Goal: Complete application form: Complete application form

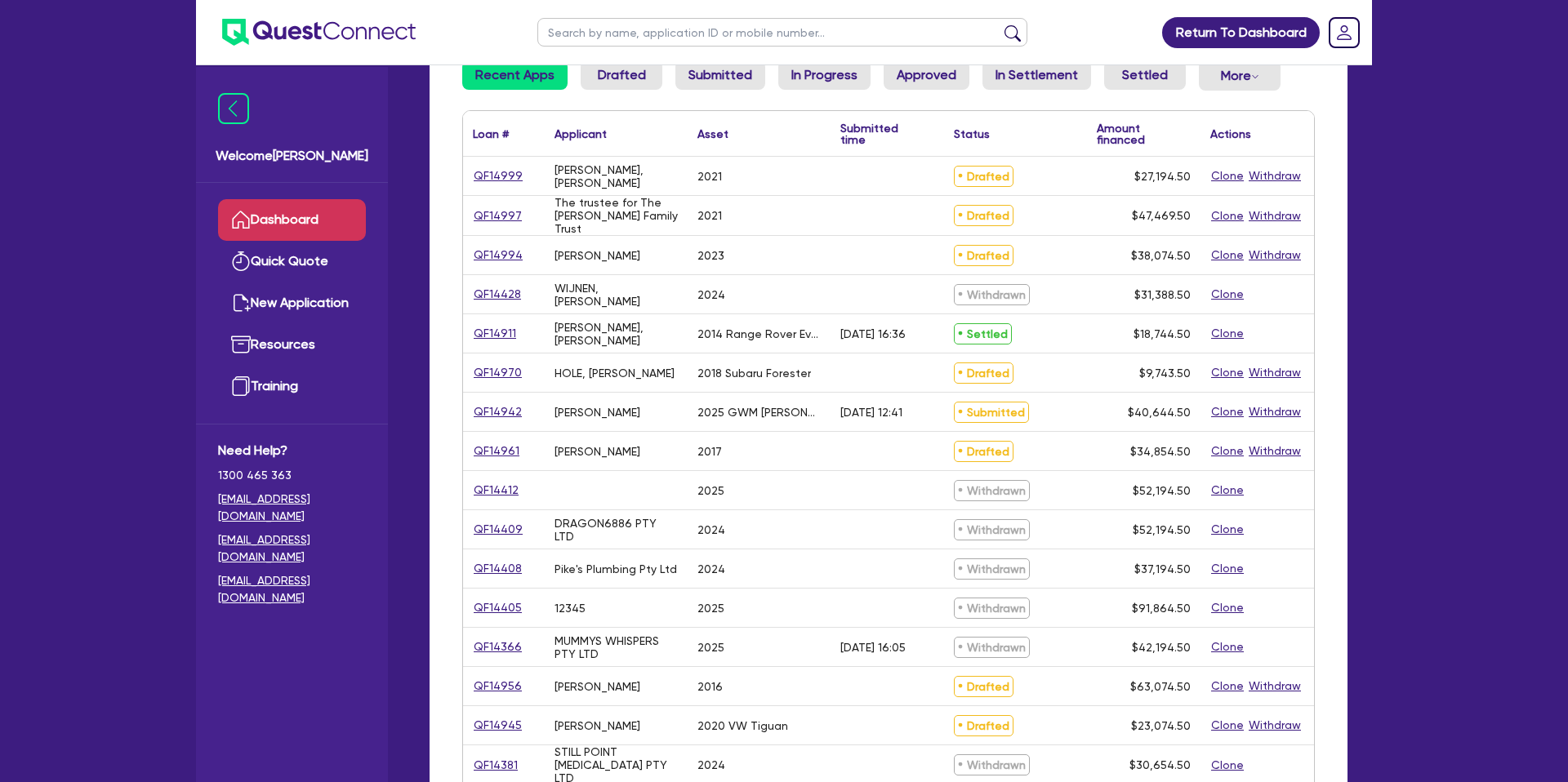
scroll to position [165, 0]
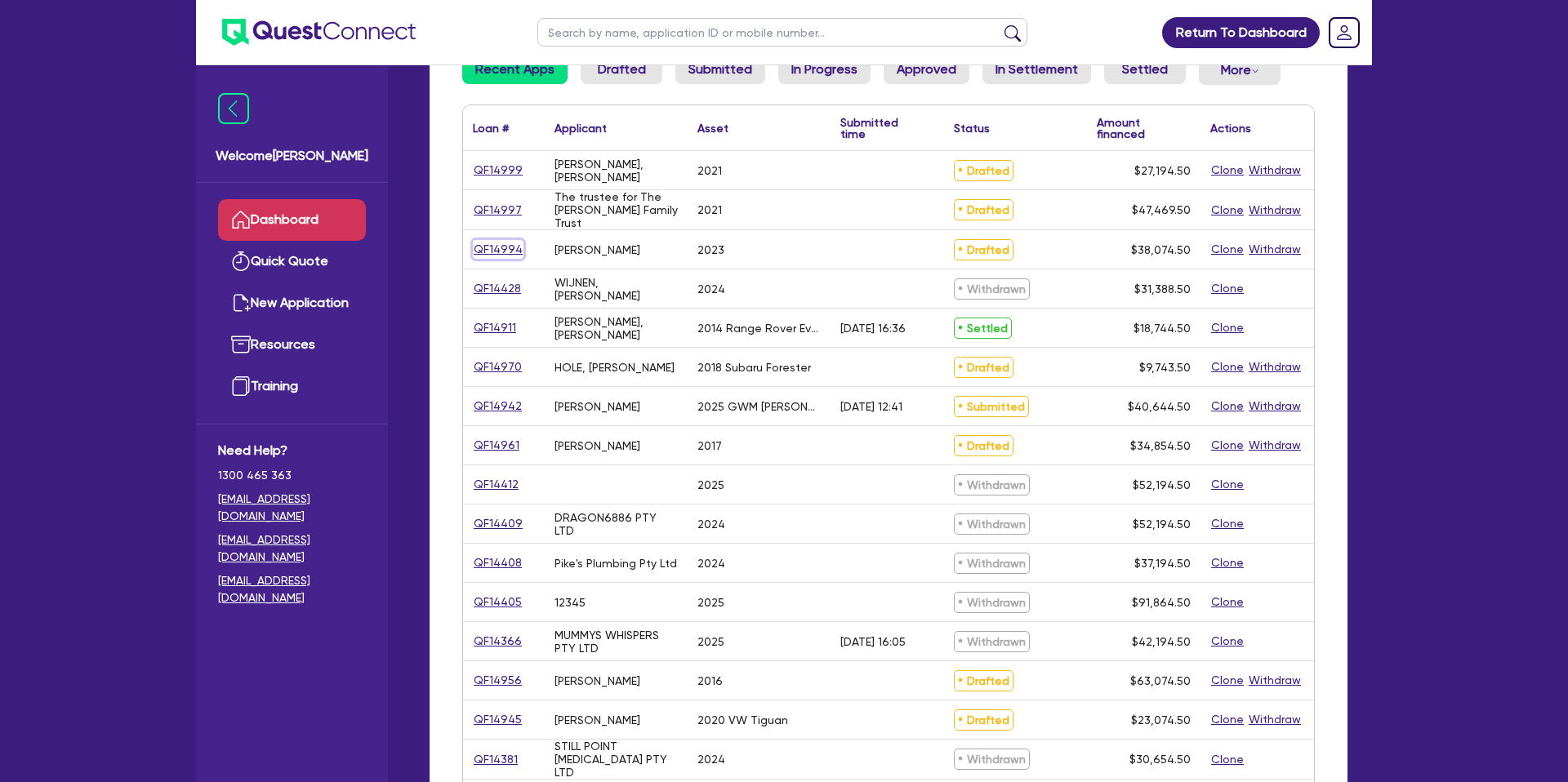
click at [504, 246] on link "QF14994" at bounding box center [497, 249] width 51 height 19
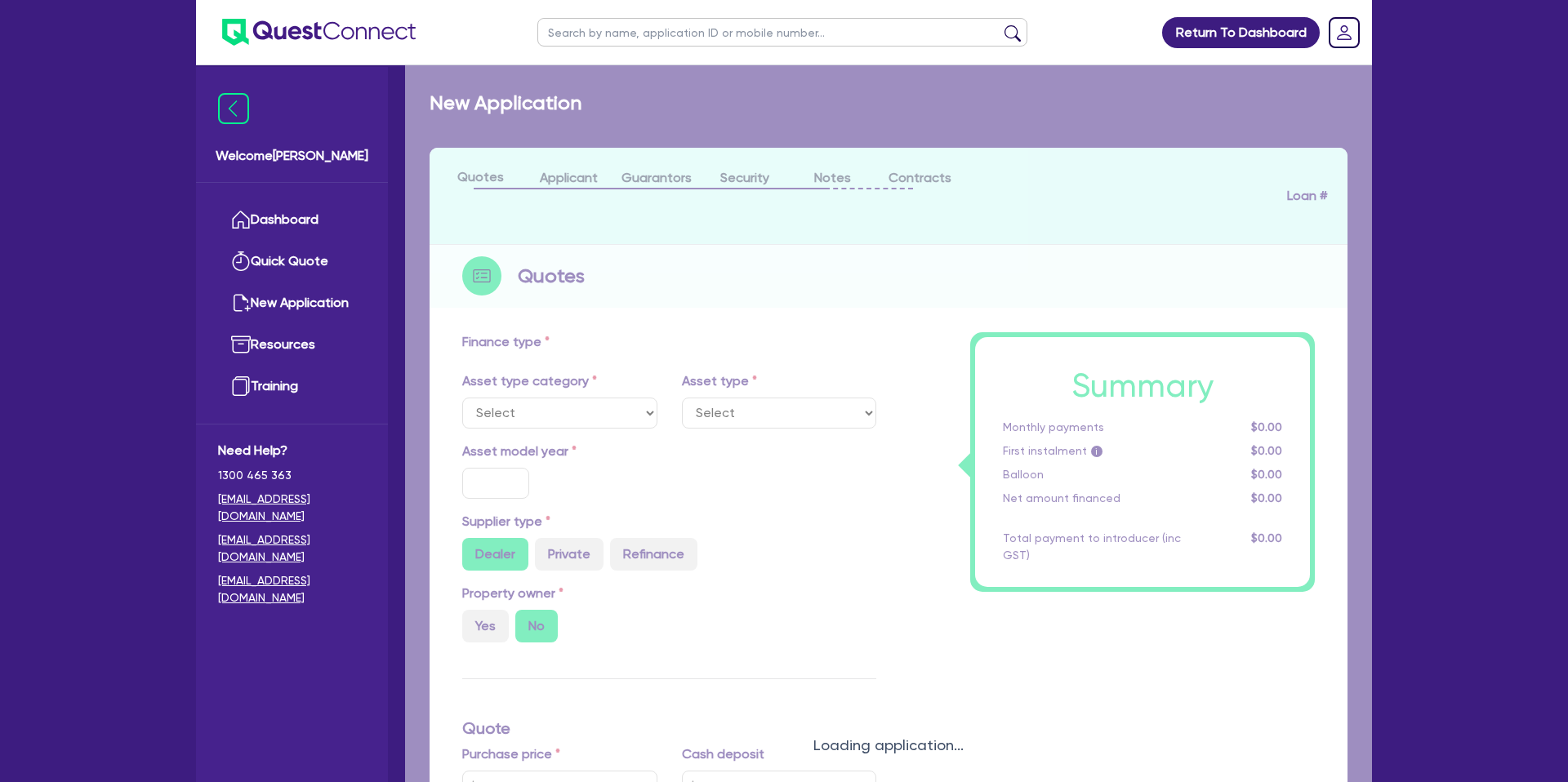
select select "CARS_AND_LIGHT_TRUCKS"
type input "2023"
radio input "true"
type input "45,000"
type input "10,000"
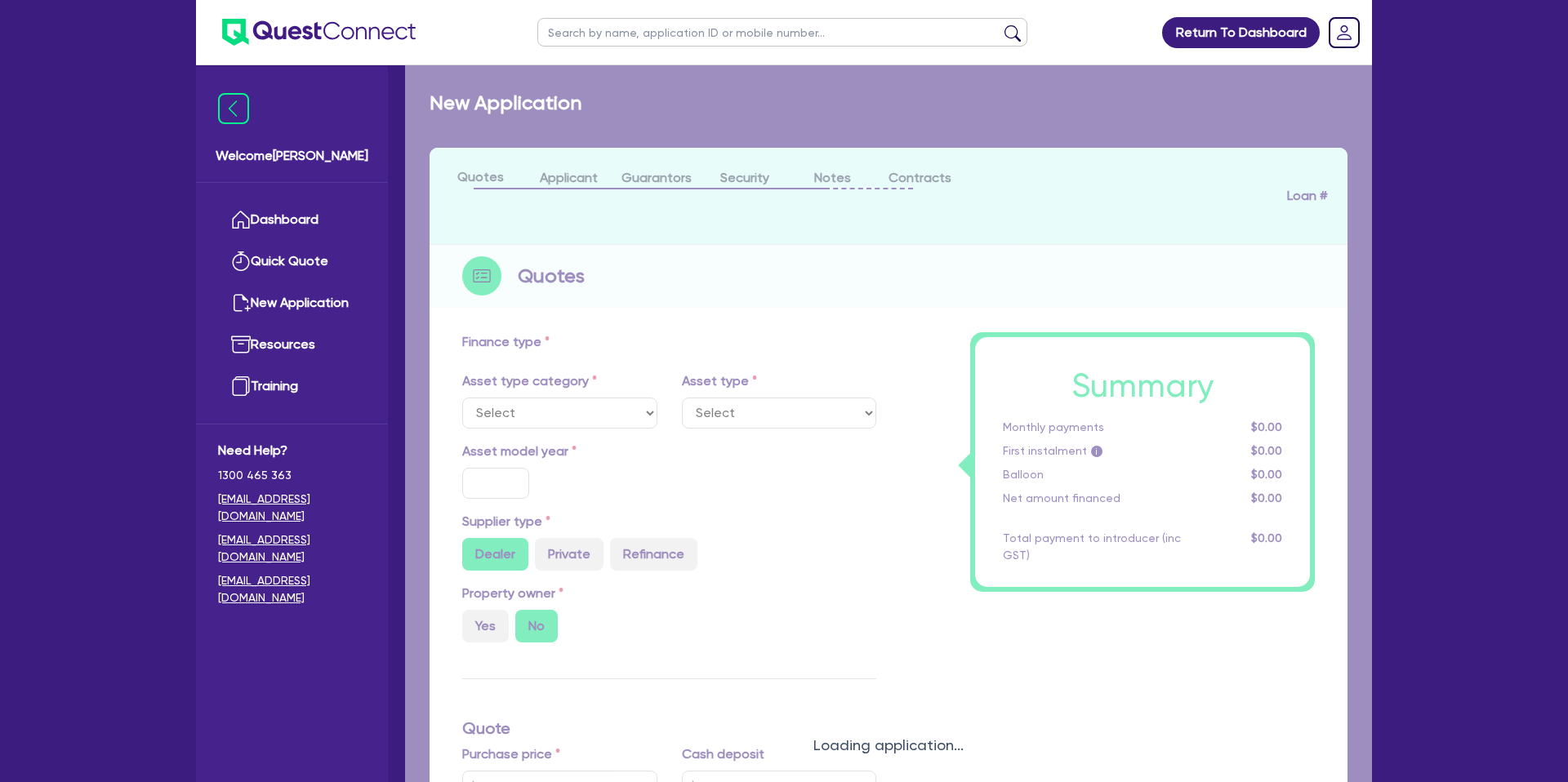
type input "35"
type input "15,750"
type input "4.99"
type input "1,899.92"
type input "8.99"
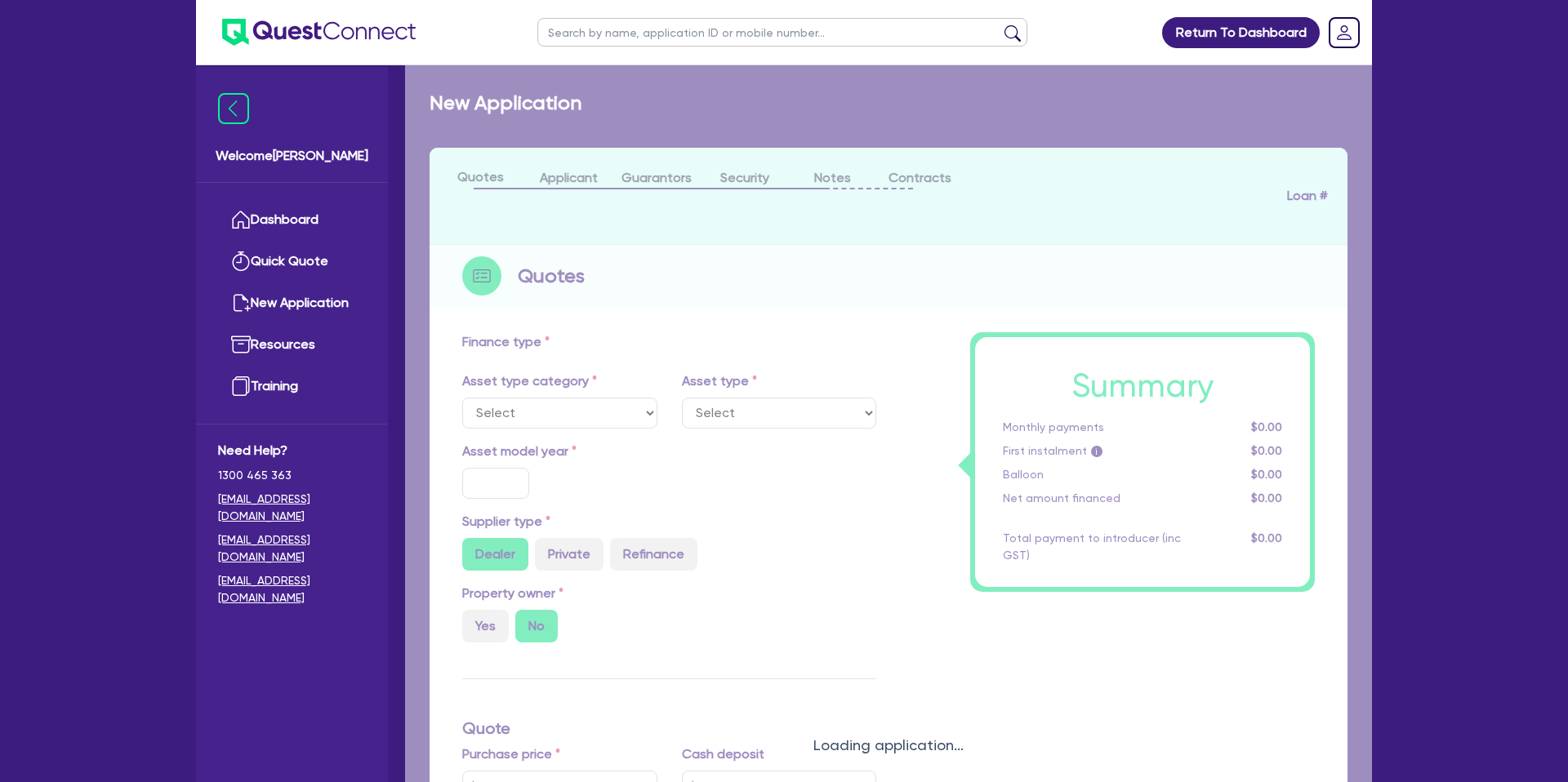
type input "2,200"
select select "PASSENGER_VEHICLES"
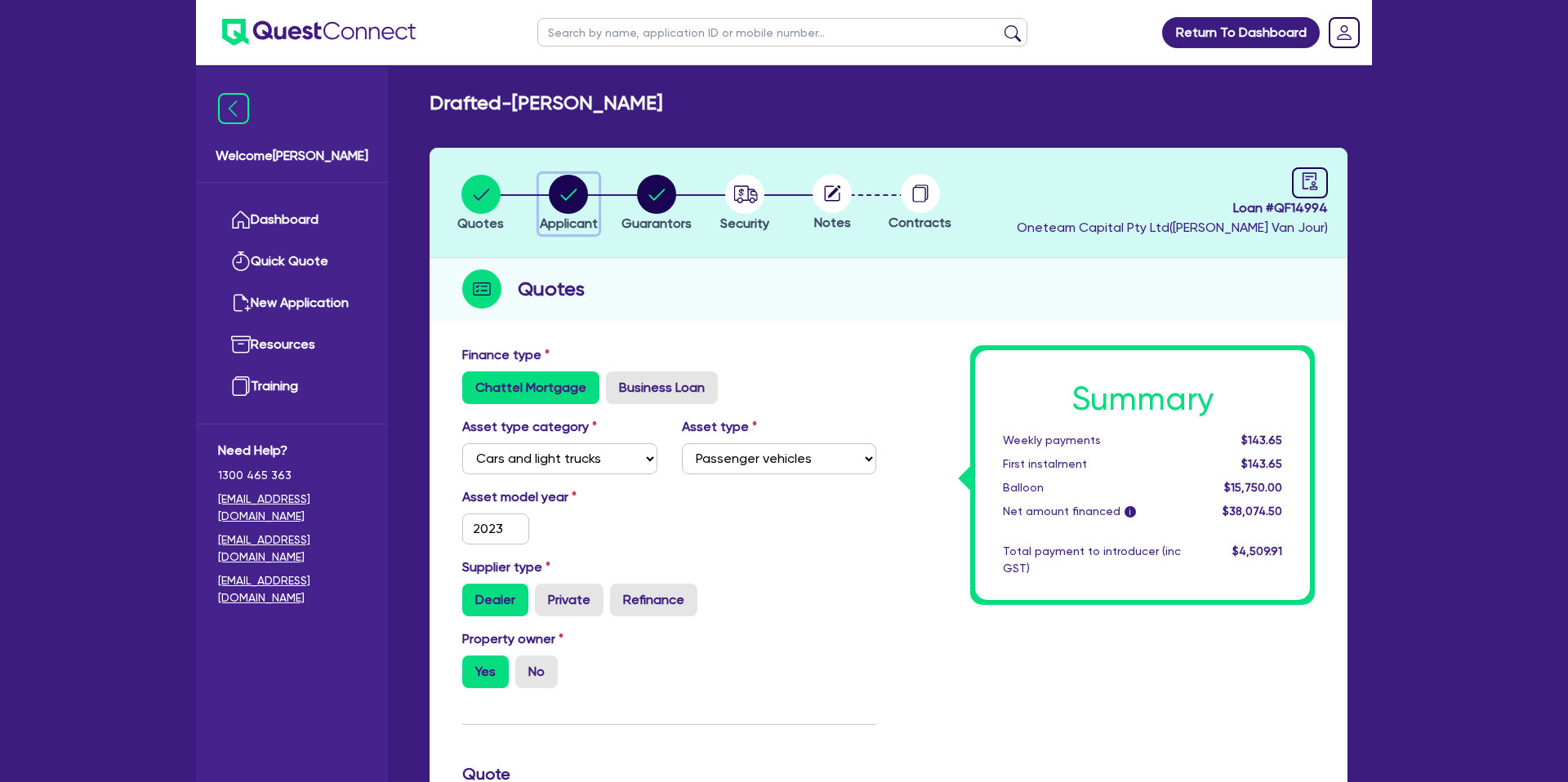
click at [574, 198] on circle "button" at bounding box center [567, 194] width 39 height 39
select select "SOLE_TRADER"
select select "RENTAL_REAL_ESTATE"
select select "PROPERTY_OPERATORS"
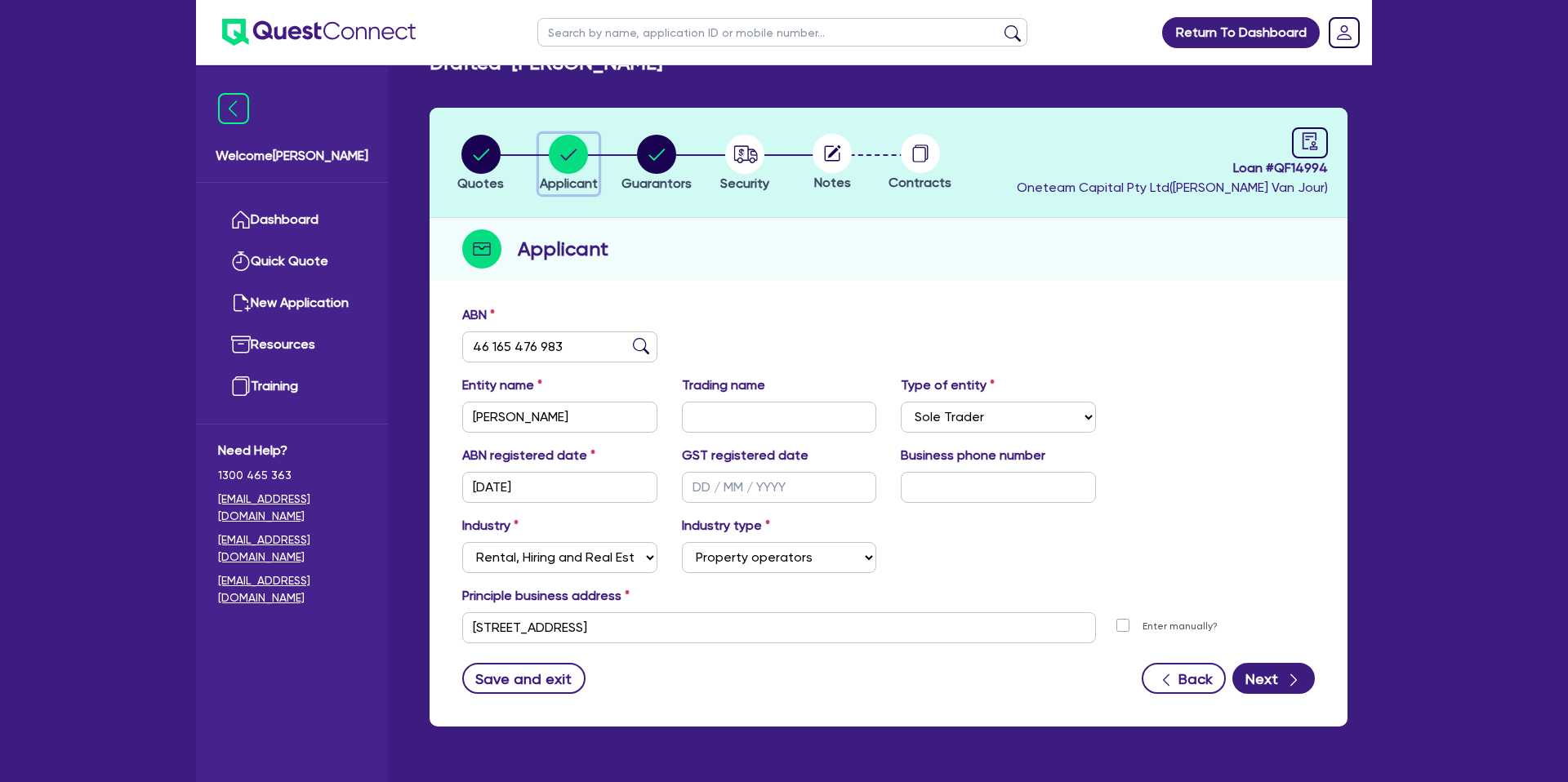
scroll to position [43, 0]
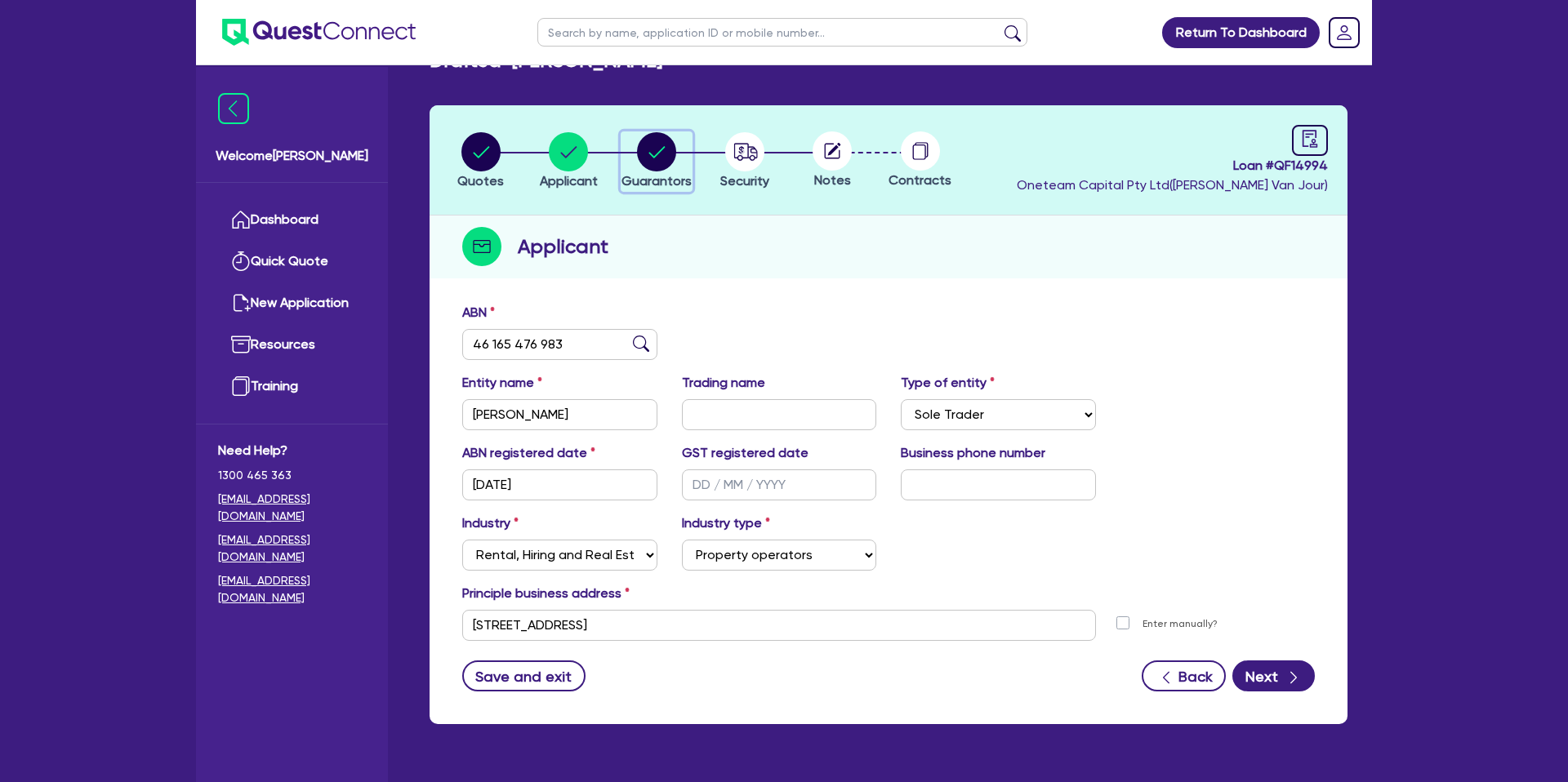
click at [654, 164] on circle "button" at bounding box center [656, 151] width 39 height 39
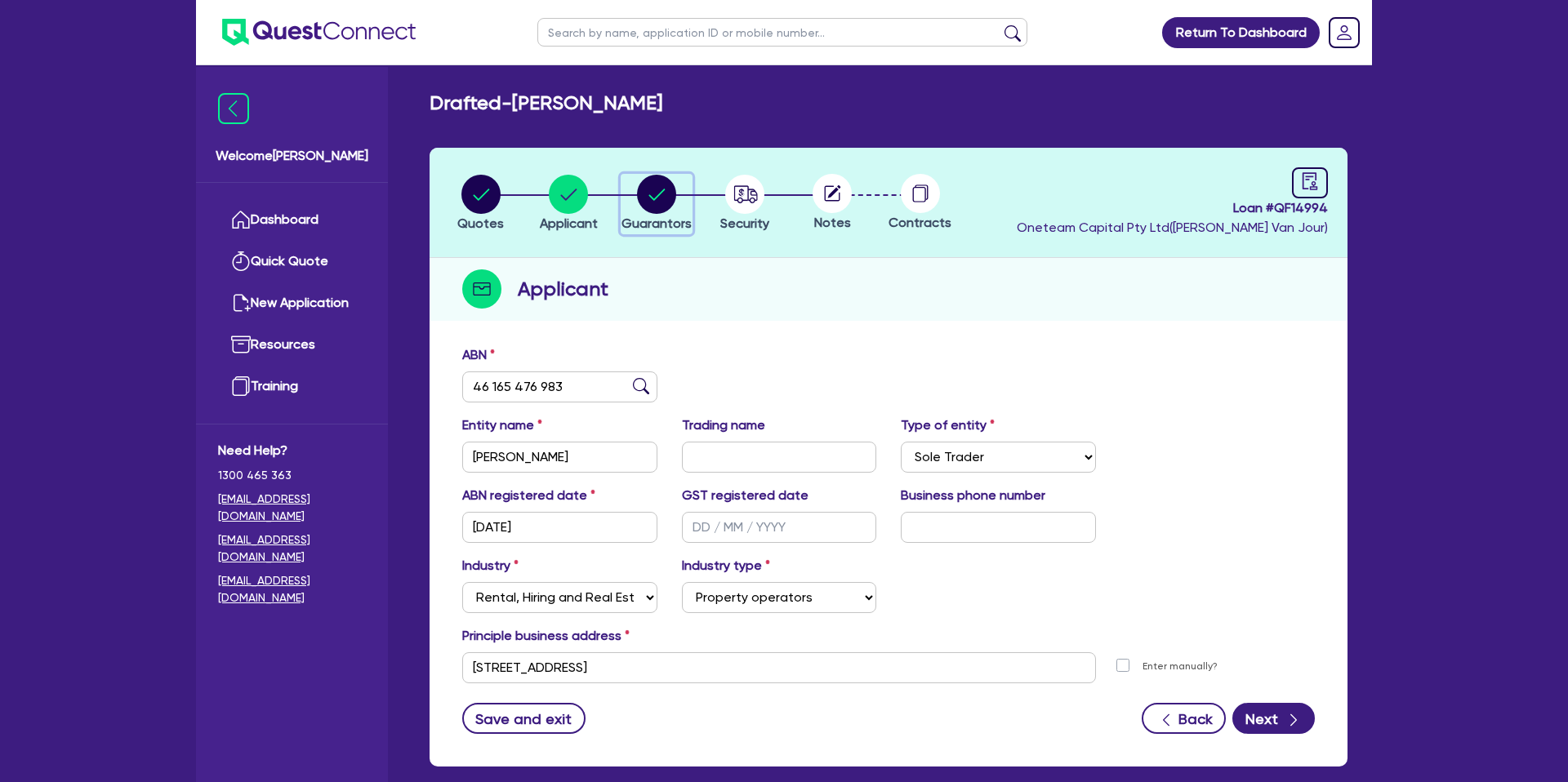
select select "MR"
select select "QLD"
select select "MARRIED"
select select "PROPERTY"
select select "MORTGAGE"
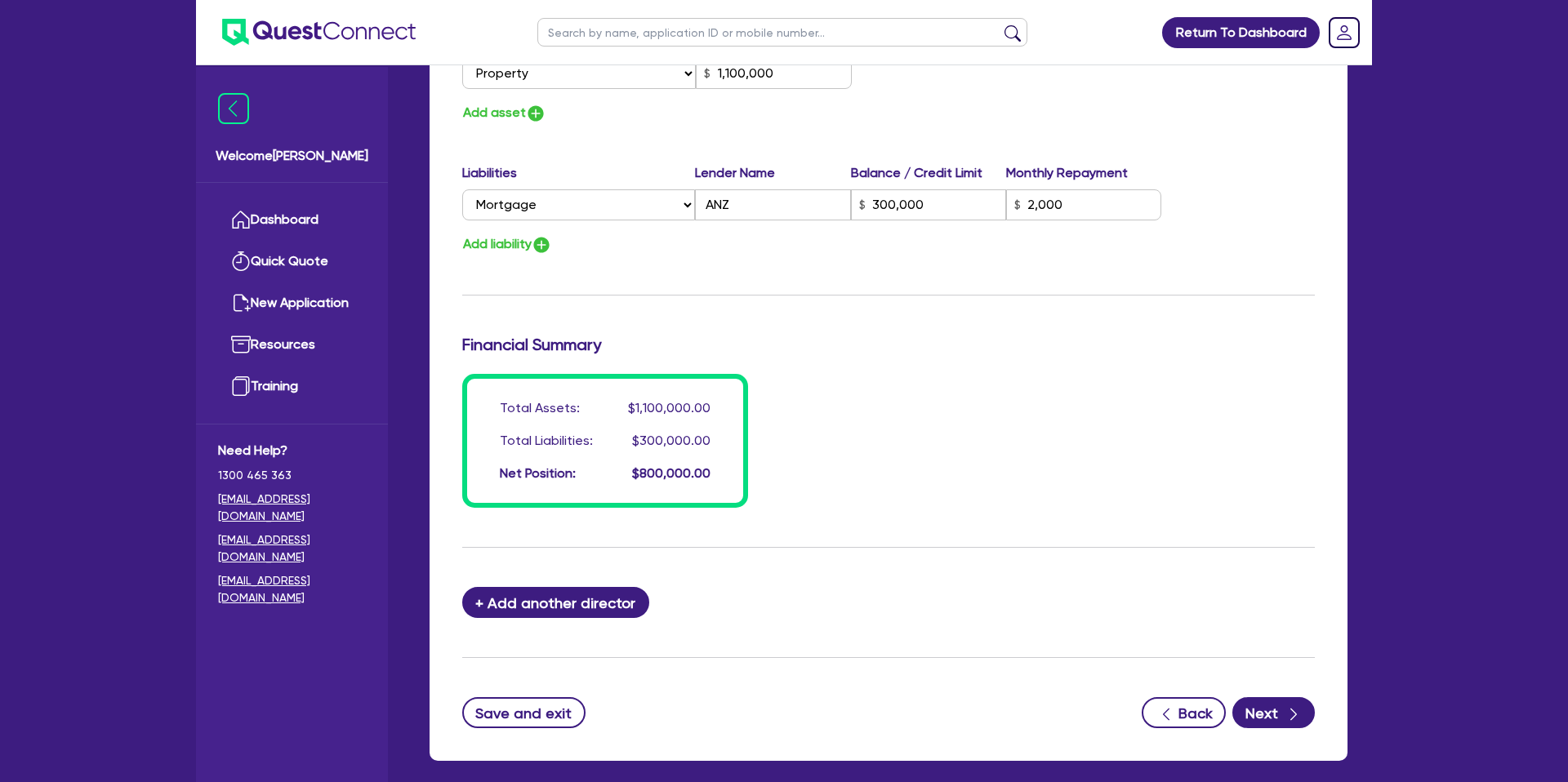
scroll to position [1123, 0]
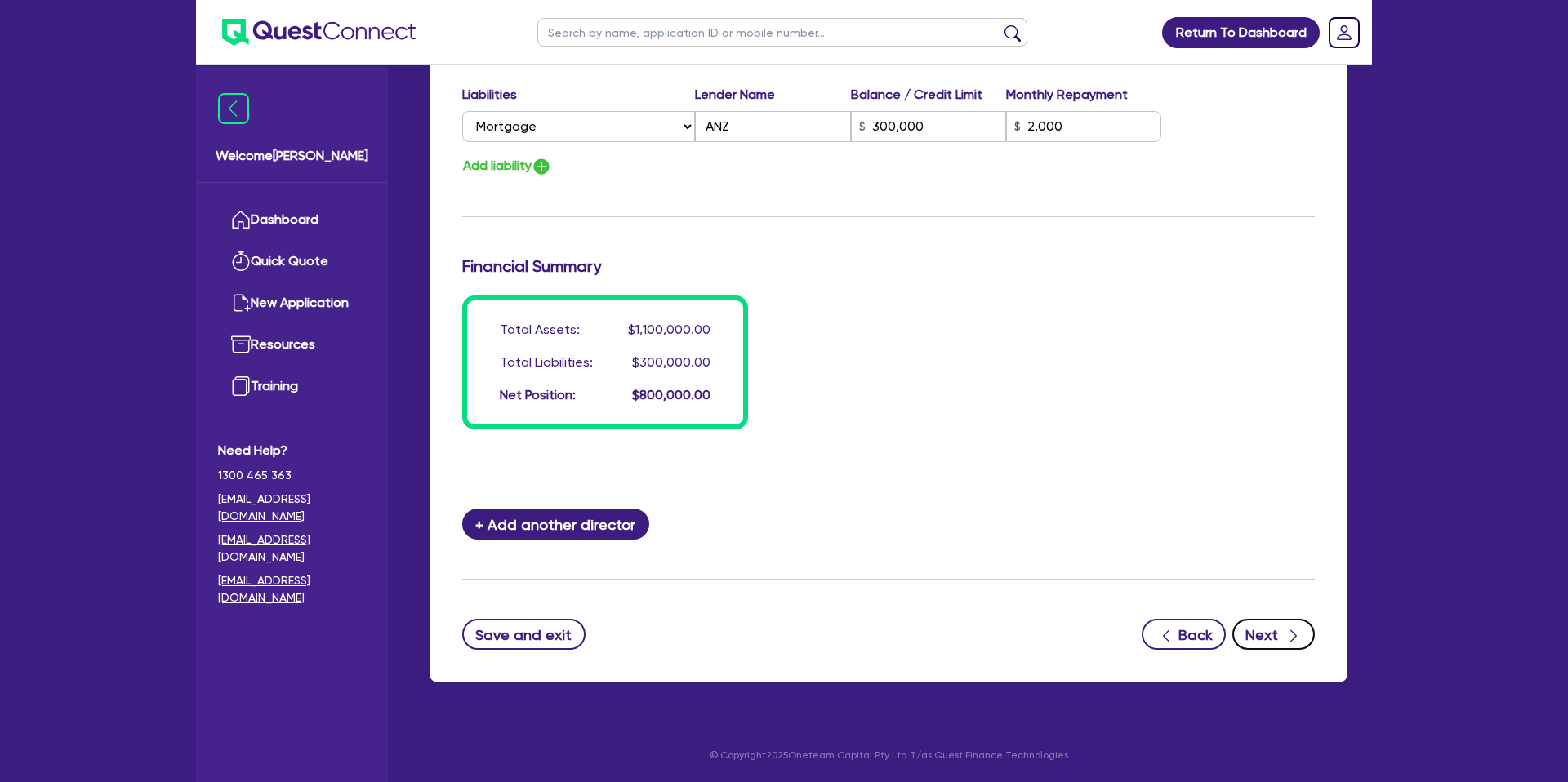
click at [1263, 637] on button "Next" at bounding box center [1273, 634] width 83 height 31
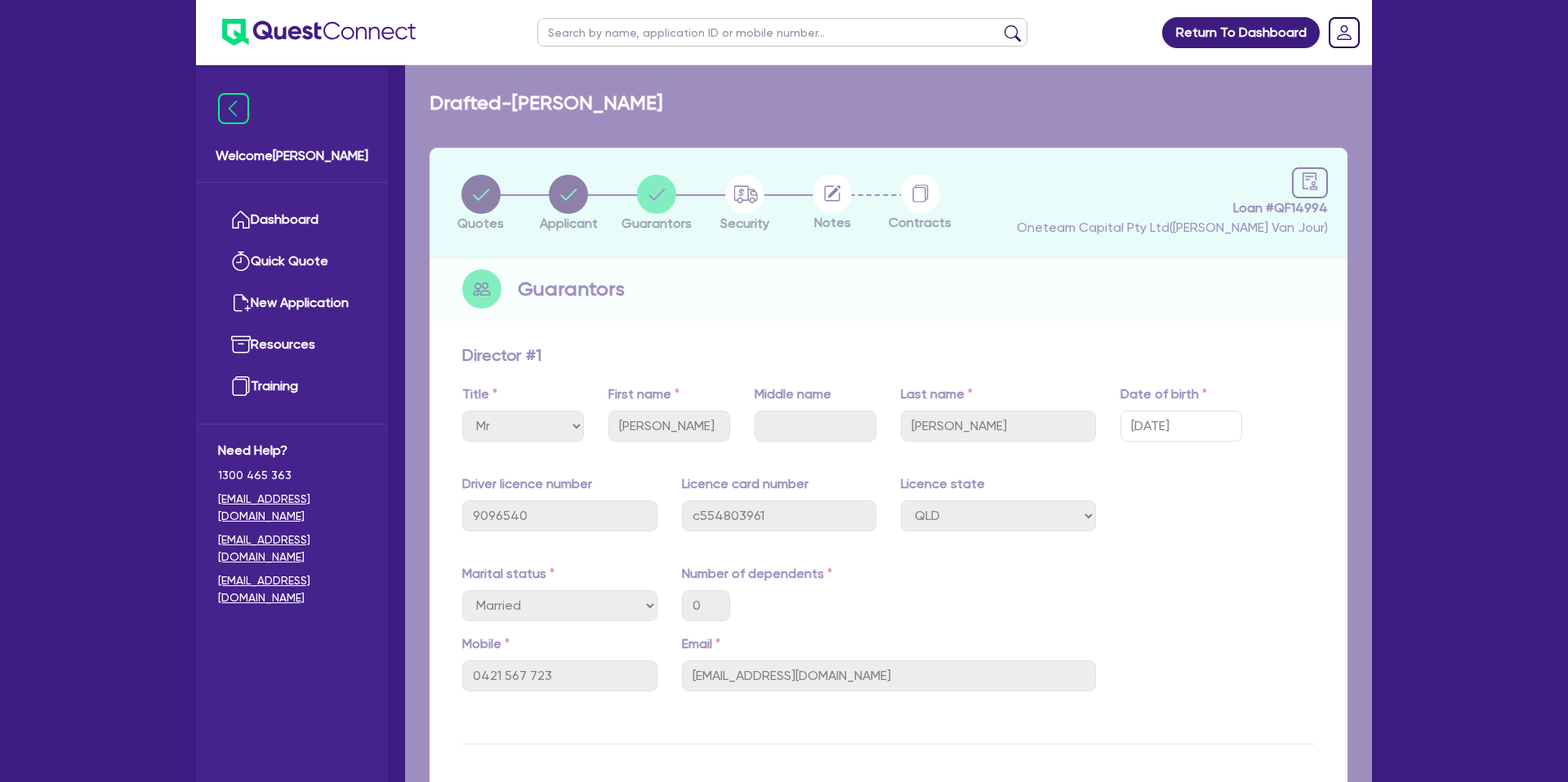
select select "CARS_AND_LIGHT_TRUCKS"
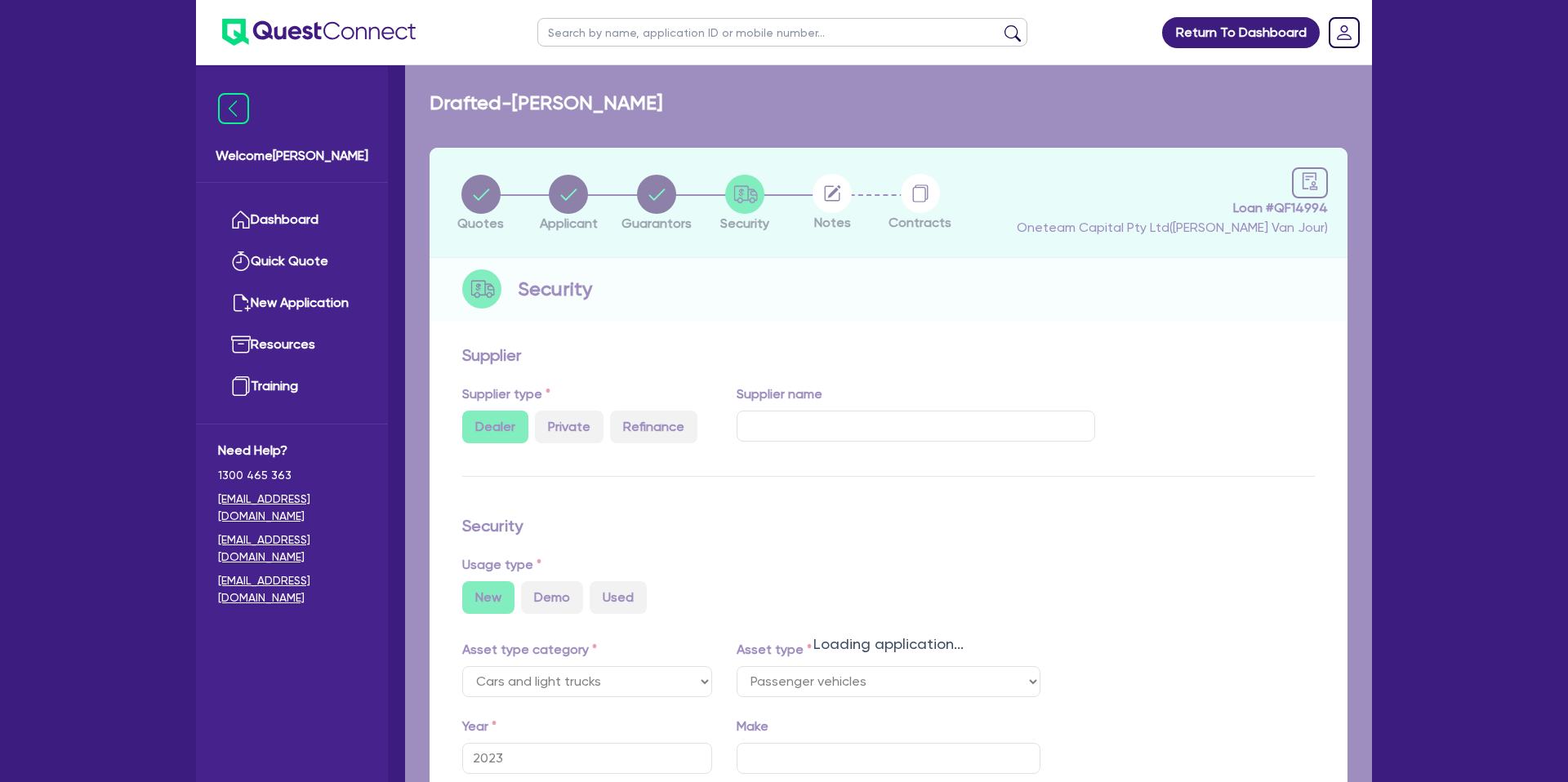
select select "PASSENGER_VEHICLES"
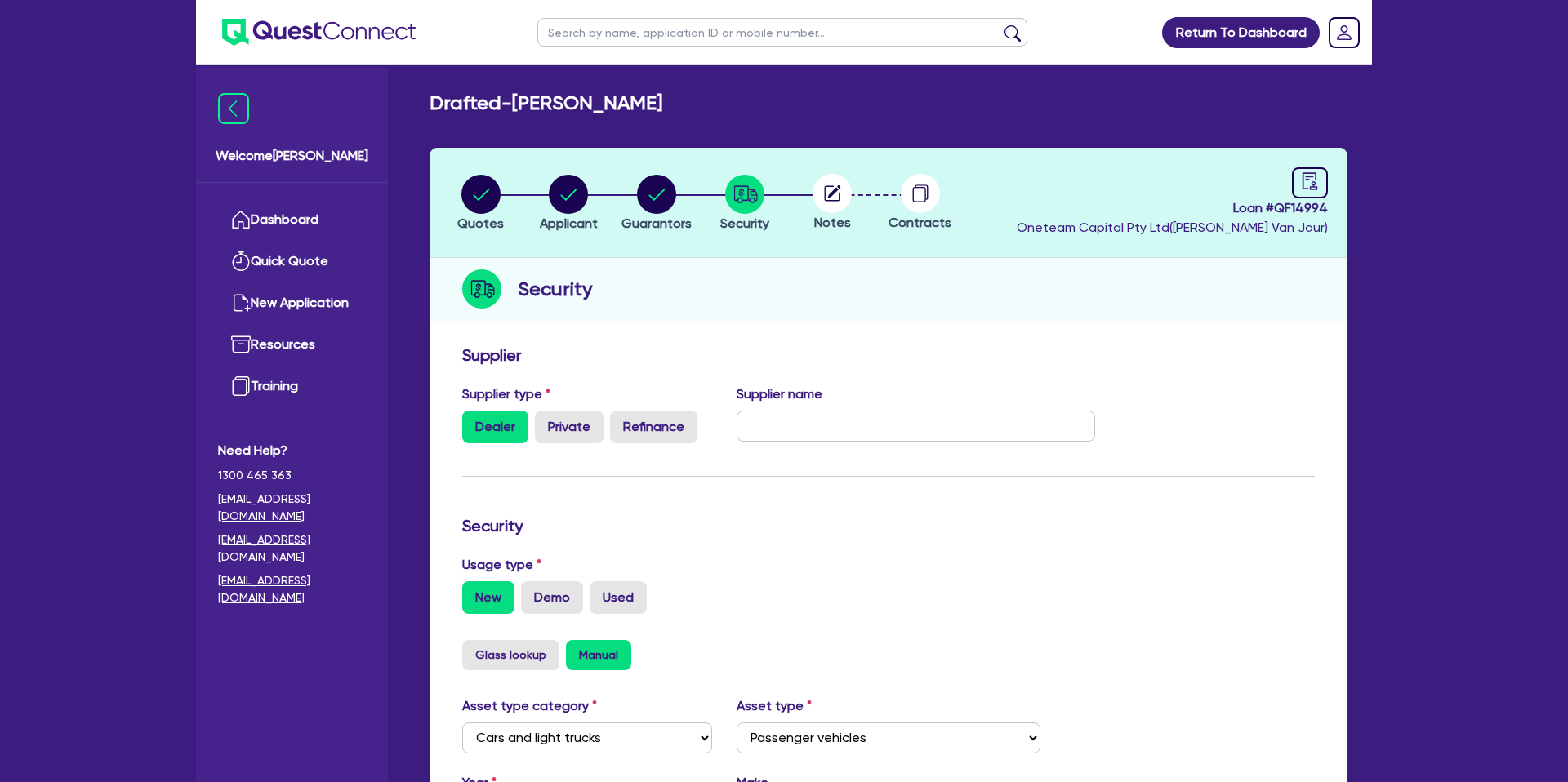
click at [832, 185] on icon at bounding box center [833, 193] width 16 height 16
click at [1296, 176] on link at bounding box center [1309, 182] width 36 height 31
select select "DRAFTED_NEW"
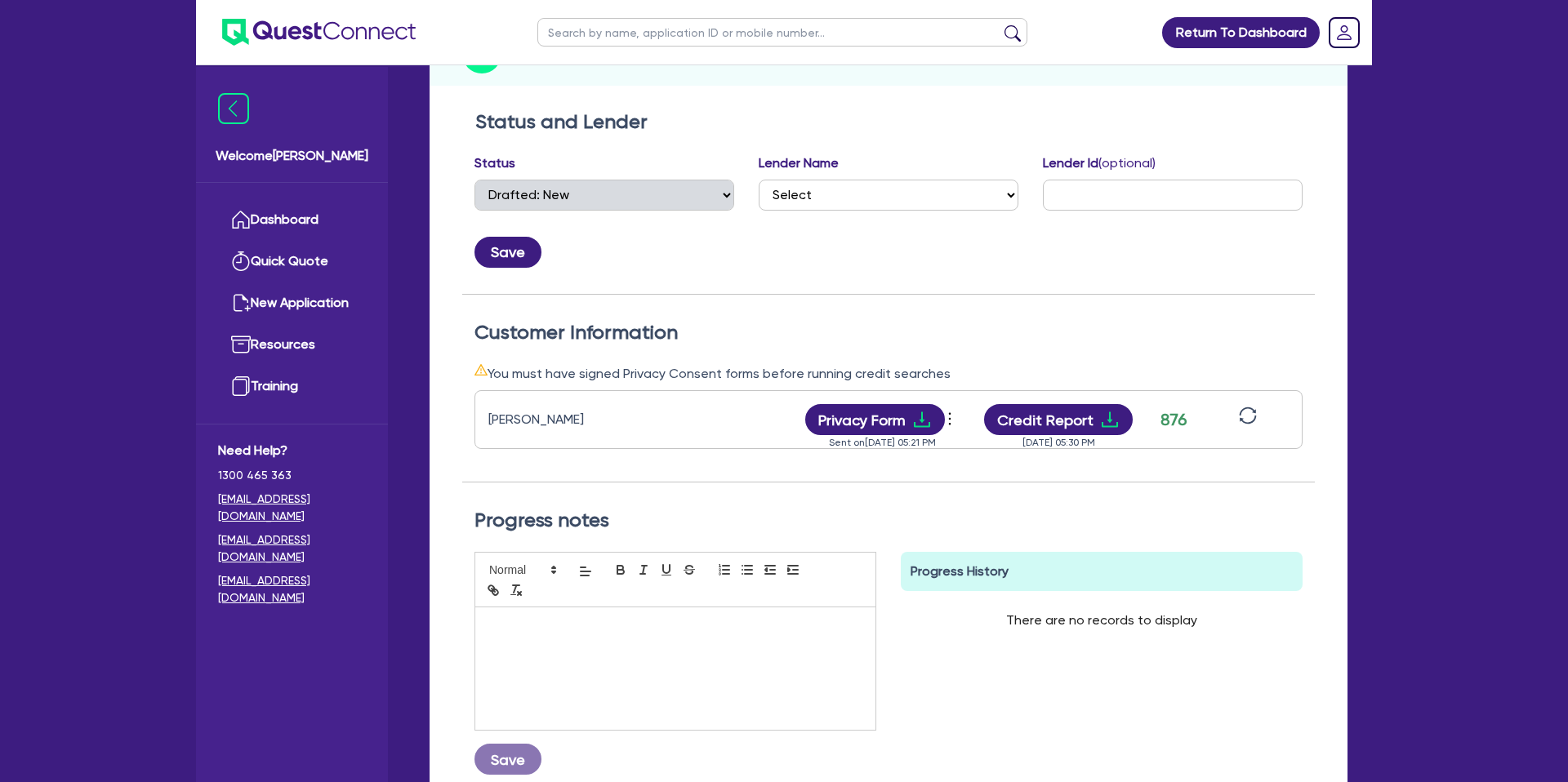
scroll to position [246, 0]
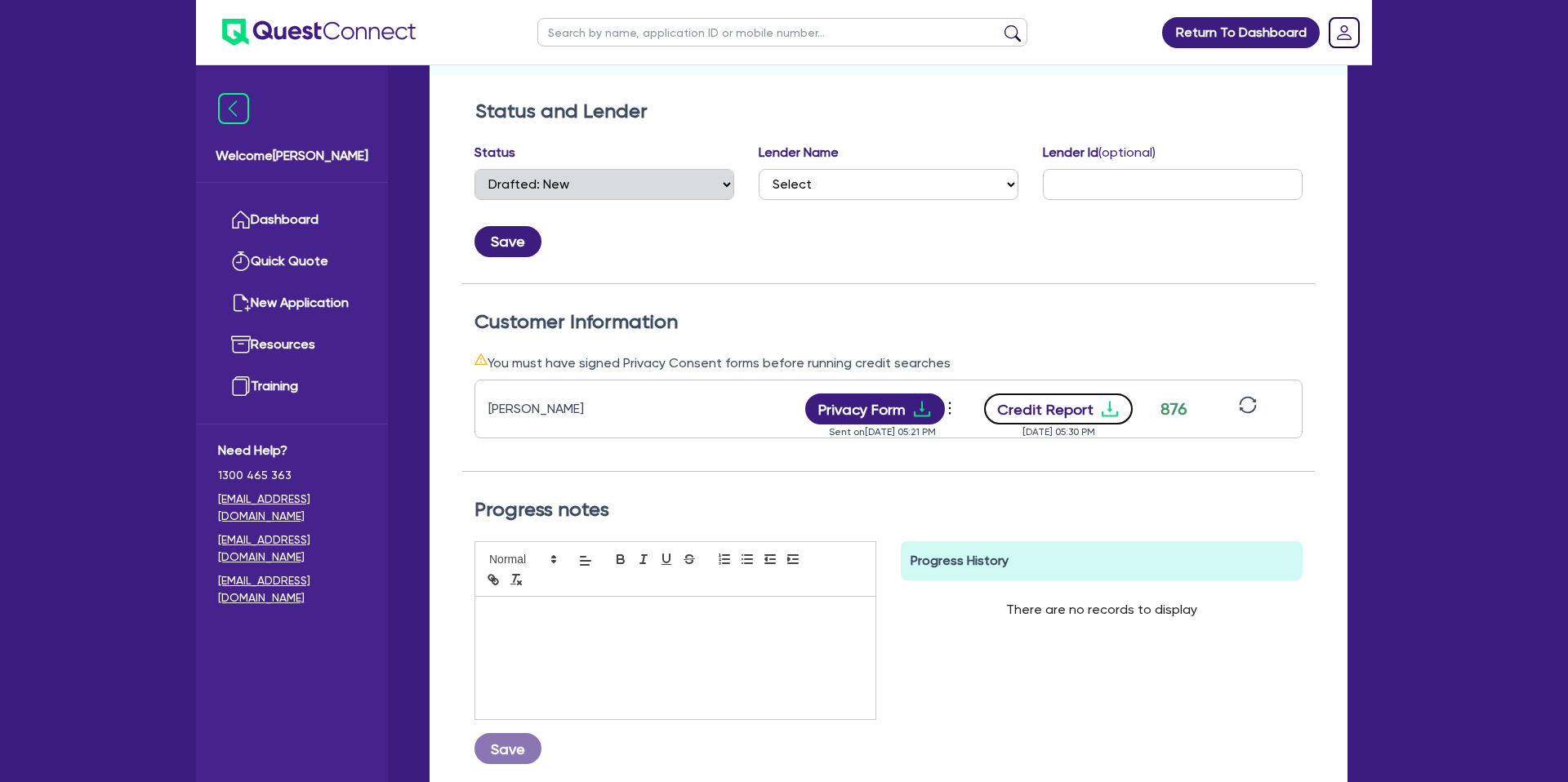
click at [1095, 407] on button "Credit Report" at bounding box center [1059, 409] width 149 height 31
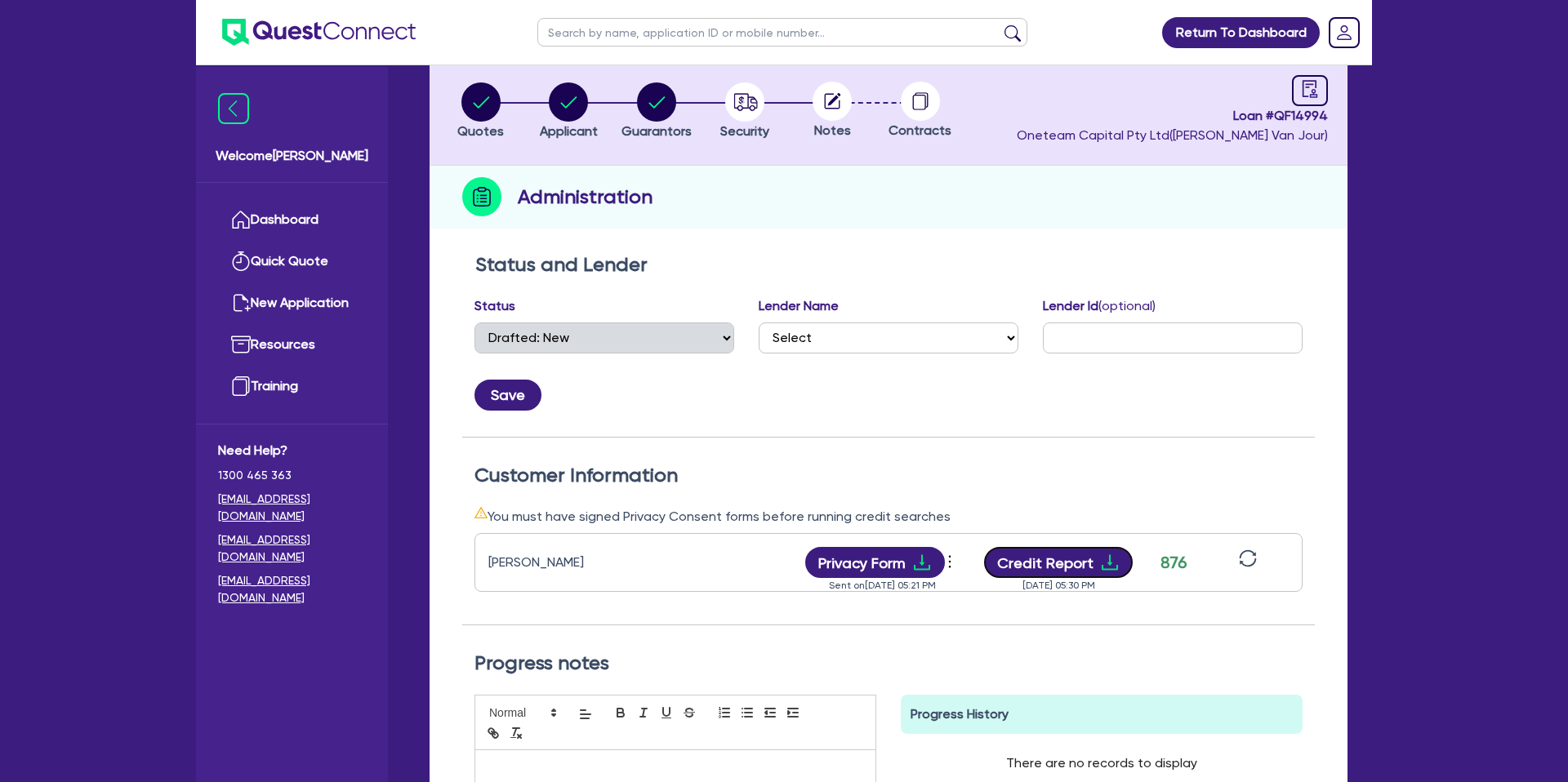
scroll to position [0, 0]
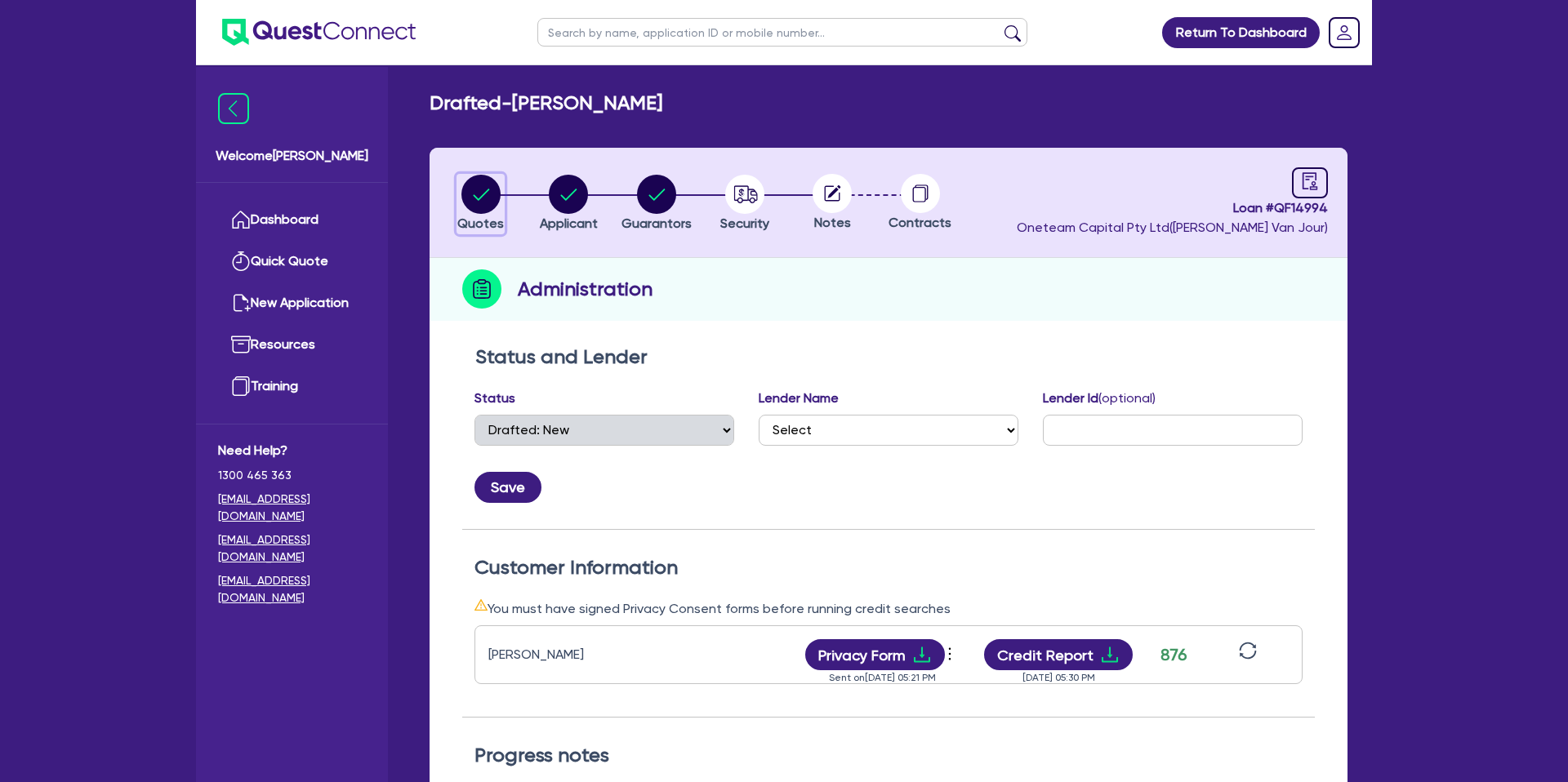
click at [485, 189] on circle "button" at bounding box center [481, 194] width 39 height 39
select select "CARS_AND_LIGHT_TRUCKS"
select select "PASSENGER_VEHICLES"
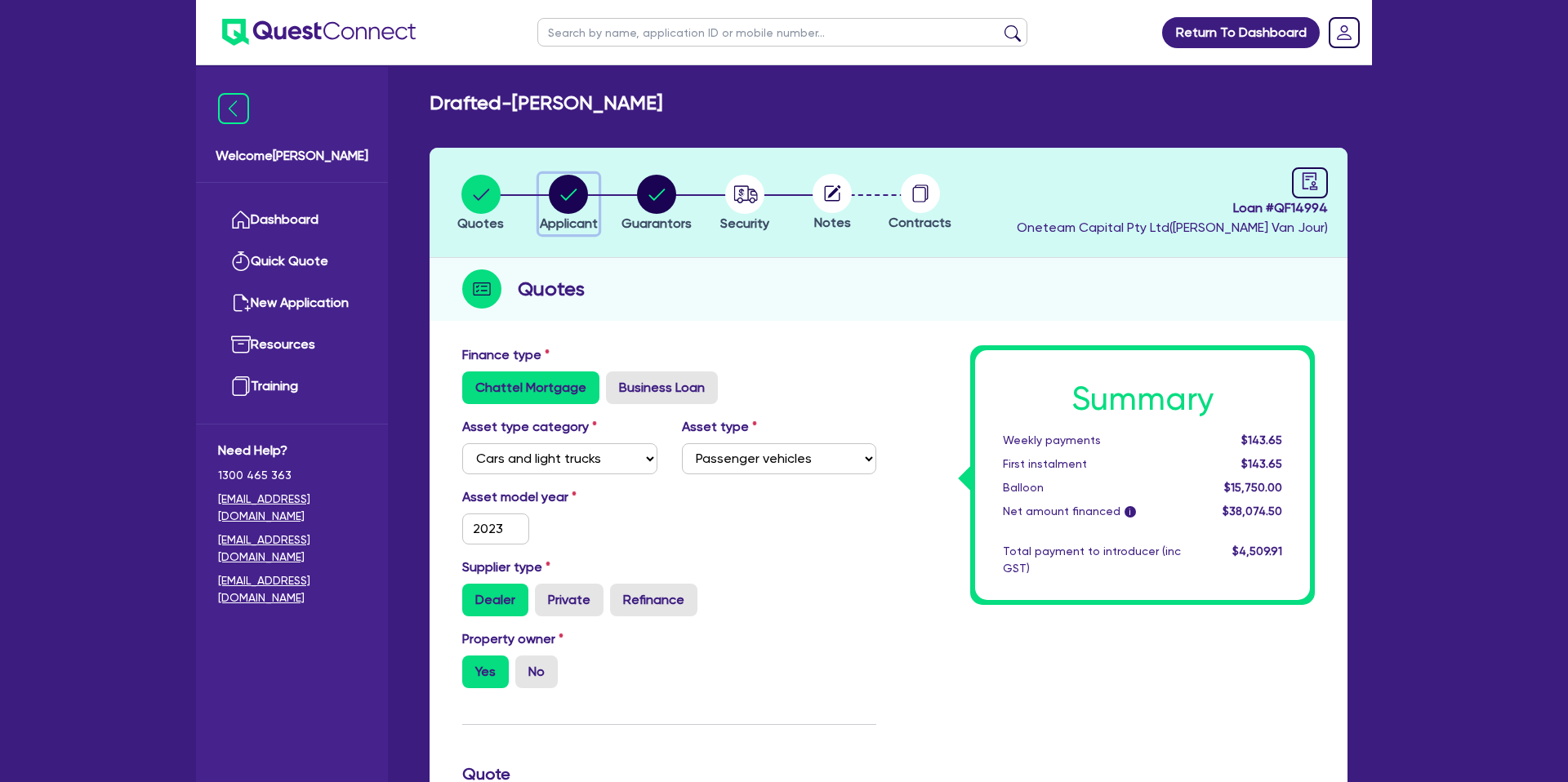
click at [569, 191] on circle "button" at bounding box center [567, 194] width 39 height 39
select select "SOLE_TRADER"
select select "RENTAL_REAL_ESTATE"
select select "PROPERTY_OPERATORS"
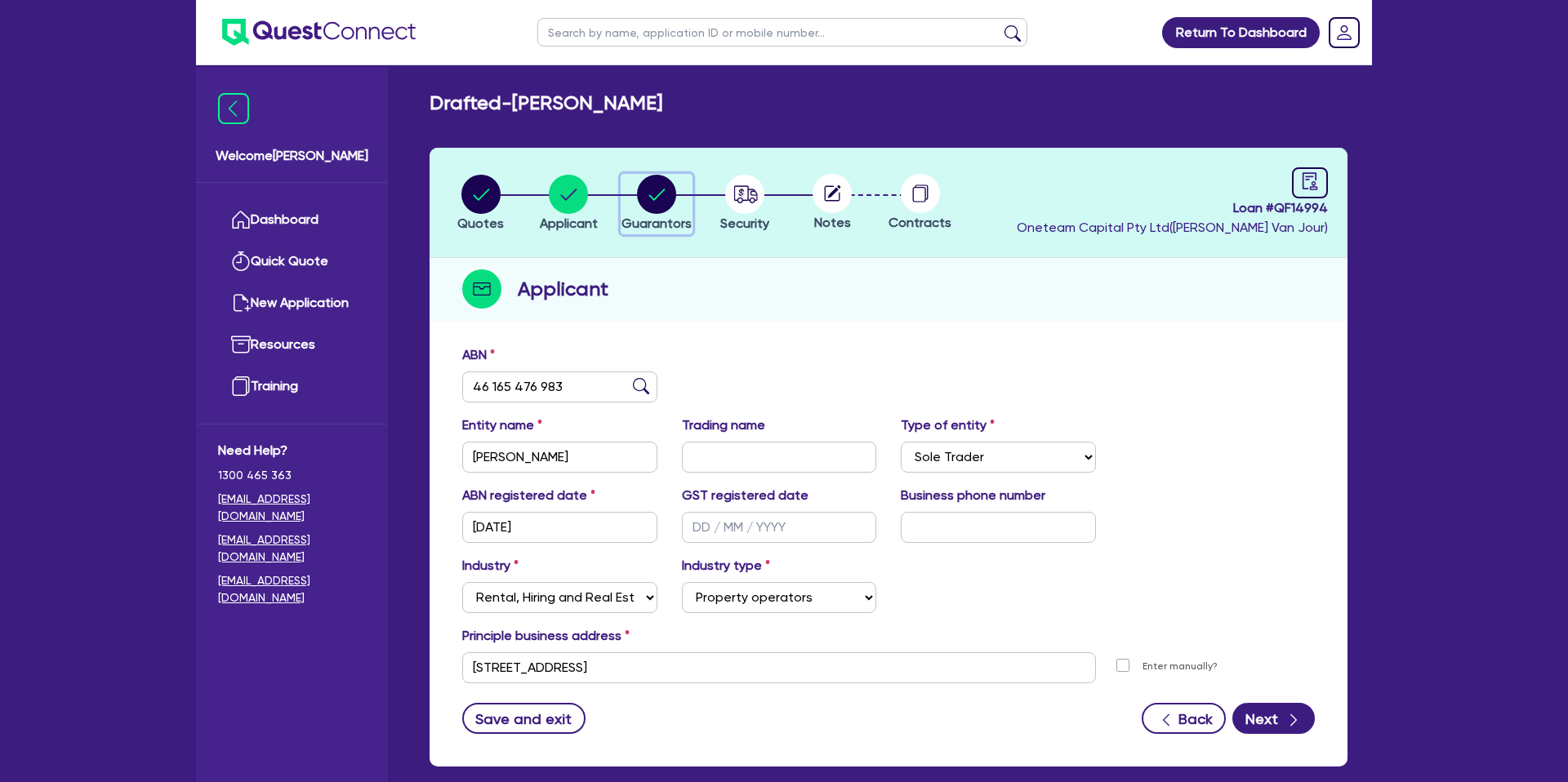
click at [652, 187] on circle "button" at bounding box center [656, 194] width 39 height 39
select select "MR"
select select "QLD"
select select "MARRIED"
select select "PROPERTY"
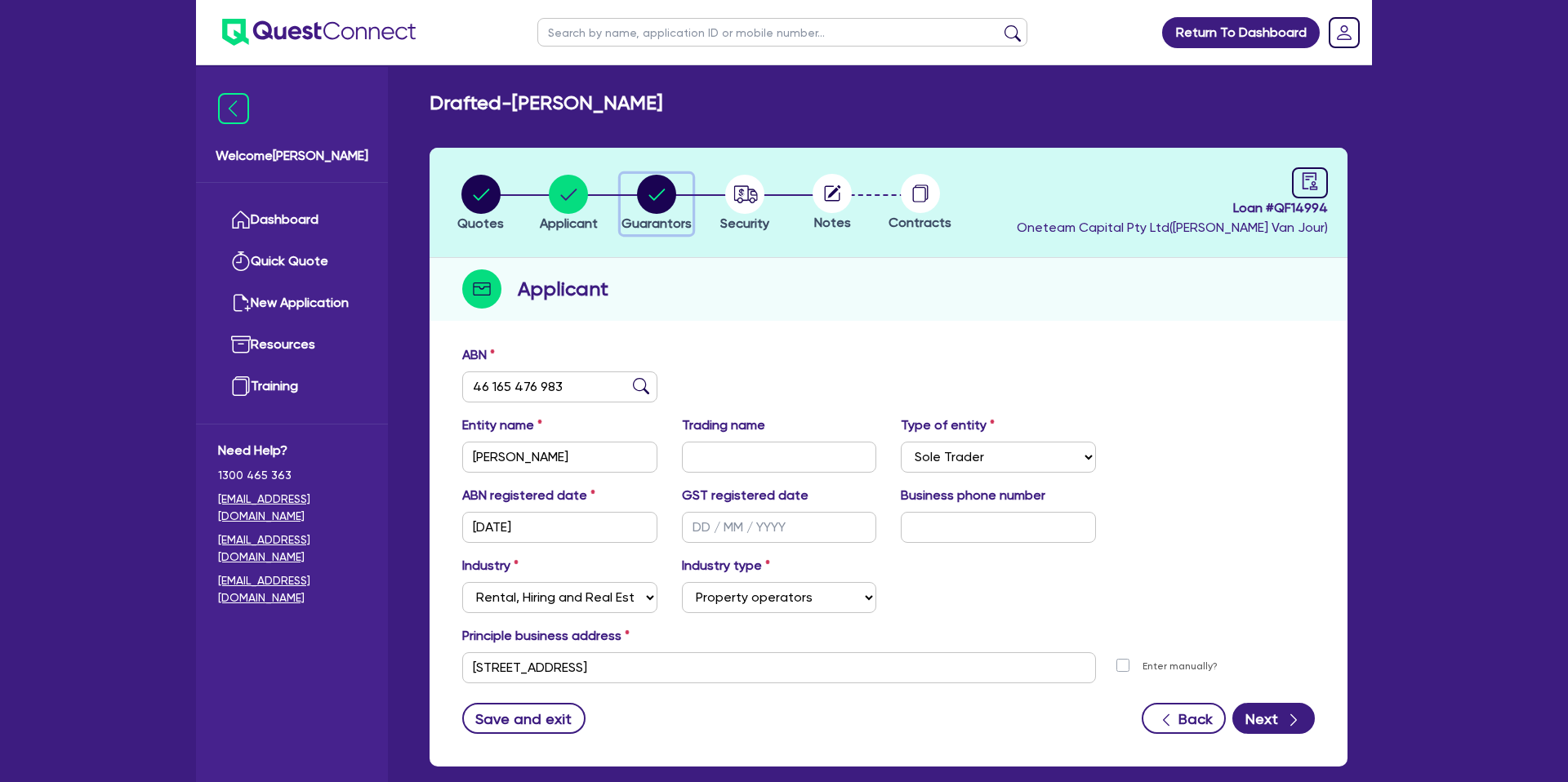
select select "MORTGAGE"
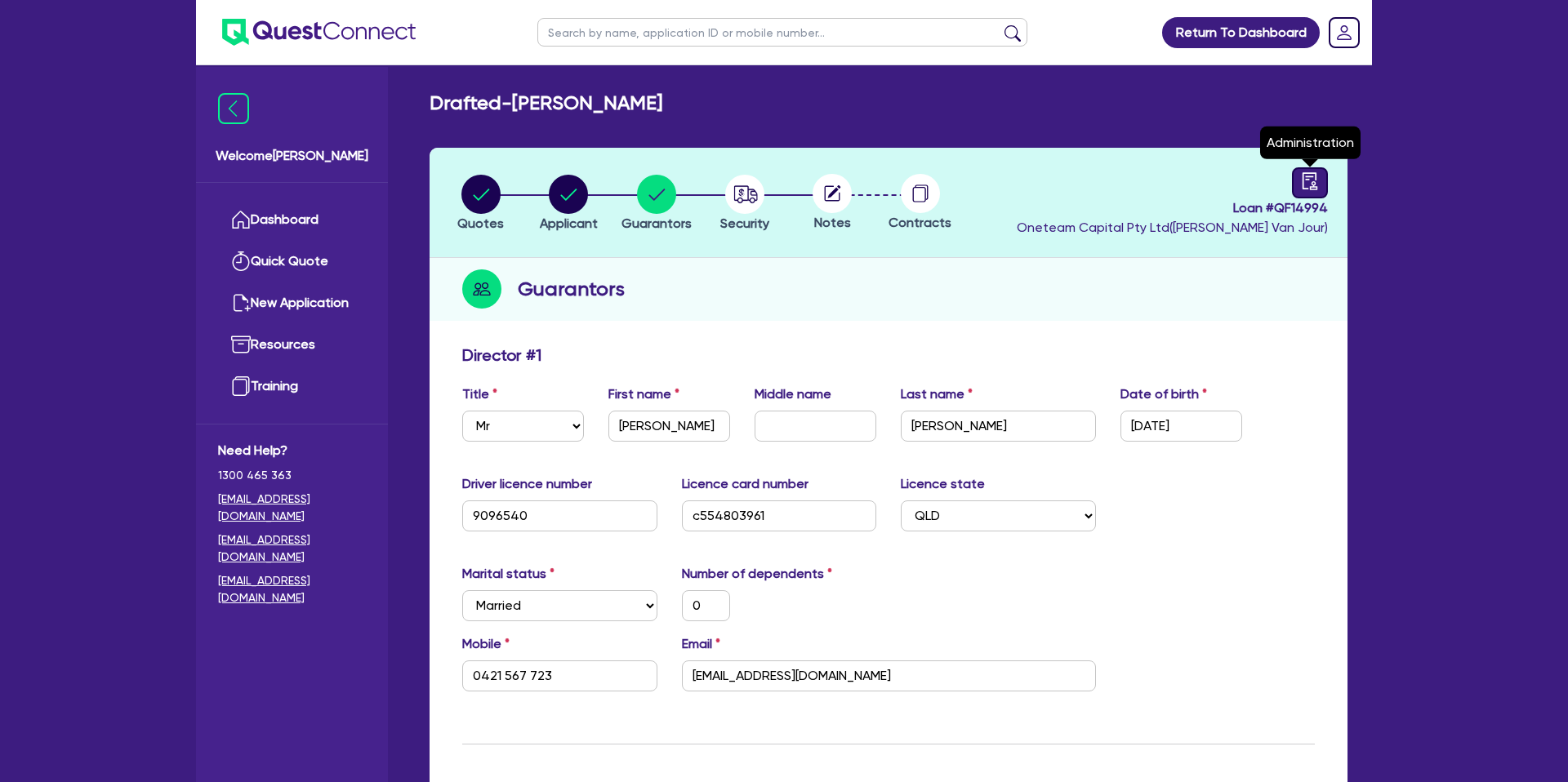
click at [1304, 179] on icon "audit" at bounding box center [1309, 181] width 18 height 18
select select "DRAFTED_NEW"
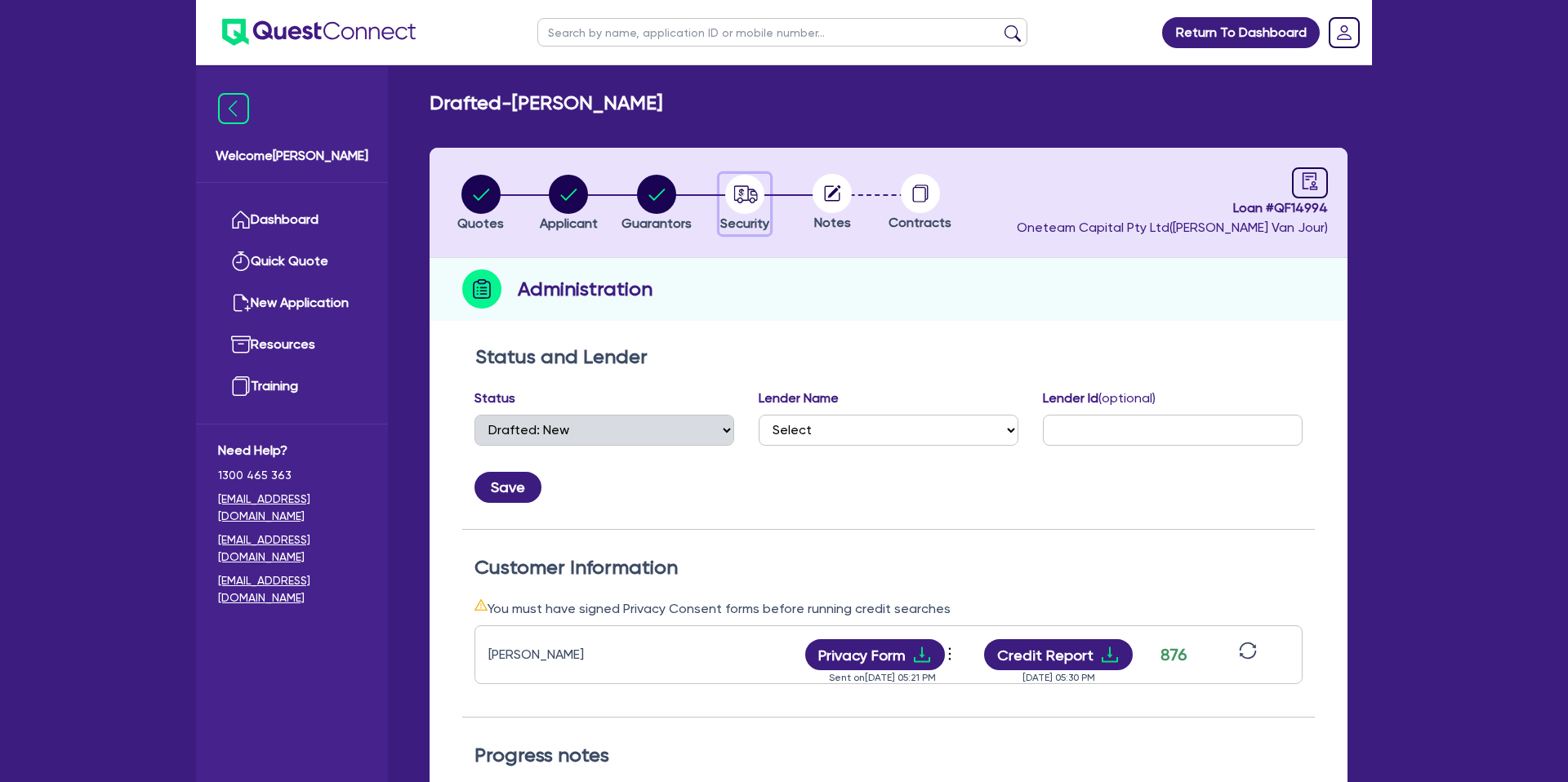
click at [753, 185] on circle "button" at bounding box center [744, 194] width 39 height 39
select select "CARS_AND_LIGHT_TRUCKS"
select select "PASSENGER_VEHICLES"
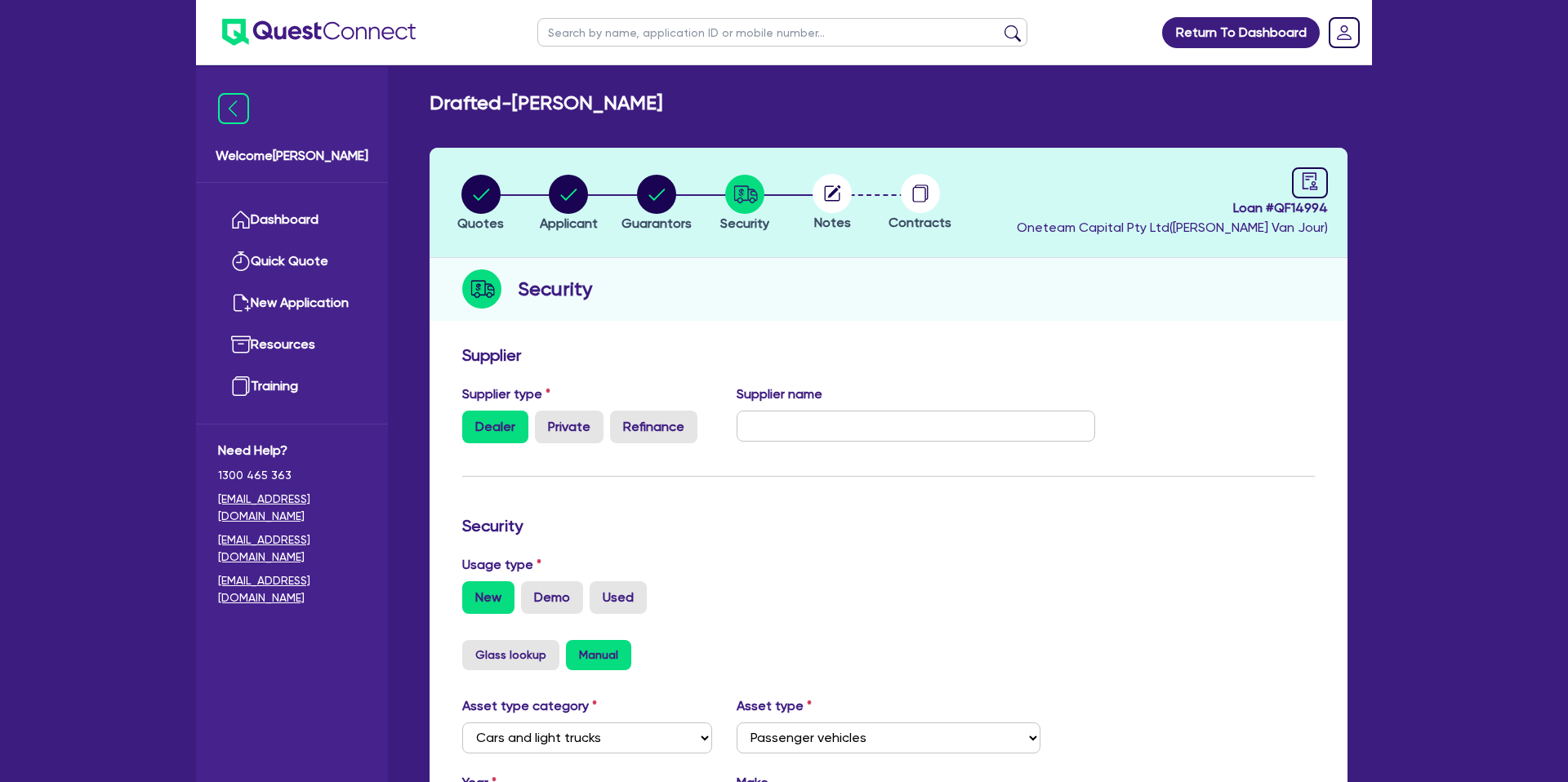
drag, startPoint x: 832, startPoint y: 185, endPoint x: 593, endPoint y: 195, distance: 239.2
click at [830, 186] on icon at bounding box center [833, 193] width 16 height 16
click at [486, 194] on circle "button" at bounding box center [481, 194] width 39 height 39
select select "CARS_AND_LIGHT_TRUCKS"
select select "PASSENGER_VEHICLES"
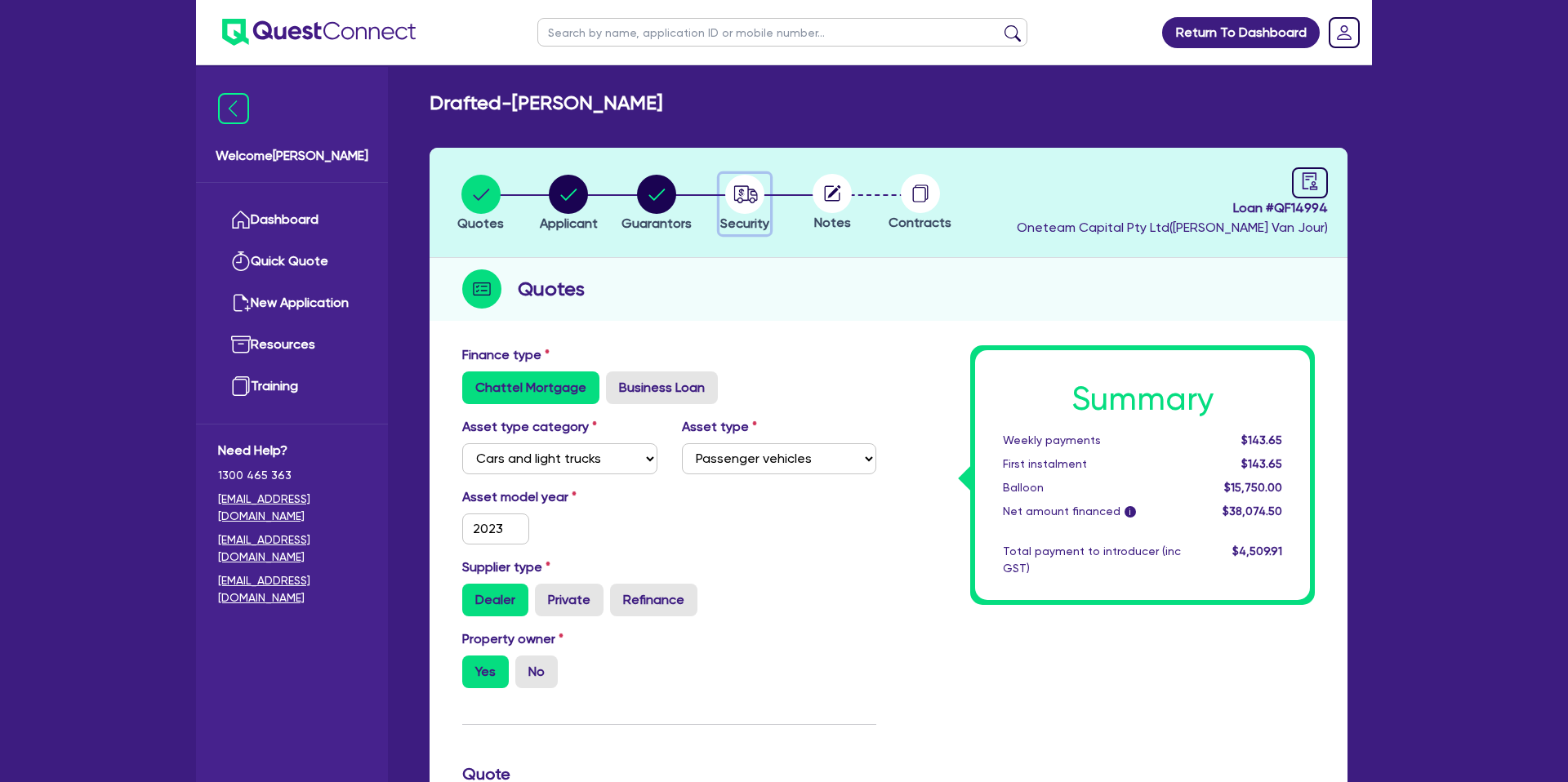
click at [740, 195] on icon "button" at bounding box center [741, 193] width 6 height 8
select select "CARS_AND_LIGHT_TRUCKS"
select select "PASSENGER_VEHICLES"
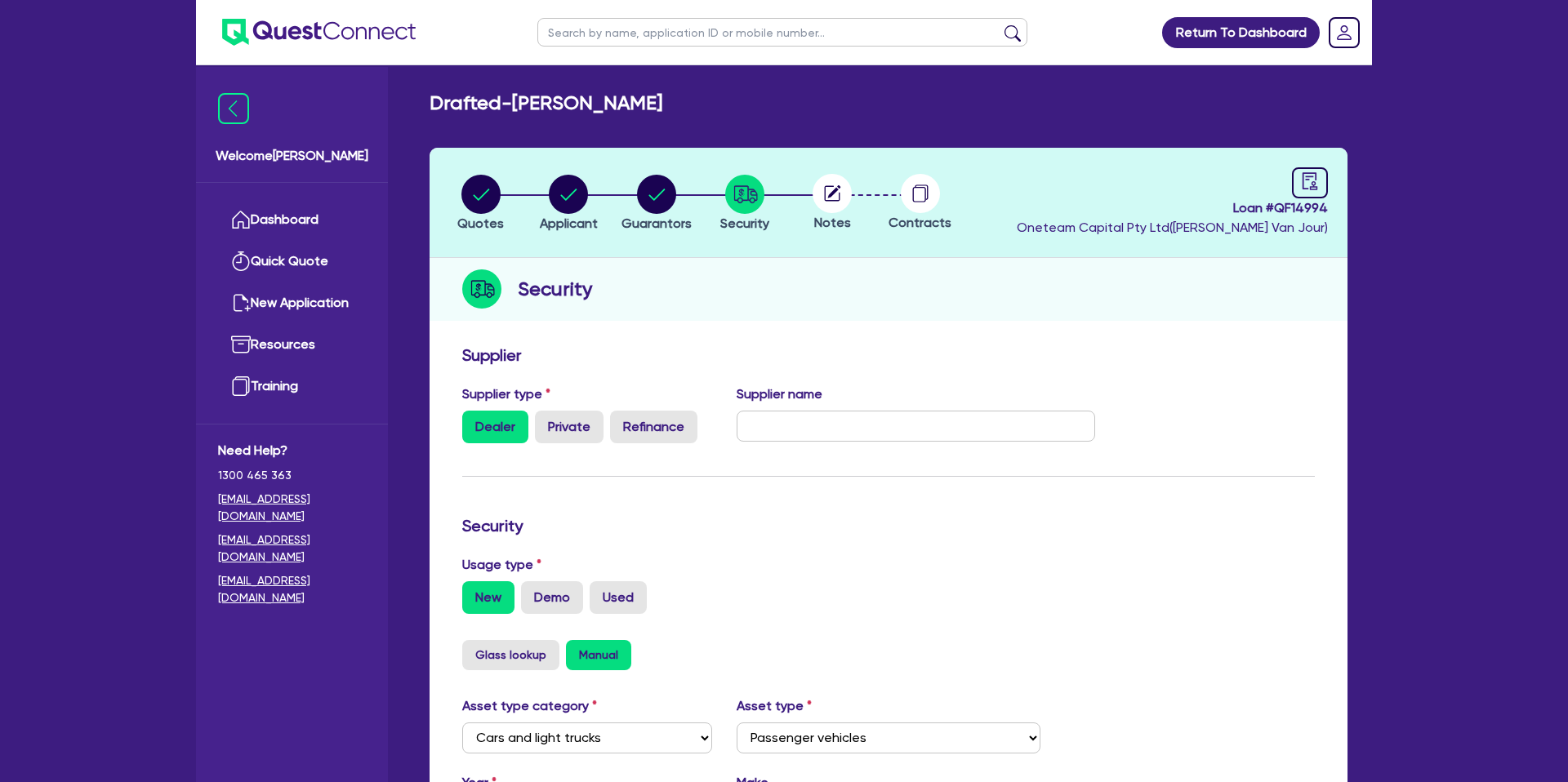
click at [849, 191] on circle at bounding box center [832, 193] width 39 height 39
click at [831, 192] on icon at bounding box center [834, 191] width 13 height 13
click at [1292, 189] on link at bounding box center [1309, 182] width 36 height 31
select select "DRAFTED_NEW"
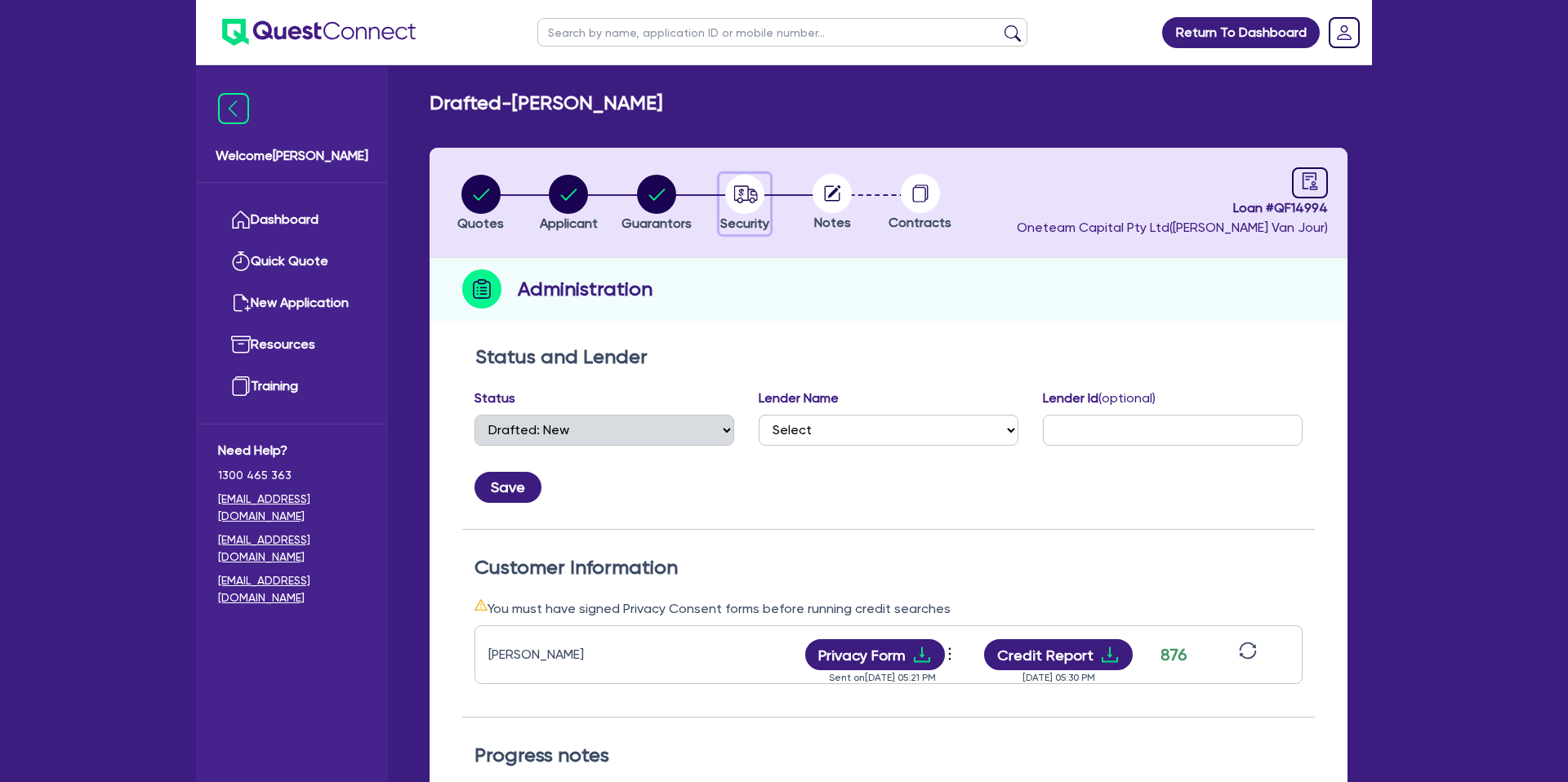
drag, startPoint x: 762, startPoint y: 194, endPoint x: 747, endPoint y: 194, distance: 15.0
click at [753, 194] on icon "button" at bounding box center [744, 194] width 39 height 39
select select "CARS_AND_LIGHT_TRUCKS"
select select "PASSENGER_VEHICLES"
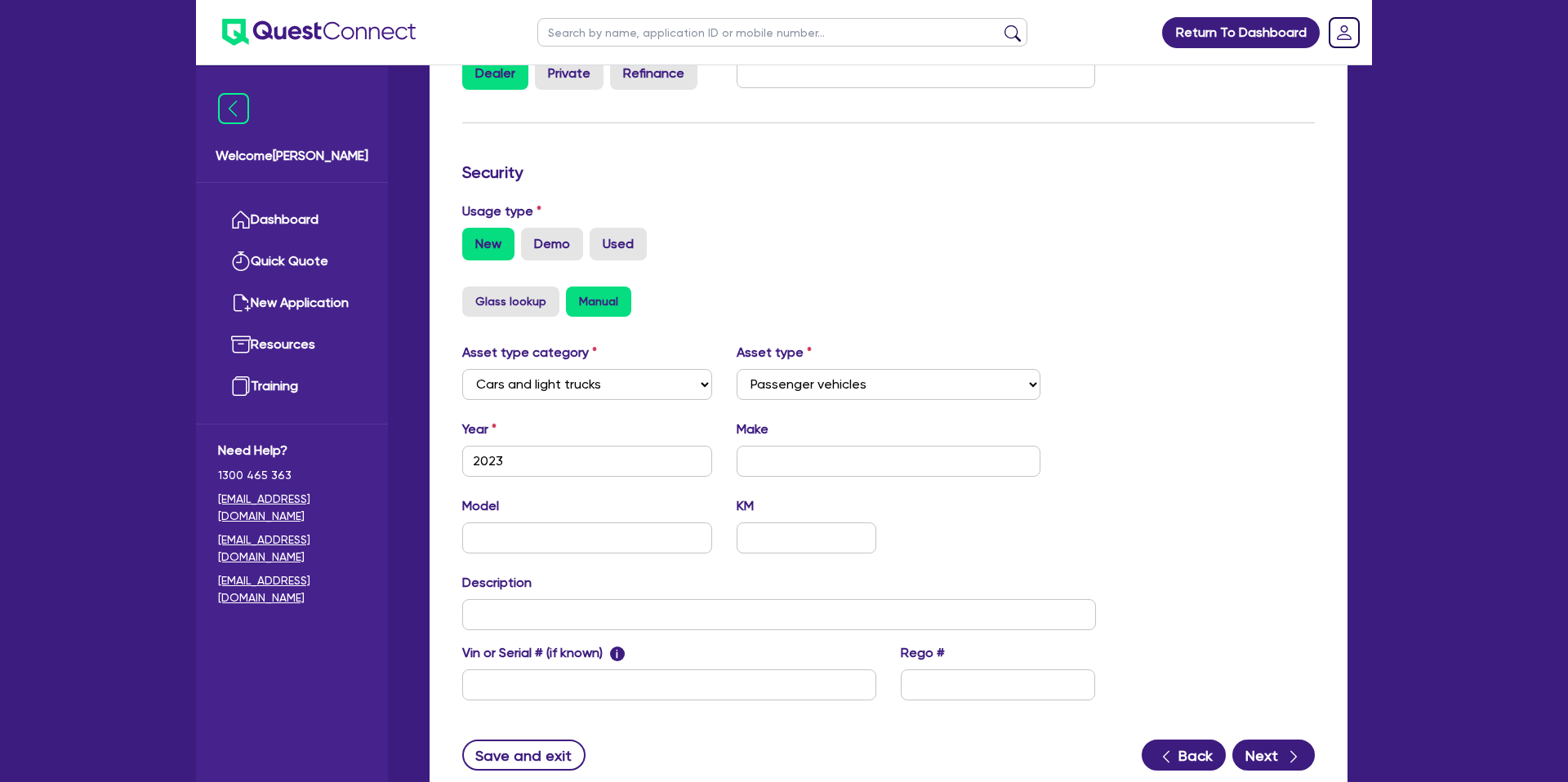
scroll to position [475, 0]
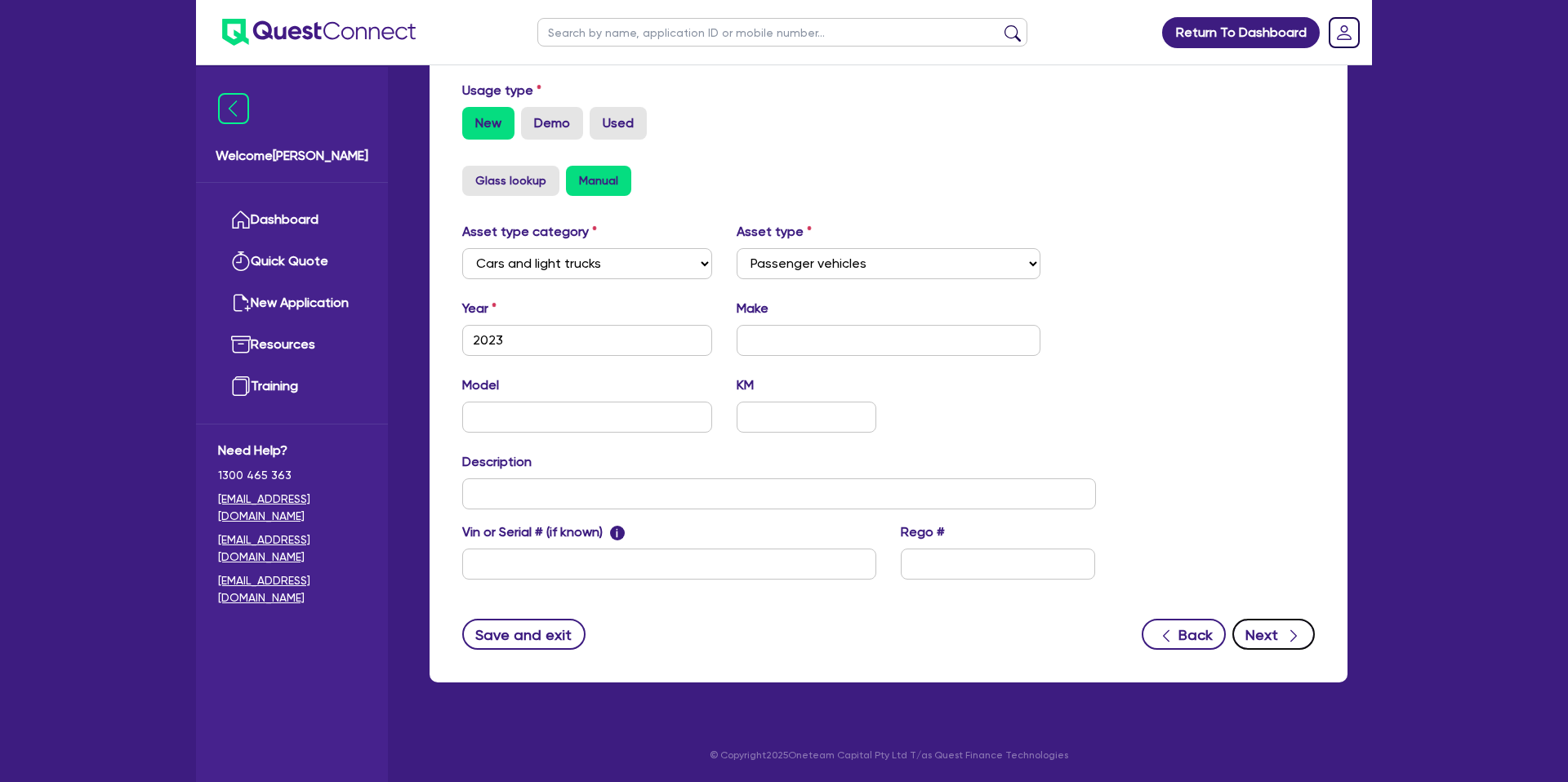
click at [1273, 635] on button "Next" at bounding box center [1273, 634] width 83 height 31
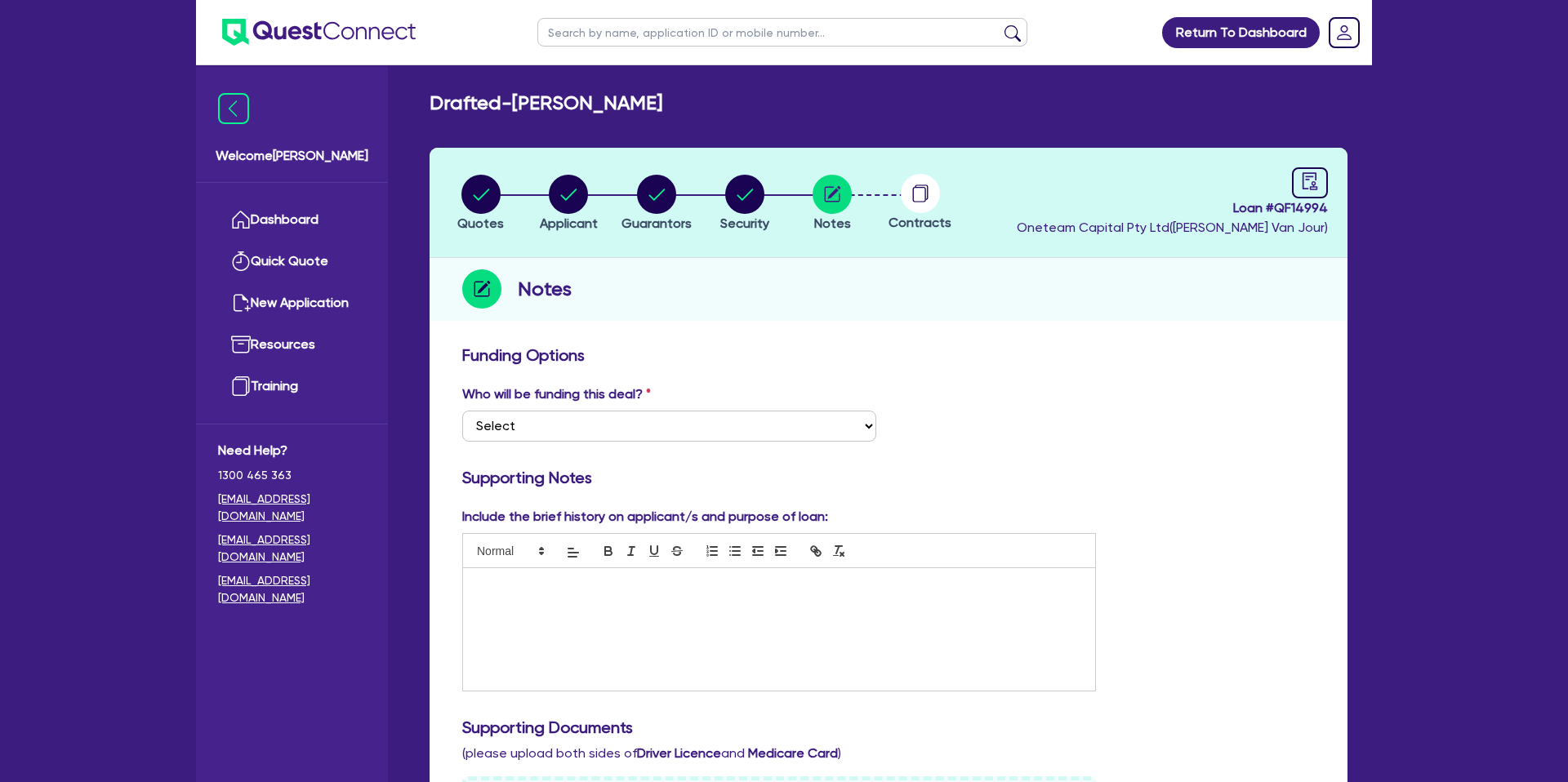
click at [580, 617] on div at bounding box center [778, 629] width 632 height 122
click at [551, 200] on circle "button" at bounding box center [567, 194] width 39 height 39
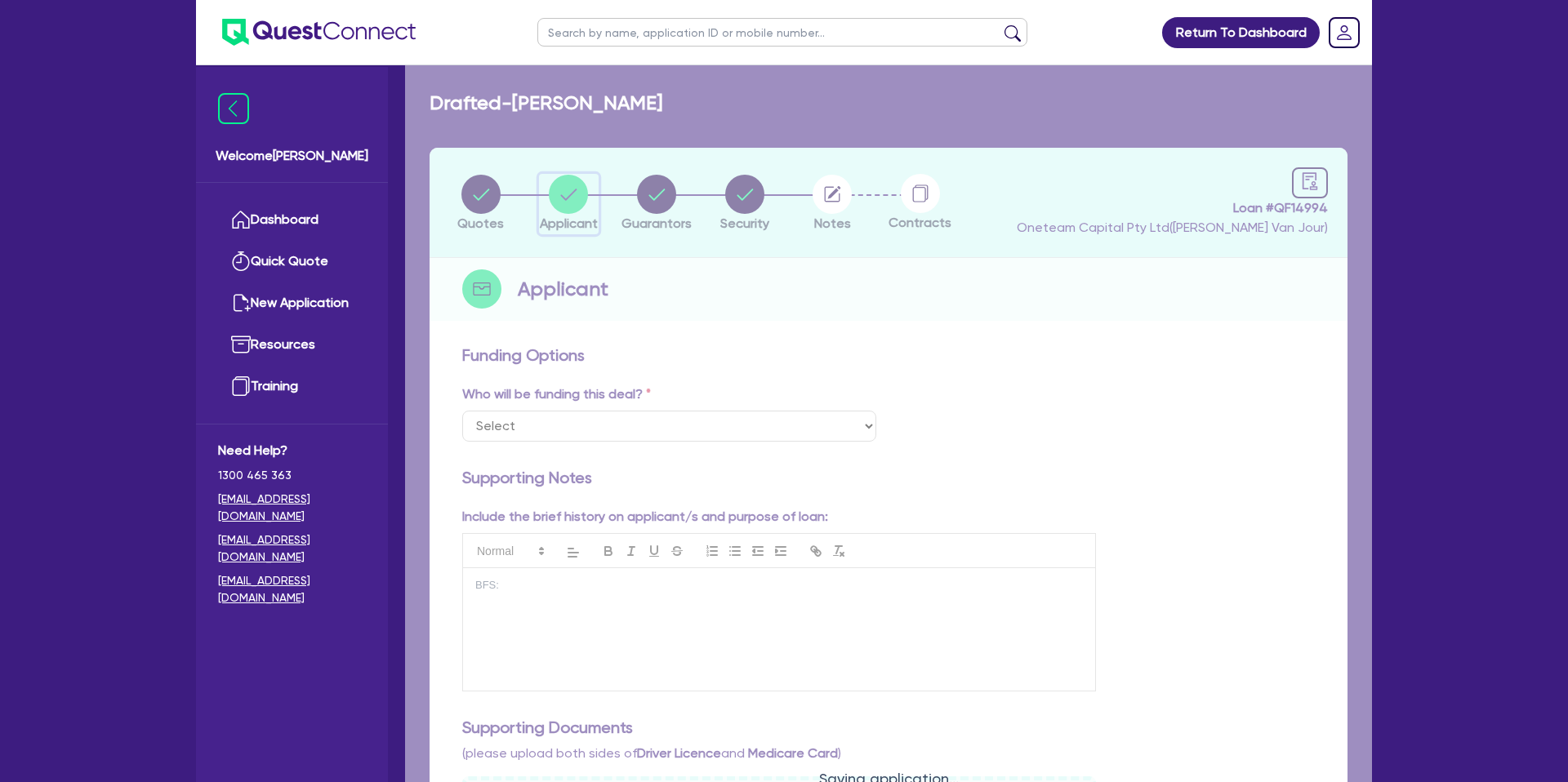
select select "SOLE_TRADER"
select select "RENTAL_REAL_ESTATE"
select select "PROPERTY_OPERATORS"
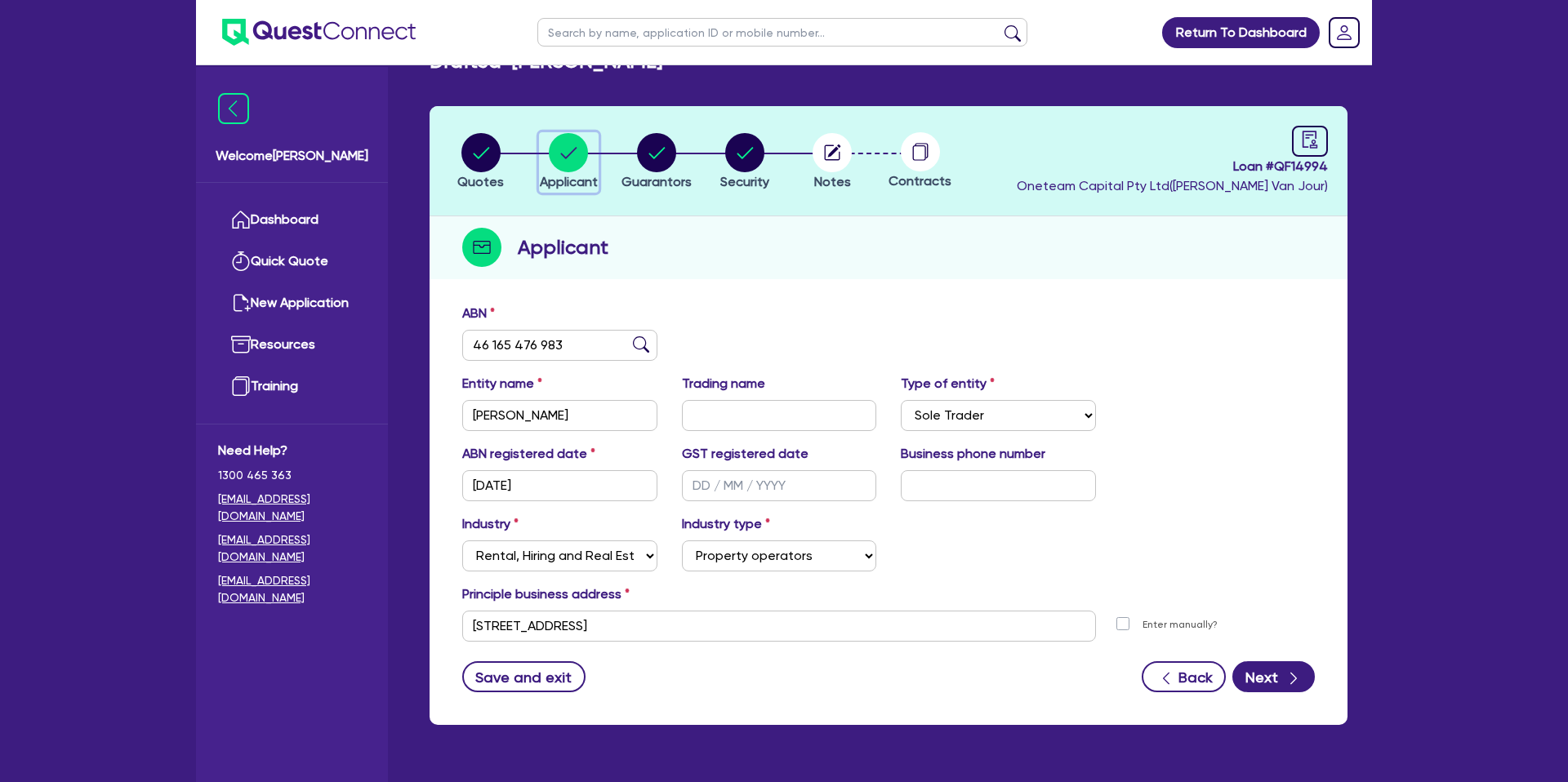
scroll to position [63, 0]
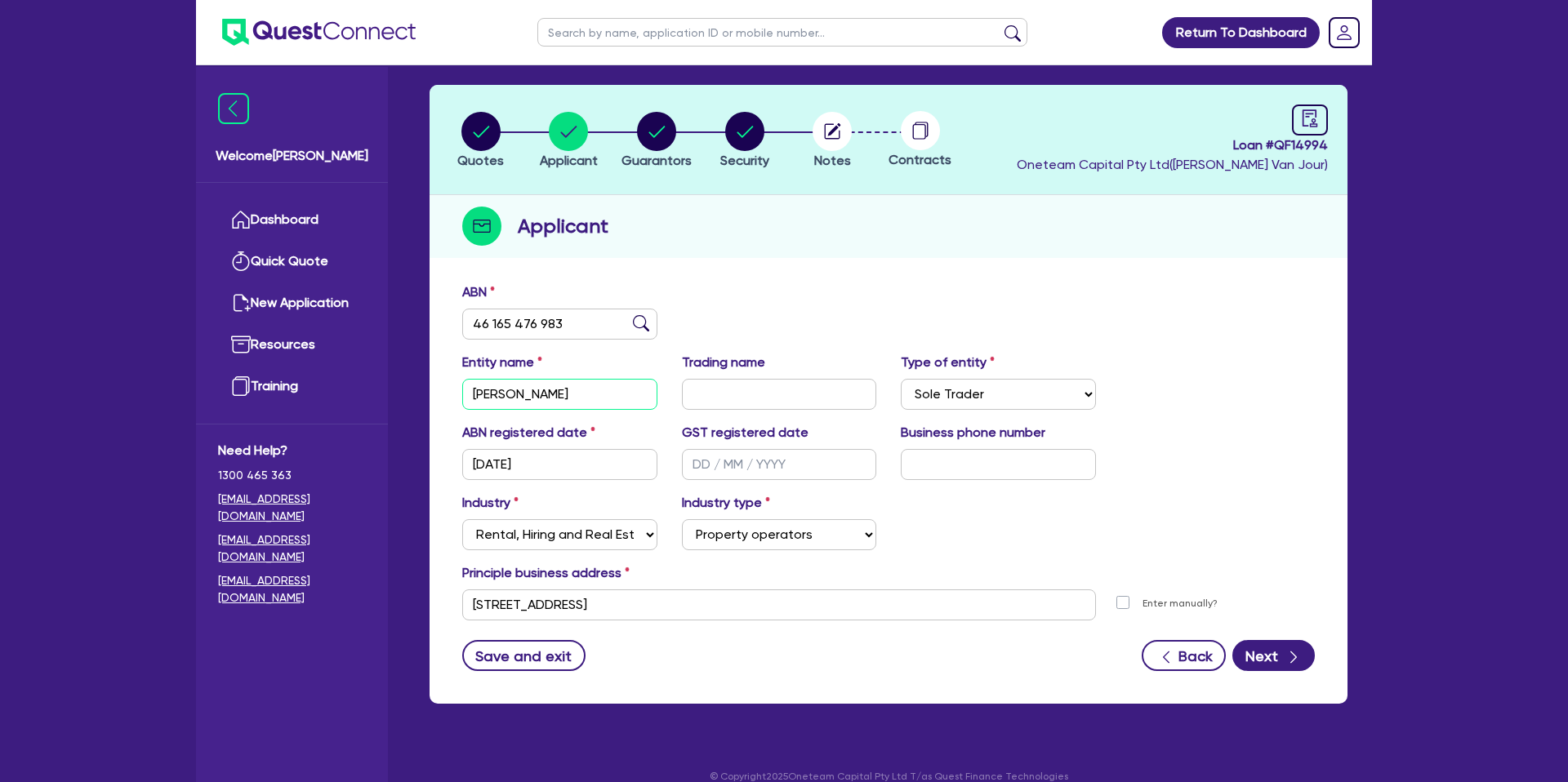
click at [501, 392] on input "[PERSON_NAME]" at bounding box center [559, 394] width 195 height 31
drag, startPoint x: 770, startPoint y: 301, endPoint x: 581, endPoint y: 417, distance: 221.8
click at [770, 302] on div "ABN 46 165 476 983" at bounding box center [887, 317] width 877 height 71
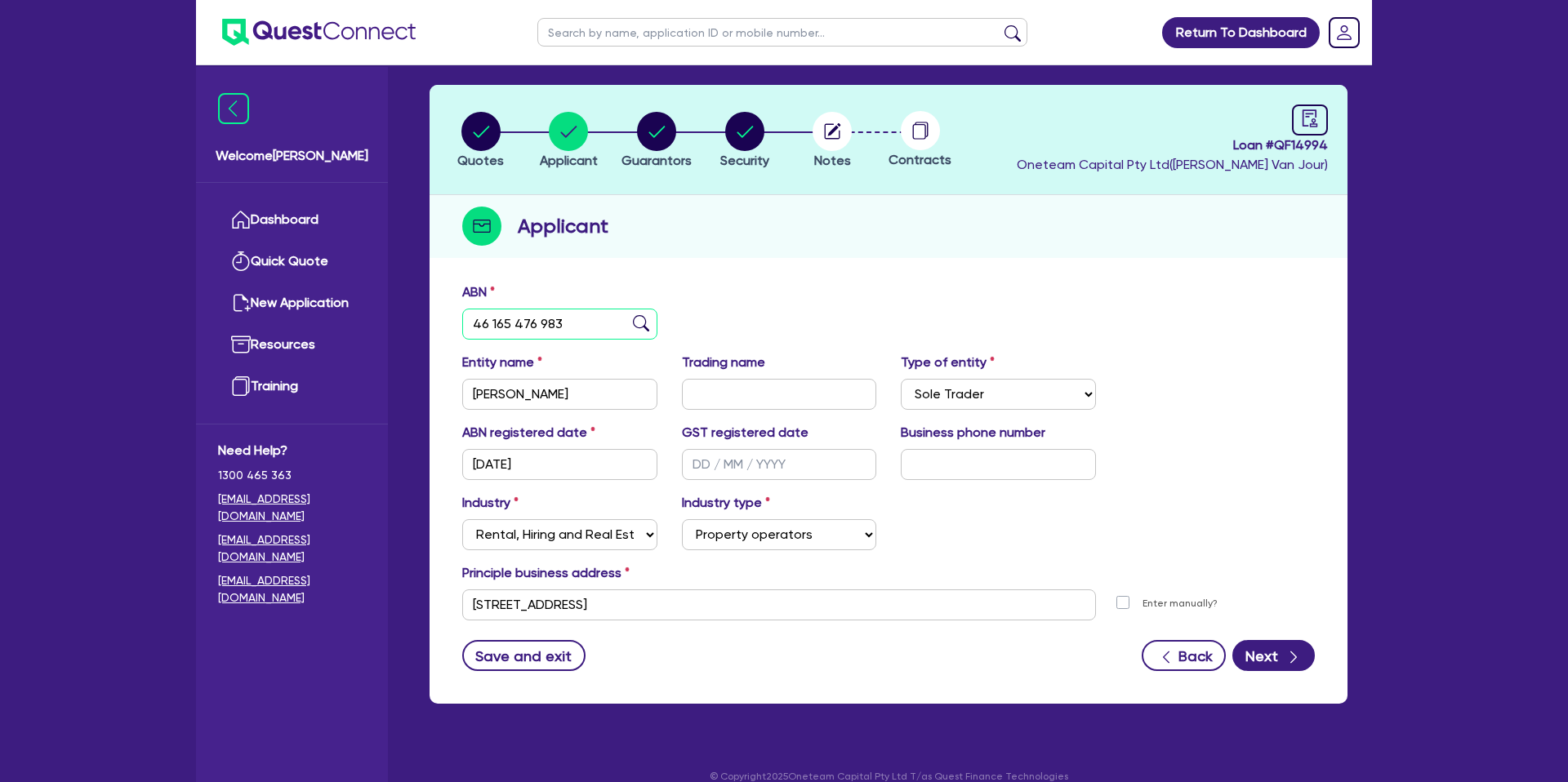
click at [517, 324] on input "46 165 476 983" at bounding box center [559, 323] width 195 height 31
click at [649, 132] on circle "button" at bounding box center [656, 130] width 39 height 39
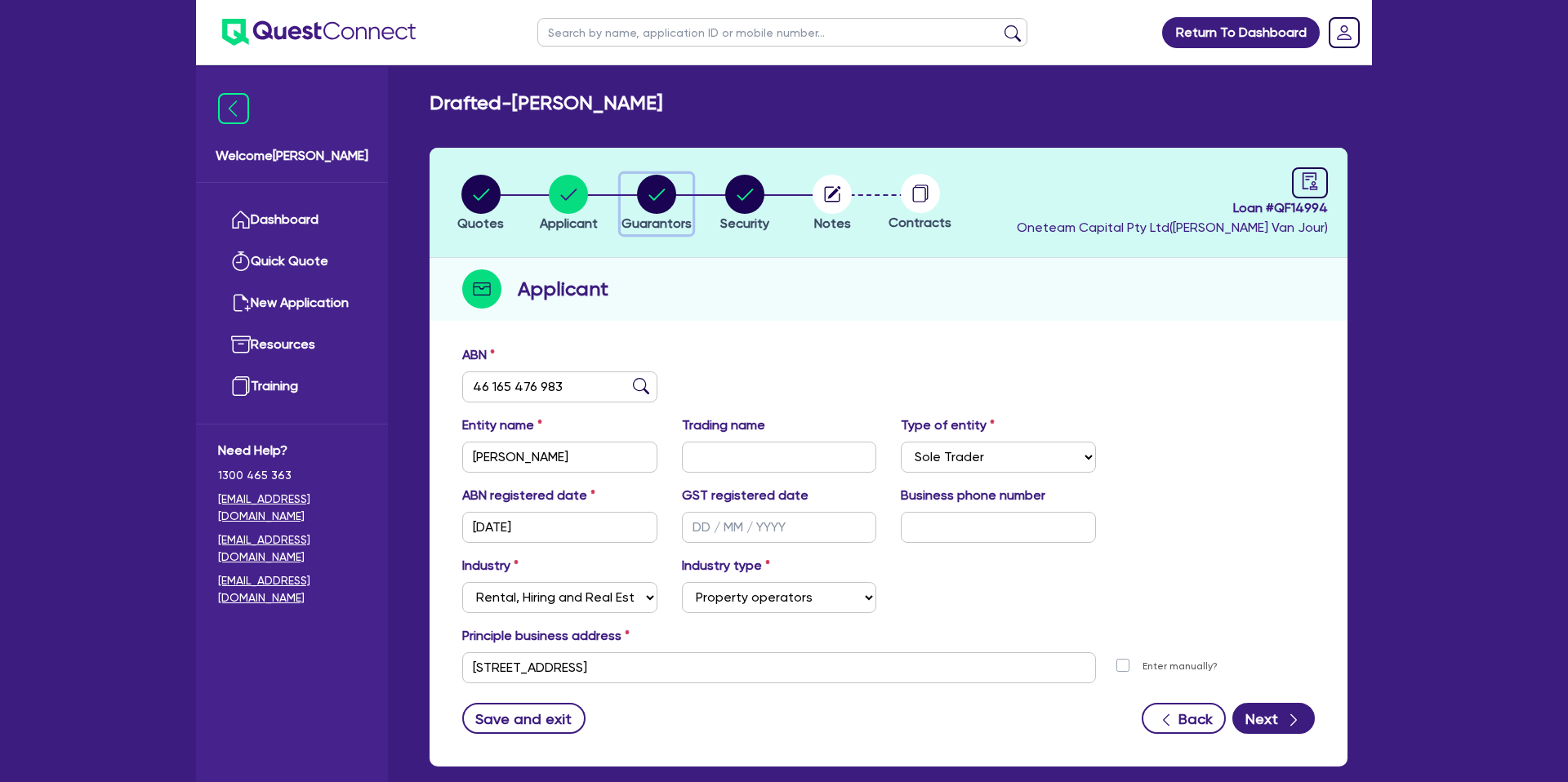
select select "MR"
select select "QLD"
select select "MARRIED"
select select "PROPERTY"
select select "MORTGAGE"
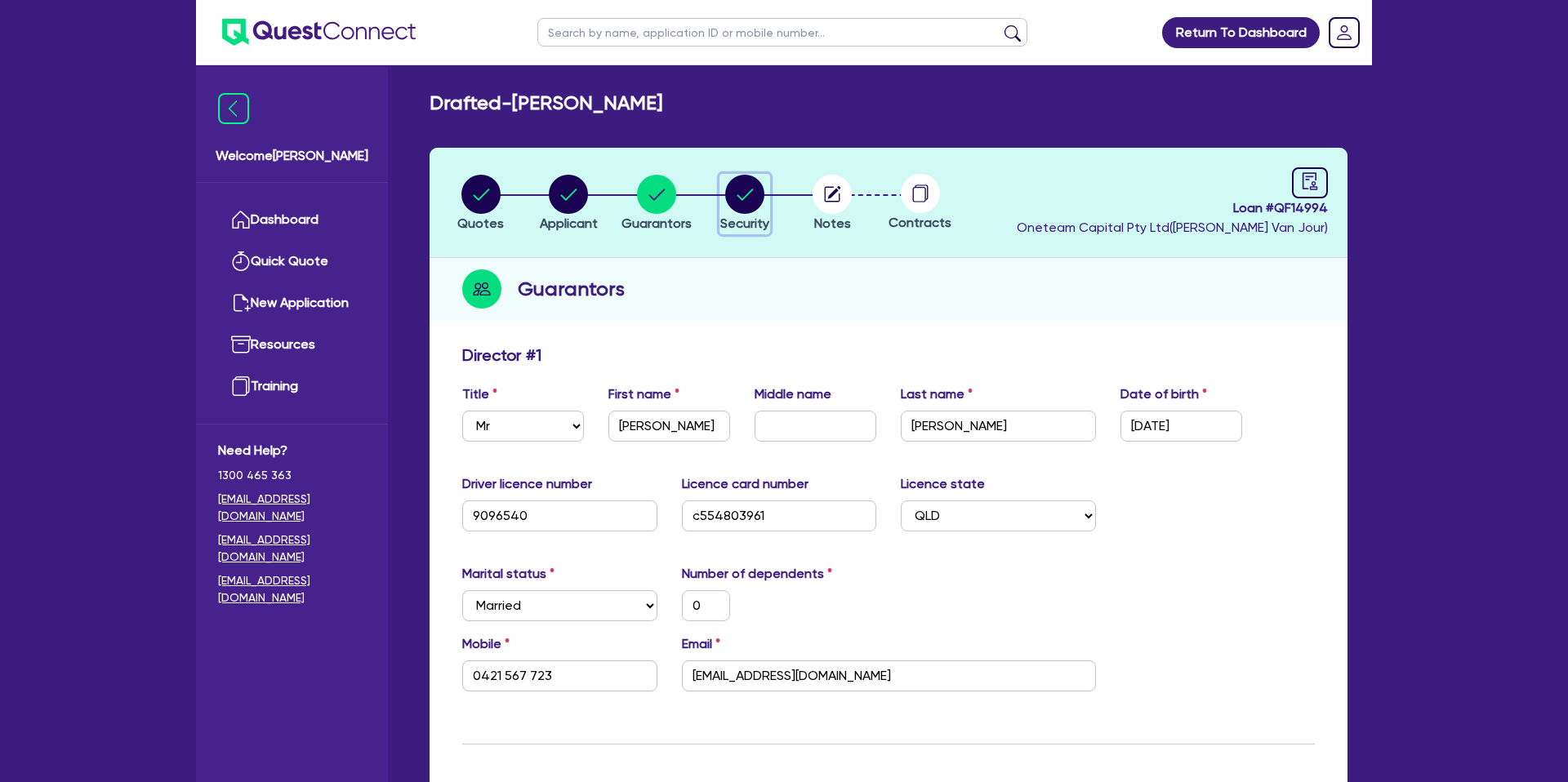
click at [727, 198] on circle "button" at bounding box center [744, 194] width 39 height 39
select select "CARS_AND_LIGHT_TRUCKS"
select select "PASSENGER_VEHICLES"
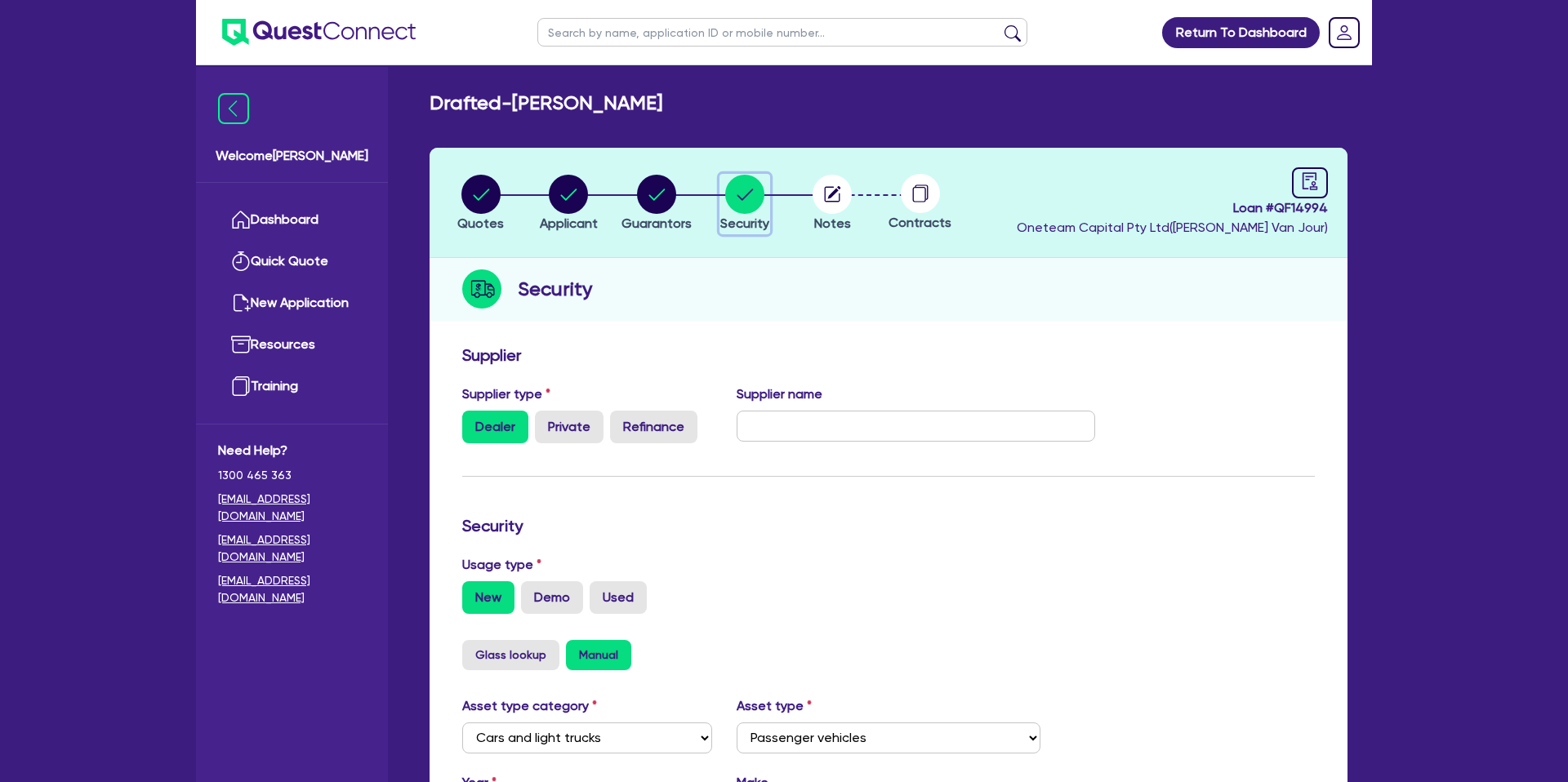
click at [749, 193] on icon "button" at bounding box center [744, 194] width 16 height 11
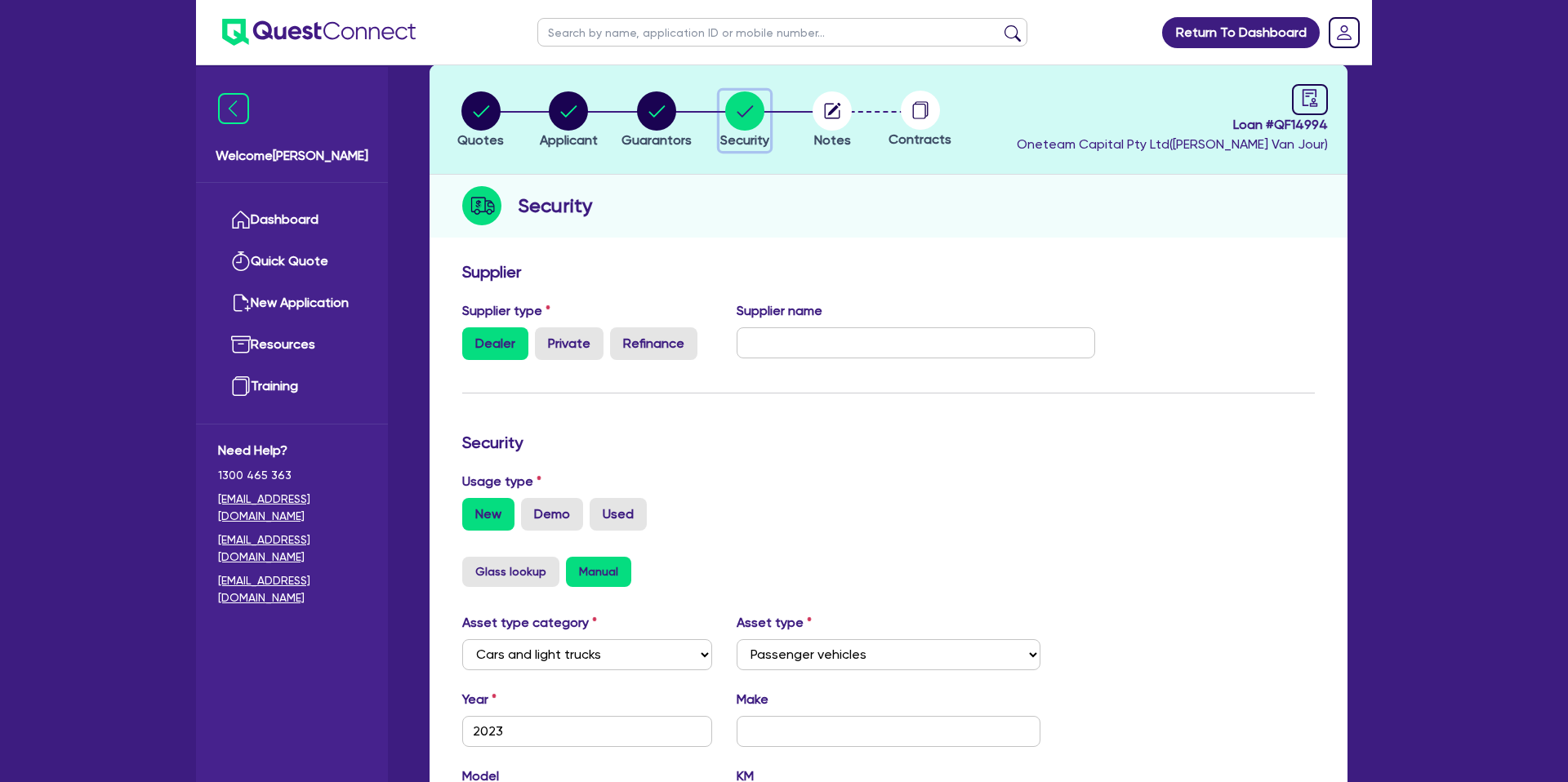
scroll to position [4, 0]
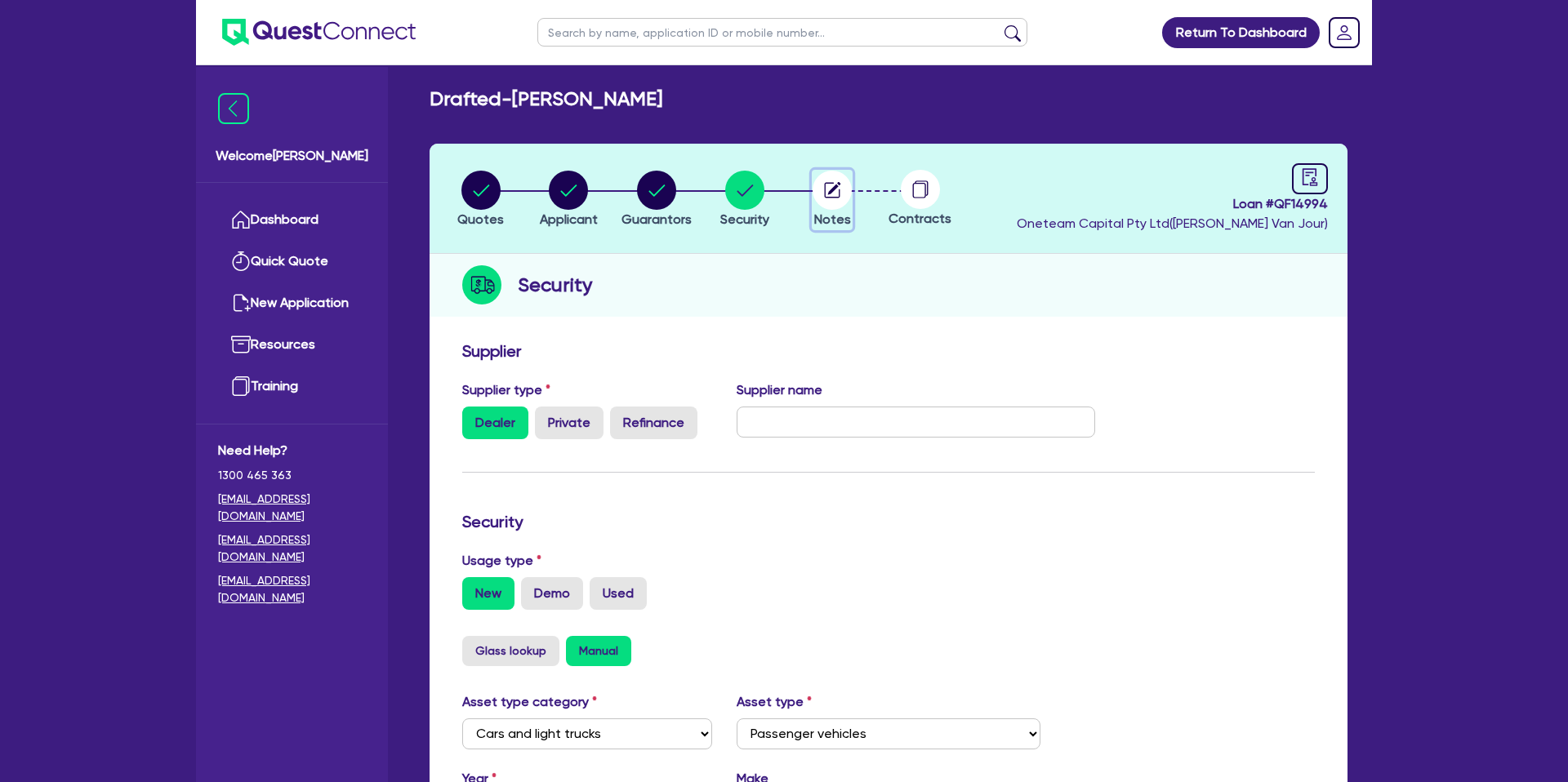
click at [839, 187] on circle "button" at bounding box center [832, 190] width 39 height 39
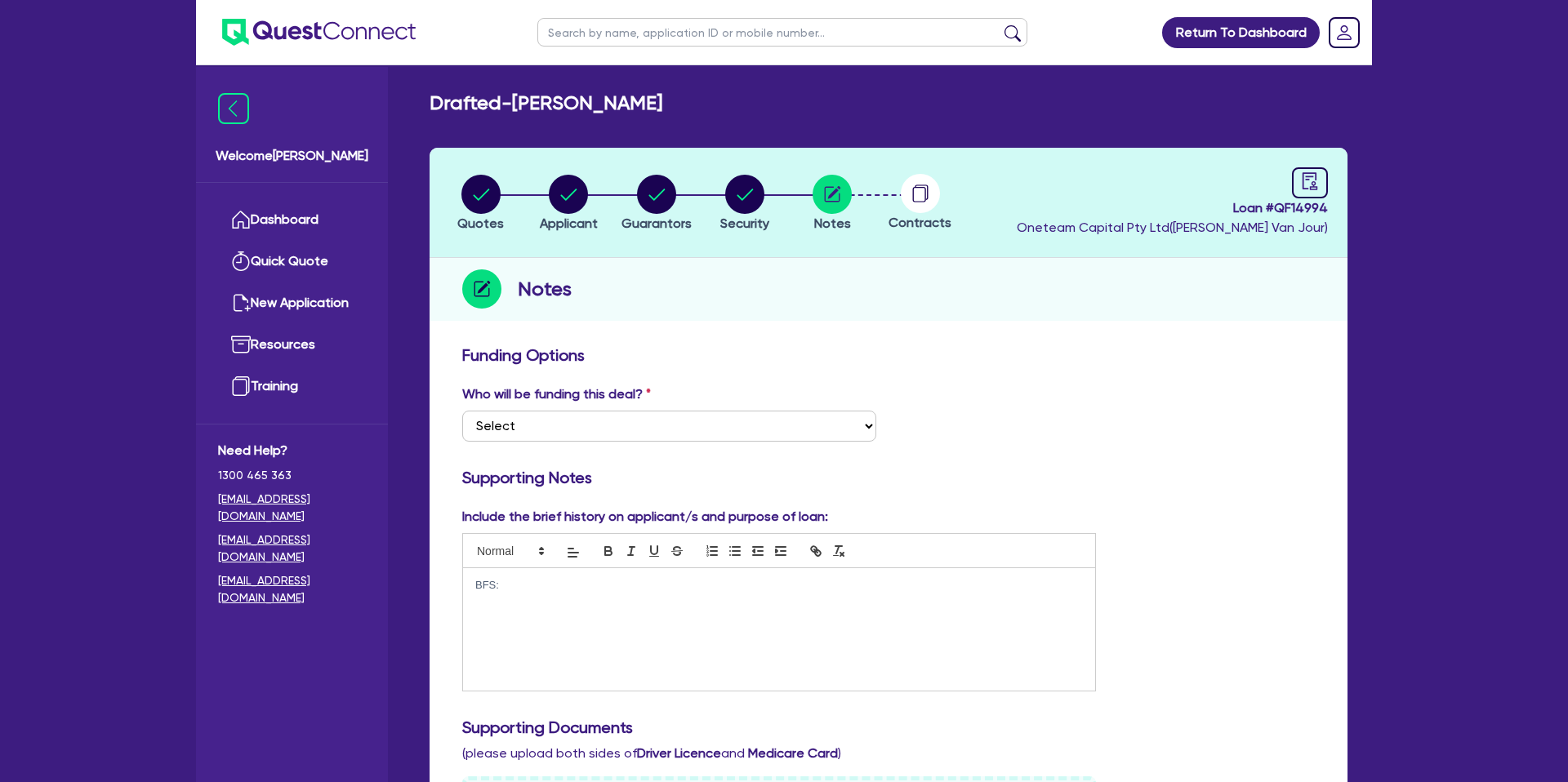
click at [935, 186] on circle at bounding box center [919, 193] width 39 height 39
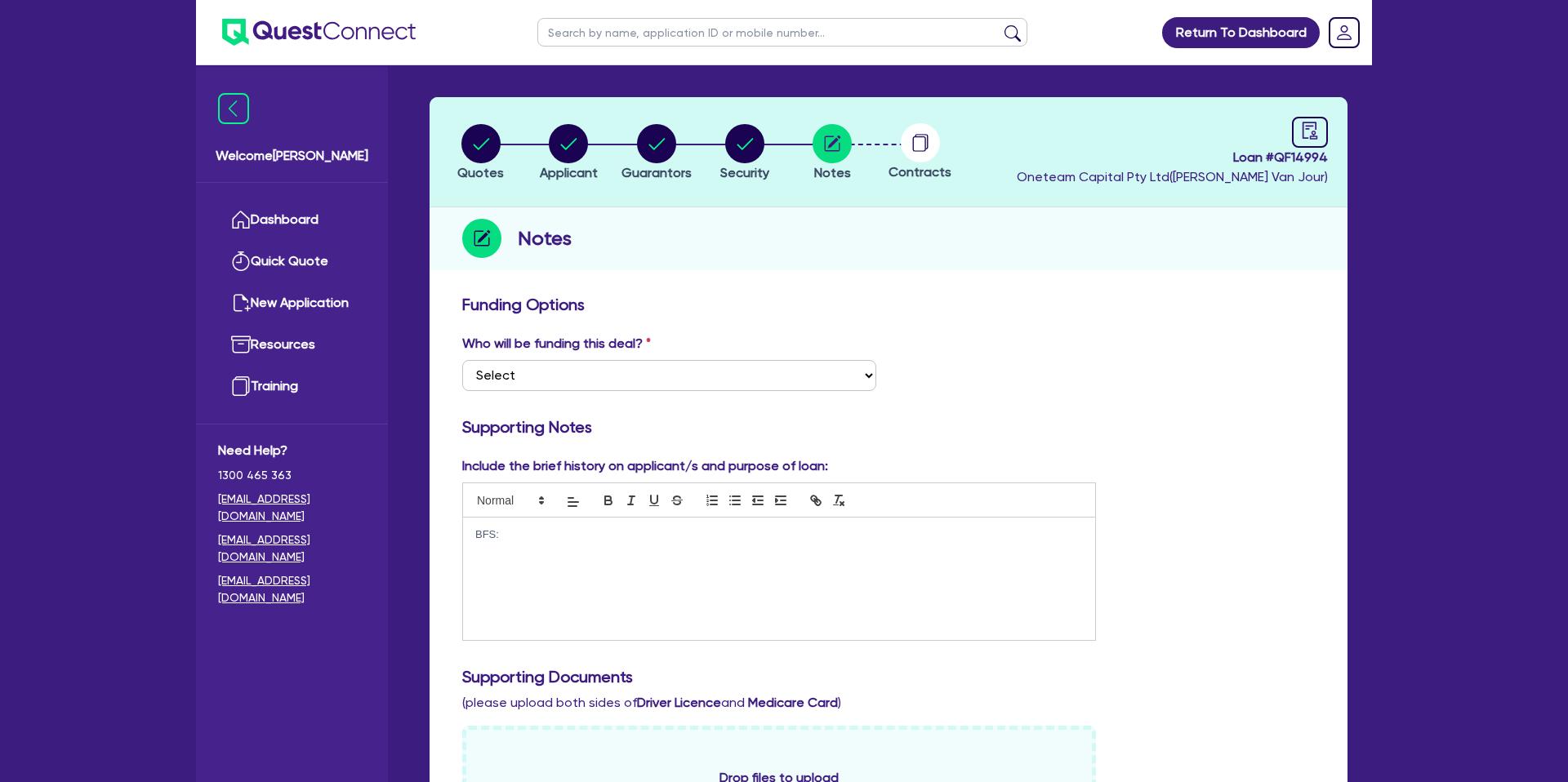
scroll to position [52, 0]
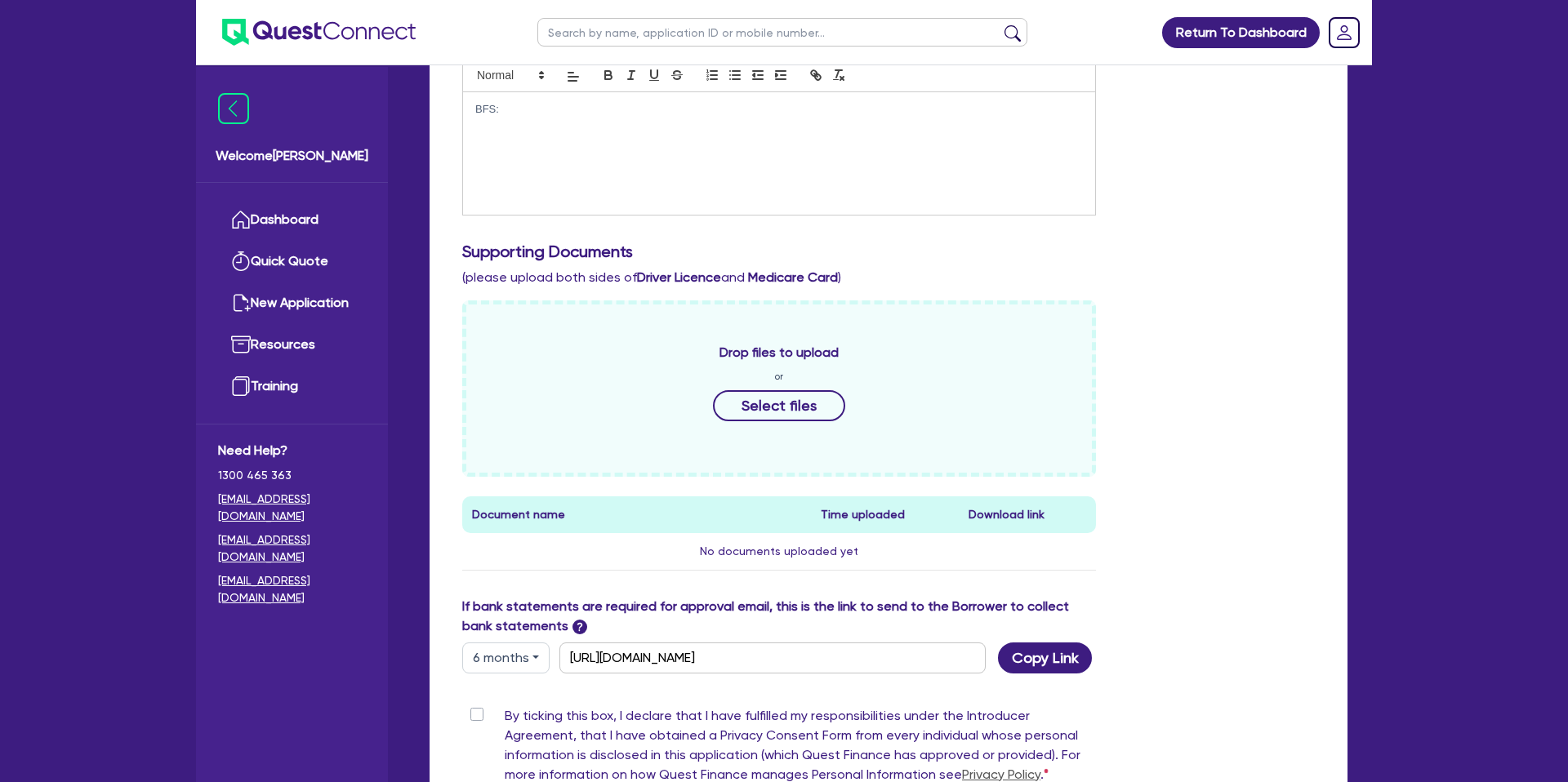
scroll to position [689, 0]
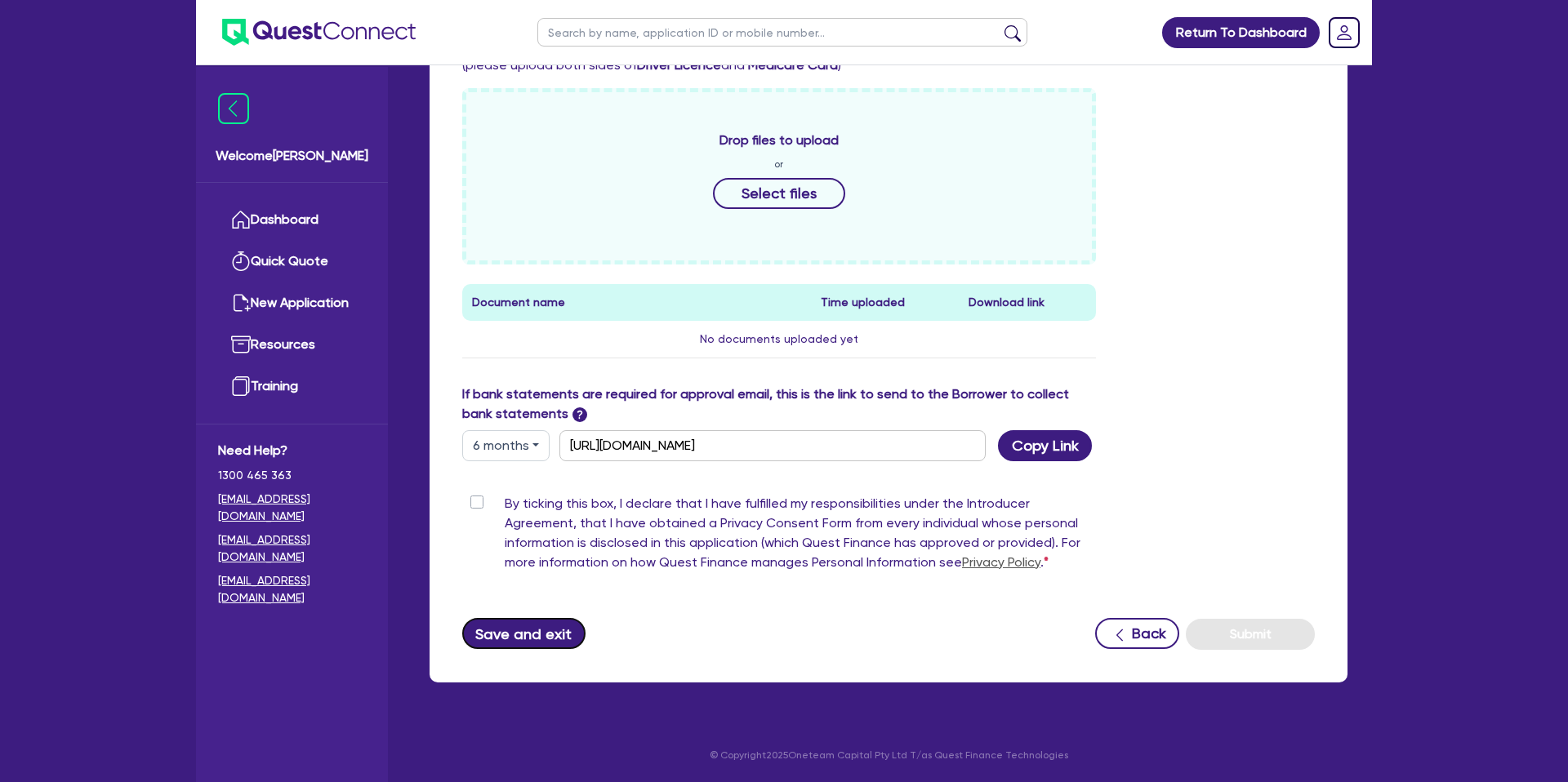
click at [555, 626] on button "Save and exit" at bounding box center [523, 633] width 123 height 31
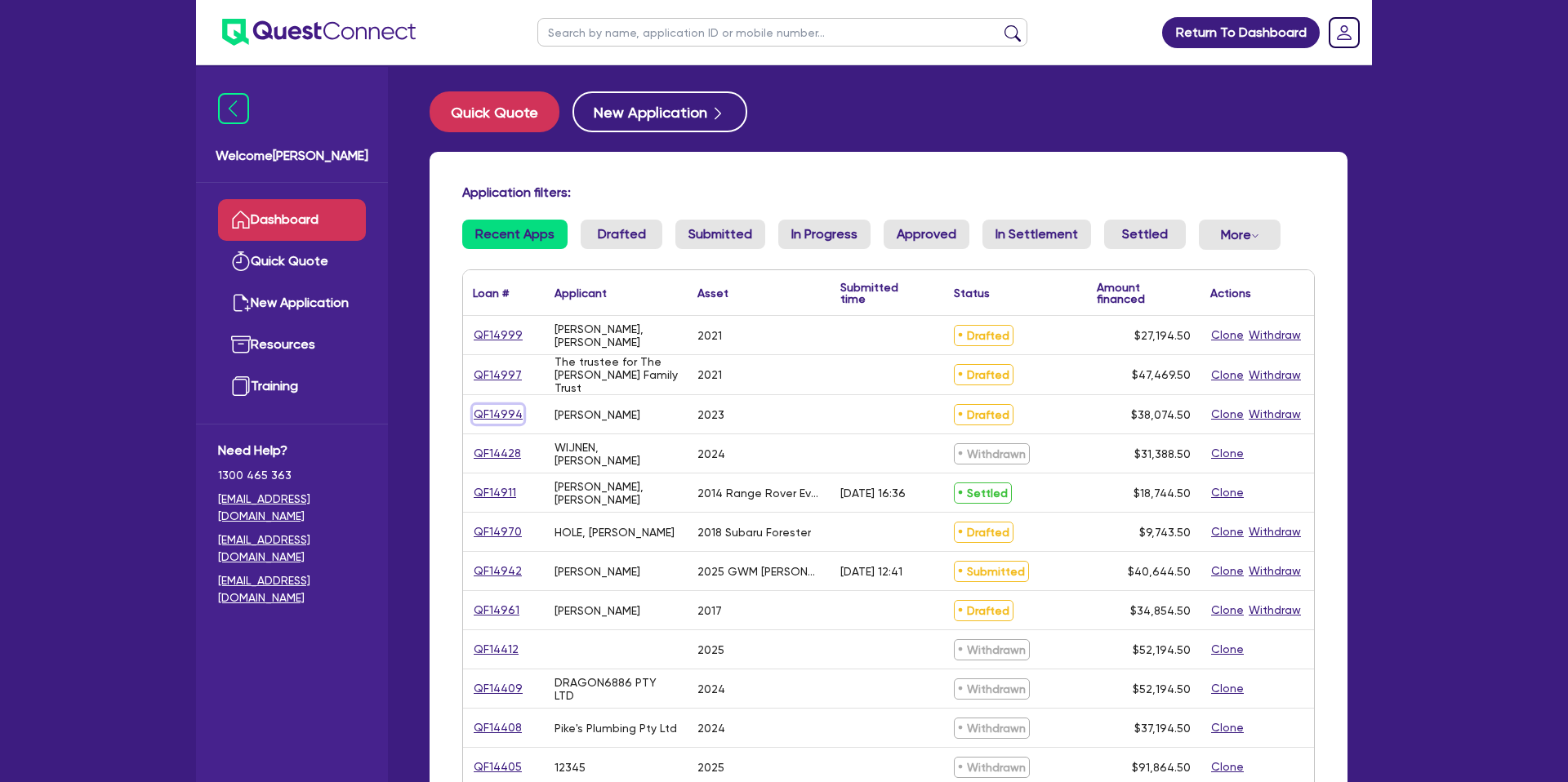
click at [492, 418] on link "QF14994" at bounding box center [497, 414] width 51 height 19
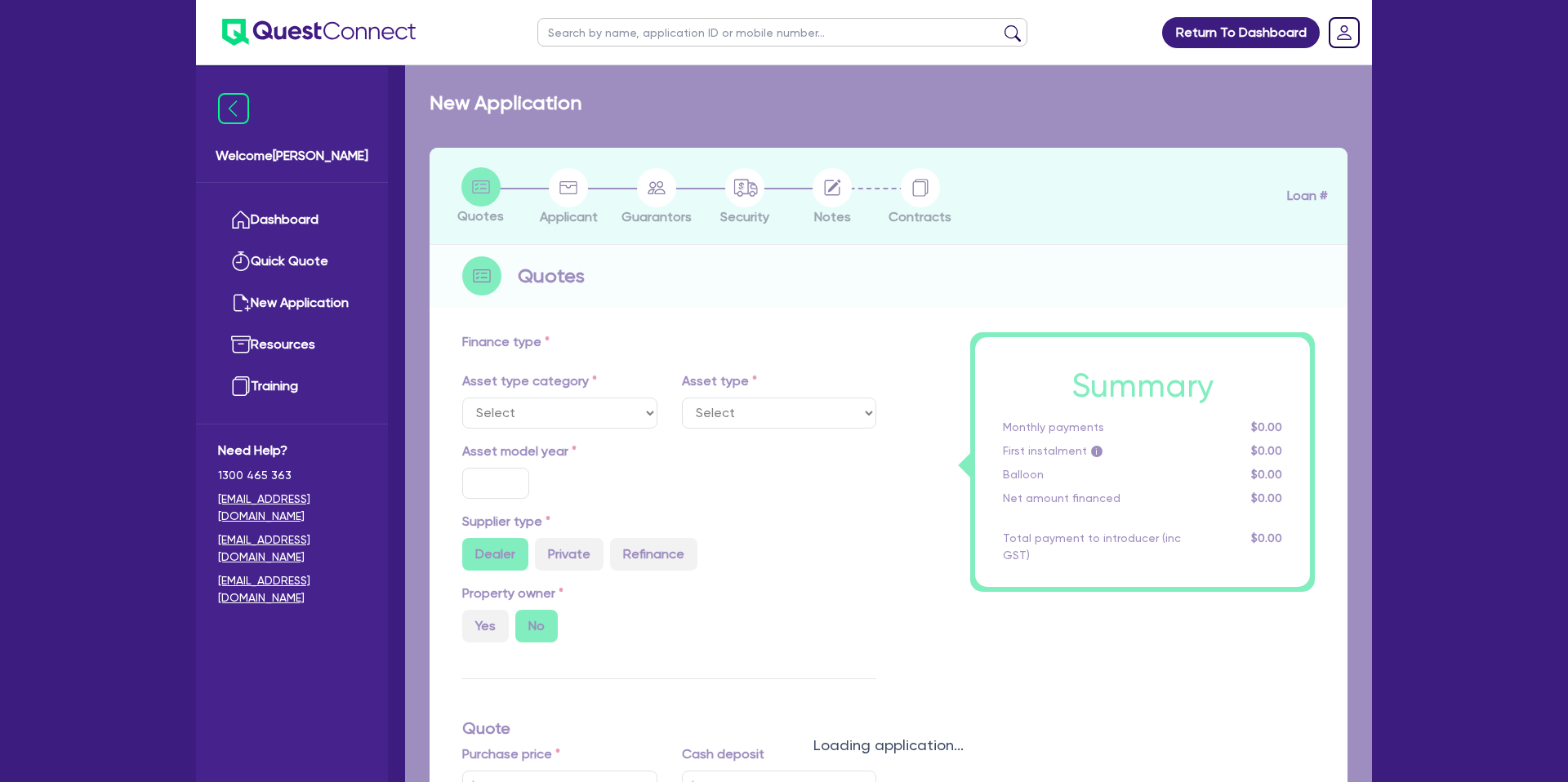
select select "CARS_AND_LIGHT_TRUCKS"
type input "2023"
radio input "true"
type input "45,000"
type input "10,000"
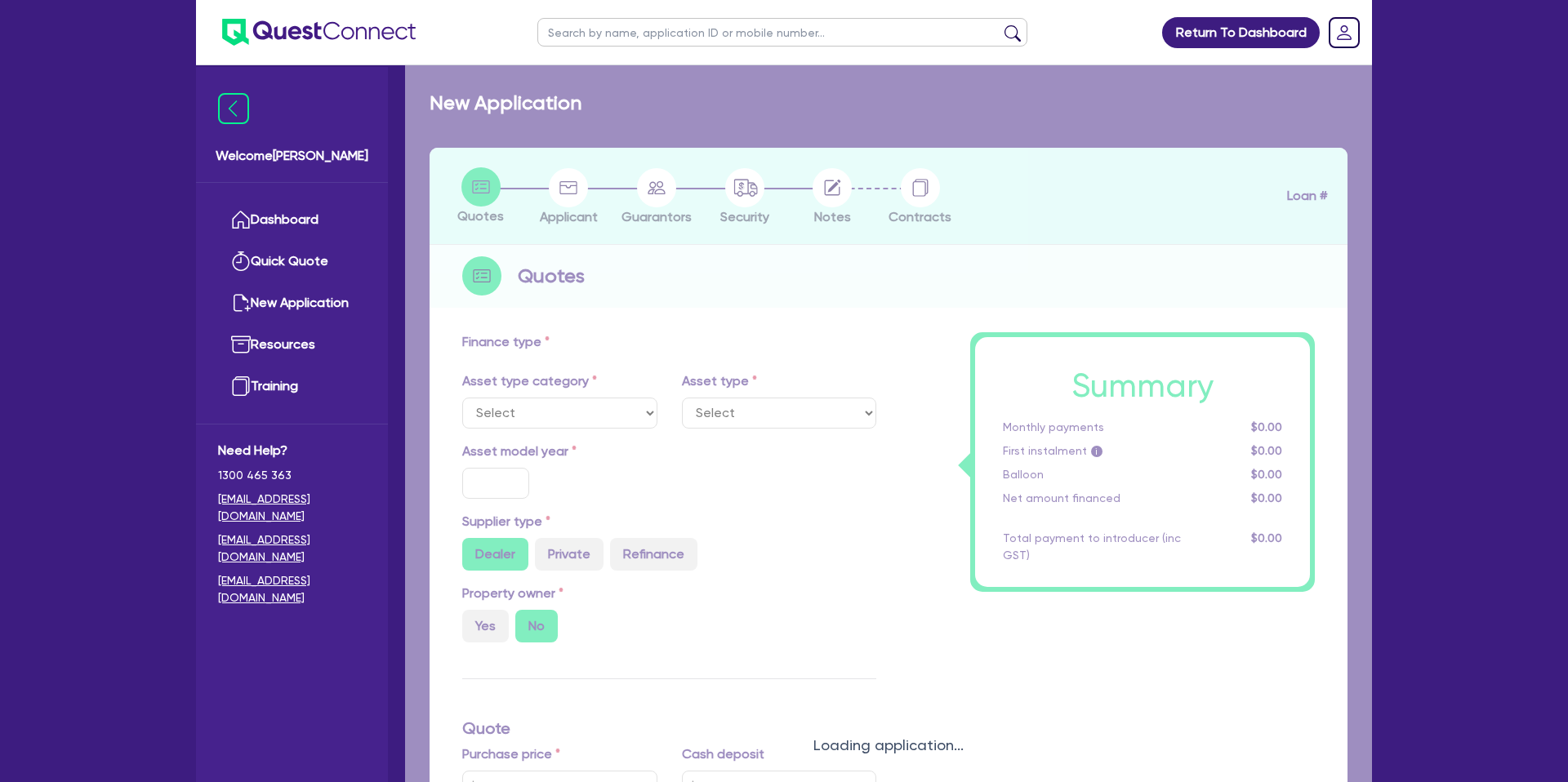
type input "35"
type input "15,750"
type input "4.99"
type input "1,899.92"
type input "8.99"
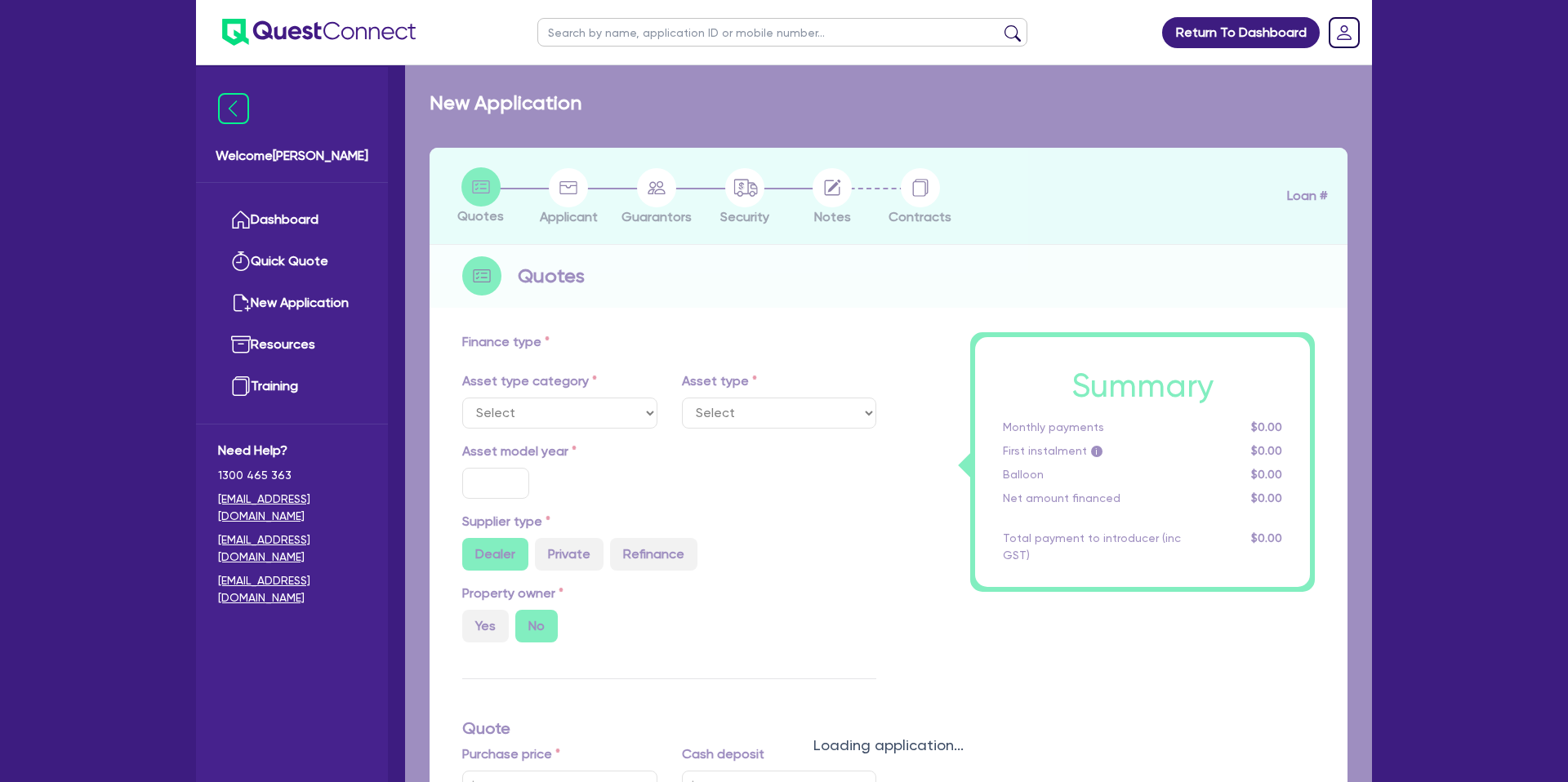
type input "2,200"
select select "PASSENGER_VEHICLES"
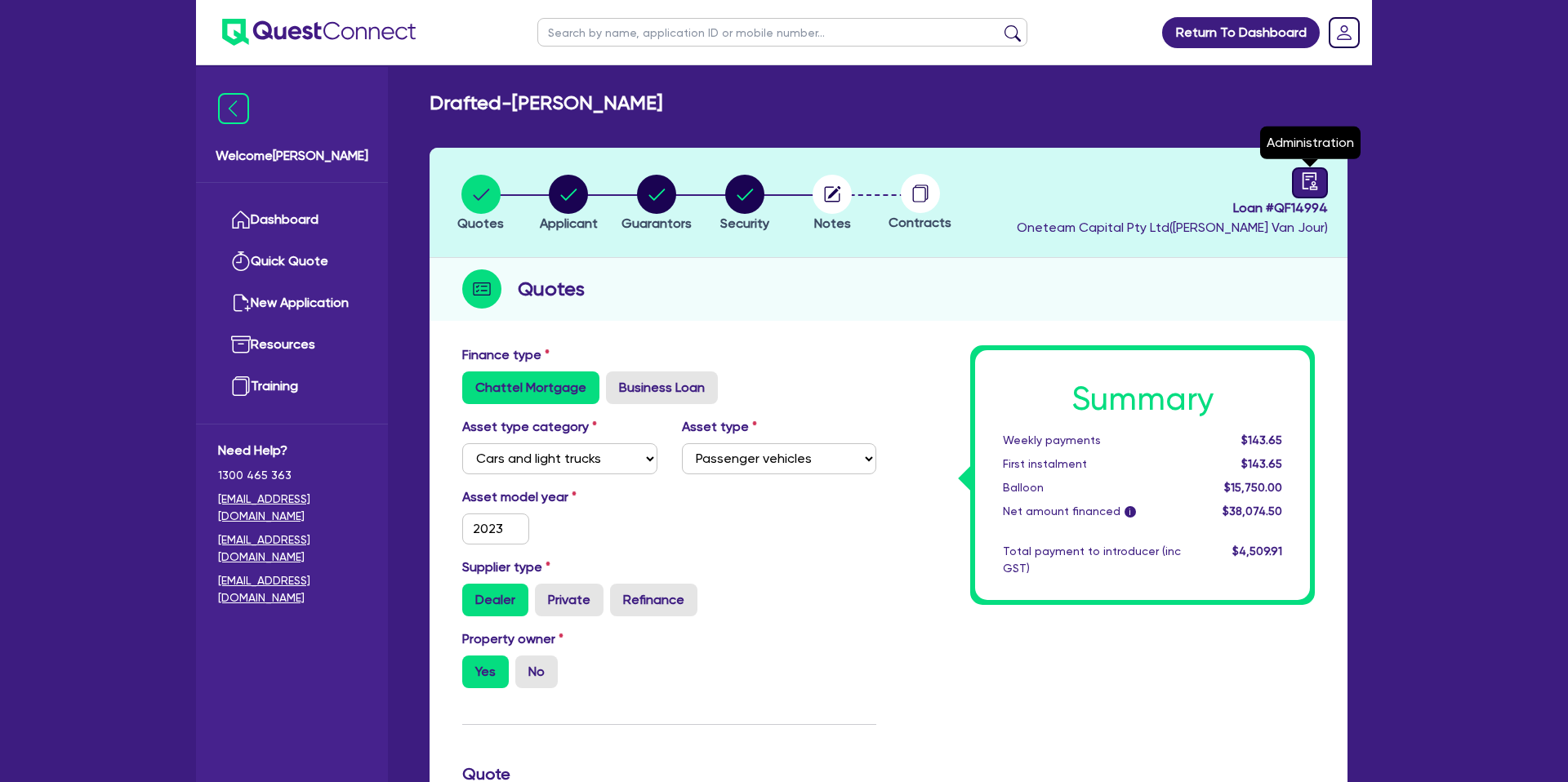
click at [1305, 178] on icon "audit" at bounding box center [1309, 180] width 15 height 17
select select "DRAFTED_NEW"
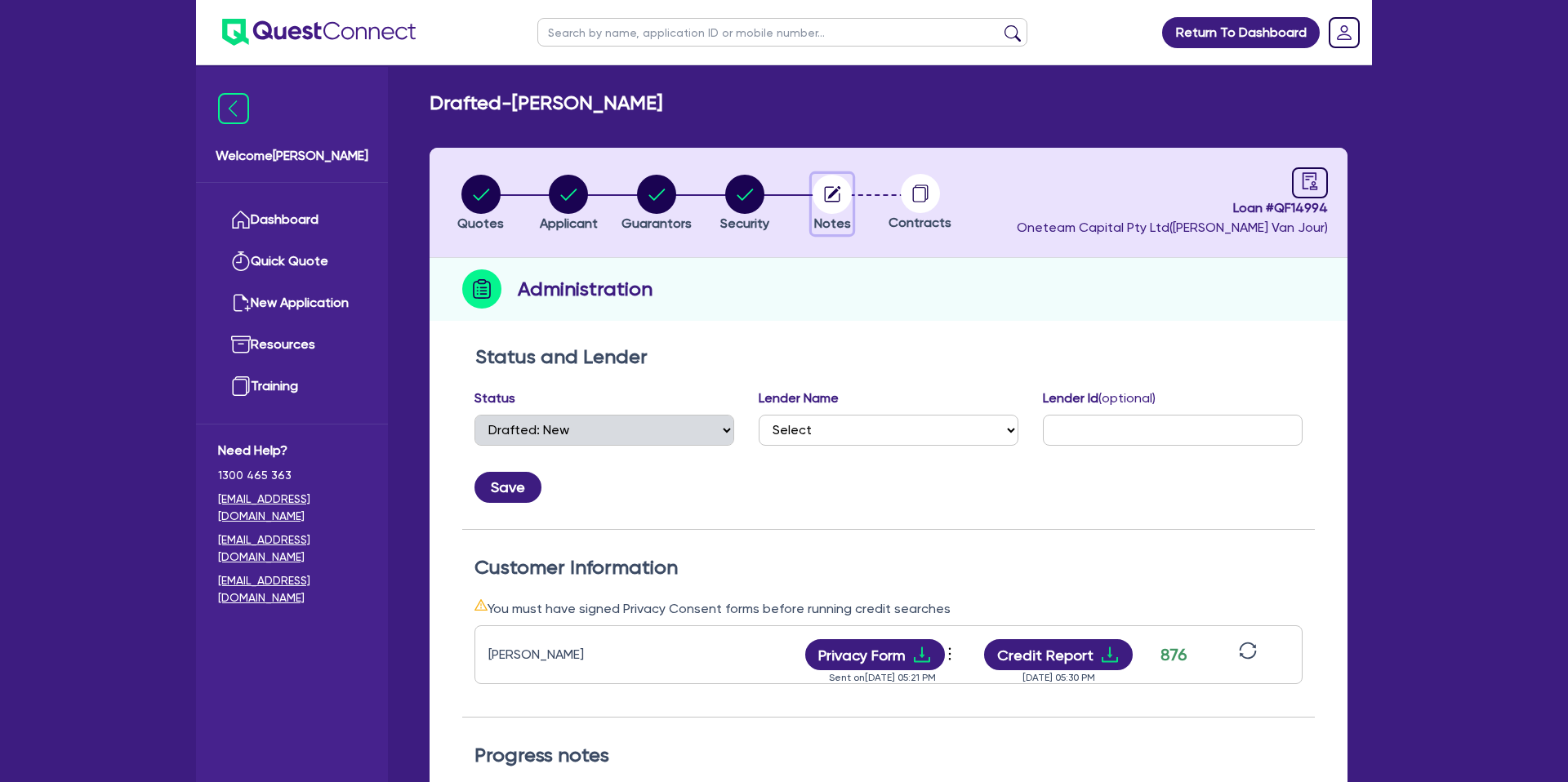
click at [837, 200] on circle "button" at bounding box center [832, 194] width 39 height 39
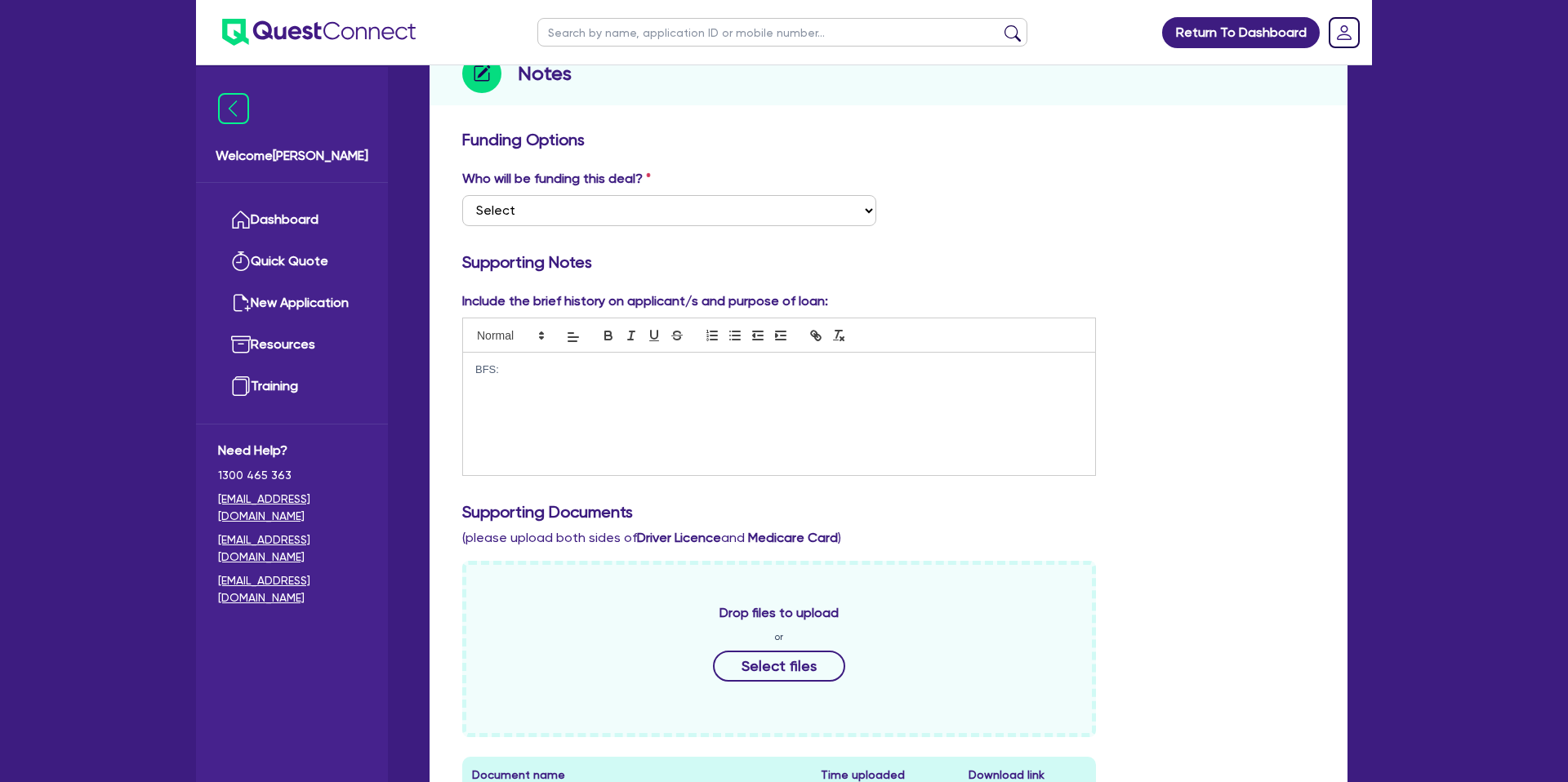
click at [555, 371] on p "BFS:" at bounding box center [779, 369] width 608 height 15
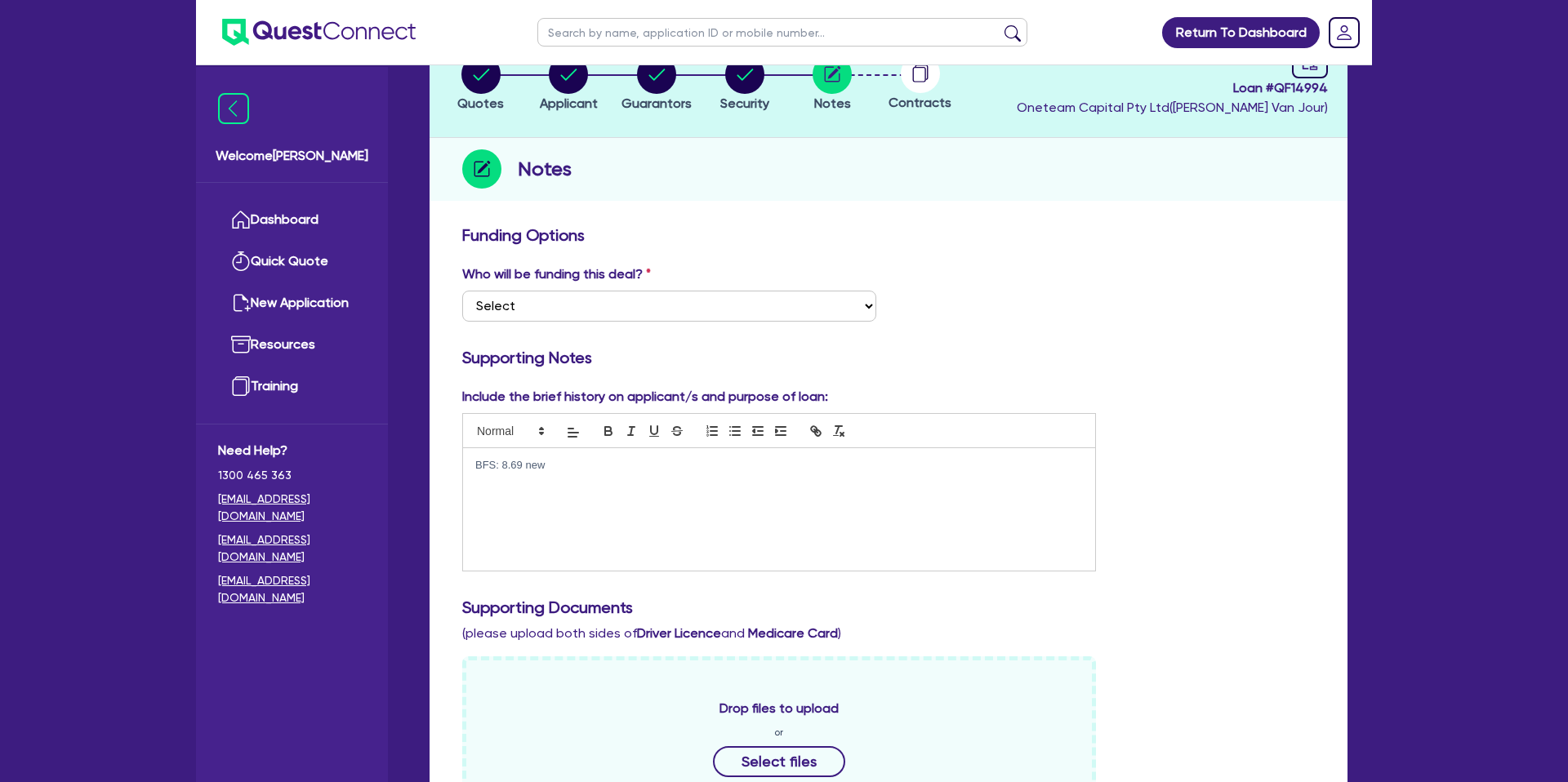
scroll to position [118, 0]
click at [1098, 268] on div "Who will be funding this deal? Select I want Quest to fund 100% I will fund 100…" at bounding box center [887, 301] width 877 height 71
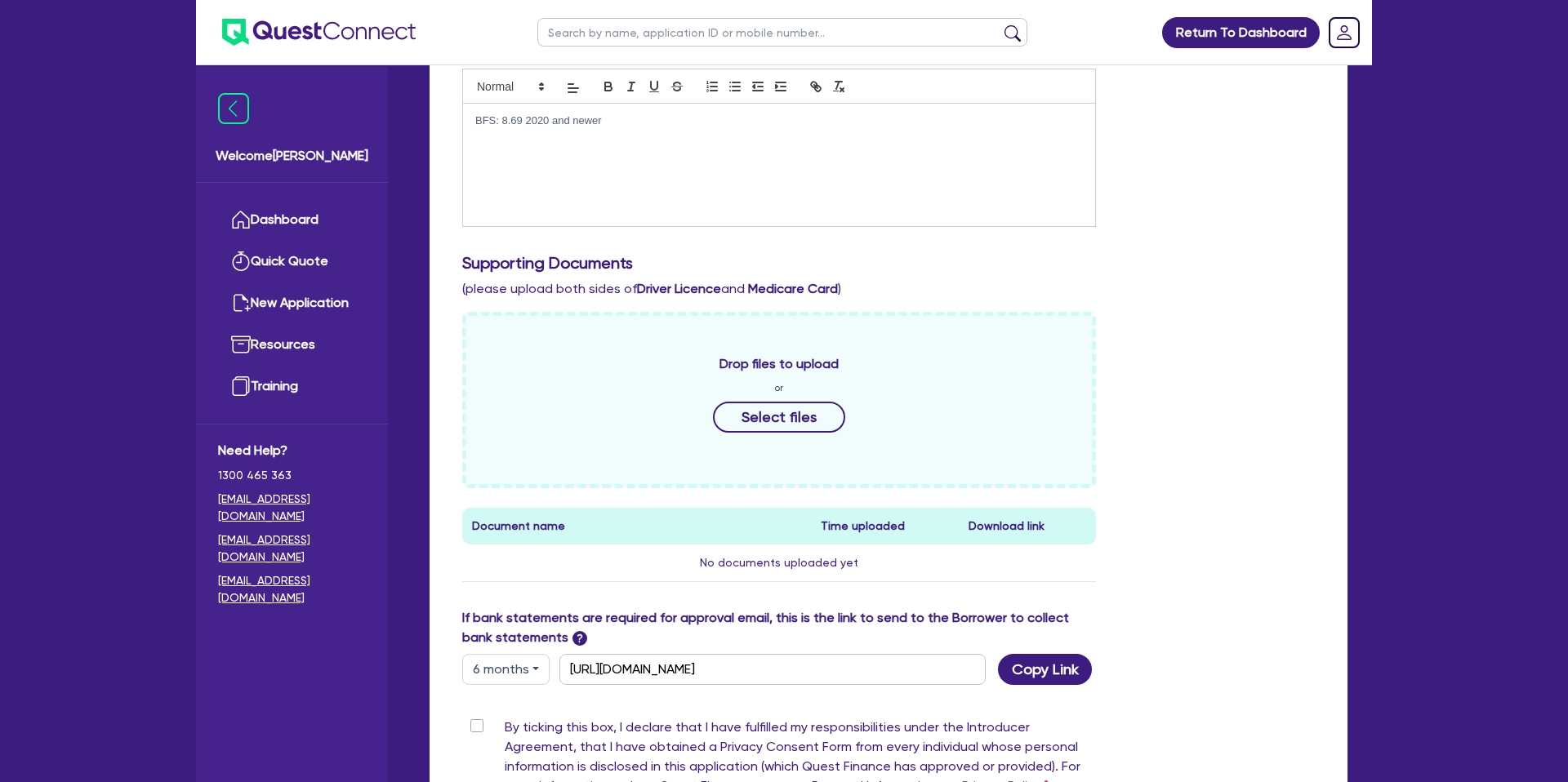
scroll to position [689, 0]
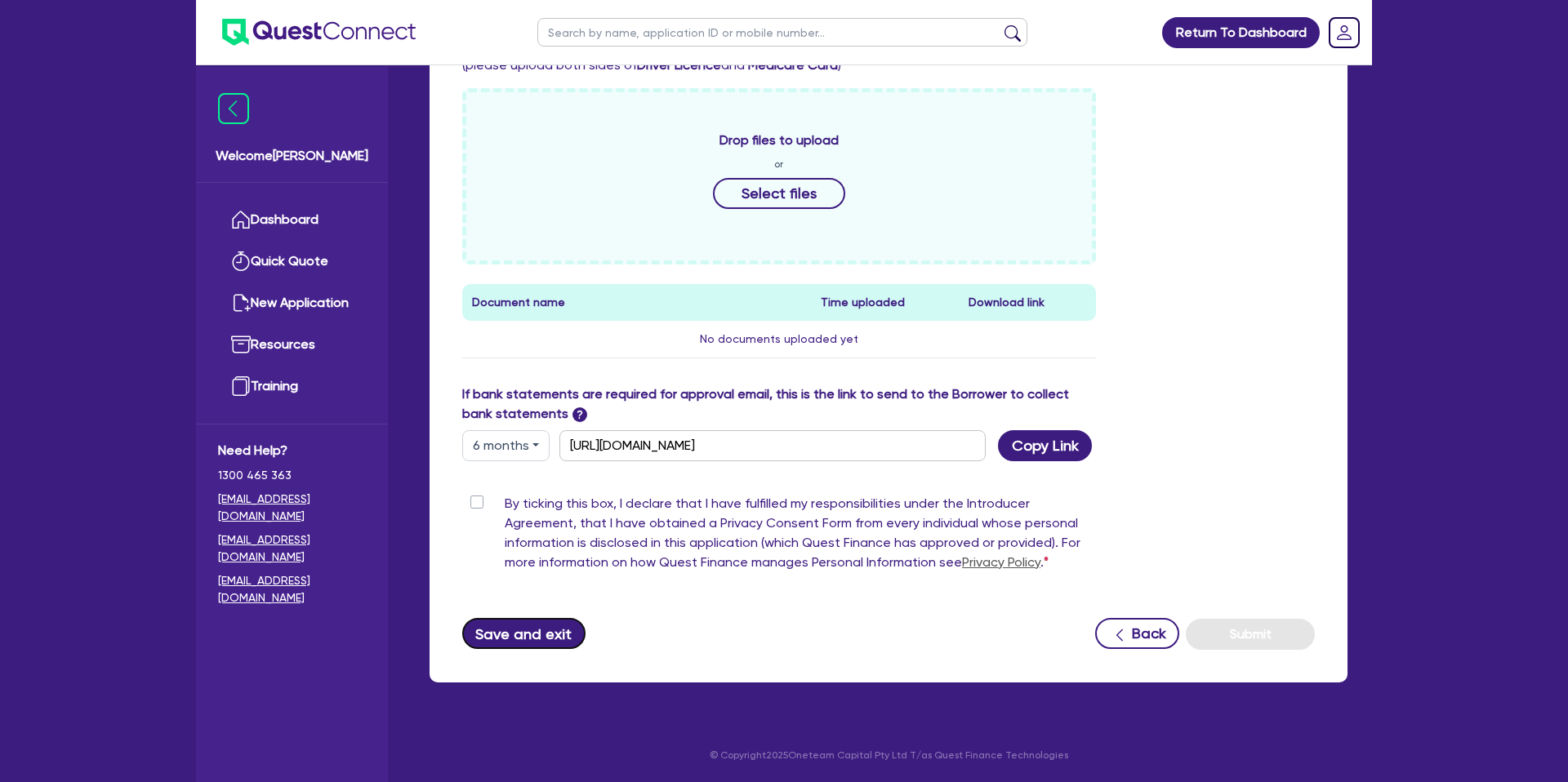
click at [507, 625] on button "Save and exit" at bounding box center [523, 633] width 123 height 31
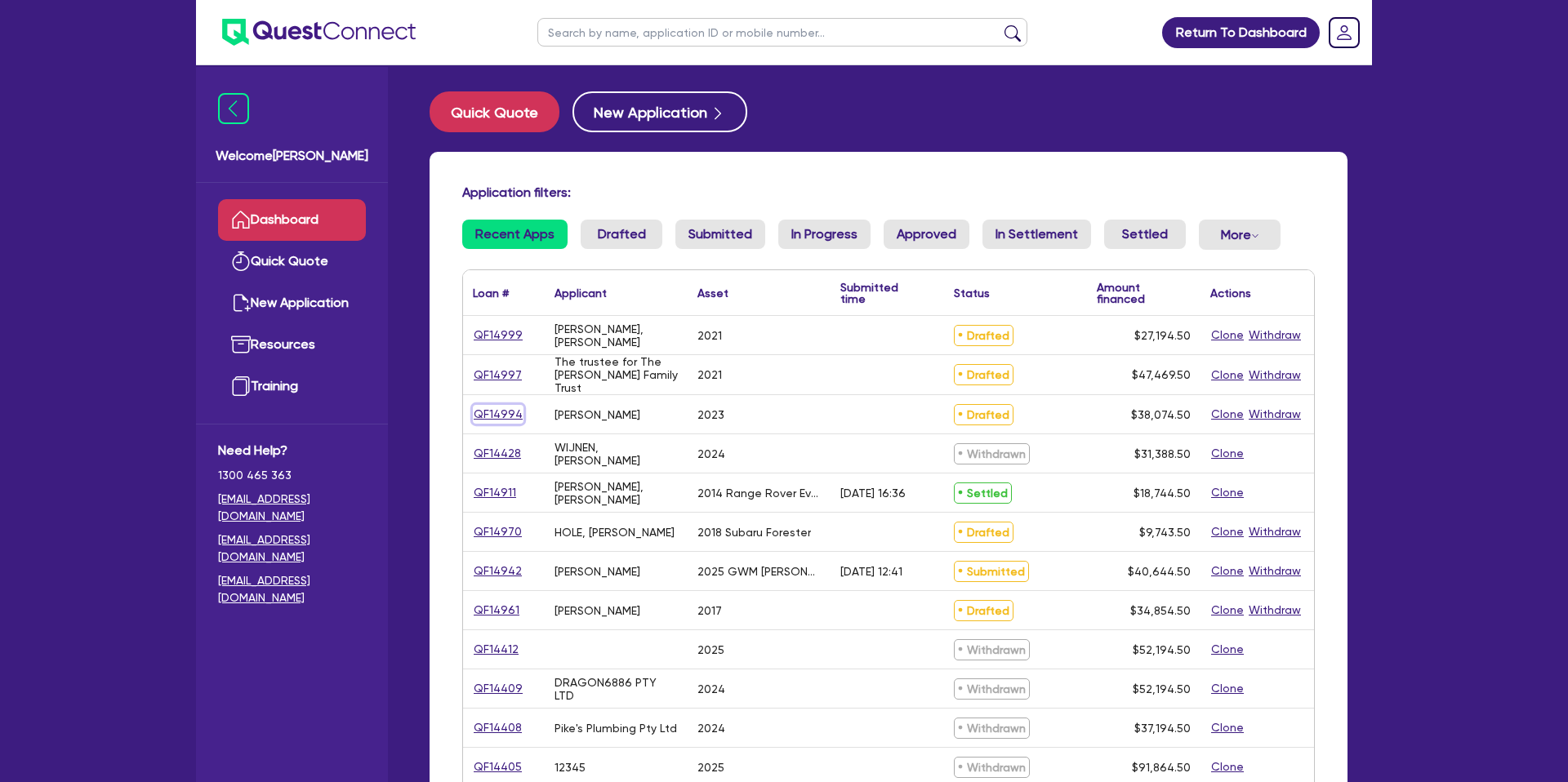
click at [502, 410] on link "QF14994" at bounding box center [497, 414] width 51 height 19
select select "CARS_AND_LIGHT_TRUCKS"
select select "PASSENGER_VEHICLES"
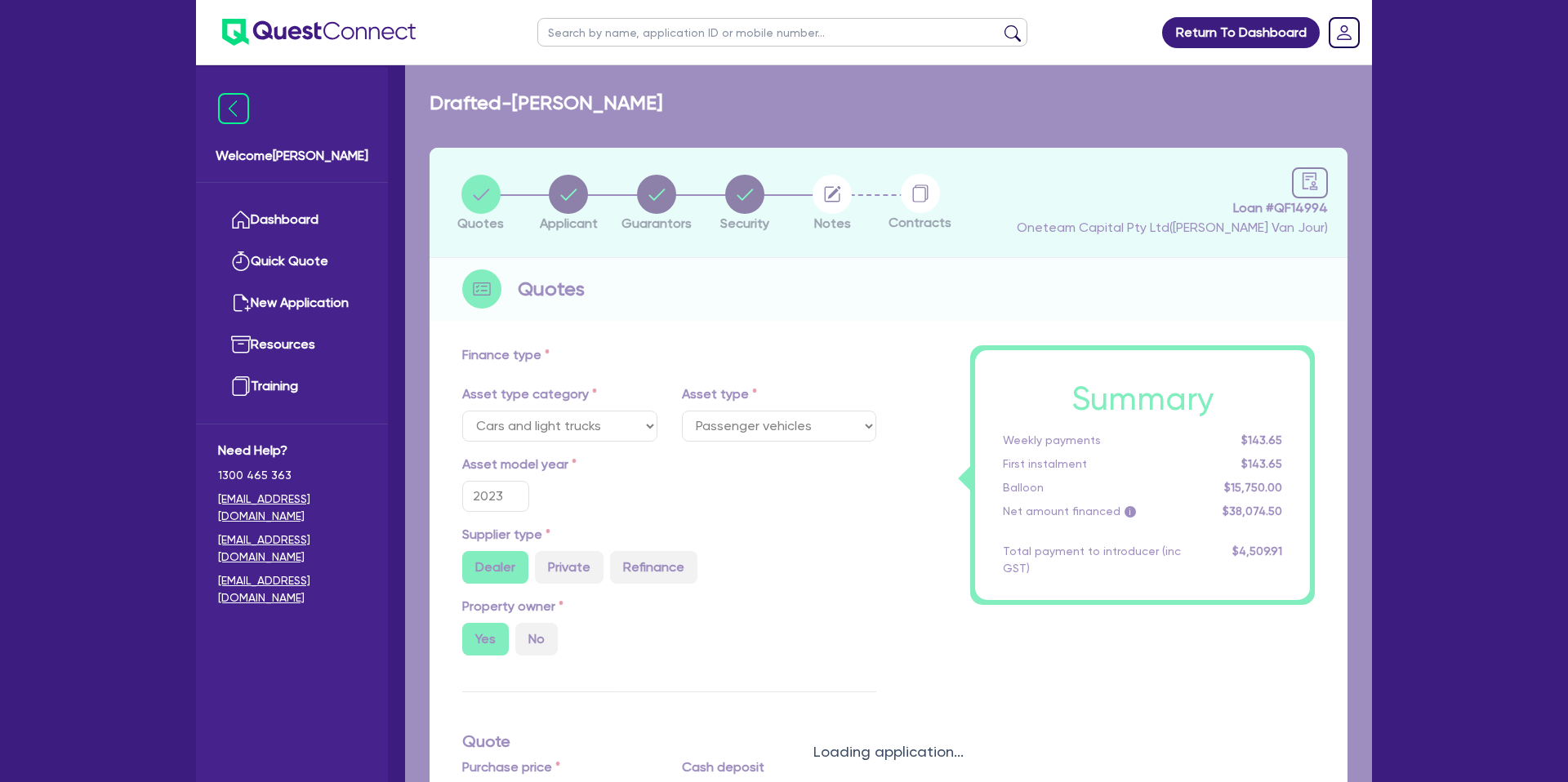
type input "45,000"
type input "10,000"
type input "15,750"
type input "1,899.92"
type input "2,200"
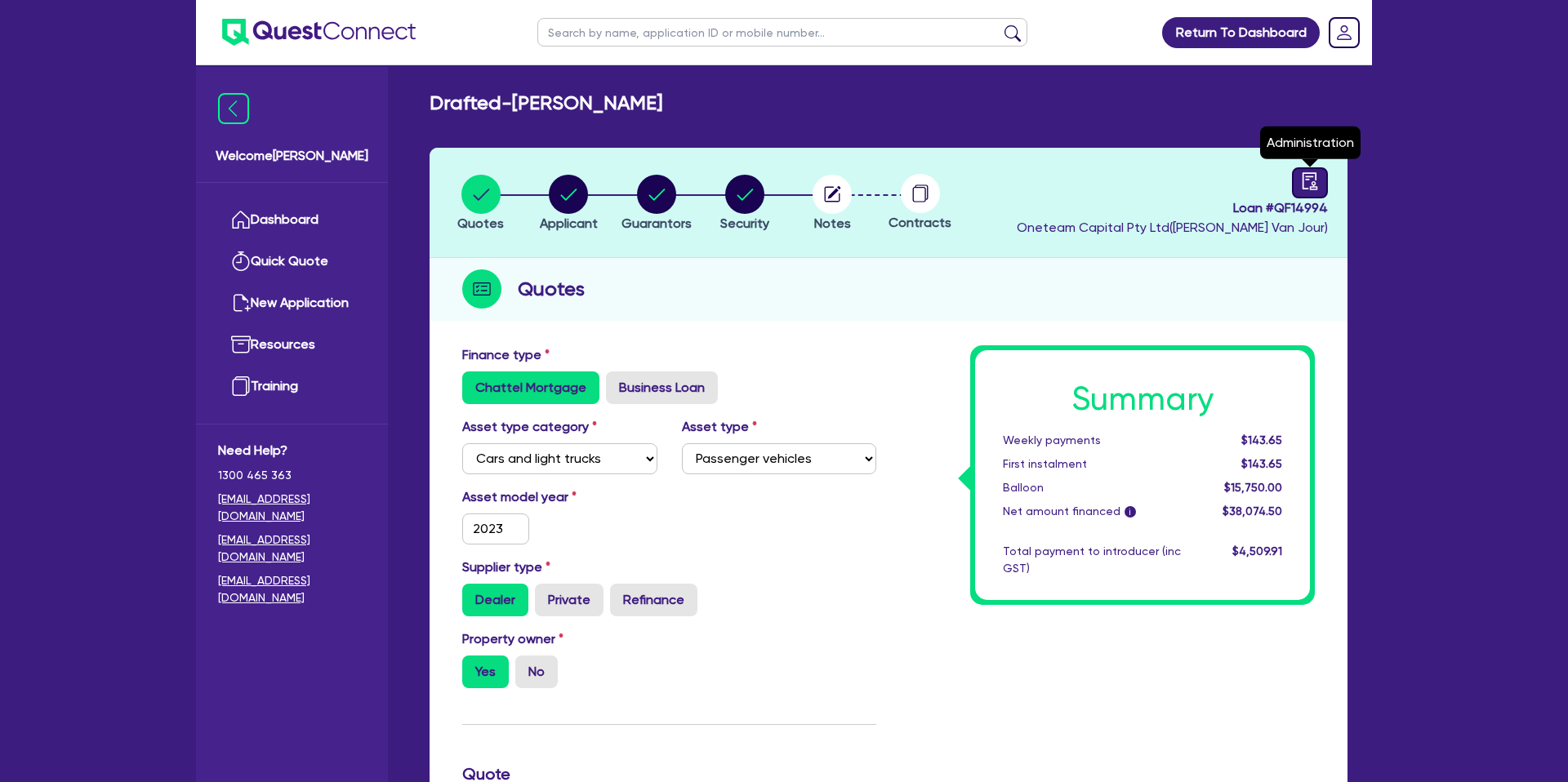
click at [1321, 172] on link at bounding box center [1309, 182] width 36 height 31
select select "DRAFTED_NEW"
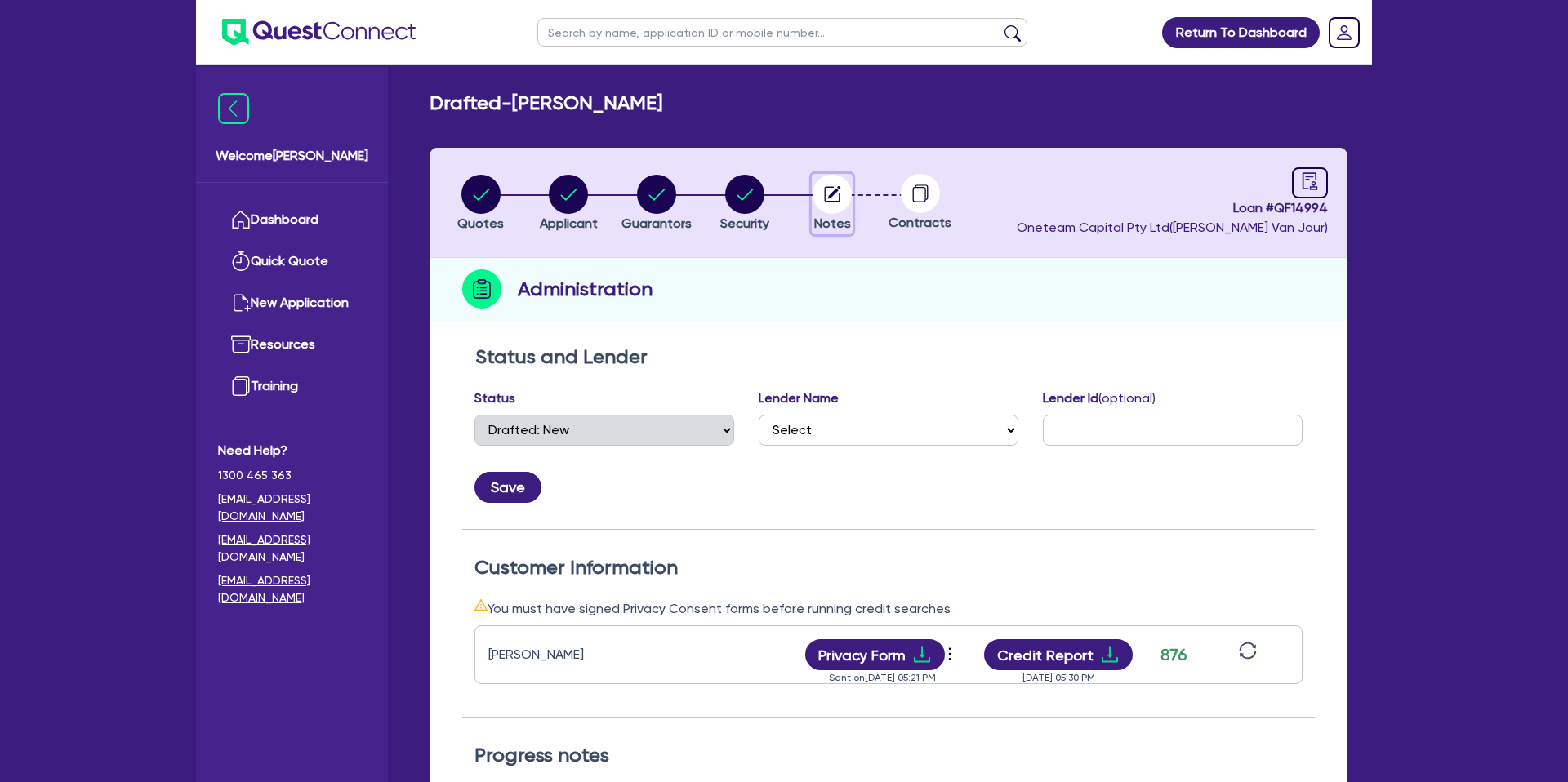
click at [840, 189] on circle "button" at bounding box center [832, 194] width 39 height 39
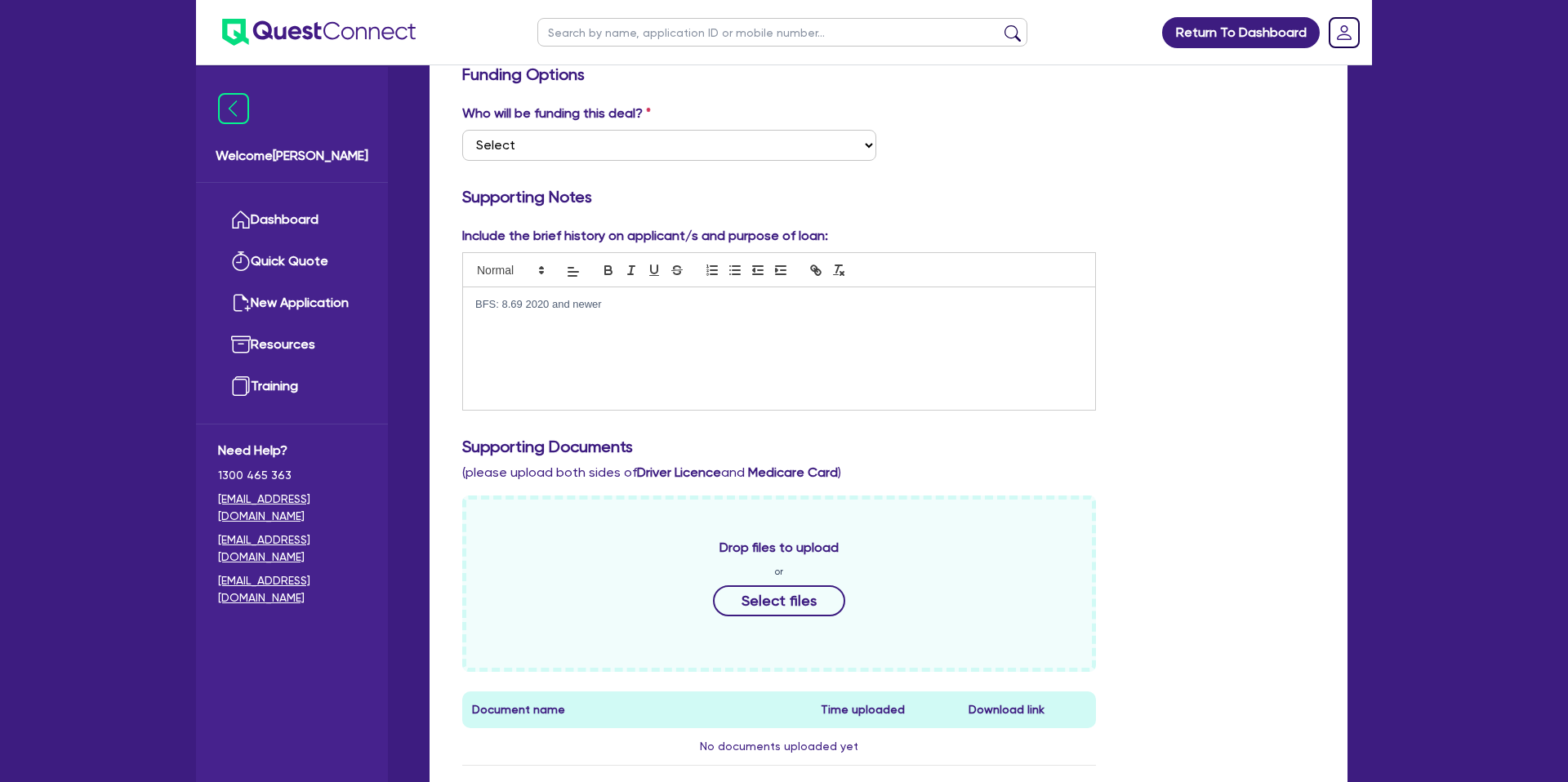
scroll to position [286, 0]
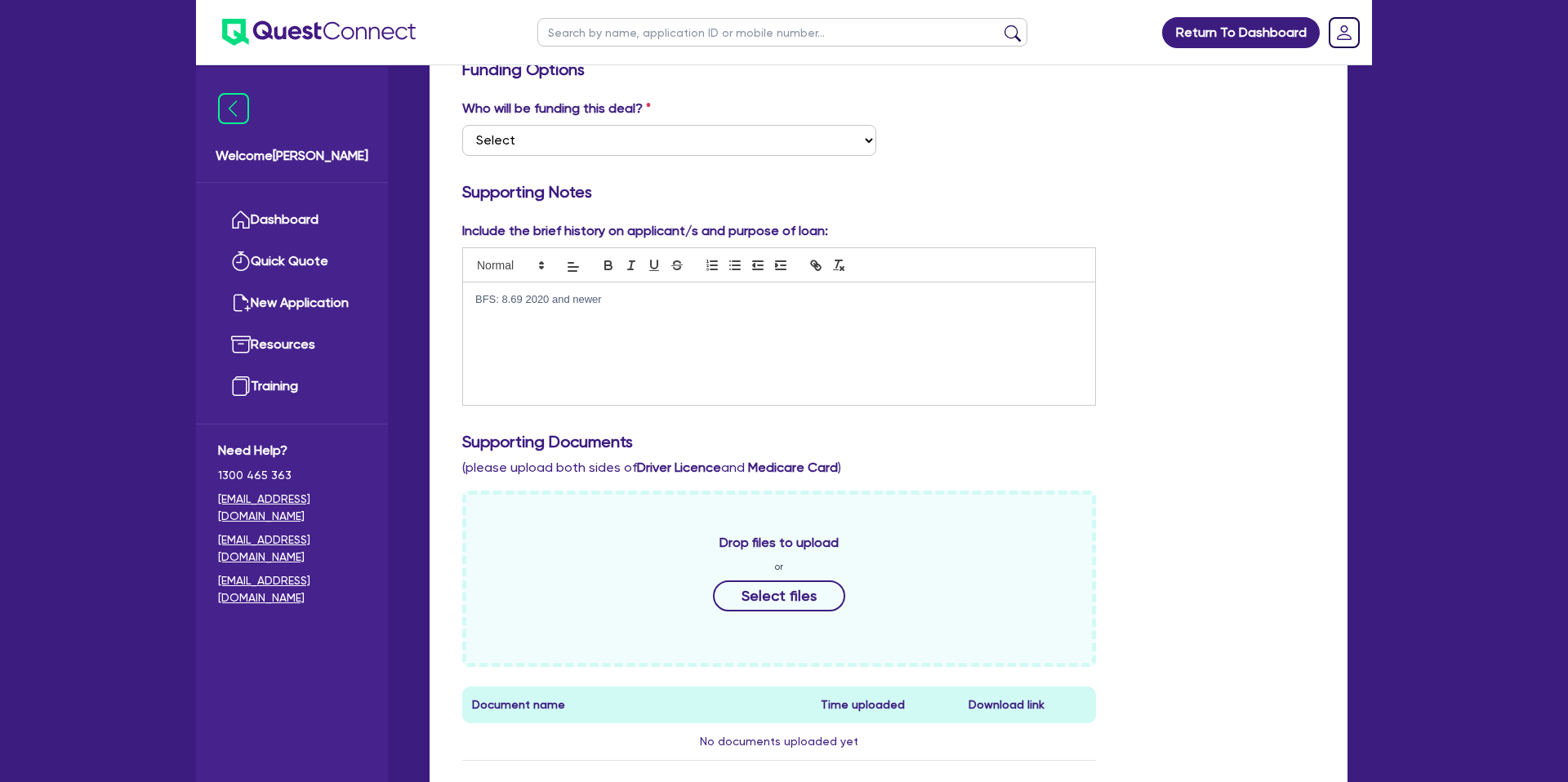
click at [661, 293] on p "BFS: 8.69 2020 and newer" at bounding box center [779, 299] width 608 height 15
click at [649, 305] on p "BFS: 8.69 2020 and newer" at bounding box center [779, 299] width 608 height 15
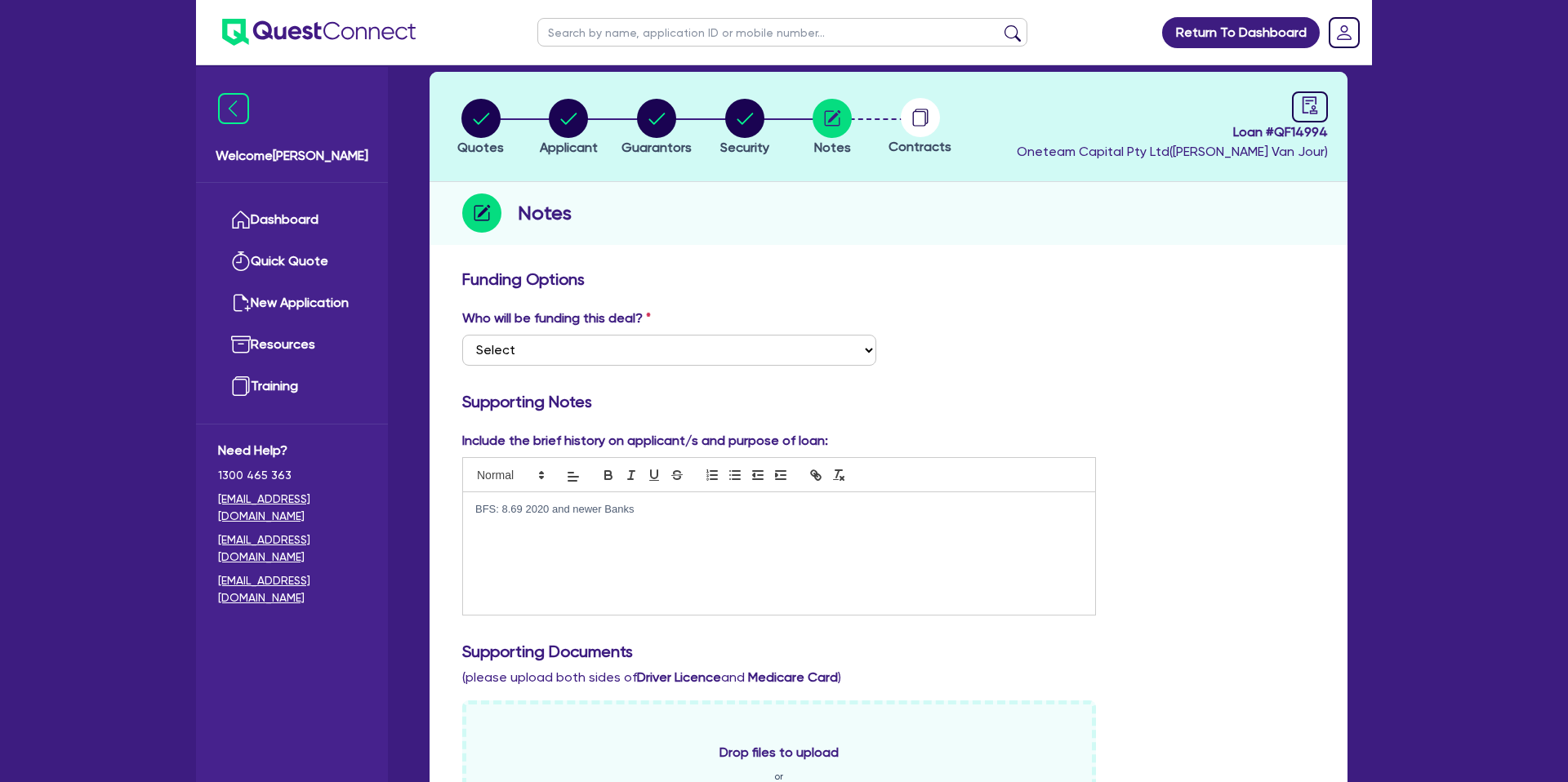
scroll to position [0, 0]
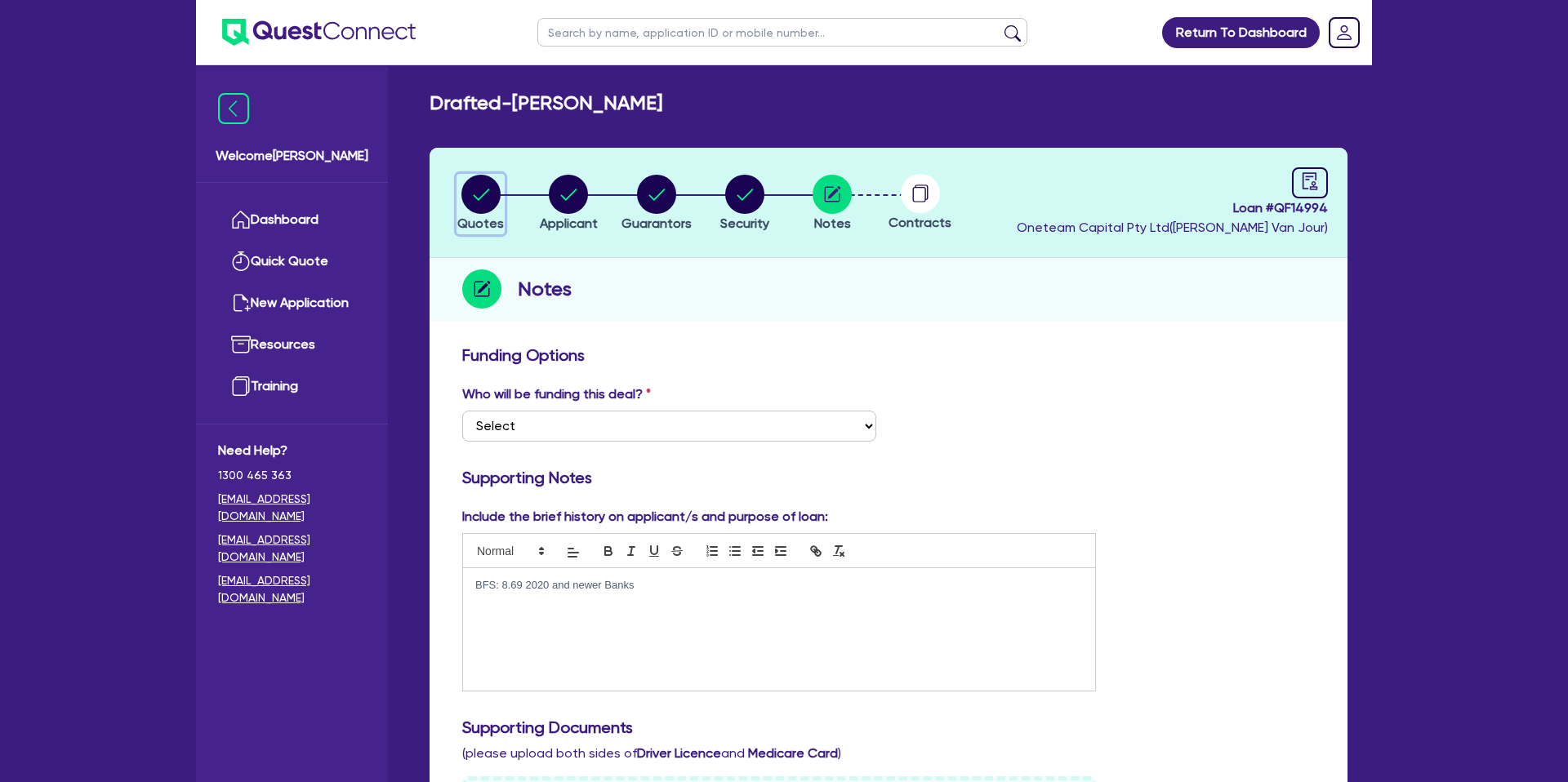
click at [496, 192] on circle "button" at bounding box center [481, 194] width 39 height 39
select select "CARS_AND_LIGHT_TRUCKS"
select select "PASSENGER_VEHICLES"
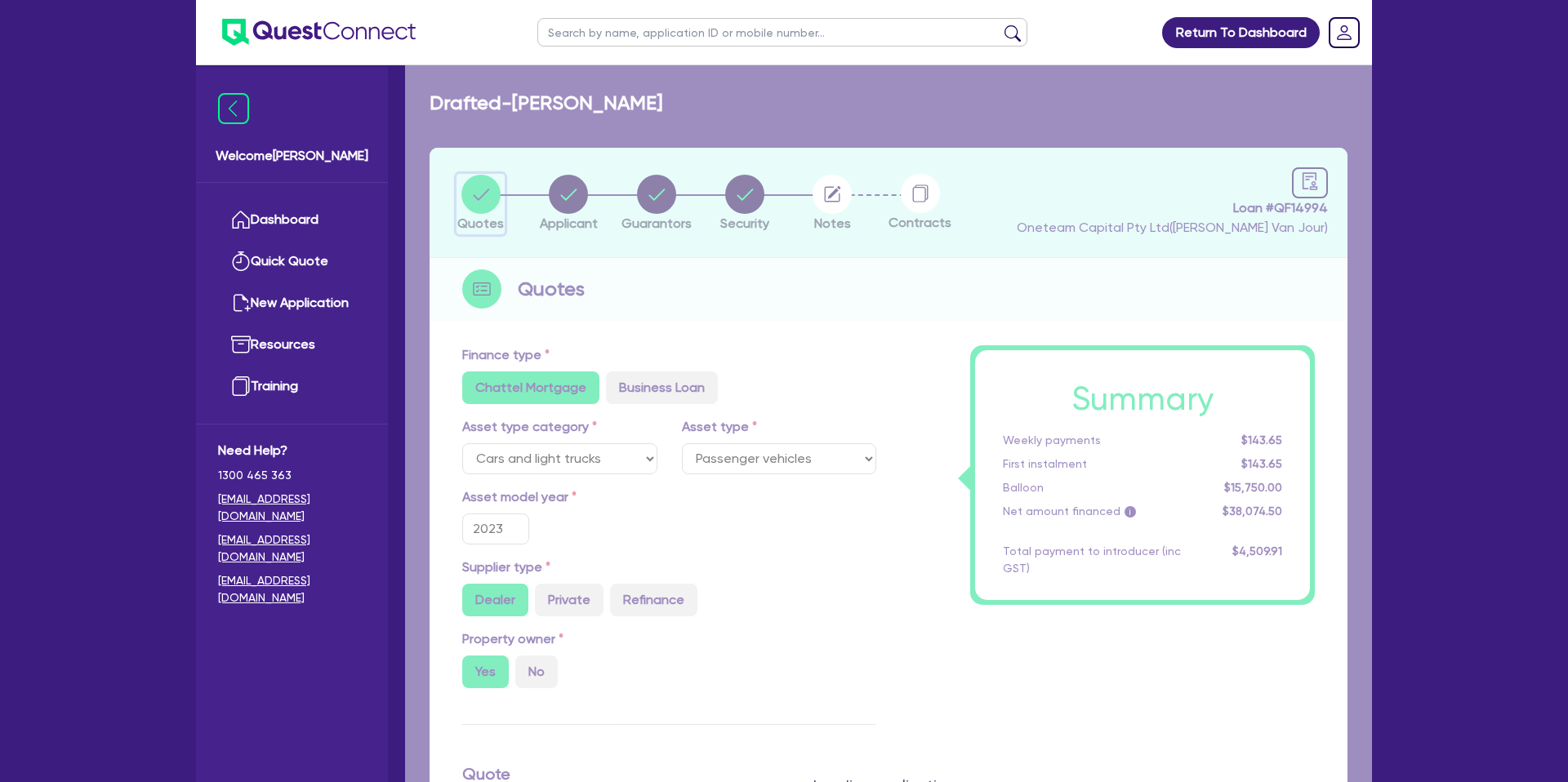
type input "45,000"
type input "10,000"
type input "15,750"
type input "1,899.92"
type input "2,200"
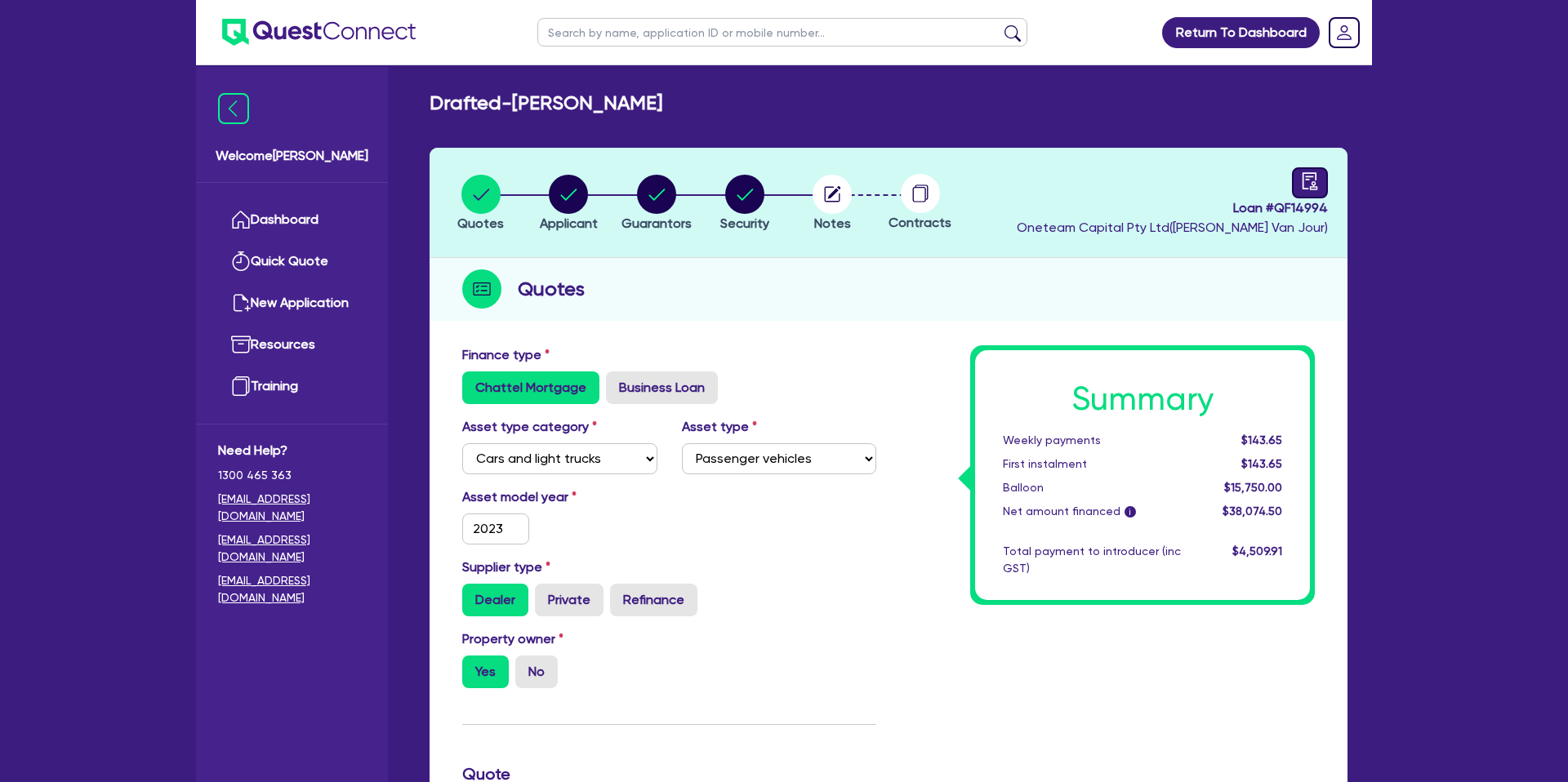
click at [1308, 177] on icon "audit" at bounding box center [1309, 181] width 18 height 18
select select "DRAFTED_NEW"
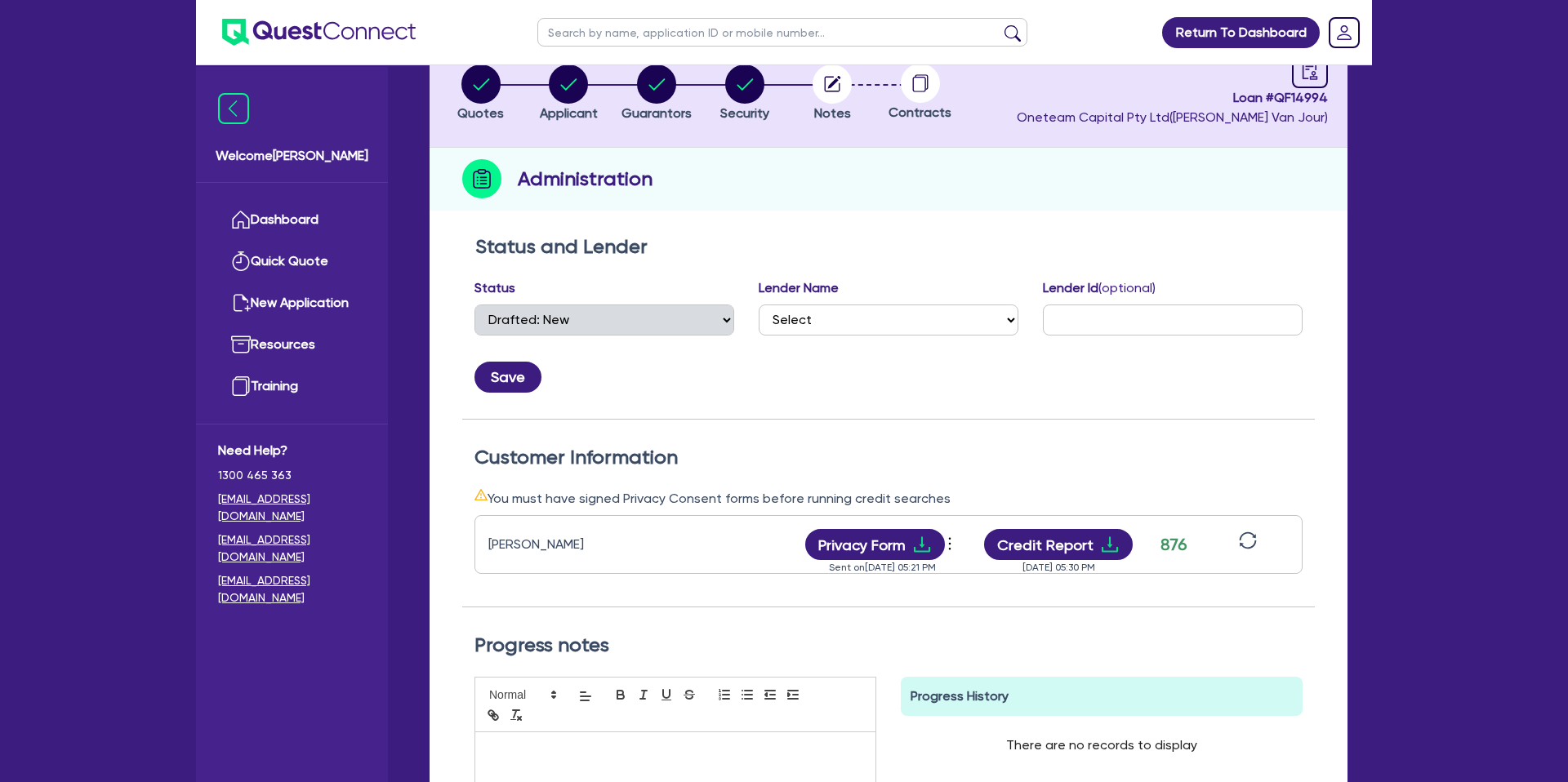
scroll to position [105, 0]
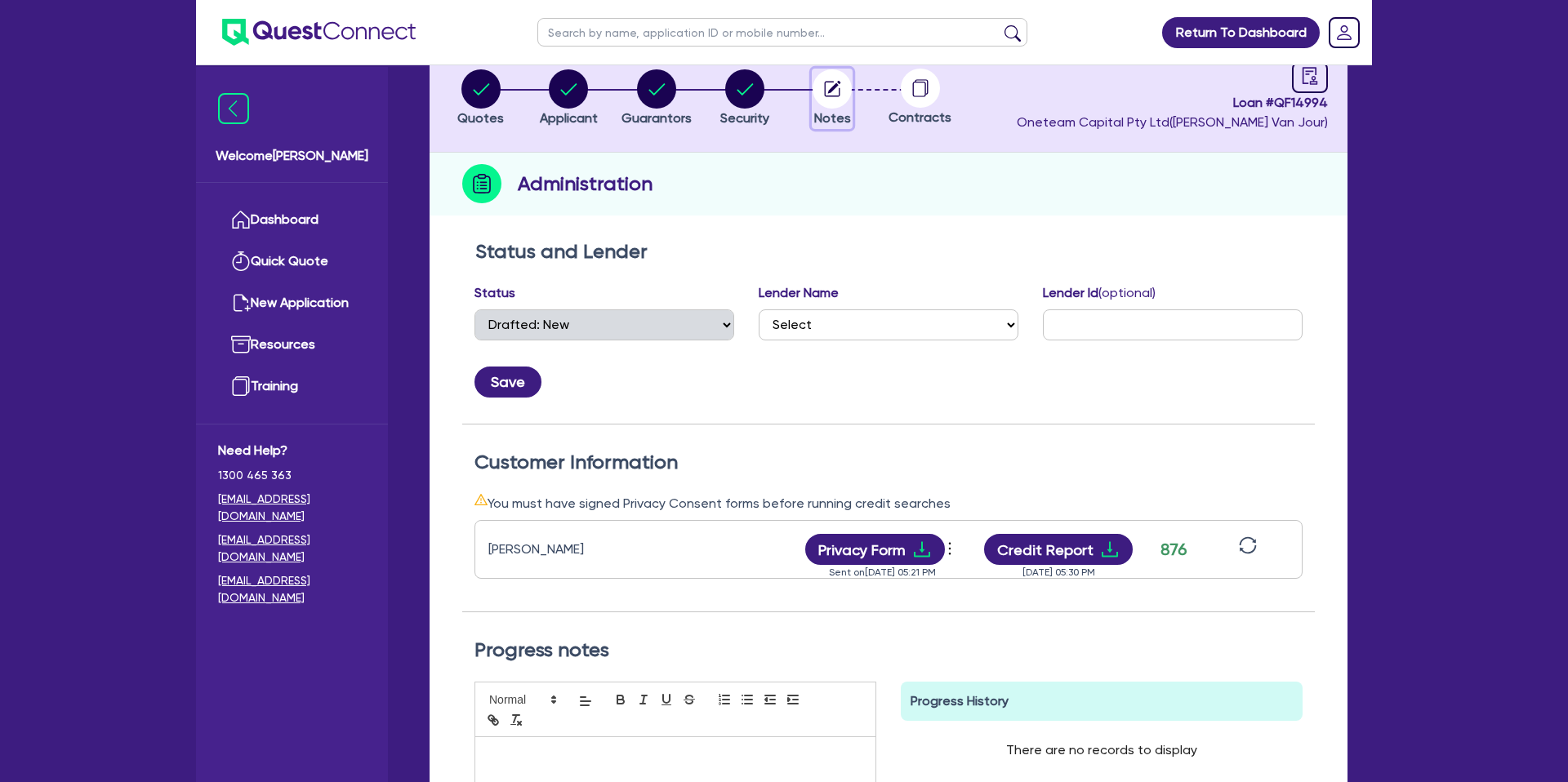
click at [832, 93] on circle "button" at bounding box center [832, 89] width 39 height 39
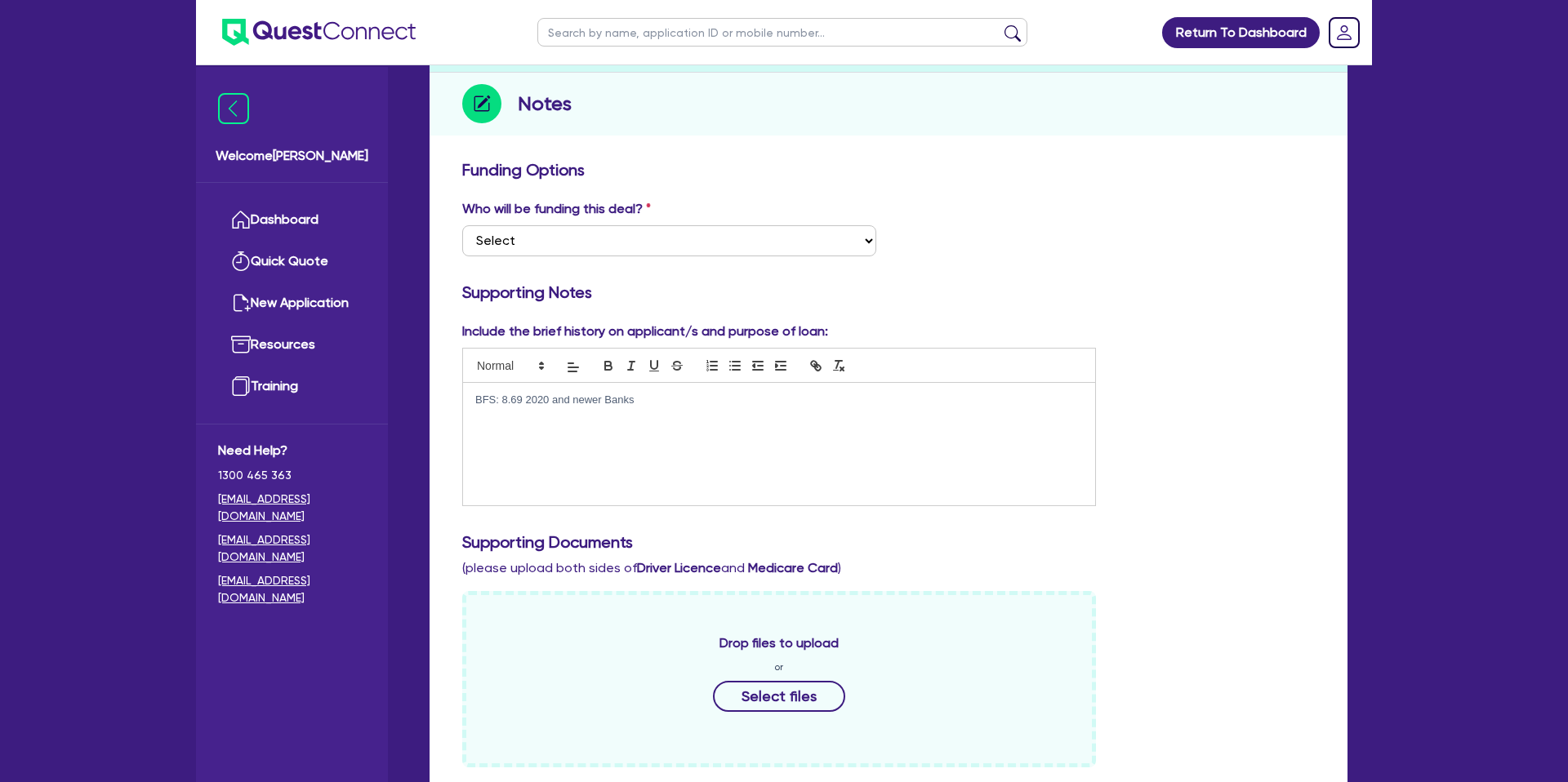
scroll to position [187, 0]
click at [681, 406] on p "BFS: 8.69 2020 and newer Banks" at bounding box center [779, 398] width 608 height 15
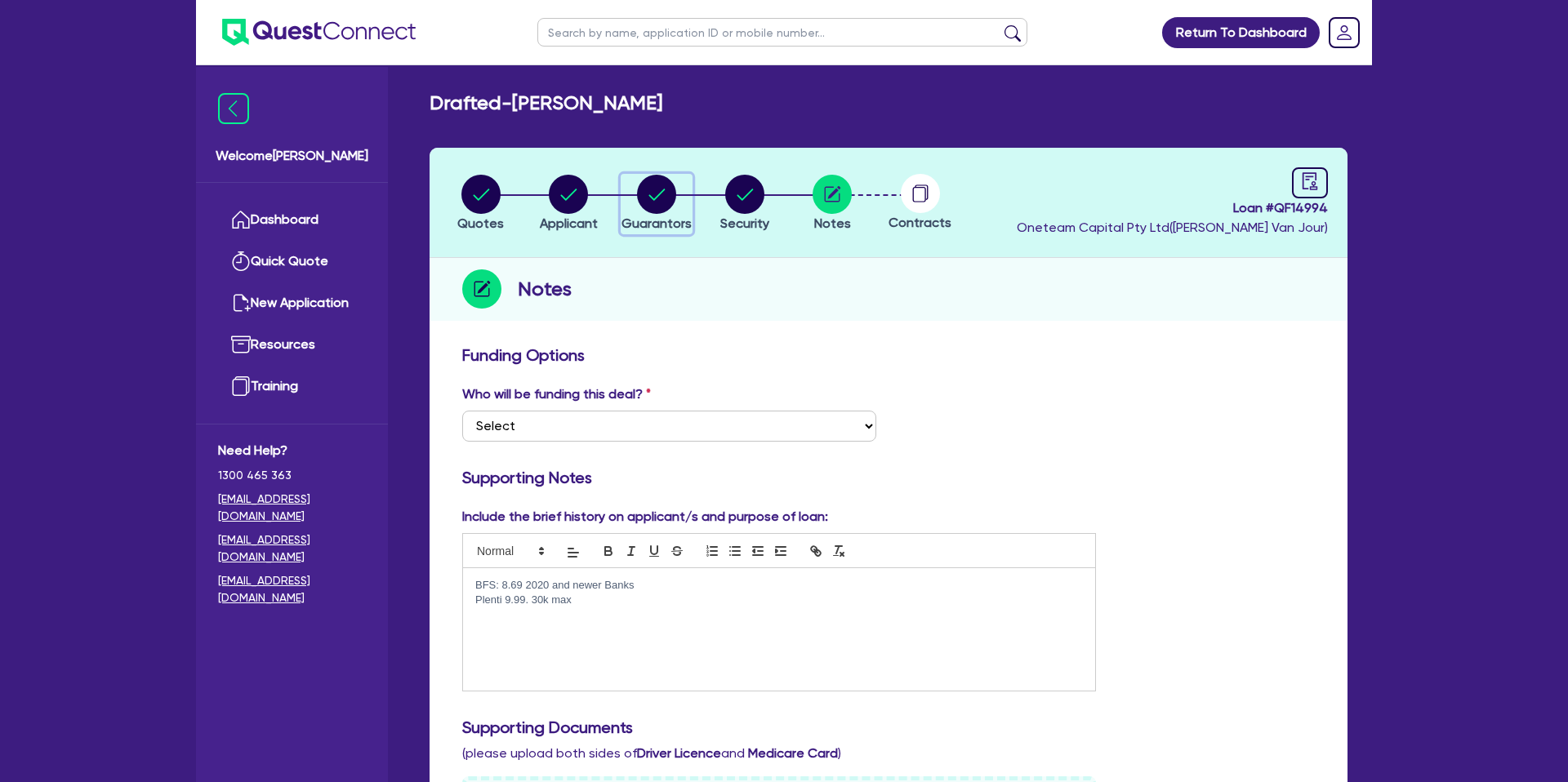
click at [649, 193] on circle "button" at bounding box center [656, 194] width 39 height 39
select select "MR"
select select "QLD"
select select "MARRIED"
select select "PROPERTY"
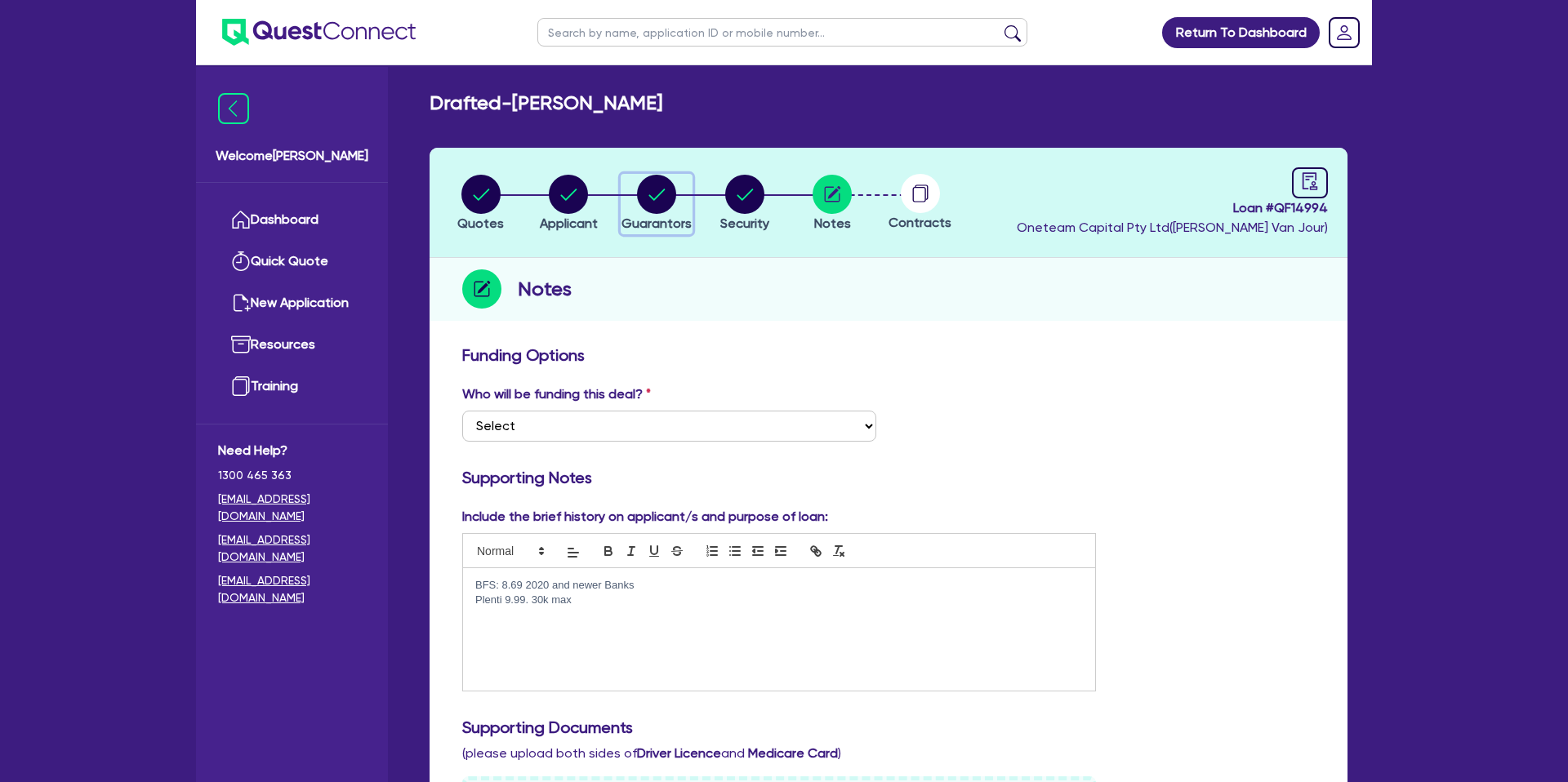
select select "MORTGAGE"
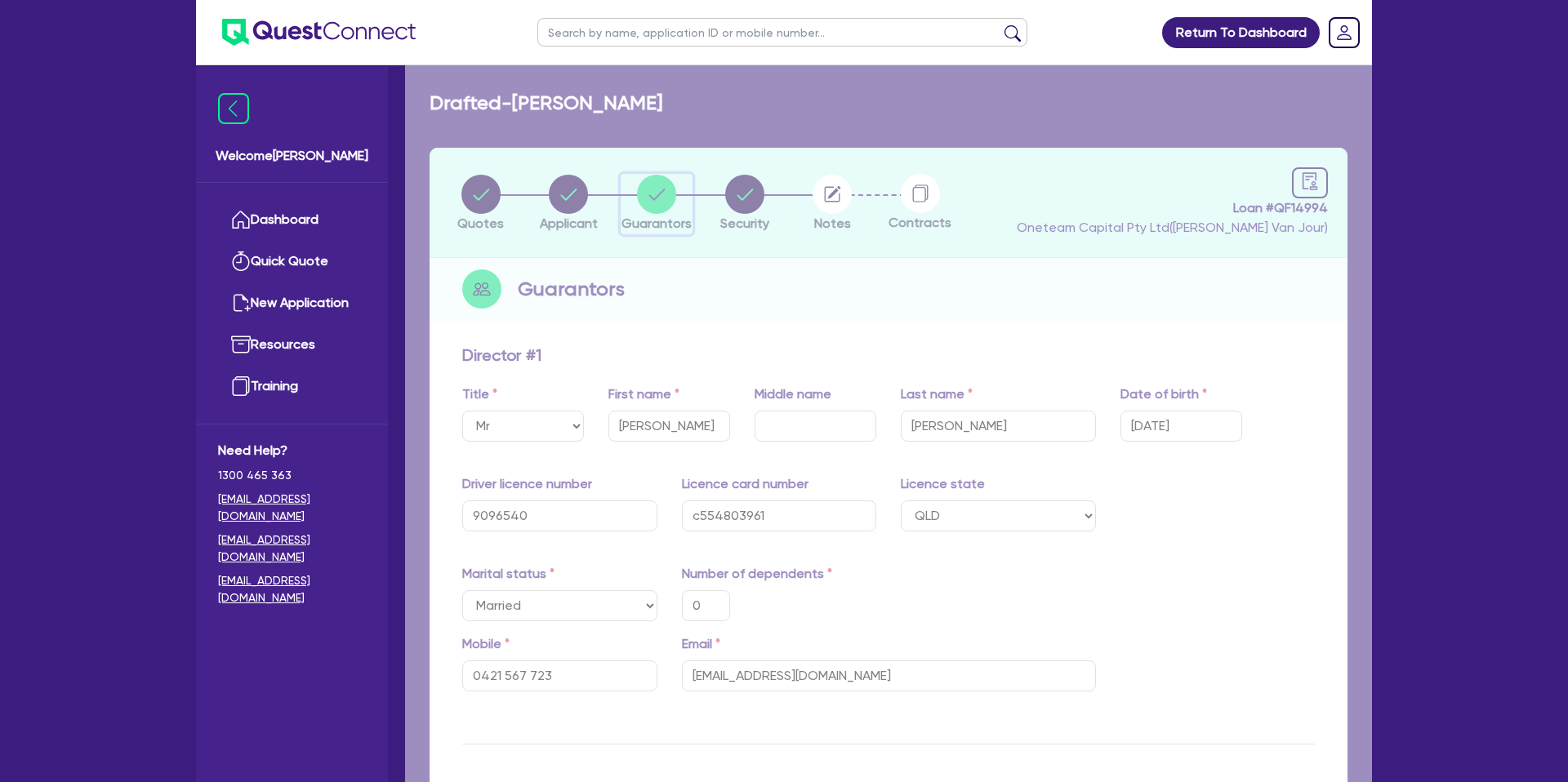
type input "0"
type input "0421 567 723"
type input "1,100,000"
type input "300,000"
type input "2,000"
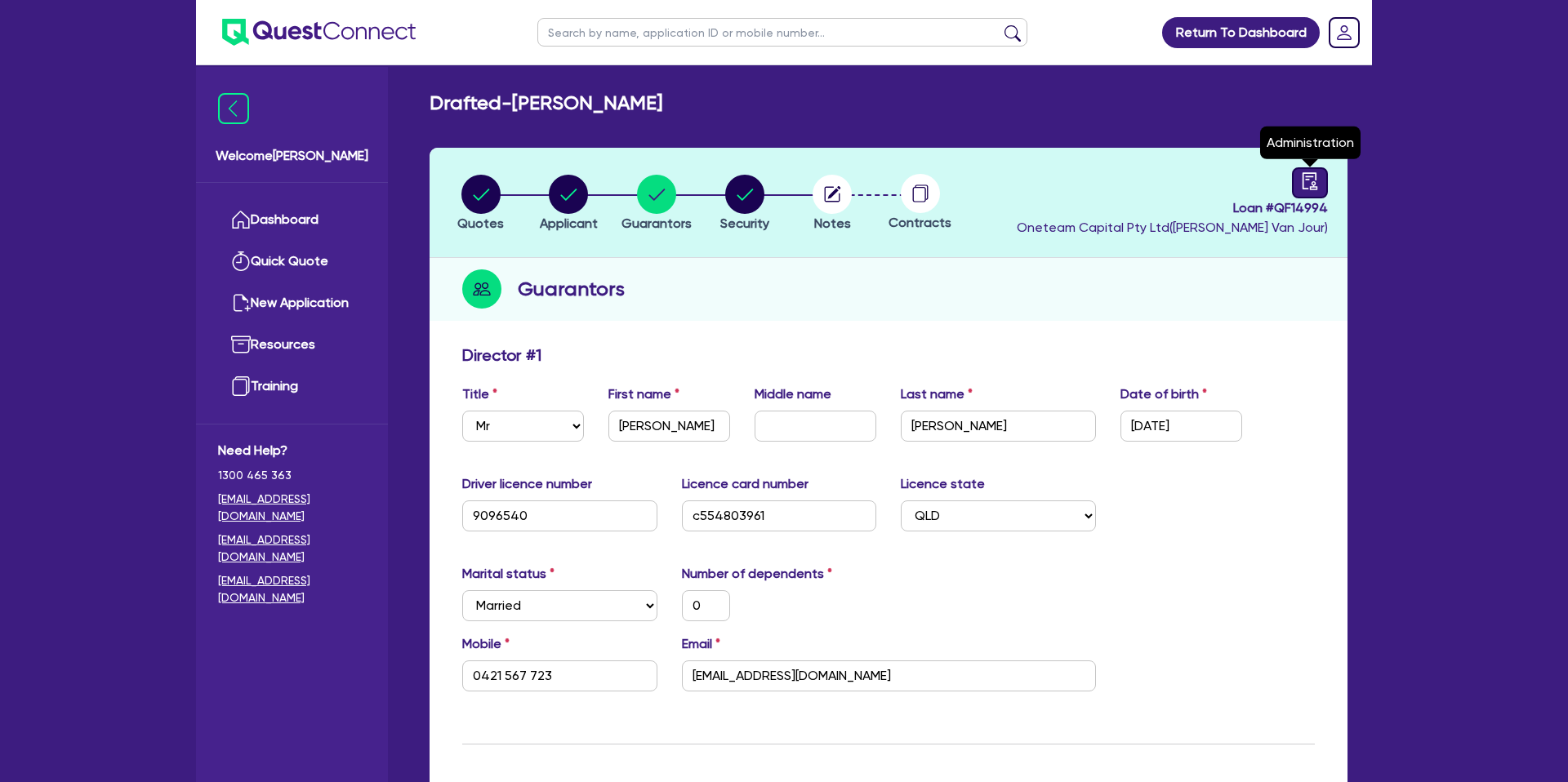
click at [1307, 181] on icon "audit" at bounding box center [1309, 181] width 18 height 18
select select "DRAFTED_NEW"
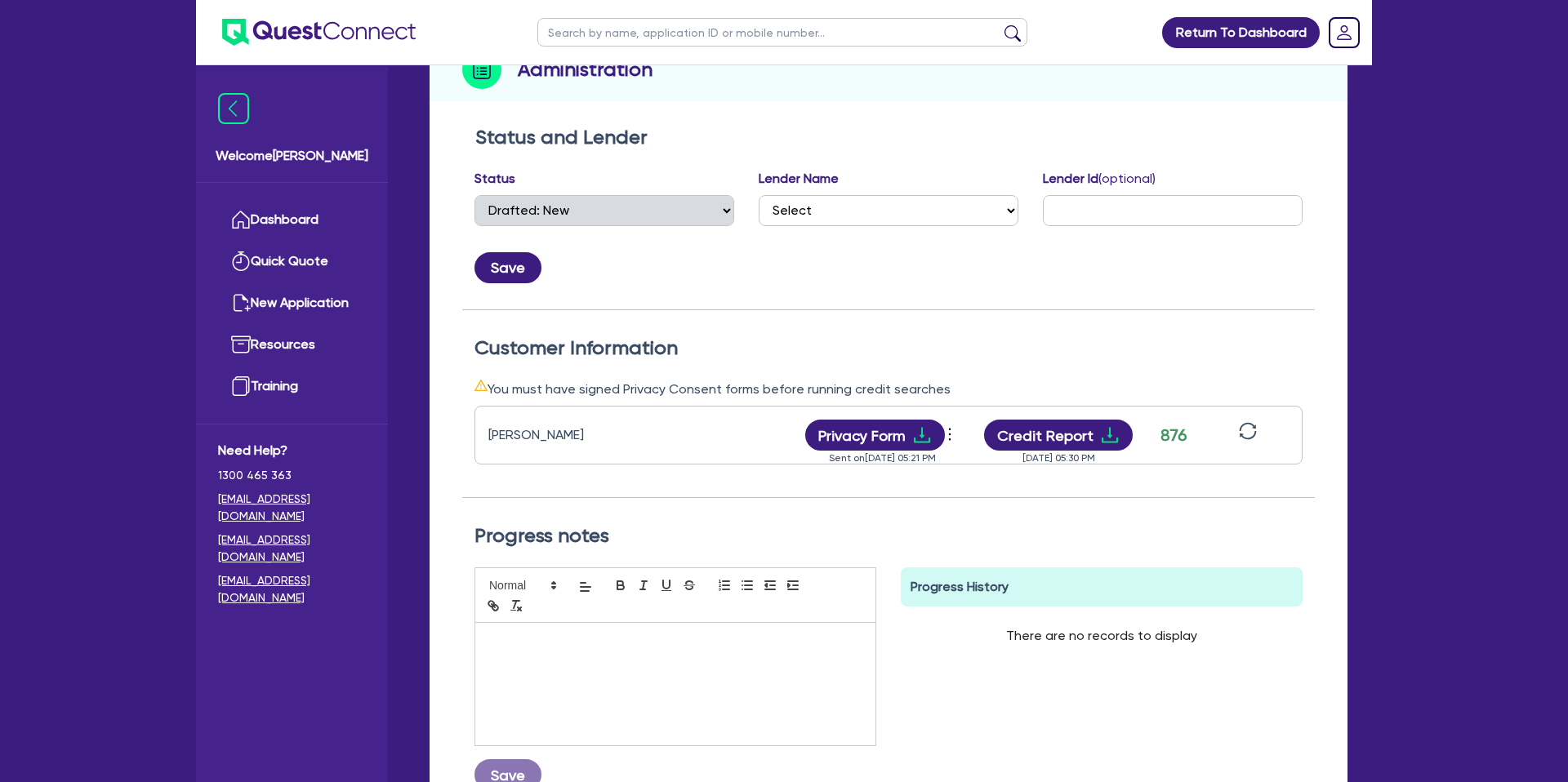
scroll to position [225, 0]
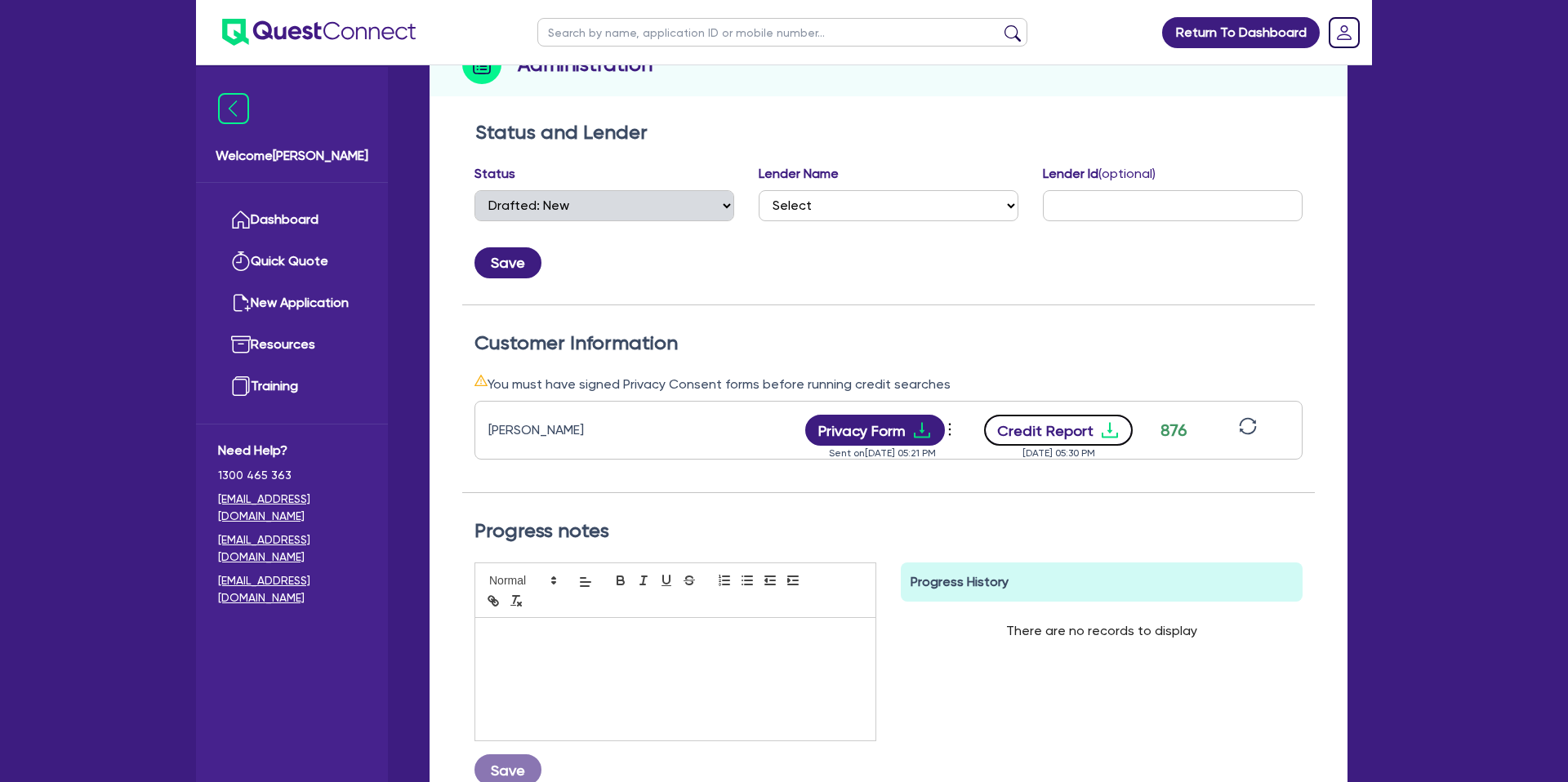
click at [1106, 430] on icon "download" at bounding box center [1109, 431] width 16 height 16
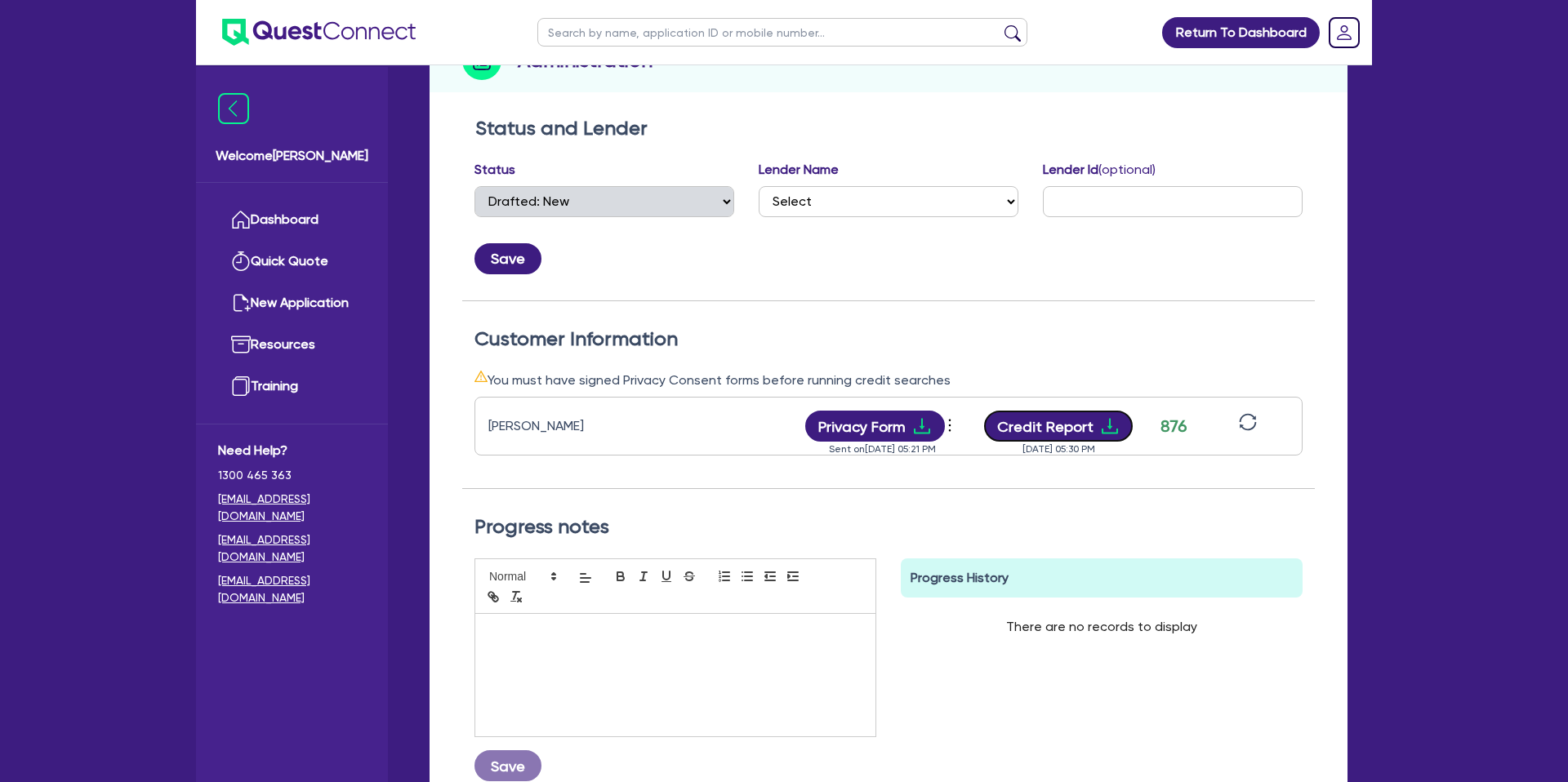
scroll to position [317, 0]
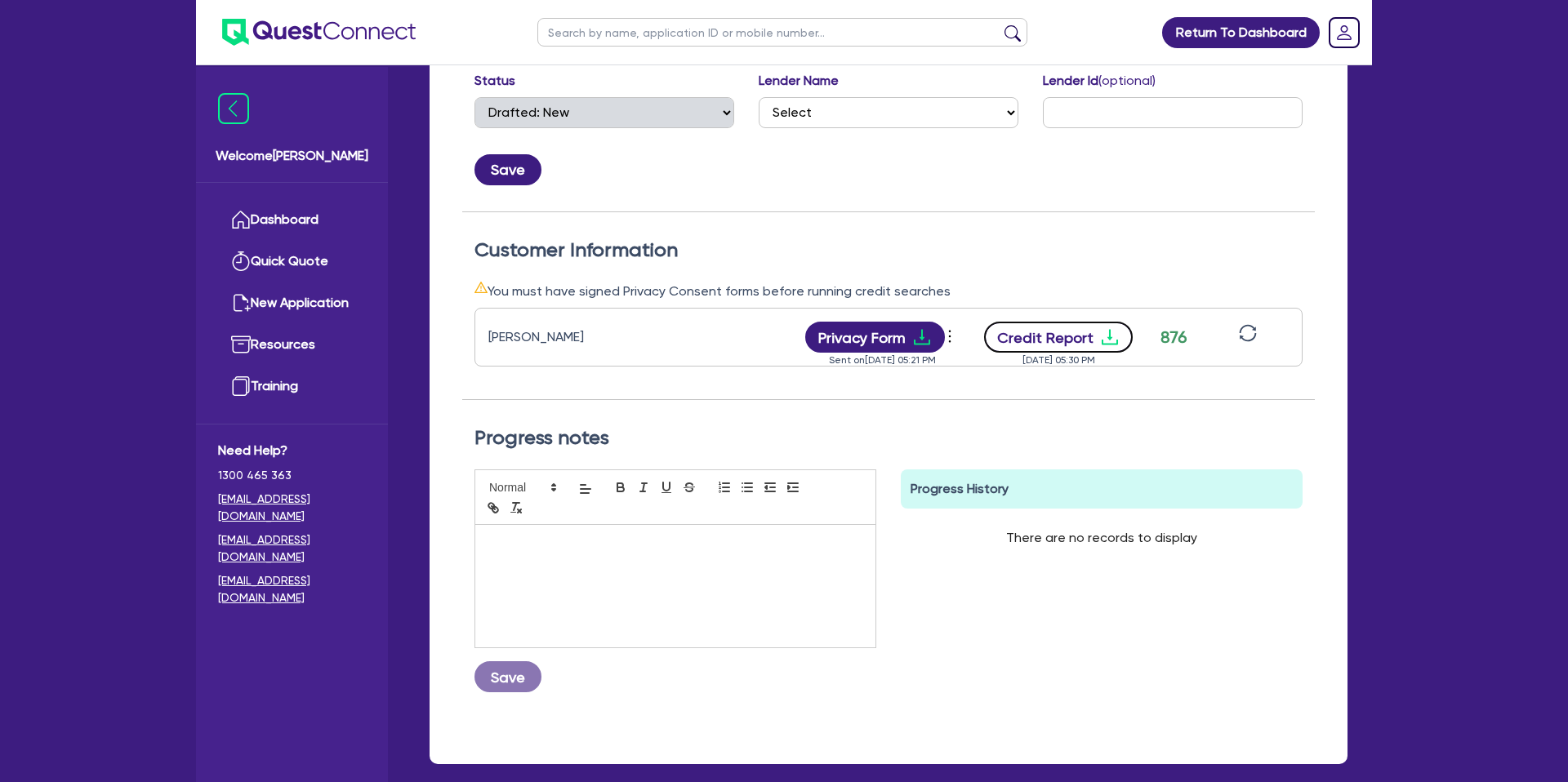
click at [1103, 345] on icon "download" at bounding box center [1109, 337] width 20 height 20
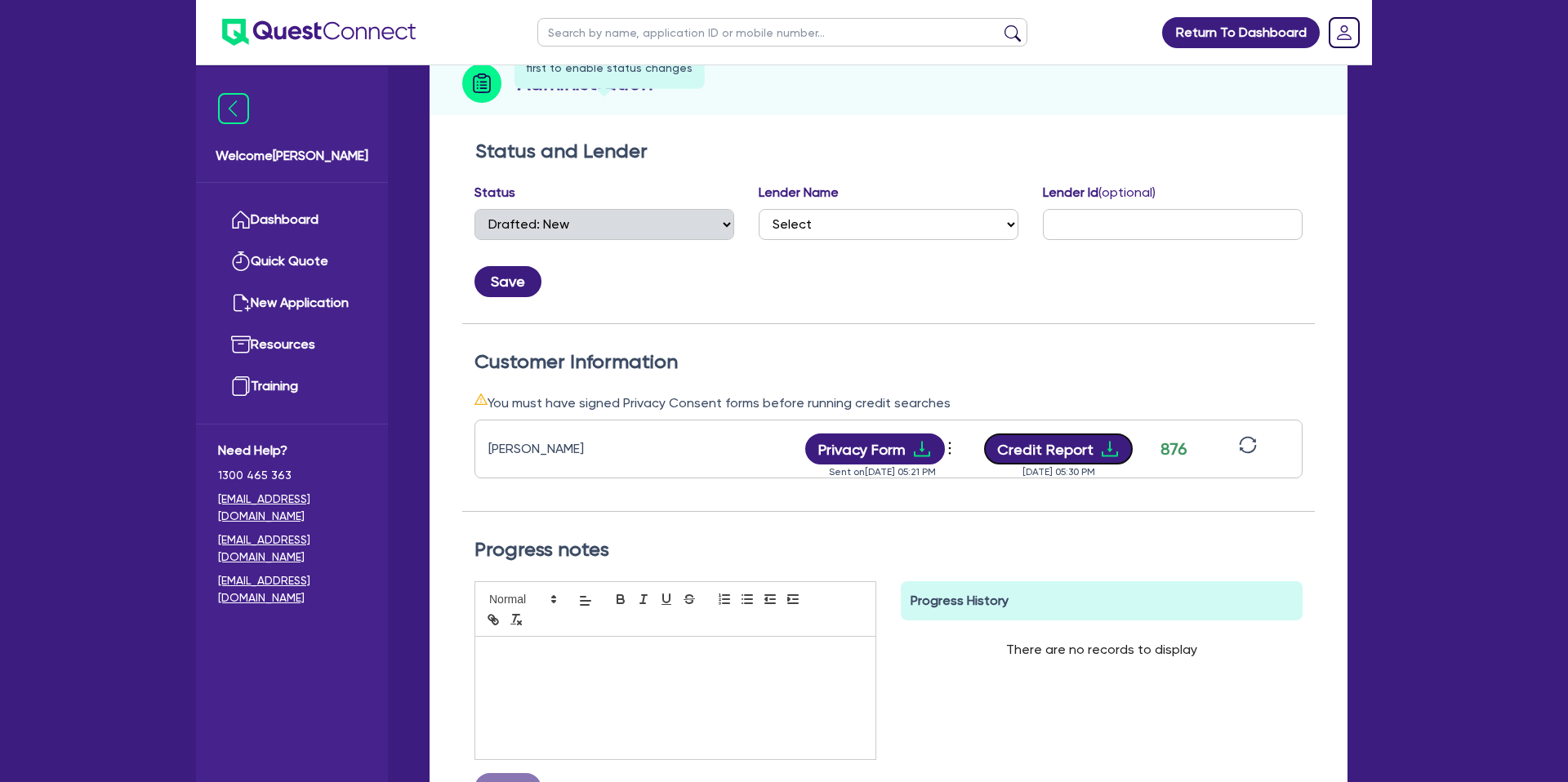
scroll to position [0, 0]
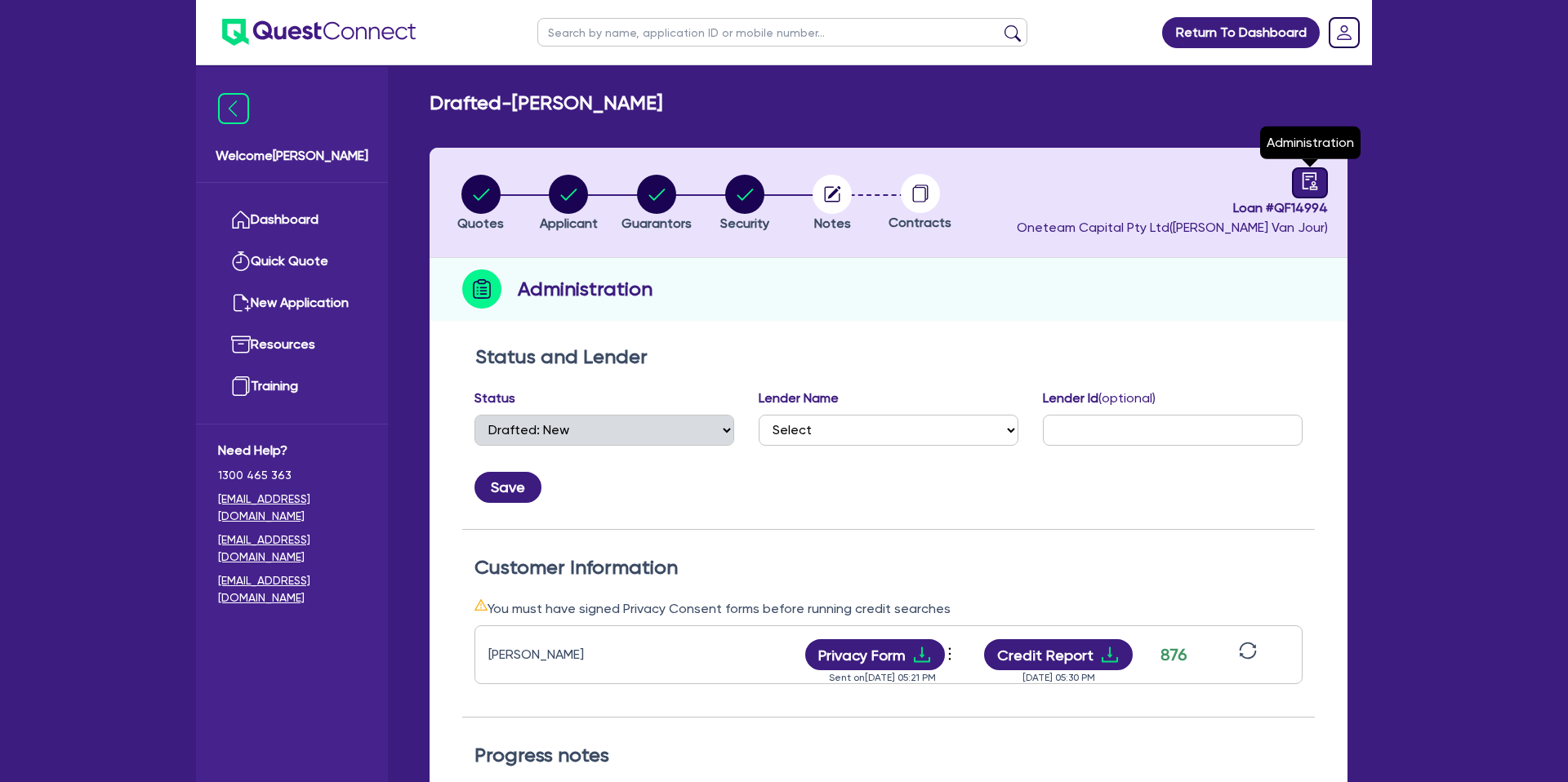
click at [1318, 184] on link at bounding box center [1309, 182] width 36 height 31
click at [824, 192] on circle "button" at bounding box center [832, 194] width 39 height 39
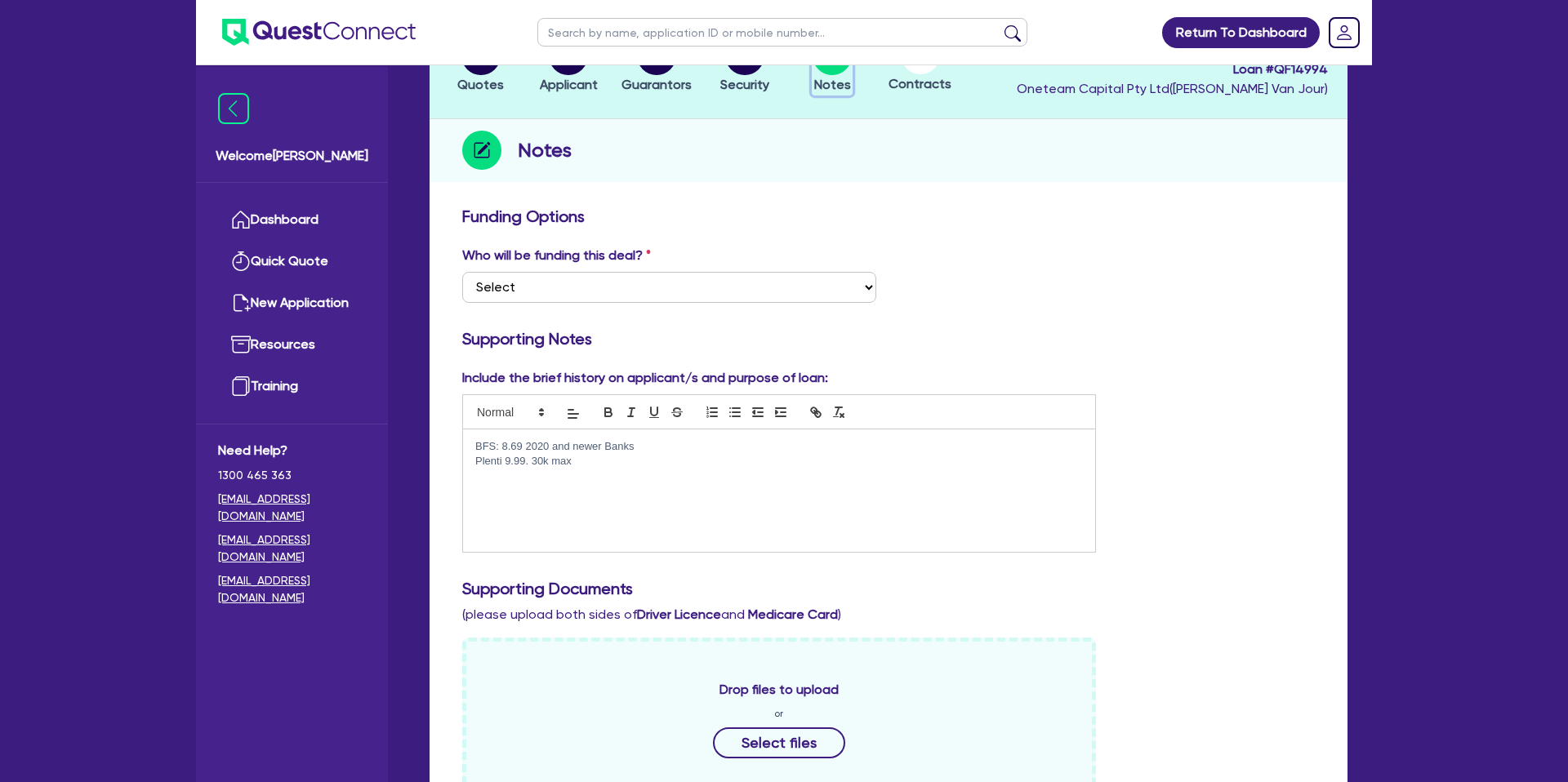
scroll to position [151, 0]
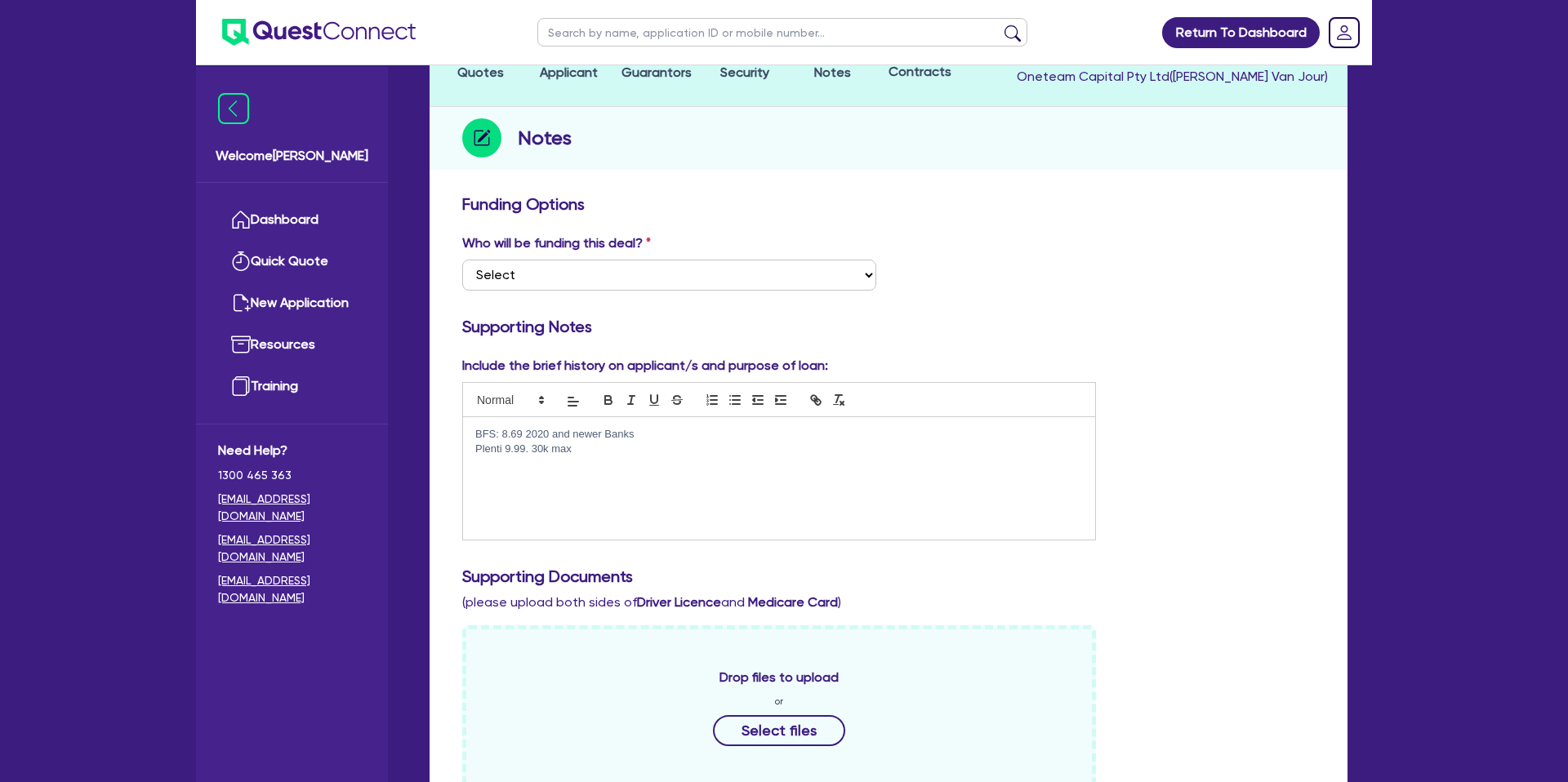
click at [586, 450] on p "Plenti 9.99. 30k max" at bounding box center [779, 449] width 608 height 15
click at [1074, 373] on div "Include the brief history on applicant/s and purpose of loan: BFS: 8.69 2020 an…" at bounding box center [778, 448] width 658 height 184
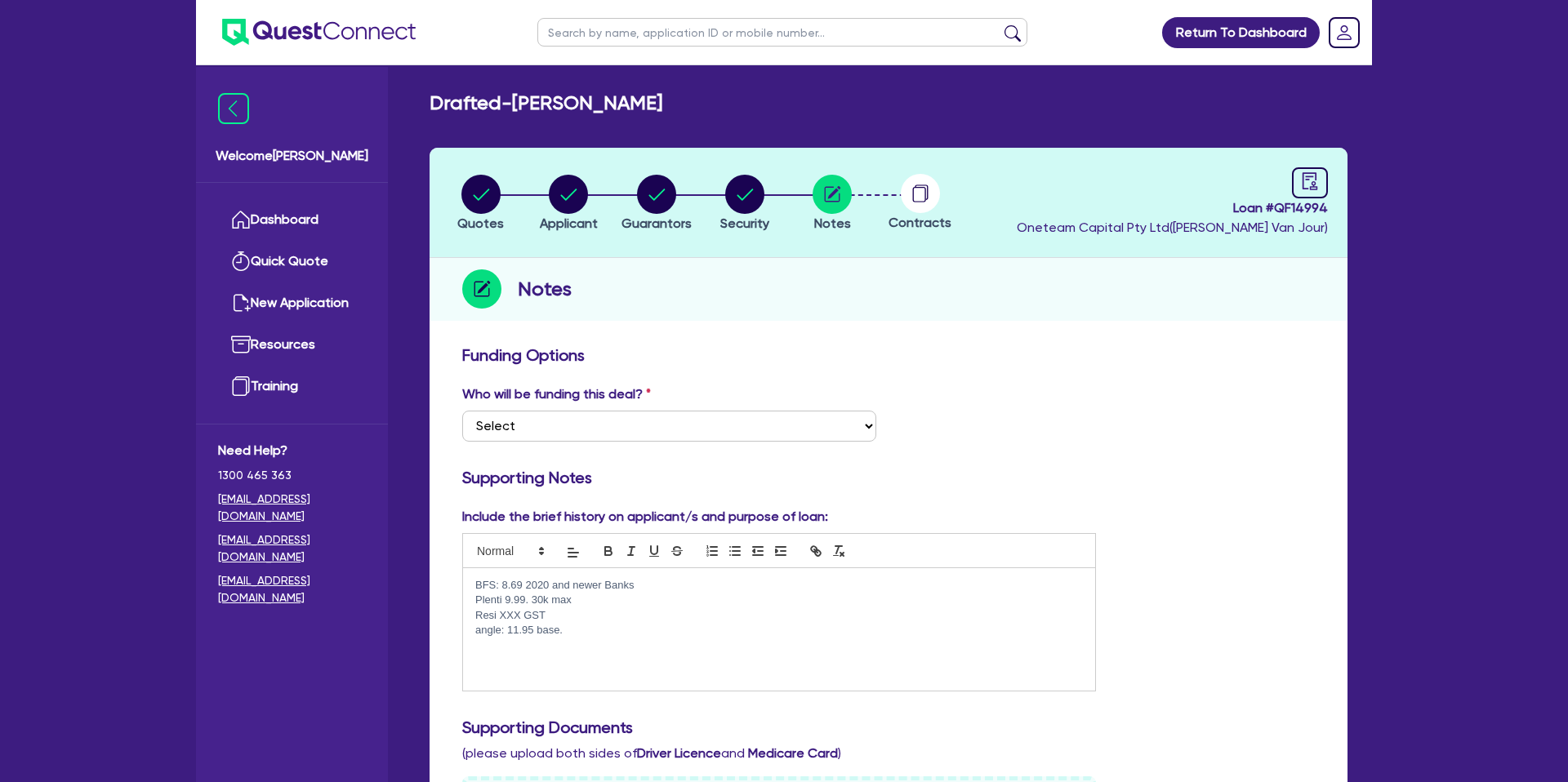
click at [814, 315] on div "Notes" at bounding box center [888, 289] width 917 height 63
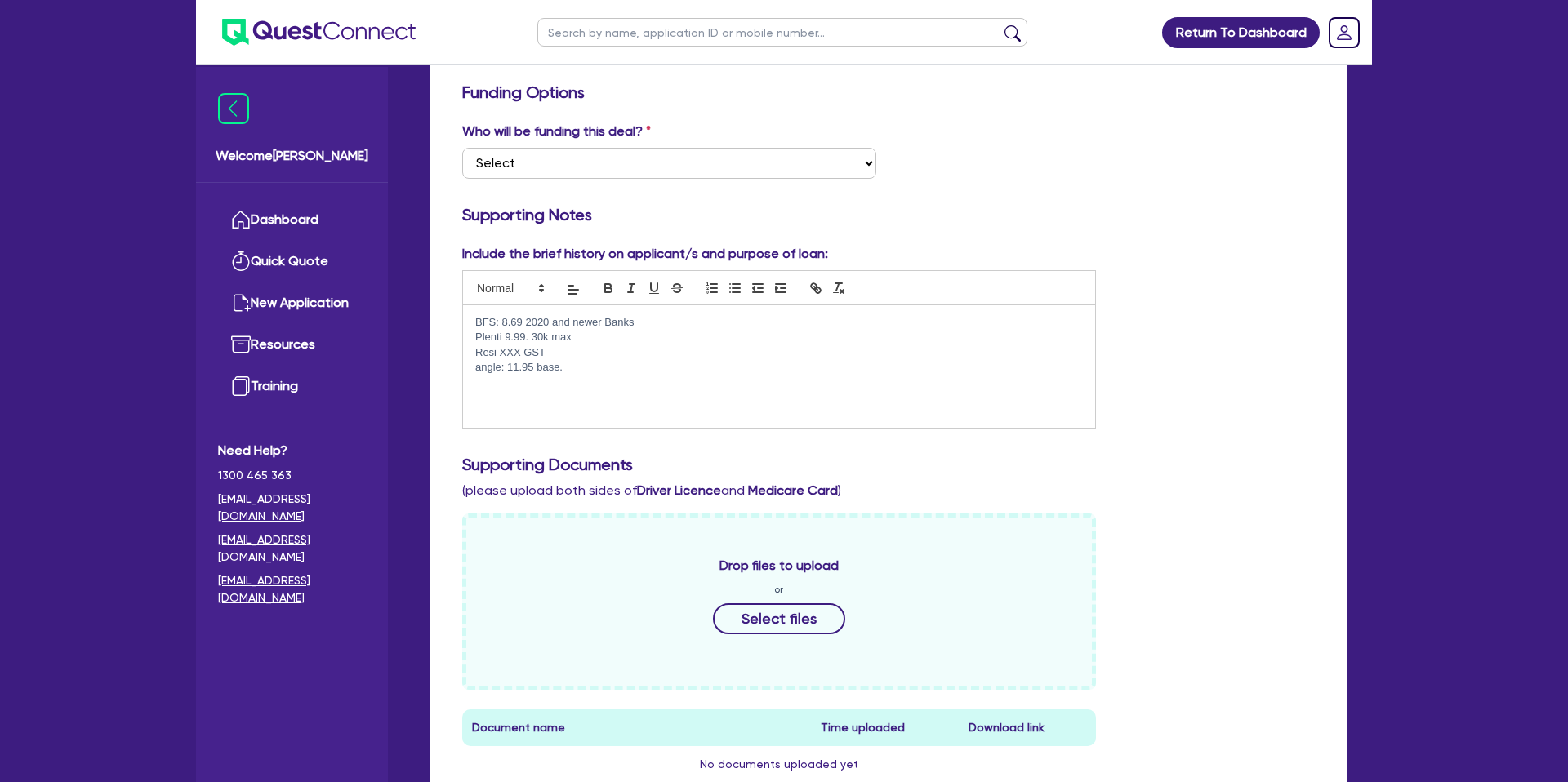
scroll to position [276, 0]
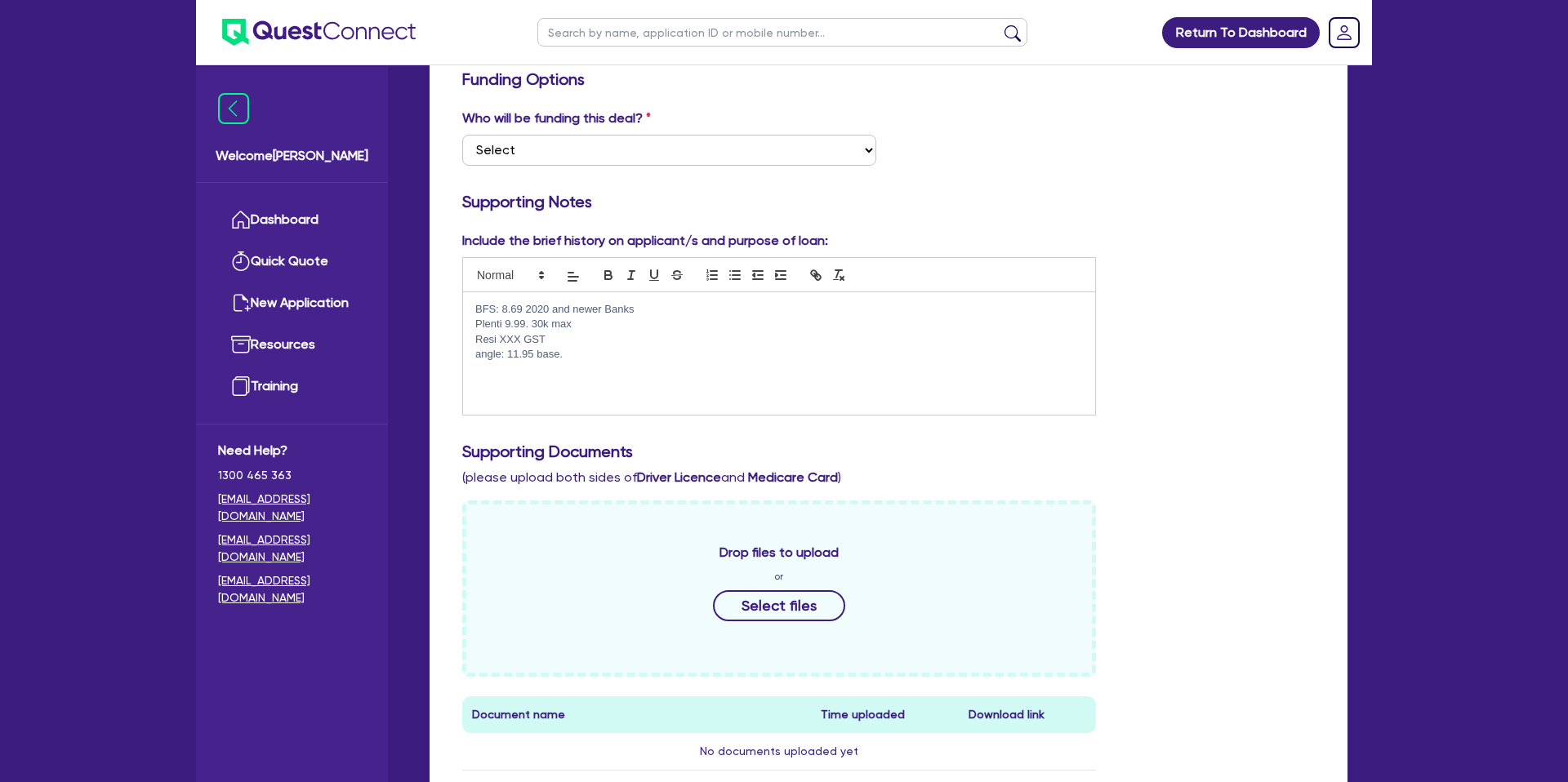
click at [580, 322] on p "Plenti 9.99. 30k max" at bounding box center [779, 323] width 608 height 15
click at [1120, 172] on div "Who will be funding this deal? Select I want Quest to fund 100% I will fund 100…" at bounding box center [887, 143] width 877 height 71
click at [558, 341] on p "Resi XXX GST" at bounding box center [779, 339] width 608 height 15
click at [571, 355] on p "angle: 11.95 base." at bounding box center [779, 354] width 608 height 15
click at [571, 339] on p "Resi XXX GST" at bounding box center [779, 339] width 608 height 15
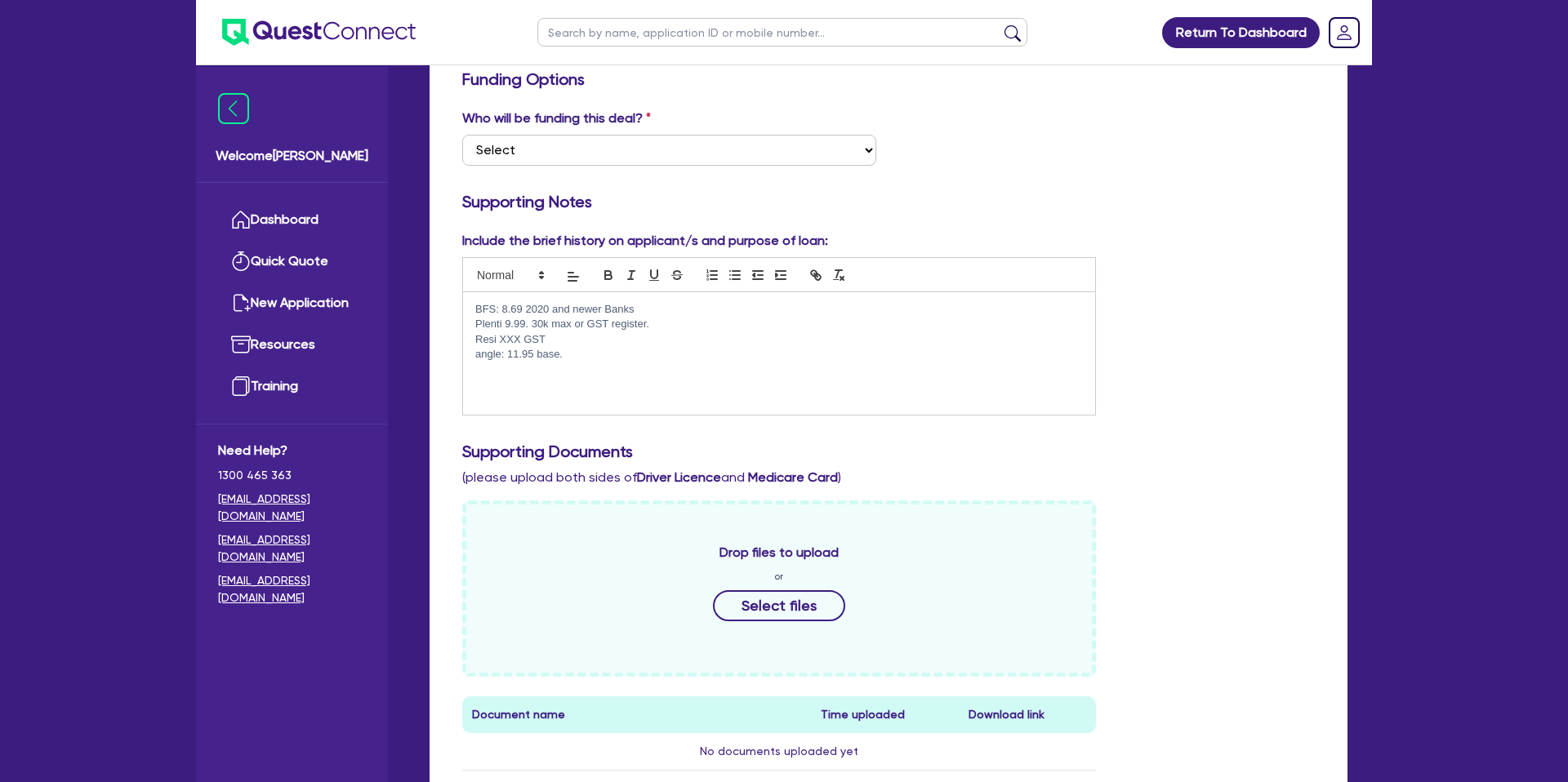
click at [571, 357] on p "angle: 11.95 base." at bounding box center [779, 354] width 608 height 15
click at [562, 344] on p "Resi XXX GST" at bounding box center [779, 339] width 608 height 15
click at [658, 330] on p "Plenti 9.99. 30k max or GST register." at bounding box center [779, 323] width 608 height 15
drag, startPoint x: 558, startPoint y: 339, endPoint x: 468, endPoint y: 337, distance: 90.0
click at [468, 337] on div "BFS: 8.69 2020 and newer Banks Plenti 9.99. 30k max or GST register. Resi XXX G…" at bounding box center [778, 353] width 632 height 122
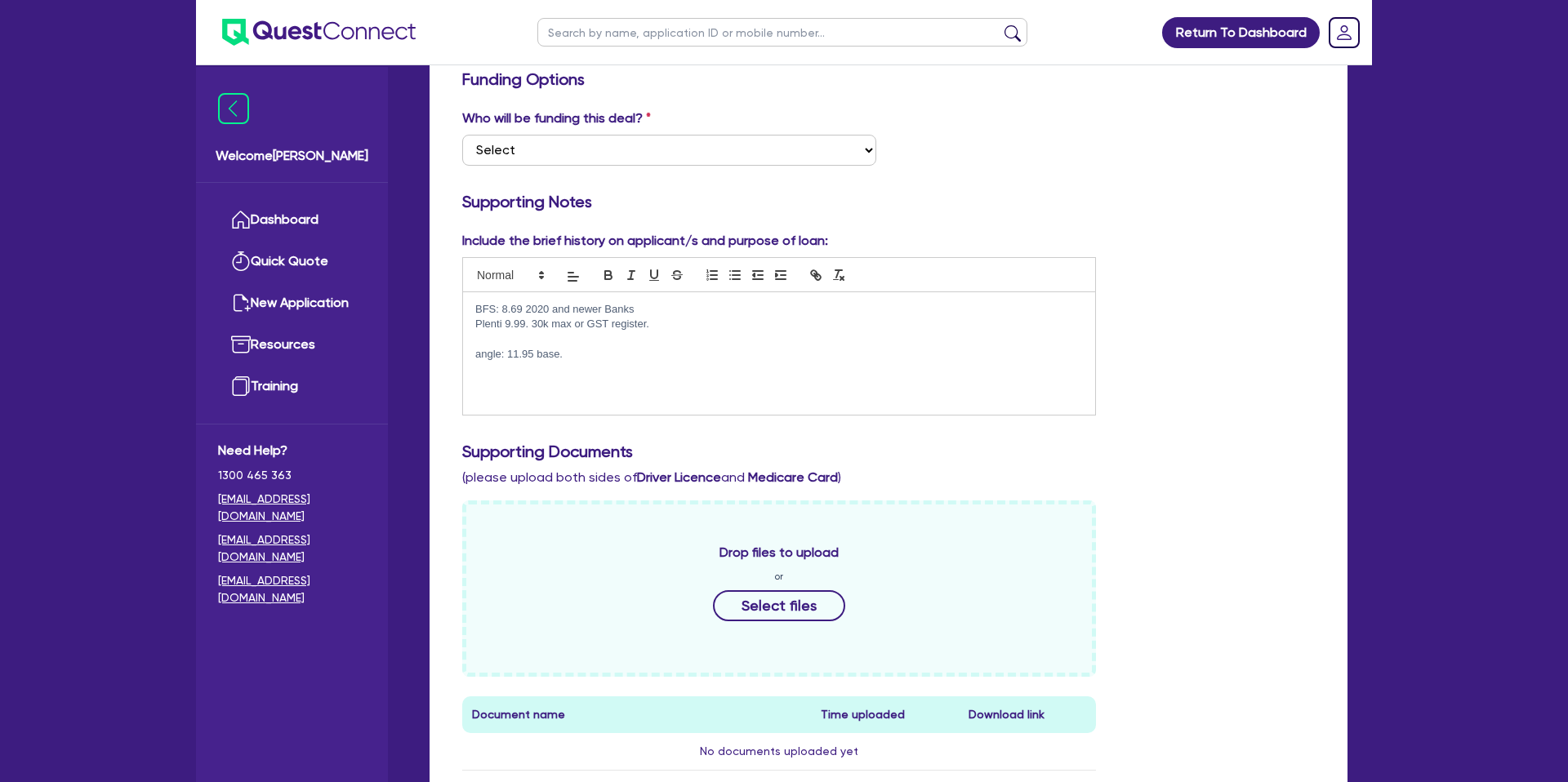
drag, startPoint x: 577, startPoint y: 357, endPoint x: 466, endPoint y: 347, distance: 111.4
click at [466, 347] on div "BFS: 8.69 2020 and newer Banks Plenti 9.99. 30k max or GST register. angle: 11.…" at bounding box center [778, 353] width 632 height 122
click at [699, 315] on p "BFS: 8.69 2020 and newer Banks" at bounding box center [779, 309] width 608 height 15
click at [674, 325] on p "Plenti 9.99. 30k max or GST register." at bounding box center [779, 323] width 608 height 15
click at [543, 360] on p "Azora 12.95." at bounding box center [779, 354] width 608 height 15
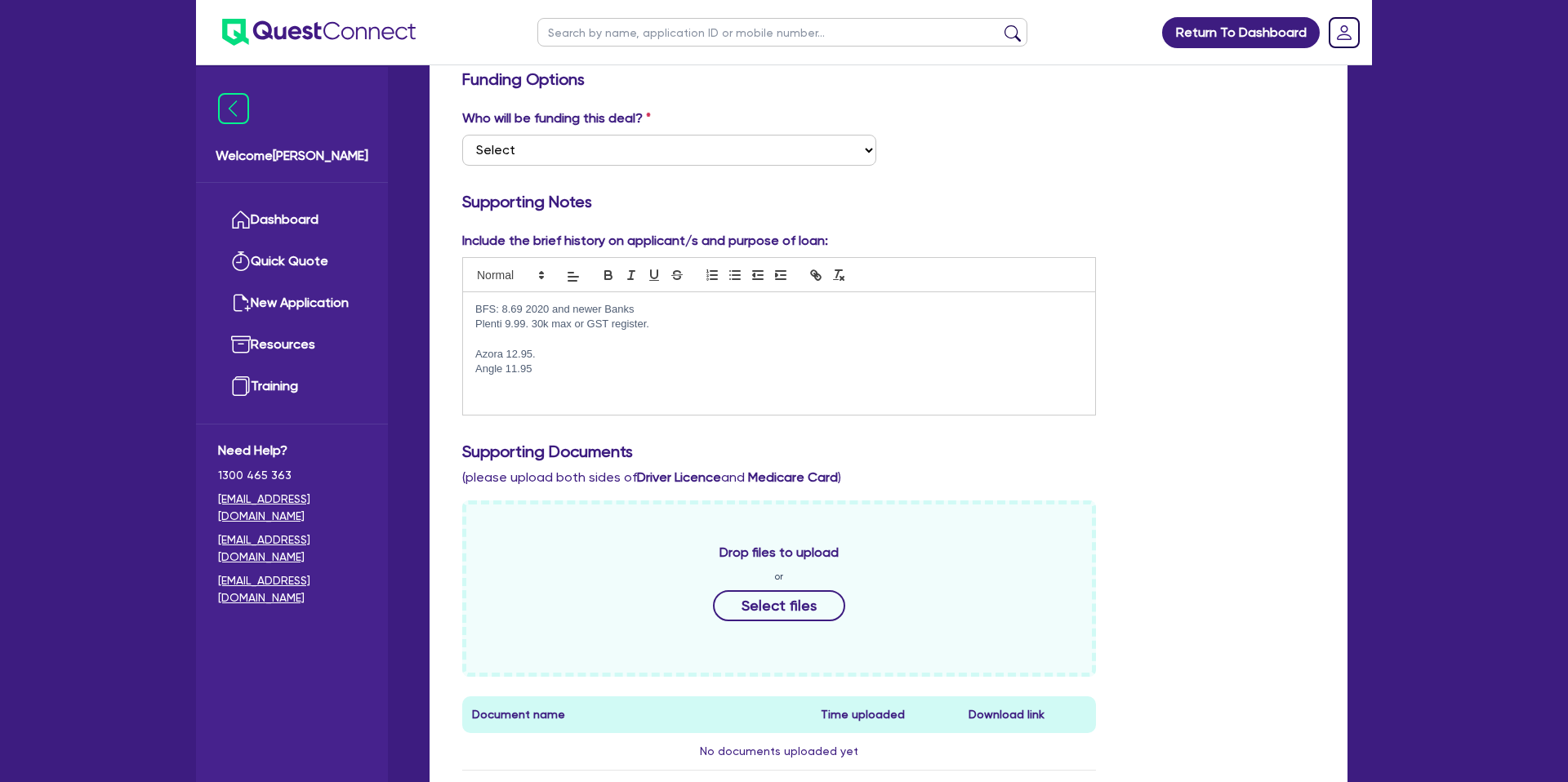
click at [1177, 297] on div "Include the brief history on applicant/s and purpose of loan: BFS: 8.69 2020 an…" at bounding box center [887, 329] width 877 height 198
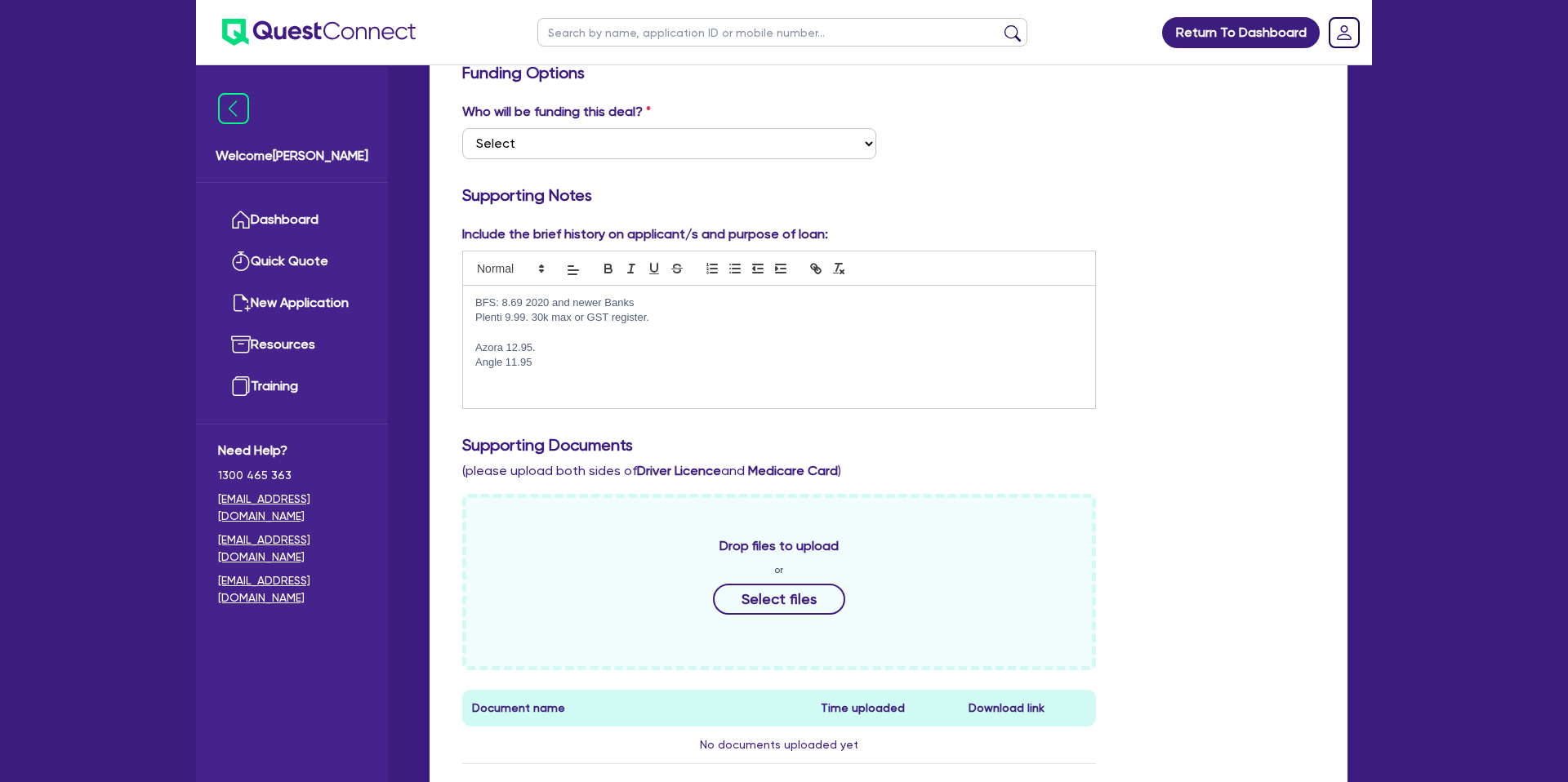
scroll to position [287, 0]
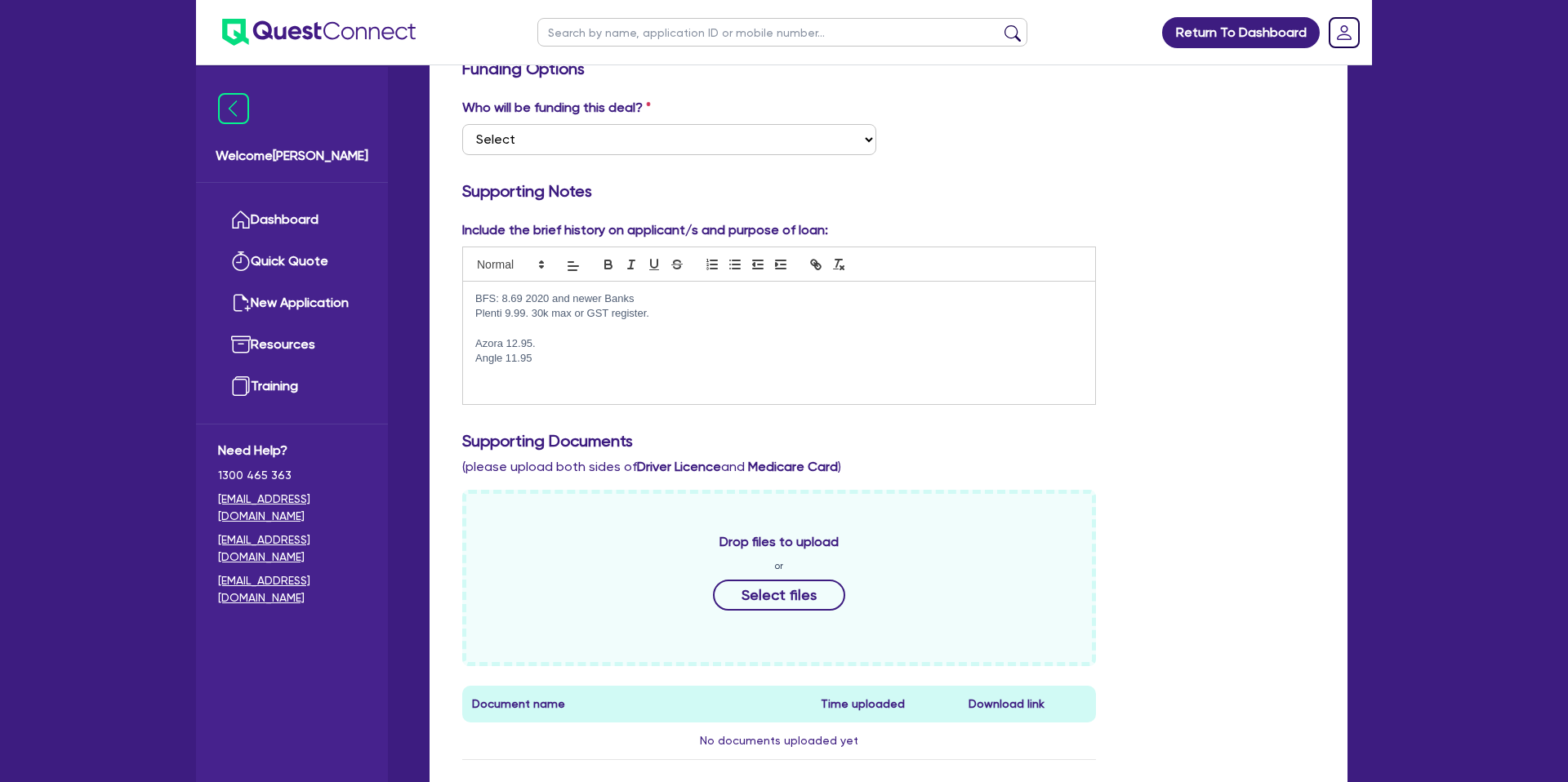
click at [987, 169] on div "Funding Options Who will be funding this deal? Select I want Quest to fund 100%…" at bounding box center [887, 555] width 853 height 993
click at [654, 299] on p "BFS: 8.69 2020 and newer Banks" at bounding box center [779, 298] width 608 height 15
click at [660, 318] on p "Plenti 9.99. 30k max or GST register." at bounding box center [779, 313] width 608 height 15
click at [665, 293] on p "BFS: 8.69 2020 and newer Banks" at bounding box center [779, 298] width 608 height 15
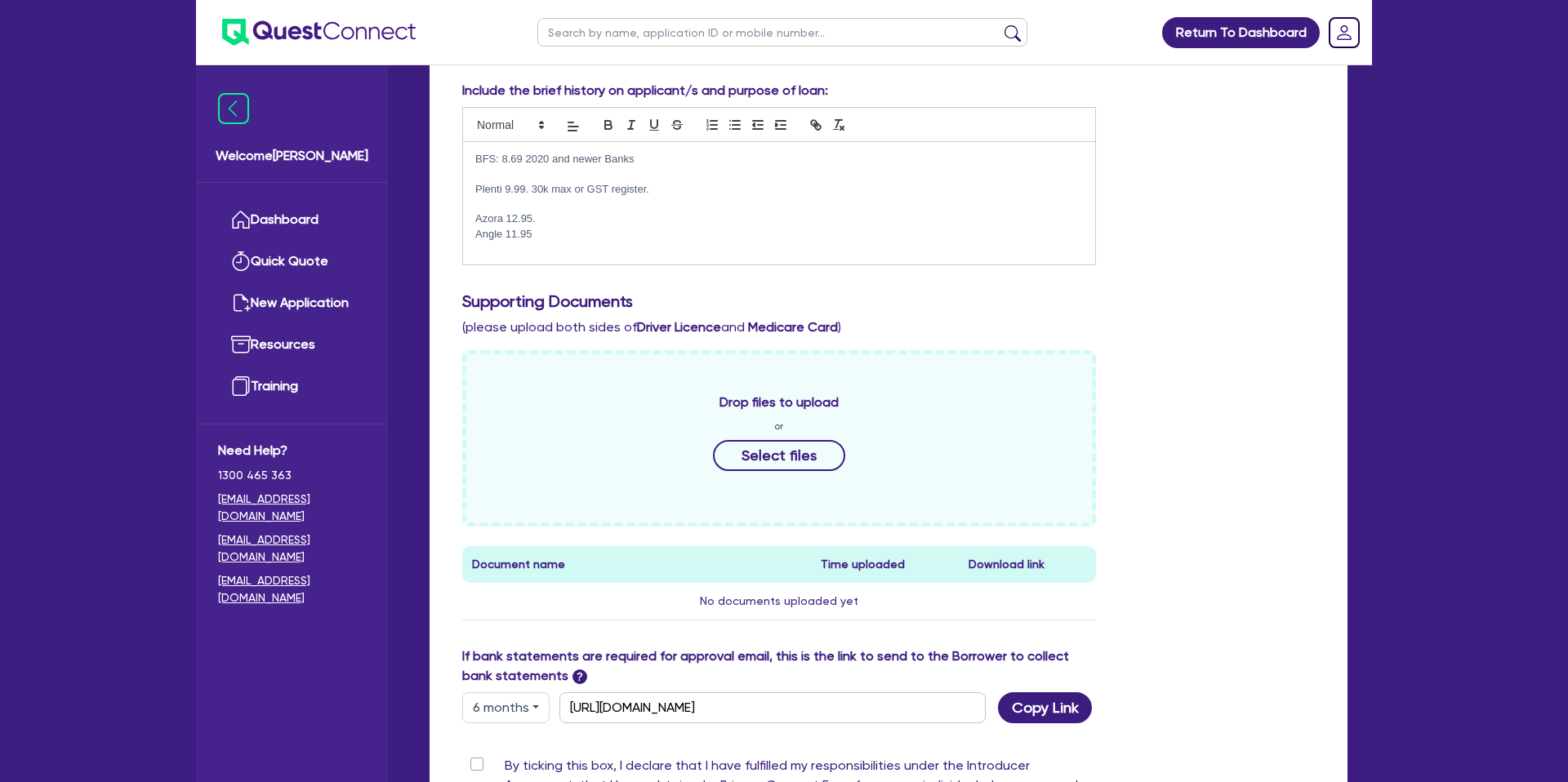
scroll to position [689, 0]
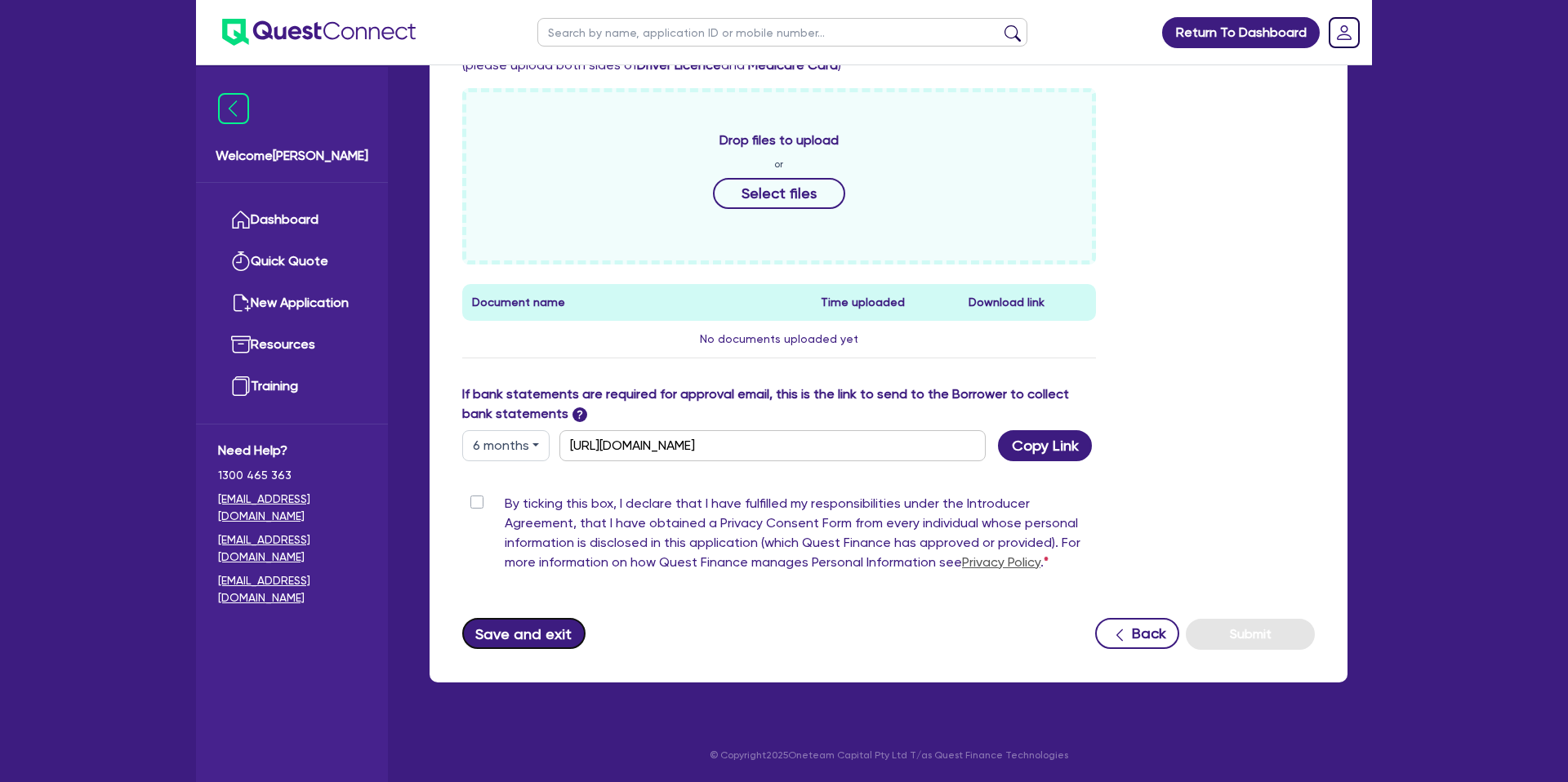
click at [546, 632] on button "Save and exit" at bounding box center [523, 633] width 123 height 31
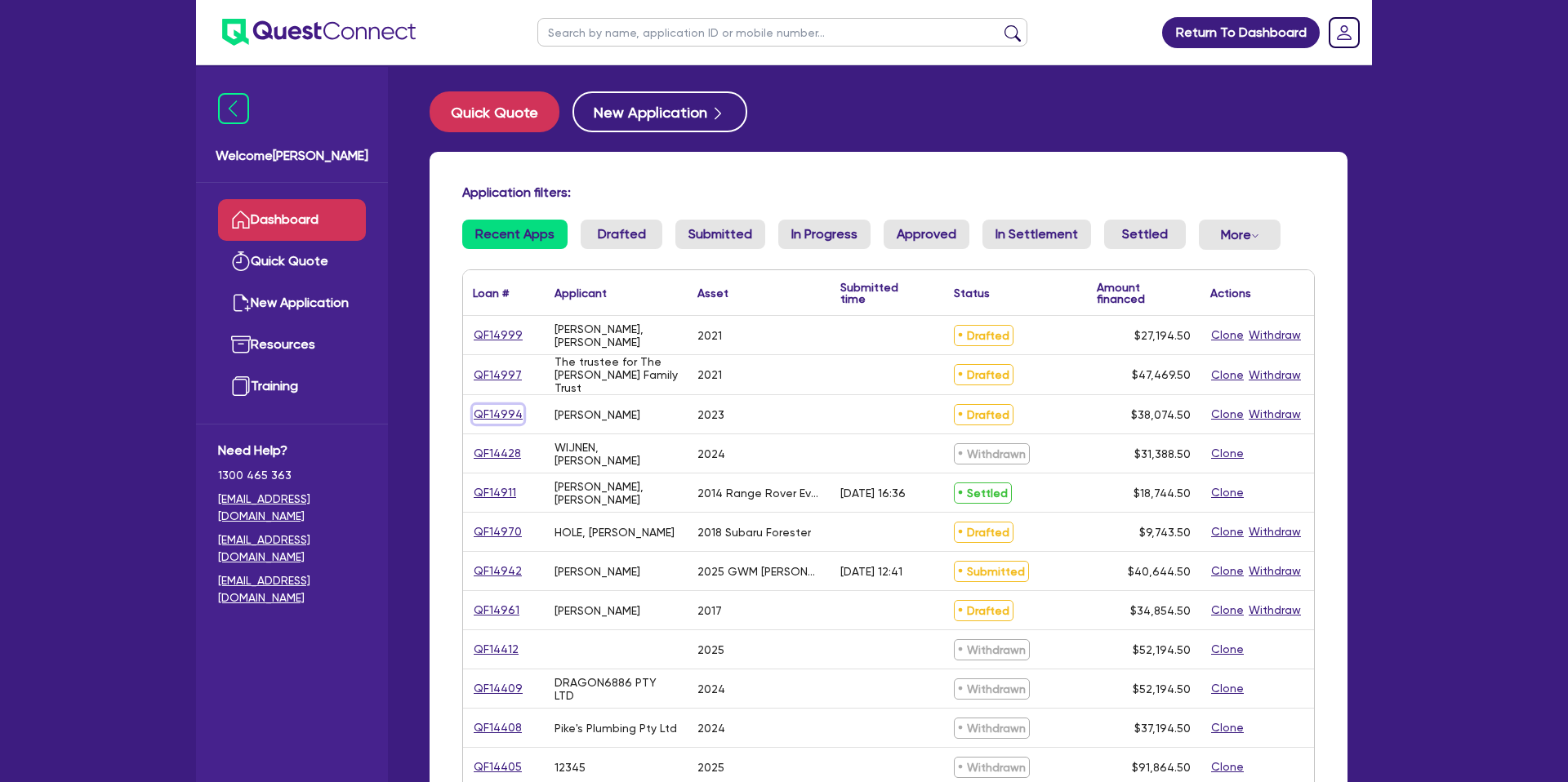
click at [490, 408] on link "QF14994" at bounding box center [497, 414] width 51 height 19
select select "CARS_AND_LIGHT_TRUCKS"
select select "PASSENGER_VEHICLES"
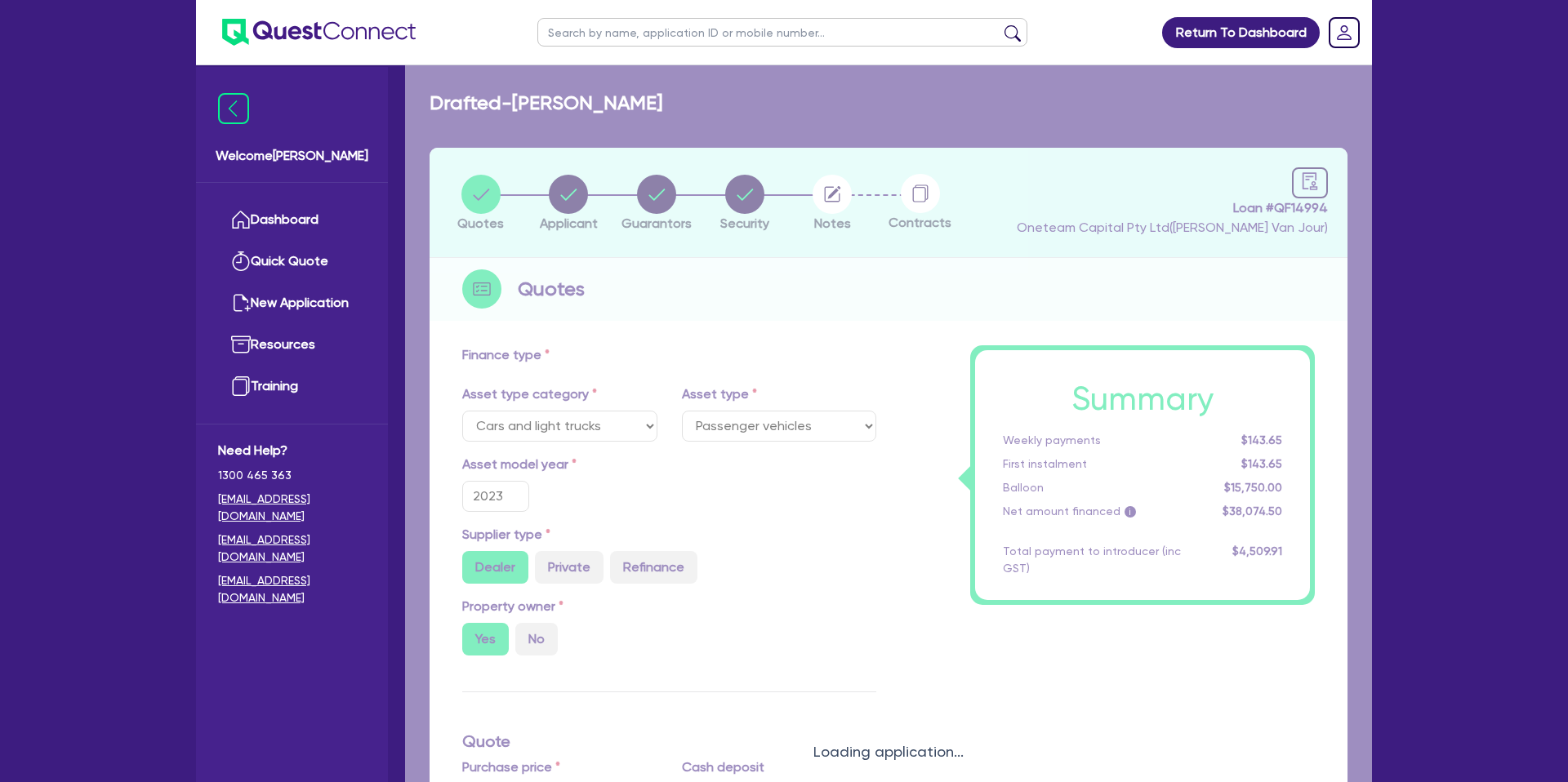
type input "45,000"
type input "10,000"
type input "15,750"
type input "1,899.92"
type input "2,200"
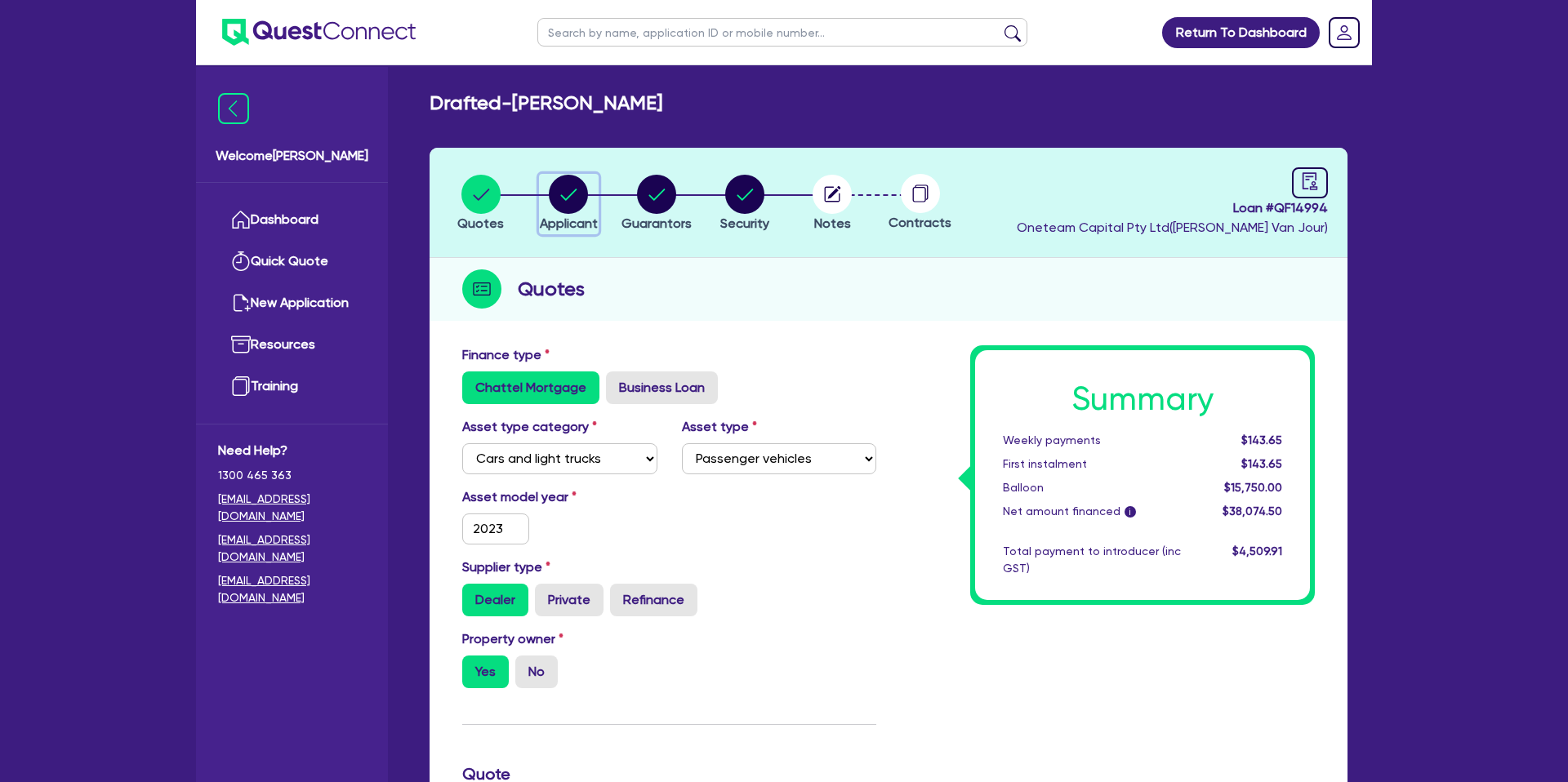
click at [556, 193] on circle "button" at bounding box center [567, 194] width 39 height 39
select select "SOLE_TRADER"
select select "RENTAL_REAL_ESTATE"
select select "PROPERTY_OPERATORS"
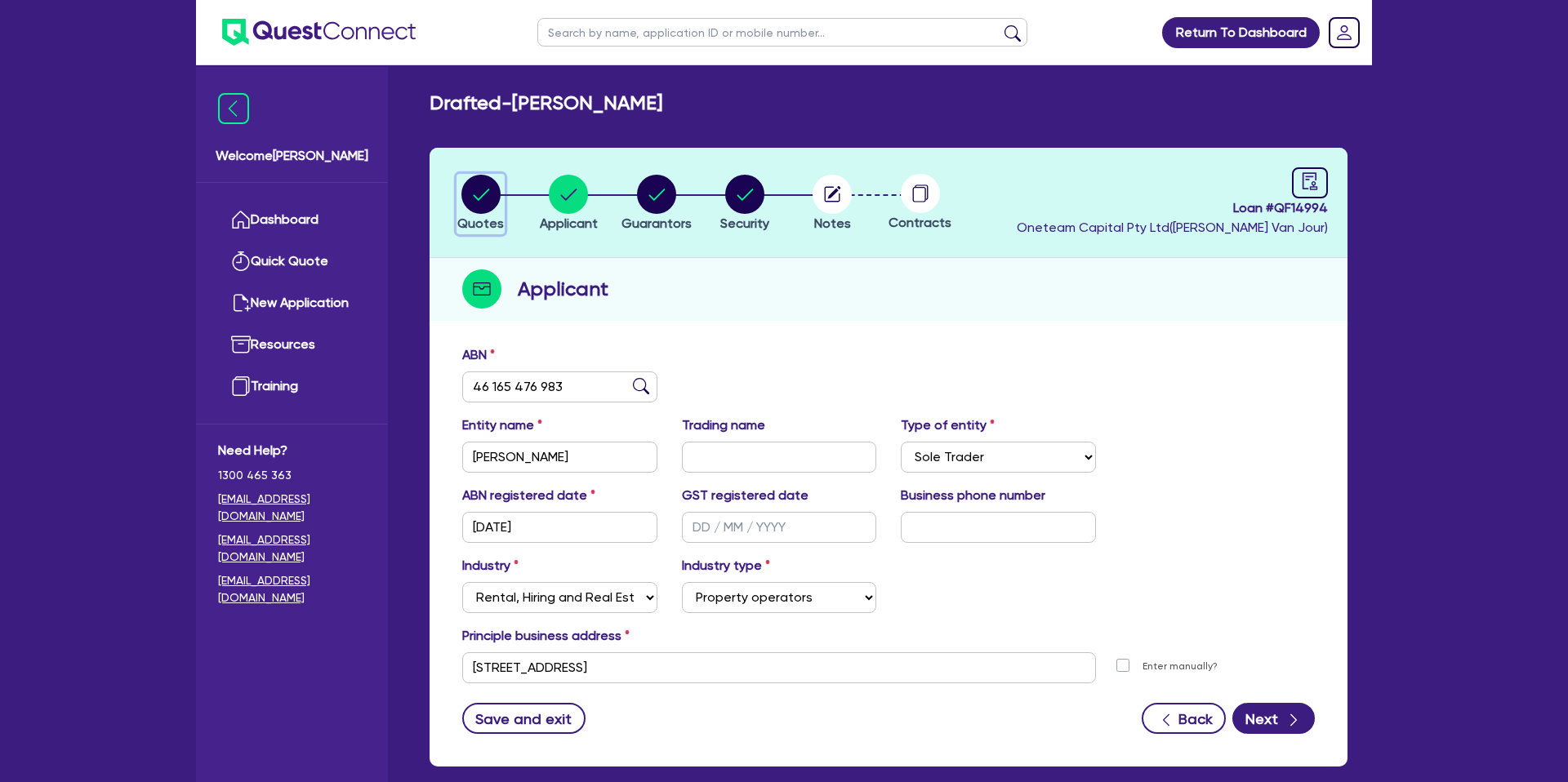
click at [473, 199] on circle "button" at bounding box center [481, 194] width 39 height 39
select select "CARS_AND_LIGHT_TRUCKS"
select select "PASSENGER_VEHICLES"
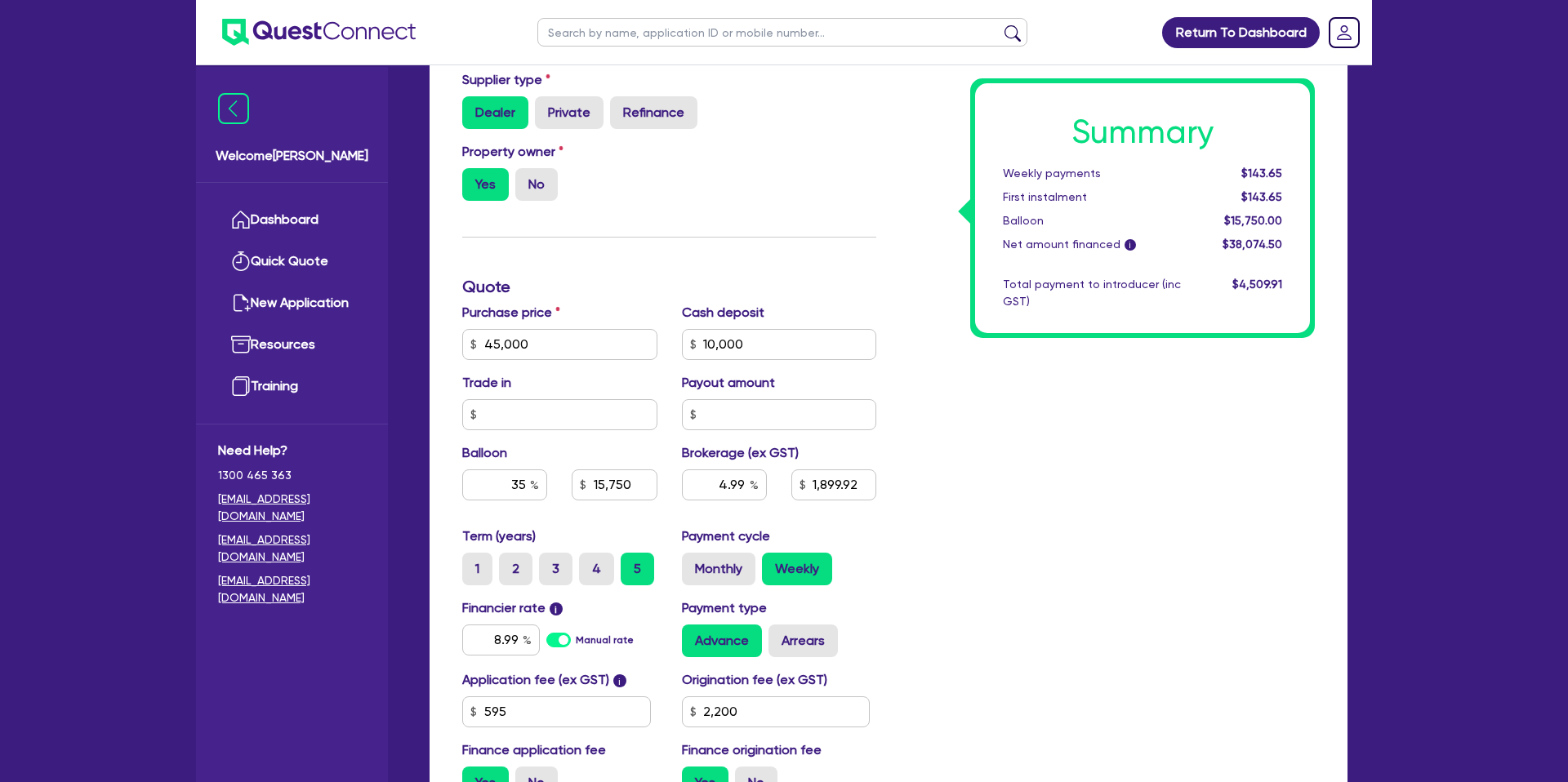
scroll to position [700, 0]
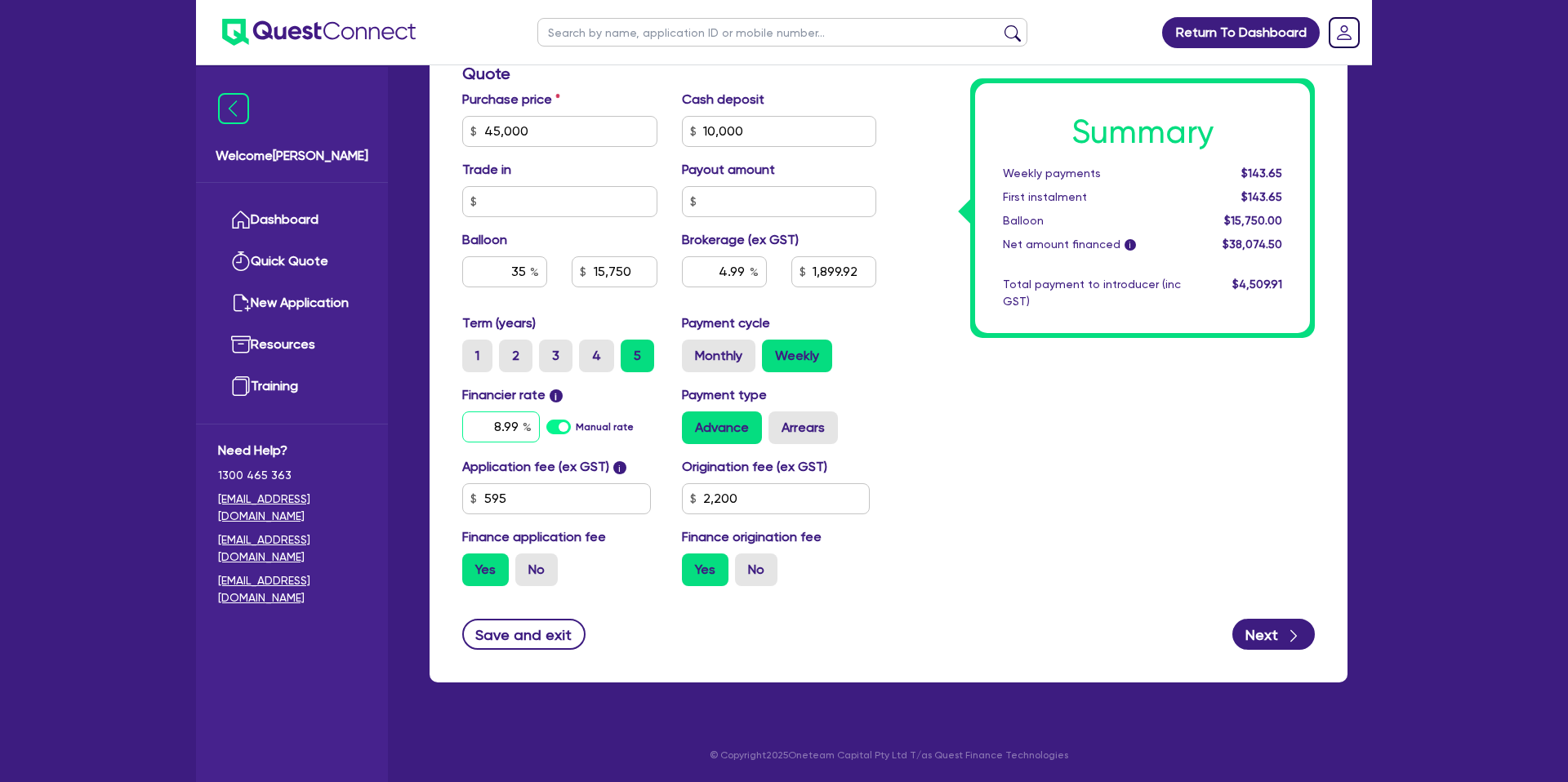
click at [521, 425] on input "8.99" at bounding box center [500, 427] width 78 height 31
type input "8"
type input "9.99"
type input "45,000"
type input "10,000"
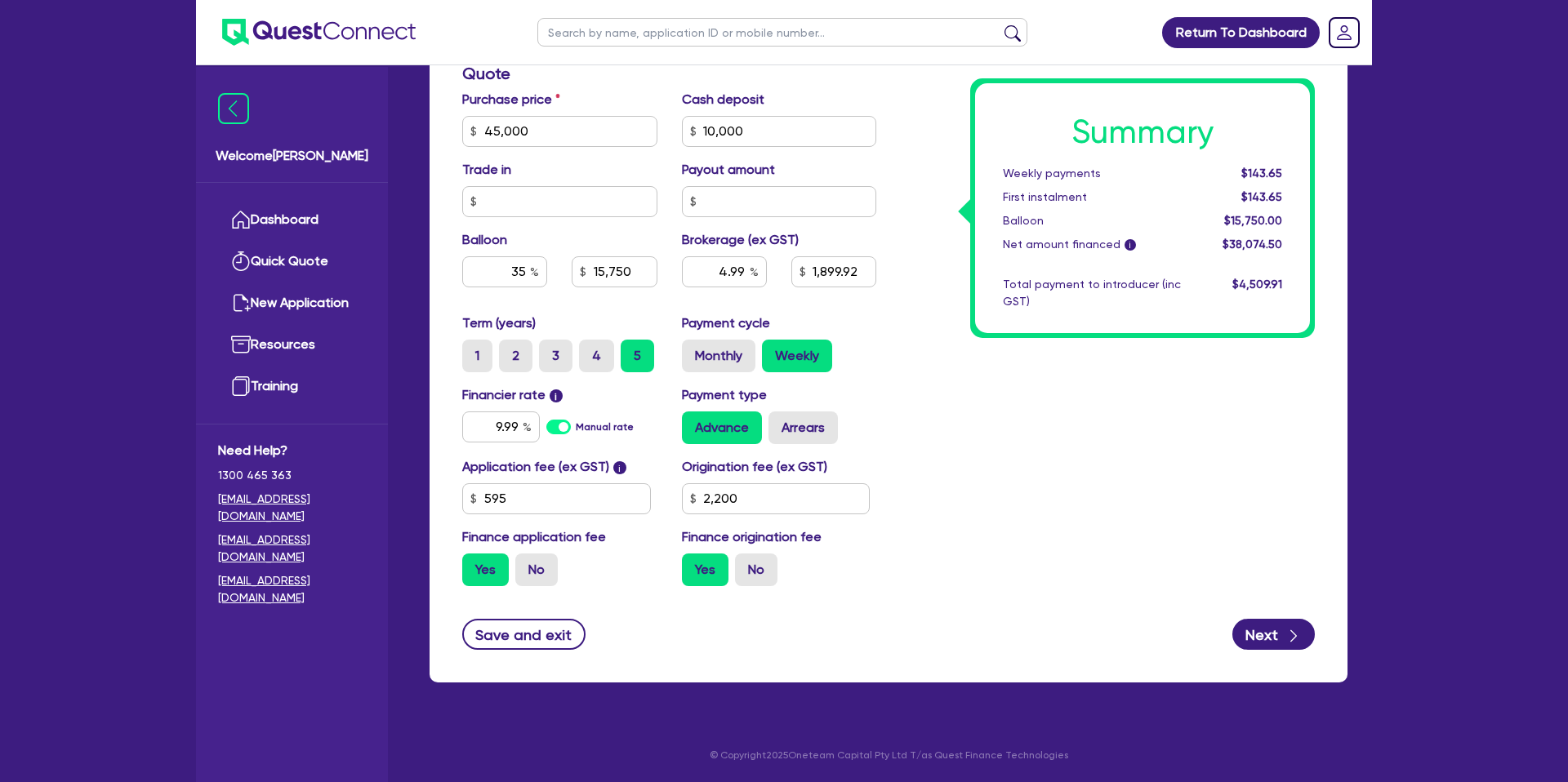
type input "15,750"
type input "1,899.92"
type input "2,200"
type input "45,000"
type input "10,000"
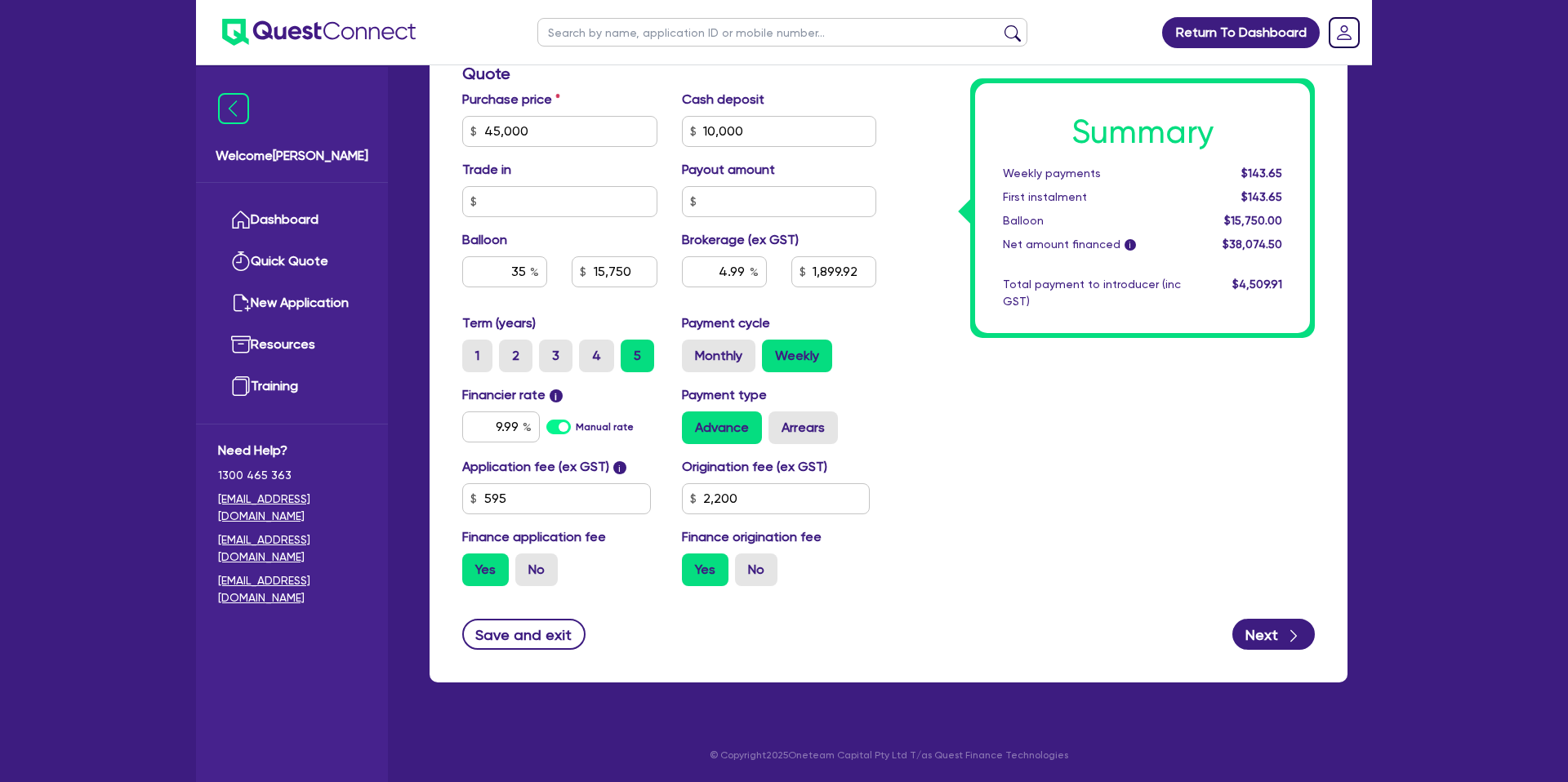
type input "15,750"
type input "1,899.92"
type input "2,200"
click at [933, 416] on div "Summary Weekly payments $143.65 First instalment $143.65 Balloon $15,750.00 Net…" at bounding box center [1107, 121] width 439 height 954
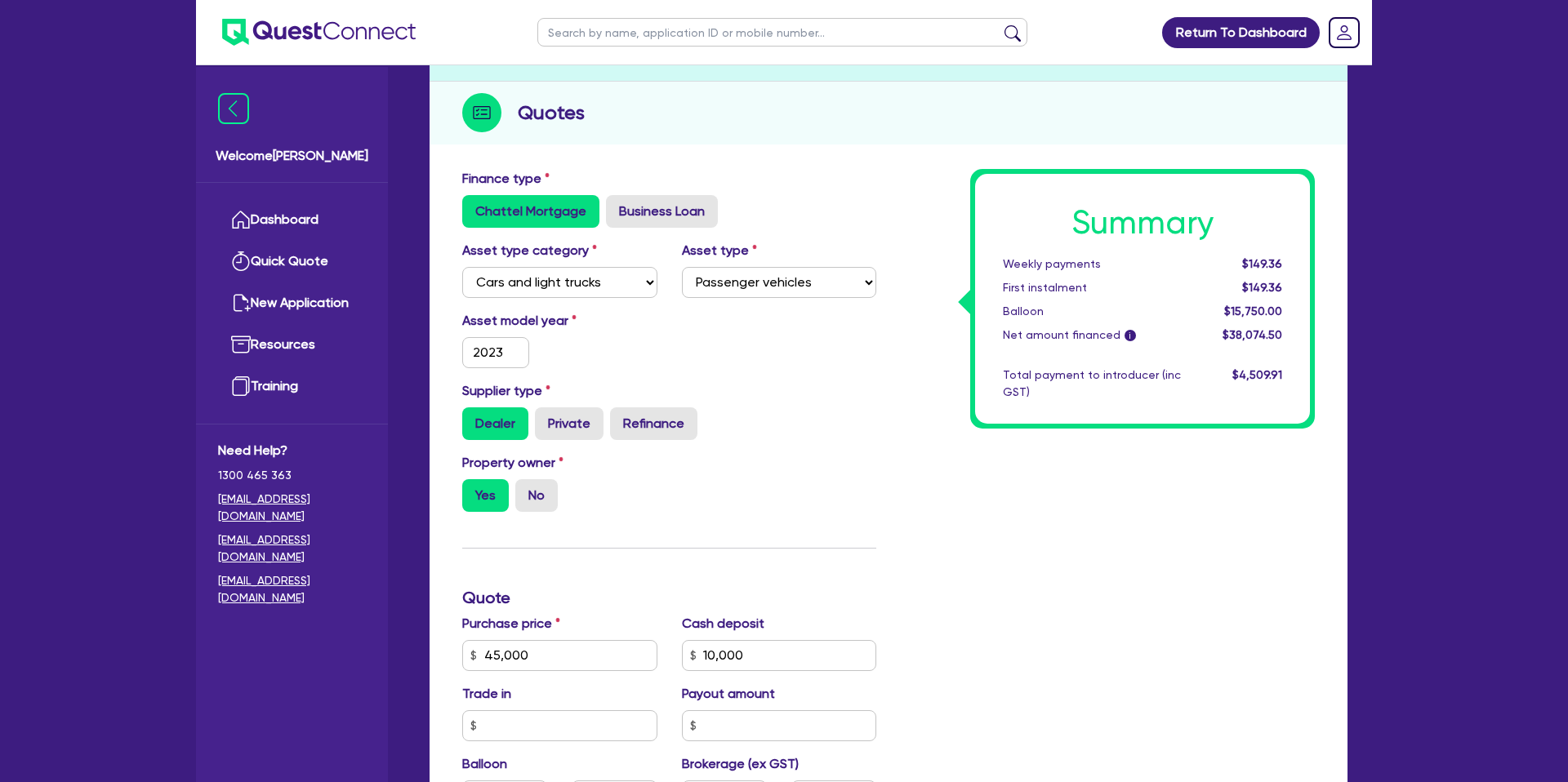
scroll to position [0, 0]
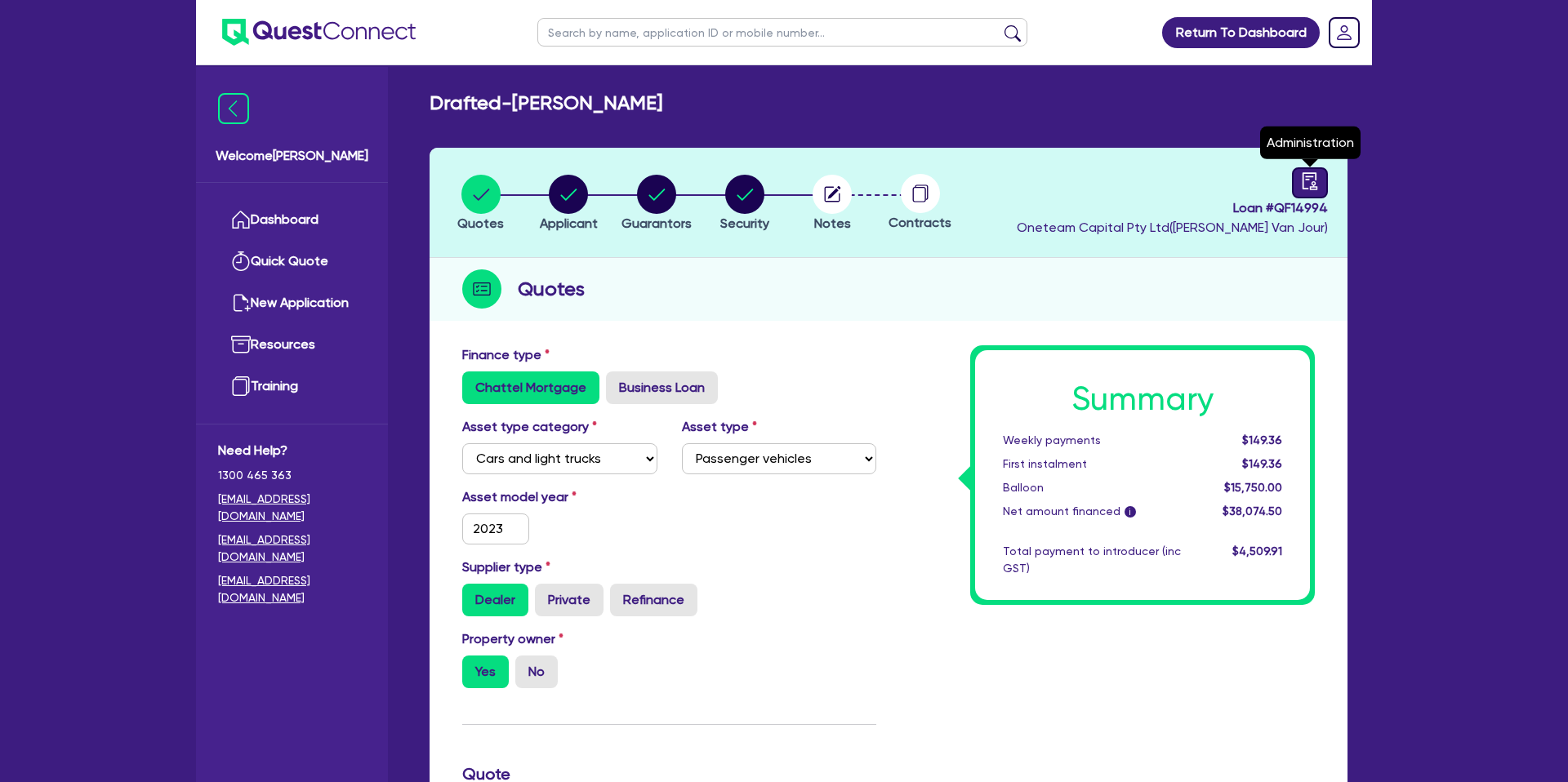
click at [1307, 183] on icon "audit" at bounding box center [1309, 181] width 18 height 18
select select "DRAFTED_NEW"
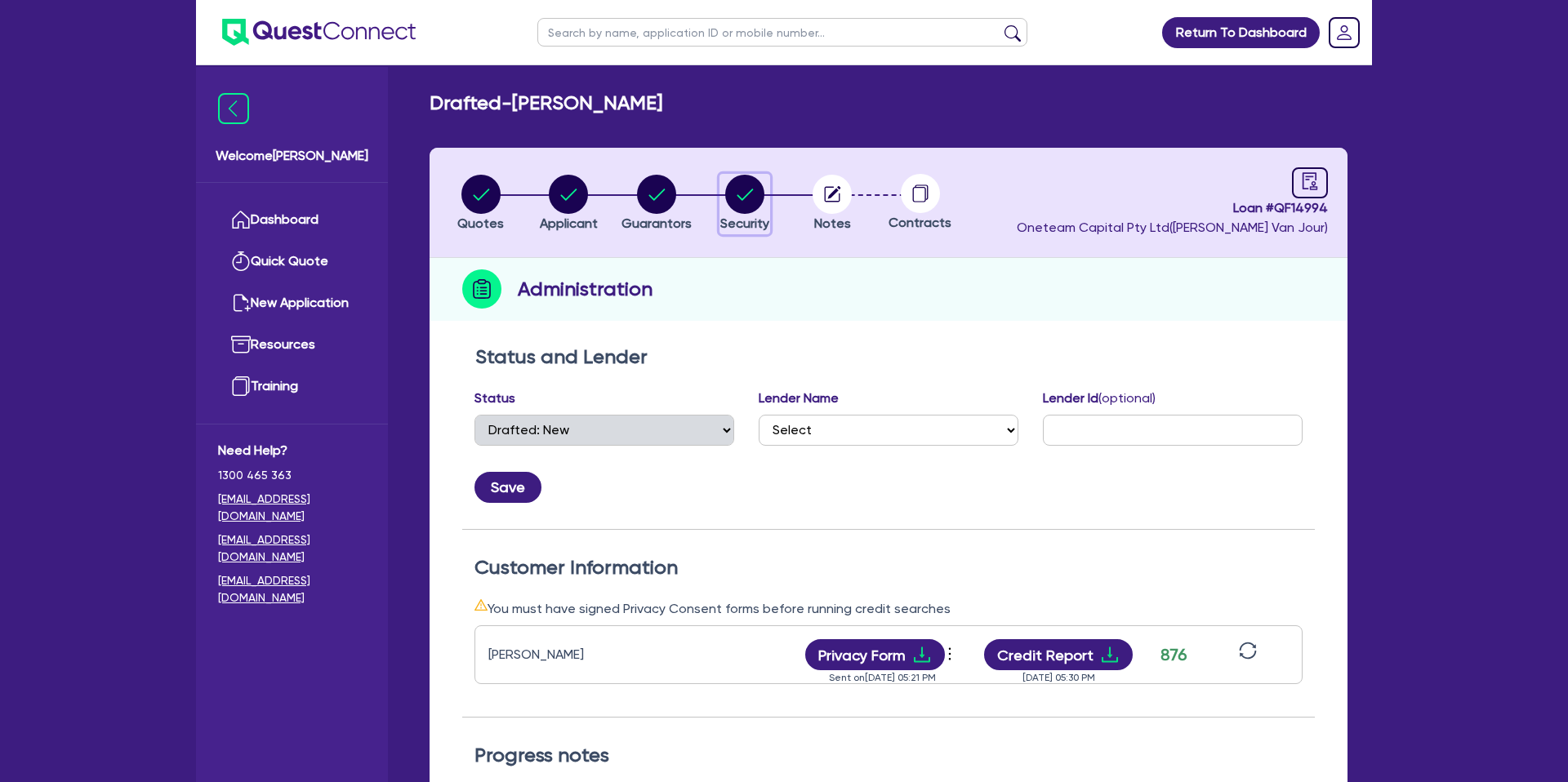
click at [744, 191] on circle "button" at bounding box center [744, 194] width 39 height 39
select select "CARS_AND_LIGHT_TRUCKS"
select select "PASSENGER_VEHICLES"
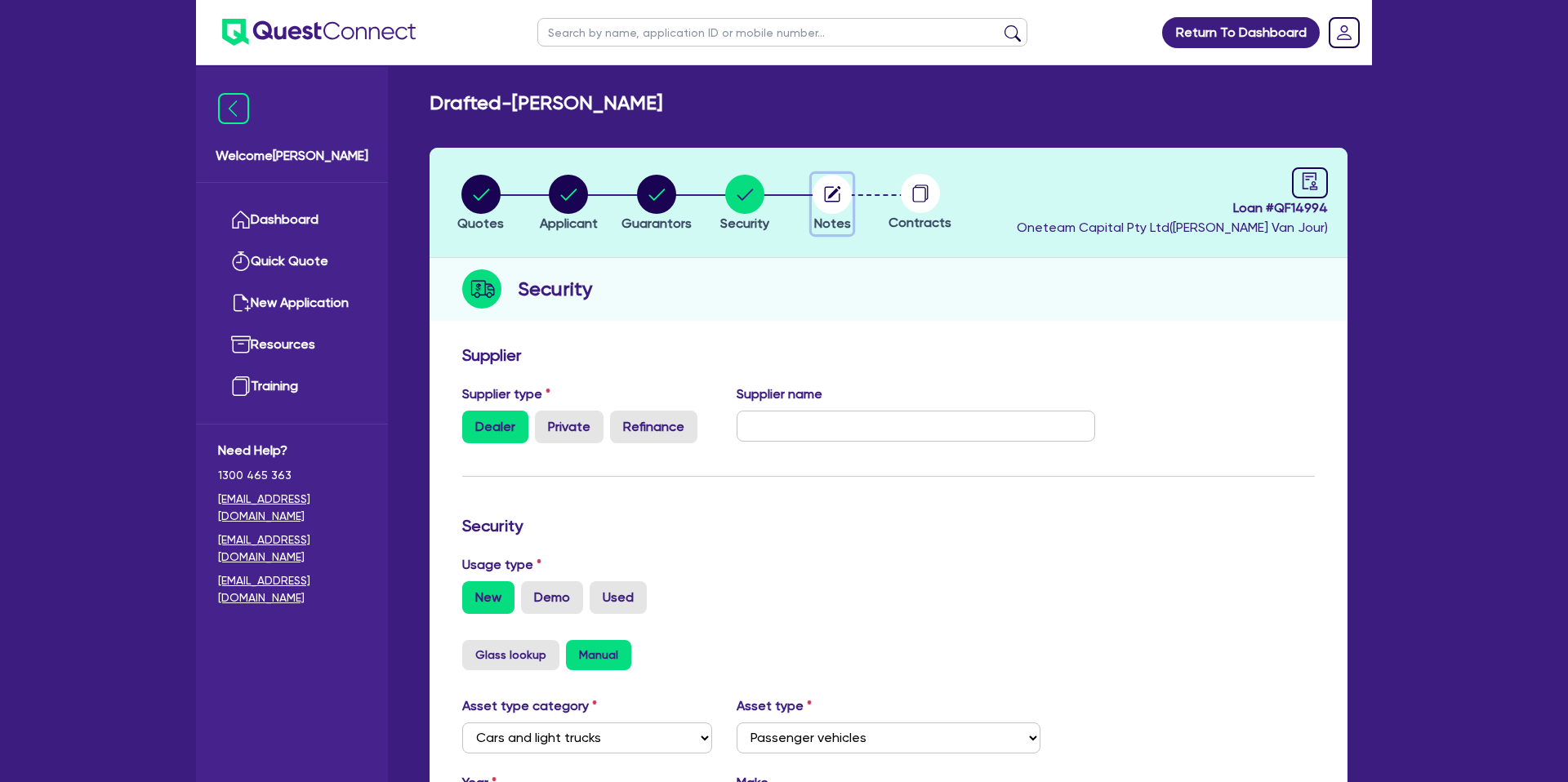
click at [837, 193] on circle "button" at bounding box center [832, 194] width 39 height 39
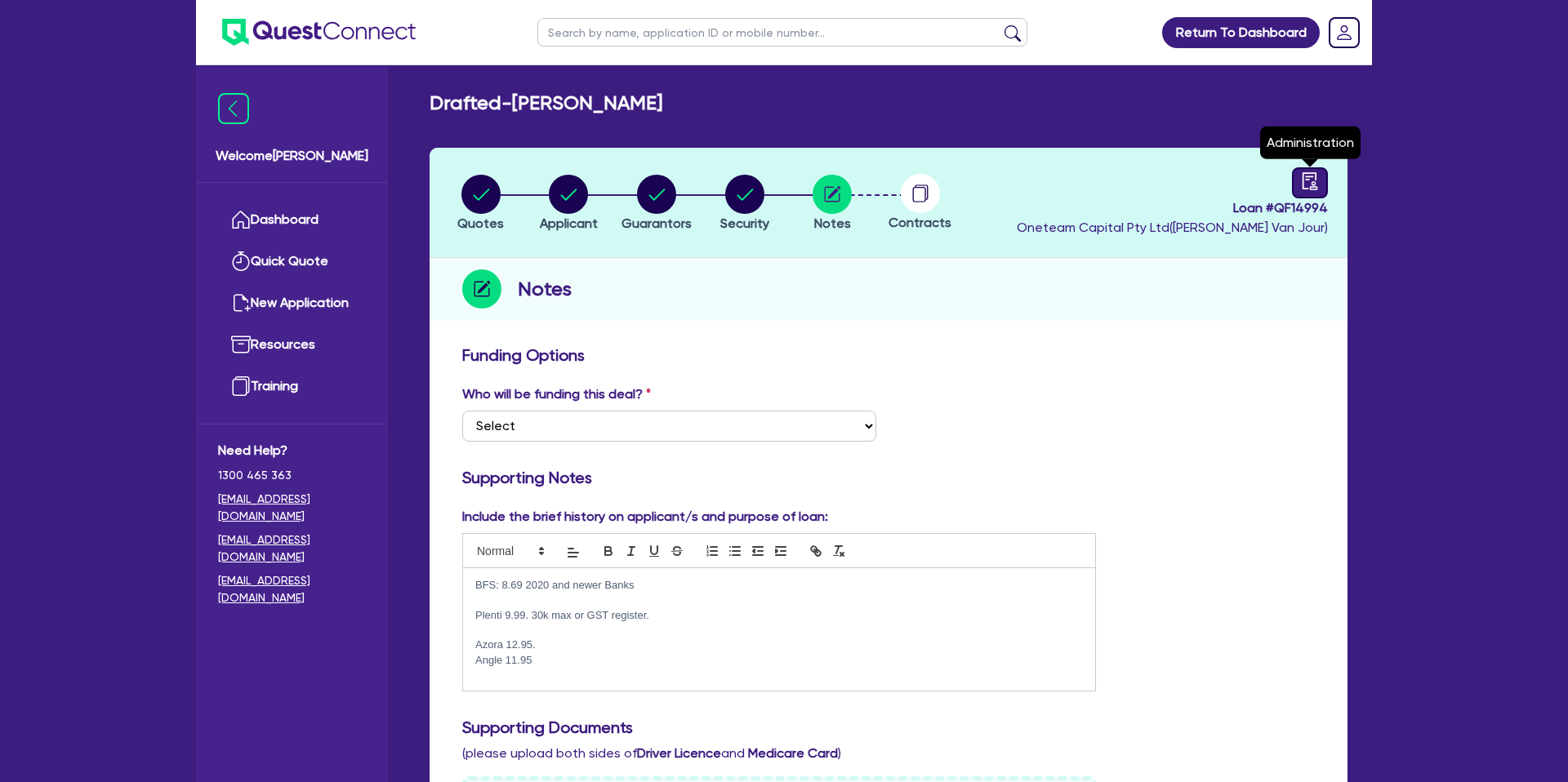
click at [1323, 196] on link at bounding box center [1309, 182] width 36 height 31
select select "DRAFTED_NEW"
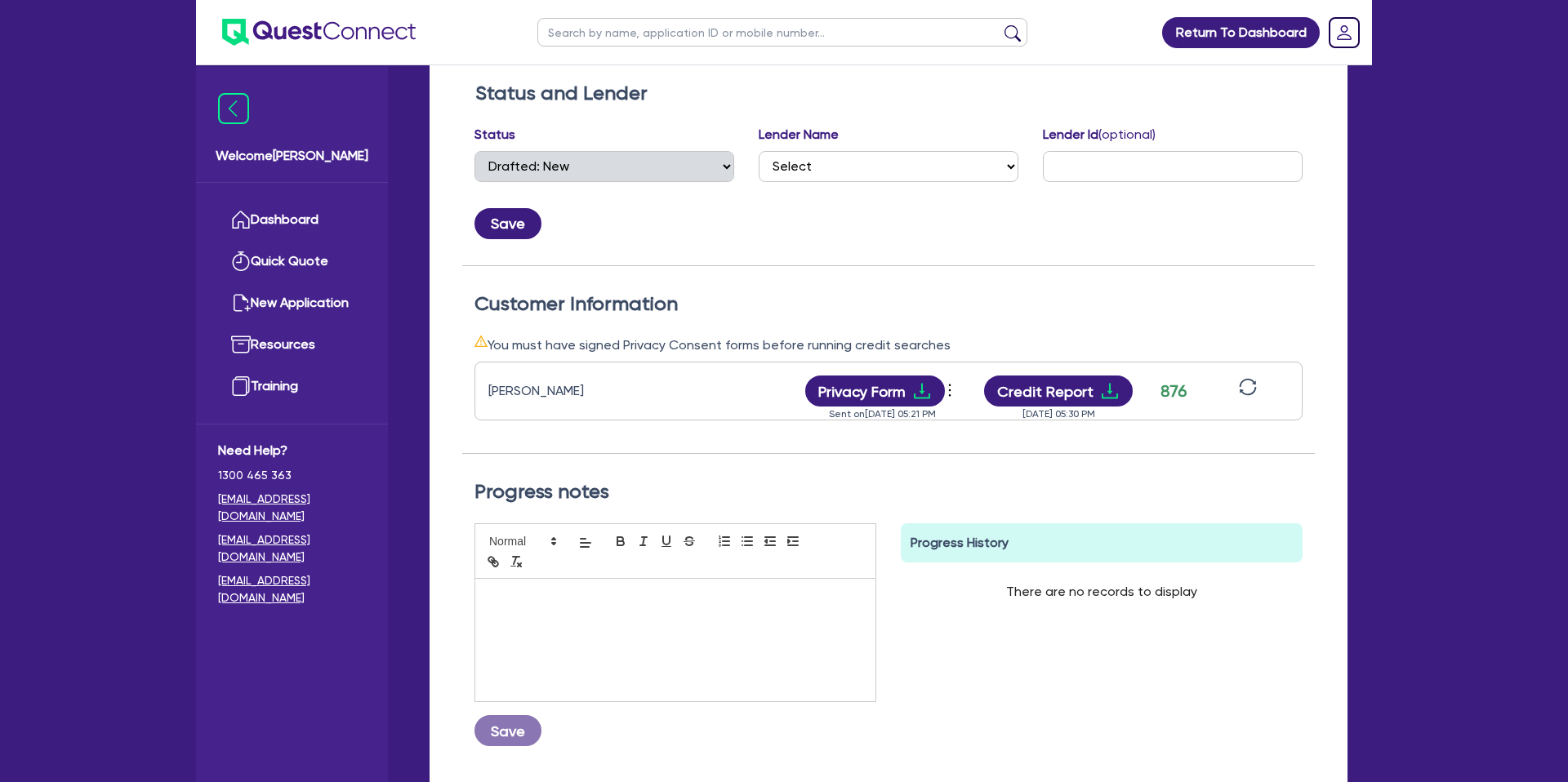
scroll to position [283, 0]
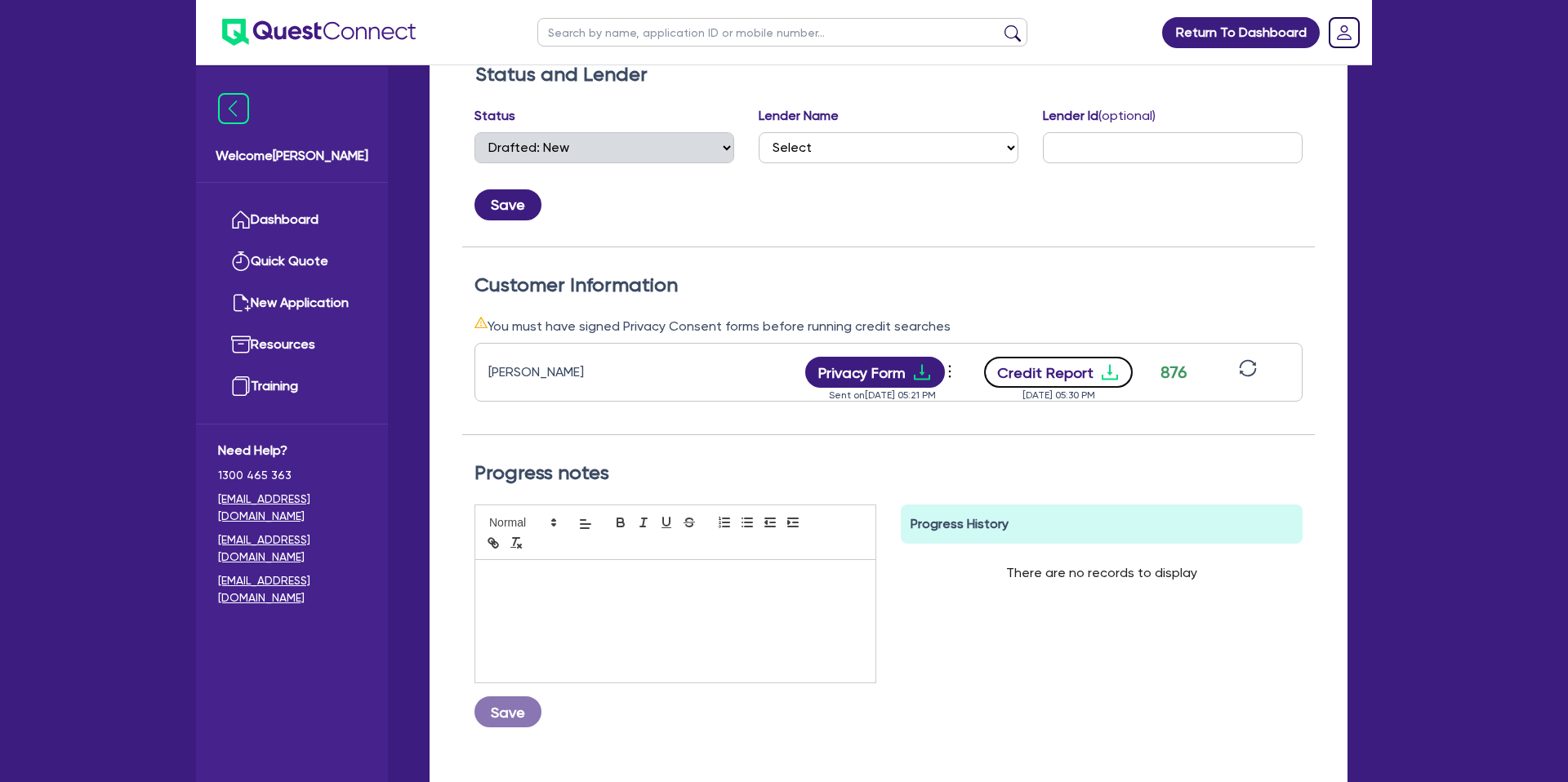
click at [1109, 365] on icon "download" at bounding box center [1109, 372] width 20 height 20
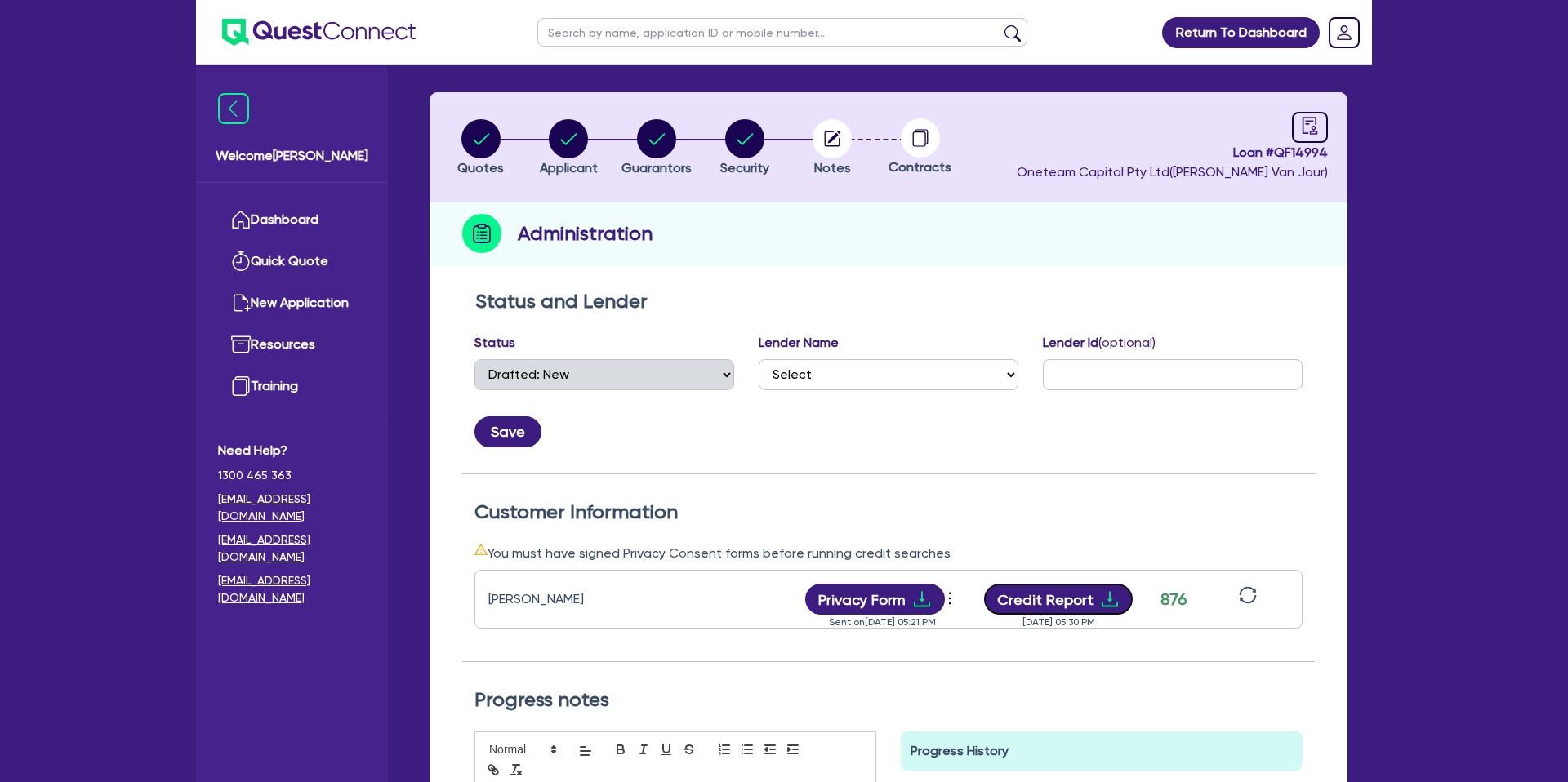
scroll to position [0, 0]
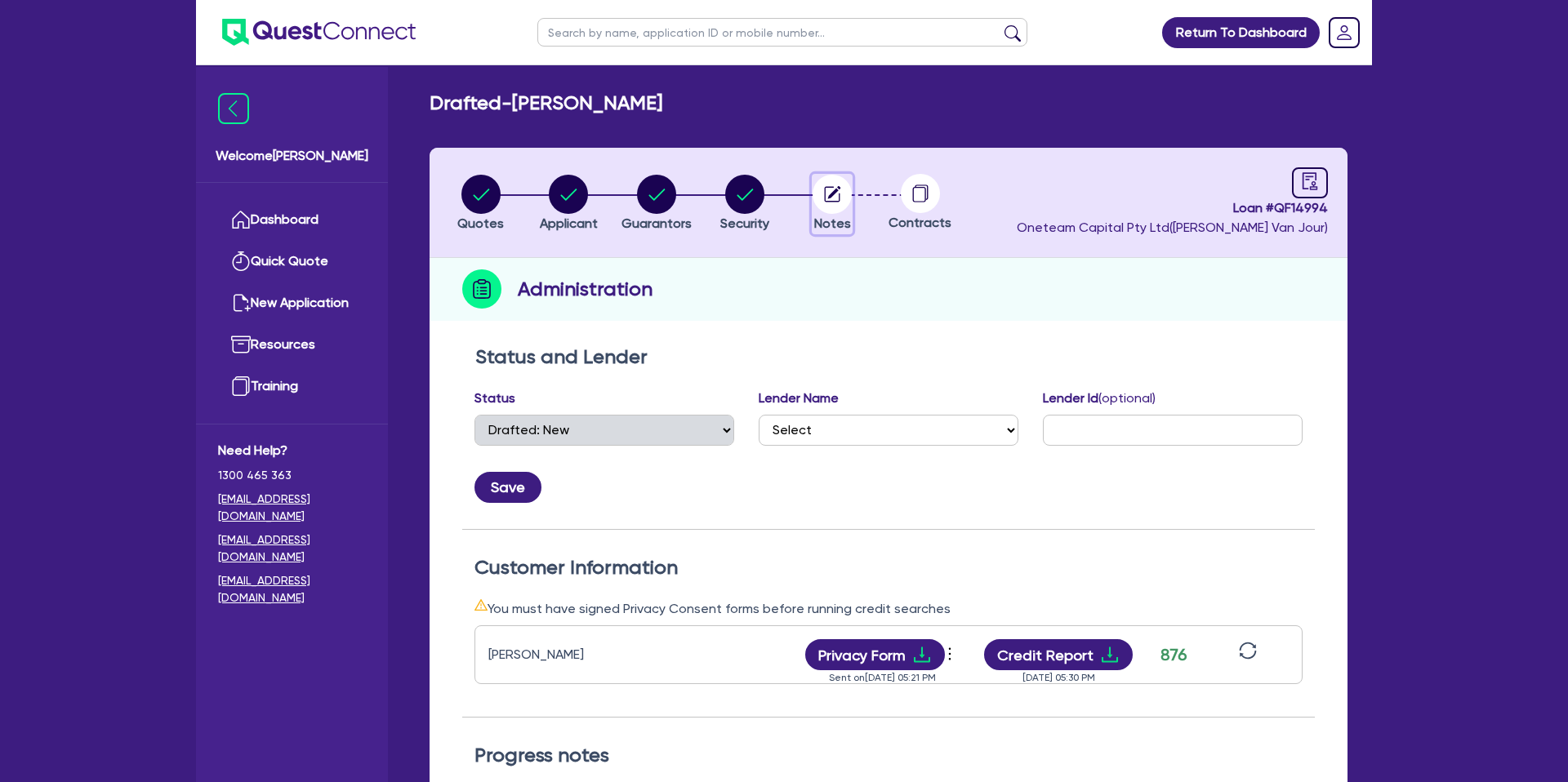
click at [846, 193] on circle "button" at bounding box center [832, 194] width 39 height 39
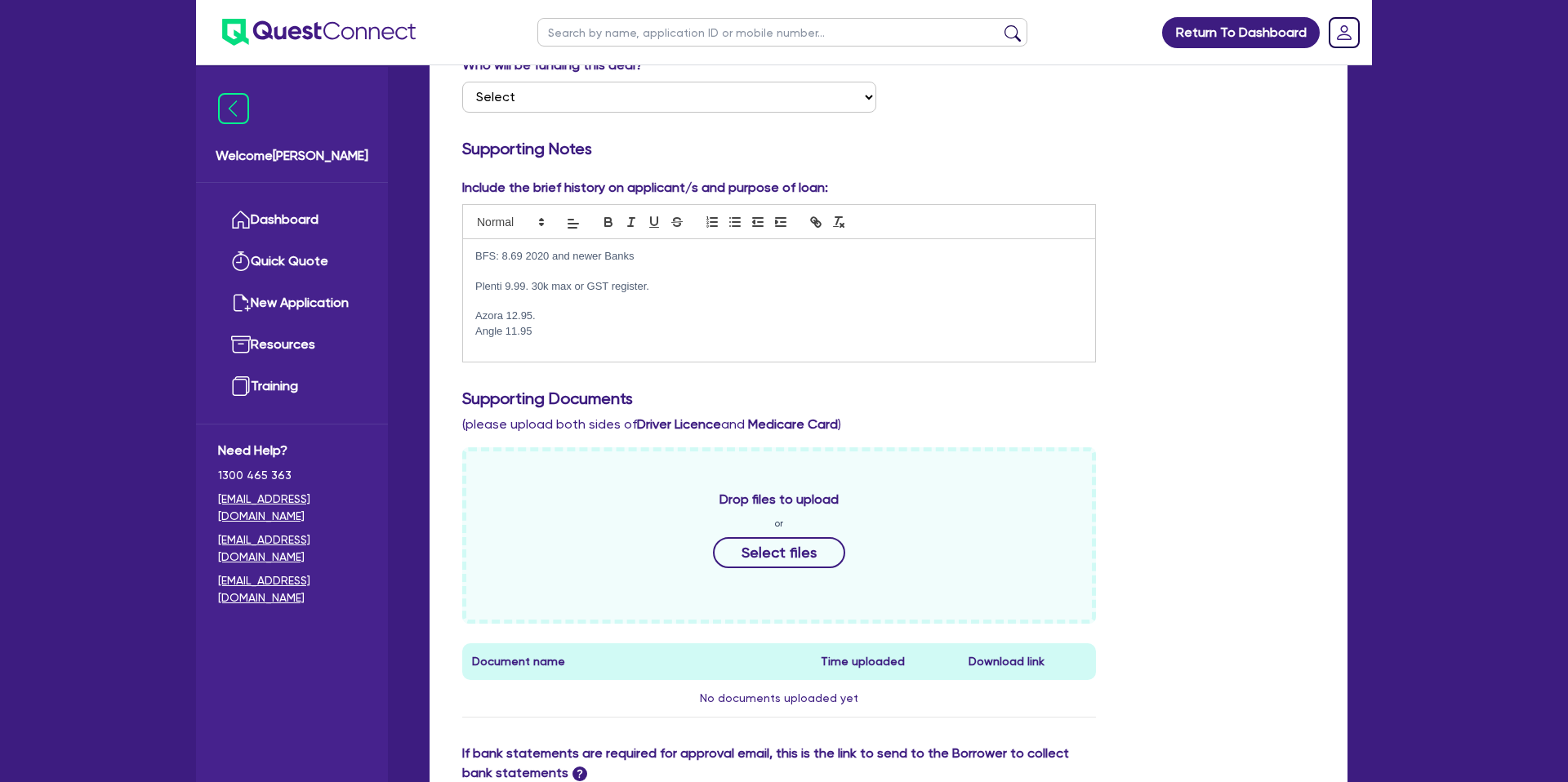
scroll to position [330, 0]
click at [679, 283] on p "Plenti 9.99. 30k max or GST register." at bounding box center [779, 286] width 608 height 15
click at [635, 252] on p "BFS: 8.69 2020 and newer Banks" at bounding box center [779, 255] width 608 height 15
click at [664, 287] on p "Plenti 9.99. 30k max or GST register." at bounding box center [779, 286] width 608 height 15
drag, startPoint x: 532, startPoint y: 285, endPoint x: 586, endPoint y: 289, distance: 54.1
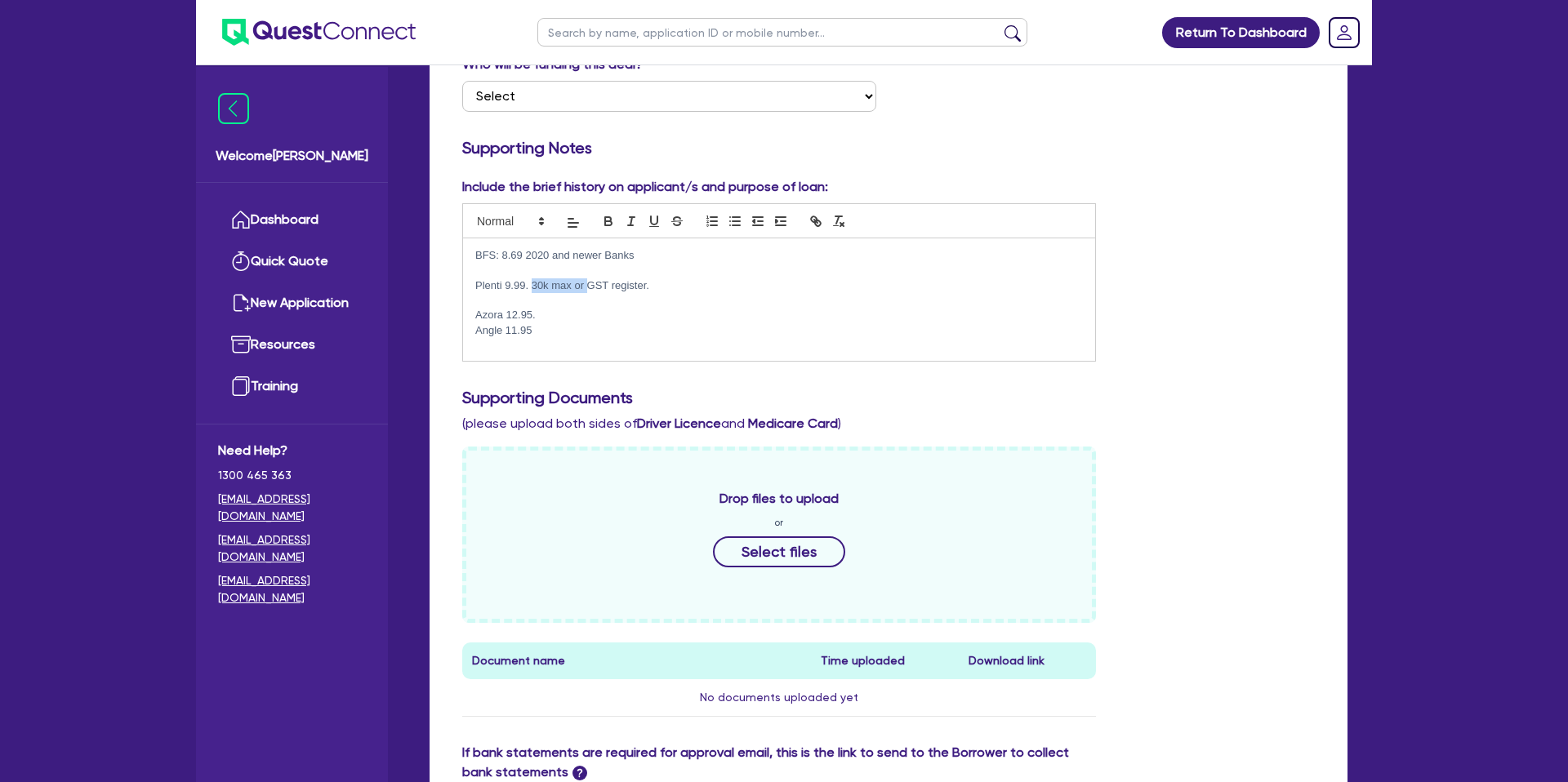
click at [586, 289] on p "Plenti 9.99. 30k max or GST register." at bounding box center [779, 286] width 608 height 15
click at [772, 284] on p "Plenti 9.99. 30k max or GST register." at bounding box center [779, 286] width 608 height 15
click at [1208, 80] on div "Who will be funding this deal? Select I want Quest to fund 100% I will fund 100…" at bounding box center [887, 90] width 877 height 71
drag, startPoint x: 539, startPoint y: 314, endPoint x: 471, endPoint y: 314, distance: 68.0
click at [471, 314] on div "BFS: 8.69 2020 and newer Banks Plenti 9.99. 30k max or GST register. Azora 12.9…" at bounding box center [778, 299] width 632 height 122
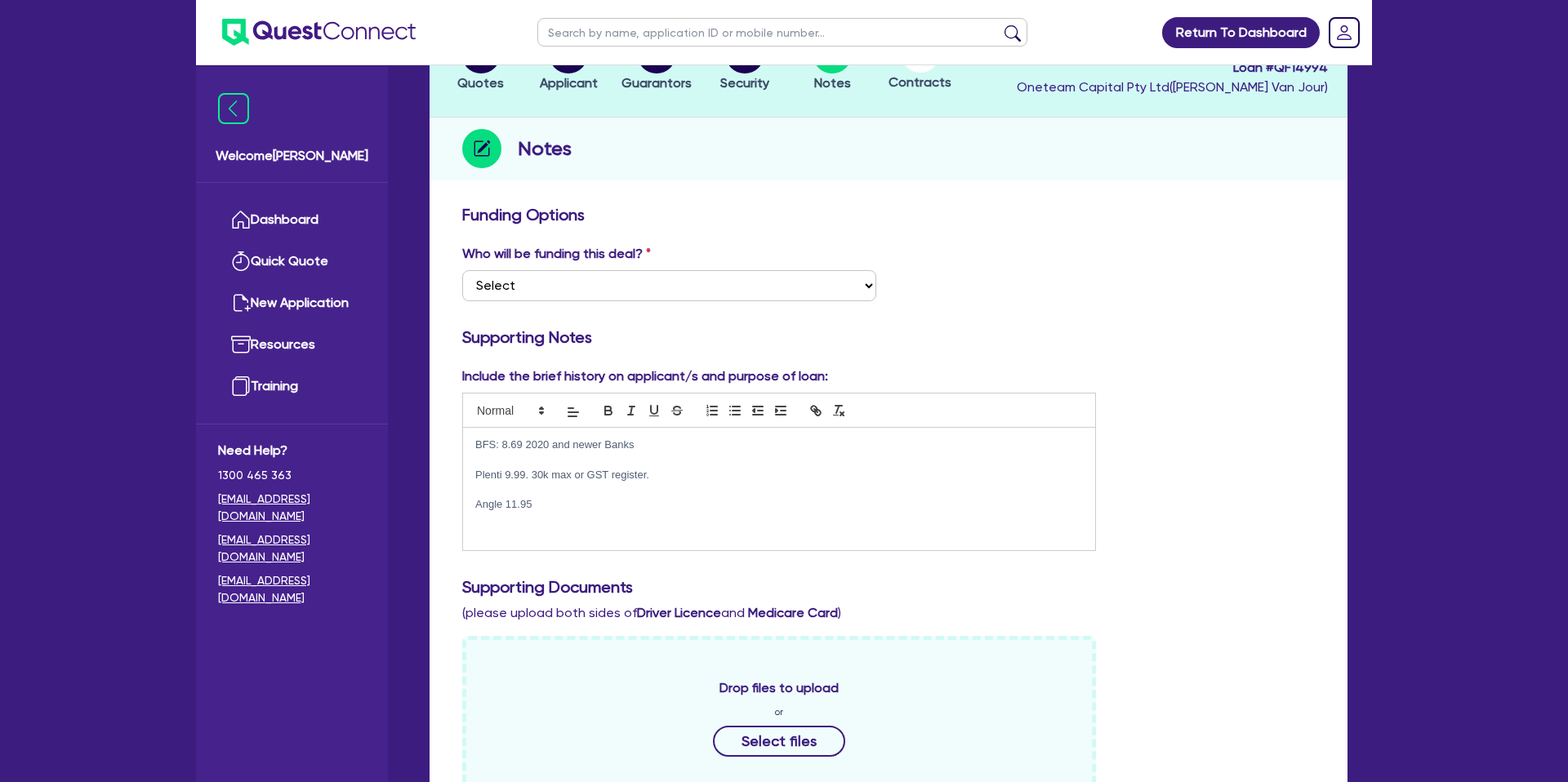
scroll to position [115, 0]
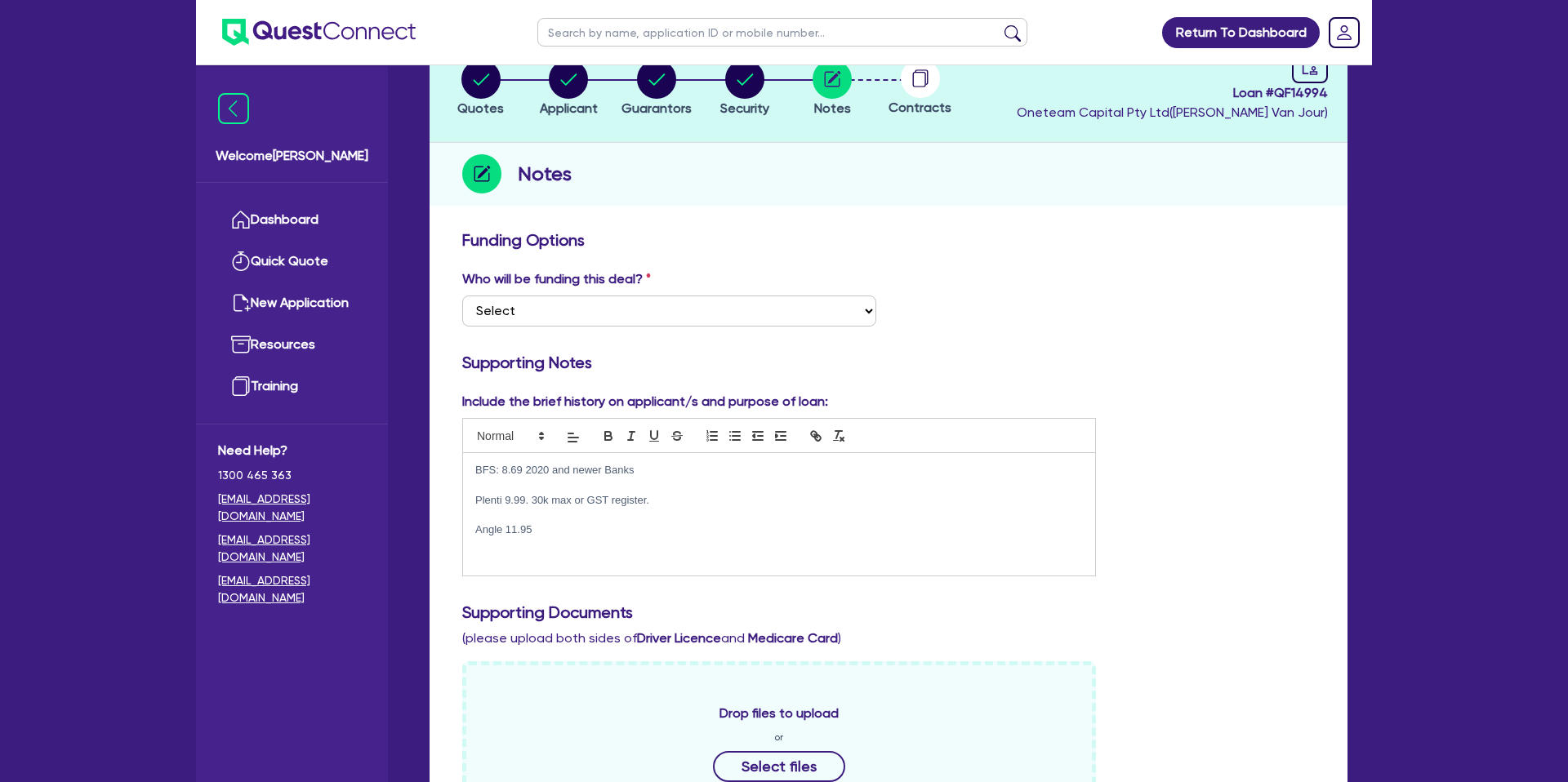
click at [1218, 272] on div "Who will be funding this deal? Select I want Quest to fund 100% I will fund 100…" at bounding box center [887, 304] width 877 height 71
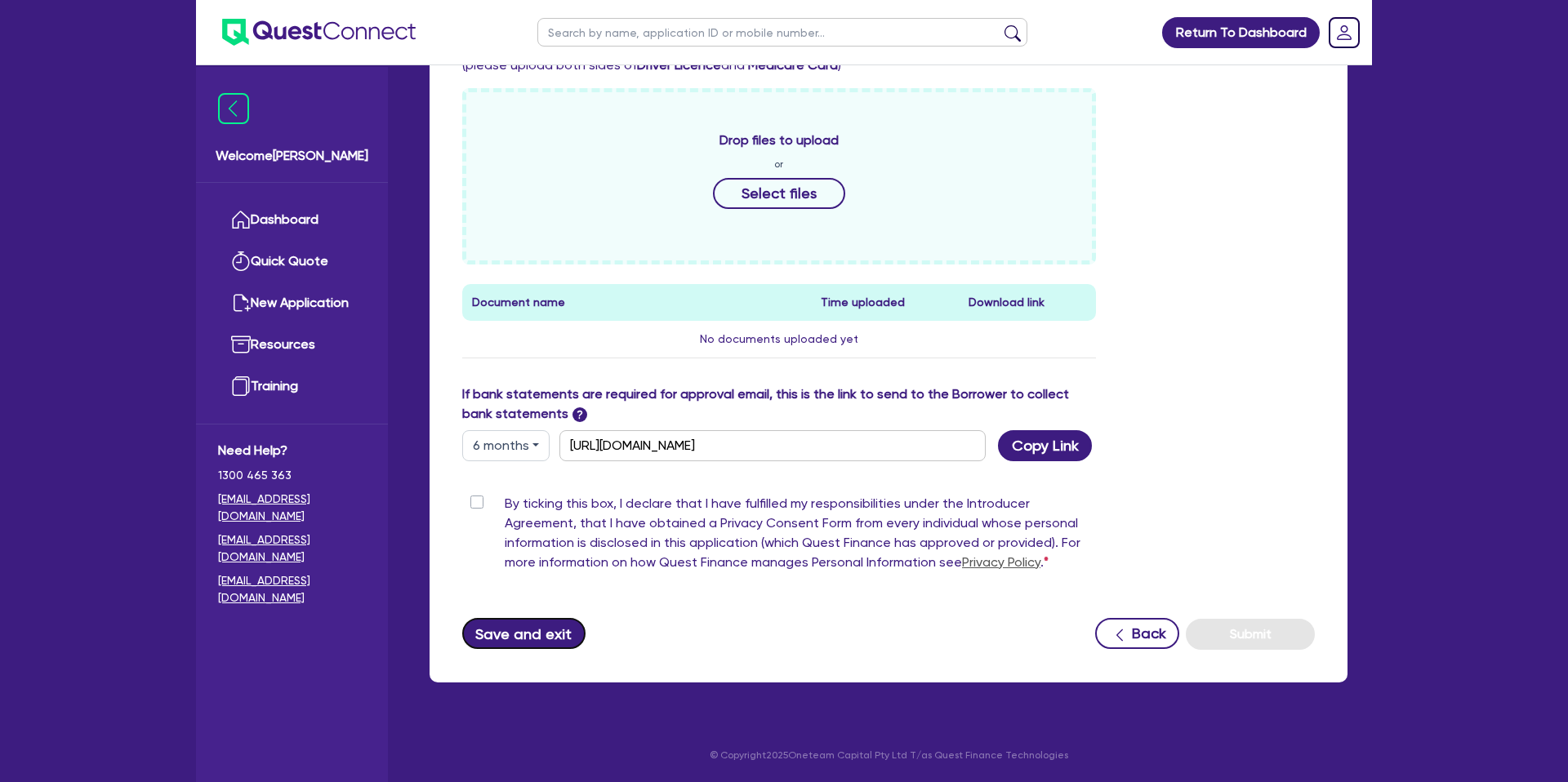
click at [496, 624] on button "Save and exit" at bounding box center [523, 633] width 123 height 31
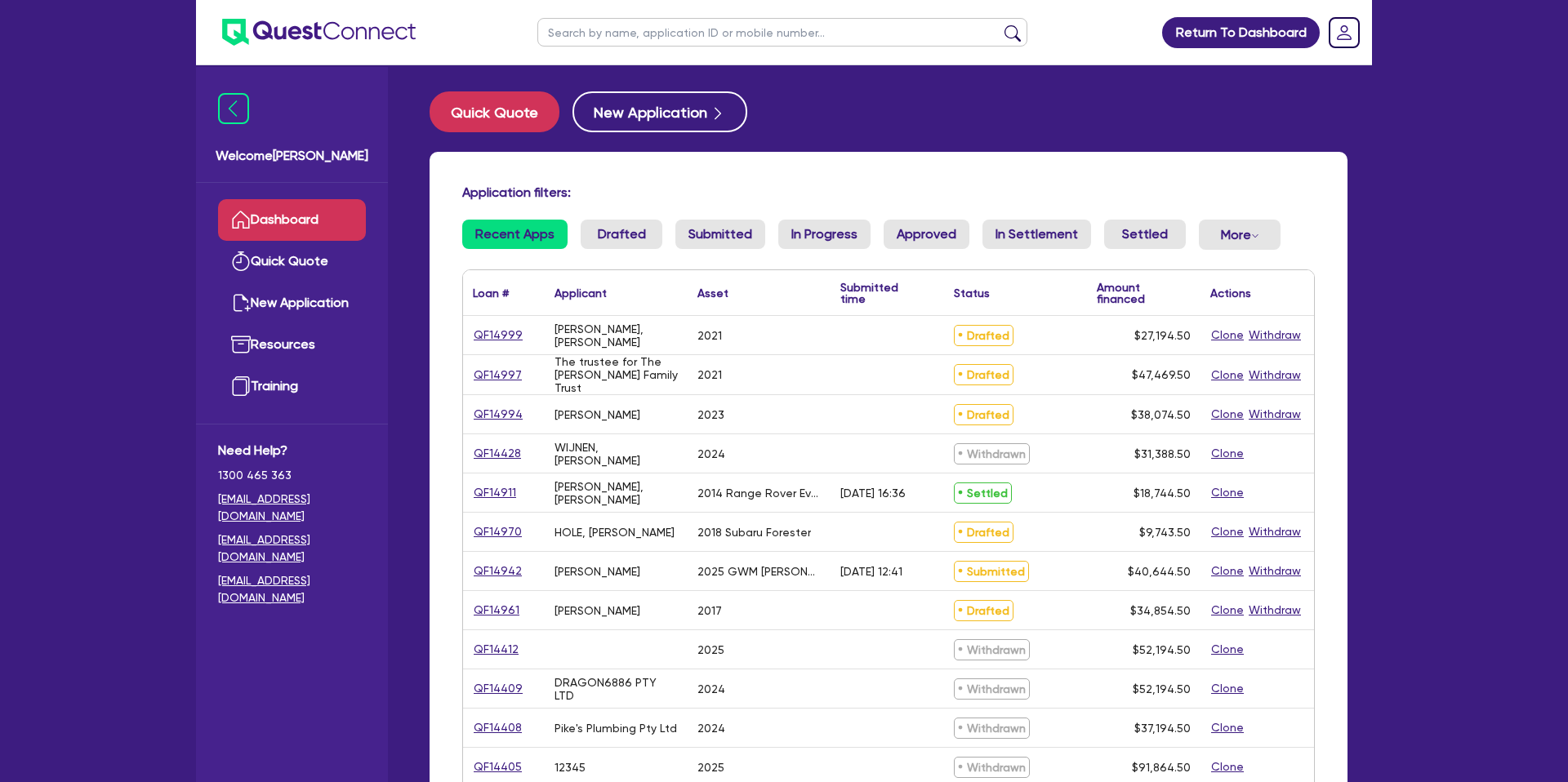
click at [589, 35] on input "text" at bounding box center [782, 32] width 490 height 29
click at [589, 34] on input "text" at bounding box center [782, 32] width 490 height 29
type input "corey"
click at [999, 25] on button "submit" at bounding box center [1012, 36] width 26 height 23
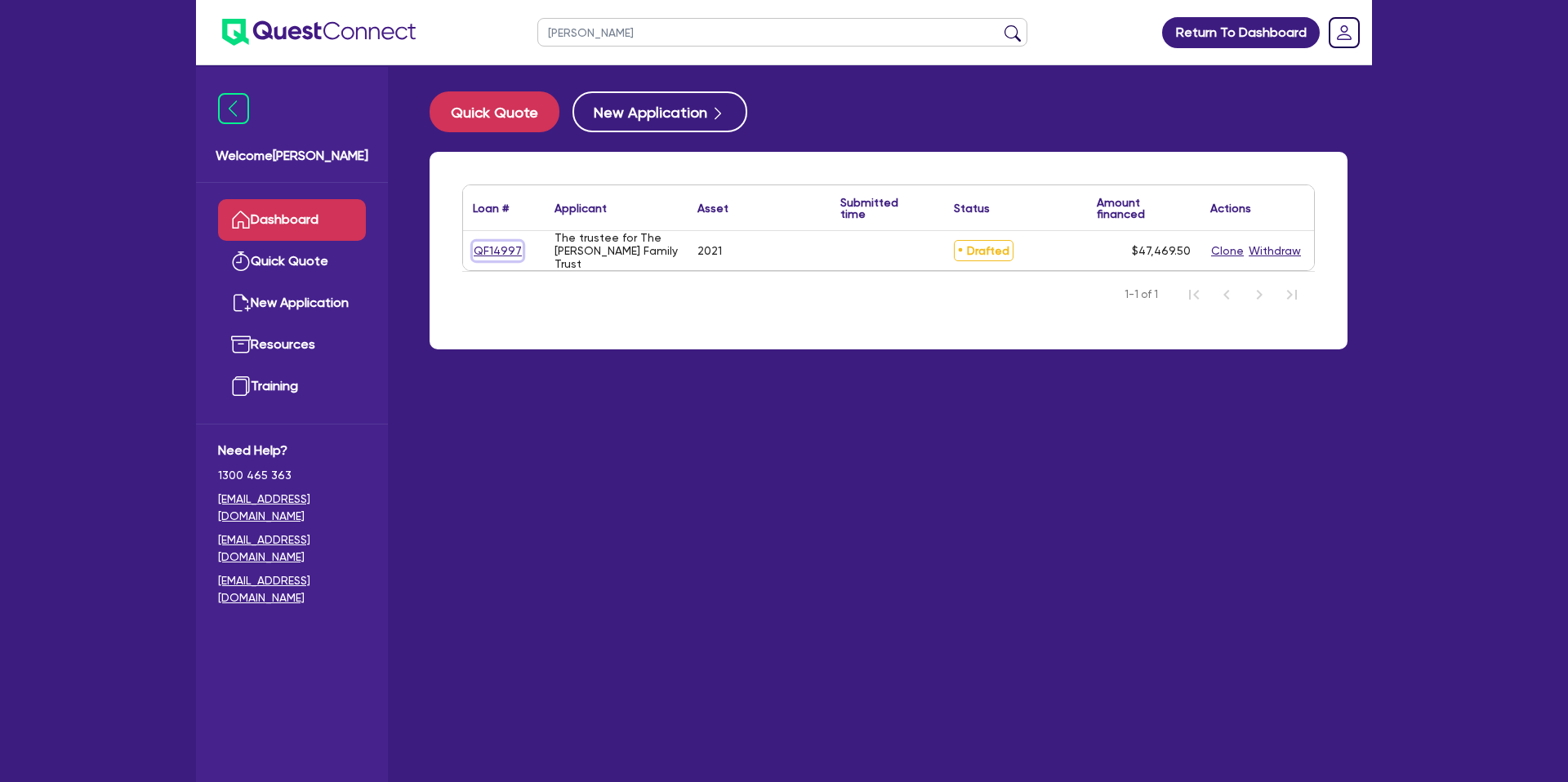
click at [503, 252] on link "QF14997" at bounding box center [497, 251] width 50 height 19
select select "CARS_AND_LIGHT_TRUCKS"
select select "PASSENGER_VEHICLES"
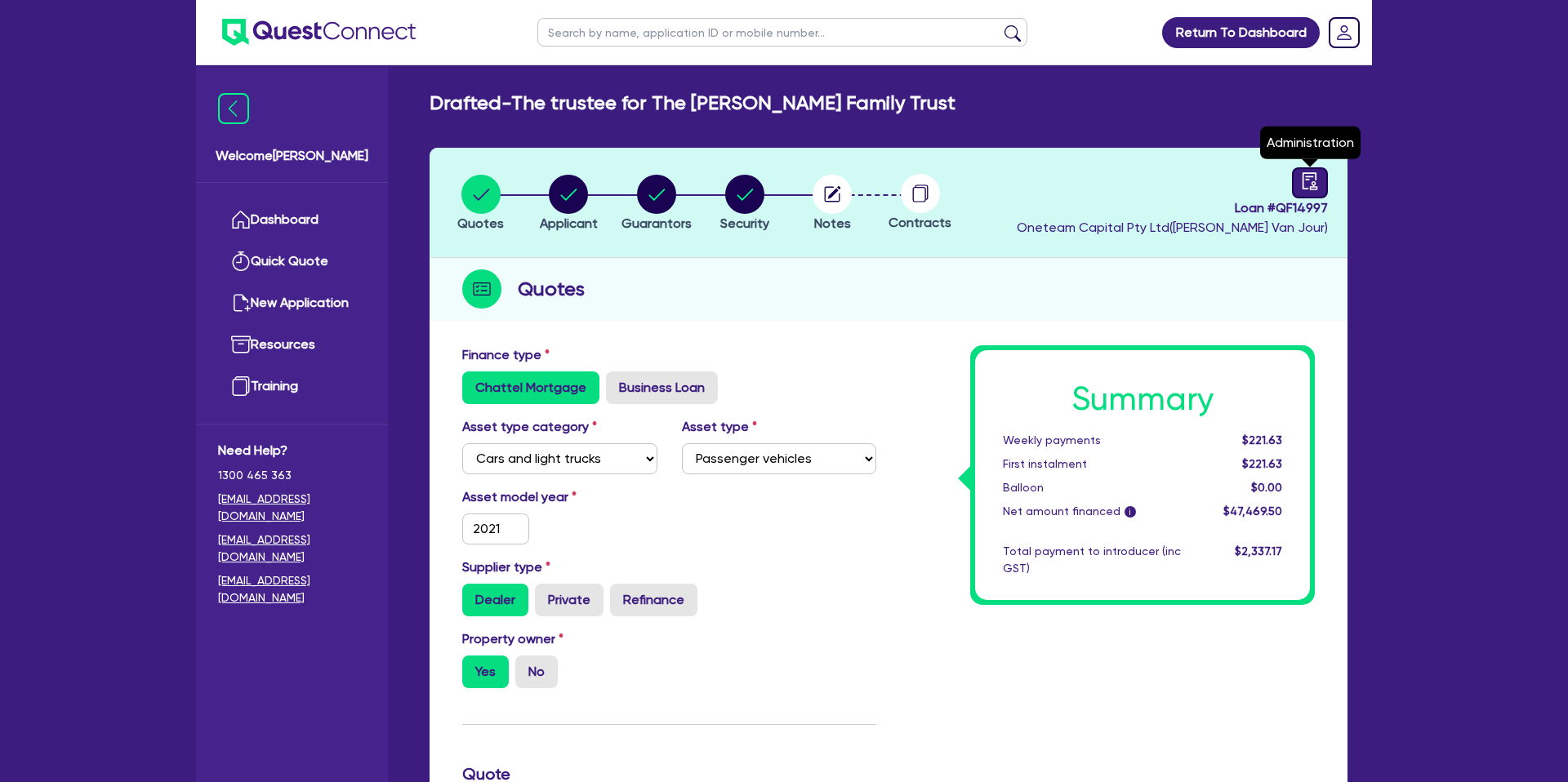
click at [1313, 182] on icon "audit" at bounding box center [1309, 181] width 18 height 18
select select "DRAFTED_NEW"
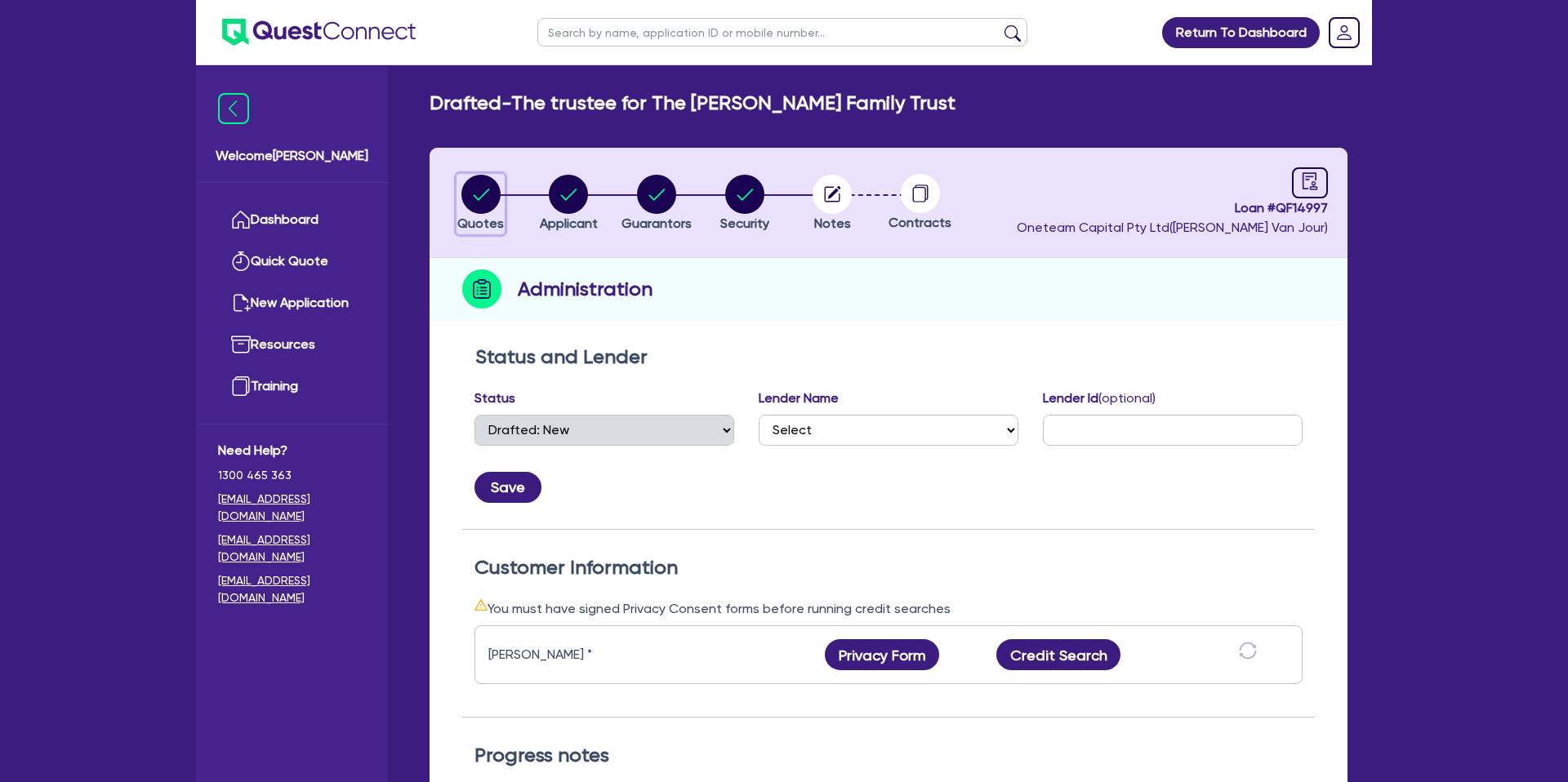
click at [470, 182] on circle "button" at bounding box center [481, 194] width 39 height 39
select select "CARS_AND_LIGHT_TRUCKS"
select select "PASSENGER_VEHICLES"
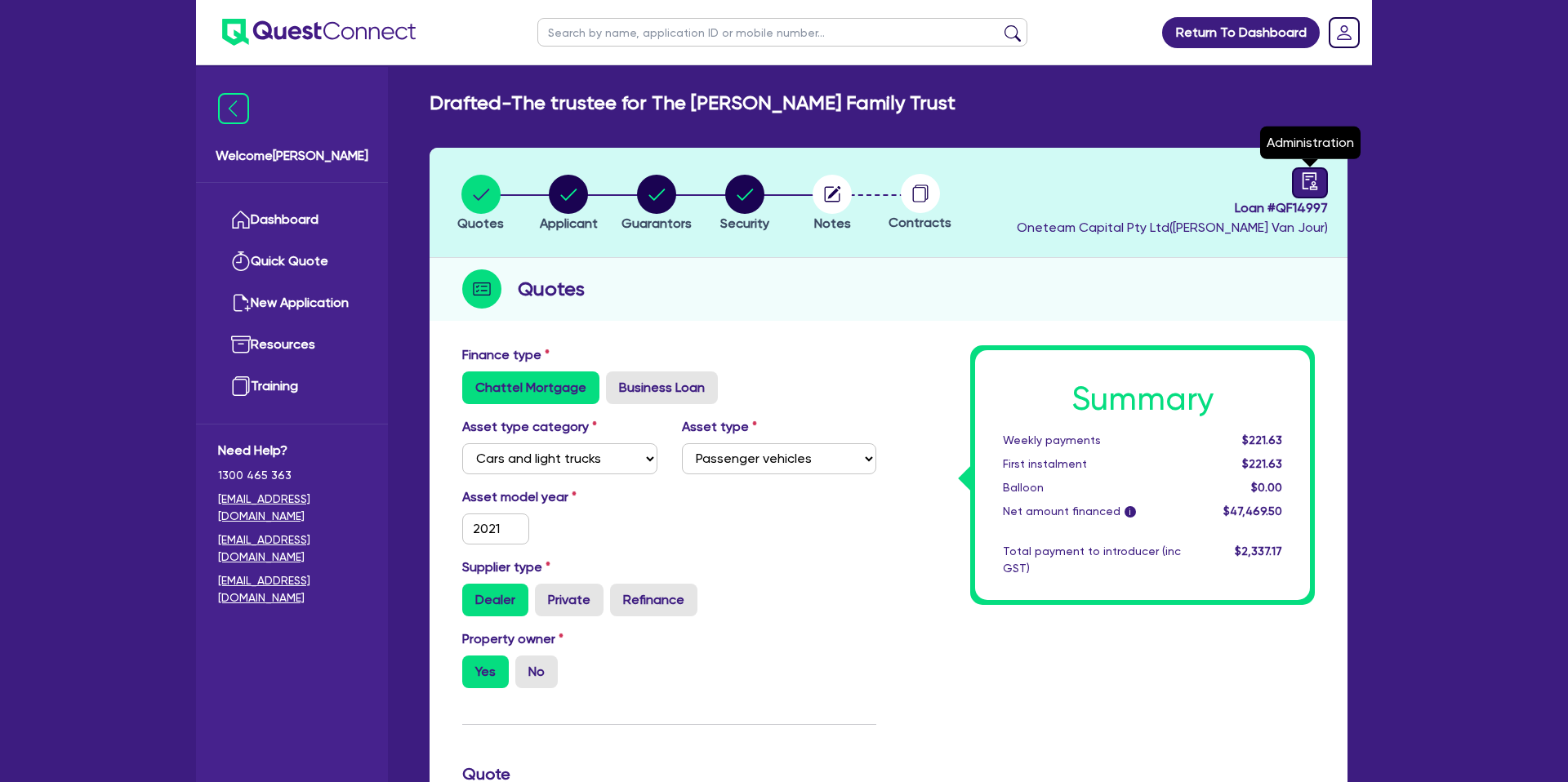
click at [1303, 184] on icon "audit" at bounding box center [1309, 181] width 18 height 18
select select "DRAFTED_NEW"
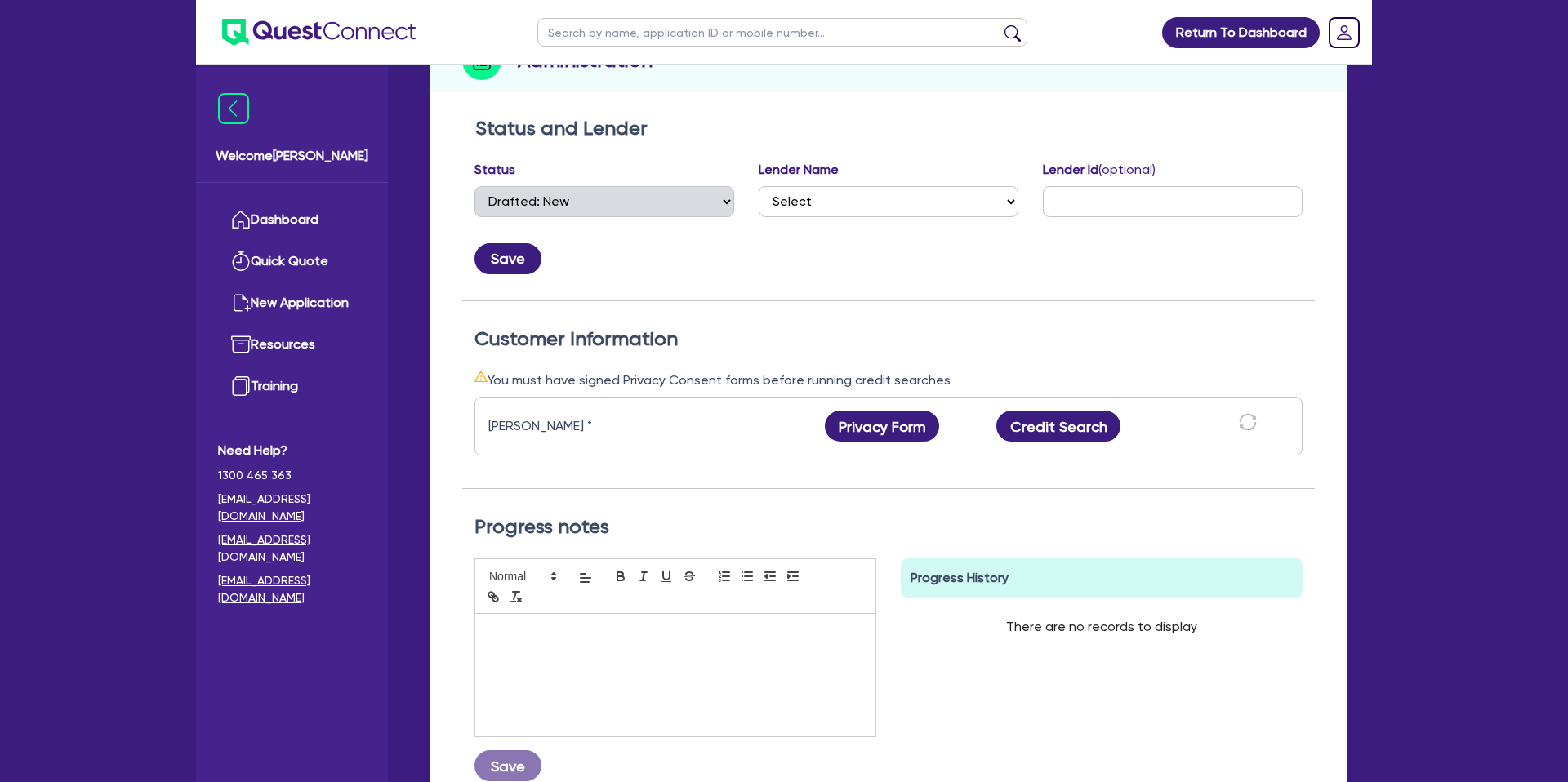
scroll to position [235, 0]
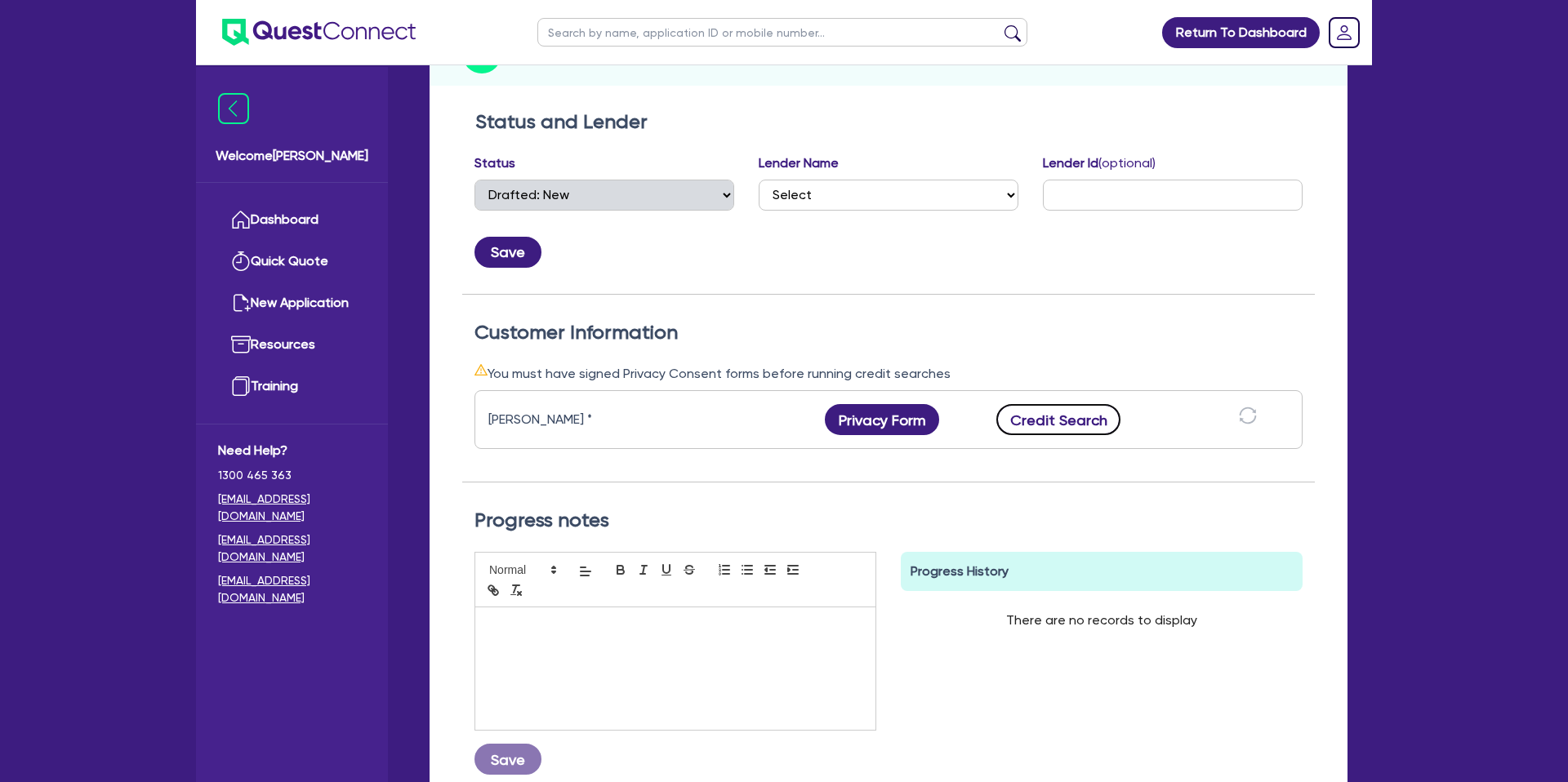
click at [1076, 418] on button "Credit Search" at bounding box center [1058, 419] width 124 height 31
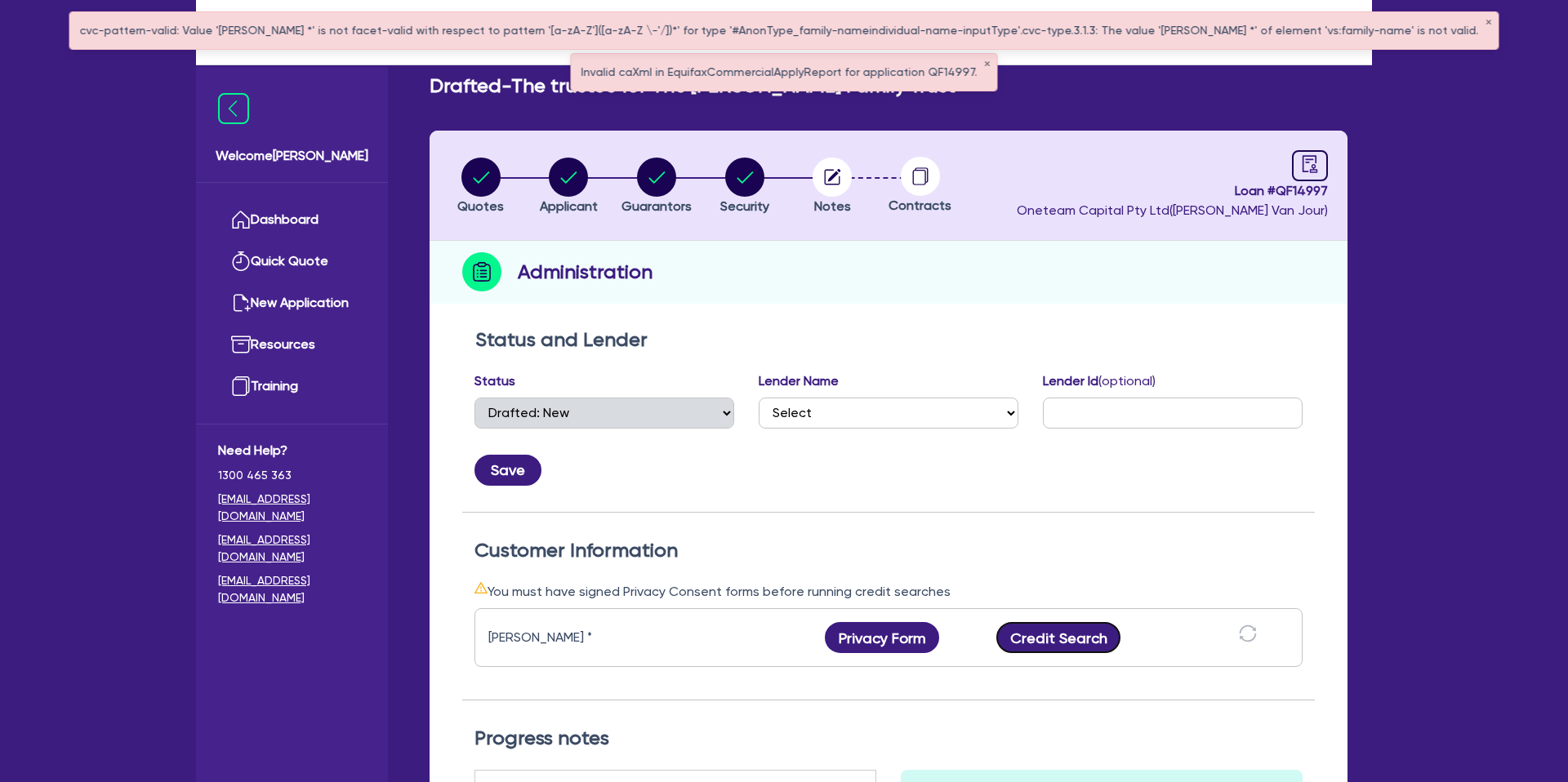
scroll to position [0, 0]
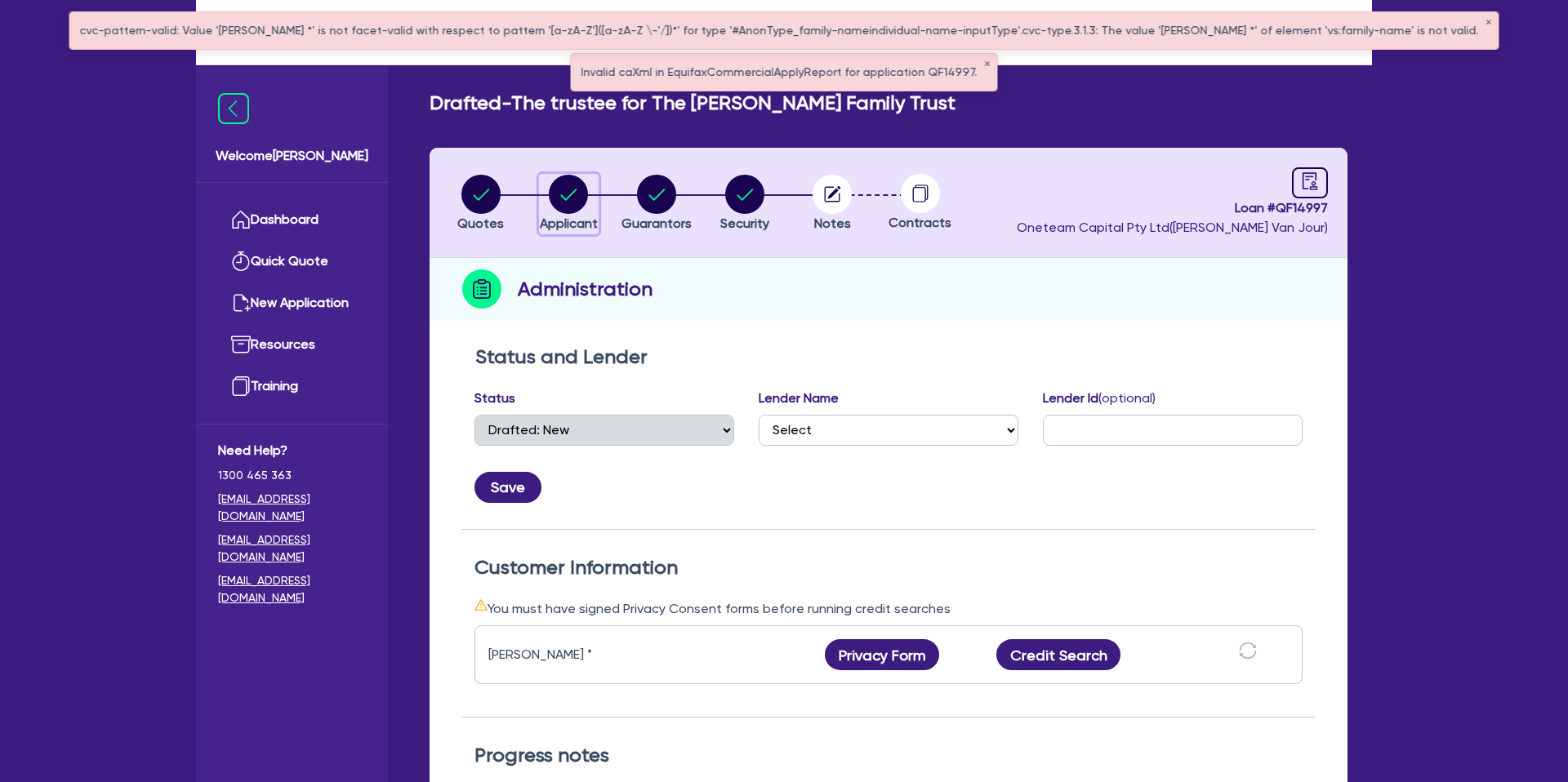
click at [558, 196] on circle "button" at bounding box center [567, 194] width 39 height 39
select select "TRUST"
select select "INDIVIDUAL"
select select "BUILDING_CONSTRUCTION"
select select "TRADES_SERVICES_CONSUMERS"
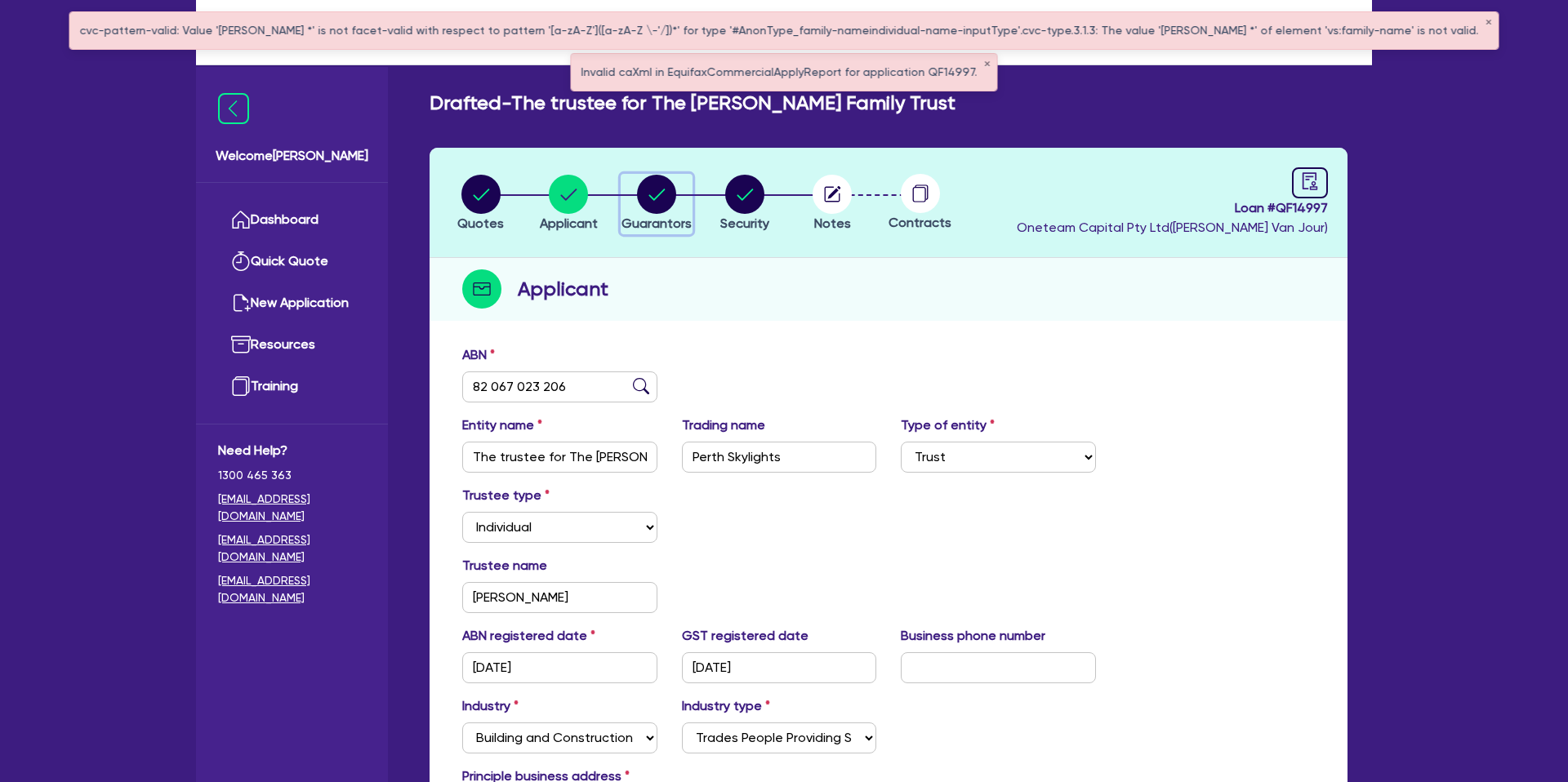
click at [662, 196] on circle "button" at bounding box center [656, 194] width 39 height 39
select select "MR"
select select "WA"
select select "SINGLE"
select select "PROPERTY"
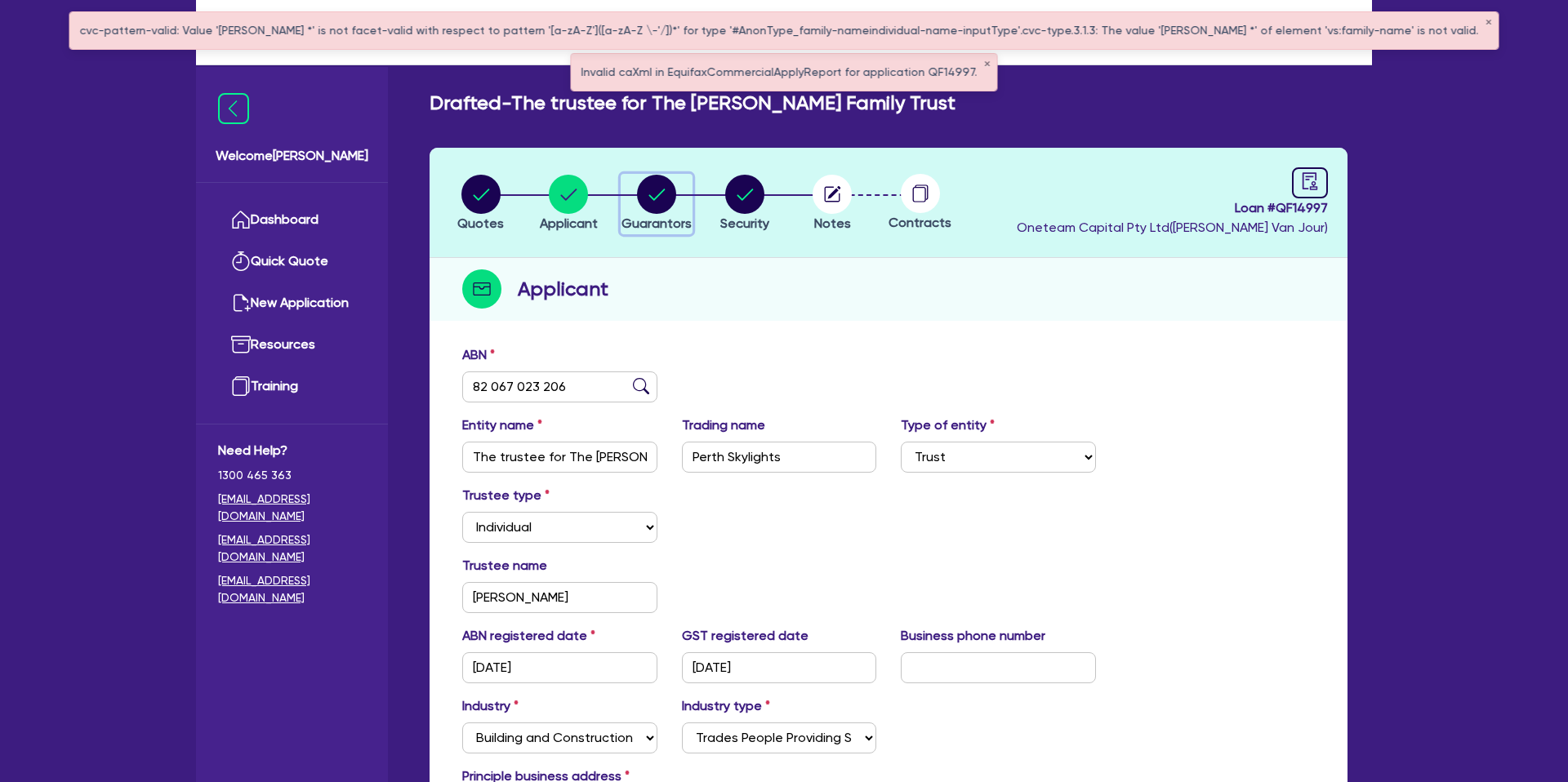
select select "CASH"
select select "VEHICLE"
select select "MORTGAGE"
select select "VEHICLE_LOAN"
select select "PERSONAL_LOAN"
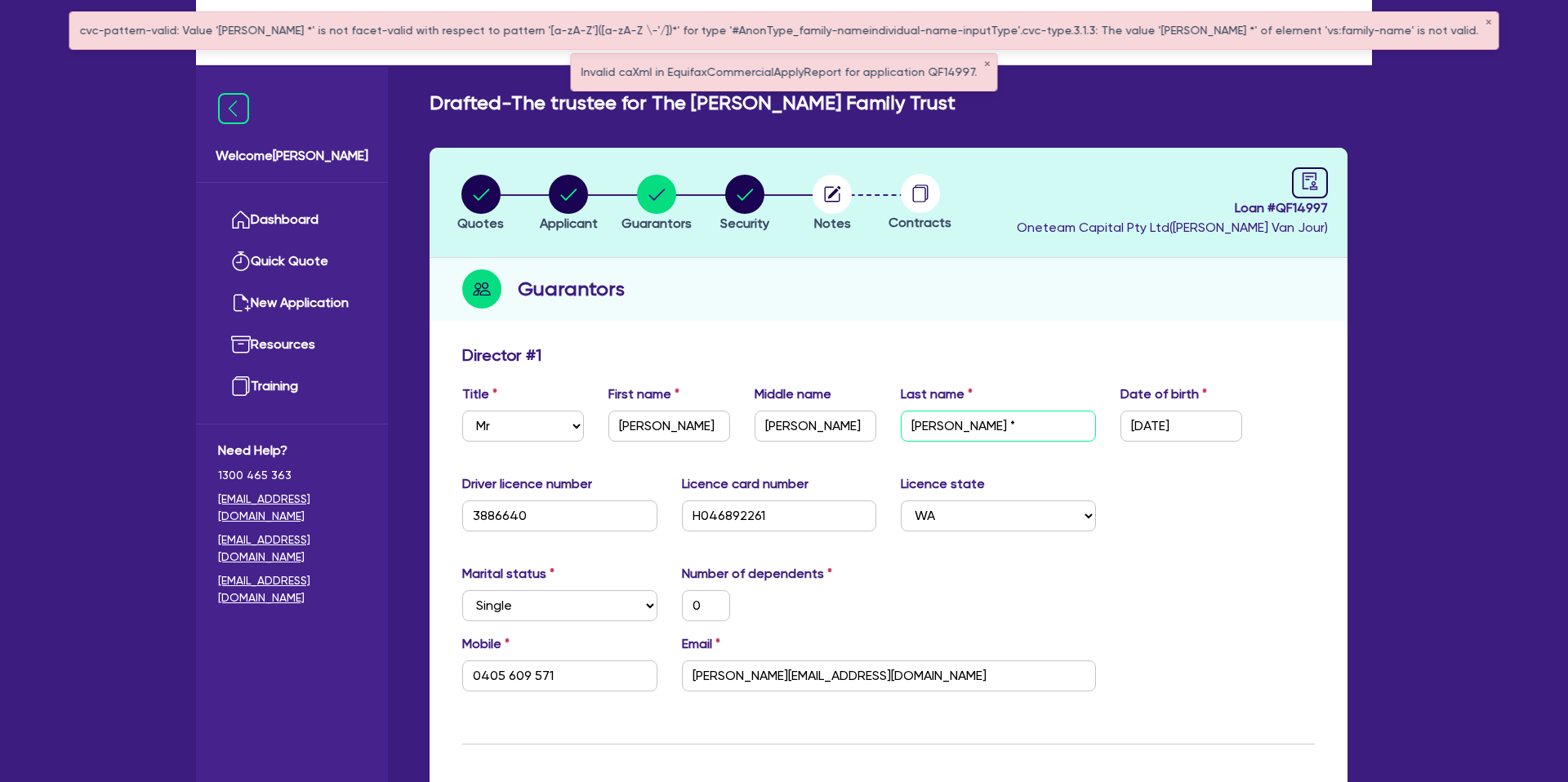
click at [999, 430] on input "Thomas *" at bounding box center [998, 426] width 195 height 31
type input "Thomas"
type input "0"
type input "0405 609 571"
type input "1,500,000"
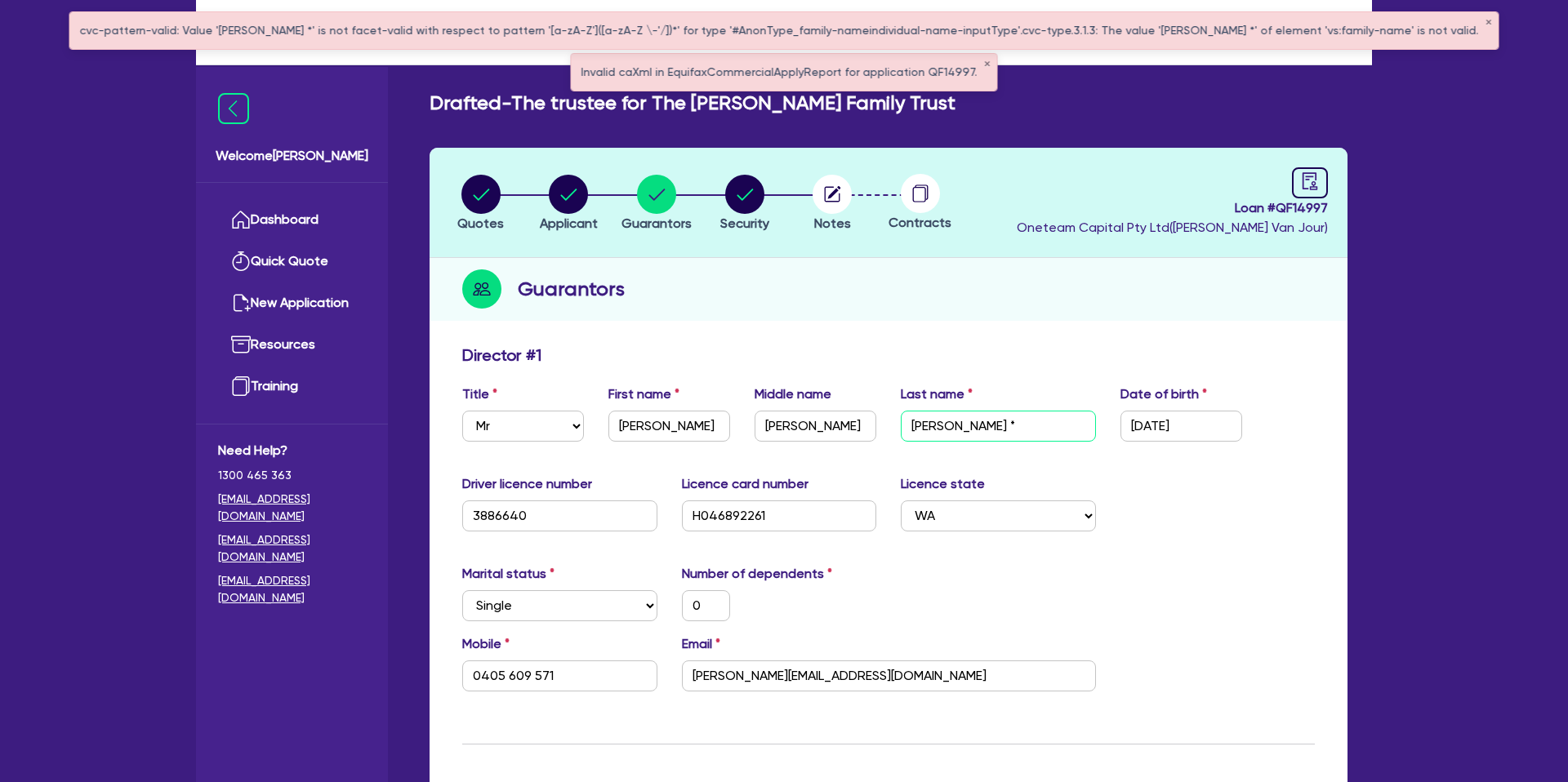
type input "55,000"
type input "200,000"
type input "580,000"
type input "4,000"
type input "60,000"
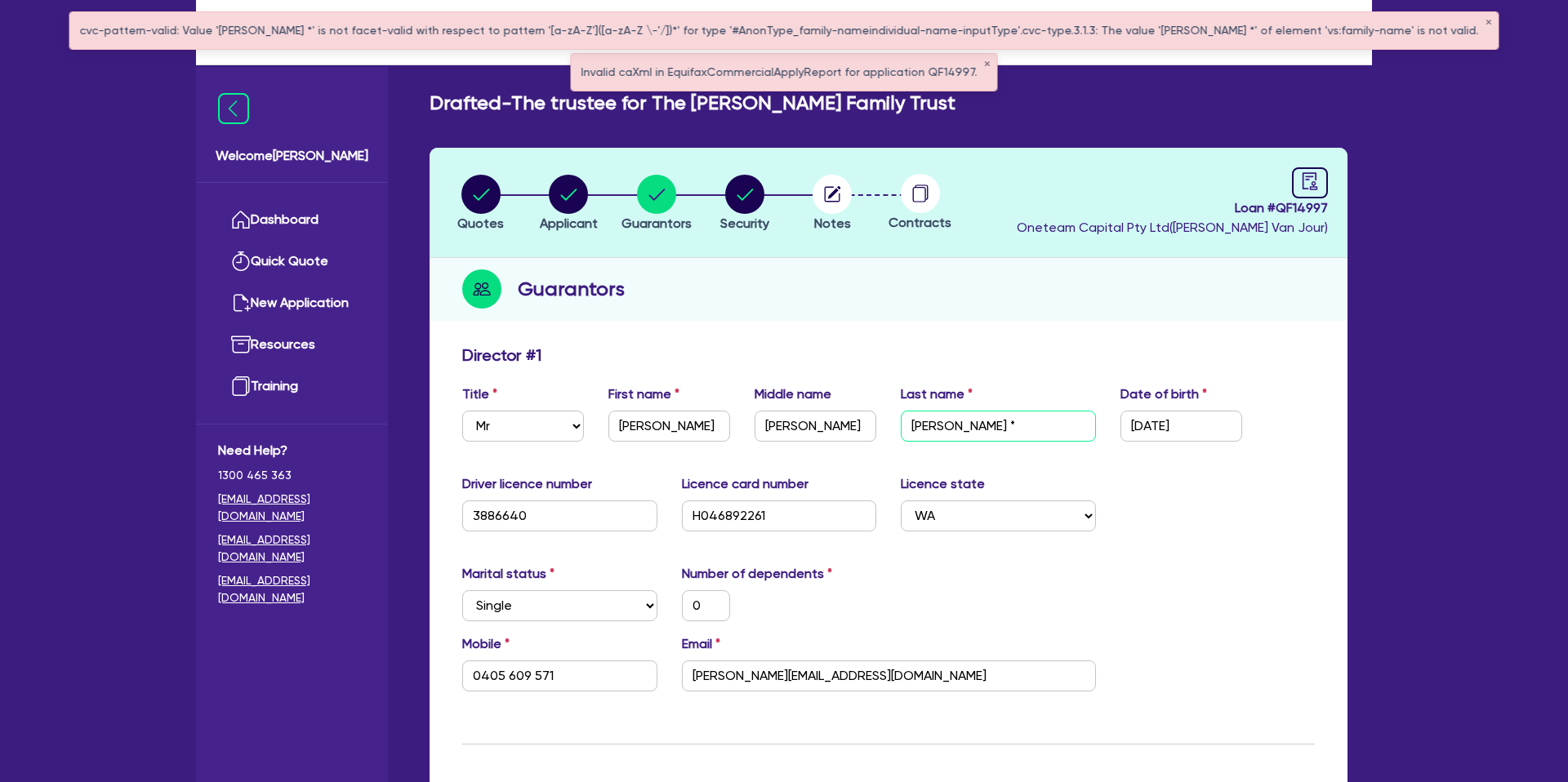
type input "1,100"
type input "70,000"
type input "1,600"
type input "Thomas"
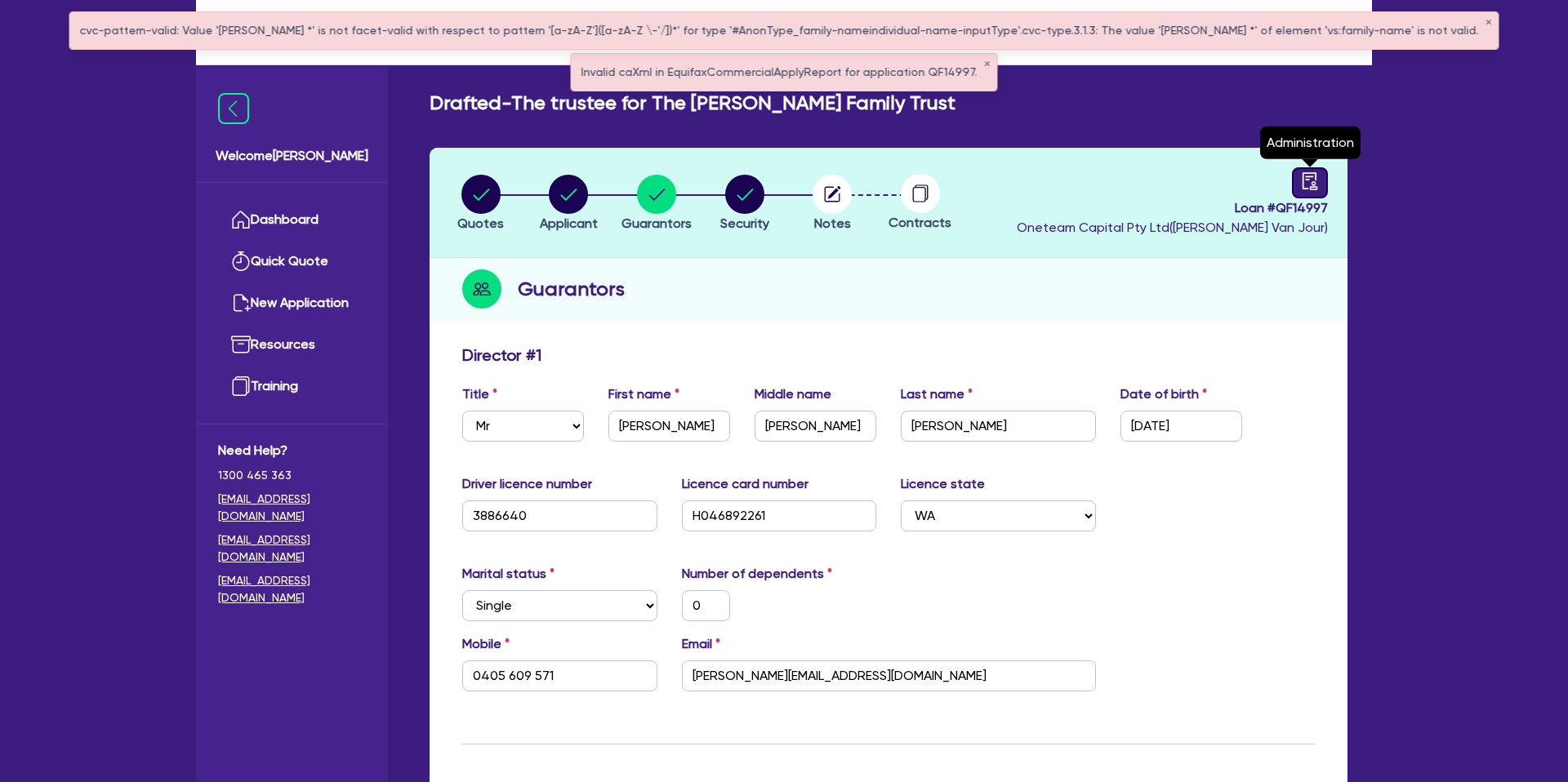
click at [1323, 178] on link at bounding box center [1309, 182] width 36 height 31
select select "DRAFTED_NEW"
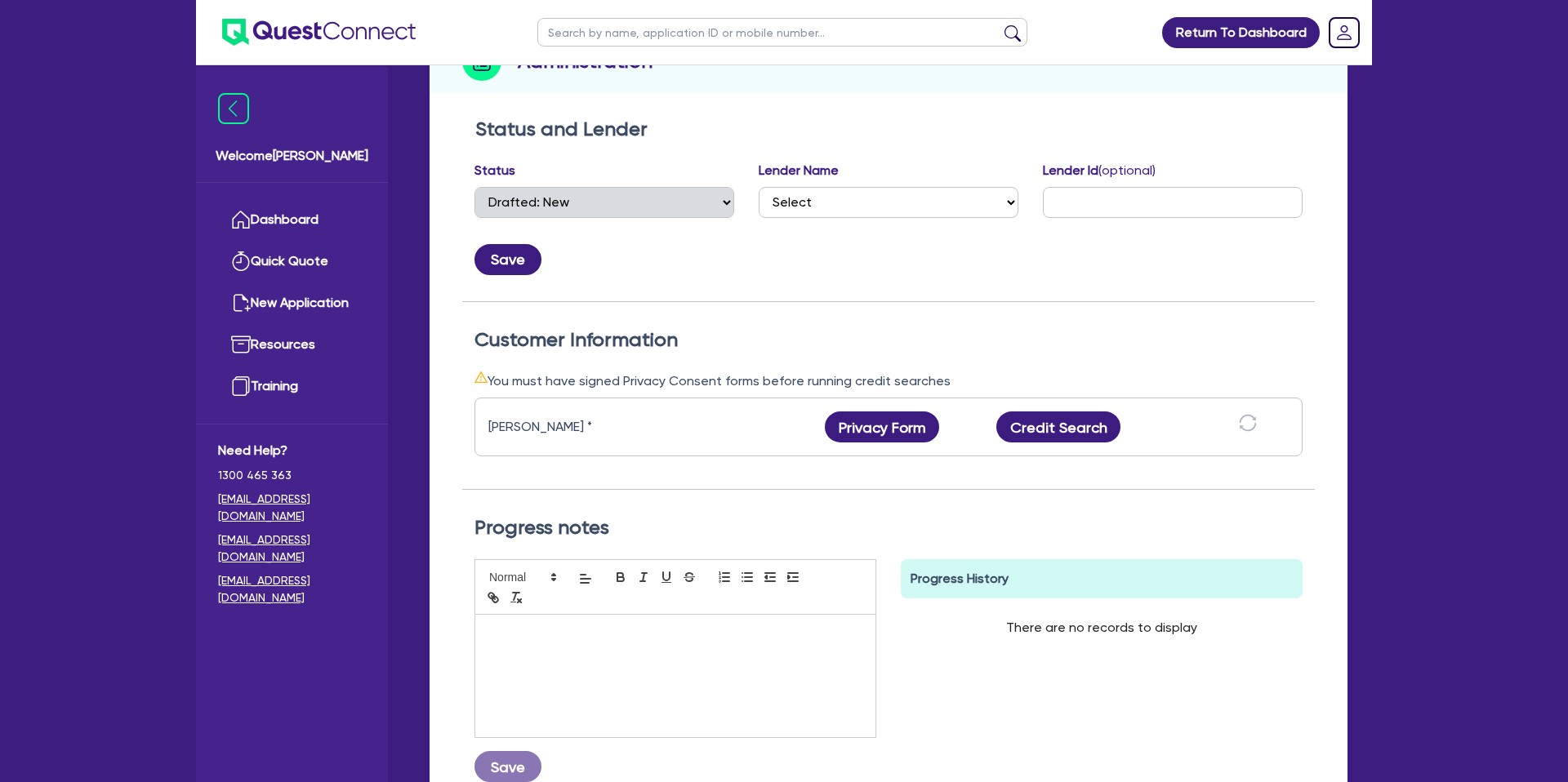
scroll to position [239, 0]
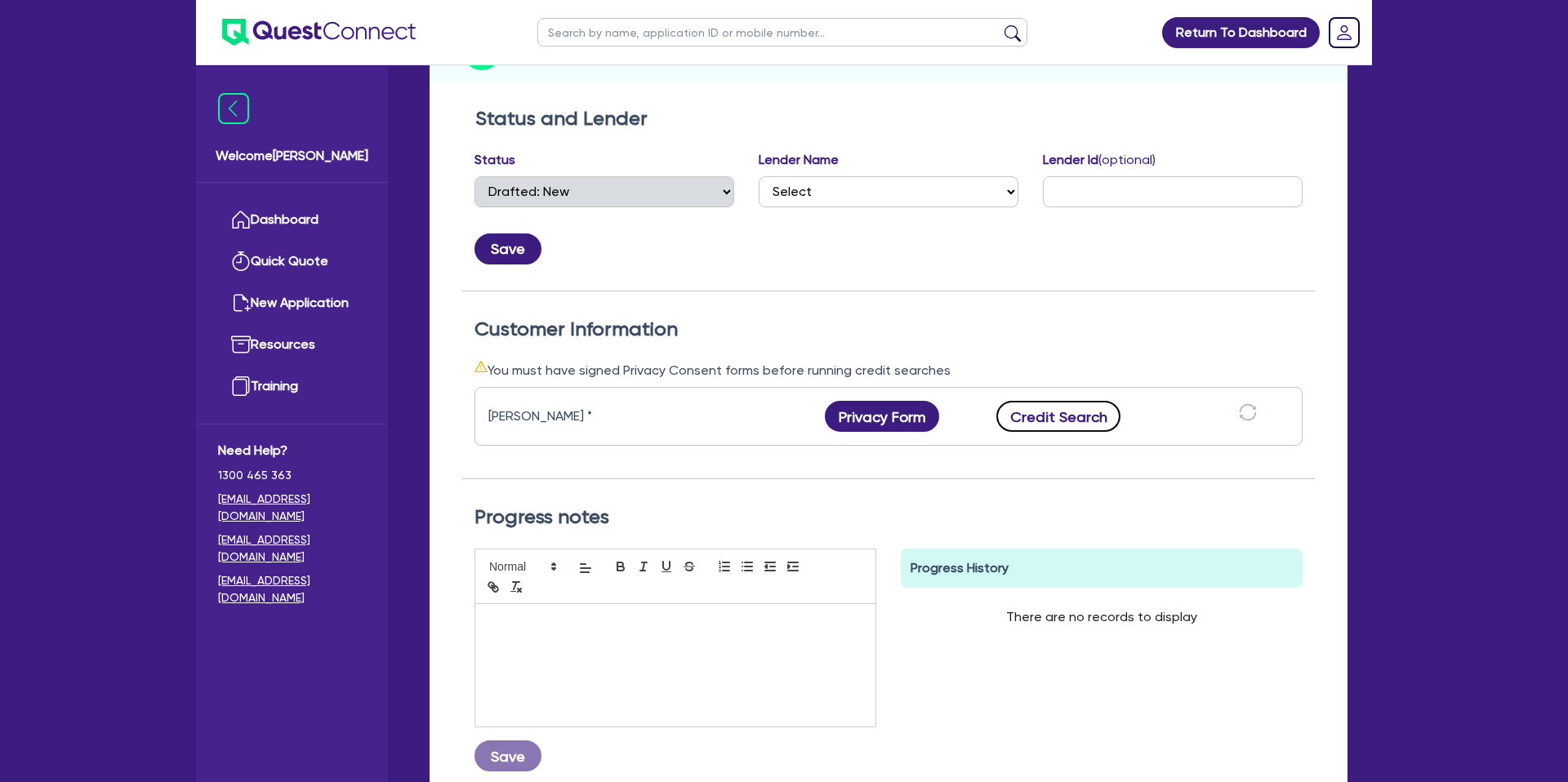
click at [1036, 411] on button "Credit Search" at bounding box center [1058, 416] width 124 height 31
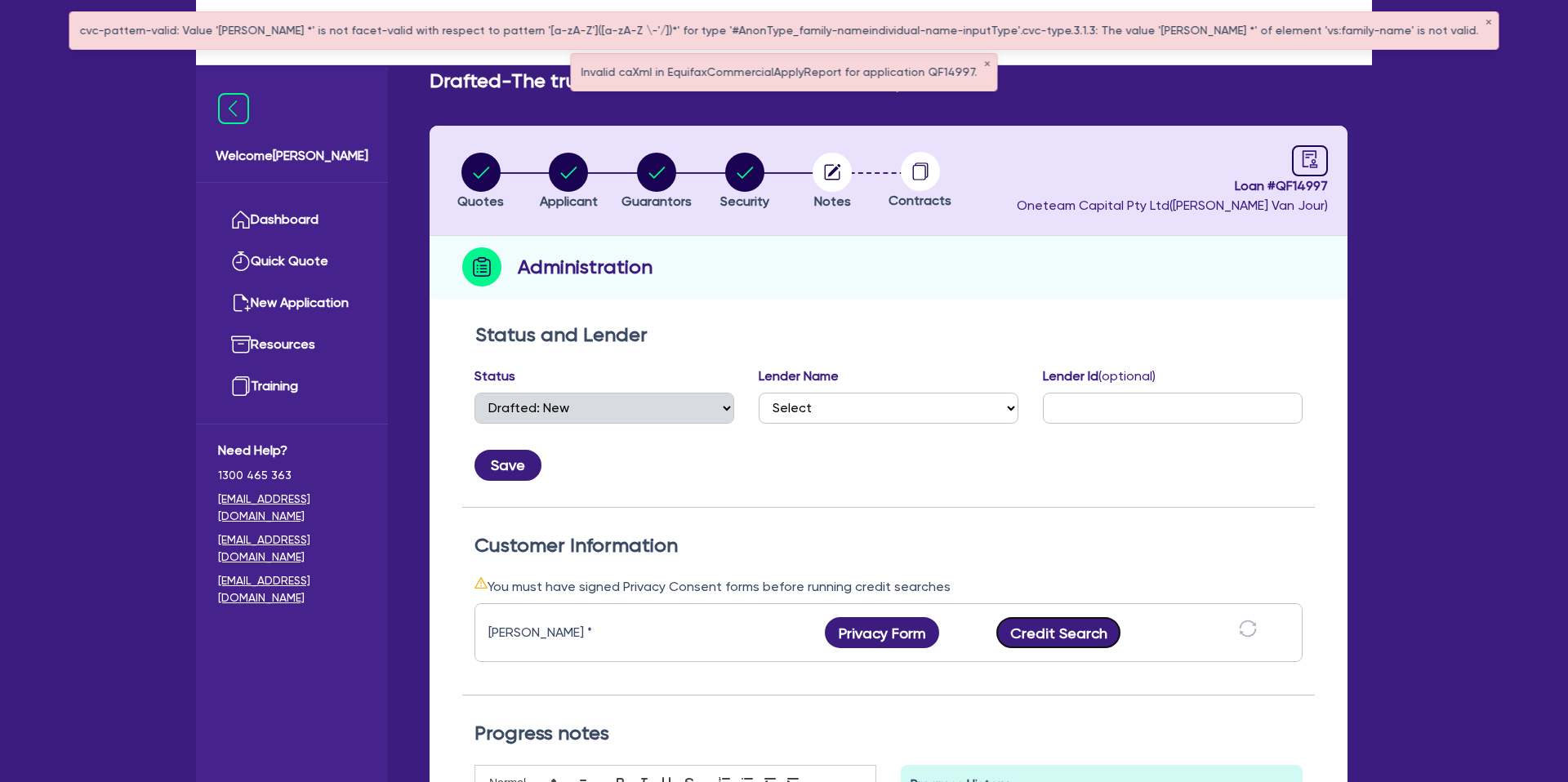
scroll to position [0, 0]
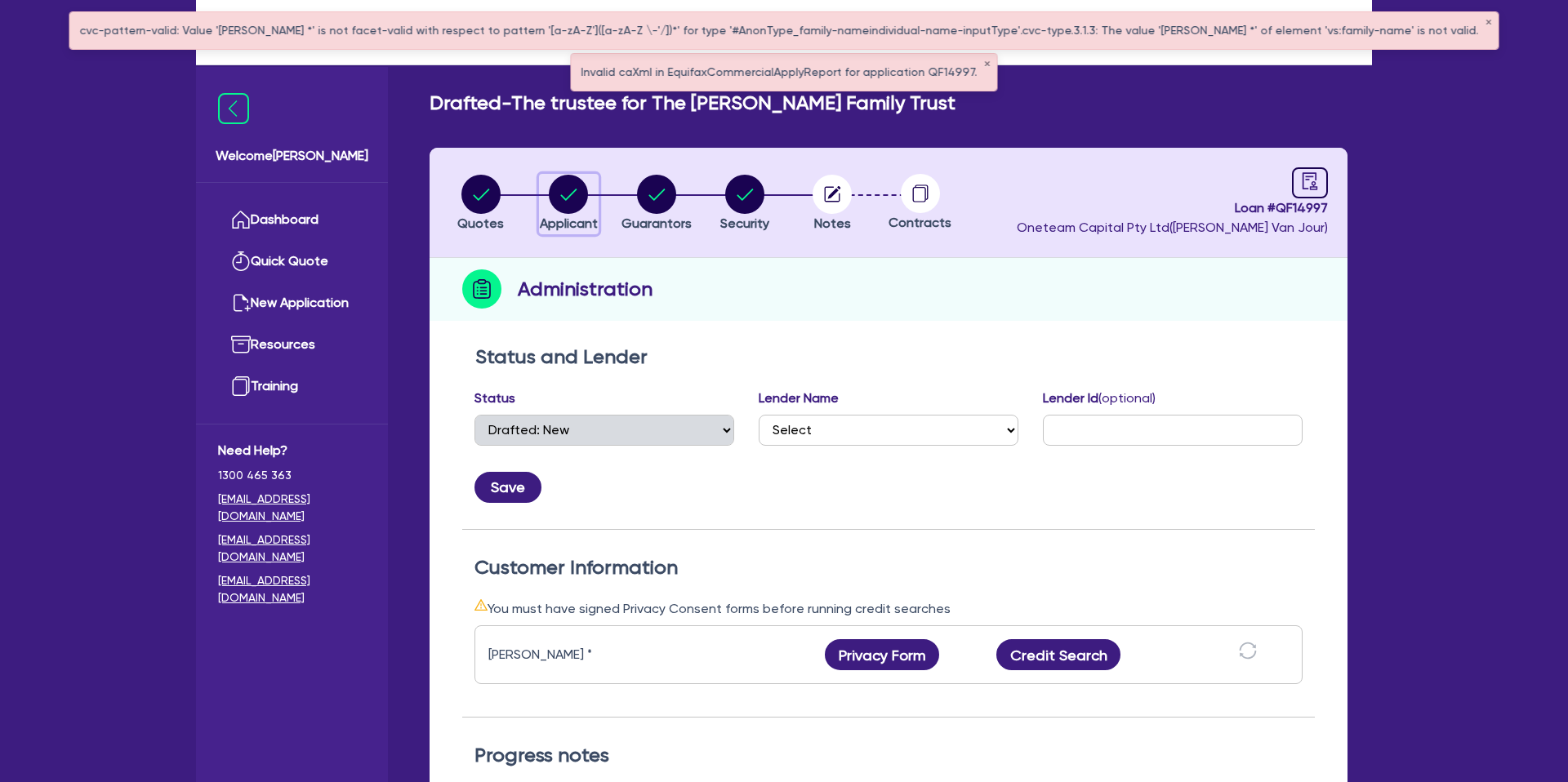
click at [567, 184] on circle "button" at bounding box center [567, 194] width 39 height 39
select select "TRUST"
select select "INDIVIDUAL"
select select "BUILDING_CONSTRUCTION"
select select "TRADES_SERVICES_CONSUMERS"
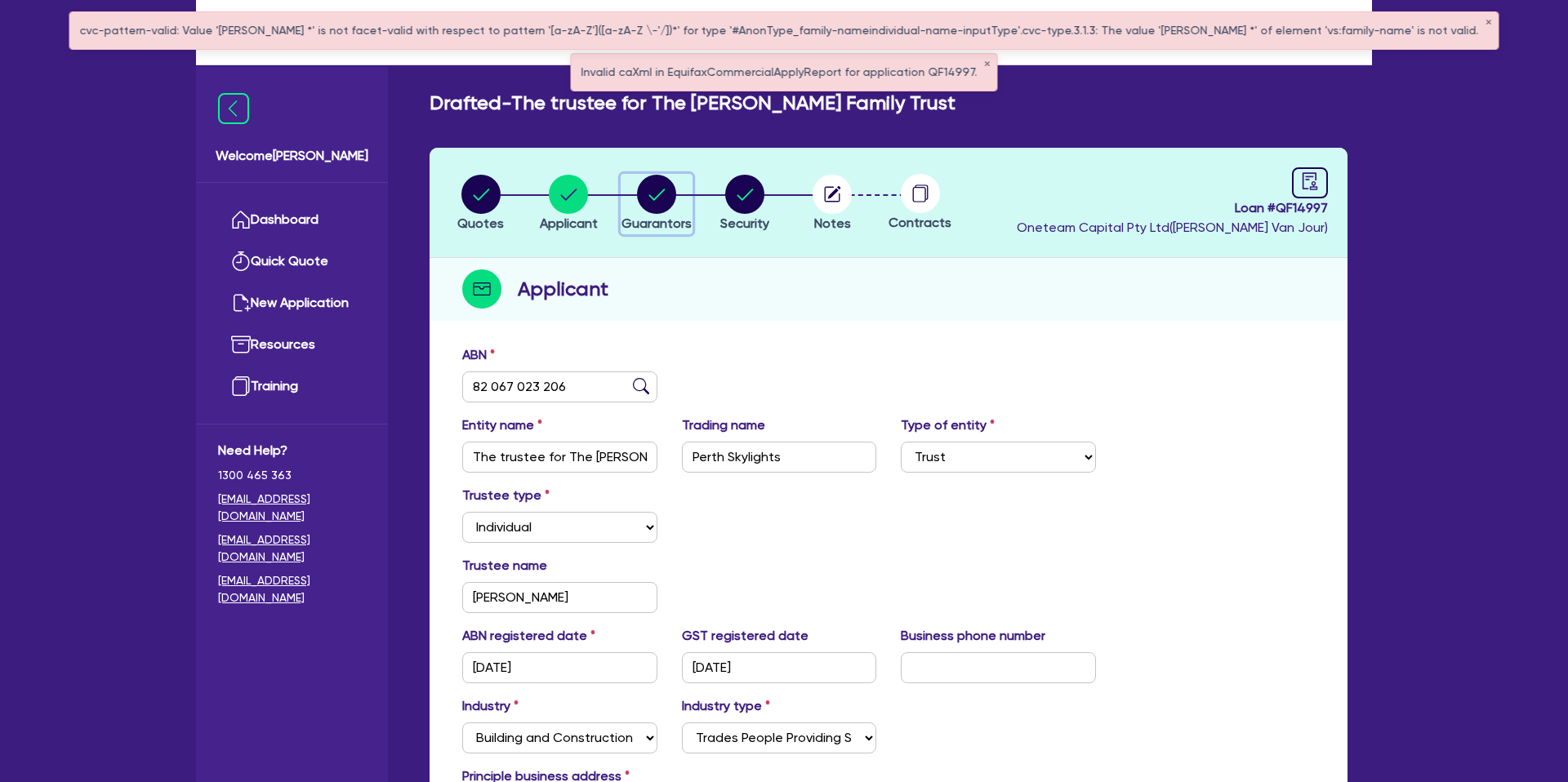
click at [651, 190] on circle "button" at bounding box center [656, 194] width 39 height 39
select select "MR"
select select "WA"
select select "SINGLE"
select select "PROPERTY"
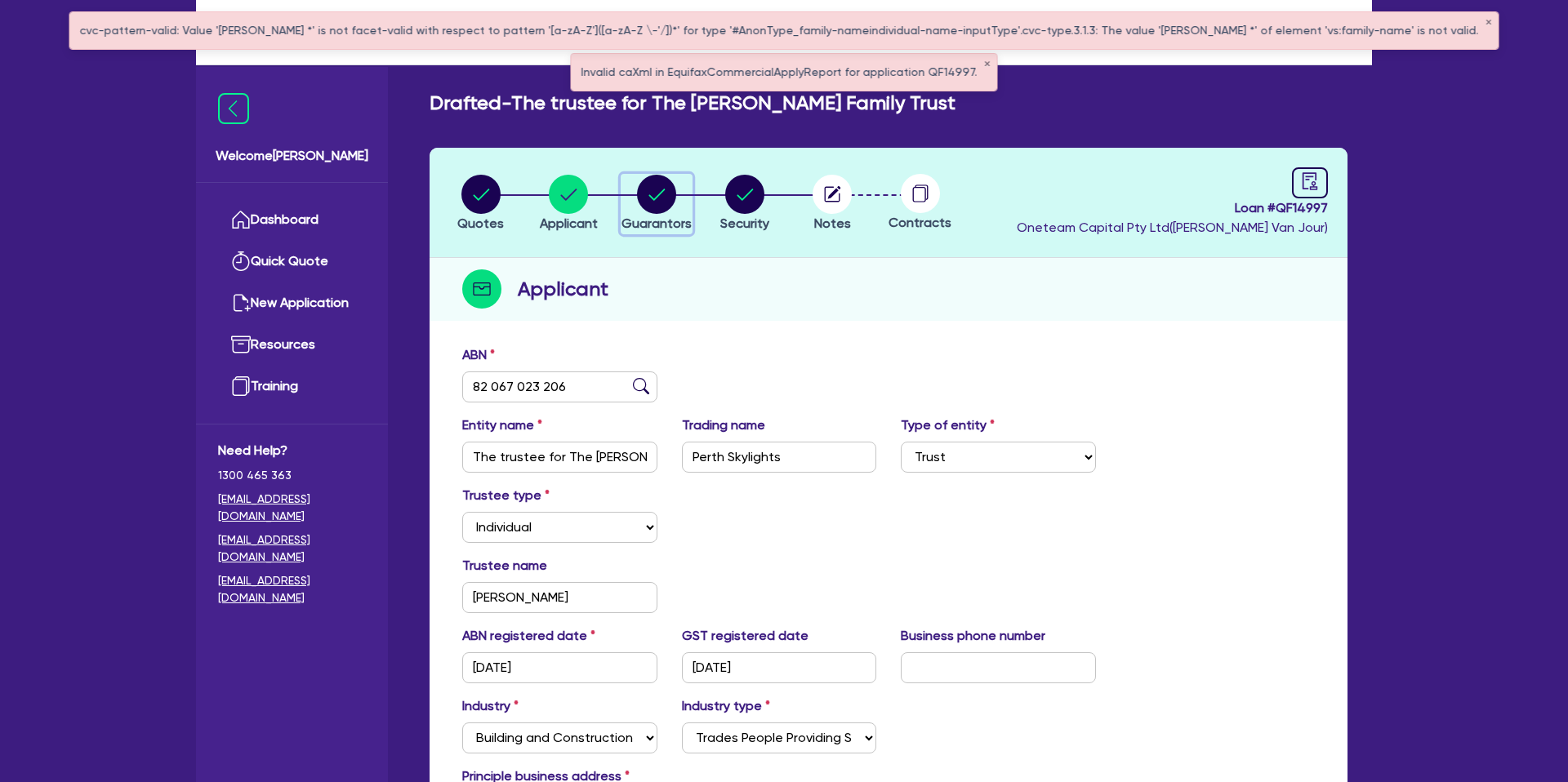
select select "CASH"
select select "VEHICLE"
select select "MORTGAGE"
select select "VEHICLE_LOAN"
select select "PERSONAL_LOAN"
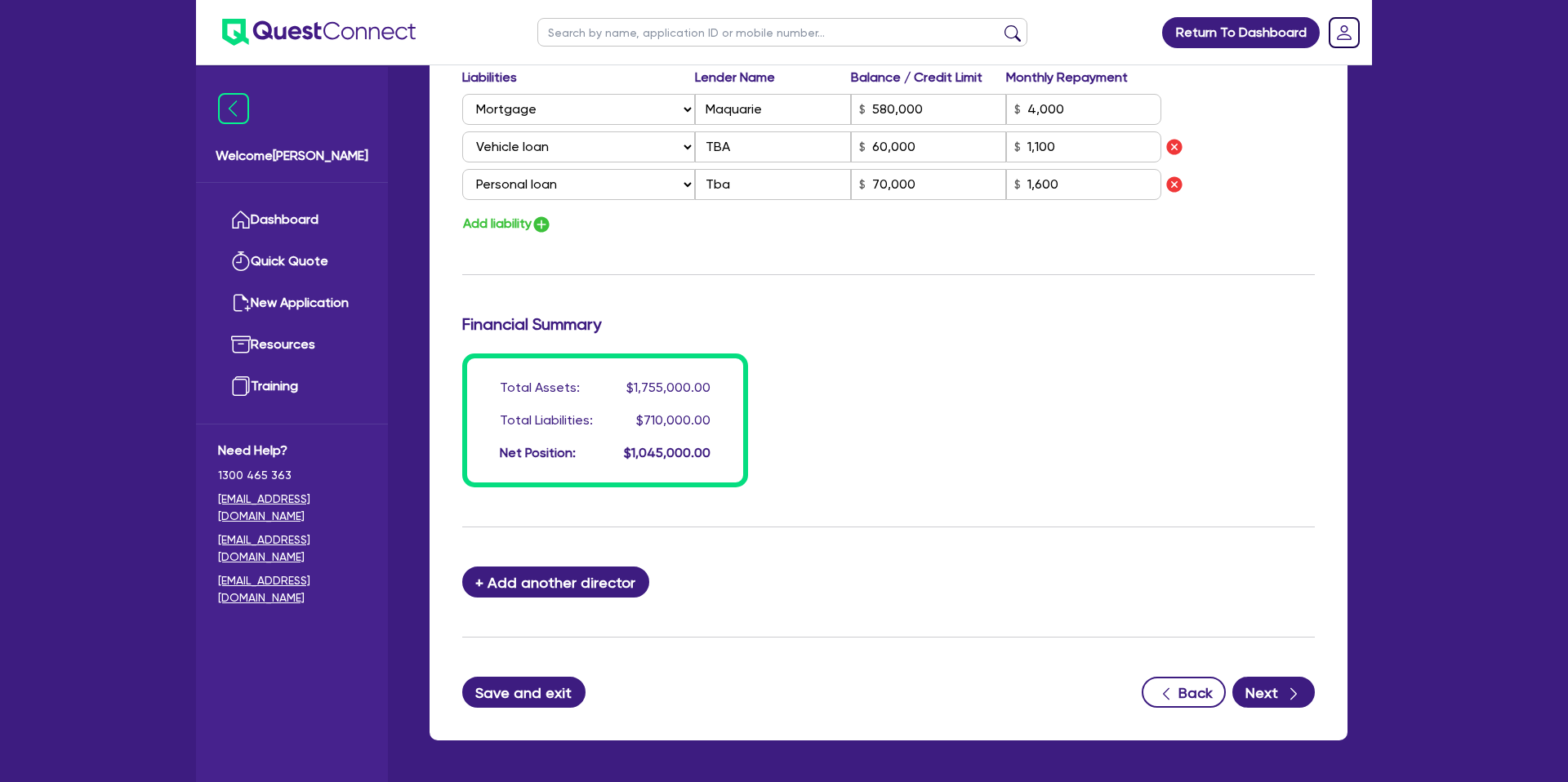
scroll to position [1273, 0]
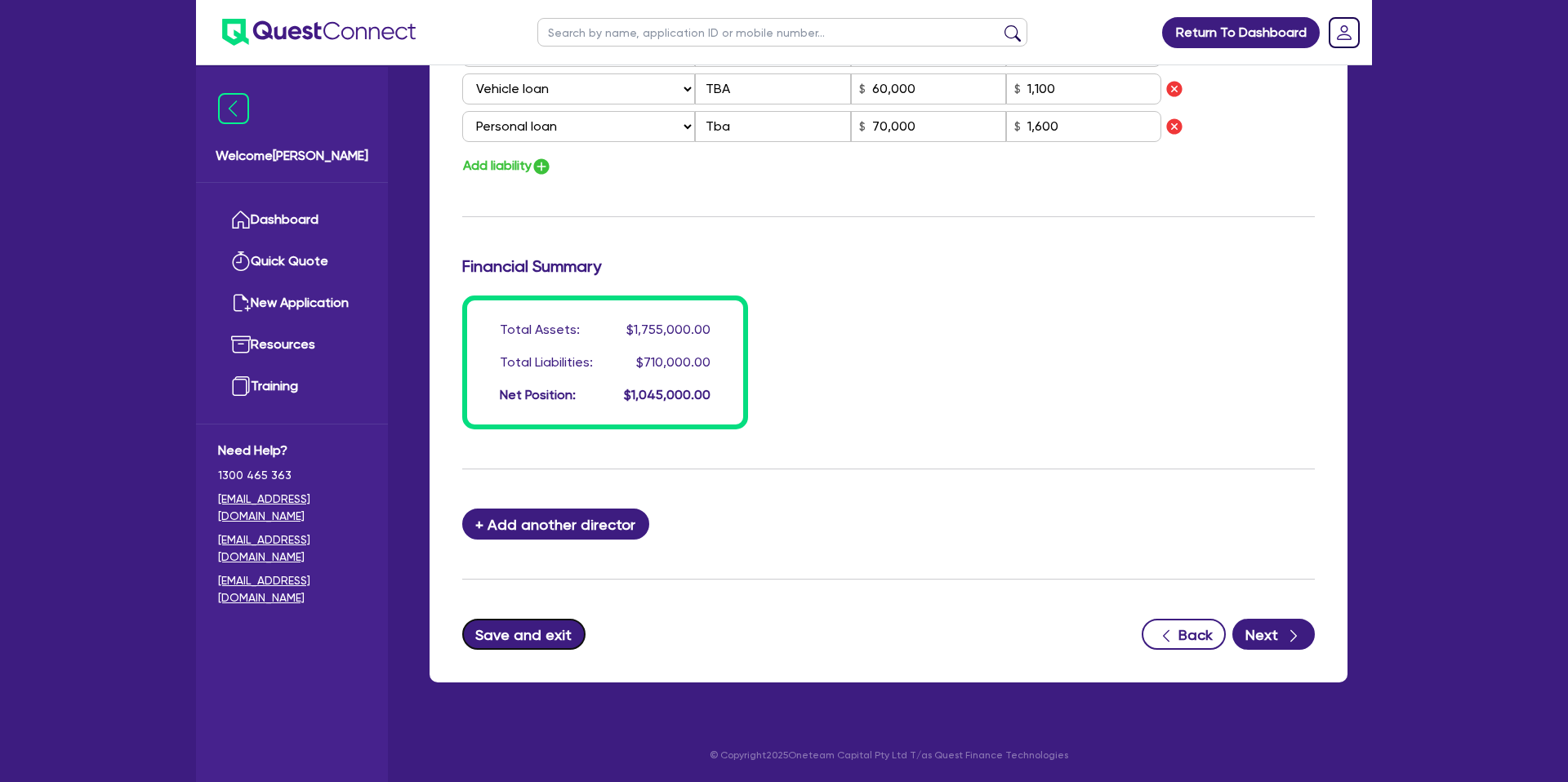
click at [492, 635] on button "Save and exit" at bounding box center [523, 634] width 123 height 31
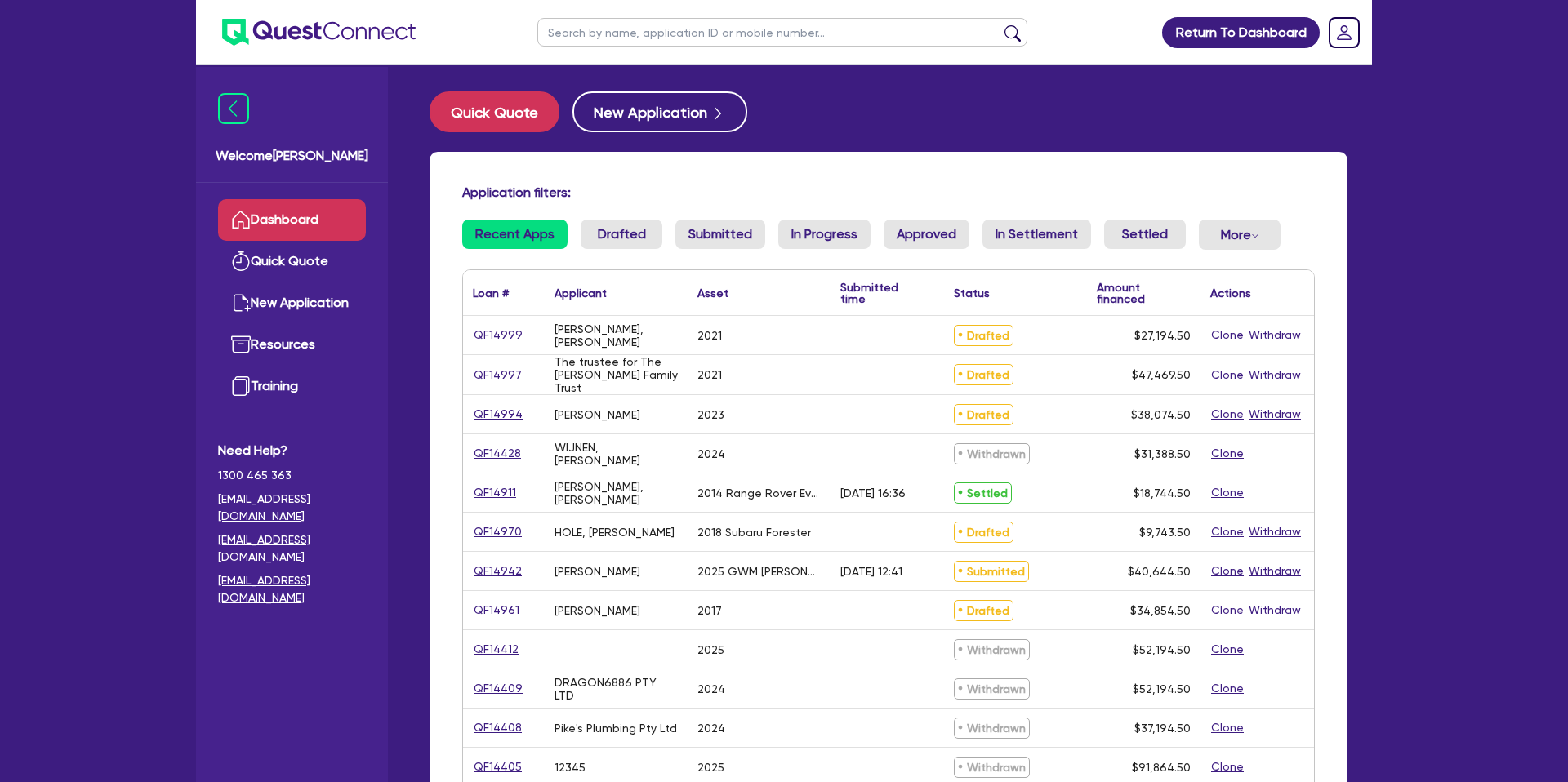
click at [675, 31] on input "text" at bounding box center [782, 32] width 490 height 29
type input "thomas"
click at [999, 25] on button "submit" at bounding box center [1012, 36] width 26 height 23
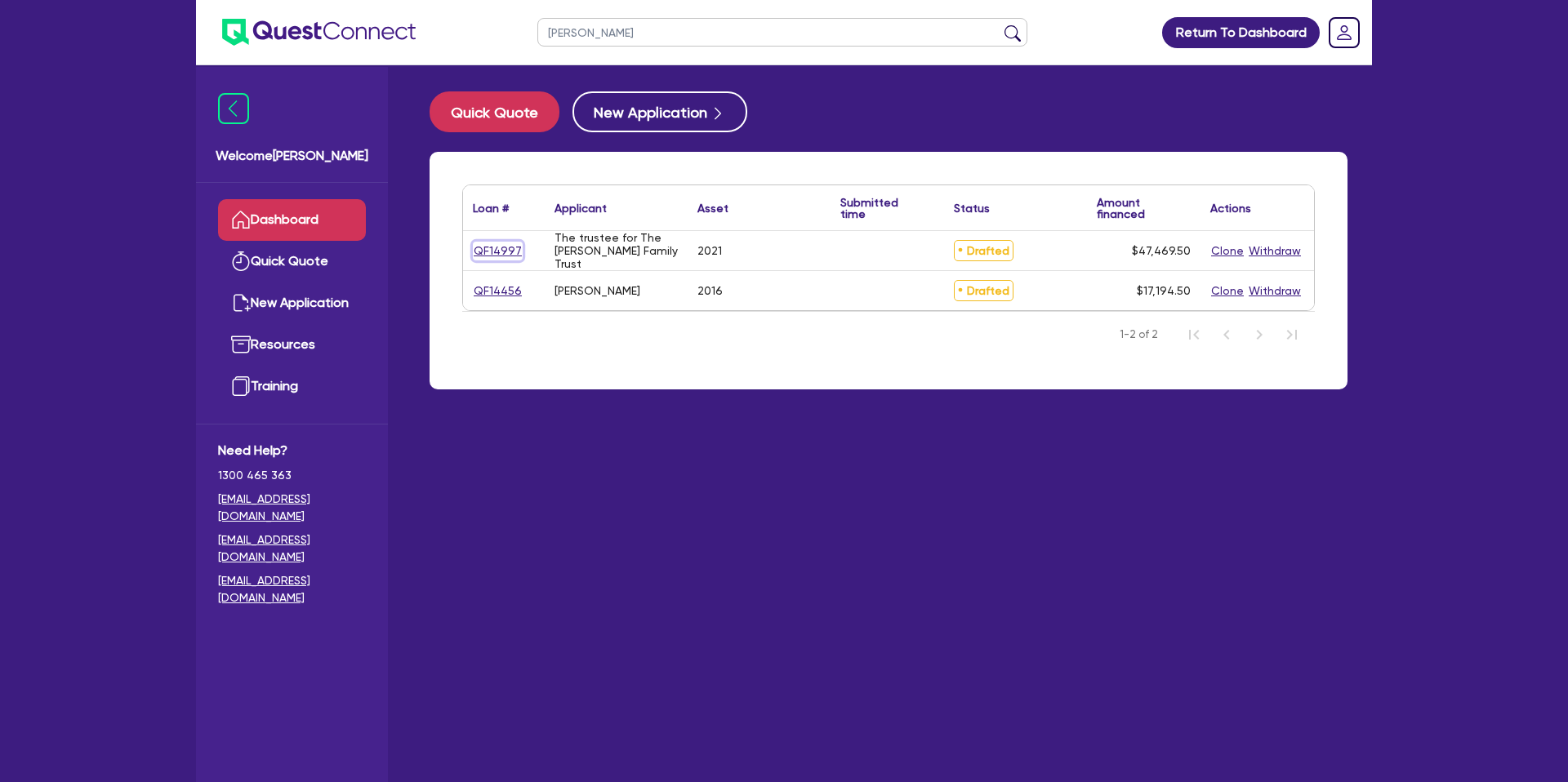
click at [514, 253] on link "QF14997" at bounding box center [497, 251] width 50 height 19
select select "CARS_AND_LIGHT_TRUCKS"
select select "PASSENGER_VEHICLES"
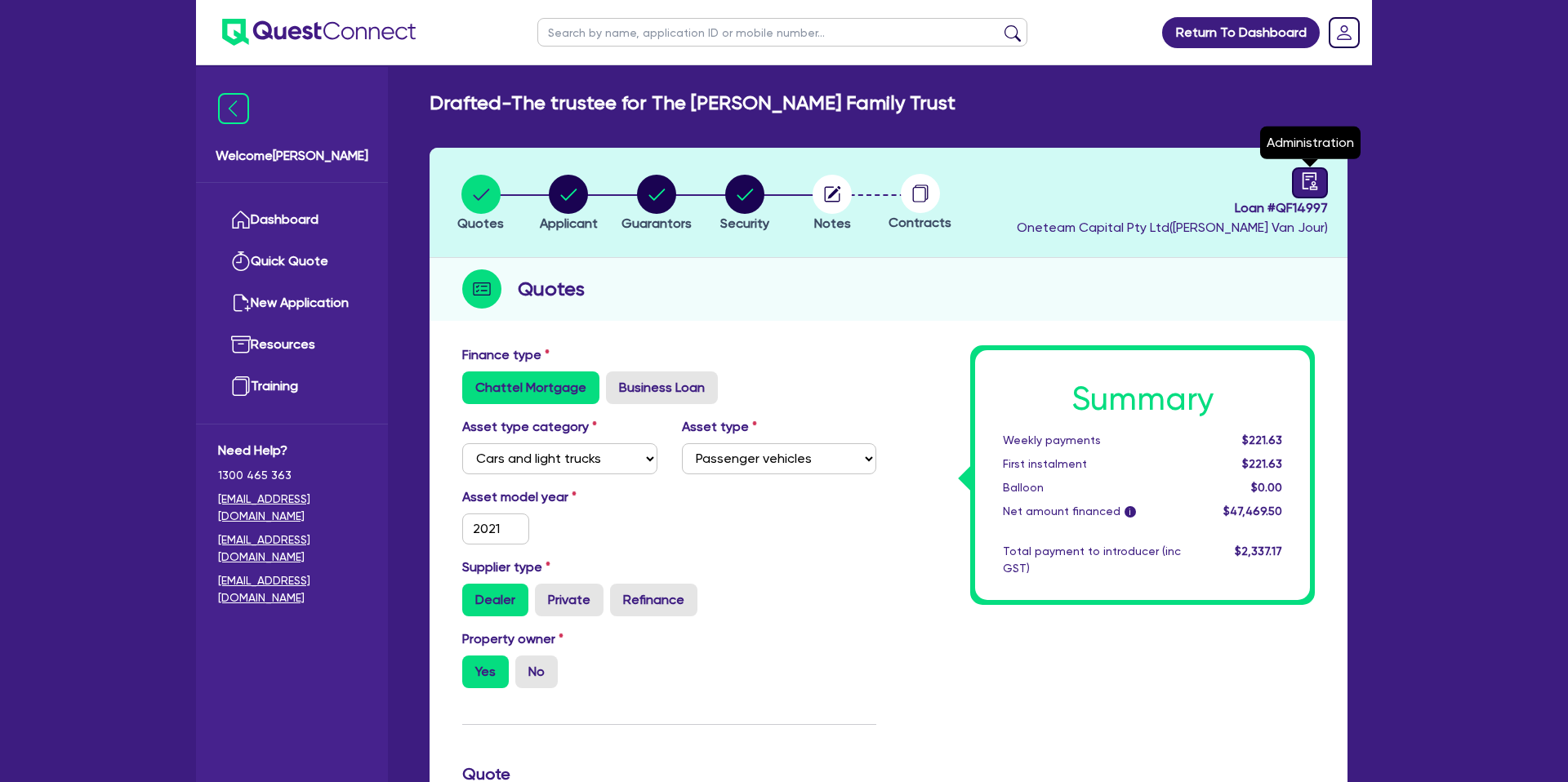
click at [1309, 169] on link at bounding box center [1309, 182] width 36 height 31
select select "DRAFTED_NEW"
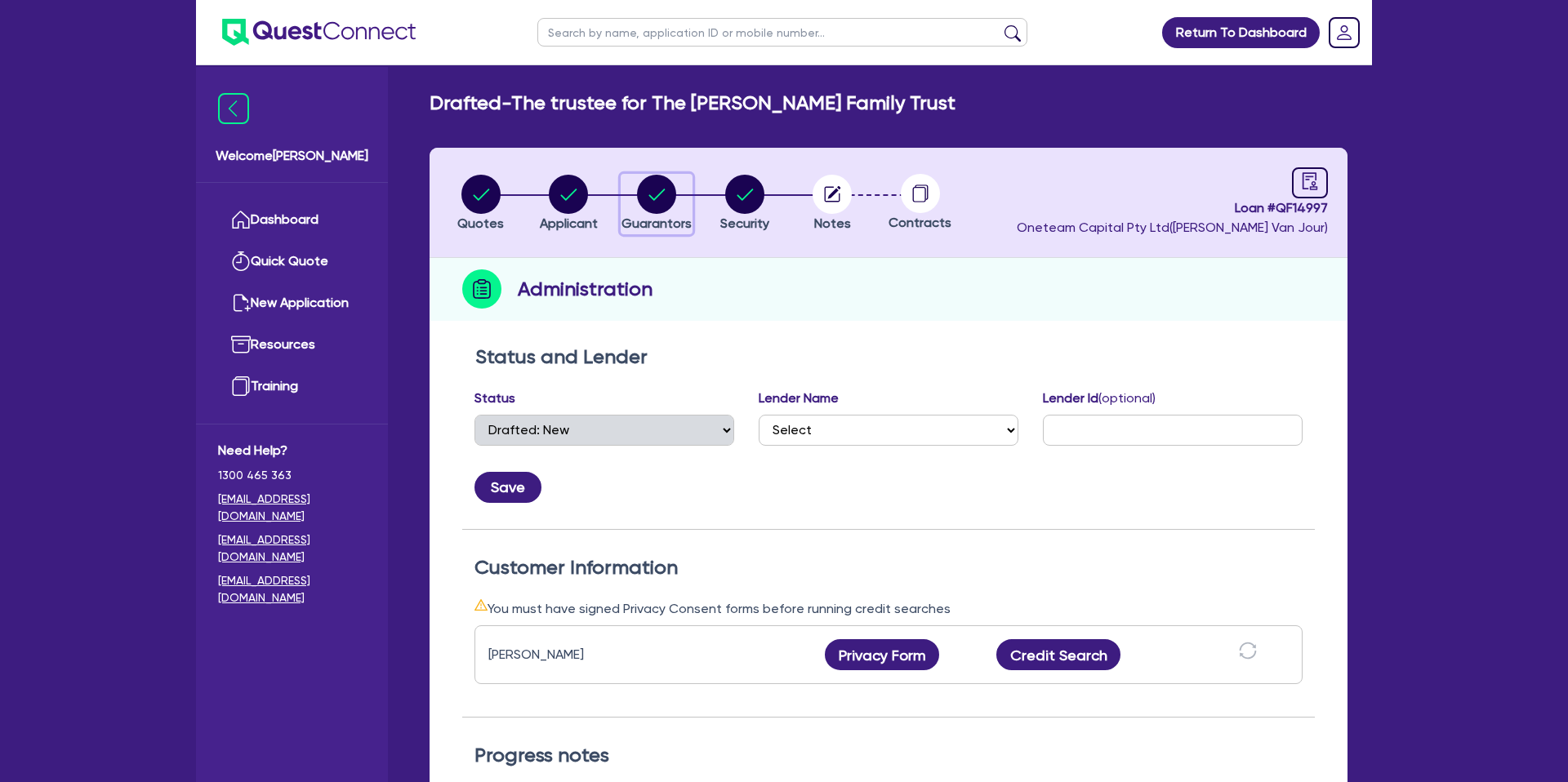
click at [654, 189] on circle "button" at bounding box center [656, 194] width 39 height 39
select select "MR"
select select "WA"
select select "SINGLE"
select select "PROPERTY"
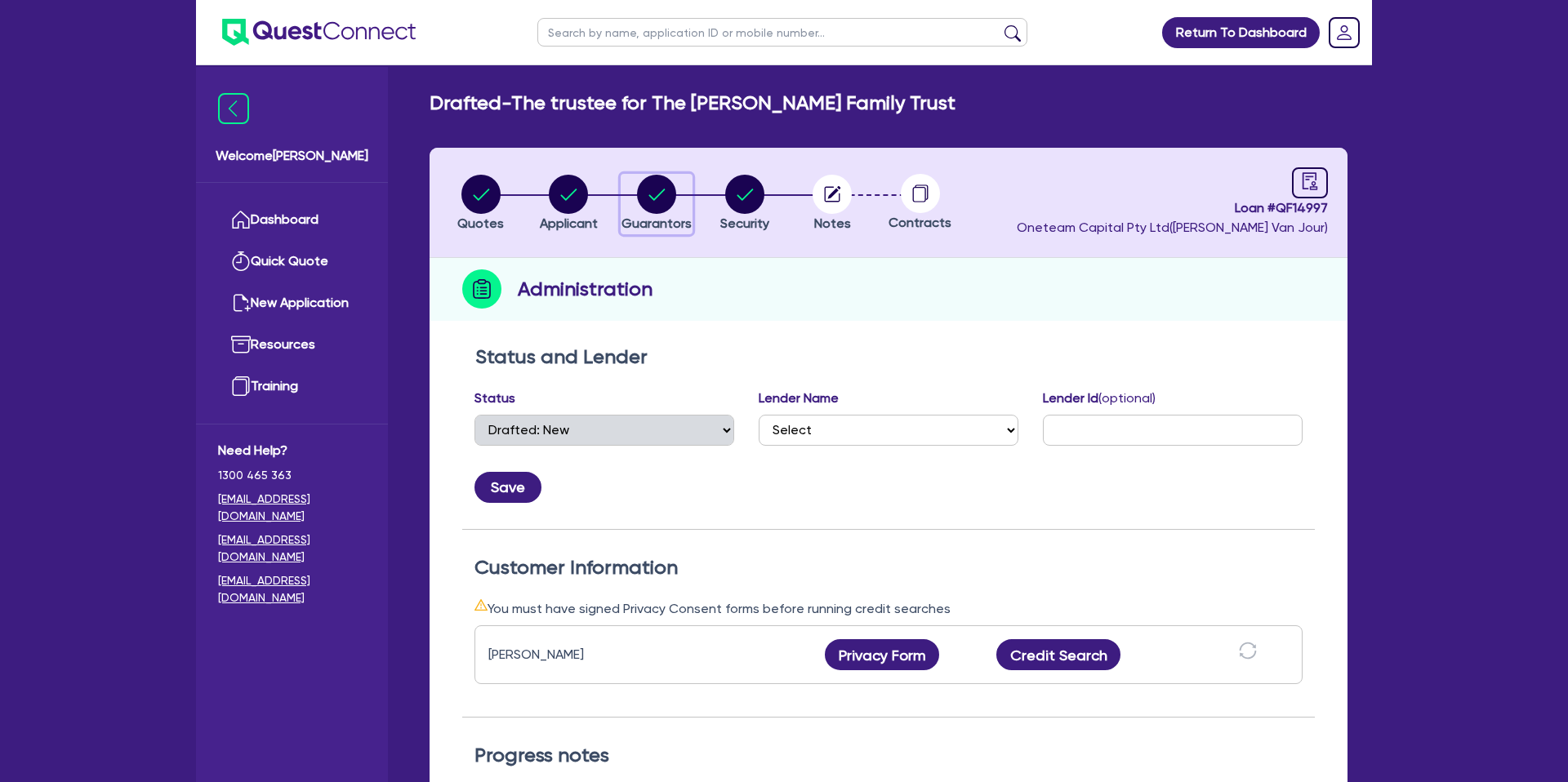
select select "CASH"
select select "VEHICLE"
select select "MORTGAGE"
select select "VEHICLE_LOAN"
select select "PERSONAL_LOAN"
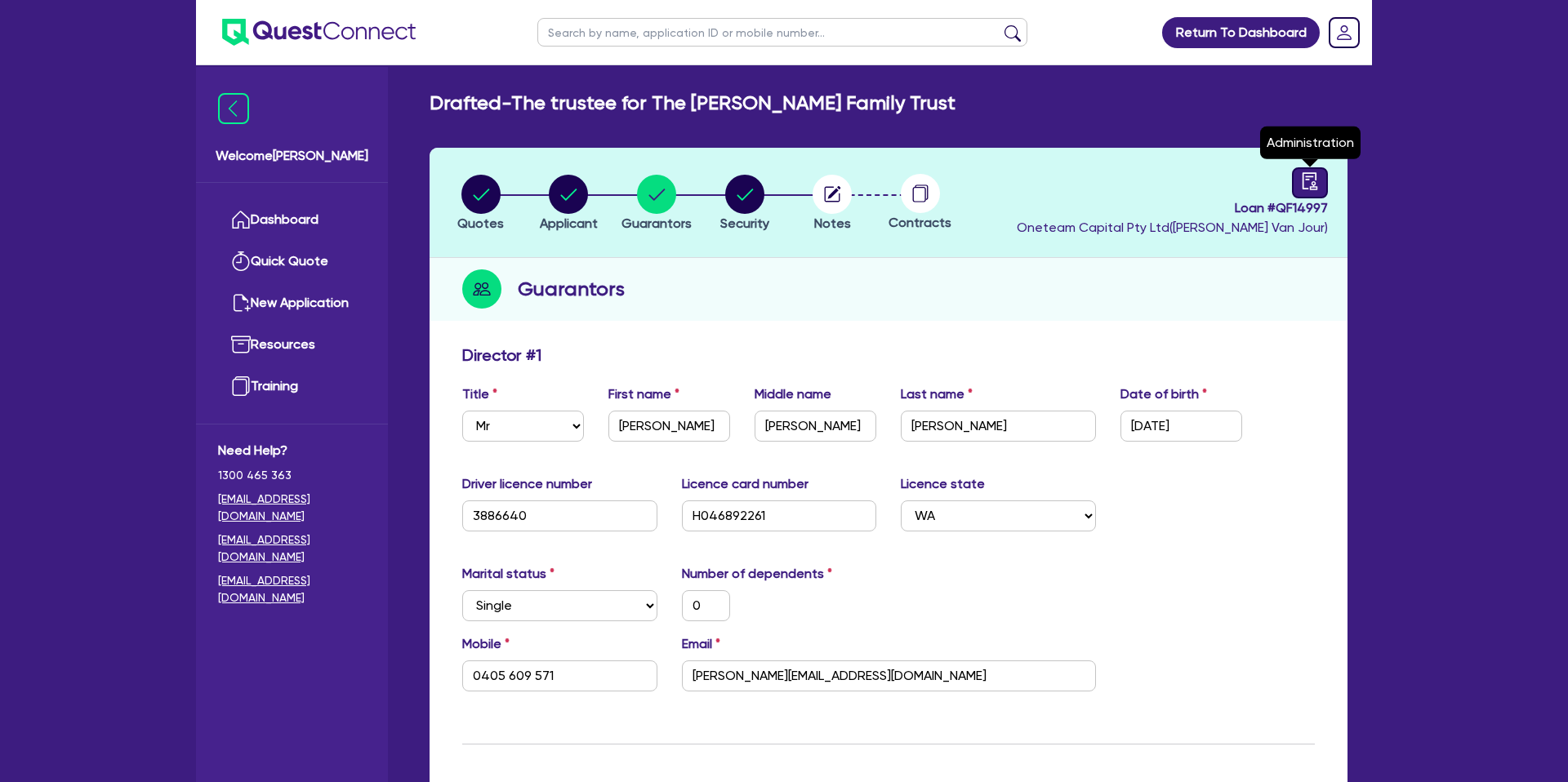
click at [1314, 180] on icon "audit" at bounding box center [1309, 181] width 18 height 18
select select "DRAFTED_NEW"
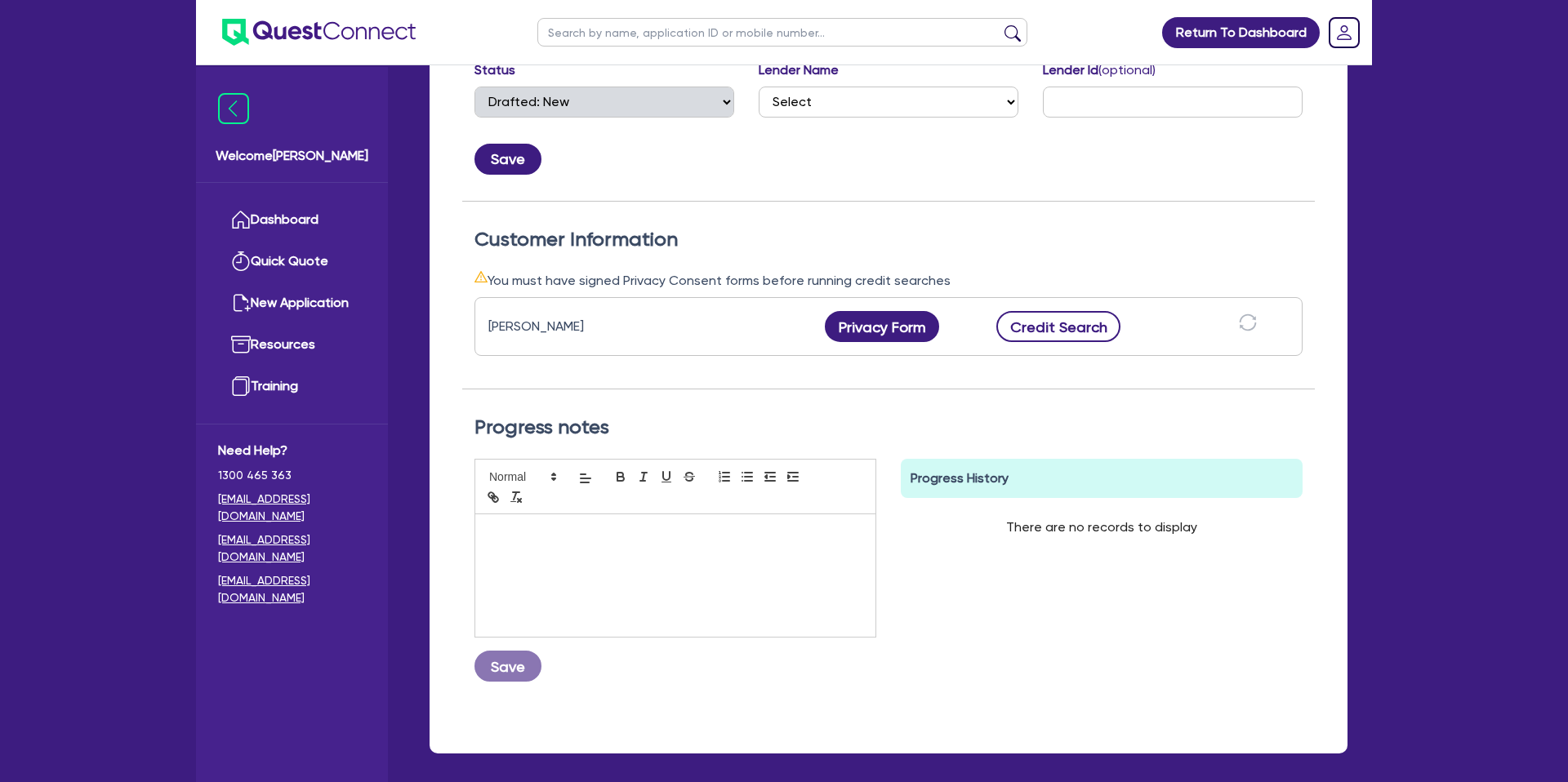
scroll to position [329, 0]
click at [1068, 325] on button "Credit Search" at bounding box center [1058, 325] width 124 height 31
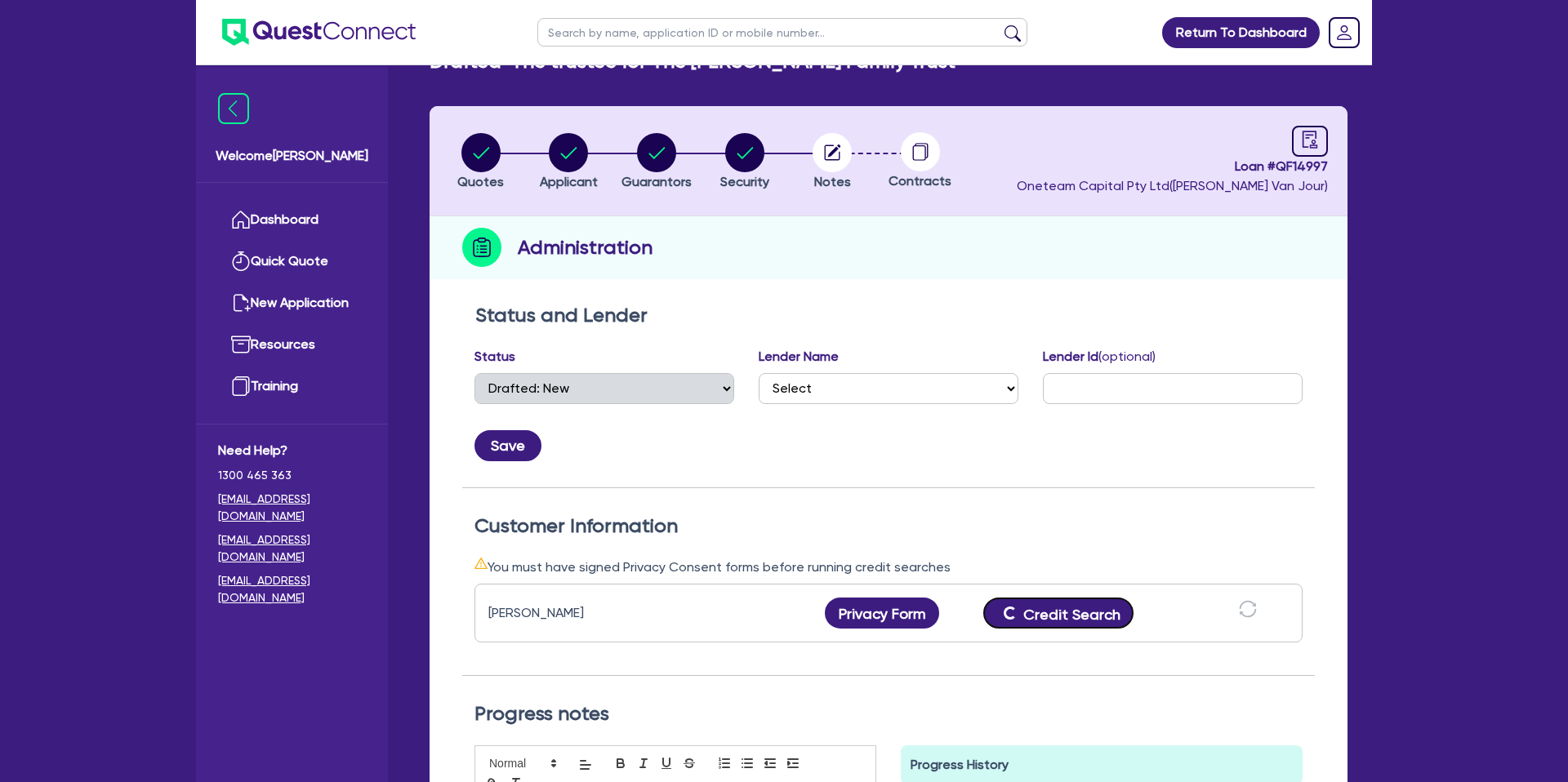
scroll to position [0, 0]
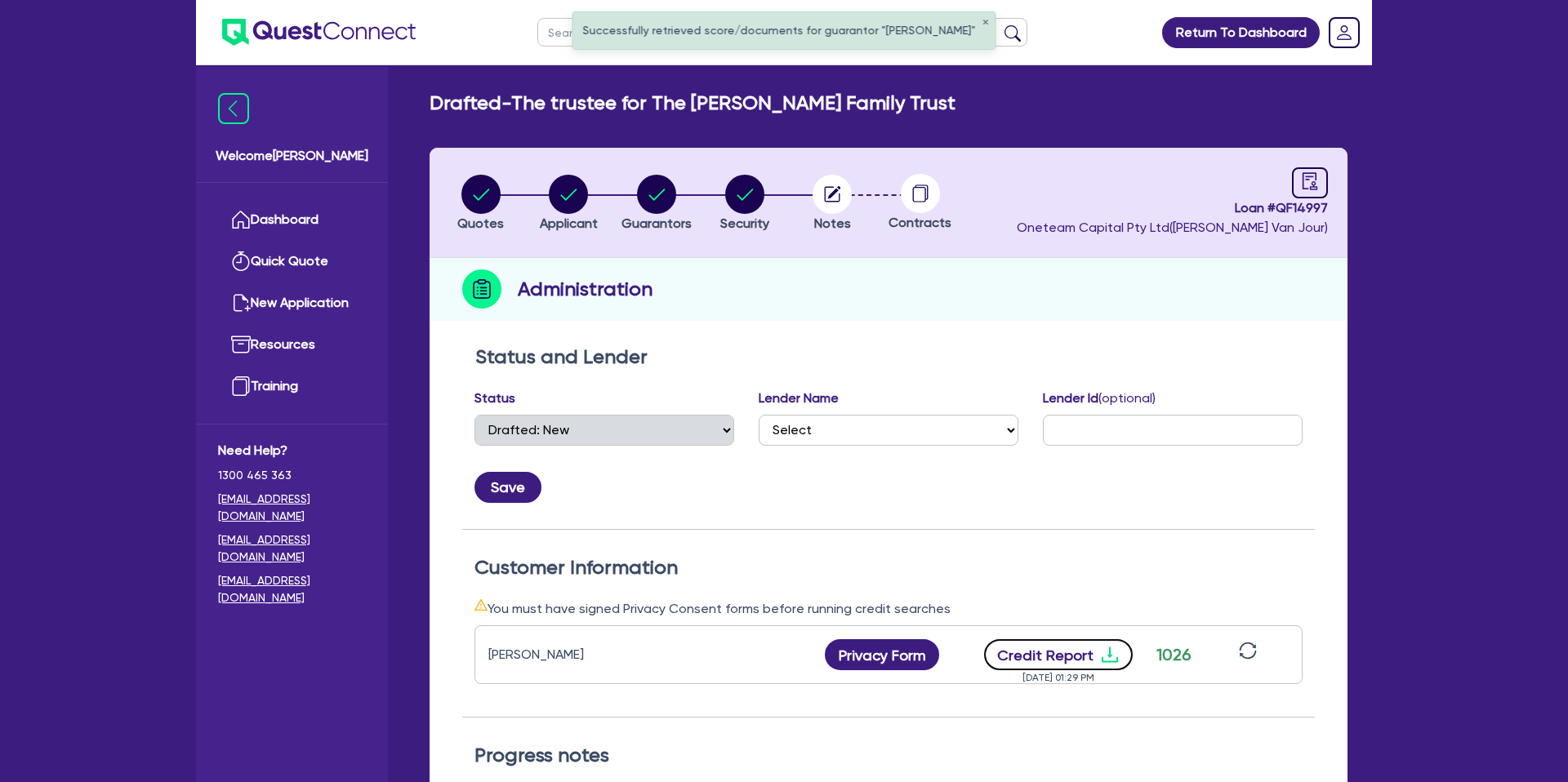
click at [1116, 655] on icon "download" at bounding box center [1109, 655] width 20 height 20
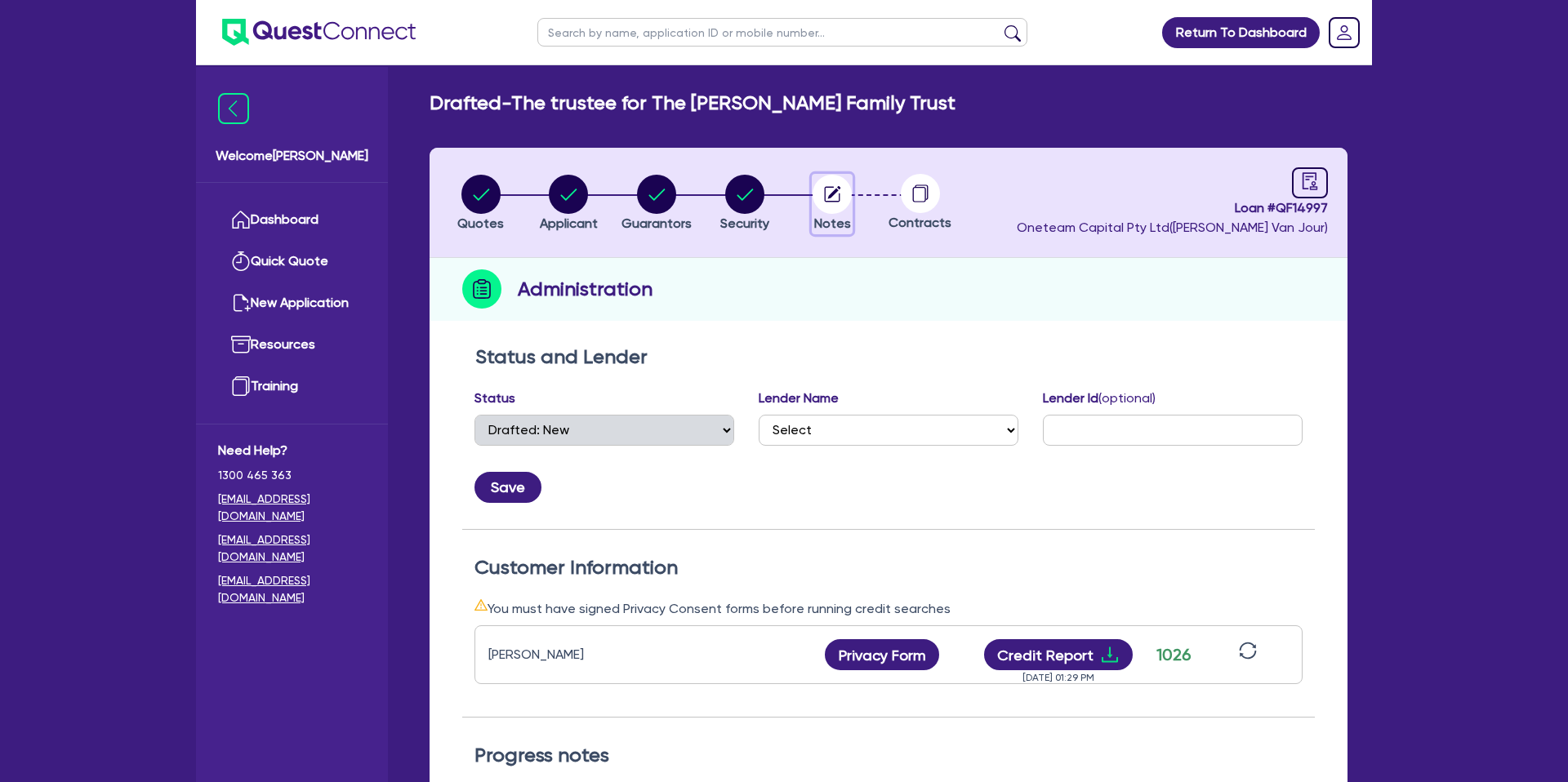
click at [818, 193] on circle "button" at bounding box center [832, 194] width 39 height 39
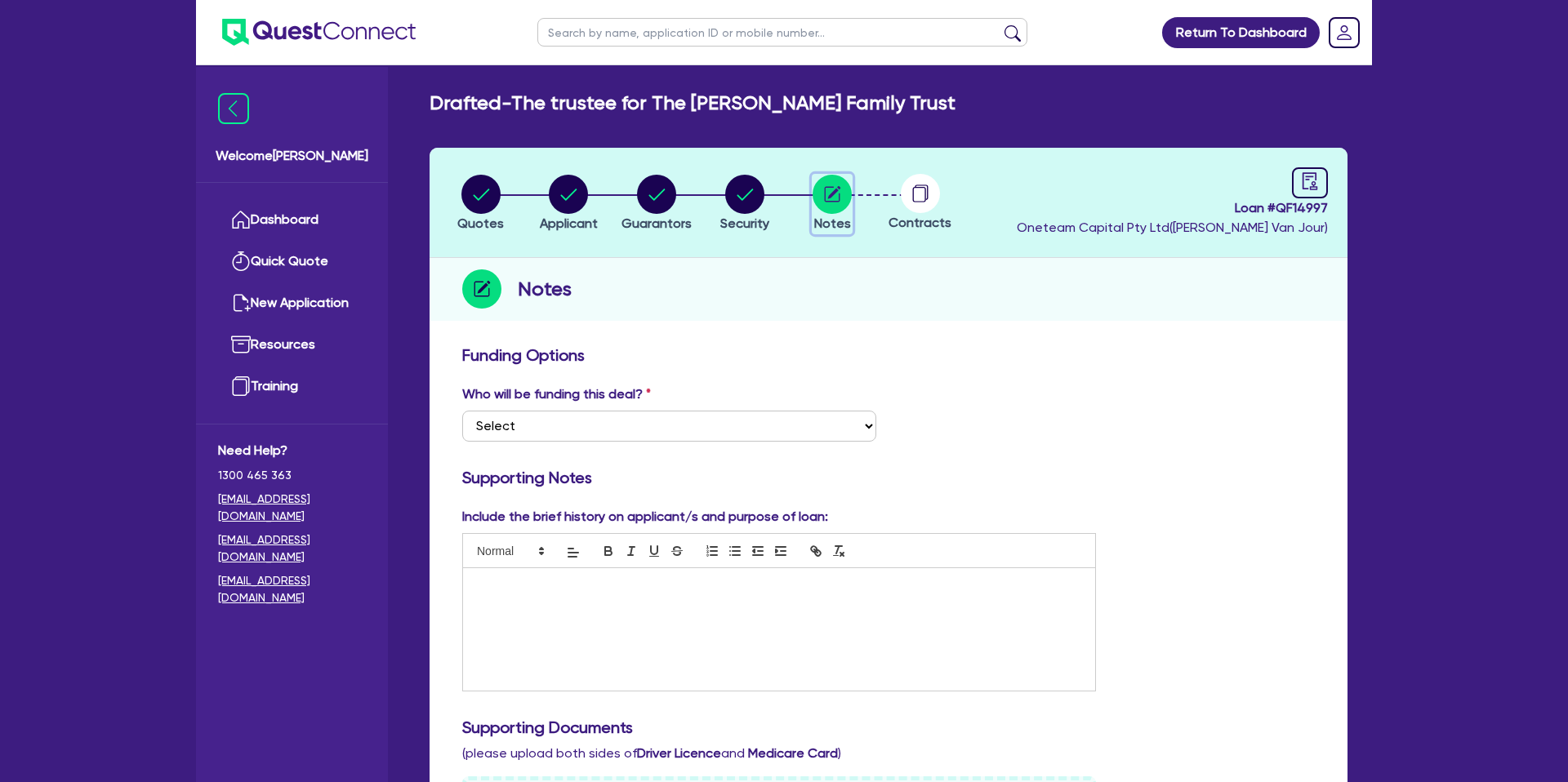
scroll to position [113, 0]
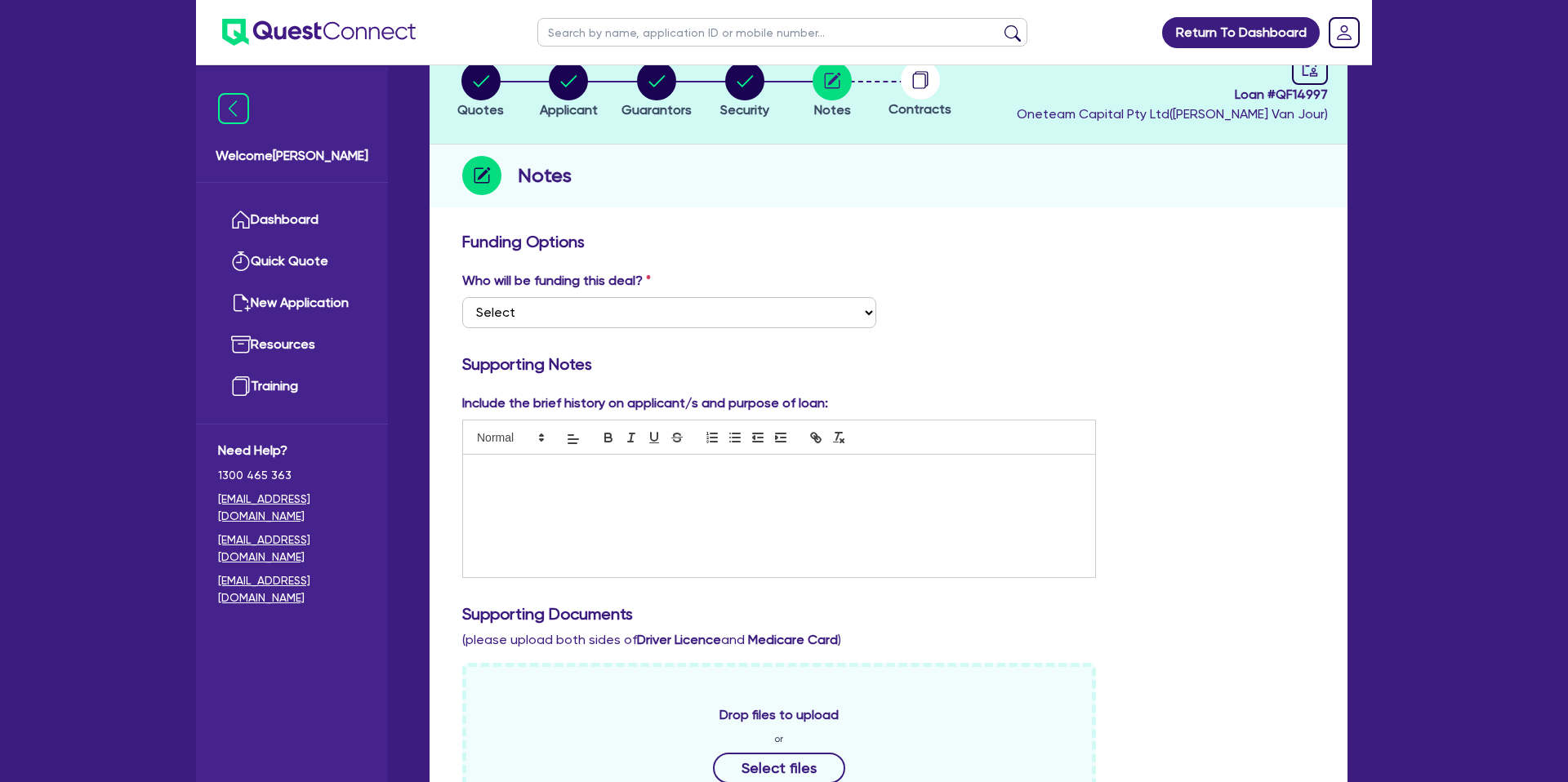
click at [1027, 243] on h3 "Funding Options" at bounding box center [887, 242] width 853 height 20
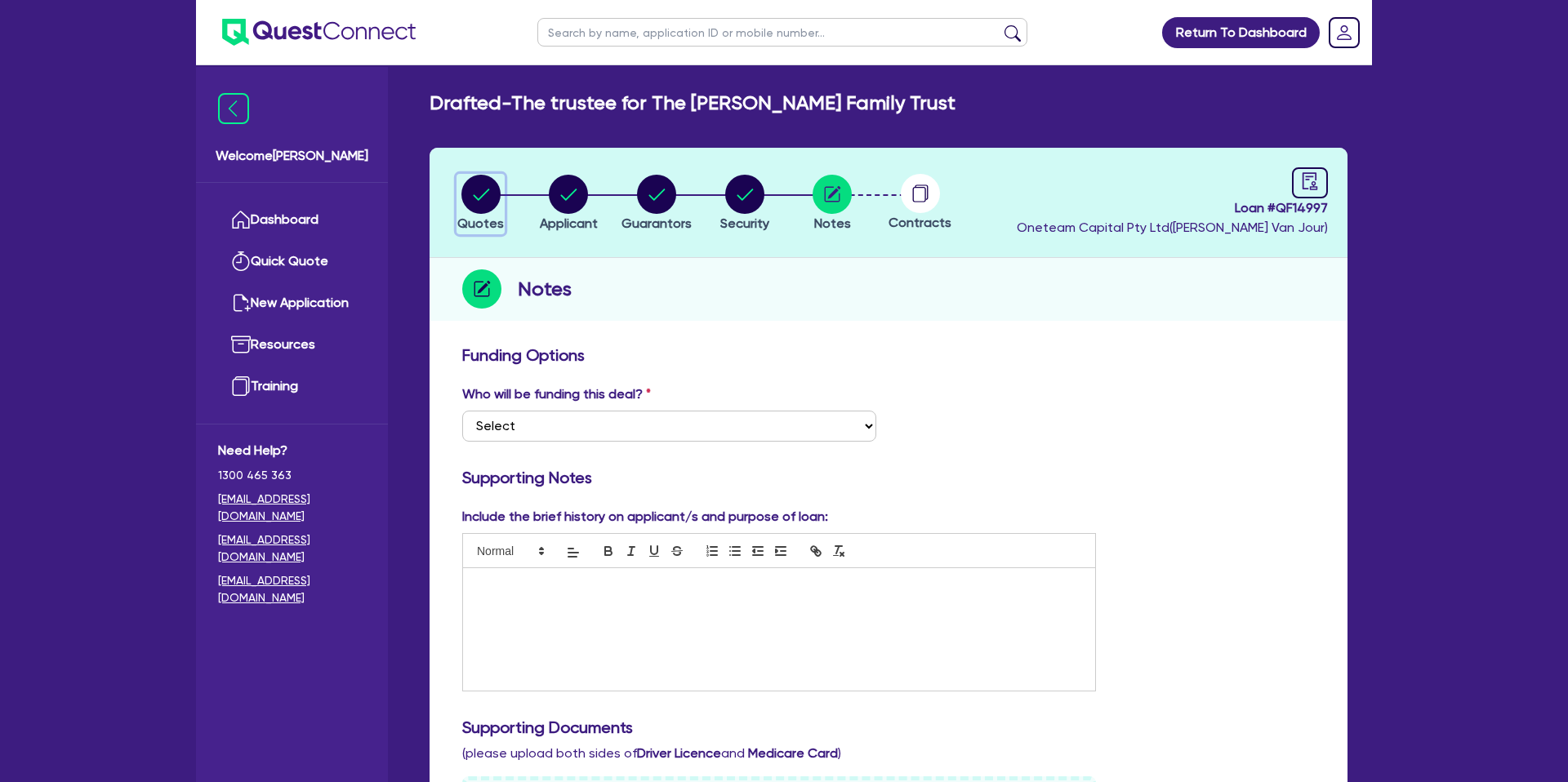
click at [496, 197] on circle "button" at bounding box center [481, 194] width 39 height 39
select select "CARS_AND_LIGHT_TRUCKS"
select select "PASSENGER_VEHICLES"
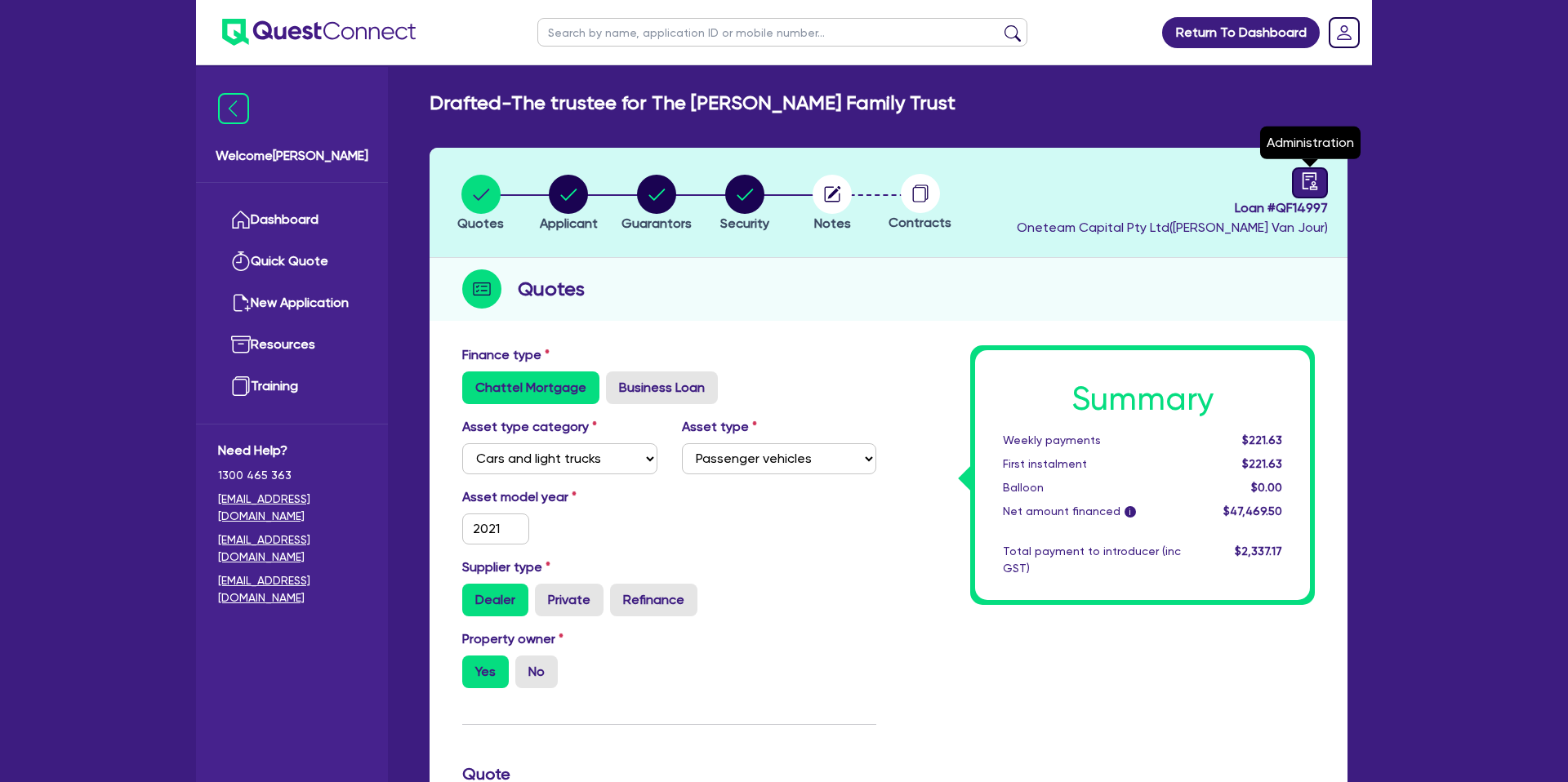
click at [1313, 181] on icon "audit" at bounding box center [1309, 180] width 15 height 17
select select "DRAFTED_NEW"
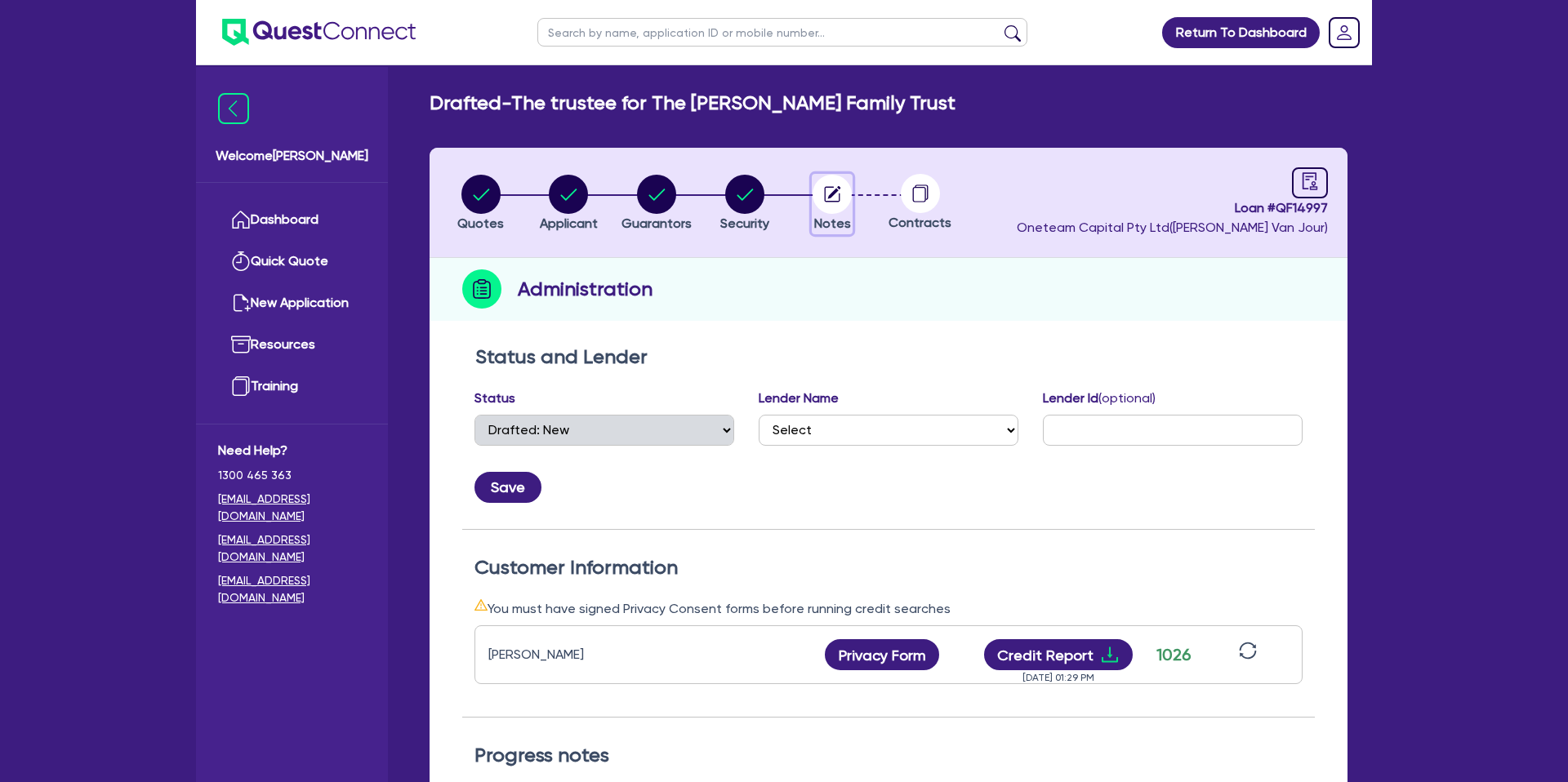
click at [823, 193] on circle "button" at bounding box center [832, 194] width 39 height 39
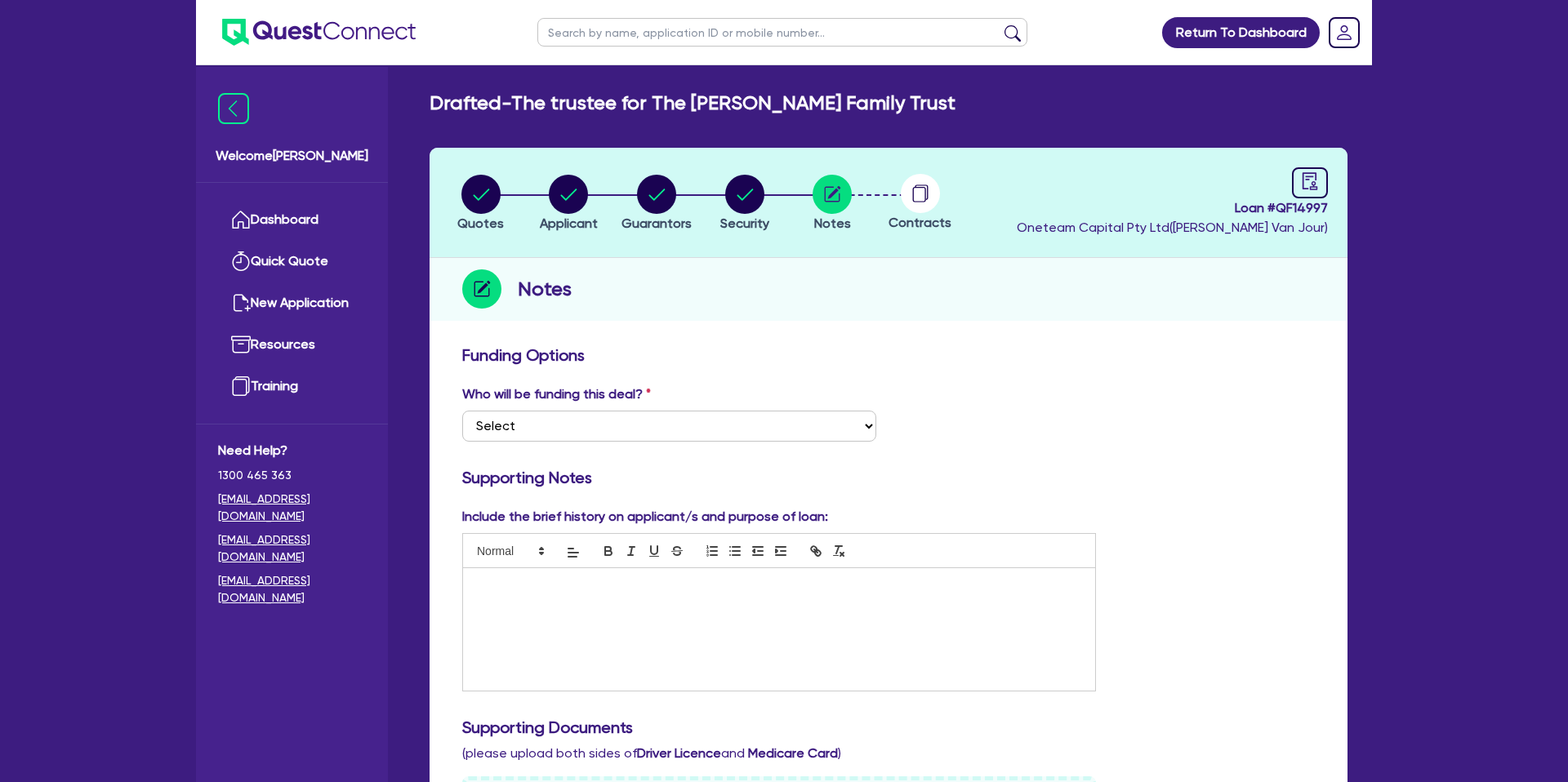
click at [617, 586] on p at bounding box center [779, 585] width 608 height 15
click at [1171, 330] on div "Quotes Applicant Guarantors Security Notes Contracts Loan # QF14997 Oneteam Cap…" at bounding box center [888, 759] width 917 height 1223
click at [553, 604] on p "Resi-" at bounding box center [779, 600] width 608 height 15
click at [474, 586] on div "Plenti 7.79 base. Resi- 7.49" at bounding box center [778, 629] width 632 height 122
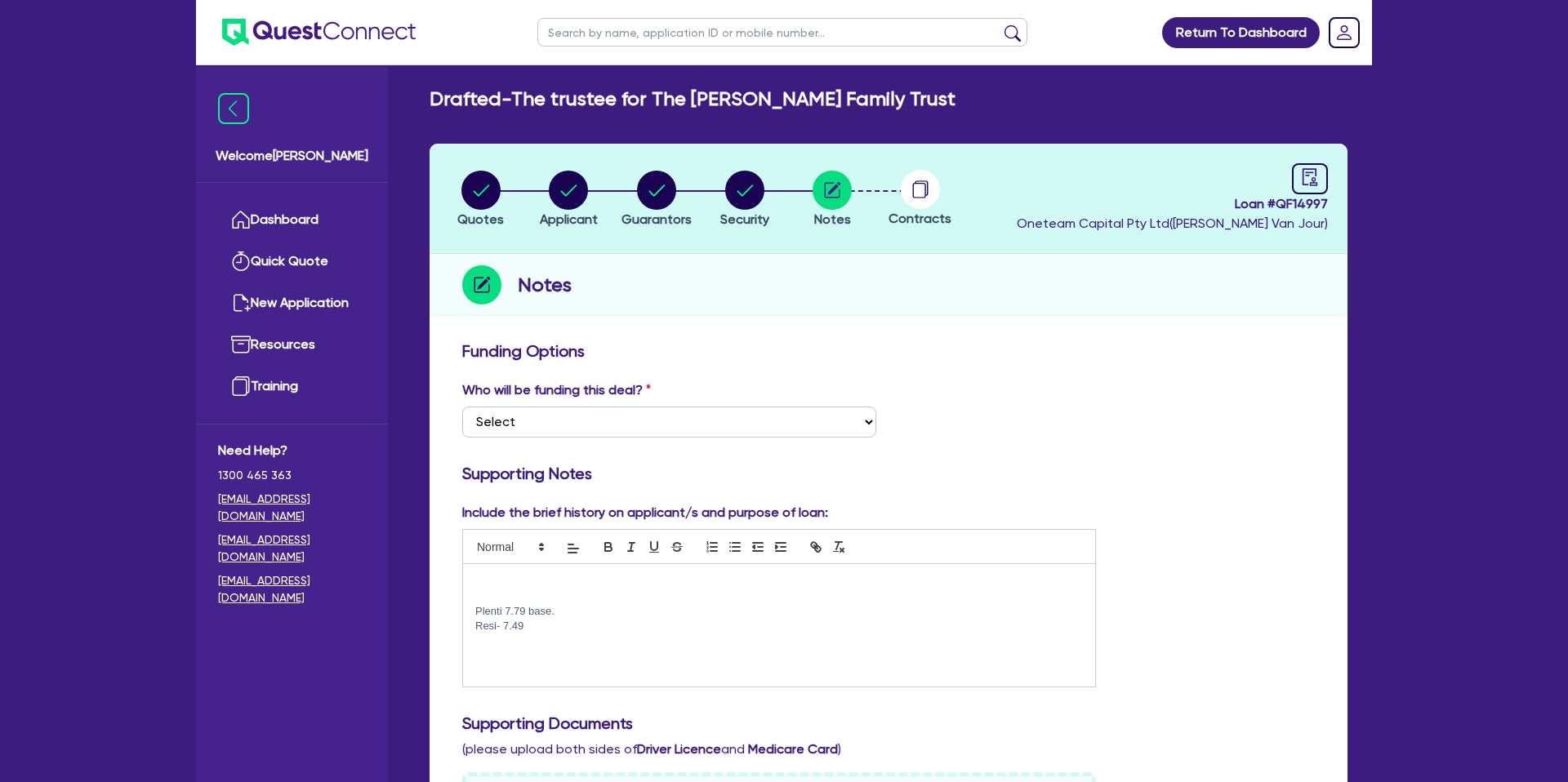
click at [476, 576] on p at bounding box center [779, 581] width 608 height 15
click at [1257, 348] on h3 "Funding Options" at bounding box center [887, 351] width 853 height 20
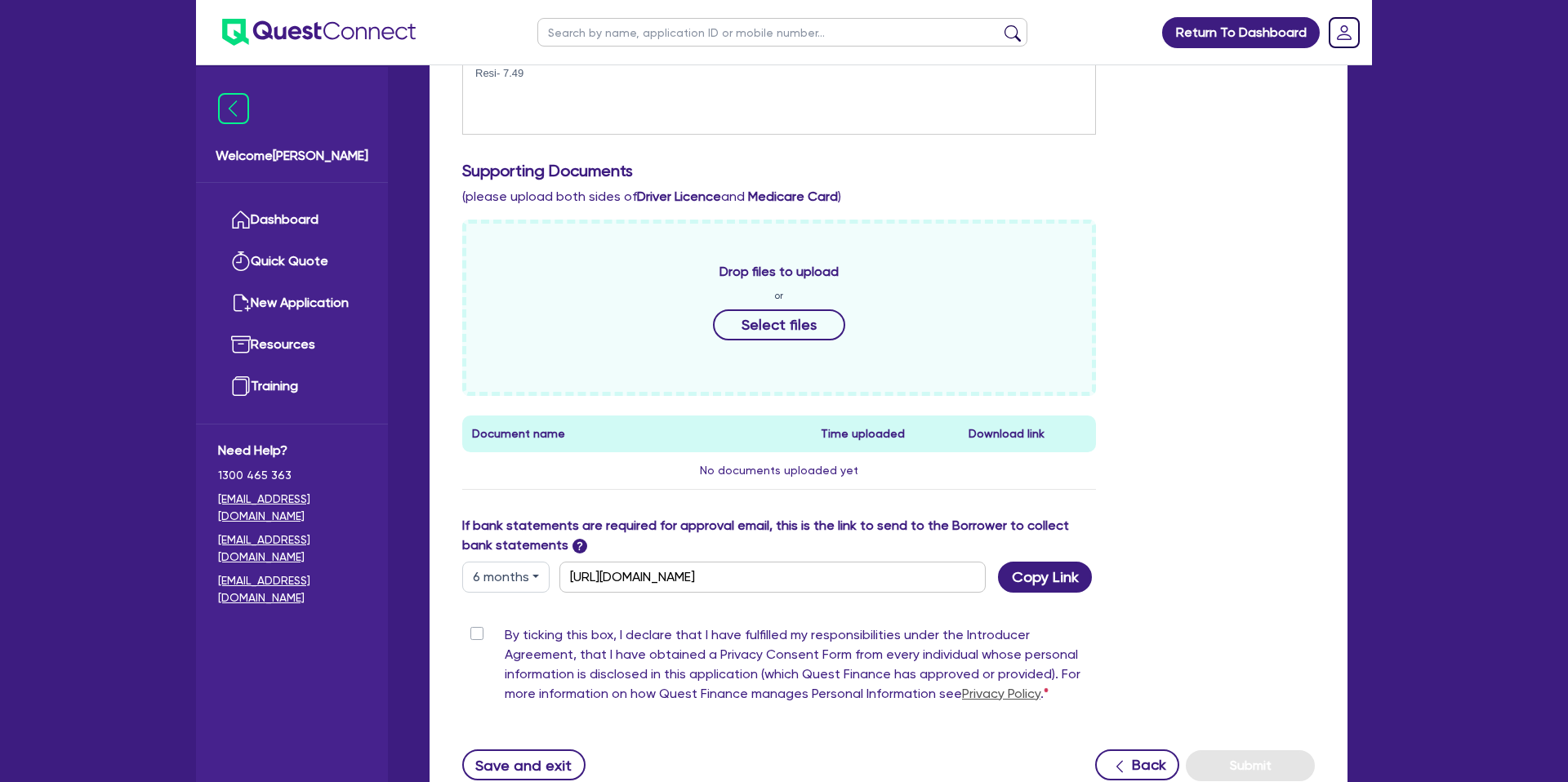
scroll to position [689, 0]
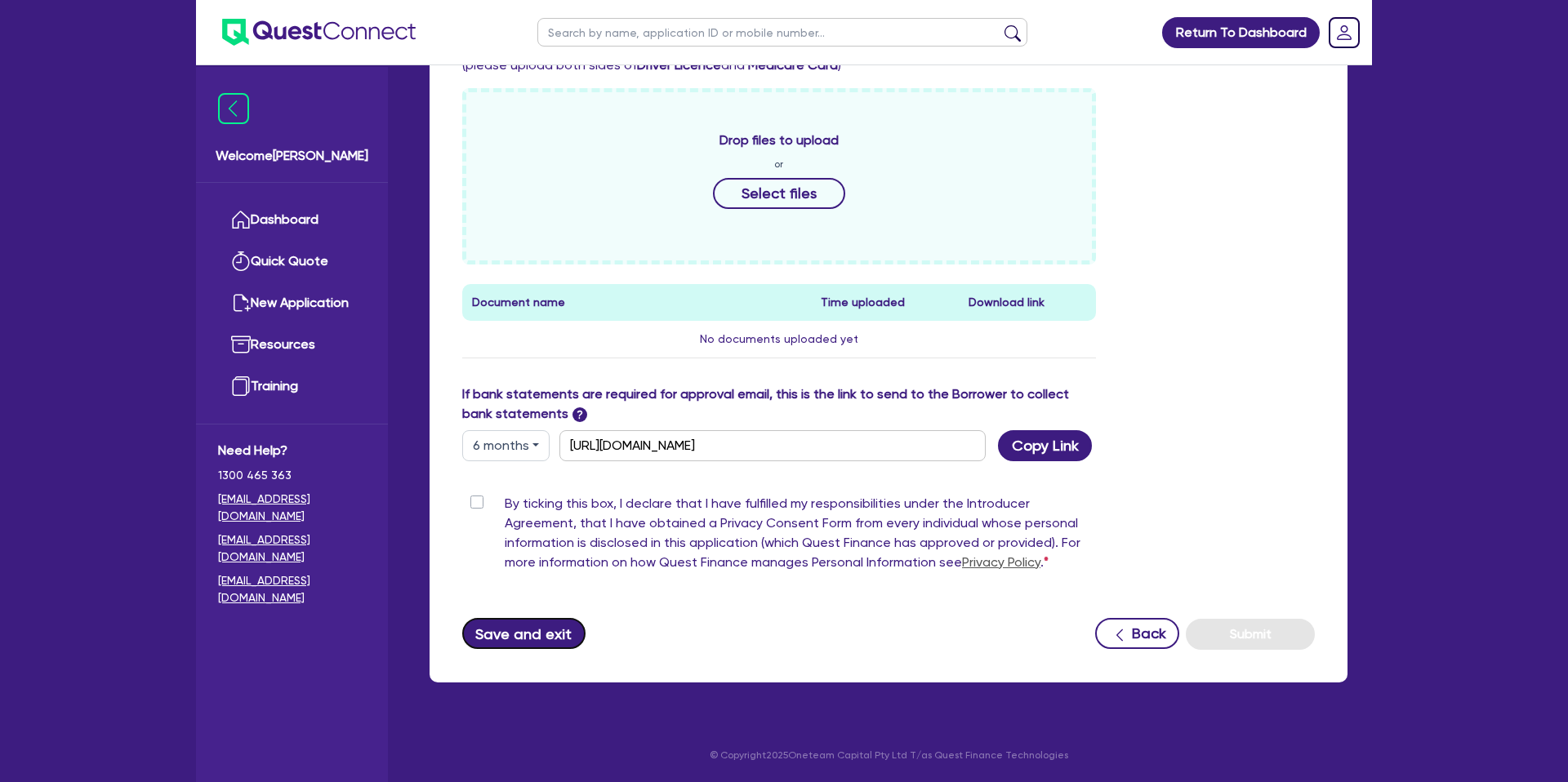
click at [527, 634] on button "Save and exit" at bounding box center [523, 633] width 123 height 31
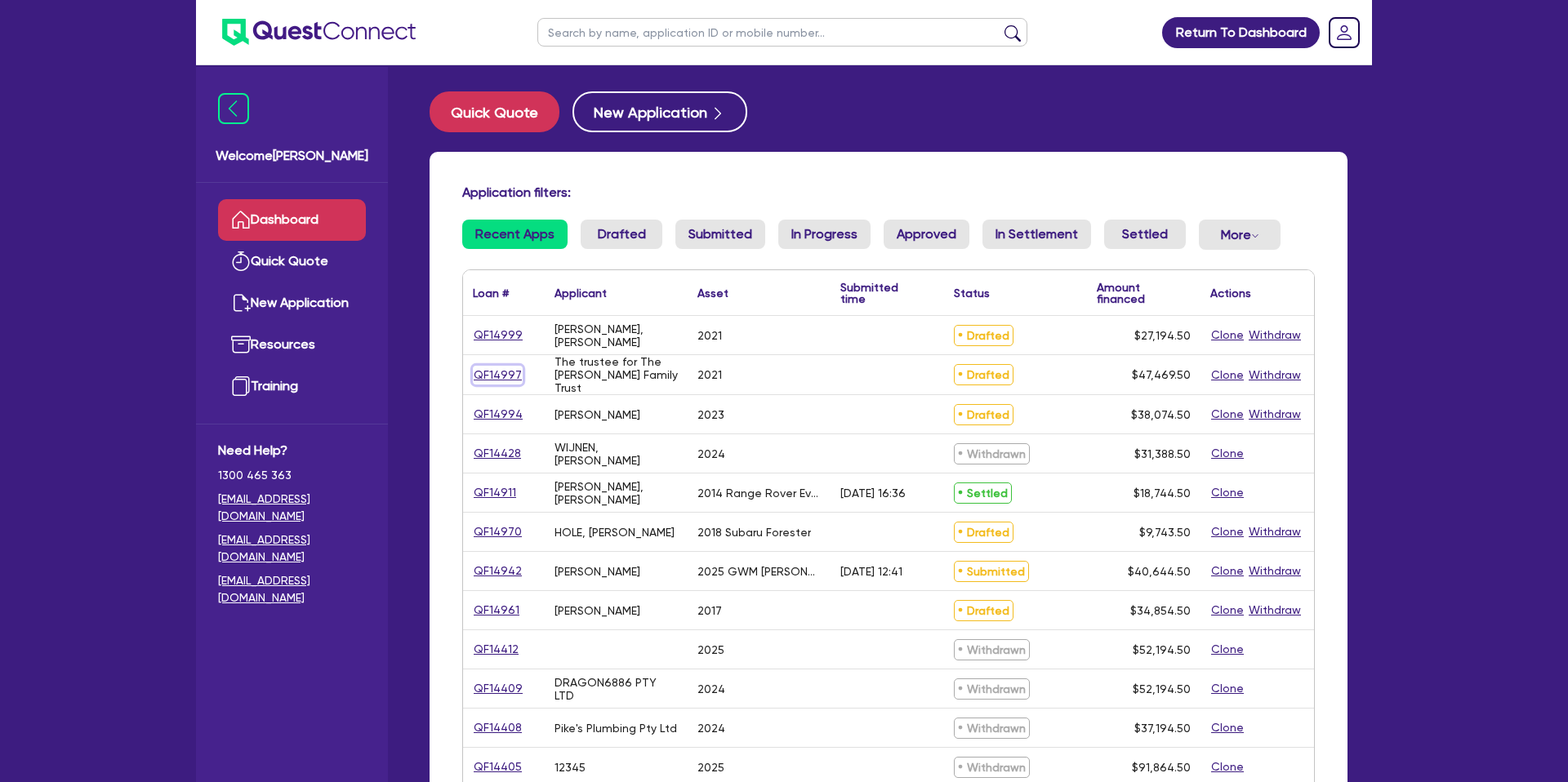
click at [507, 369] on link "QF14997" at bounding box center [497, 375] width 50 height 19
select select "CARS_AND_LIGHT_TRUCKS"
select select "PASSENGER_VEHICLES"
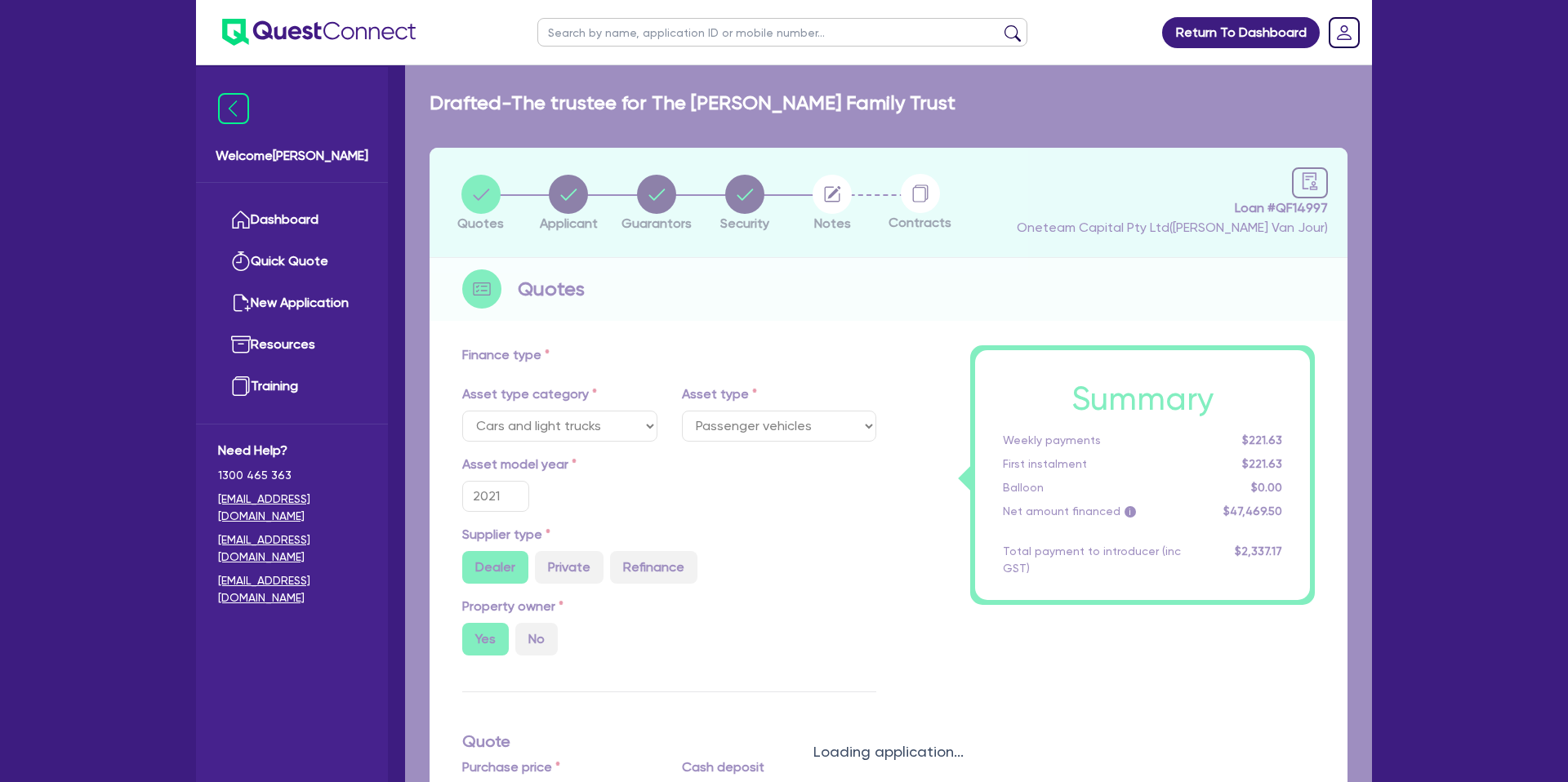
type input "50,000"
type input "5,000"
type input "1,650"
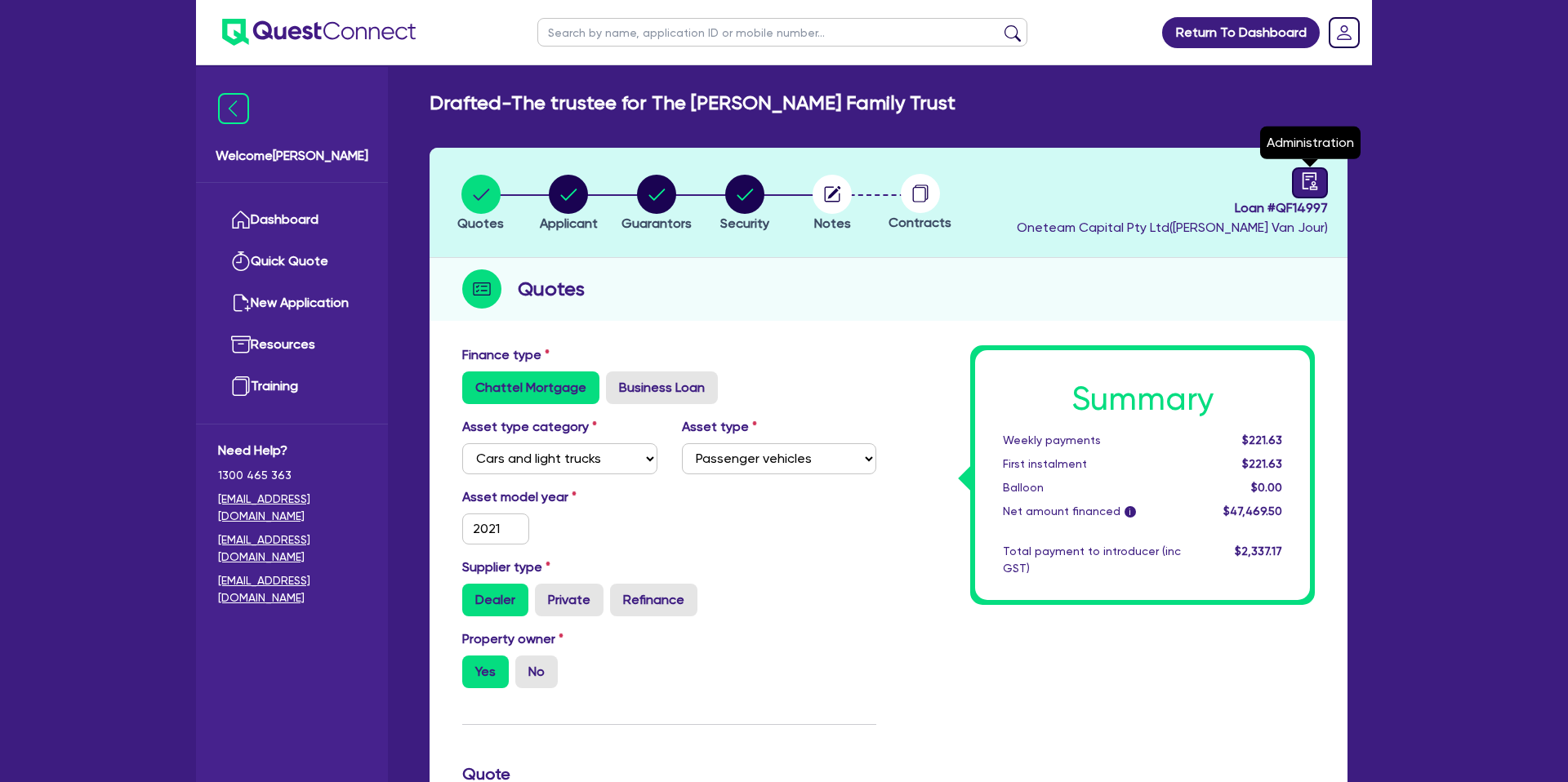
click at [1308, 181] on icon "audit" at bounding box center [1309, 181] width 18 height 18
select select "DRAFTED_NEW"
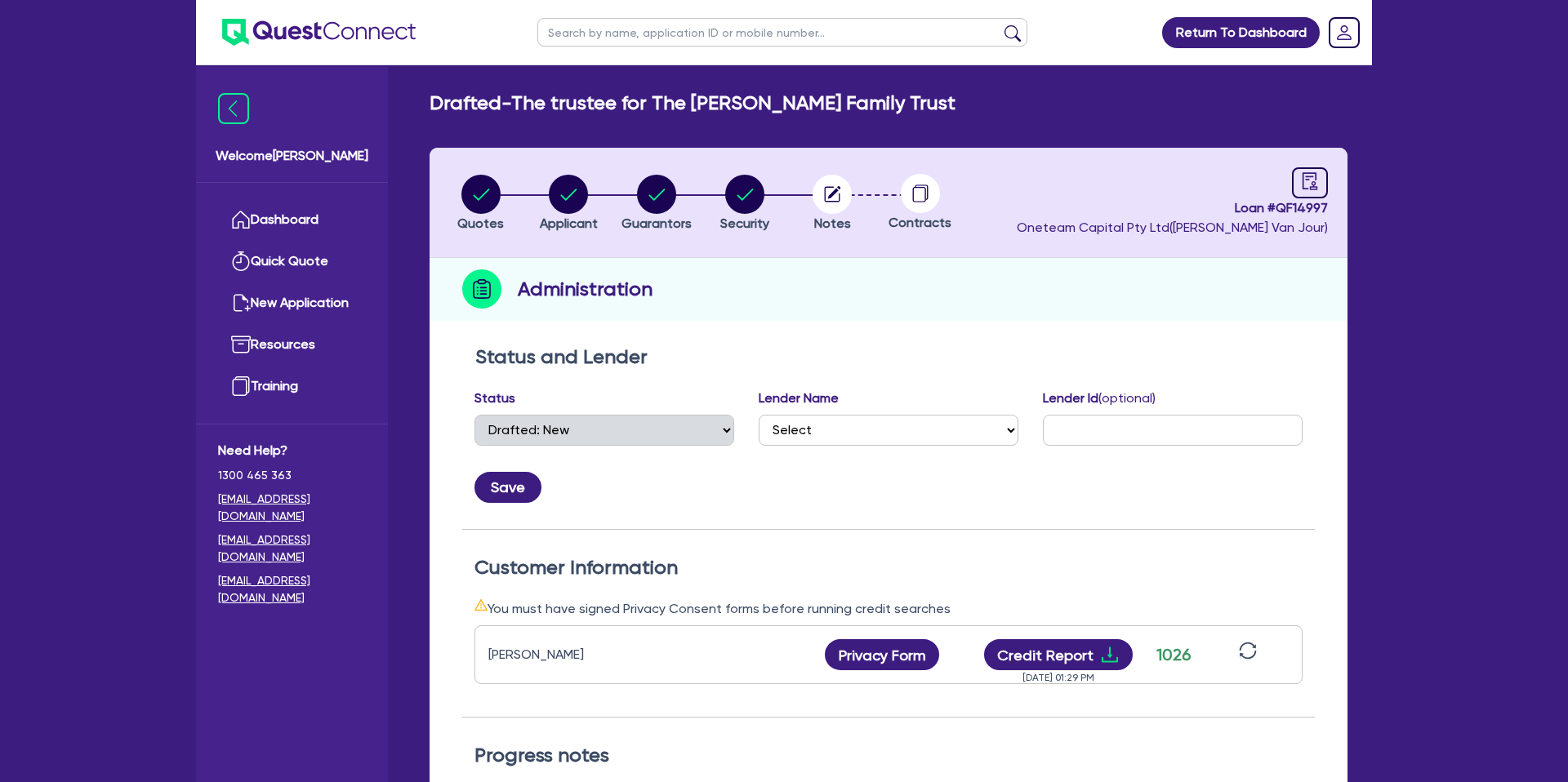
click at [814, 161] on header "Quotes Applicant Guarantors Security Notes Contracts Loan # QF14997 Oneteam Cap…" at bounding box center [888, 203] width 917 height 110
click at [841, 194] on circle "button" at bounding box center [832, 194] width 39 height 39
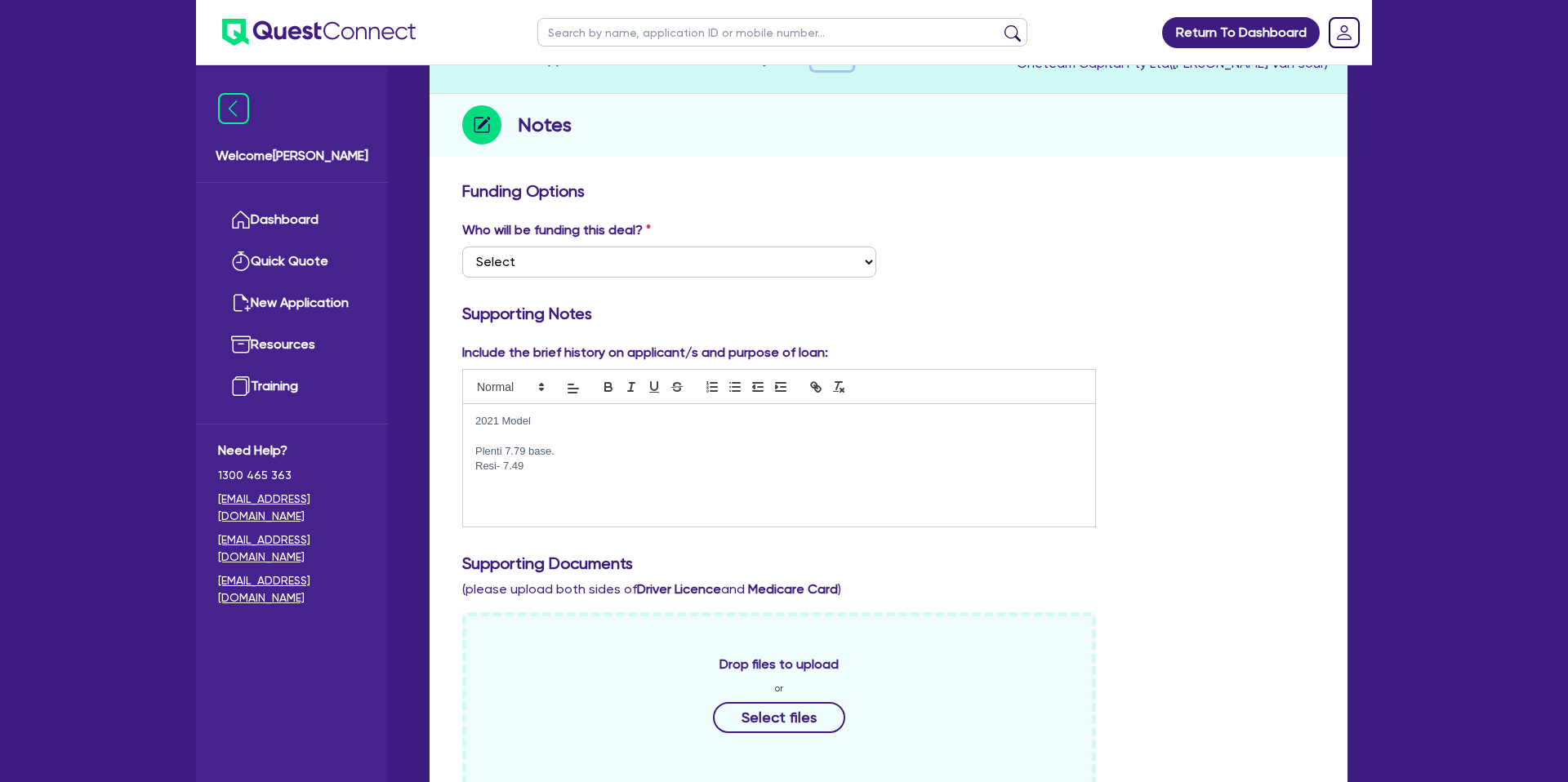
scroll to position [166, 0]
click at [558, 449] on p "Plenti 7.79 base." at bounding box center [779, 450] width 608 height 15
click at [544, 462] on p "Resi- 7.49" at bounding box center [779, 465] width 608 height 15
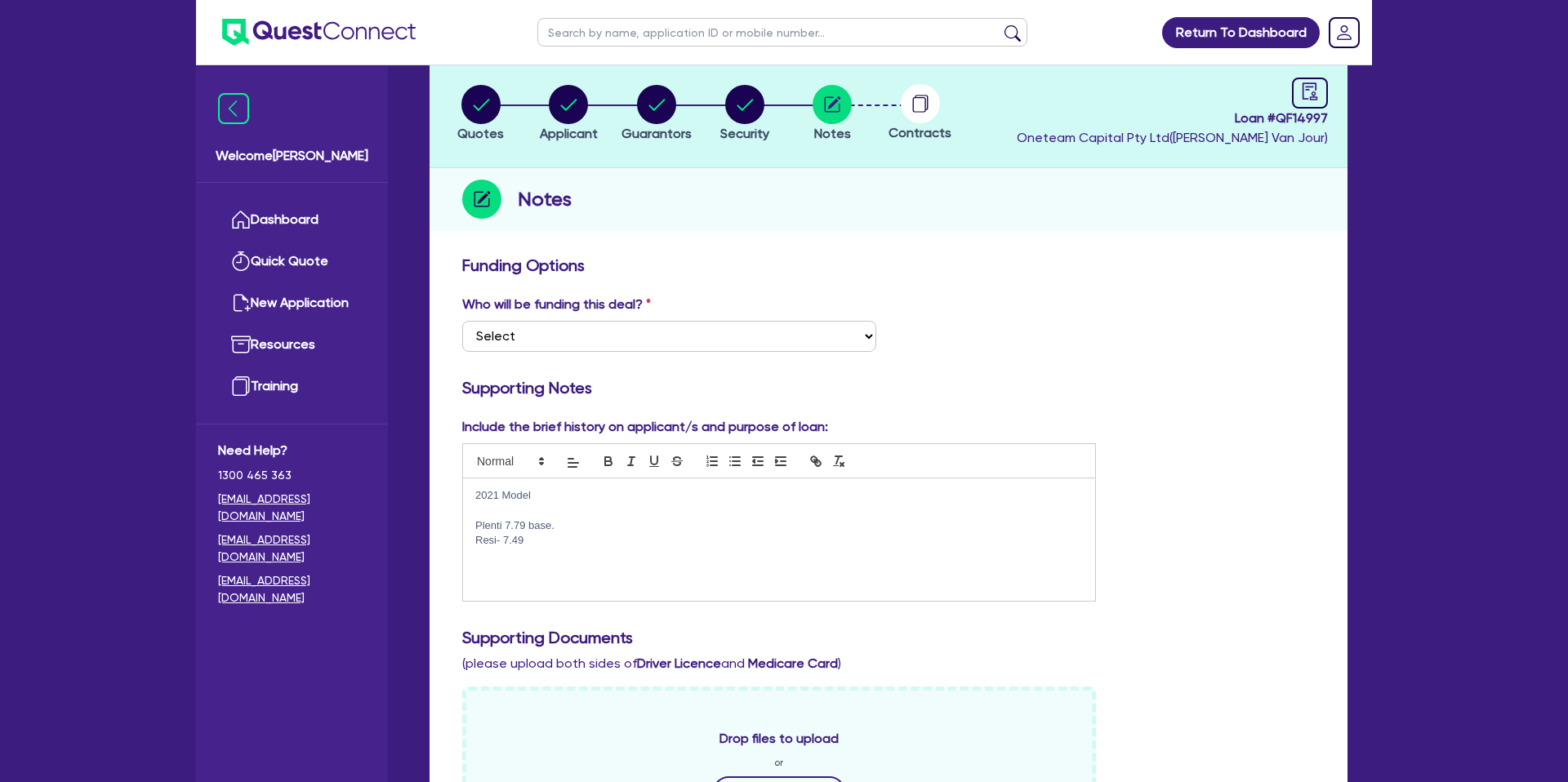
scroll to position [0, 0]
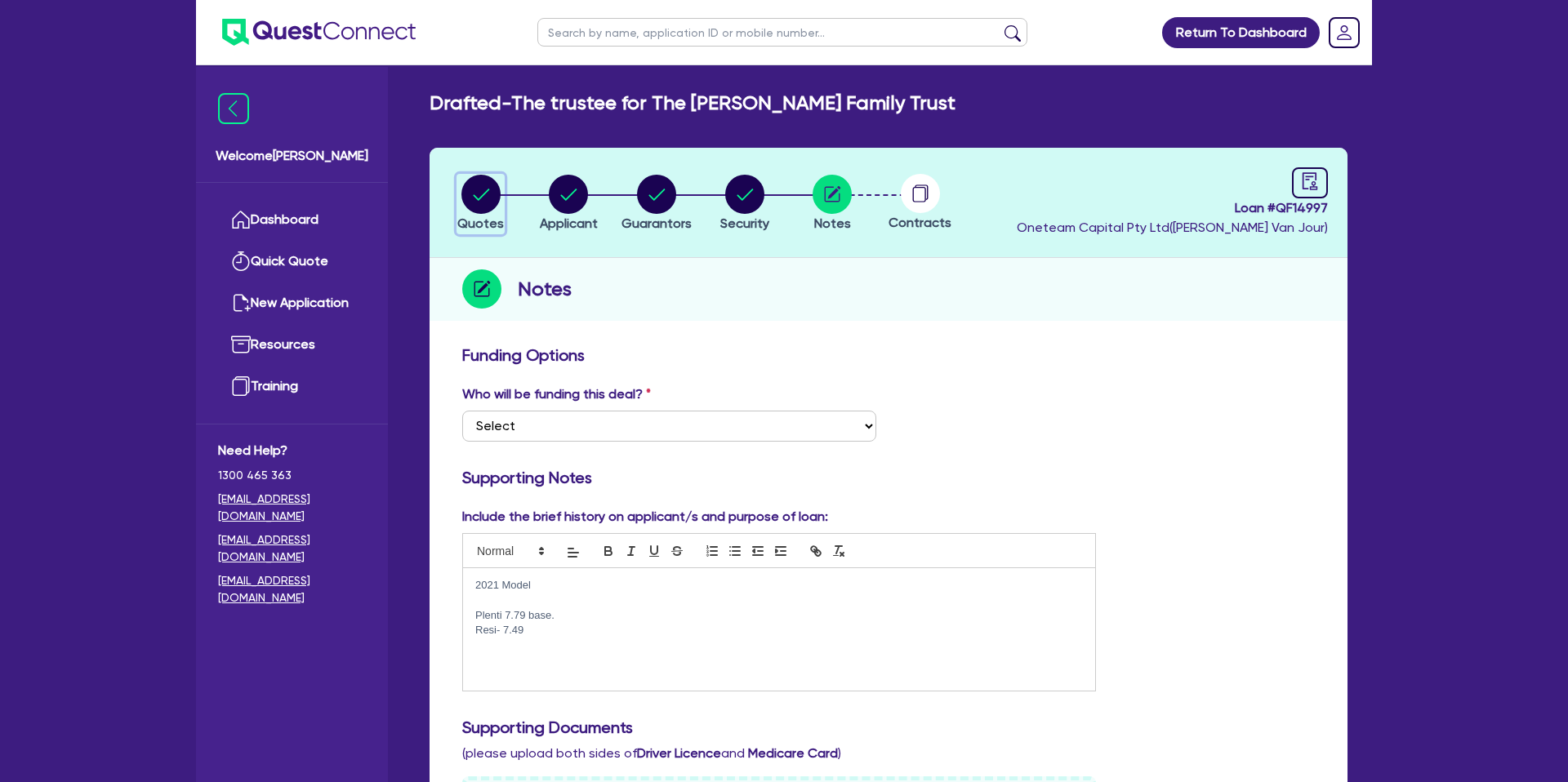
click at [482, 193] on circle "button" at bounding box center [481, 194] width 39 height 39
select select "CARS_AND_LIGHT_TRUCKS"
select select "PASSENGER_VEHICLES"
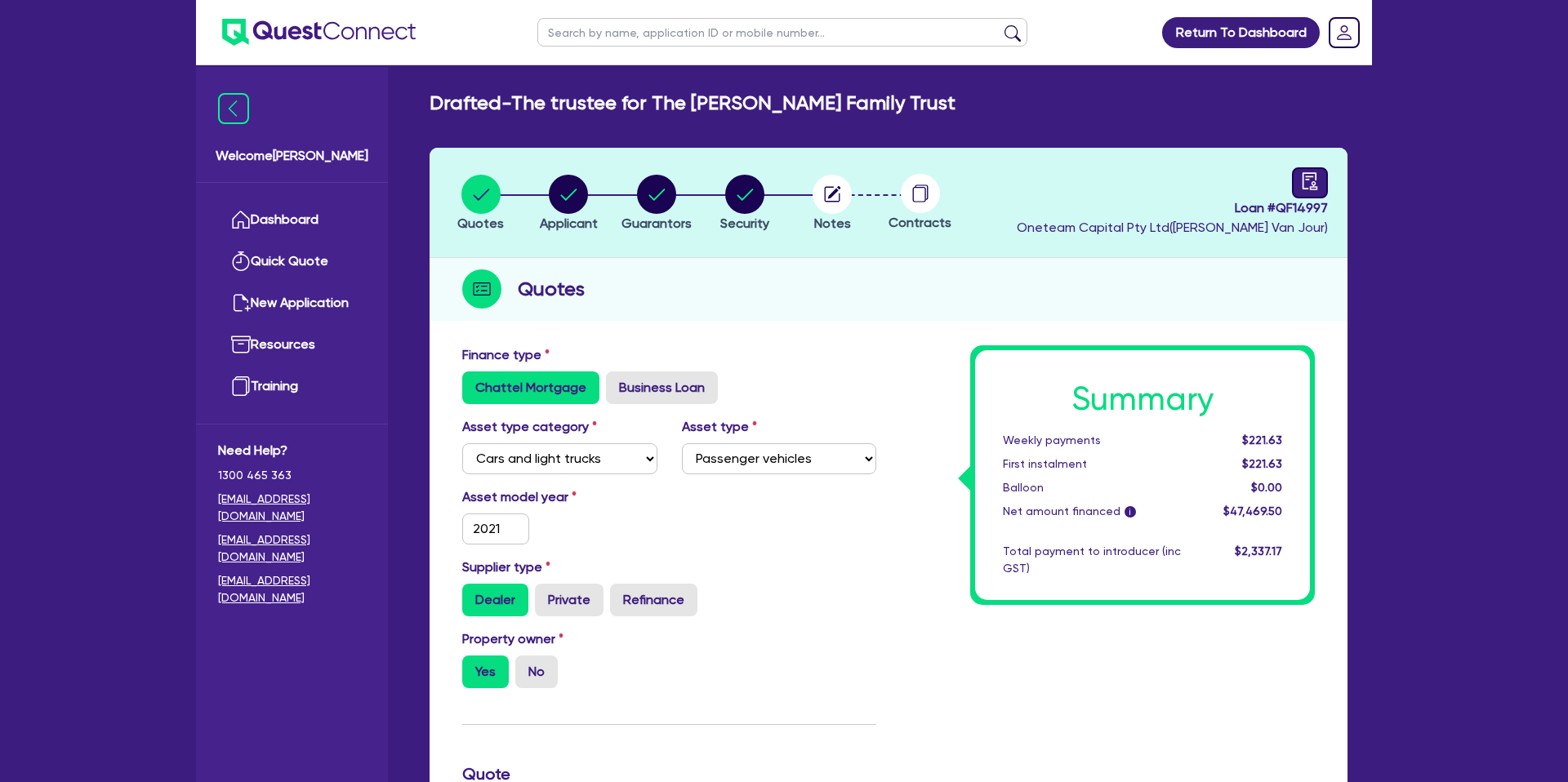
click at [1307, 178] on icon "audit" at bounding box center [1309, 181] width 18 height 18
select select "DRAFTED_NEW"
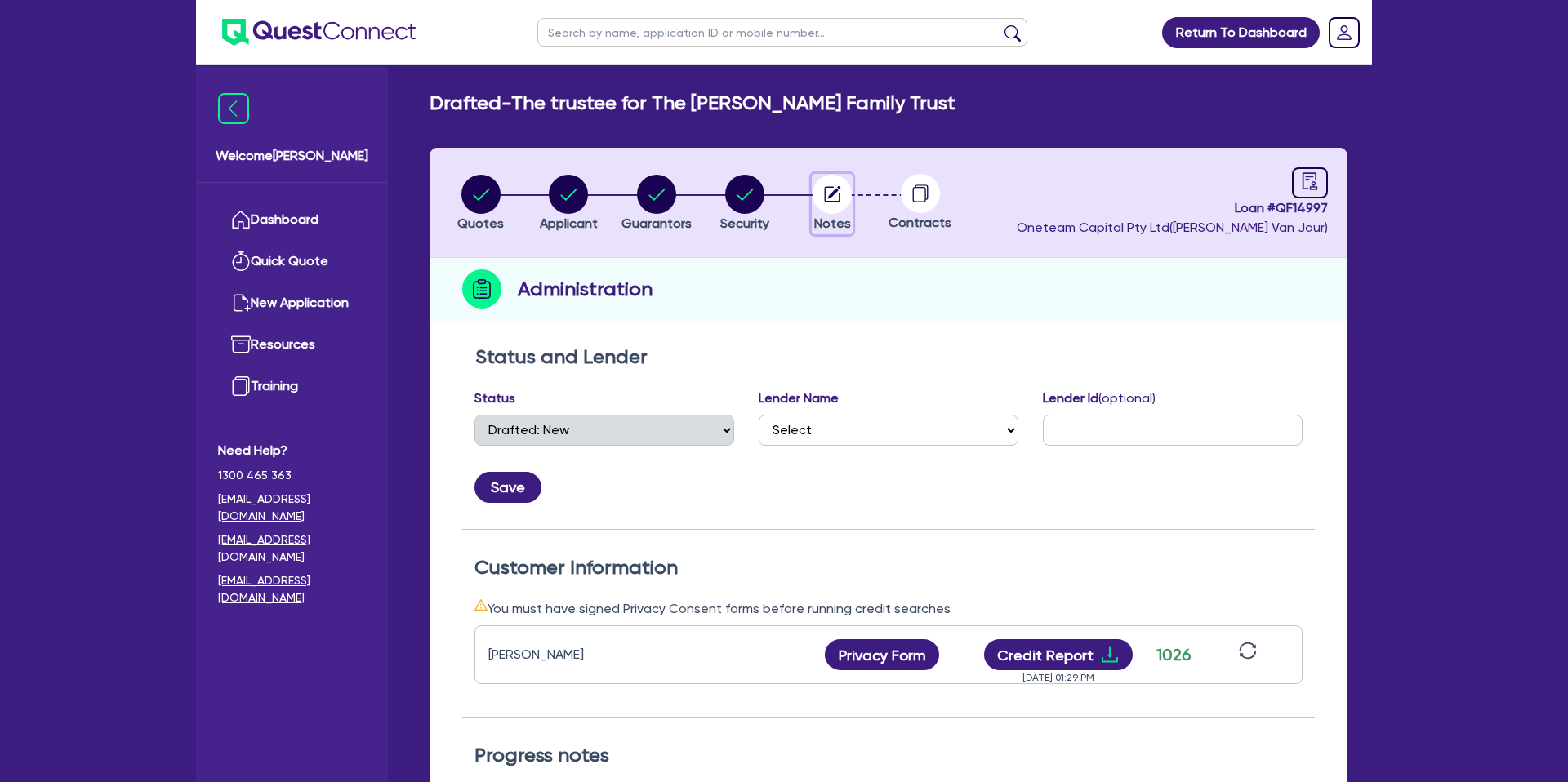
click at [834, 197] on circle "button" at bounding box center [832, 194] width 39 height 39
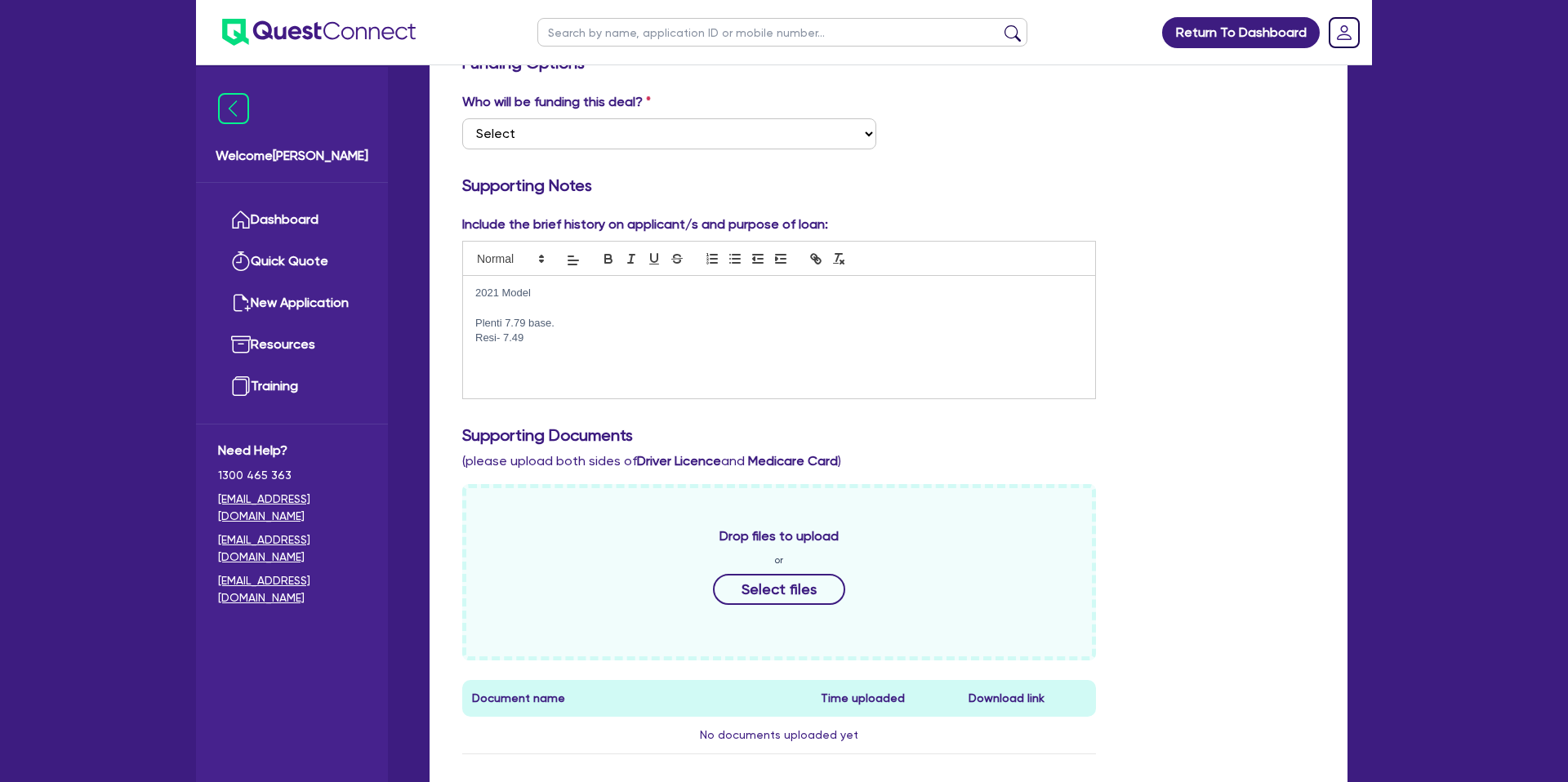
scroll to position [293, 0]
drag, startPoint x: 552, startPoint y: 352, endPoint x: 558, endPoint y: 339, distance: 14.3
click at [557, 346] on div "2021 Model Plenti 7.79 base. Resi- 7.49" at bounding box center [778, 336] width 632 height 122
click at [1184, 363] on div "Include the brief history on applicant/s and purpose of loan: 2021 Model Plenti…" at bounding box center [887, 312] width 877 height 198
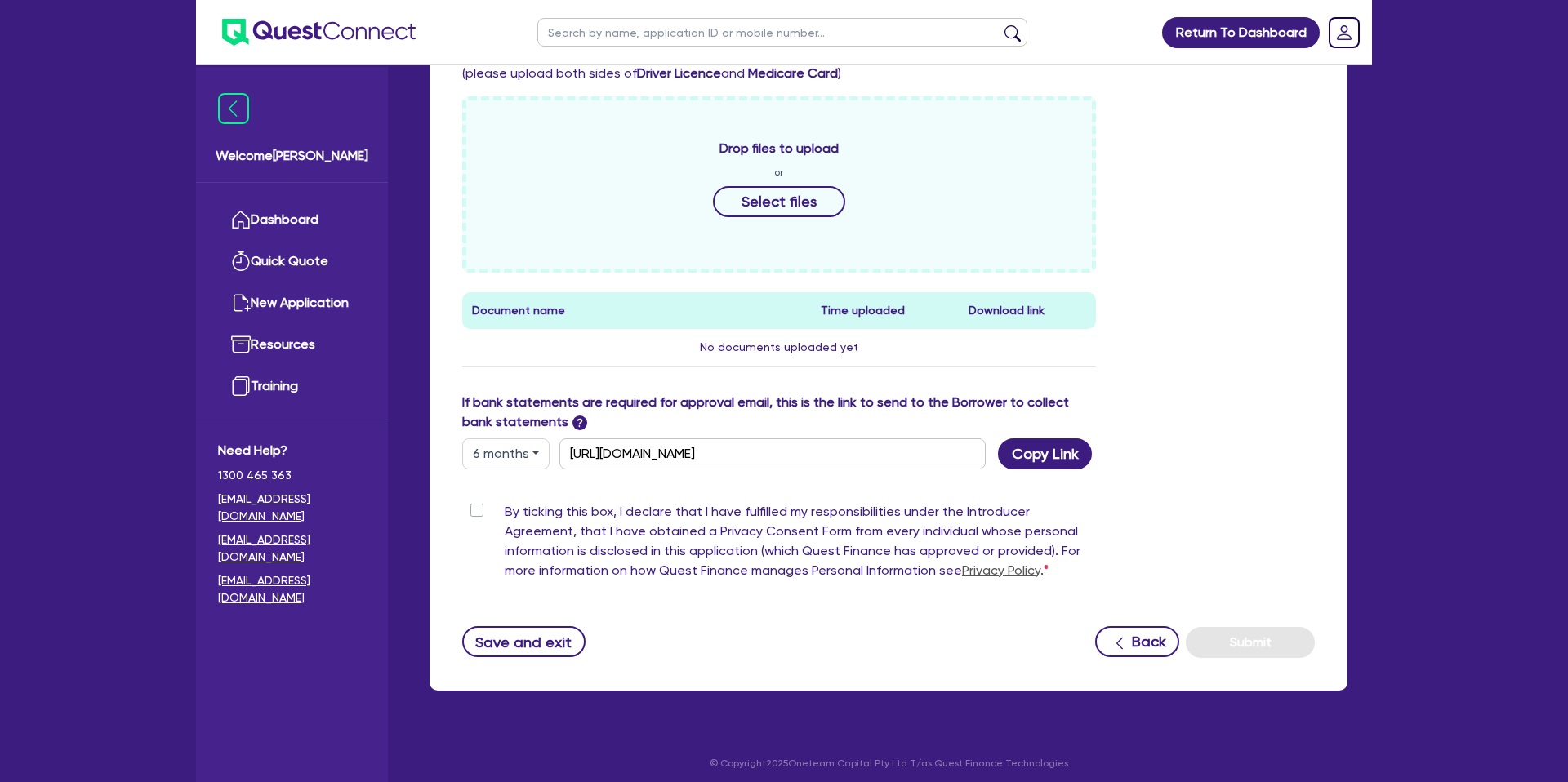
scroll to position [689, 0]
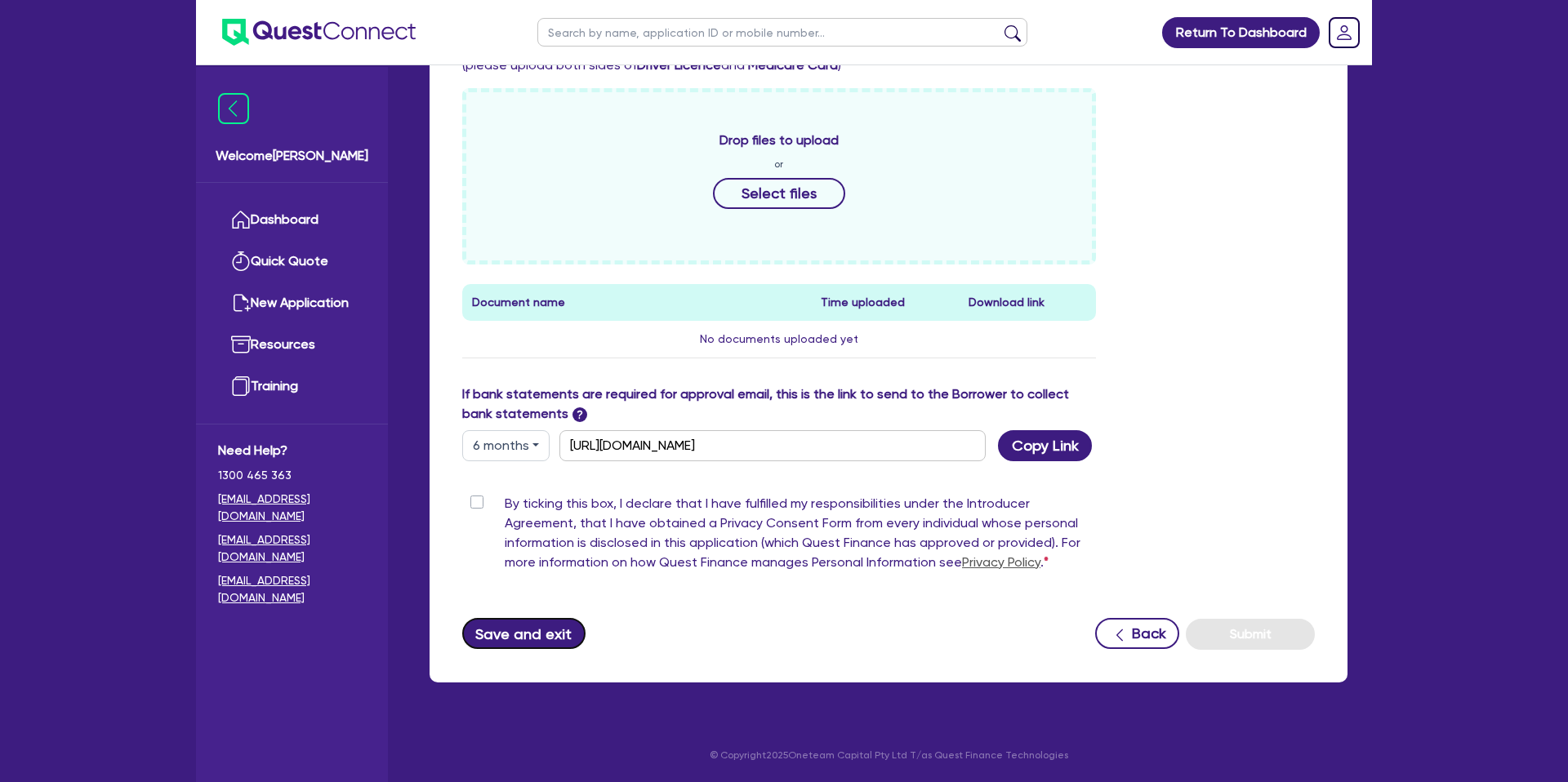
click at [533, 632] on button "Save and exit" at bounding box center [523, 633] width 123 height 31
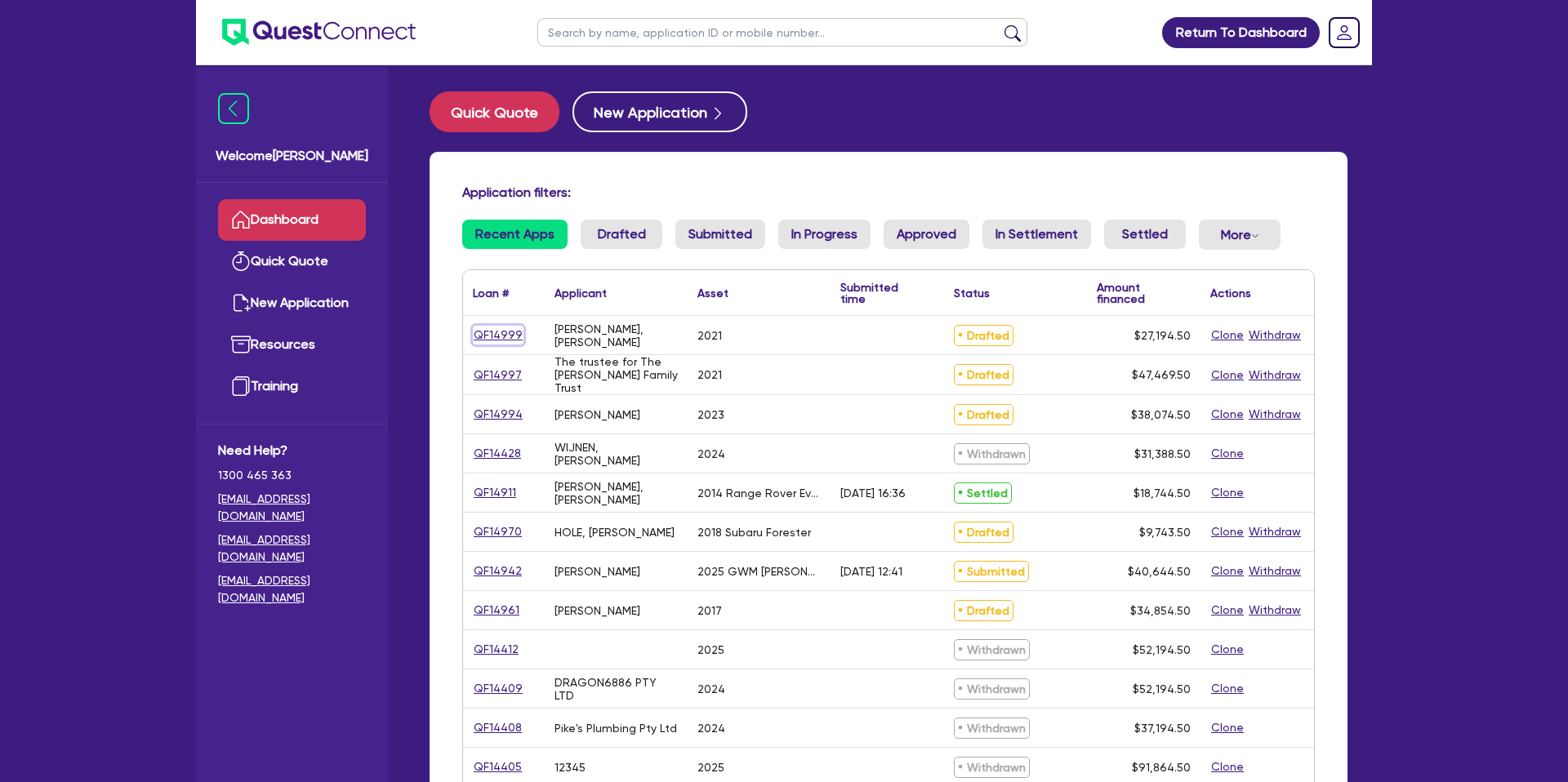
click at [498, 329] on link "QF14999" at bounding box center [497, 334] width 51 height 19
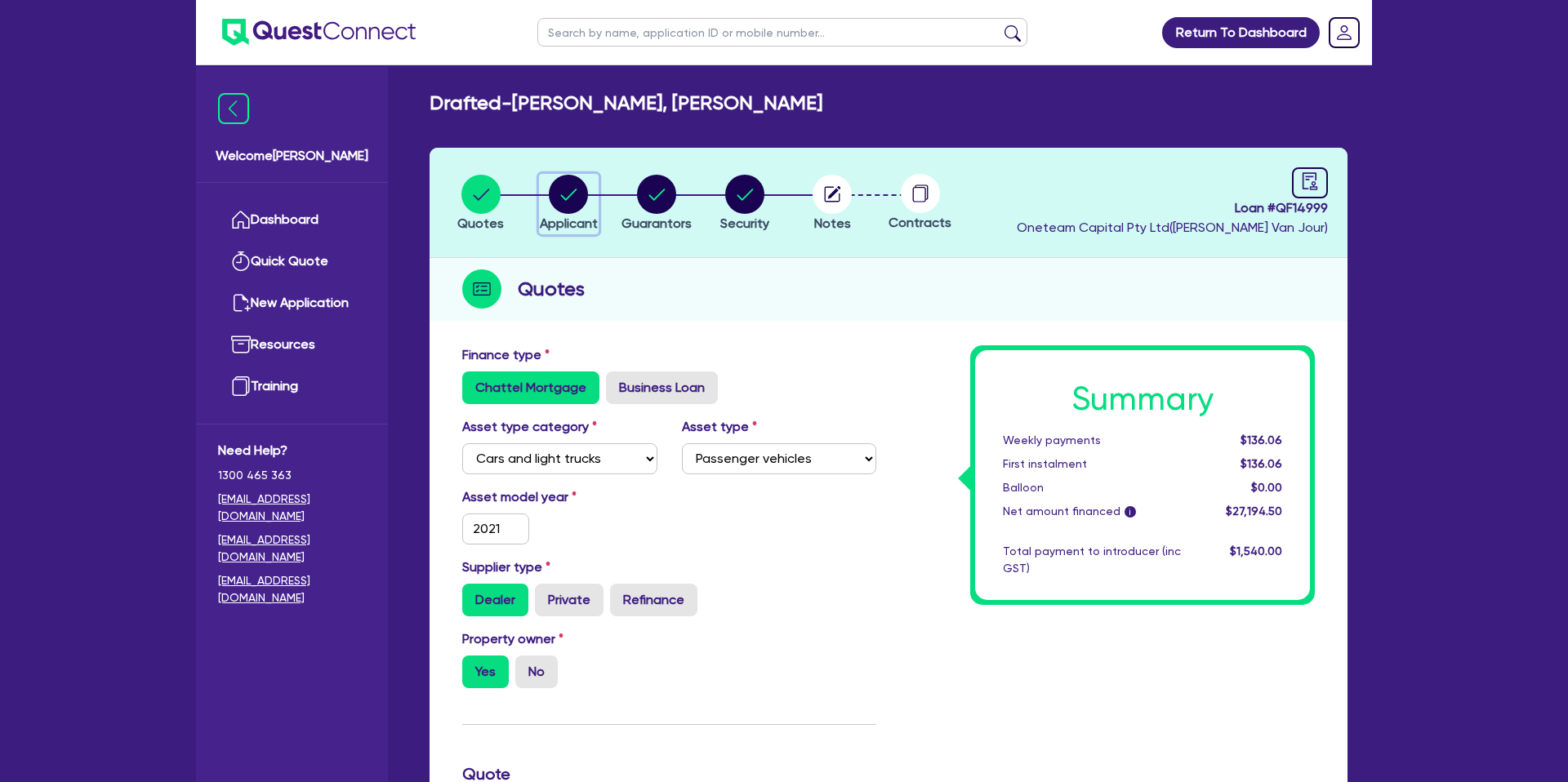
click at [578, 186] on circle "button" at bounding box center [567, 194] width 39 height 39
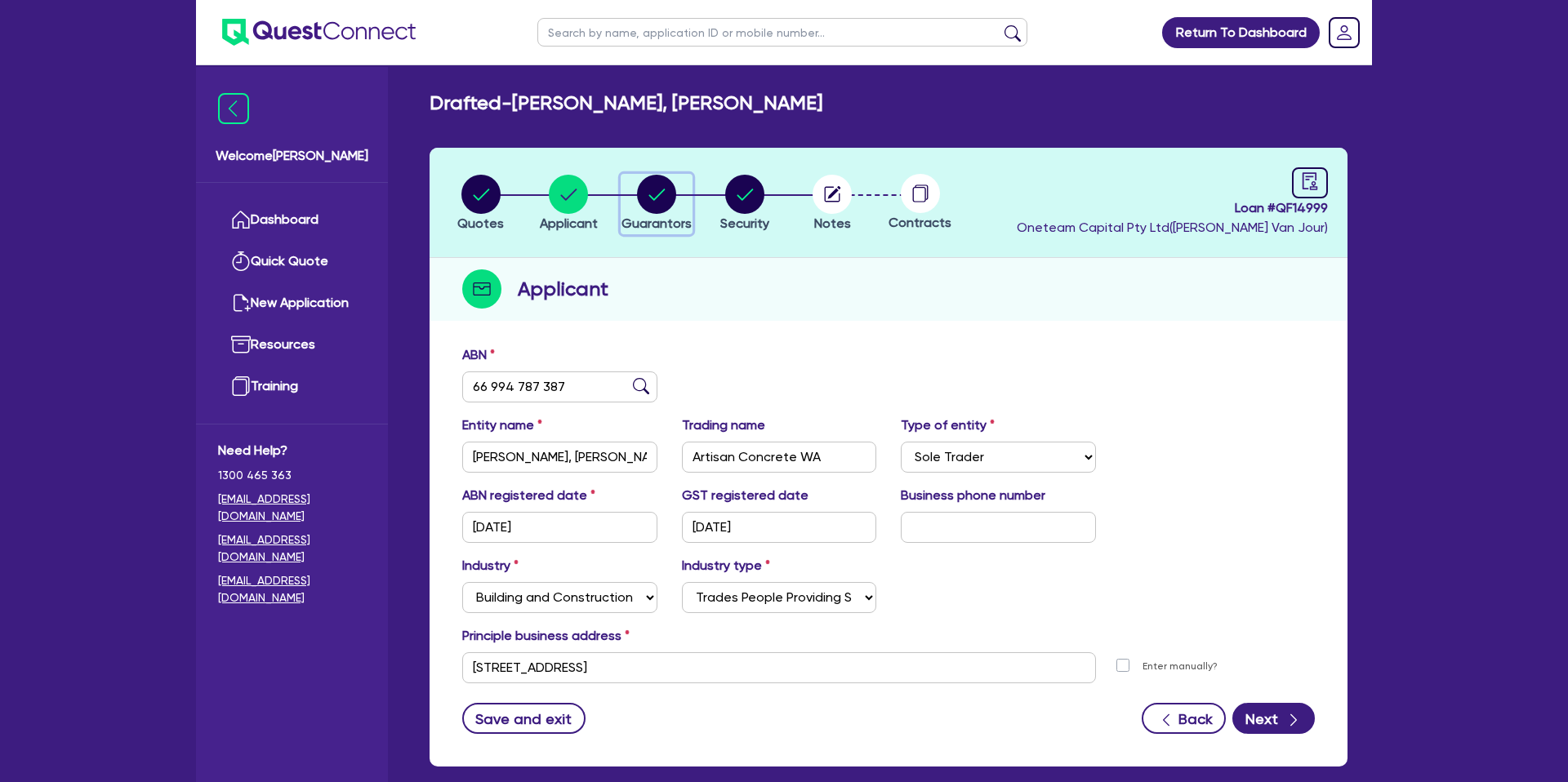
click at [661, 189] on circle "button" at bounding box center [656, 194] width 39 height 39
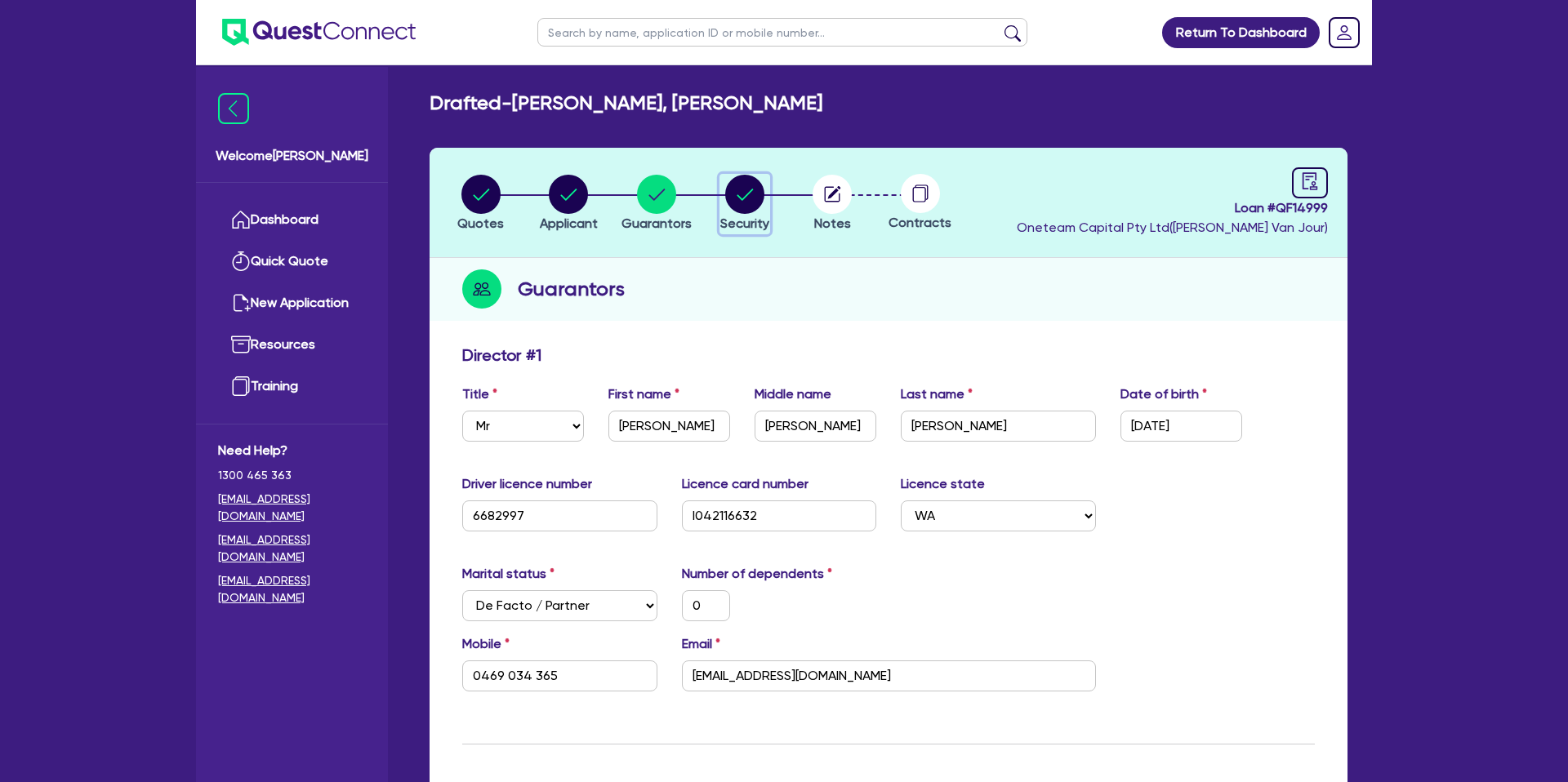
click at [749, 193] on icon "button" at bounding box center [744, 194] width 16 height 11
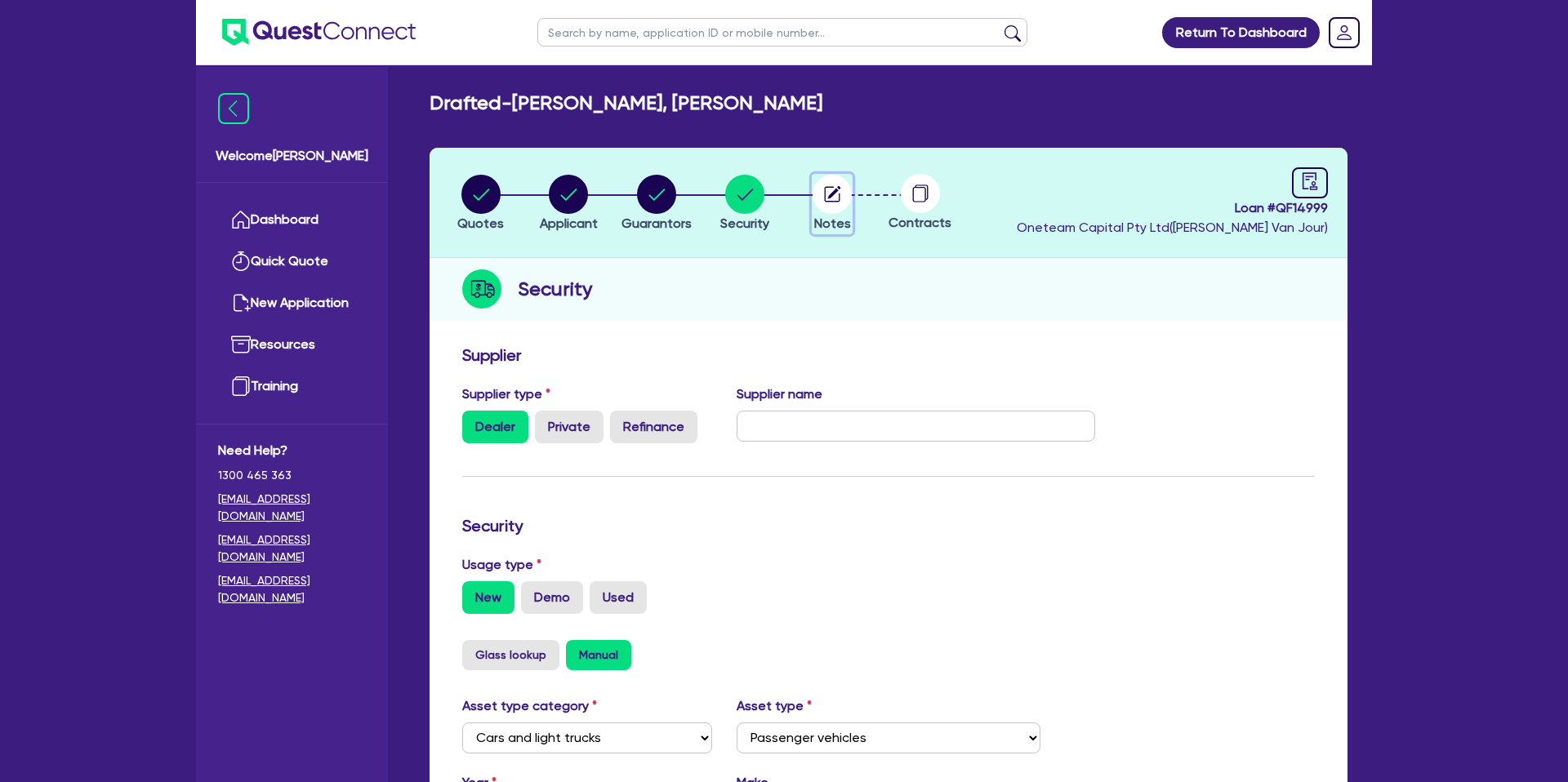
click at [834, 192] on icon "button" at bounding box center [834, 192] width 13 height 13
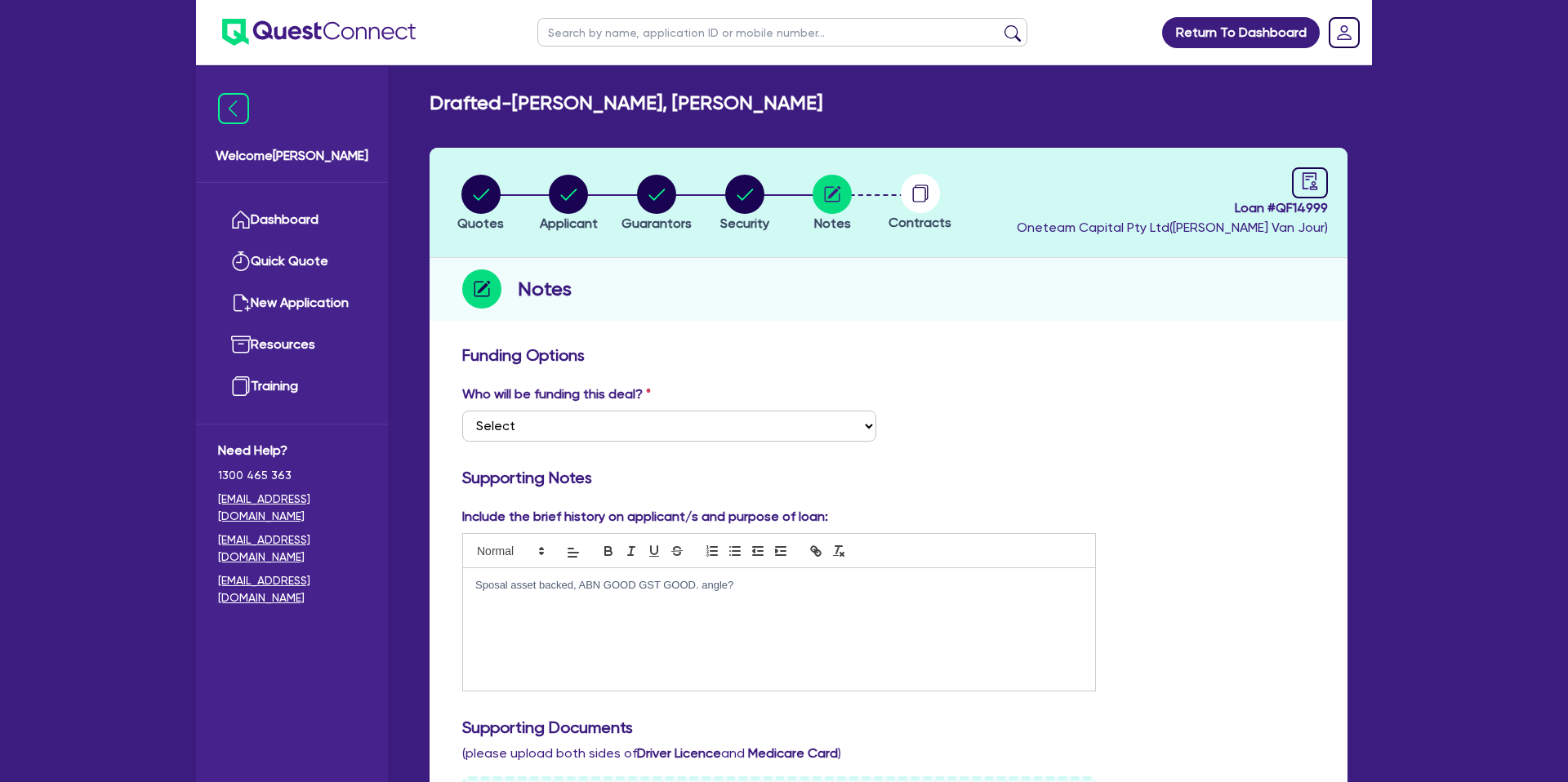
click at [919, 199] on circle at bounding box center [919, 193] width 39 height 39
click at [1304, 184] on icon "audit" at bounding box center [1309, 181] width 18 height 18
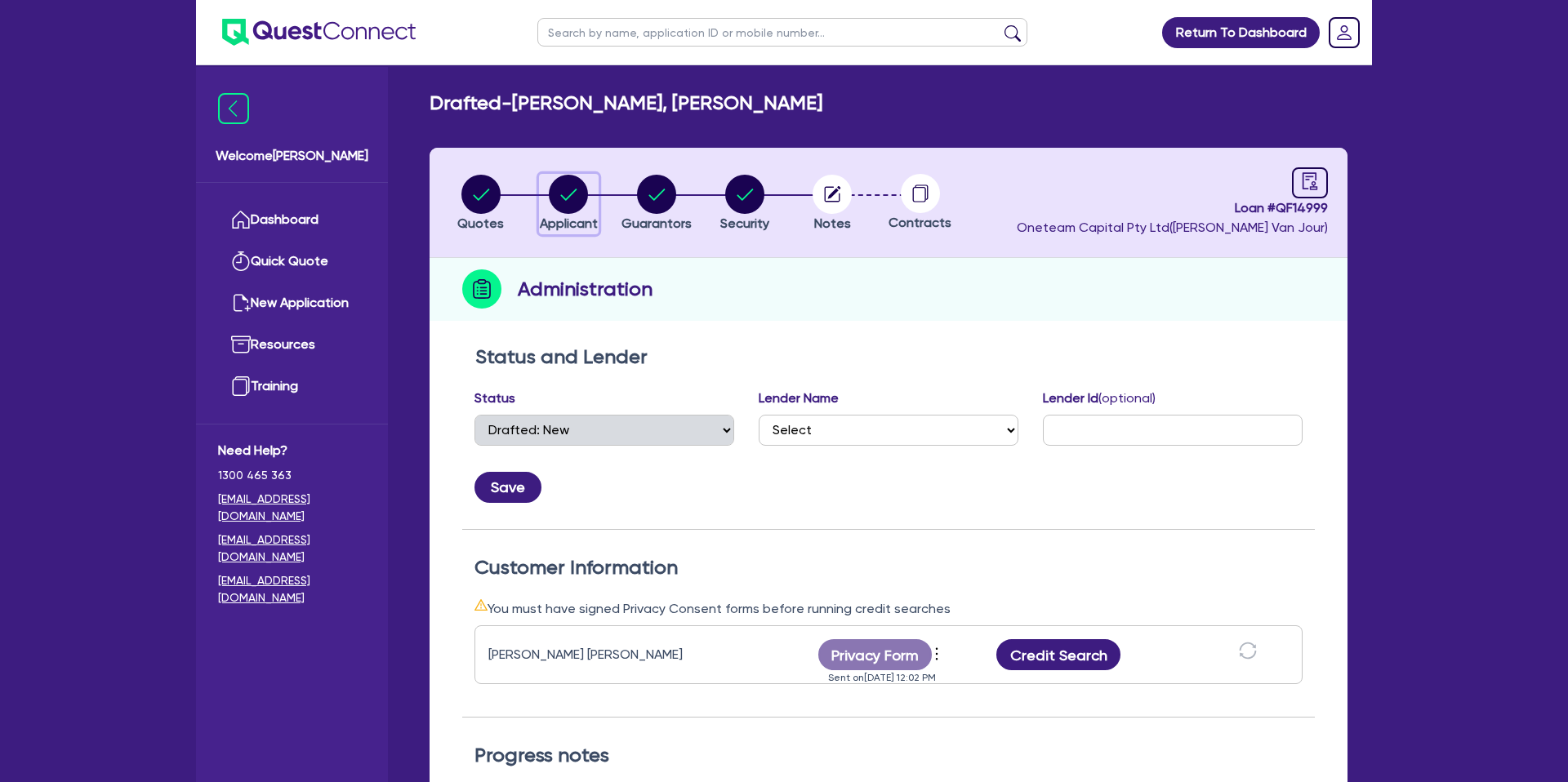
click at [559, 194] on circle "button" at bounding box center [567, 194] width 39 height 39
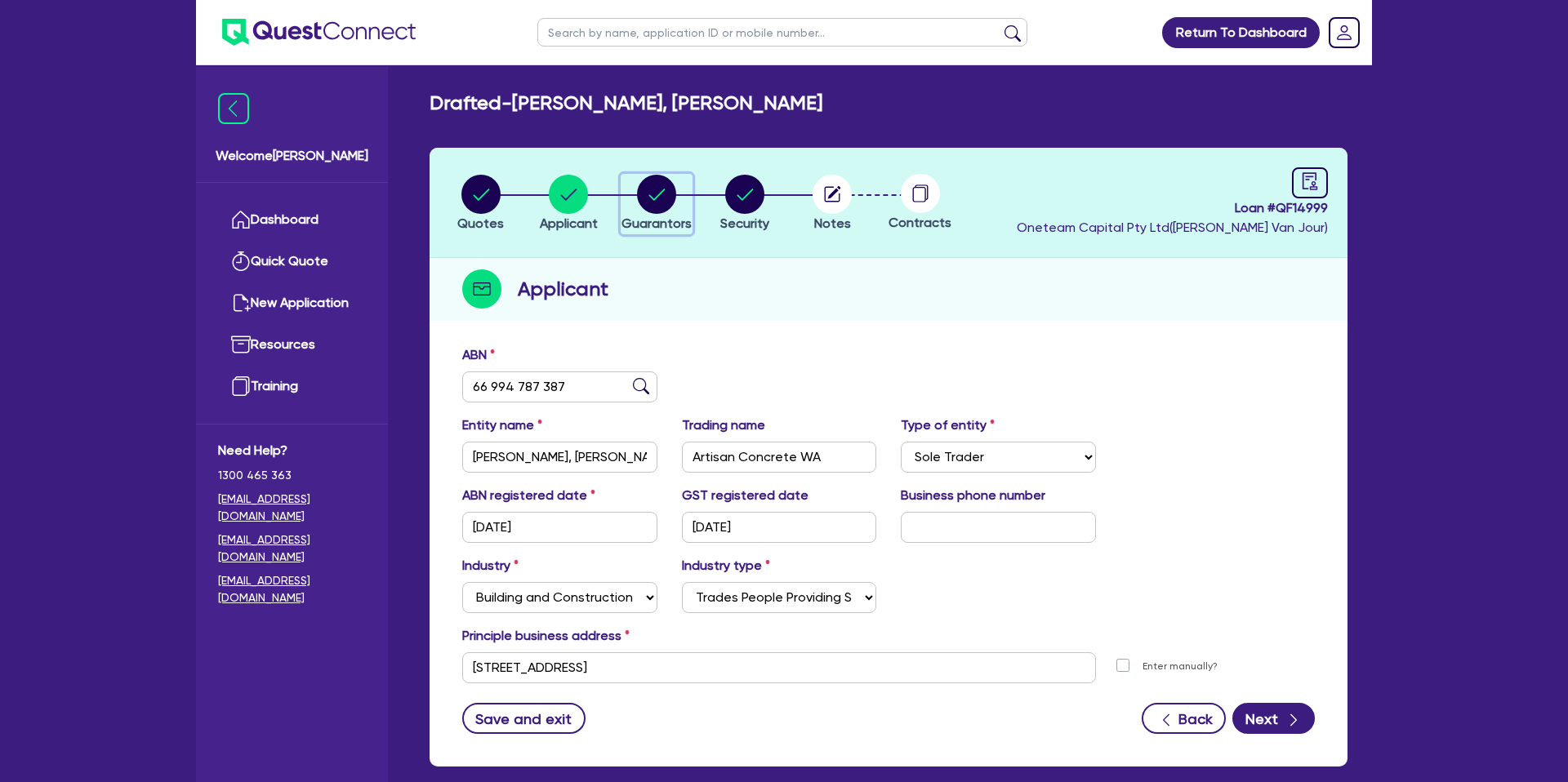
click at [643, 191] on circle "button" at bounding box center [656, 194] width 39 height 39
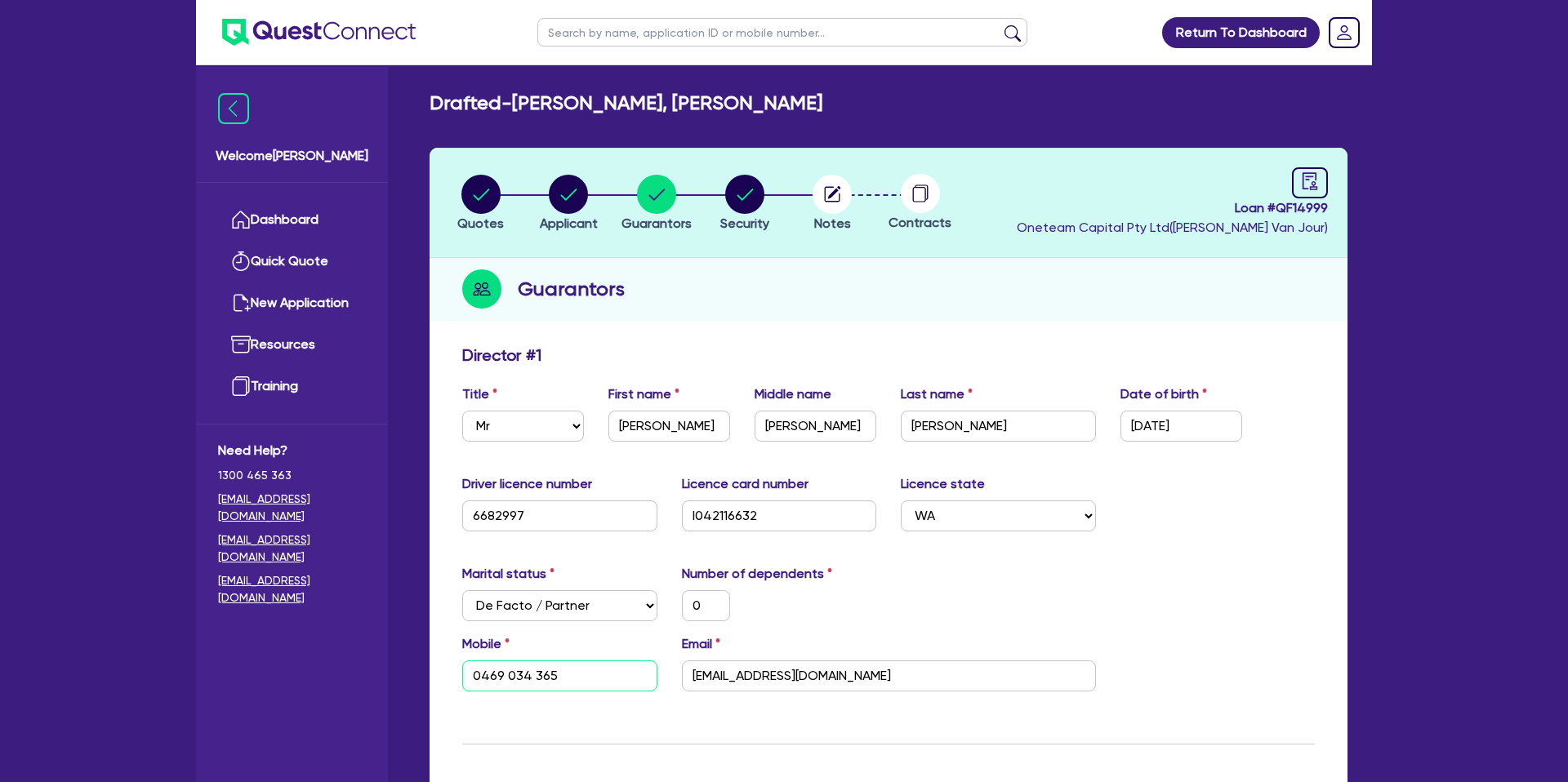
click at [501, 681] on input "0469 034 365" at bounding box center [559, 676] width 195 height 31
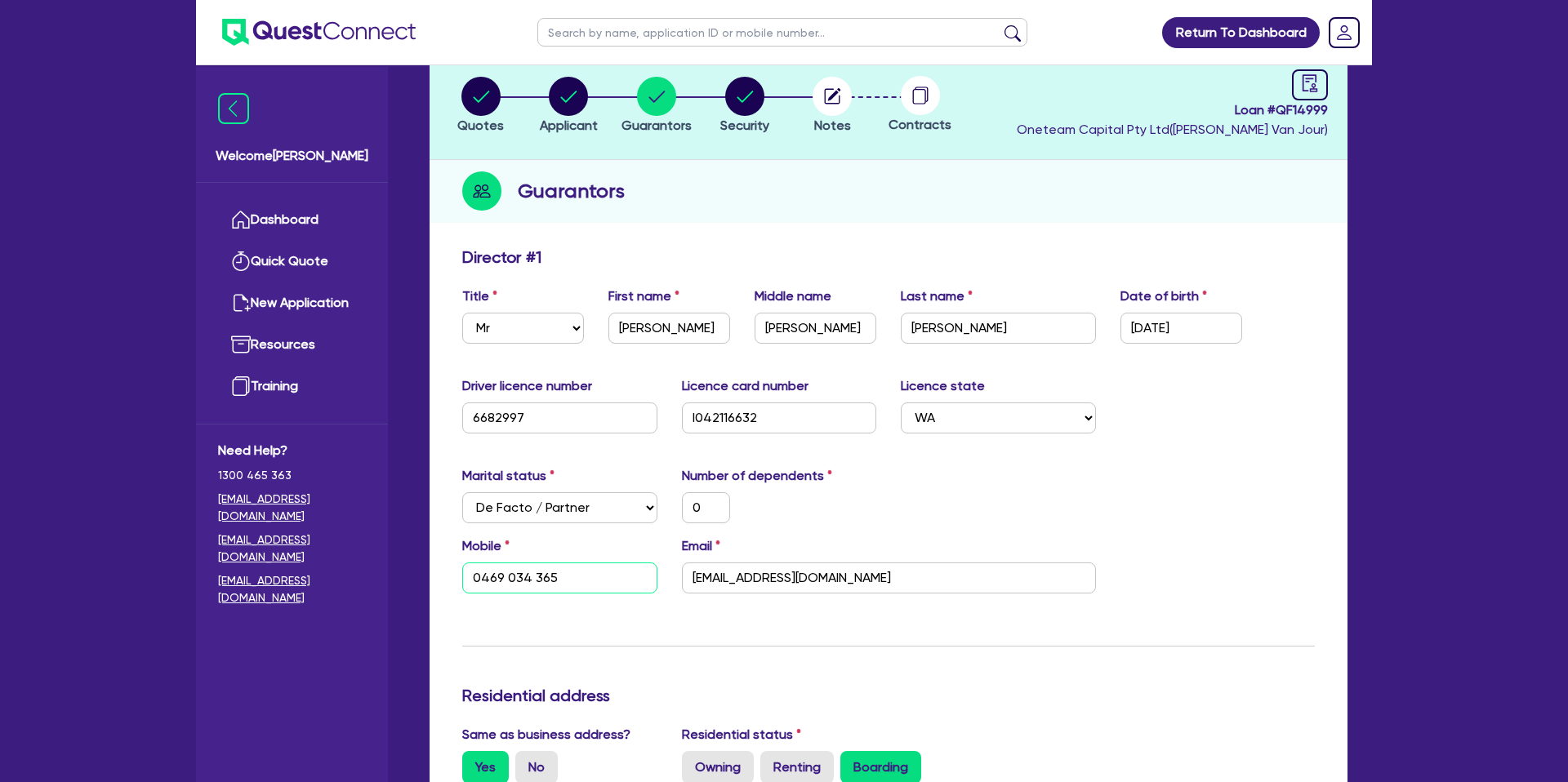
scroll to position [105, 0]
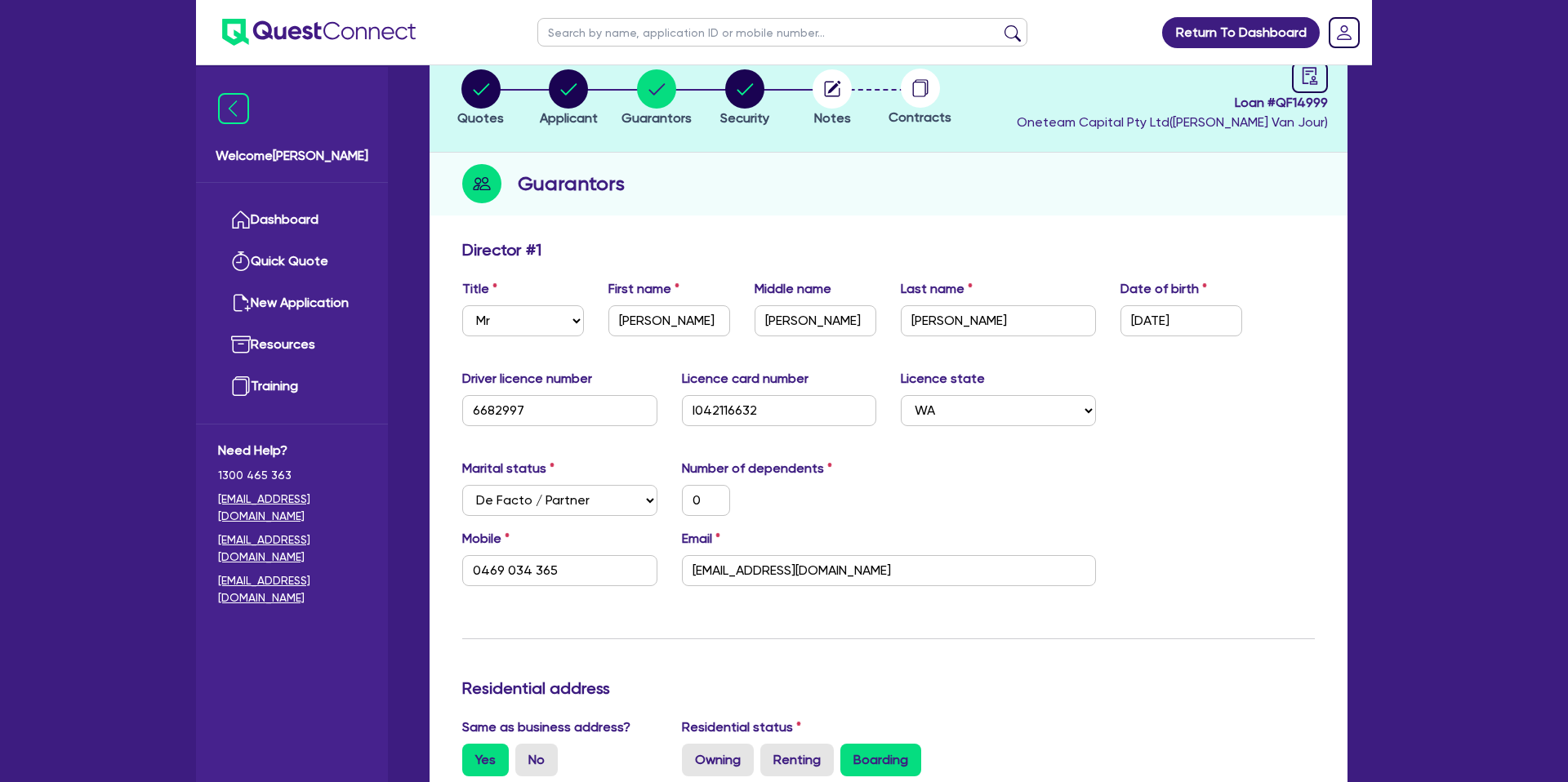
click at [857, 181] on div "Guarantors" at bounding box center [888, 183] width 917 height 63
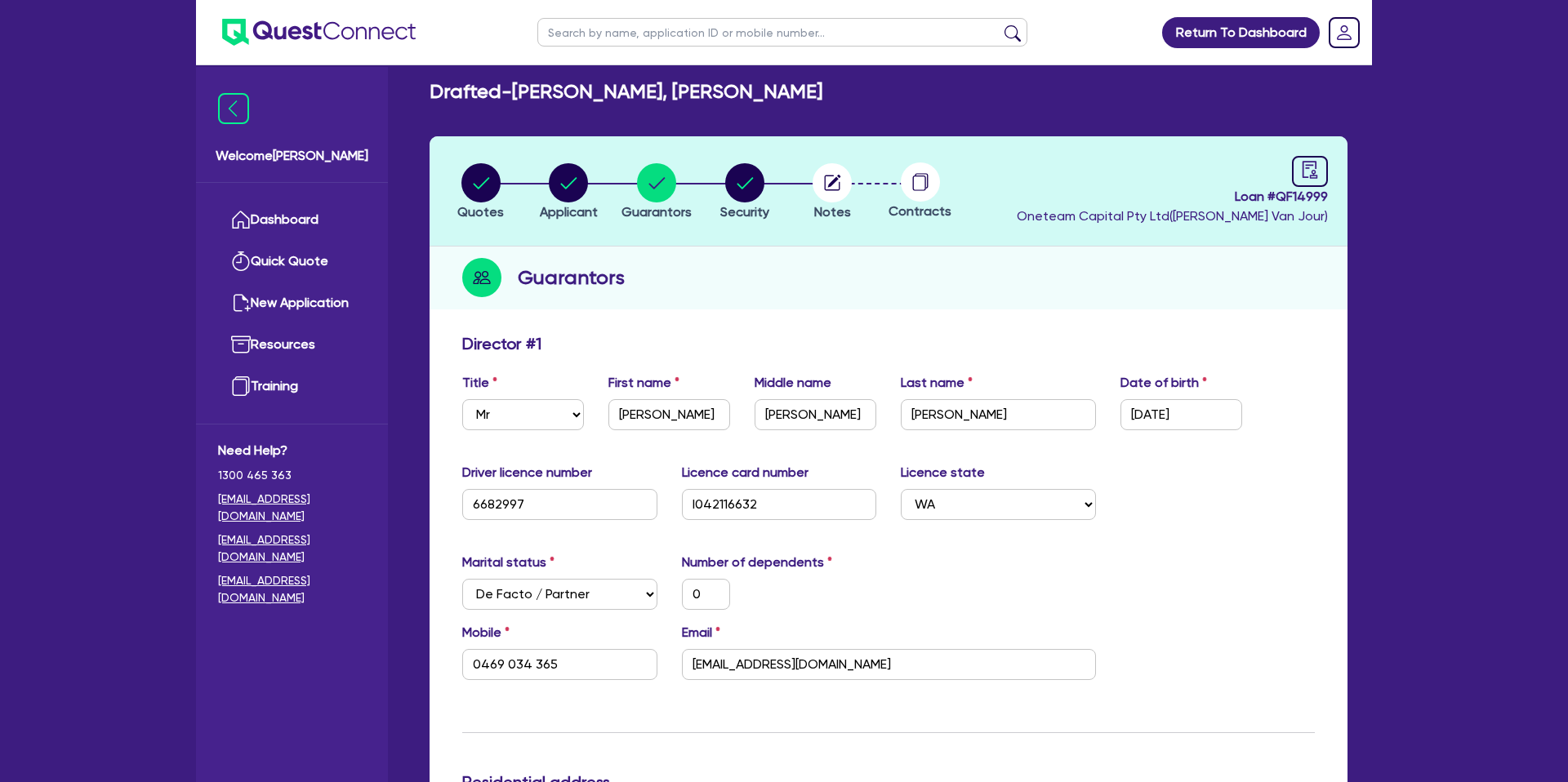
scroll to position [0, 0]
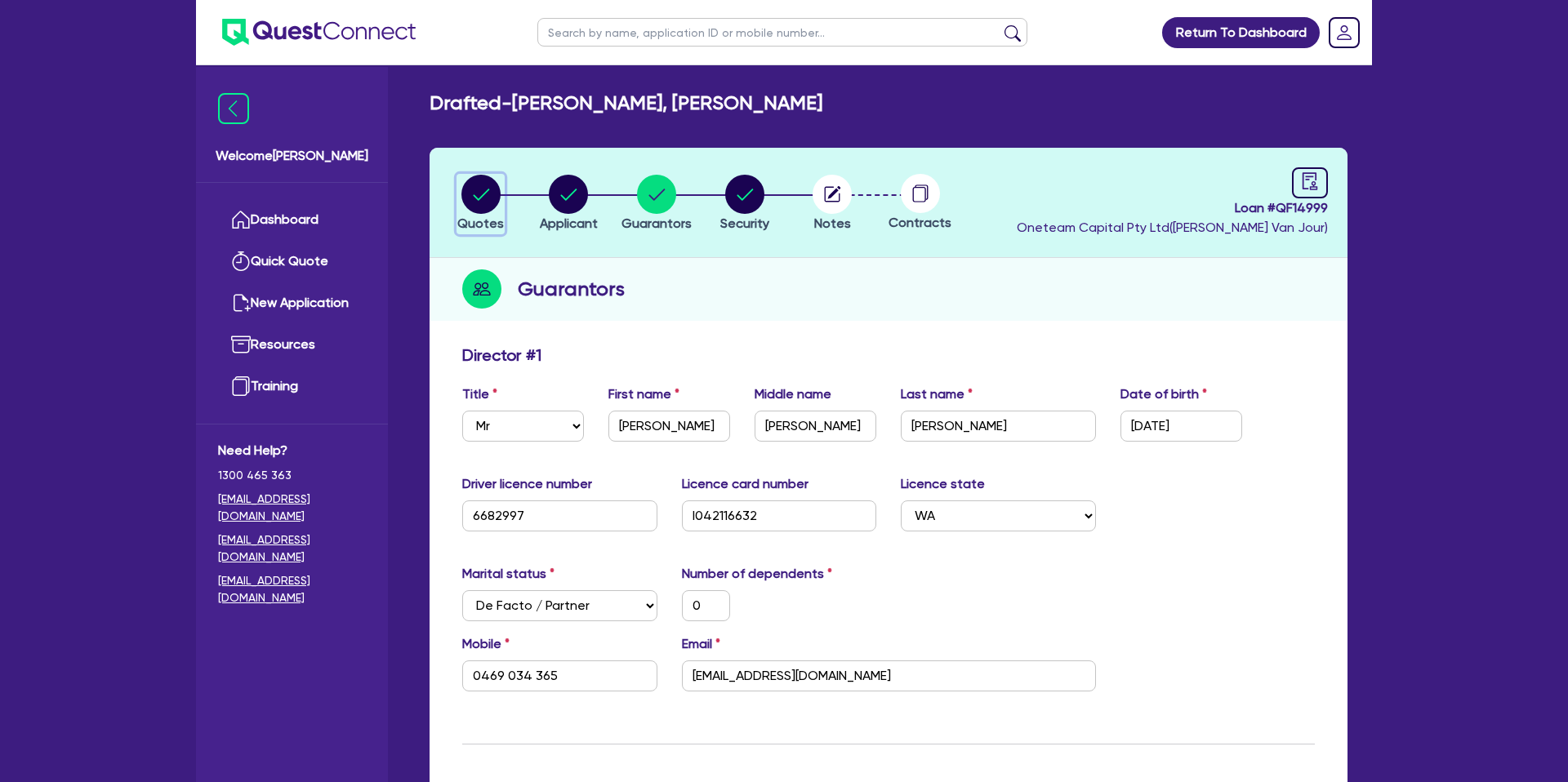
click at [485, 197] on circle "button" at bounding box center [481, 194] width 39 height 39
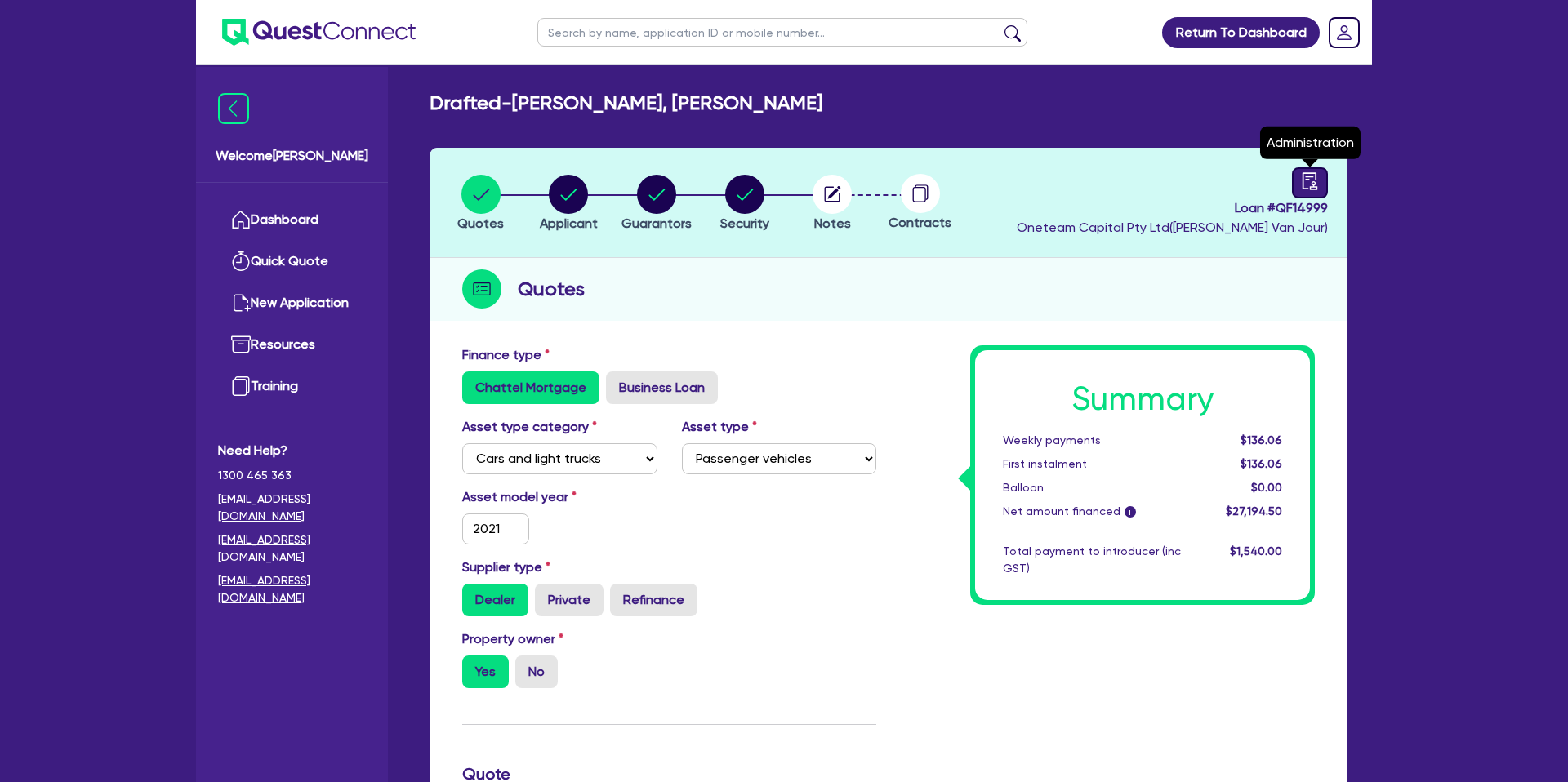
click at [1311, 181] on icon "audit" at bounding box center [1309, 181] width 18 height 18
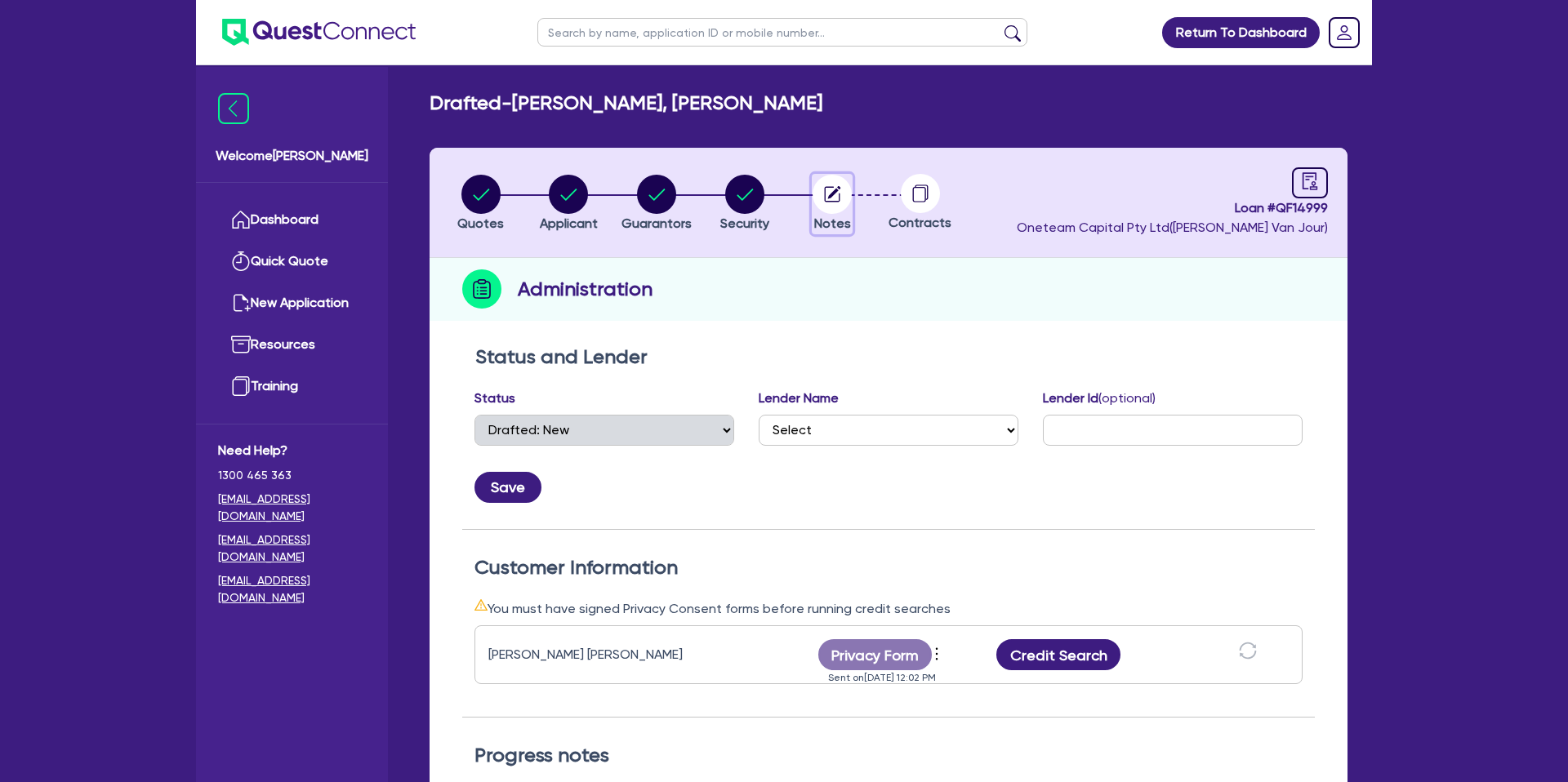
click at [831, 196] on icon "button" at bounding box center [834, 192] width 13 height 13
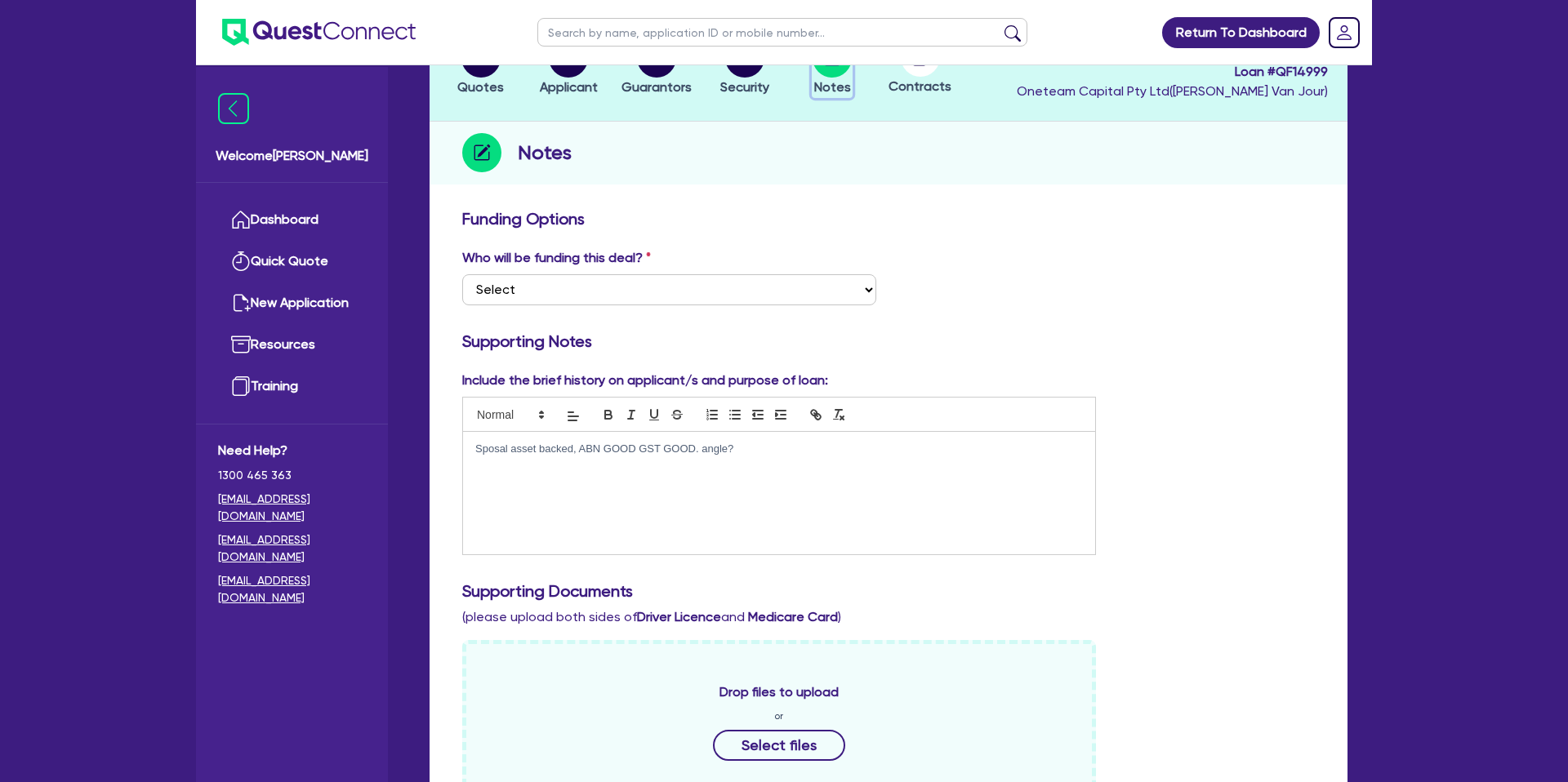
scroll to position [137, 0]
click at [785, 450] on p "Sposal asset backed, ABN GOOD GST GOOD. angle?" at bounding box center [779, 448] width 608 height 15
click at [1179, 358] on div "Funding Options Who will be funding this deal? Select I want Quest to fund 100%…" at bounding box center [887, 704] width 853 height 993
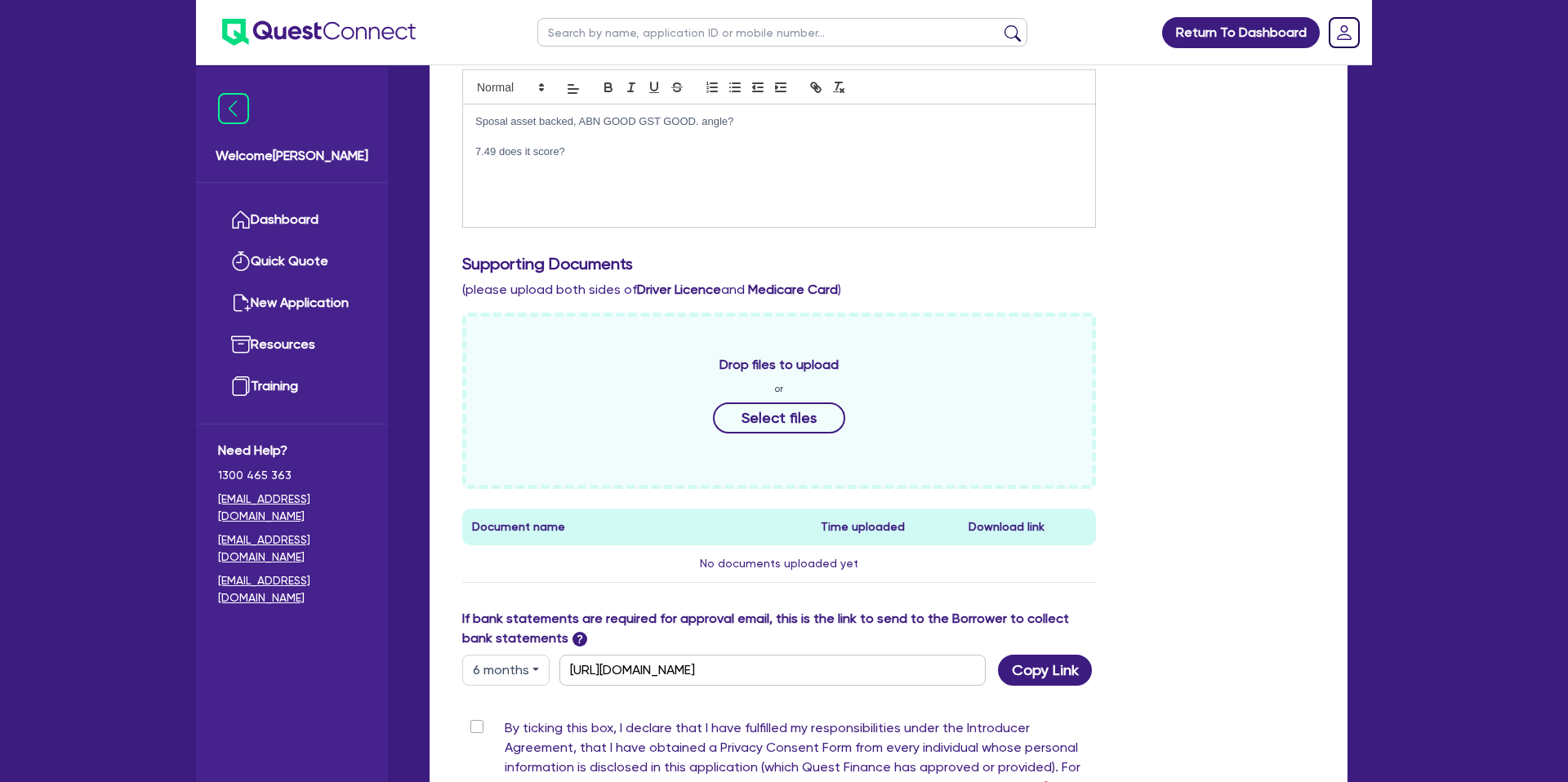
scroll to position [689, 0]
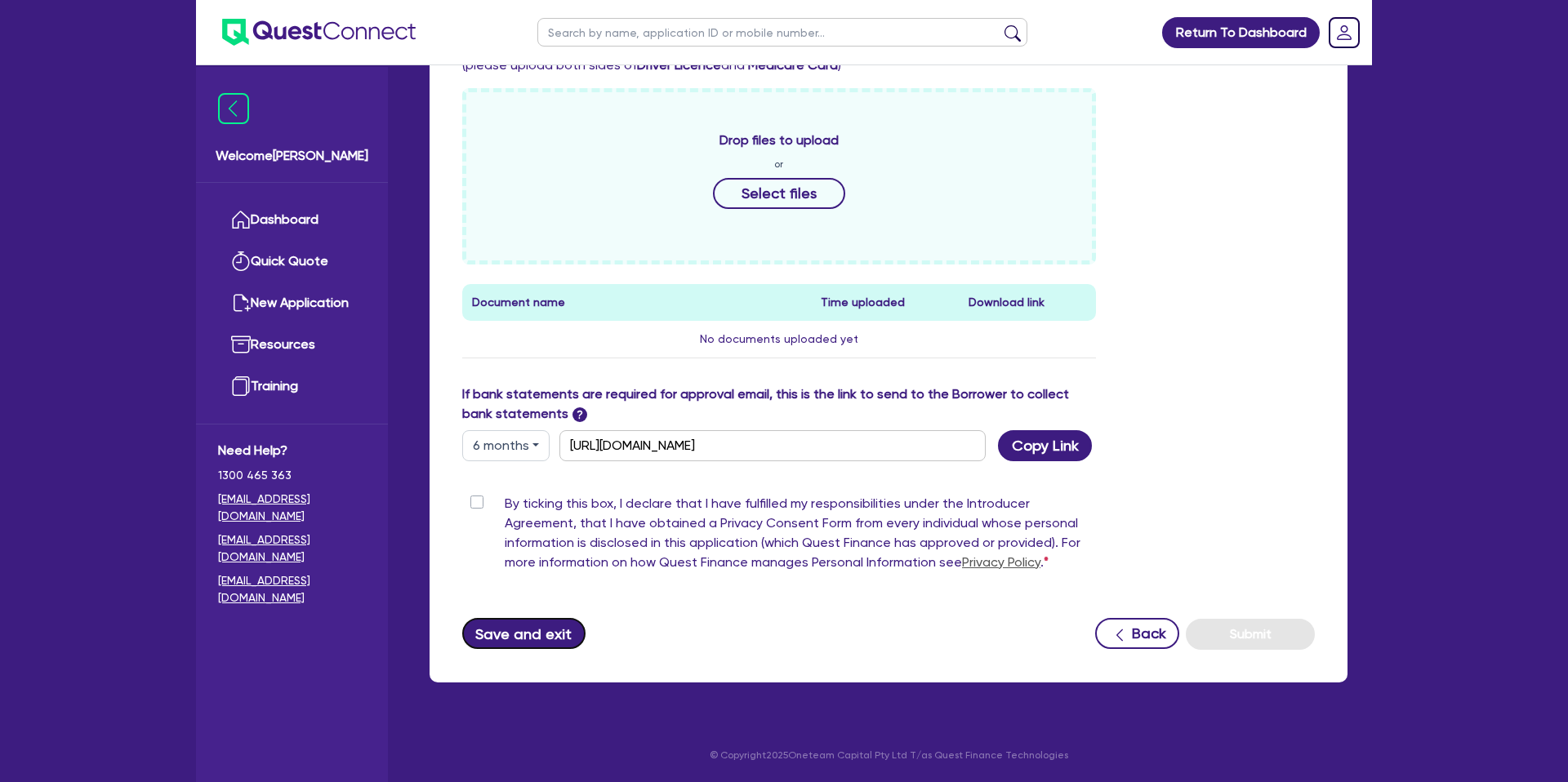
click at [502, 628] on button "Save and exit" at bounding box center [523, 633] width 123 height 31
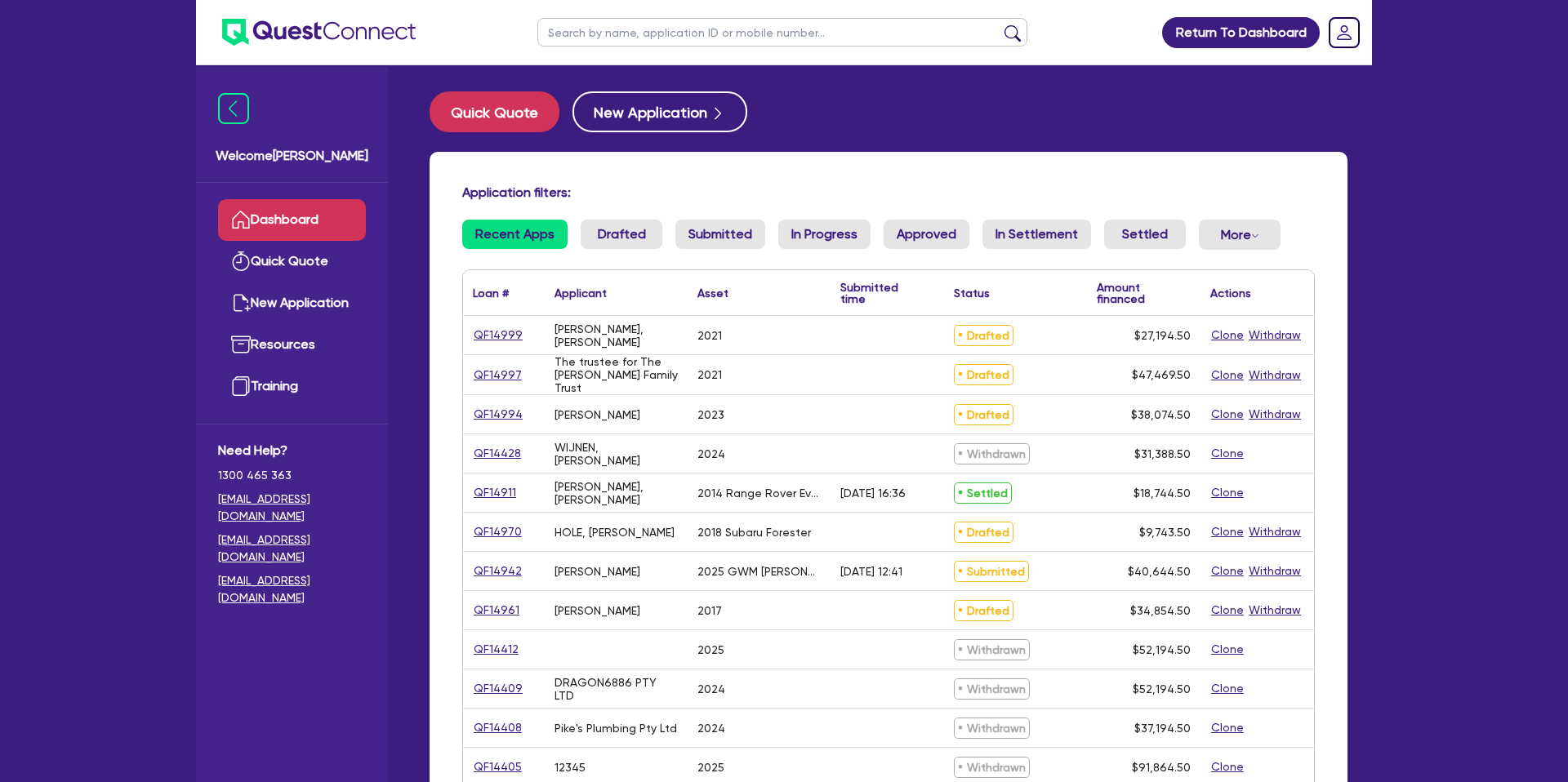
click at [635, 32] on input "text" at bounding box center [782, 32] width 490 height 29
click at [999, 25] on button "submit" at bounding box center [1012, 36] width 26 height 23
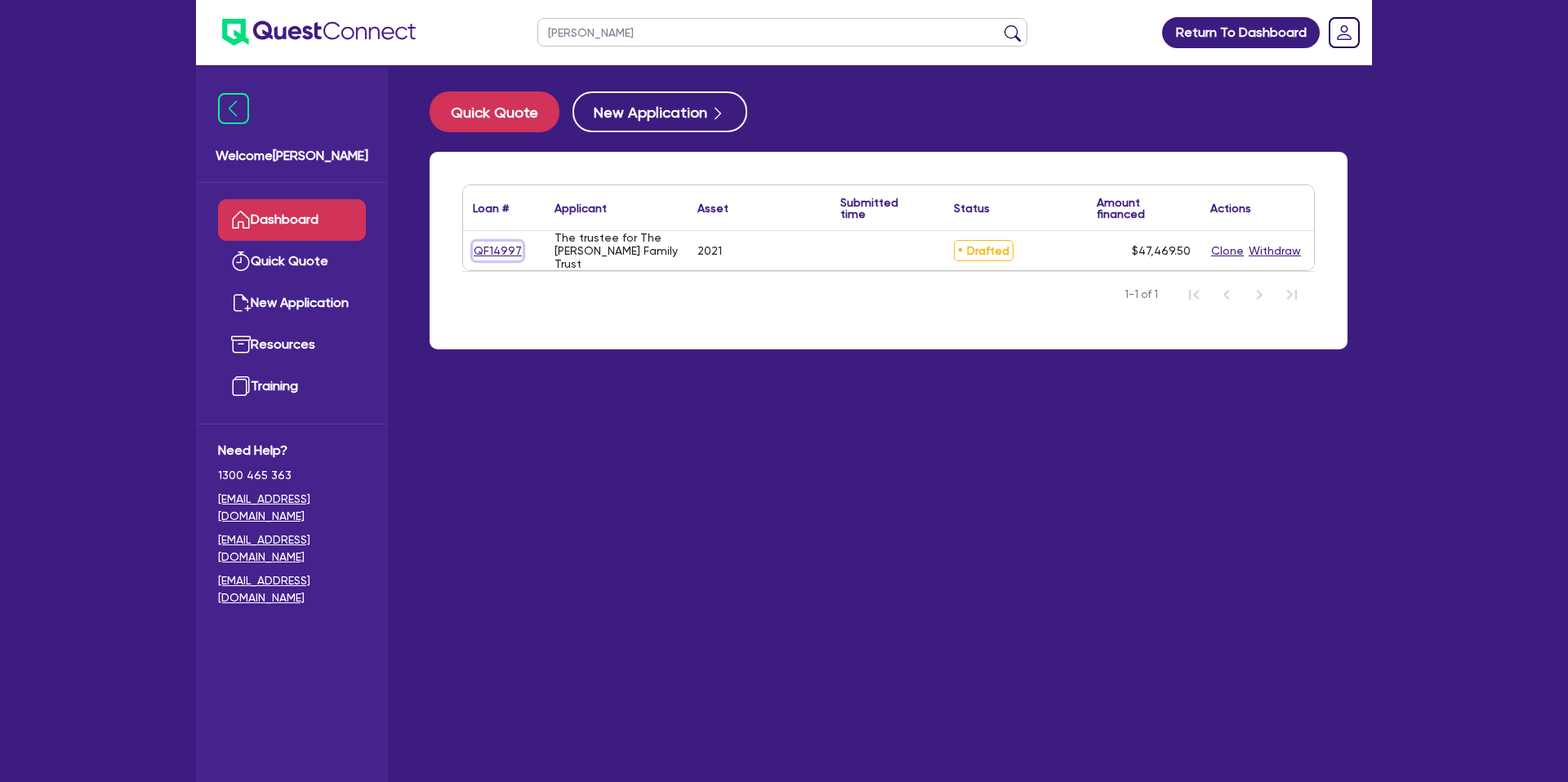
click at [498, 248] on link "QF14997" at bounding box center [497, 251] width 50 height 19
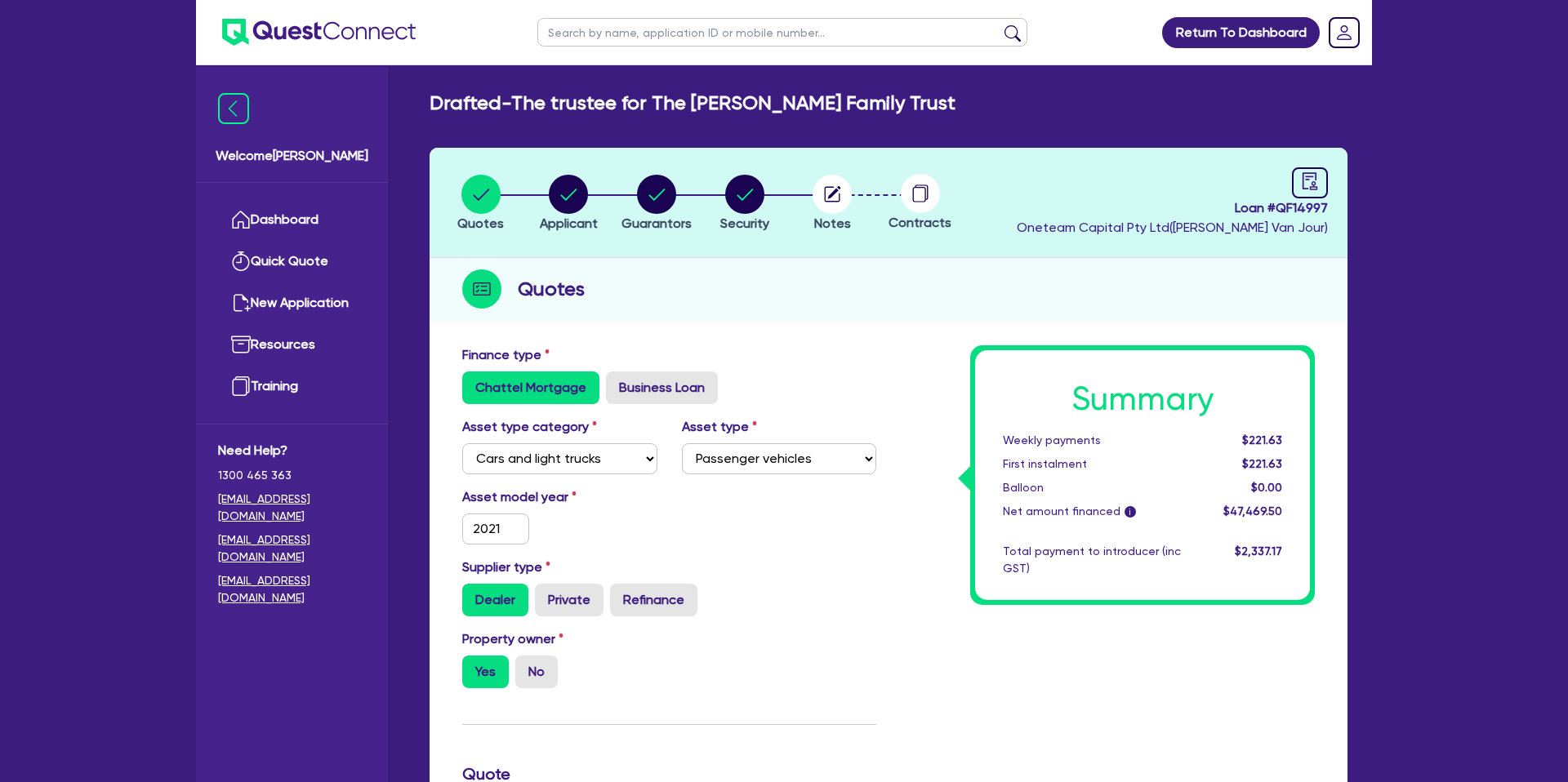
click at [1330, 184] on header "Quotes Applicant Guarantors Security Notes Contracts Loan # QF14997 Oneteam Cap…" at bounding box center [888, 203] width 917 height 110
click at [1317, 181] on icon "audit" at bounding box center [1309, 181] width 18 height 18
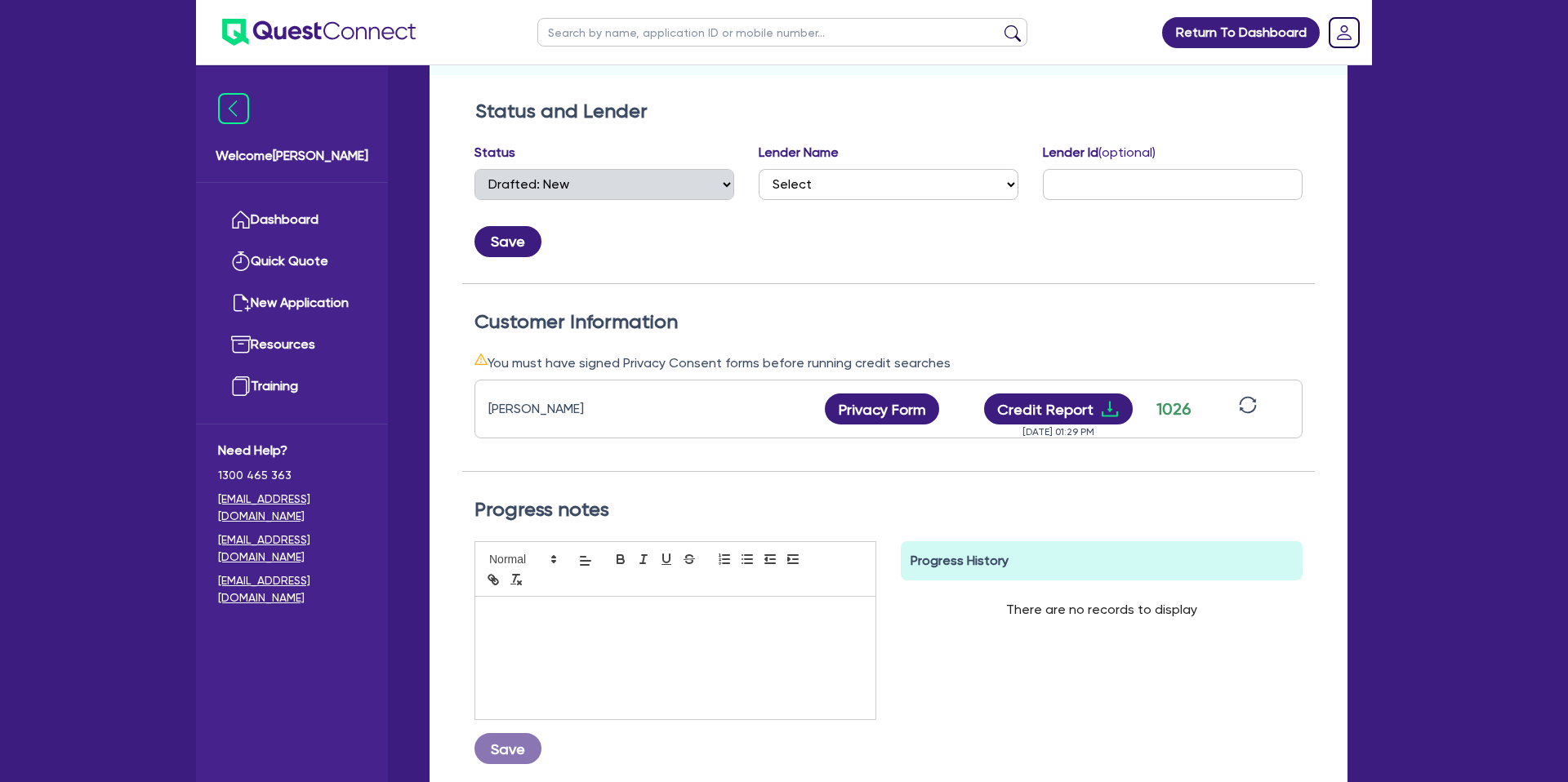
scroll to position [269, 0]
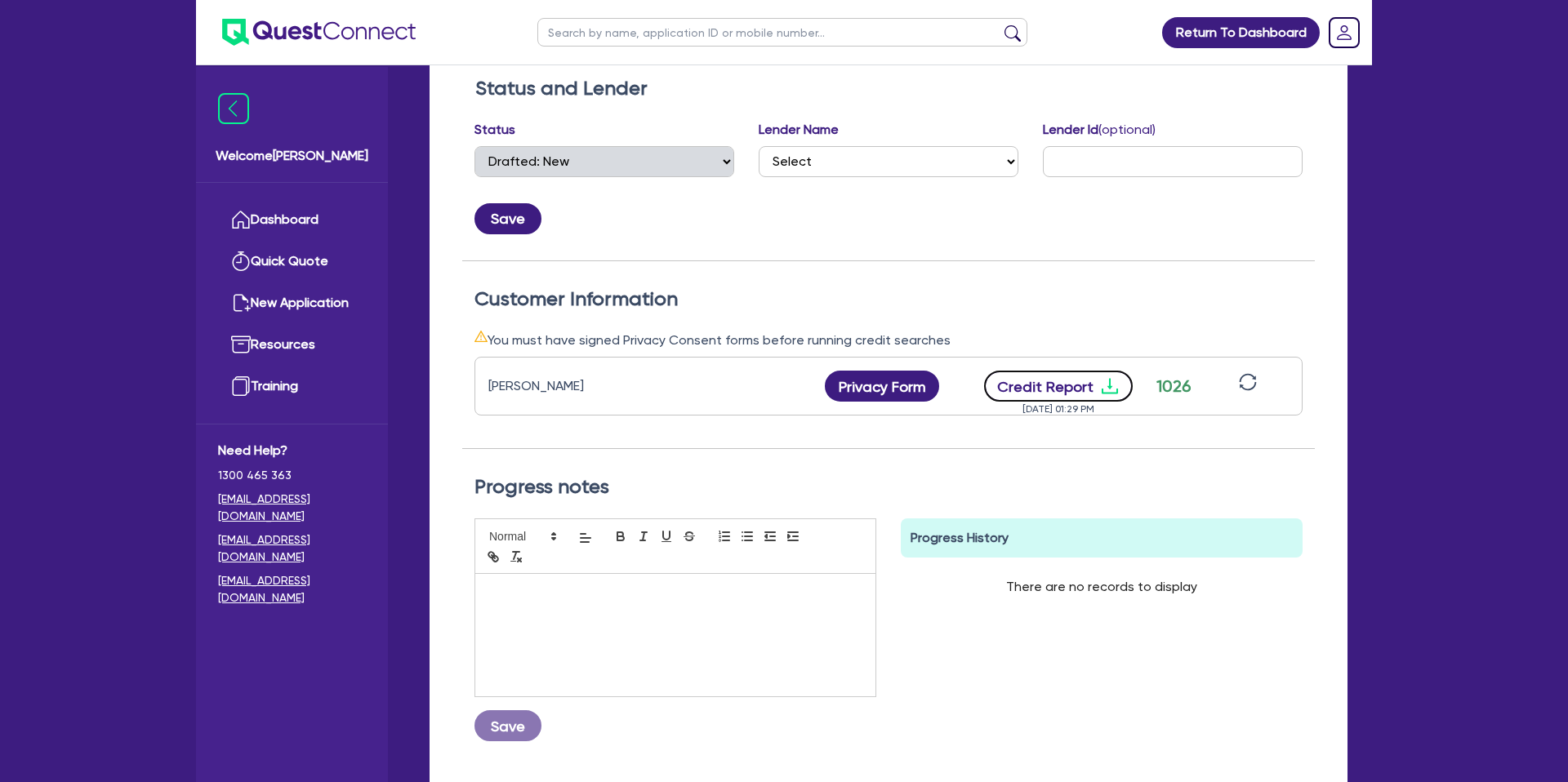
click at [1095, 381] on button "Credit Report" at bounding box center [1059, 386] width 149 height 31
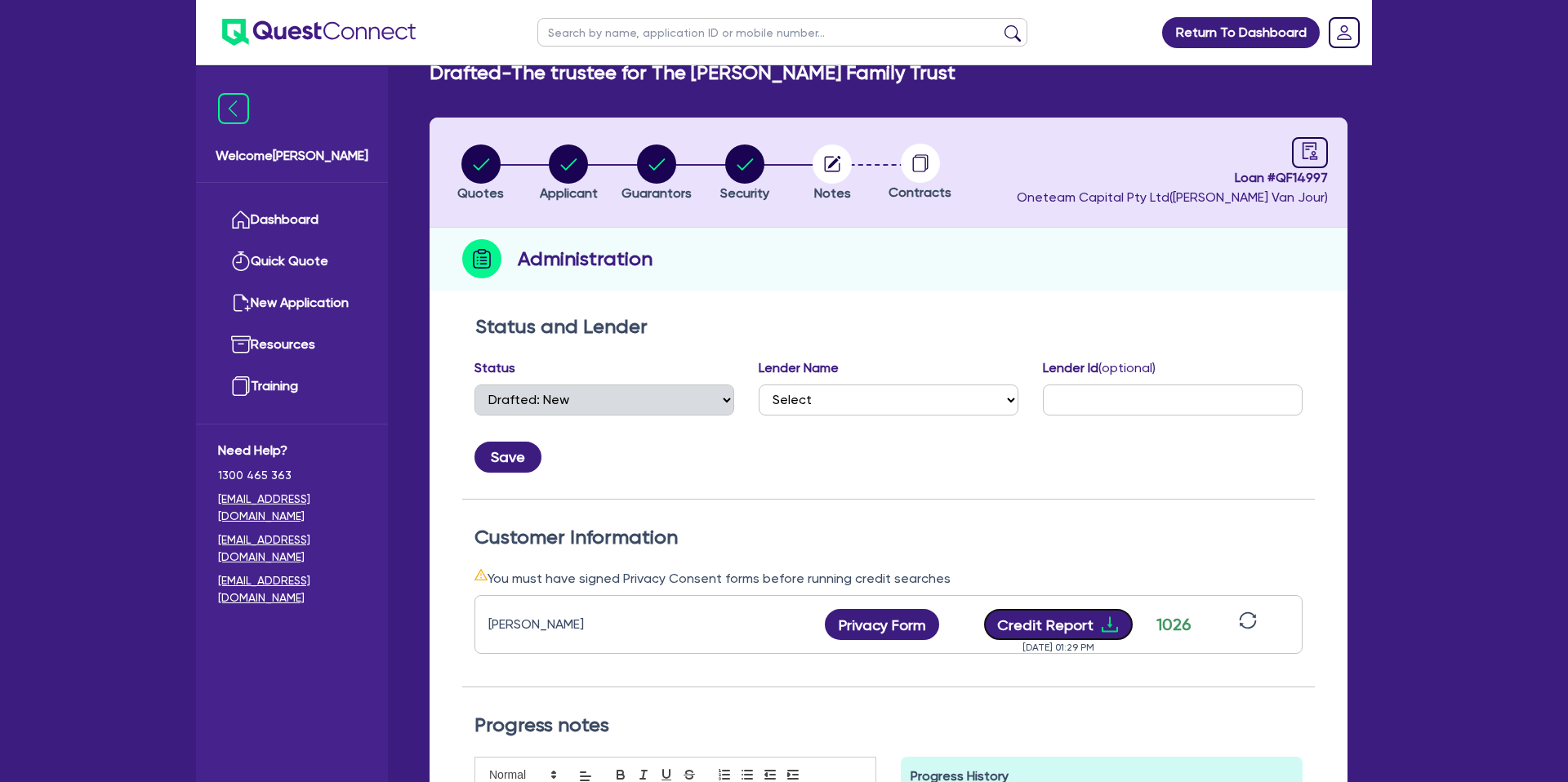
scroll to position [0, 0]
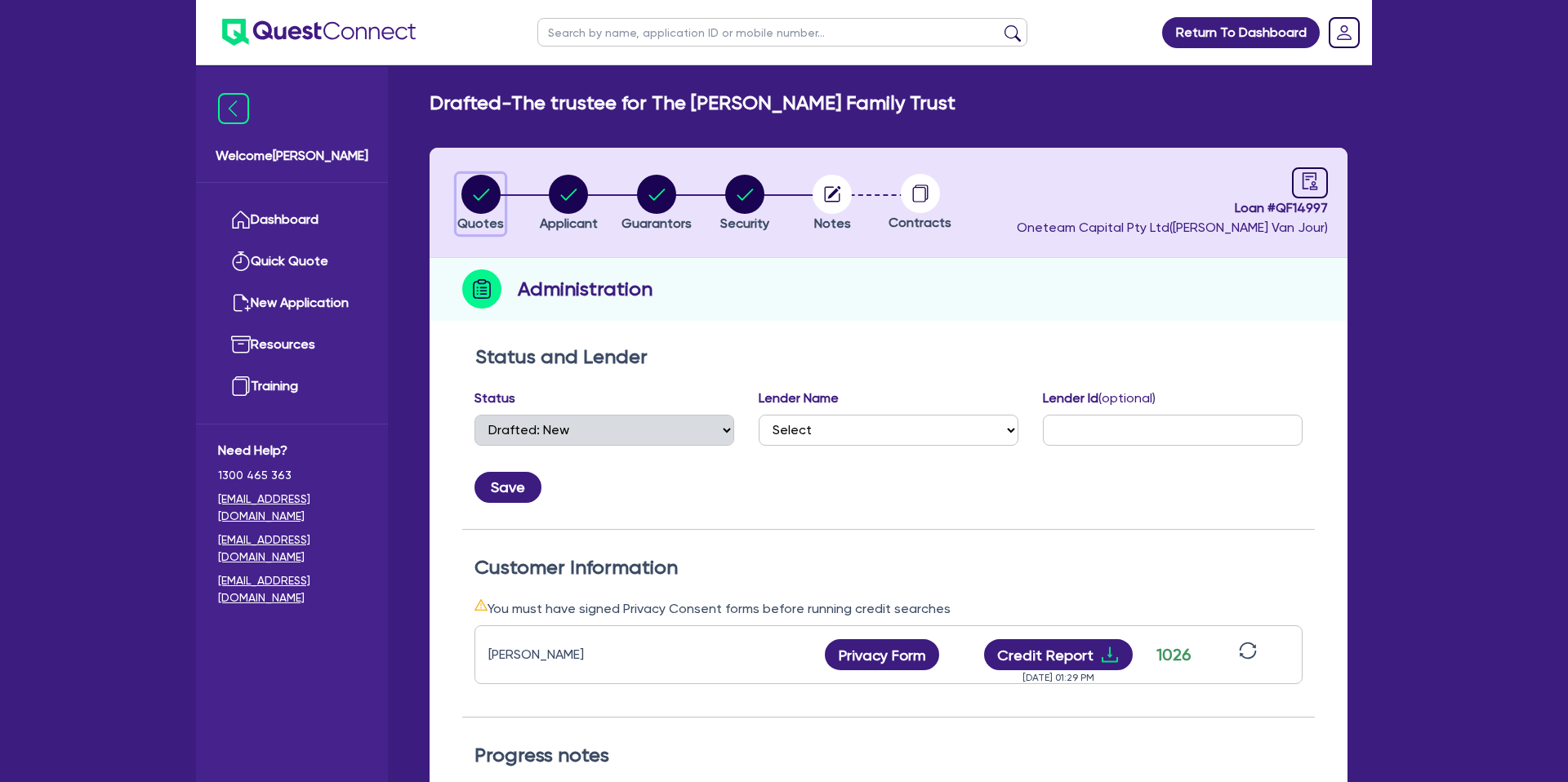
click at [458, 188] on div "button" at bounding box center [481, 194] width 47 height 39
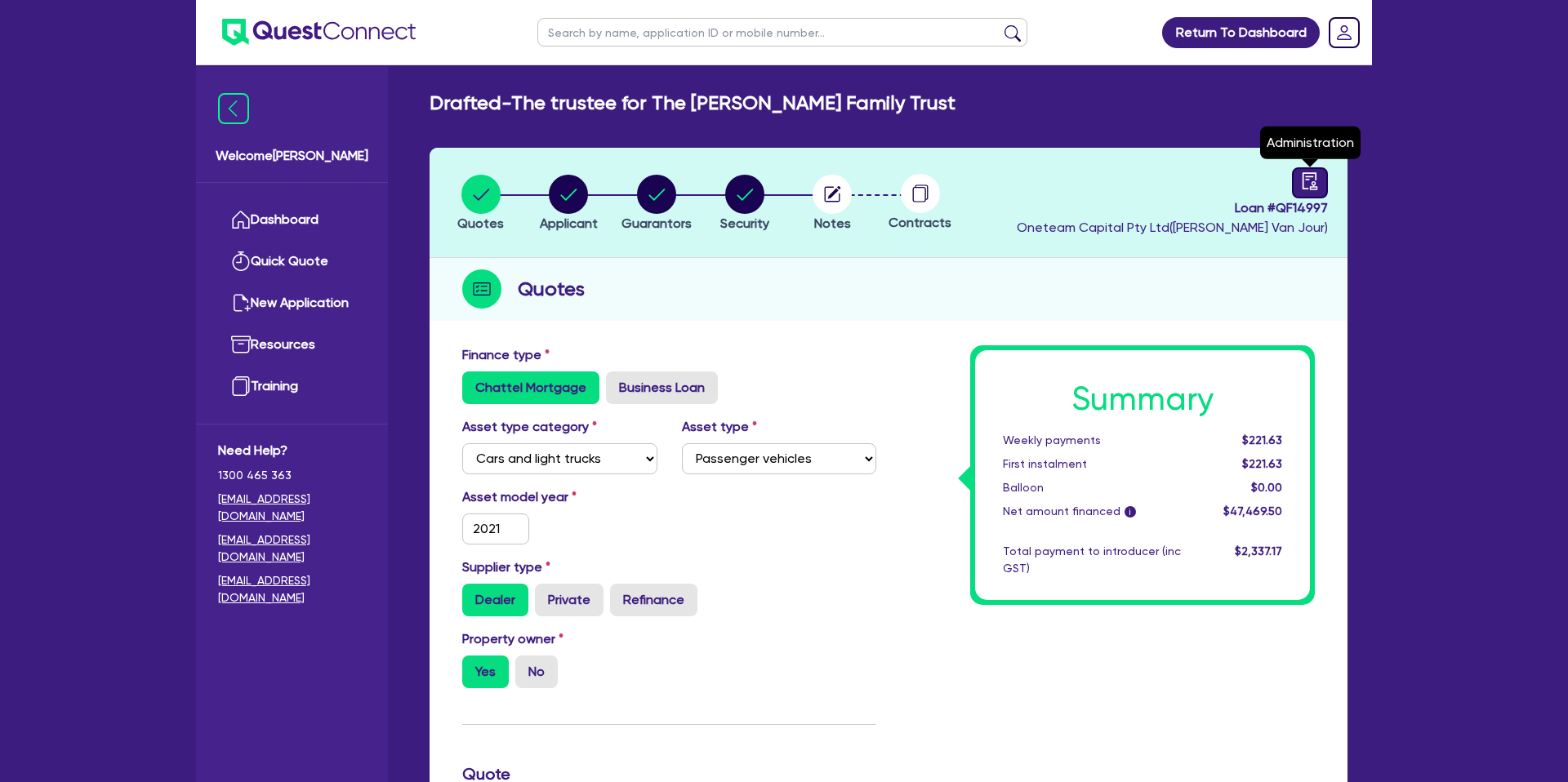
click at [1314, 172] on icon "audit" at bounding box center [1309, 180] width 15 height 17
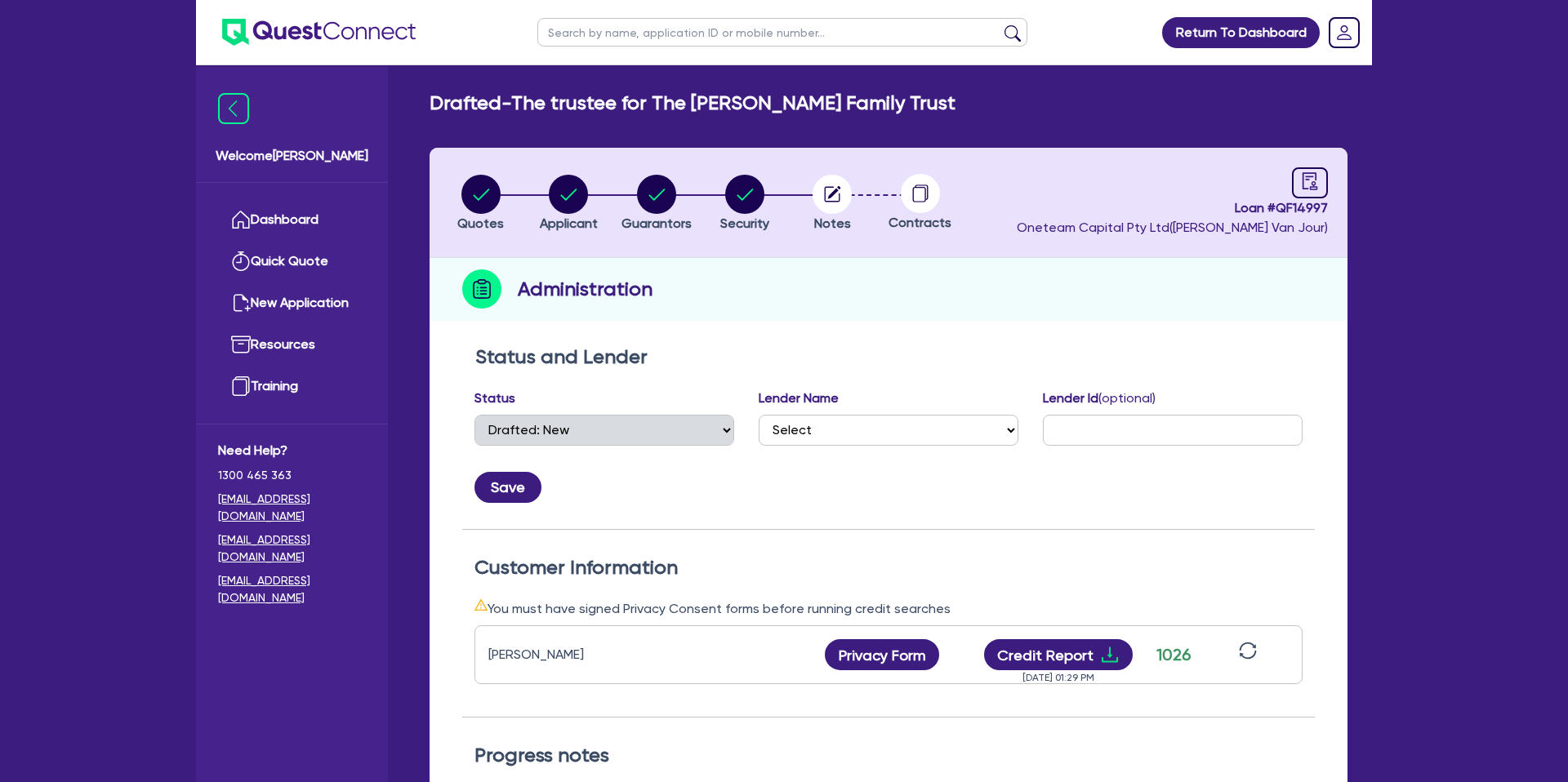
click at [806, 185] on li "Notes" at bounding box center [832, 202] width 89 height 57
click at [828, 191] on circle "button" at bounding box center [832, 194] width 39 height 39
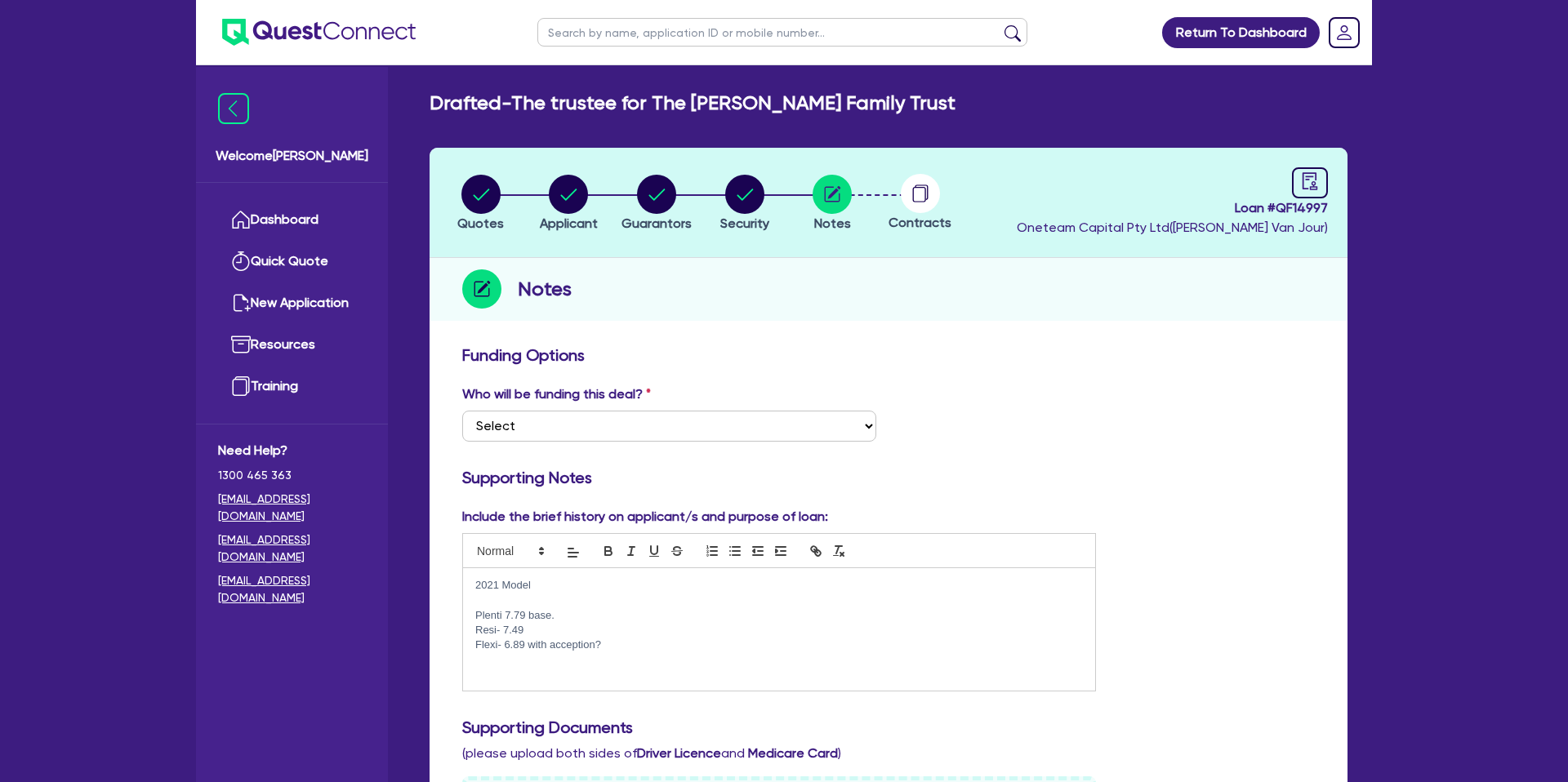
click at [921, 186] on circle at bounding box center [919, 193] width 39 height 39
click at [485, 199] on circle "button" at bounding box center [481, 194] width 39 height 39
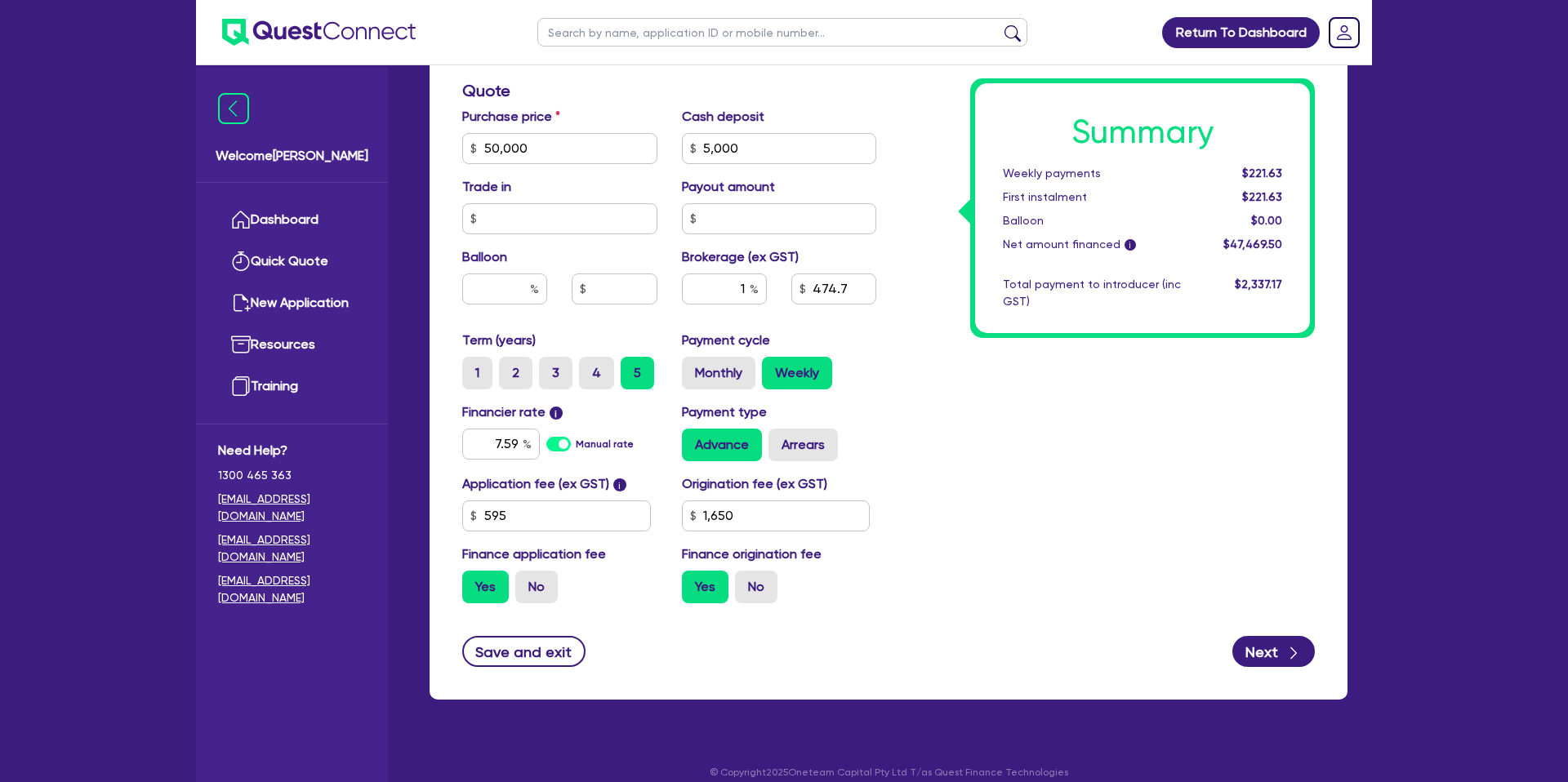
scroll to position [700, 0]
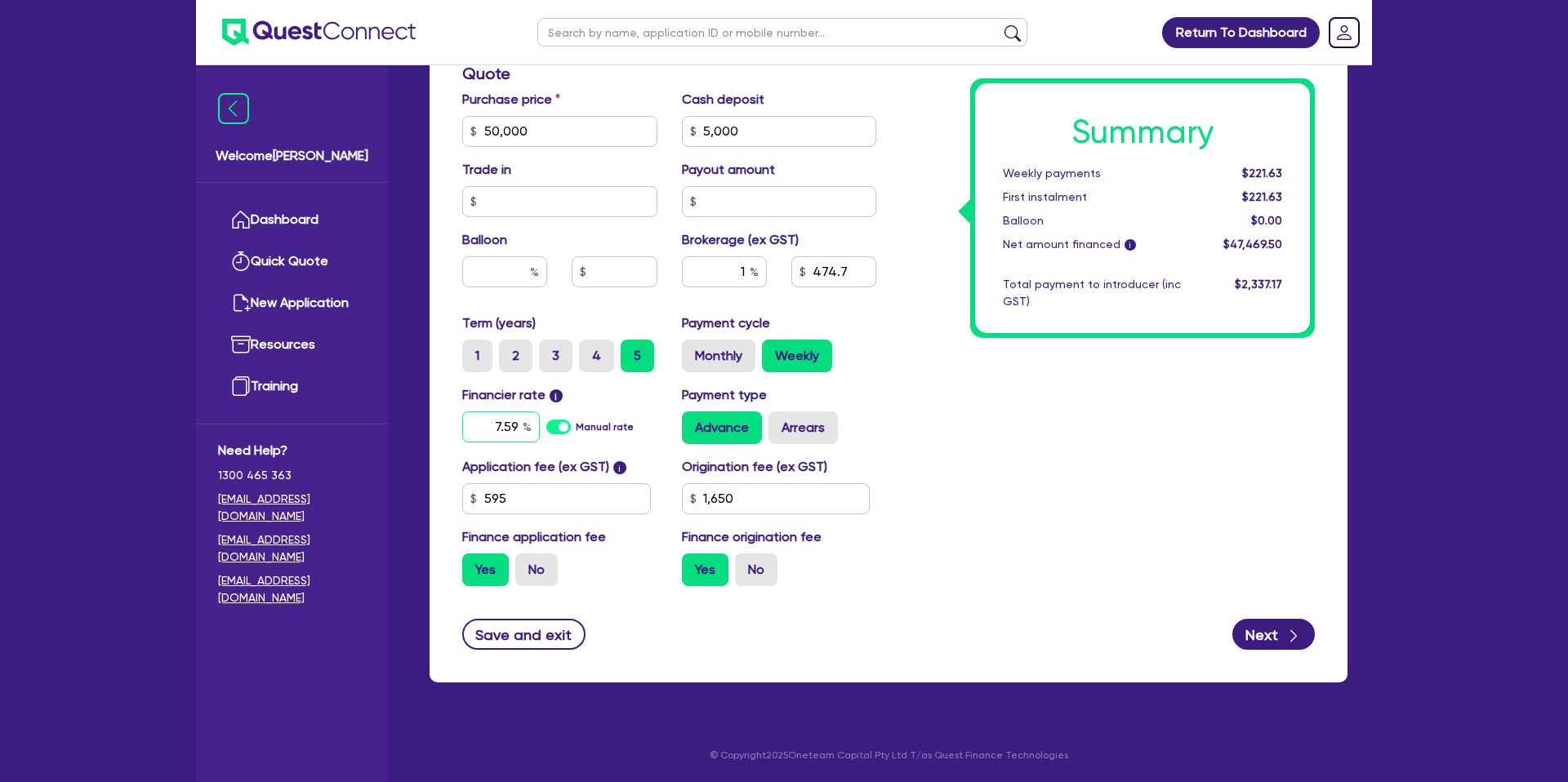
click at [516, 426] on input "7.59" at bounding box center [500, 427] width 78 height 31
click at [1061, 439] on div "Summary Weekly payments Calculating... First instalment Calculating... Balloon …" at bounding box center [1107, 121] width 439 height 954
drag, startPoint x: 491, startPoint y: 430, endPoint x: 553, endPoint y: 430, distance: 62.0
click at [553, 430] on div "7.79 Manual rate" at bounding box center [559, 427] width 195 height 31
click at [1127, 429] on div "Summary Weekly payments $222.67 First instalment $222.67 Balloon $0.00 Net amou…" at bounding box center [1107, 121] width 439 height 954
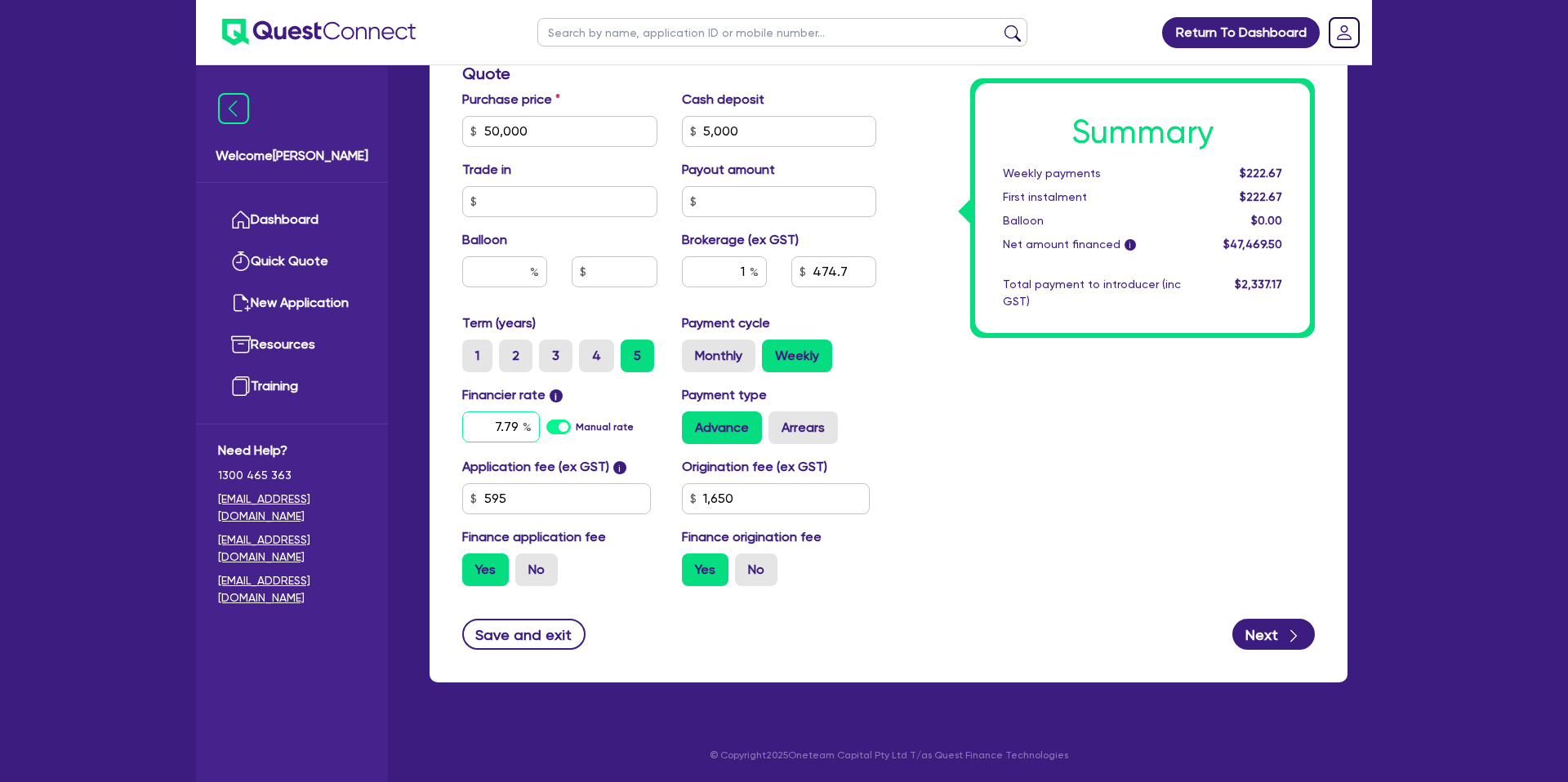
drag, startPoint x: 498, startPoint y: 425, endPoint x: 526, endPoint y: 423, distance: 28.1
click at [526, 423] on div "7.79" at bounding box center [500, 427] width 78 height 31
click at [997, 455] on div "Summary Weekly payments $222.67 First instalment $222.67 Balloon $0.00 Net amou…" at bounding box center [1107, 121] width 439 height 954
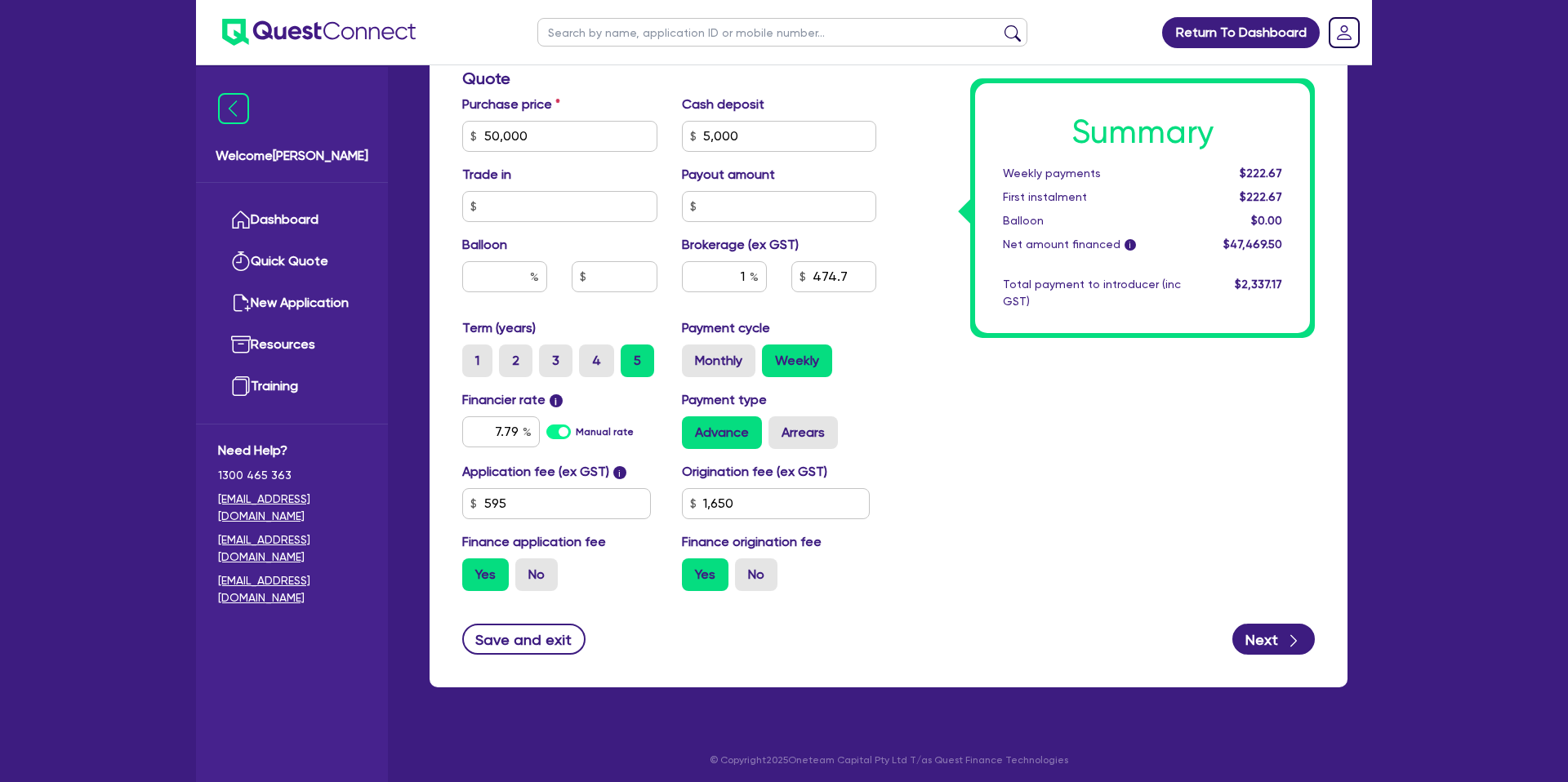
click at [977, 367] on div "Summary Weekly payments $222.67 First instalment $222.67 Balloon $0.00 Net amou…" at bounding box center [1107, 126] width 439 height 954
click at [1236, 171] on div "$222.67" at bounding box center [1244, 173] width 101 height 17
drag, startPoint x: 1248, startPoint y: 171, endPoint x: 1278, endPoint y: 170, distance: 30.0
click at [1278, 170] on span "$222.67" at bounding box center [1261, 172] width 43 height 13
click at [1281, 168] on div "$222.67" at bounding box center [1244, 173] width 101 height 17
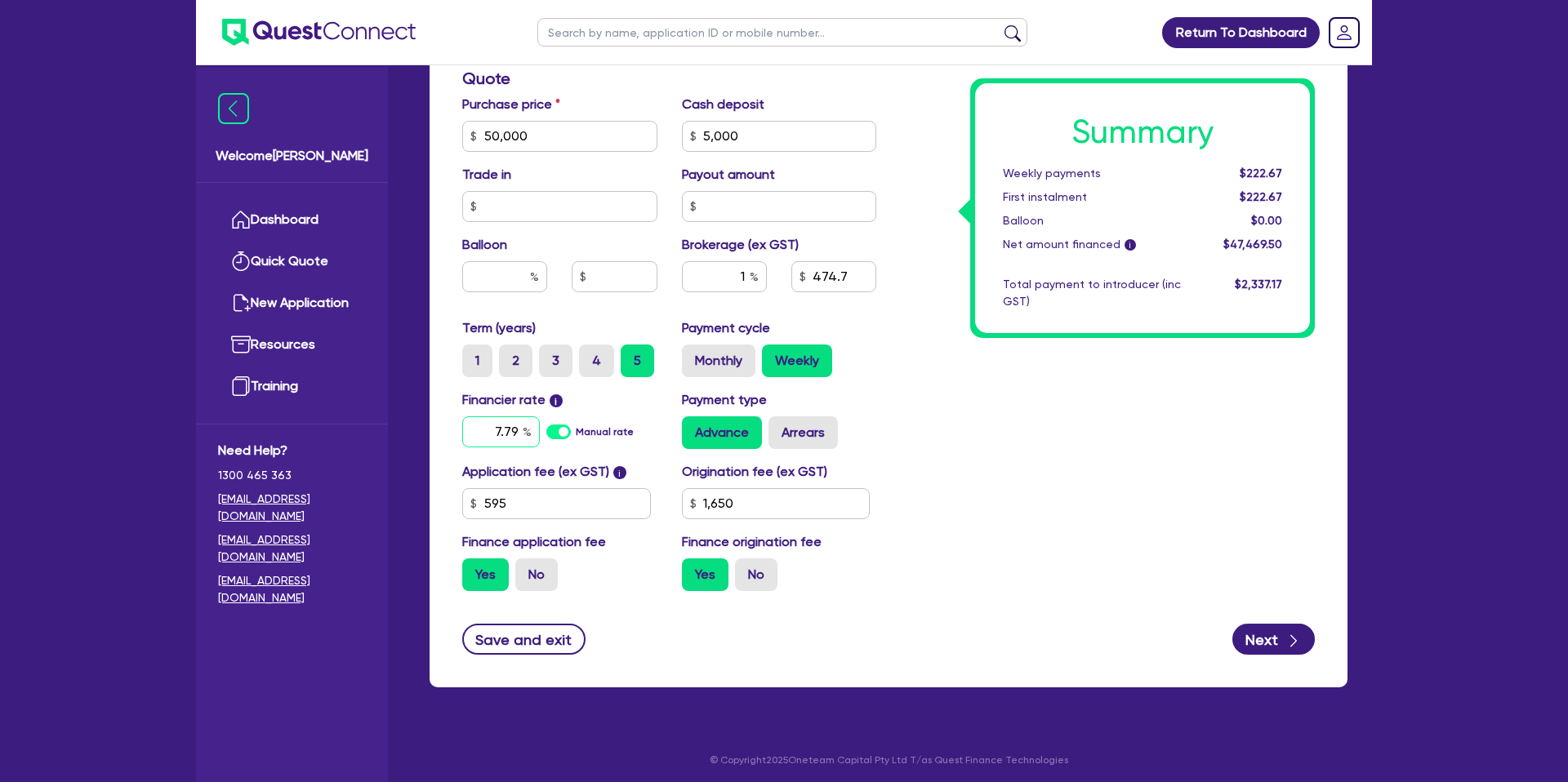
click at [518, 426] on input "7.79" at bounding box center [500, 432] width 78 height 31
click at [995, 392] on div "Summary Weekly payments $222.20 First instalment $222.20 Balloon $0.00 Net amou…" at bounding box center [1107, 126] width 439 height 954
drag, startPoint x: 1245, startPoint y: 171, endPoint x: 1285, endPoint y: 171, distance: 40.0
click at [1285, 171] on div "$217.53" at bounding box center [1244, 173] width 101 height 17
drag, startPoint x: 1285, startPoint y: 166, endPoint x: 1266, endPoint y: 184, distance: 26.2
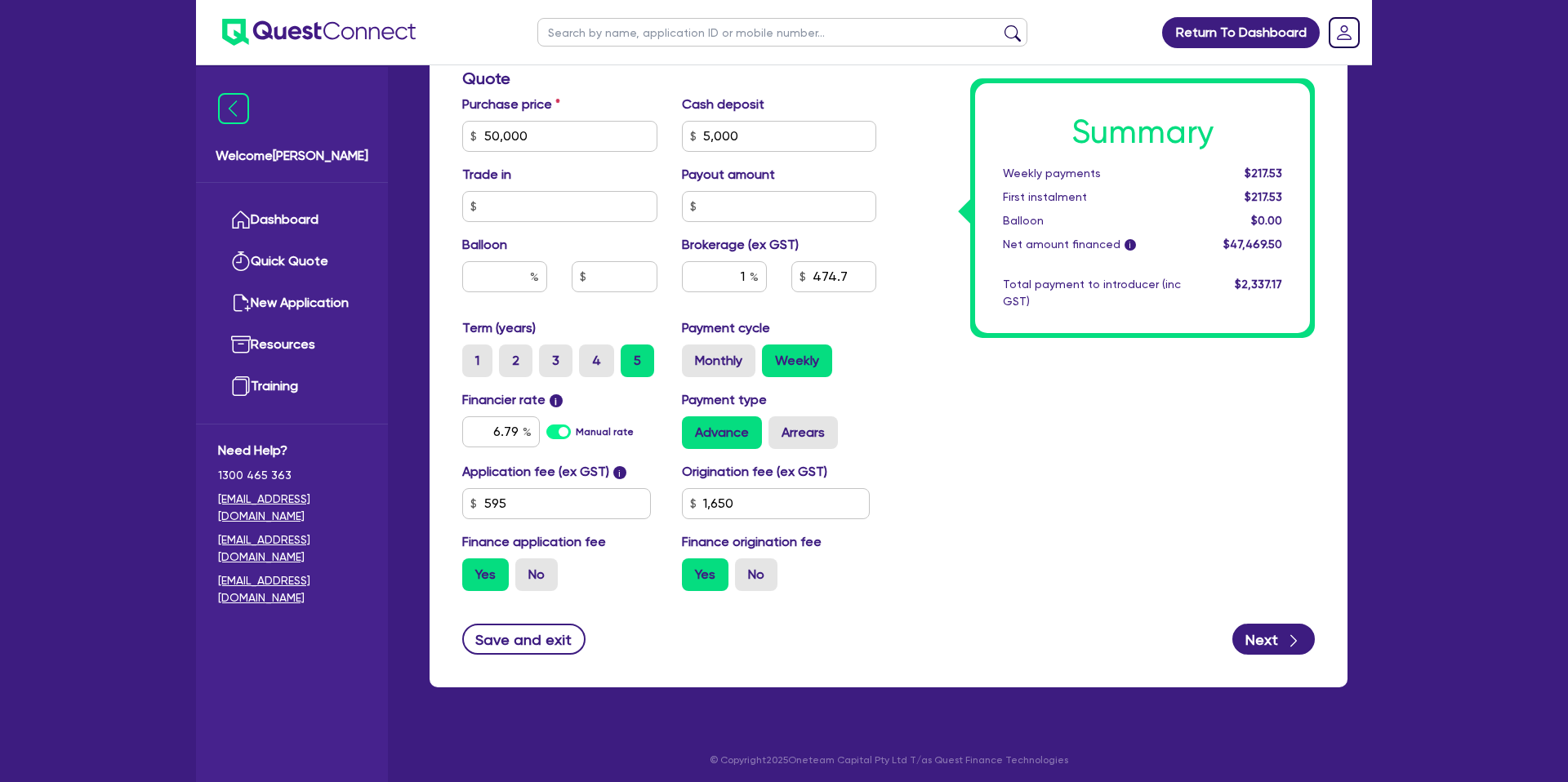
click at [1284, 168] on div "$217.53" at bounding box center [1244, 173] width 101 height 17
drag, startPoint x: 1247, startPoint y: 173, endPoint x: 1283, endPoint y: 171, distance: 36.1
click at [1283, 171] on div "$217.53" at bounding box center [1244, 173] width 101 height 17
click at [1283, 170] on div "$217.53" at bounding box center [1244, 173] width 101 height 17
drag, startPoint x: 745, startPoint y: 277, endPoint x: 707, endPoint y: 277, distance: 38.0
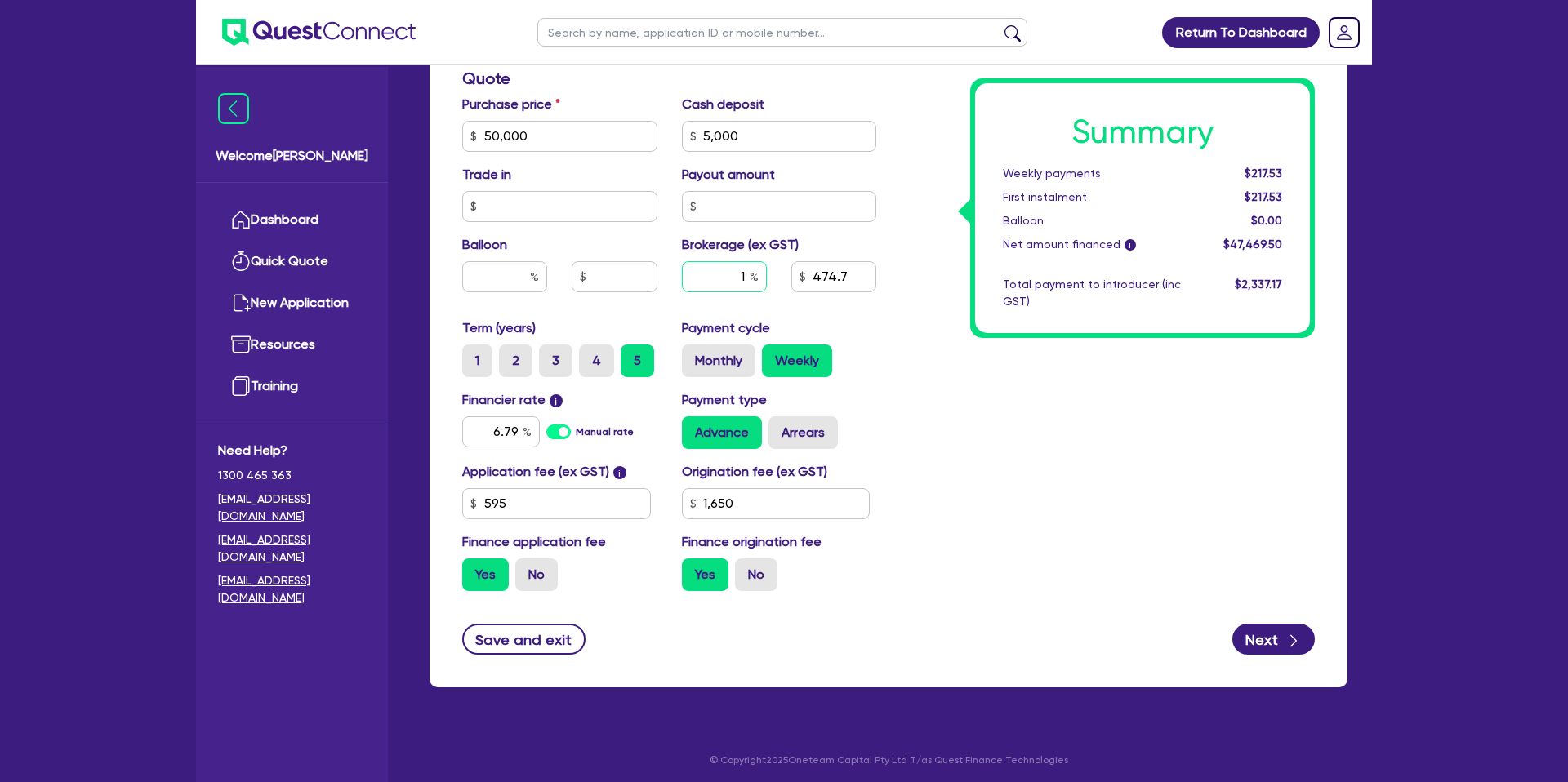
click at [707, 277] on input "1" at bounding box center [723, 277] width 85 height 31
click at [815, 285] on input "474.7" at bounding box center [833, 277] width 85 height 31
click at [813, 279] on input "474.7" at bounding box center [833, 277] width 85 height 31
drag, startPoint x: 813, startPoint y: 278, endPoint x: 849, endPoint y: 277, distance: 36.0
click at [849, 277] on input "474.7" at bounding box center [833, 277] width 85 height 31
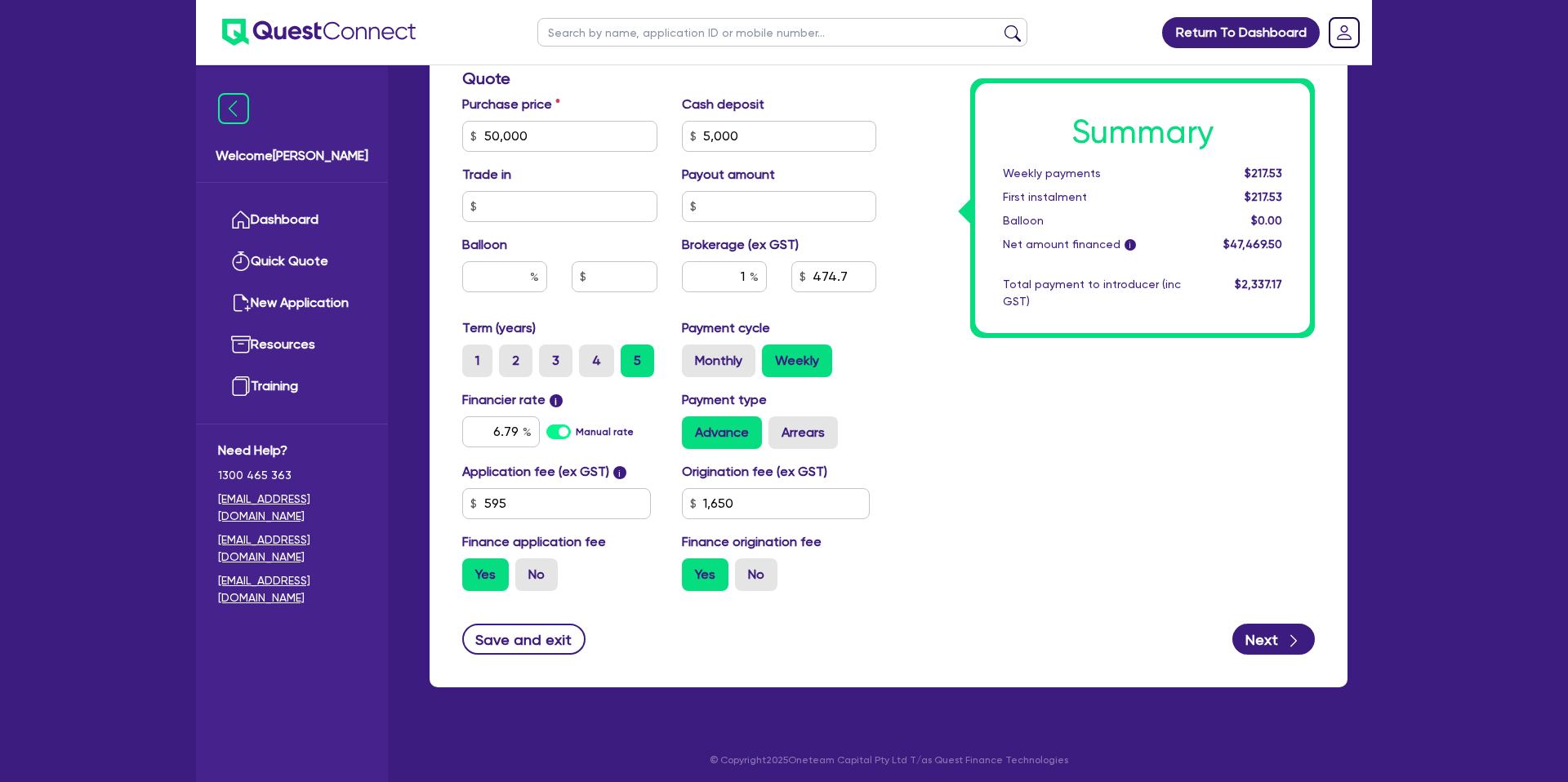
drag, startPoint x: 1080, startPoint y: 366, endPoint x: 1059, endPoint y: 368, distance: 21.1
click at [1080, 366] on div "Summary Weekly payments $217.53 First instalment $217.53 Balloon $0.00 Net amou…" at bounding box center [1107, 126] width 439 height 954
click at [976, 168] on div "Summary Weekly payments $217.53 First instalment $217.53 Balloon $0.00 Net amou…" at bounding box center [1142, 208] width 334 height 250
click at [933, 166] on div "Summary Weekly payments $217.53 First instalment $217.53 Balloon $0.00 Net amou…" at bounding box center [1107, 126] width 439 height 954
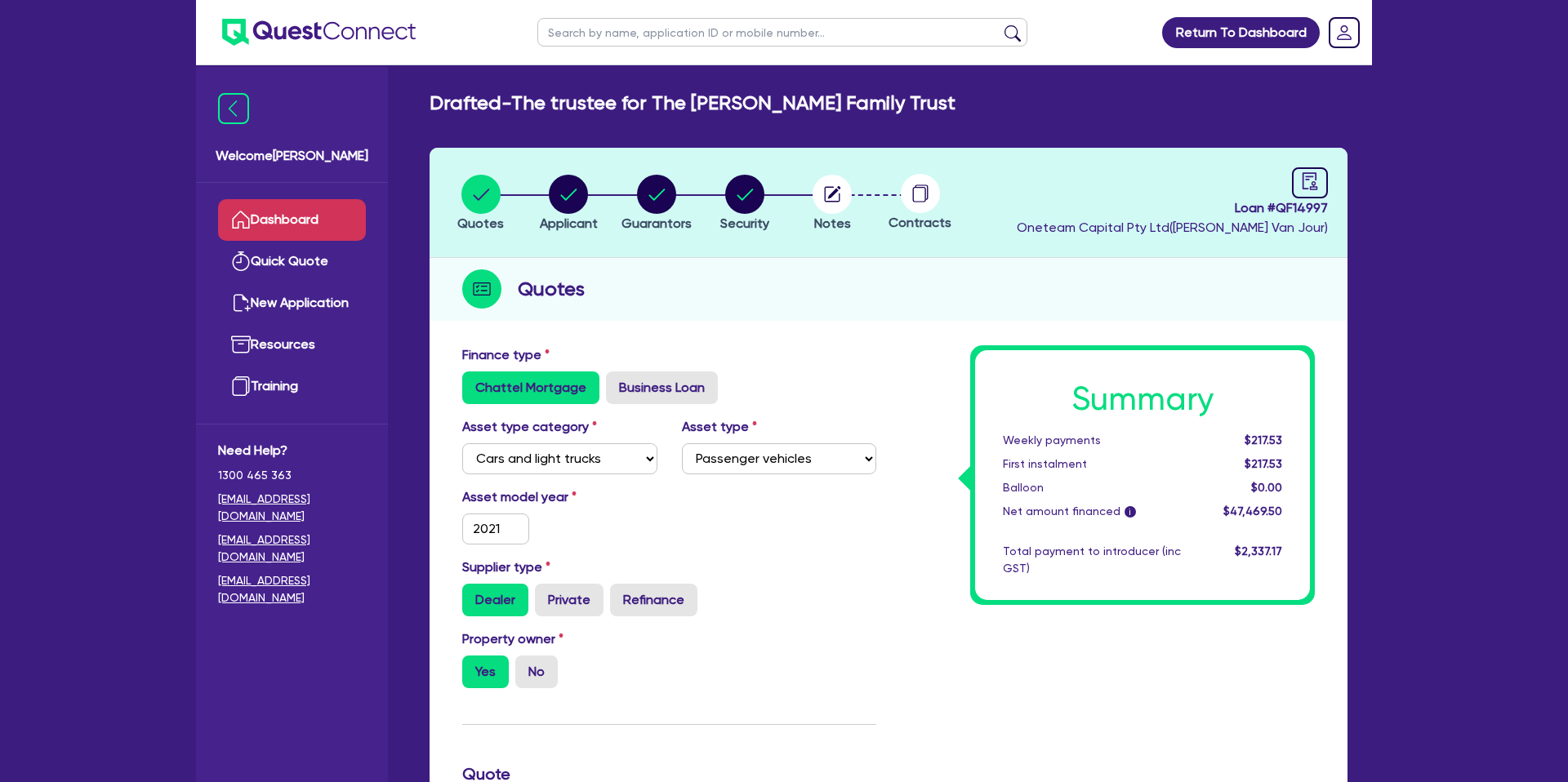
click at [247, 216] on icon at bounding box center [241, 220] width 20 height 20
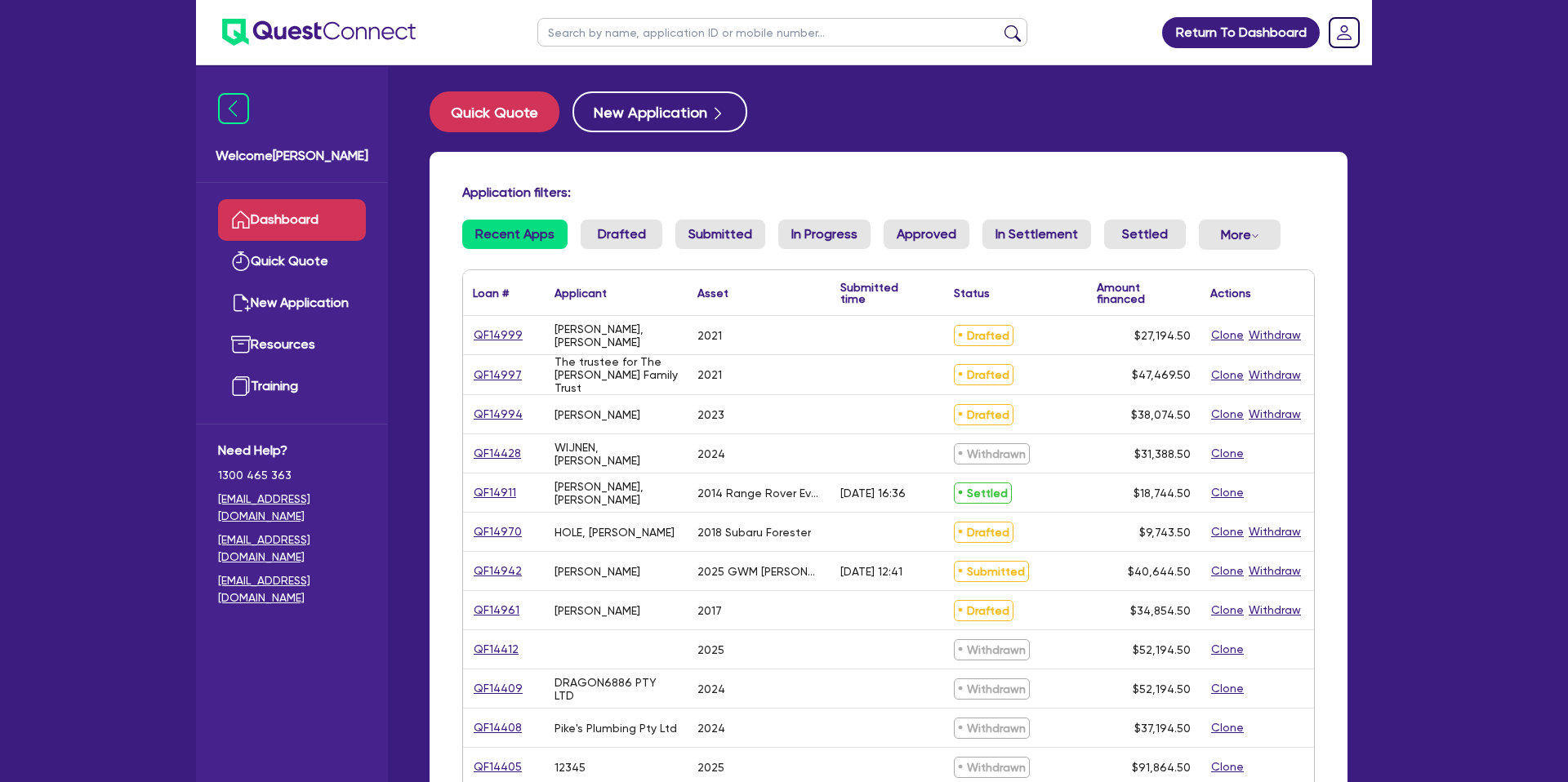
drag, startPoint x: 647, startPoint y: 31, endPoint x: 646, endPoint y: 23, distance: 8.1
click at [646, 23] on input "text" at bounding box center [782, 32] width 490 height 29
click at [999, 25] on button "submit" at bounding box center [1012, 36] width 26 height 23
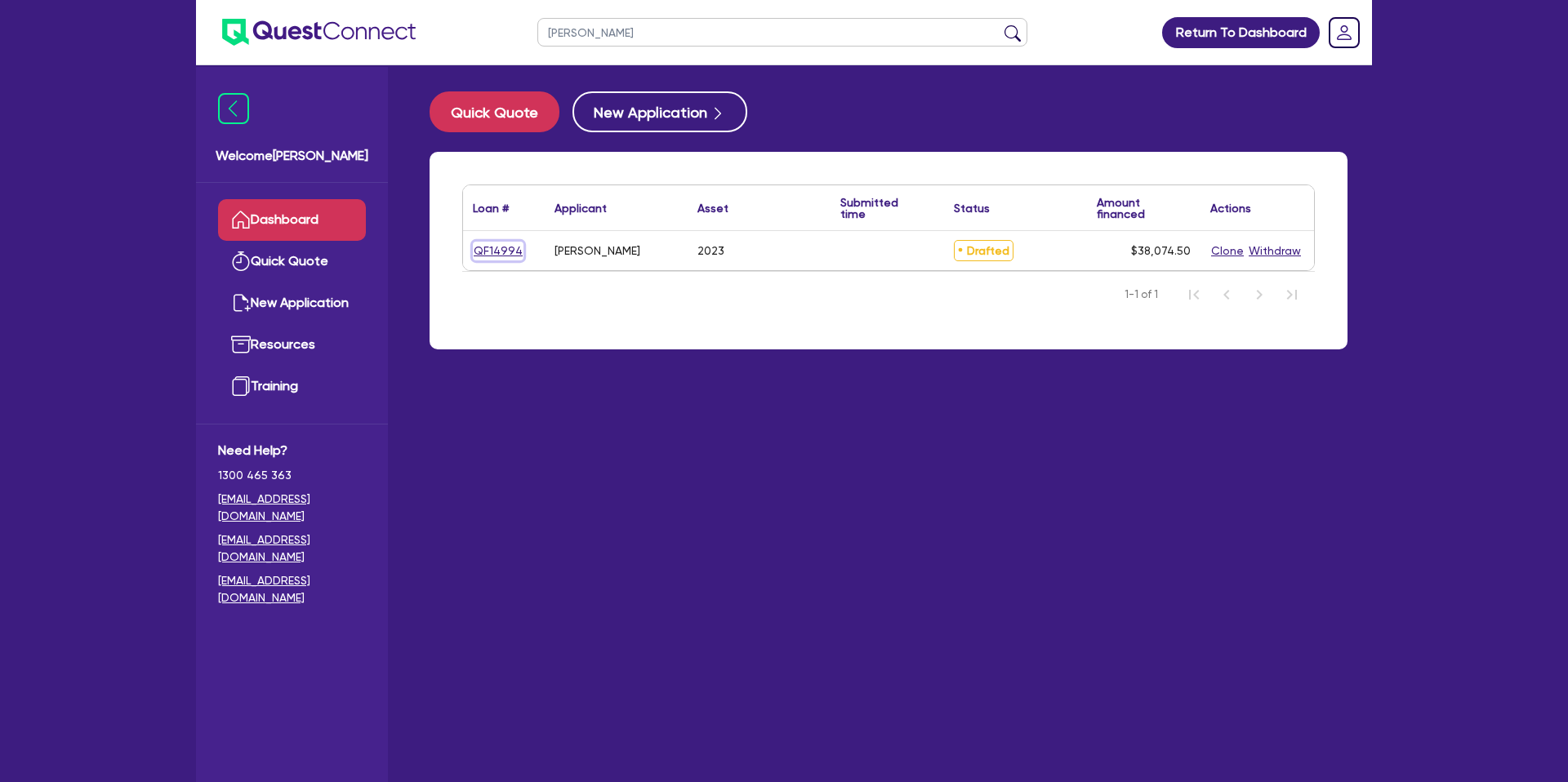
click at [506, 251] on link "QF14994" at bounding box center [497, 251] width 51 height 19
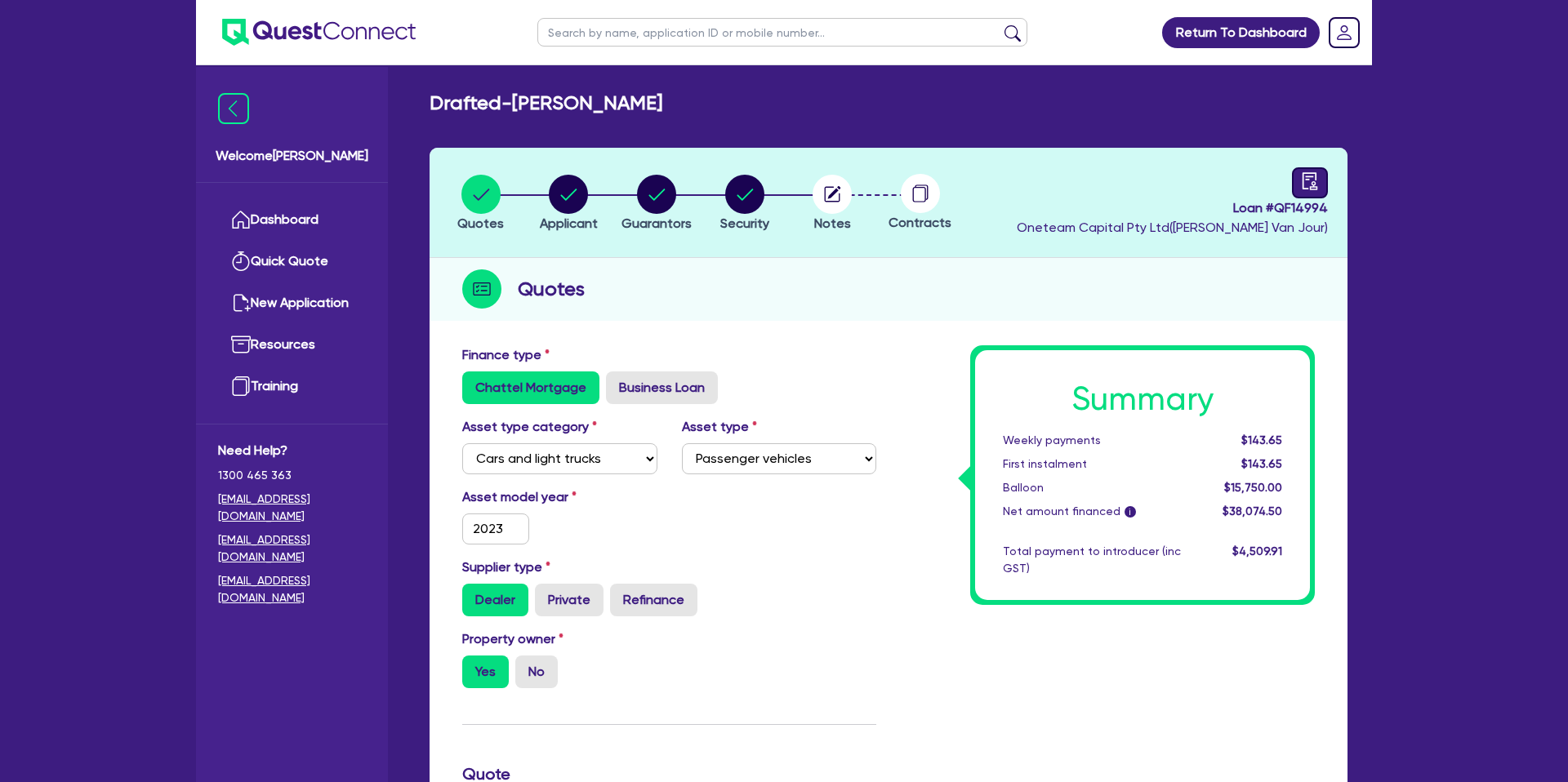
click at [1306, 180] on icon "audit" at bounding box center [1309, 181] width 18 height 18
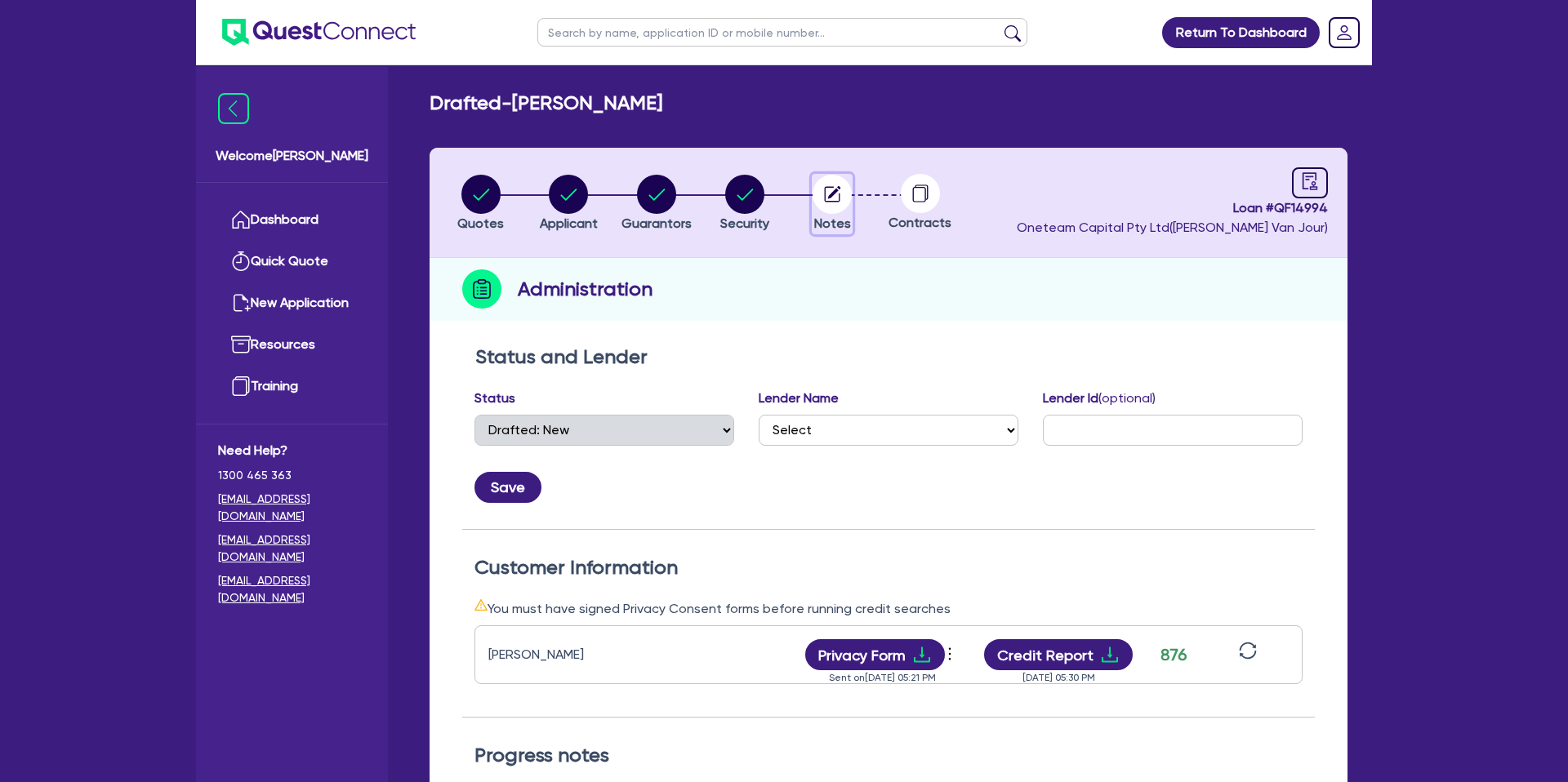
click at [834, 194] on circle "button" at bounding box center [832, 194] width 39 height 39
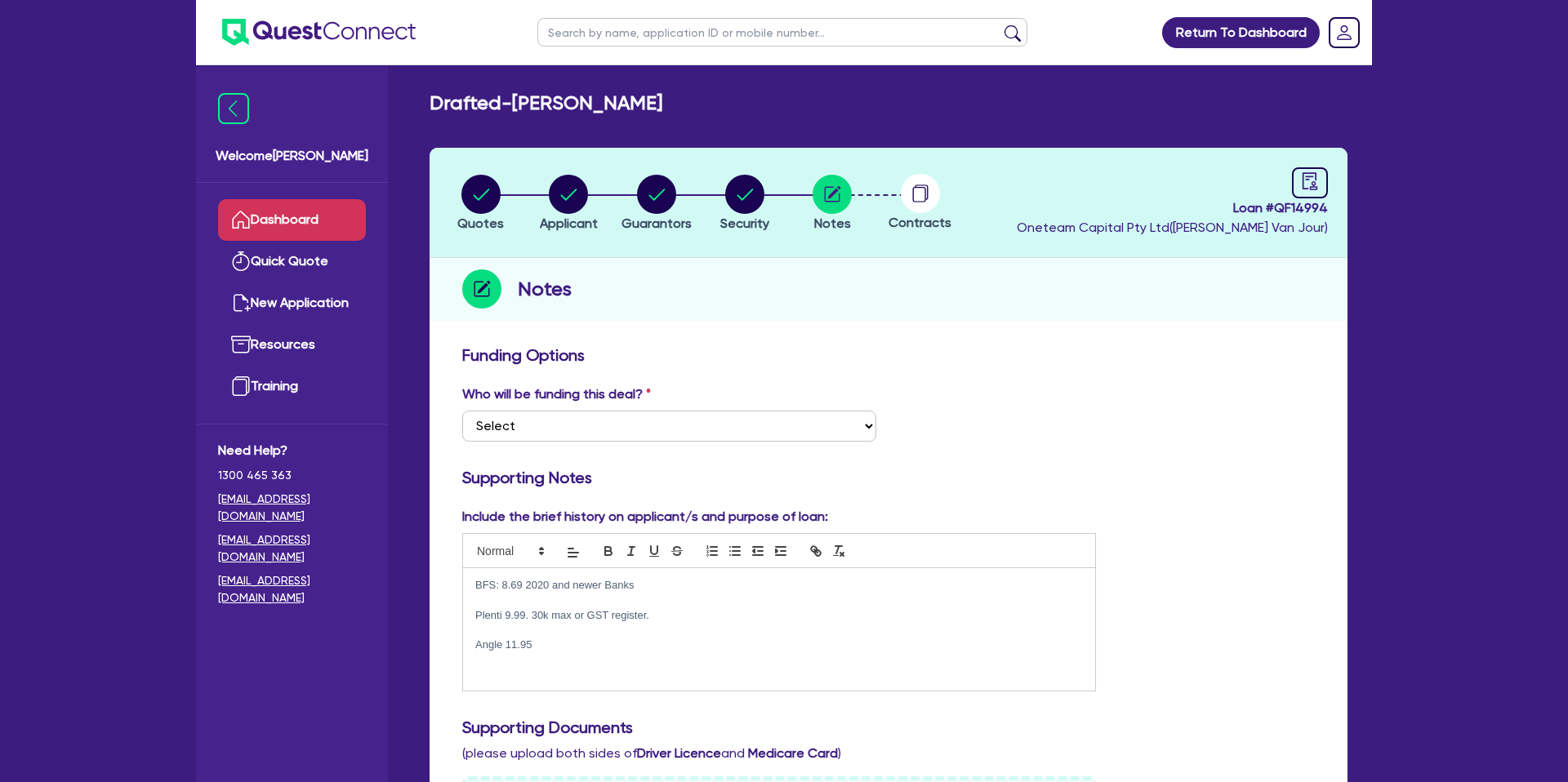
click at [289, 205] on link "Dashboard" at bounding box center [292, 220] width 148 height 42
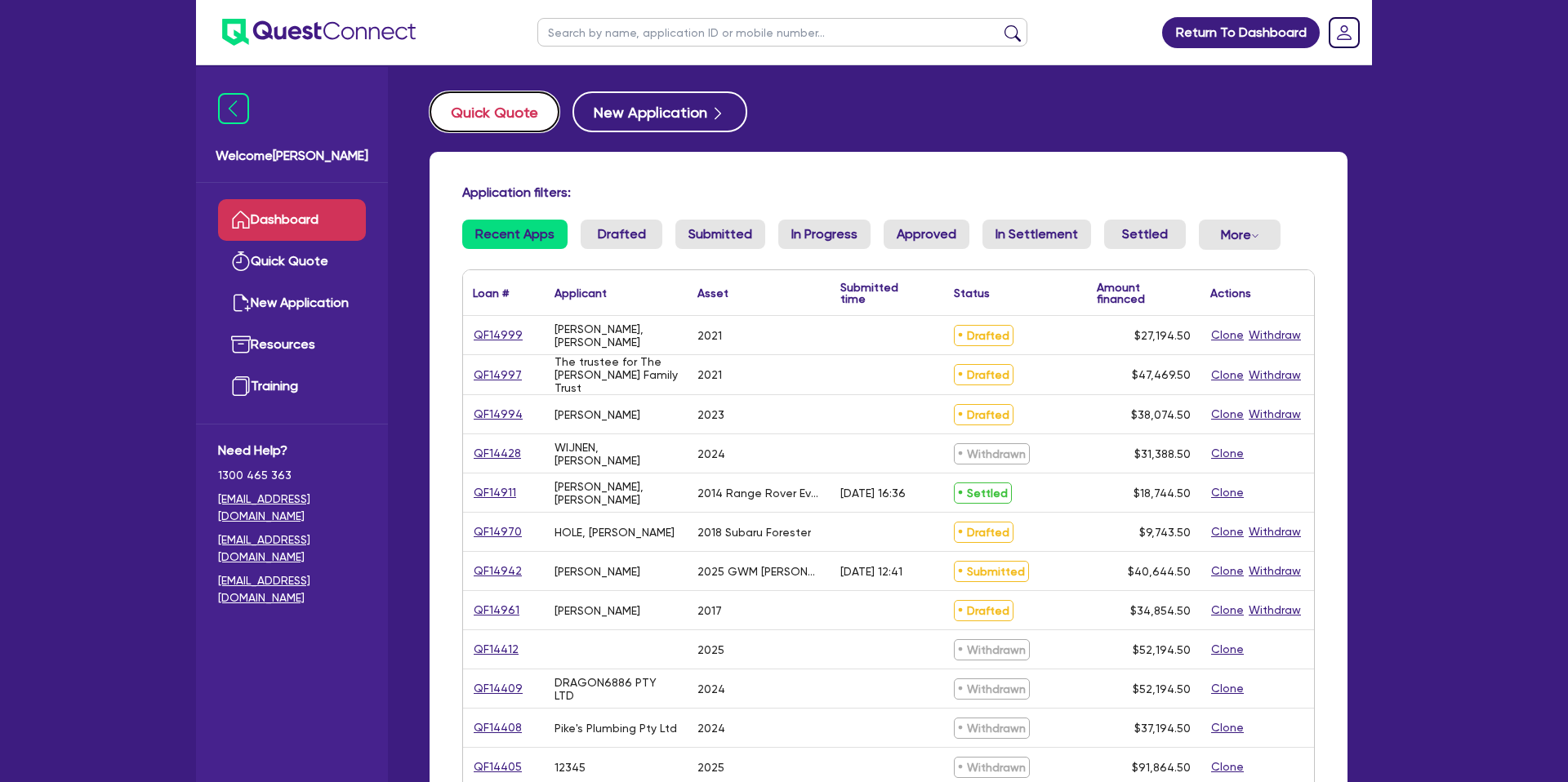
click at [518, 119] on button "Quick Quote" at bounding box center [494, 111] width 129 height 41
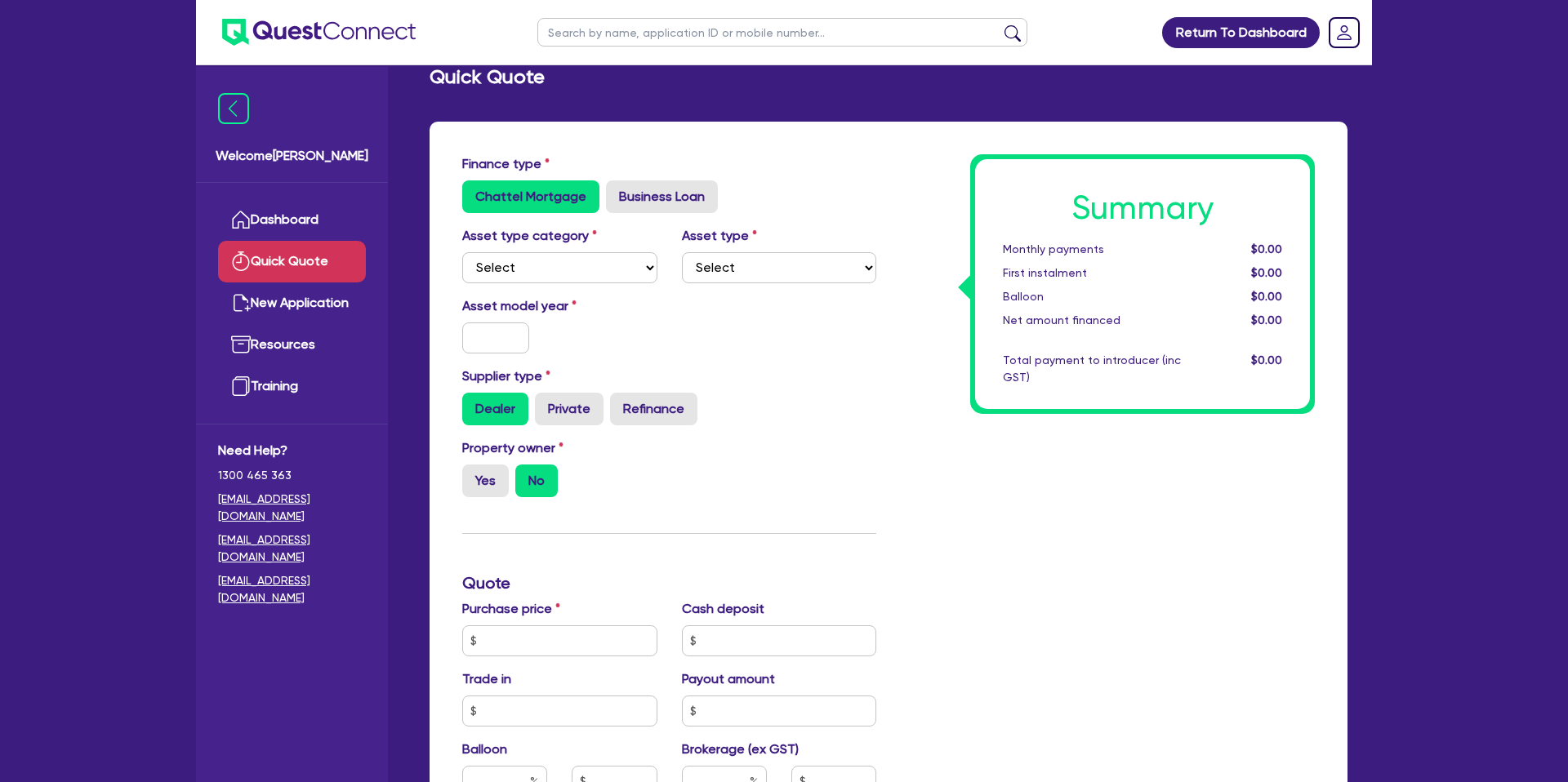
scroll to position [35, 0]
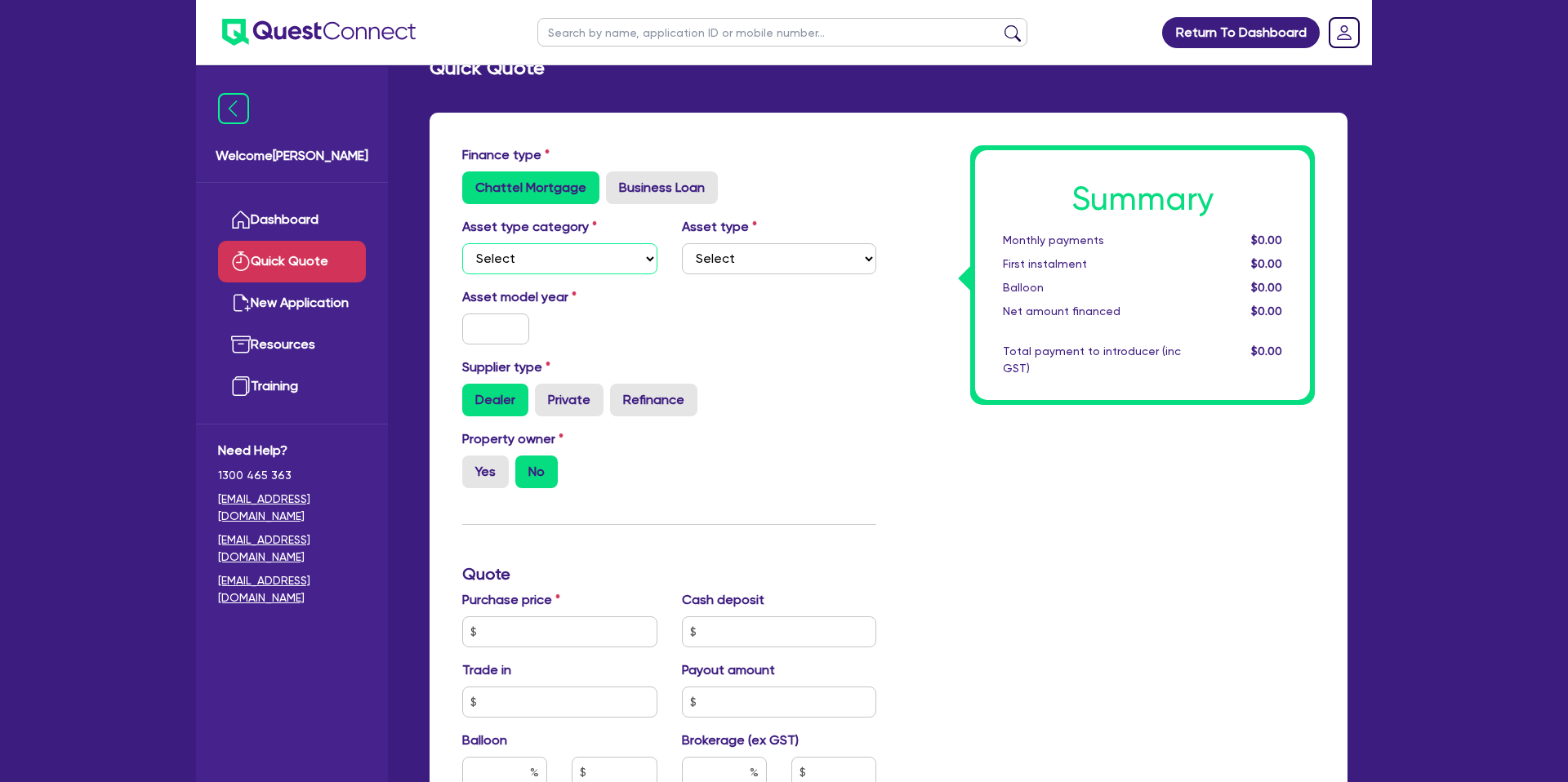
click at [493, 260] on select "Select Cars and light trucks Primary assets Secondary assets Tertiary assets" at bounding box center [559, 259] width 195 height 31
click at [462, 244] on select "Select Cars and light trucks Primary assets Secondary assets Tertiary assets" at bounding box center [559, 259] width 195 height 31
click at [753, 248] on select "Select" at bounding box center [779, 259] width 195 height 31
click at [682, 244] on select "Select Passenger vehicles Vans and utes Light trucks up to 4.5 tonne" at bounding box center [779, 259] width 195 height 31
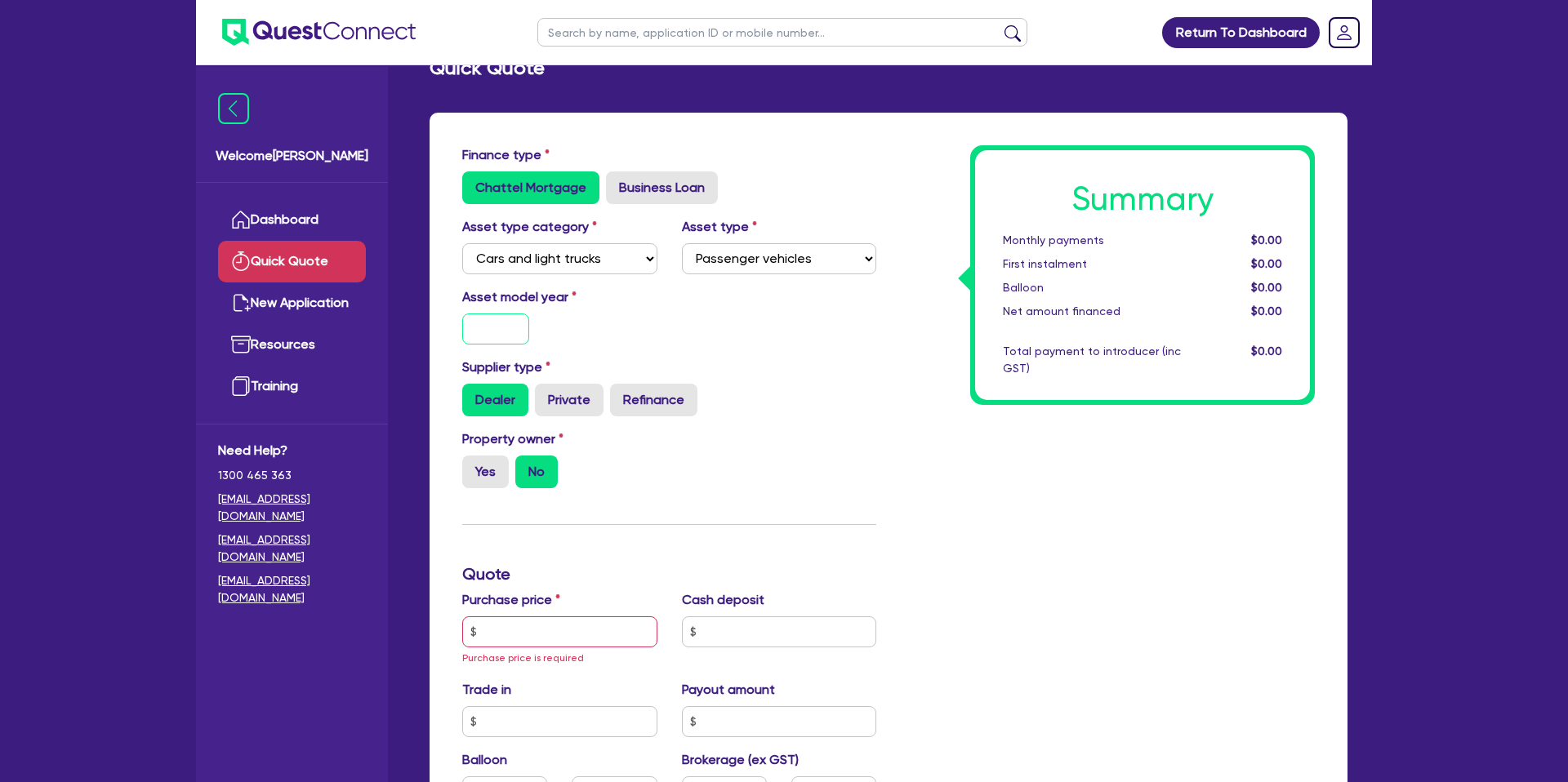
click at [504, 325] on input "text" at bounding box center [494, 328] width 67 height 31
click at [686, 339] on div "Asset model year 2025" at bounding box center [669, 322] width 439 height 71
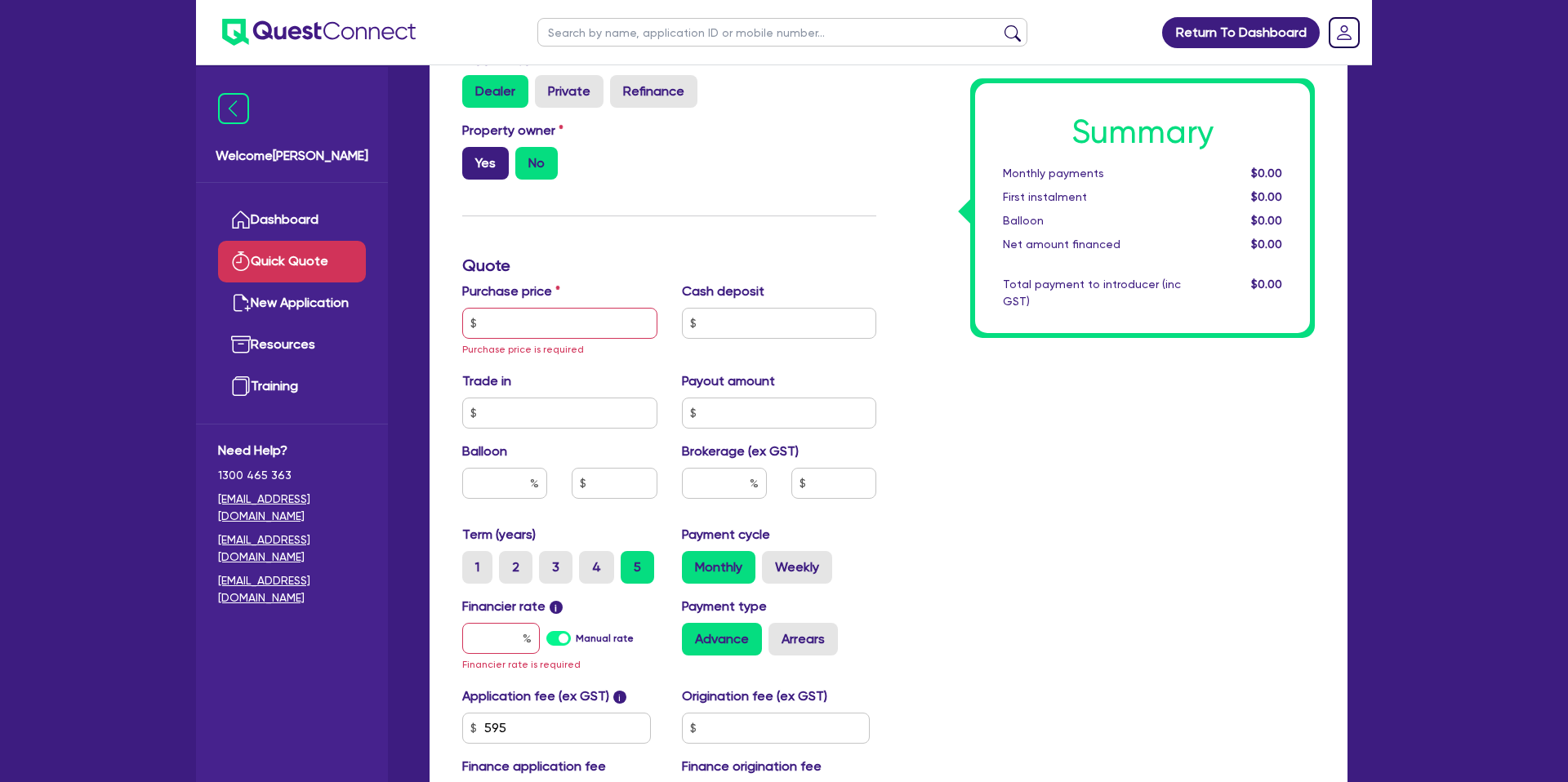
scroll to position [344, 0]
click at [495, 156] on label "Yes" at bounding box center [485, 162] width 47 height 33
click at [473, 156] on input "Yes" at bounding box center [467, 151] width 11 height 11
click at [521, 316] on input "text" at bounding box center [559, 322] width 195 height 31
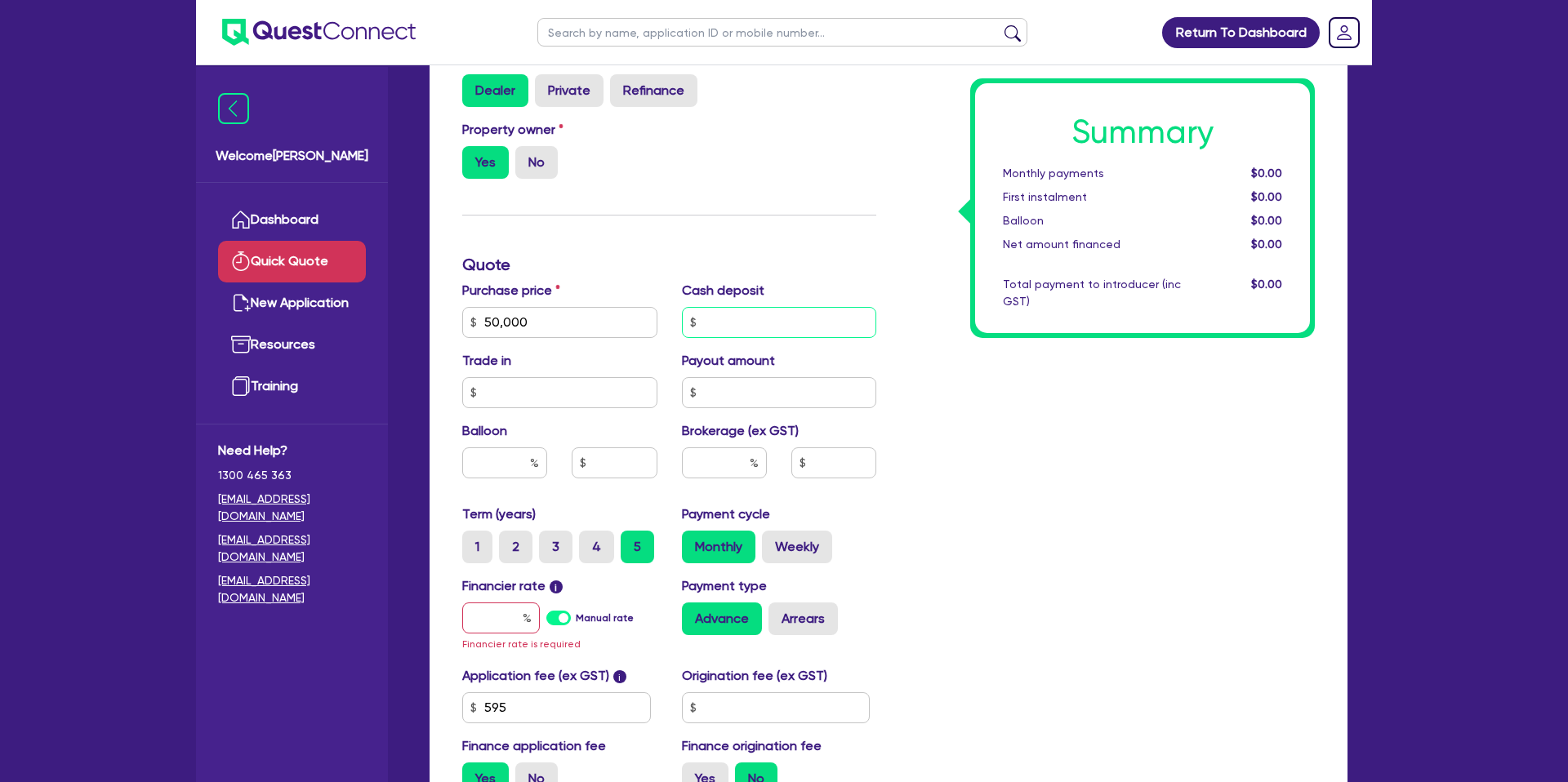
click at [761, 324] on input "text" at bounding box center [779, 322] width 195 height 31
drag, startPoint x: 1094, startPoint y: 419, endPoint x: 749, endPoint y: 410, distance: 345.1
click at [1089, 420] on div "Summary Monthly payments $0.00 First instalment $0.00 Balloon $0.00 Net amount …" at bounding box center [1107, 321] width 439 height 972
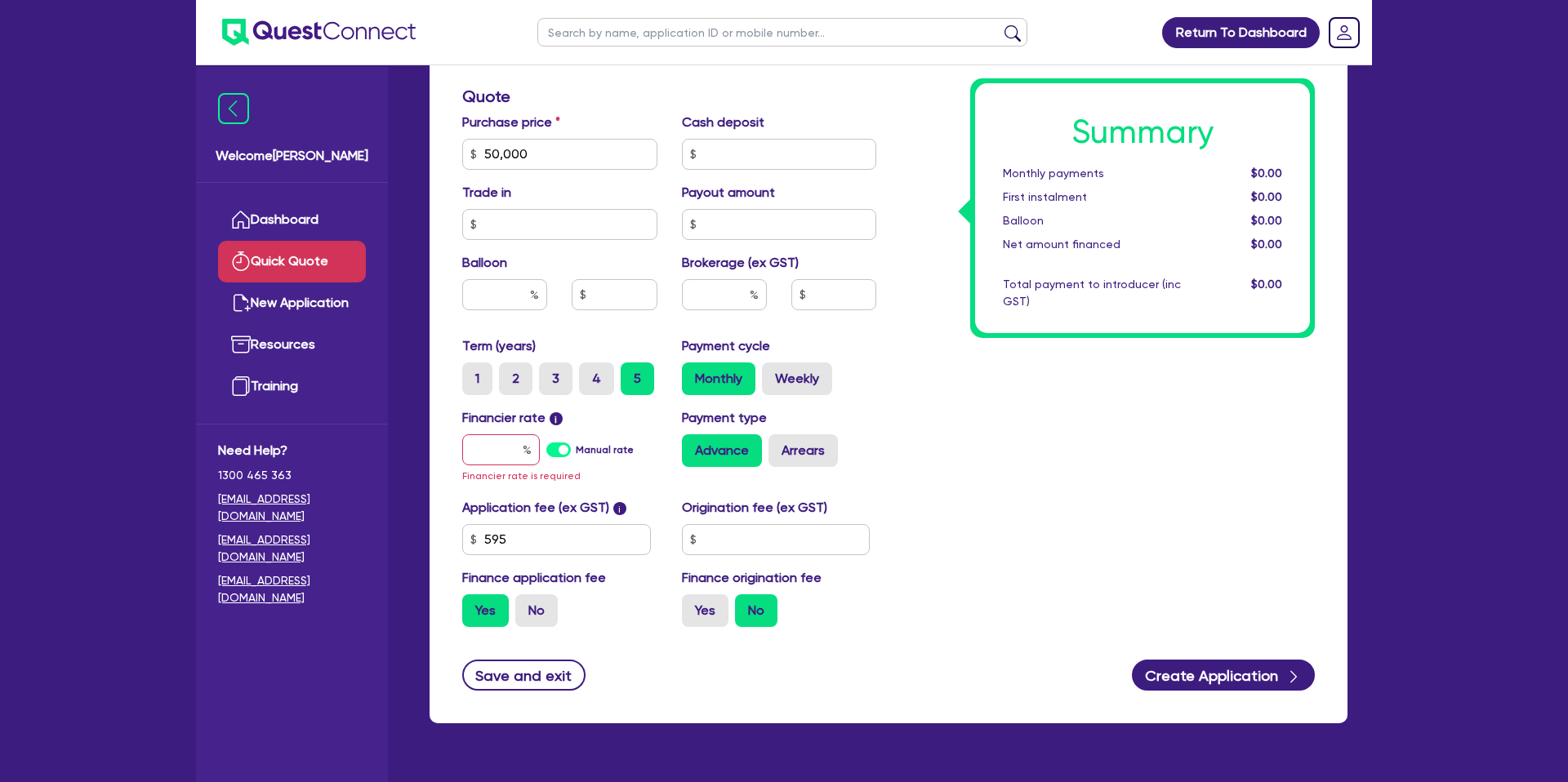
scroll to position [513, 0]
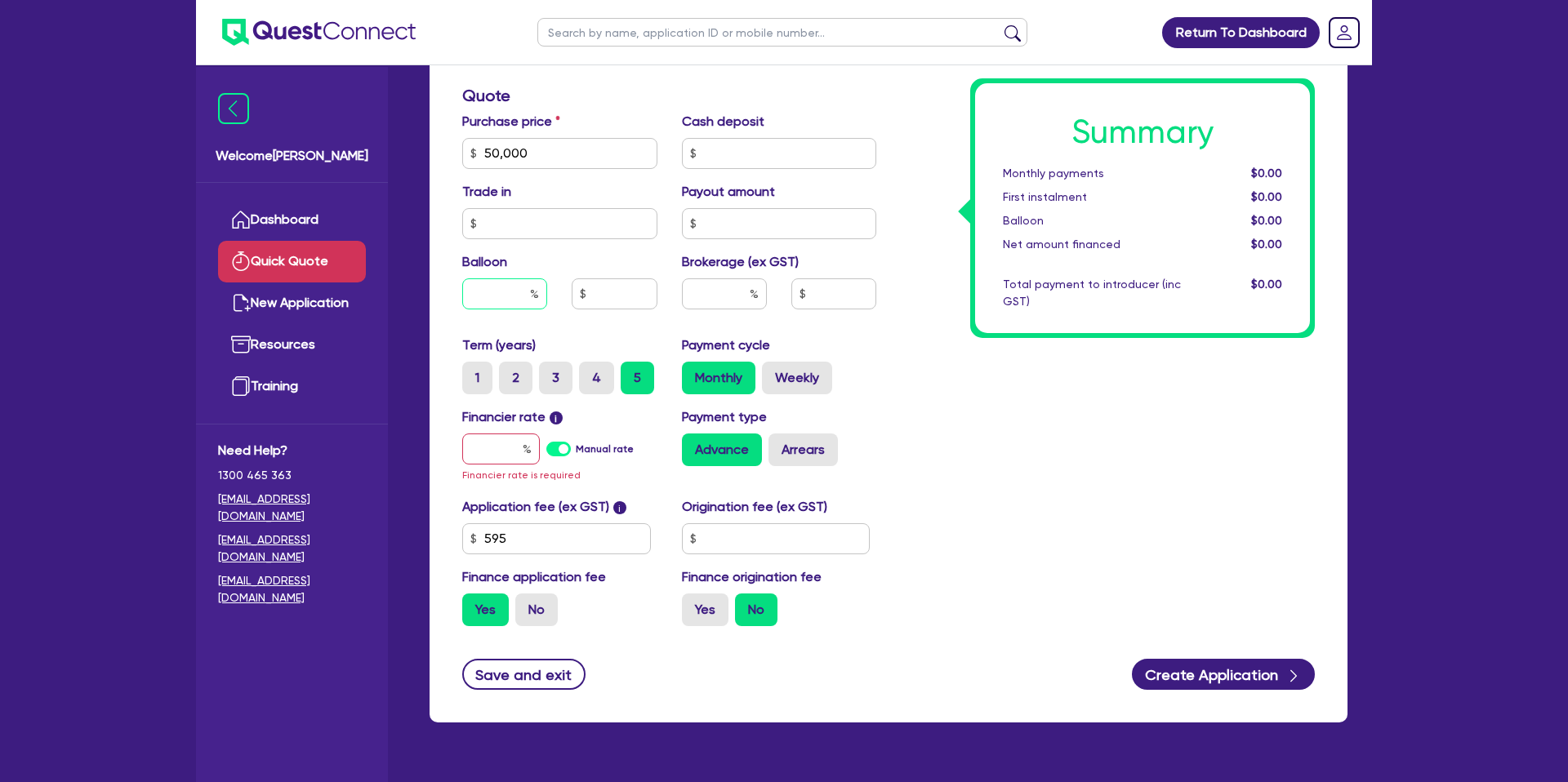
click at [527, 293] on input "text" at bounding box center [503, 293] width 85 height 31
click at [902, 339] on div "Summary Monthly payments $0.00 First instalment $0.00 Balloon $0.00 Net amount …" at bounding box center [1107, 152] width 439 height 972
click at [780, 376] on label "Weekly" at bounding box center [797, 378] width 71 height 33
click at [772, 372] on input "Weekly" at bounding box center [767, 367] width 11 height 11
click at [498, 453] on input "text" at bounding box center [500, 449] width 78 height 31
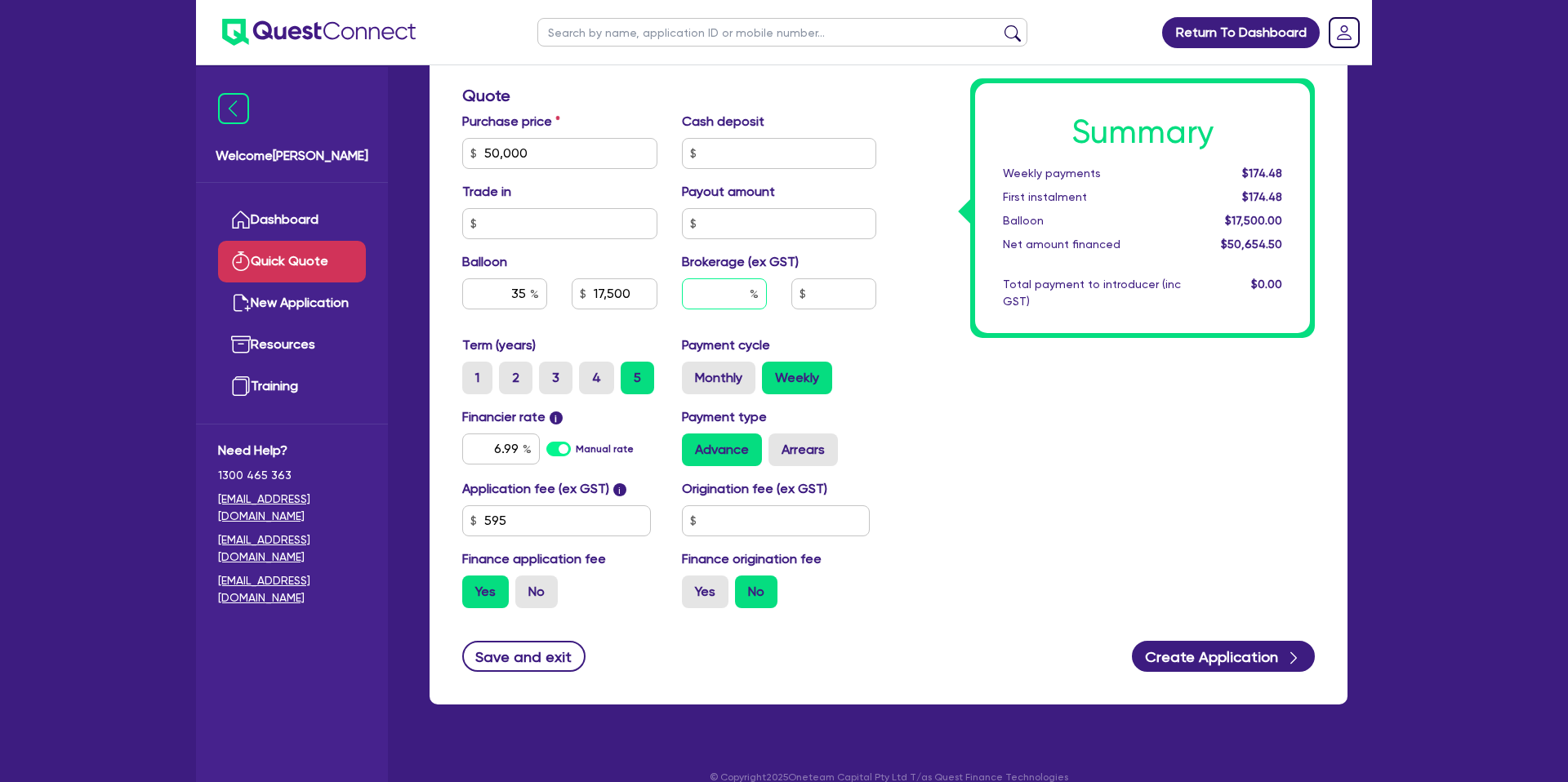
click at [725, 290] on input "text" at bounding box center [723, 293] width 85 height 31
click at [747, 516] on input "text" at bounding box center [776, 520] width 189 height 31
click at [1109, 459] on div "Summary Weekly payments $179.55 First instalment $179.55 Balloon $17,500.00 Net…" at bounding box center [1107, 143] width 439 height 954
click at [707, 586] on label "Yes" at bounding box center [704, 592] width 47 height 33
click at [692, 586] on input "Yes" at bounding box center [686, 581] width 11 height 11
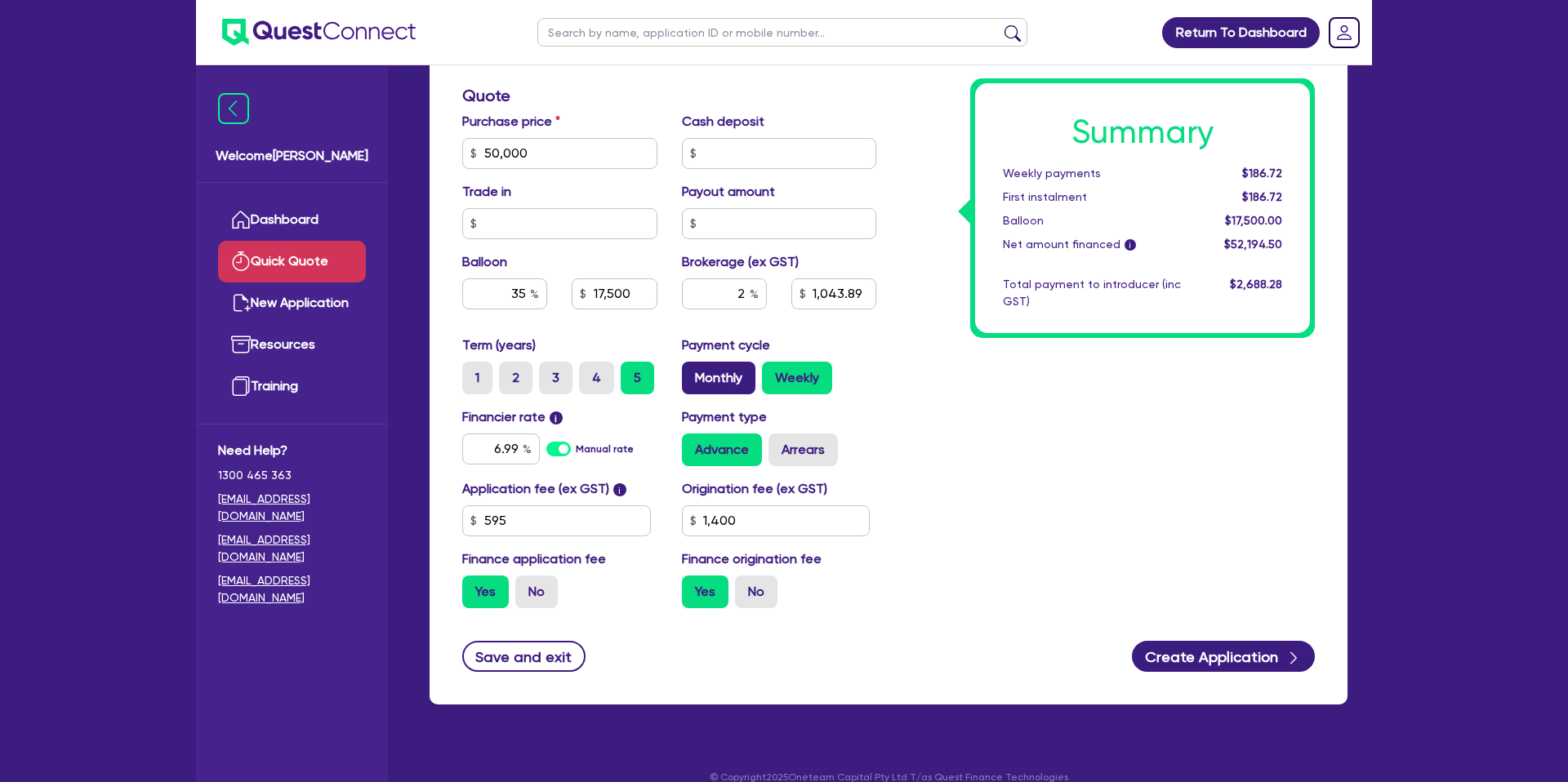
click at [697, 382] on label "Monthly" at bounding box center [718, 378] width 74 height 33
click at [692, 372] on input "Monthly" at bounding box center [686, 367] width 11 height 11
drag, startPoint x: 1237, startPoint y: 174, endPoint x: 1295, endPoint y: 170, distance: 58.1
click at [1295, 170] on div "Summary Monthly payments $806.80 First instalment $806.80 Balloon $17,500.00 Ne…" at bounding box center [1142, 208] width 334 height 250
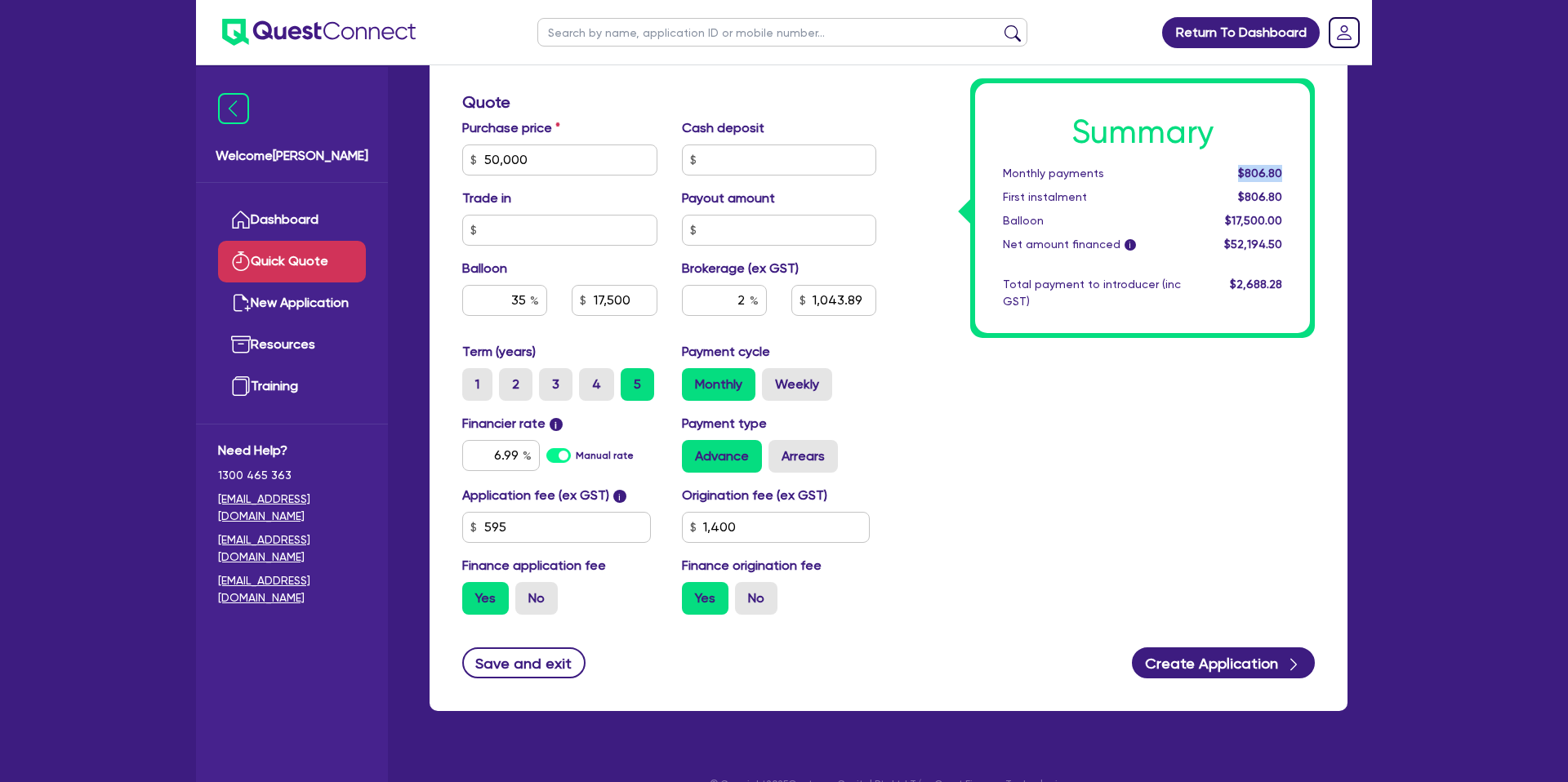
scroll to position [503, 0]
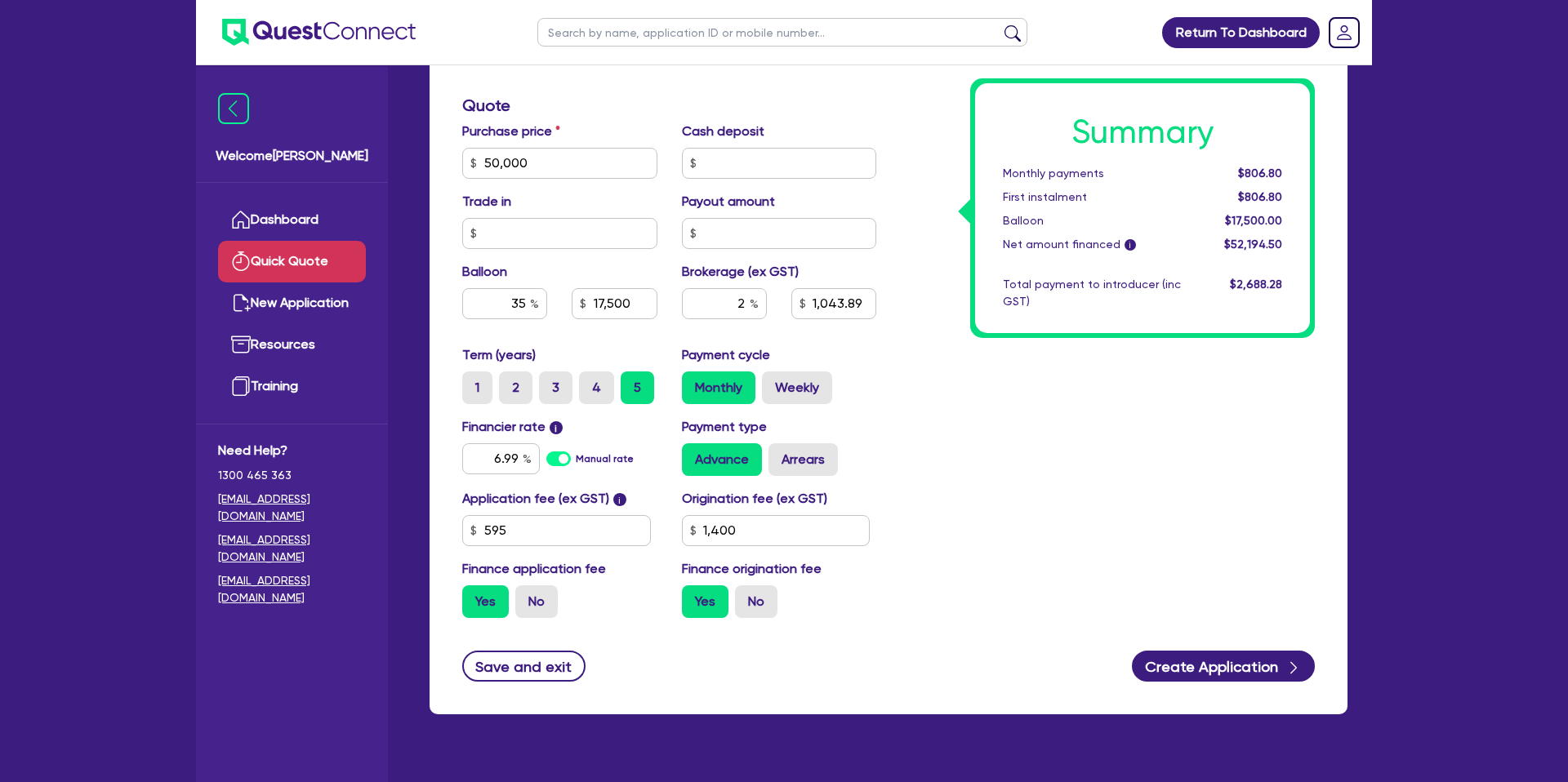
click at [1145, 516] on div "Summary Monthly payments $806.80 First instalment $806.80 Balloon $17,500.00 Ne…" at bounding box center [1107, 153] width 439 height 954
click at [1217, 669] on button "Create Application" at bounding box center [1223, 666] width 183 height 31
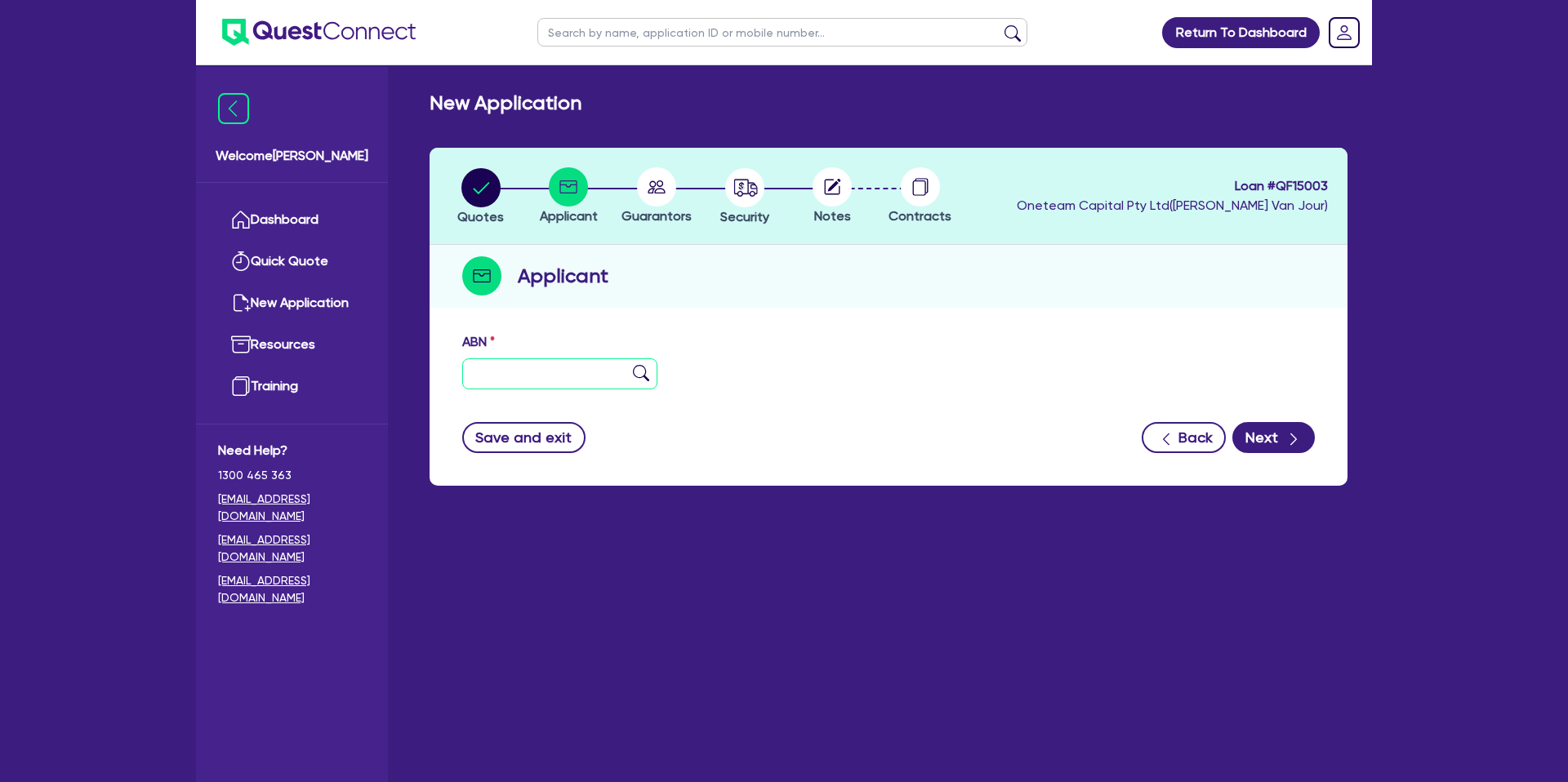
click at [521, 377] on input "text" at bounding box center [559, 373] width 195 height 31
click at [303, 207] on link "Dashboard" at bounding box center [292, 220] width 148 height 42
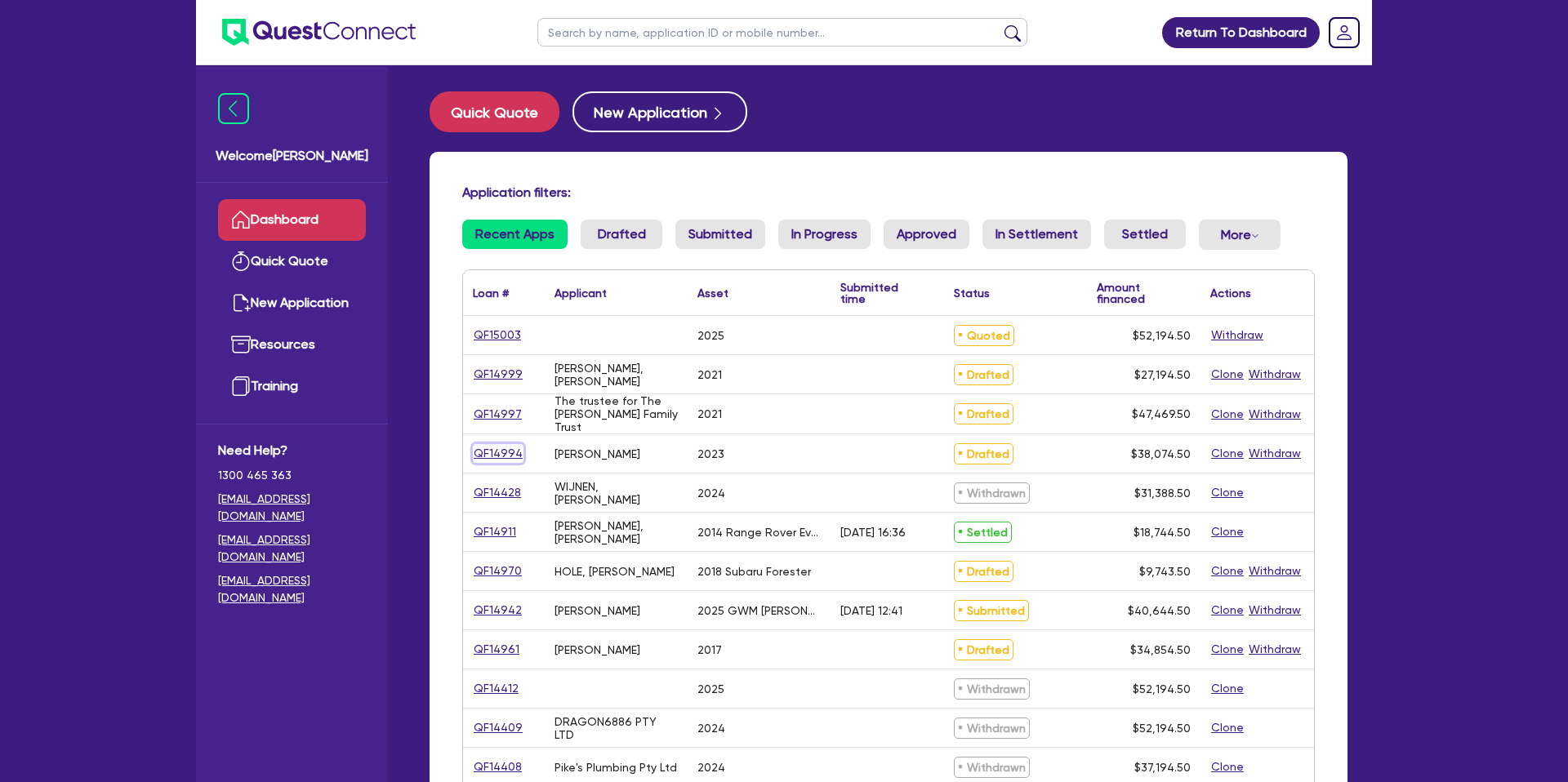
click at [503, 455] on link "QF14994" at bounding box center [497, 453] width 51 height 19
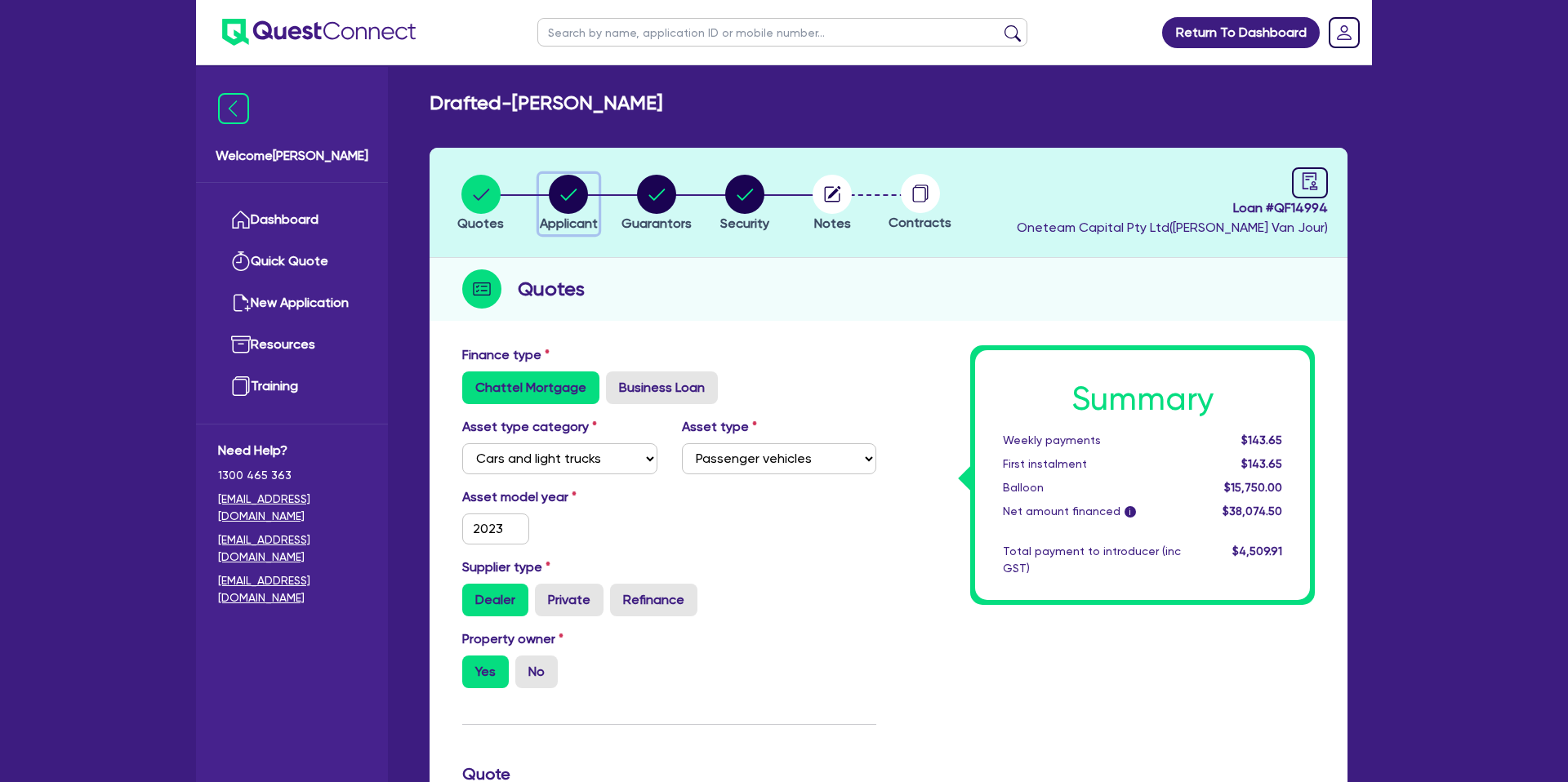
click at [565, 200] on circle "button" at bounding box center [567, 194] width 39 height 39
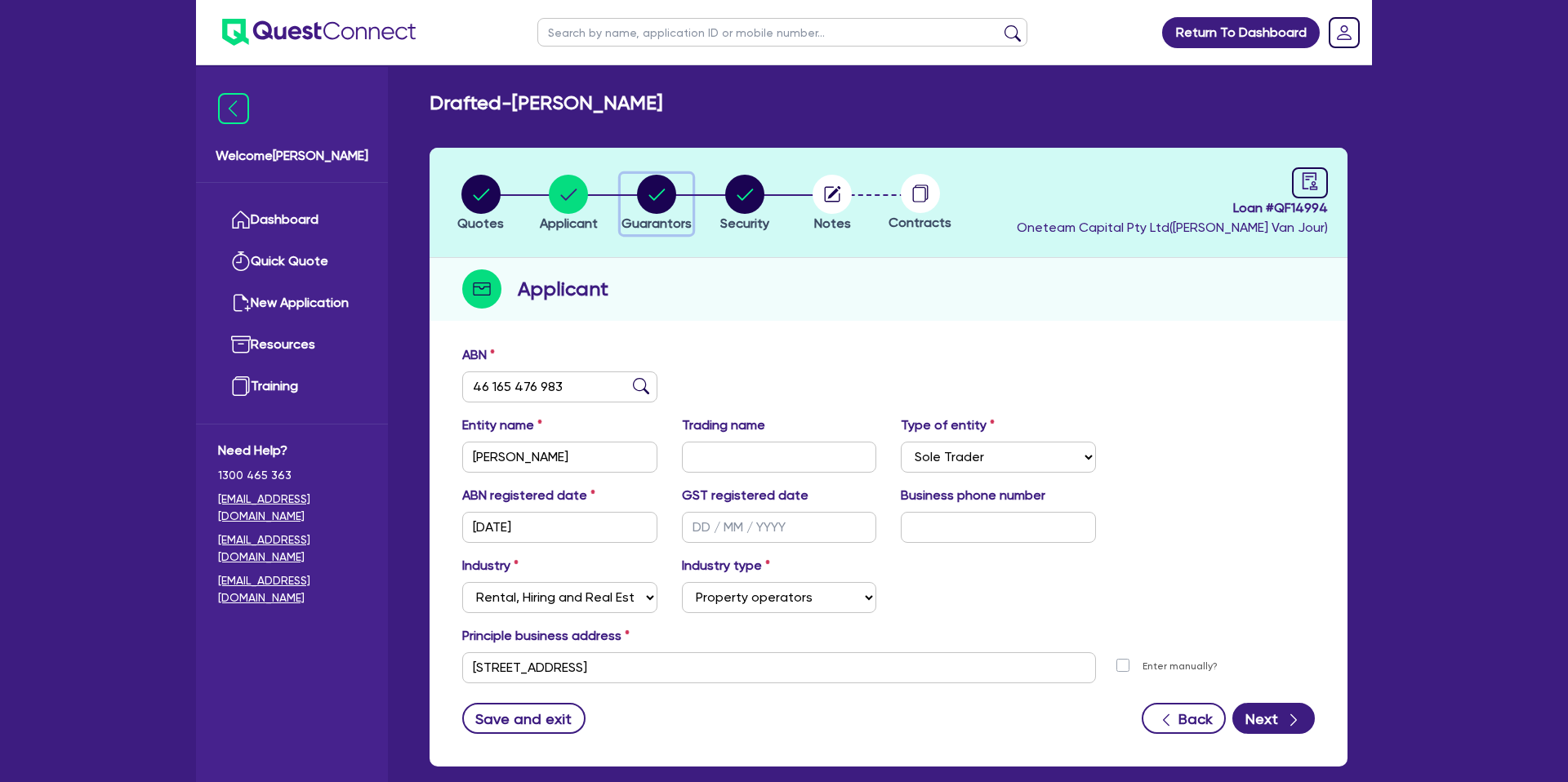
click at [661, 188] on circle "button" at bounding box center [656, 194] width 39 height 39
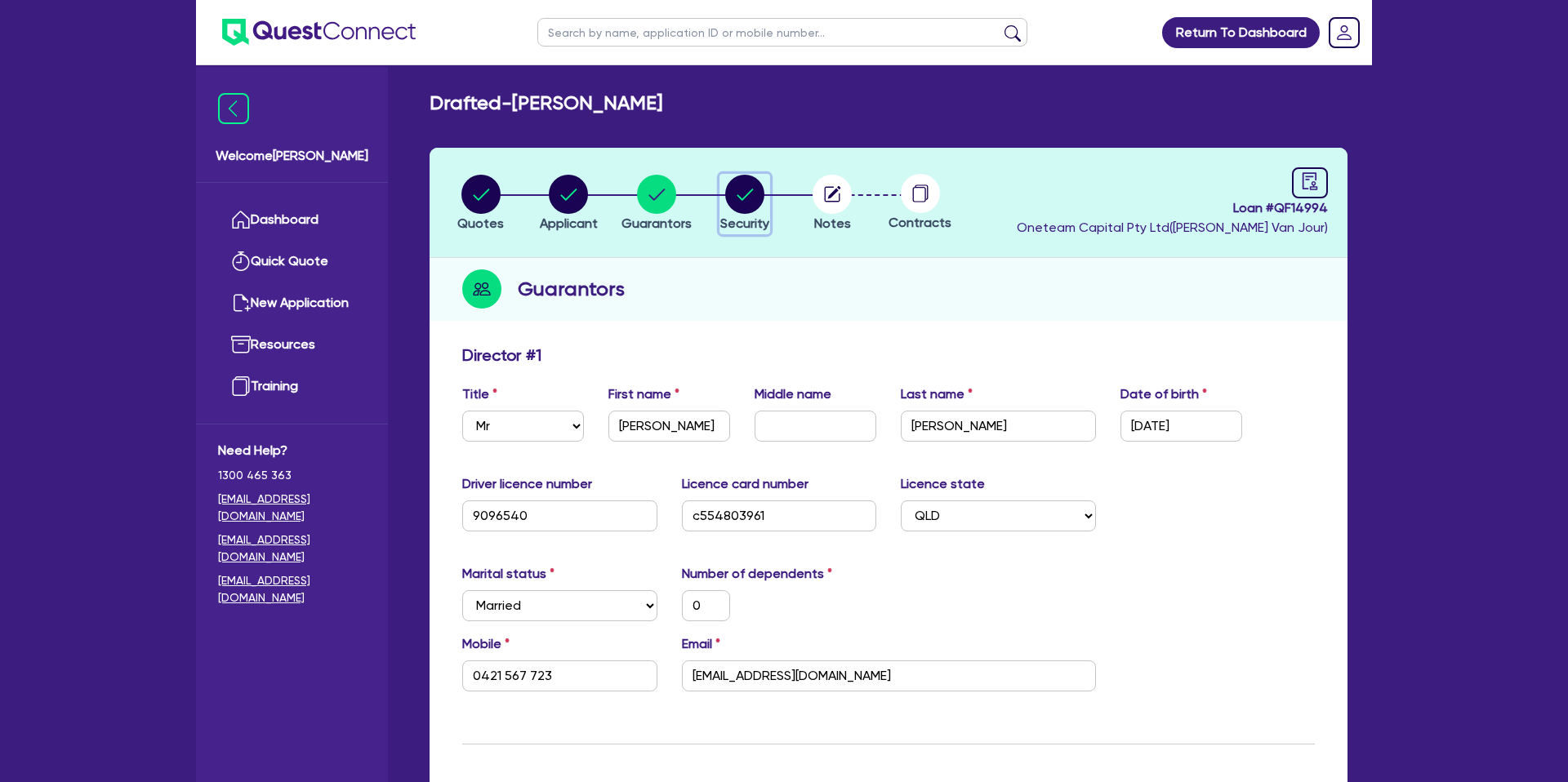
drag, startPoint x: 753, startPoint y: 187, endPoint x: 783, endPoint y: 193, distance: 30.6
click at [749, 184] on circle "button" at bounding box center [744, 194] width 39 height 39
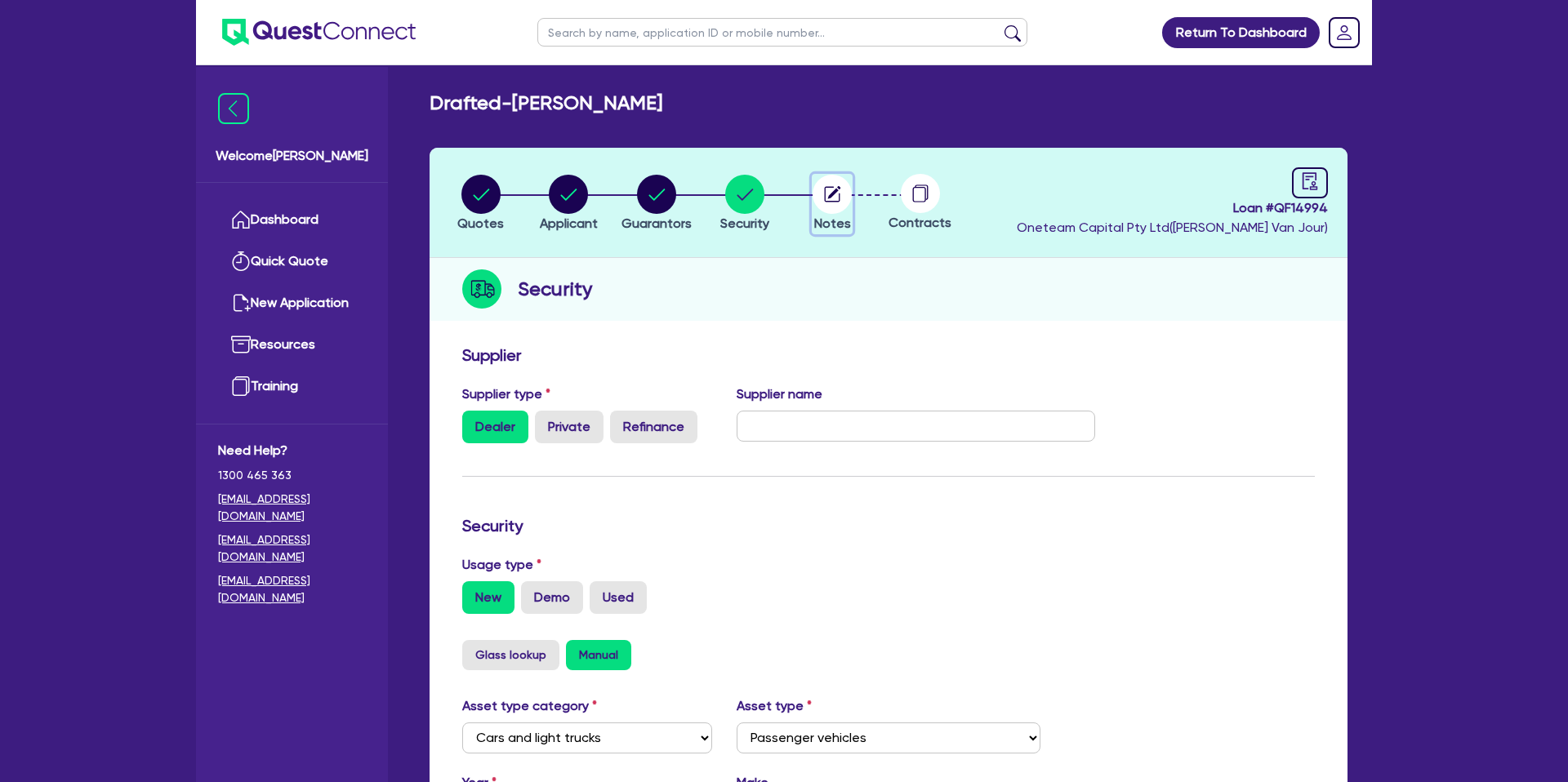
click at [849, 188] on circle "button" at bounding box center [832, 194] width 39 height 39
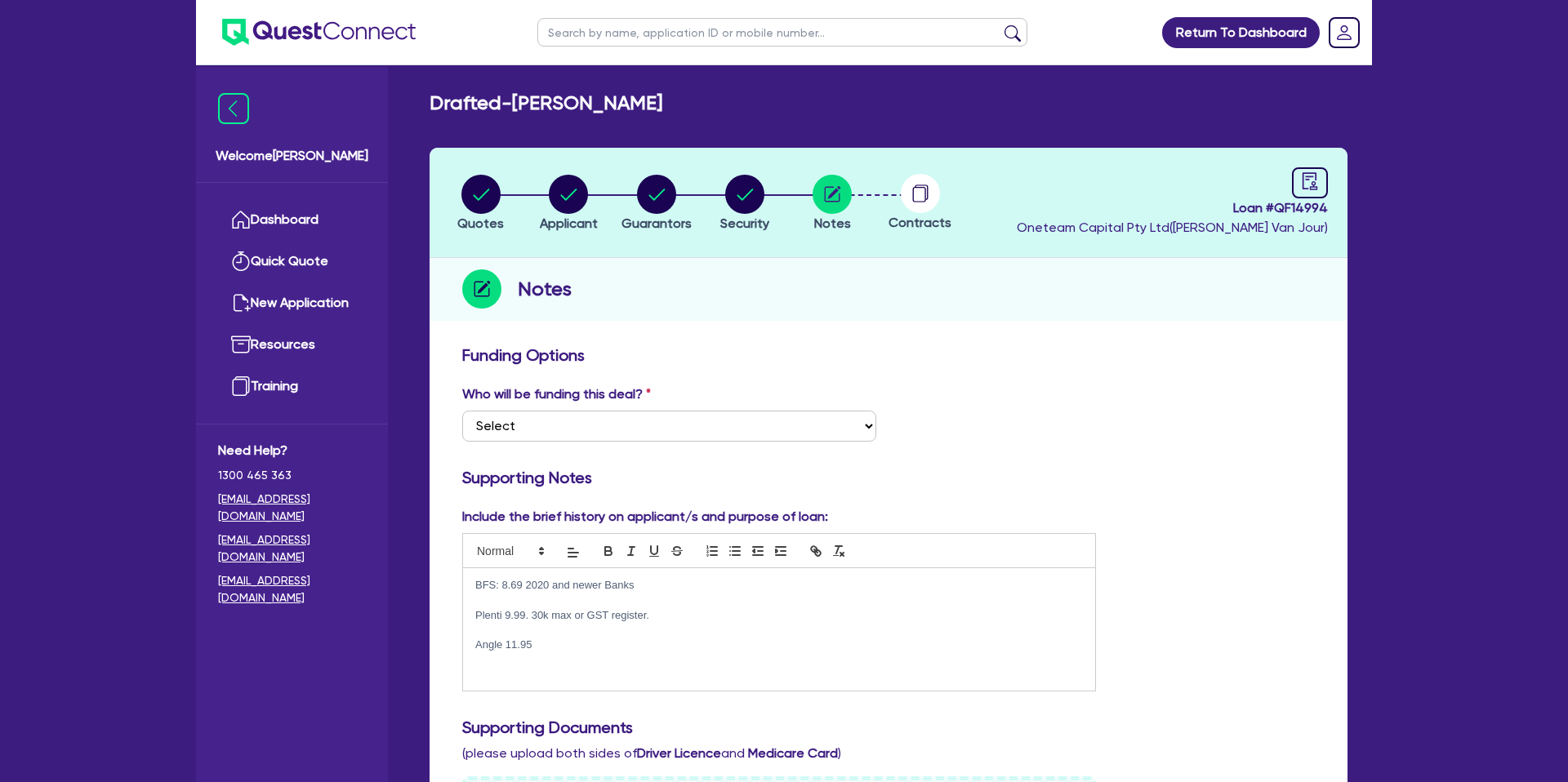
click at [921, 200] on circle at bounding box center [919, 193] width 39 height 39
click at [1319, 179] on link at bounding box center [1309, 182] width 36 height 31
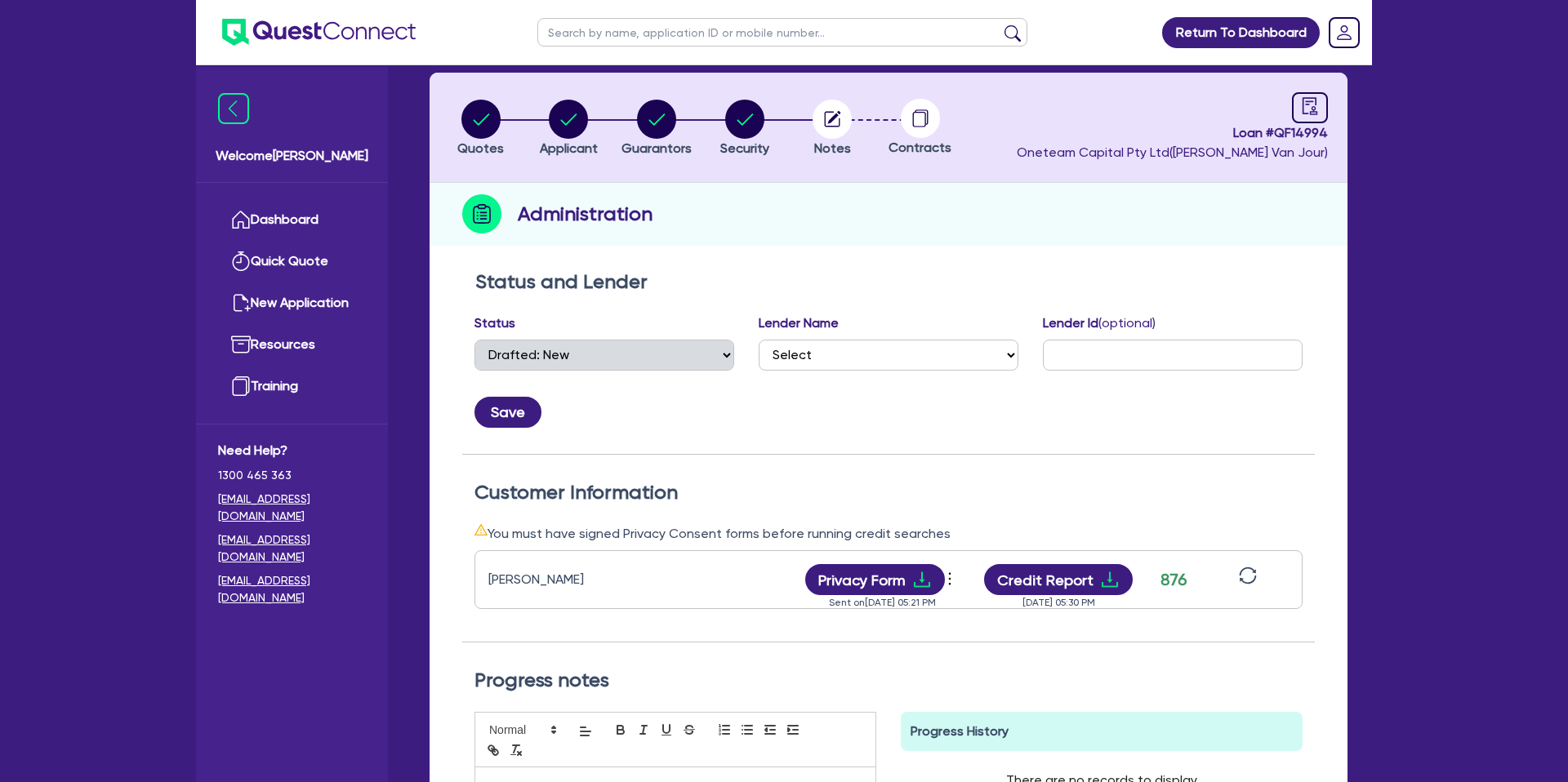
scroll to position [68, 0]
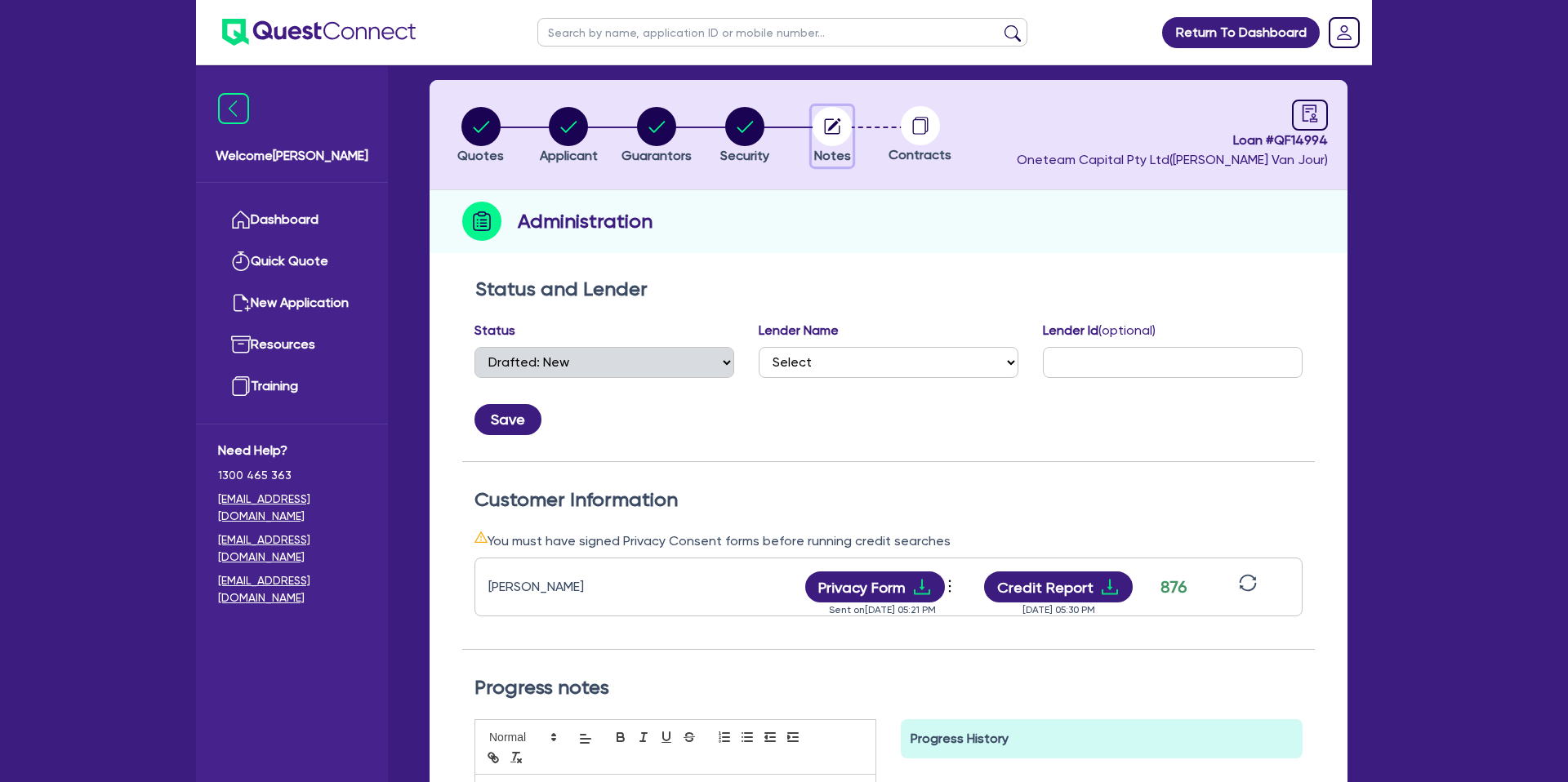
click at [842, 117] on circle "button" at bounding box center [832, 126] width 39 height 39
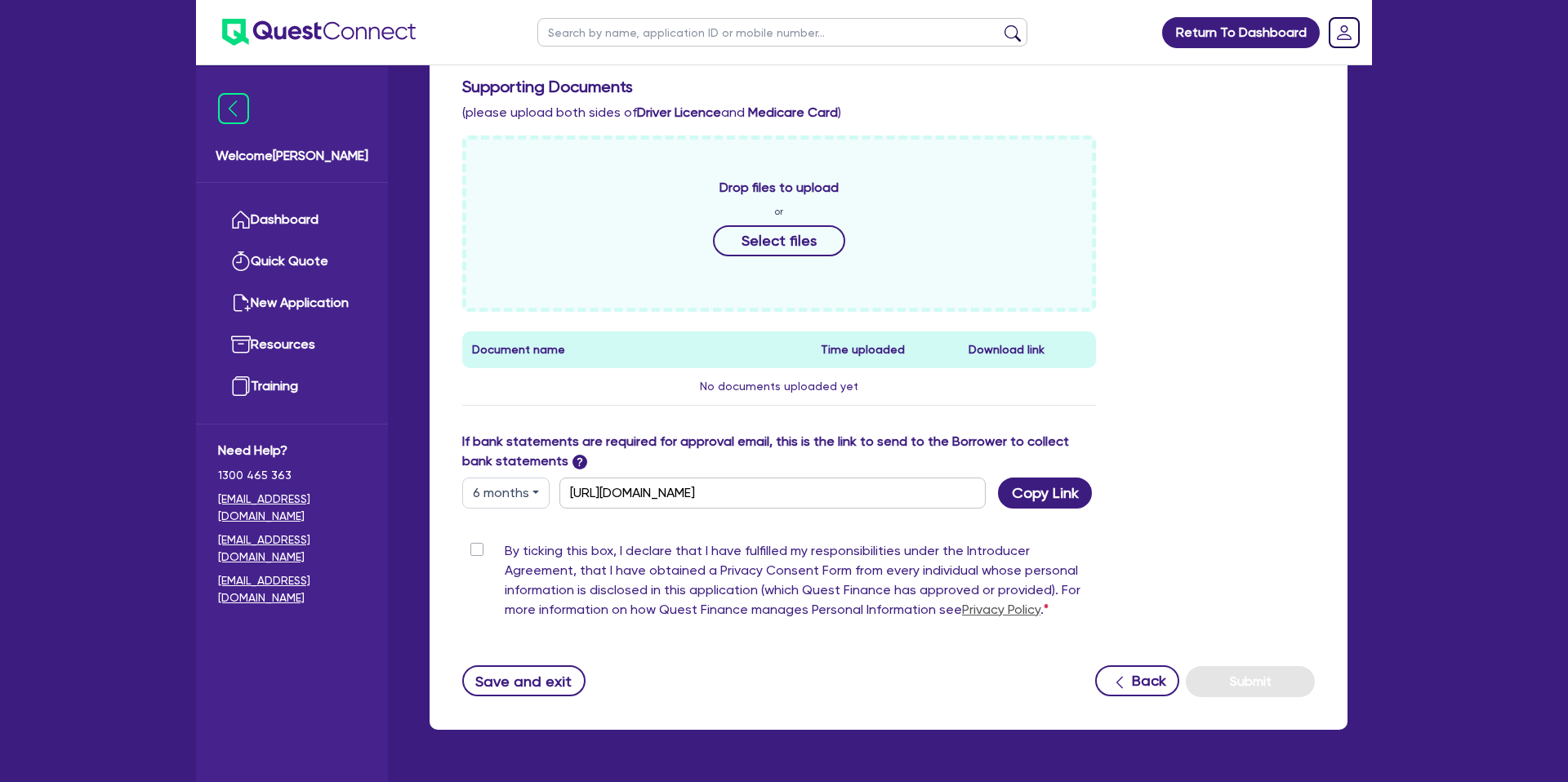
scroll to position [685, 0]
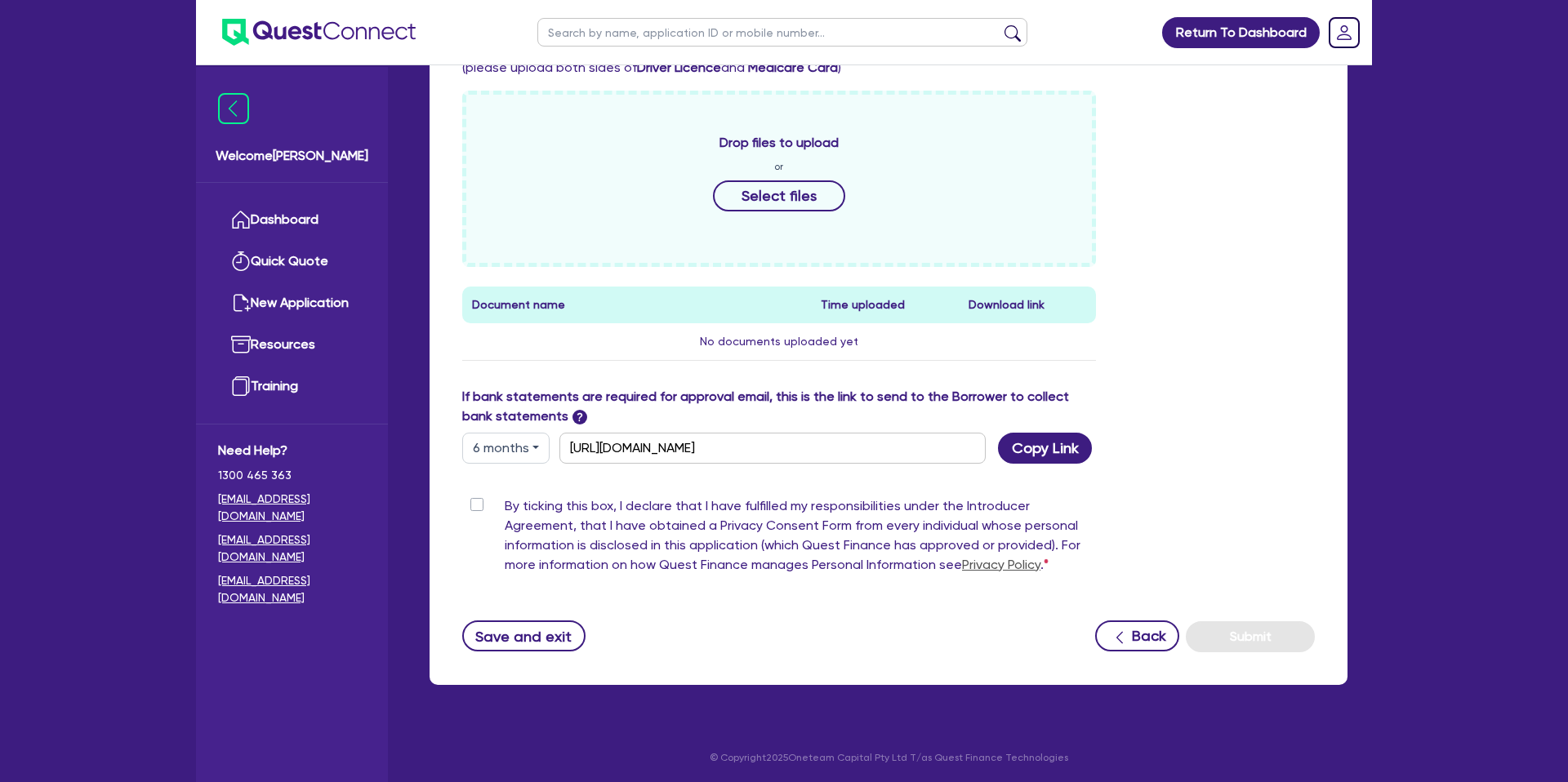
click at [507, 443] on button "6 months" at bounding box center [505, 448] width 88 height 31
click at [515, 483] on link "3 months" at bounding box center [527, 487] width 129 height 30
click at [1063, 448] on button "Copy Link" at bounding box center [1045, 448] width 94 height 31
click at [1109, 266] on div "Drop files to upload or Select files Document name Time uploaded Download link …" at bounding box center [887, 239] width 877 height 296
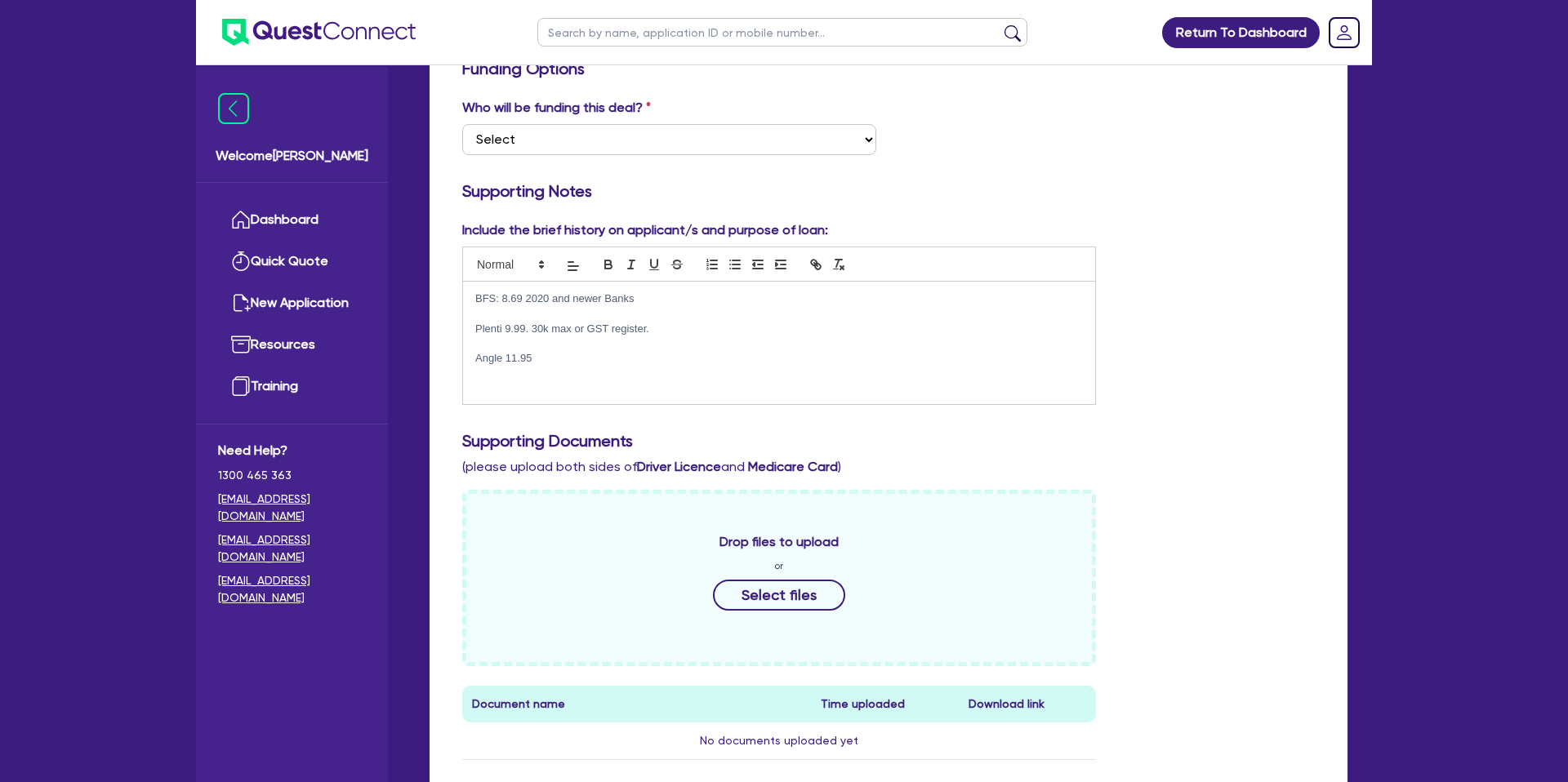
scroll to position [279, 0]
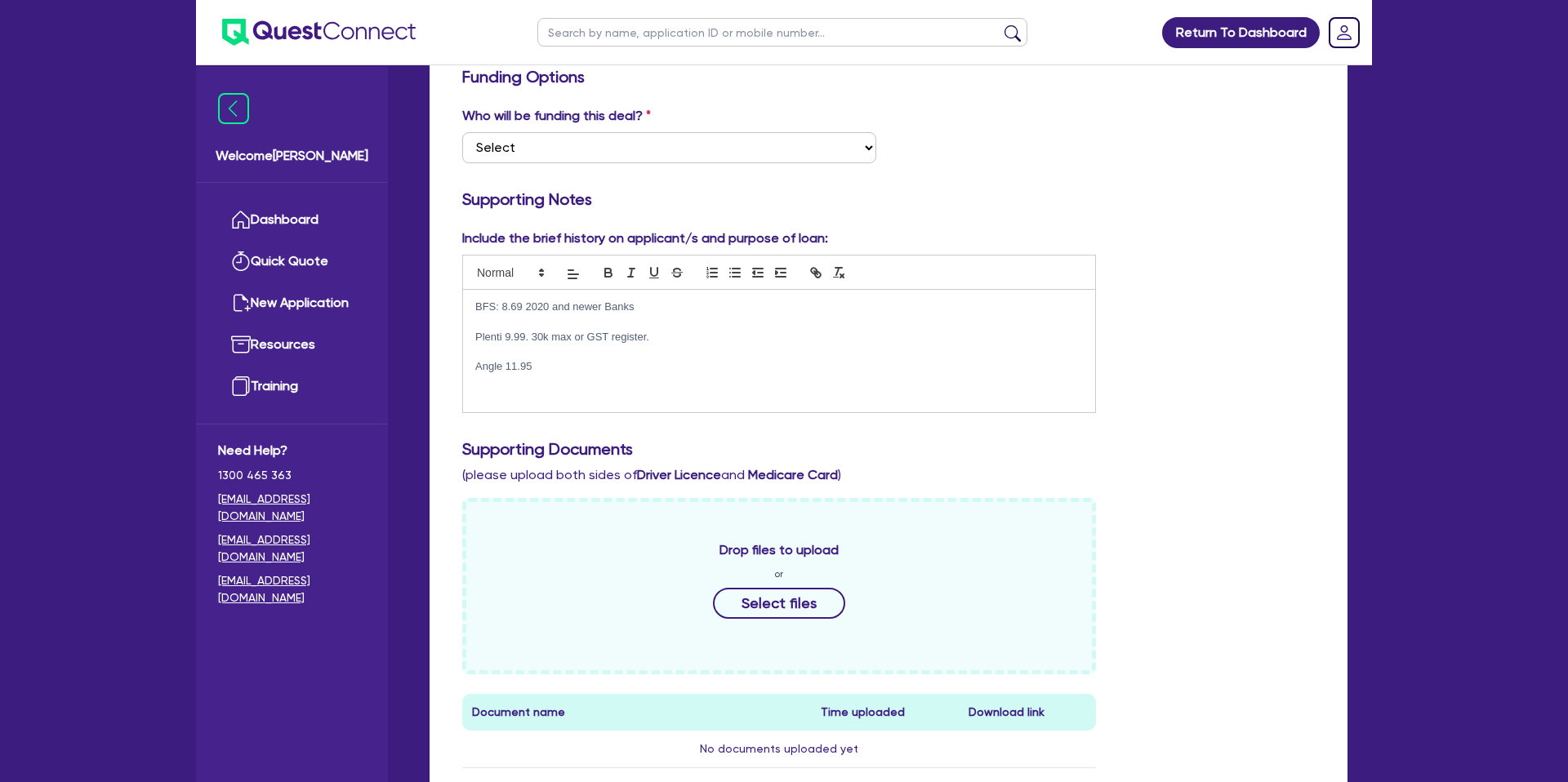
click at [1004, 189] on h3 "Supporting Notes" at bounding box center [887, 199] width 853 height 20
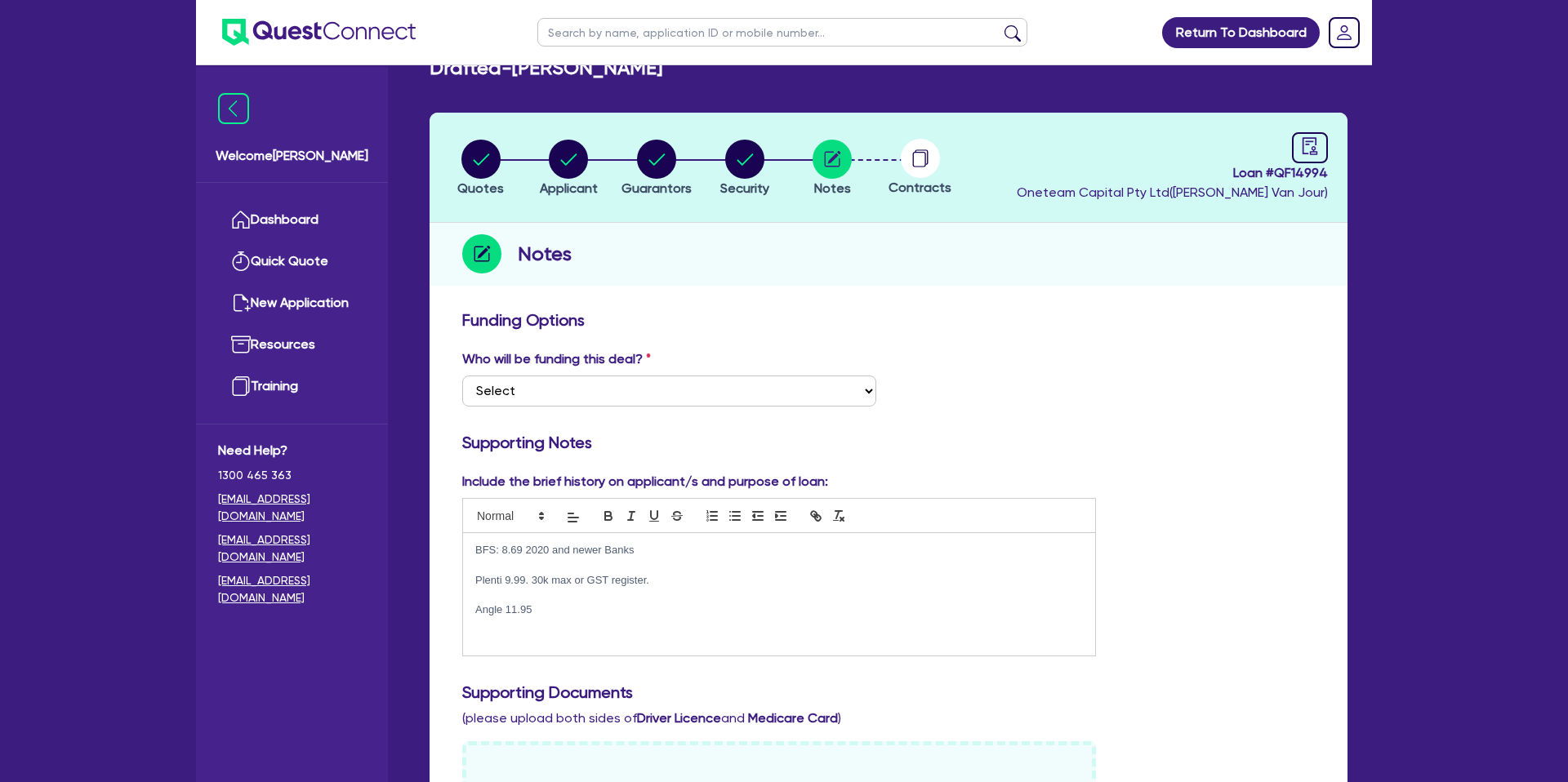
scroll to position [0, 0]
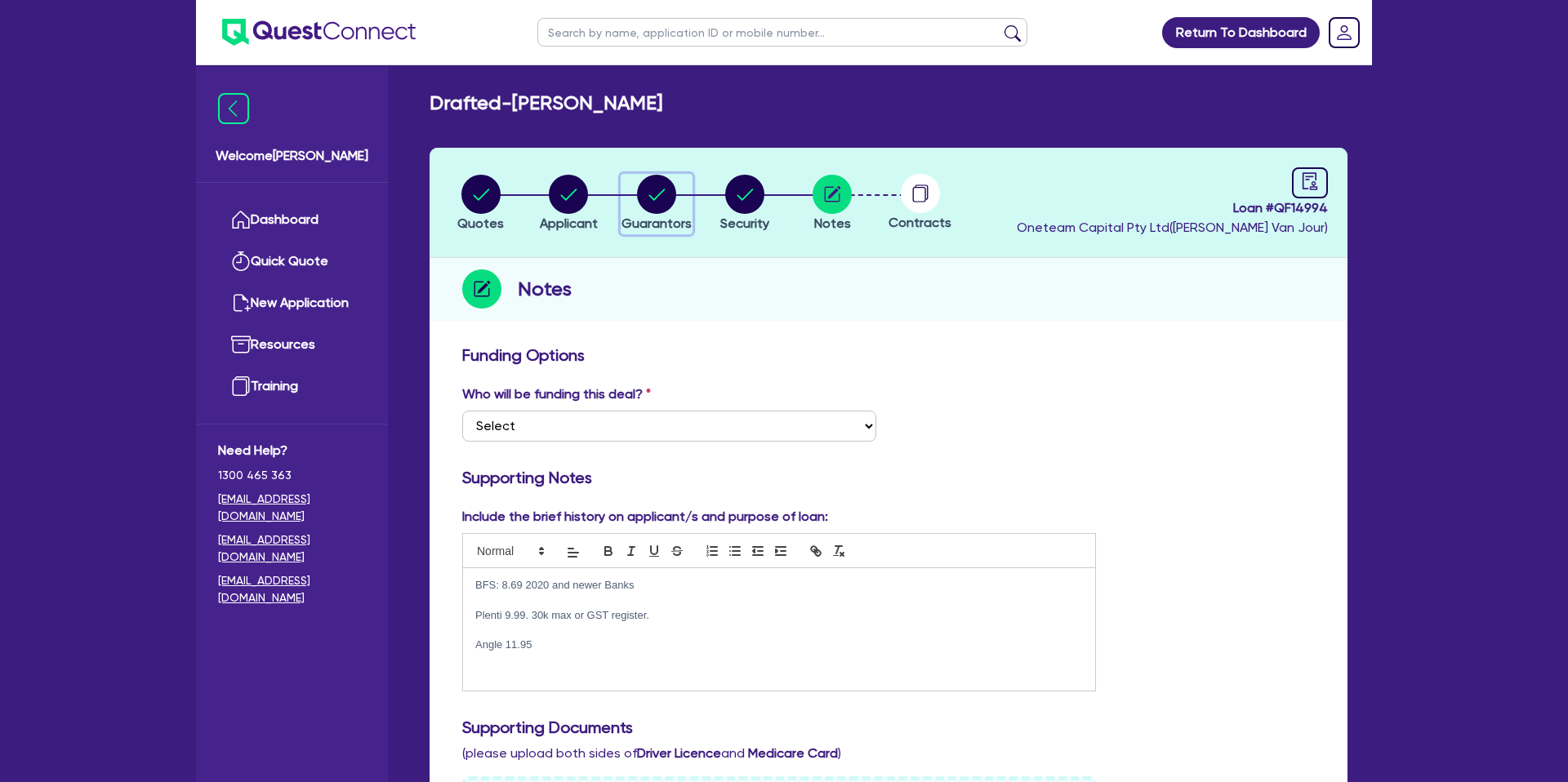
click at [646, 221] on span "Guarantors" at bounding box center [657, 224] width 71 height 16
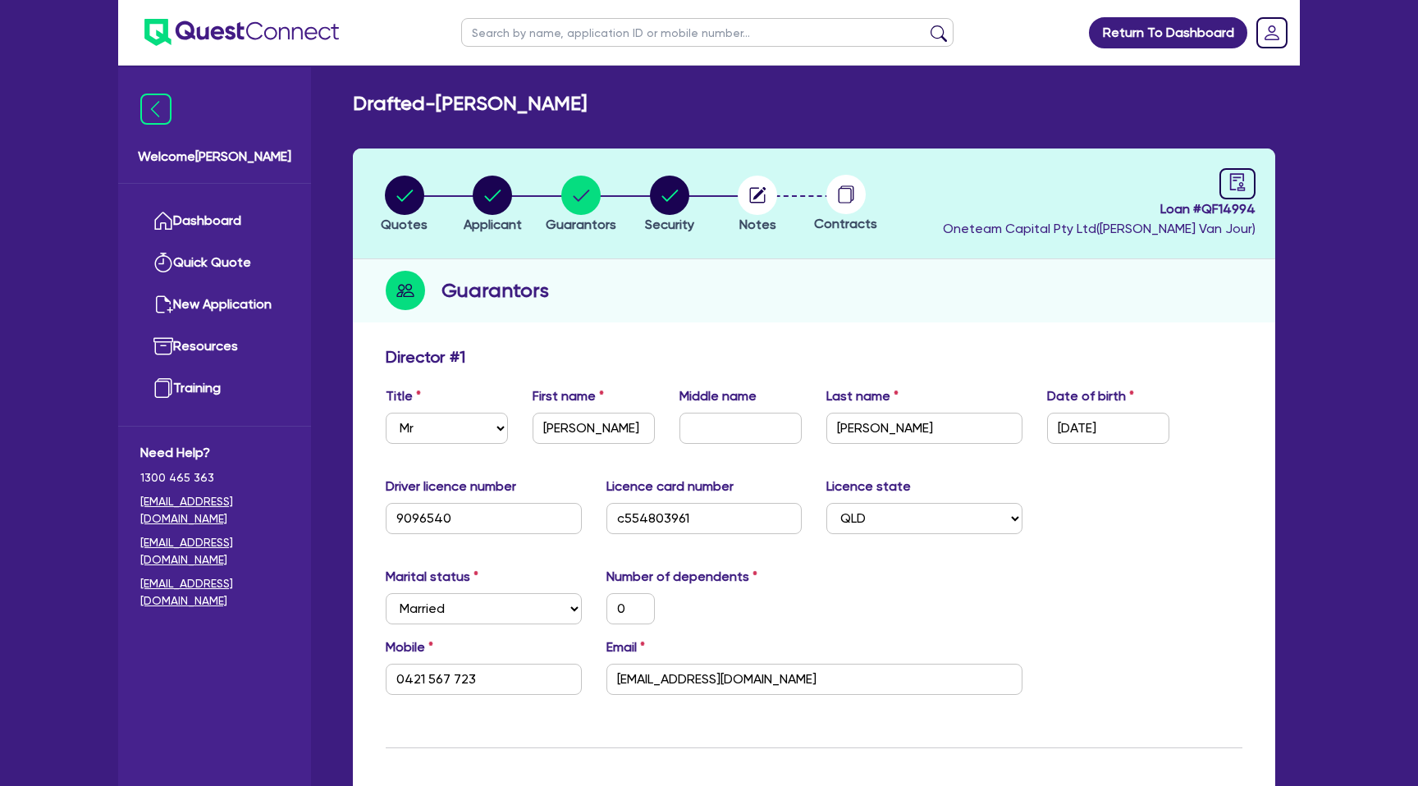
click at [828, 306] on div "Guarantors" at bounding box center [814, 290] width 922 height 63
click at [966, 57] on ul at bounding box center [707, 32] width 525 height 65
click at [1242, 197] on link at bounding box center [1237, 183] width 36 height 31
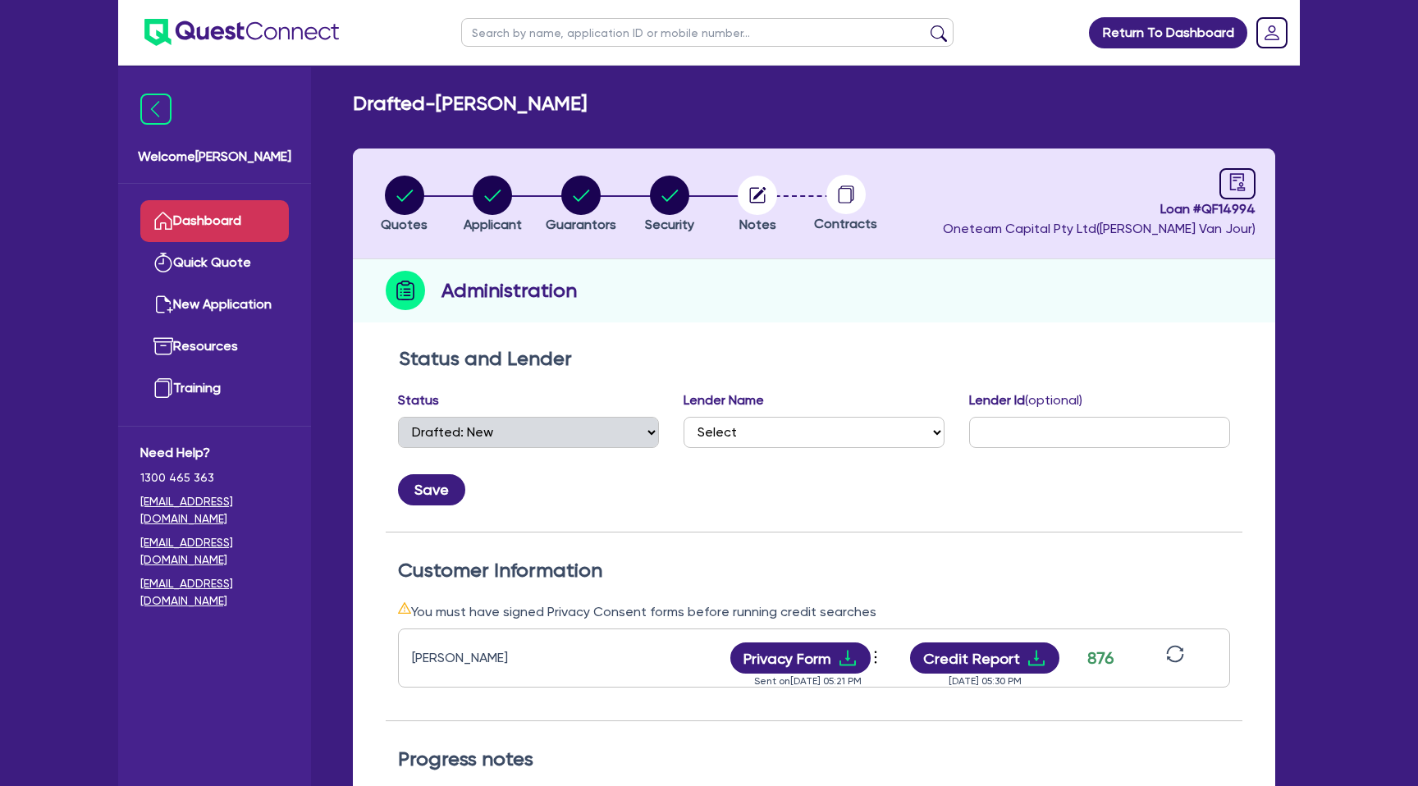
click at [217, 227] on link "Dashboard" at bounding box center [214, 221] width 149 height 42
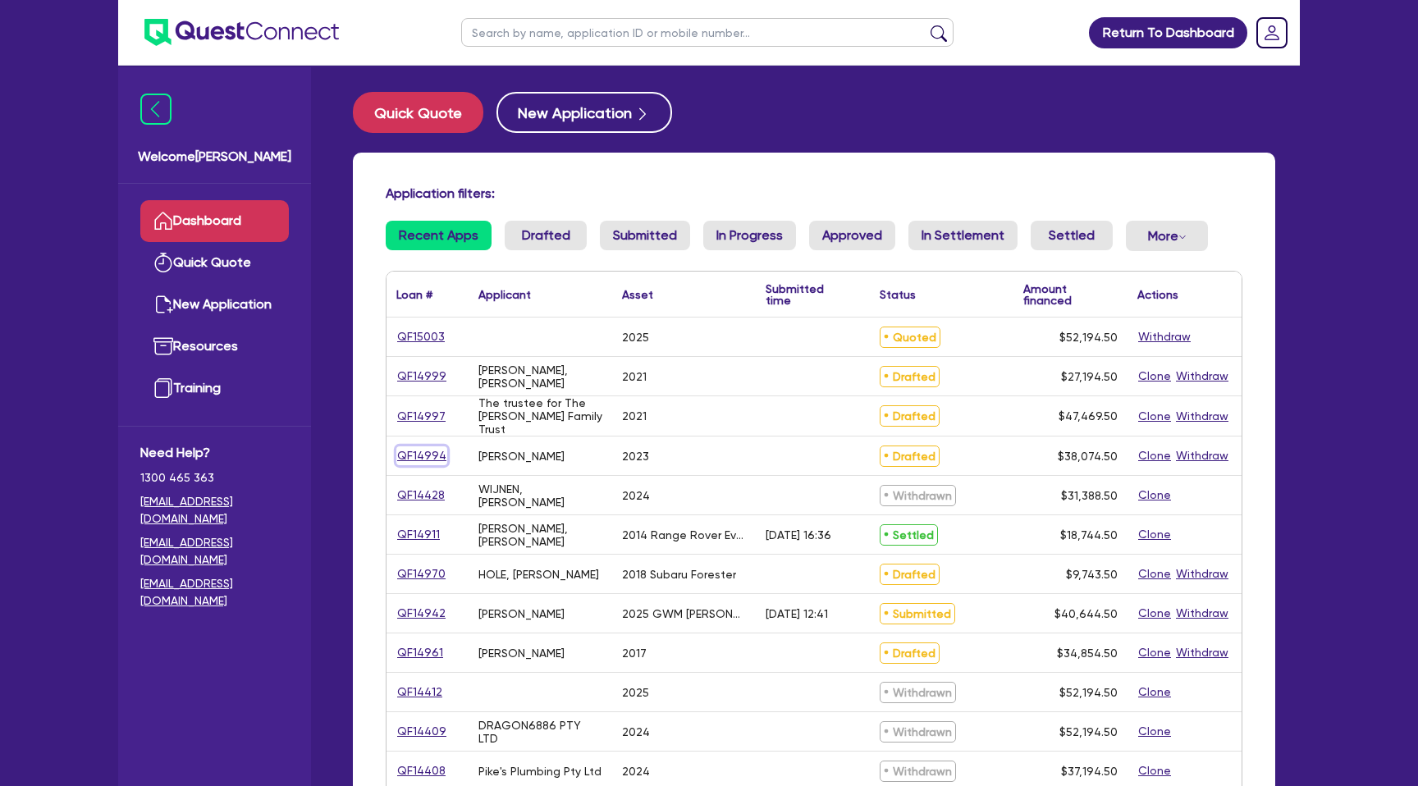
click at [419, 446] on link "QF14994" at bounding box center [421, 455] width 51 height 19
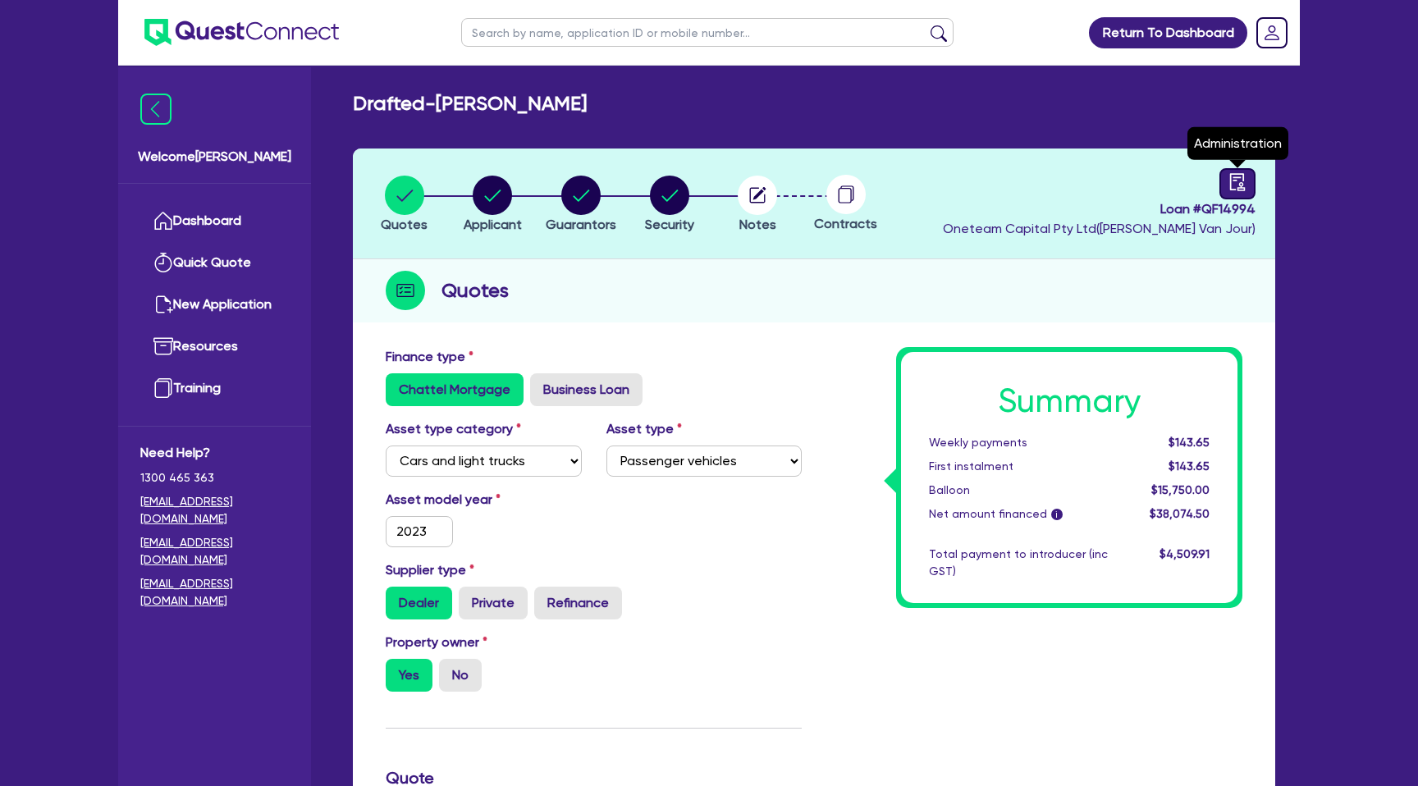
click at [1224, 177] on link at bounding box center [1237, 183] width 36 height 31
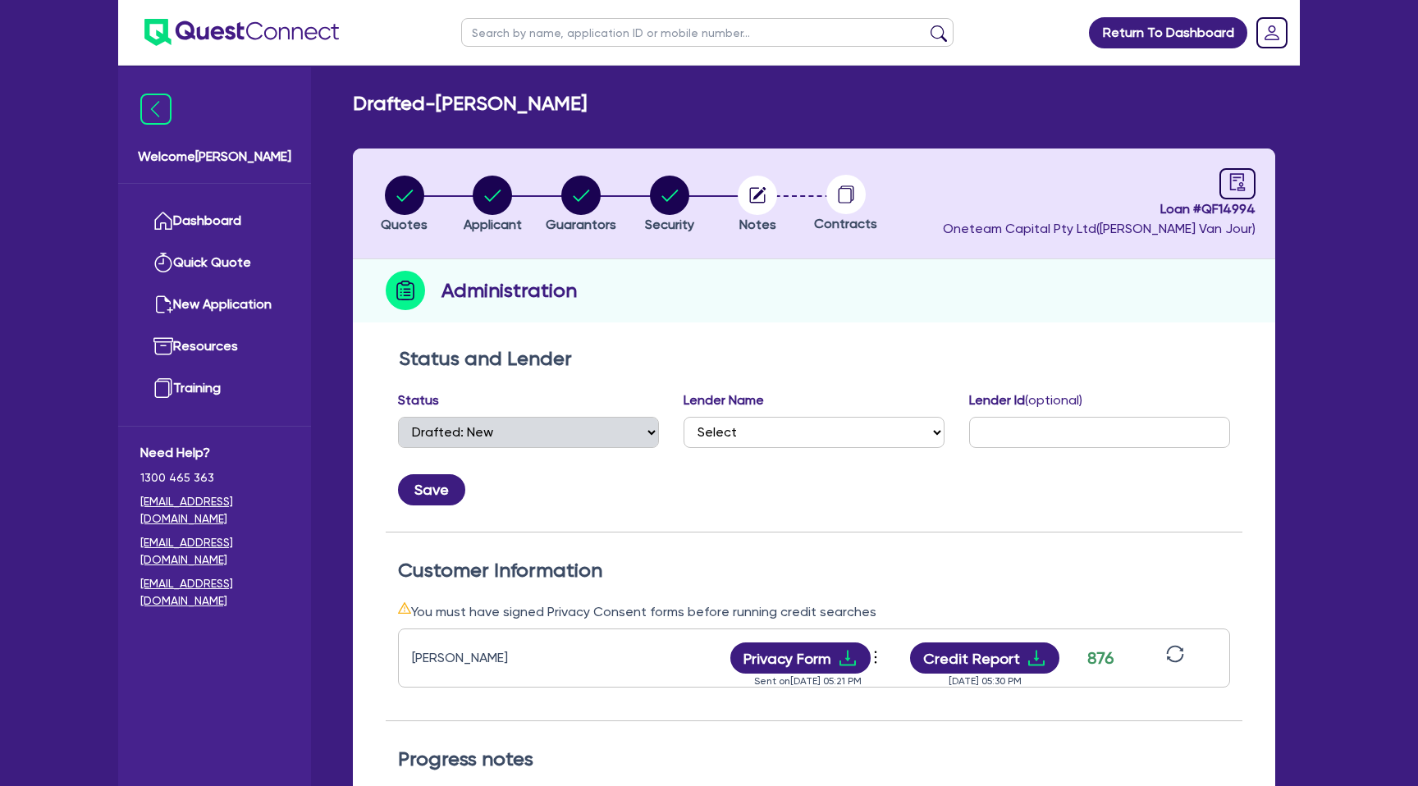
click at [829, 193] on circle at bounding box center [845, 194] width 39 height 39
click at [758, 197] on circle "button" at bounding box center [757, 195] width 39 height 39
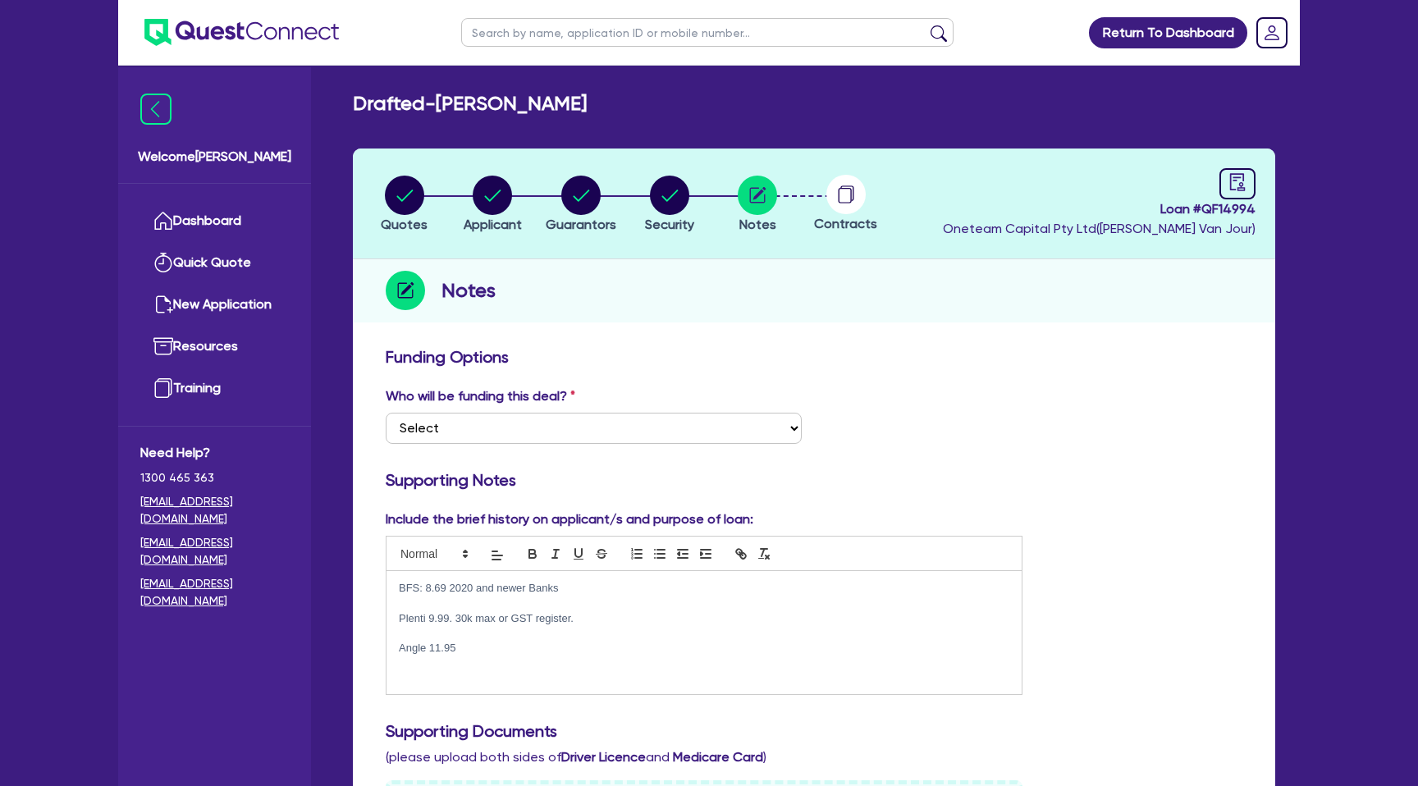
click at [913, 236] on header "Quotes Applicant Guarantors Security Notes Contracts Loan # QF14994 Oneteam Cap…" at bounding box center [814, 204] width 922 height 111
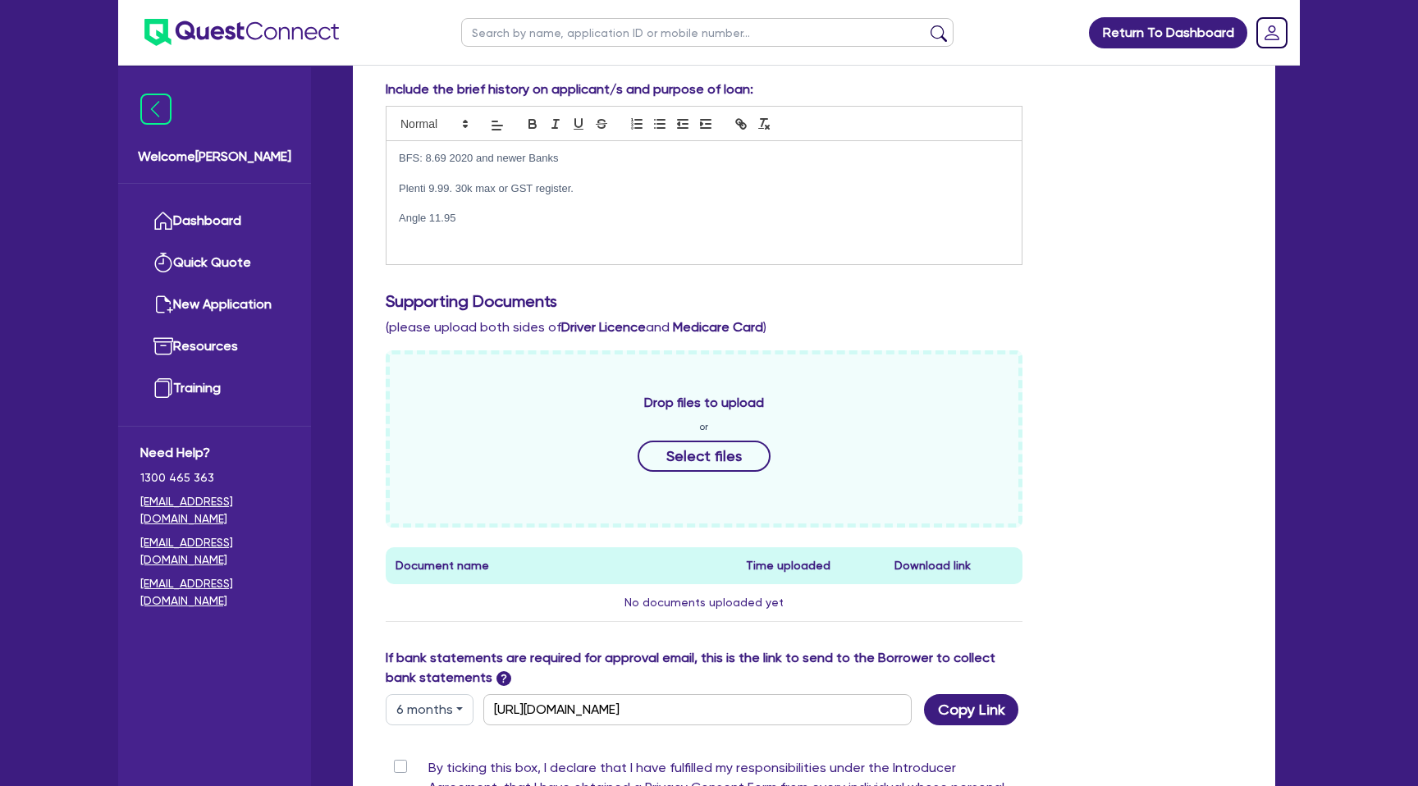
scroll to position [691, 0]
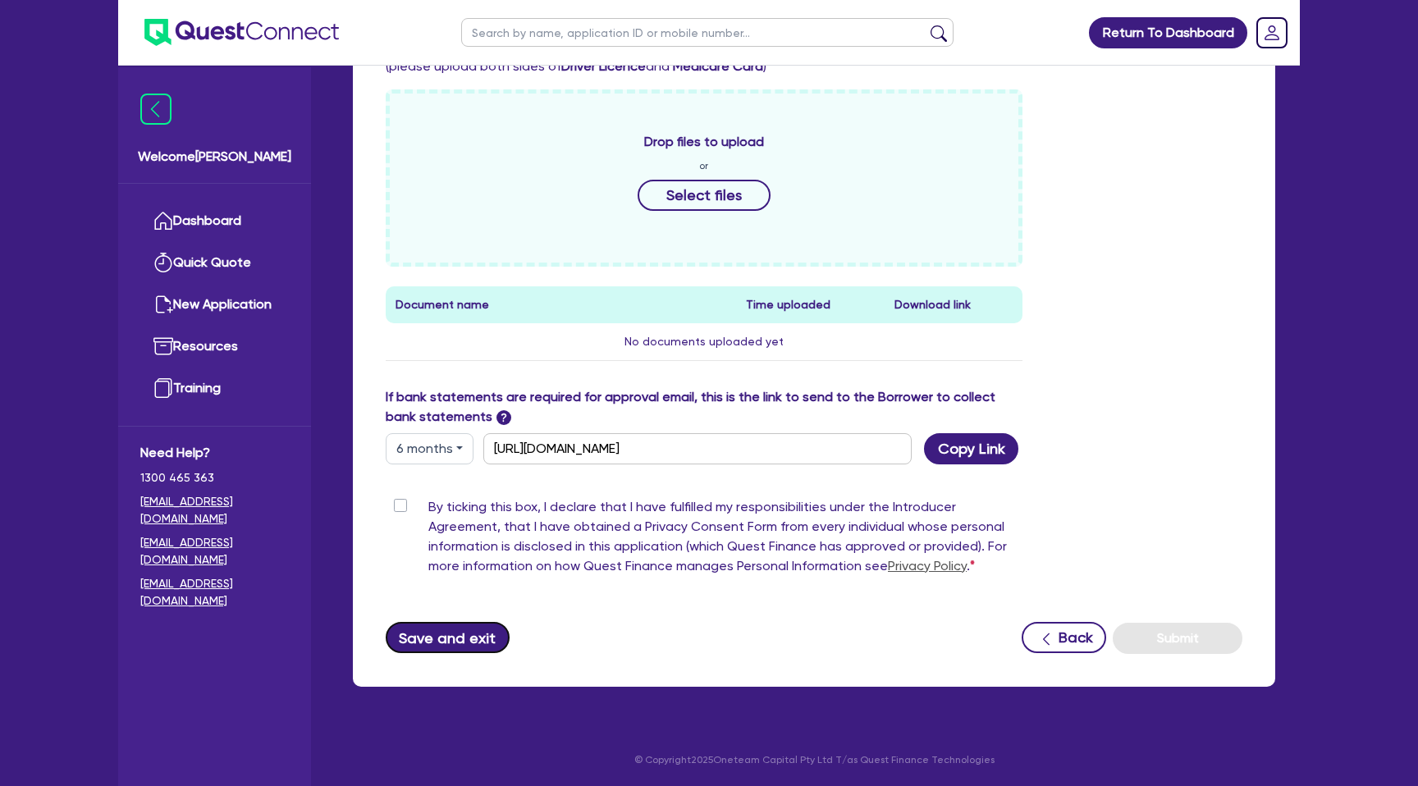
click at [460, 628] on button "Save and exit" at bounding box center [448, 637] width 124 height 31
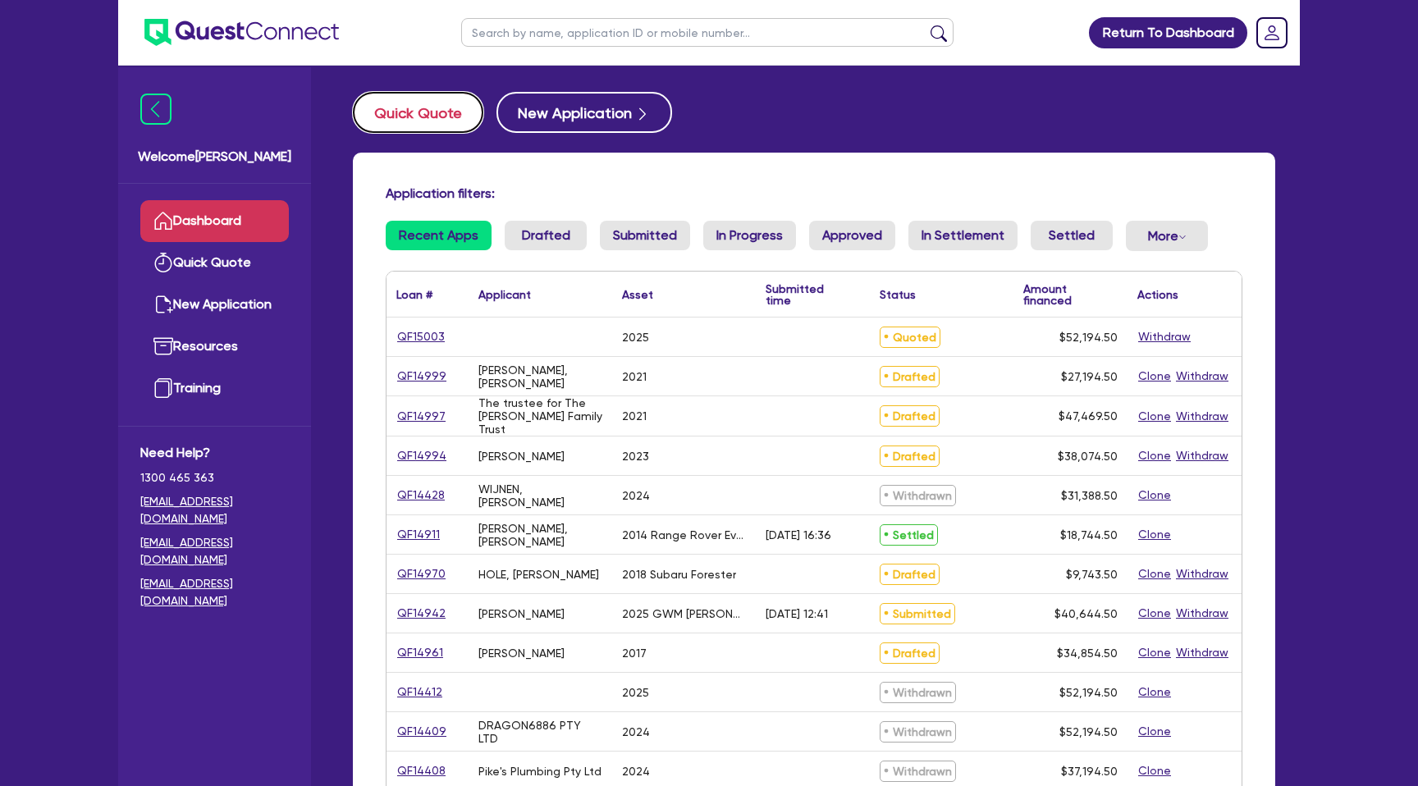
click at [456, 104] on button "Quick Quote" at bounding box center [418, 112] width 130 height 41
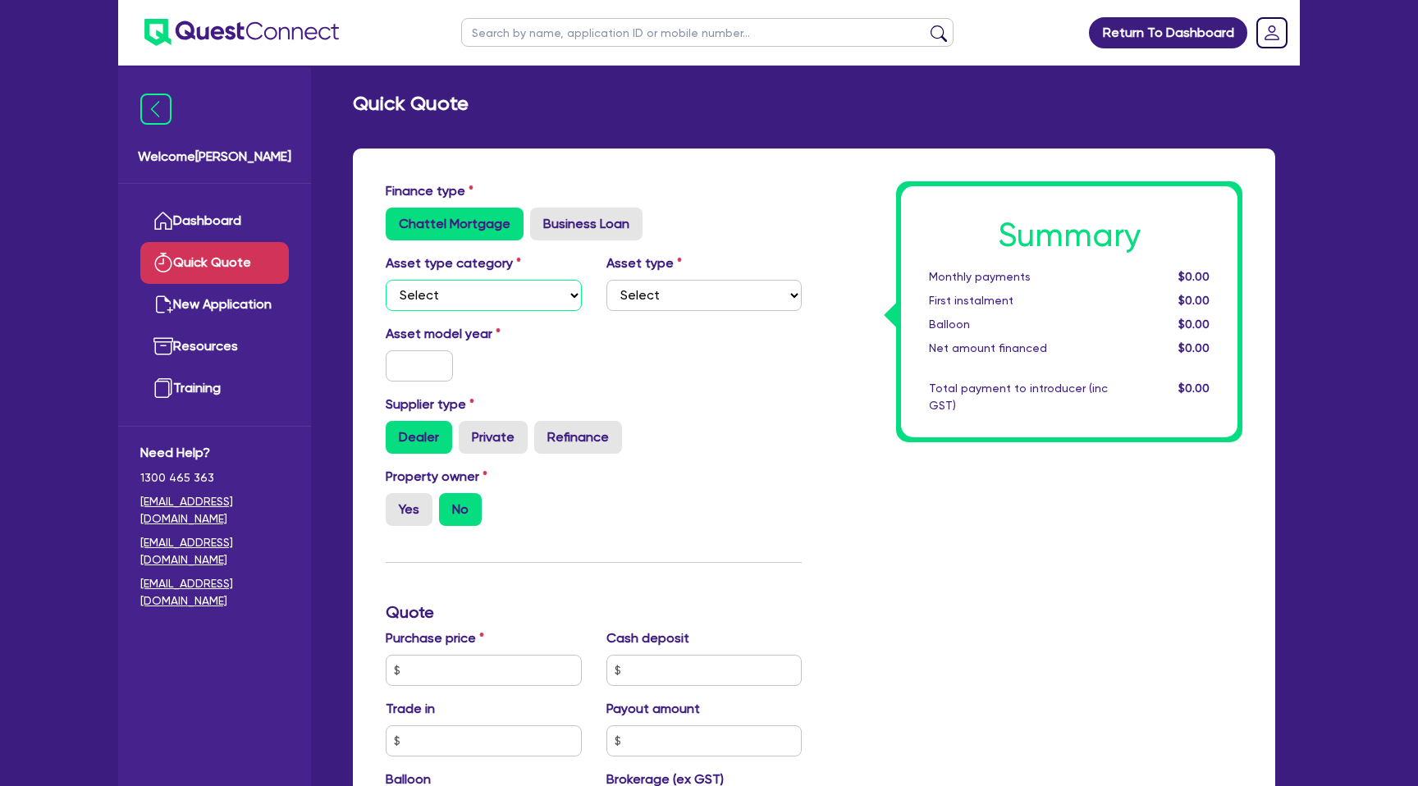
click at [449, 284] on select "Select Cars and light trucks Primary assets Secondary assets Tertiary assets" at bounding box center [484, 295] width 196 height 31
click at [386, 280] on select "Select Cars and light trucks Primary assets Secondary assets Tertiary assets" at bounding box center [484, 295] width 196 height 31
click at [657, 294] on select "Select" at bounding box center [704, 295] width 196 height 31
click at [606, 280] on select "Select Passenger vehicles Vans and utes Light trucks up to 4.5 tonne" at bounding box center [704, 295] width 196 height 31
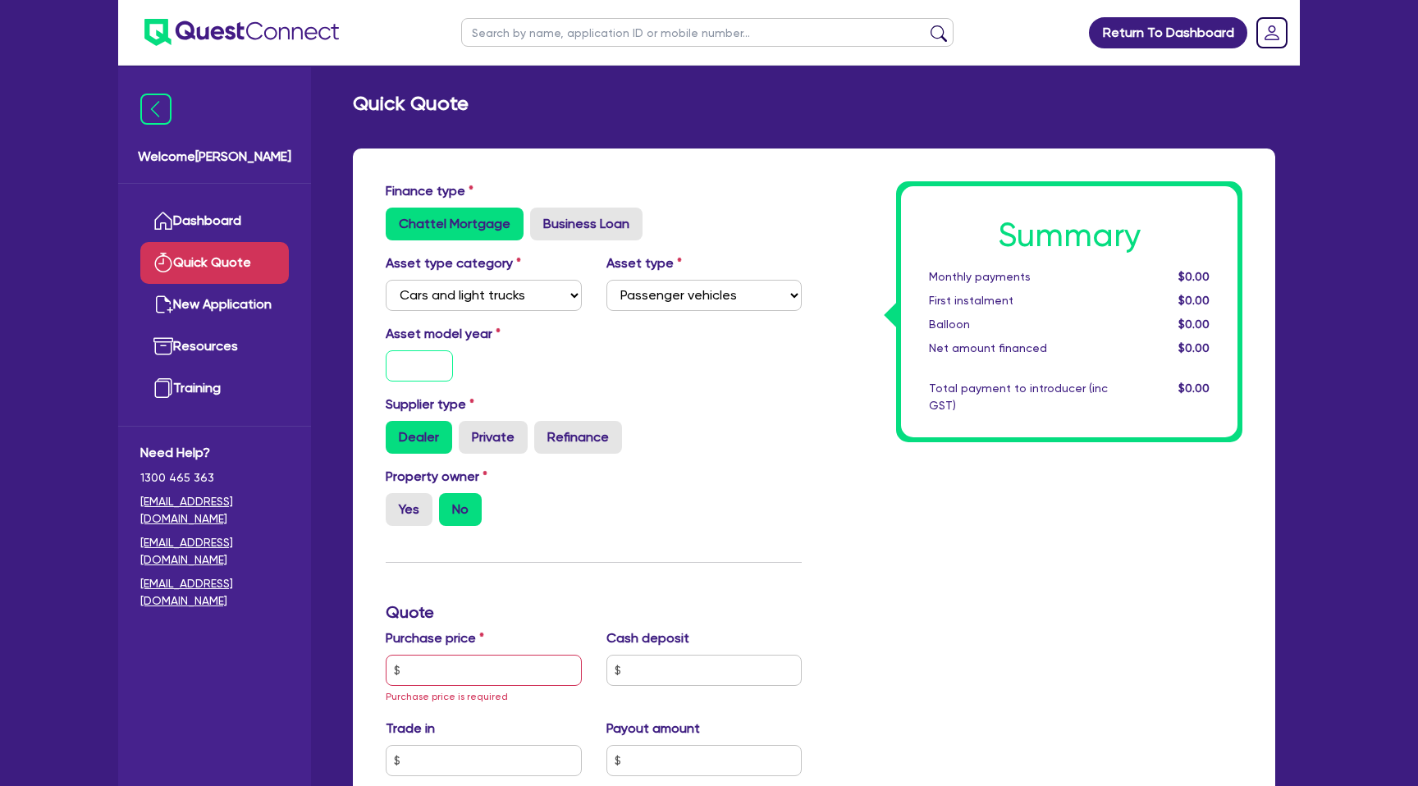
click at [428, 362] on input "text" at bounding box center [419, 365] width 67 height 31
click at [714, 364] on div "Asset model year 2025" at bounding box center [593, 359] width 441 height 71
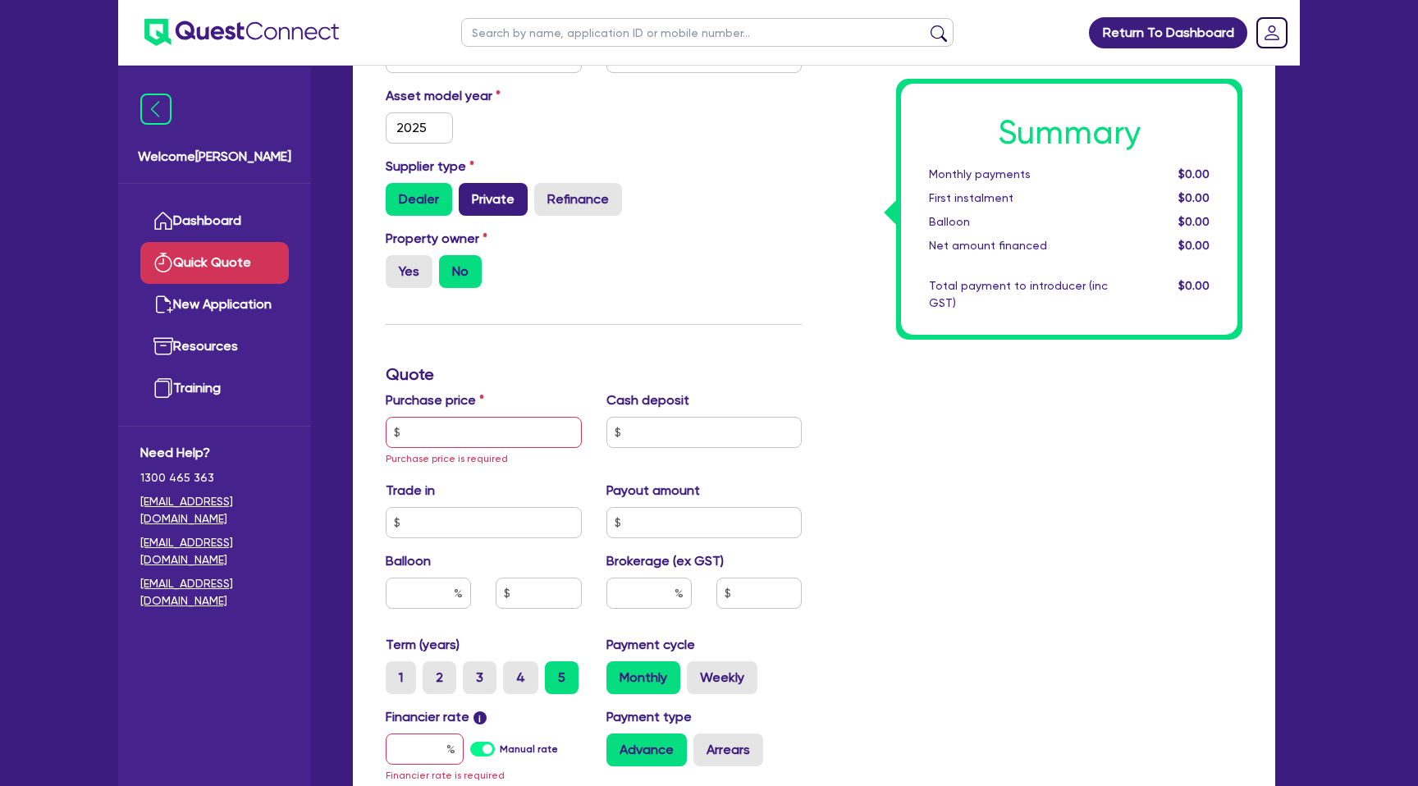
scroll to position [252, 0]
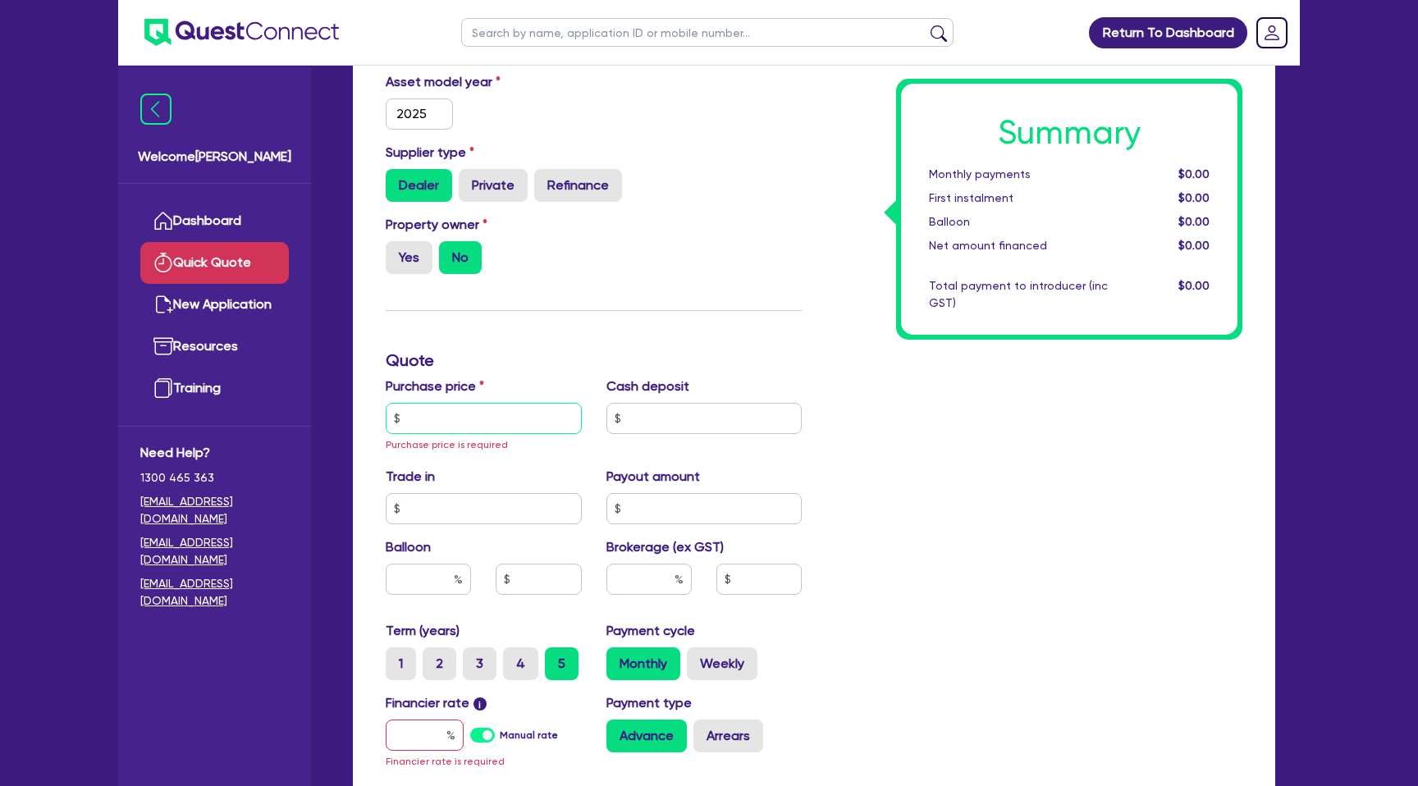
click at [460, 416] on input "text" at bounding box center [484, 418] width 196 height 31
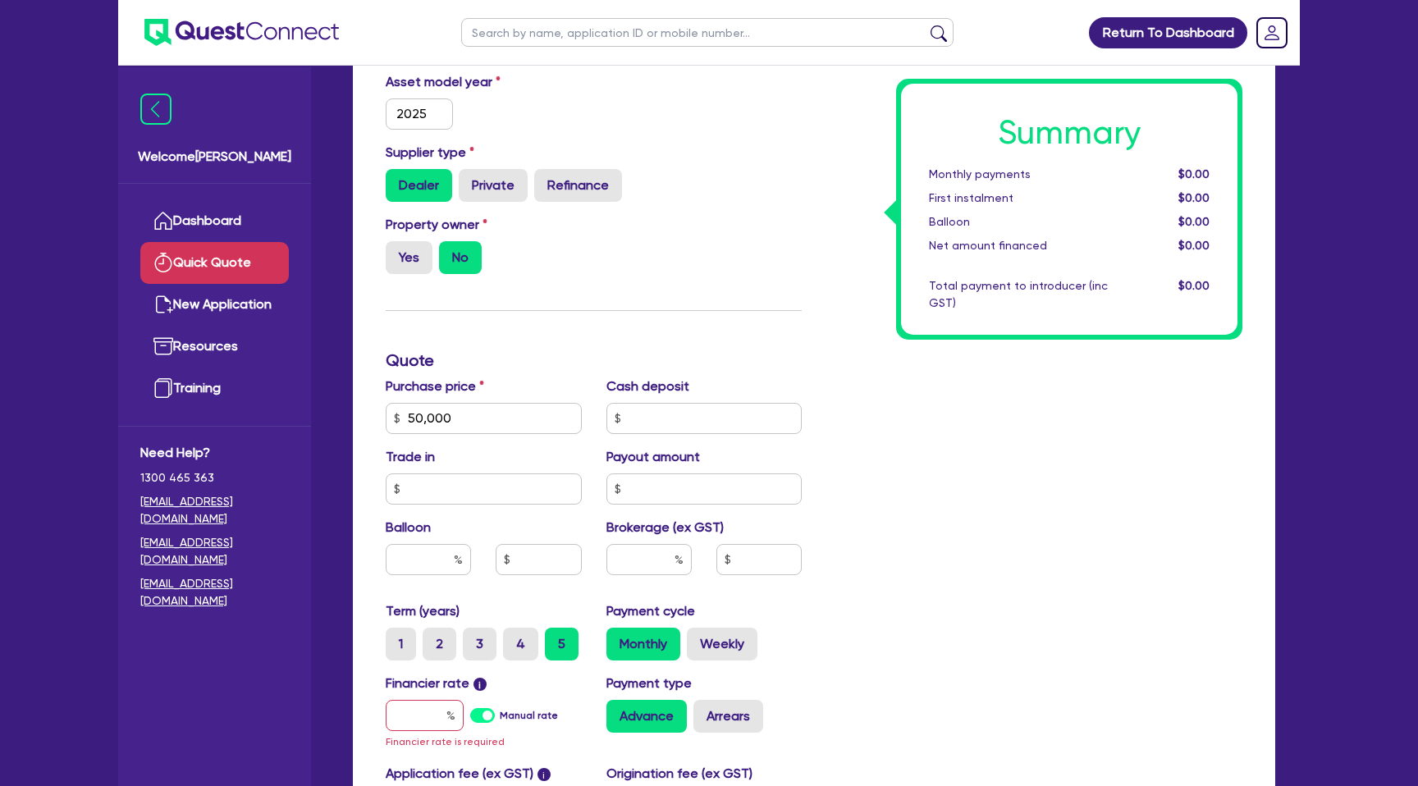
click at [654, 291] on div "Finance type Chattel Mortgage Business Loan Asset type category Select Cars and…" at bounding box center [593, 417] width 441 height 977
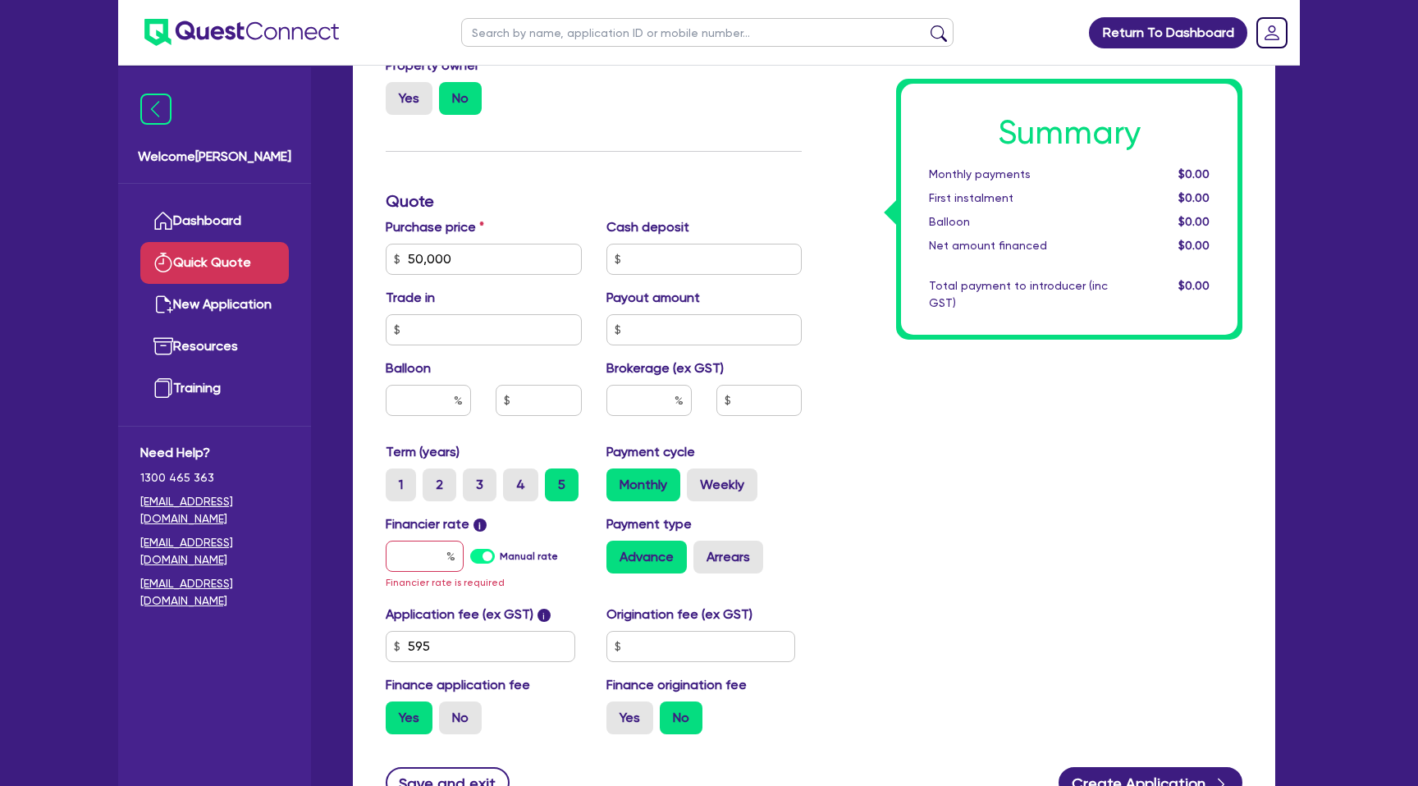
scroll to position [496, 0]
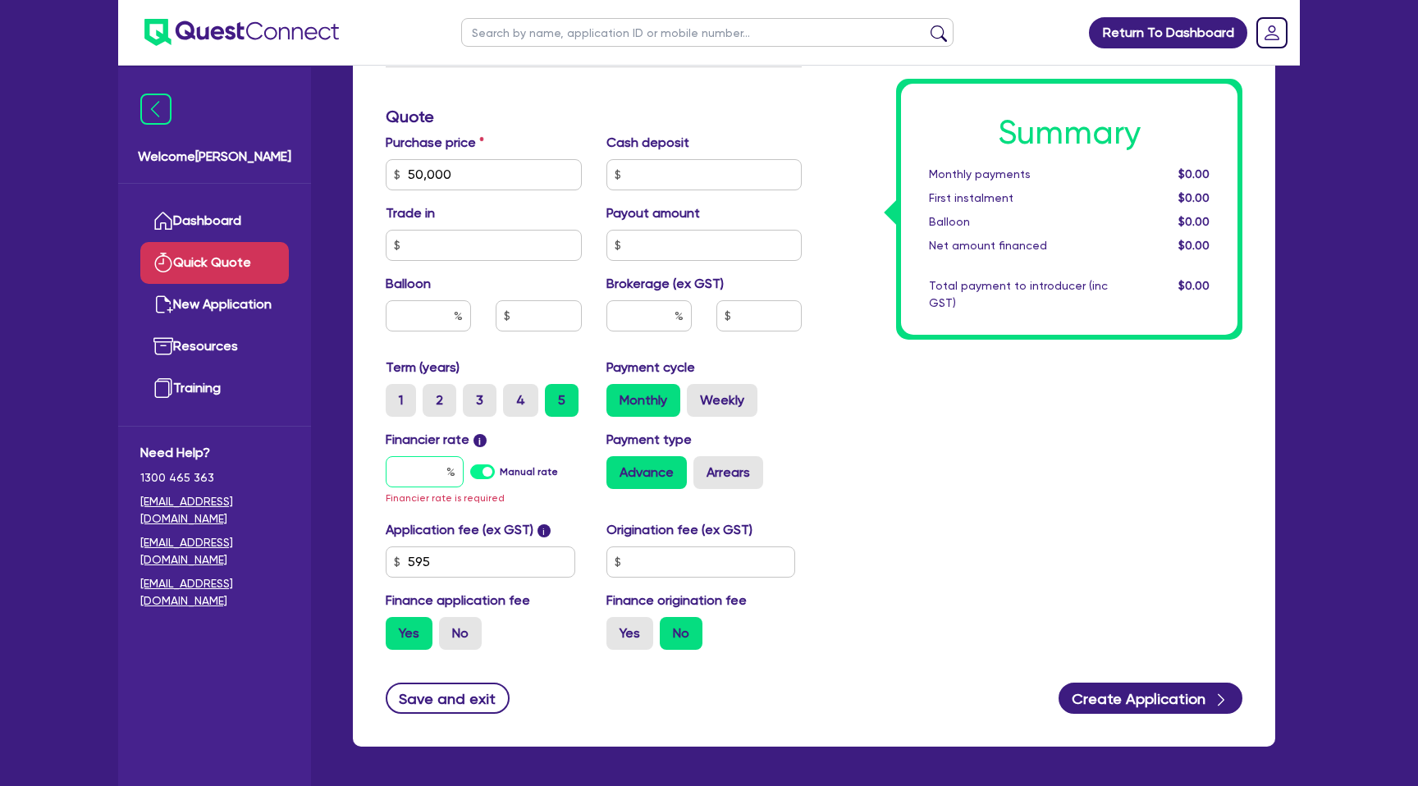
click at [450, 463] on input "text" at bounding box center [425, 471] width 78 height 31
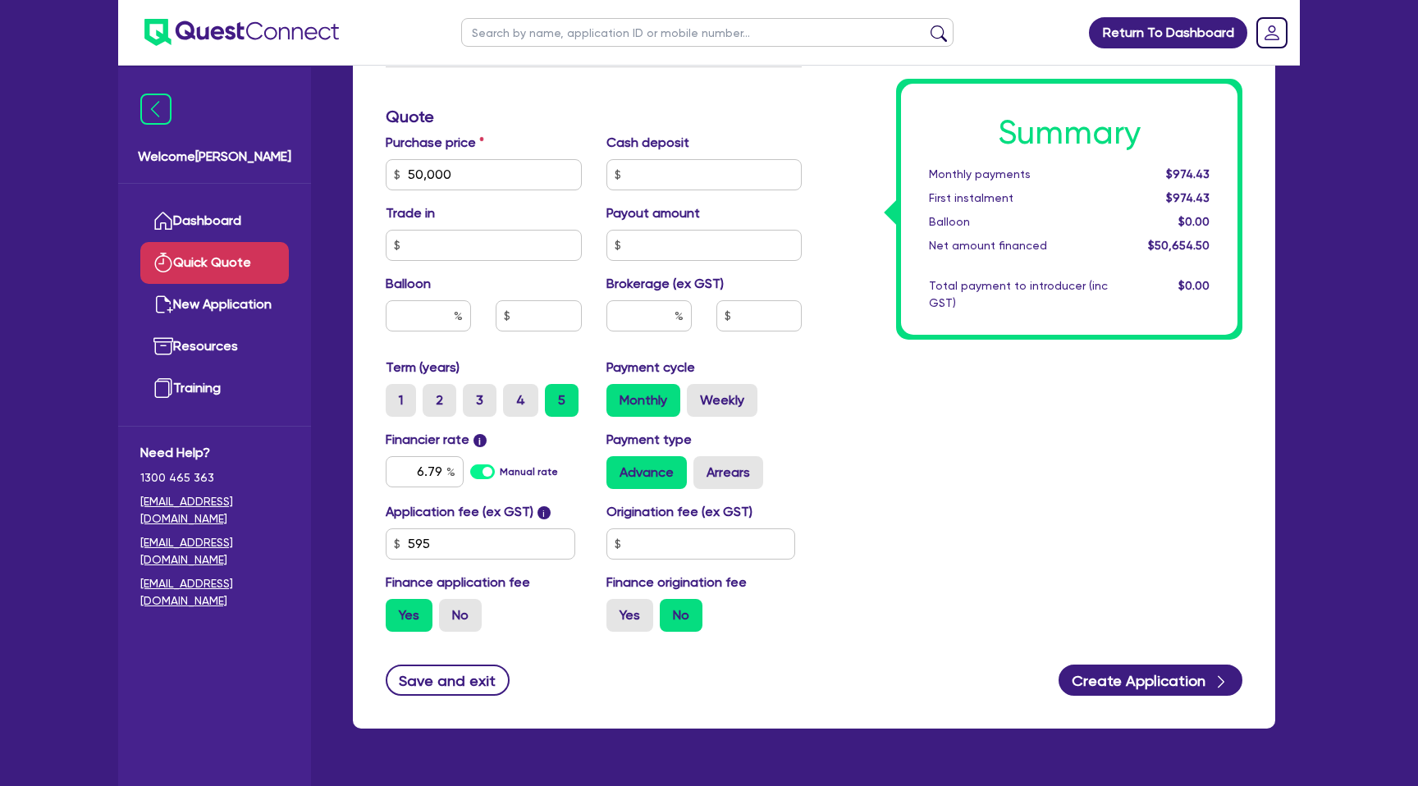
click at [945, 395] on div "Summary Monthly payments $974.43 First instalment $974.43 Balloon $0.00 Net amo…" at bounding box center [1034, 165] width 441 height 959
click at [449, 328] on input "text" at bounding box center [428, 315] width 85 height 31
click at [900, 350] on div "Summary Monthly payments $992.40 First instalment $992.40 Balloon $0.00 Net amo…" at bounding box center [1034, 165] width 441 height 959
click at [661, 318] on input "text" at bounding box center [648, 315] width 85 height 31
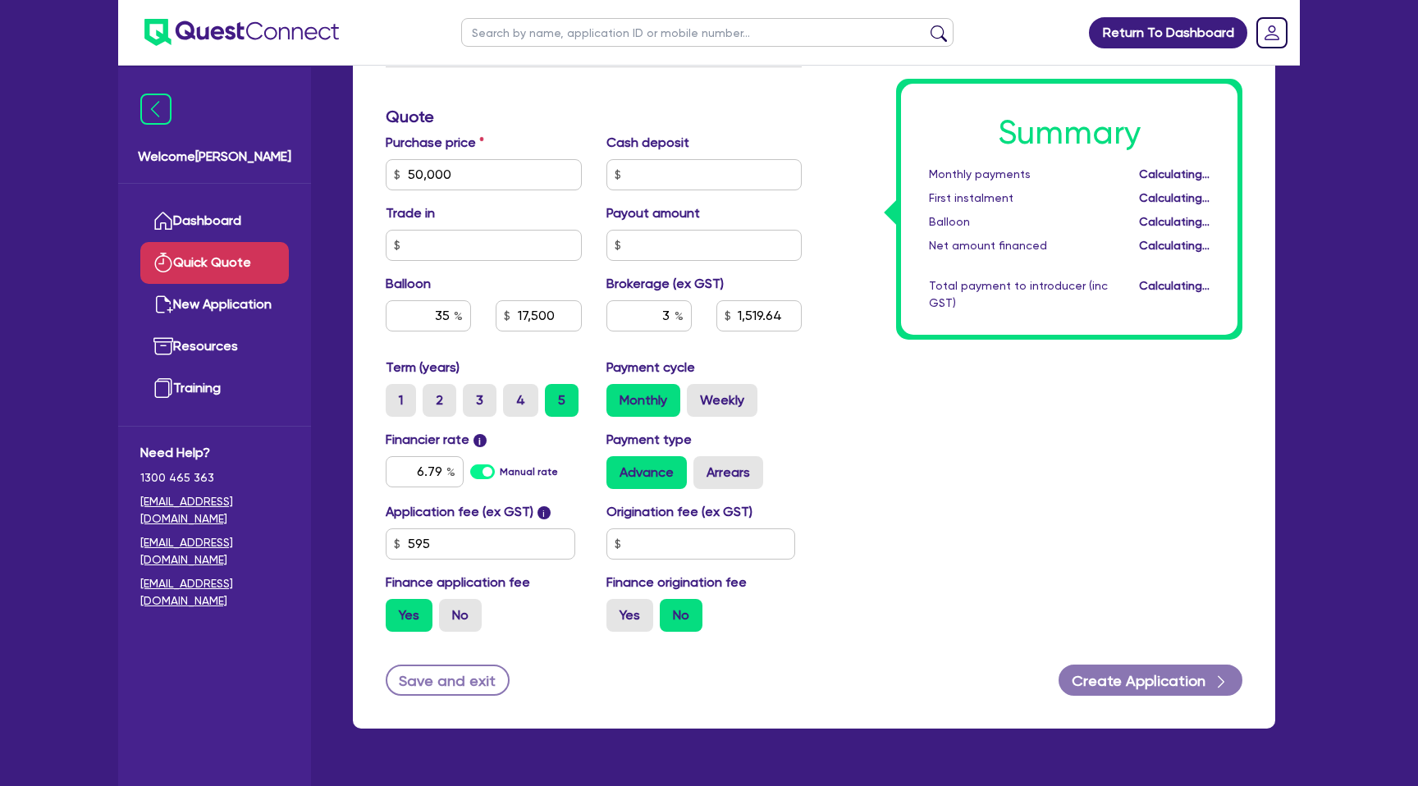
click at [941, 441] on div "Summary Monthly payments Calculating... First instalment Calculating... Balloon…" at bounding box center [1034, 165] width 441 height 959
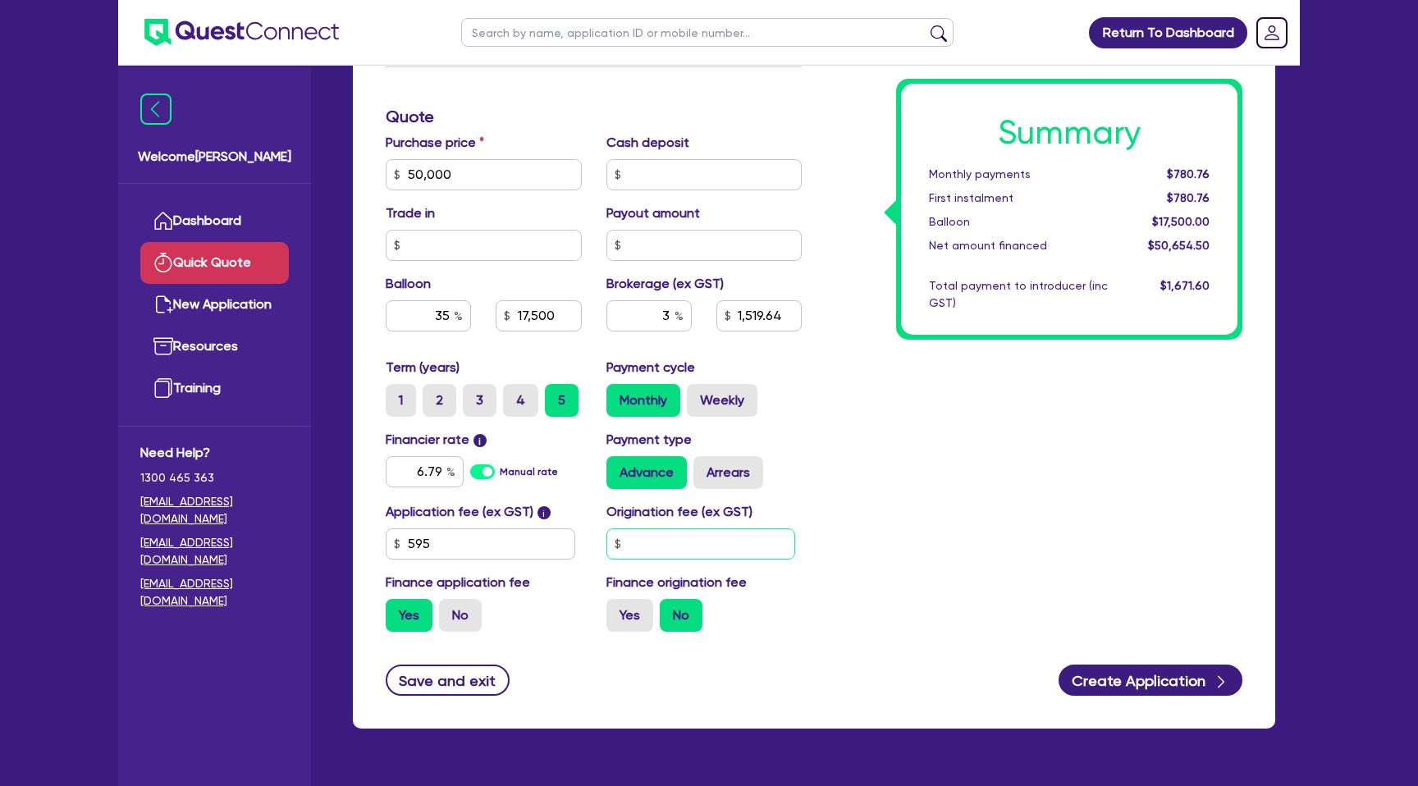
click at [653, 536] on input "text" at bounding box center [701, 544] width 190 height 31
click at [985, 564] on div "Summary Monthly payments $780.76 First instalment $780.76 Balloon $17,500.00 Ne…" at bounding box center [1034, 165] width 441 height 959
click at [670, 317] on input "3" at bounding box center [648, 315] width 85 height 31
click at [923, 379] on div "Summary Monthly payments $780.76 First instalment $2,320.76 Balloon $17,500.00 …" at bounding box center [1034, 165] width 441 height 959
click at [661, 312] on input "34" at bounding box center [648, 315] width 85 height 31
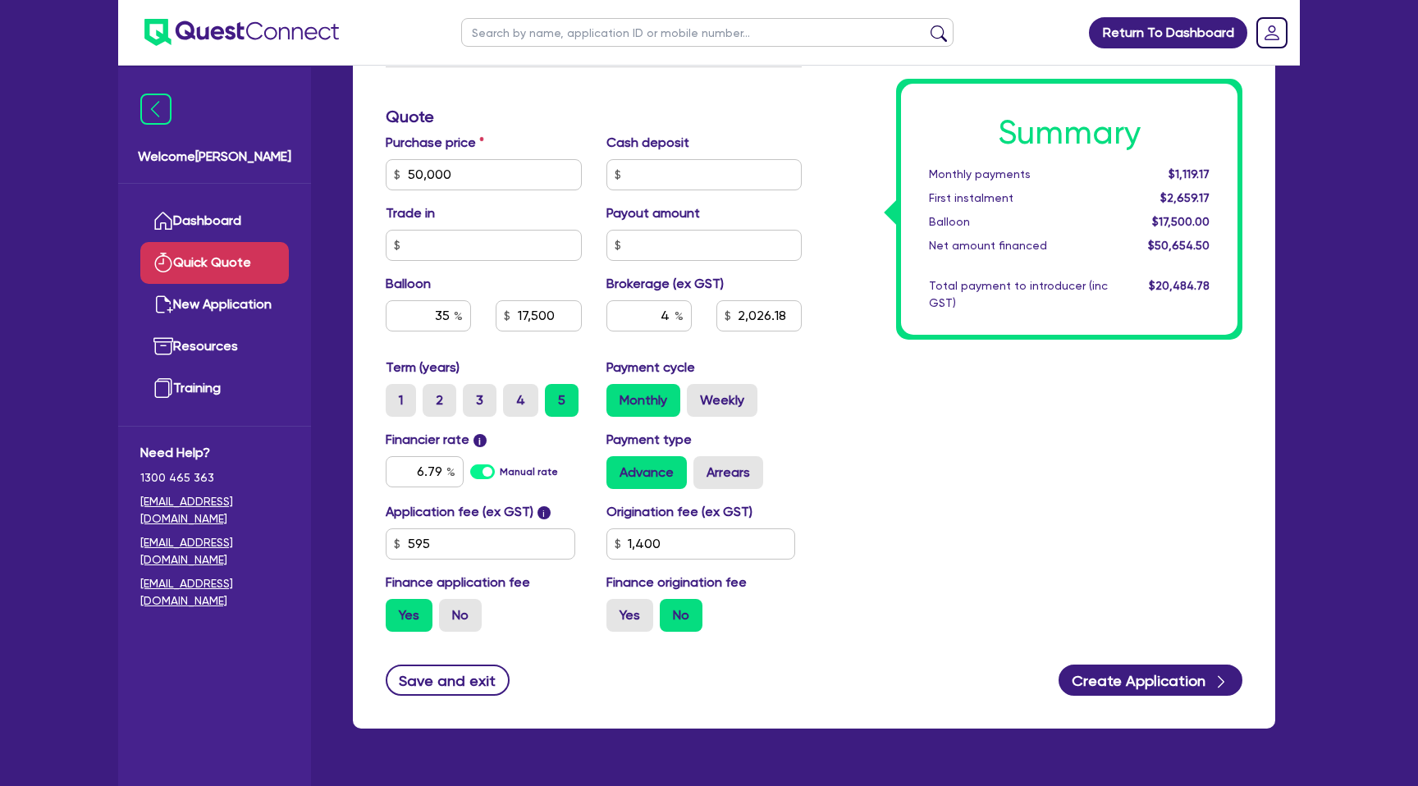
click at [937, 370] on div "Summary Monthly payments $1,119.17 First instalment $2,659.17 Balloon $17,500.0…" at bounding box center [1034, 165] width 441 height 959
click at [670, 319] on input "4" at bounding box center [648, 315] width 85 height 31
click at [962, 319] on div "Summary Monthly payments $791.68 First instalment $2,331.68 Balloon $17,500.00 …" at bounding box center [1069, 209] width 336 height 251
click at [672, 318] on input "5" at bounding box center [648, 315] width 85 height 31
click at [949, 307] on div "Total payment to introducer (inc GST)" at bounding box center [1019, 294] width 204 height 34
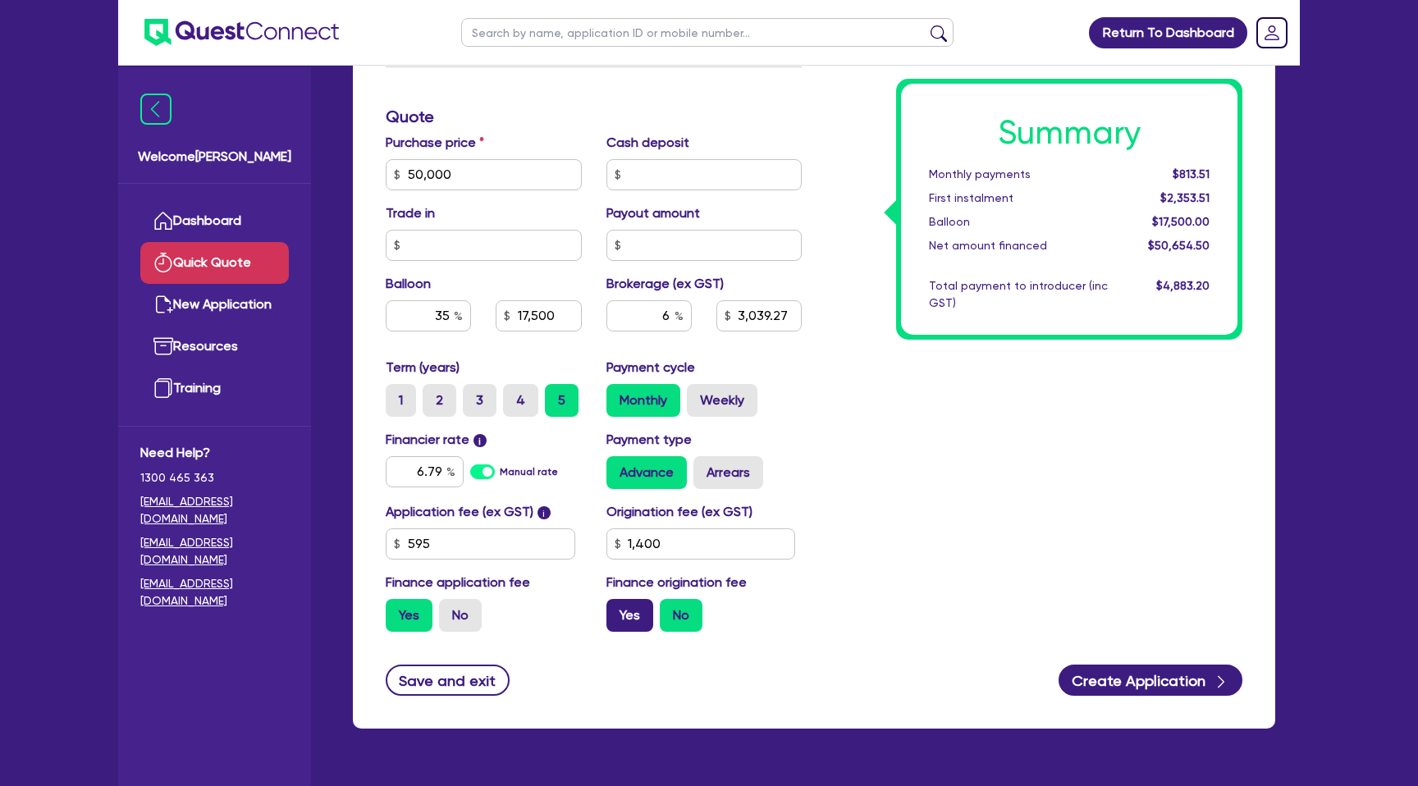
click at [625, 621] on label "Yes" at bounding box center [629, 615] width 47 height 33
click at [617, 610] on input "Yes" at bounding box center [611, 604] width 11 height 11
click at [670, 314] on input "6" at bounding box center [648, 315] width 85 height 31
click at [986, 372] on div "Summary Monthly payments $845.67 First instalment $845.67 Balloon $17,500.00 Ne…" at bounding box center [1034, 165] width 441 height 959
click at [688, 624] on label "No" at bounding box center [681, 615] width 43 height 33
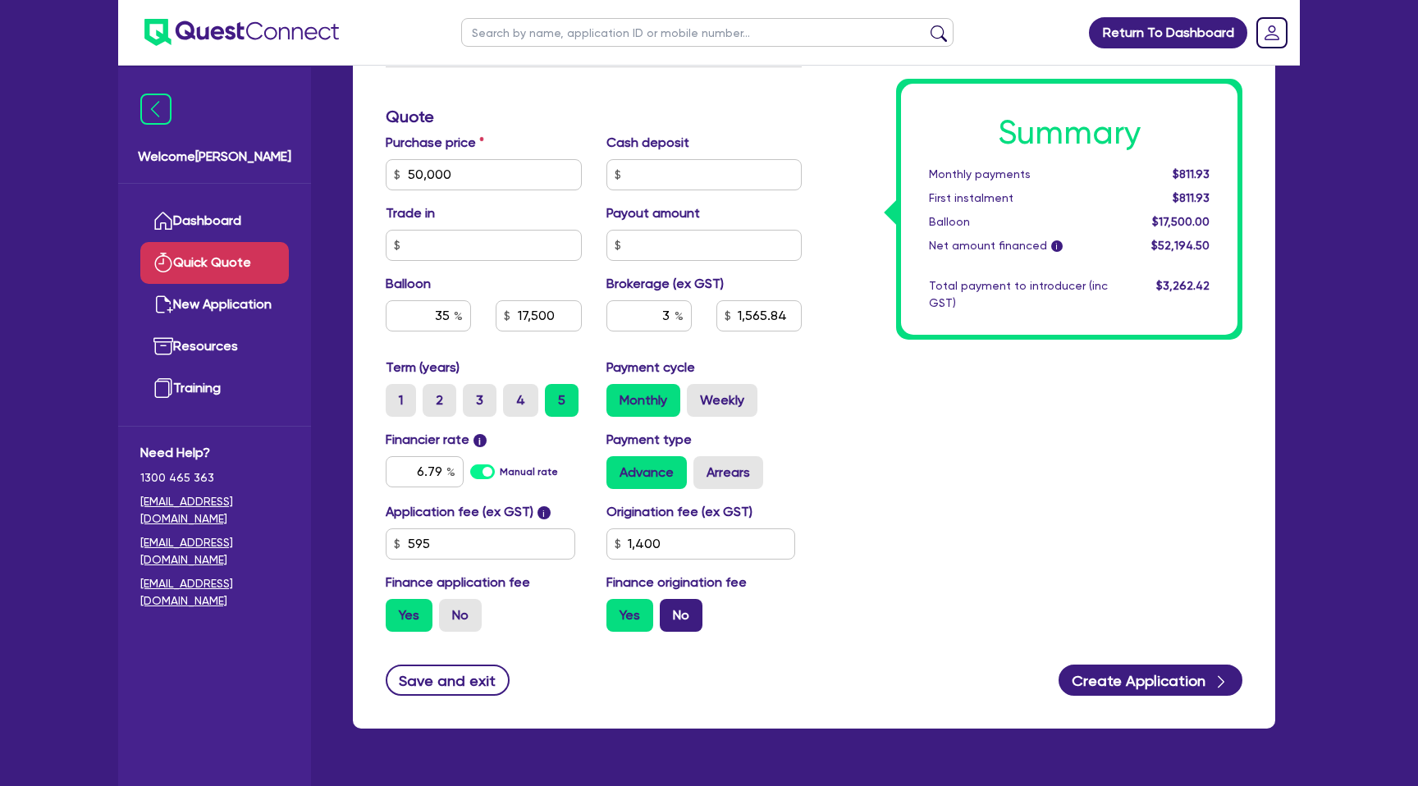
click at [670, 610] on input "No" at bounding box center [665, 604] width 11 height 11
click at [633, 615] on label "Yes" at bounding box center [629, 615] width 47 height 33
click at [617, 610] on input "Yes" at bounding box center [611, 604] width 11 height 11
click at [1157, 675] on button "Create Application" at bounding box center [1151, 680] width 184 height 31
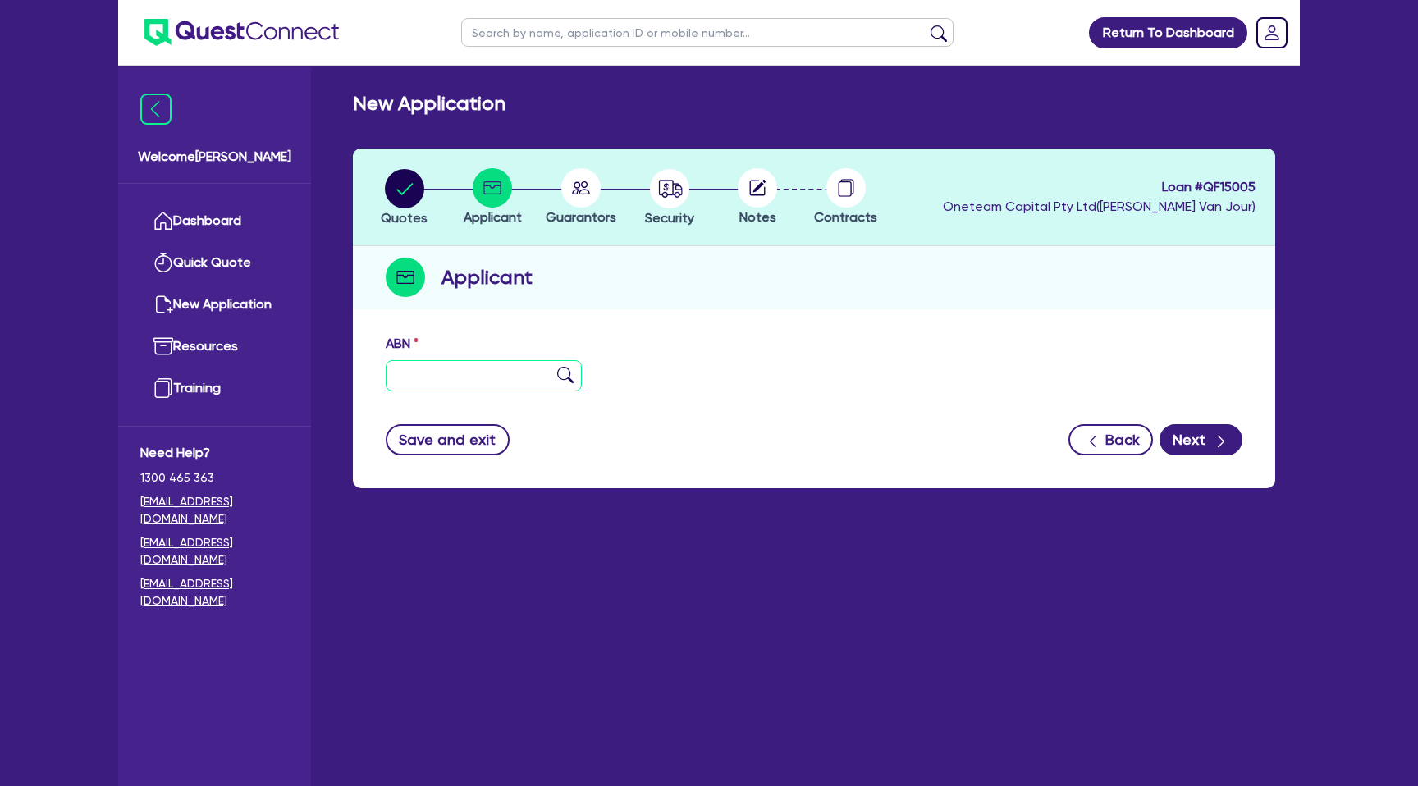
click at [448, 376] on input "text" at bounding box center [484, 375] width 196 height 31
paste input "97 623 647 783"
click at [825, 385] on div "ABN 97 623 647 783" at bounding box center [813, 369] width 881 height 71
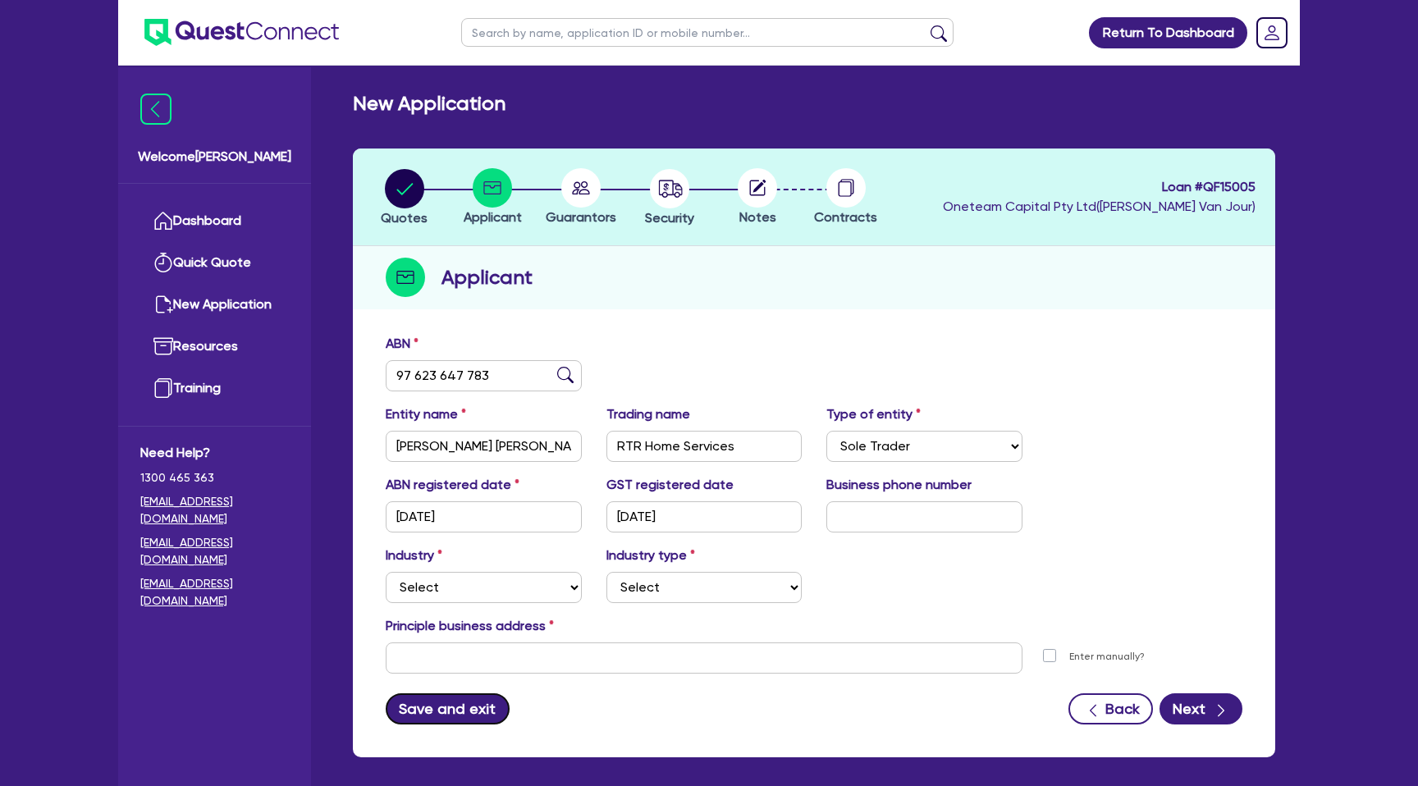
click at [456, 707] on button "Save and exit" at bounding box center [448, 708] width 124 height 31
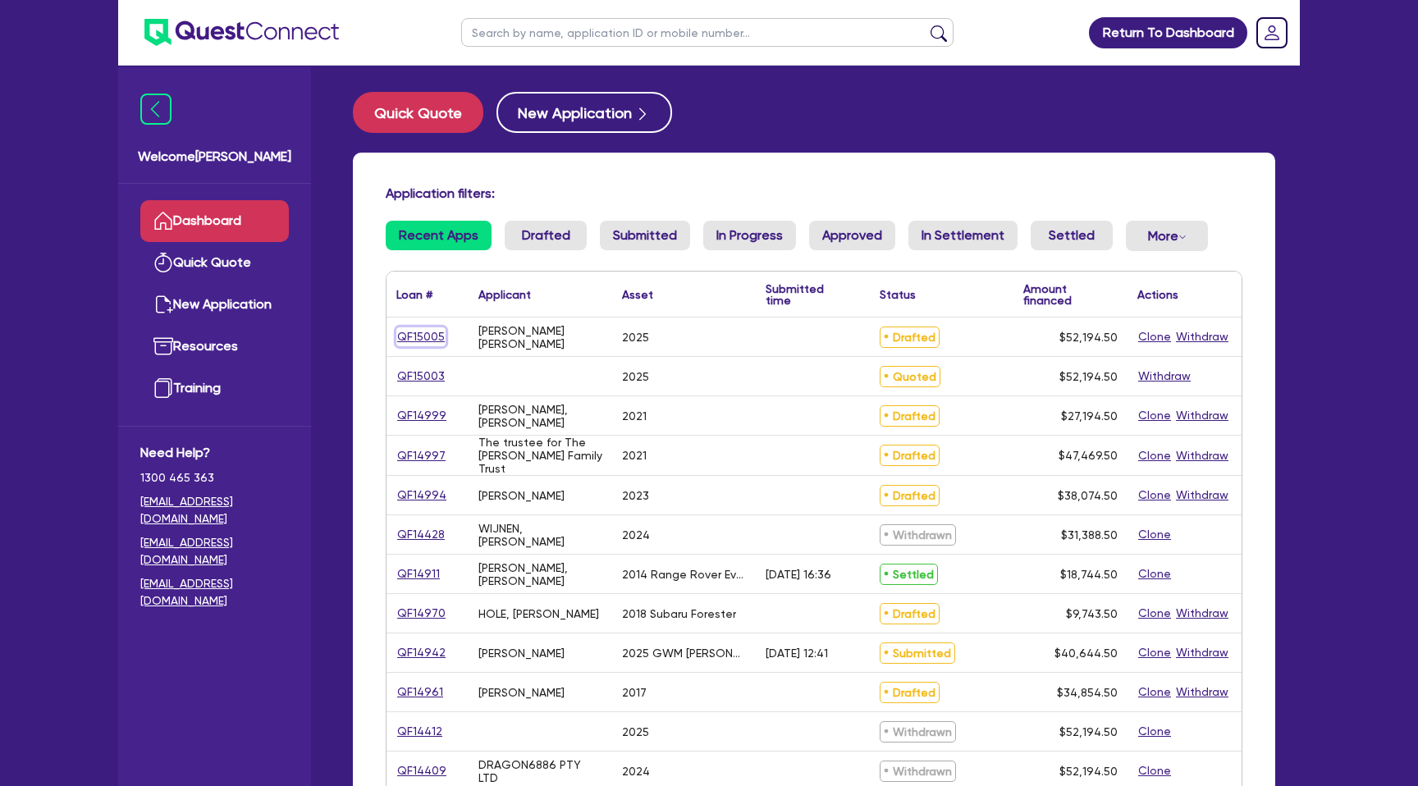
click at [422, 338] on link "QF15005" at bounding box center [420, 336] width 49 height 19
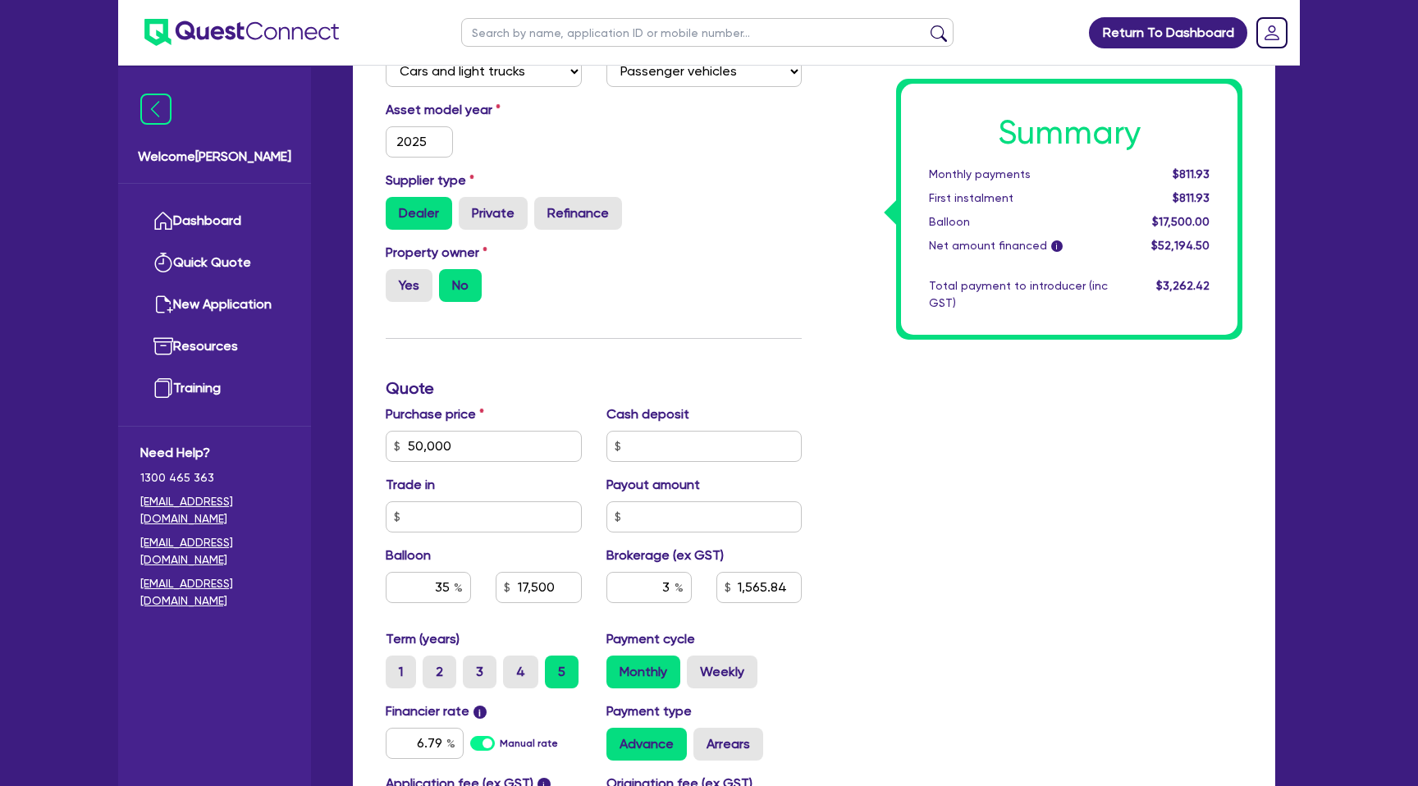
scroll to position [690, 0]
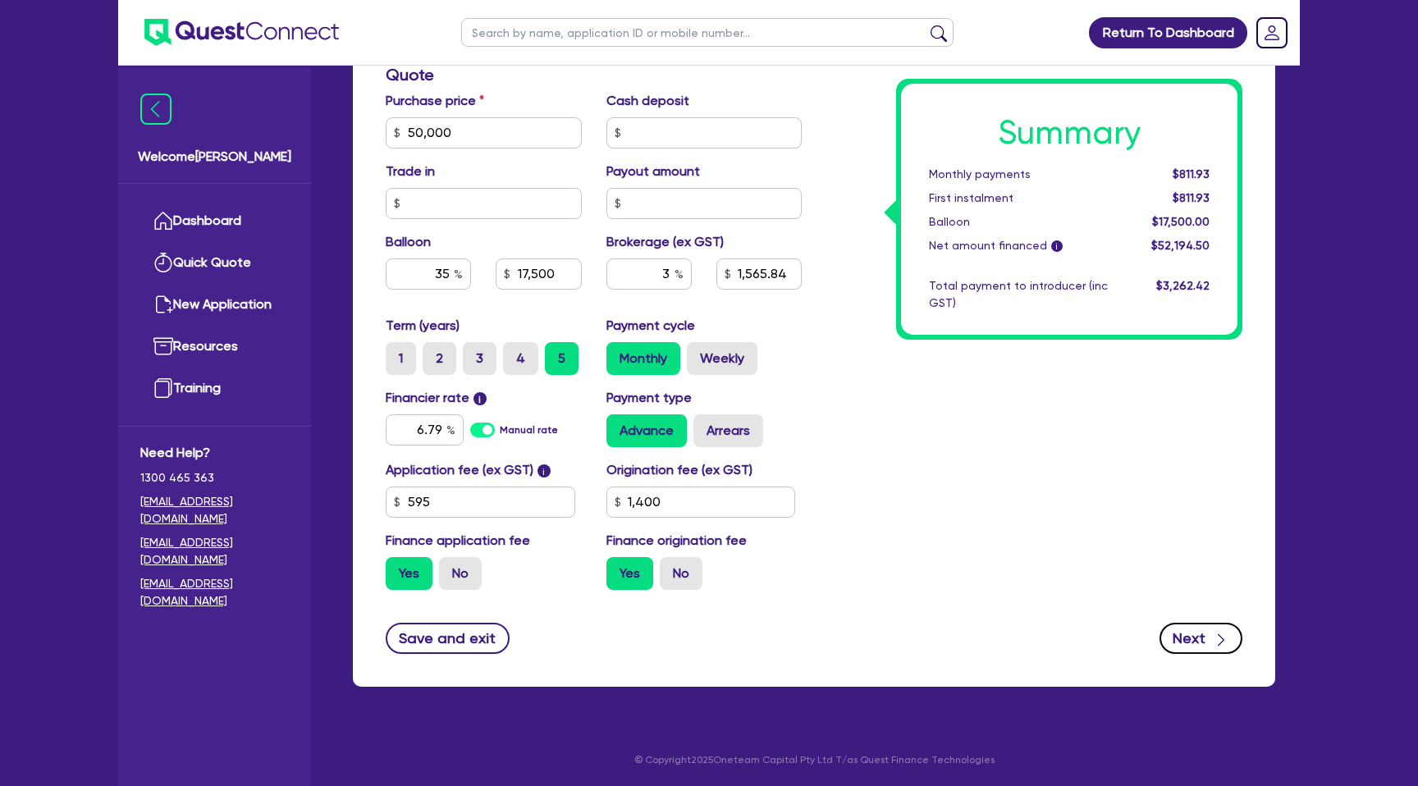
click at [1204, 633] on button "Next" at bounding box center [1201, 638] width 83 height 31
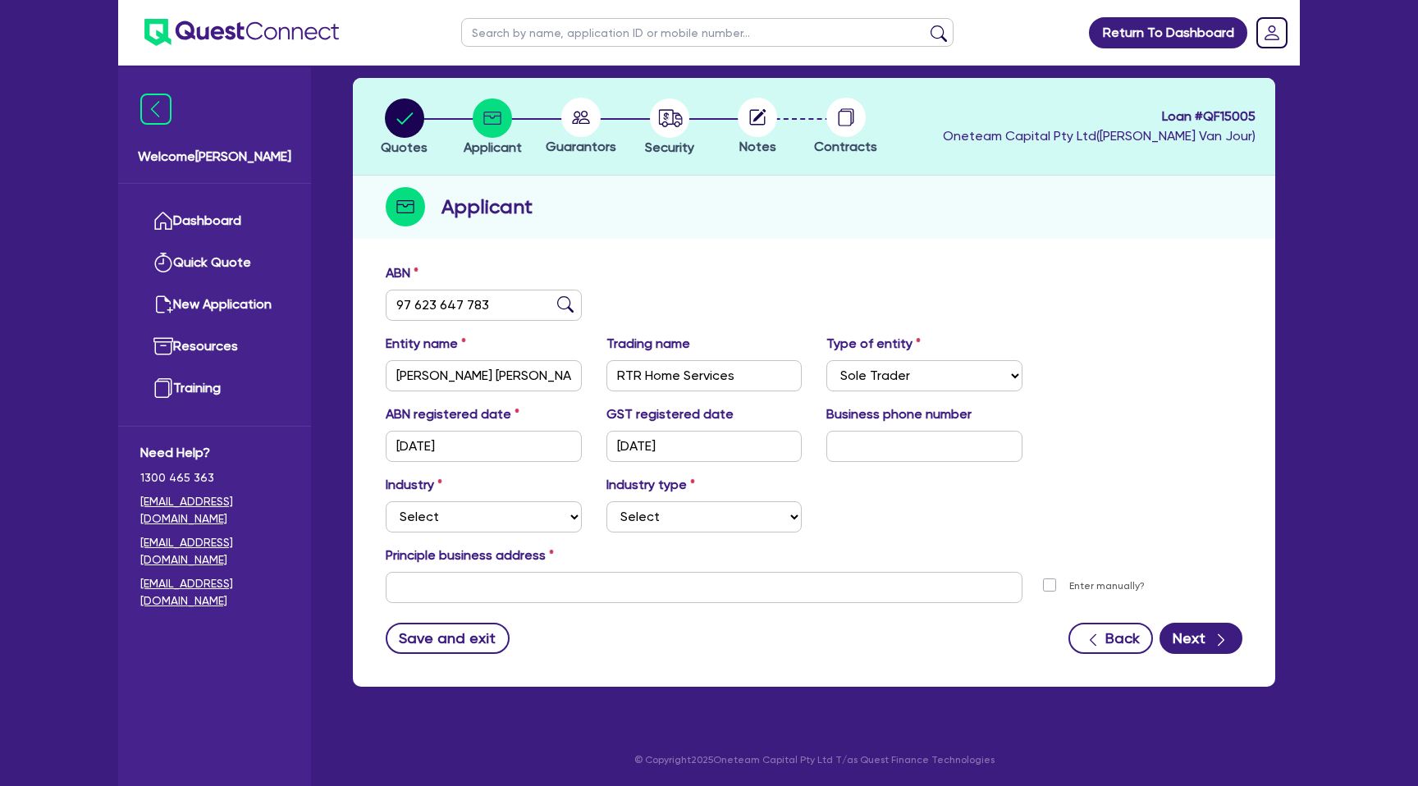
scroll to position [71, 0]
click at [477, 519] on select "Select Accomodation & Food Services Administrative & Support Services Agricultu…" at bounding box center [484, 516] width 196 height 31
click at [386, 501] on select "Select Accomodation & Food Services Administrative & Support Services Agricultu…" at bounding box center [484, 516] width 196 height 31
click at [661, 510] on select "Select Trades People Providing Services Direct to Consumers Trades People Provi…" at bounding box center [704, 516] width 196 height 31
click at [606, 501] on select "Select Trades People Providing Services Direct to Consumers Trades People Provi…" at bounding box center [704, 516] width 196 height 31
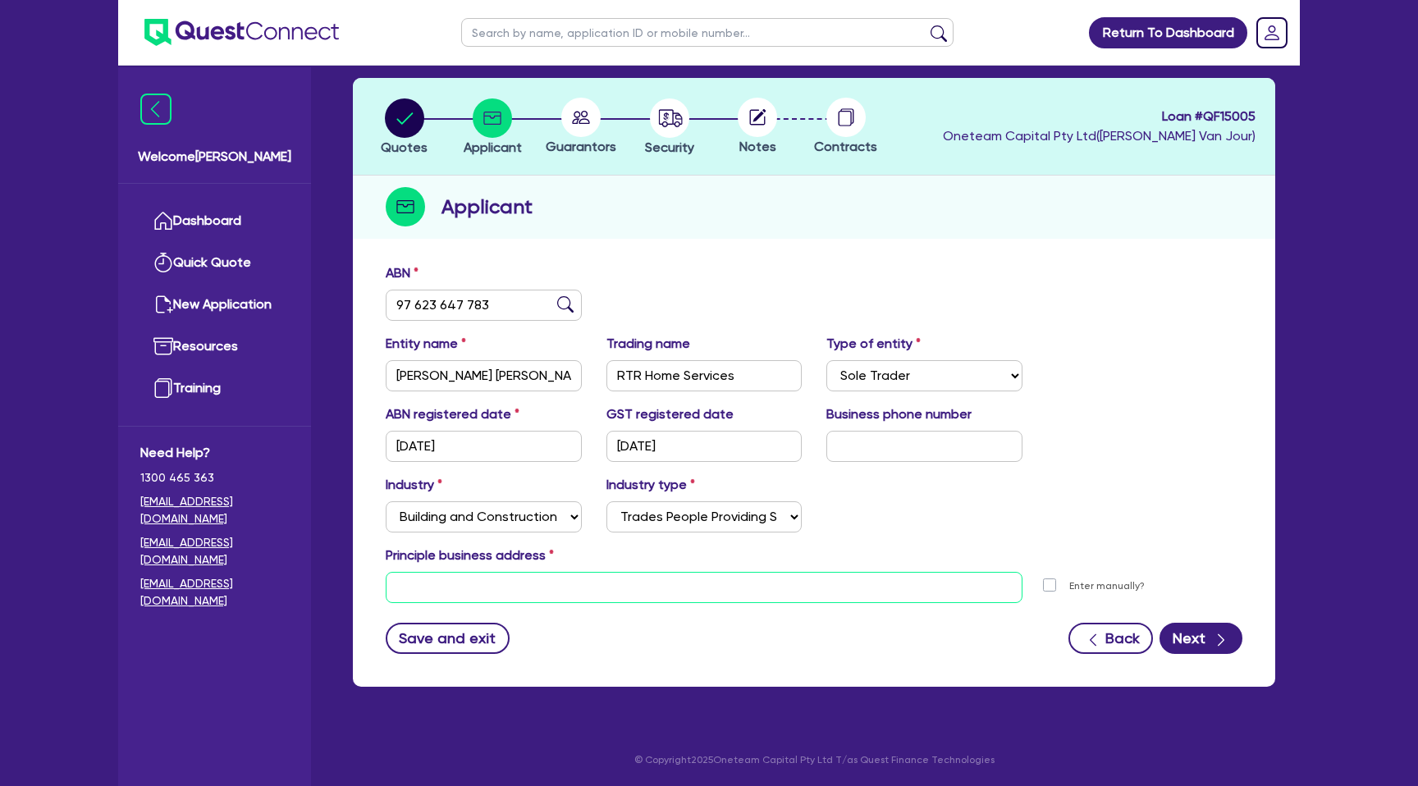
click at [533, 585] on input "text" at bounding box center [704, 587] width 637 height 31
paste input "4 Homestead Avenue"
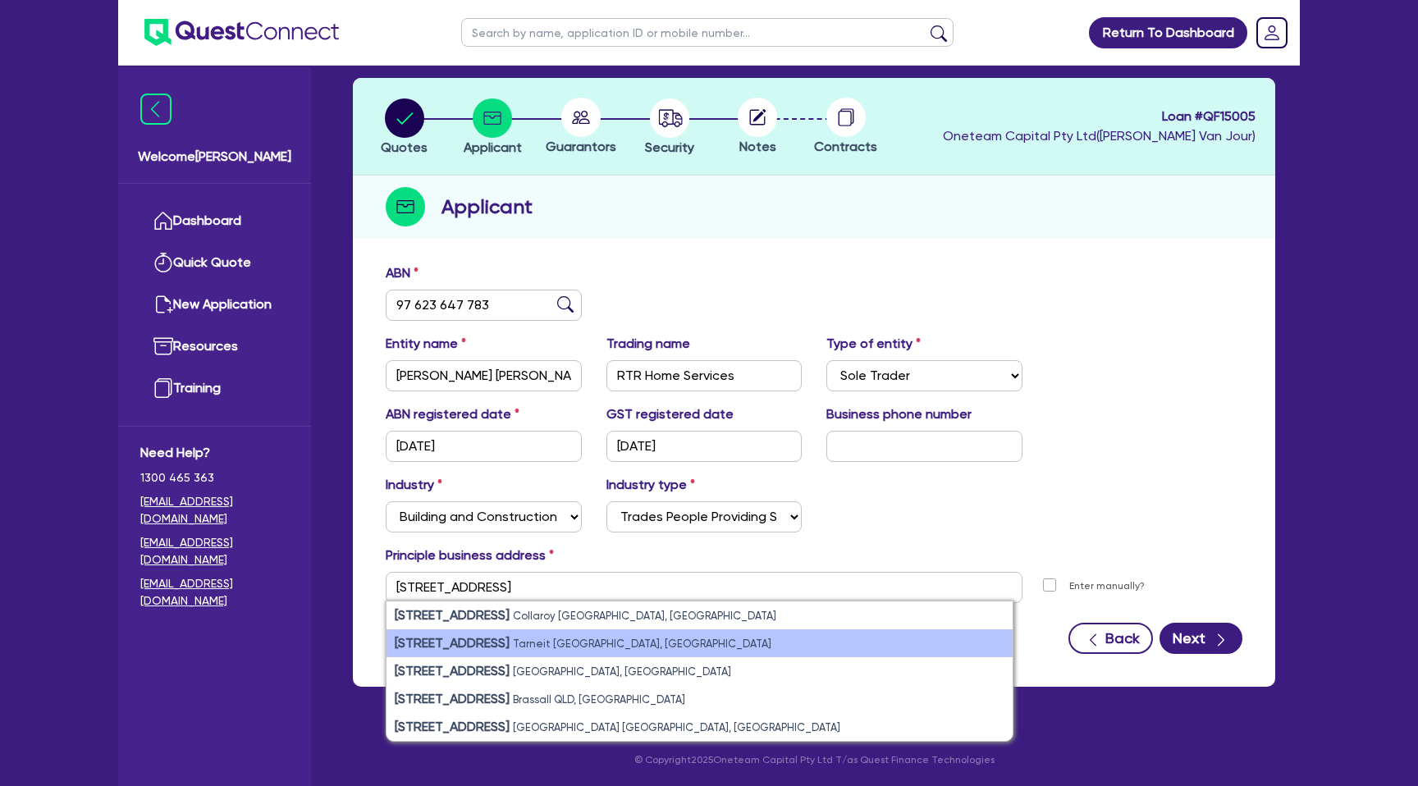
click at [541, 646] on small "Tarneit VIC, Australia" at bounding box center [642, 644] width 259 height 12
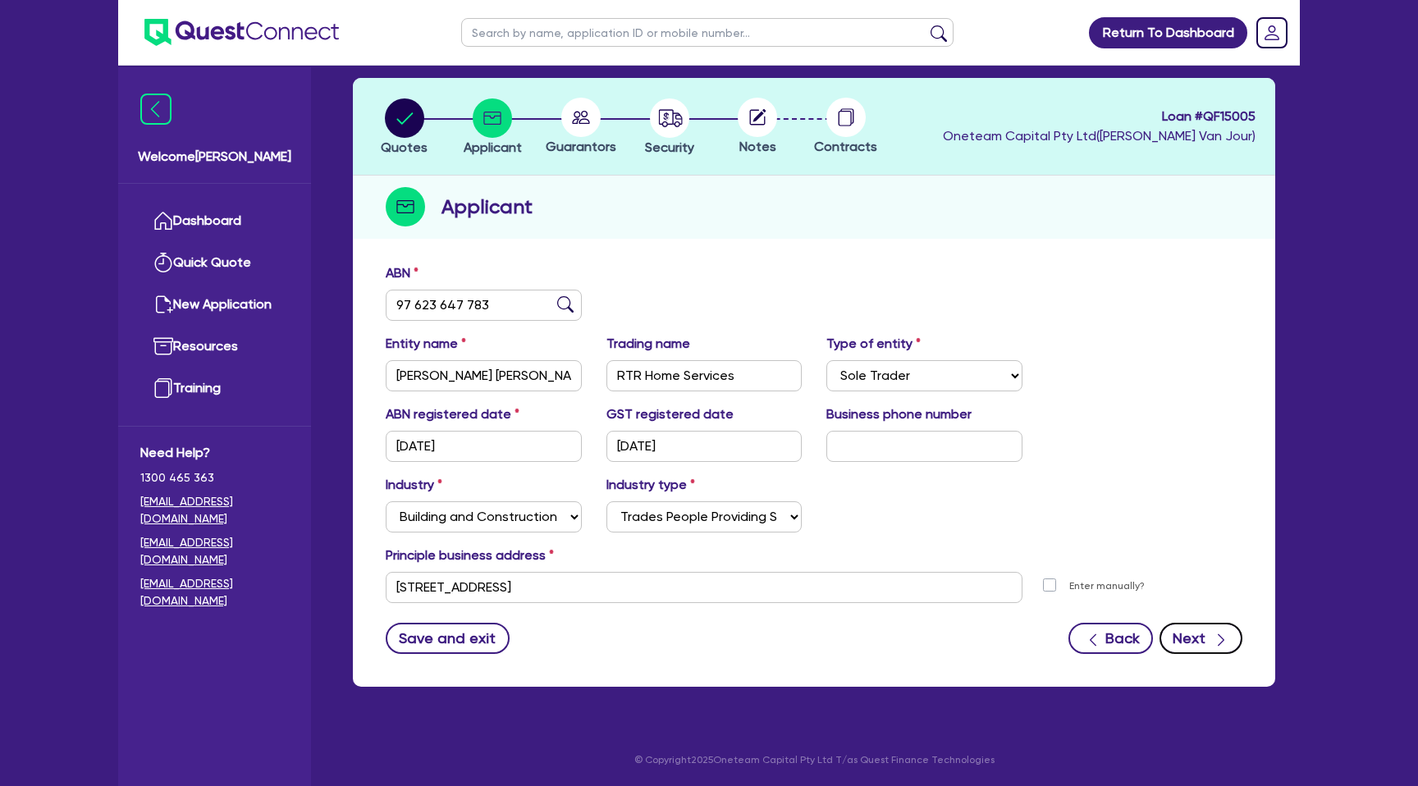
click at [1214, 638] on icon "button" at bounding box center [1221, 640] width 16 height 16
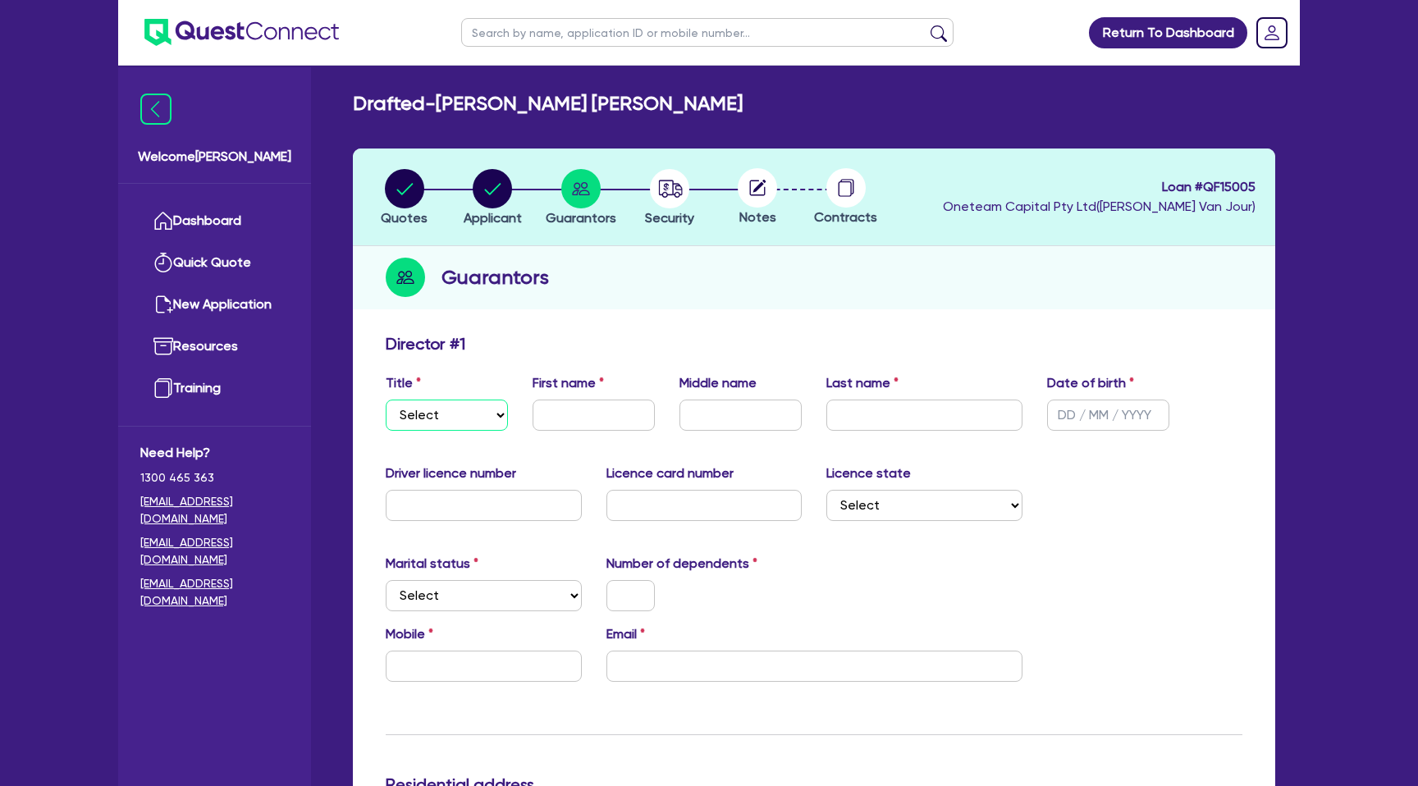
click at [451, 419] on select "Select Mr Mrs Ms Miss Dr" at bounding box center [447, 415] width 122 height 31
click at [386, 400] on select "Select Mr Mrs Ms Miss Dr" at bounding box center [447, 415] width 122 height 31
click at [1068, 411] on input "text" at bounding box center [1108, 415] width 122 height 31
click at [473, 506] on input "text" at bounding box center [484, 505] width 196 height 31
click at [574, 413] on input "text" at bounding box center [594, 415] width 122 height 31
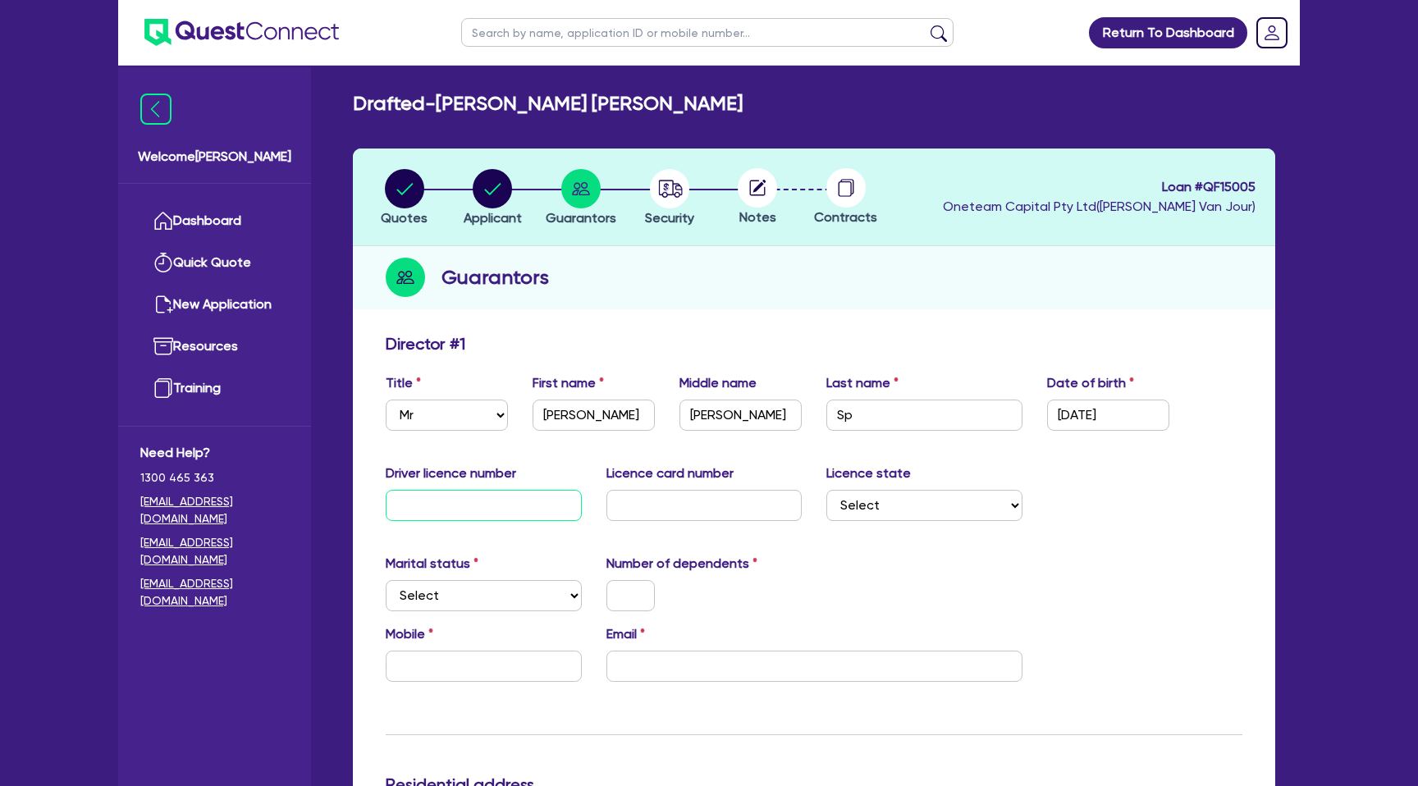
click at [519, 498] on input "text" at bounding box center [484, 505] width 196 height 31
click at [634, 502] on input "text" at bounding box center [704, 505] width 196 height 31
click at [859, 413] on input "Sp" at bounding box center [924, 415] width 196 height 31
click at [1073, 436] on div "Title Select Mr Mrs Ms Miss Dr First name David Middle name George Last name Sp…" at bounding box center [813, 408] width 881 height 71
click at [650, 497] on input "P" at bounding box center [704, 505] width 196 height 31
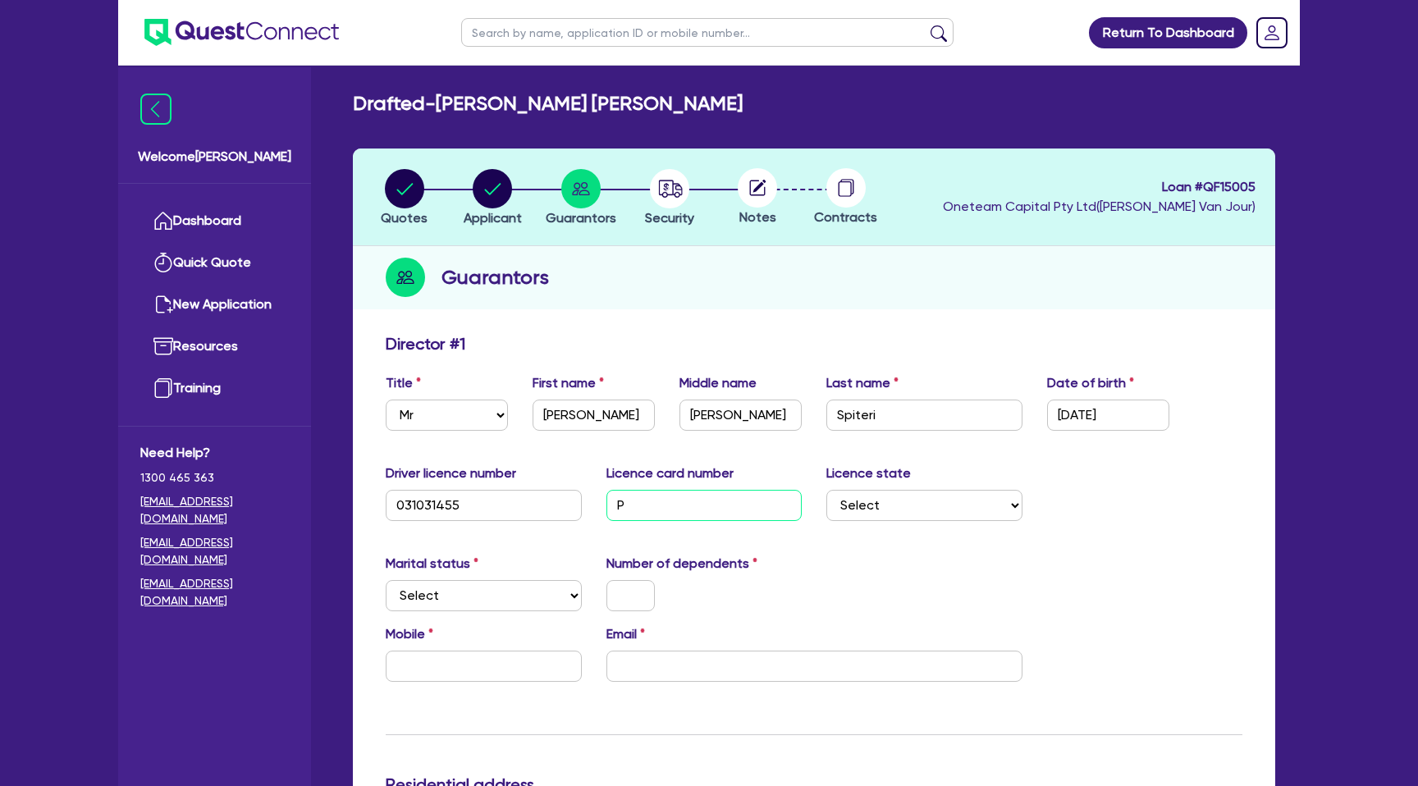
click at [629, 503] on input "P" at bounding box center [704, 505] width 196 height 31
click at [810, 590] on div at bounding box center [704, 595] width 221 height 31
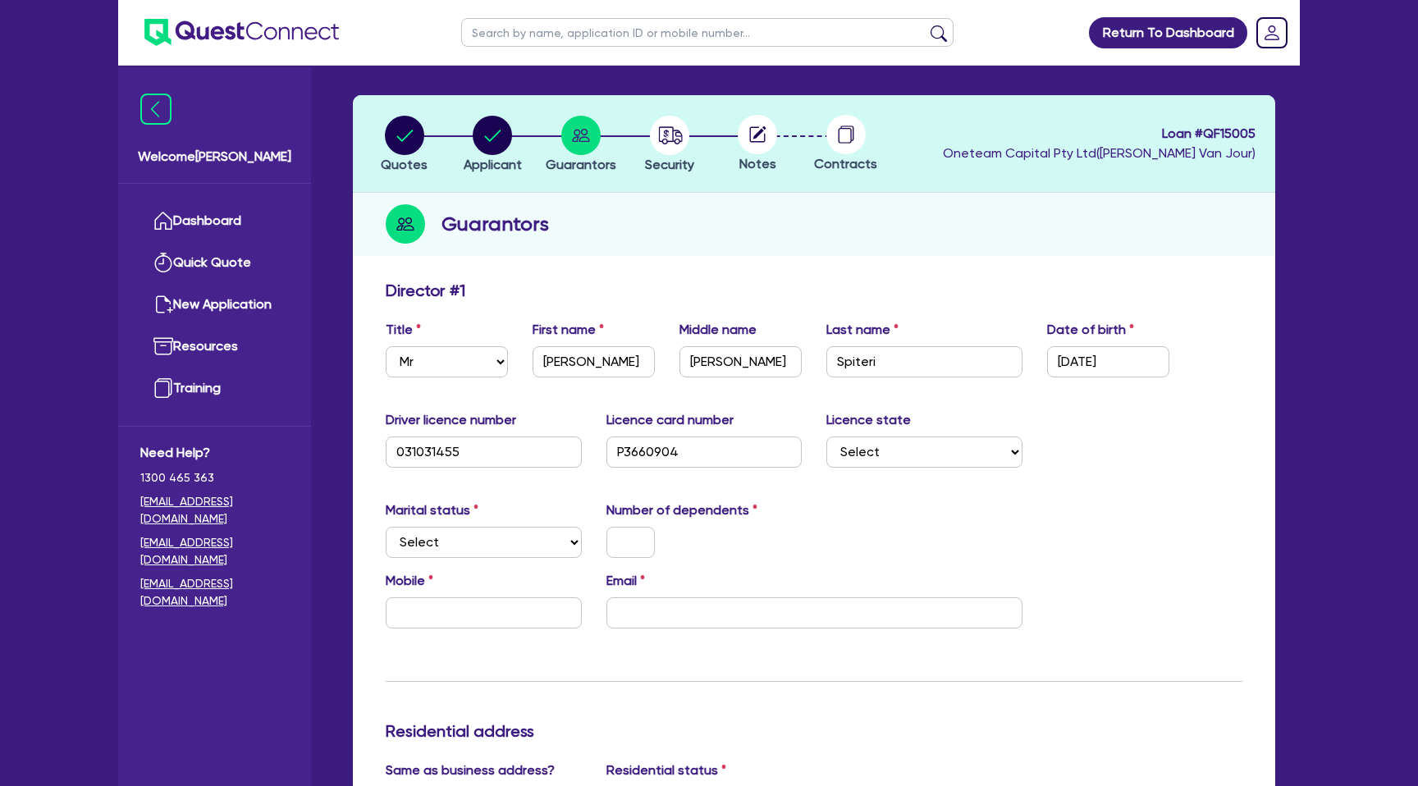
scroll to position [54, 0]
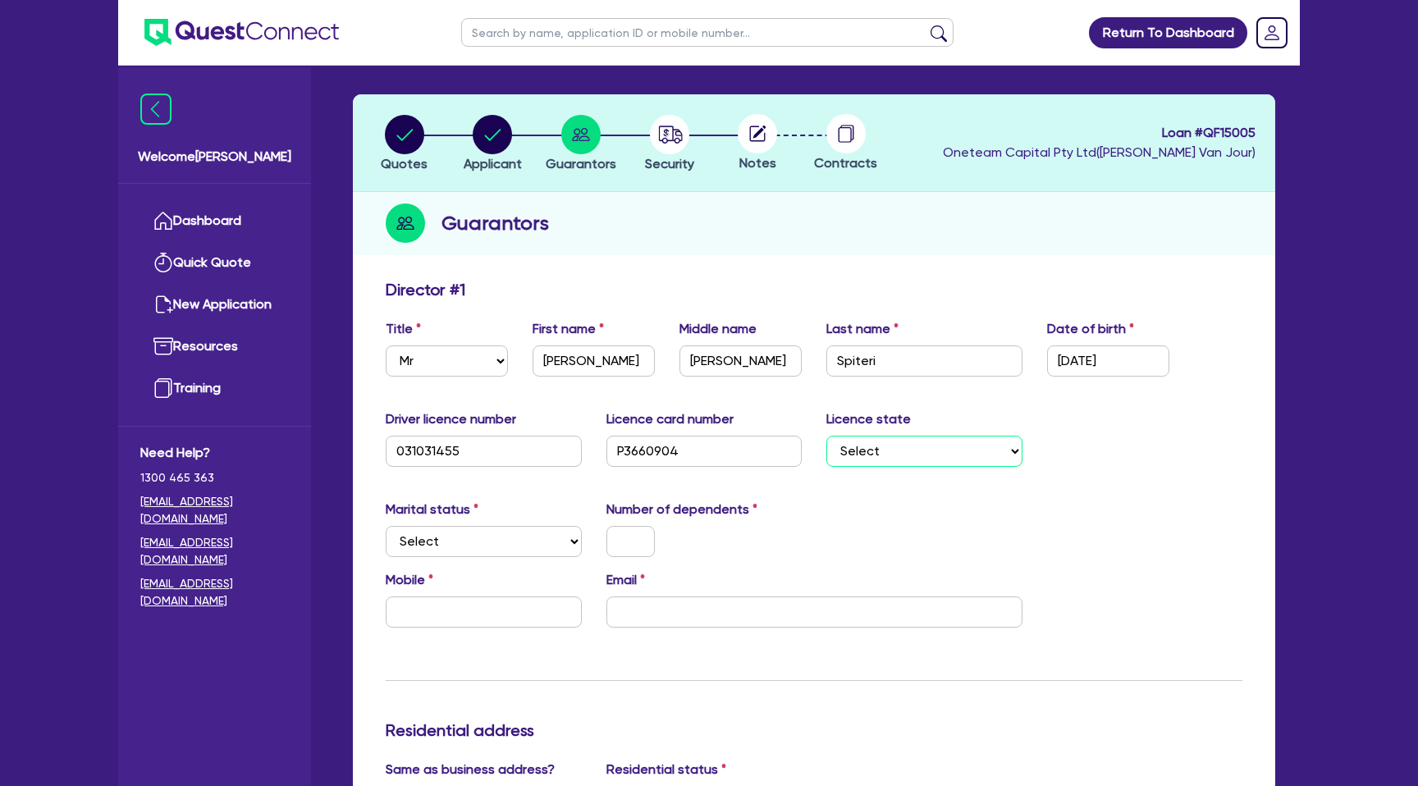
click at [875, 454] on select "Select NSW VIC QLD TAS ACT SA NT WA" at bounding box center [924, 451] width 196 height 31
click at [826, 436] on select "Select NSW VIC QLD TAS ACT SA NT WA" at bounding box center [924, 451] width 196 height 31
click at [920, 521] on div "Marital status Select Single Married De Facto / Partner Number of dependents" at bounding box center [813, 535] width 881 height 71
click at [446, 538] on select "Select Single Married De Facto / Partner" at bounding box center [484, 541] width 196 height 31
click at [386, 526] on select "Select Single Married De Facto / Partner" at bounding box center [484, 541] width 196 height 31
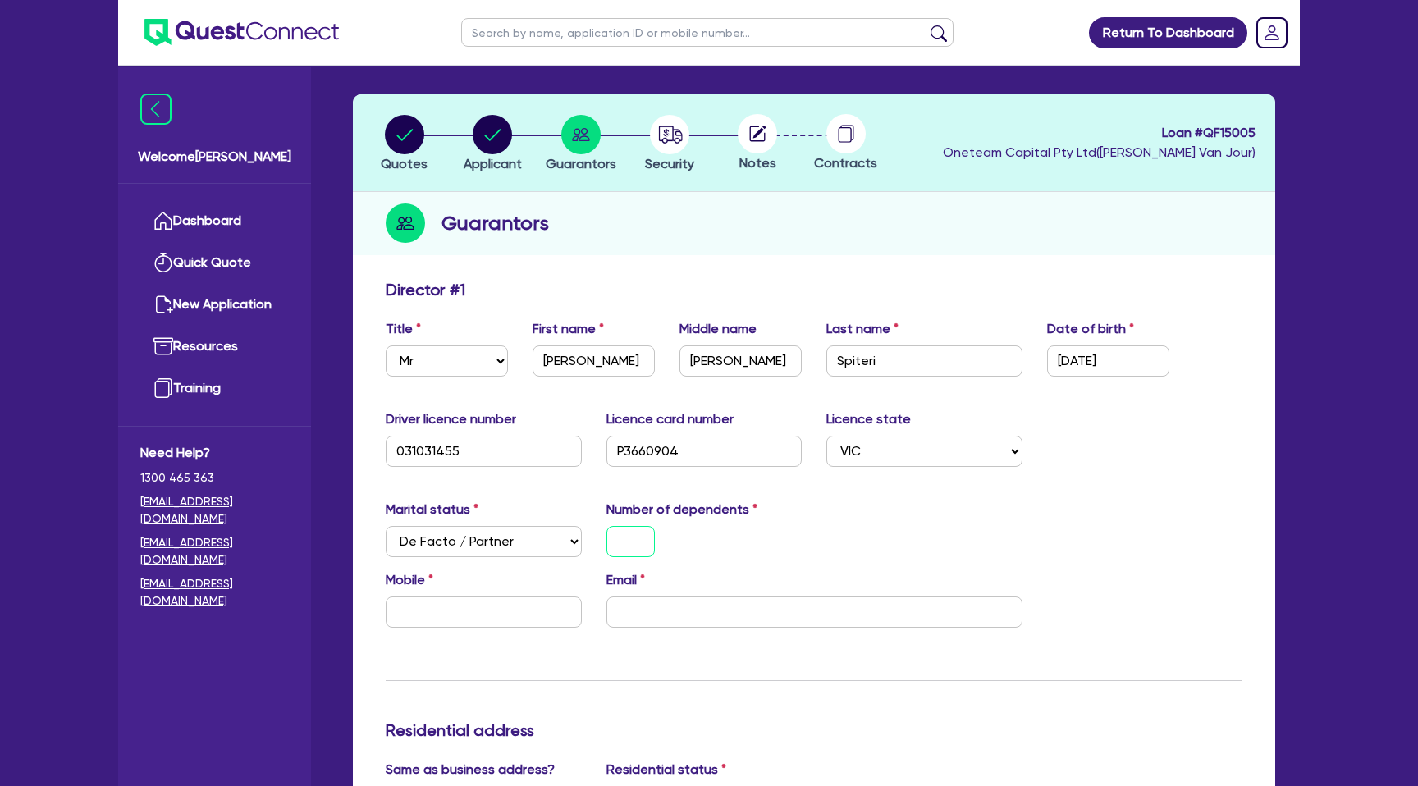
click at [627, 530] on input "text" at bounding box center [630, 541] width 48 height 31
click at [725, 533] on div "0" at bounding box center [704, 541] width 221 height 31
click at [430, 613] on input "text" at bounding box center [484, 612] width 196 height 31
click at [671, 597] on input "email" at bounding box center [814, 612] width 416 height 31
paste input "Spiteridavid@hotmail.com"
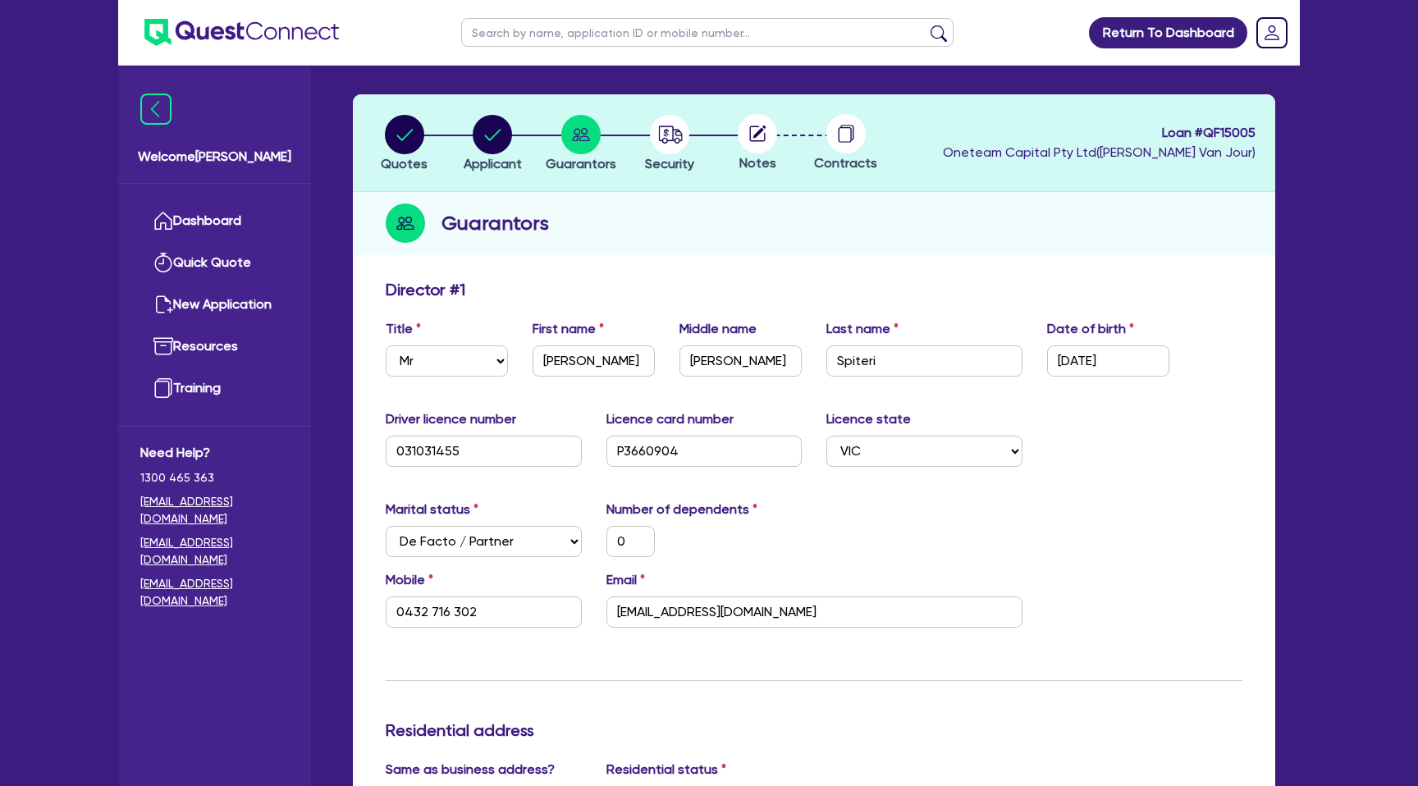
click at [818, 523] on div "Marital status Select Single Married De Facto / Partner Number of dependents 0" at bounding box center [813, 535] width 881 height 71
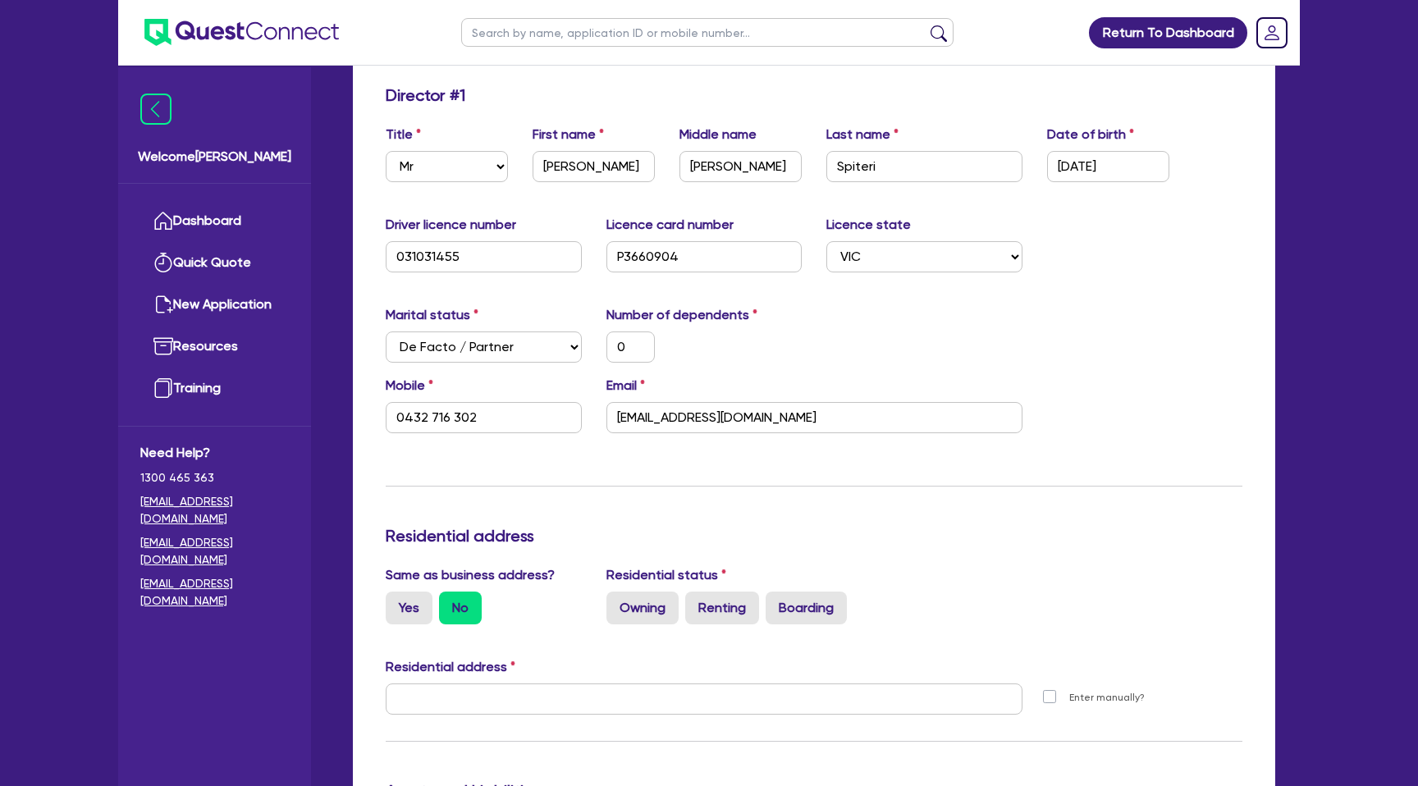
scroll to position [349, 0]
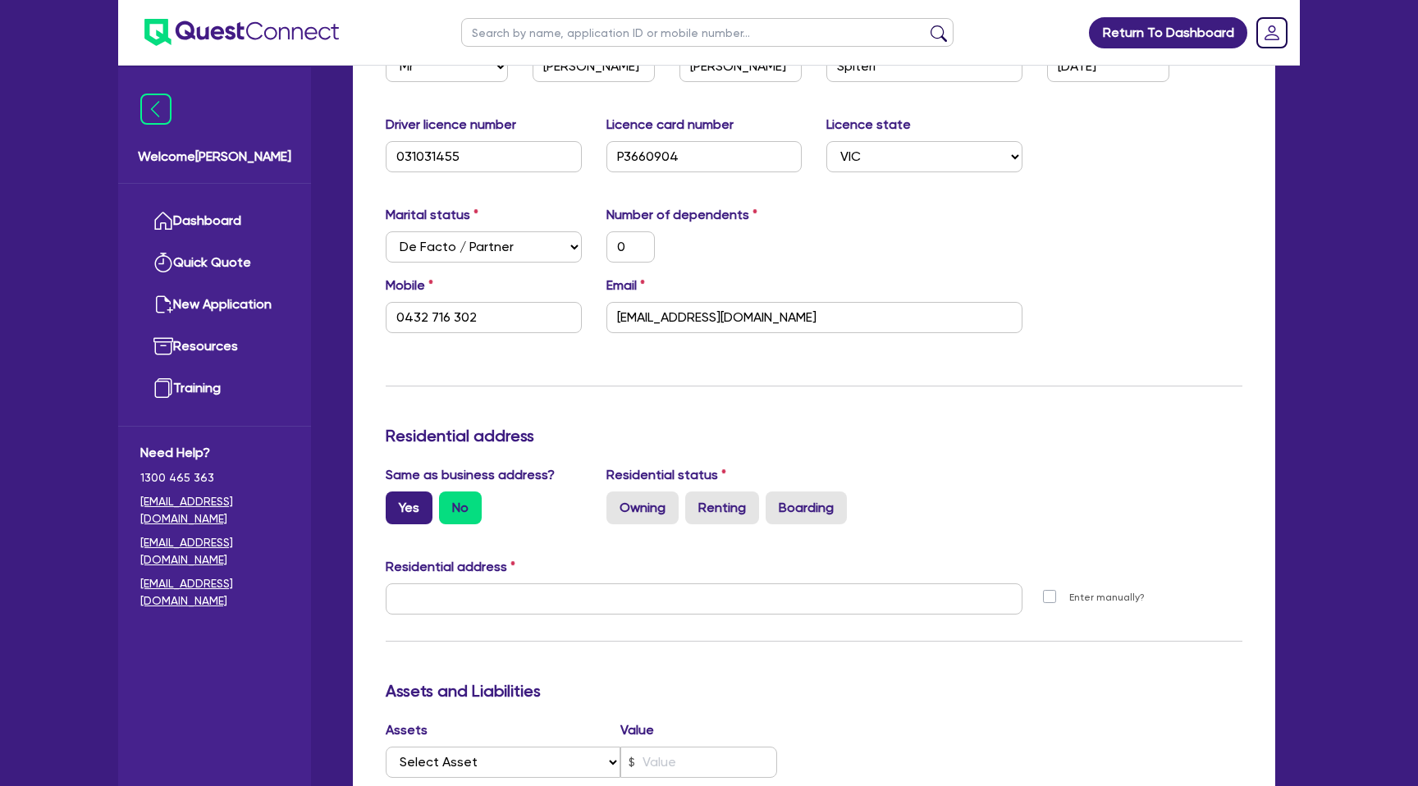
click at [412, 518] on label "Yes" at bounding box center [409, 508] width 47 height 33
click at [396, 502] on input "Yes" at bounding box center [391, 497] width 11 height 11
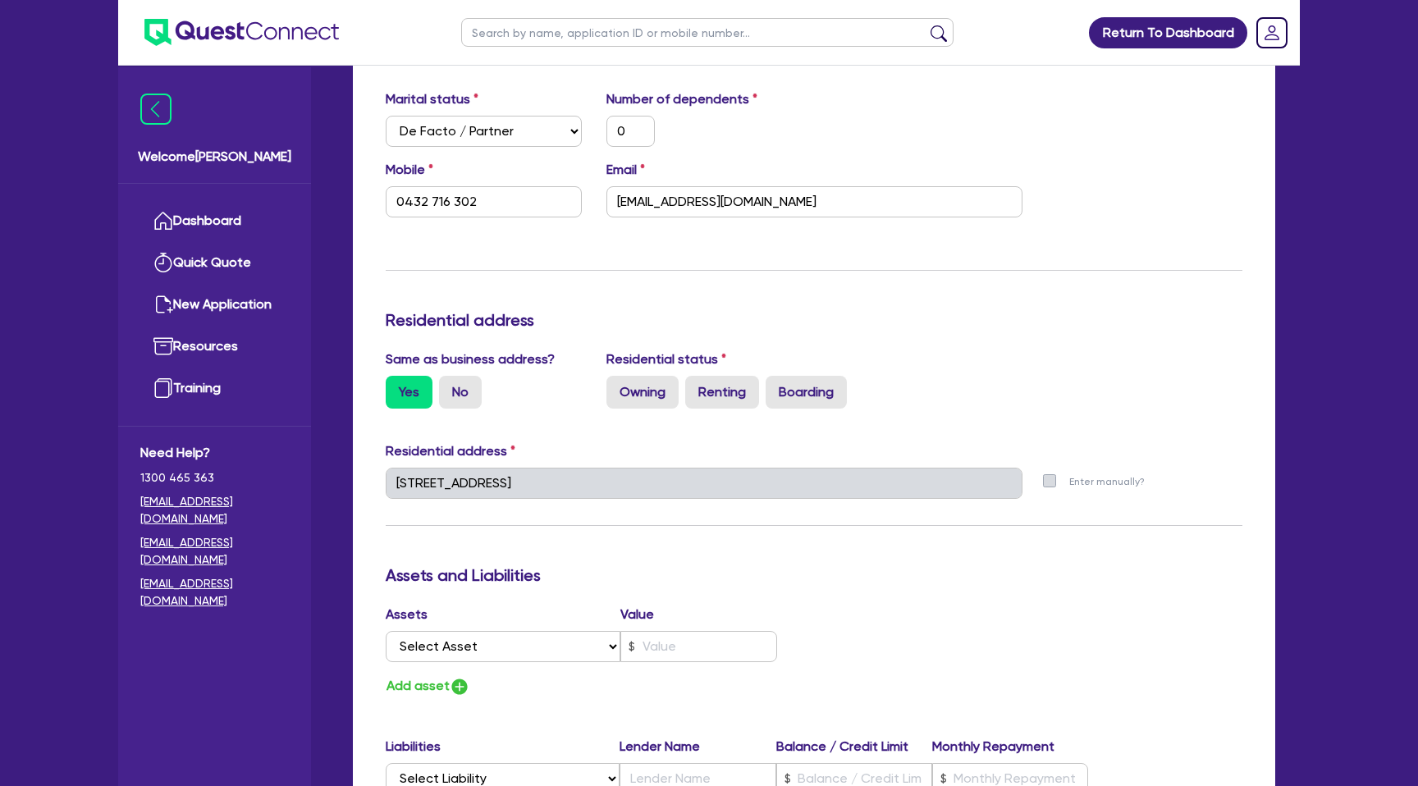
scroll to position [474, 0]
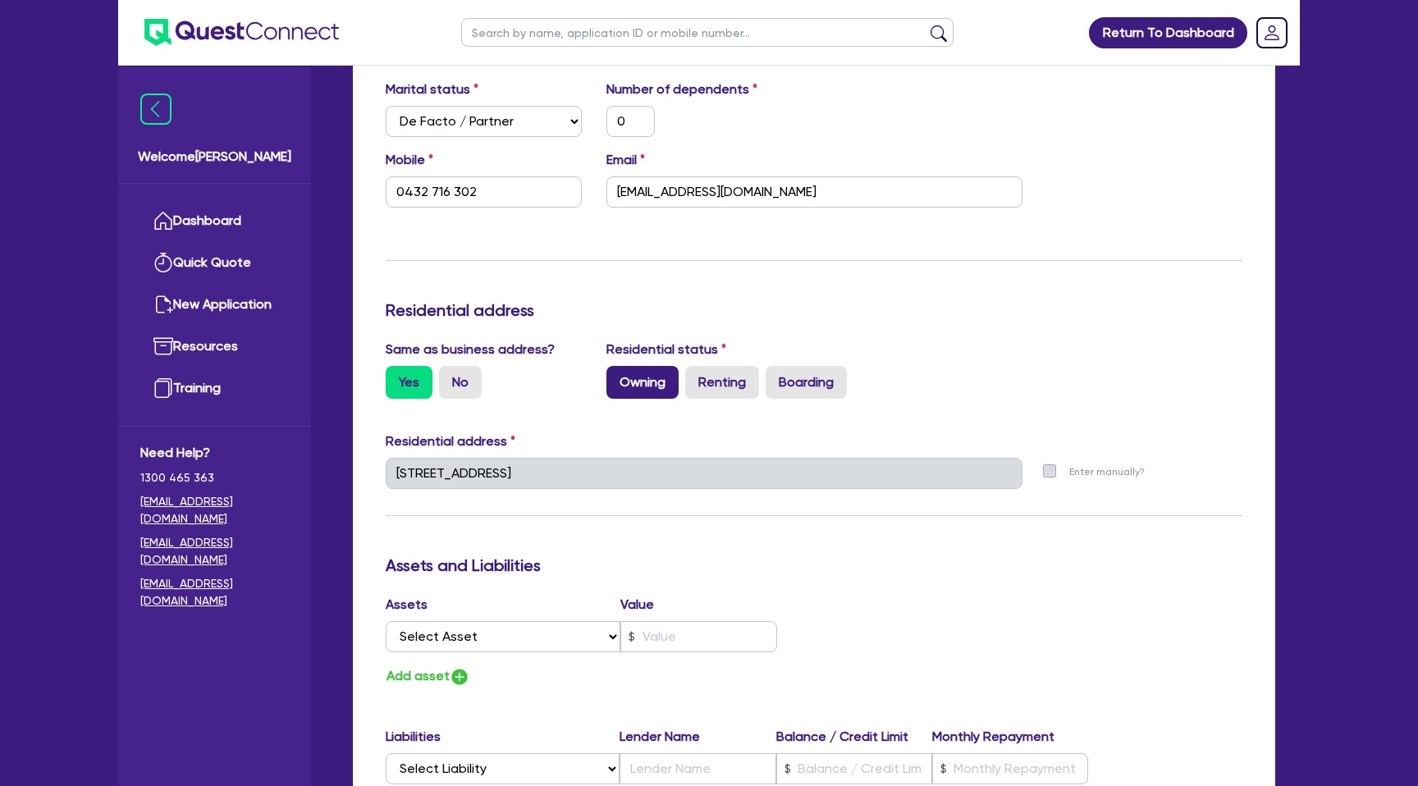
click at [645, 375] on label "Owning" at bounding box center [642, 382] width 72 height 33
click at [617, 375] on input "Owning" at bounding box center [611, 371] width 11 height 11
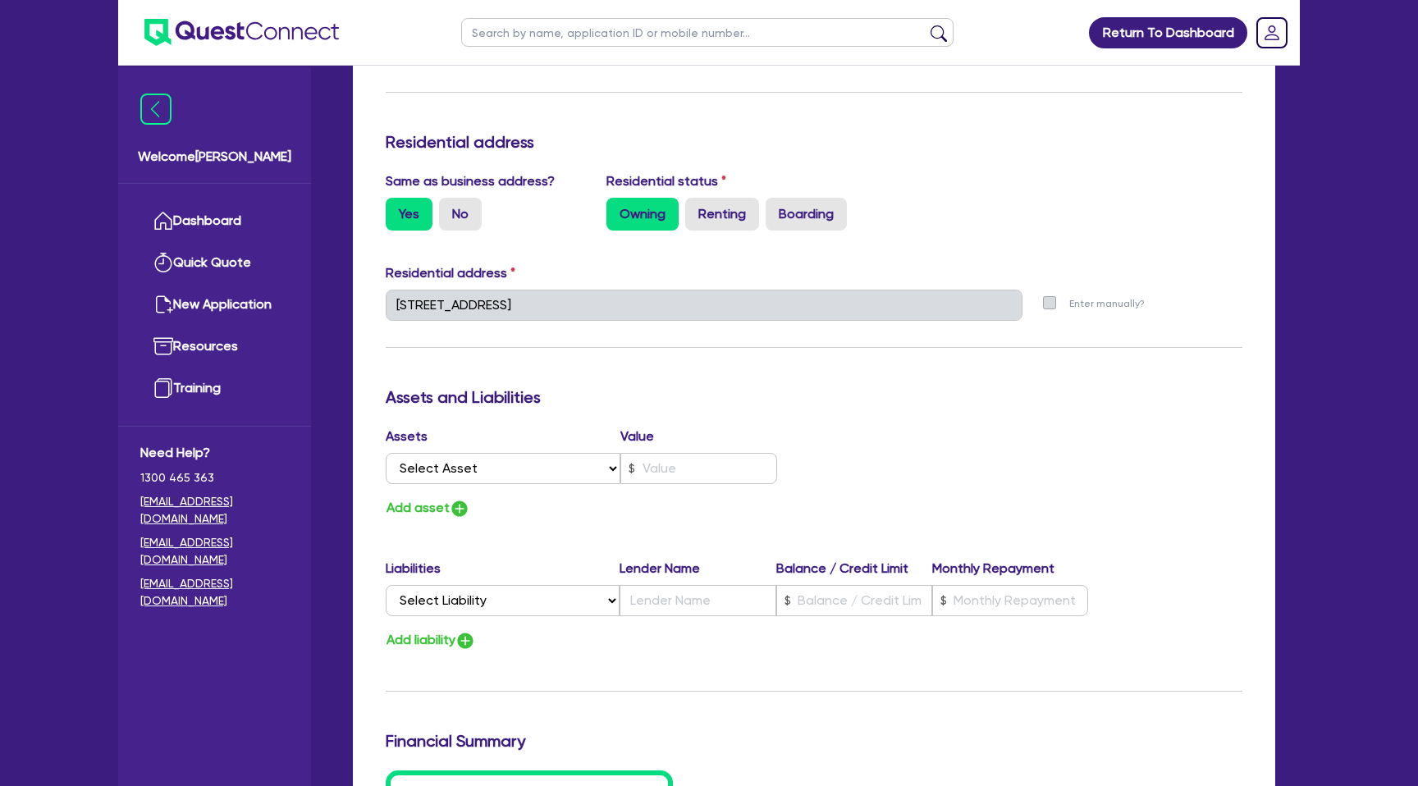
scroll to position [722, 0]
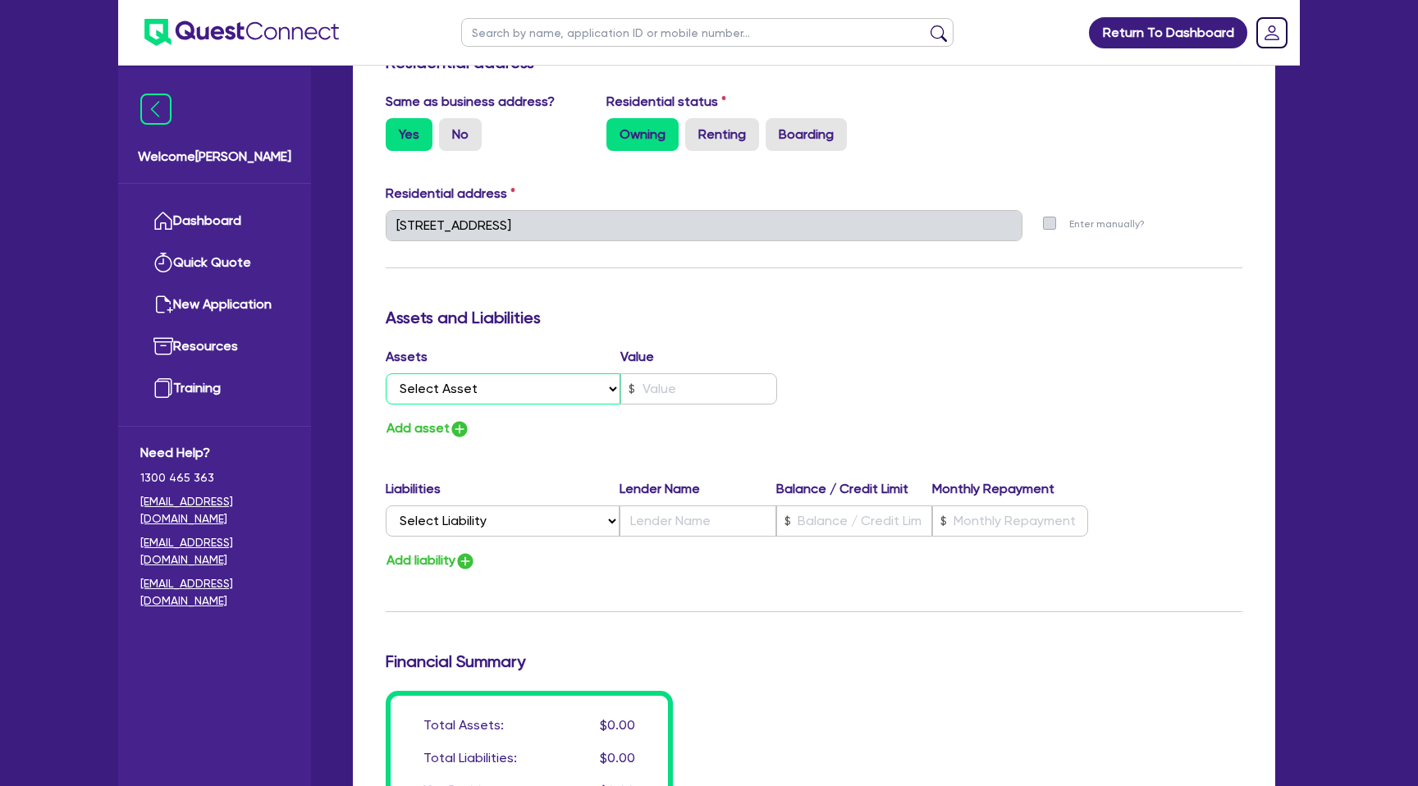
click at [463, 383] on select "Select Asset Cash Property Investment property Vehicle Truck Trailer Equipment …" at bounding box center [503, 388] width 235 height 31
click at [386, 373] on select "Select Asset Cash Property Investment property Vehicle Truck Trailer Equipment …" at bounding box center [503, 388] width 235 height 31
click at [633, 399] on input "text" at bounding box center [698, 388] width 157 height 31
click at [703, 350] on div "Assets Value" at bounding box center [581, 360] width 391 height 26
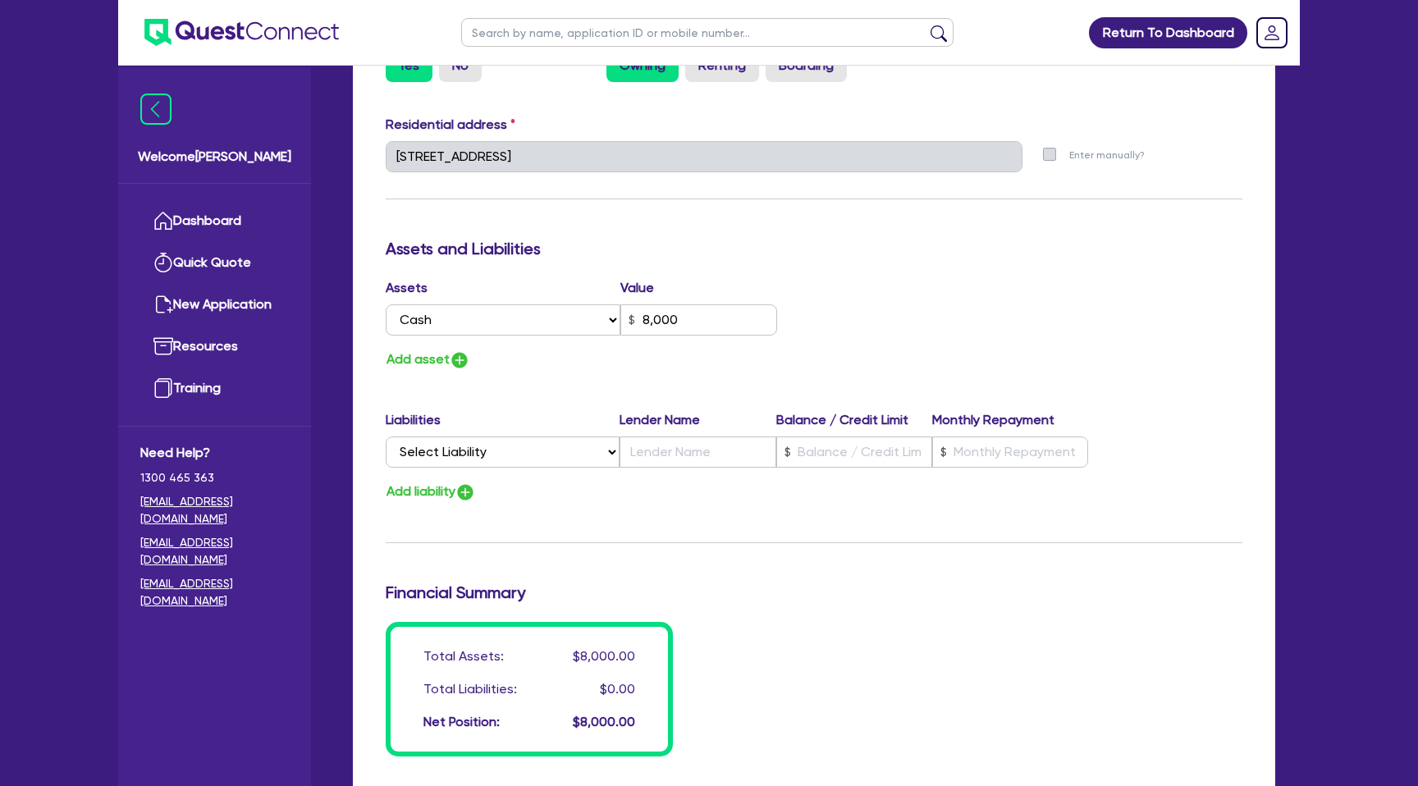
scroll to position [816, 0]
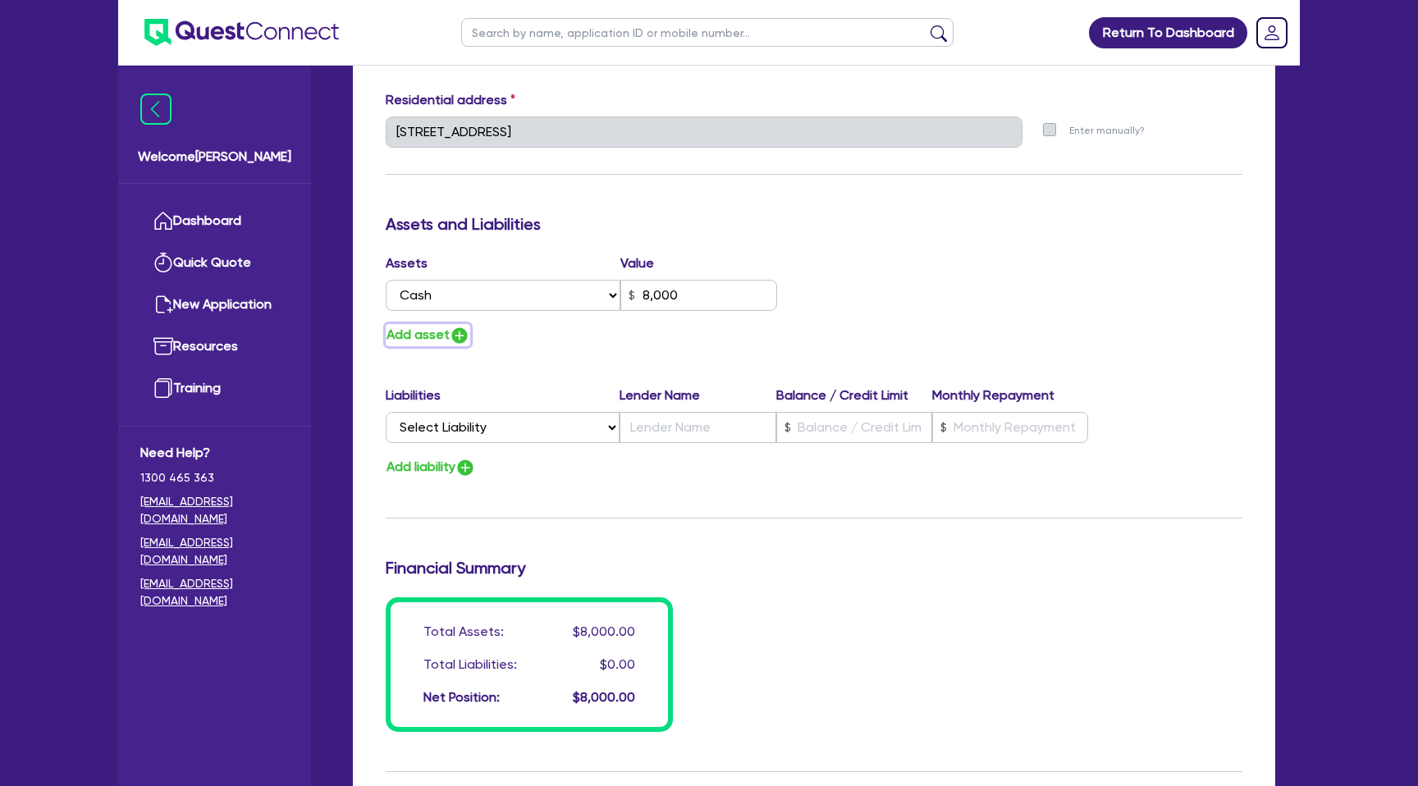
click at [415, 338] on button "Add asset" at bounding box center [428, 335] width 85 height 22
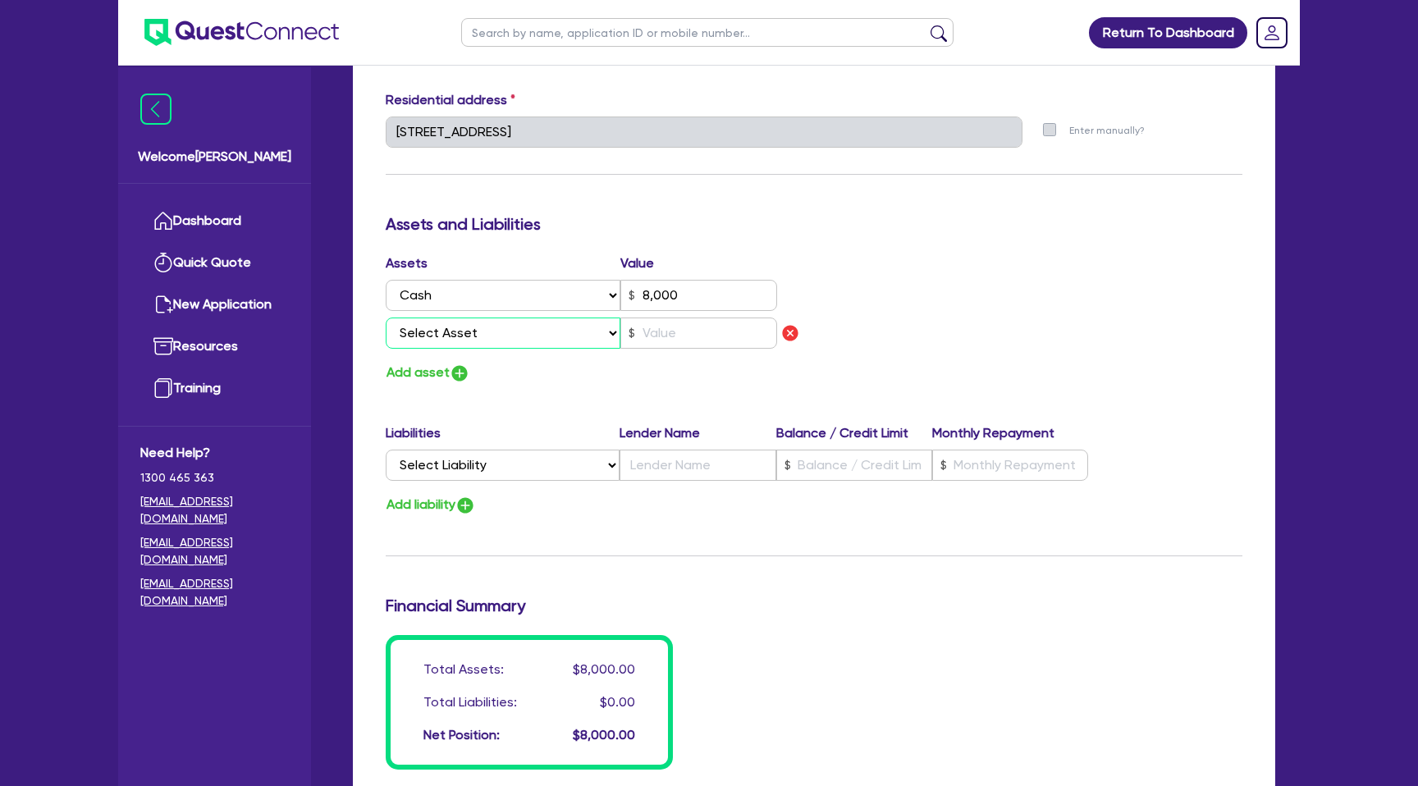
click at [451, 342] on select "Select Asset Cash Property Investment property Vehicle Truck Trailer Equipment …" at bounding box center [503, 333] width 235 height 31
click at [386, 318] on select "Select Asset Cash Property Investment property Vehicle Truck Trailer Equipment …" at bounding box center [503, 333] width 235 height 31
click at [682, 332] on input "text" at bounding box center [698, 333] width 157 height 31
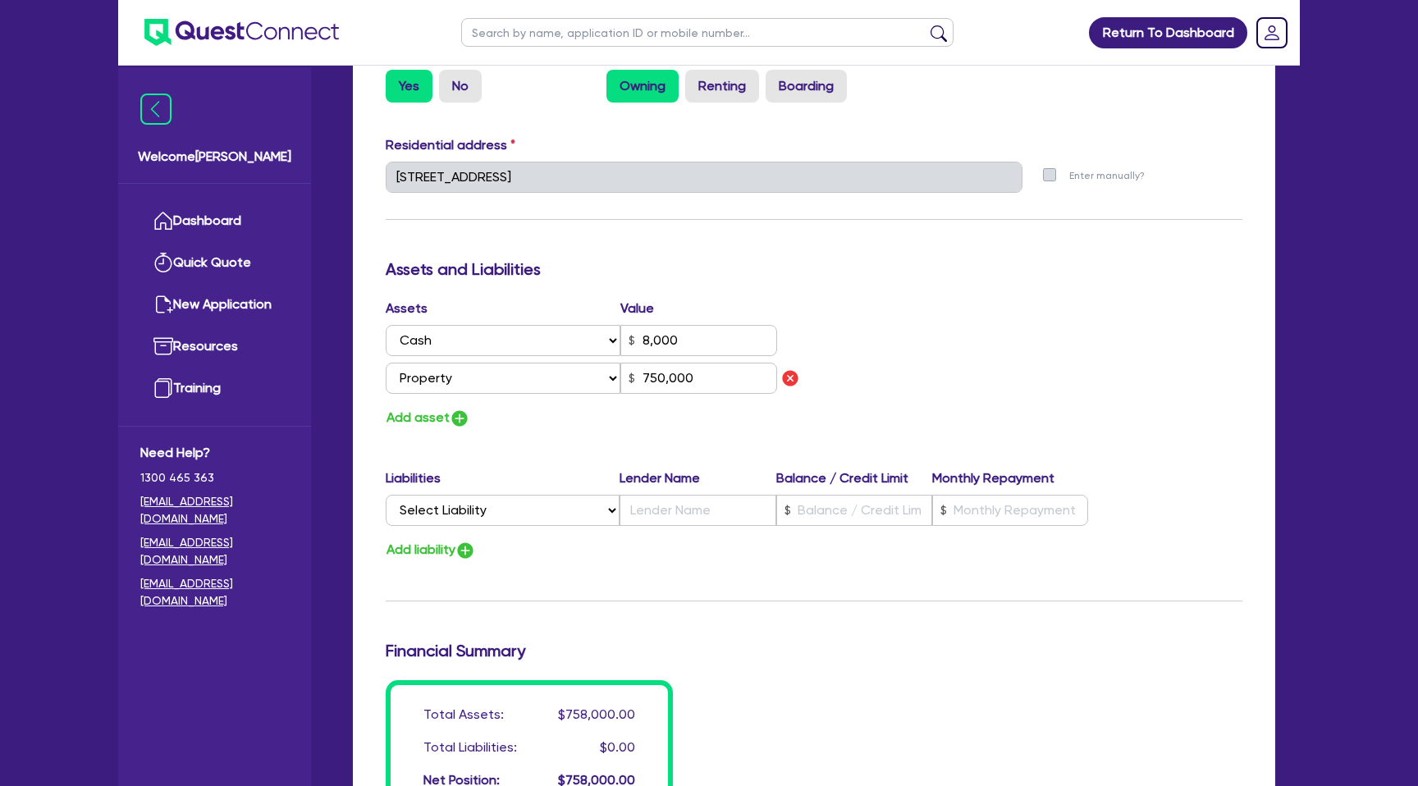
click at [995, 266] on h3 "Assets and Liabilities" at bounding box center [814, 269] width 857 height 20
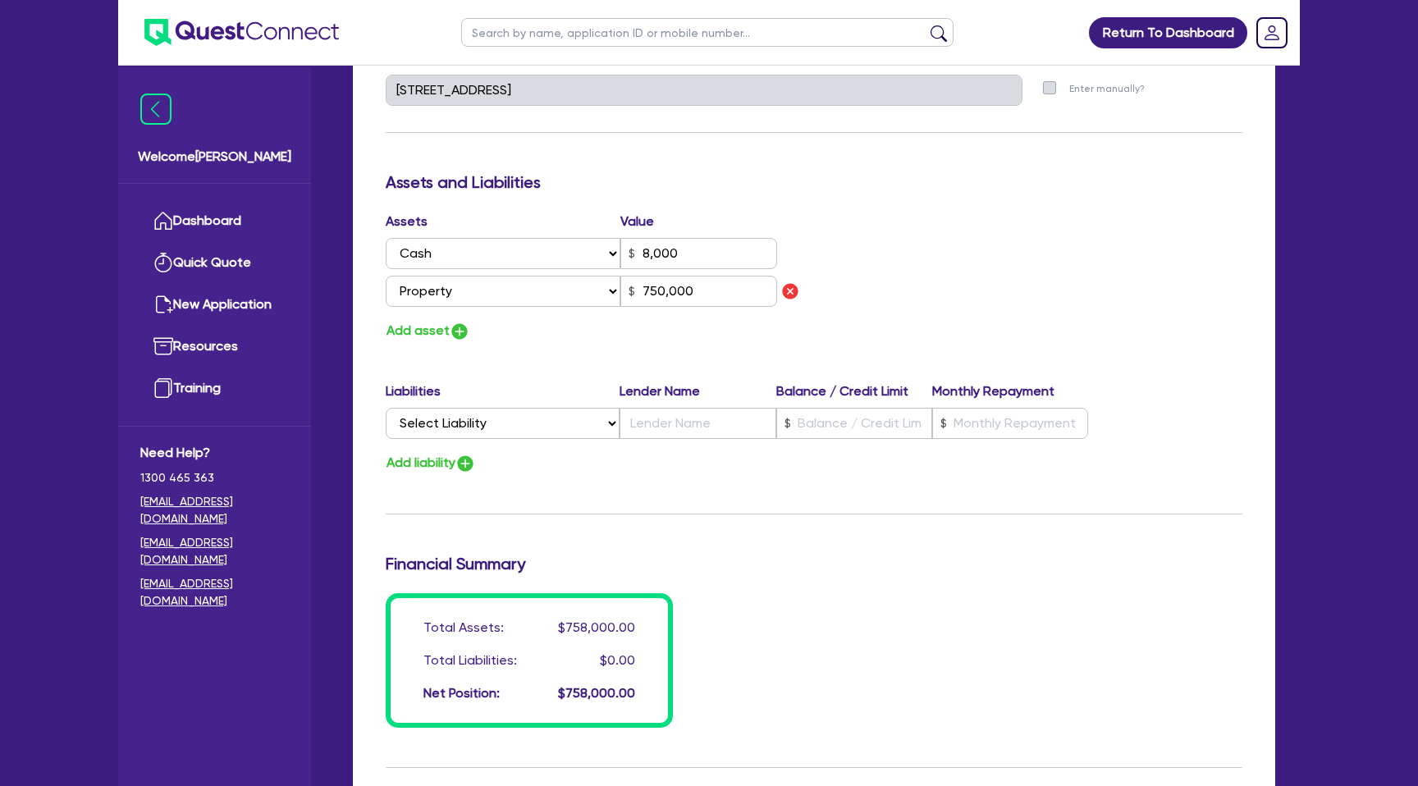
scroll to position [908, 0]
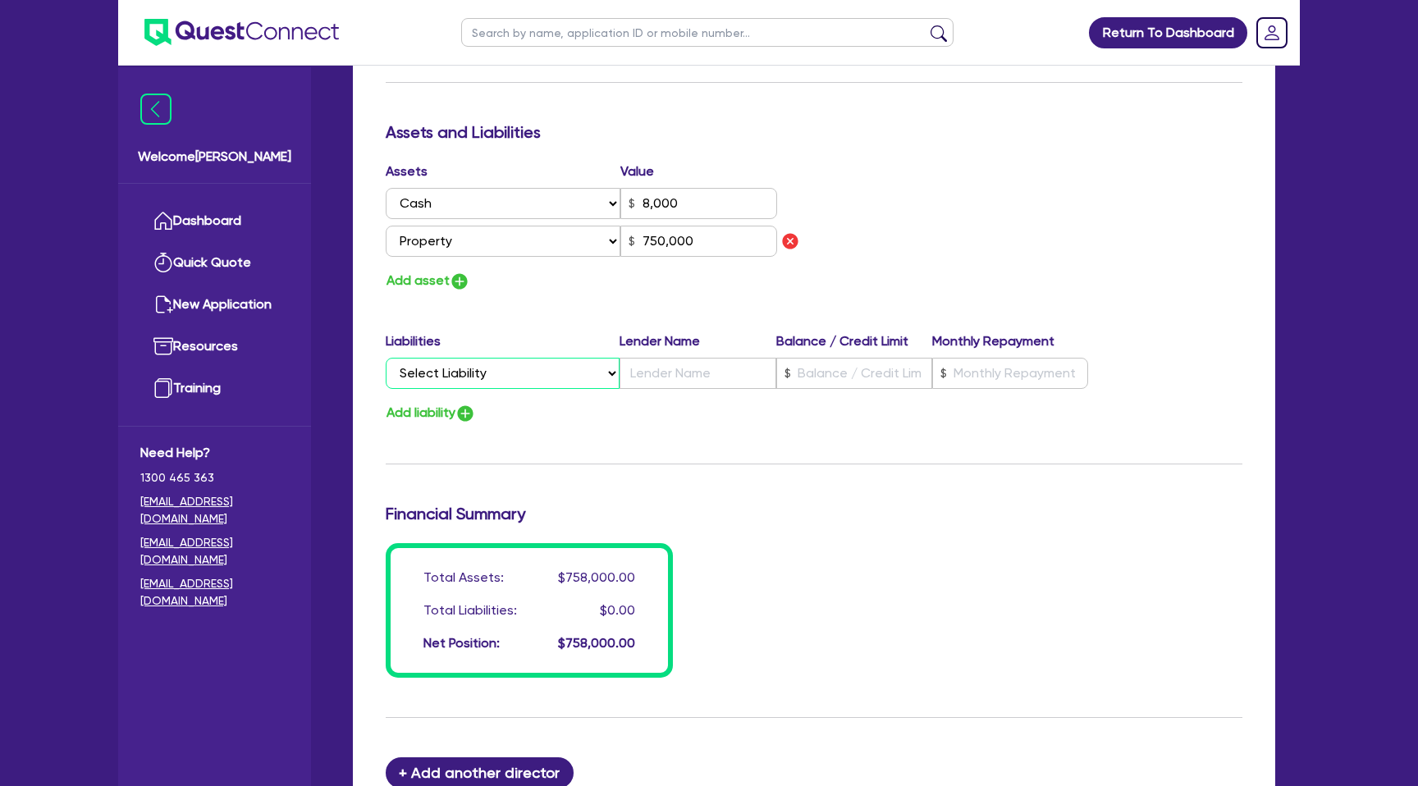
click at [478, 380] on select "Select Liability Credit card Mortgage Investment property loan Vehicle loan Tru…" at bounding box center [503, 373] width 234 height 31
click at [386, 358] on select "Select Liability Credit card Mortgage Investment property loan Vehicle loan Tru…" at bounding box center [503, 373] width 234 height 31
click at [669, 373] on input "text" at bounding box center [698, 373] width 156 height 31
click at [832, 376] on input "text" at bounding box center [854, 373] width 156 height 31
click at [970, 381] on input "text" at bounding box center [1010, 373] width 156 height 31
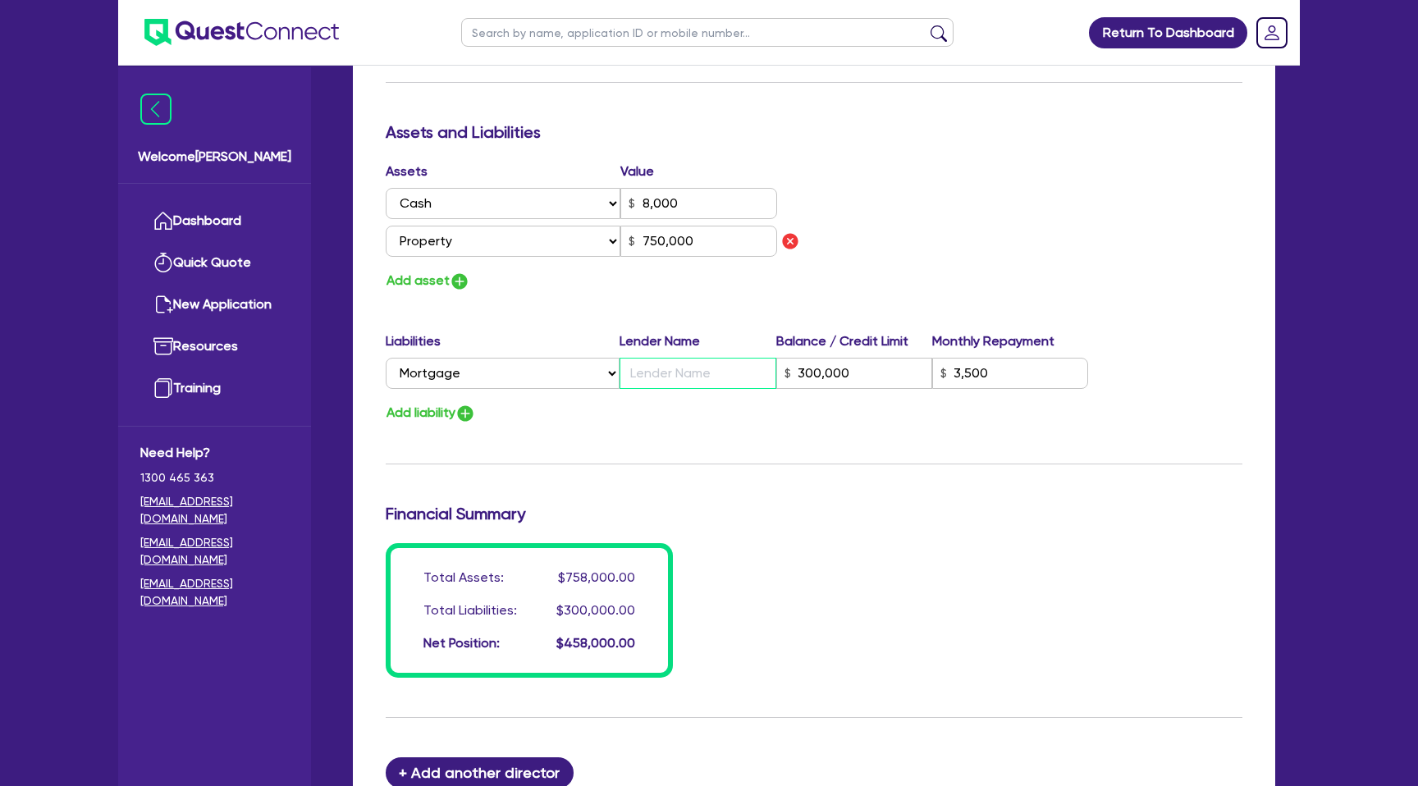
click at [672, 366] on input "text" at bounding box center [698, 373] width 156 height 31
click at [602, 413] on div "Add liability" at bounding box center [813, 413] width 881 height 22
click at [690, 382] on input "BOQ" at bounding box center [698, 373] width 156 height 31
click at [675, 464] on hr at bounding box center [814, 464] width 857 height 1
click at [456, 414] on button "Add liability" at bounding box center [431, 413] width 90 height 22
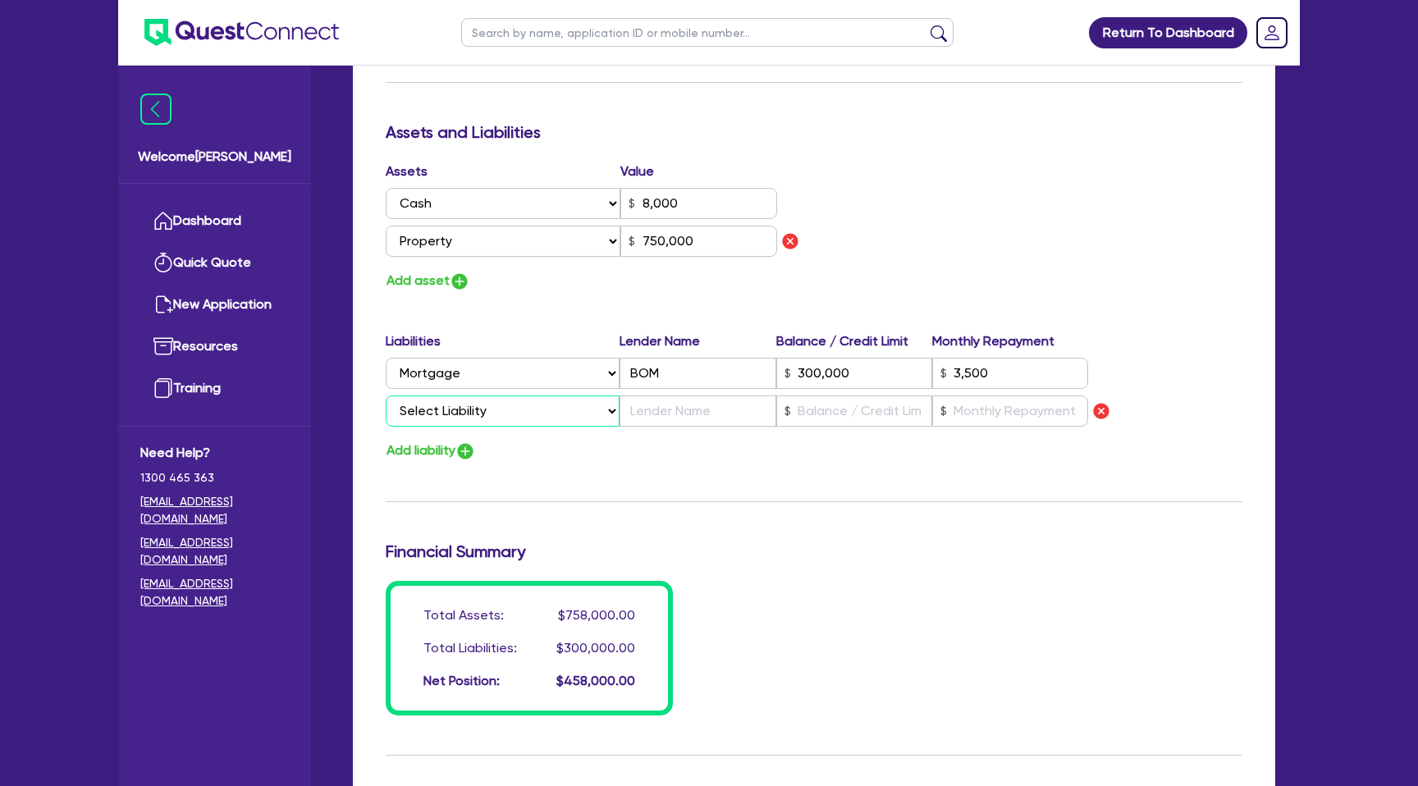
click at [456, 414] on select "Select Liability Credit card Mortgage Investment property loan Vehicle loan Tru…" at bounding box center [503, 411] width 234 height 31
click at [386, 396] on select "Select Liability Credit card Mortgage Investment property loan Vehicle loan Tru…" at bounding box center [503, 411] width 234 height 31
click at [650, 405] on input "text" at bounding box center [698, 411] width 156 height 31
click at [824, 464] on div "Update residential status for Director #1 Boarding is only acceptable when the …" at bounding box center [814, 70] width 857 height 1289
click at [693, 410] on input "text" at bounding box center [698, 411] width 156 height 31
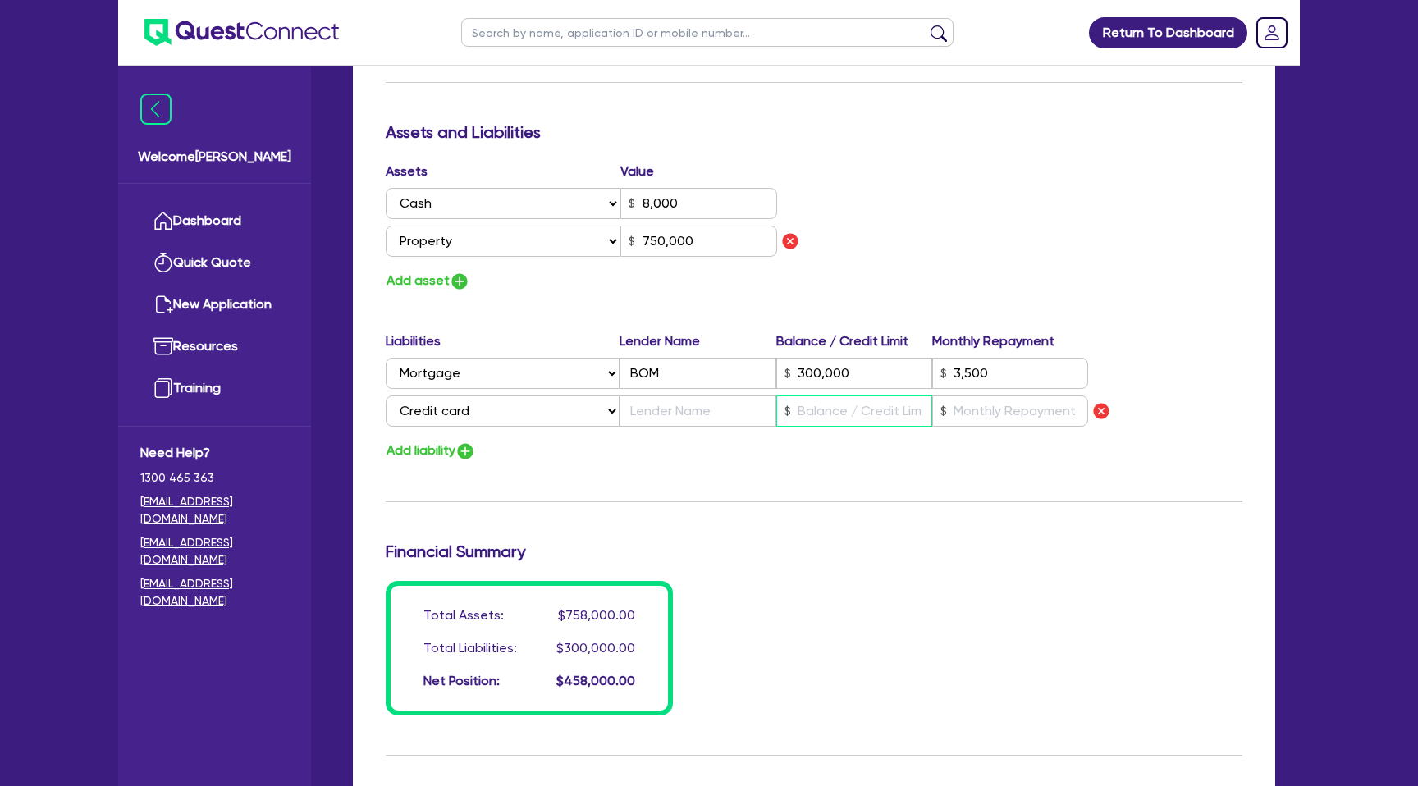
click at [836, 415] on input "text" at bounding box center [854, 411] width 156 height 31
click at [976, 412] on input "text" at bounding box center [1010, 411] width 156 height 31
click at [838, 481] on div "Update residential status for Director #1 Boarding is only acceptable when the …" at bounding box center [814, 70] width 857 height 1289
click at [714, 419] on input "text" at bounding box center [698, 411] width 156 height 31
click at [719, 469] on div "Update residential status for Director #1 Boarding is only acceptable when the …" at bounding box center [814, 70] width 857 height 1289
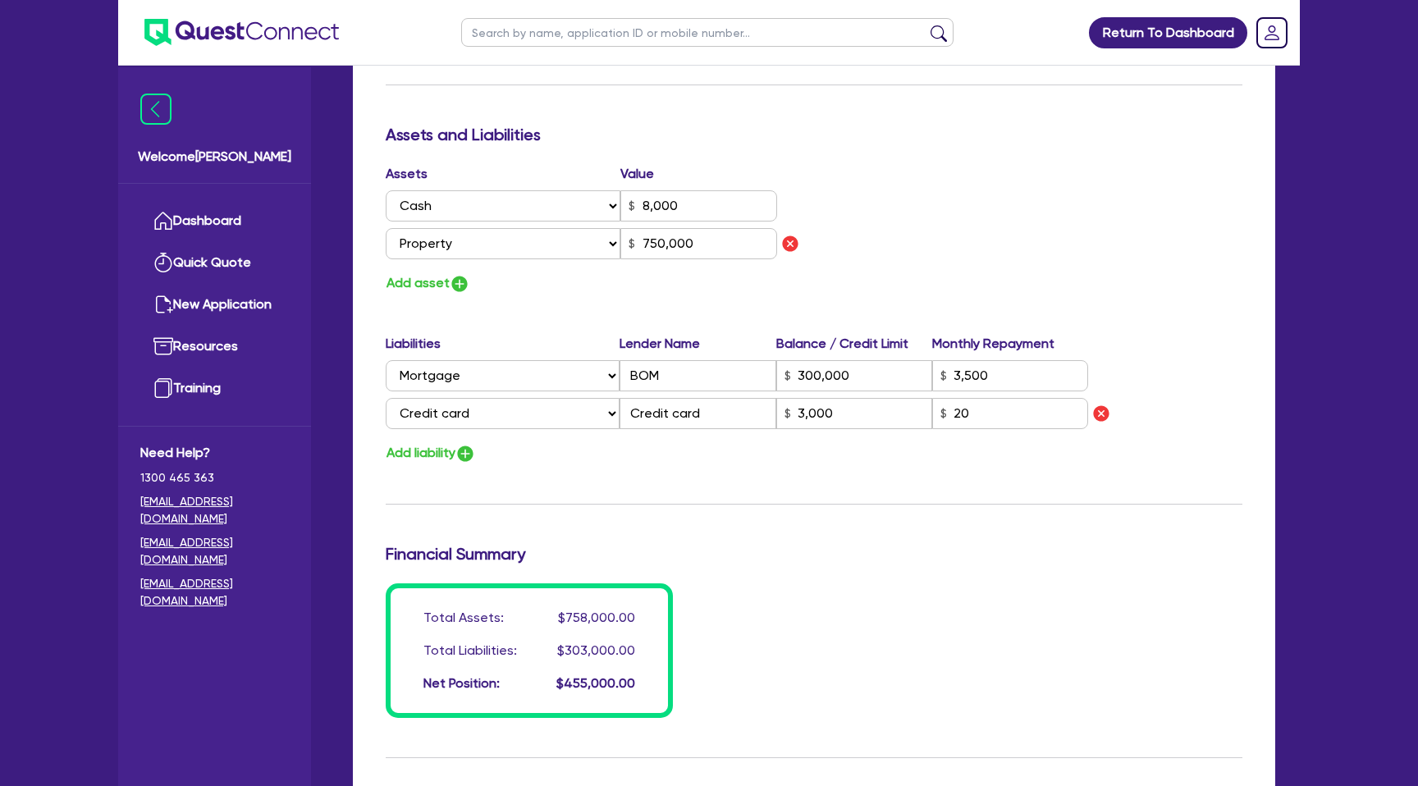
scroll to position [1143, 0]
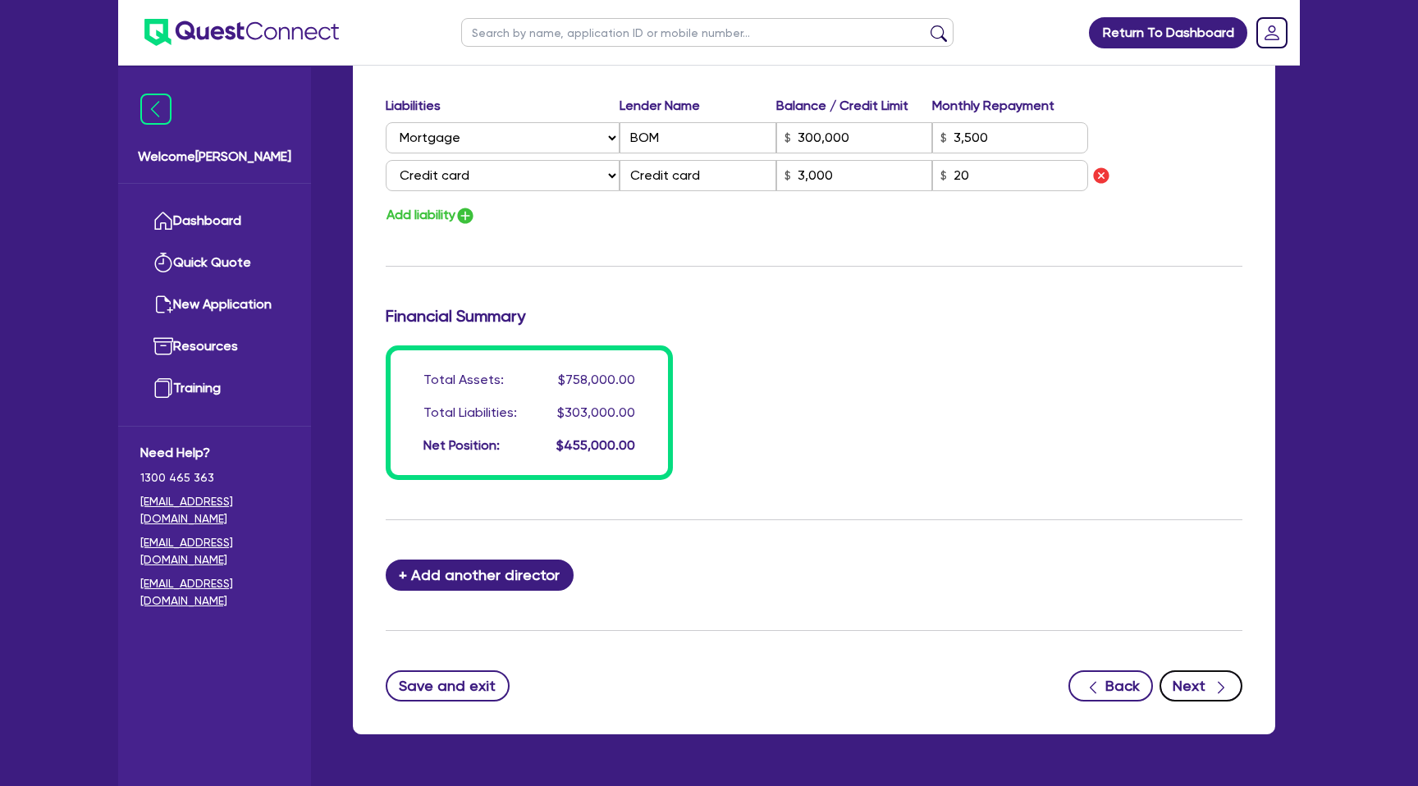
click at [1198, 690] on button "Next" at bounding box center [1201, 685] width 83 height 31
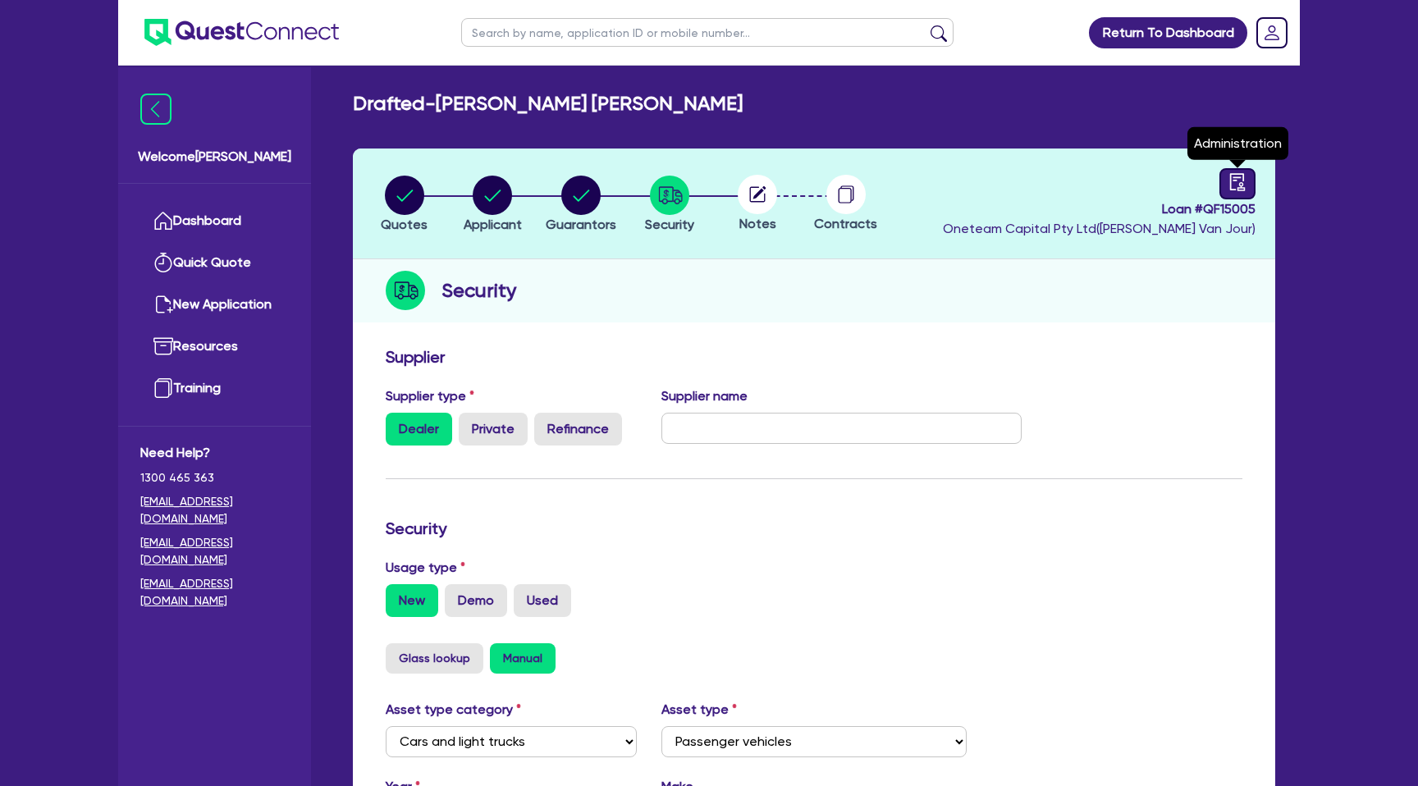
click at [1234, 181] on icon "audit" at bounding box center [1238, 182] width 18 height 18
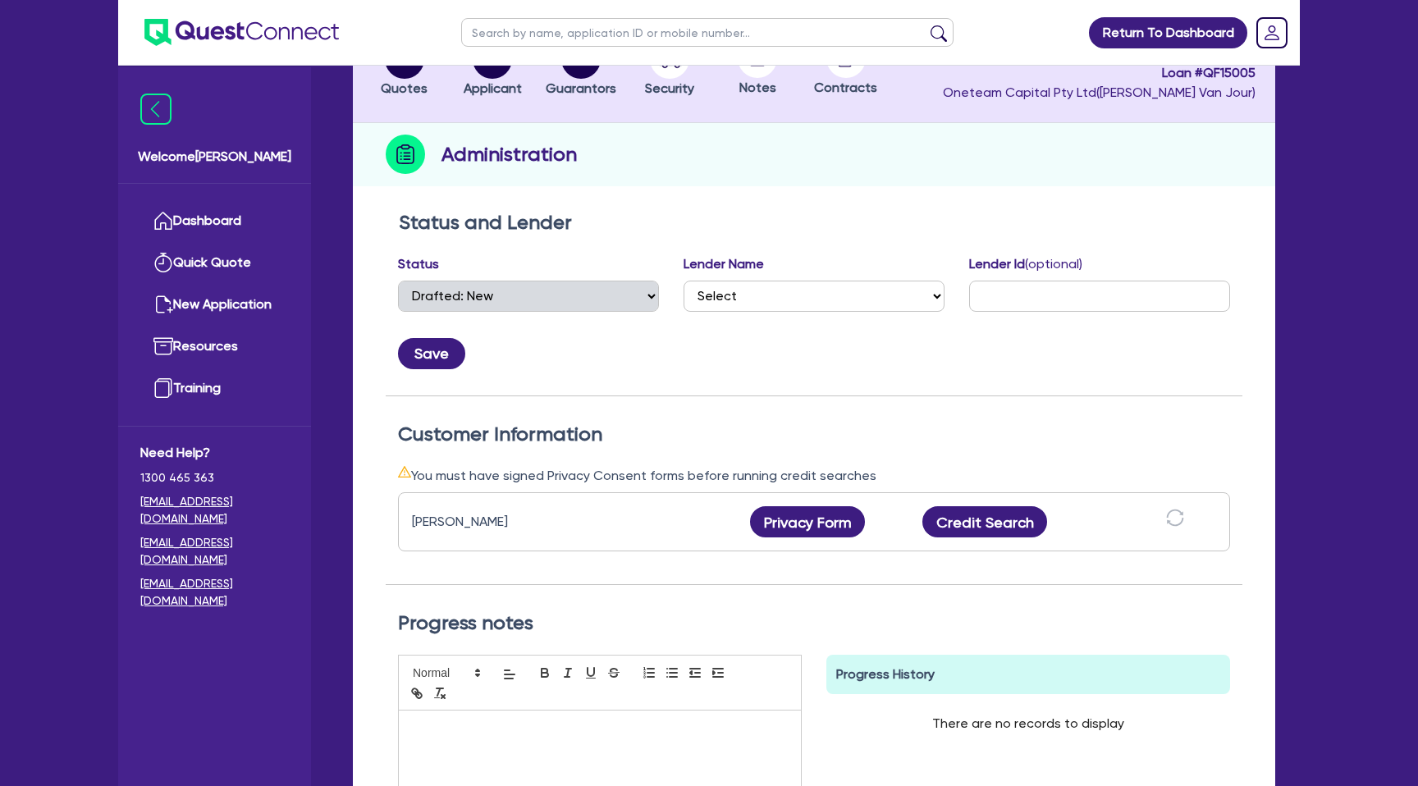
scroll to position [185, 0]
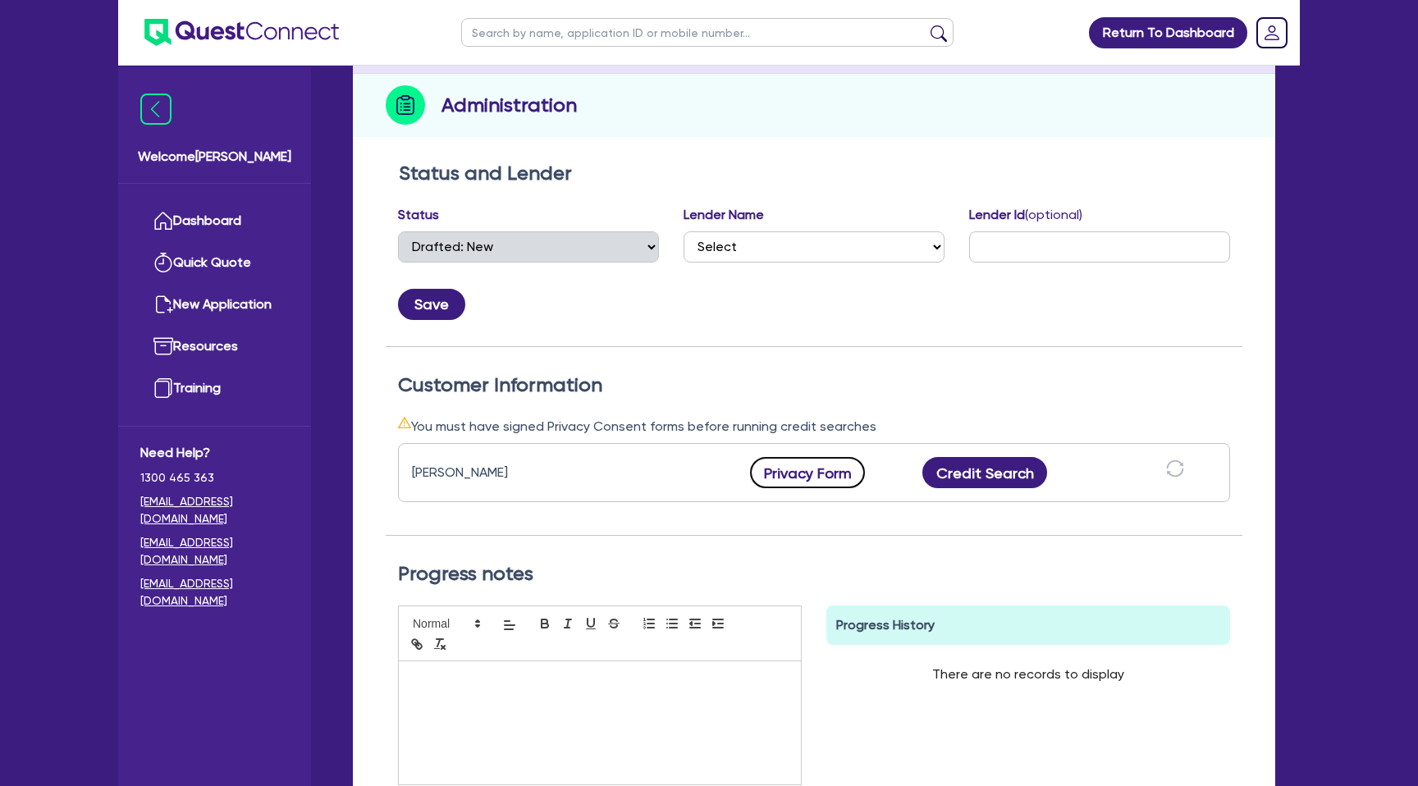
click at [798, 471] on button "Privacy Form" at bounding box center [807, 472] width 115 height 31
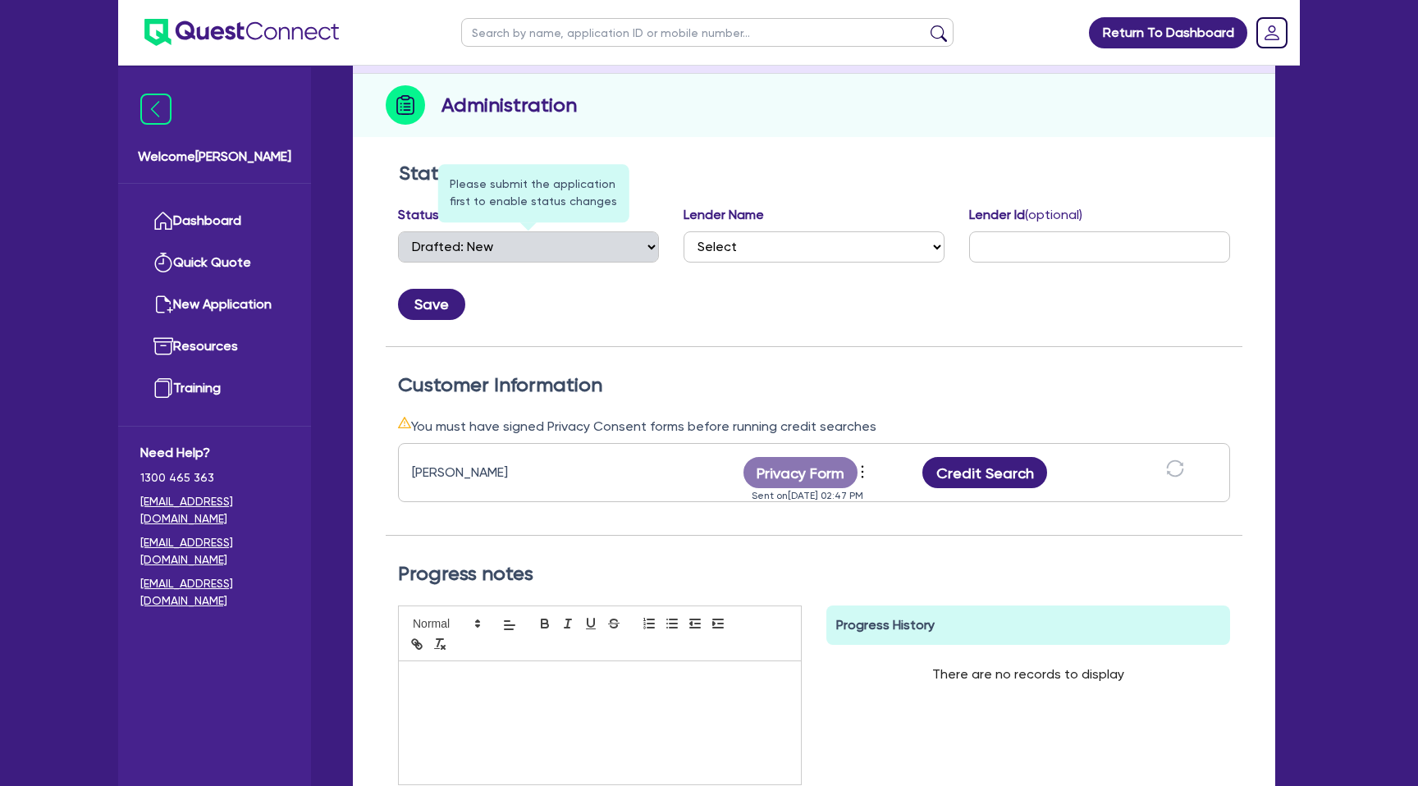
scroll to position [0, 0]
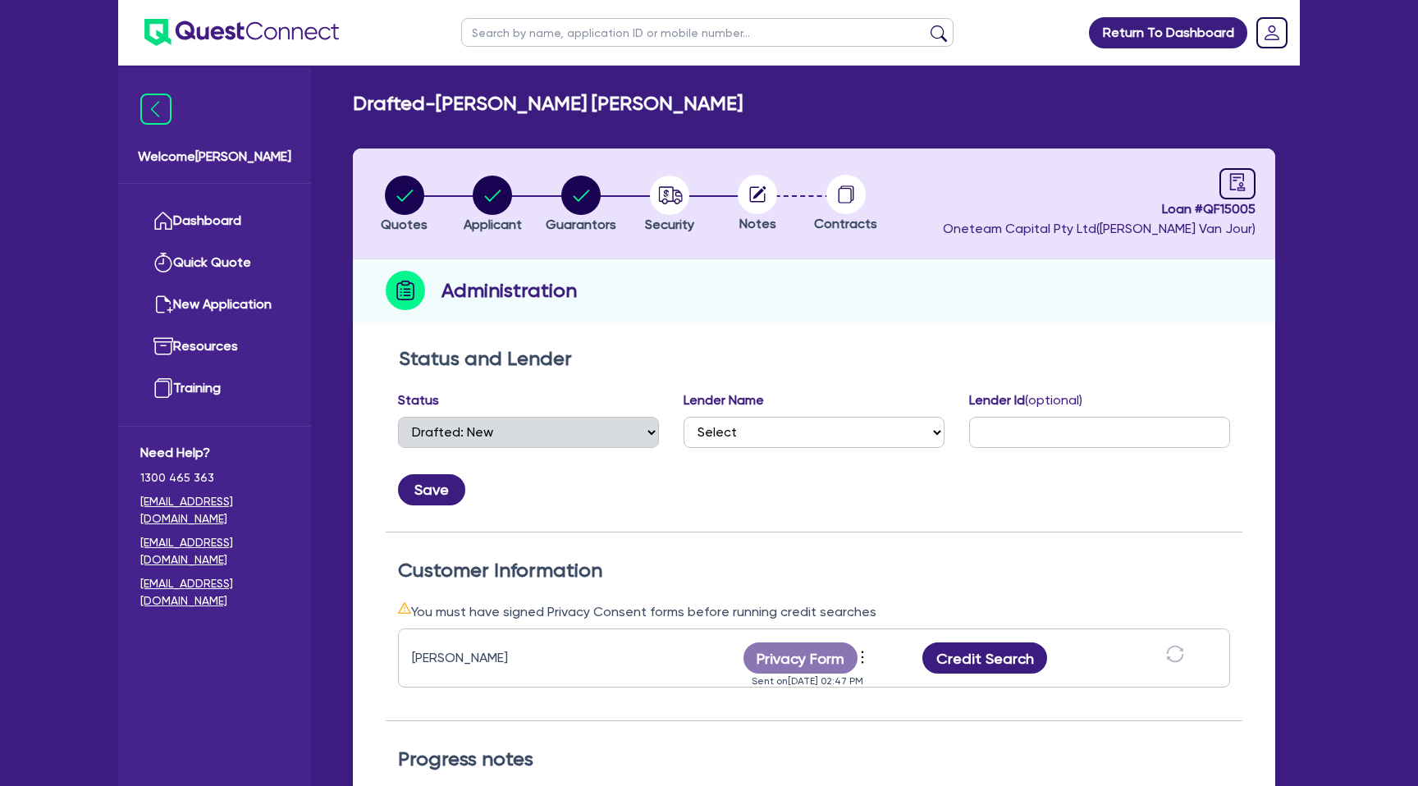
select select "DRAFTED_NEW"
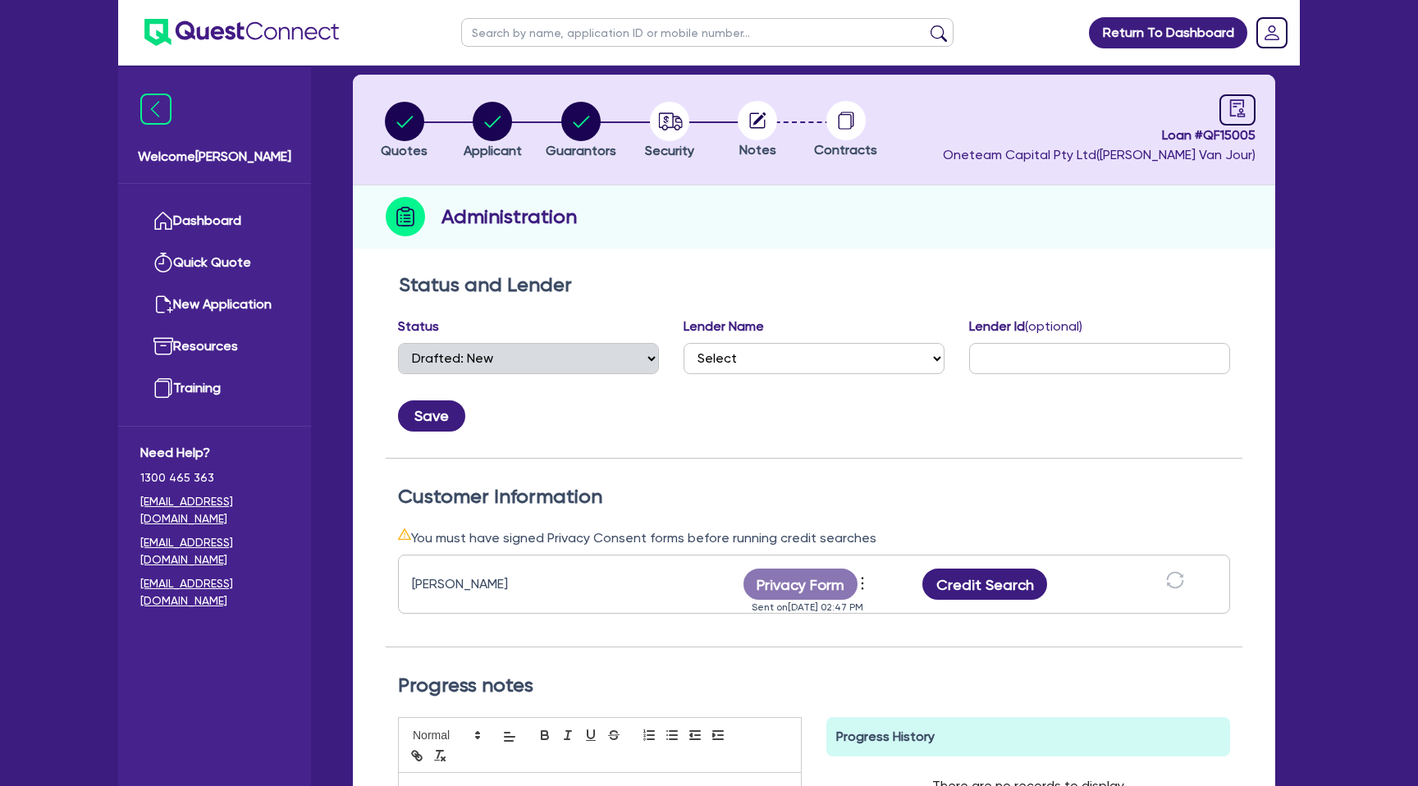
scroll to position [79, 0]
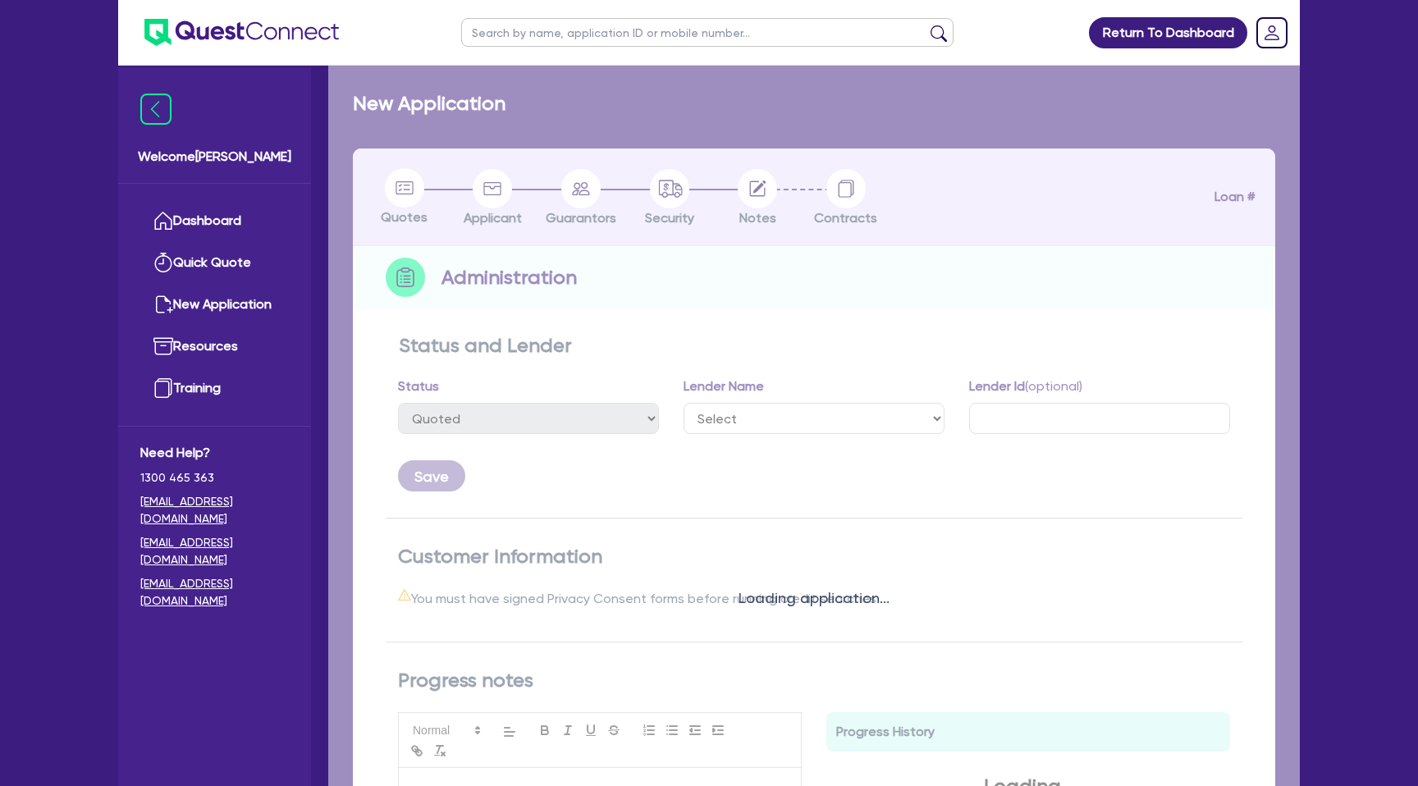
select select "DRAFTED_NEW"
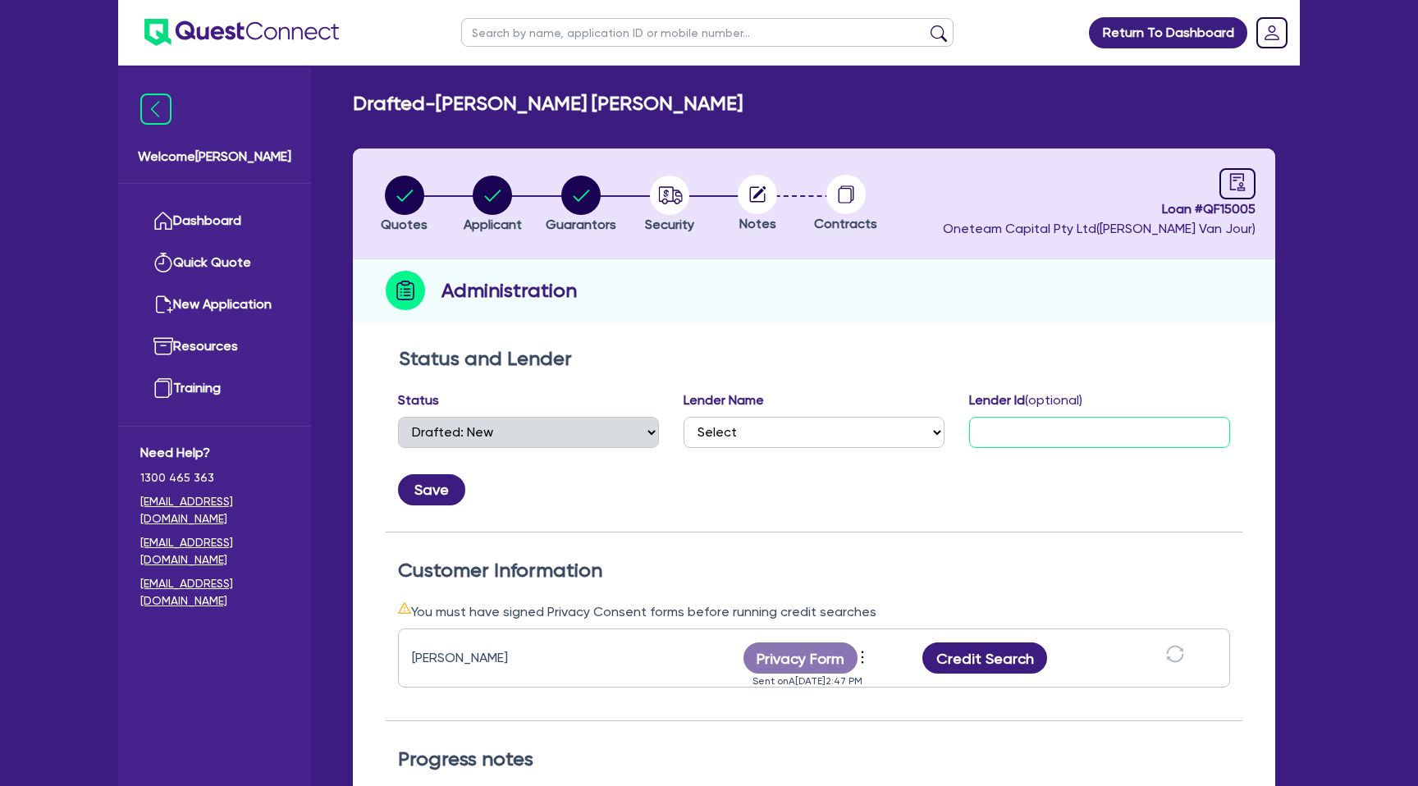
drag, startPoint x: 982, startPoint y: 419, endPoint x: 999, endPoint y: 385, distance: 38.5
click at [991, 400] on div "Lender Id (optional)" at bounding box center [1099, 419] width 261 height 57
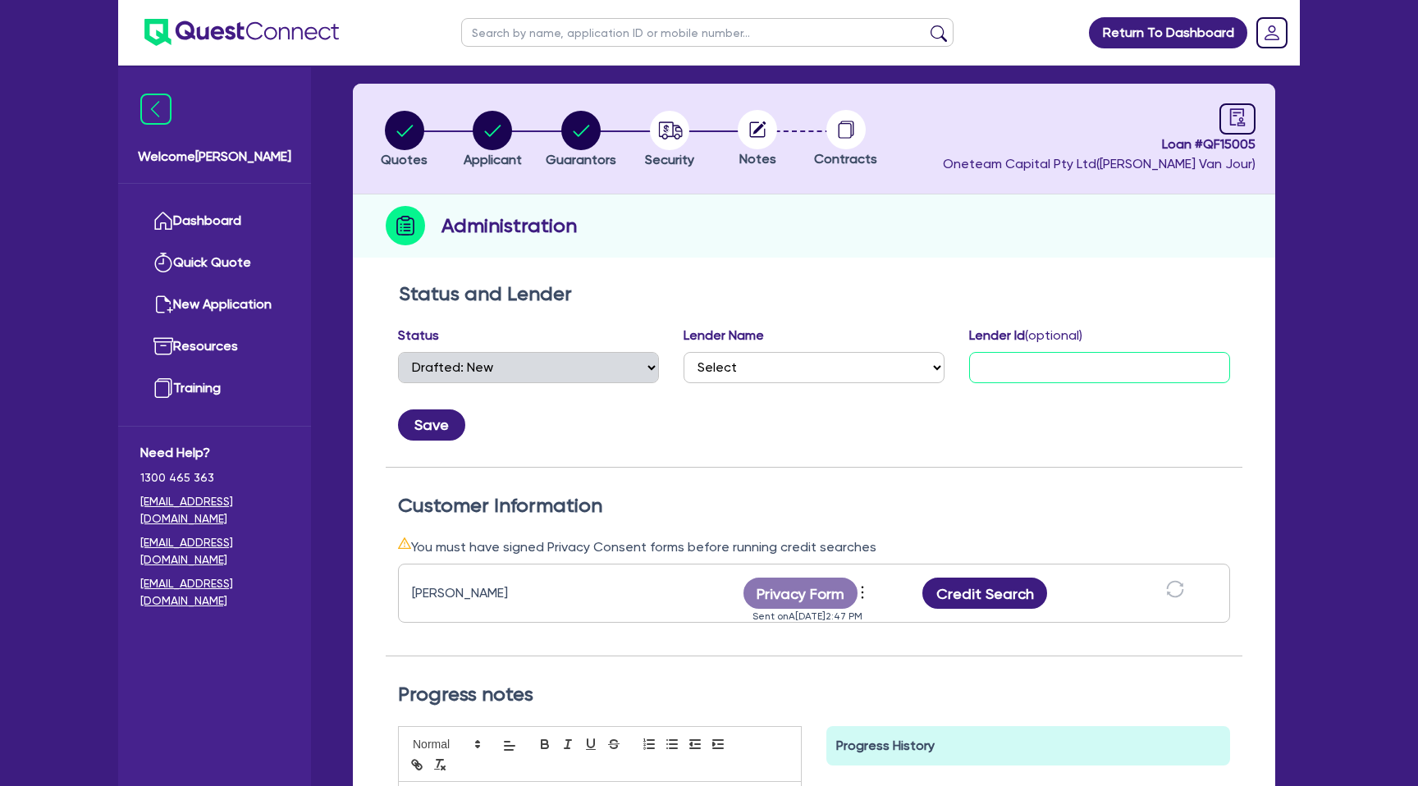
scroll to position [83, 0]
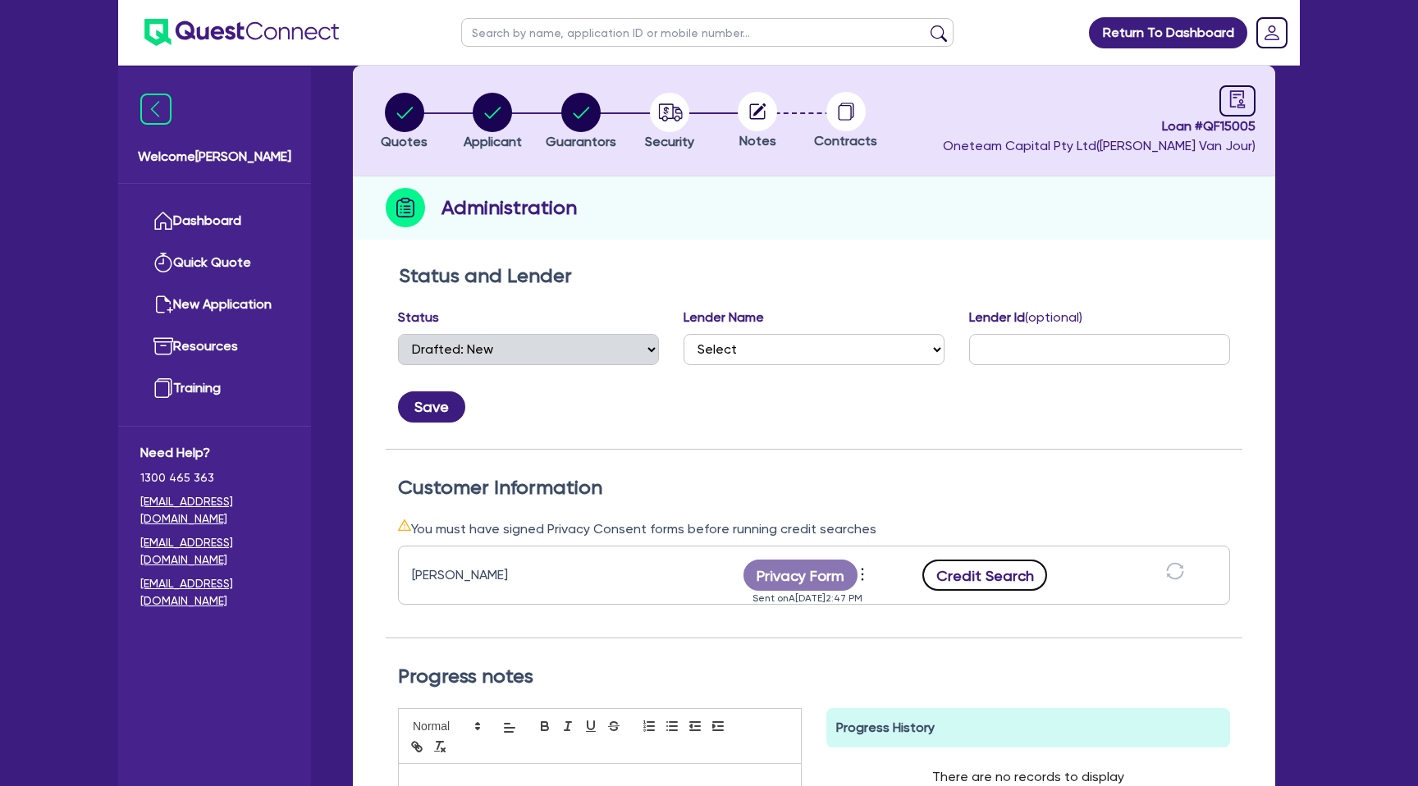
click at [972, 570] on button "Credit Search" at bounding box center [984, 575] width 125 height 31
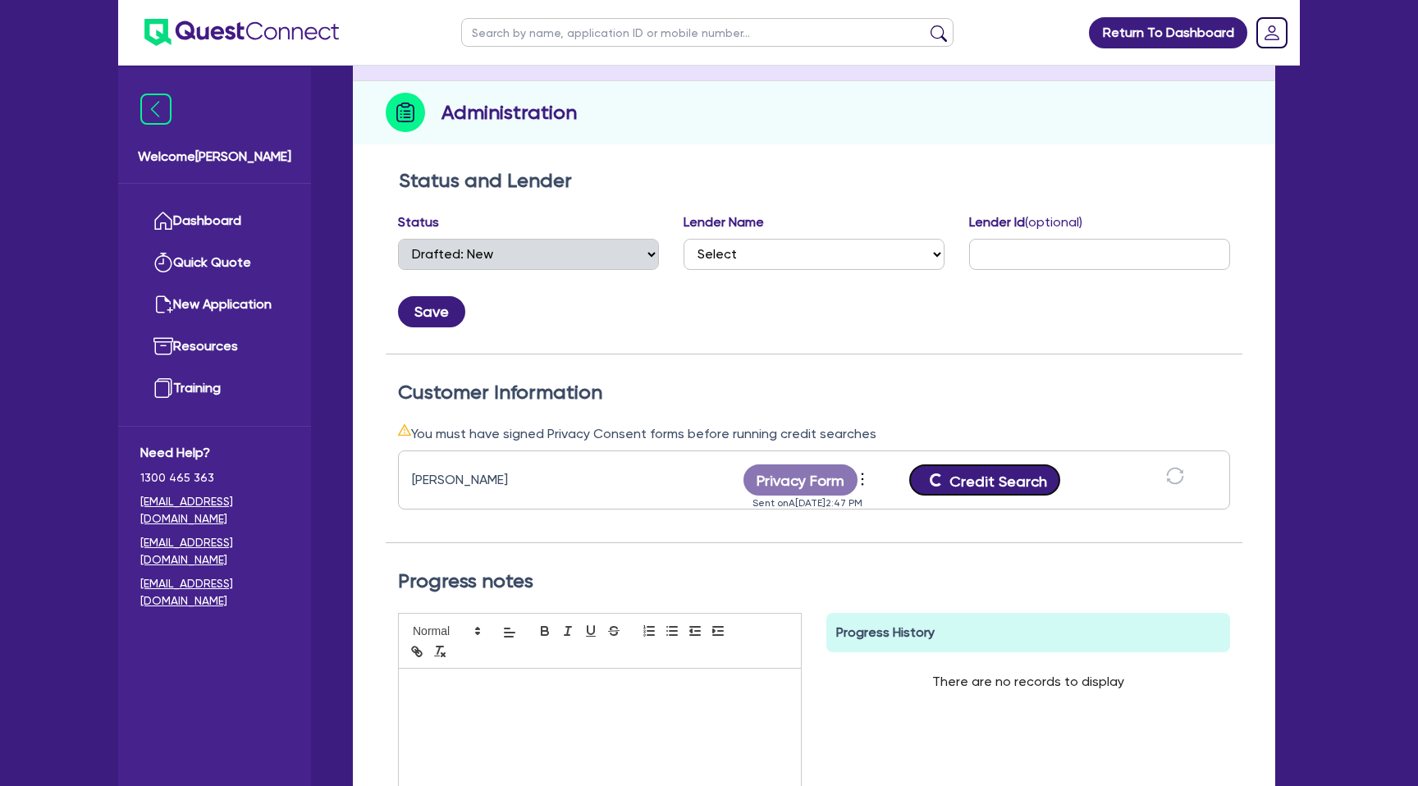
scroll to position [175, 0]
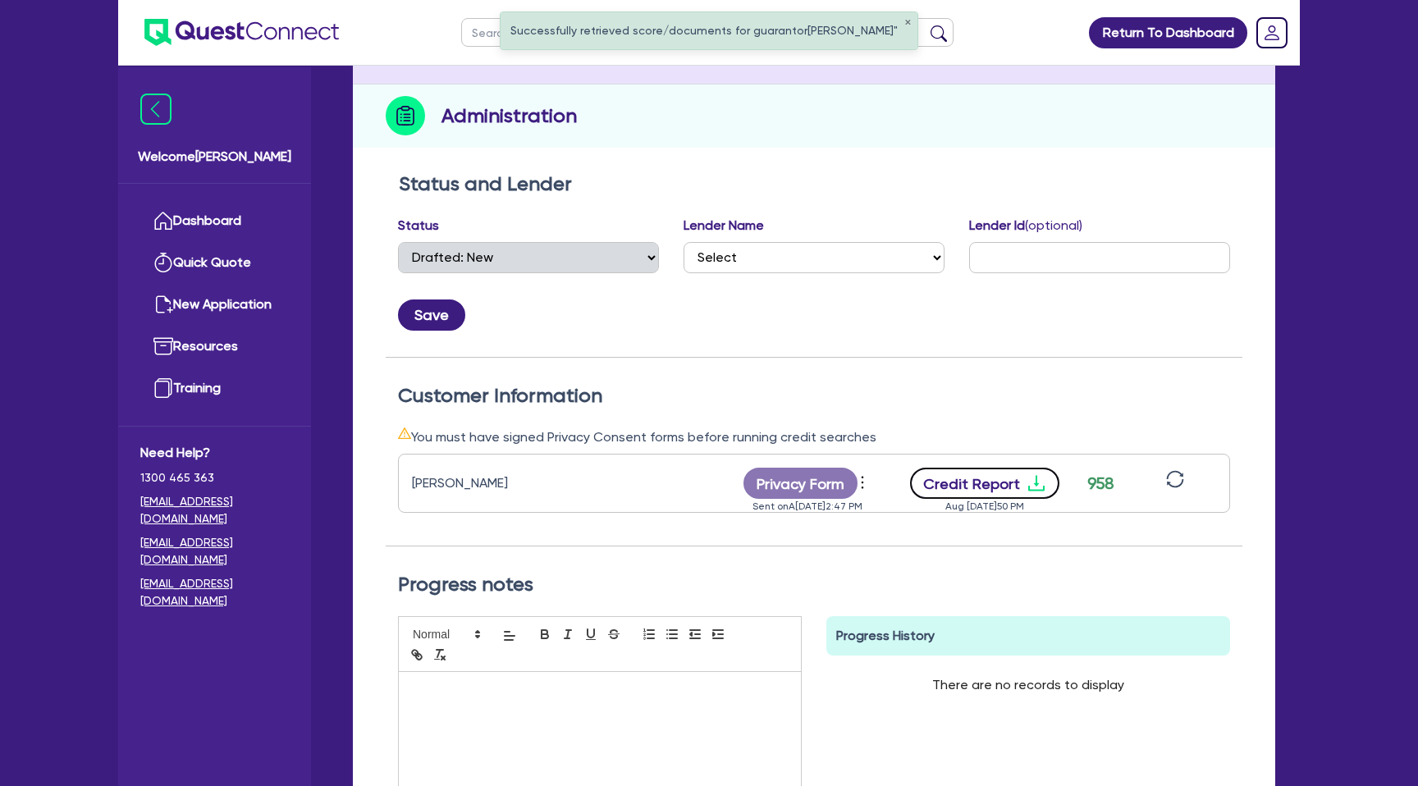
click at [1033, 474] on icon "download" at bounding box center [1037, 484] width 20 height 20
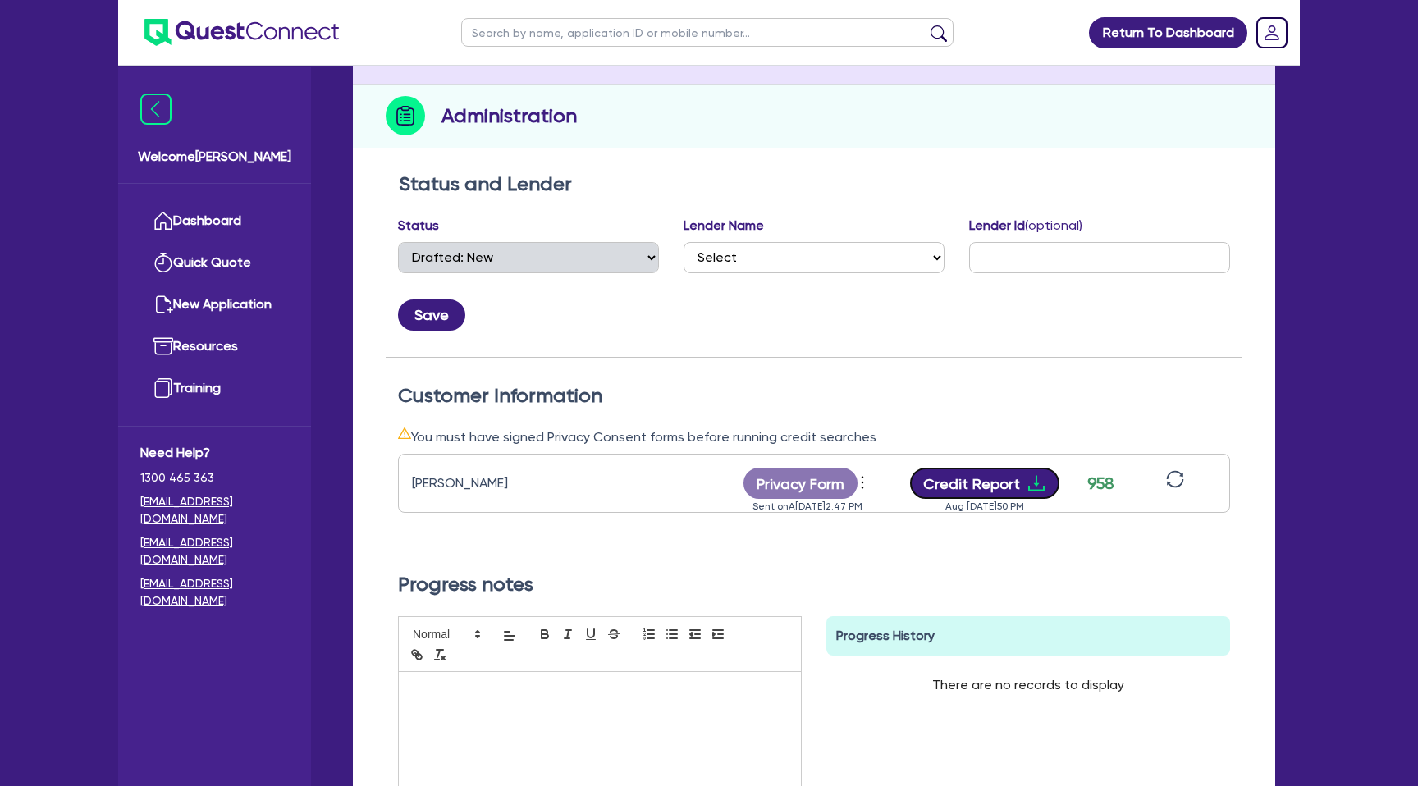
scroll to position [0, 0]
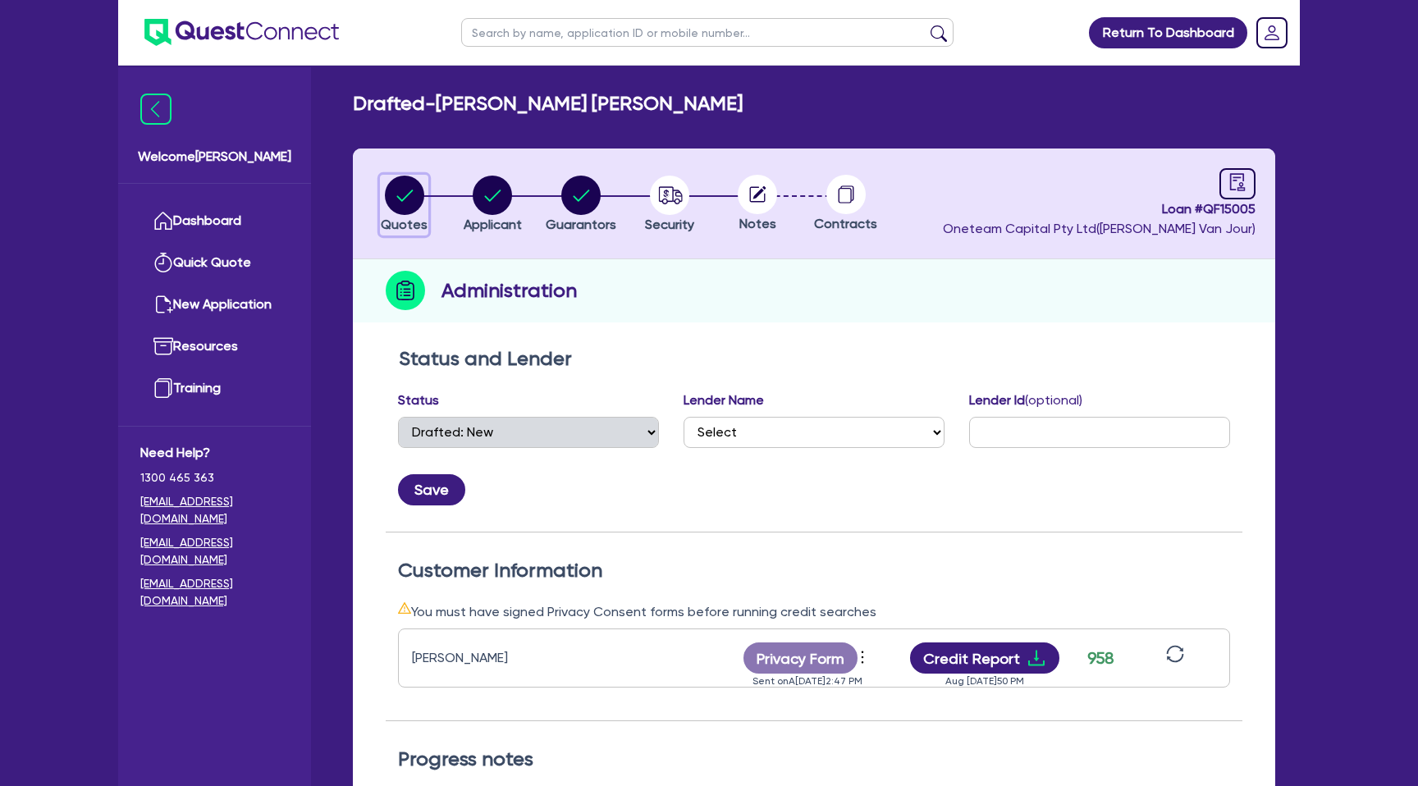
click at [408, 181] on circle "button" at bounding box center [404, 195] width 39 height 39
select select "CARS_AND_LIGHT_TRUCKS"
select select "PASSENGER_VEHICLES"
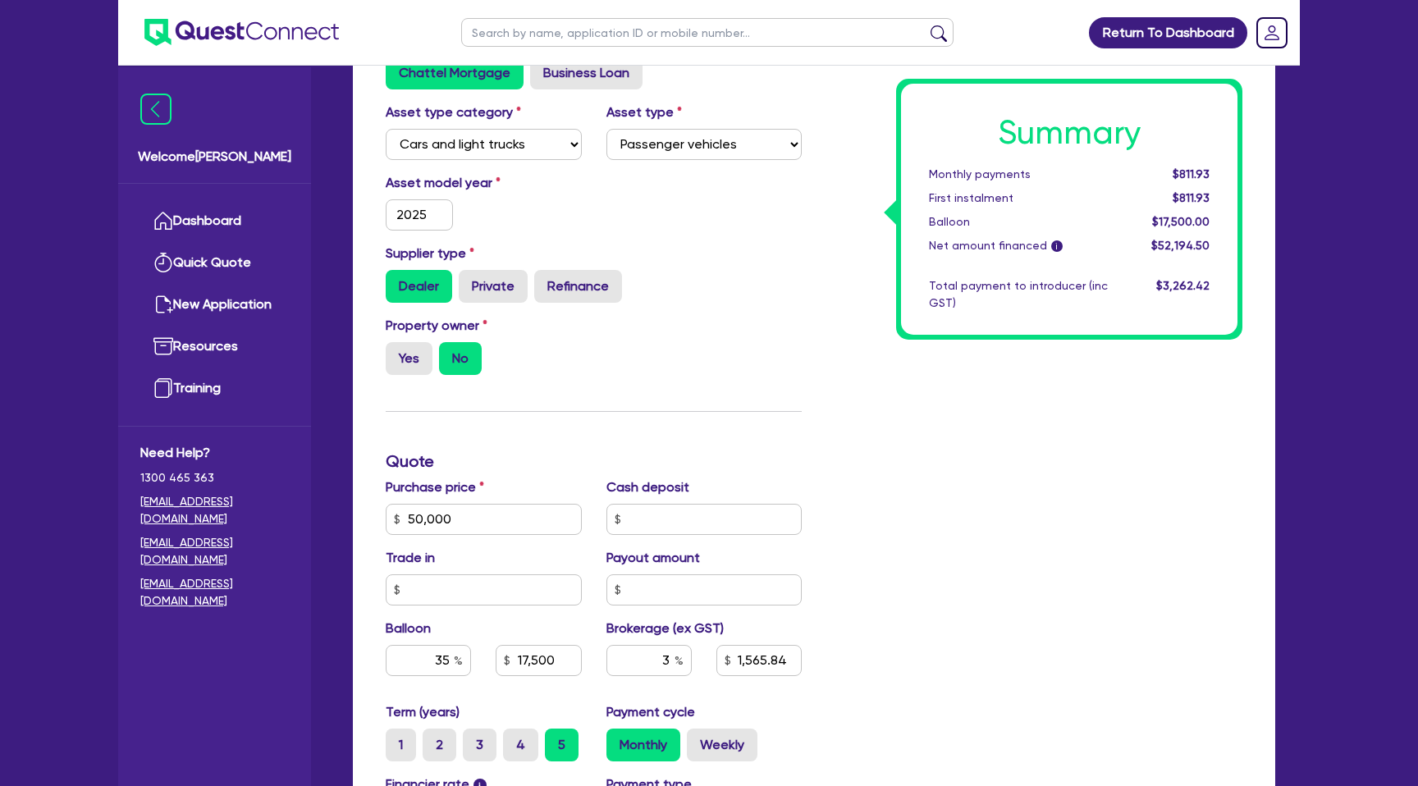
scroll to position [318, 0]
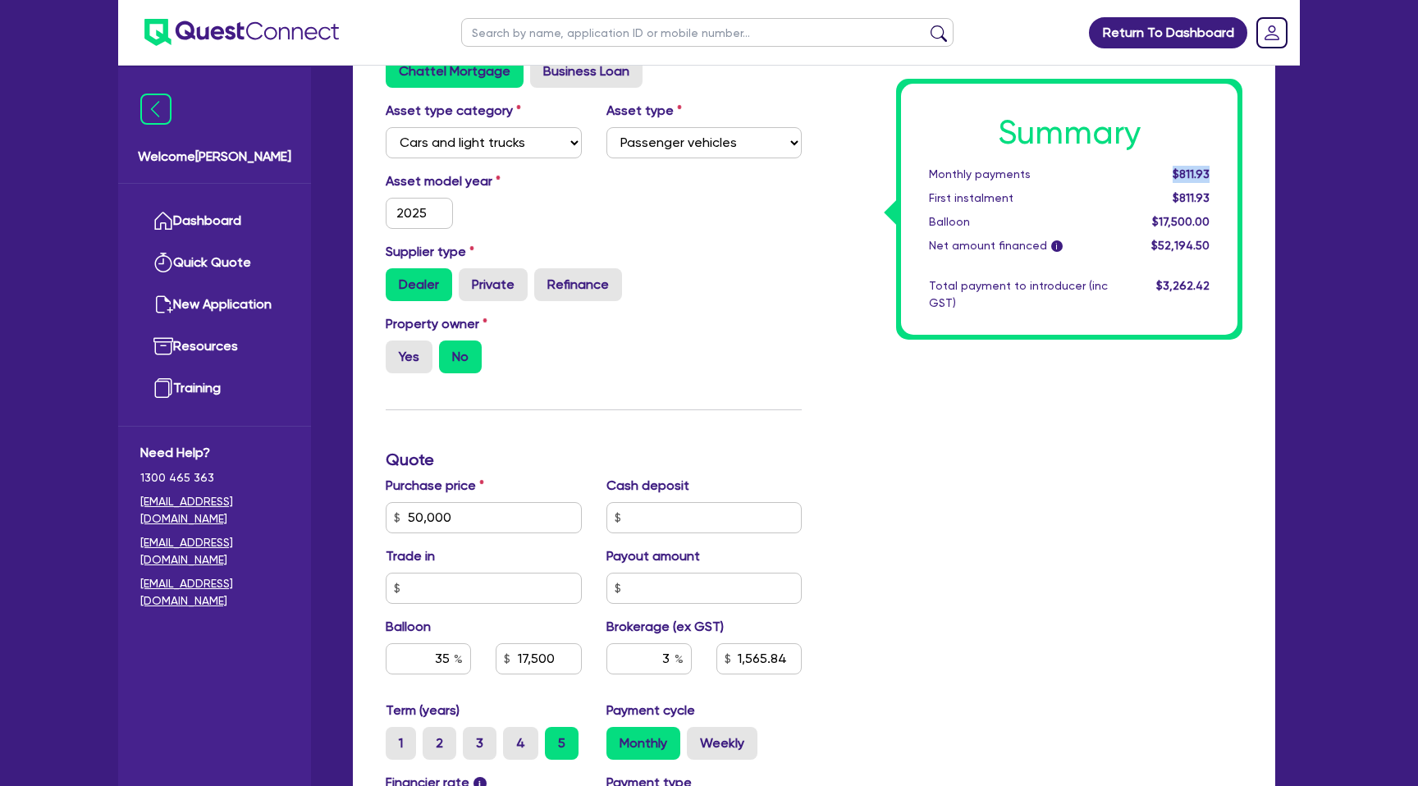
drag, startPoint x: 1175, startPoint y: 172, endPoint x: 1208, endPoint y: 172, distance: 32.8
click at [1208, 172] on span "$811.93" at bounding box center [1191, 173] width 37 height 13
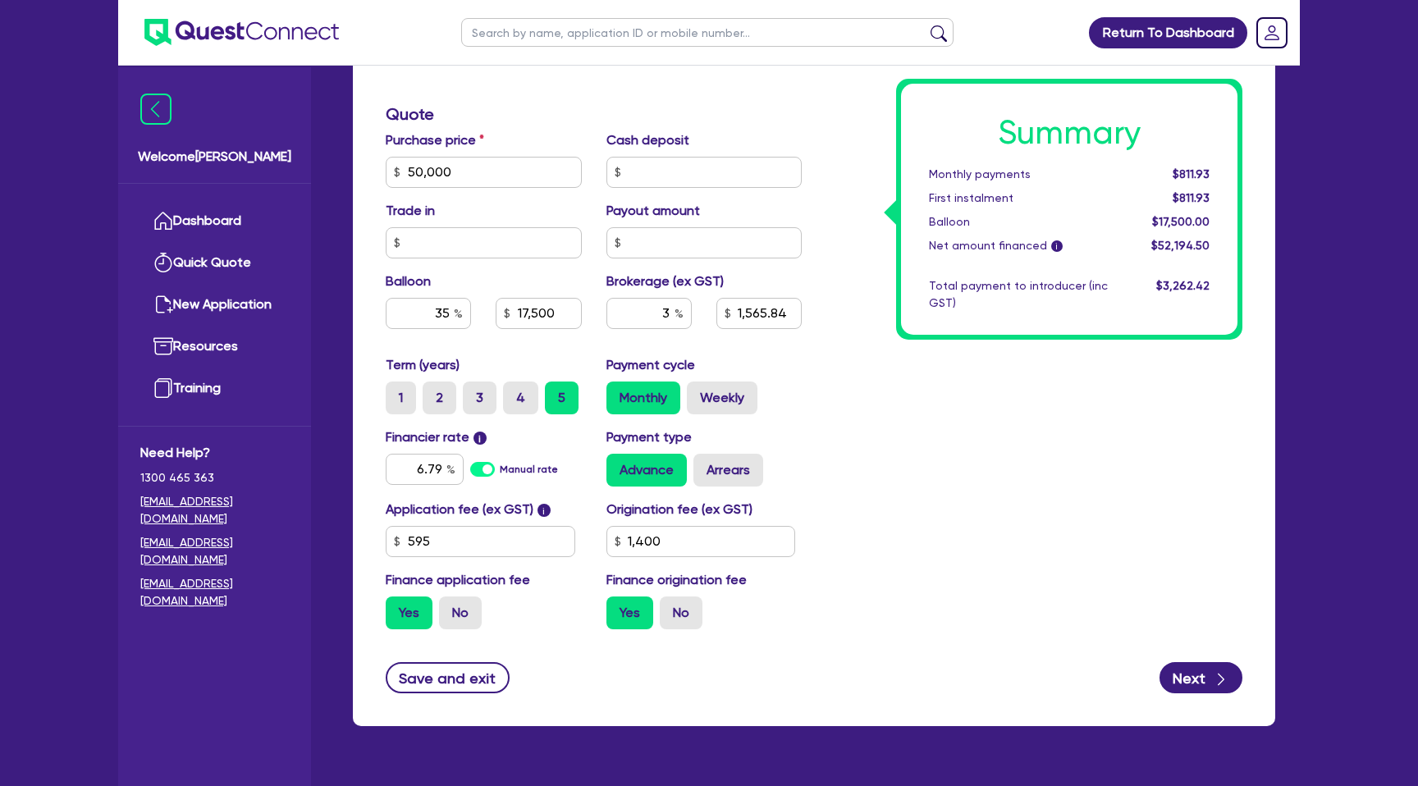
scroll to position [666, 0]
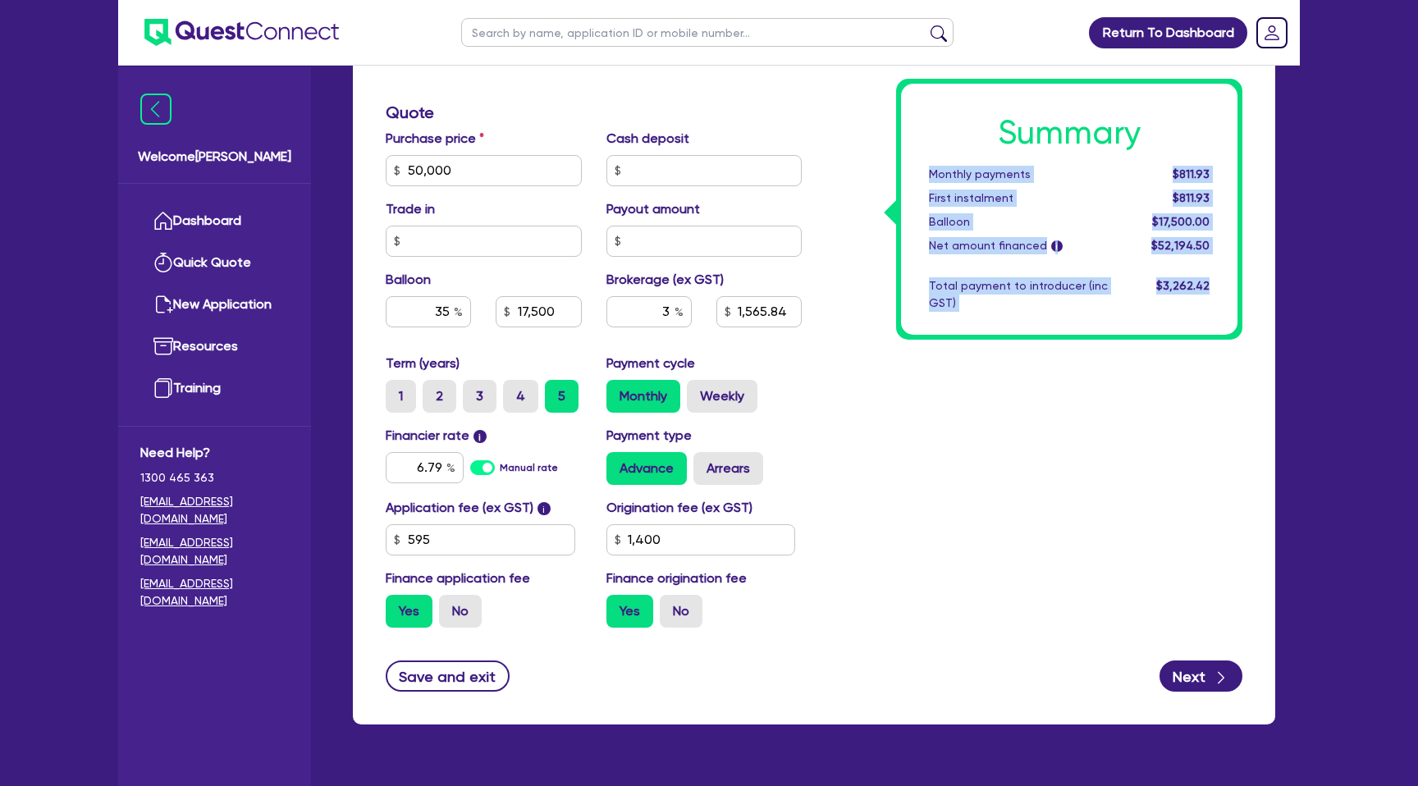
drag, startPoint x: 931, startPoint y: 172, endPoint x: 1216, endPoint y: 288, distance: 308.1
click at [1216, 289] on div "Summary Monthly payments $811.93 First instalment $811.93 Balloon $17,500.00 Ne…" at bounding box center [1069, 209] width 336 height 251
click at [931, 287] on div "Total payment to introducer (inc GST)" at bounding box center [1019, 294] width 204 height 34
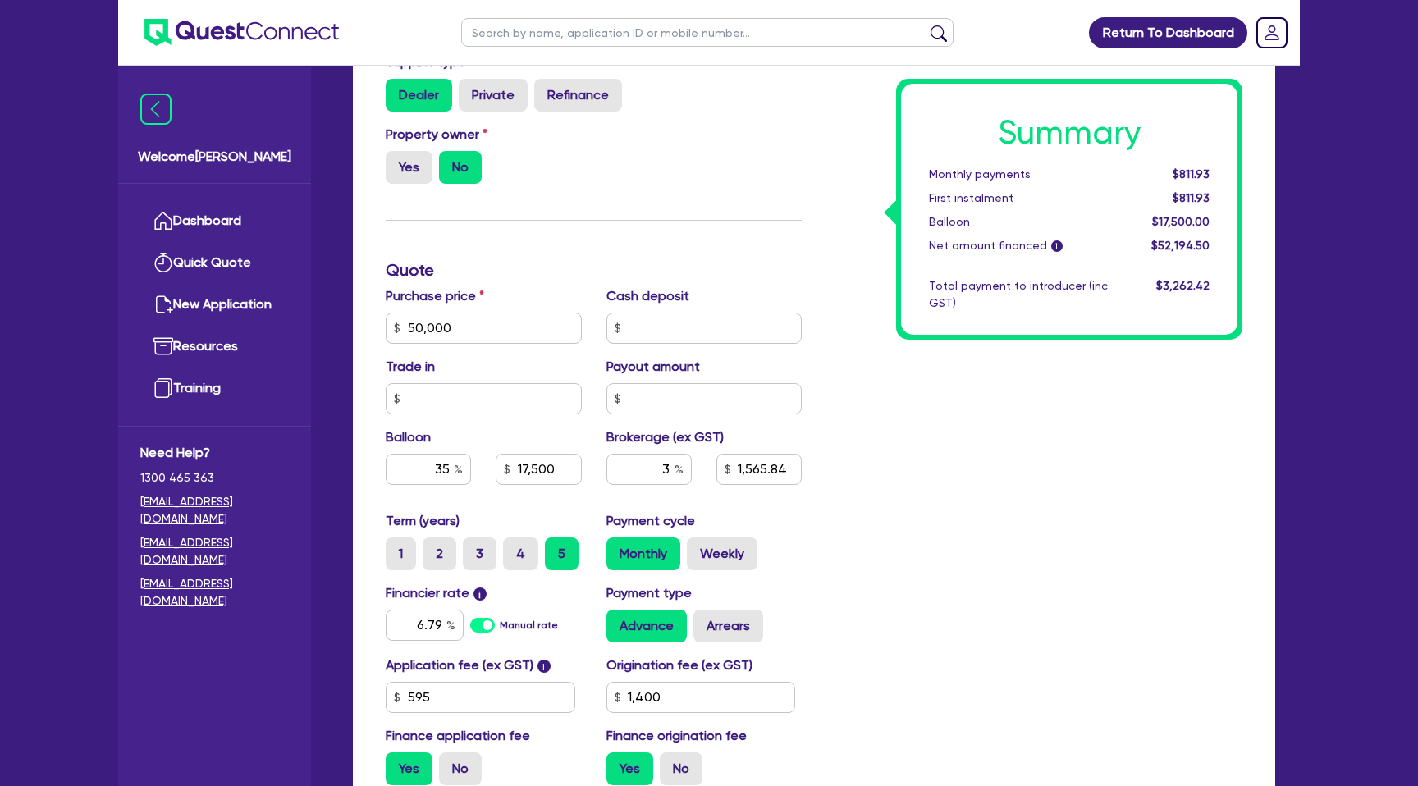
scroll to position [703, 0]
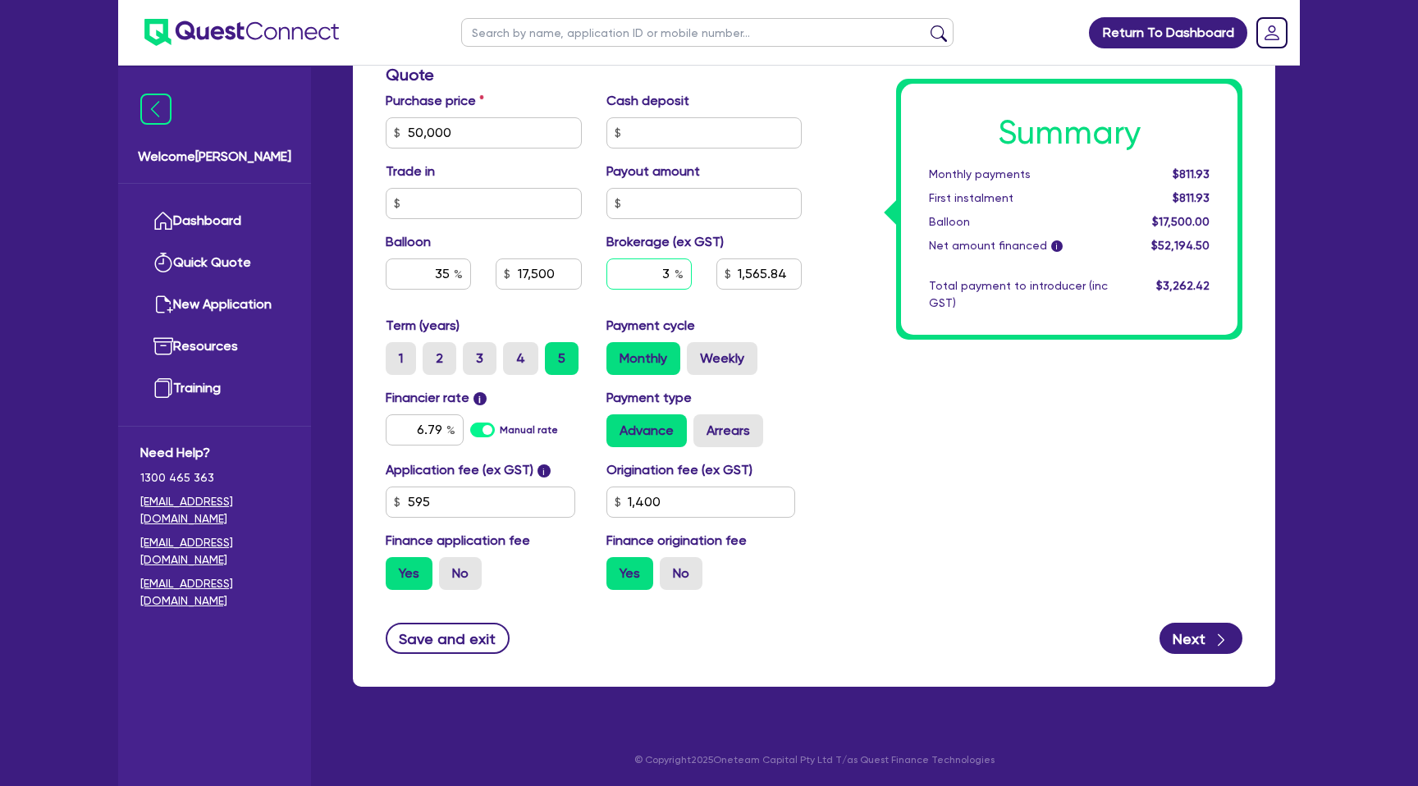
drag, startPoint x: 661, startPoint y: 274, endPoint x: 676, endPoint y: 274, distance: 15.6
click at [676, 274] on div "3" at bounding box center [648, 274] width 85 height 31
type input "50,000"
type input "17,500"
type input "1,565.84"
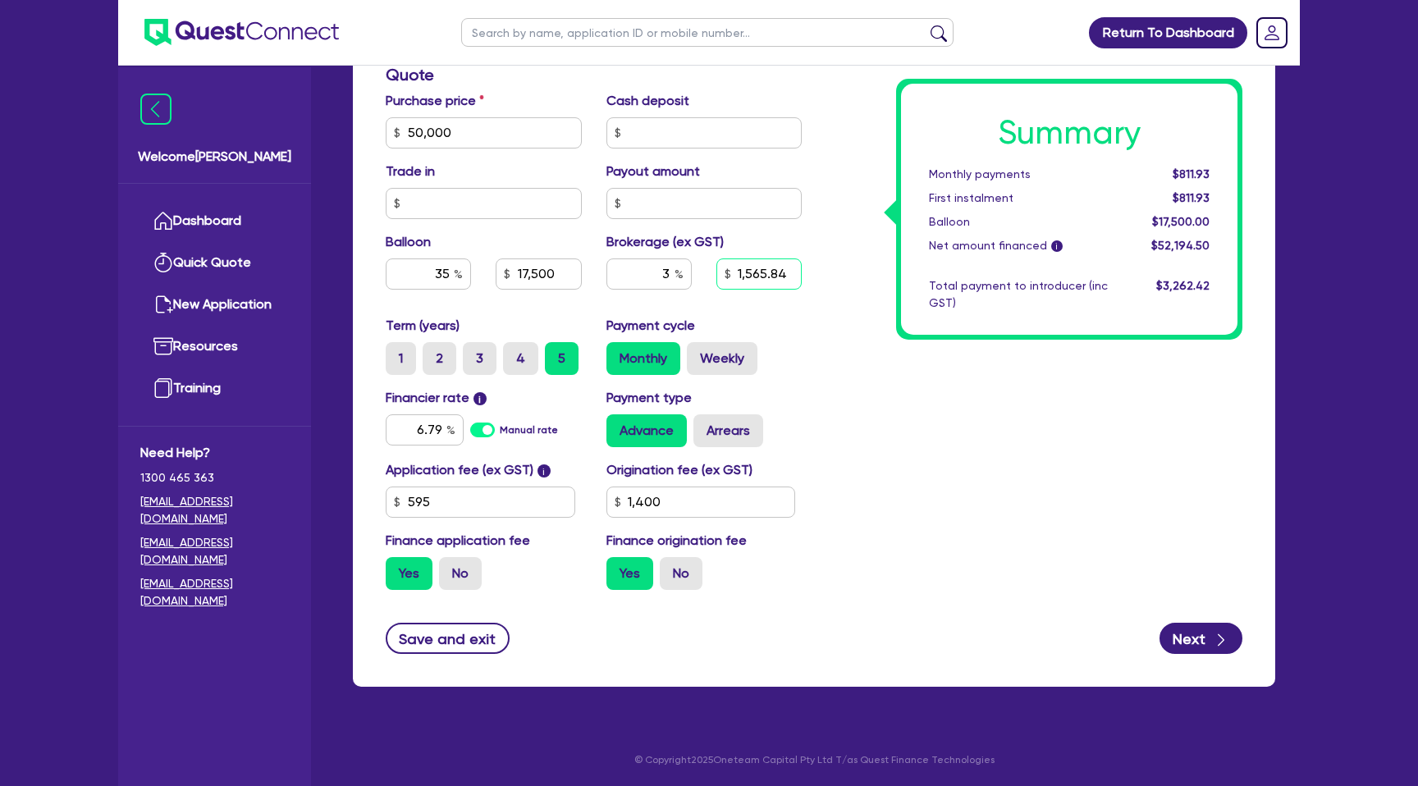
type input "1,400"
type input "50,000"
type input "17,500"
type input "1,565.84"
type input "1,400"
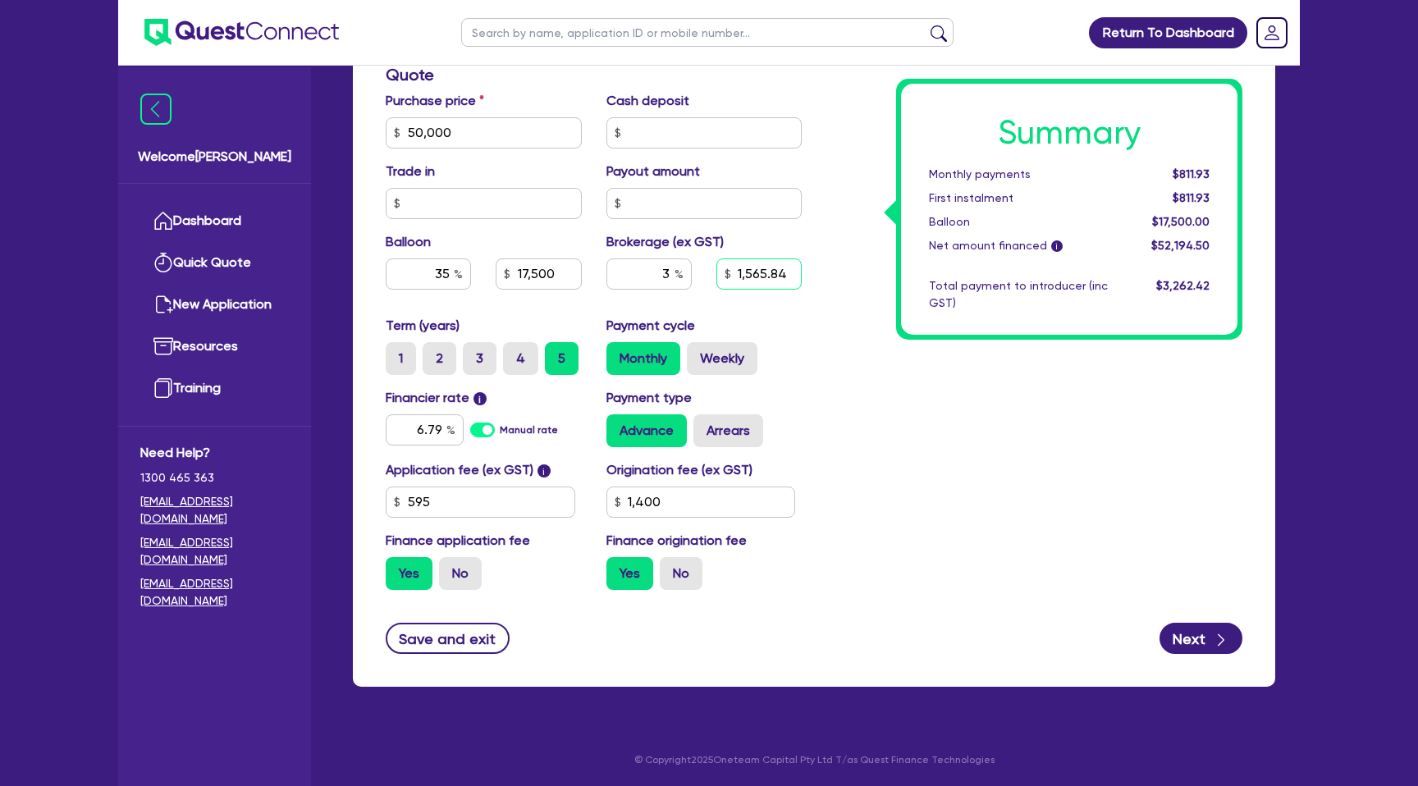
drag, startPoint x: 737, startPoint y: 268, endPoint x: 785, endPoint y: 268, distance: 48.4
click at [785, 268] on input "1,565.84" at bounding box center [758, 274] width 85 height 31
click at [821, 265] on div "Summary Monthly payments $811.93 First instalment $811.93 Balloon $17,500.00 Ne…" at bounding box center [1034, 123] width 441 height 959
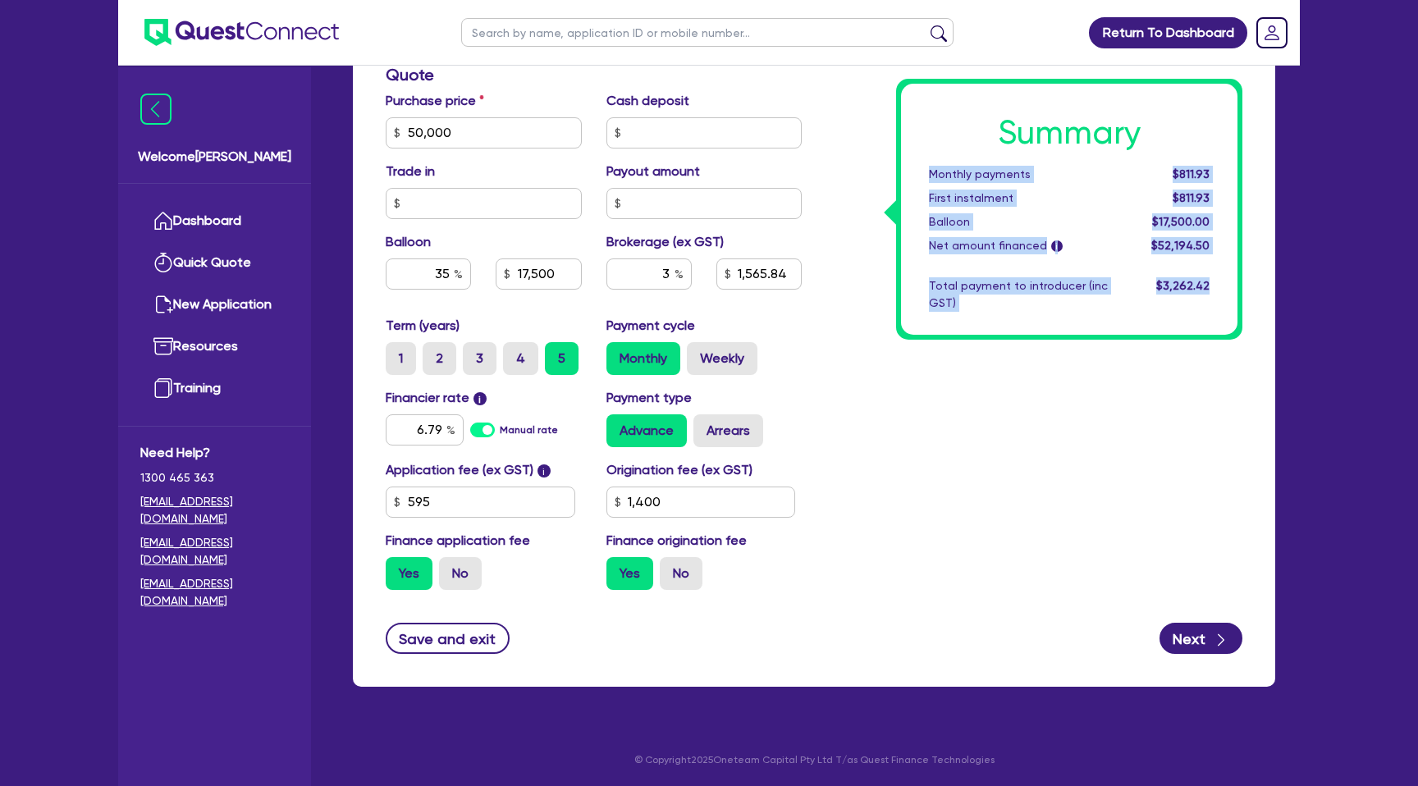
drag, startPoint x: 931, startPoint y: 173, endPoint x: 1228, endPoint y: 291, distance: 319.4
click at [1228, 291] on div "Summary Monthly payments $811.93 First instalment $811.93 Balloon $17,500.00 Ne…" at bounding box center [1069, 209] width 336 height 251
click at [866, 158] on div "Summary Monthly payments $811.93 First instalment $811.93 Balloon $17,500.00 Ne…" at bounding box center [1034, 123] width 441 height 959
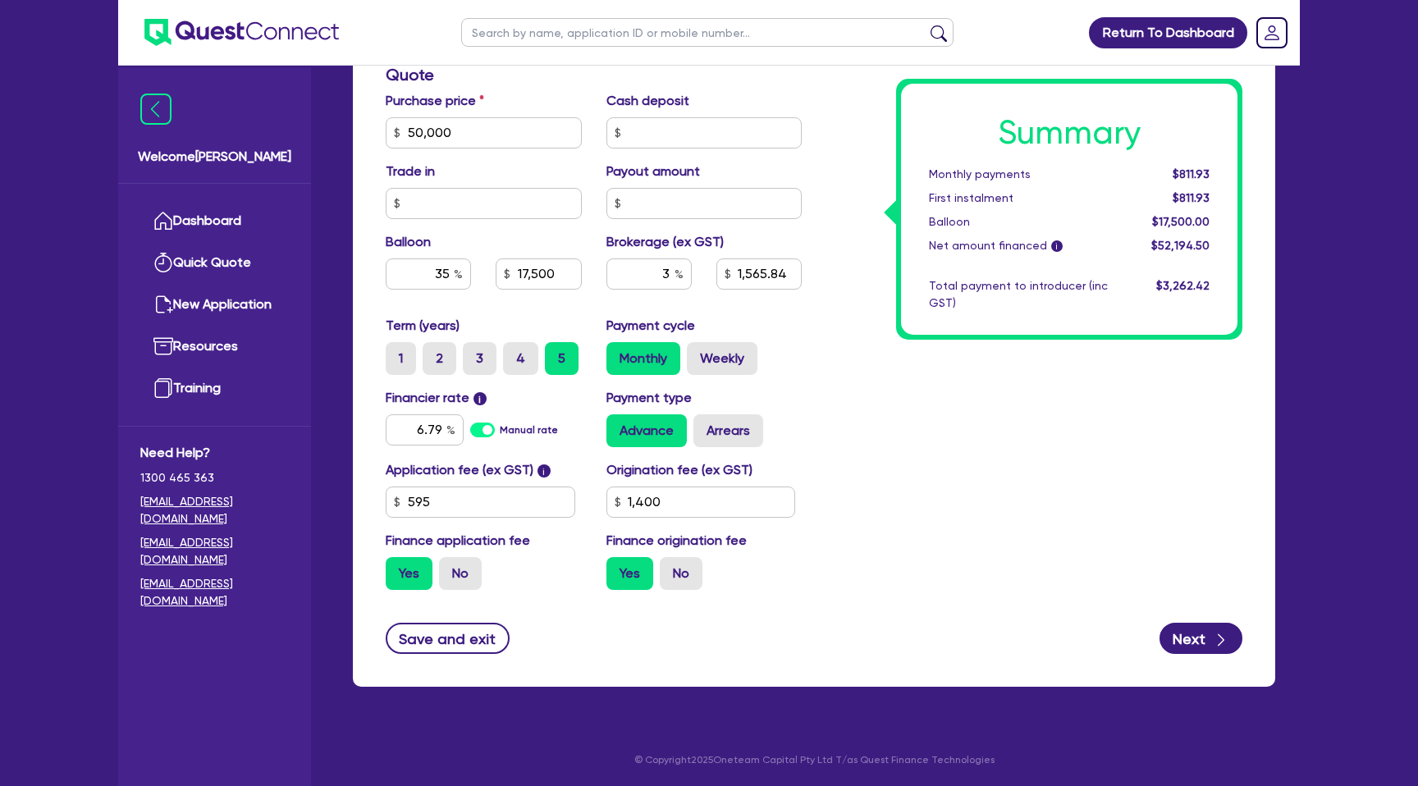
scroll to position [0, 0]
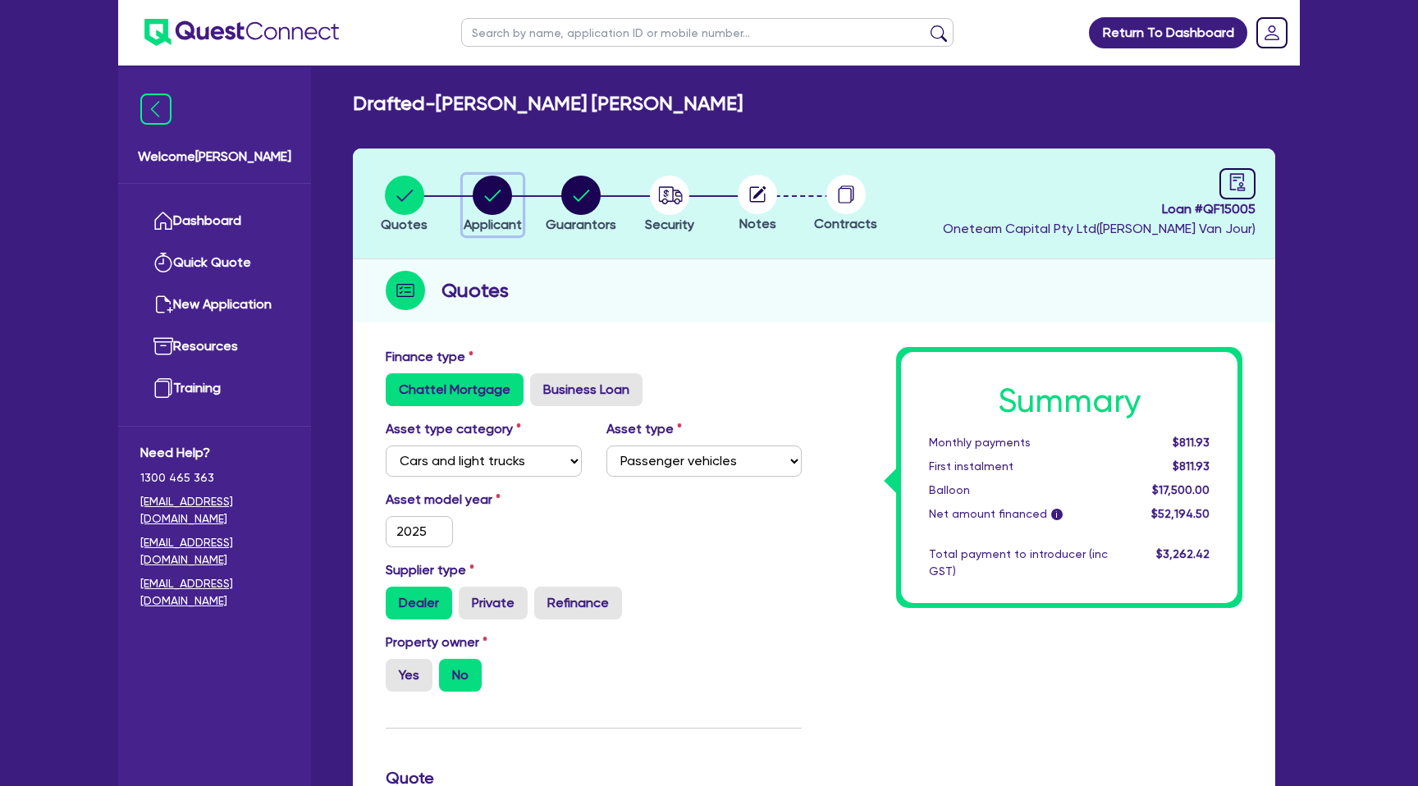
click at [489, 181] on circle "button" at bounding box center [492, 195] width 39 height 39
select select "SOLE_TRADER"
select select "BUILDING_CONSTRUCTION"
select select "TRADES_SERVICES_CONSUMERS"
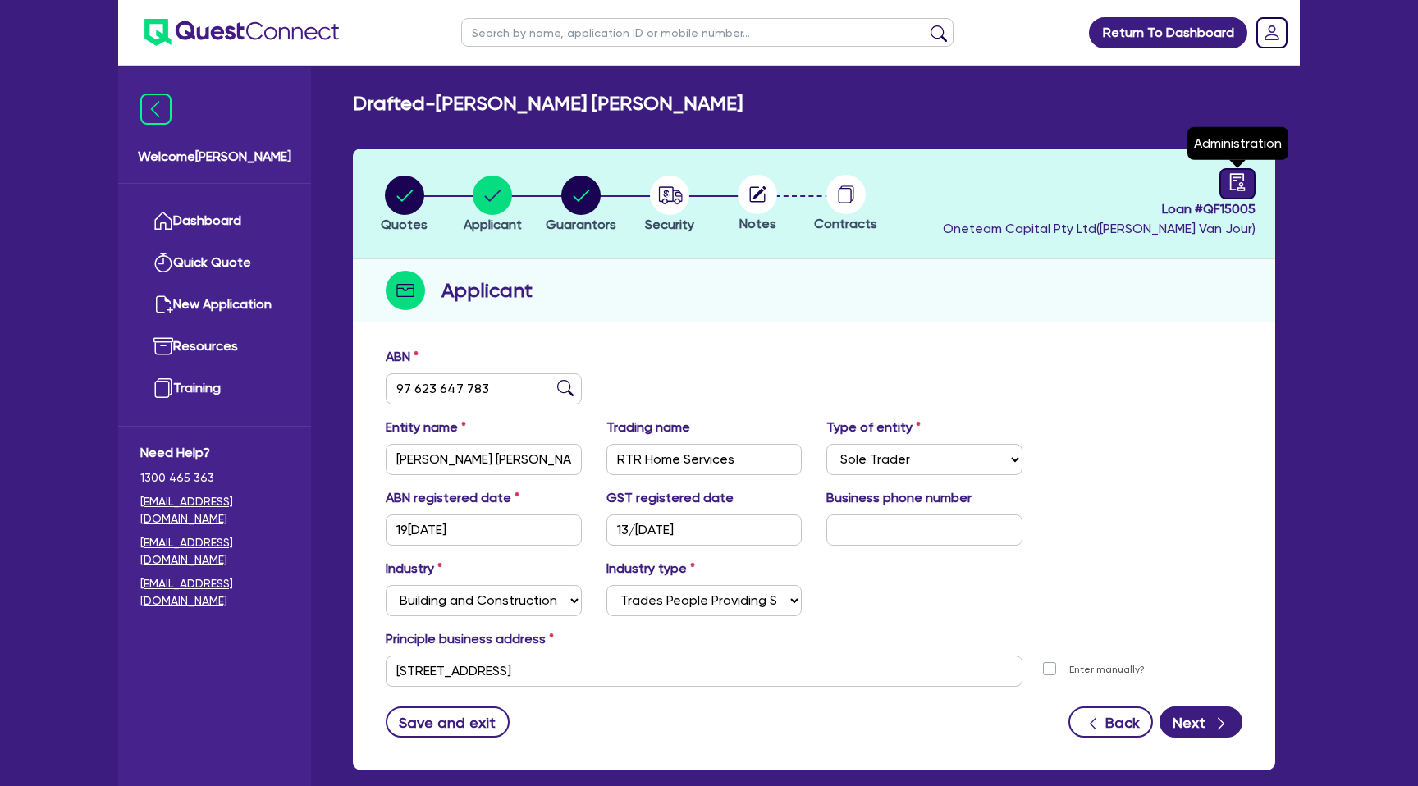
click at [1240, 179] on icon "audit" at bounding box center [1238, 182] width 18 height 18
select select "DRAFTED_NEW"
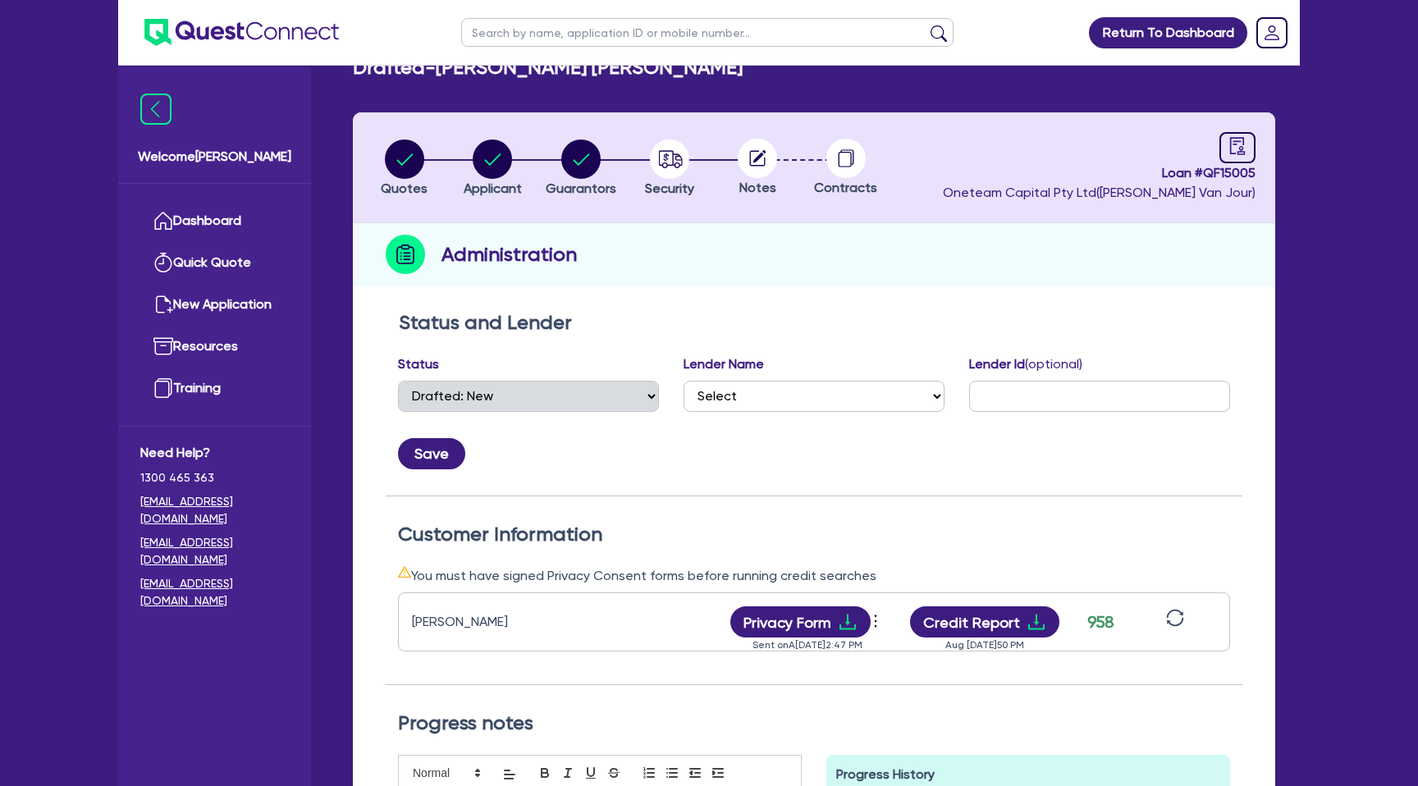
scroll to position [58, 0]
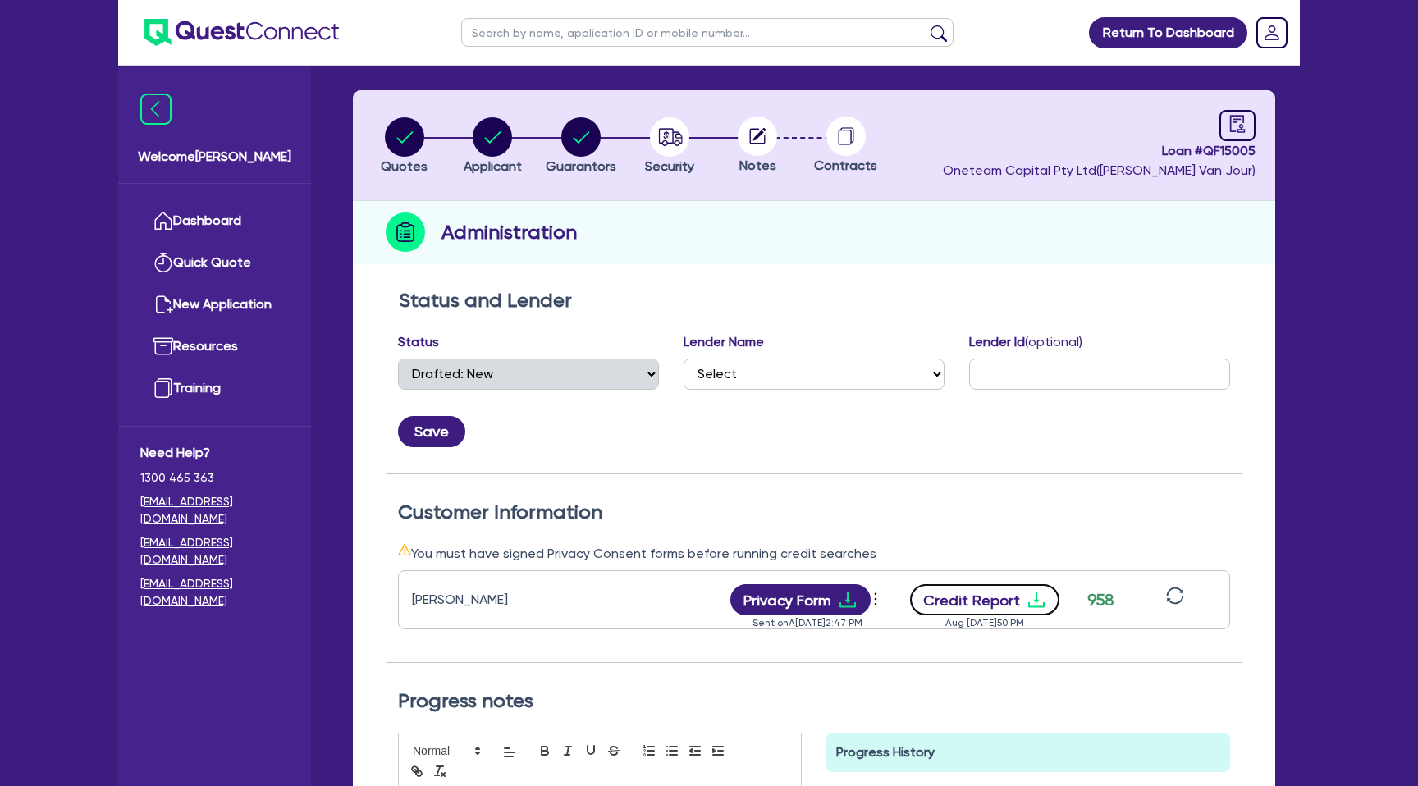
click at [1016, 601] on button "Credit Report" at bounding box center [985, 599] width 150 height 31
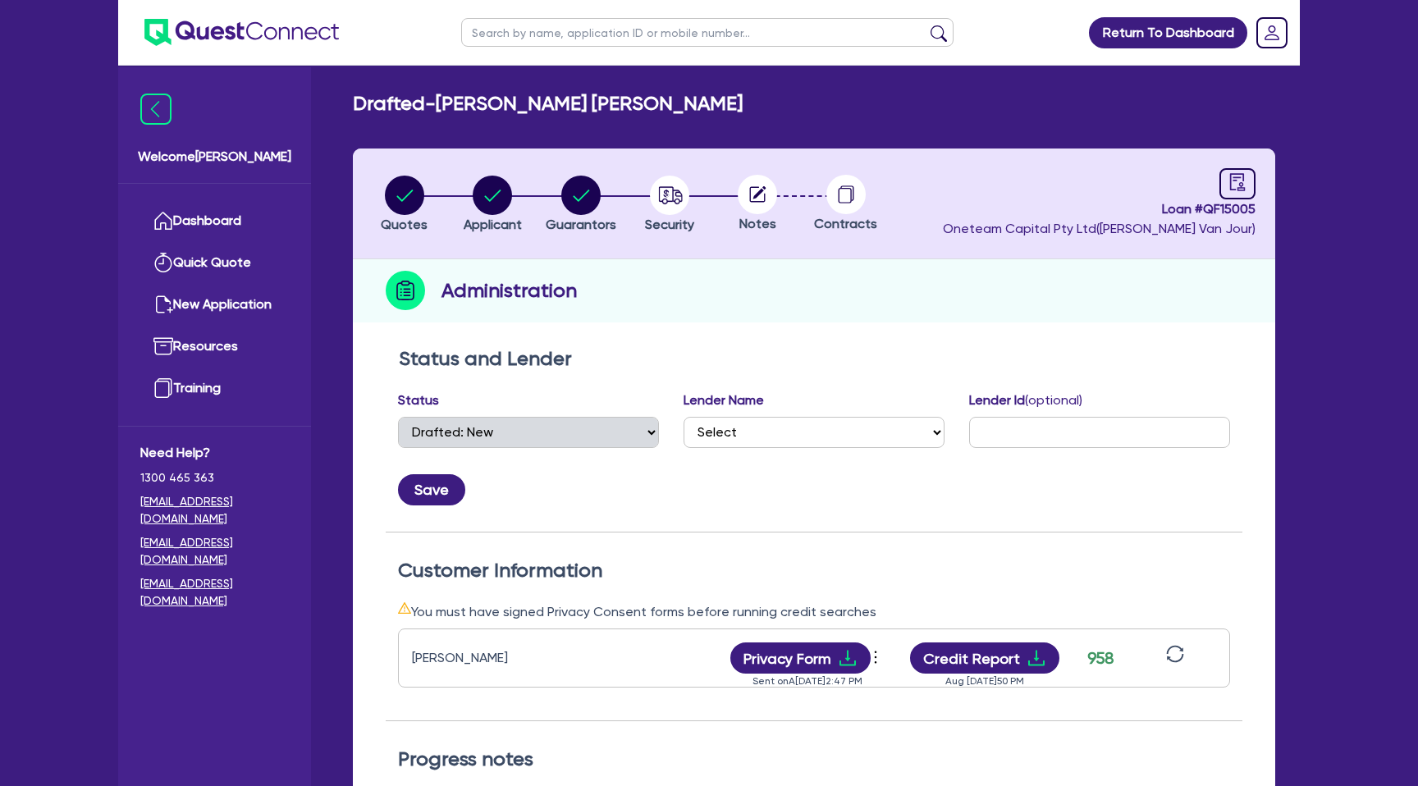
click at [227, 197] on ul "Dashboard Quick Quote New Application Ref Company Ref Salesperson Resources Tra…" at bounding box center [214, 305] width 193 height 242
click at [219, 227] on link "Dashboard" at bounding box center [214, 221] width 149 height 42
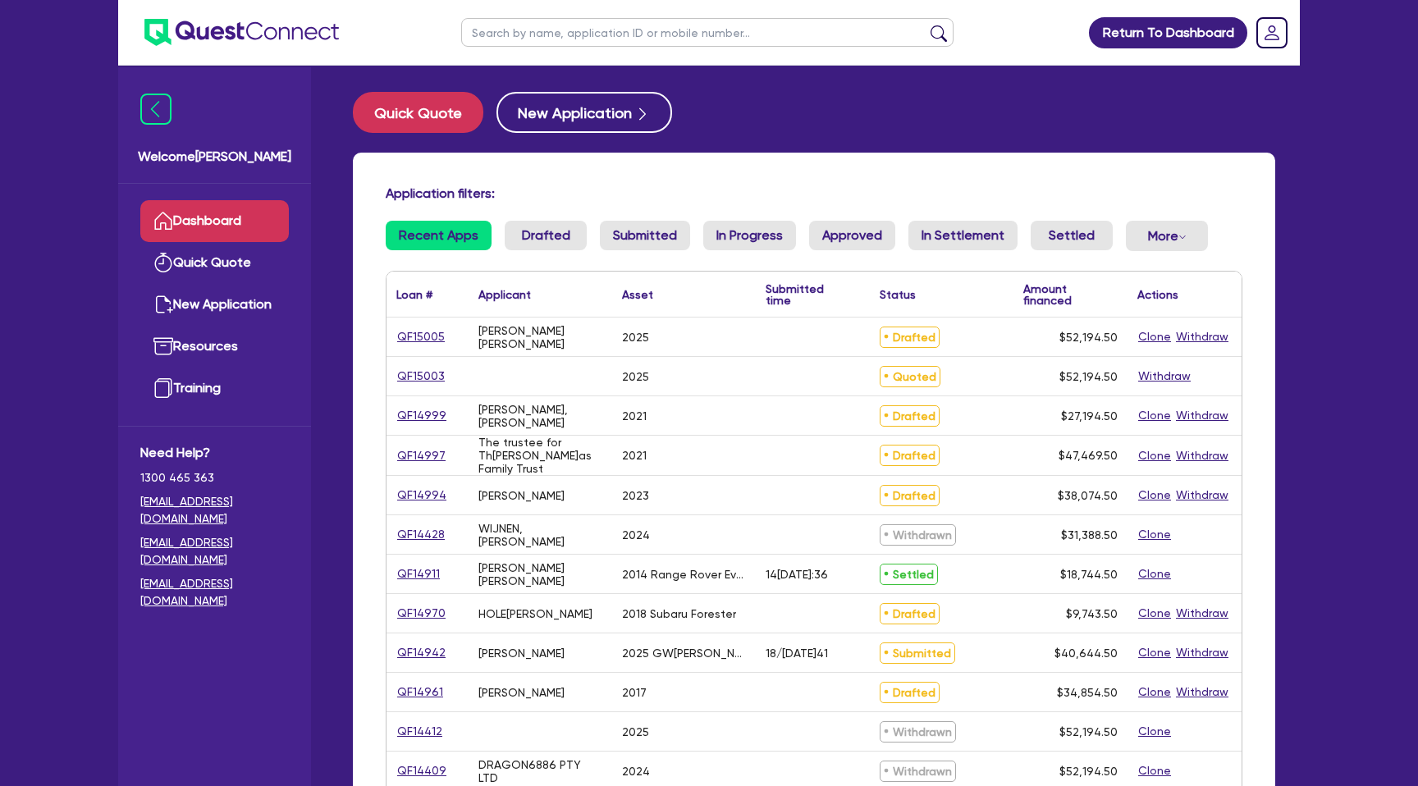
click at [540, 34] on input "text" at bounding box center [707, 32] width 492 height 29
type input "[PERSON_NAME]"
click at [926, 25] on button "submit" at bounding box center [939, 36] width 26 height 23
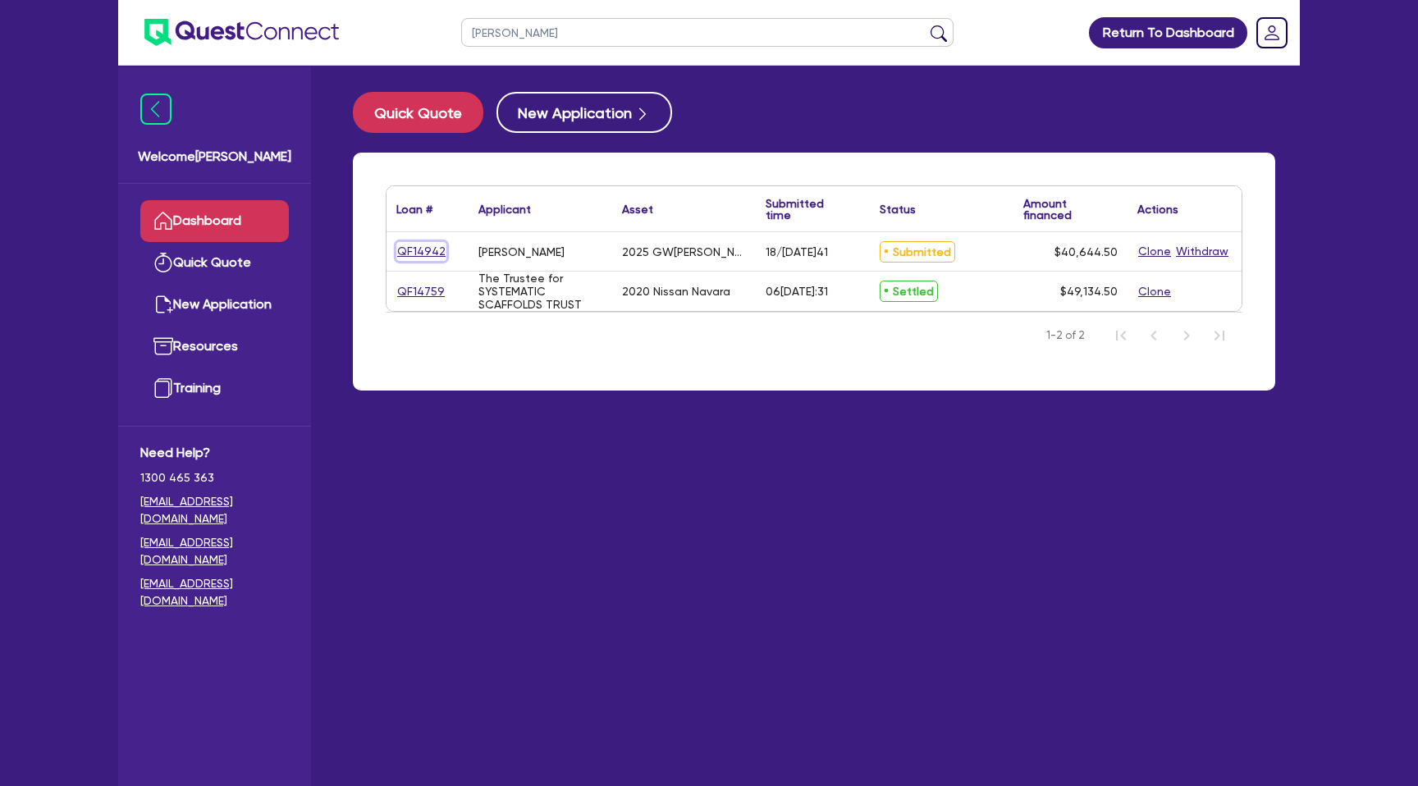
click at [419, 249] on link "QF14942" at bounding box center [421, 251] width 50 height 19
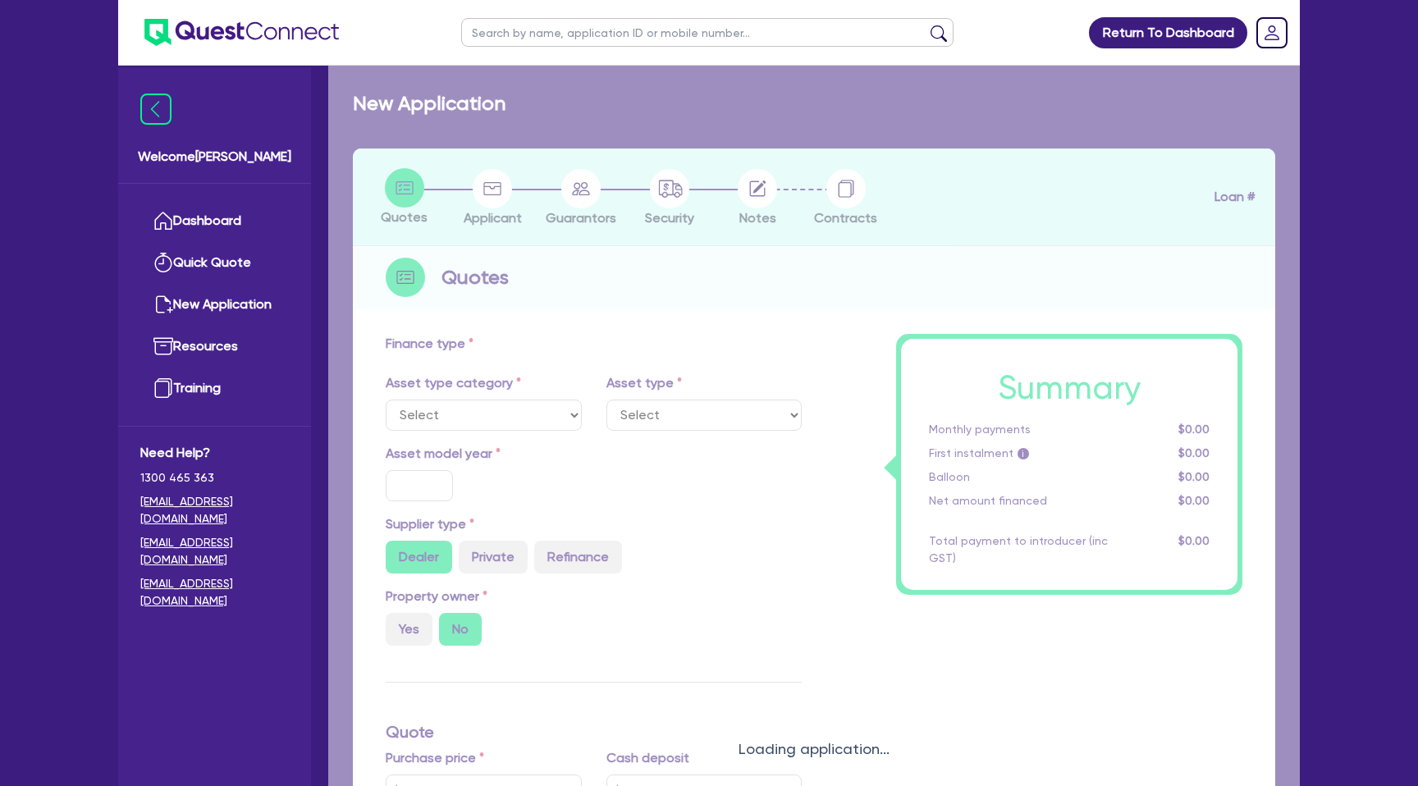
select select "CARS_AND_LIGHT_TRUCKS"
type input "2025"
type input "35,000"
type input "55,000"
type input "59,000"
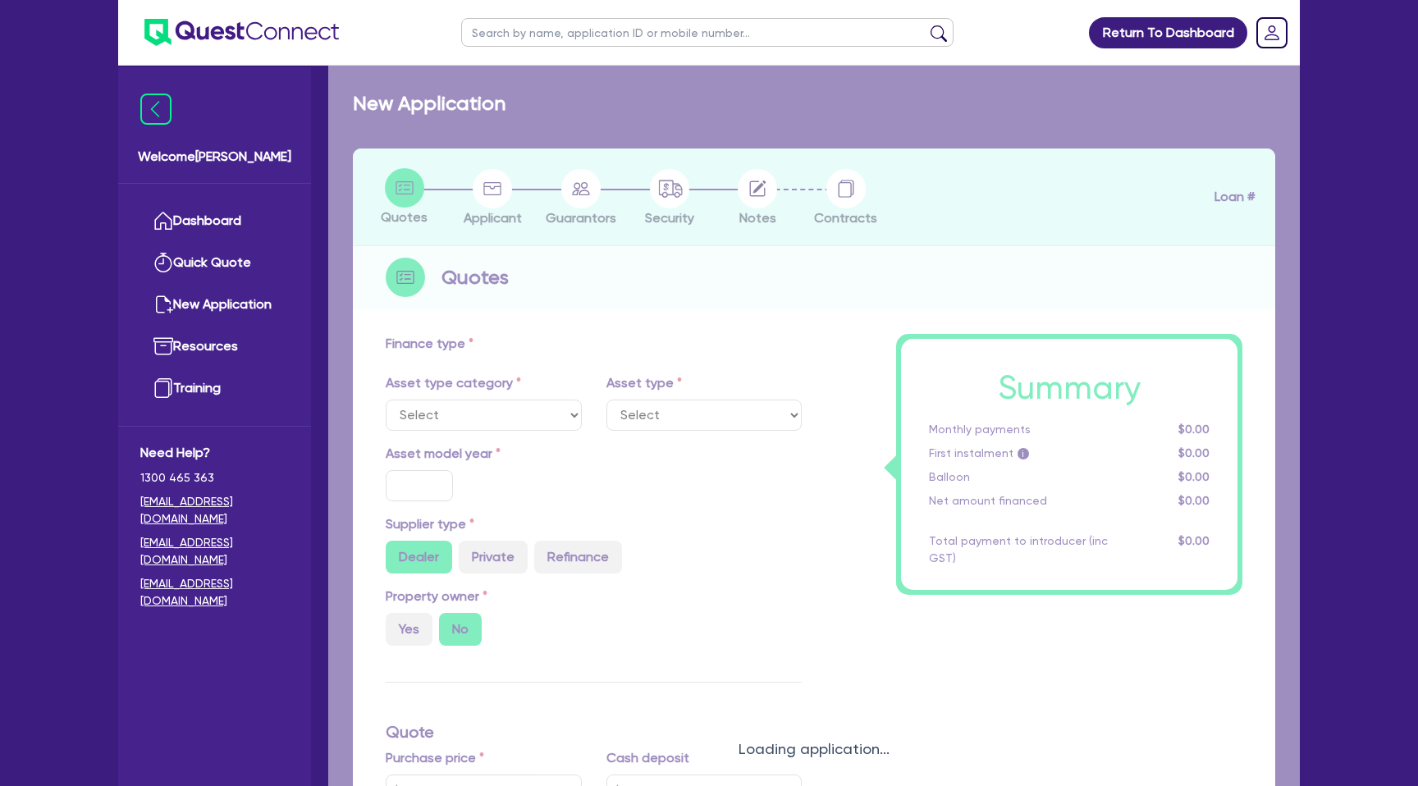
type input "8"
type input "3,251.56"
type input "14.95"
type input "900"
select select "PASSENGER_VEHICLES"
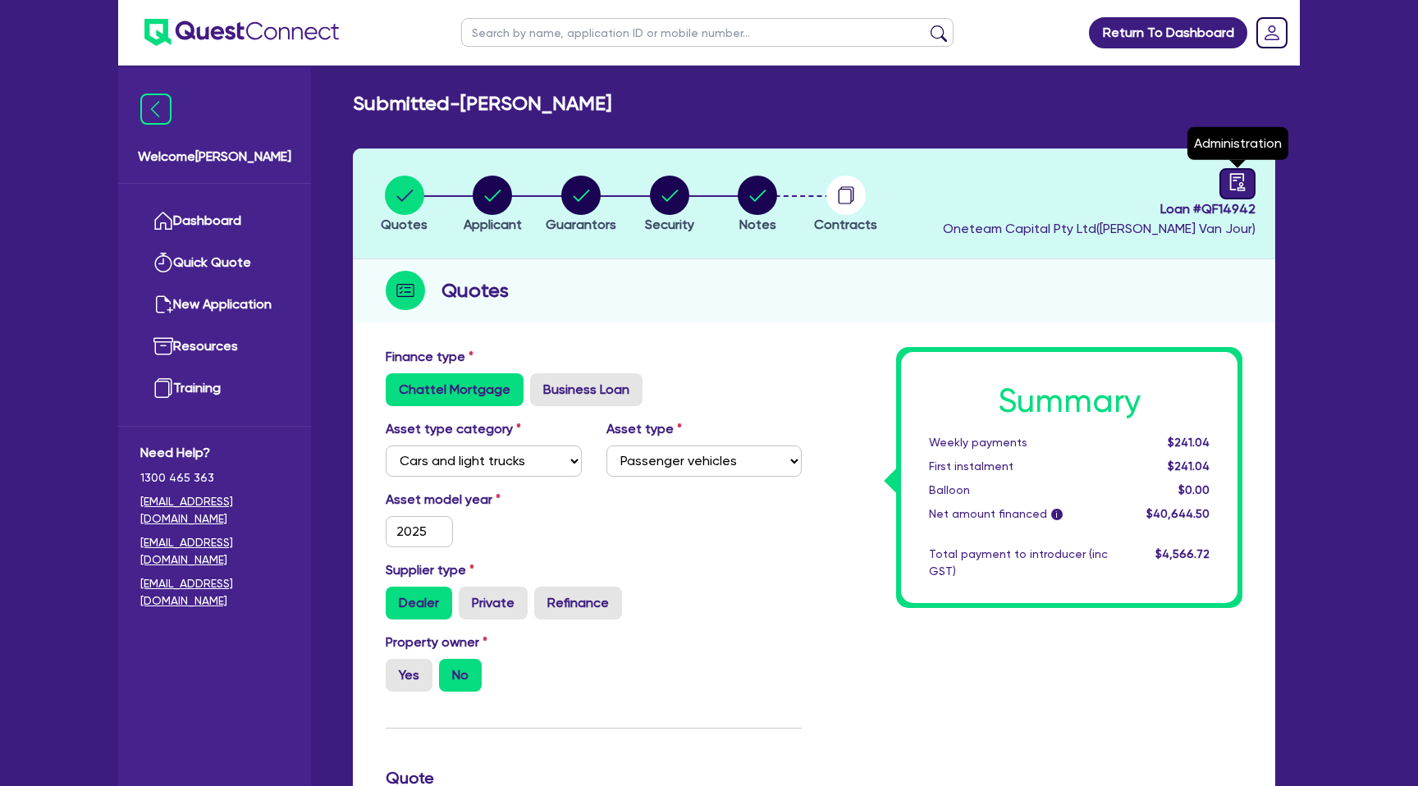
click at [1231, 185] on icon "audit" at bounding box center [1238, 182] width 18 height 18
select select "SUBMITTED_NEW"
select select "Azora"
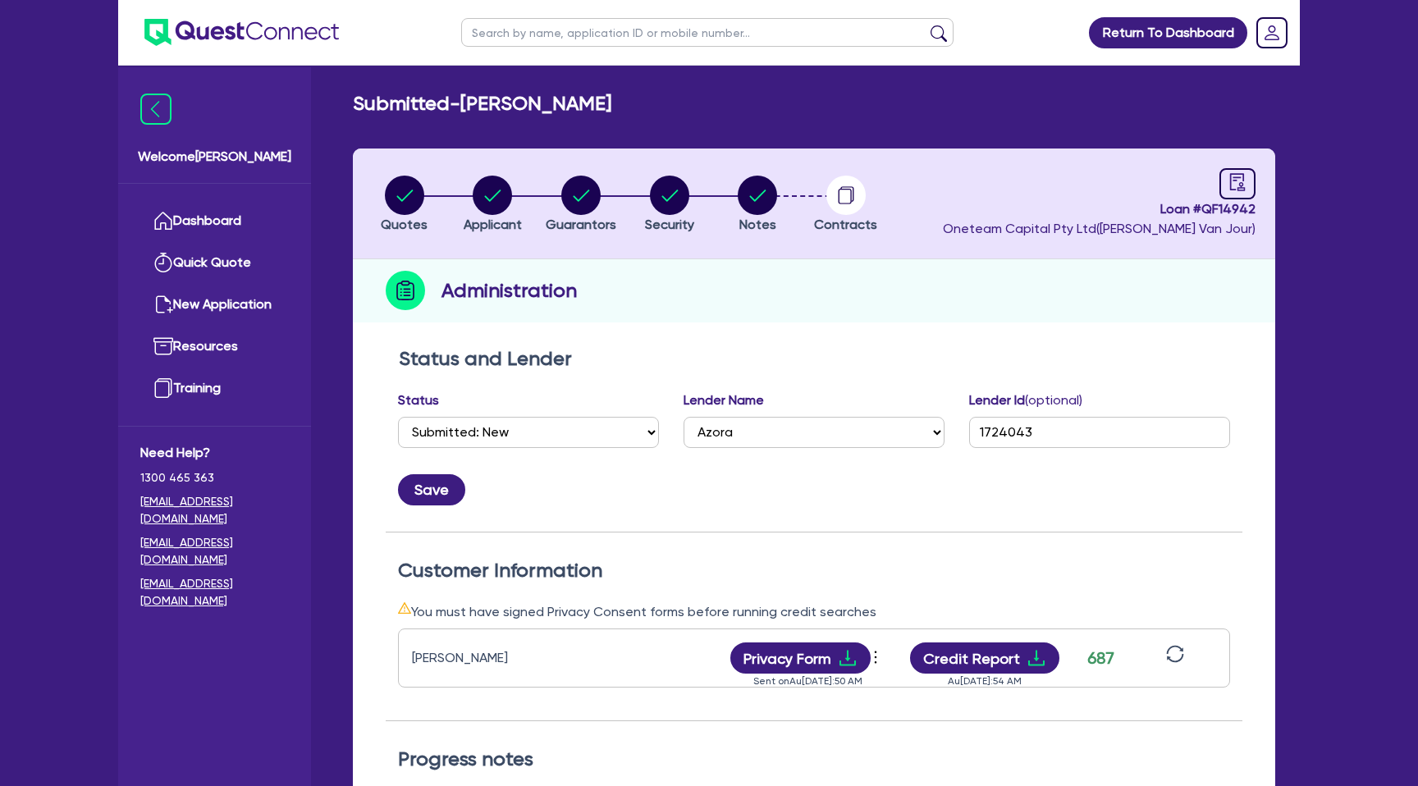
click at [780, 200] on li "Notes" at bounding box center [757, 203] width 89 height 57
click at [744, 184] on circle "button" at bounding box center [757, 195] width 39 height 39
select select "Other"
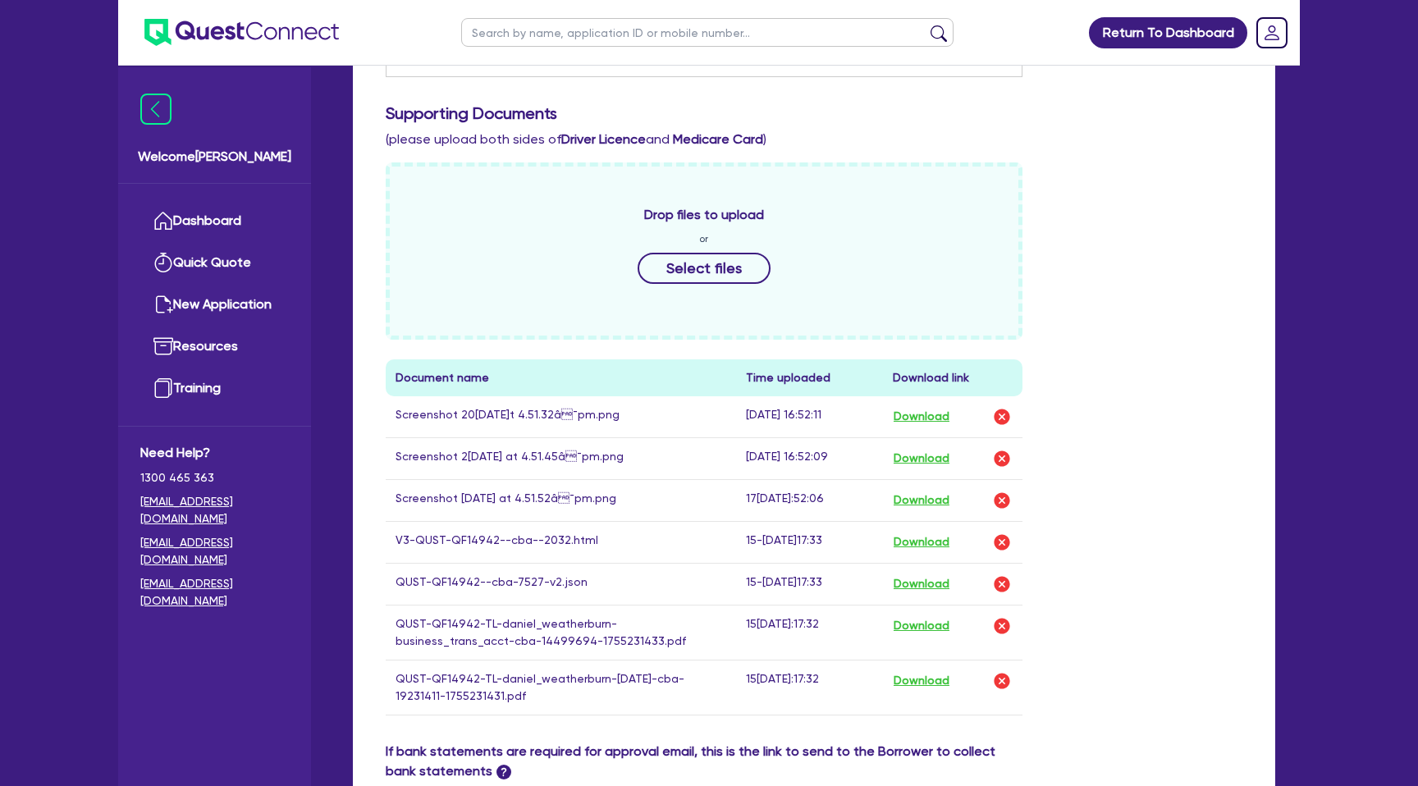
scroll to position [903, 0]
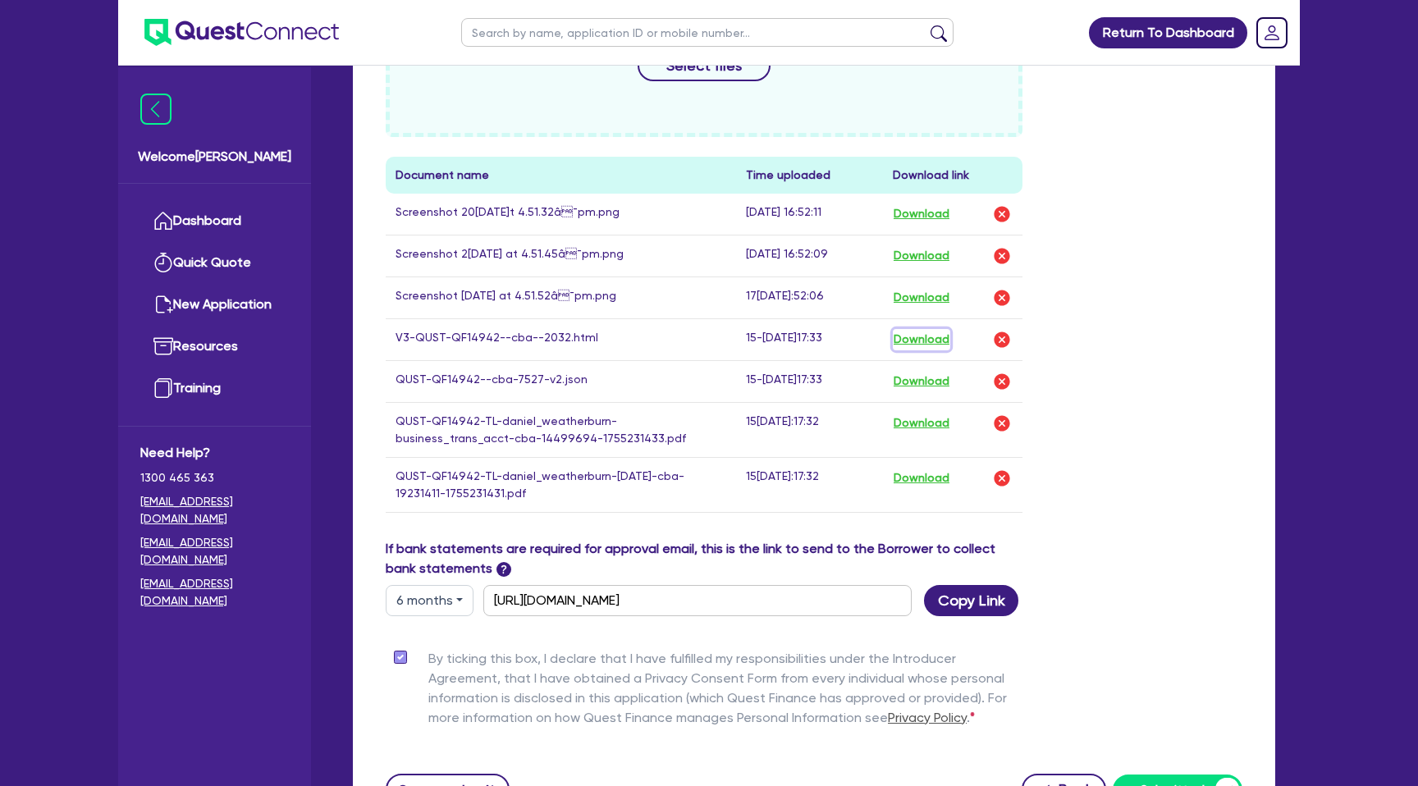
click at [935, 343] on button "Download" at bounding box center [921, 339] width 57 height 21
click at [917, 337] on button "Download" at bounding box center [921, 339] width 57 height 21
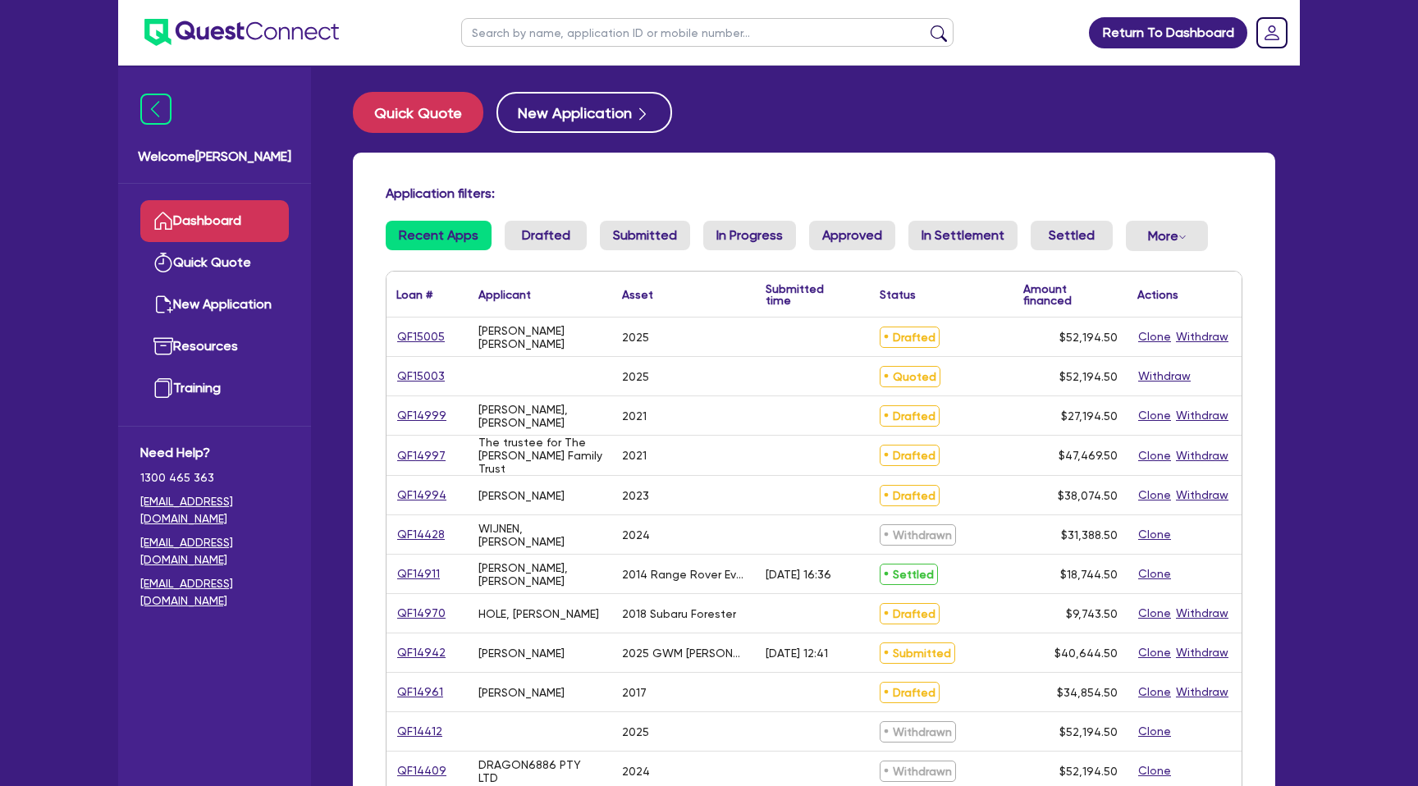
click at [504, 39] on input "text" at bounding box center [707, 32] width 492 height 29
type input "debra"
click at [926, 25] on button "submit" at bounding box center [939, 36] width 26 height 23
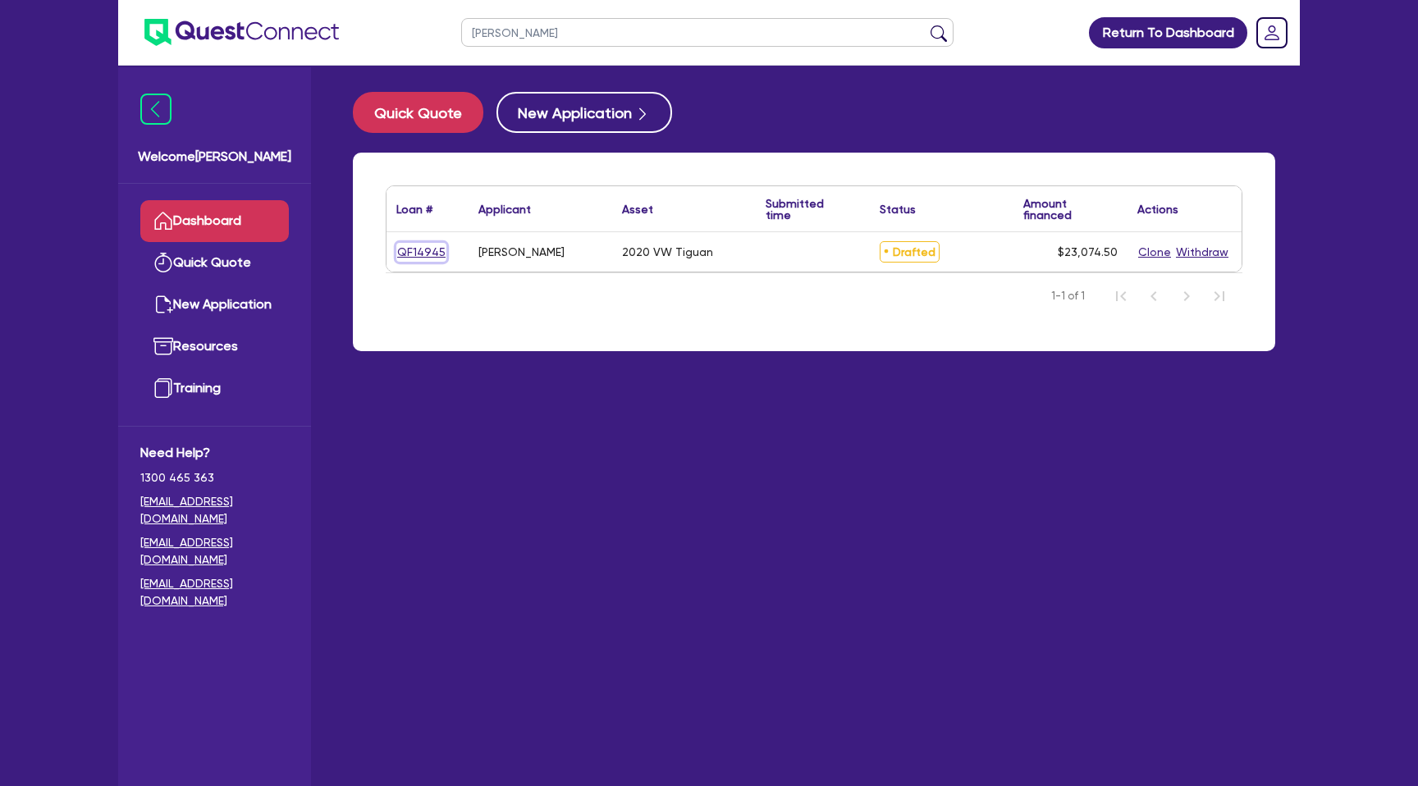
click at [420, 243] on link "QF14945" at bounding box center [421, 252] width 50 height 19
select select "CARS_AND_LIGHT_TRUCKS"
select select "PASSENGER_VEHICLES"
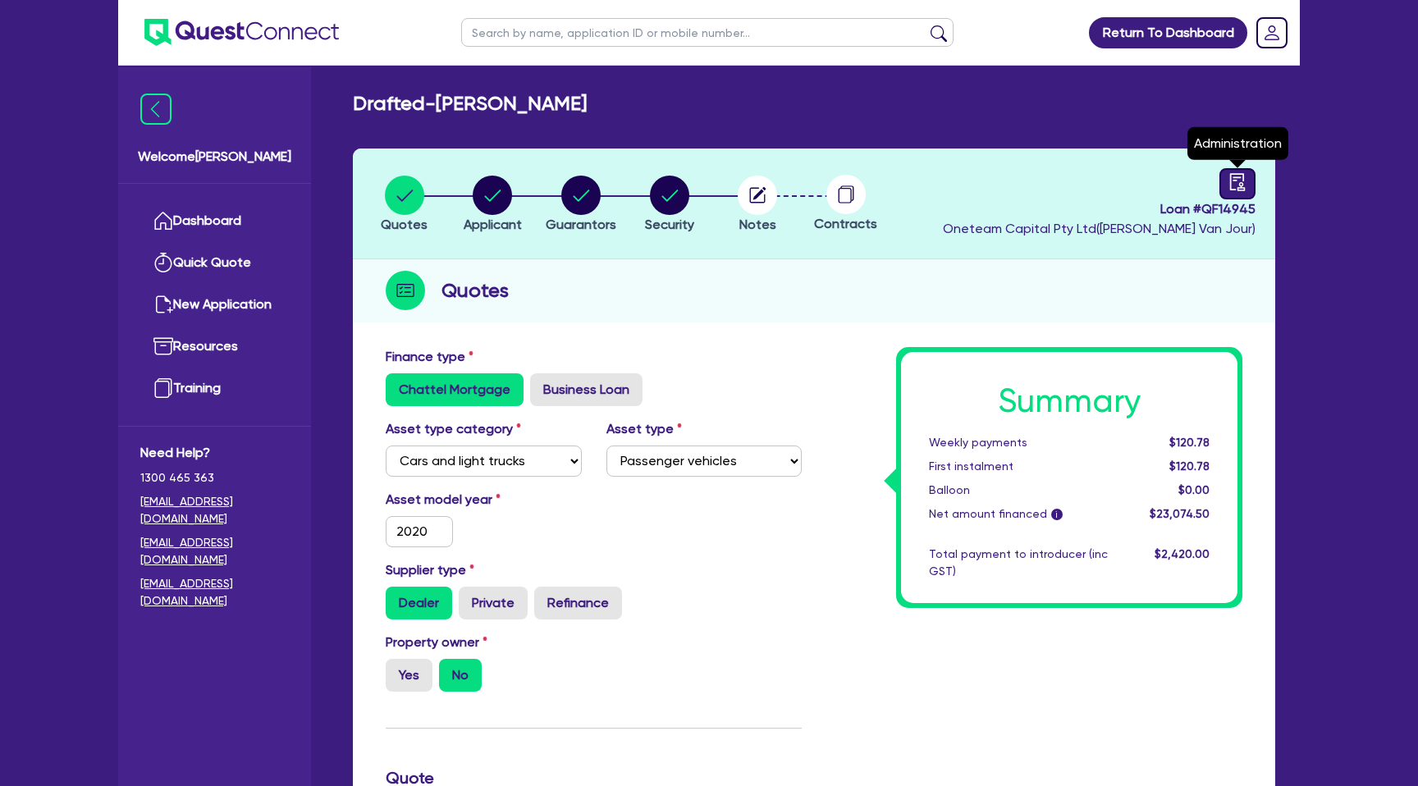
click at [1255, 174] on link at bounding box center [1237, 183] width 36 height 31
select select "DRAFTED_NEW"
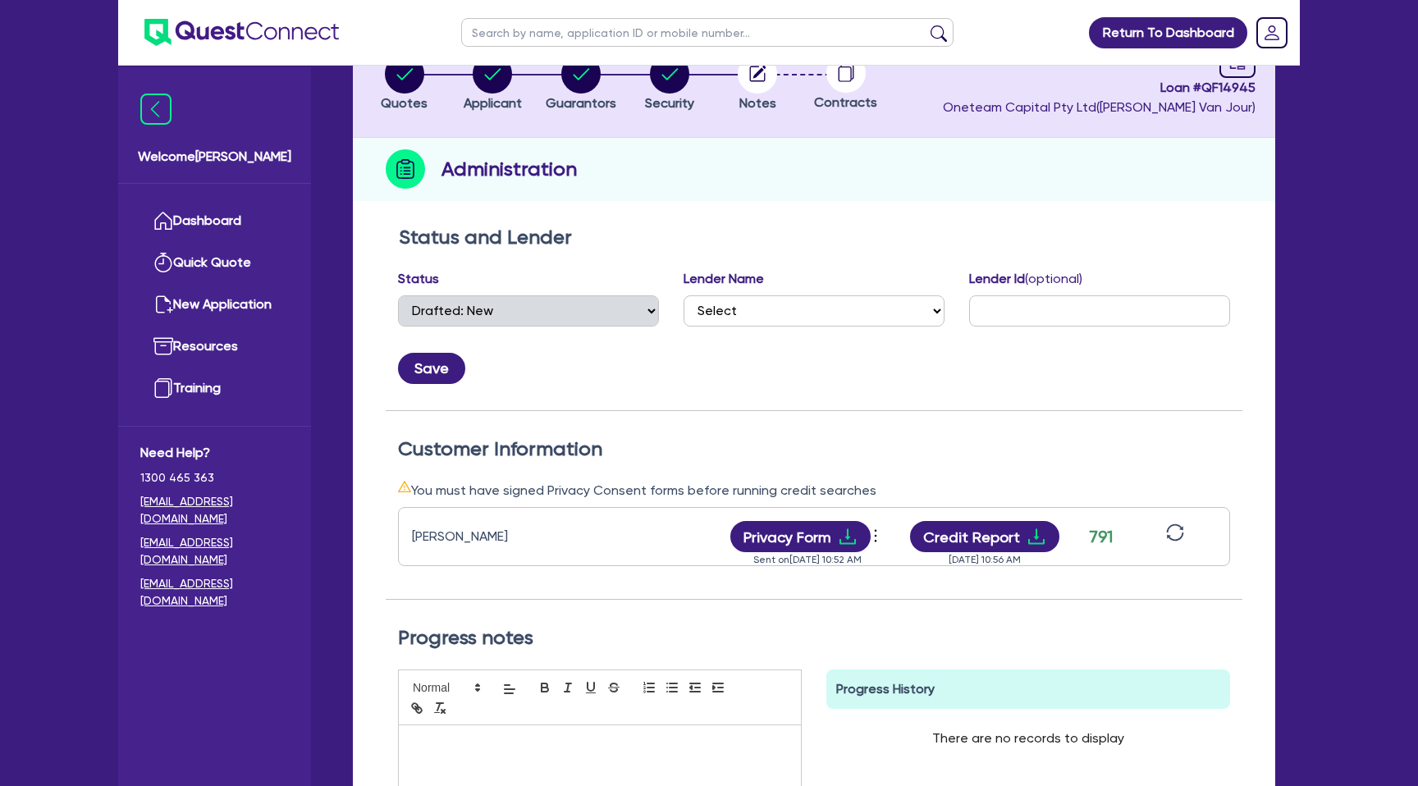
scroll to position [152, 0]
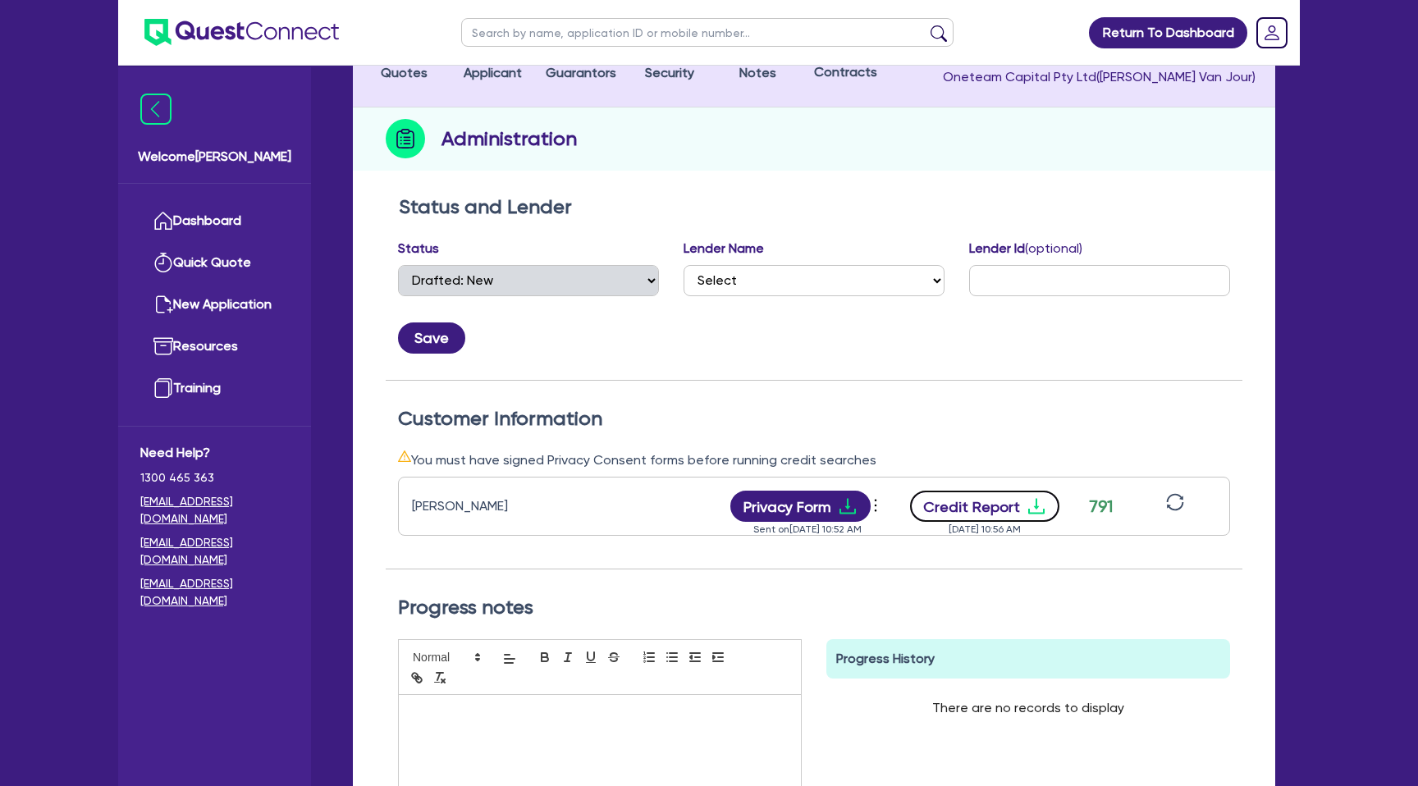
click at [1003, 500] on button "Credit Report" at bounding box center [985, 506] width 150 height 31
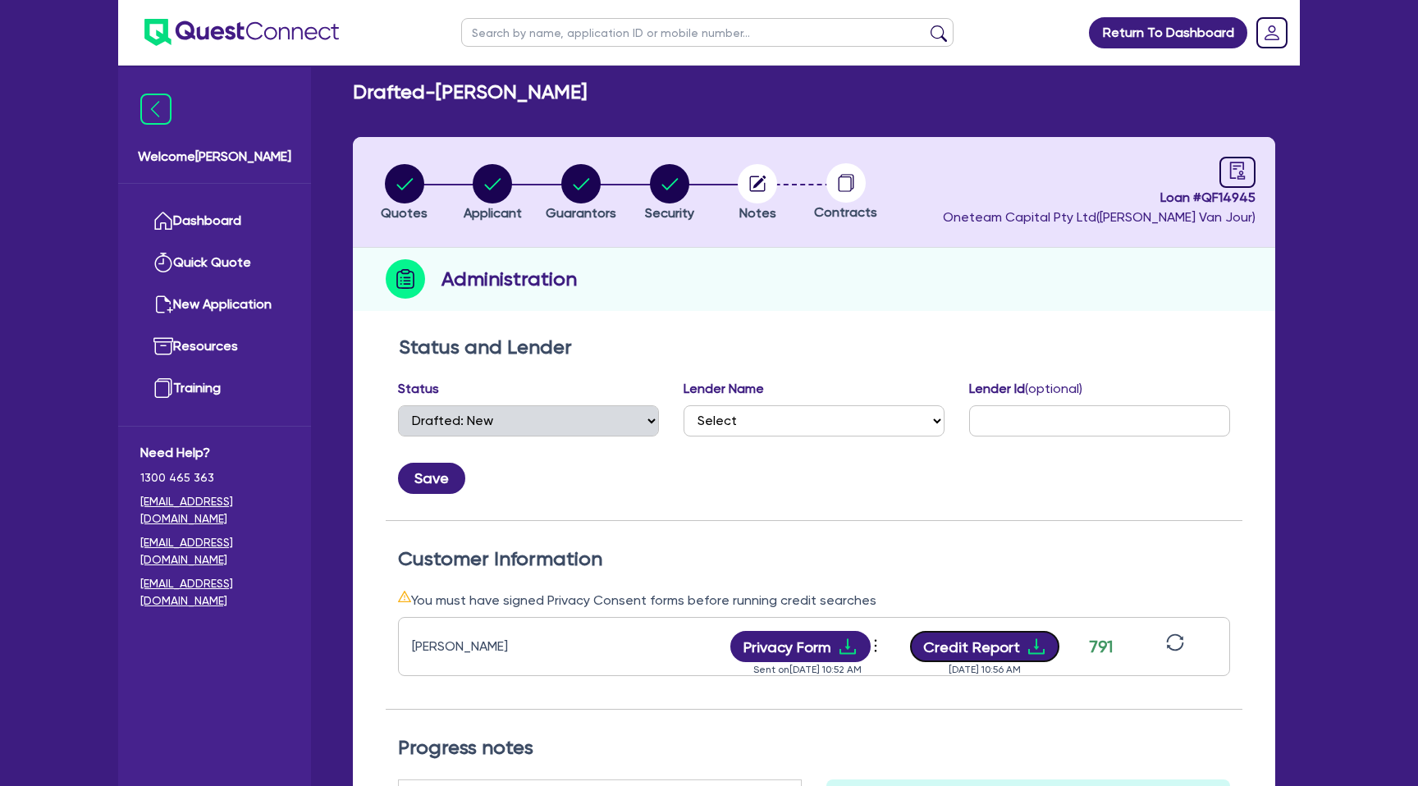
scroll to position [0, 0]
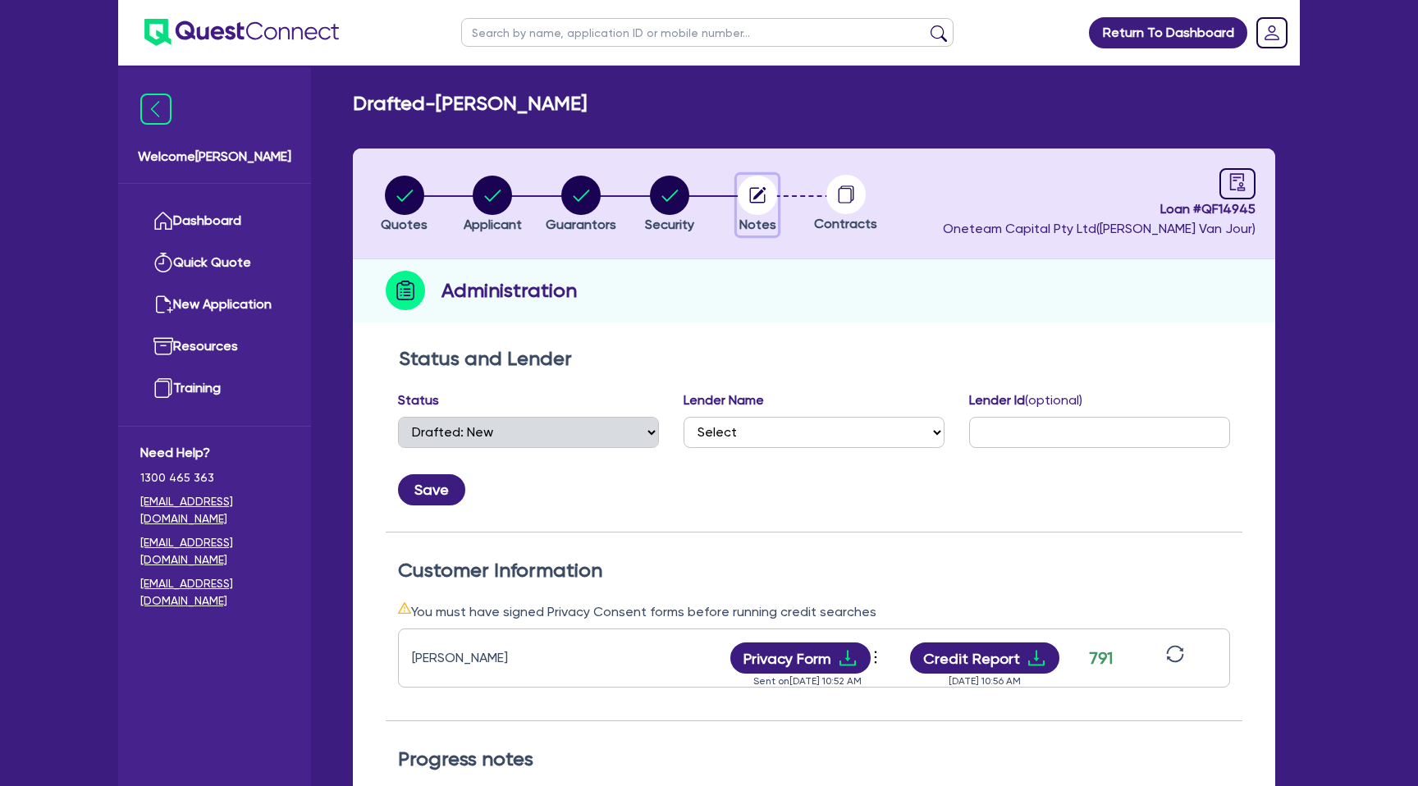
click at [756, 192] on circle "button" at bounding box center [757, 195] width 39 height 39
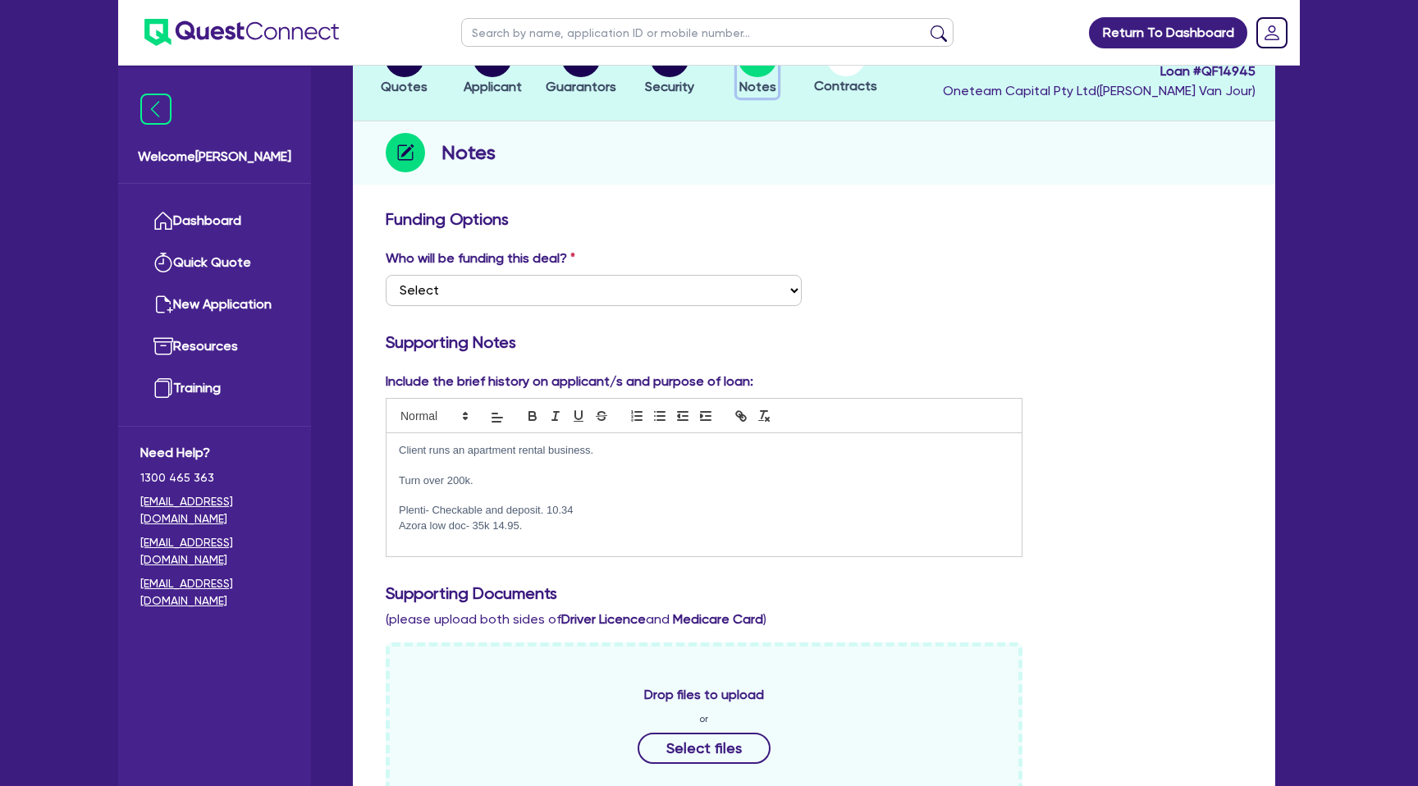
scroll to position [146, 0]
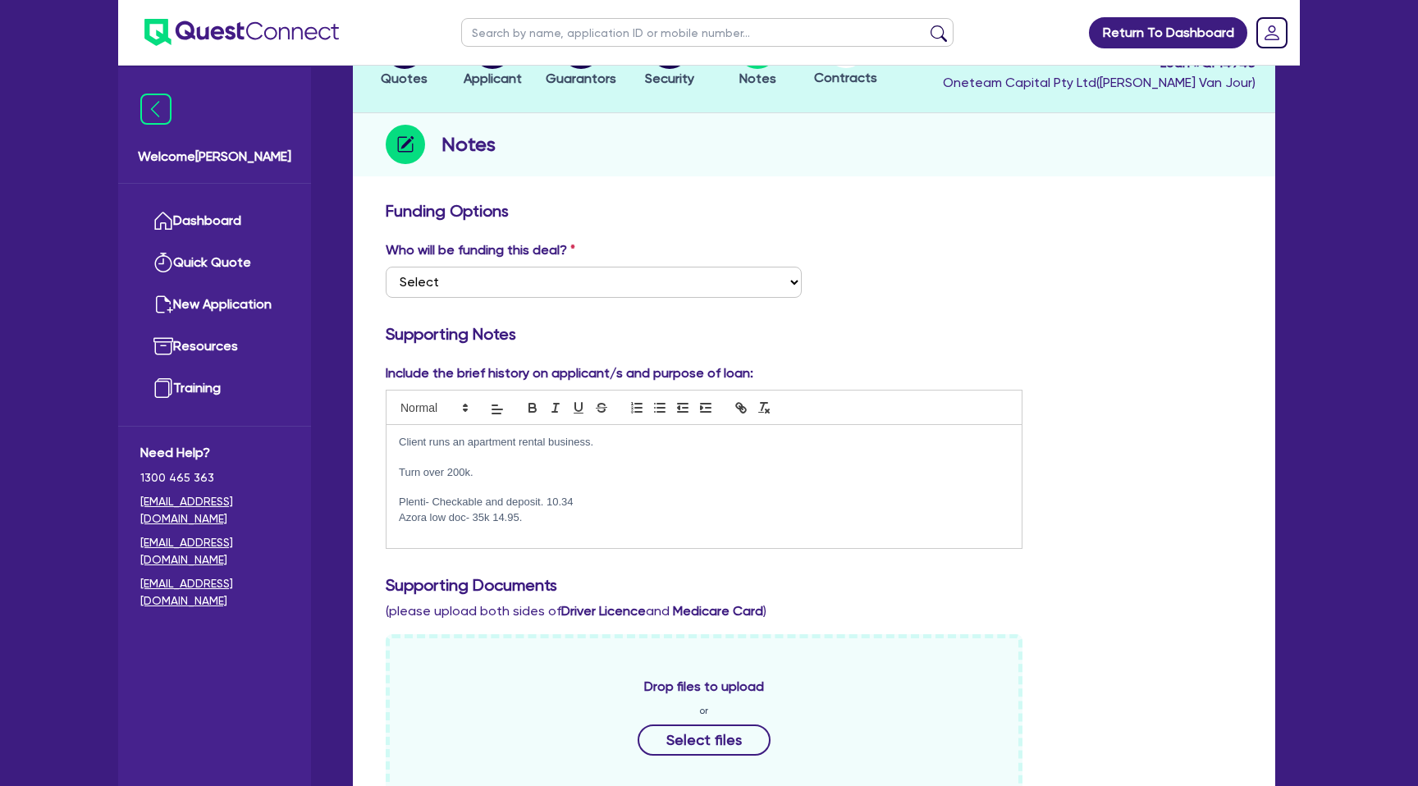
click at [492, 466] on p "Turn over 200k." at bounding box center [704, 472] width 611 height 15
click at [588, 506] on p "Plenti- Checkable and deposit. 10.34" at bounding box center [704, 502] width 611 height 15
click at [560, 511] on p "Azora low doc- 35k 14.95." at bounding box center [704, 517] width 611 height 15
click at [1032, 300] on div "Who will be funding this deal? Select I want Quest to fund 100% I will fund 100…" at bounding box center [813, 275] width 881 height 71
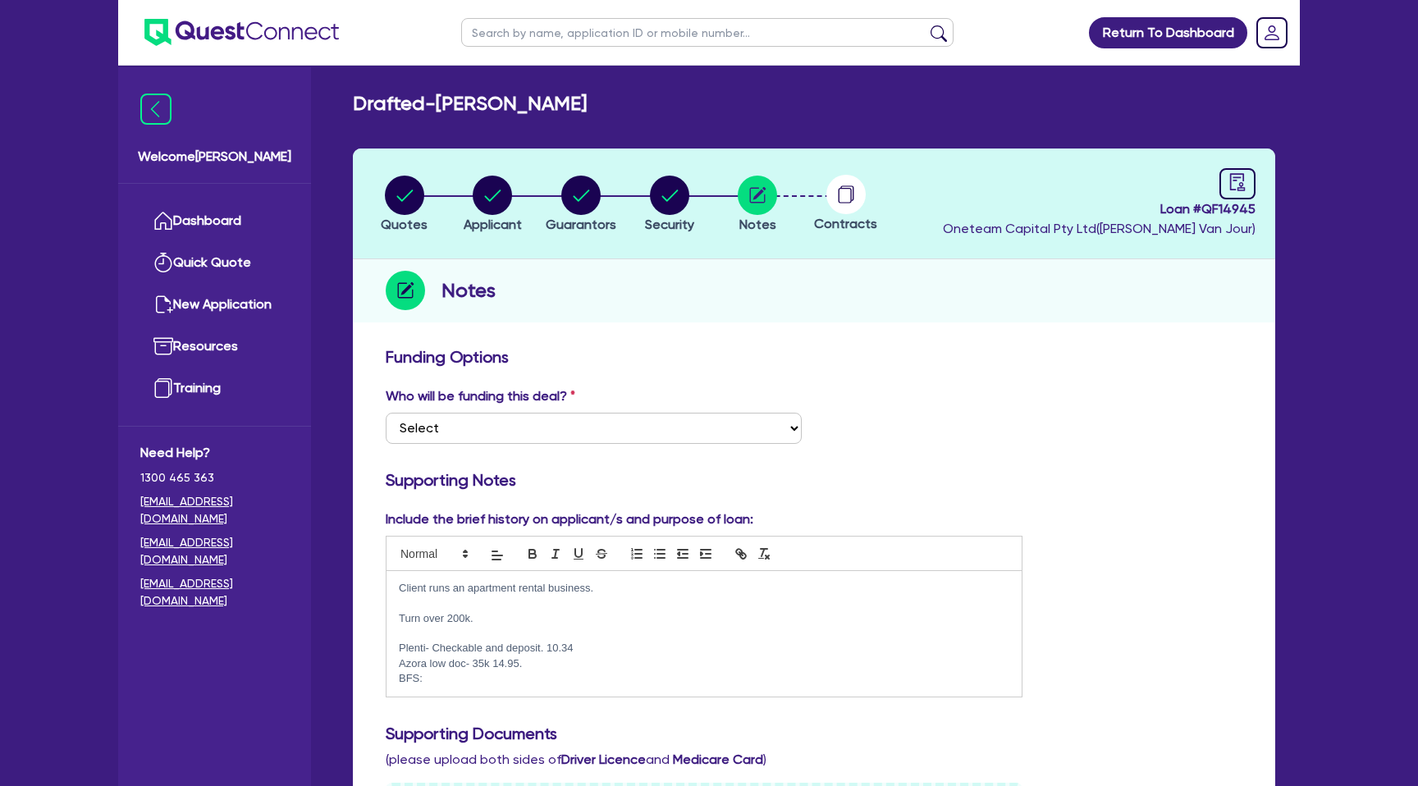
scroll to position [39, 0]
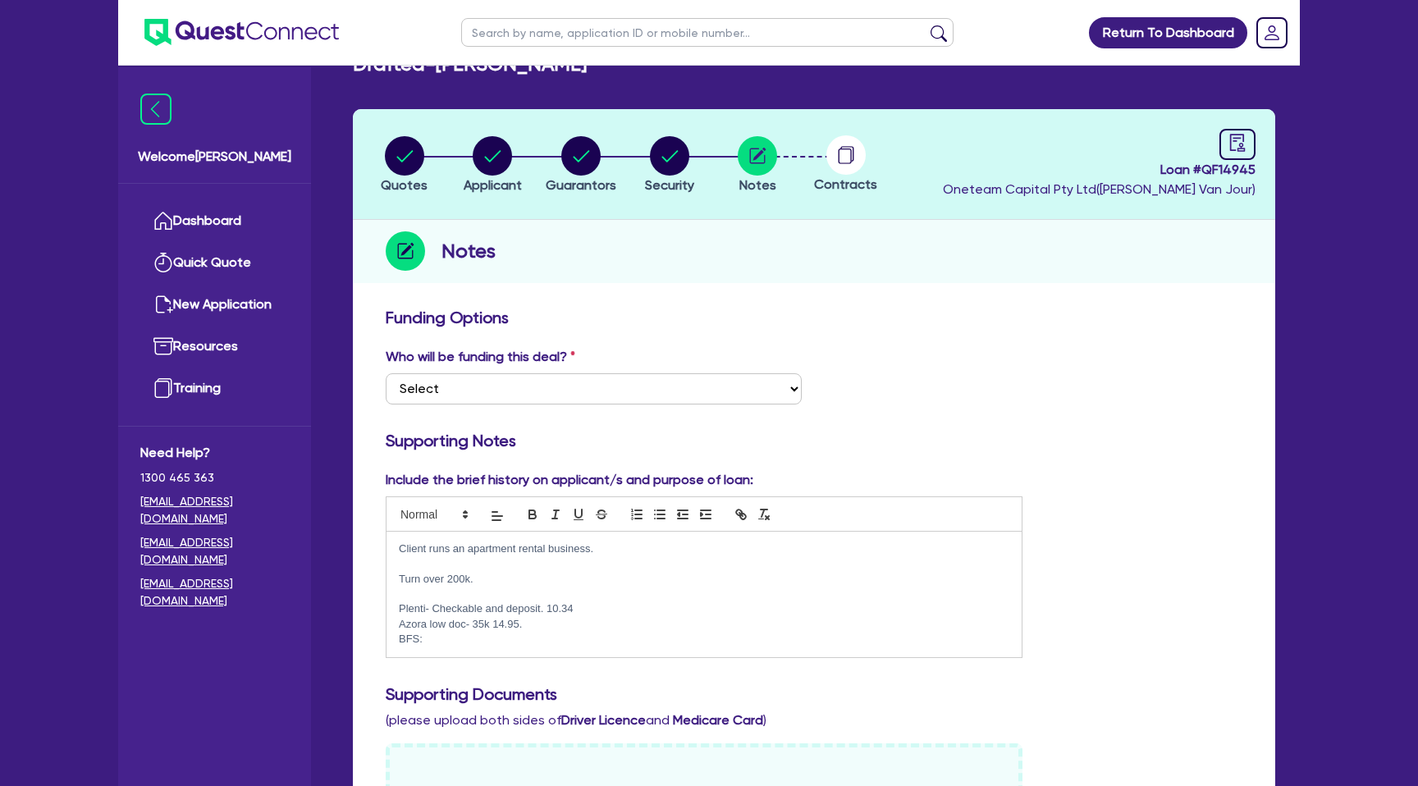
click at [544, 607] on p "Plenti- Checkable and deposit. 10.34" at bounding box center [704, 609] width 611 height 15
click at [604, 610] on p "Plenti- Checkable and deposit. xxx 10.34" at bounding box center [704, 609] width 611 height 15
click at [542, 624] on p "Azora low doc- 35k 14.95." at bounding box center [704, 624] width 611 height 15
click at [518, 634] on p "BFS:" at bounding box center [704, 639] width 611 height 15
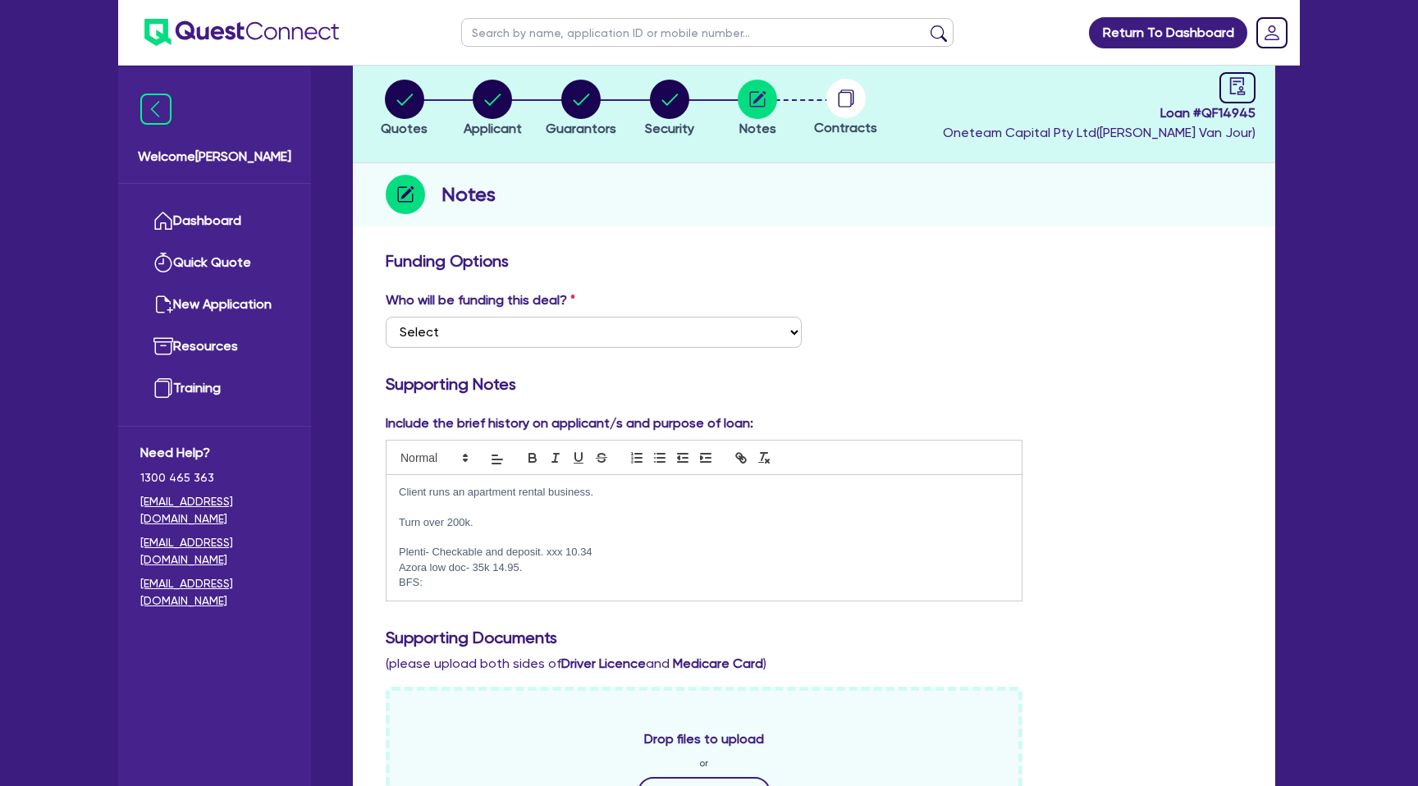
scroll to position [0, 0]
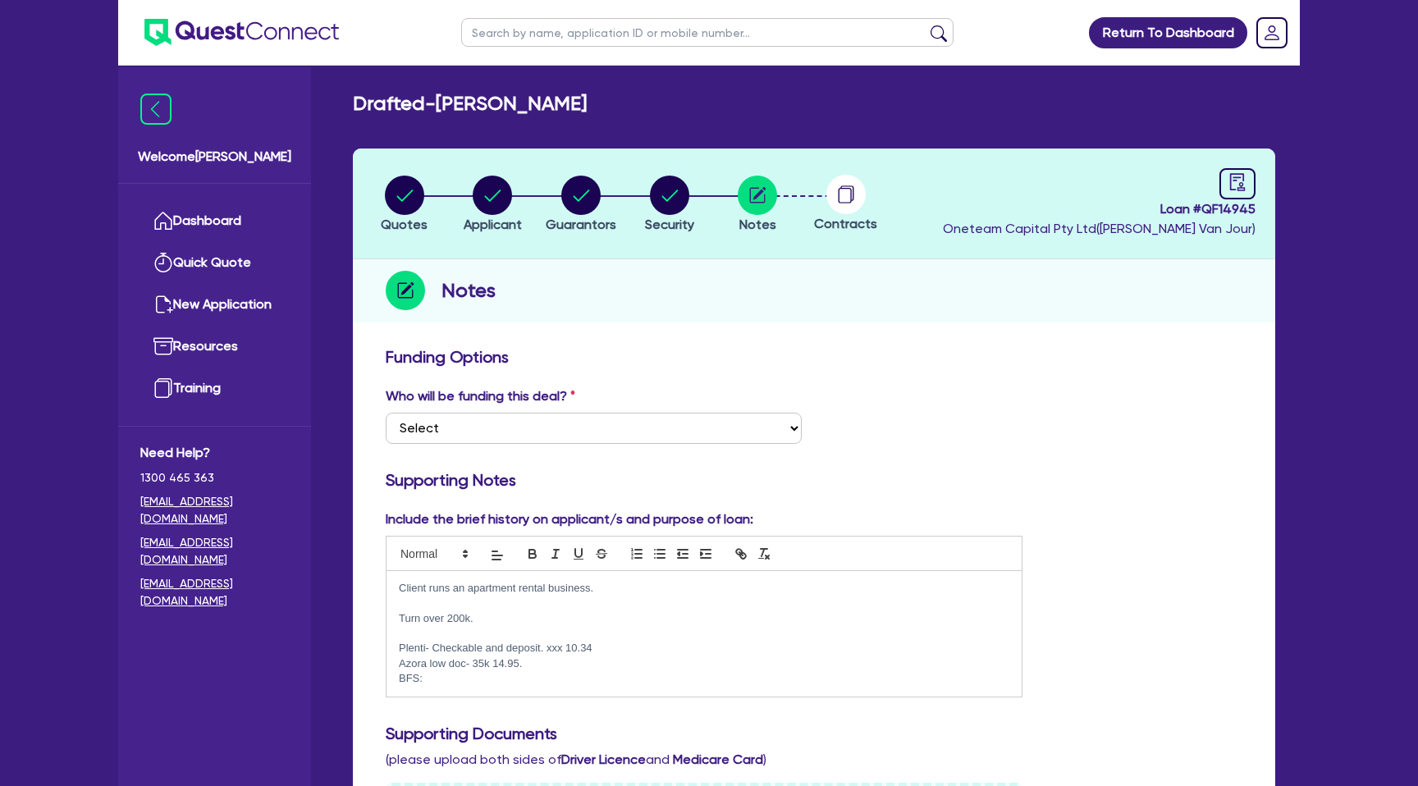
click at [996, 134] on div "Drafted - CASEY, DEBRA MARIE Quotes Applicant Guarantors Security Notes Contrac…" at bounding box center [814, 790] width 972 height 1396
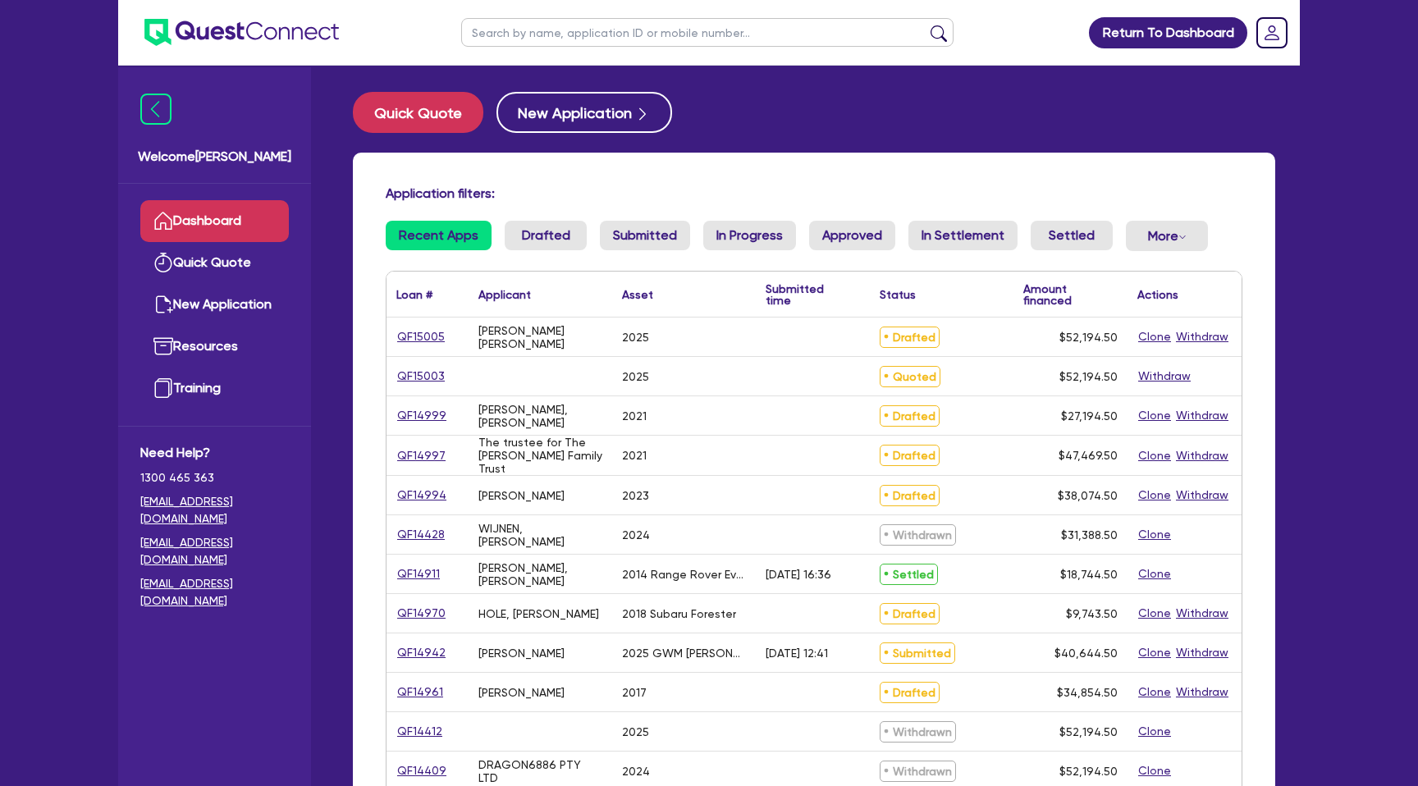
click at [596, 44] on input "text" at bounding box center [707, 32] width 492 height 29
type input "[PERSON_NAME]"
click at [926, 25] on button "submit" at bounding box center [939, 36] width 26 height 23
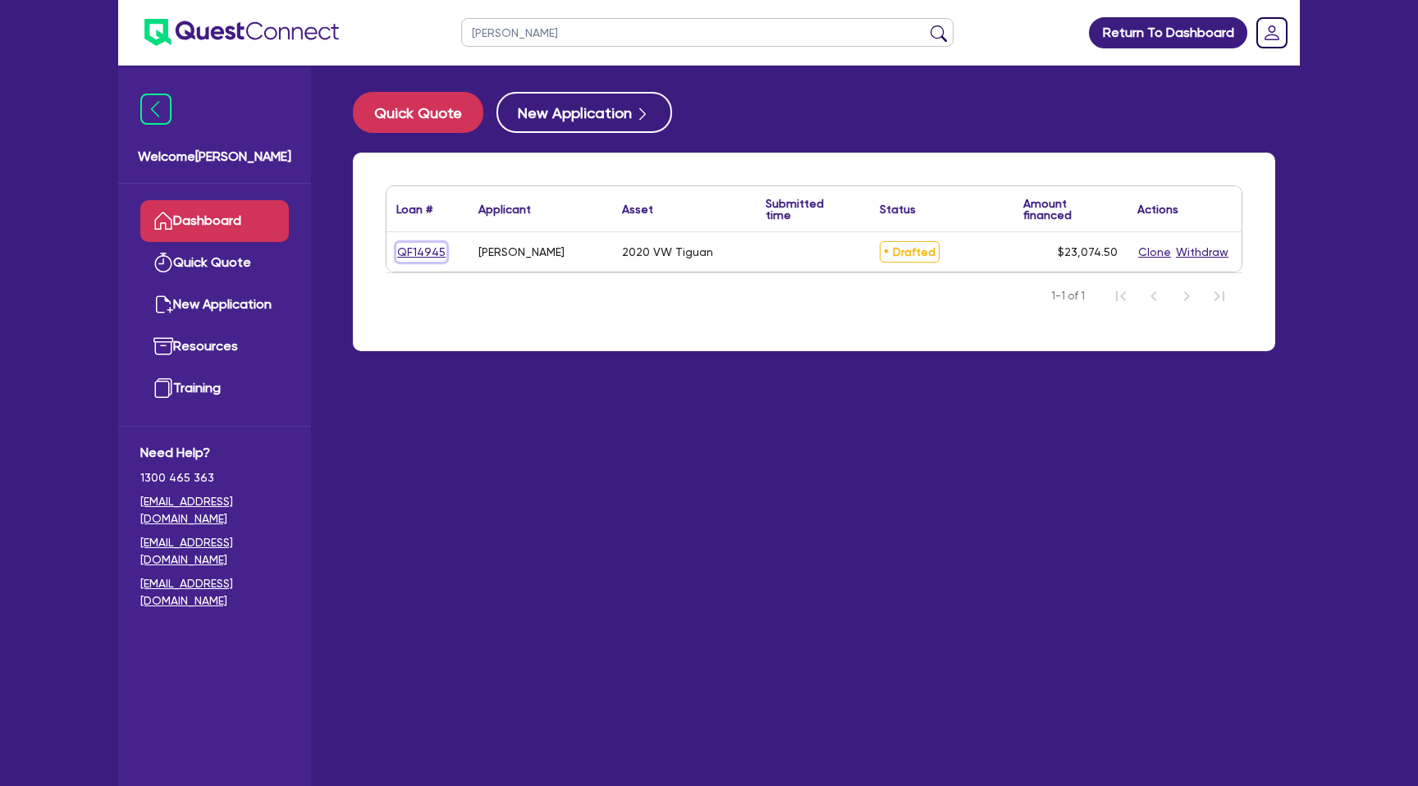
click at [405, 251] on link "QF14945" at bounding box center [421, 252] width 50 height 19
select select "CARS_AND_LIGHT_TRUCKS"
select select "PASSENGER_VEHICLES"
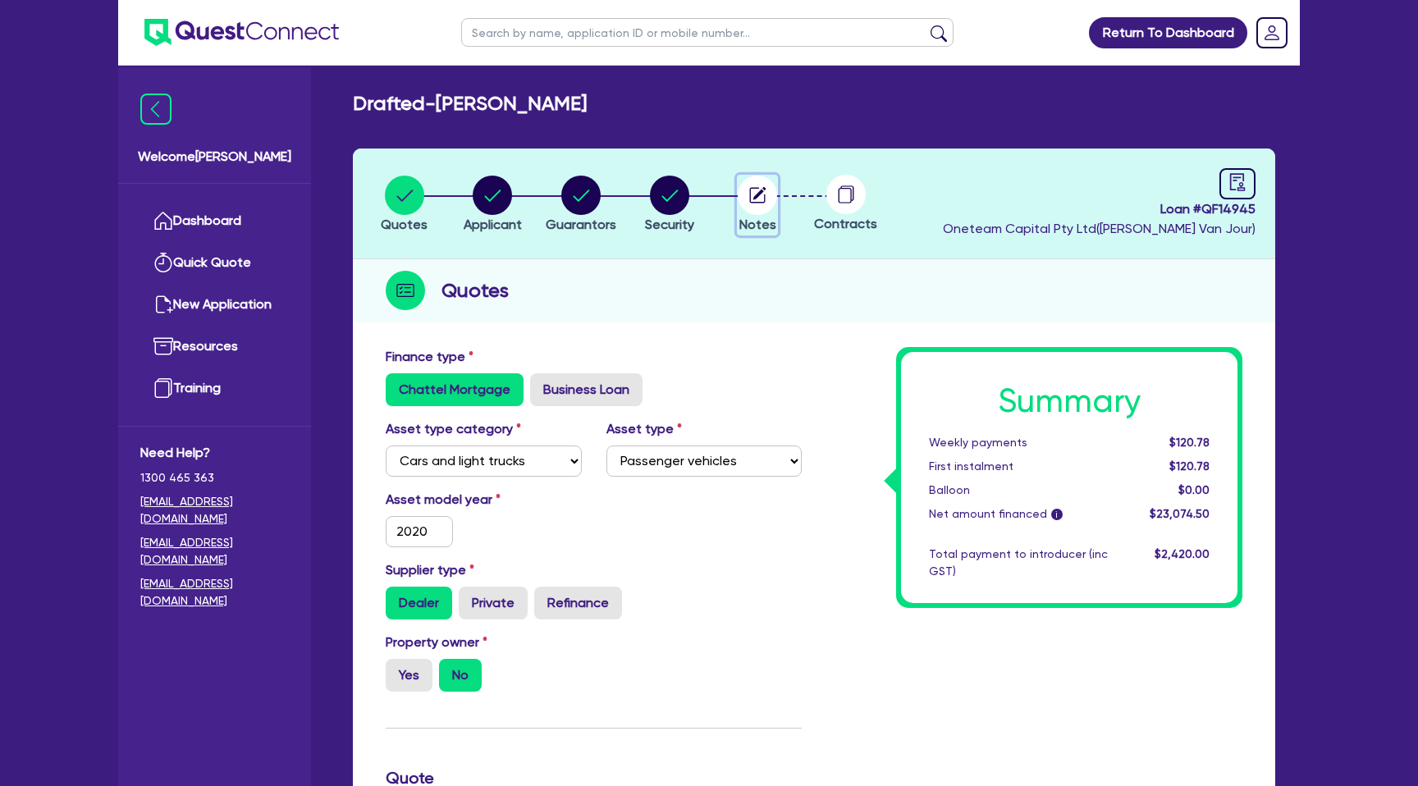
click at [753, 200] on circle "button" at bounding box center [757, 195] width 39 height 39
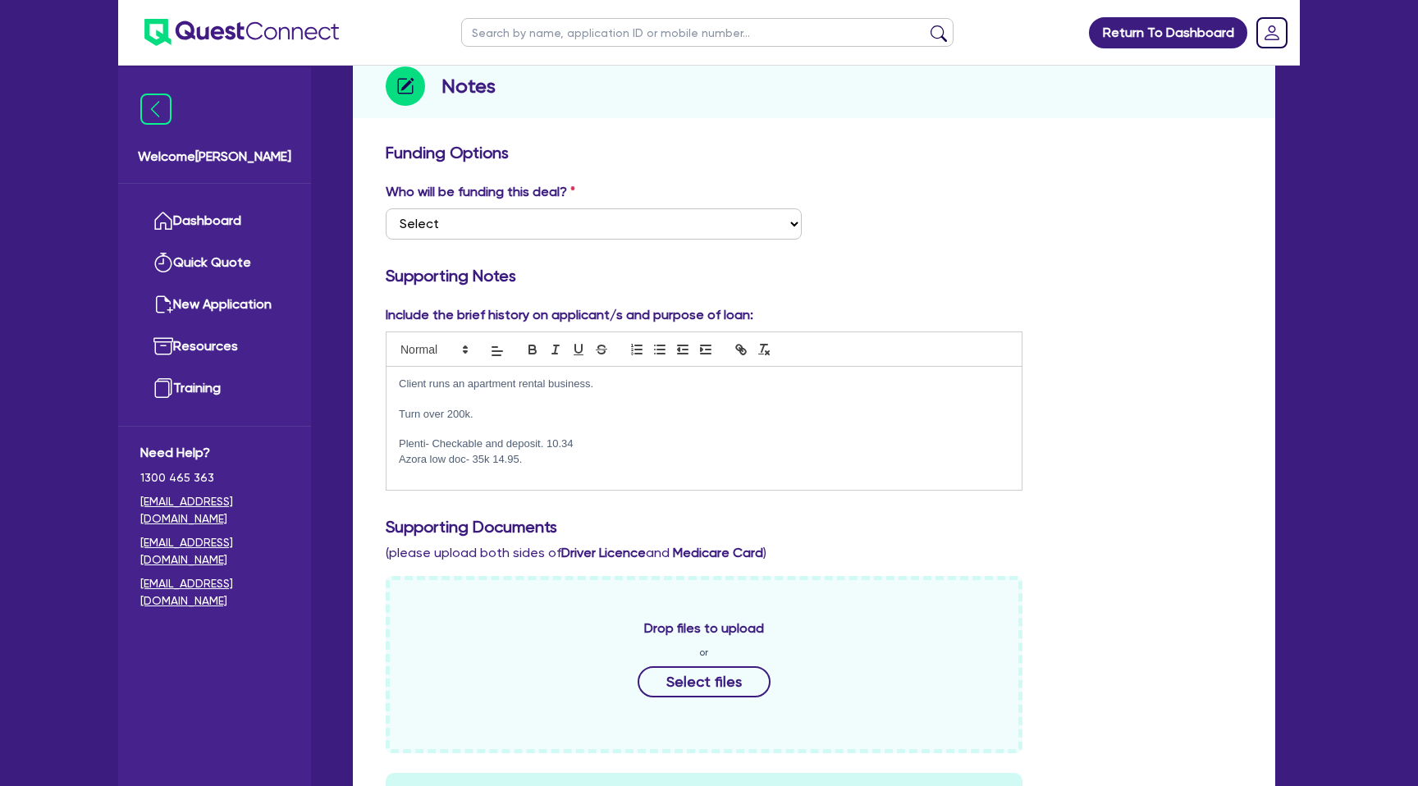
scroll to position [216, 0]
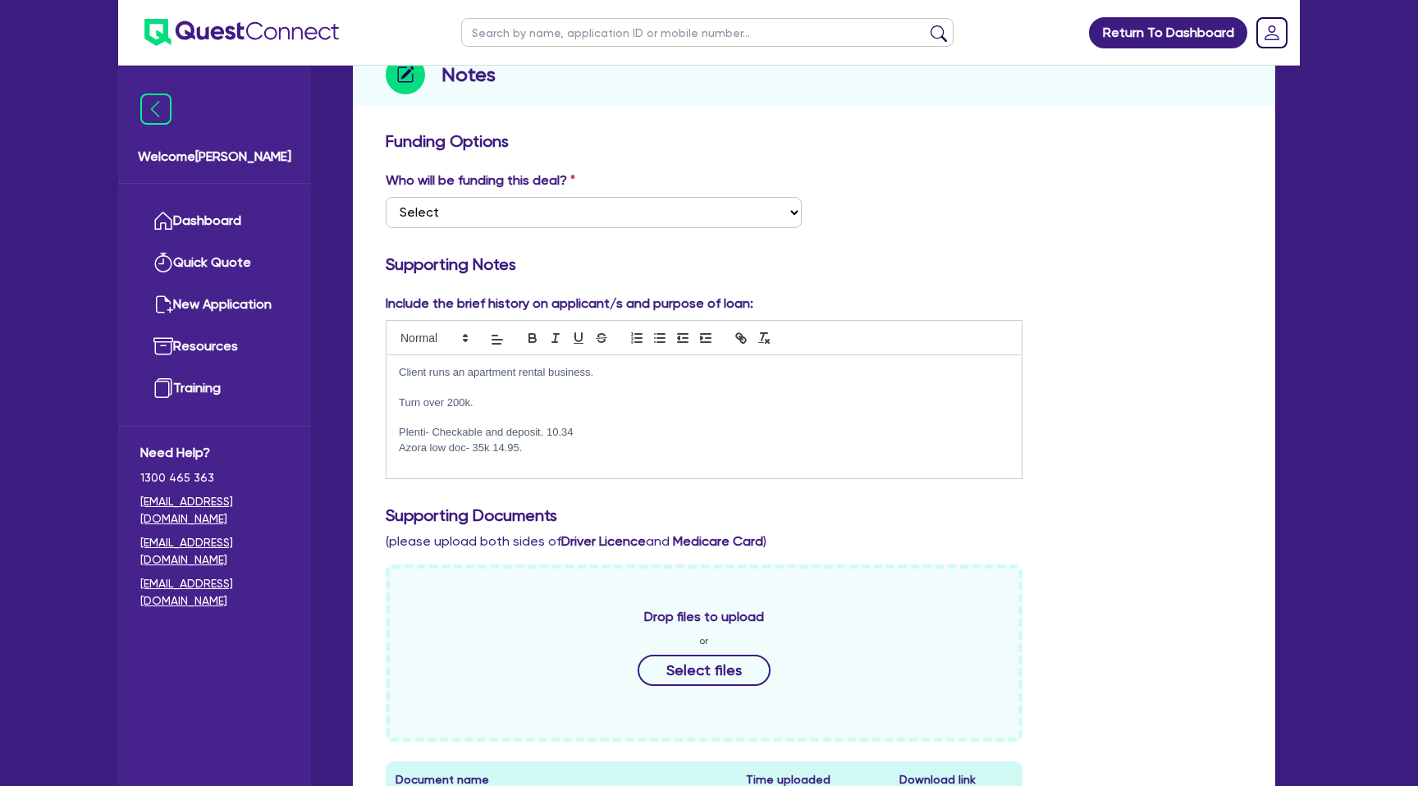
click at [543, 458] on div "Client runs an apartment rental business. Turn over 200k. Plenti- Checkable and…" at bounding box center [704, 416] width 635 height 123
click at [1111, 314] on div "Include the brief history on applicant/s and purpose of loan: Client runs an ap…" at bounding box center [813, 394] width 881 height 201
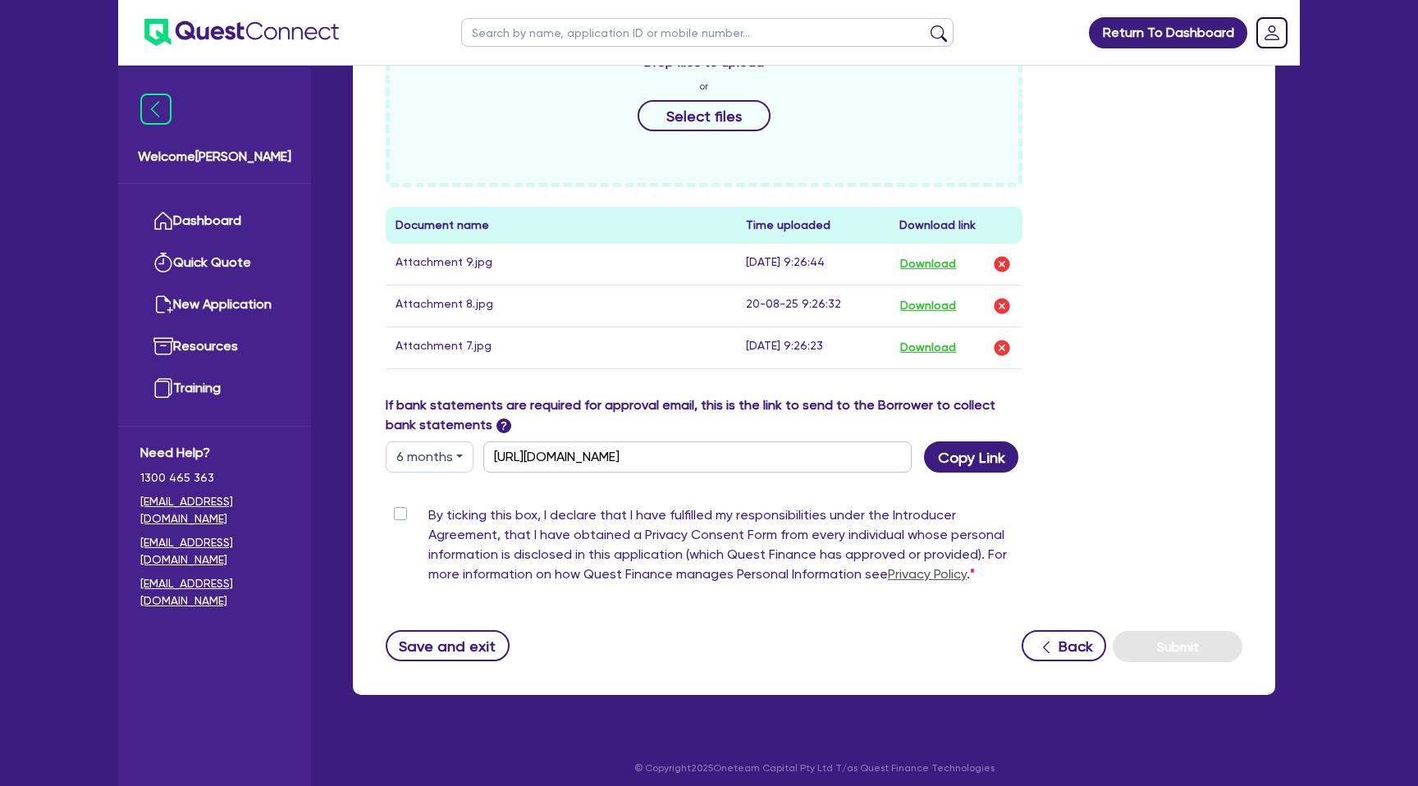
scroll to position [781, 0]
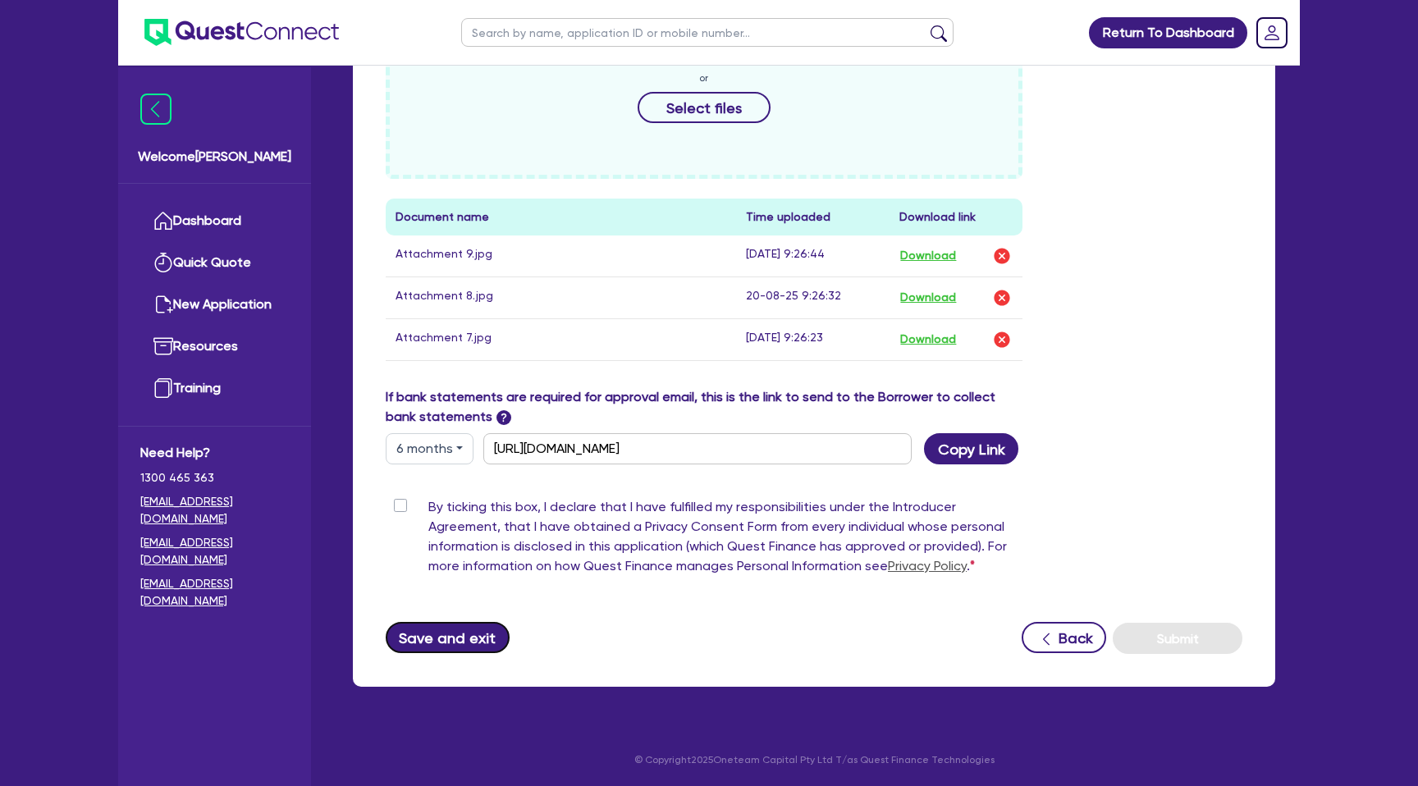
click at [442, 627] on button "Save and exit" at bounding box center [448, 637] width 124 height 31
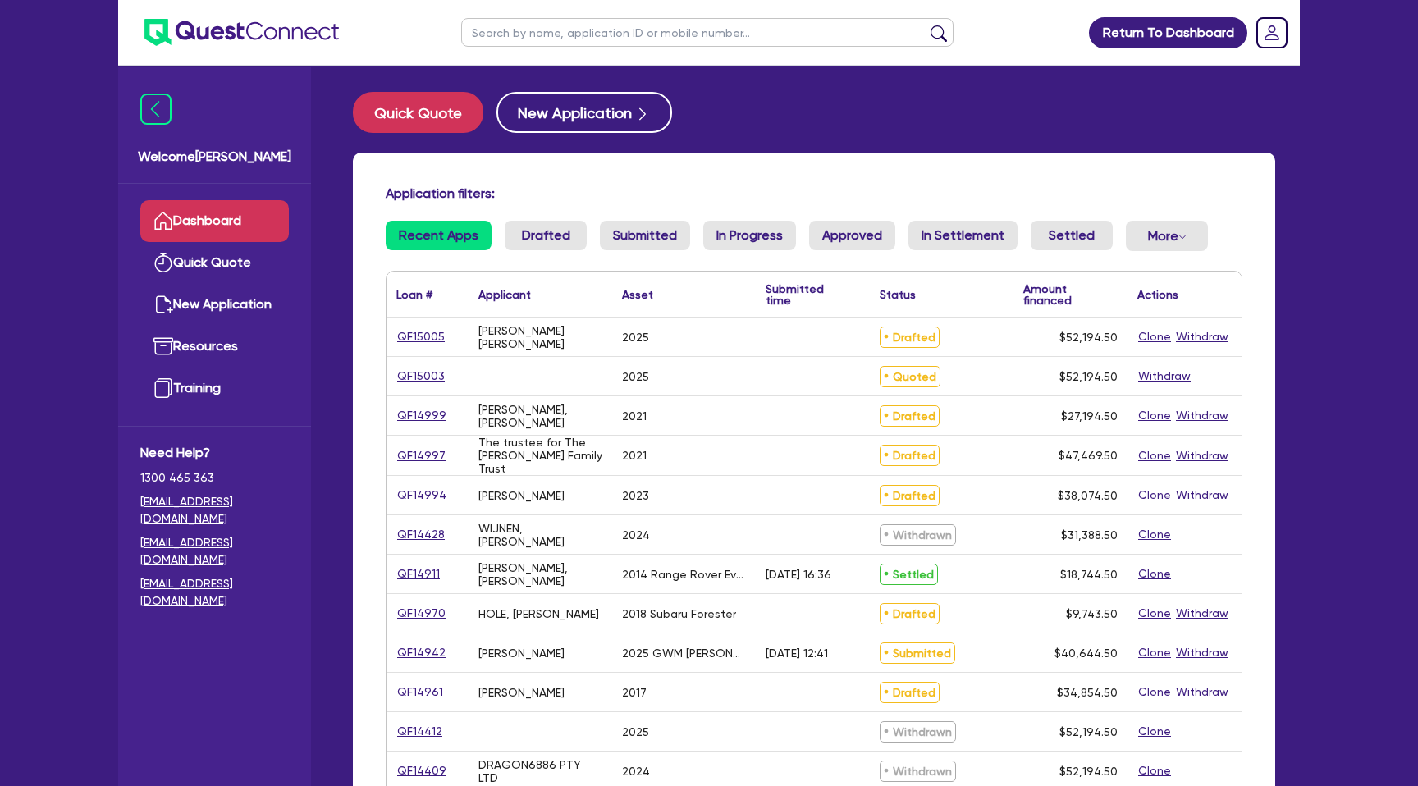
click at [508, 35] on input "text" at bounding box center [707, 32] width 492 height 29
type input "Debra"
click at [926, 25] on button "submit" at bounding box center [939, 36] width 26 height 23
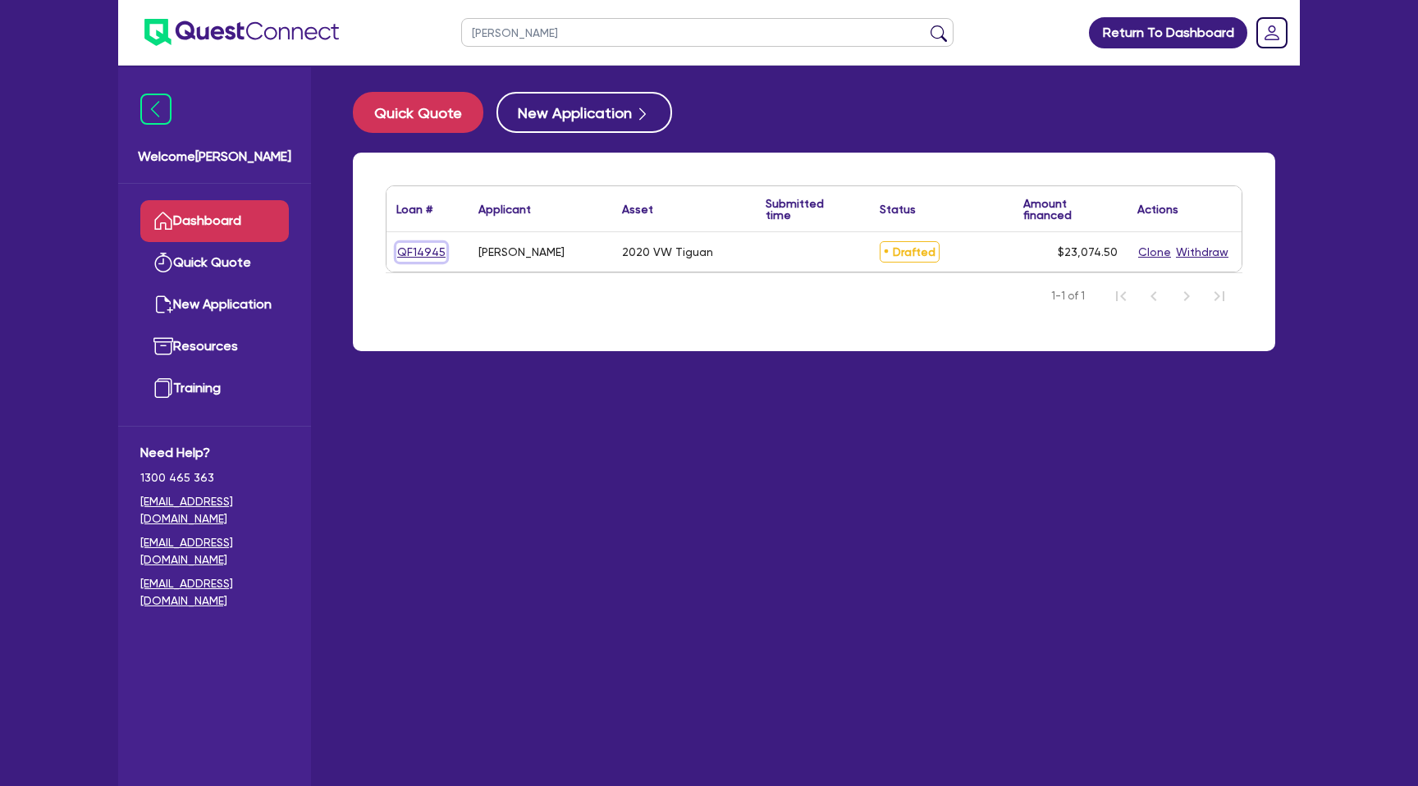
click at [409, 250] on link "QF14945" at bounding box center [421, 252] width 50 height 19
select select "CARS_AND_LIGHT_TRUCKS"
select select "PASSENGER_VEHICLES"
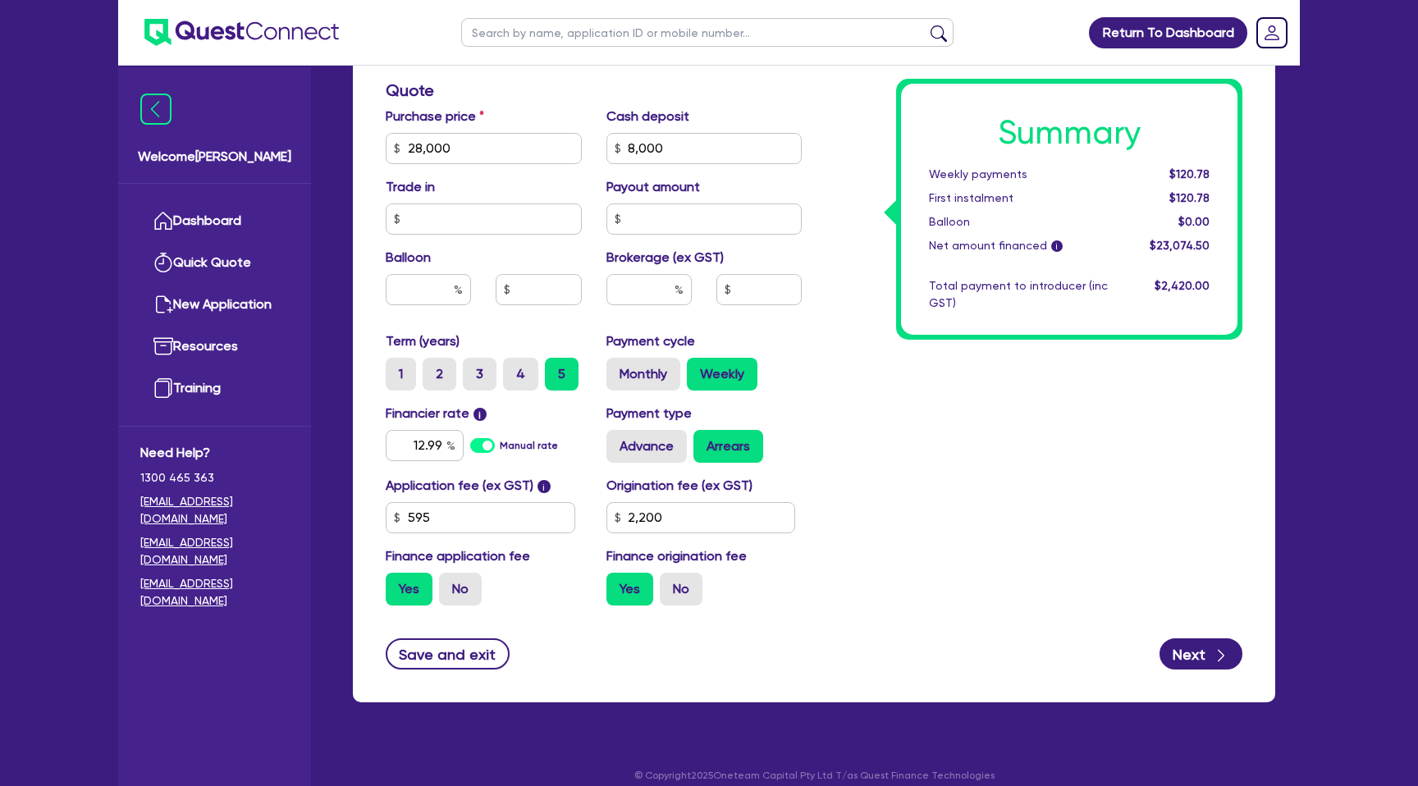
scroll to position [700, 0]
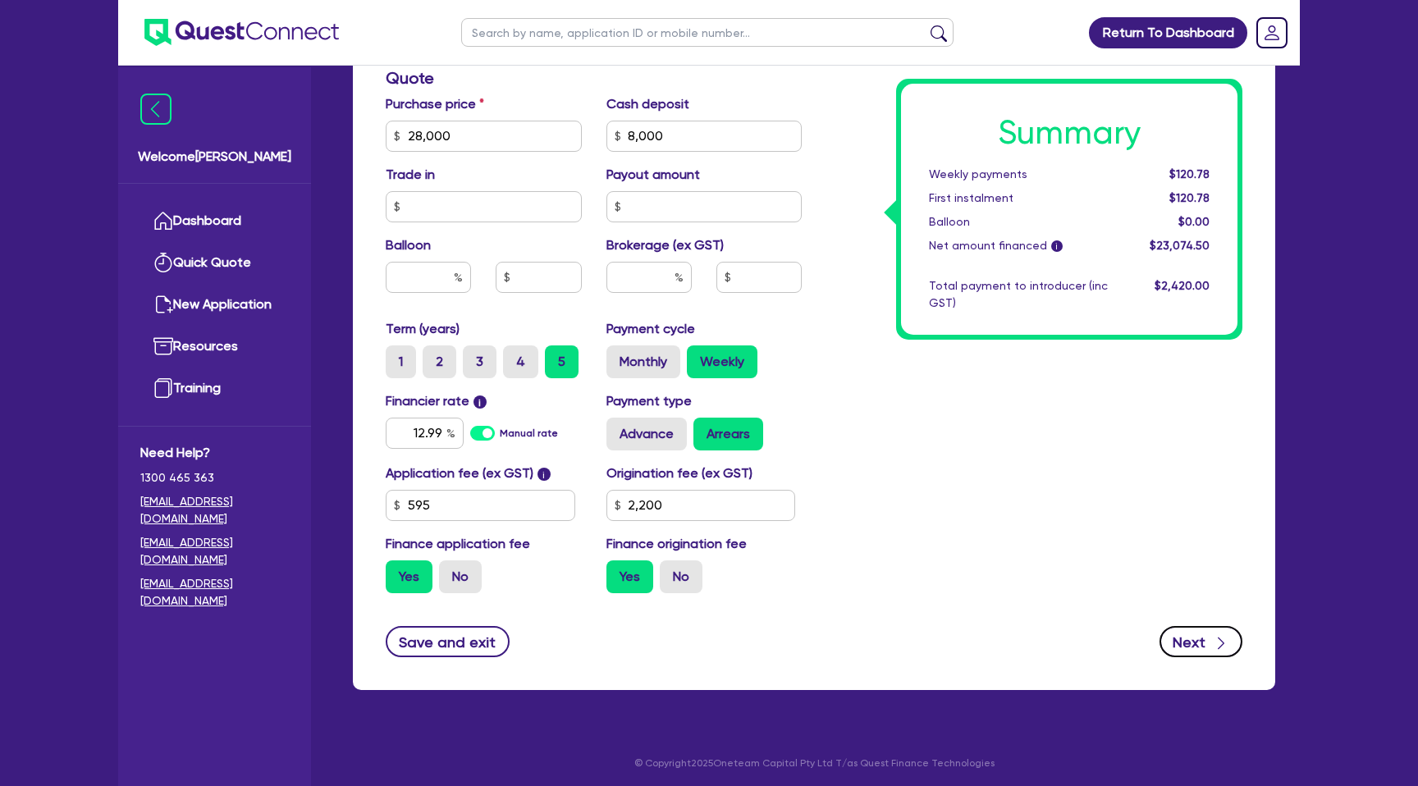
click at [1200, 638] on button "Next" at bounding box center [1201, 641] width 83 height 31
type input "28,000"
type input "8,000"
type input "2,200"
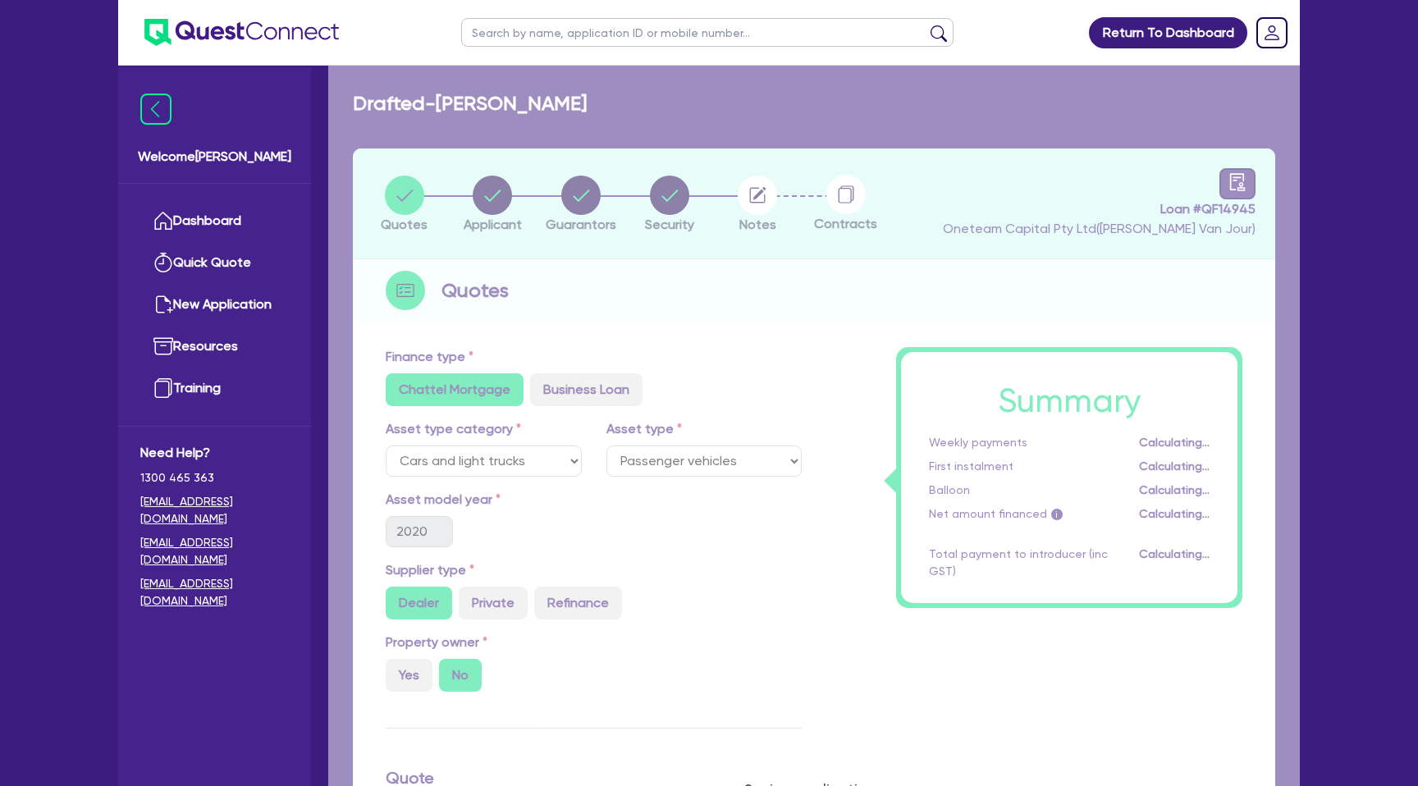
select select "SOLE_TRADER"
select select "RENTAL_REAL_ESTATE"
select select "REAL_ESTATE_SERVICES"
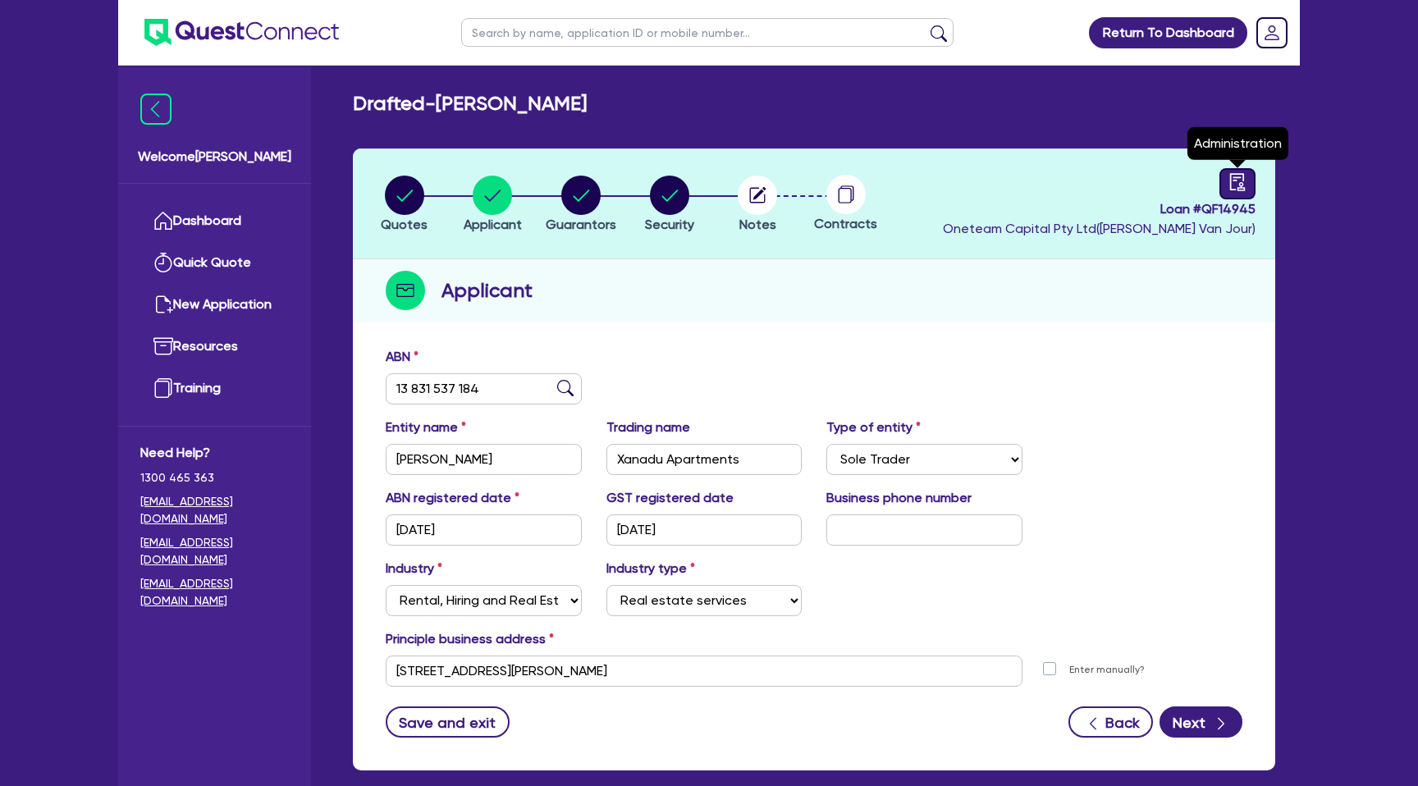
click at [1247, 194] on link at bounding box center [1237, 183] width 36 height 31
select select "DRAFTED_NEW"
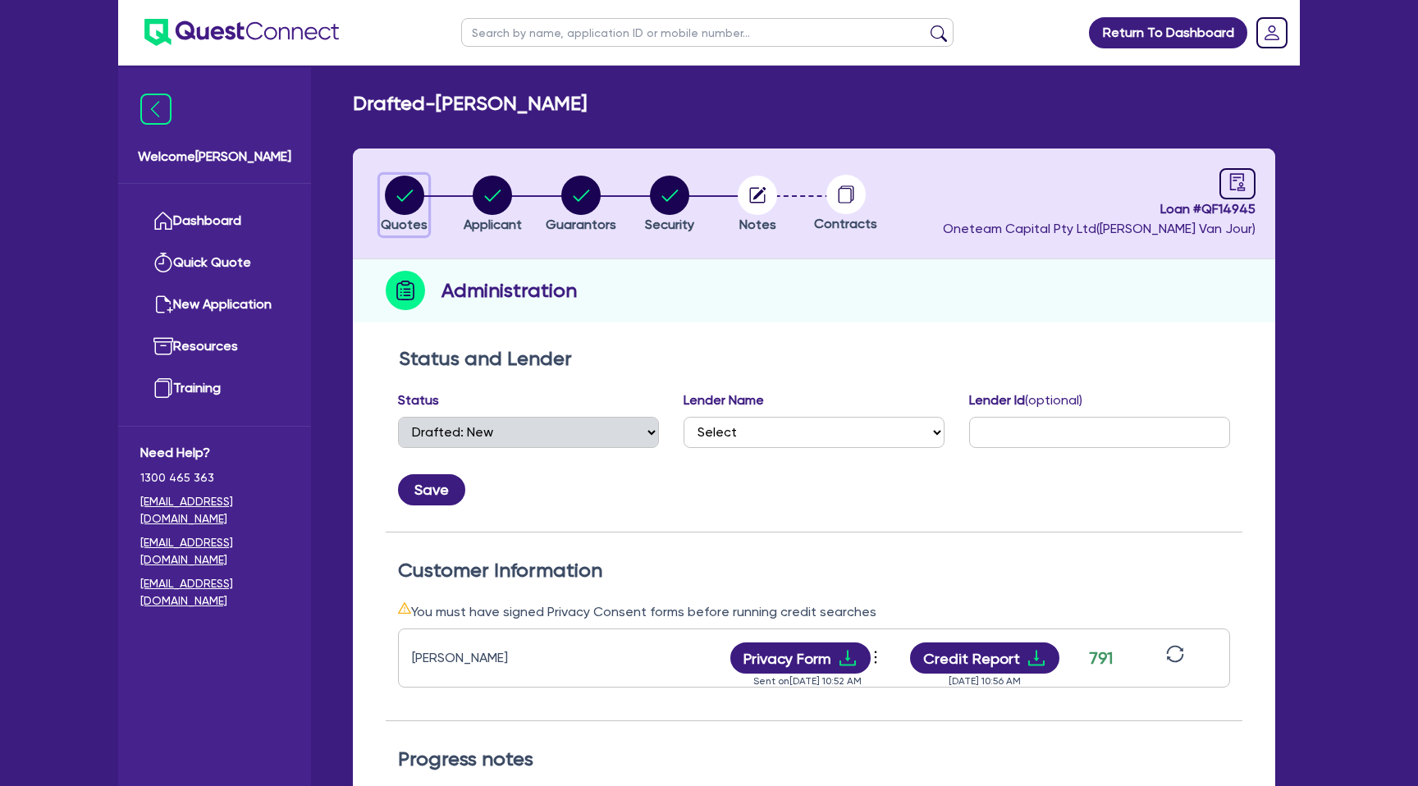
click at [398, 194] on circle "button" at bounding box center [404, 195] width 39 height 39
select select "CARS_AND_LIGHT_TRUCKS"
select select "PASSENGER_VEHICLES"
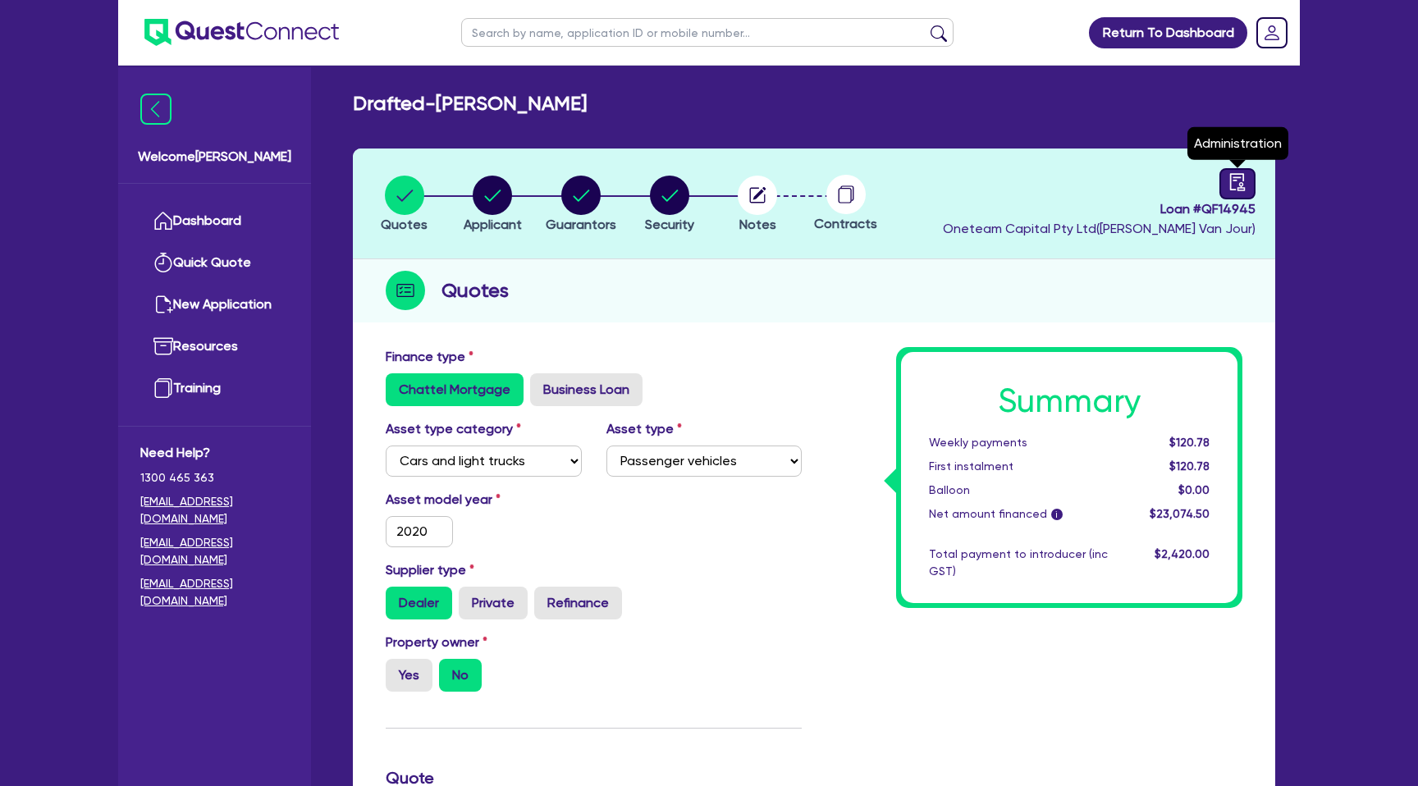
click at [1229, 173] on icon "audit" at bounding box center [1238, 182] width 18 height 18
select select "DRAFTED_NEW"
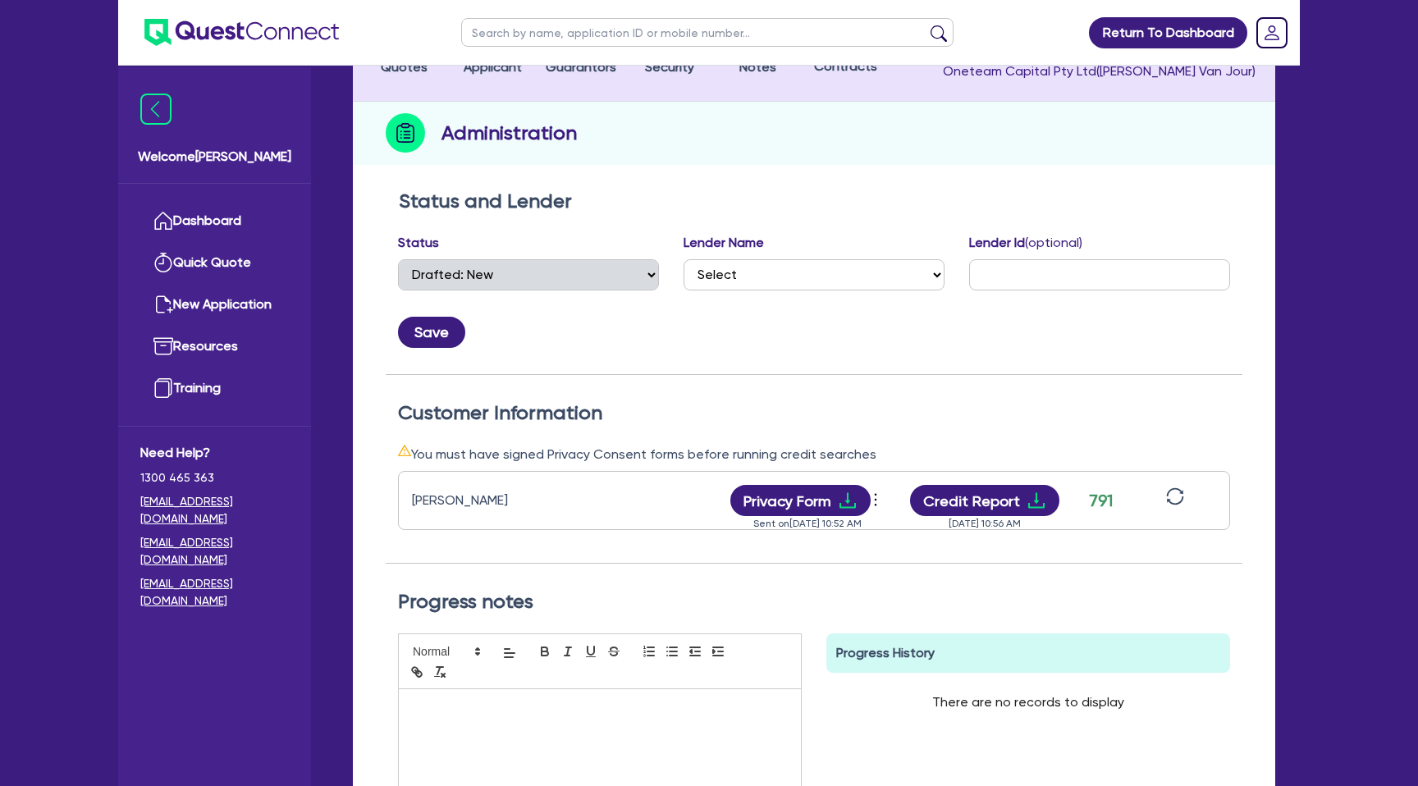
scroll to position [162, 0]
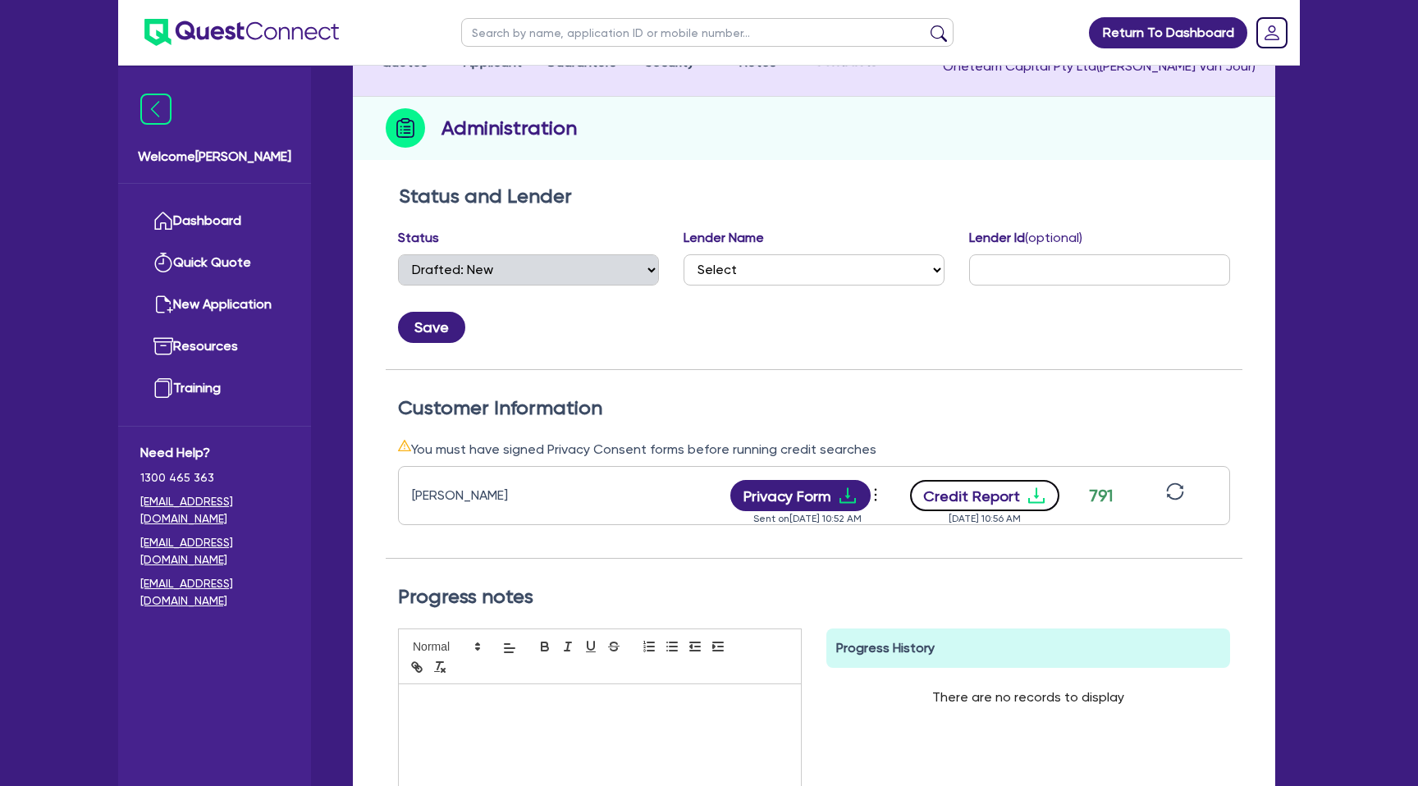
click at [1037, 497] on icon "download" at bounding box center [1037, 496] width 20 height 20
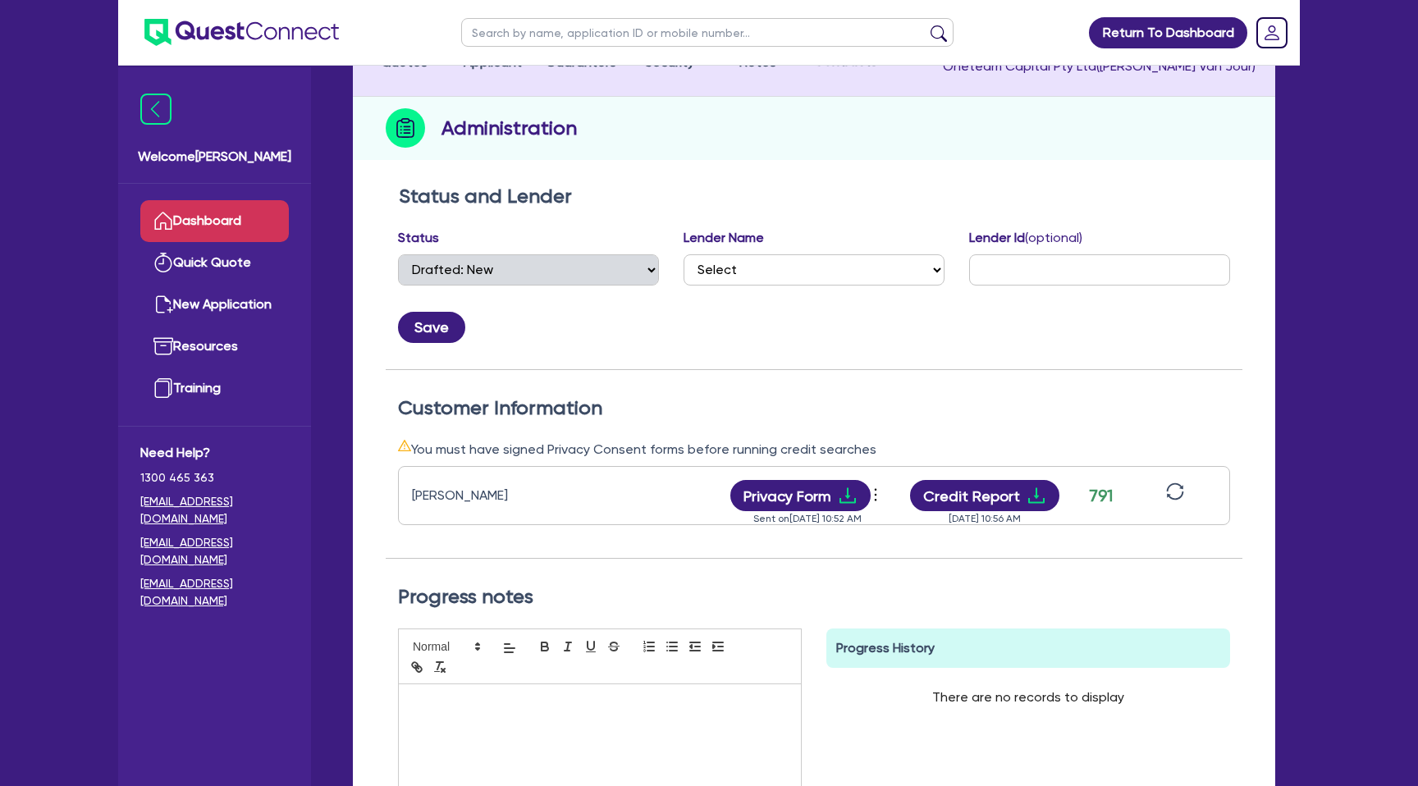
click at [257, 224] on link "Dashboard" at bounding box center [214, 221] width 149 height 42
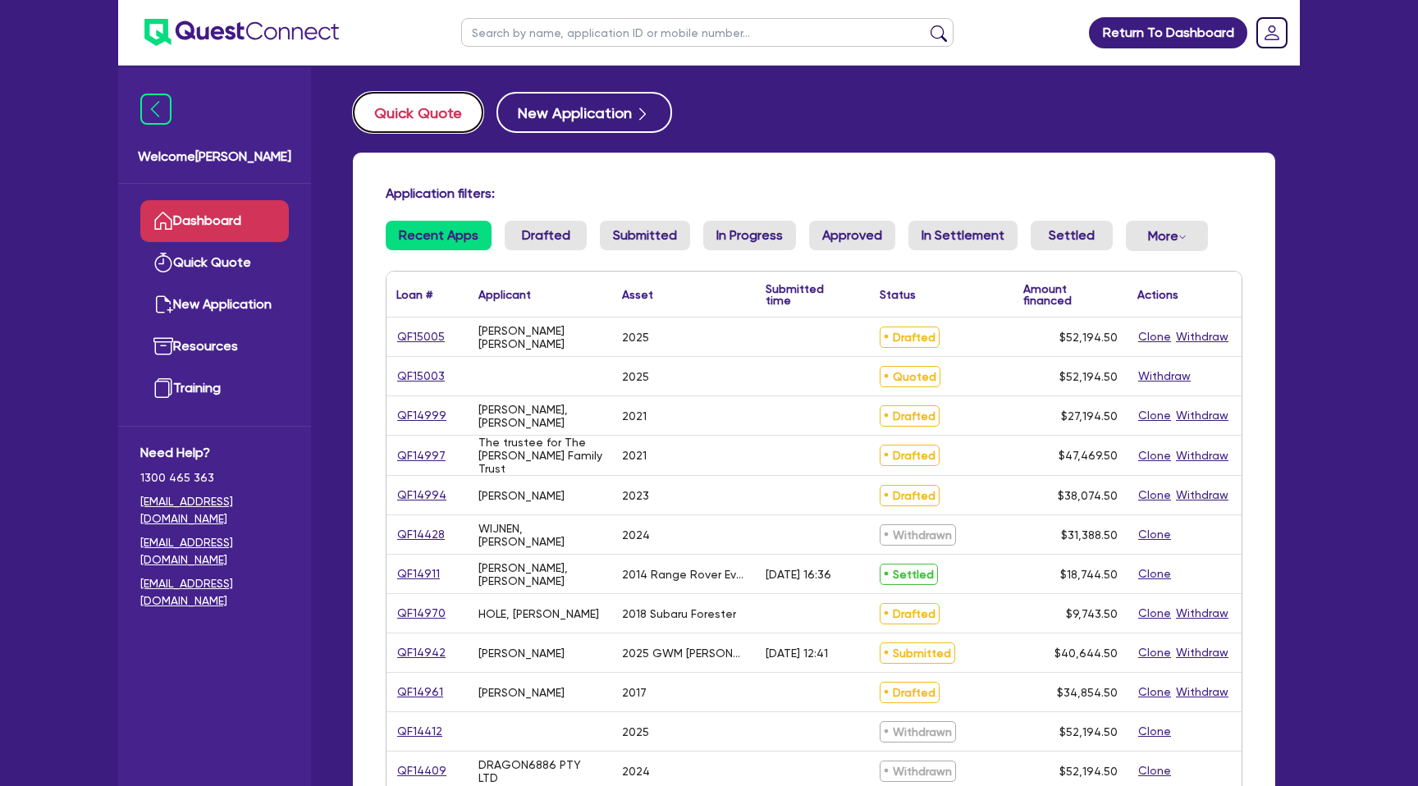
click at [434, 92] on button "Quick Quote" at bounding box center [418, 112] width 130 height 41
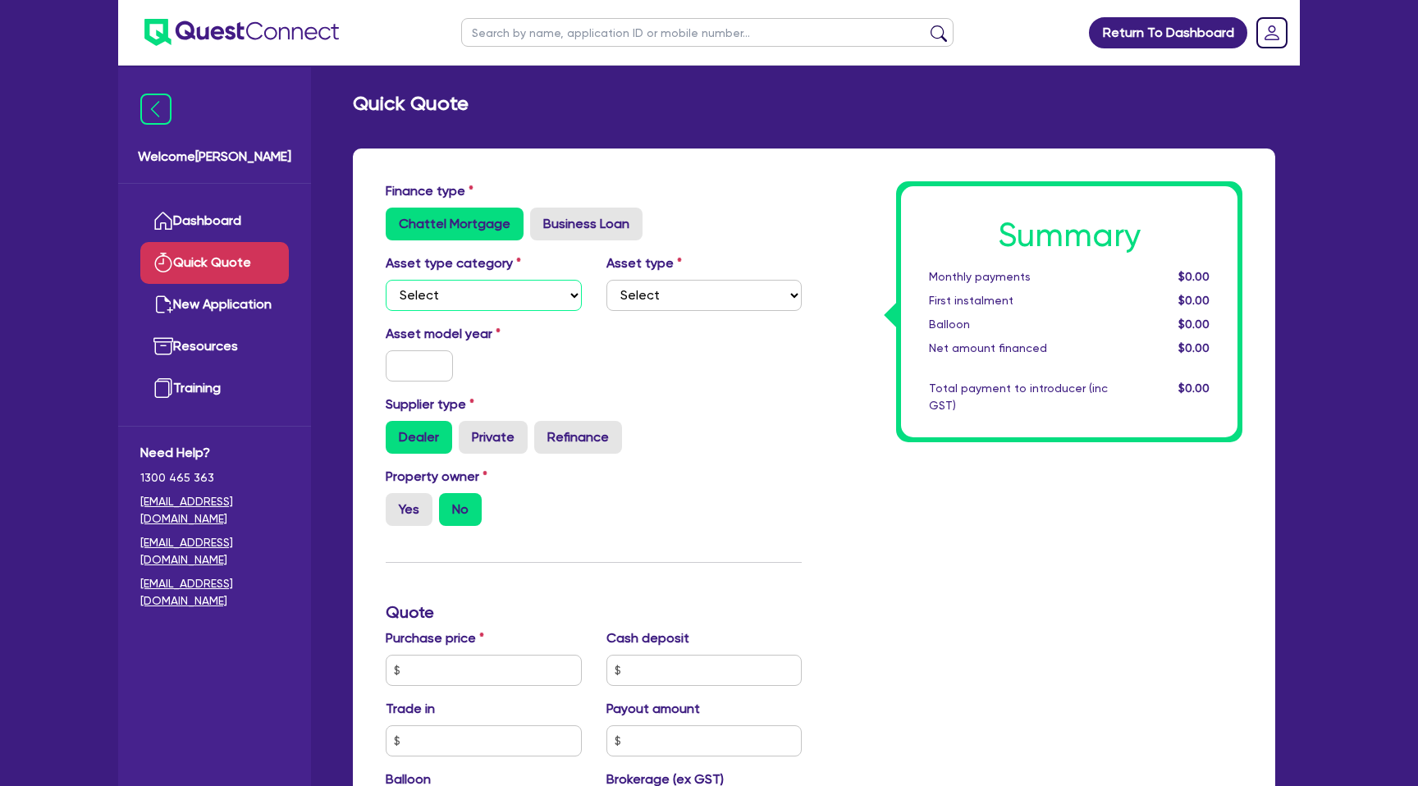
click at [502, 304] on select "Select Cars and light trucks Primary assets Secondary assets Tertiary assets" at bounding box center [484, 295] width 196 height 31
select select "CARS_AND_LIGHT_TRUCKS"
click at [386, 280] on select "Select Cars and light trucks Primary assets Secondary assets Tertiary assets" at bounding box center [484, 295] width 196 height 31
click at [688, 291] on select "Select" at bounding box center [704, 295] width 196 height 31
select select "PASSENGER_VEHICLES"
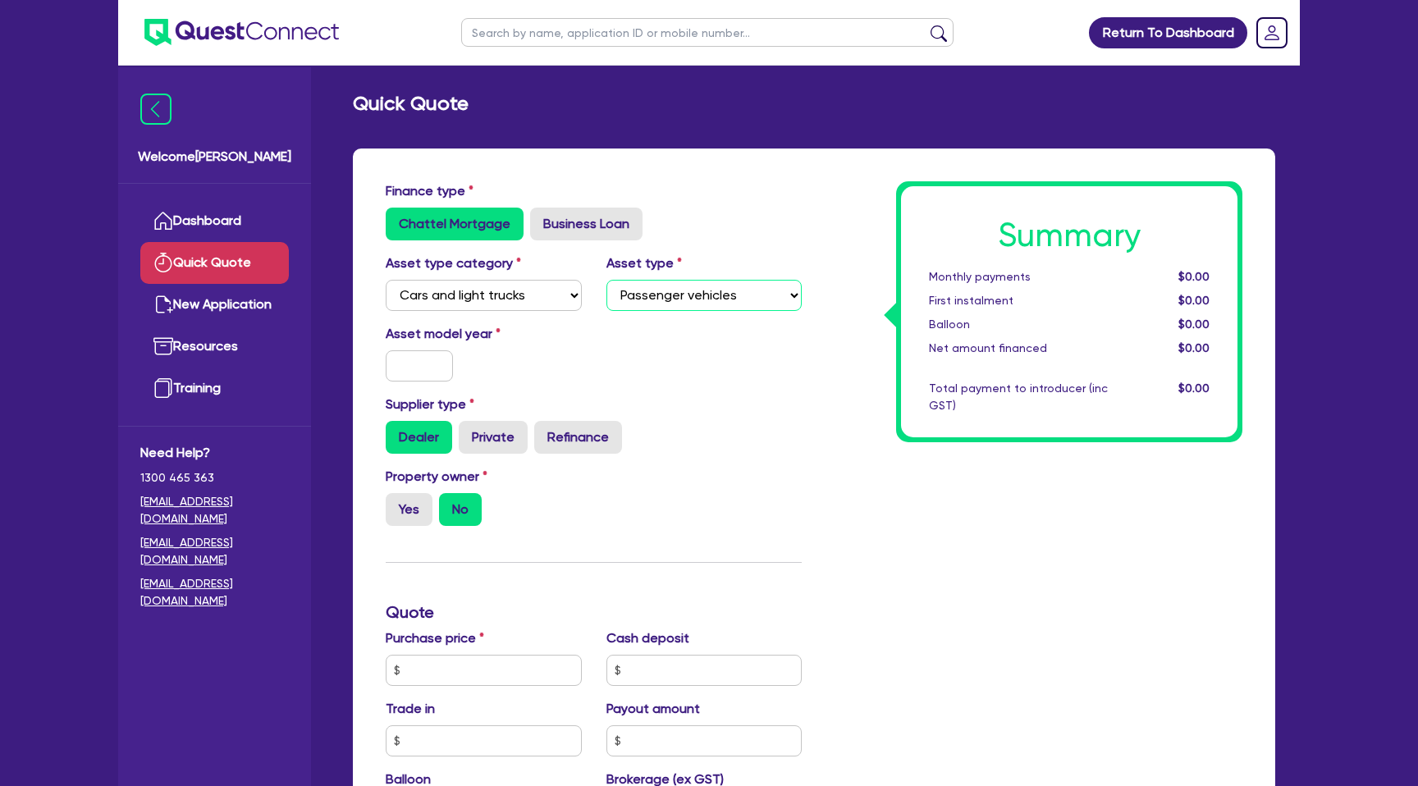
click at [606, 280] on select "Select Passenger vehicles Vans and utes Light trucks up to 4.5 tonne" at bounding box center [704, 295] width 196 height 31
click at [436, 371] on input "text" at bounding box center [419, 365] width 67 height 31
type input "2025"
click at [654, 445] on div "Dealer Private Refinance" at bounding box center [594, 437] width 416 height 33
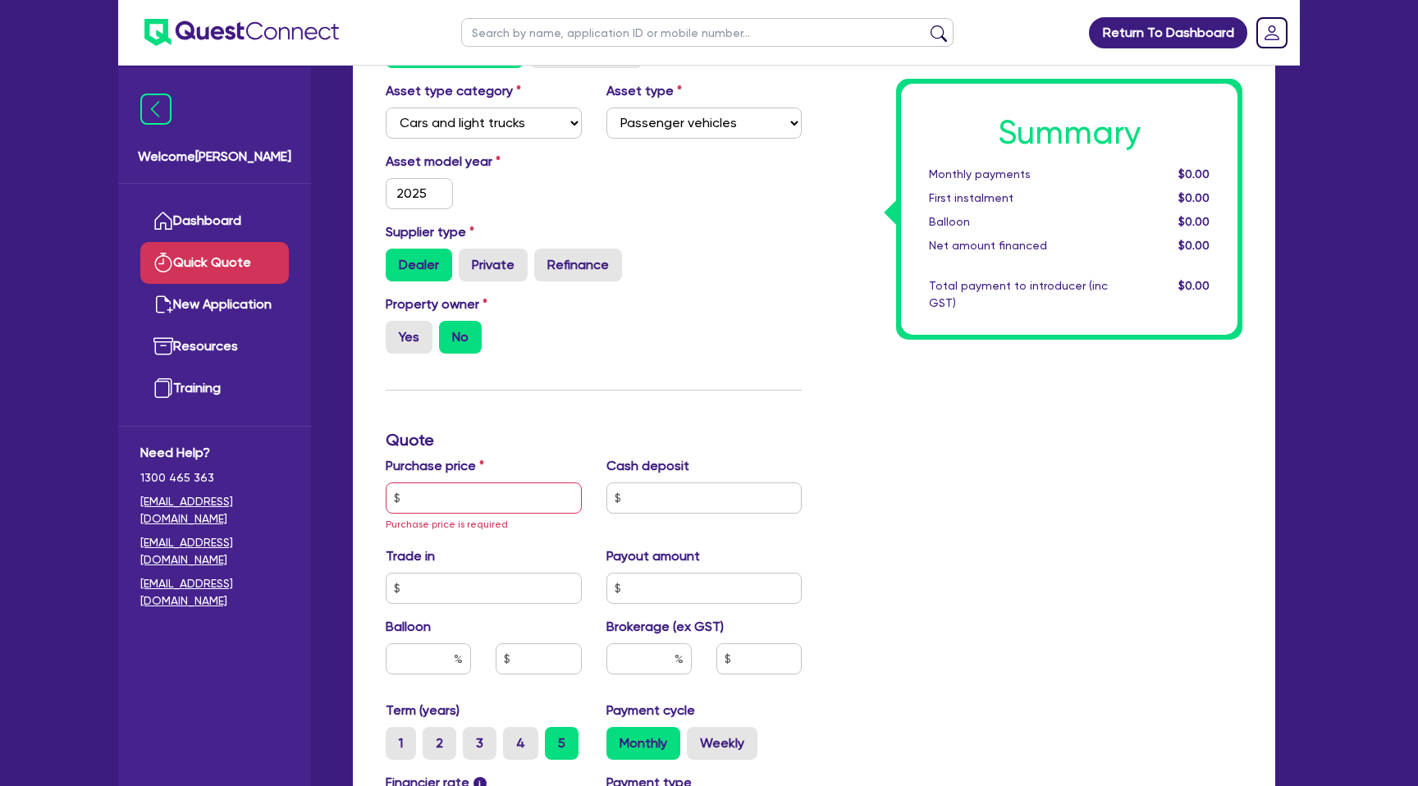
scroll to position [195, 0]
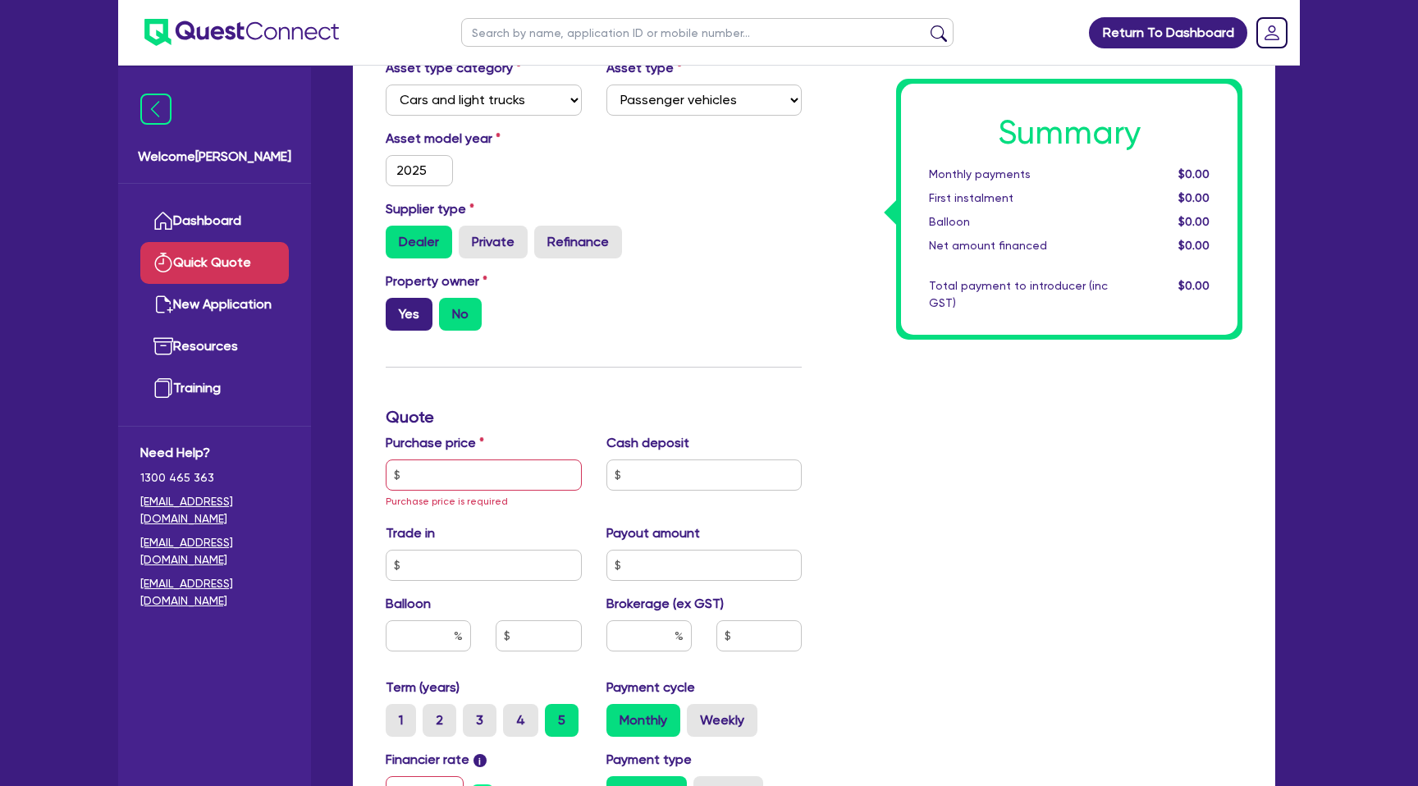
click at [414, 311] on label "Yes" at bounding box center [409, 314] width 47 height 33
click at [396, 309] on input "Yes" at bounding box center [391, 303] width 11 height 11
radio input "true"
click at [443, 478] on input "text" at bounding box center [484, 475] width 196 height 31
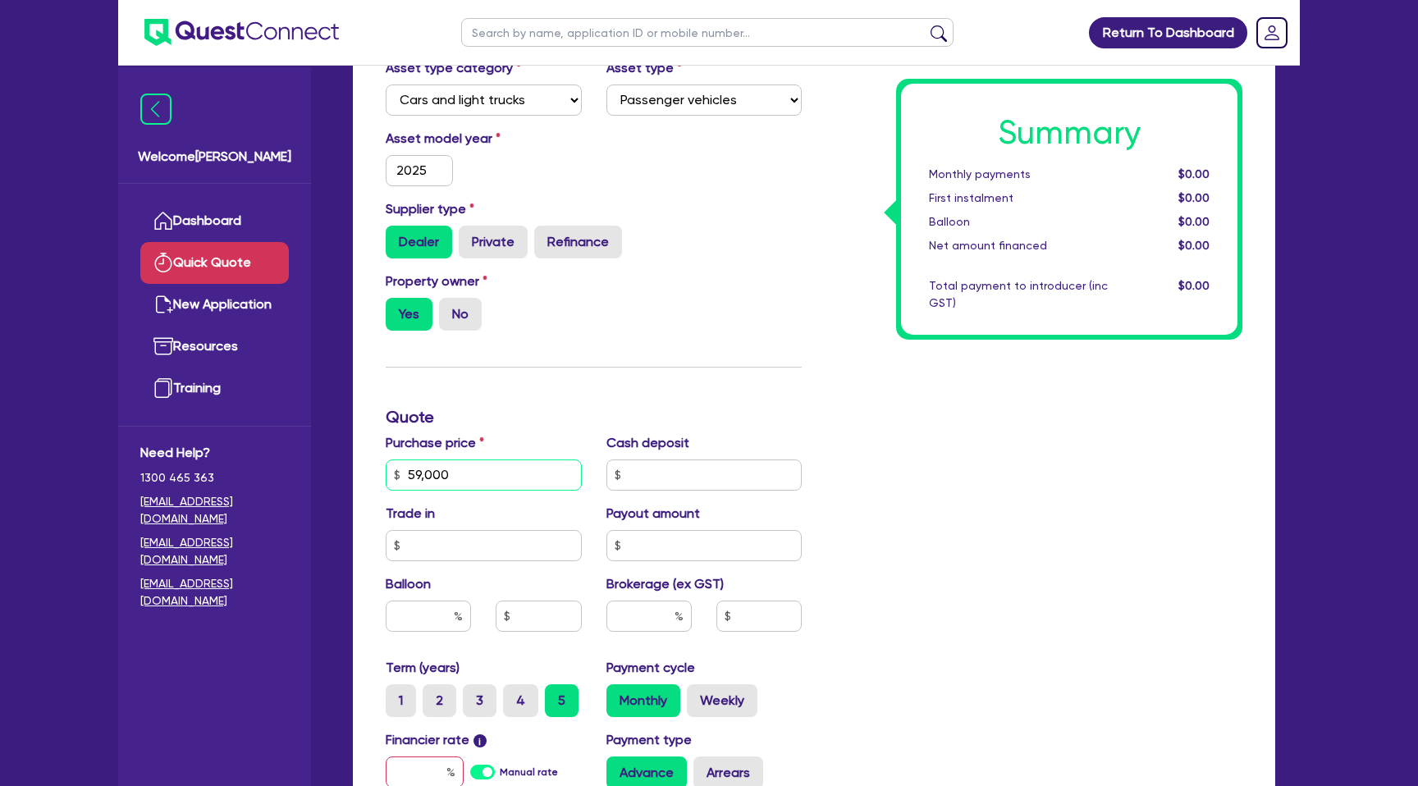
type input "59,000"
click at [1169, 464] on div "Summary Monthly payments $0.00 First instalment $0.00 Balloon $0.00 Net amount …" at bounding box center [1034, 474] width 441 height 977
click at [729, 480] on input "text" at bounding box center [704, 475] width 196 height 31
type input "33,000"
click at [1036, 519] on div "Summary Monthly payments $0.00 First instalment $0.00 Balloon $0.00 Net amount …" at bounding box center [1034, 474] width 441 height 977
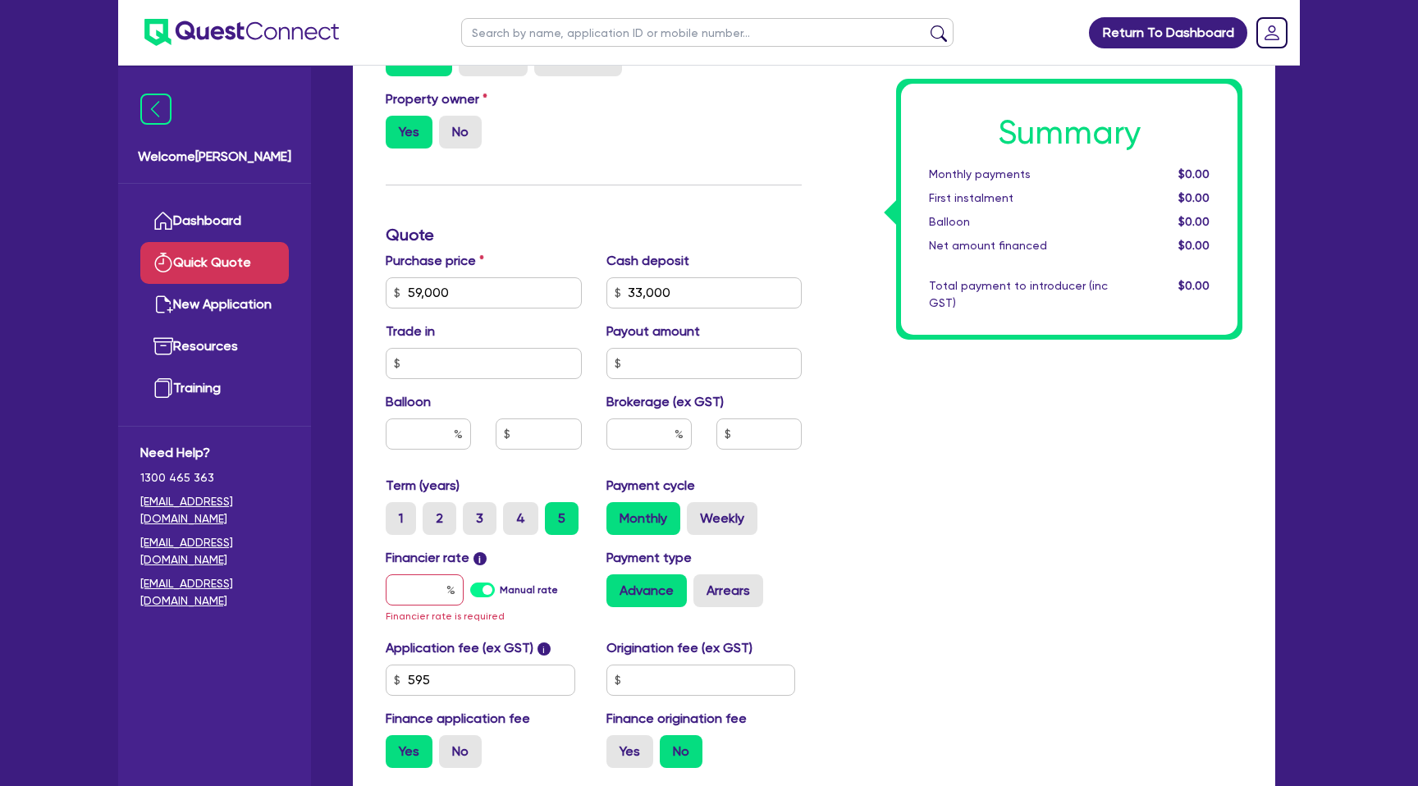
scroll to position [379, 0]
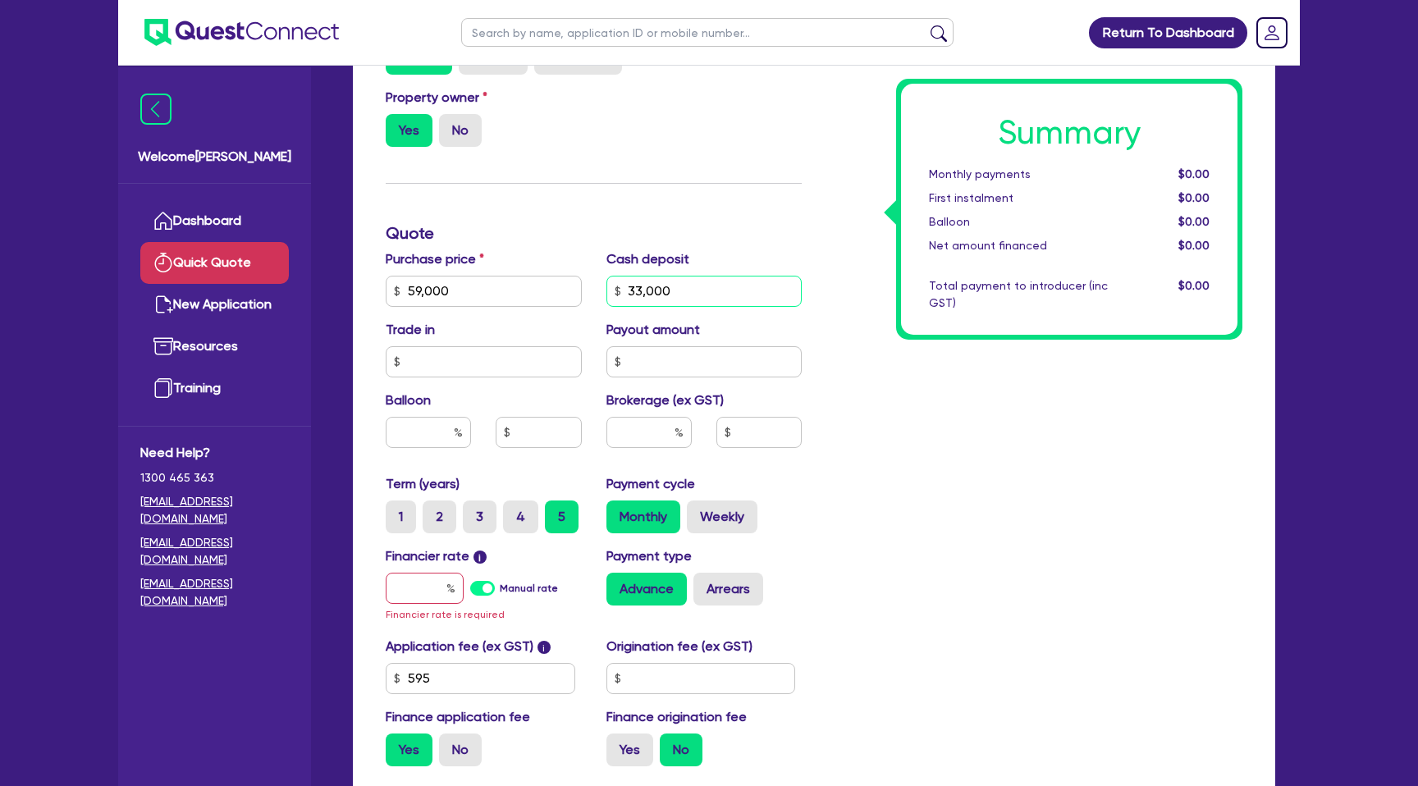
click at [698, 286] on input "33,000" at bounding box center [704, 291] width 196 height 31
drag, startPoint x: 698, startPoint y: 286, endPoint x: 633, endPoint y: 286, distance: 65.7
click at [633, 286] on input "33,000" at bounding box center [704, 291] width 196 height 31
click at [625, 292] on input "33,000" at bounding box center [704, 291] width 196 height 31
drag, startPoint x: 625, startPoint y: 292, endPoint x: 684, endPoint y: 292, distance: 59.1
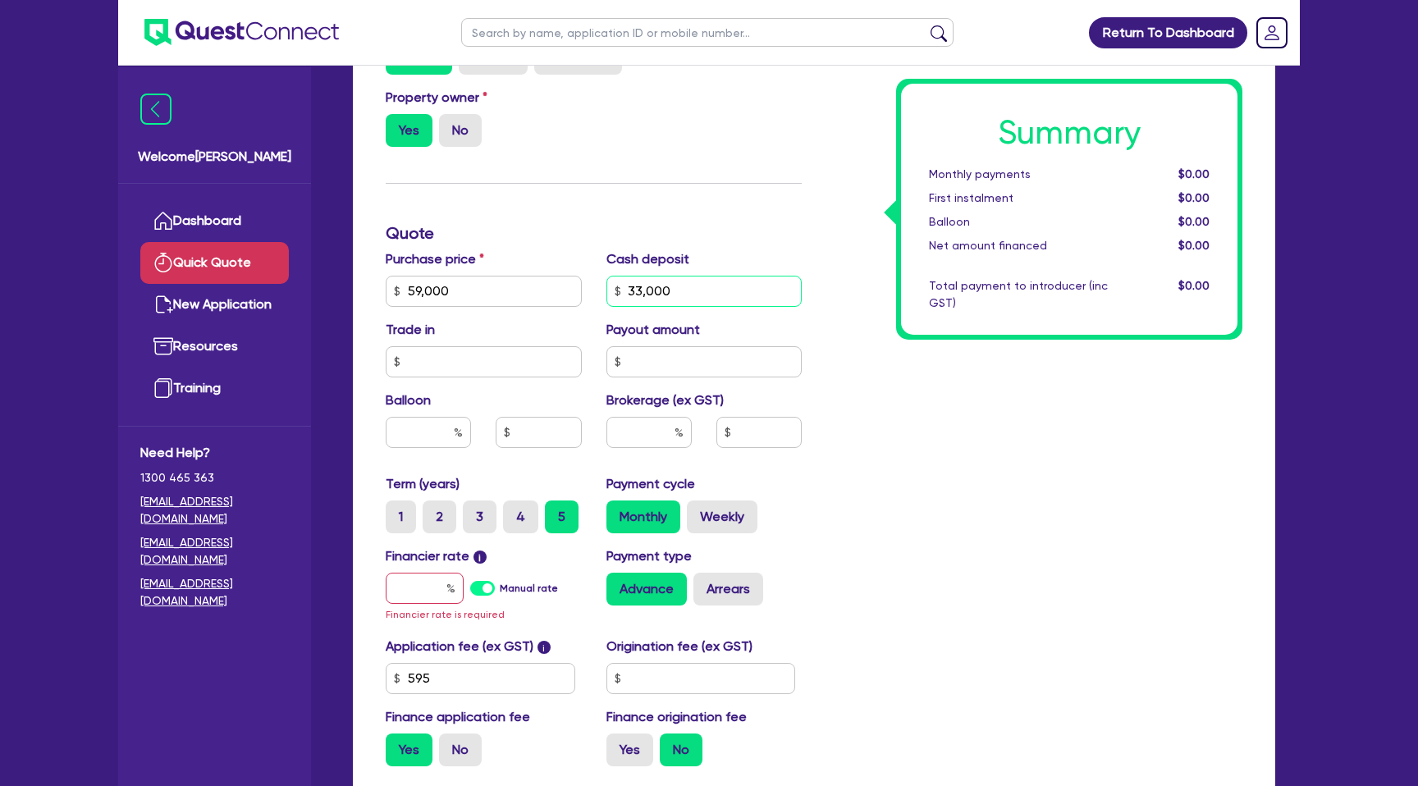
click at [684, 292] on input "33,000" at bounding box center [704, 291] width 196 height 31
click at [718, 295] on input "33,000" at bounding box center [704, 291] width 196 height 31
click at [936, 414] on div "Summary Monthly payments $0.00 First instalment $0.00 Balloon $0.00 Net amount …" at bounding box center [1034, 290] width 441 height 977
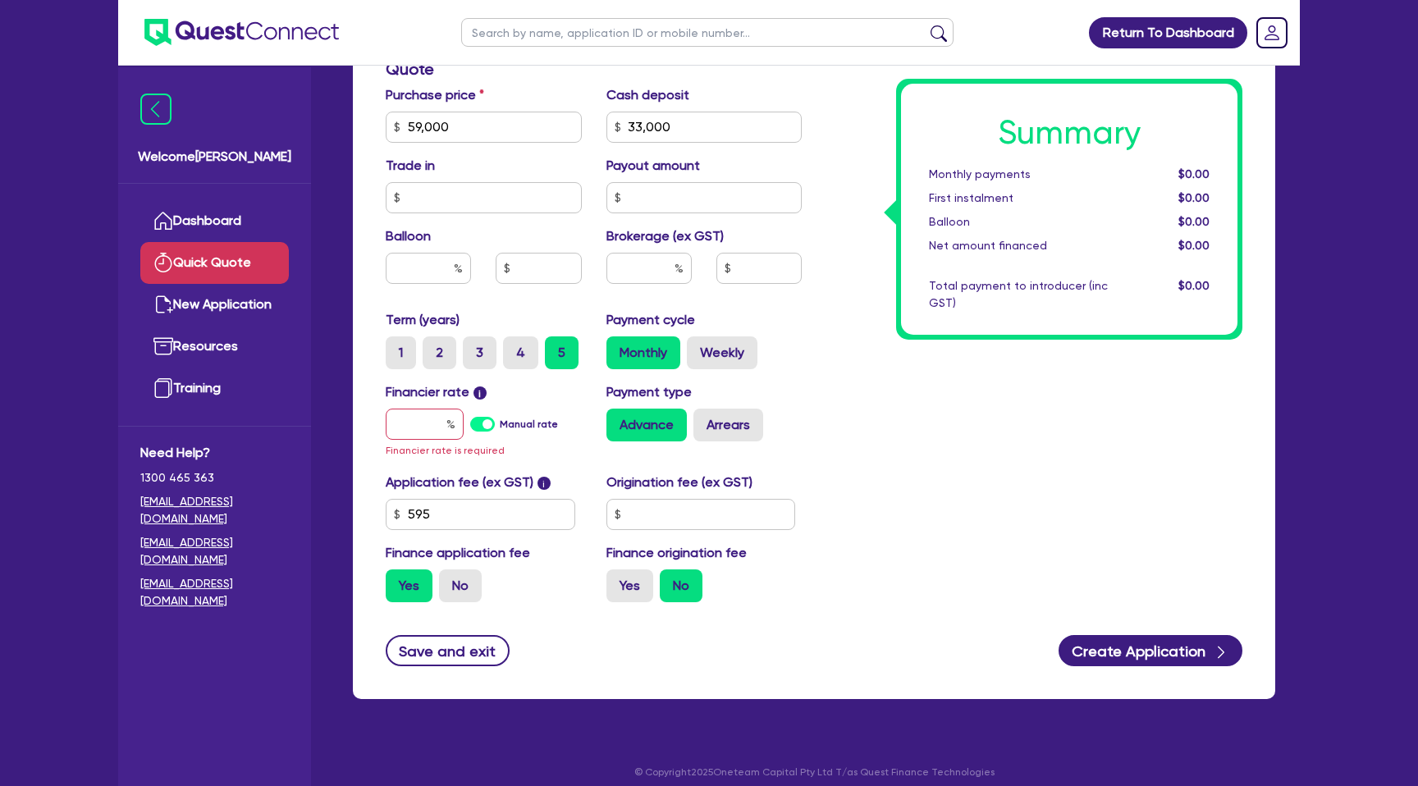
scroll to position [547, 0]
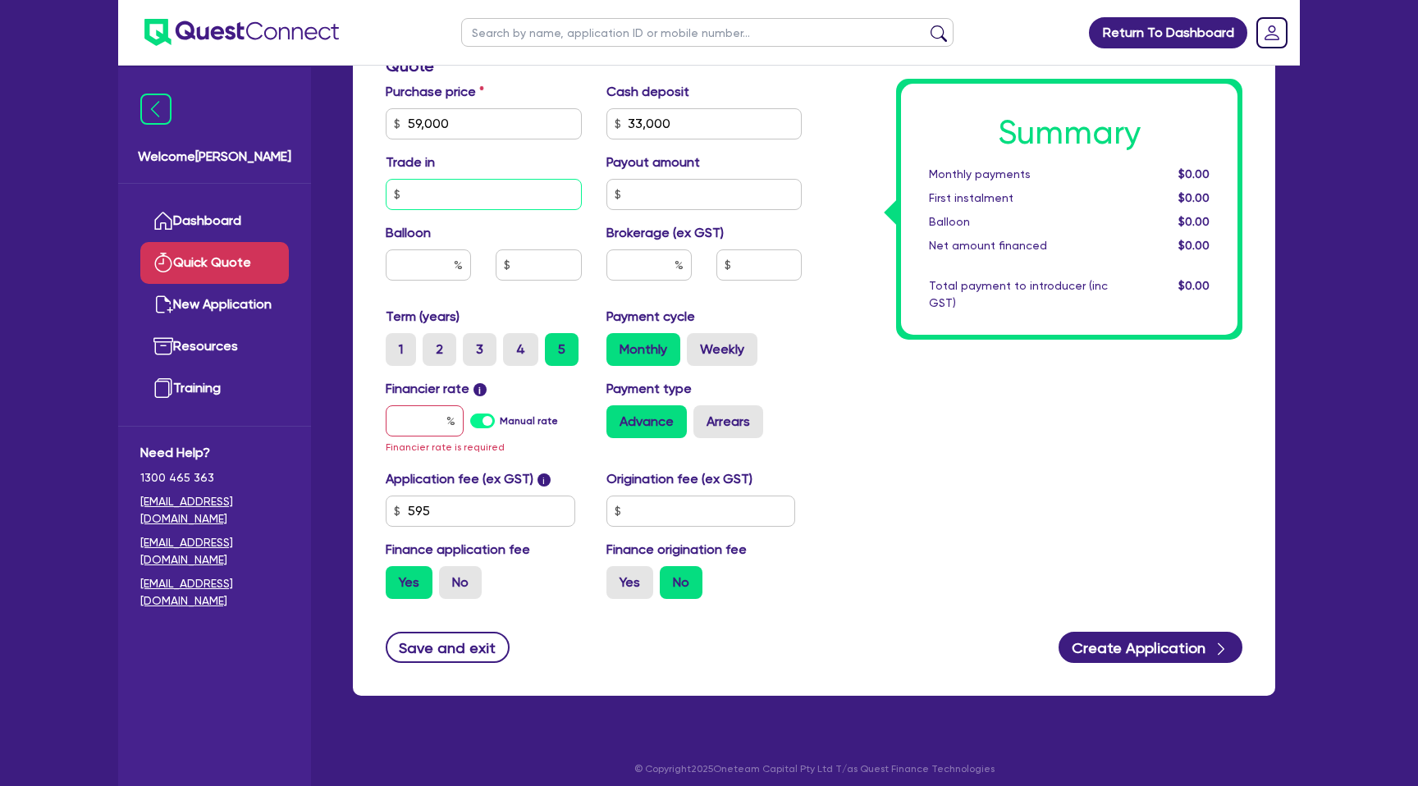
click at [444, 182] on input "text" at bounding box center [484, 194] width 196 height 31
click at [459, 261] on div at bounding box center [428, 264] width 85 height 31
type input "35"
click at [1004, 547] on div "Summary Monthly payments $0.00 First instalment $0.00 Balloon $0.00 Net amount …" at bounding box center [1034, 123] width 441 height 977
click at [643, 257] on input "text" at bounding box center [648, 264] width 85 height 31
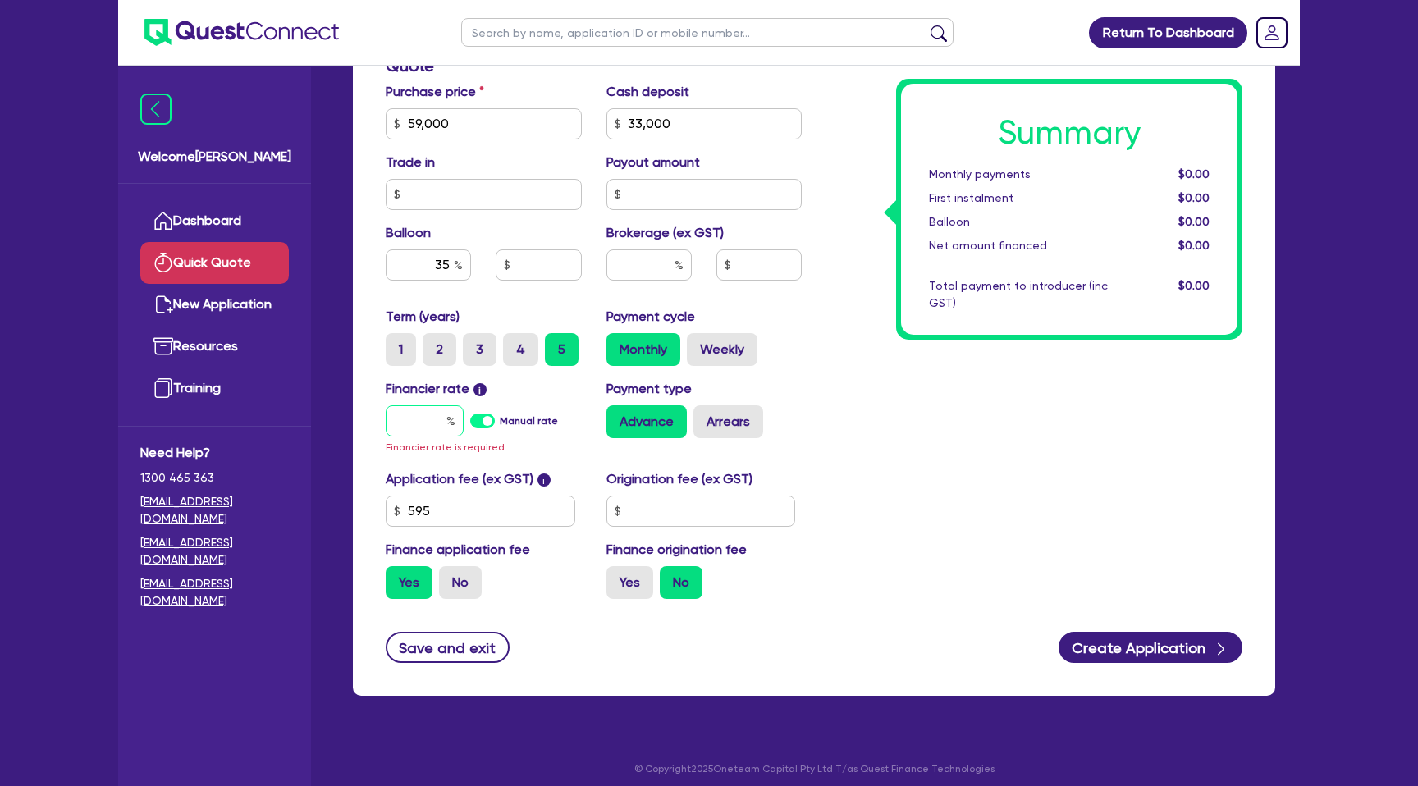
click at [445, 422] on input "text" at bounding box center [425, 420] width 78 height 31
type input "7"
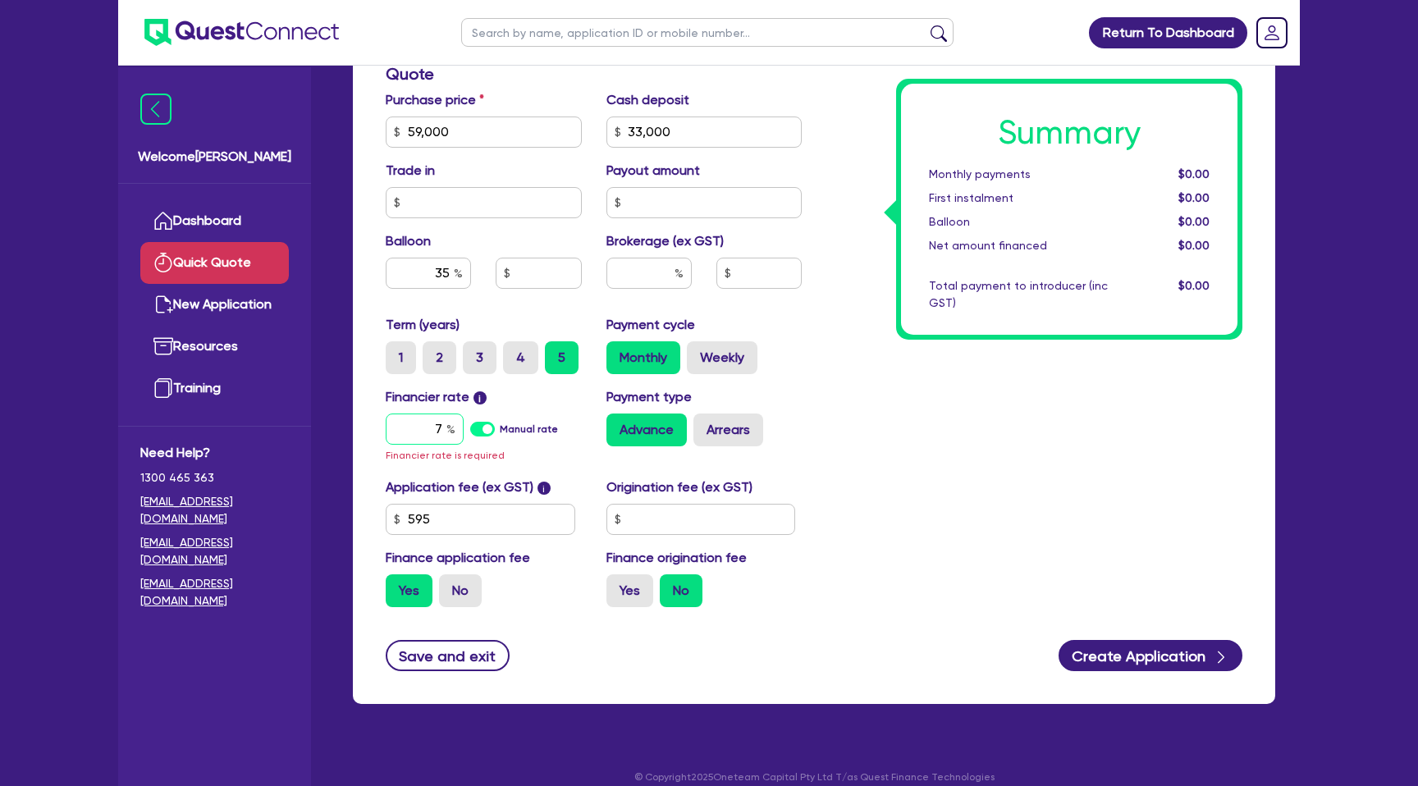
type input "20,650"
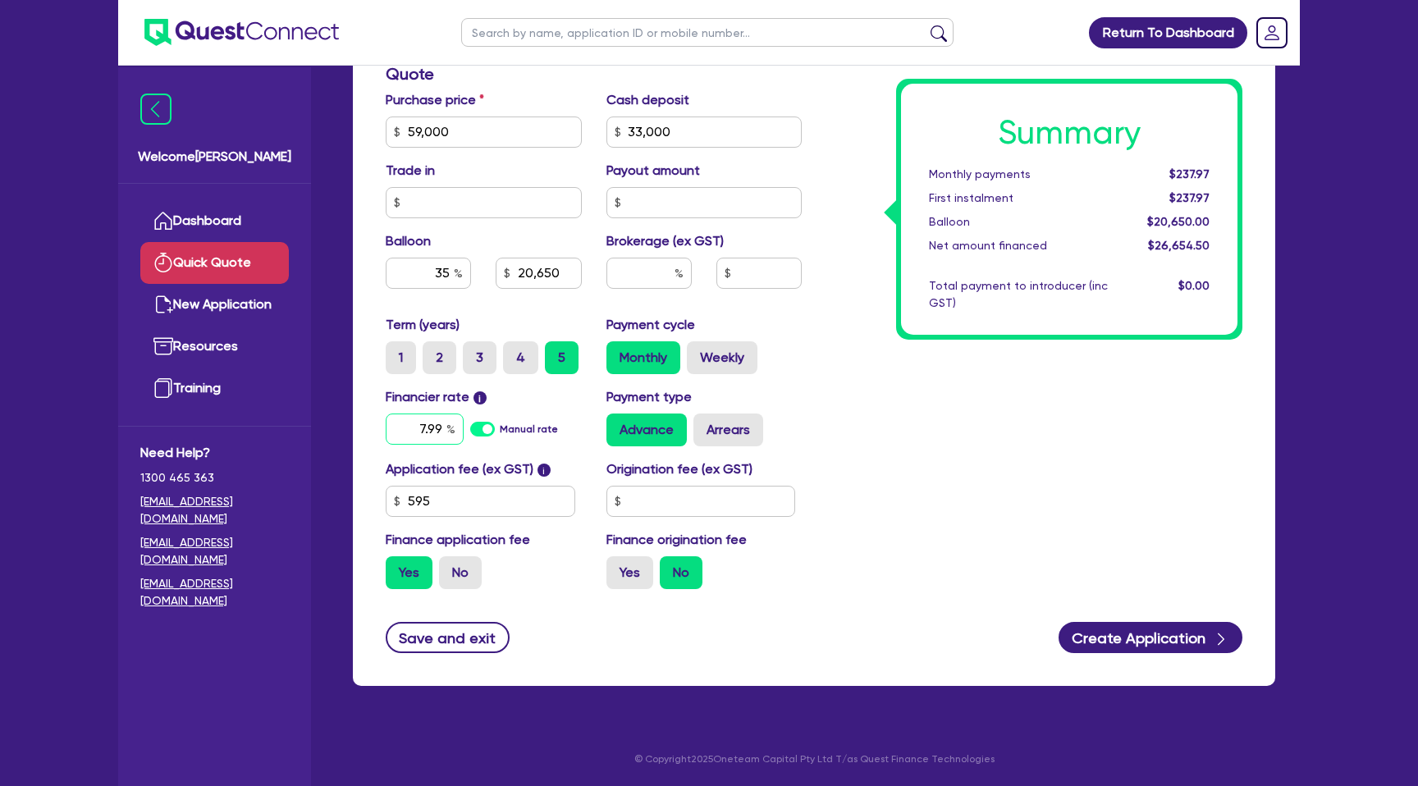
type input "7.99"
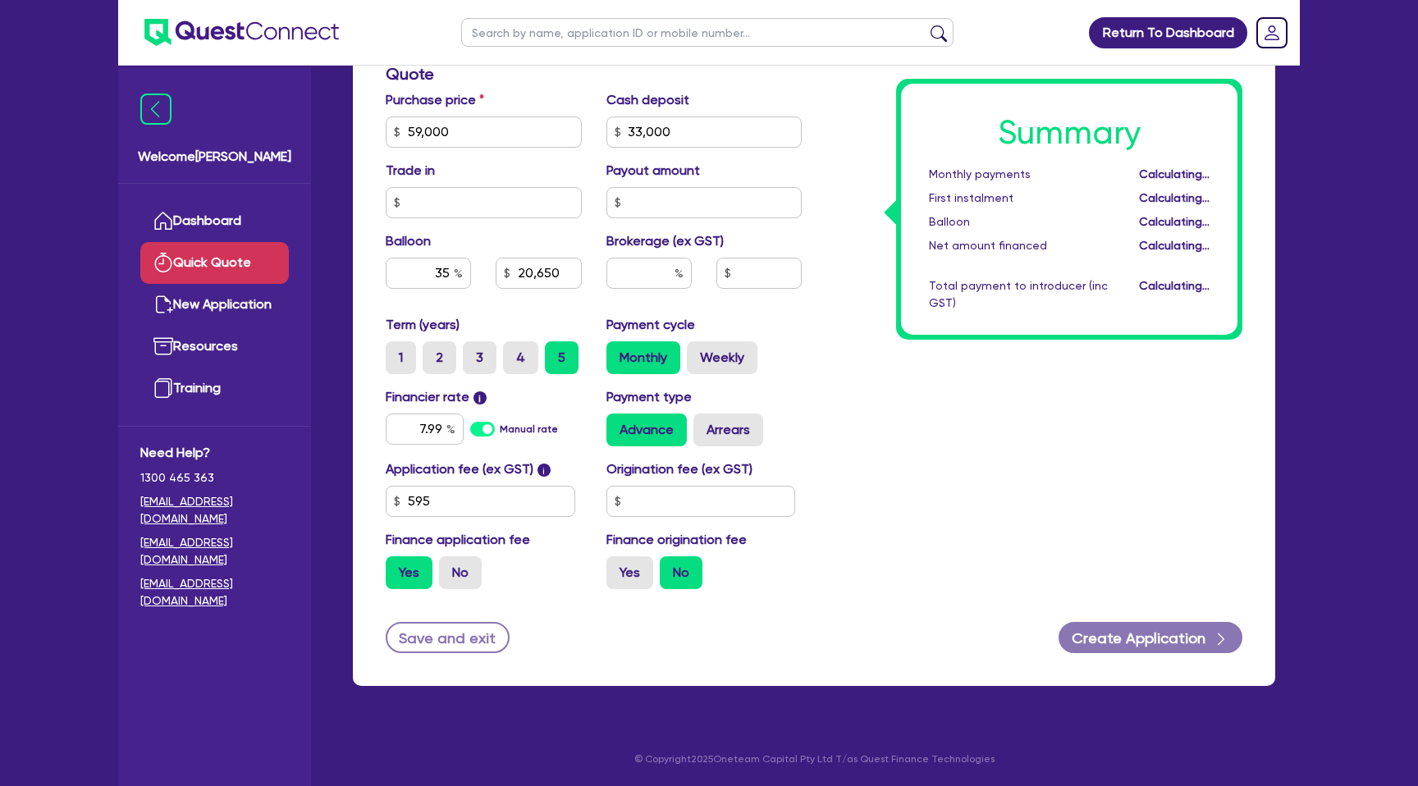
click at [980, 320] on div "Summary Monthly payments Calculating... First instalment Calculating... Balloon…" at bounding box center [1069, 209] width 336 height 251
type input "20,650"
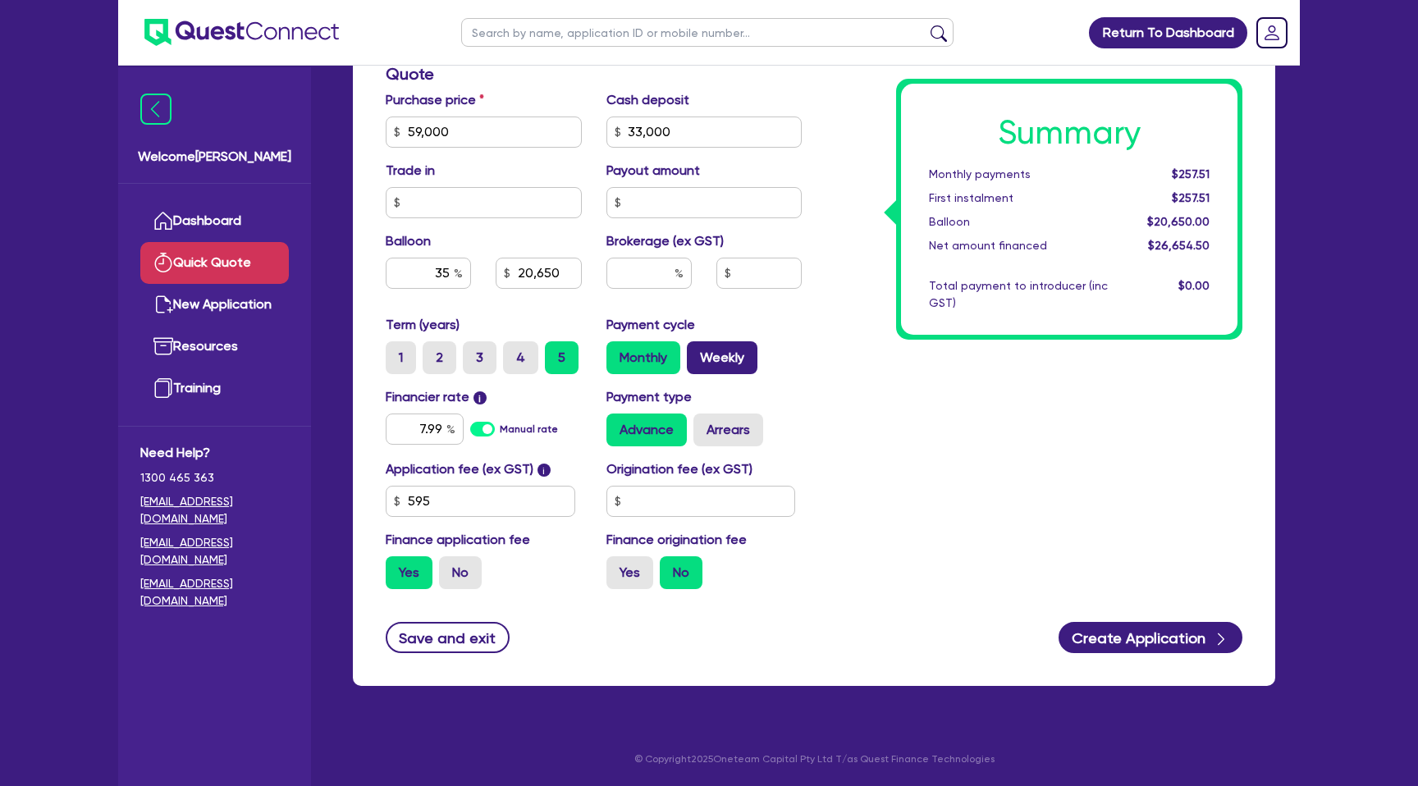
click at [728, 361] on label "Weekly" at bounding box center [722, 357] width 71 height 33
click at [698, 352] on input "Weekly" at bounding box center [692, 346] width 11 height 11
radio input "true"
type input "20,650"
click at [686, 495] on input "text" at bounding box center [701, 501] width 190 height 31
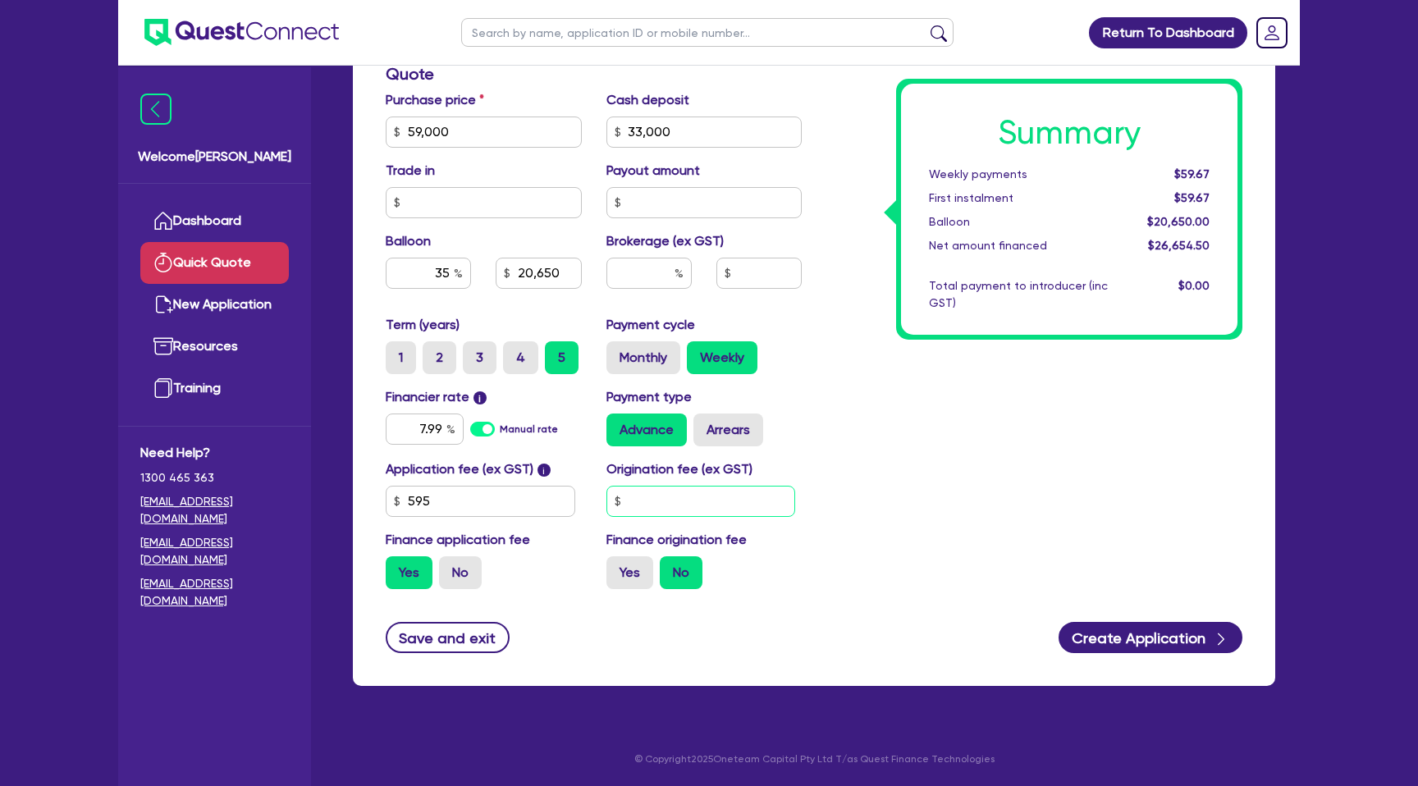
type input "1"
type input "2,200"
click at [844, 487] on div "Summary Weekly payments $59.67 First instalment $59.67 Balloon $20,650.00 Net a…" at bounding box center [1034, 122] width 441 height 959
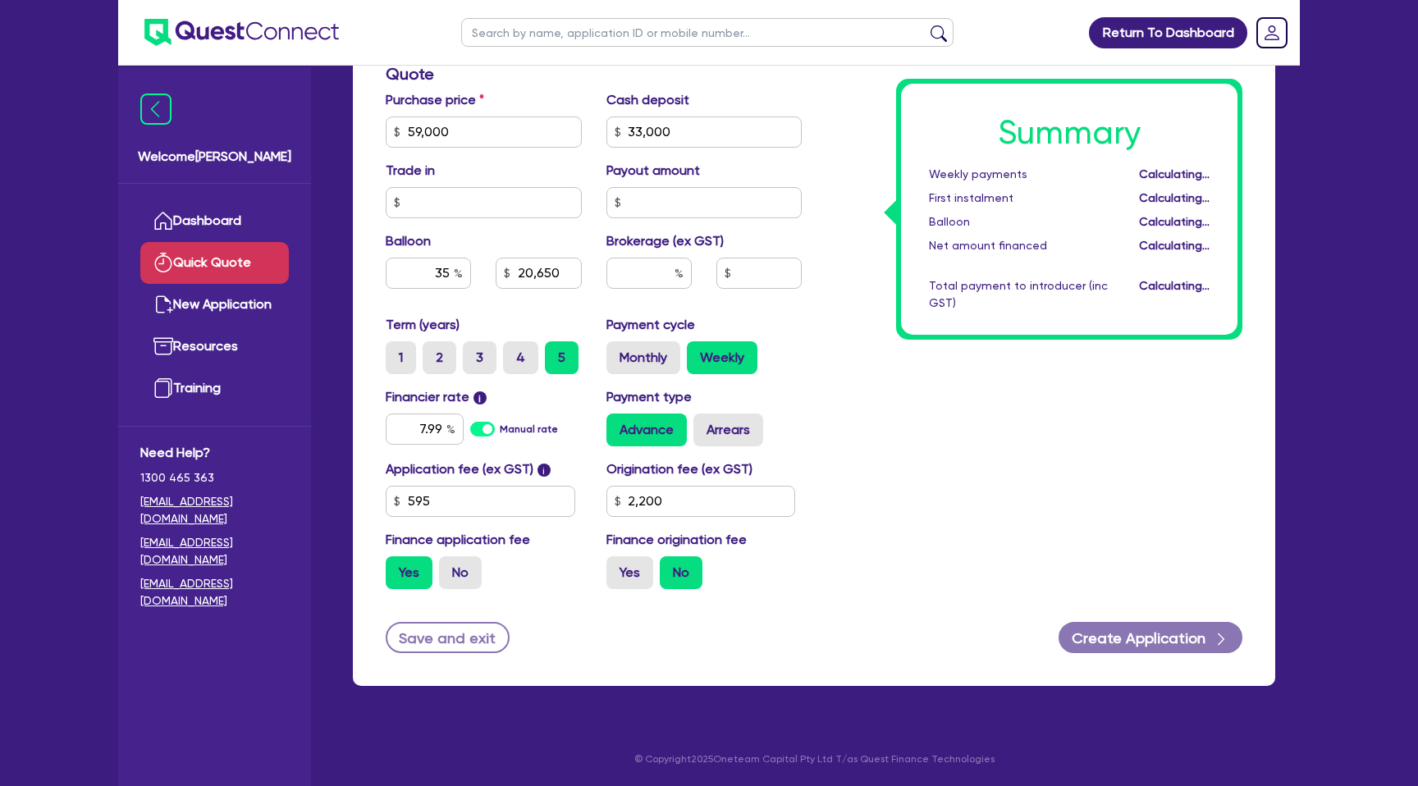
type input "20,650"
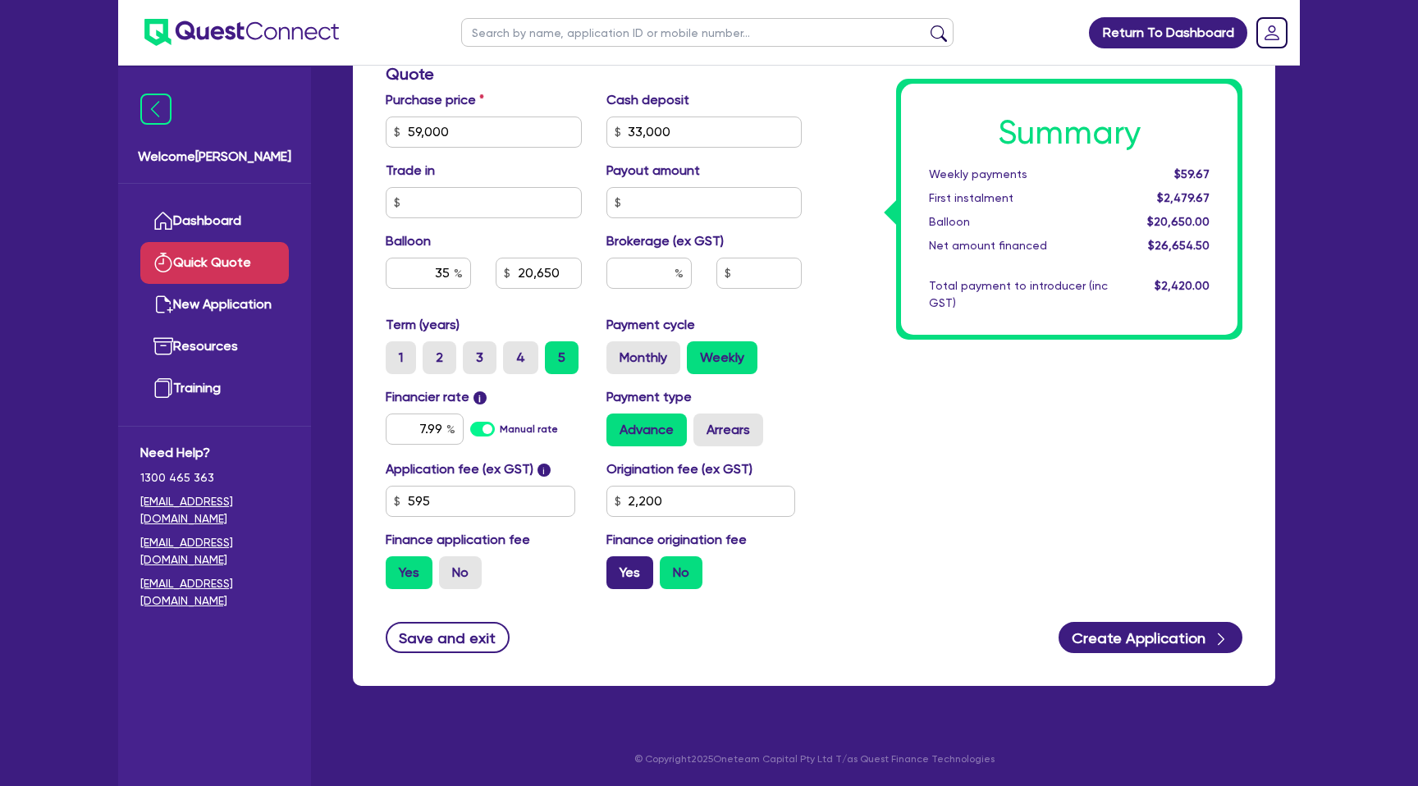
click at [625, 579] on label "Yes" at bounding box center [629, 572] width 47 height 33
click at [617, 567] on input "Yes" at bounding box center [611, 561] width 11 height 11
radio input "true"
type input "20,650"
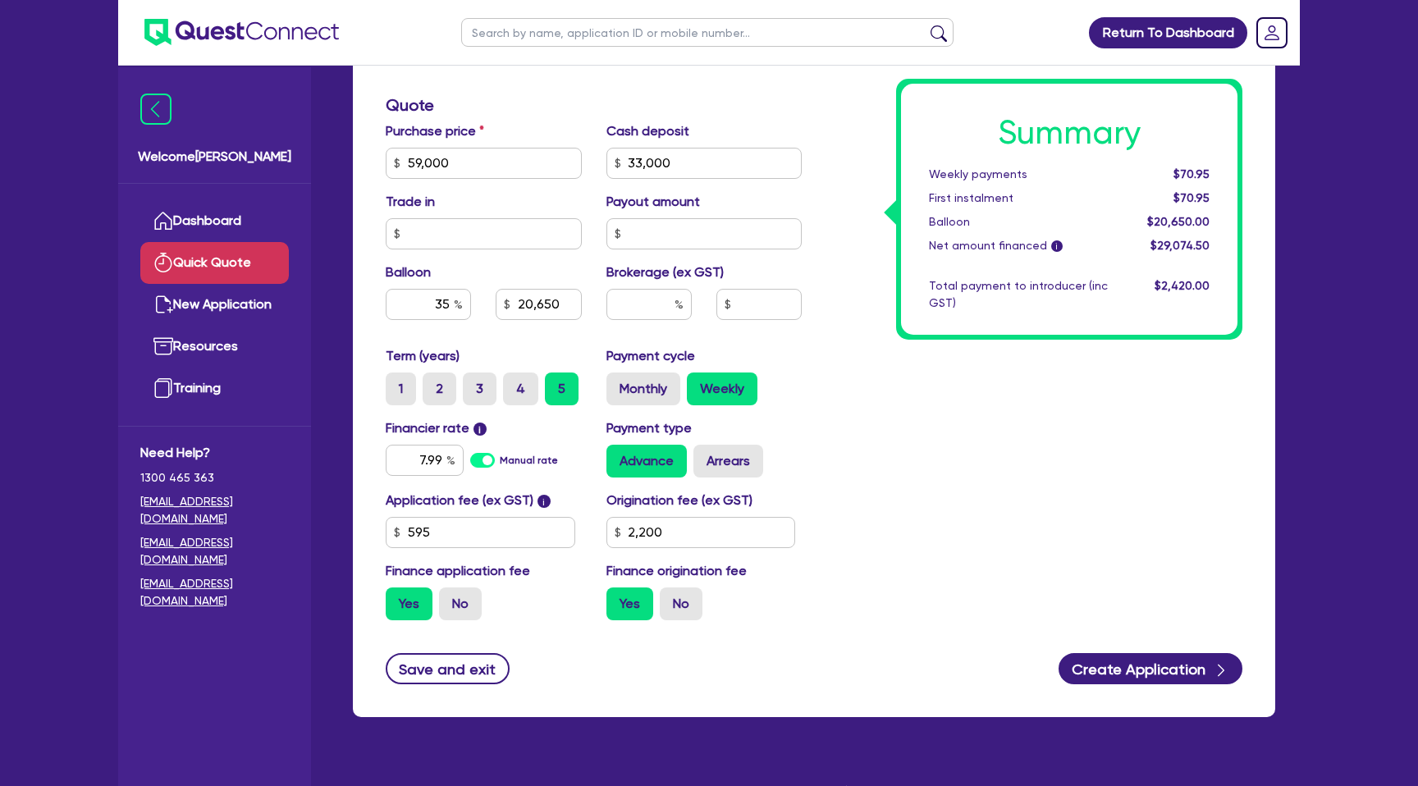
scroll to position [514, 0]
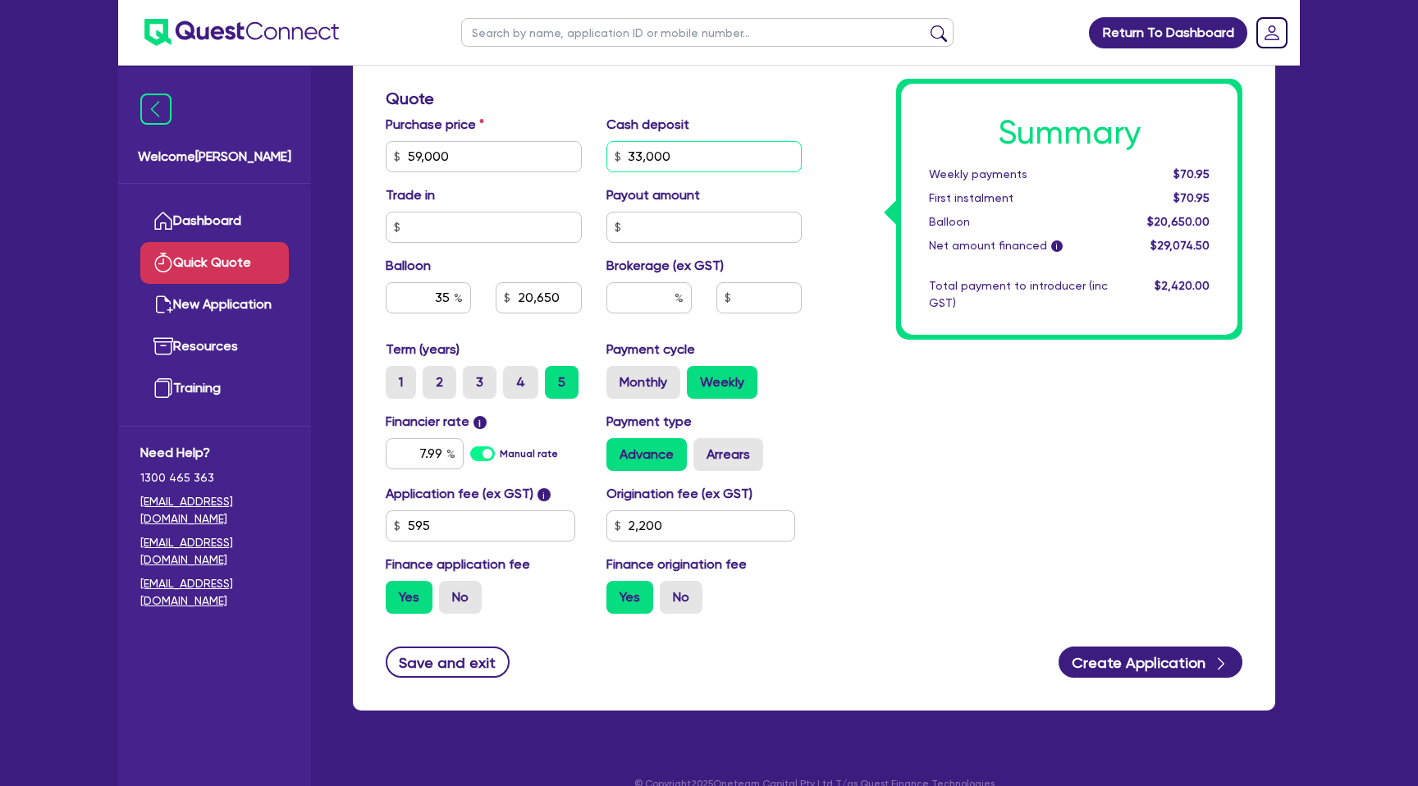
drag, startPoint x: 624, startPoint y: 158, endPoint x: 702, endPoint y: 164, distance: 79.0
click at [702, 164] on input "33,000" at bounding box center [704, 156] width 196 height 31
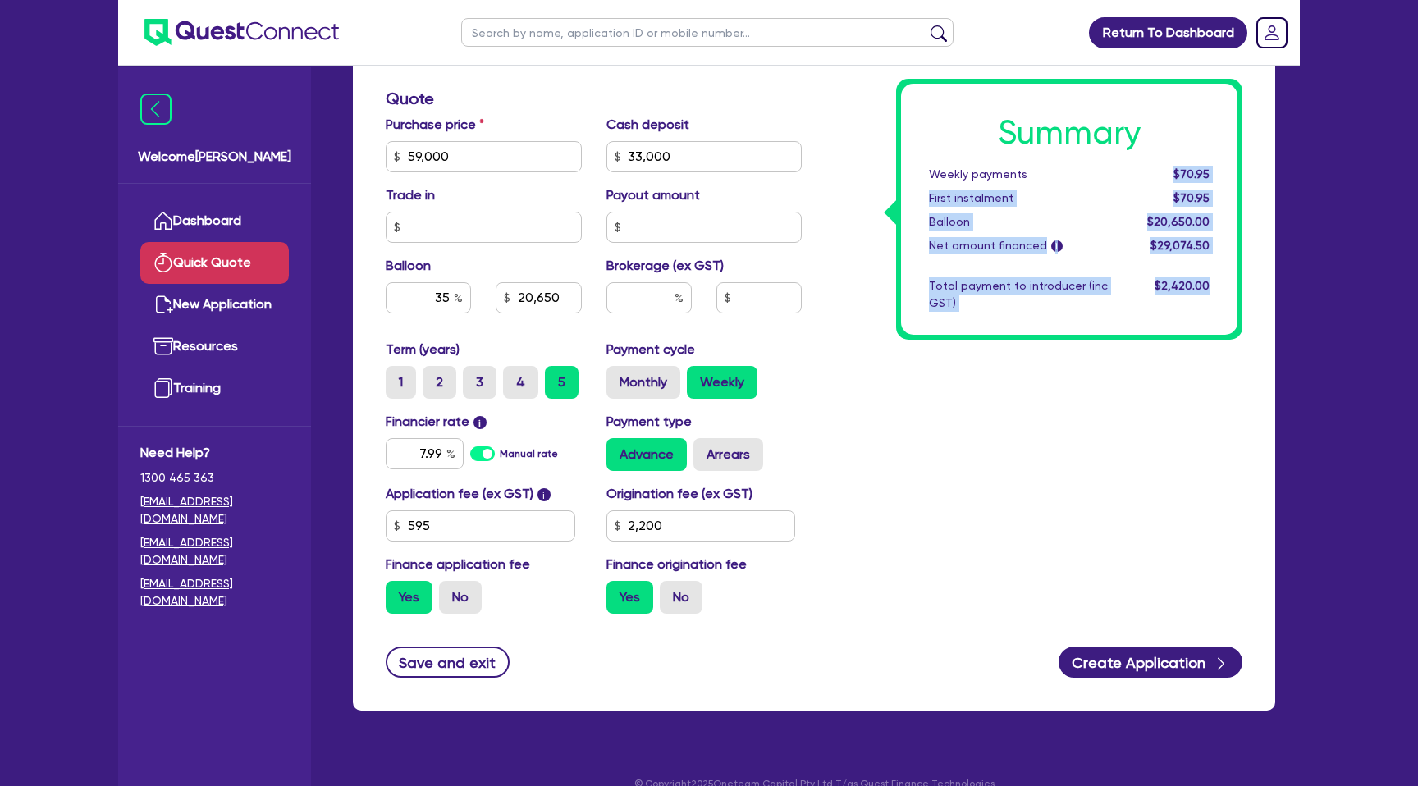
drag, startPoint x: 1174, startPoint y: 171, endPoint x: 1251, endPoint y: 171, distance: 77.1
click at [1251, 171] on div "Summary Weekly payments $70.95 First instalment $70.95 Balloon $20,650.00 Net a…" at bounding box center [1034, 147] width 441 height 959
click at [915, 351] on div "Summary Weekly payments $70.95 First instalment $70.95 Balloon $20,650.00 Net a…" at bounding box center [1034, 147] width 441 height 959
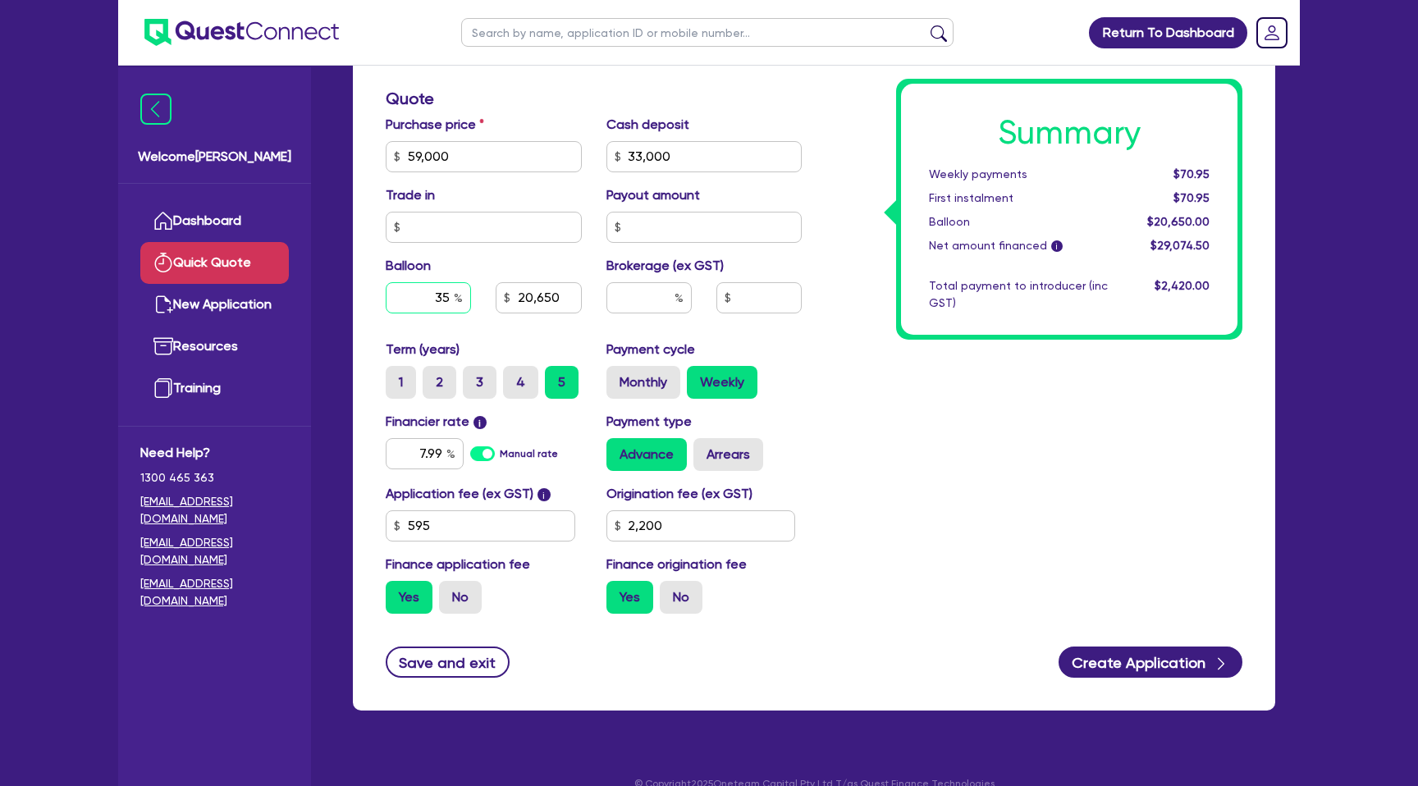
click at [448, 298] on input "35" at bounding box center [428, 297] width 85 height 31
type input "3"
type input "1,770"
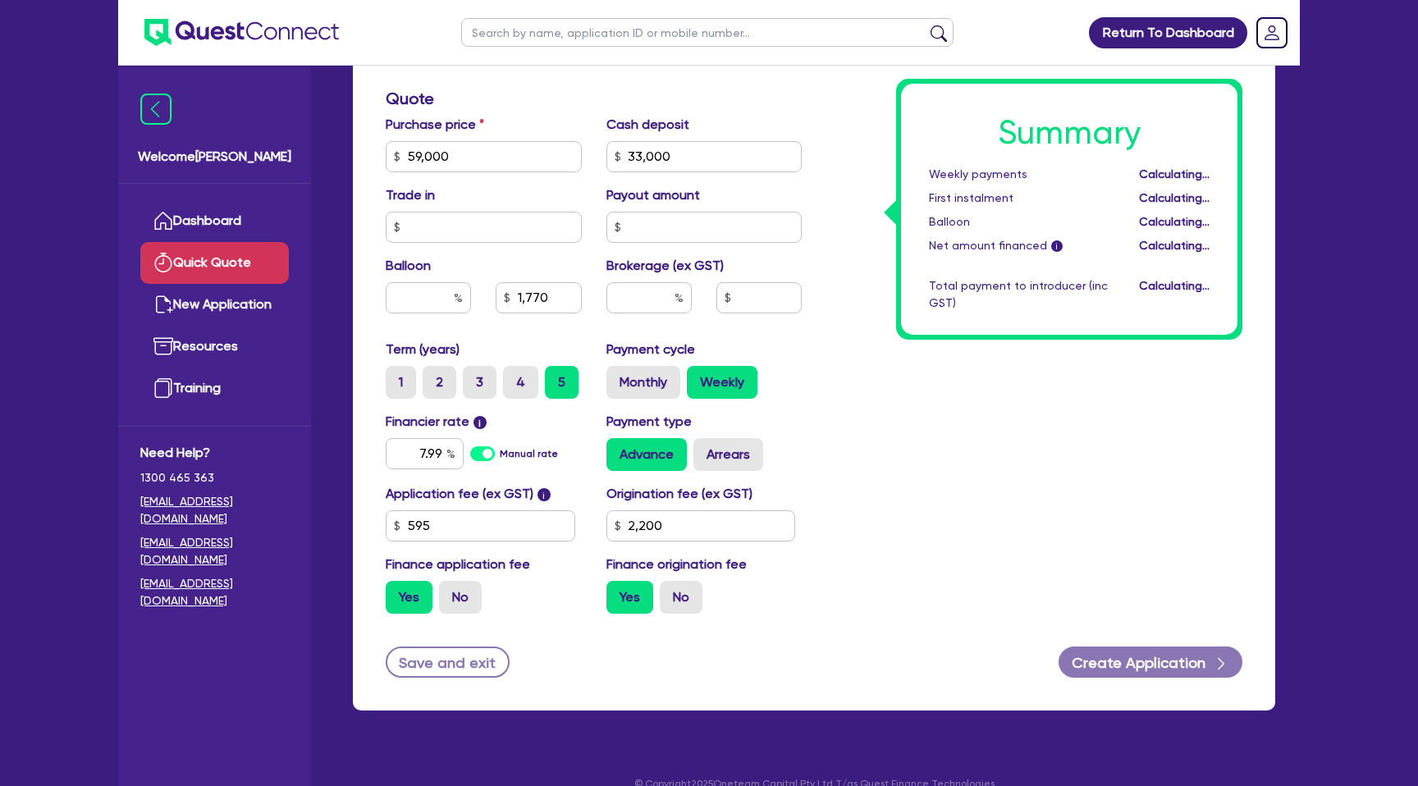
click at [907, 396] on div "Summary Weekly payments Calculating... First instalment Calculating... Balloon …" at bounding box center [1034, 147] width 441 height 959
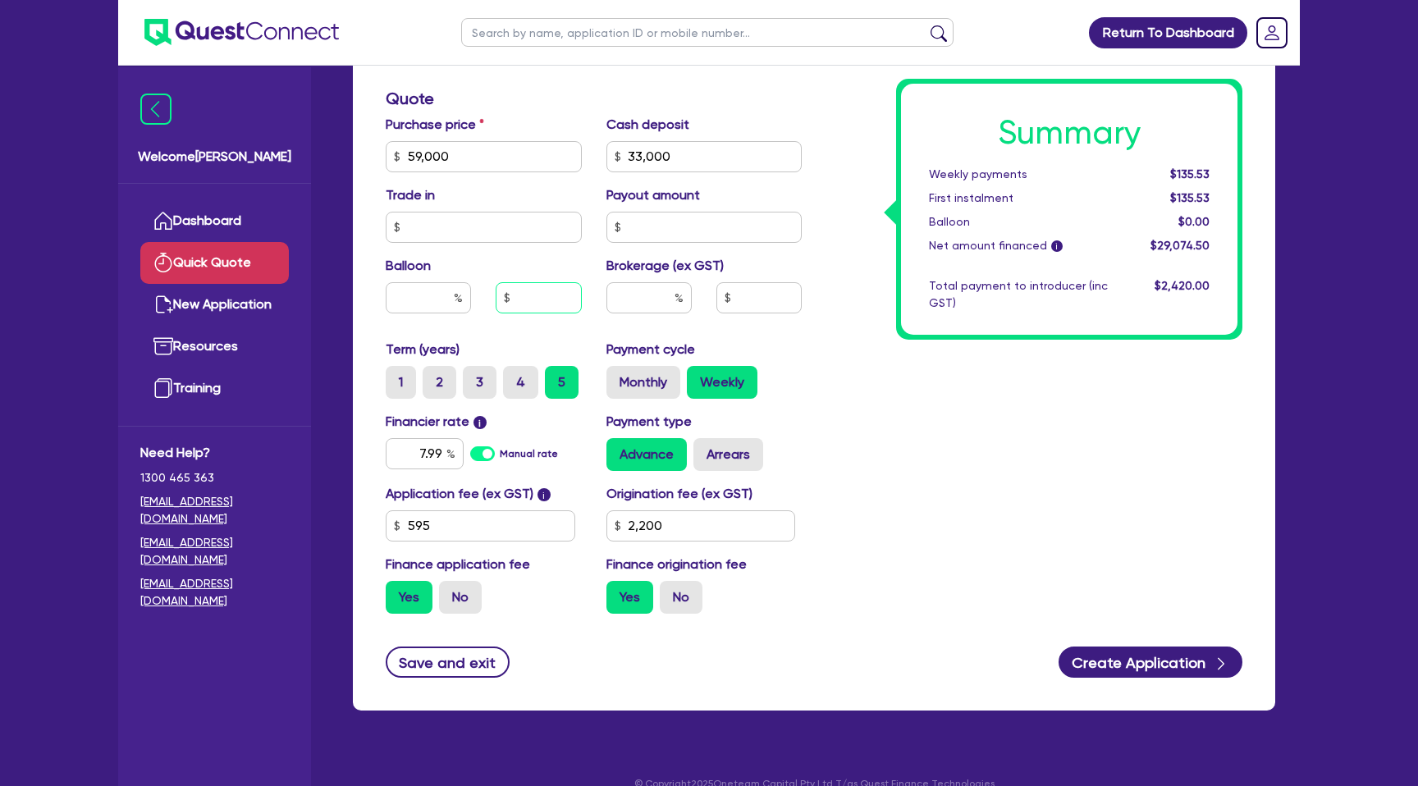
click at [555, 298] on input "text" at bounding box center [538, 297] width 85 height 31
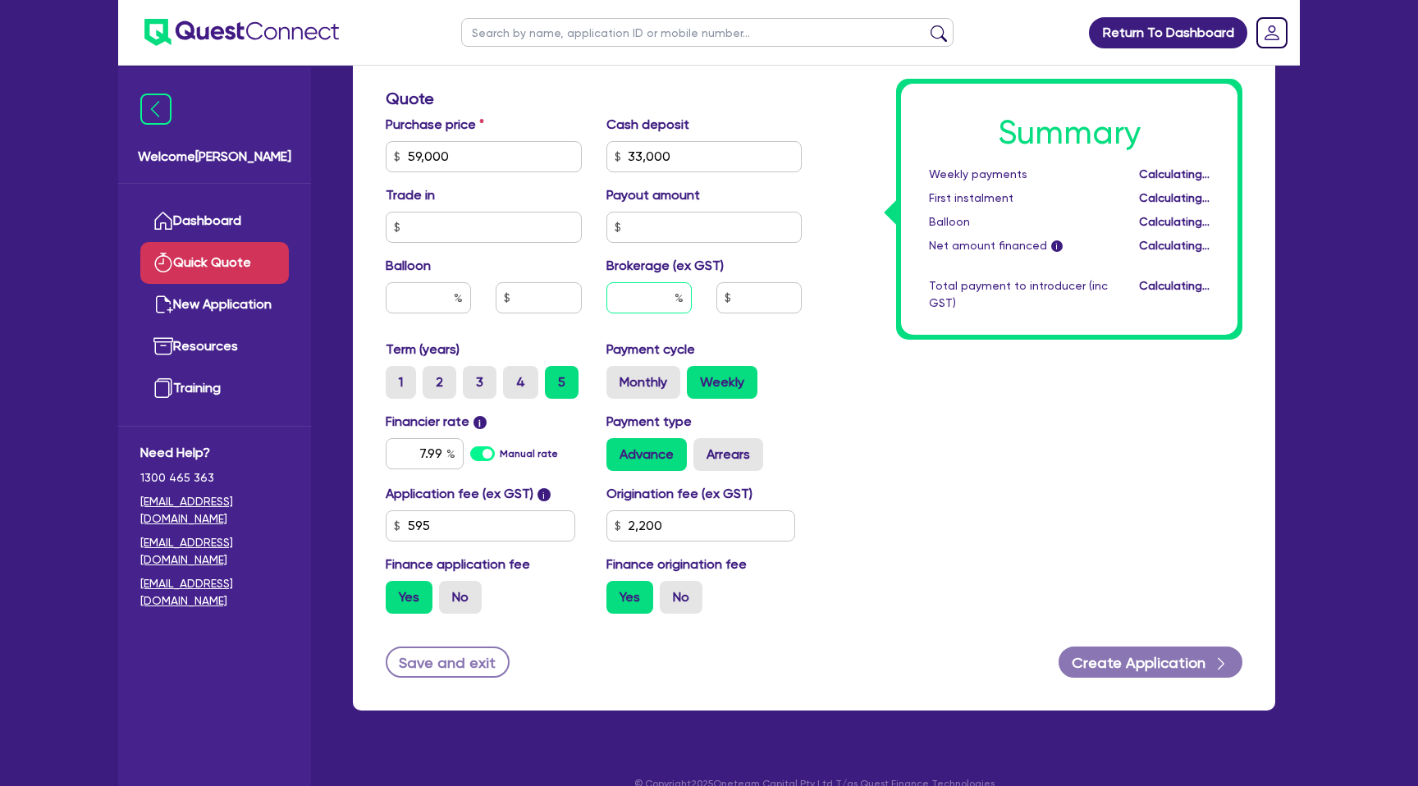
click at [644, 291] on input "text" at bounding box center [648, 297] width 85 height 31
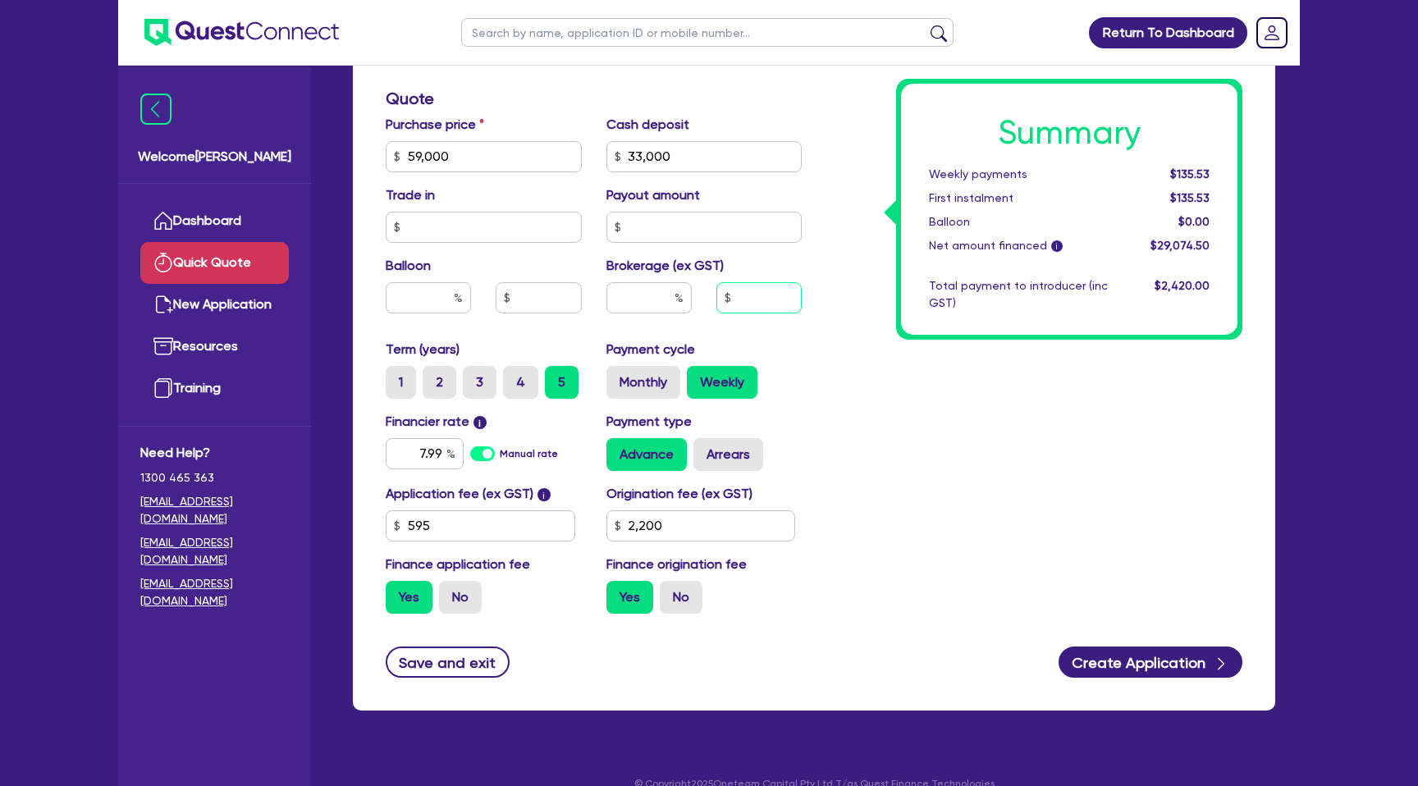
click at [784, 304] on input "text" at bounding box center [758, 297] width 85 height 31
click at [927, 392] on div "Summary Weekly payments $135.53 First instalment $135.53 Balloon $0.00 Net amou…" at bounding box center [1034, 147] width 441 height 959
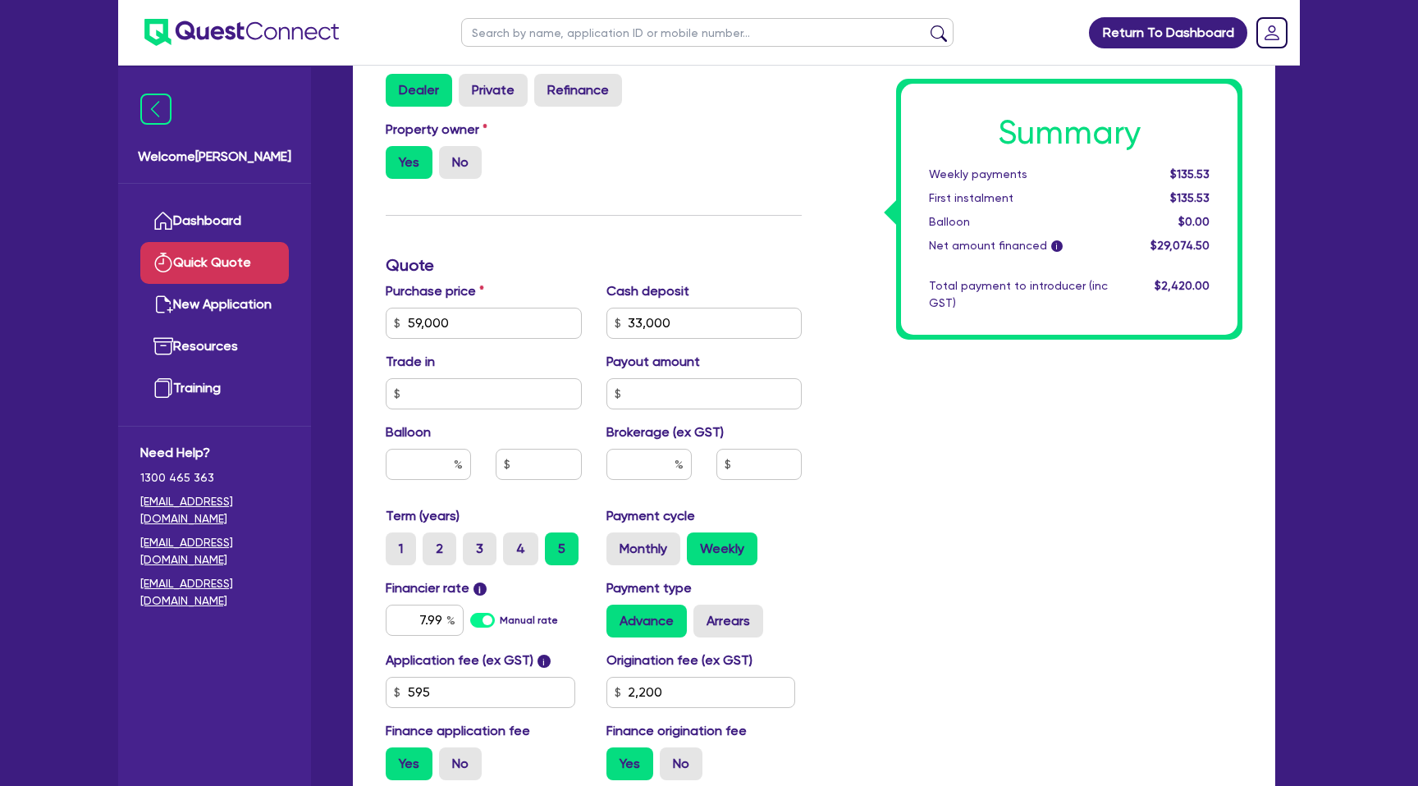
scroll to position [538, 0]
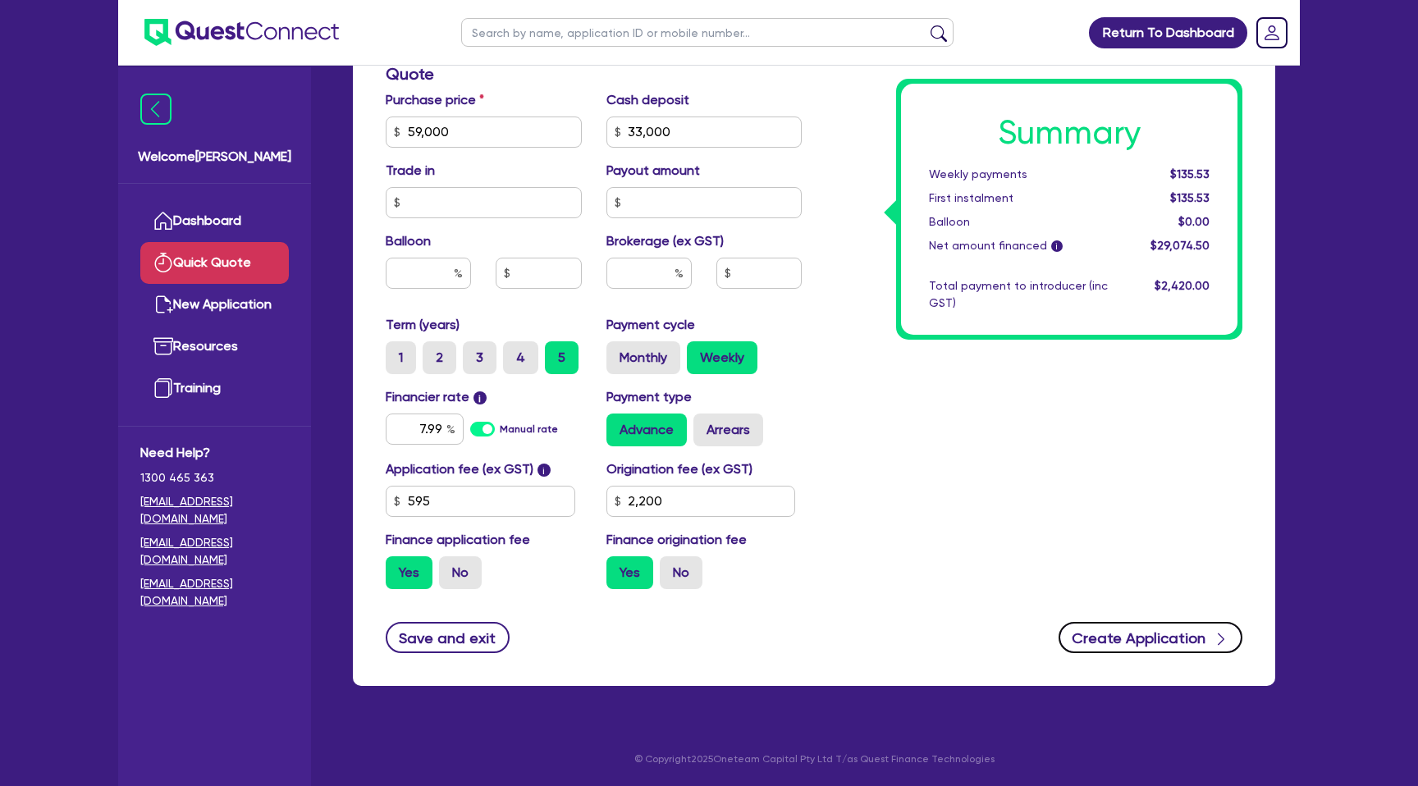
click at [1171, 632] on button "Create Application" at bounding box center [1151, 637] width 184 height 31
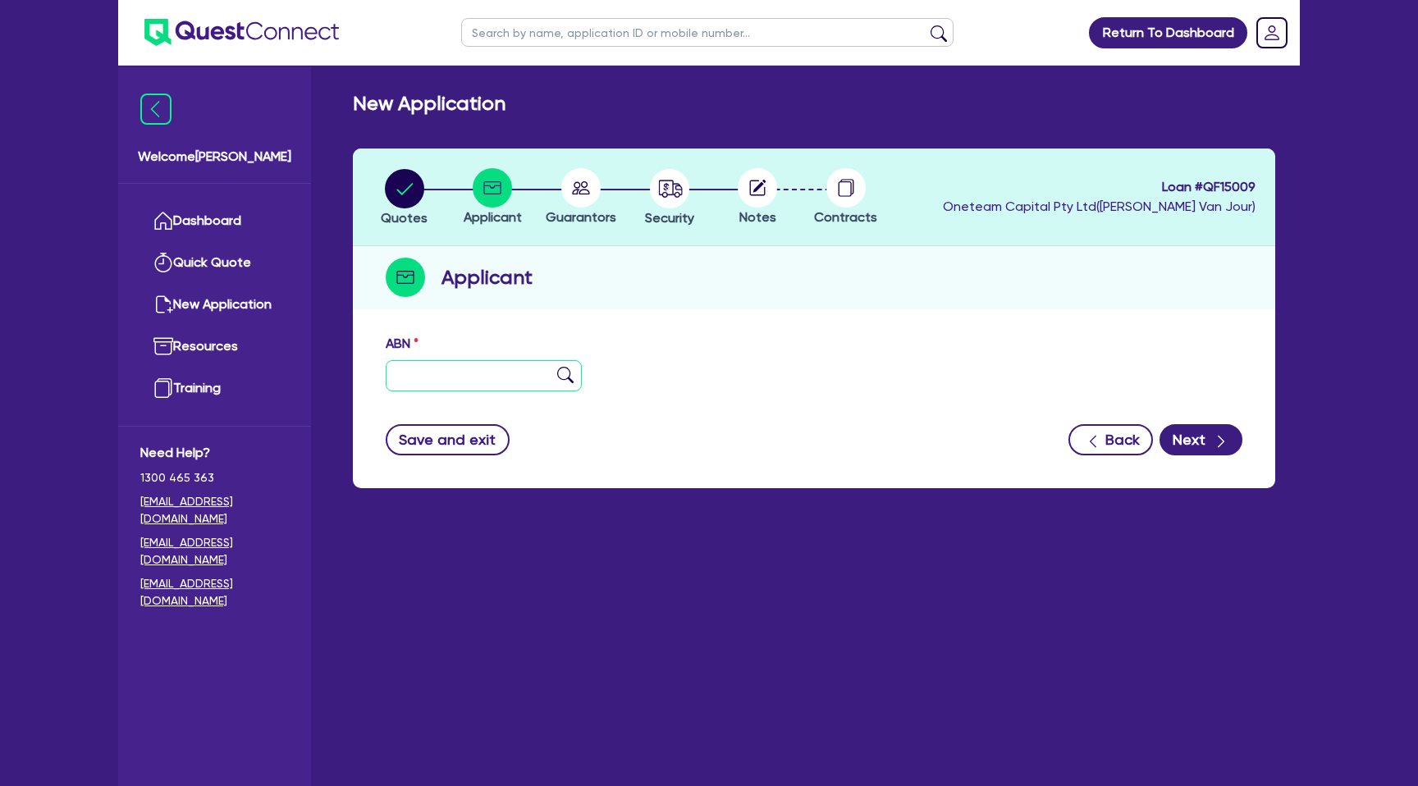
click at [450, 374] on input "text" at bounding box center [484, 375] width 196 height 31
click at [845, 392] on div "ABN 01 403 485 53" at bounding box center [813, 369] width 881 height 71
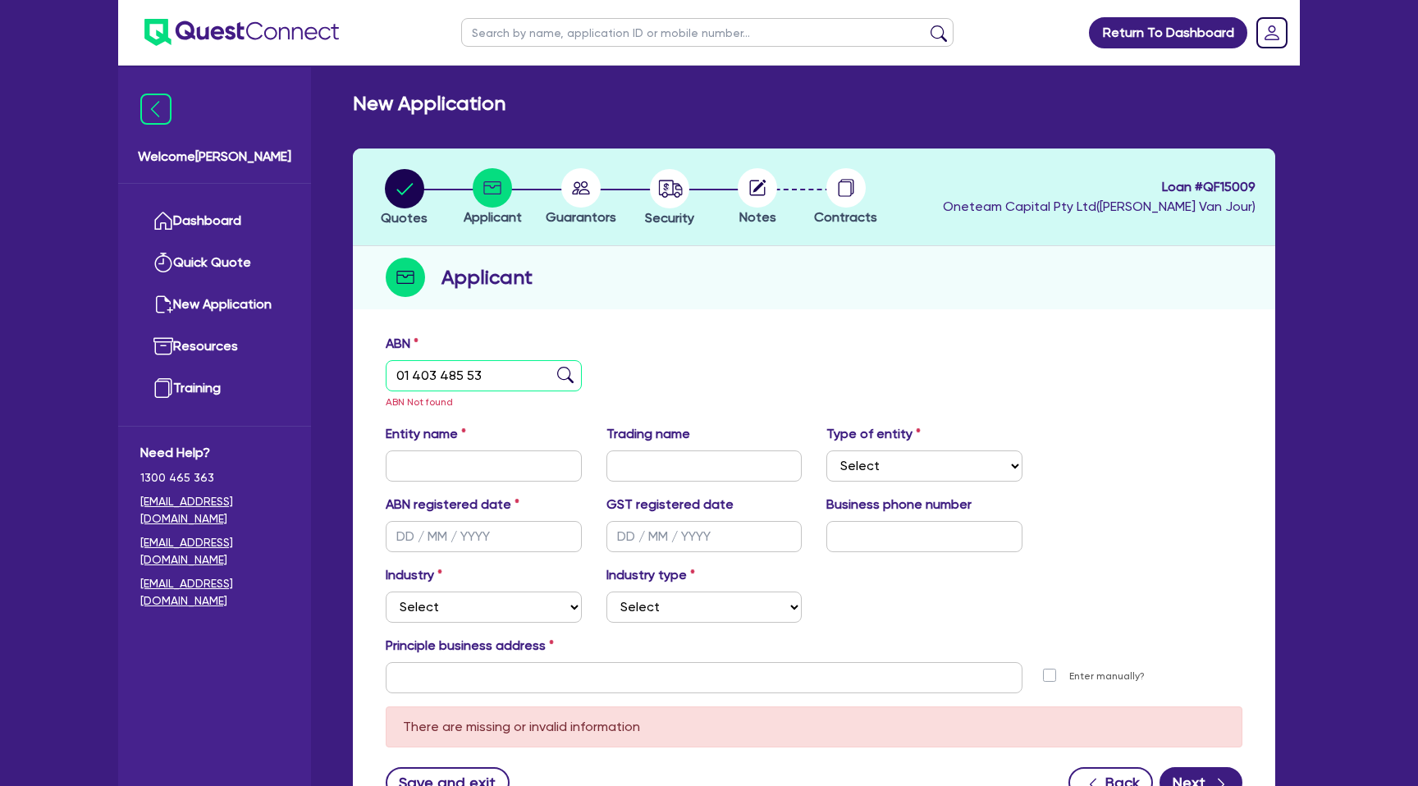
click at [397, 377] on input "01 403 485 53" at bounding box center [484, 375] width 196 height 31
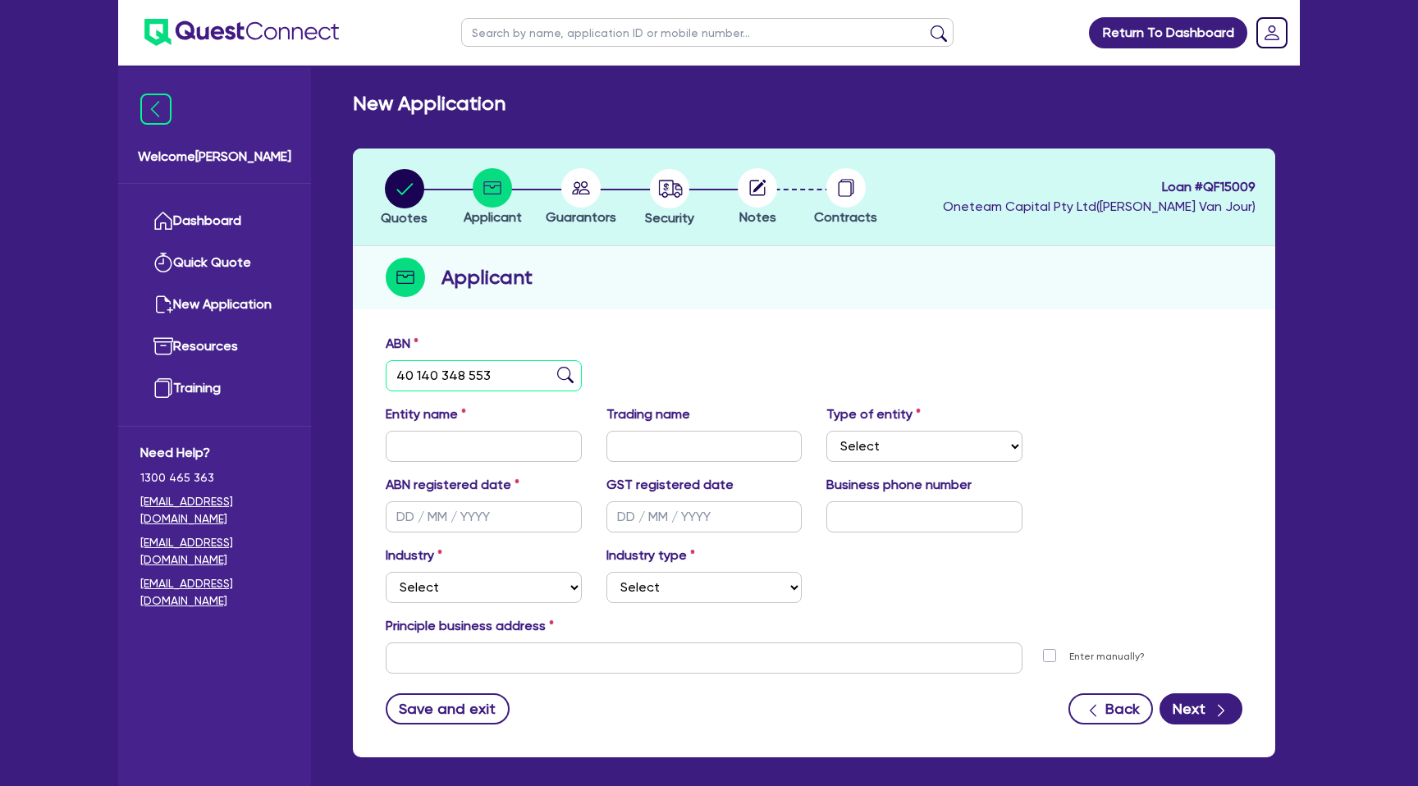
type input "40 140 348 553"
click at [673, 331] on div "ABN 40 140 348 553 Entity name Trading name Type of entity Select Sole Trader C…" at bounding box center [814, 542] width 922 height 432
type input "The Trustee for JDB FAMILY INVESTMENT TRUST"
type input "EVO PROPERTIES"
select select "TRUST"
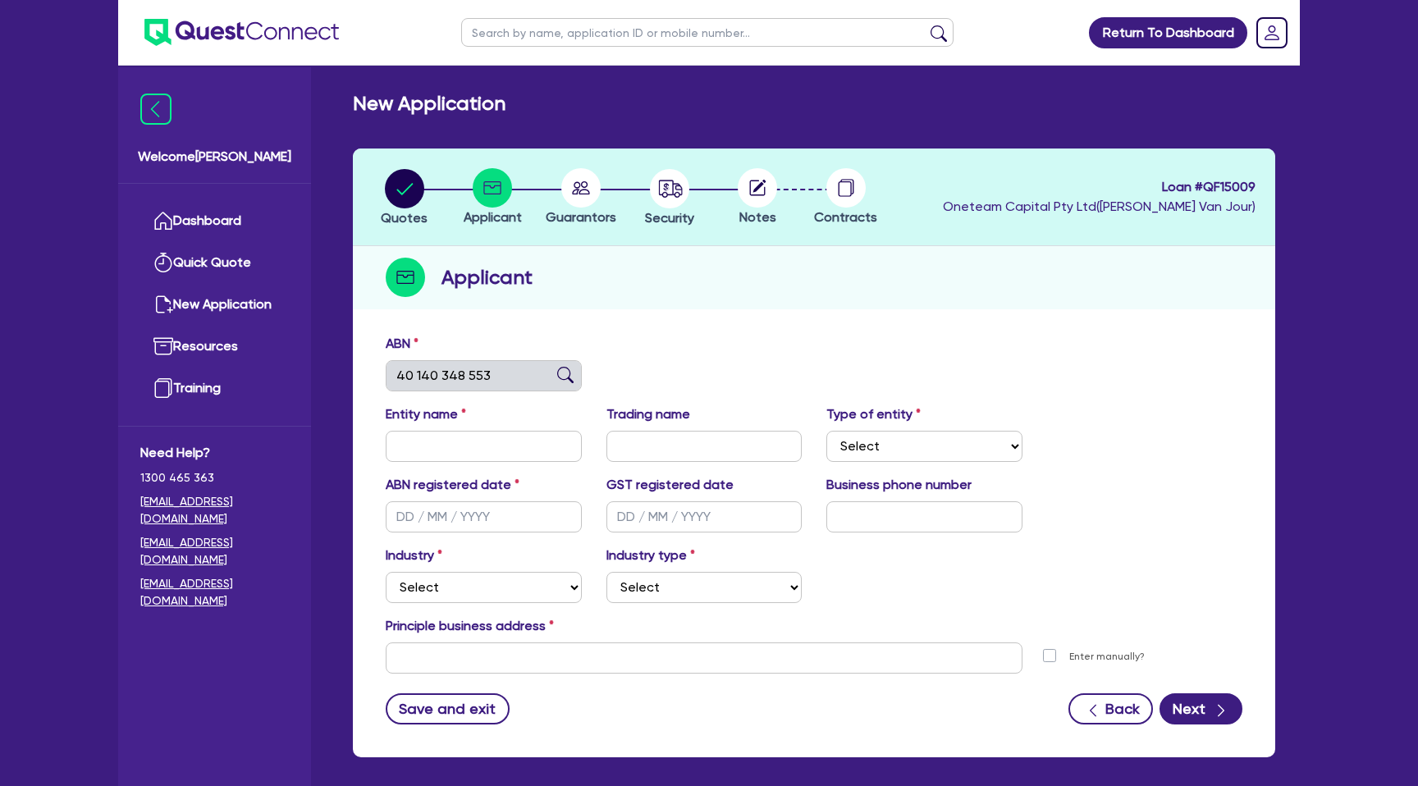
type input "01/07/2017"
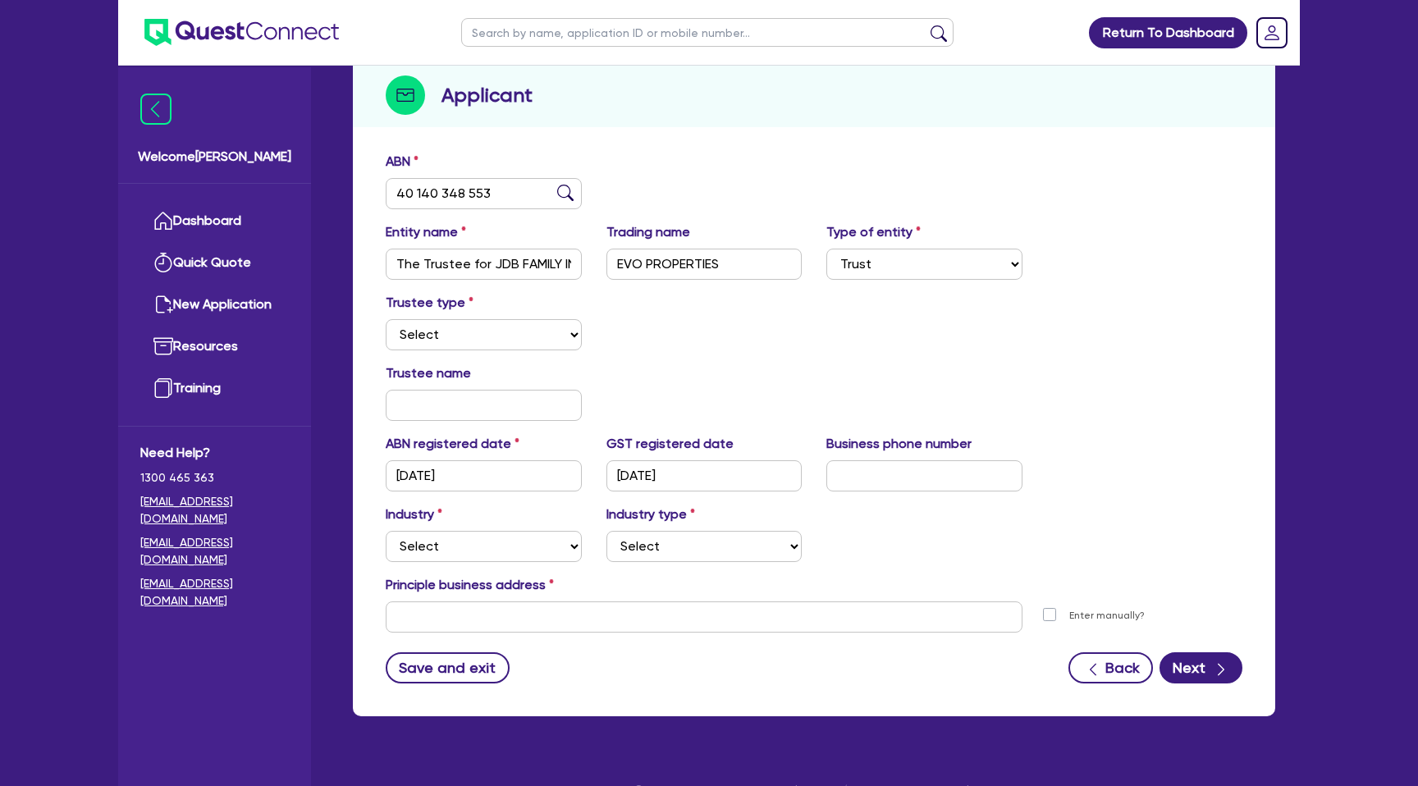
scroll to position [212, 0]
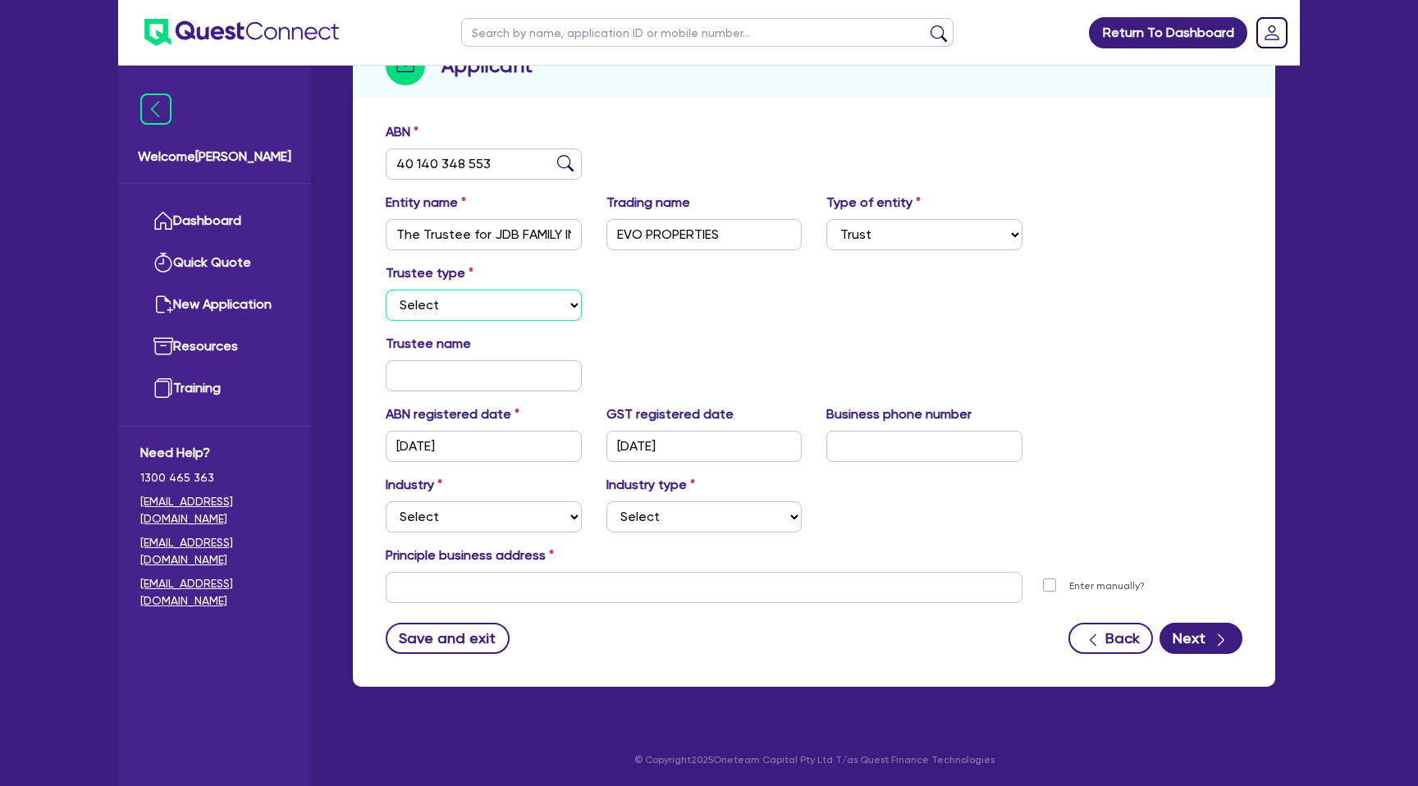
click at [484, 304] on select "Select Individual Company" at bounding box center [484, 305] width 196 height 31
select select "COMPANY"
click at [386, 290] on select "Select Individual Company" at bounding box center [484, 305] width 196 height 31
click at [716, 326] on div "Trustee type Select Individual Company" at bounding box center [813, 298] width 881 height 71
click at [472, 360] on input "text" at bounding box center [484, 375] width 196 height 31
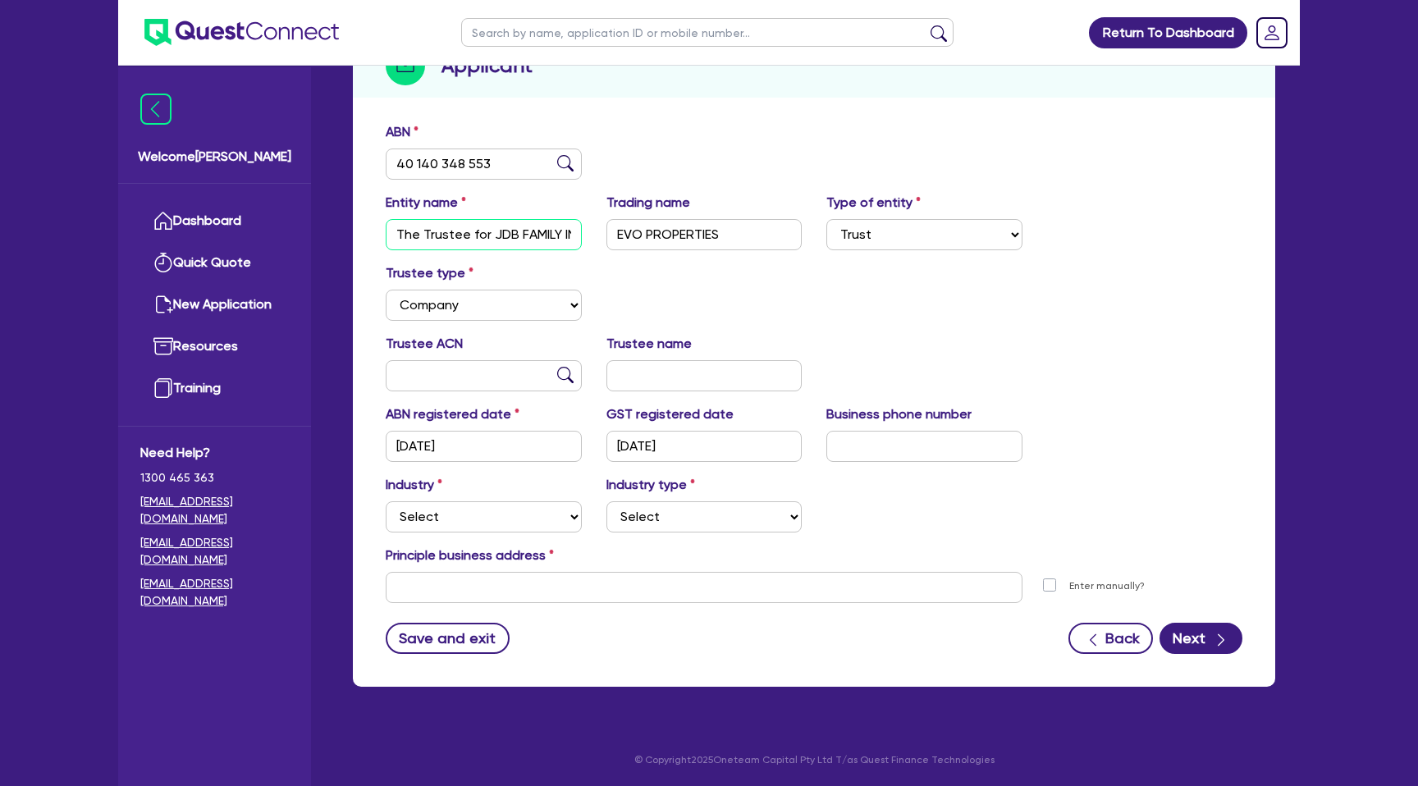
scroll to position [0, 107]
drag, startPoint x: 492, startPoint y: 229, endPoint x: 580, endPoint y: 227, distance: 87.8
click at [580, 227] on input "The Trustee for JDB FAMILY INVESTMENT TRUST" at bounding box center [484, 234] width 196 height 31
click at [466, 372] on input "text" at bounding box center [484, 375] width 196 height 31
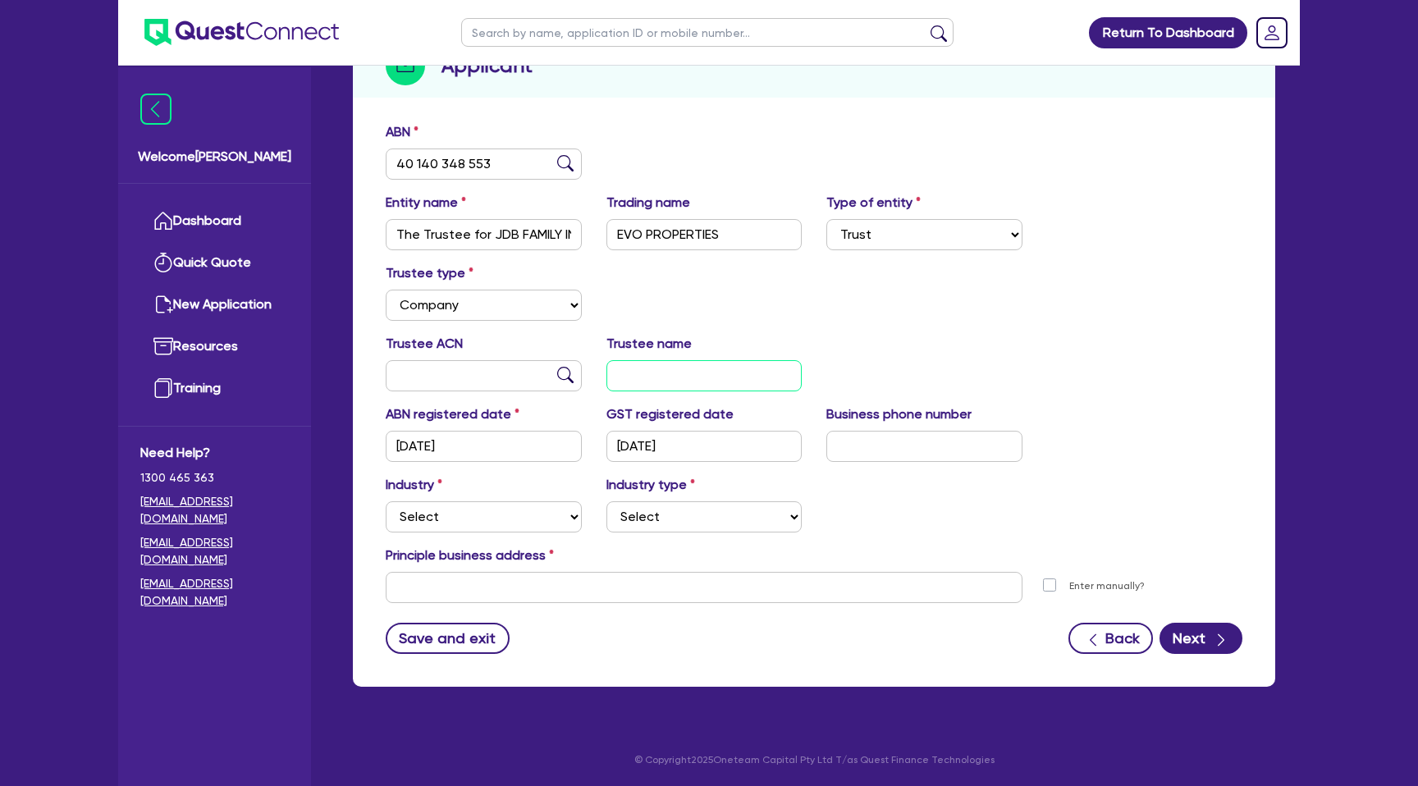
click at [672, 373] on input "text" at bounding box center [704, 375] width 196 height 31
paste input "DB FAMILY INVESTMENT TRUST"
type input "DB FAMILY INVESTMENT TRUST PTY LTD"
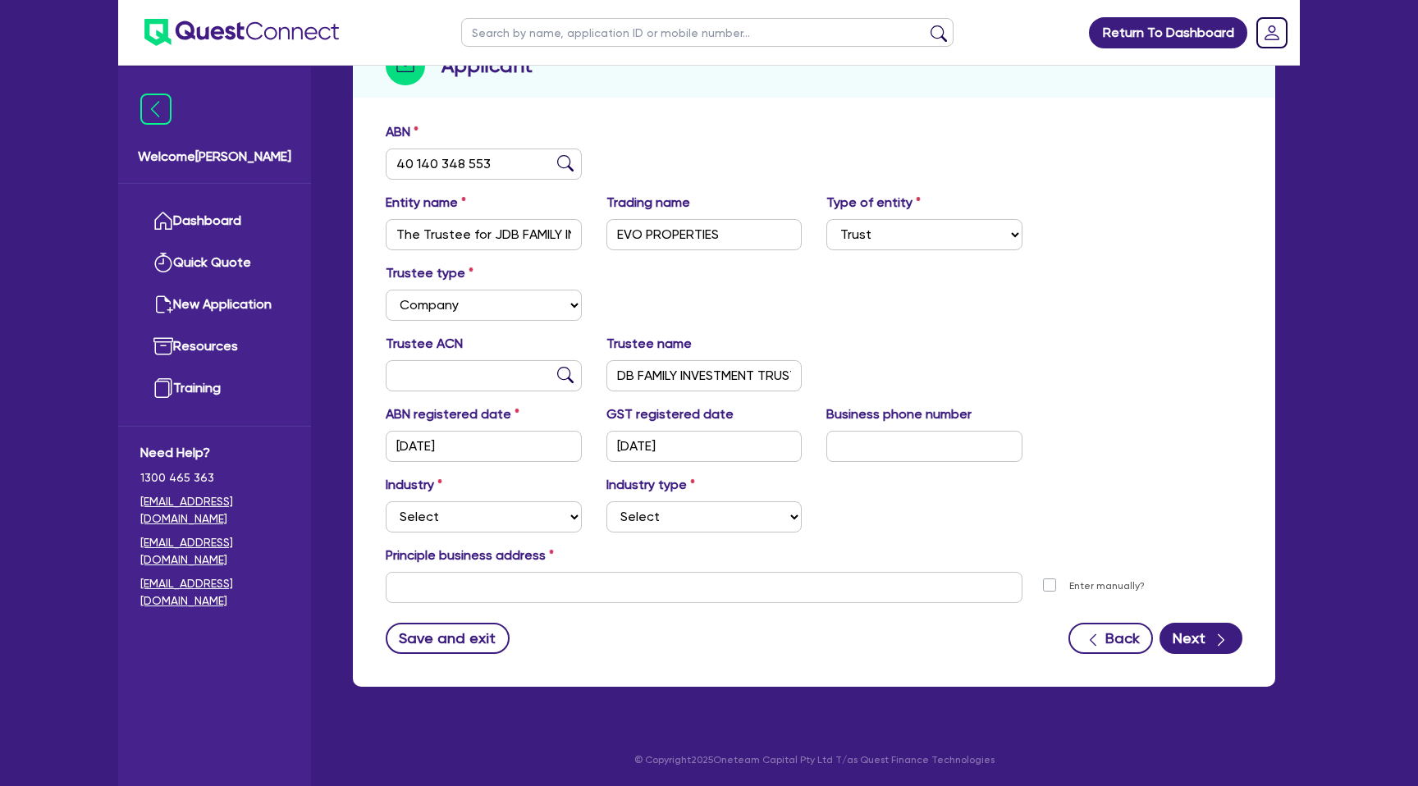
click at [1055, 361] on div "Trustee ACN Trustee name DB FAMILY INVESTMENT TRUST PTY LTD" at bounding box center [813, 369] width 881 height 71
click at [500, 375] on input "text" at bounding box center [484, 375] width 196 height 31
type input "608 553 279"
click at [929, 280] on div "Trustee type Select Individual Company" at bounding box center [813, 298] width 881 height 71
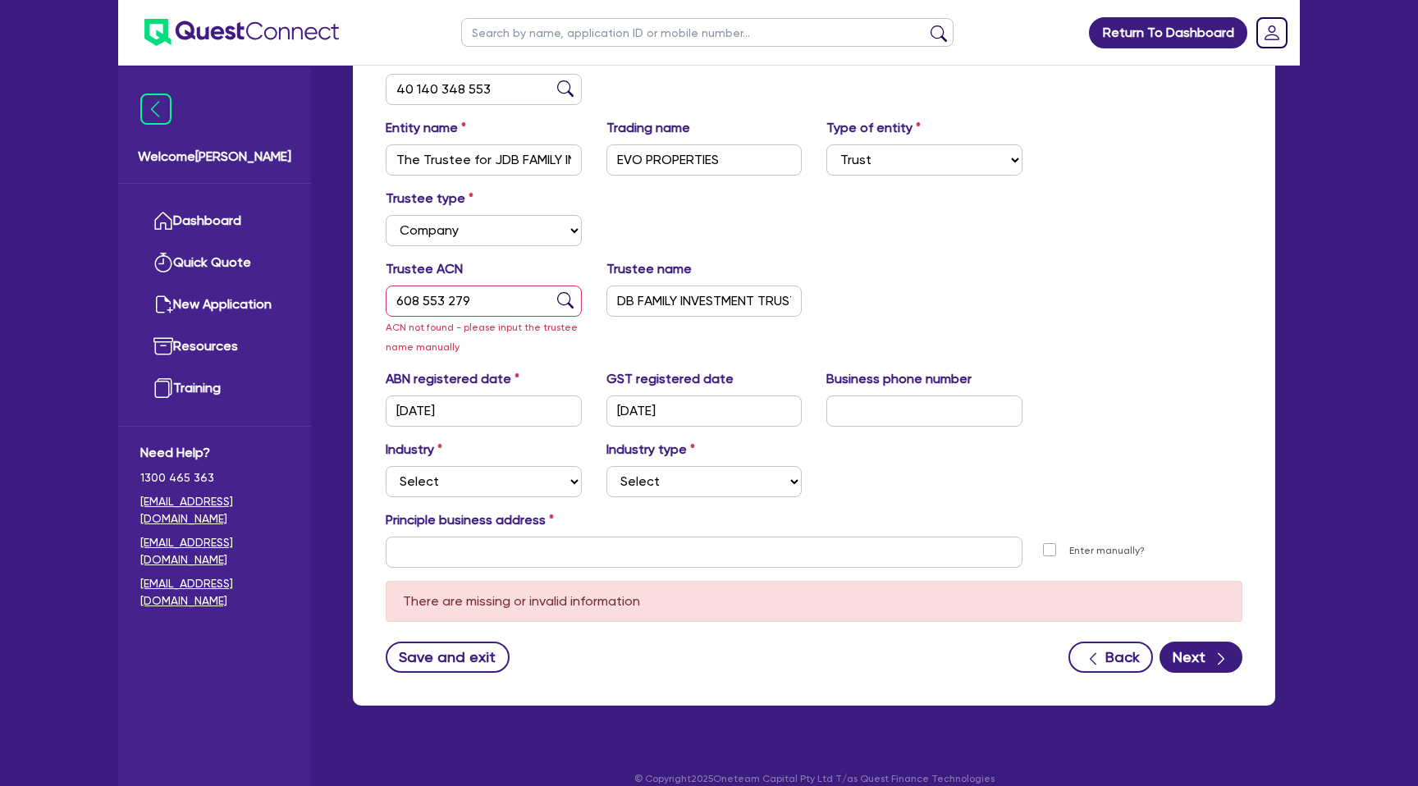
scroll to position [304, 0]
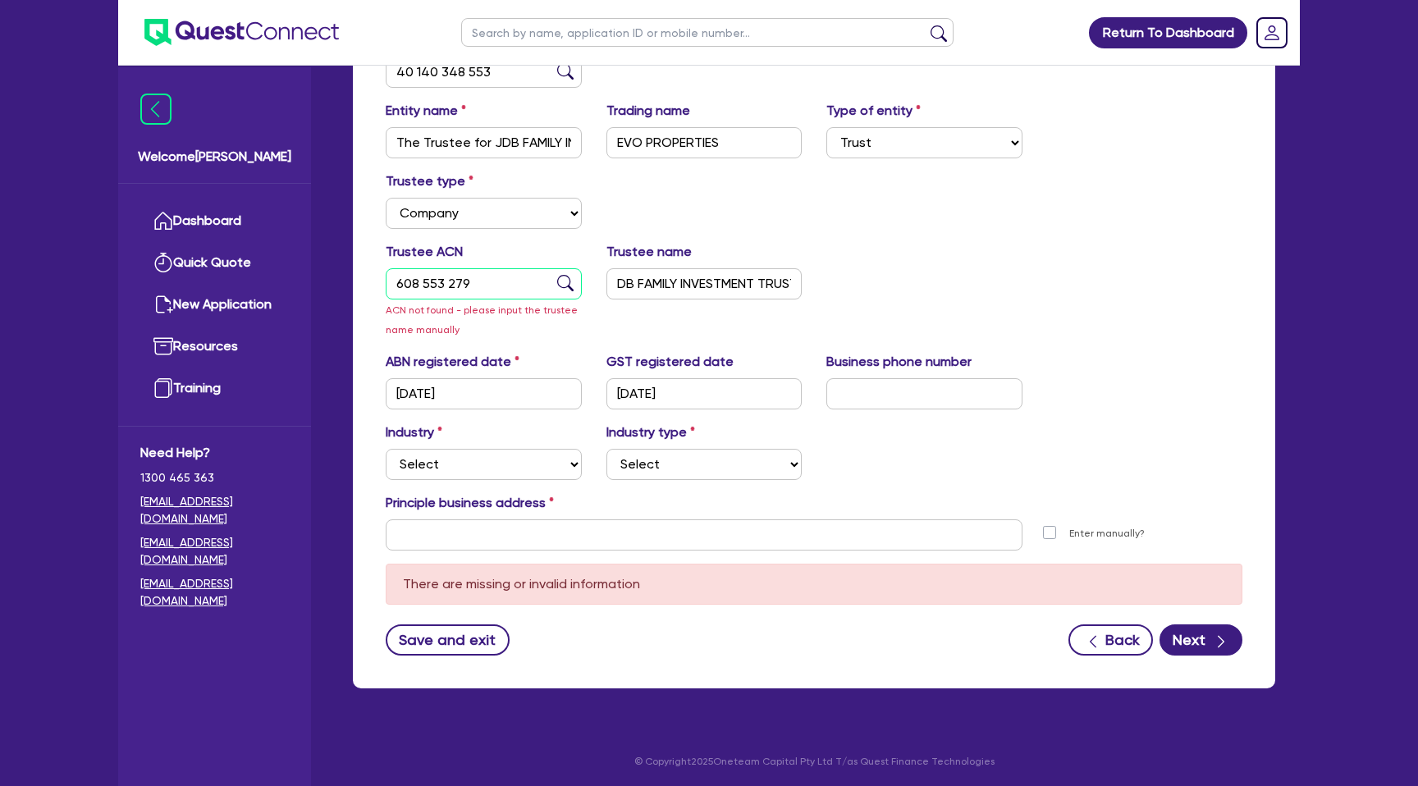
drag, startPoint x: 467, startPoint y: 285, endPoint x: 359, endPoint y: 281, distance: 108.4
click at [359, 281] on div "ABN 40 140 348 553 Entity name The Trustee for JDB FAMILY INVESTMENT TRUST Trad…" at bounding box center [814, 355] width 922 height 666
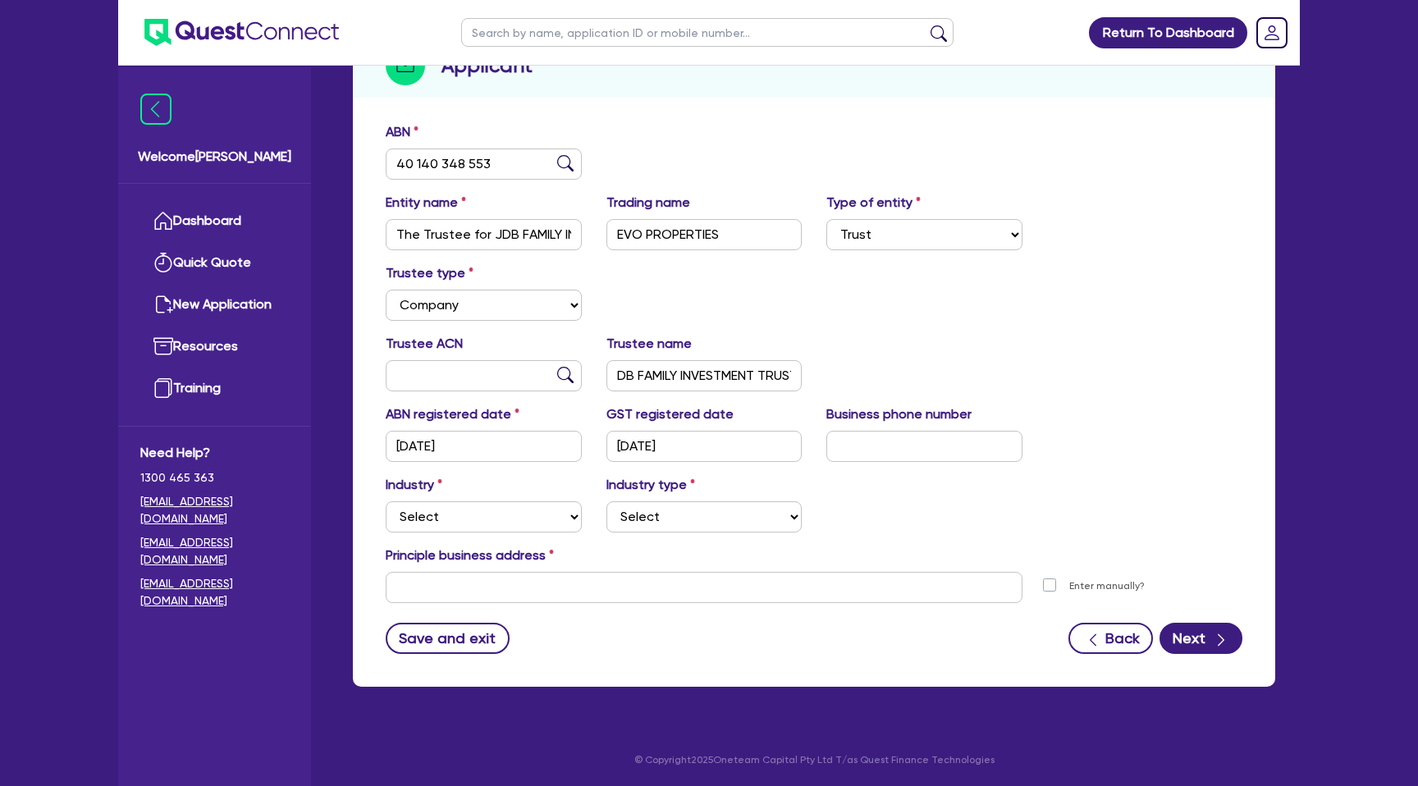
click at [930, 310] on div "Trustee type Select Individual Company" at bounding box center [813, 298] width 881 height 71
click at [422, 514] on select "Select Accomodation & Food Services Administrative & Support Services Agricultu…" at bounding box center [484, 516] width 196 height 31
select select "BUILDING_CONSTRUCTION"
click at [386, 501] on select "Select Accomodation & Food Services Administrative & Support Services Agricultu…" at bounding box center [484, 516] width 196 height 31
click at [665, 515] on select "Select Trades People Providing Services Direct to Consumers Trades People Provi…" at bounding box center [704, 516] width 196 height 31
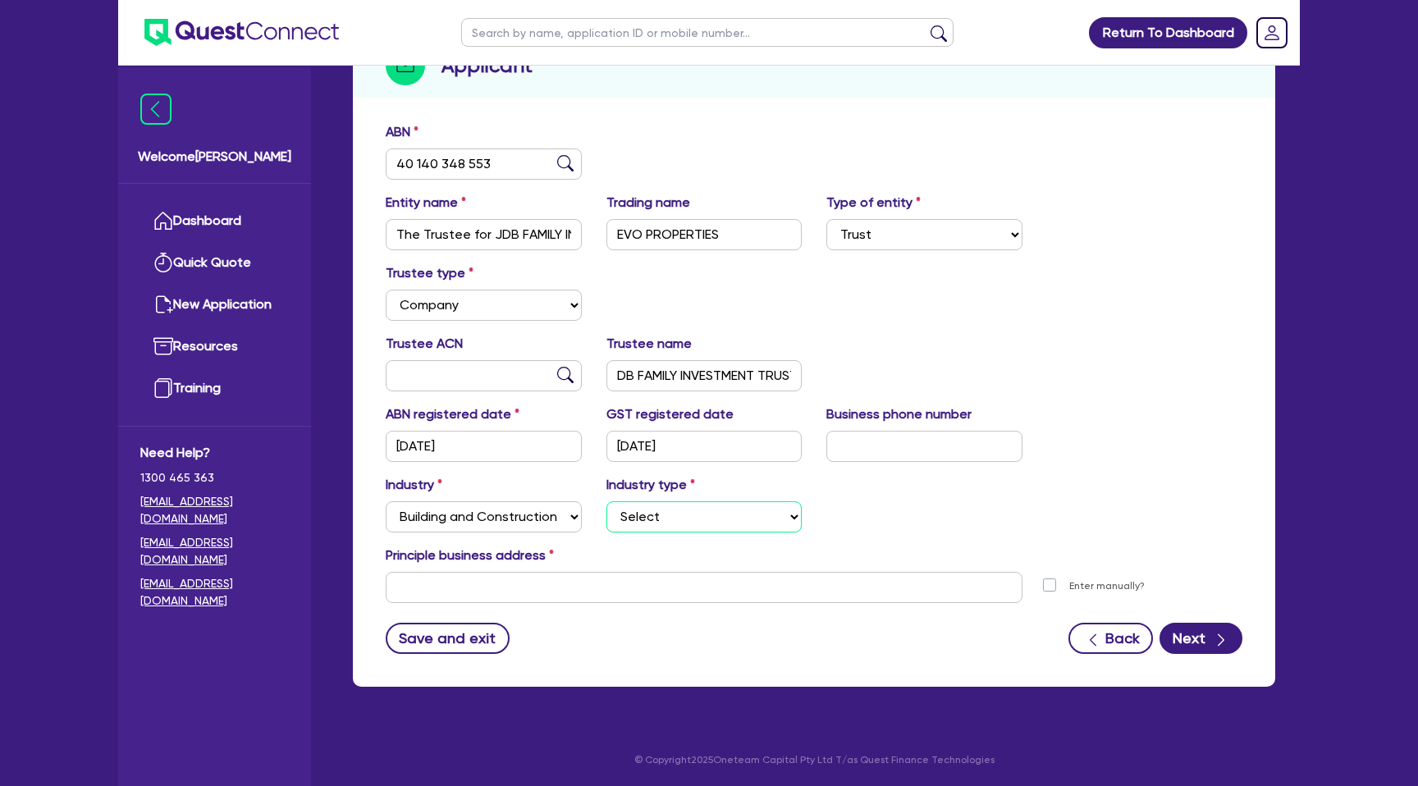
select select "TRADES_SERVICES_BUSINESSES_GOVERNMENT"
click at [606, 501] on select "Select Trades People Providing Services Direct to Consumers Trades People Provi…" at bounding box center [704, 516] width 196 height 31
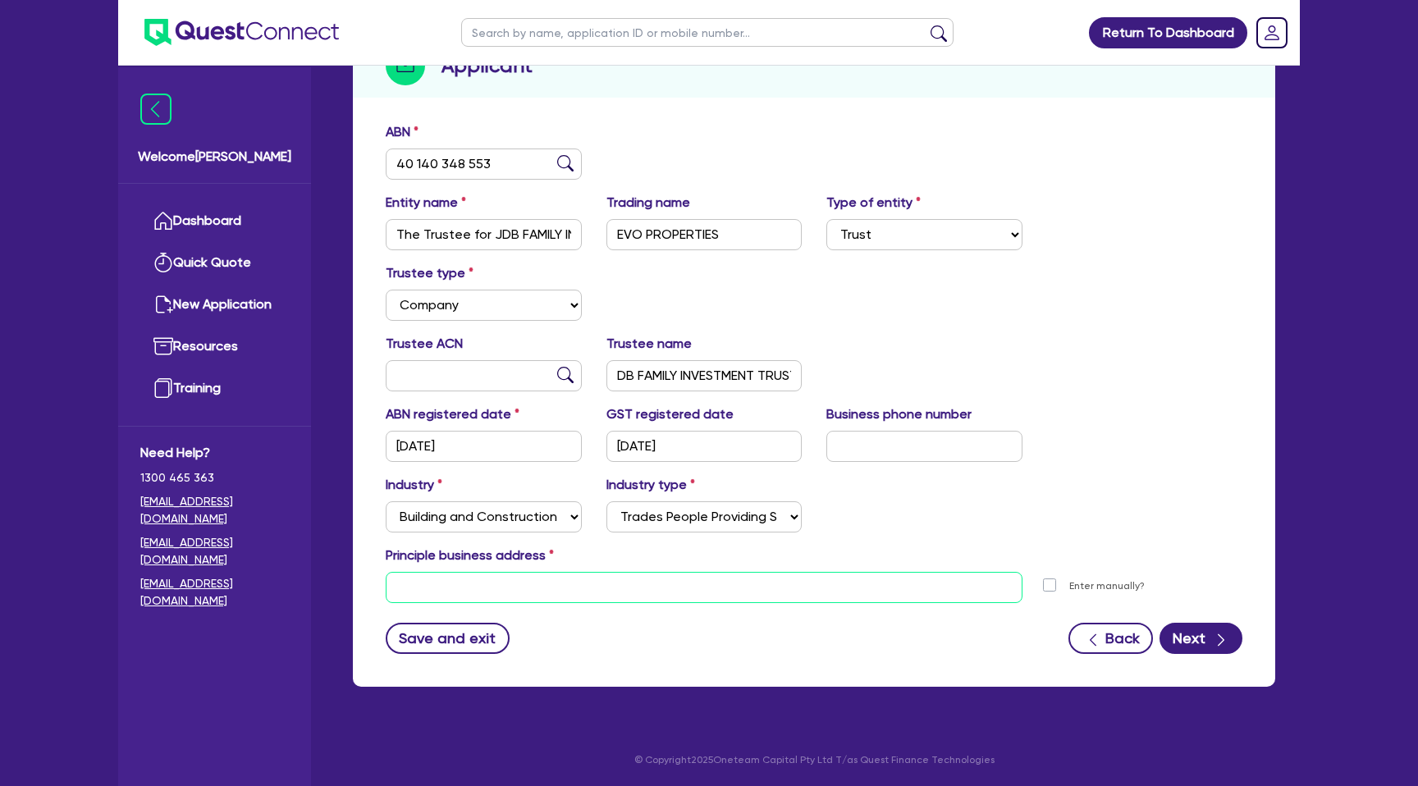
click at [748, 583] on input "text" at bounding box center [704, 587] width 637 height 31
paste input "639 London Road"
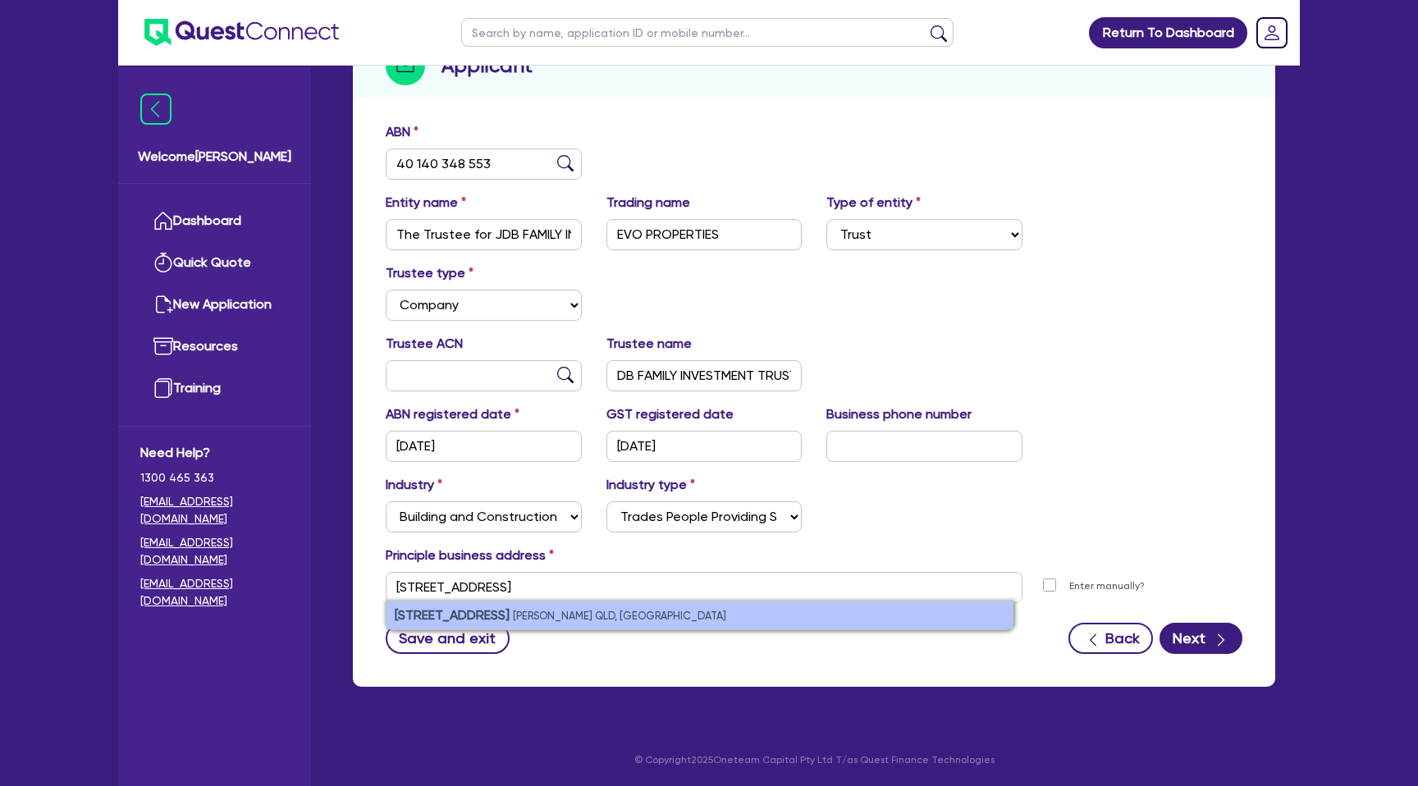
click at [541, 613] on small "Chandler QLD, Australia" at bounding box center [619, 616] width 213 height 12
type input "639 London Rd Chandler QLD 4155"
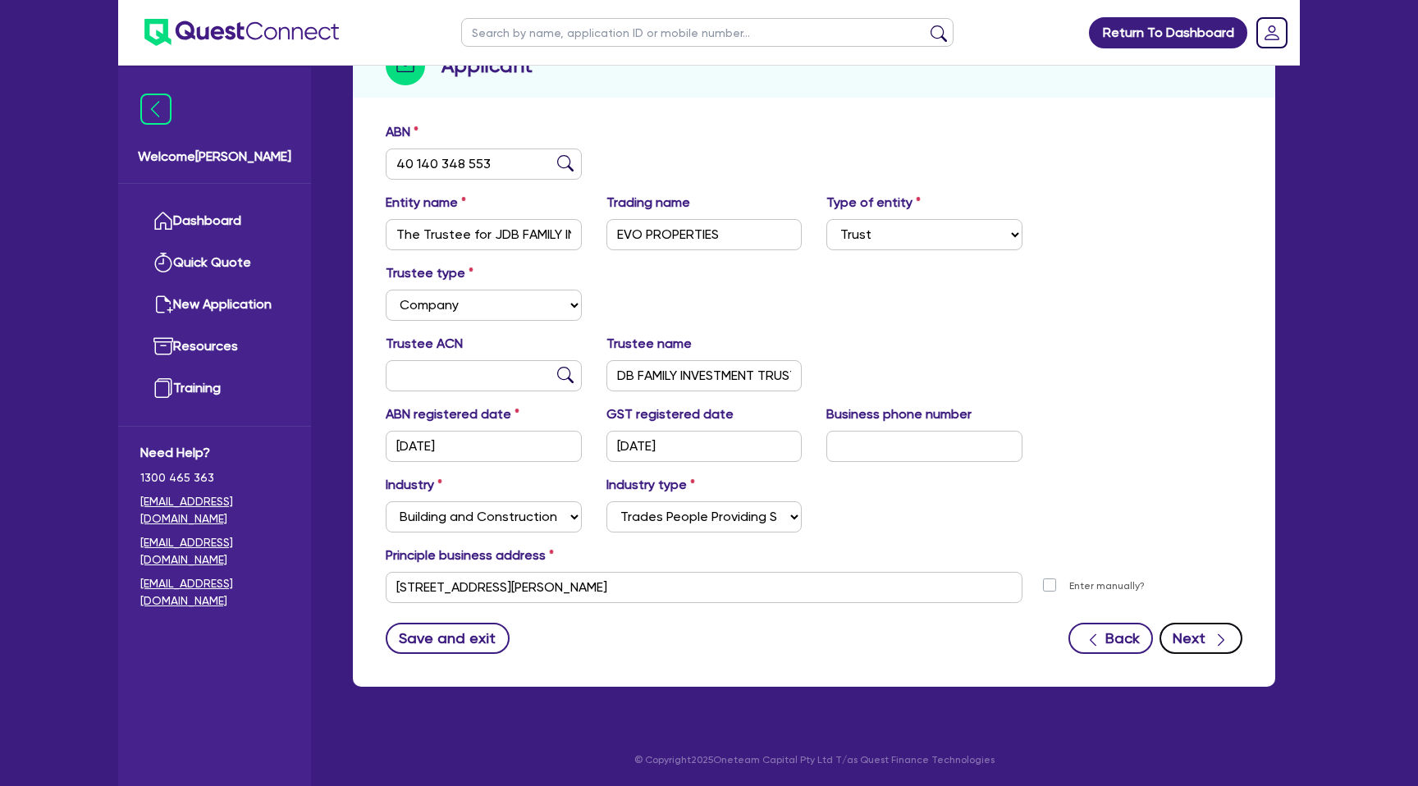
click at [1225, 634] on icon "button" at bounding box center [1221, 640] width 16 height 16
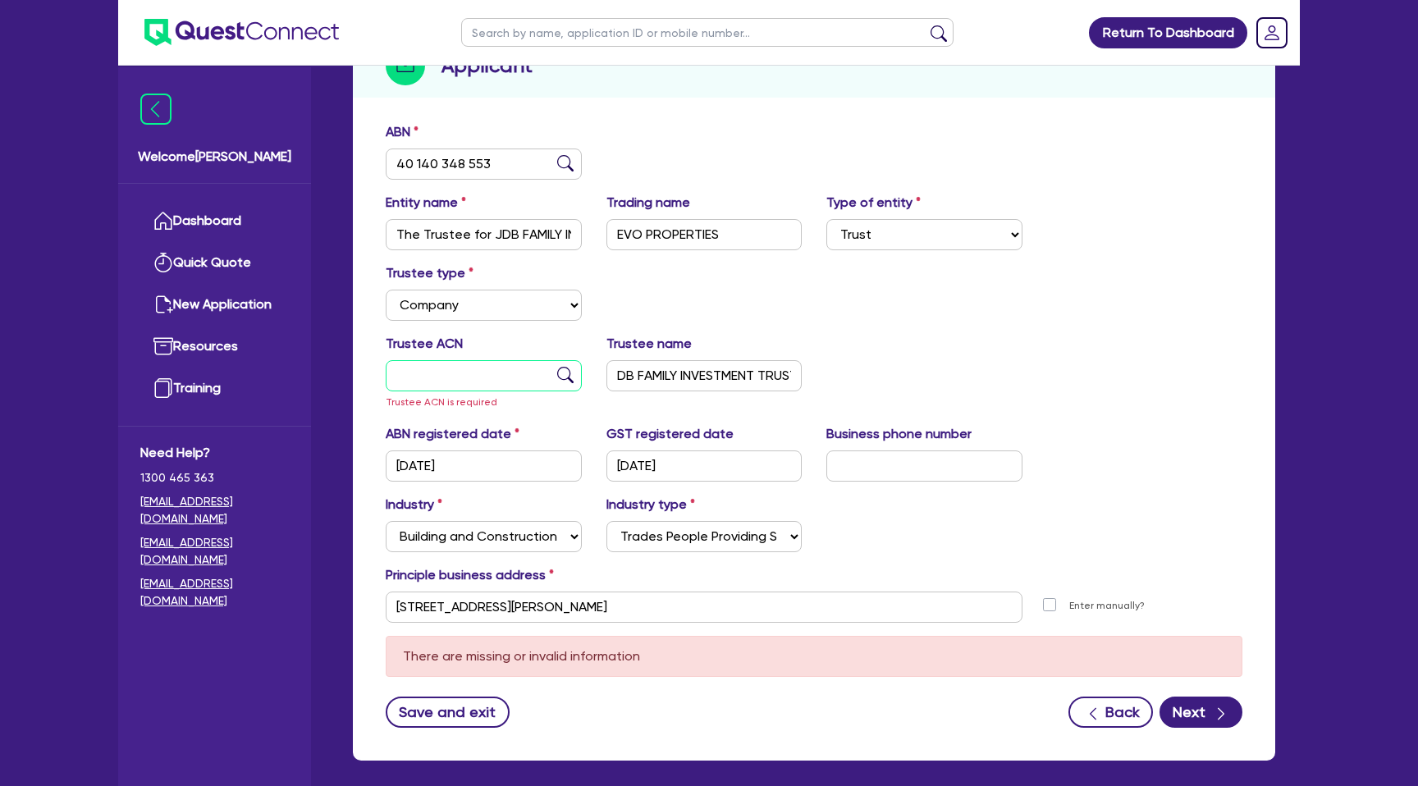
click at [469, 378] on input "text" at bounding box center [484, 375] width 196 height 31
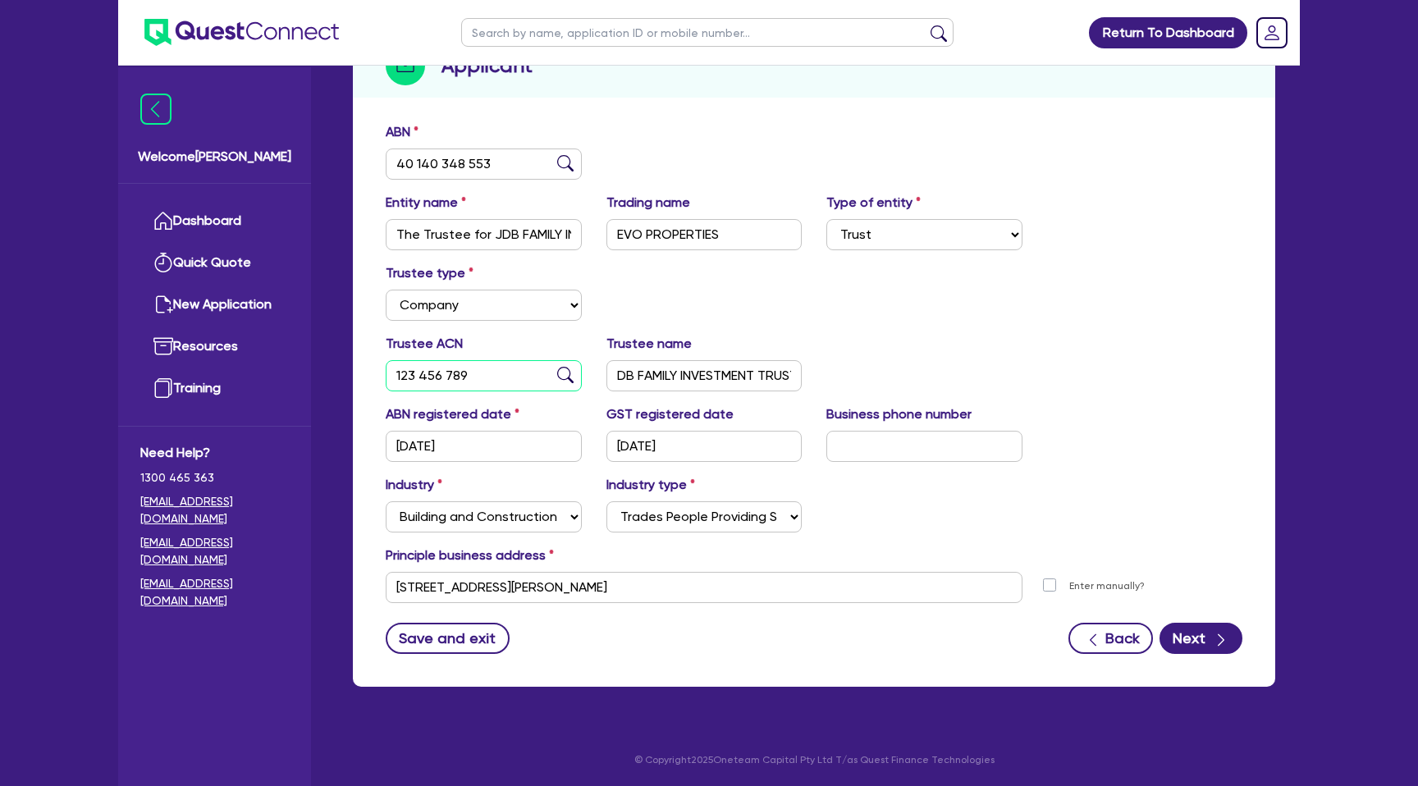
type input "123 456 789"
click at [1416, 266] on div "Return To Dashboard Edit Profile Logout Welcome Gabriel Dashboard Quick Quote N…" at bounding box center [709, 287] width 1418 height 999
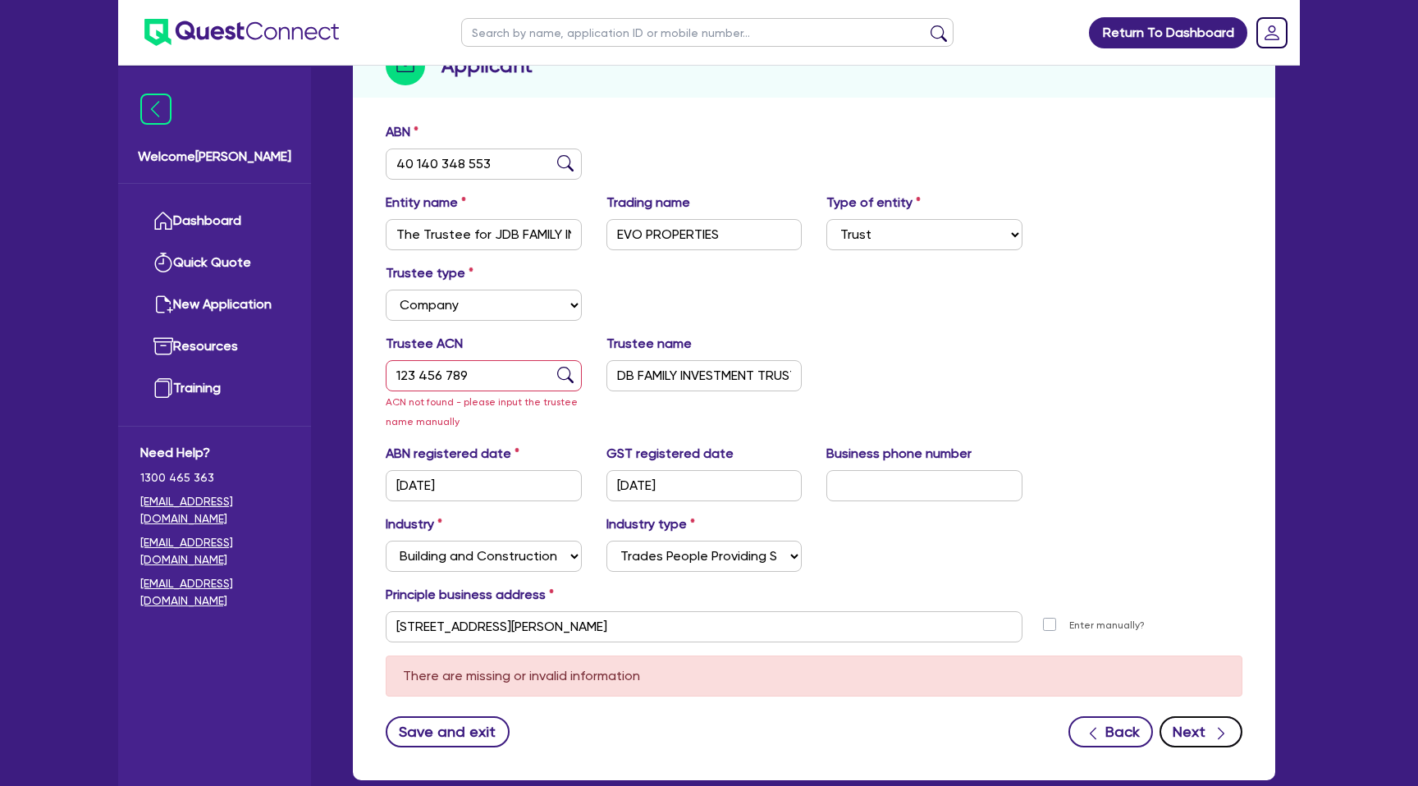
click at [1201, 734] on button "Next" at bounding box center [1201, 731] width 83 height 31
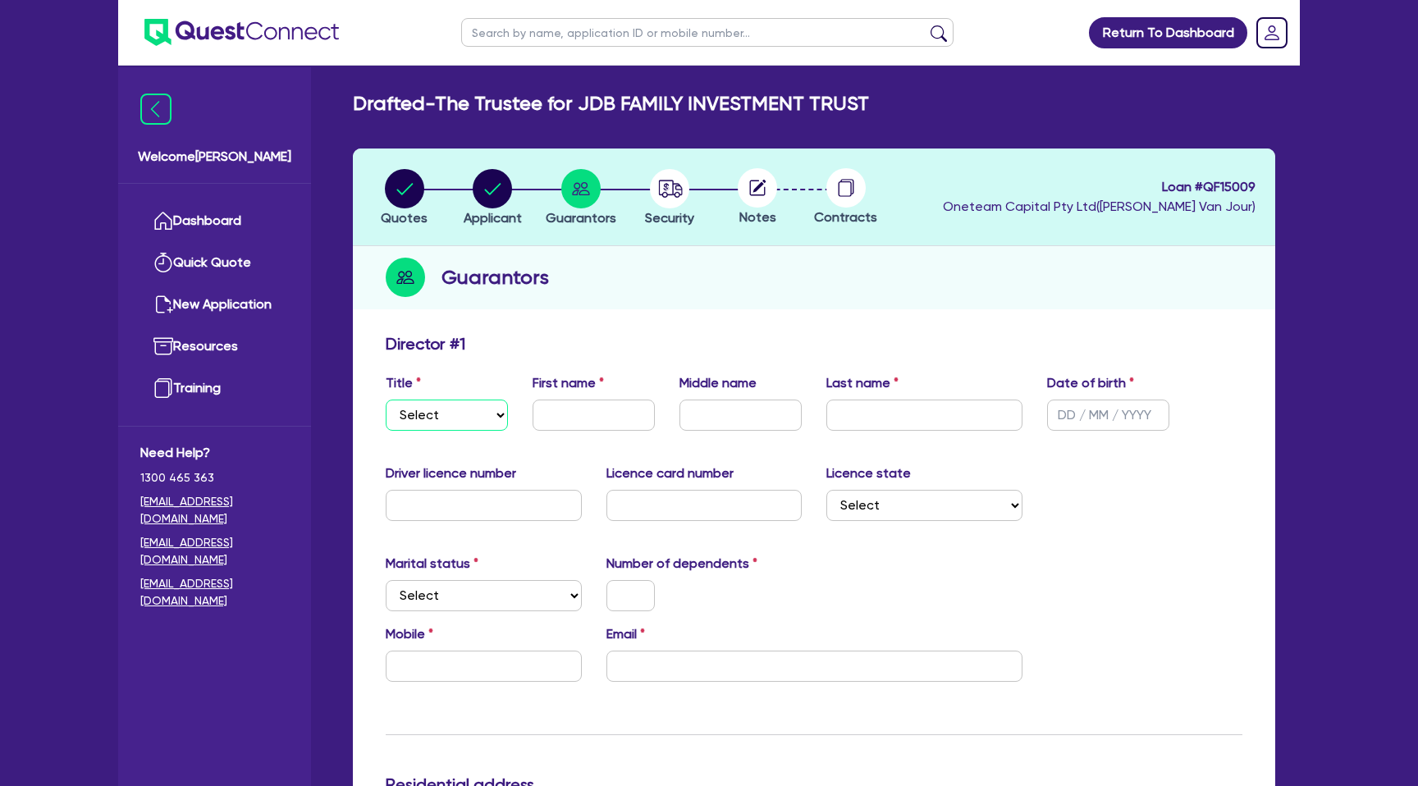
click at [405, 401] on select "Select Mr Mrs Ms Miss Dr" at bounding box center [447, 415] width 122 height 31
select select "MR"
click at [386, 400] on select "Select Mr Mrs Ms Miss Dr" at bounding box center [447, 415] width 122 height 31
click at [1067, 415] on input "text" at bounding box center [1108, 415] width 122 height 31
type input "12/01/1985"
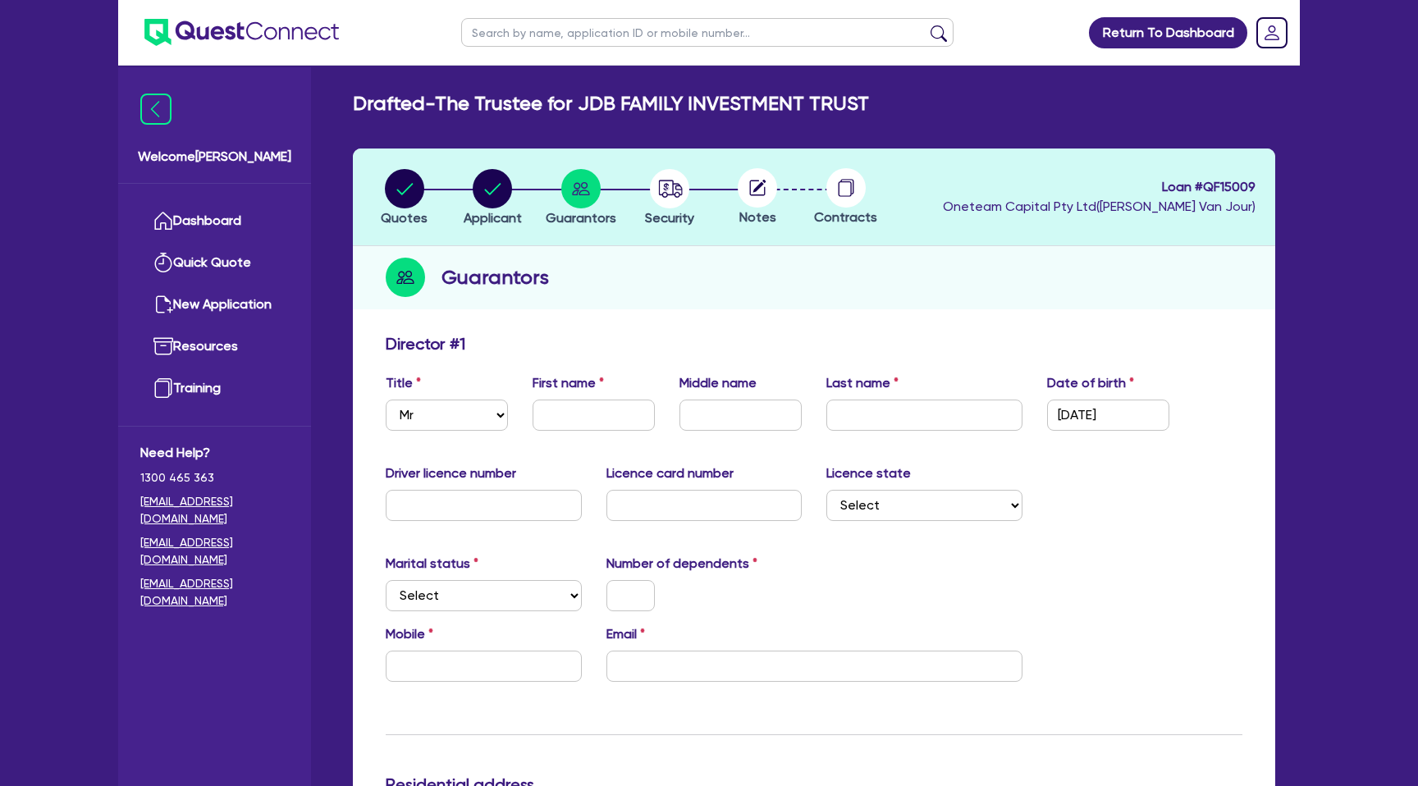
click at [1166, 502] on div "Driver licence number Licence card number Licence state Select NSW VIC QLD TAS …" at bounding box center [813, 499] width 881 height 71
click at [432, 598] on select "Select Single Married De Facto / Partner" at bounding box center [484, 595] width 196 height 31
select select "MARRIED"
click at [386, 580] on select "Select Single Married De Facto / Partner" at bounding box center [484, 595] width 196 height 31
click at [633, 601] on input "text" at bounding box center [630, 595] width 48 height 31
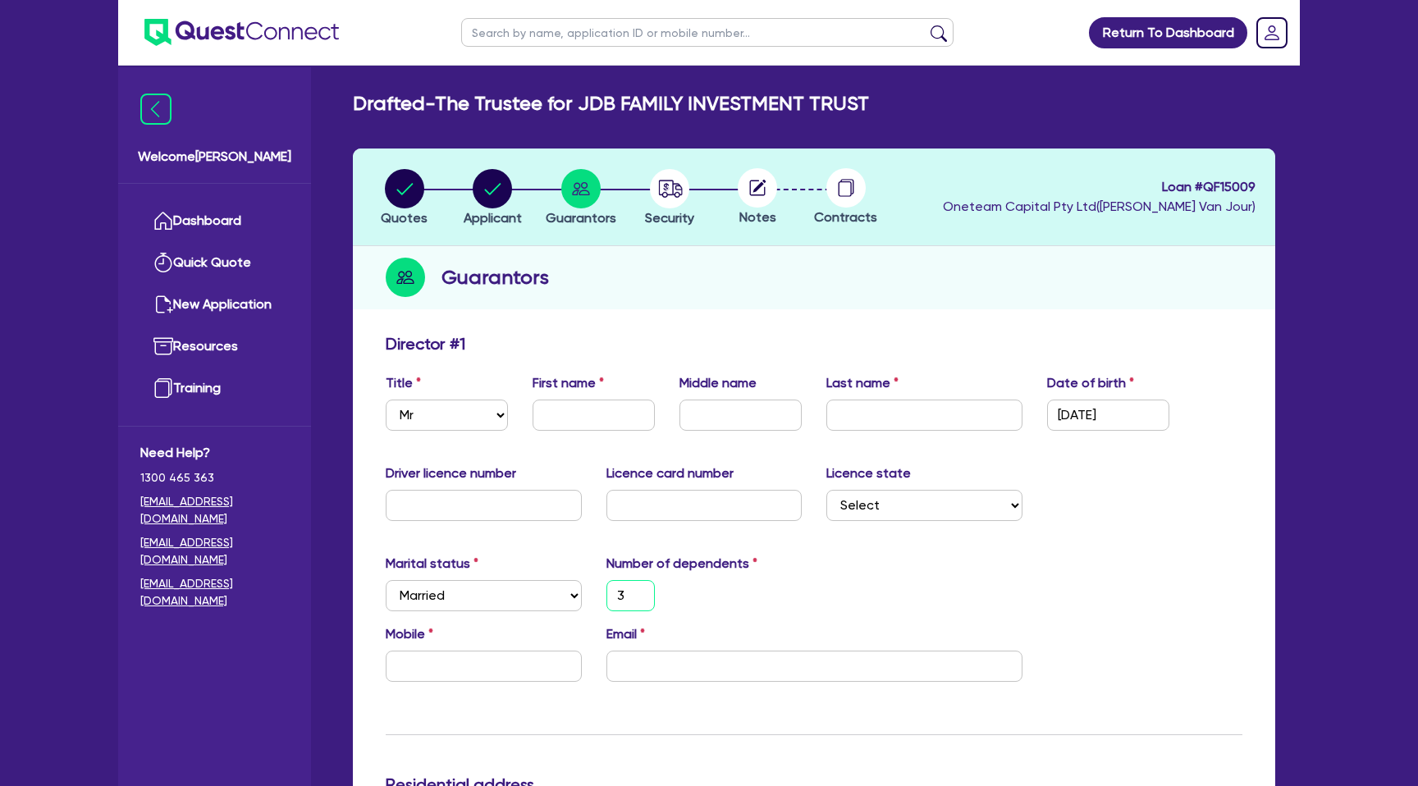
type input "3"
click at [813, 571] on div "Number of dependents 3" at bounding box center [704, 582] width 221 height 57
click at [602, 406] on input "text" at bounding box center [594, 415] width 122 height 31
click at [460, 506] on input "text" at bounding box center [484, 505] width 196 height 31
type input "0"
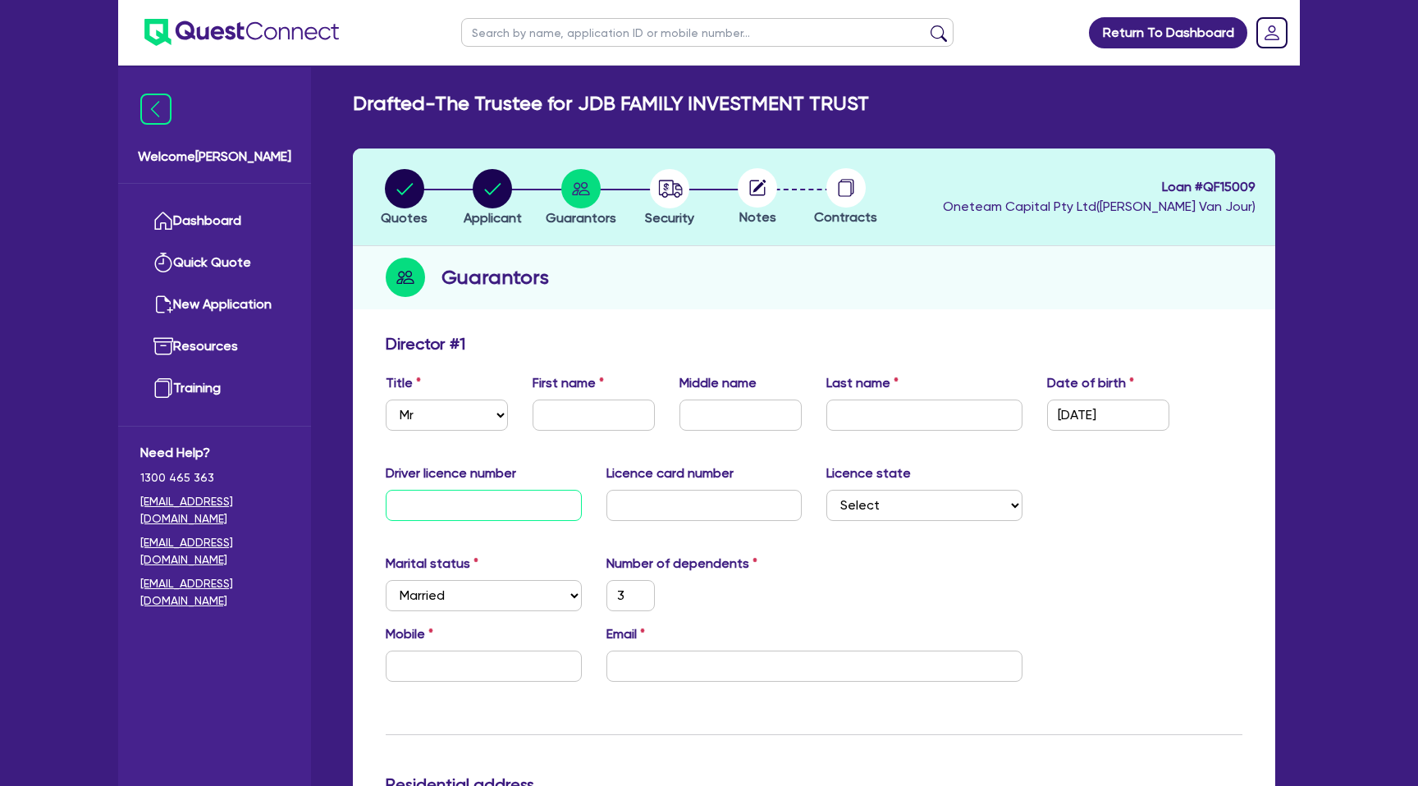
type input "3"
type input "07"
type input "3"
type input "078"
type input "3"
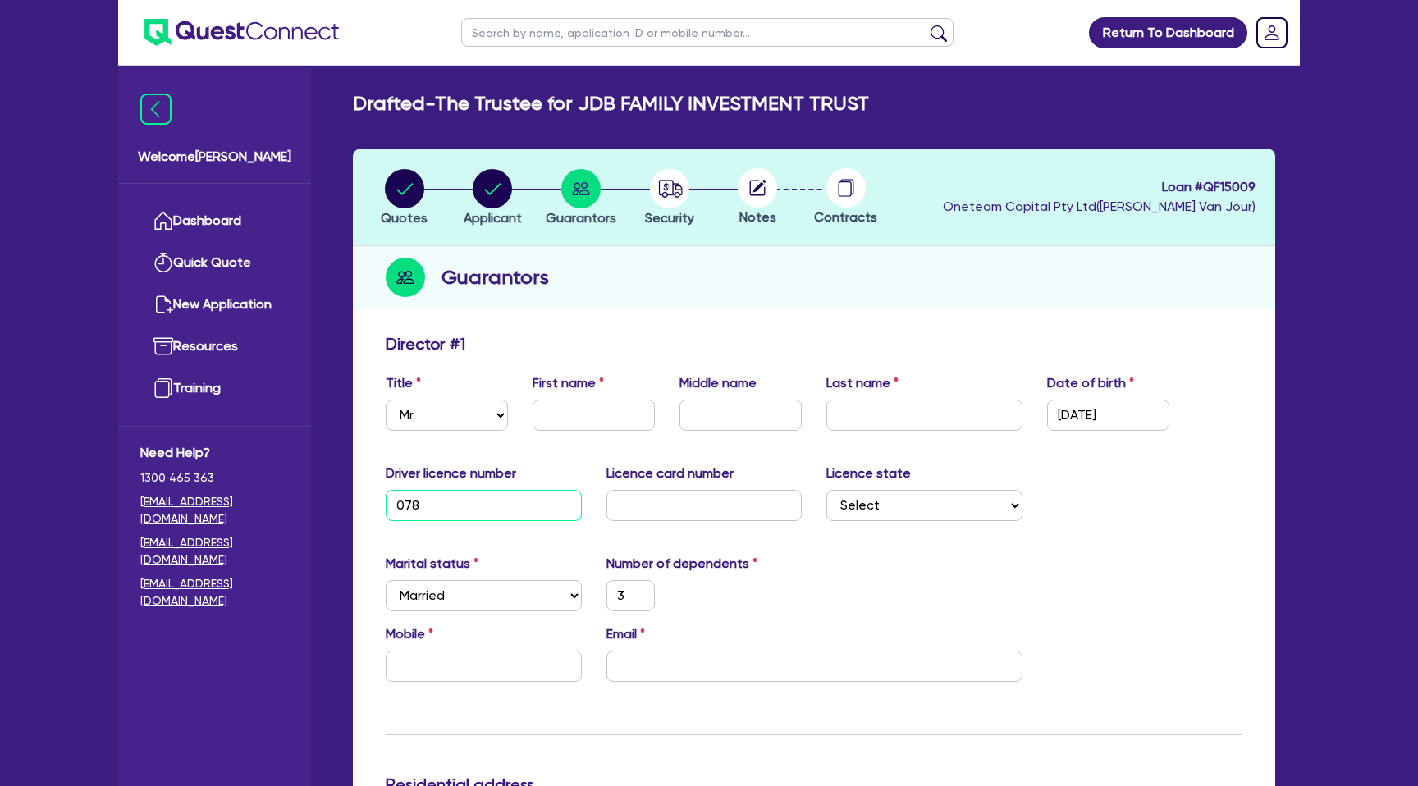
type input "0788"
type input "3"
type input "07880"
type input "3"
type input "078802"
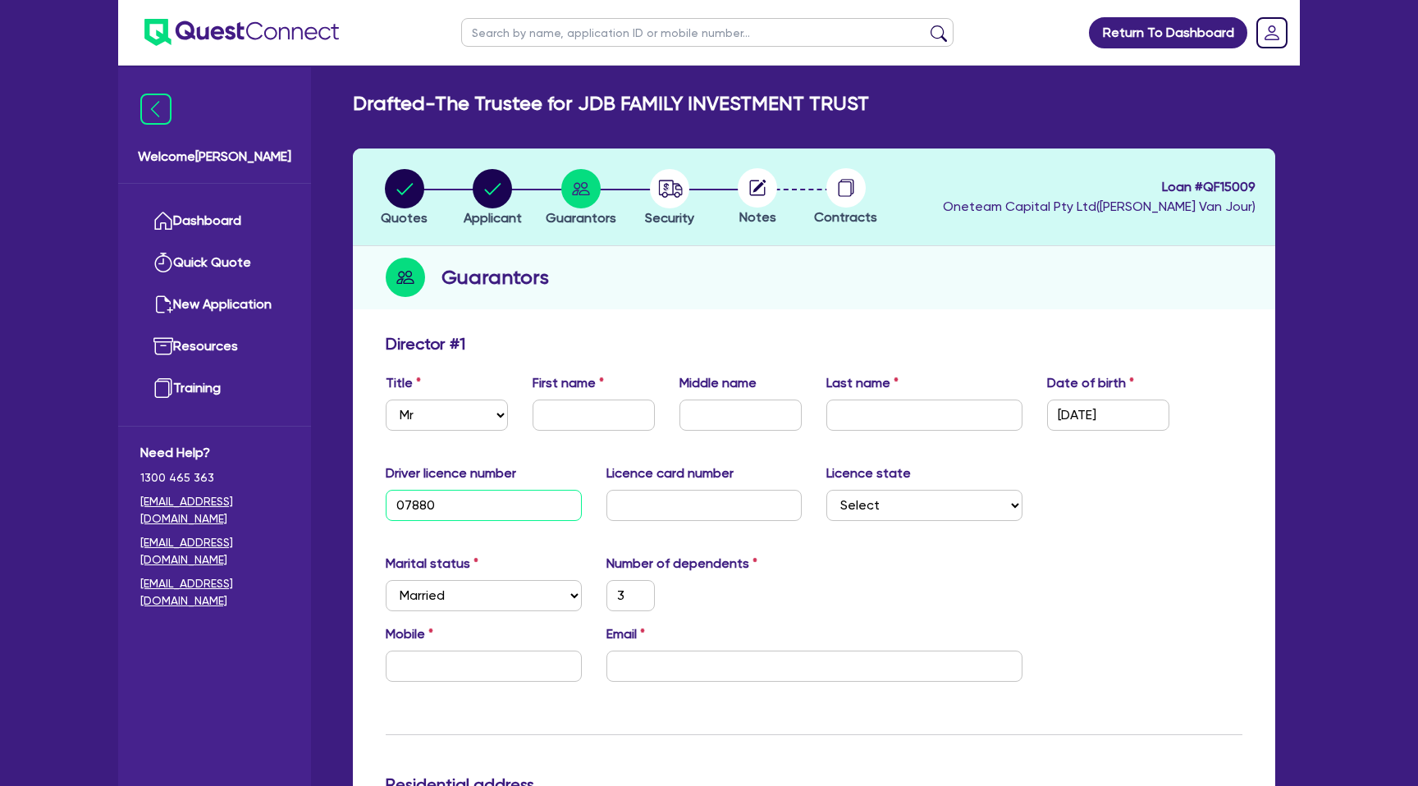
type input "3"
type input "0788024"
type input "3"
type input "07880249"
type input "3"
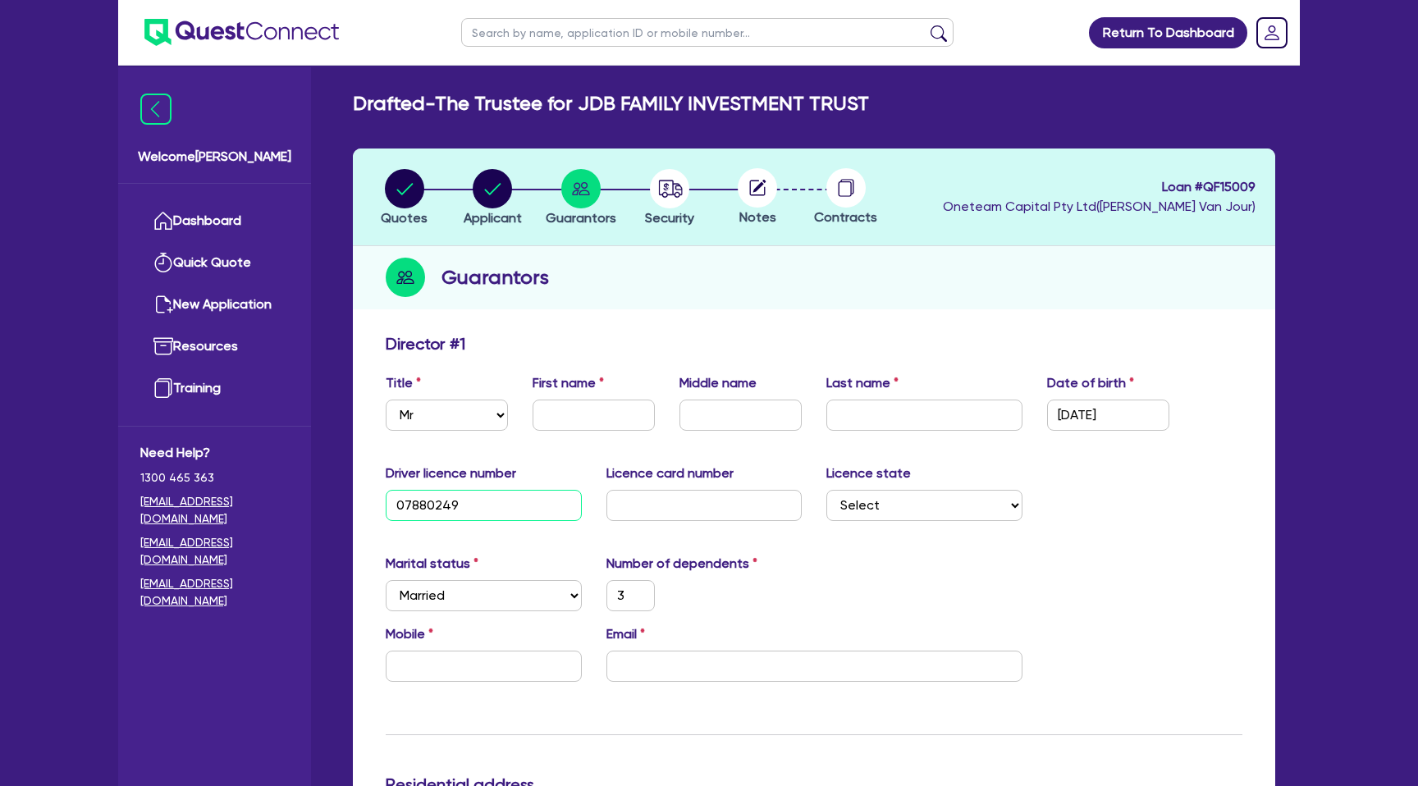
type input "078802499"
type input "3"
type input "078802499"
click at [702, 501] on input "text" at bounding box center [704, 505] width 196 height 31
click at [565, 415] on input "text" at bounding box center [594, 415] width 122 height 31
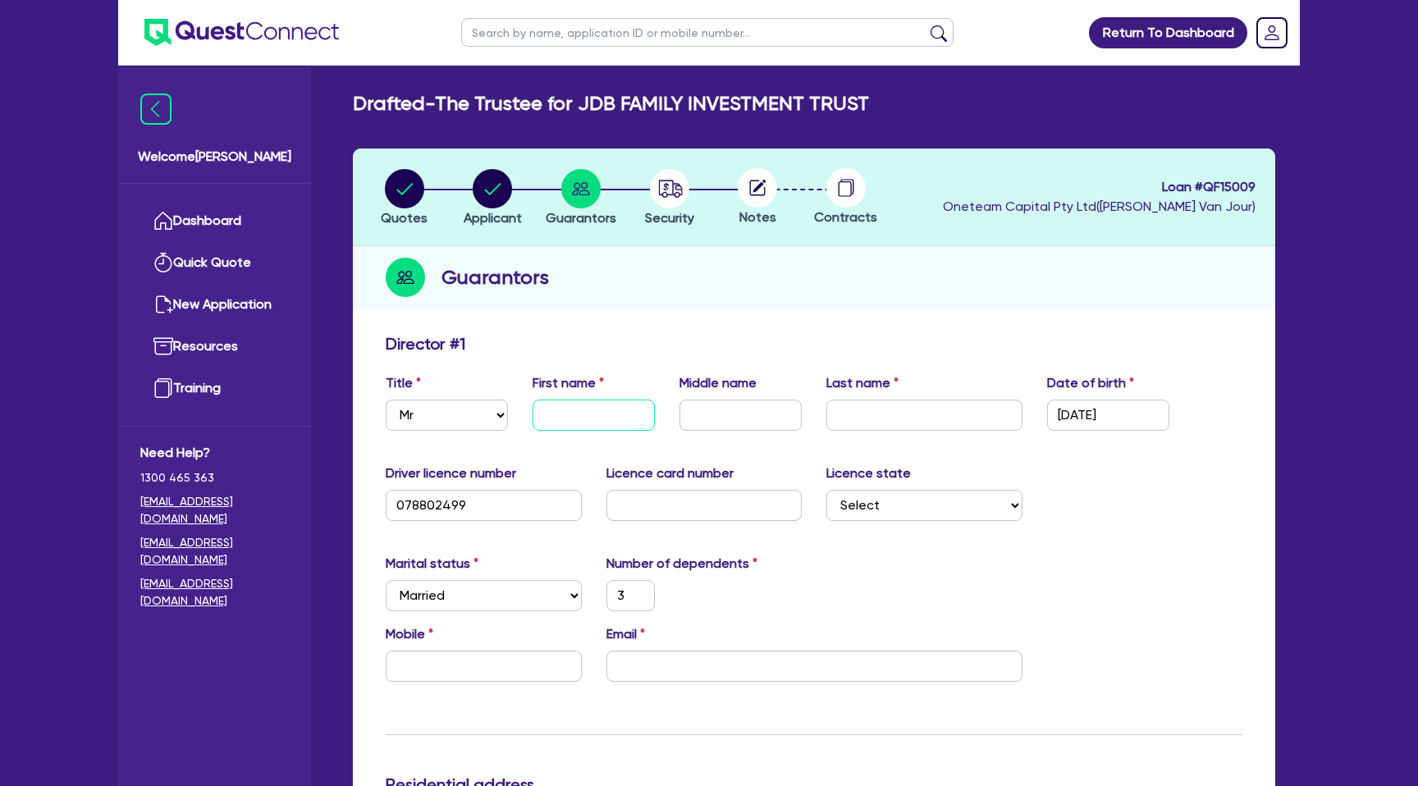
type input "S"
type input "3"
type input "J"
type input "3"
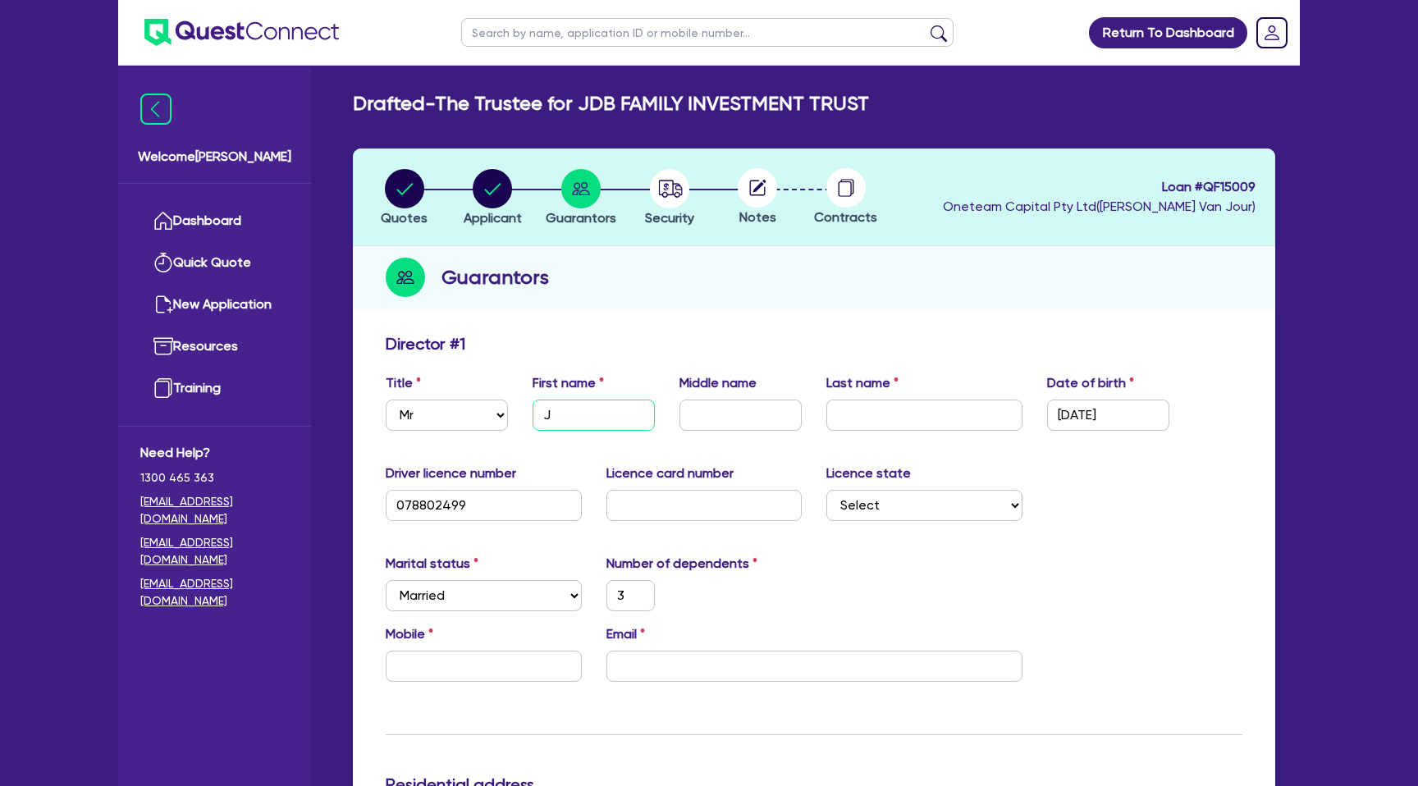
type input "Jo"
type input "3"
type input "Jos"
type input "3"
type input "Josg"
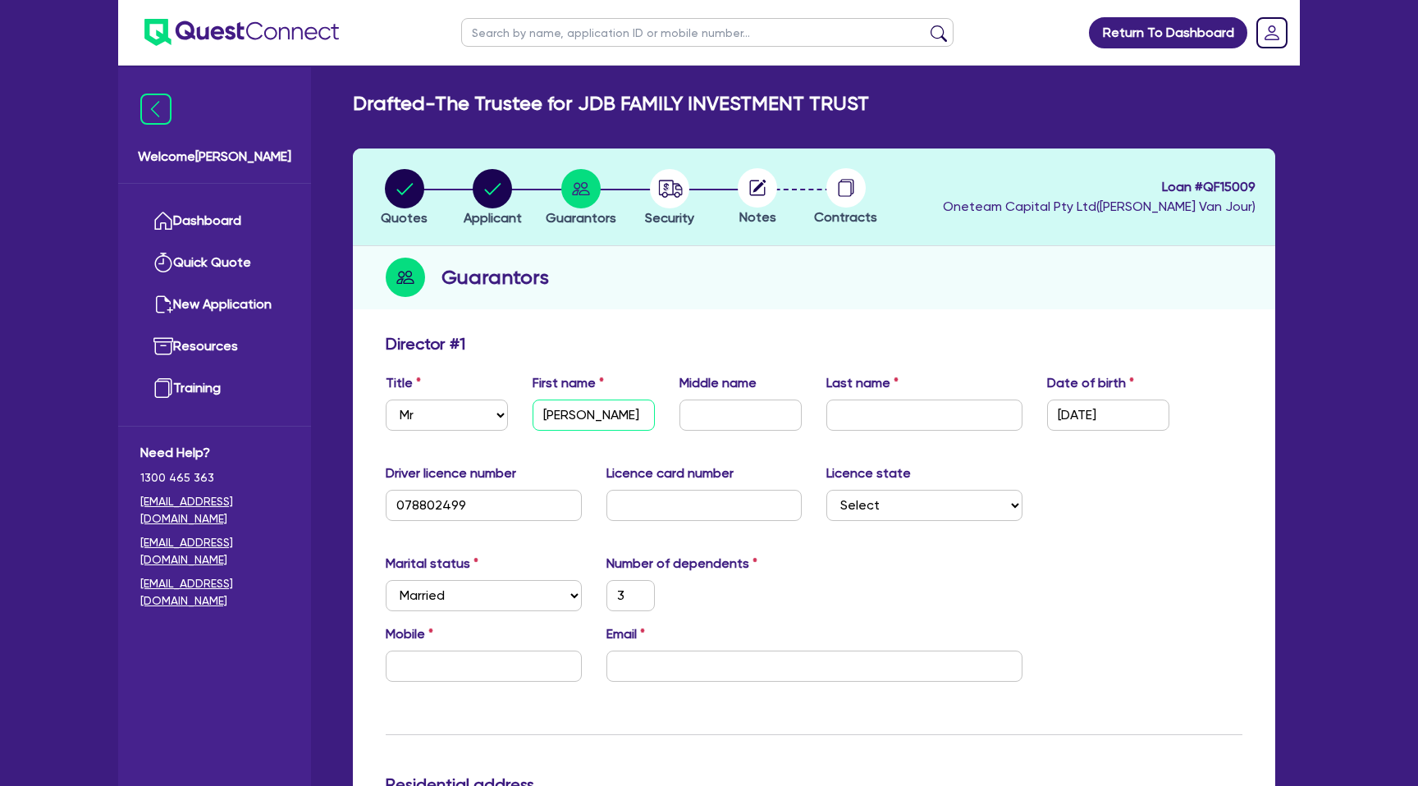
type input "3"
type input "Josgh"
type input "3"
type input "Josg"
type input "3"
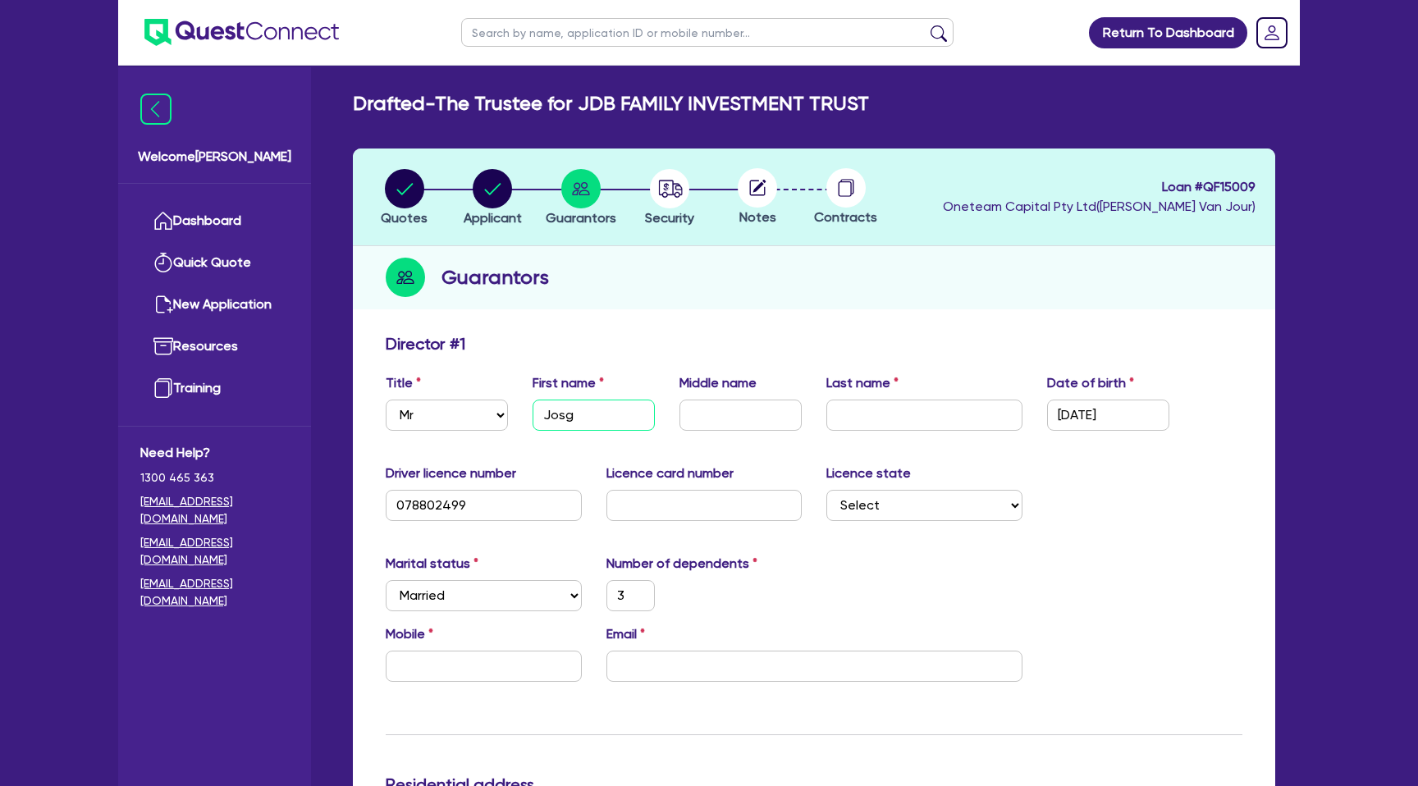
type input "Jos"
type input "3"
type input "Josh"
type input "3"
type input "Josh"
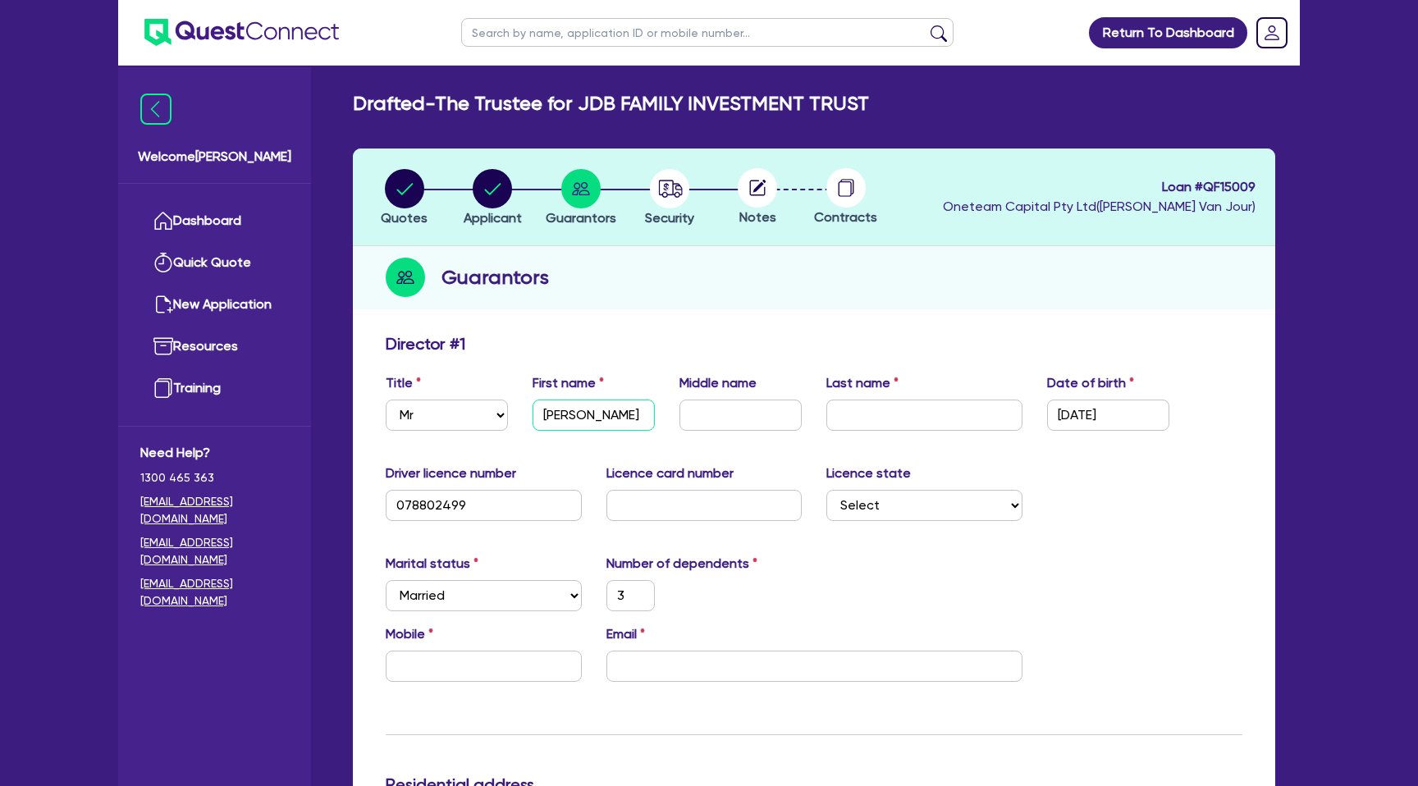
type input "3"
type input "Josh"
paste input "Bylund"
type input "Bylund"
type input "3"
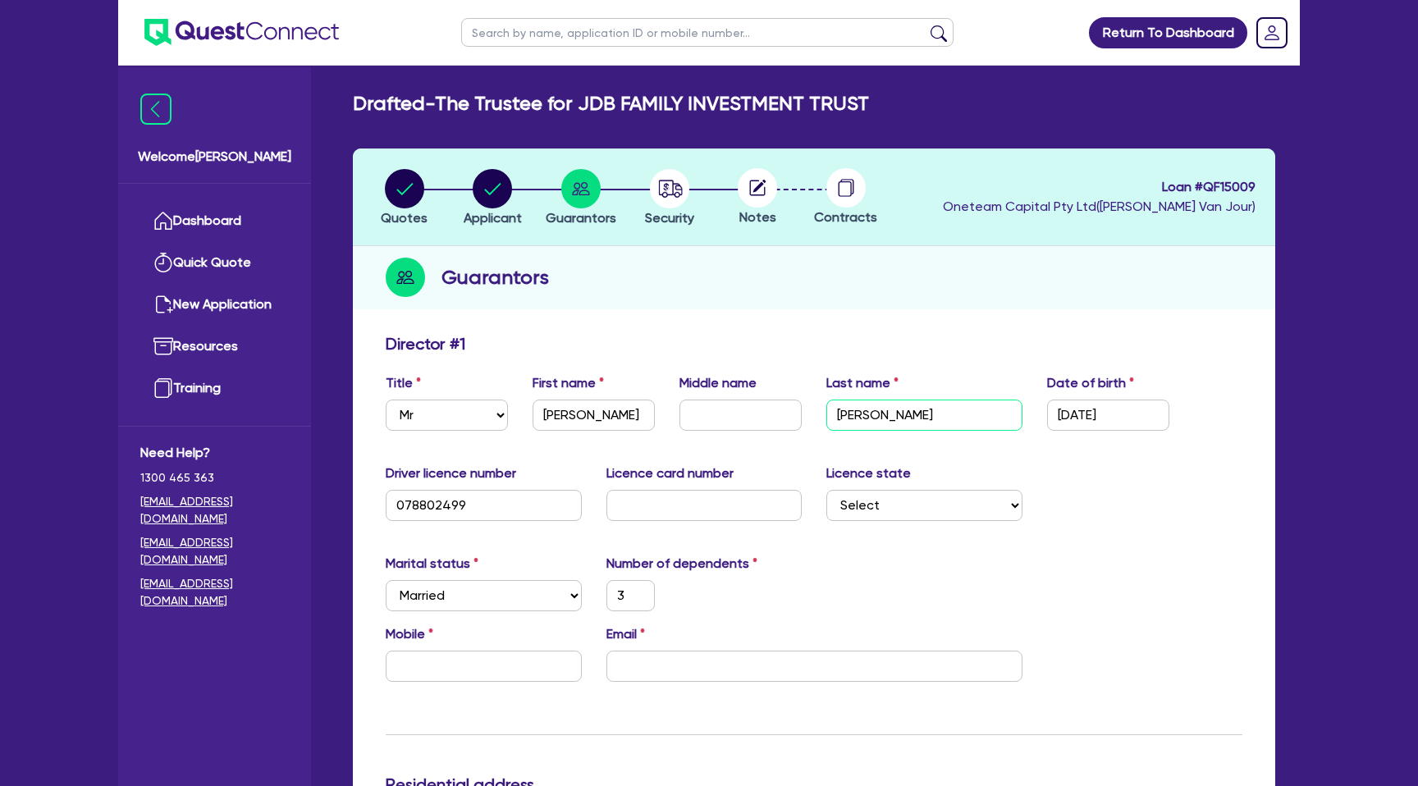
type input "Bylund"
click at [627, 411] on input "Josh" at bounding box center [594, 415] width 122 height 31
type input "Josh"
type input "3"
type input "Joshu"
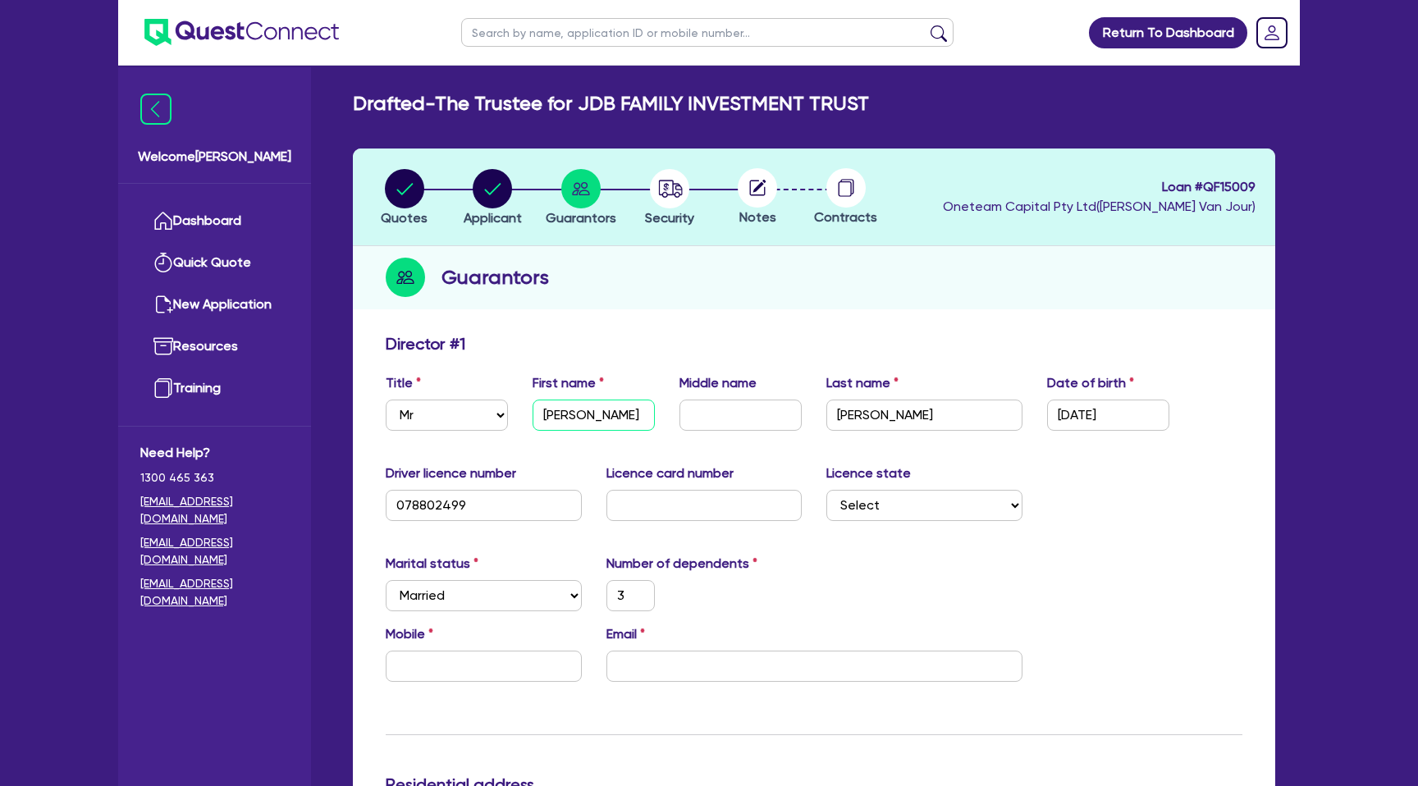
type input "3"
type input "Joshua"
type input "3"
type input "Joshua"
click at [1133, 479] on div "Driver licence number 078802499 Licence card number Licence state Select NSW VI…" at bounding box center [813, 499] width 881 height 71
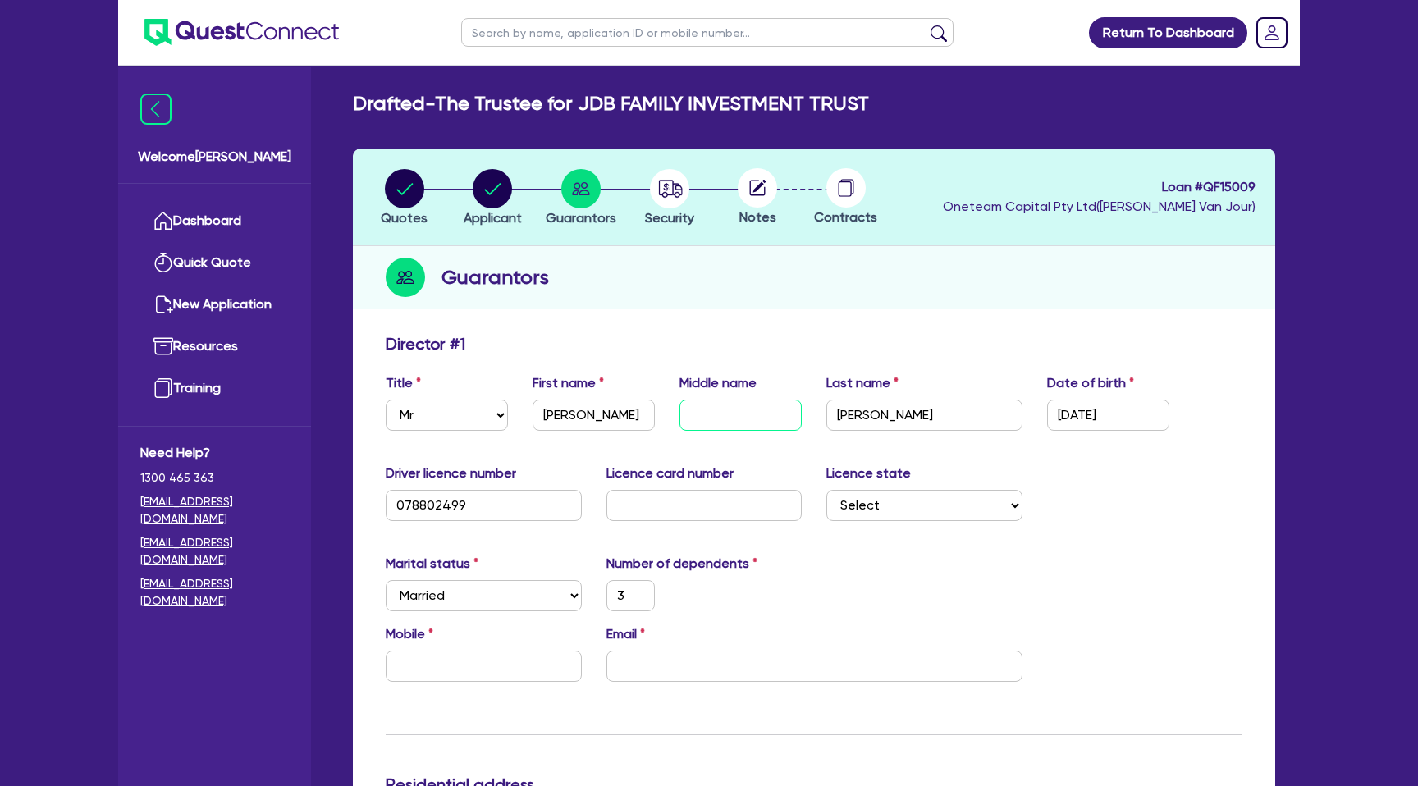
click at [713, 414] on input "text" at bounding box center [741, 415] width 122 height 31
type input "D"
type input "3"
type input "Da"
type input "3"
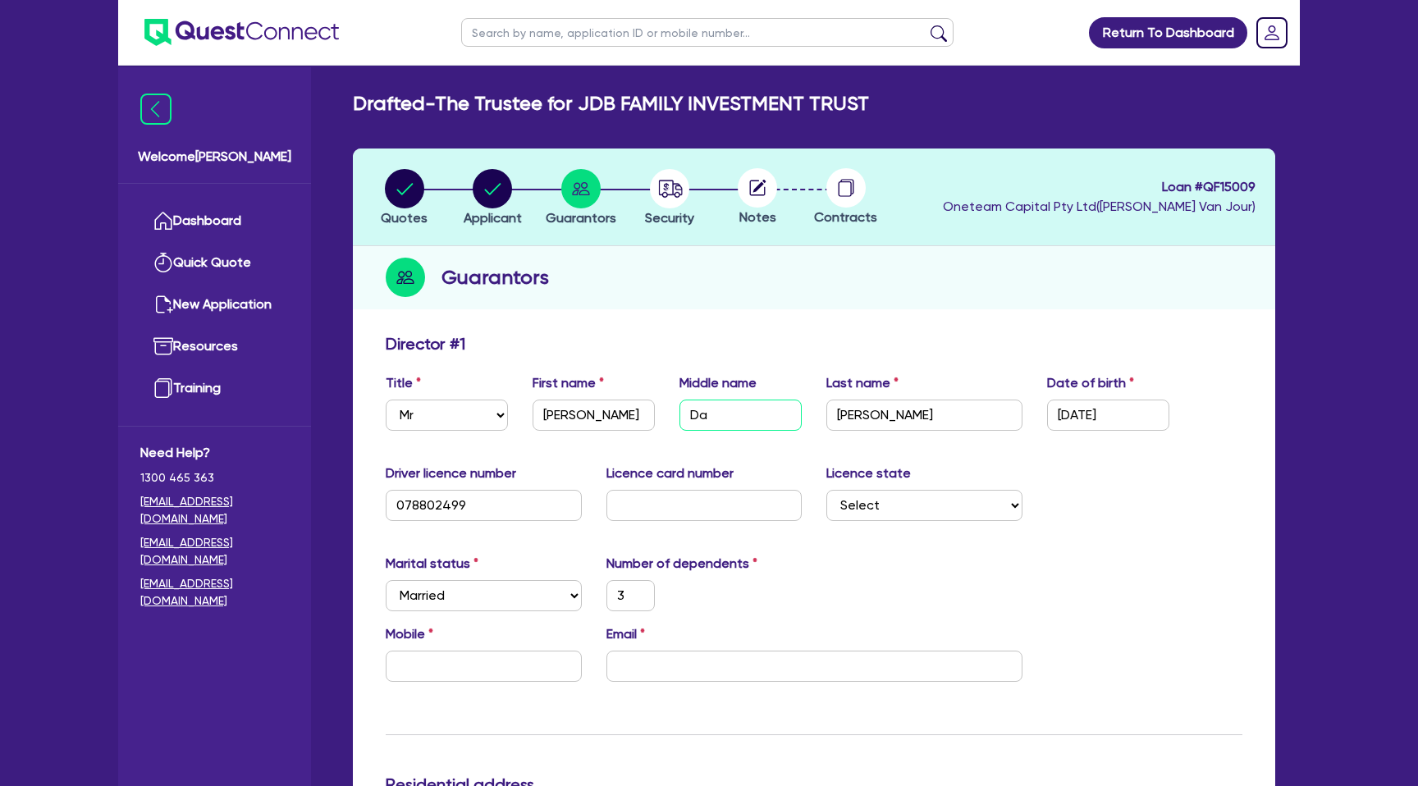
type input "Dan"
type input "3"
type input "Dani"
type input "3"
type input "Danie"
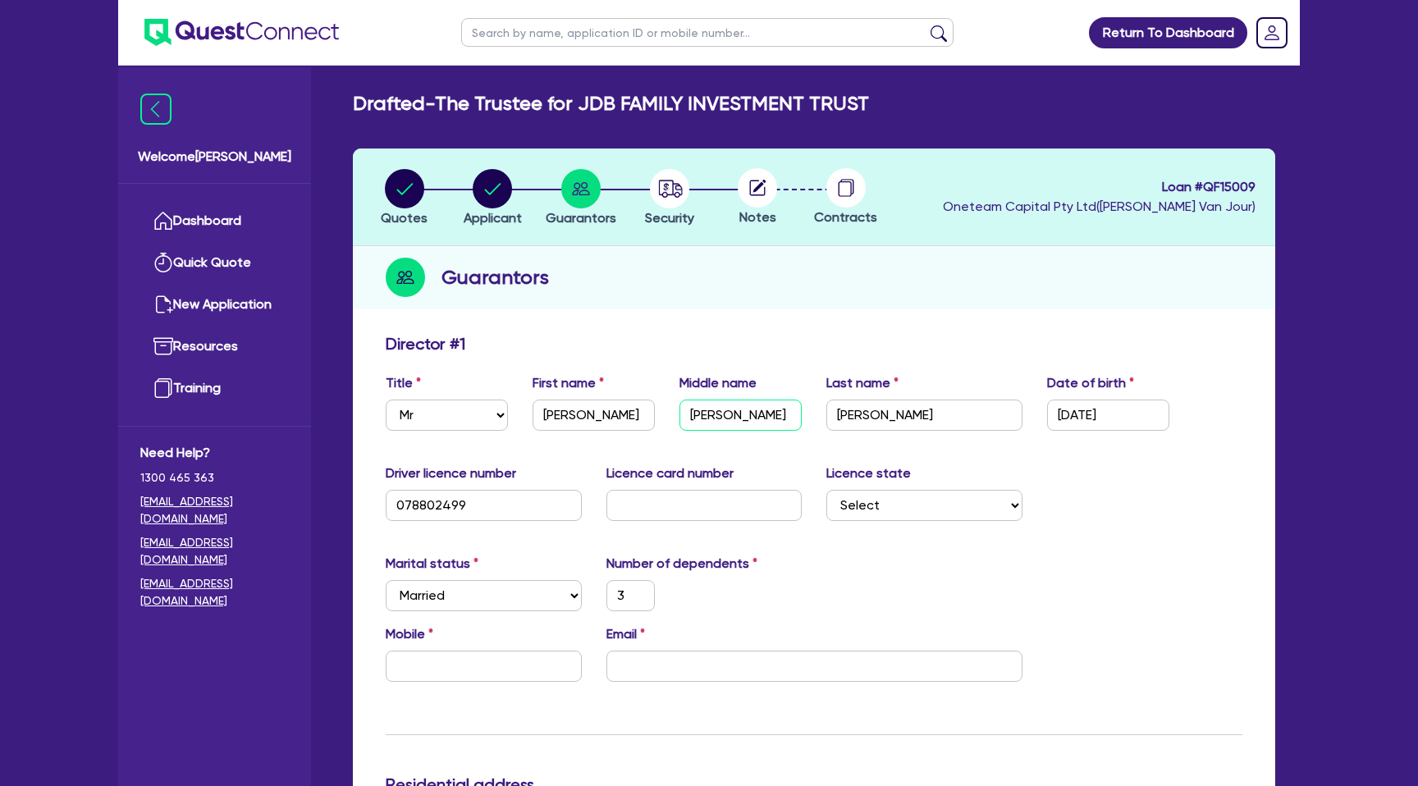
type input "3"
type input "Daniel"
type input "3"
type input "Daniel"
type input "3"
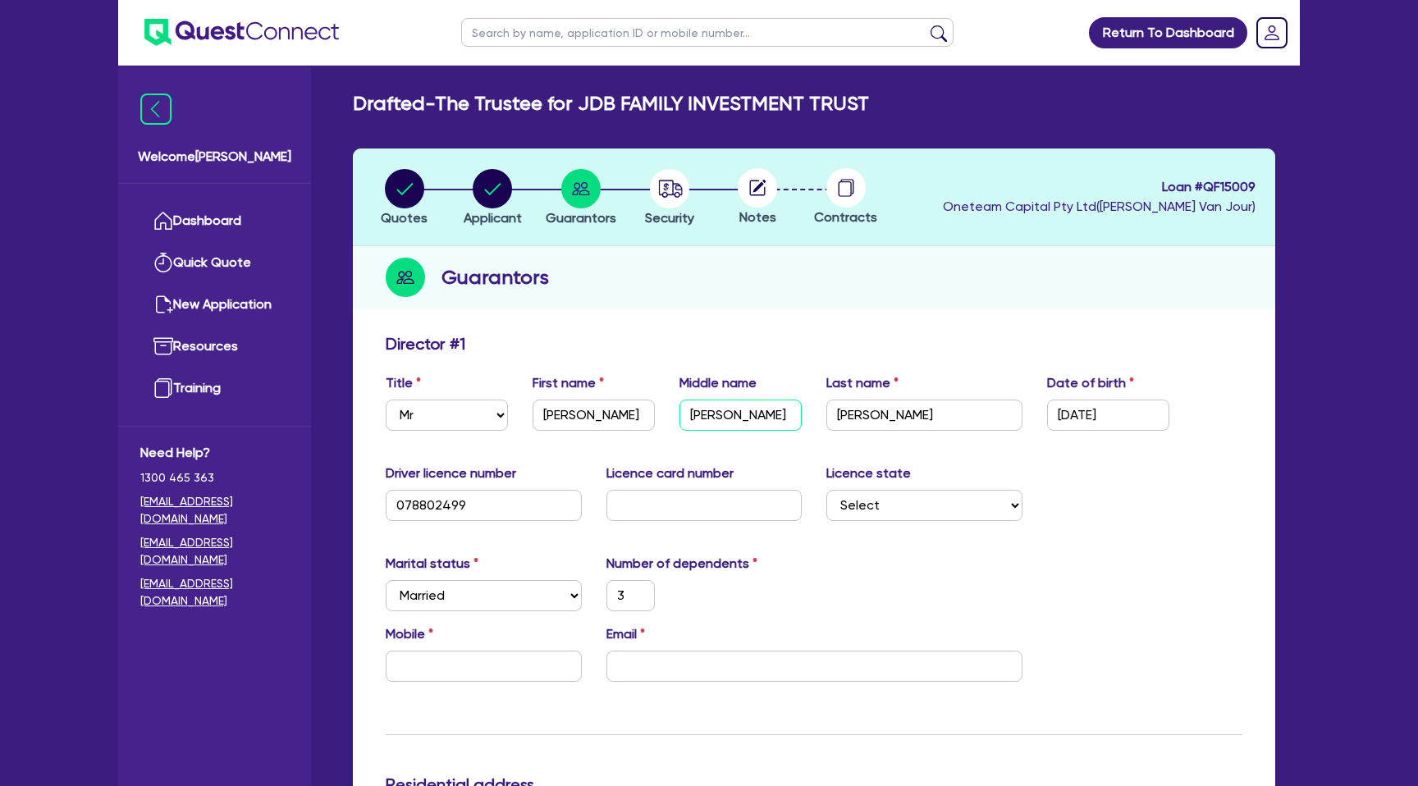
type input "Daniel"
click at [1078, 485] on div "Driver licence number 078802499 Licence card number Licence state Select NSW VI…" at bounding box center [813, 499] width 881 height 71
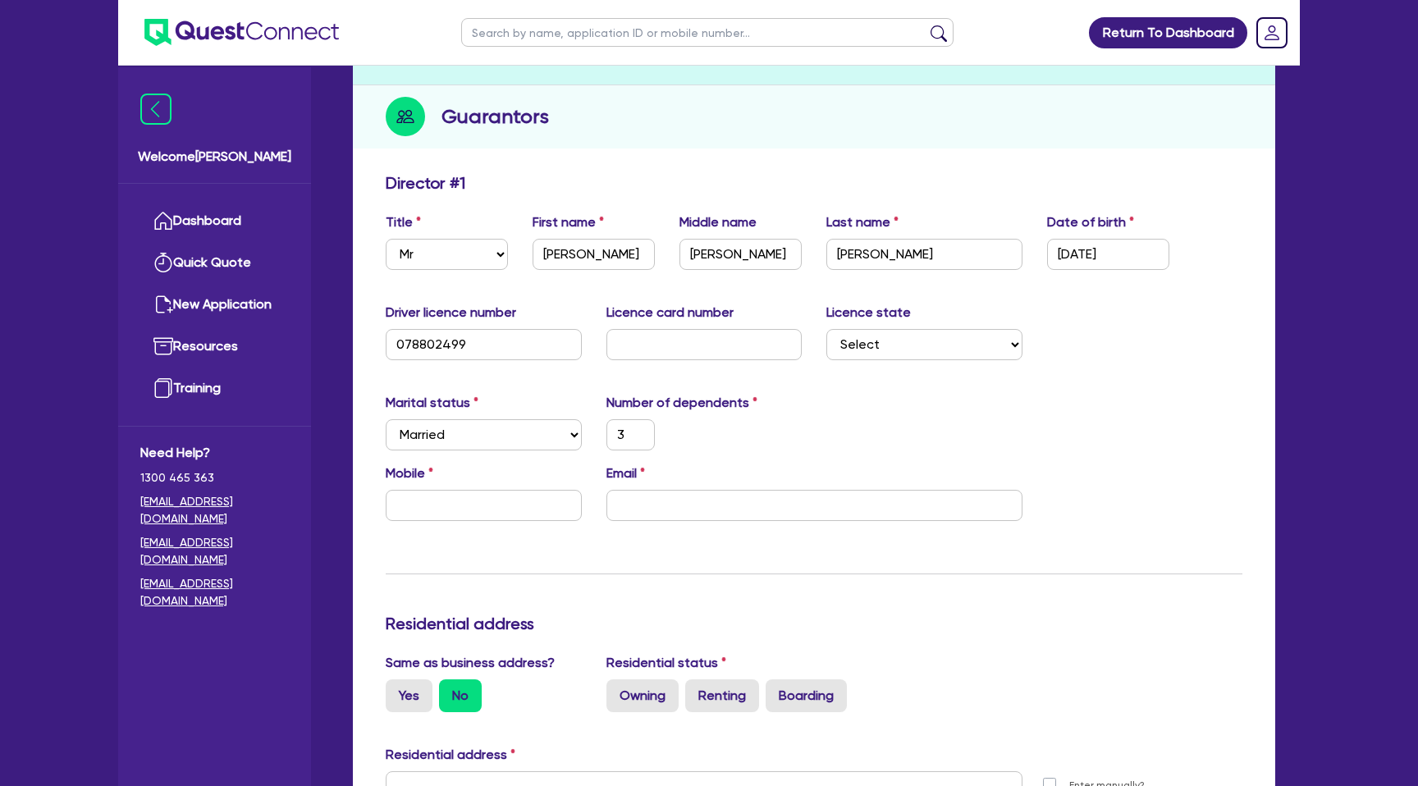
scroll to position [163, 0]
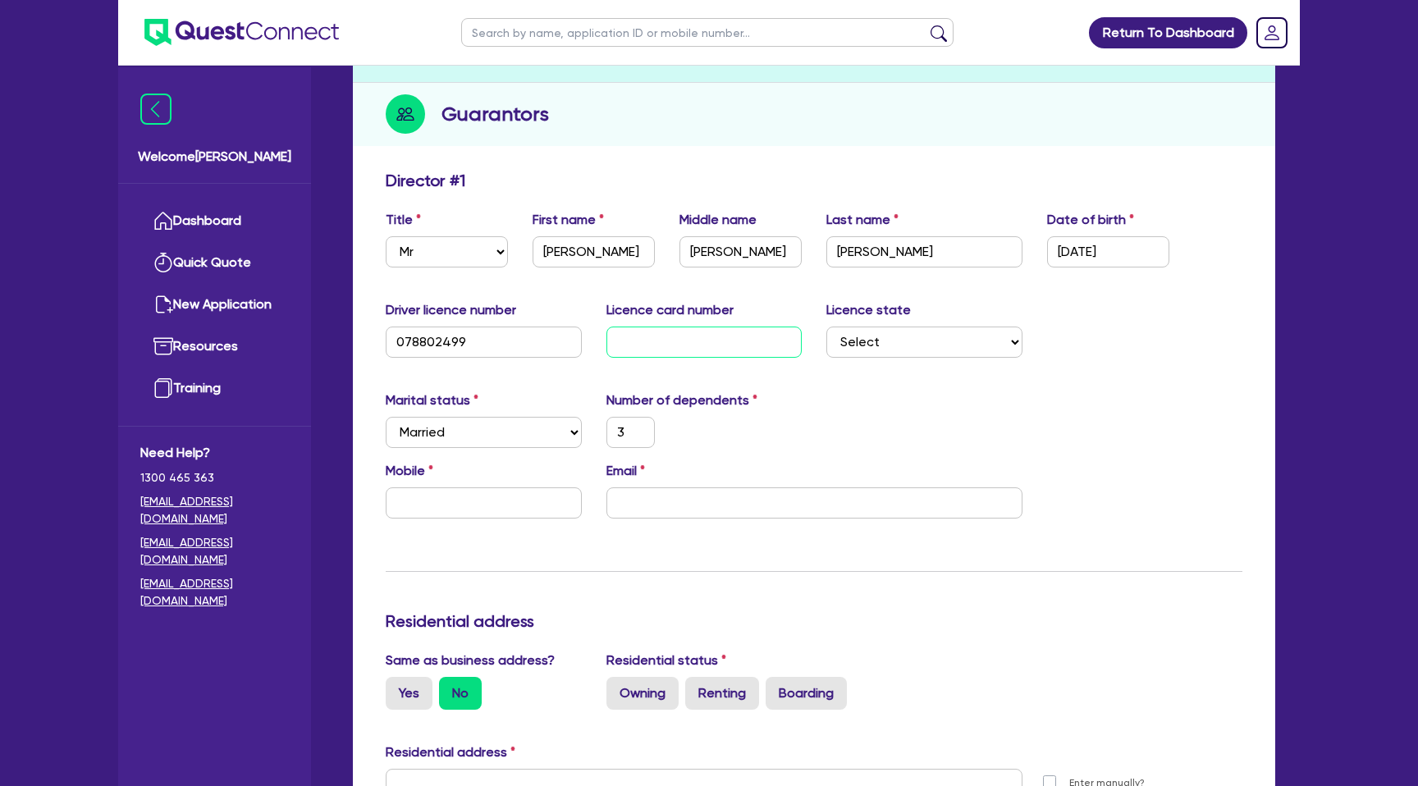
click at [702, 352] on input "text" at bounding box center [704, 342] width 196 height 31
click at [861, 349] on select "Select NSW VIC QLD TAS ACT SA NT WA" at bounding box center [924, 342] width 196 height 31
select select "QLD"
click at [826, 327] on select "Select NSW VIC QLD TAS ACT SA NT WA" at bounding box center [924, 342] width 196 height 31
type input "3"
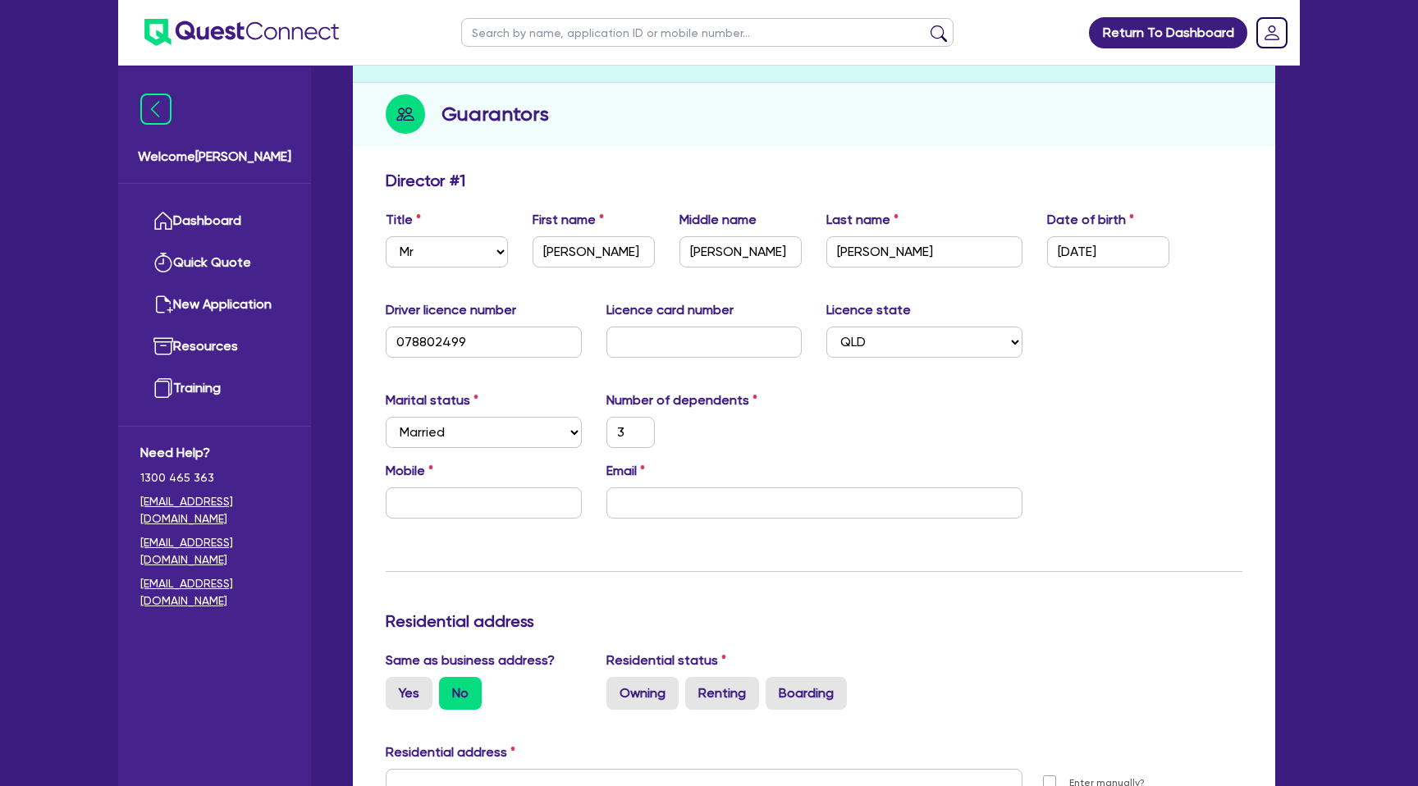
click at [929, 381] on div "Update residential status for Director #1 Boarding is only acceptable when the …" at bounding box center [814, 778] width 857 height 1214
click at [676, 344] on input "text" at bounding box center [704, 342] width 196 height 31
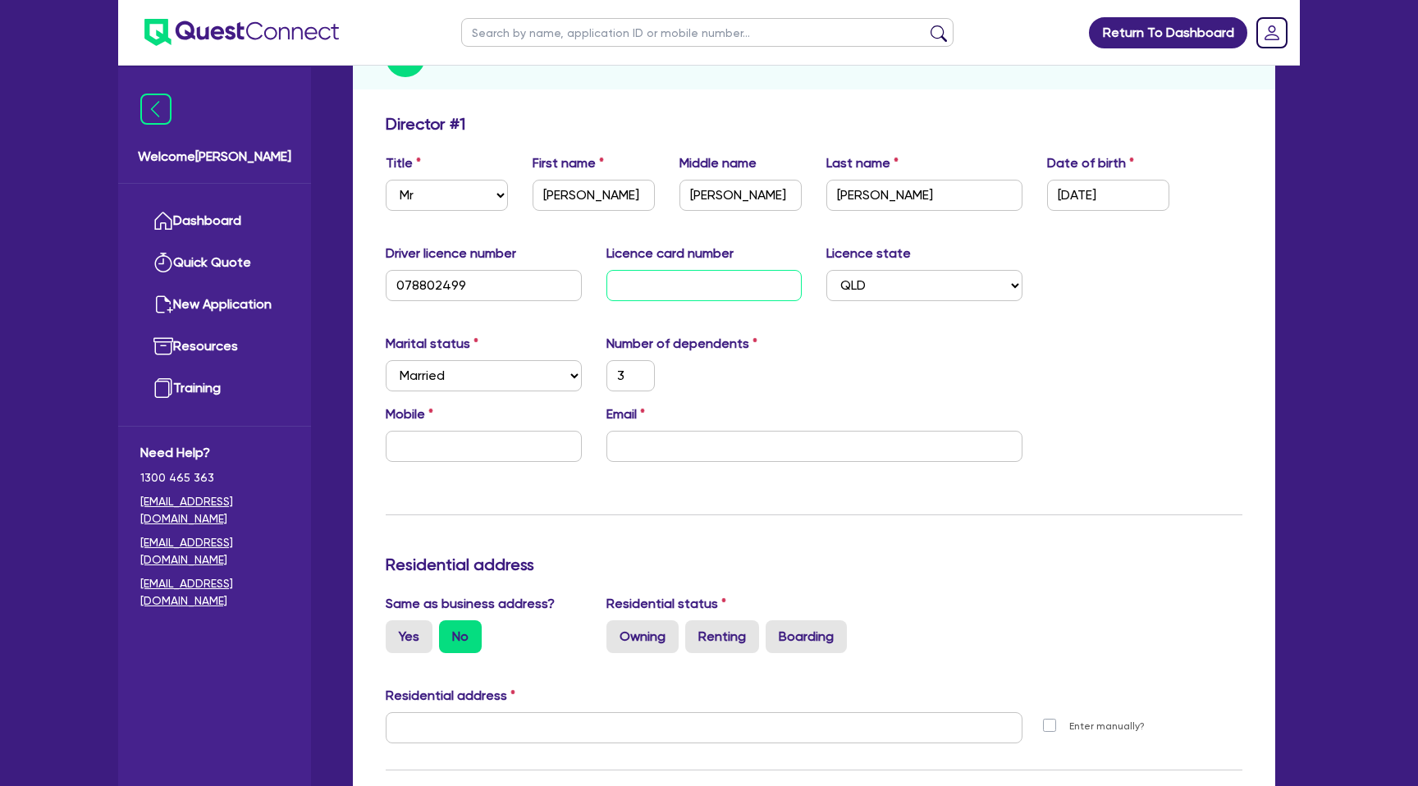
scroll to position [222, 0]
type input "5"
type input "3"
type input "58"
type input "3"
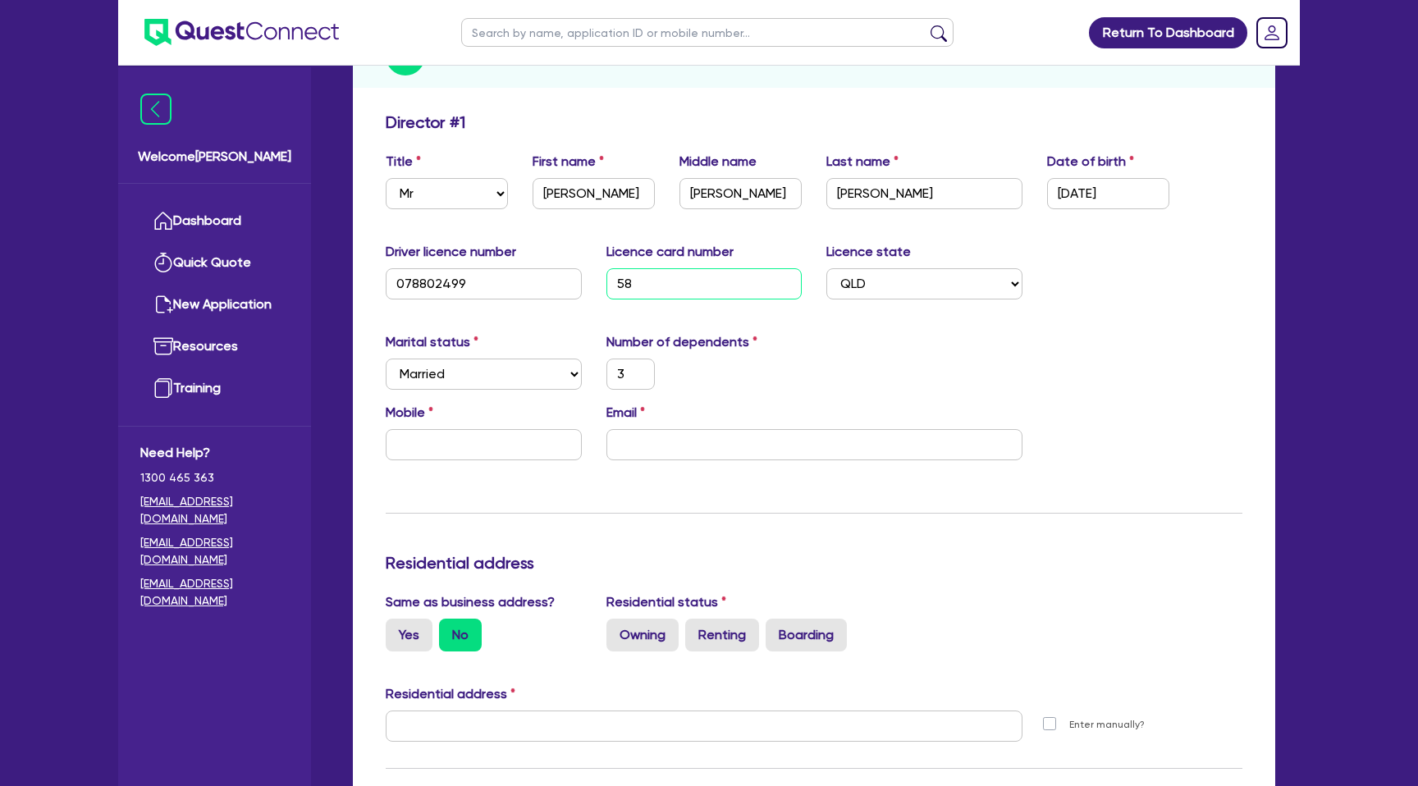
type input "587"
type input "3"
type input "587s"
type input "3"
type input "587se"
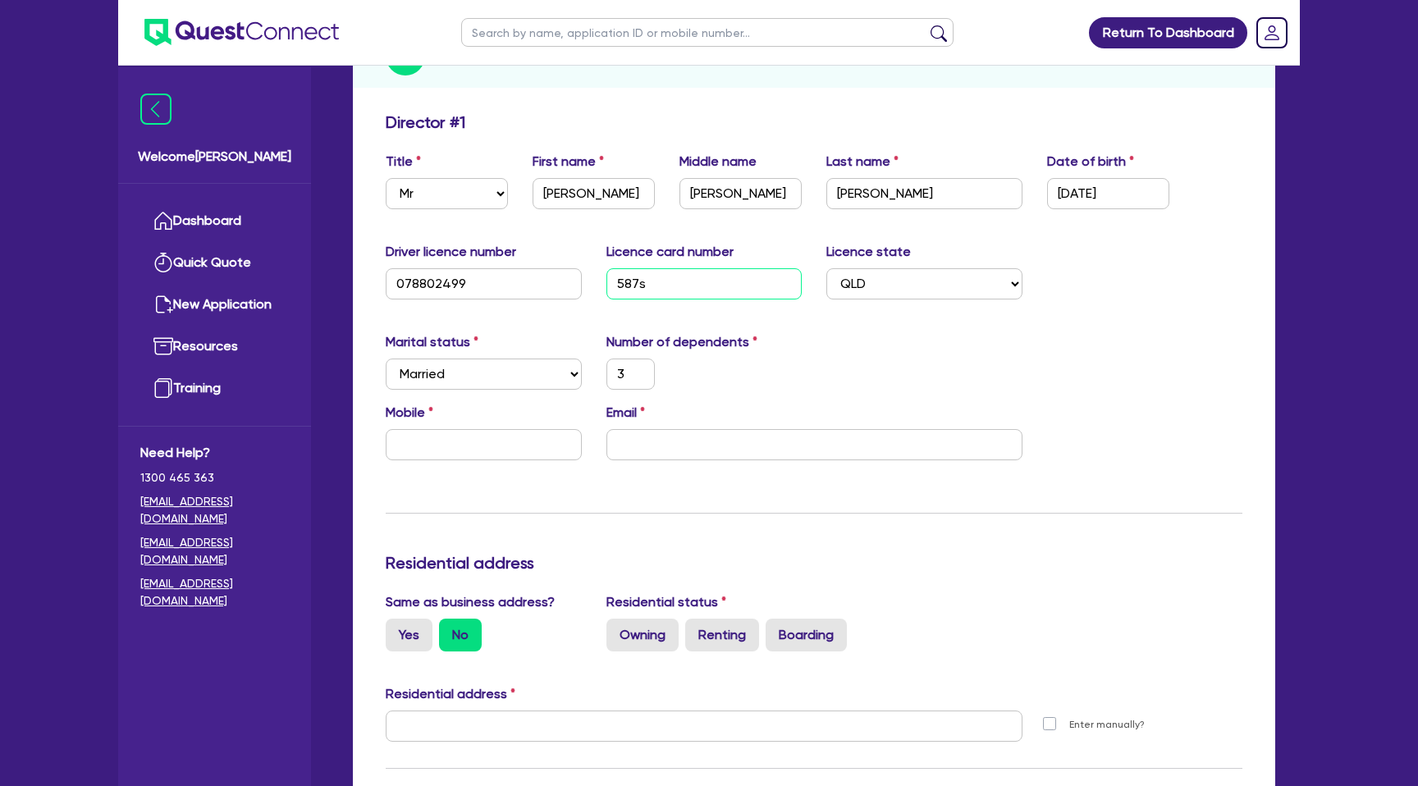
type input "3"
type input "587se2"
type input "3"
type input "587se26"
type input "3"
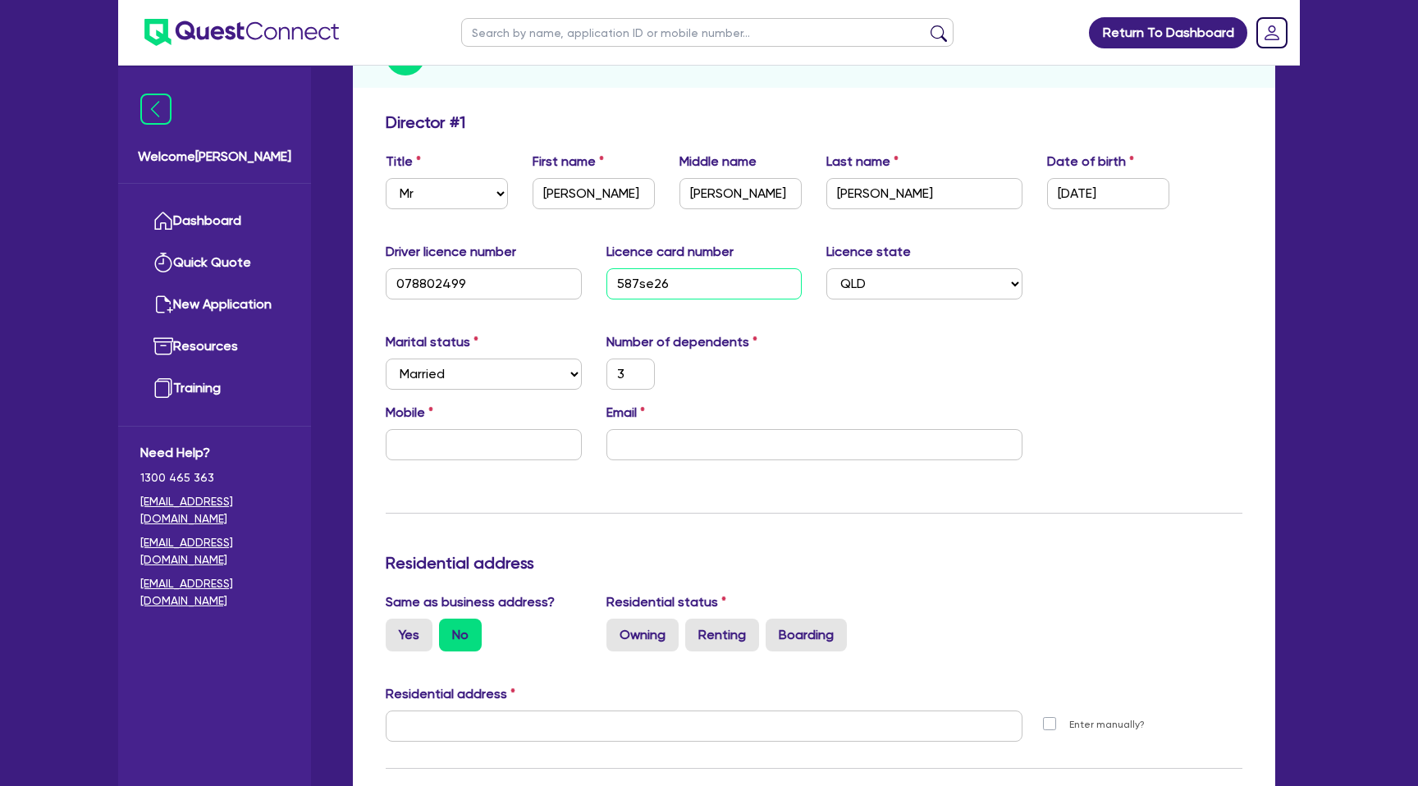
type input "587se26c"
type input "3"
type input "587se26cb"
type input "3"
type input "587se26cb"
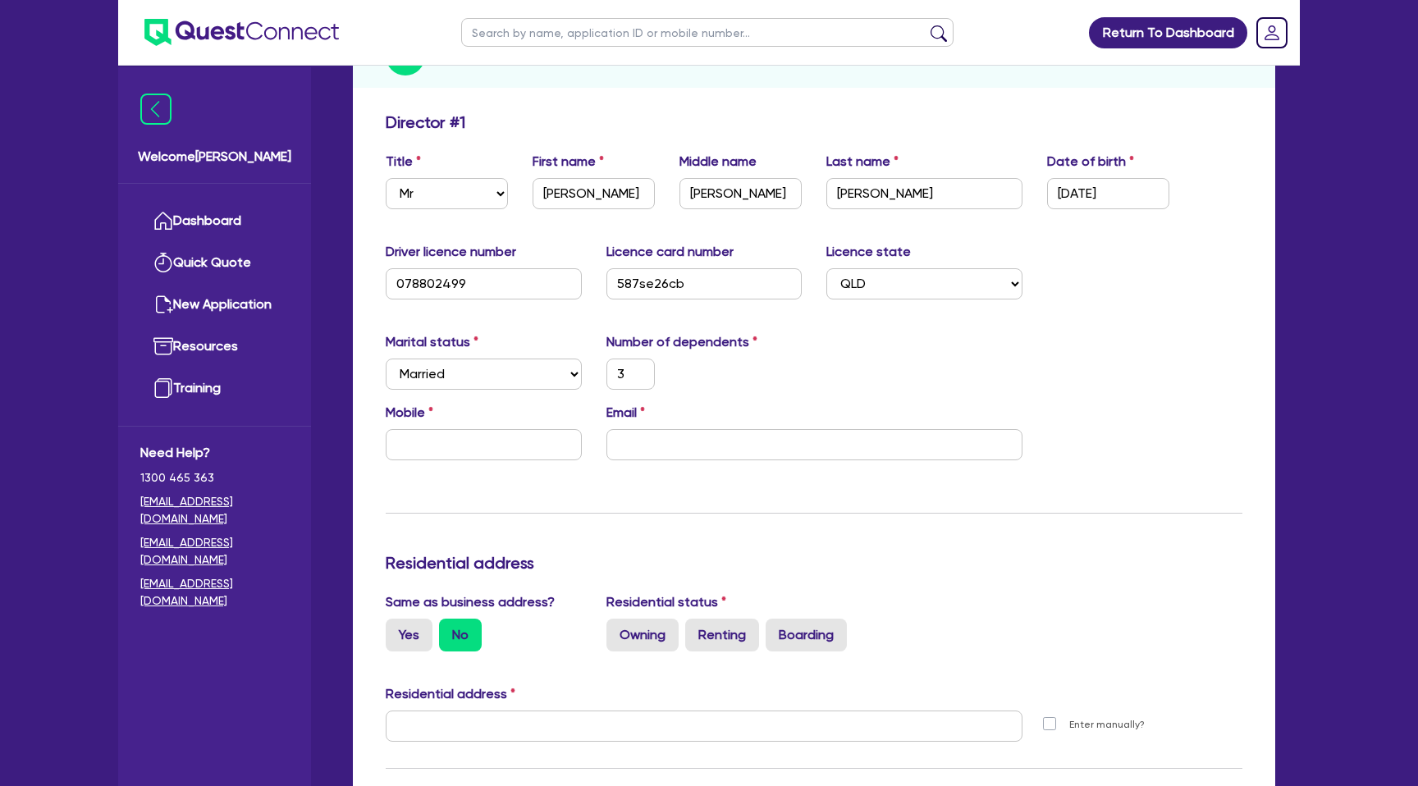
click at [899, 351] on div "Marital status Select Single Married De Facto / Partner Number of dependents 3" at bounding box center [813, 367] width 881 height 71
click at [428, 451] on input "text" at bounding box center [484, 444] width 196 height 31
type input "3"
type input "0"
type input "3"
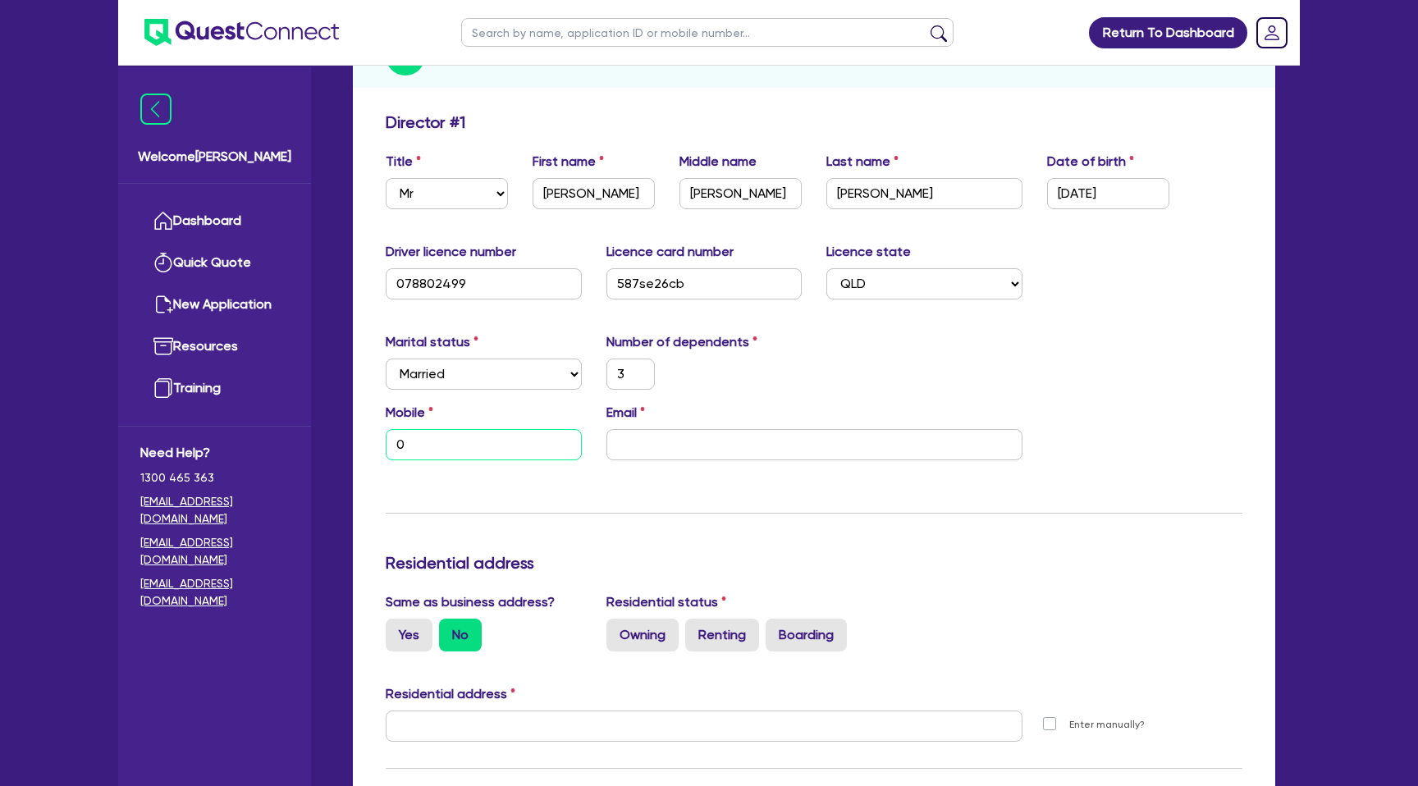
type input "04"
type input "3"
type input "040"
type input "3"
type input "0403"
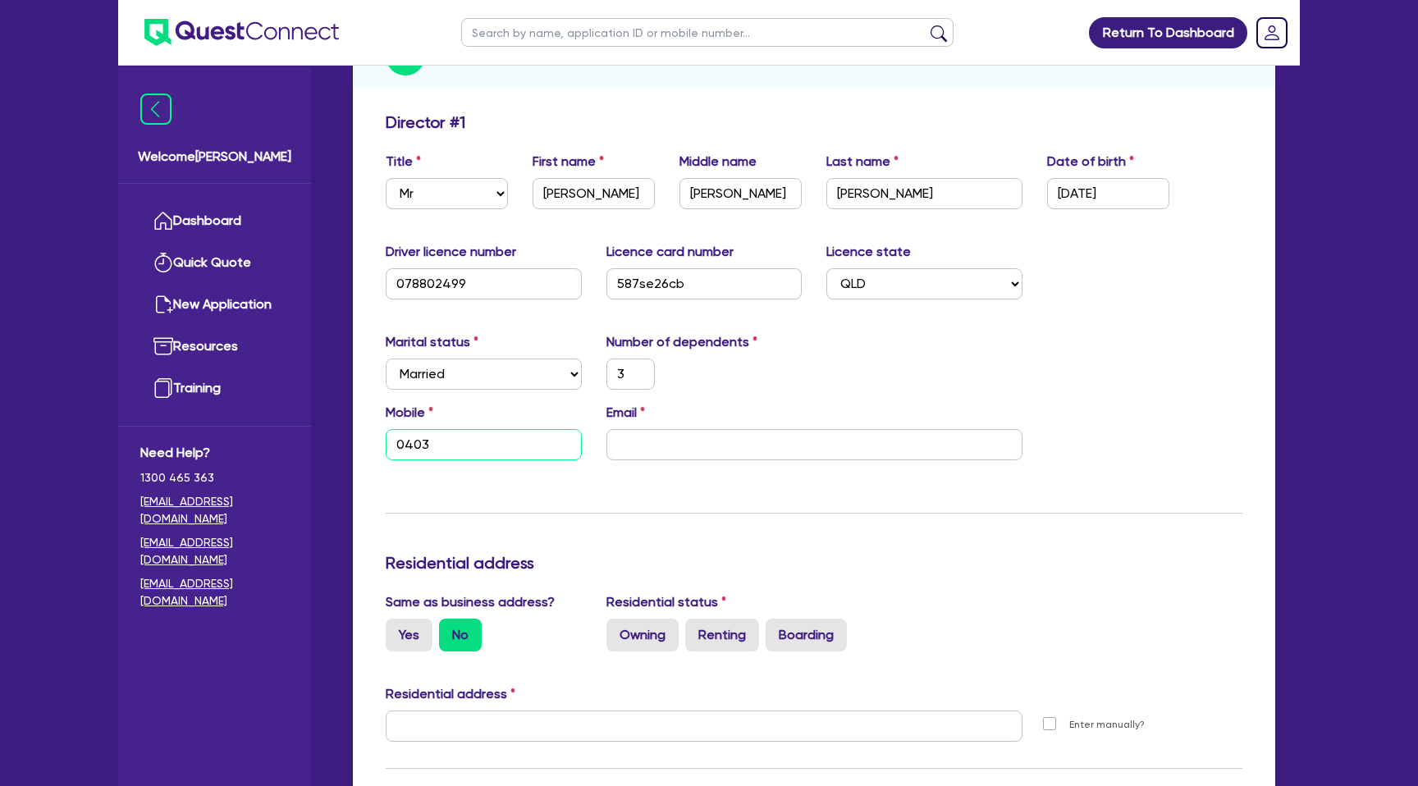
type input "3"
type input "0403 0"
type input "3"
type input "0403 05"
type input "3"
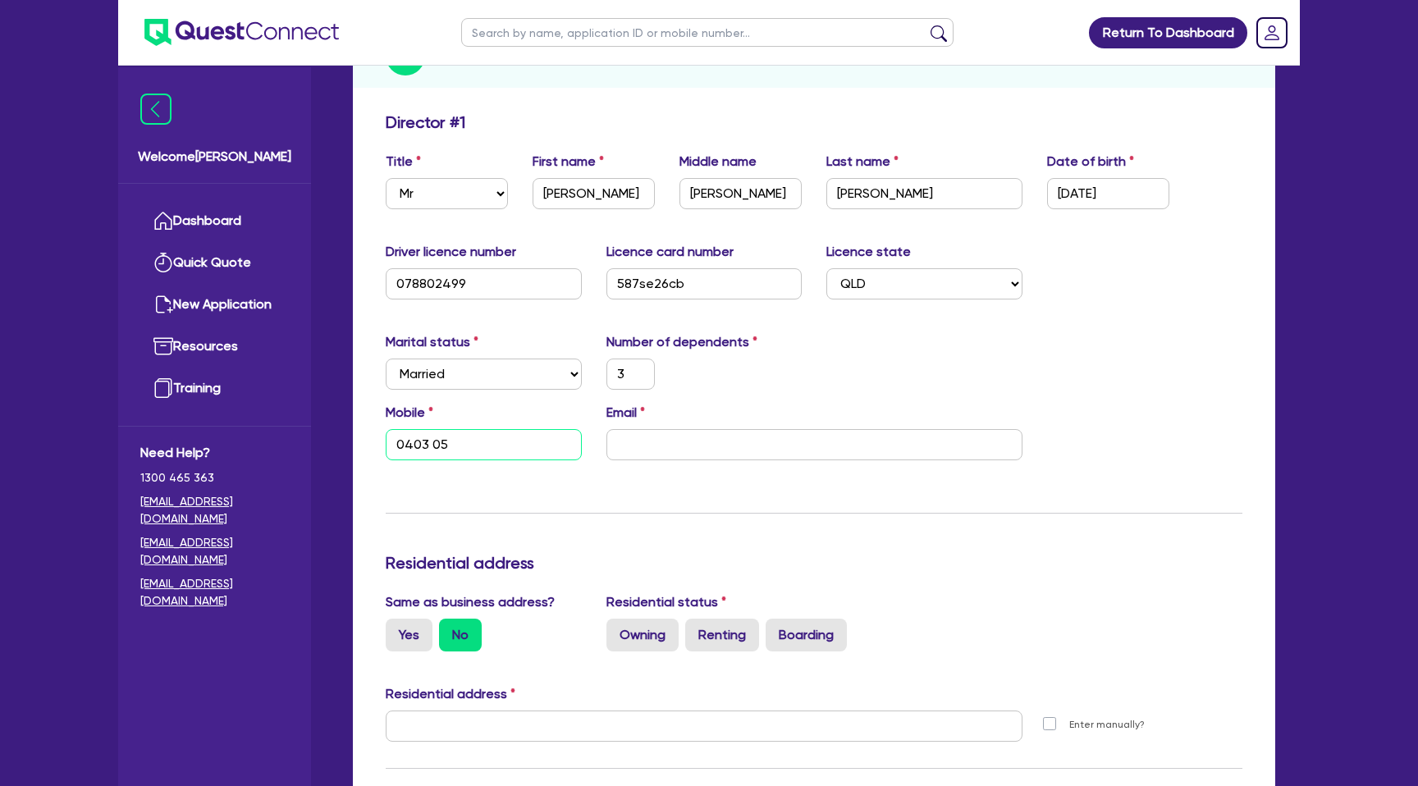
type input "0403 054"
type input "3"
type input "0403 054 6"
type input "3"
type input "0403 054 69"
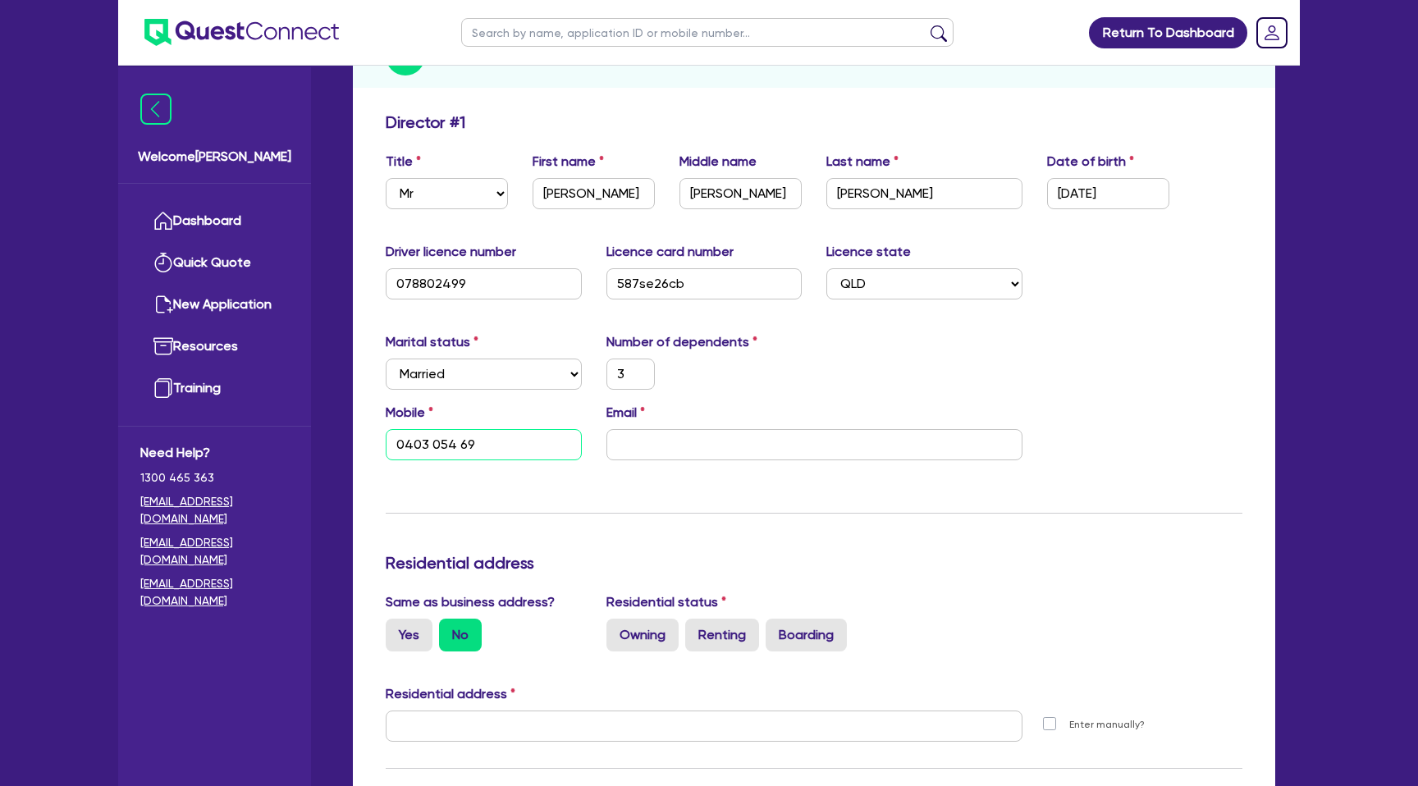
type input "3"
type input "0403 054 696"
click at [650, 419] on div "Email" at bounding box center [814, 431] width 441 height 57
click at [650, 444] on input "email" at bounding box center [814, 444] width 416 height 31
paste input "Joshbylund@hotmail.com"
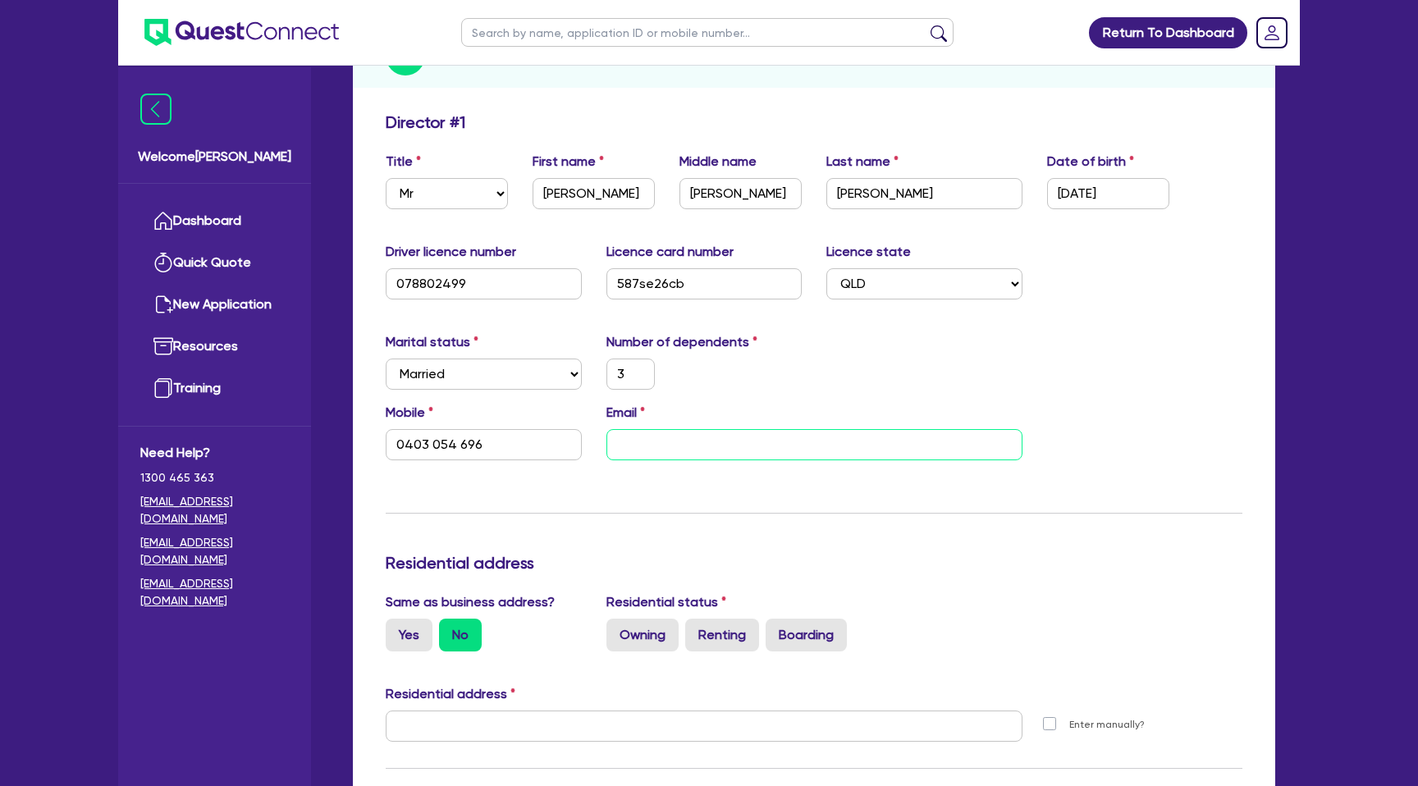
type input "3"
type input "0403 054 696"
type input "Joshbylund@hotmail.com"
click at [873, 371] on div "Marital status Select Single Married De Facto / Partner Number of dependents 3" at bounding box center [813, 367] width 881 height 71
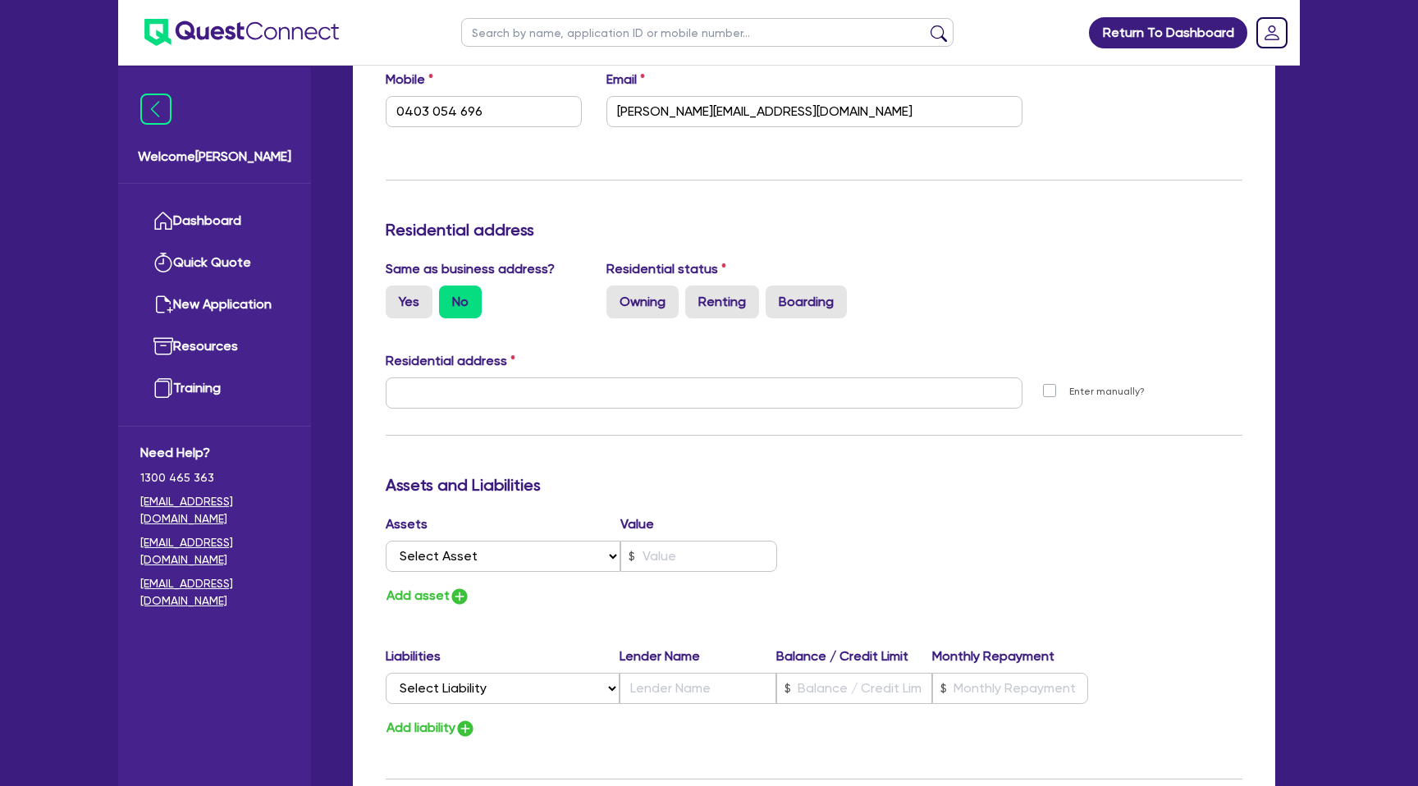
scroll to position [564, 0]
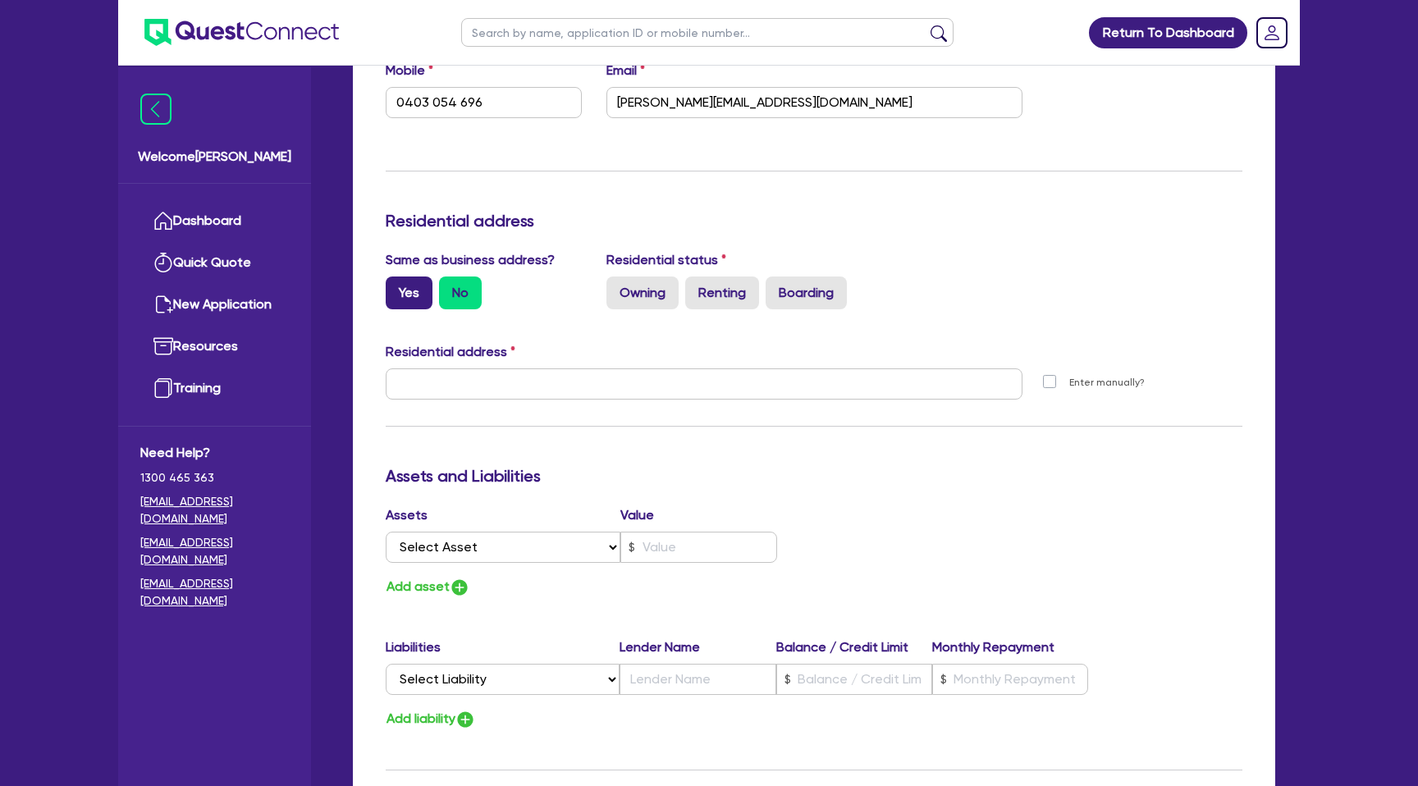
click at [405, 299] on label "Yes" at bounding box center [409, 293] width 47 height 33
click at [396, 287] on input "Yes" at bounding box center [391, 282] width 11 height 11
radio input "true"
type input "3"
type input "0403 054 696"
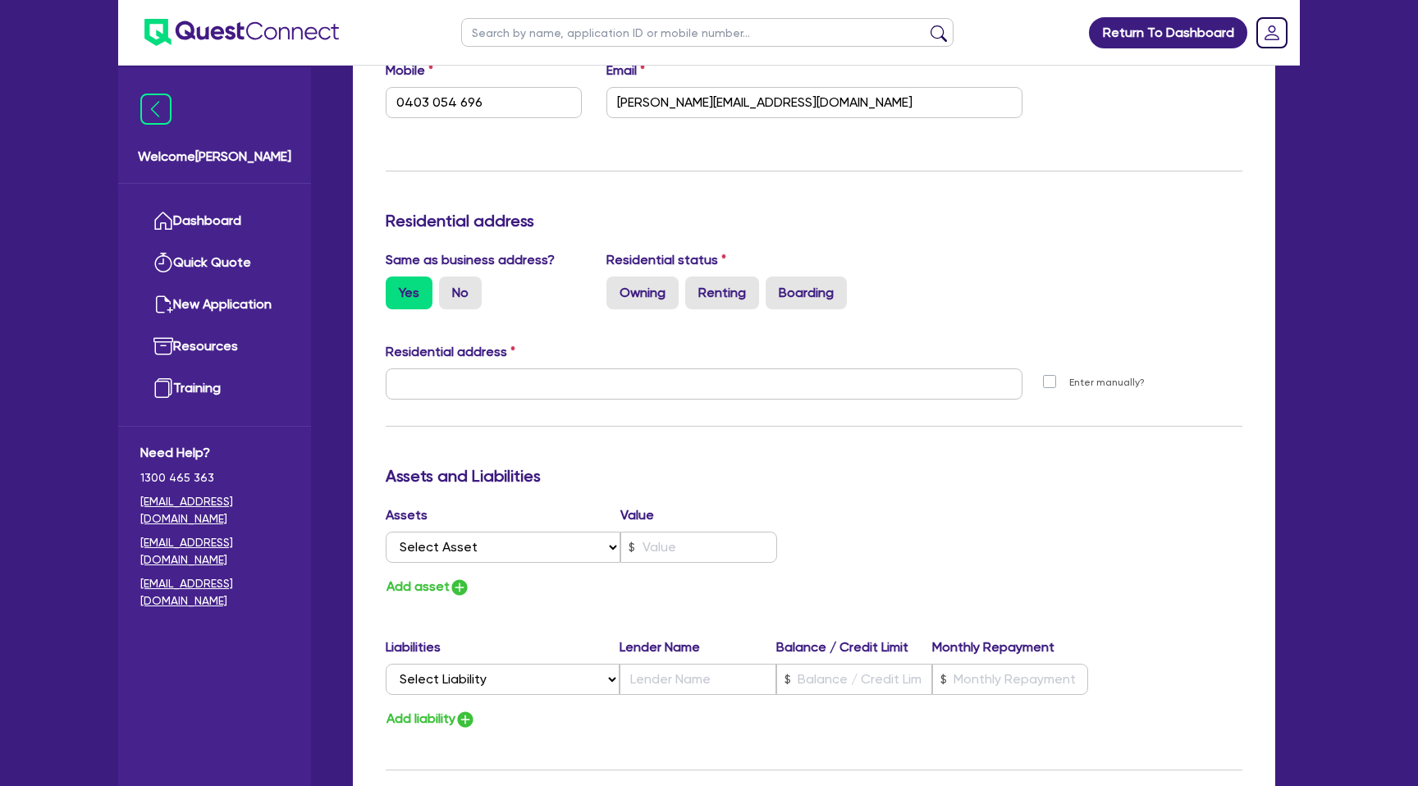
type input "639 London Rd Chandler QLD 4155"
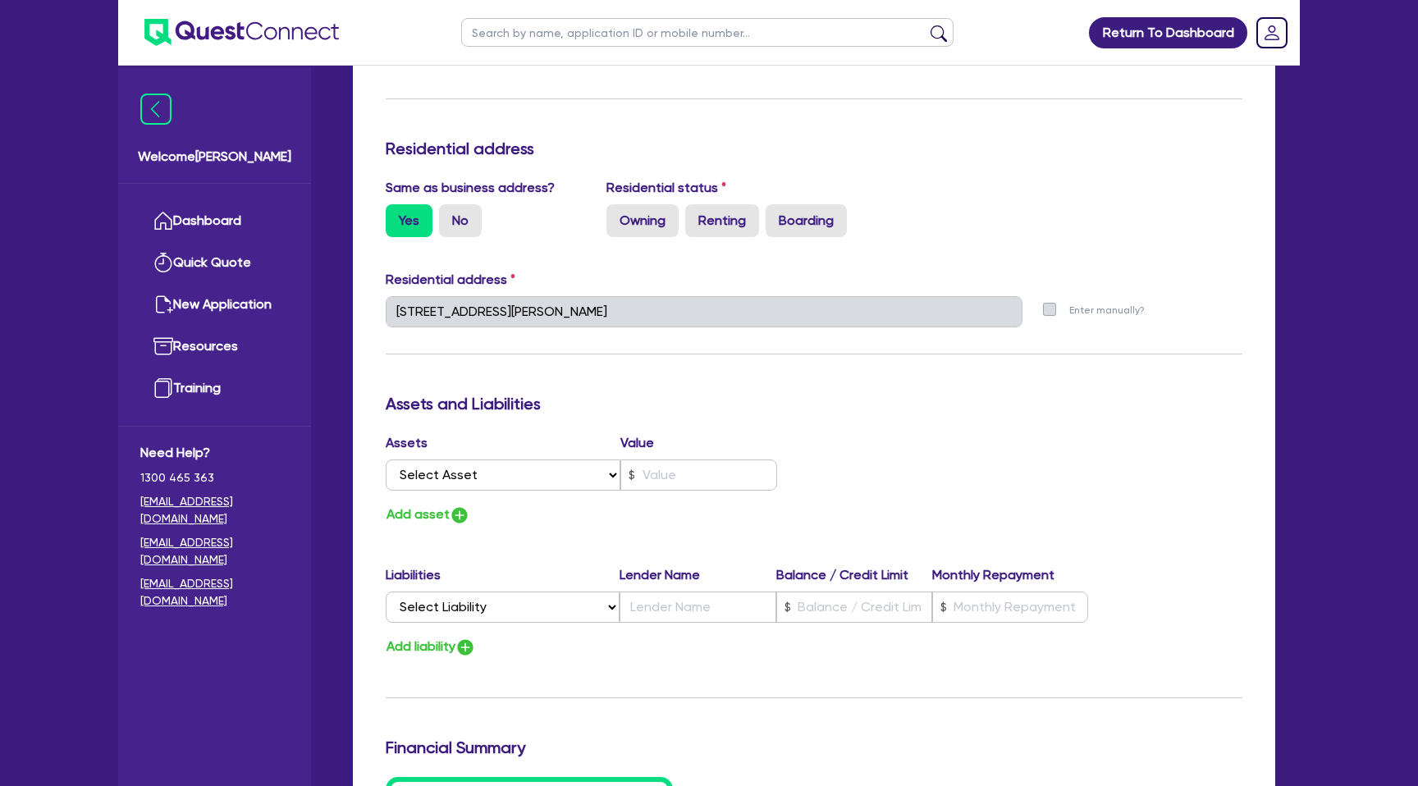
scroll to position [651, 0]
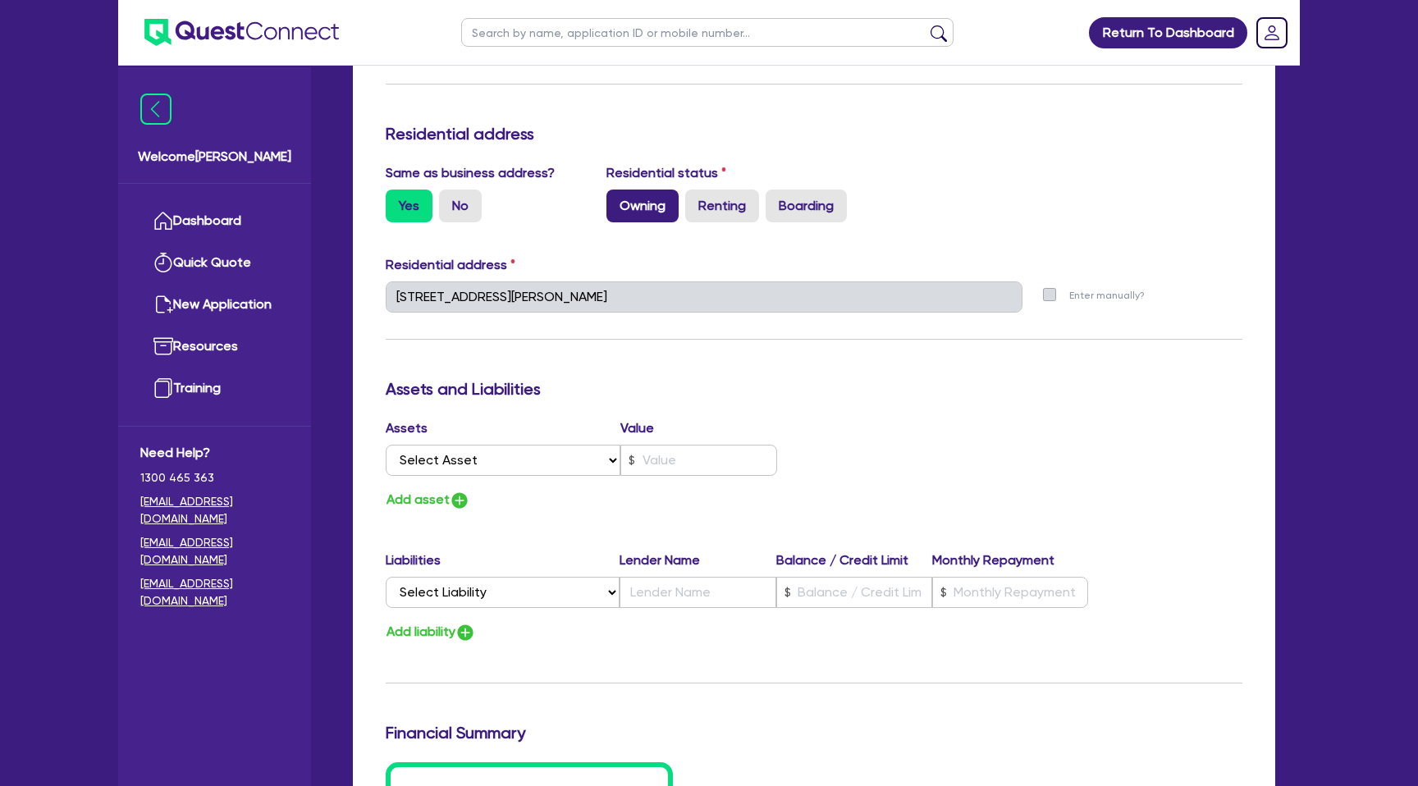
click at [635, 203] on label "Owning" at bounding box center [642, 206] width 72 height 33
click at [617, 200] on input "Owning" at bounding box center [611, 195] width 11 height 11
radio input "true"
type input "3"
type input "0403 054 696"
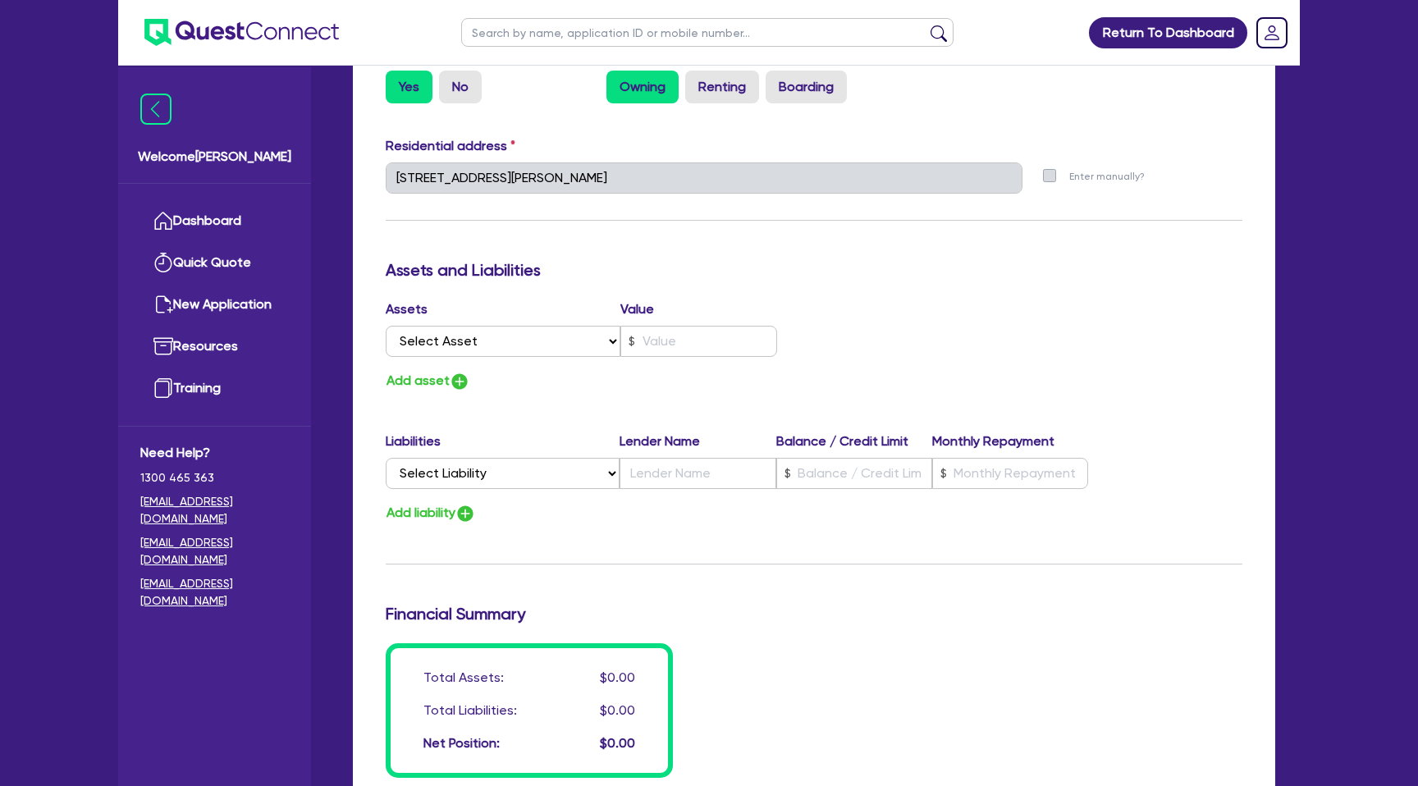
scroll to position [820, 0]
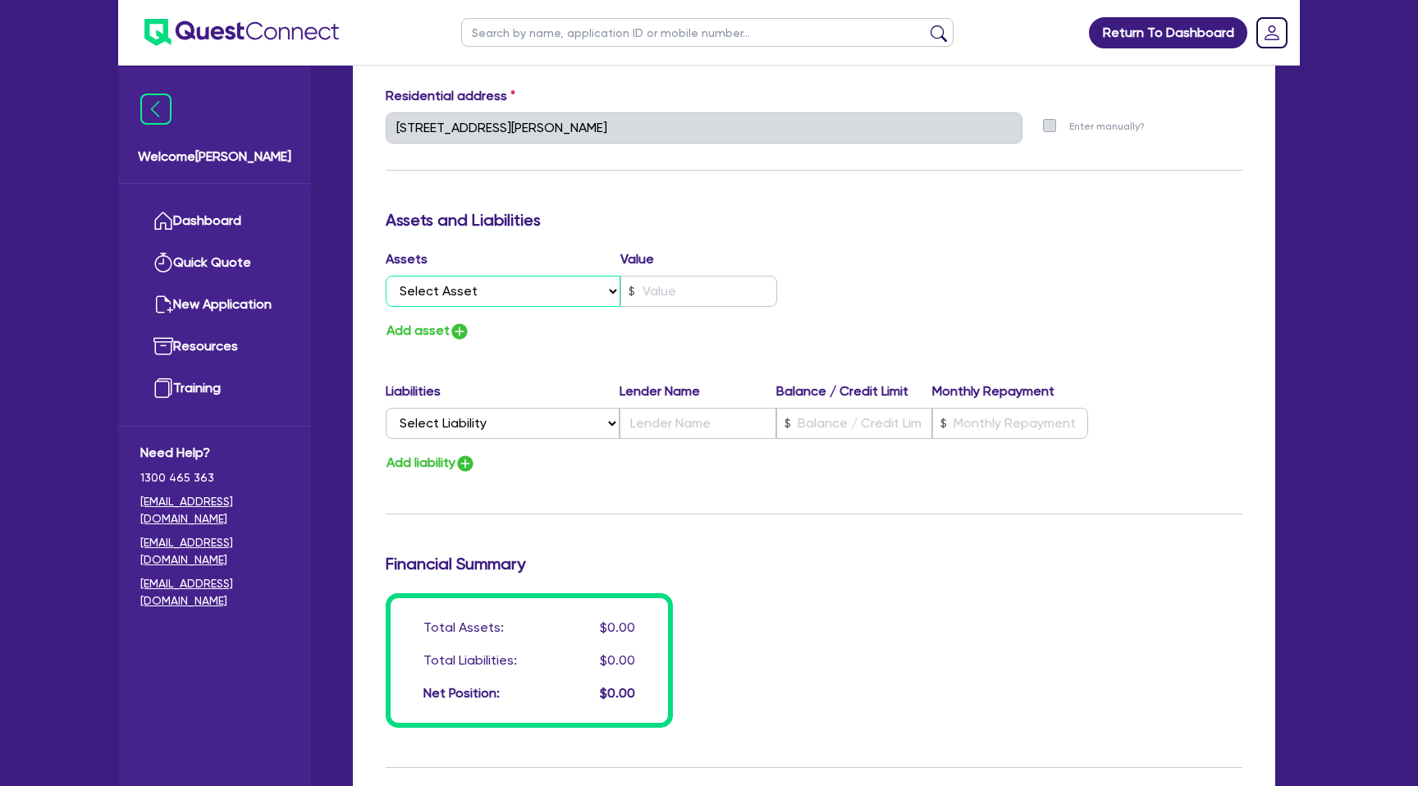
click at [514, 296] on select "Select Asset Cash Property Investment property Vehicle Truck Trailer Equipment …" at bounding box center [503, 291] width 235 height 31
select select "PROPERTY"
click at [386, 276] on select "Select Asset Cash Property Investment property Vehicle Truck Trailer Equipment …" at bounding box center [503, 291] width 235 height 31
type input "3"
type input "0403 054 696"
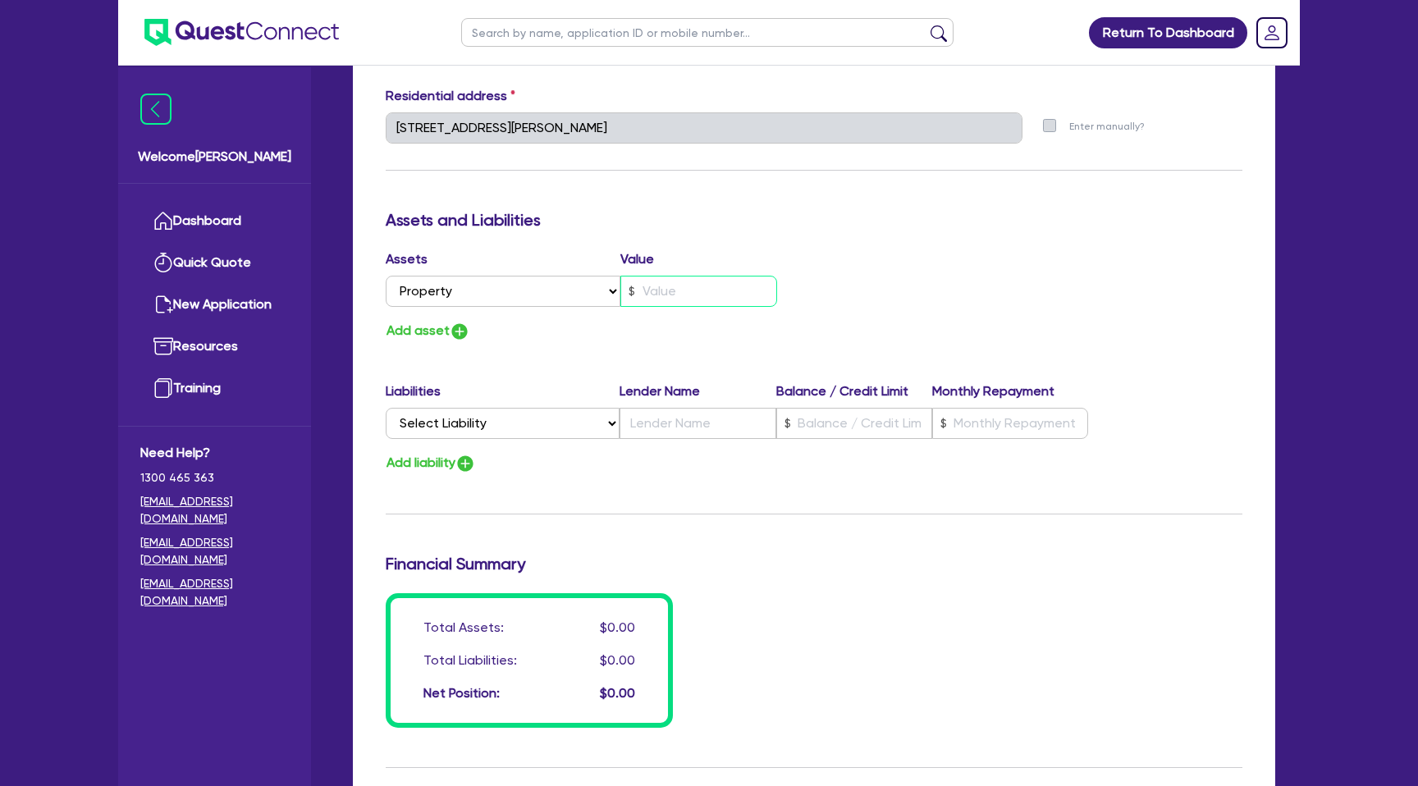
click at [717, 285] on input "text" at bounding box center [698, 291] width 157 height 31
click at [666, 288] on input "text" at bounding box center [698, 291] width 157 height 31
type input "3"
type input "0403 054 696"
type input "7"
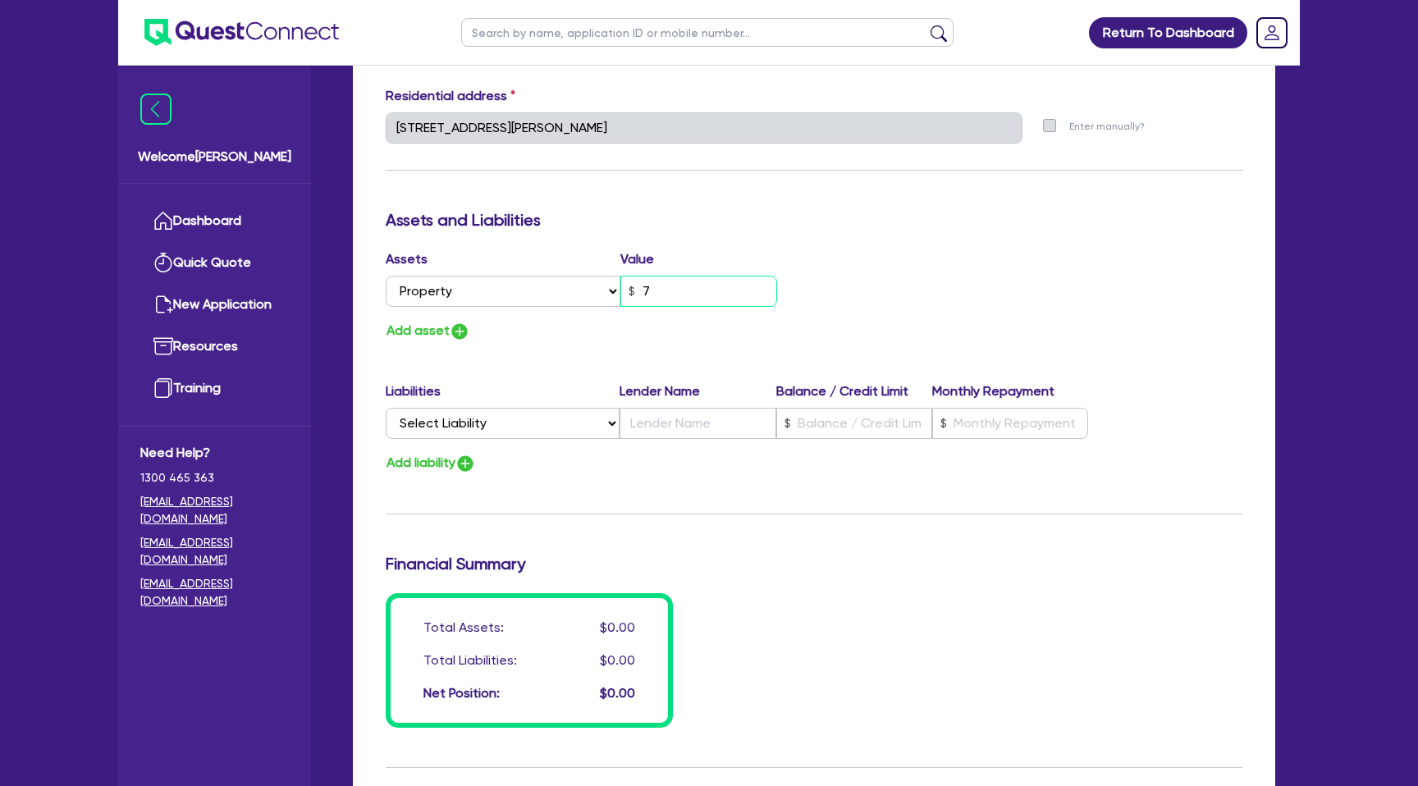
type input "3"
type input "0403 054 696"
type input "70"
type input "3"
type input "0403 054 696"
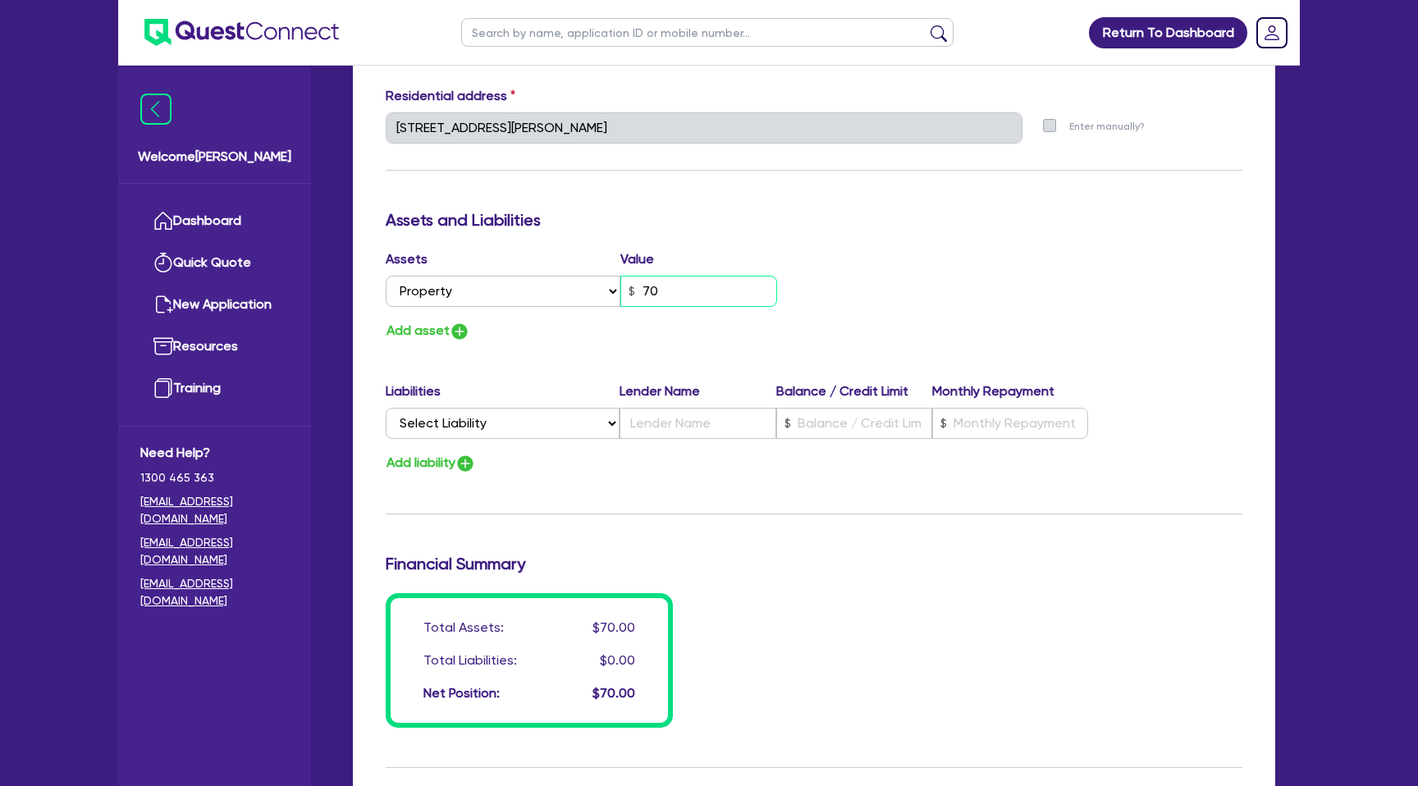
type input "700"
type input "3"
type input "0403 054 696"
type input "7,000"
type input "3"
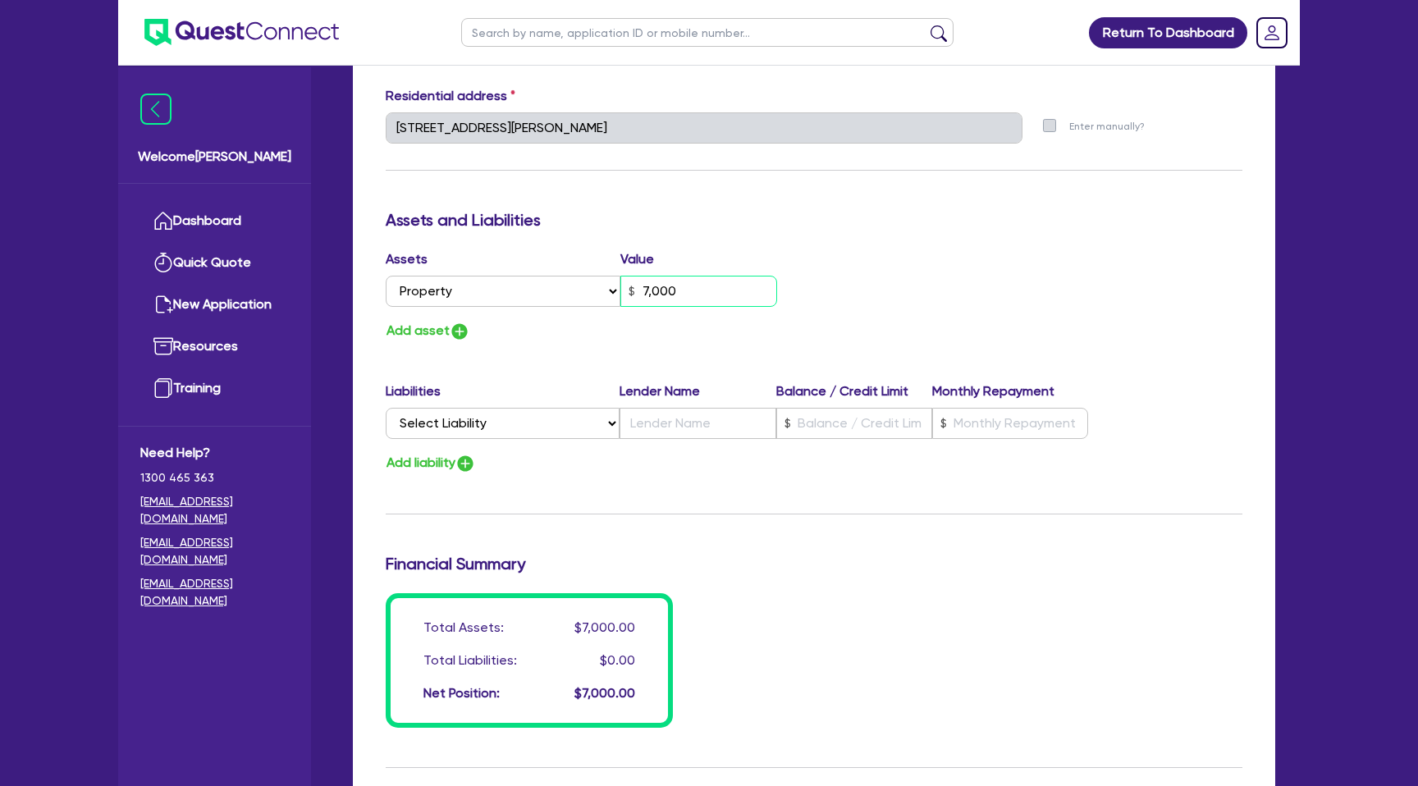
type input "0403 054 696"
type input "70,000"
type input "3"
type input "0403 054 696"
type input "700,000"
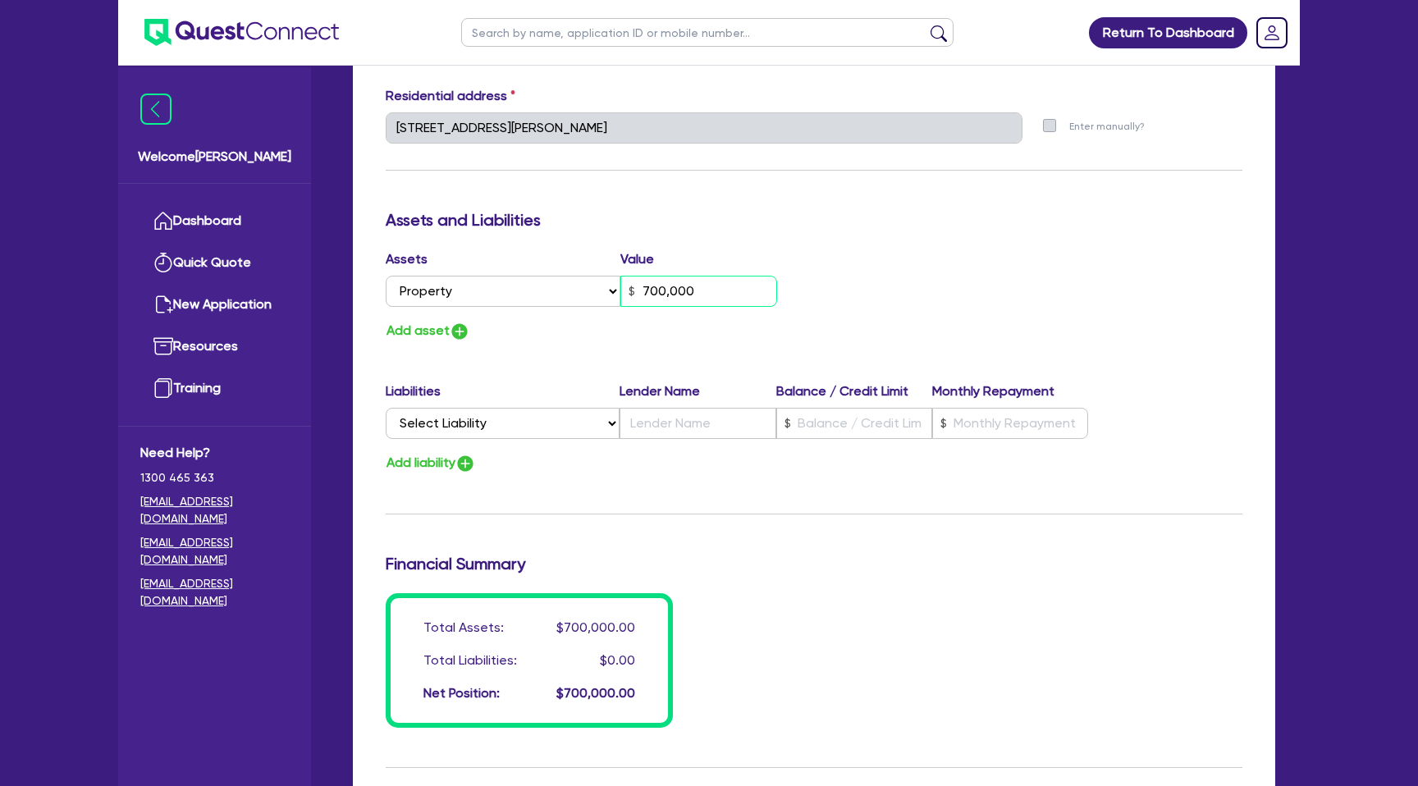
type input "3"
type input "0403 054 696"
type input "7,000,000"
click at [853, 286] on div "Assets Value Select Asset Cash Property Investment property Vehicle Truck Trail…" at bounding box center [813, 295] width 881 height 93
click at [439, 327] on button "Add asset" at bounding box center [428, 331] width 85 height 22
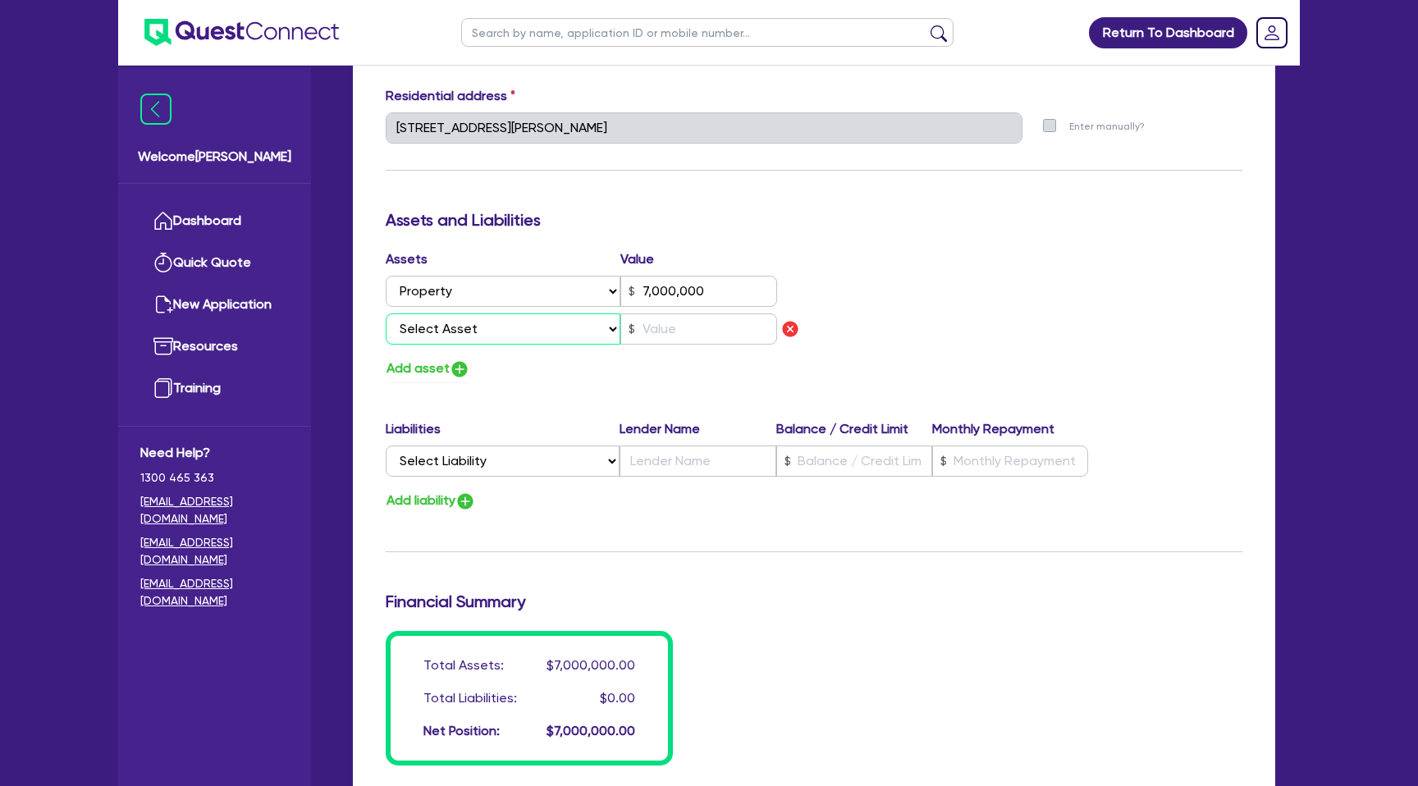
click at [460, 323] on select "Select Asset Cash Property Investment property Vehicle Truck Trailer Equipment …" at bounding box center [503, 328] width 235 height 31
click at [794, 328] on img "button" at bounding box center [790, 329] width 20 height 20
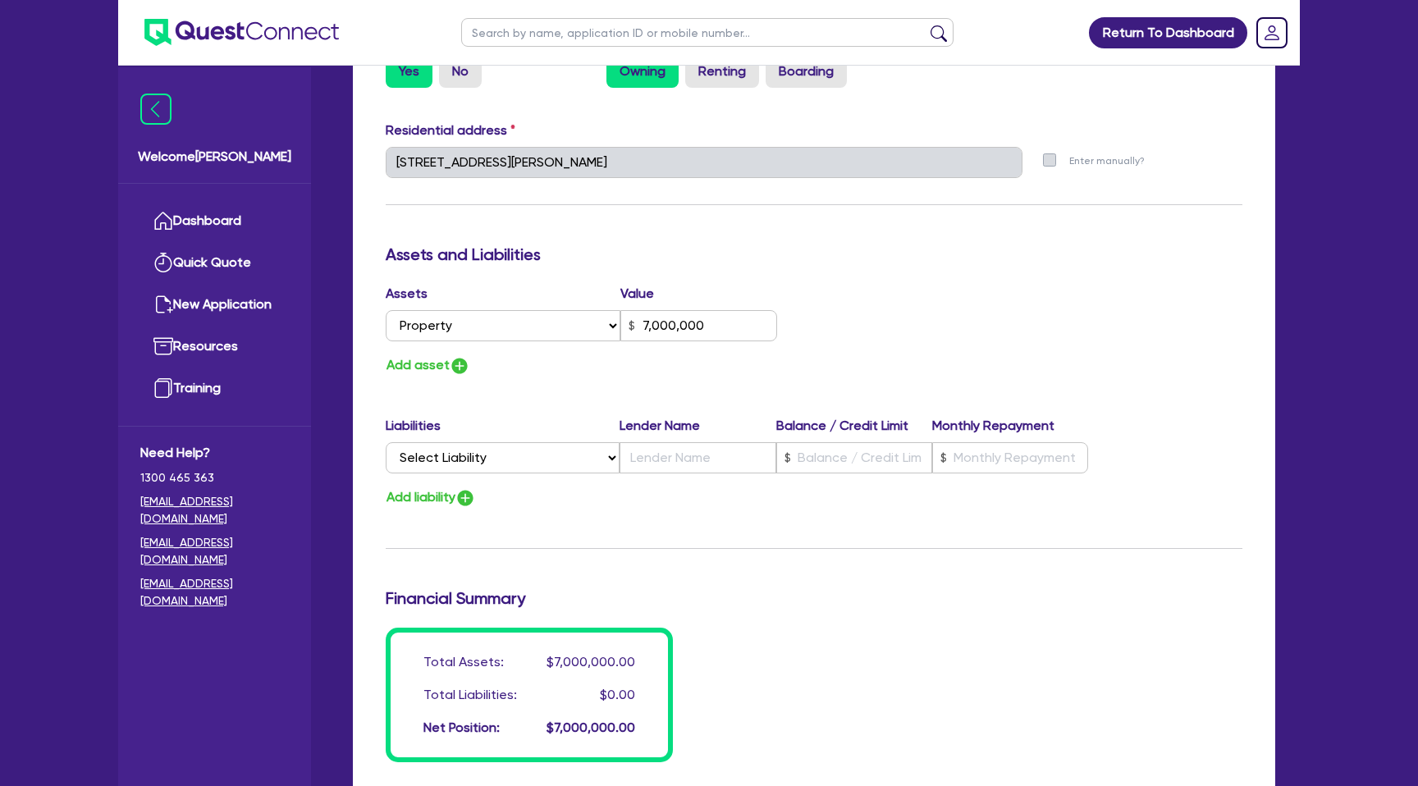
scroll to position [798, 0]
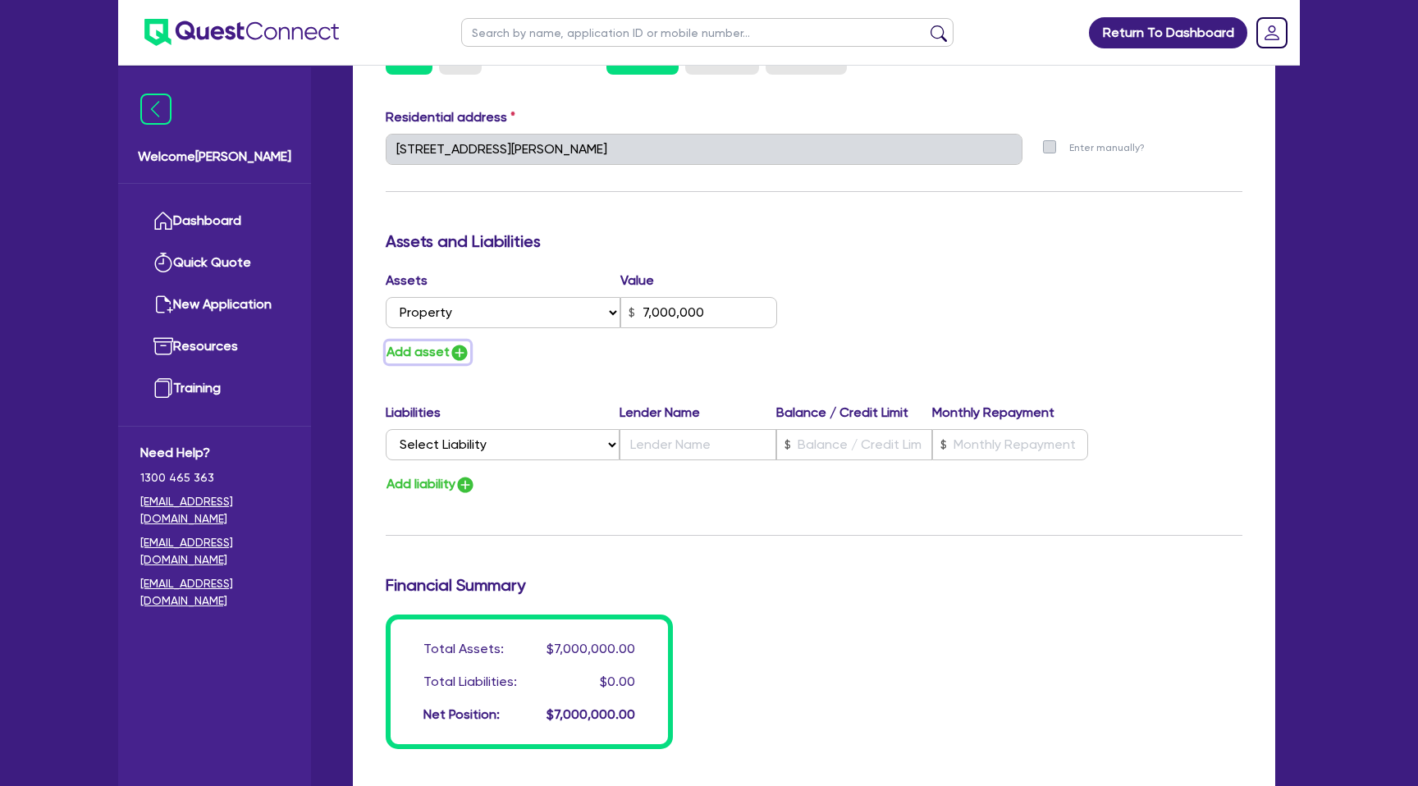
click at [448, 345] on button "Add asset" at bounding box center [428, 352] width 85 height 22
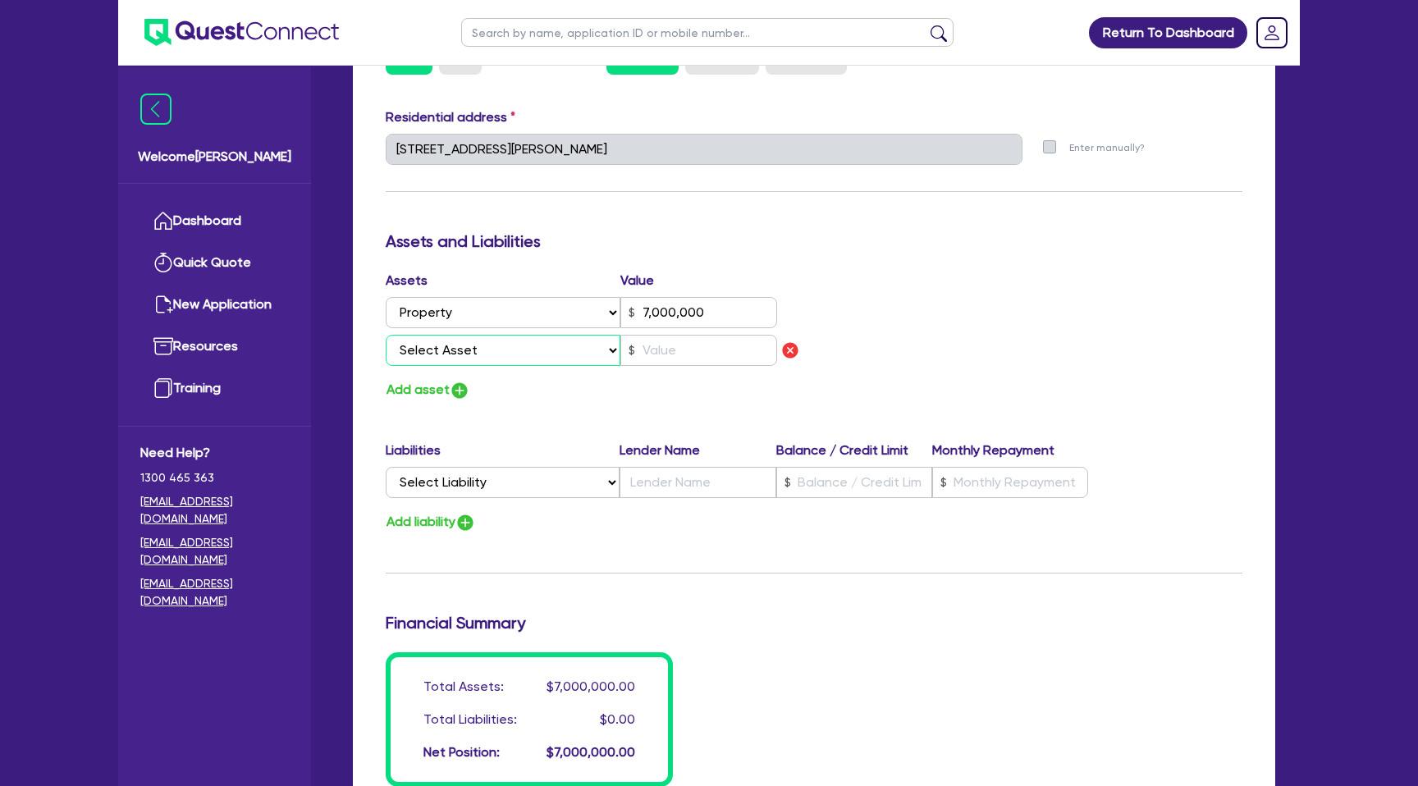
click at [492, 354] on select "Select Asset Cash Property Investment property Vehicle Truck Trailer Equipment …" at bounding box center [503, 350] width 235 height 31
click at [386, 335] on select "Select Asset Cash Property Investment property Vehicle Truck Trailer Equipment …" at bounding box center [503, 350] width 235 height 31
click at [648, 352] on input "text" at bounding box center [698, 350] width 157 height 31
click at [990, 367] on div "Assets Value Select Asset Cash Property Investment property Vehicle Truck Trail…" at bounding box center [813, 336] width 881 height 130
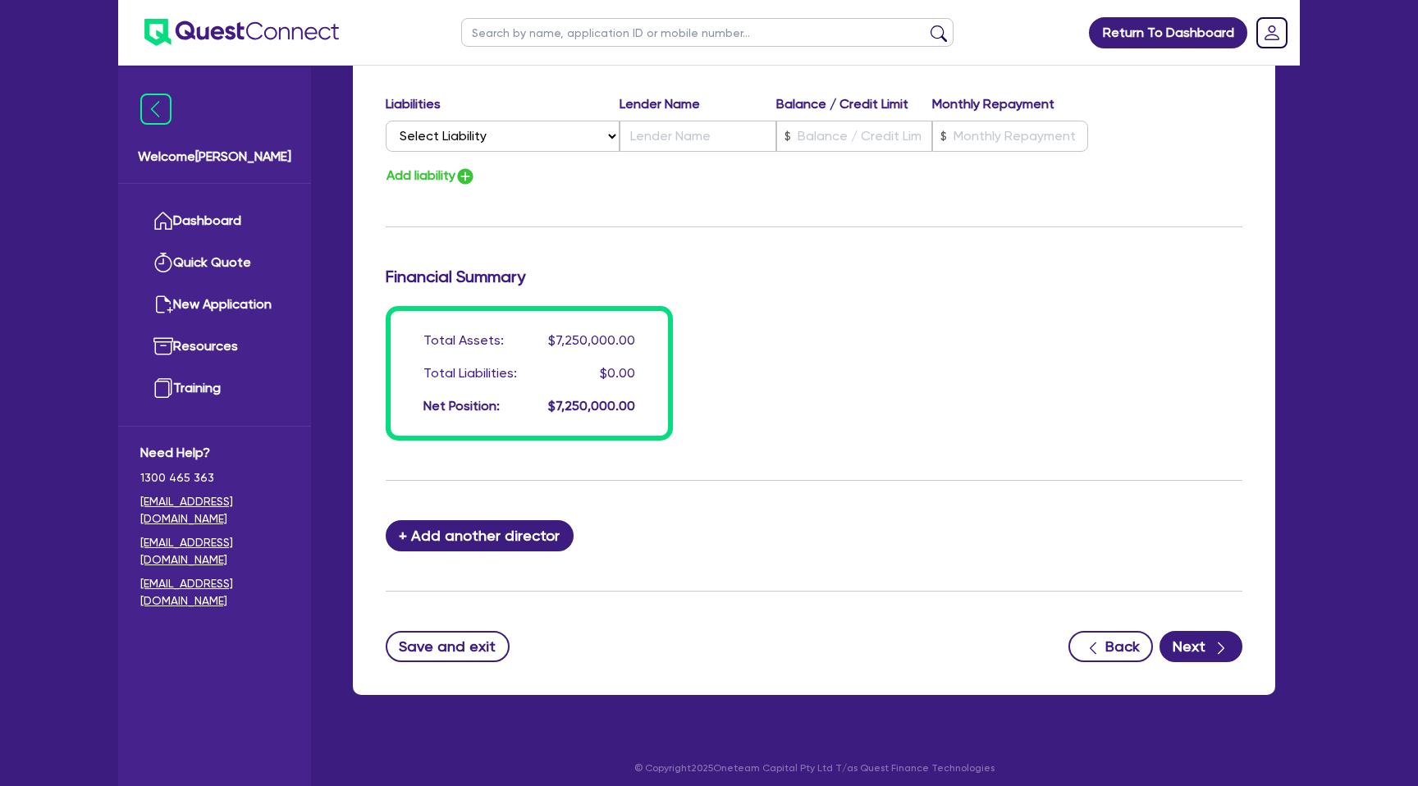
scroll to position [1154, 0]
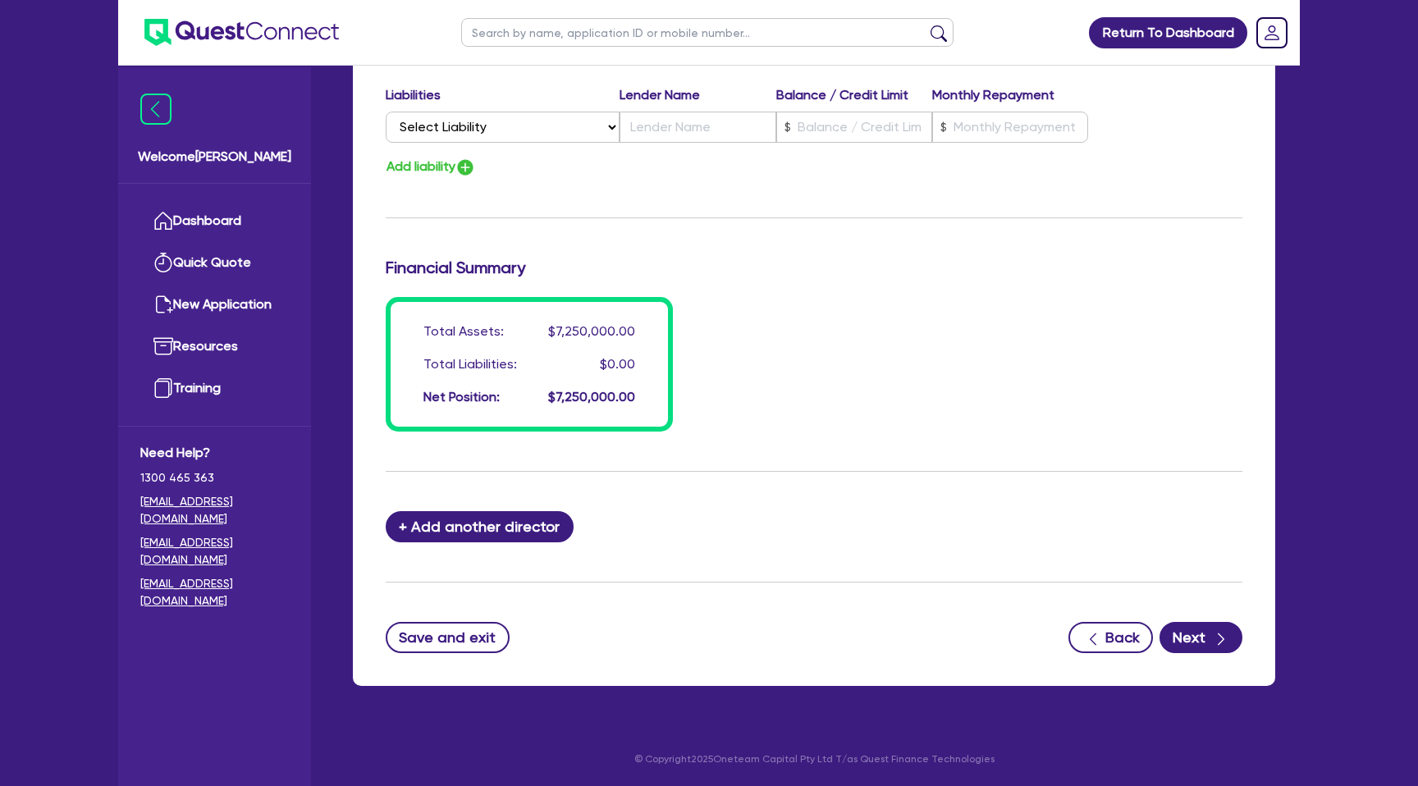
click at [1221, 639] on icon "button" at bounding box center [1221, 639] width 16 height 16
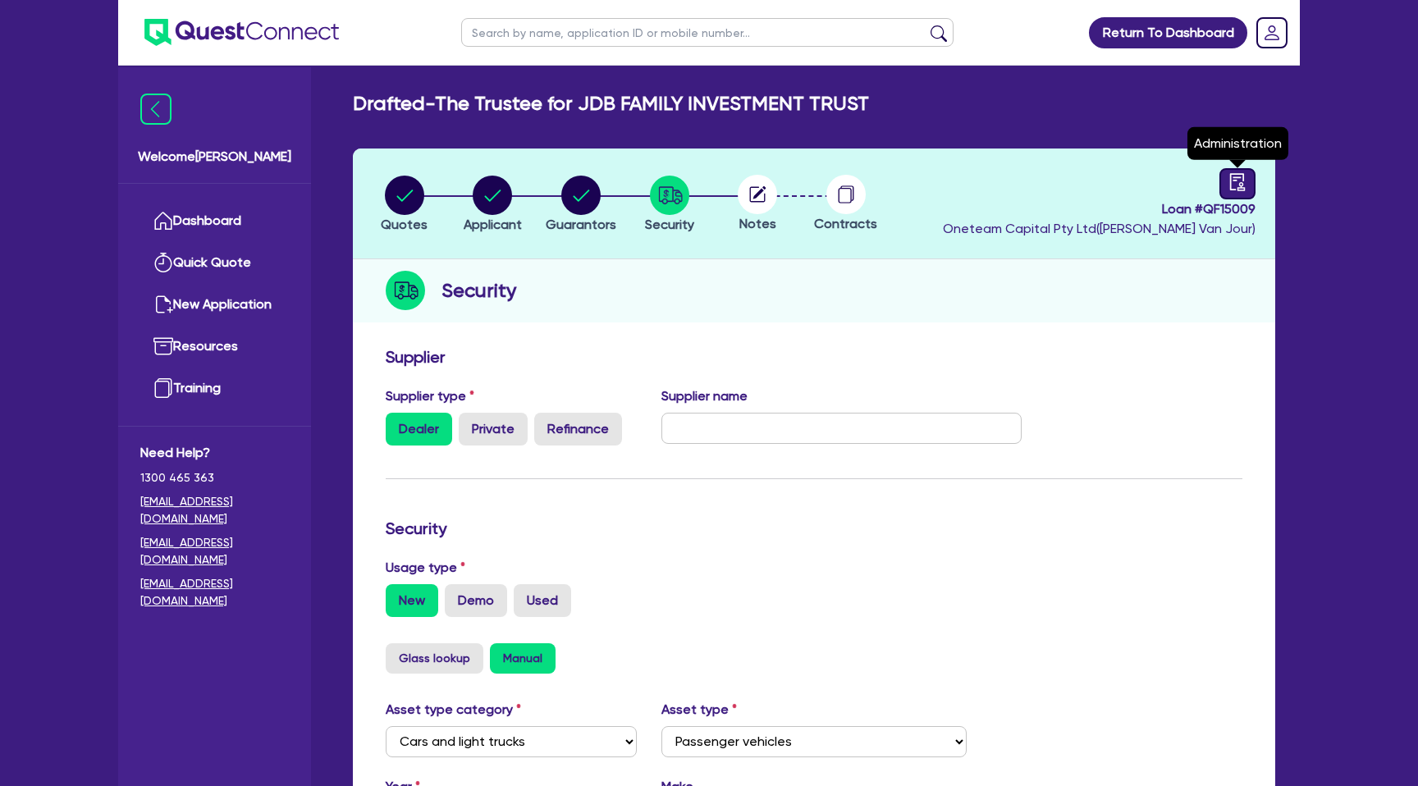
click at [1238, 181] on icon "audit" at bounding box center [1238, 182] width 18 height 18
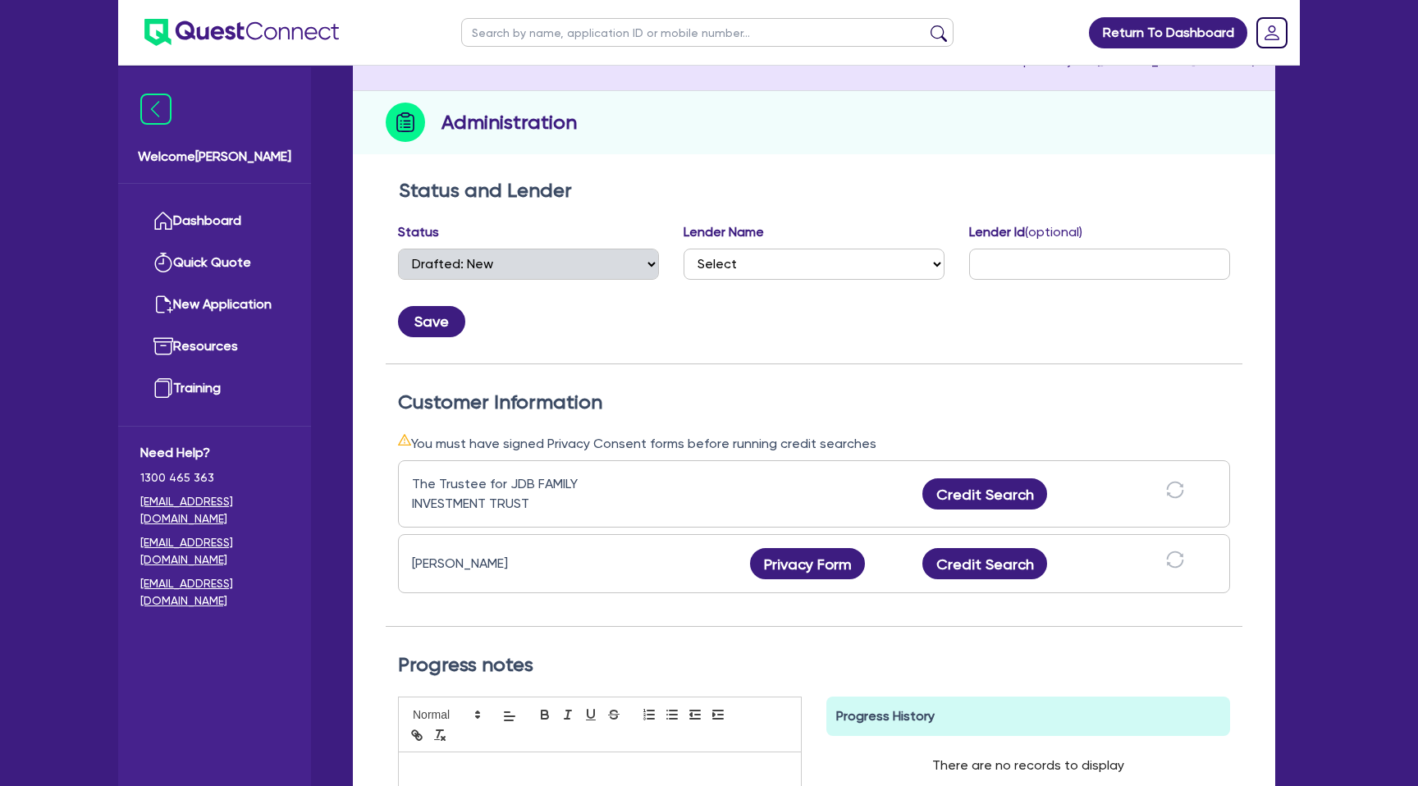
scroll to position [182, 0]
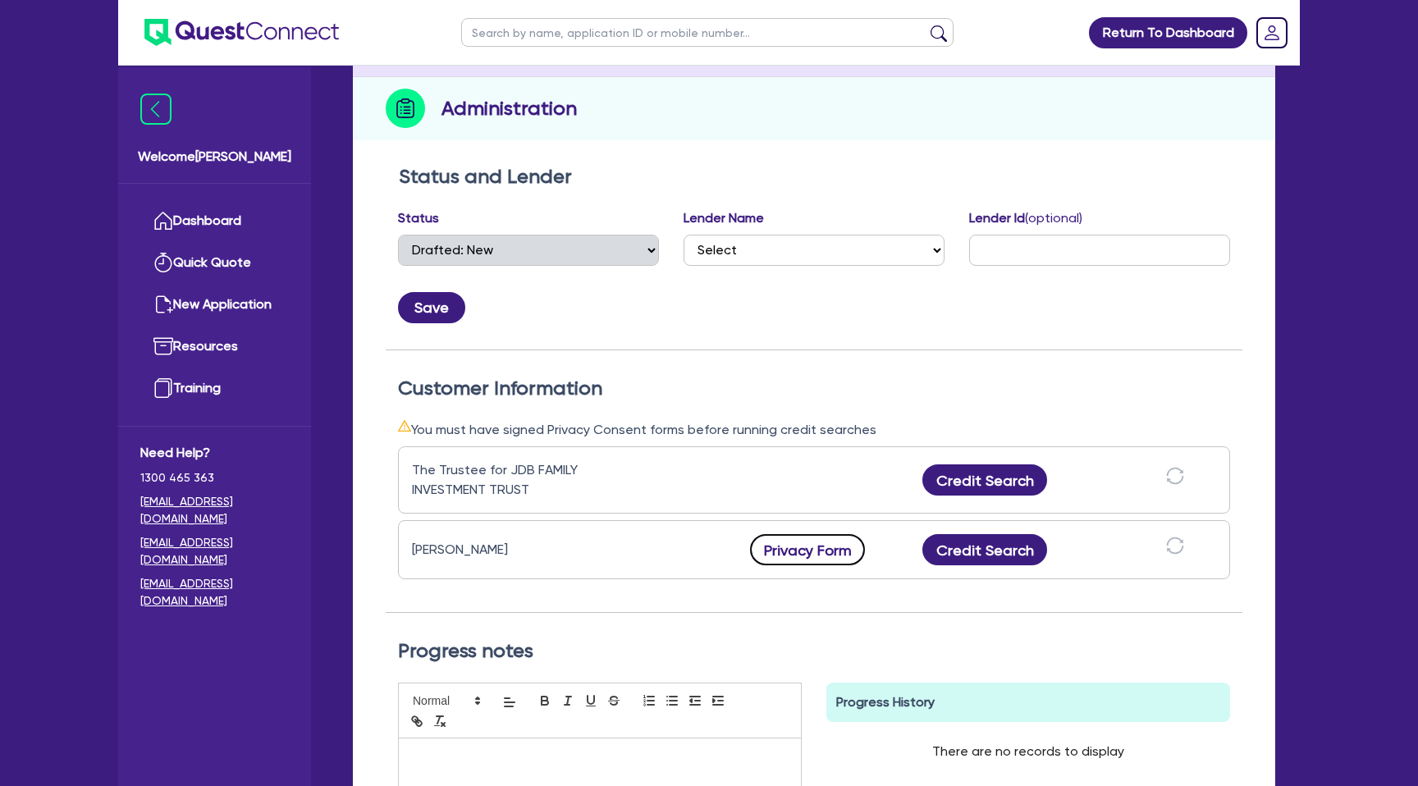
click at [826, 547] on button "Privacy Form" at bounding box center [807, 549] width 115 height 31
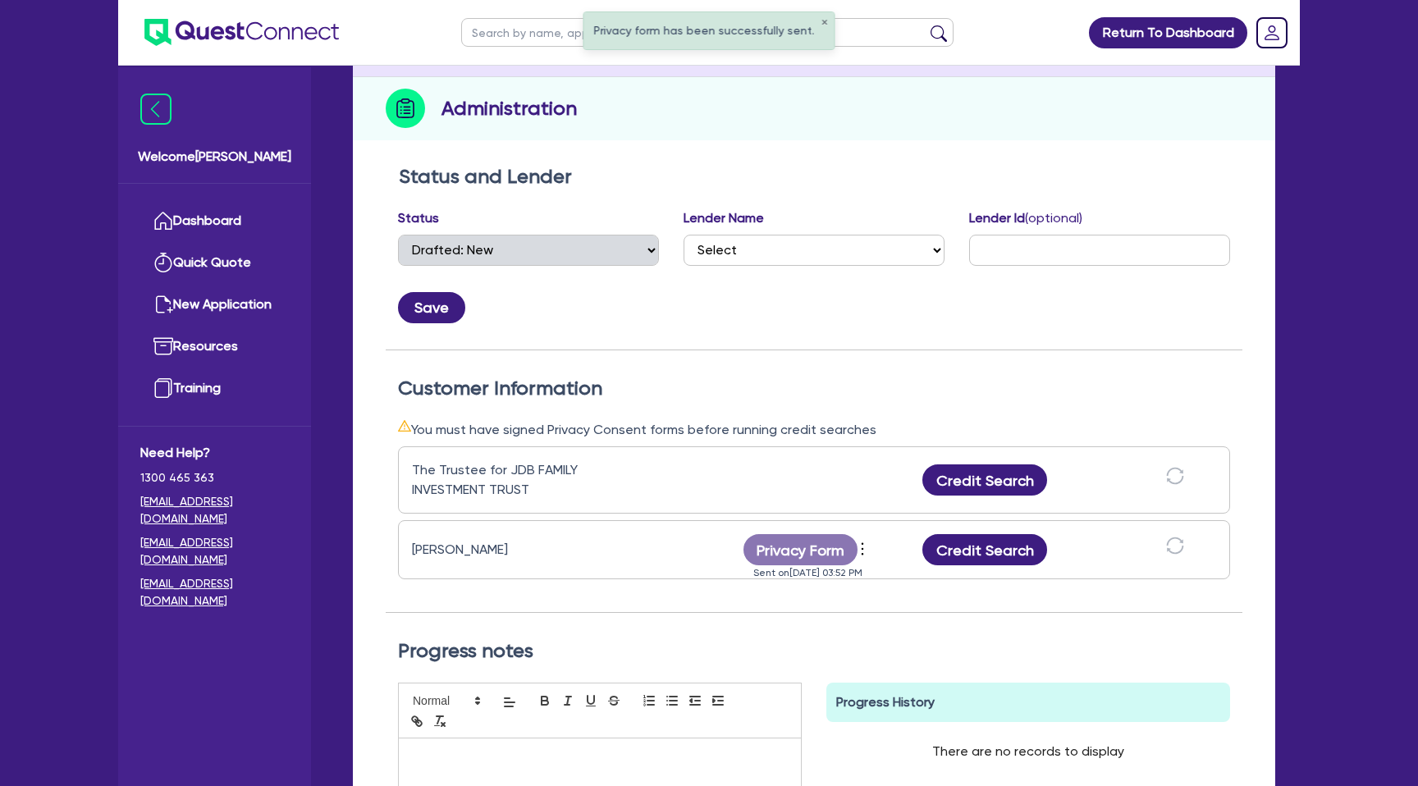
drag, startPoint x: 416, startPoint y: 551, endPoint x: 574, endPoint y: 550, distance: 158.4
click at [574, 550] on div "Joshua Daniel Bylund" at bounding box center [514, 550] width 205 height 20
drag, startPoint x: 412, startPoint y: 549, endPoint x: 577, endPoint y: 549, distance: 165.0
click at [577, 549] on div "Joshua Daniel Bylund" at bounding box center [514, 550] width 205 height 20
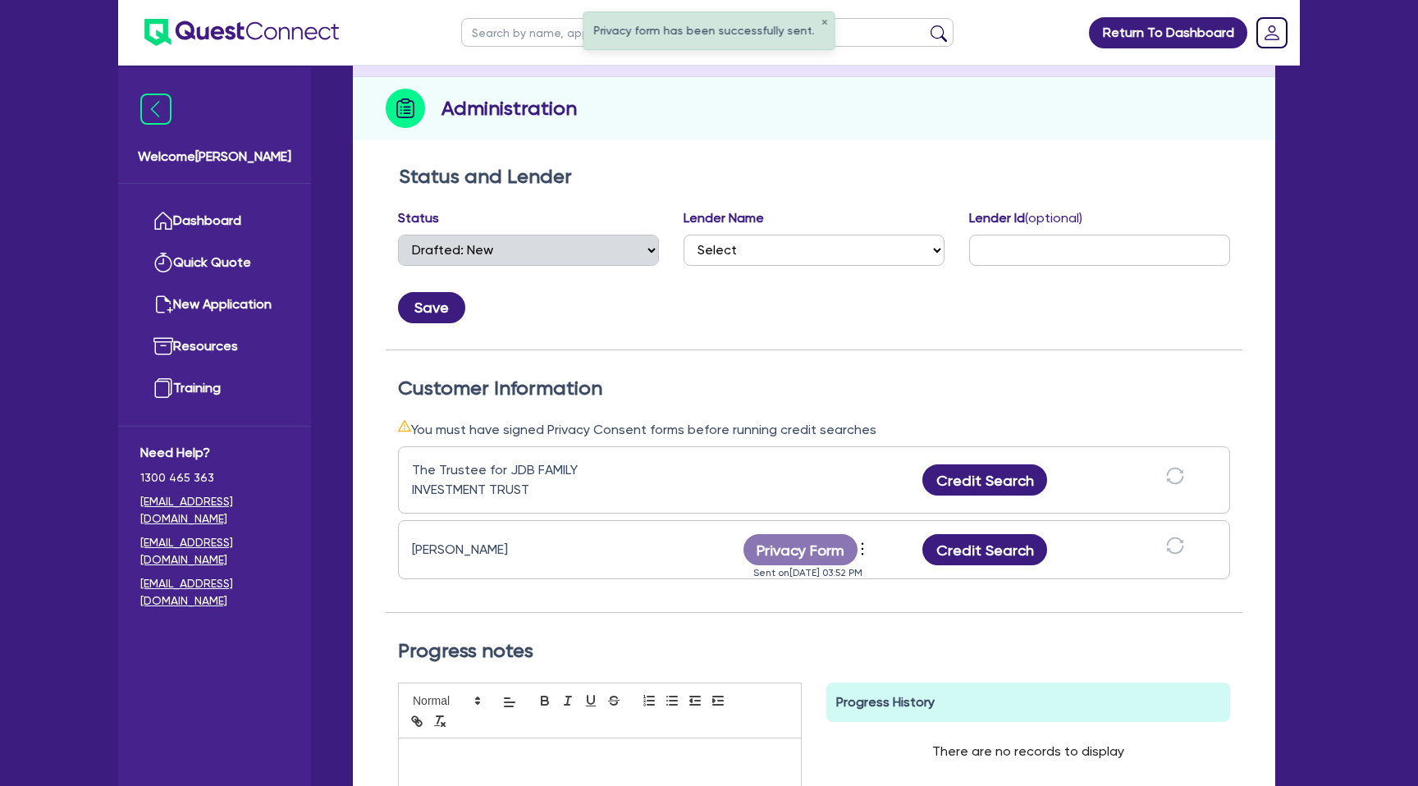
copy div "Joshua Daniel Bylund"
click at [781, 141] on div "Quotes Applicant Guarantors Security Notes Contracts Loan # QF15009 Oneteam Cap…" at bounding box center [814, 472] width 922 height 1013
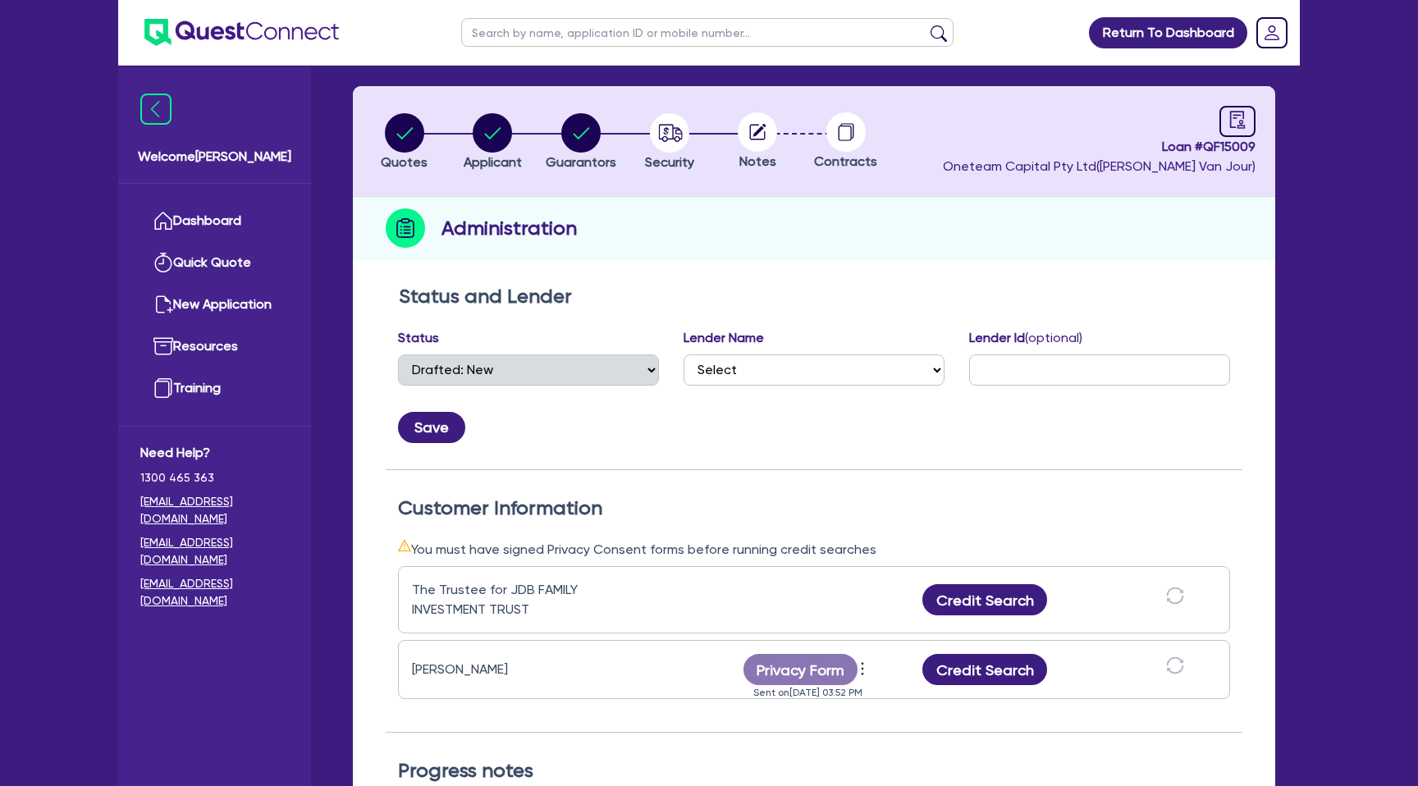
scroll to position [0, 0]
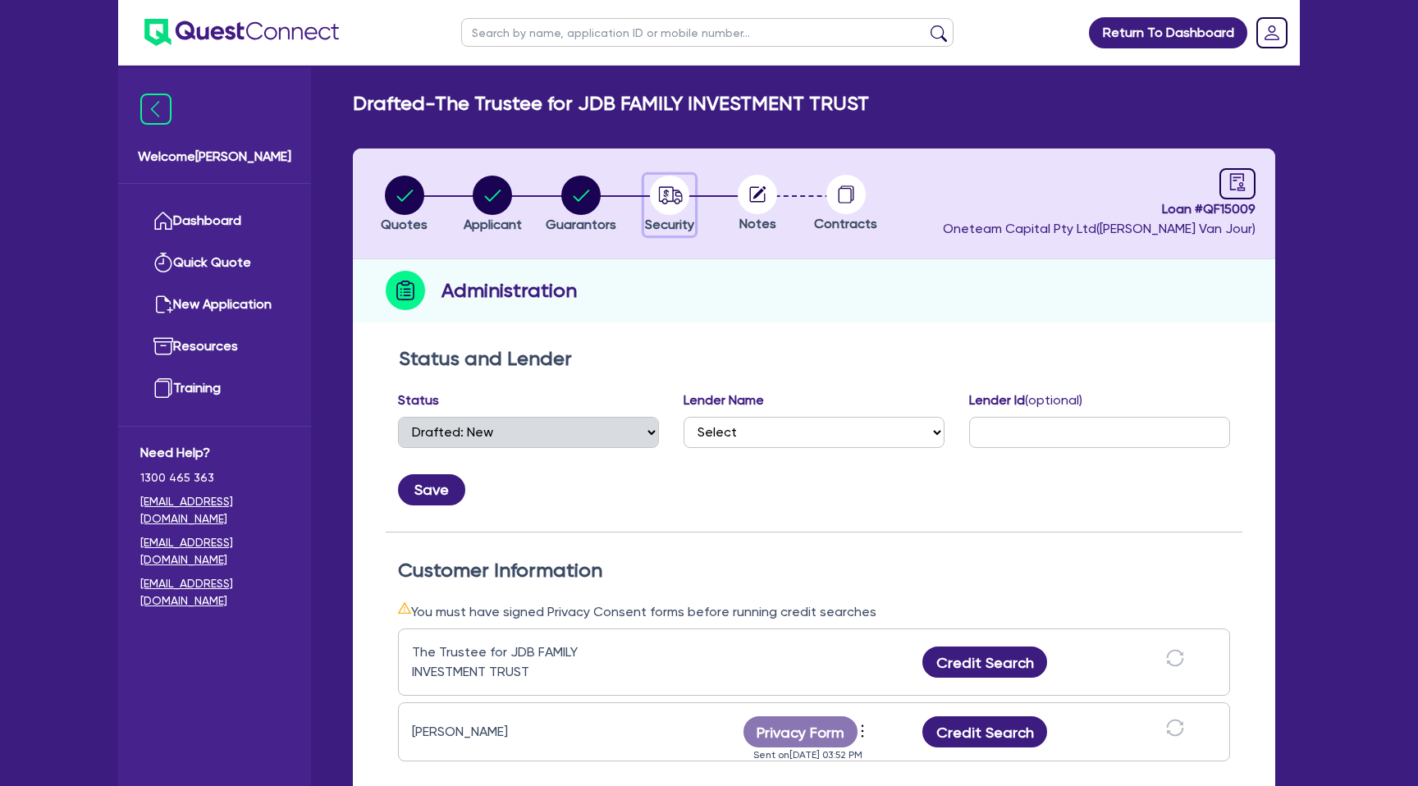
click at [660, 181] on circle "button" at bounding box center [669, 195] width 39 height 39
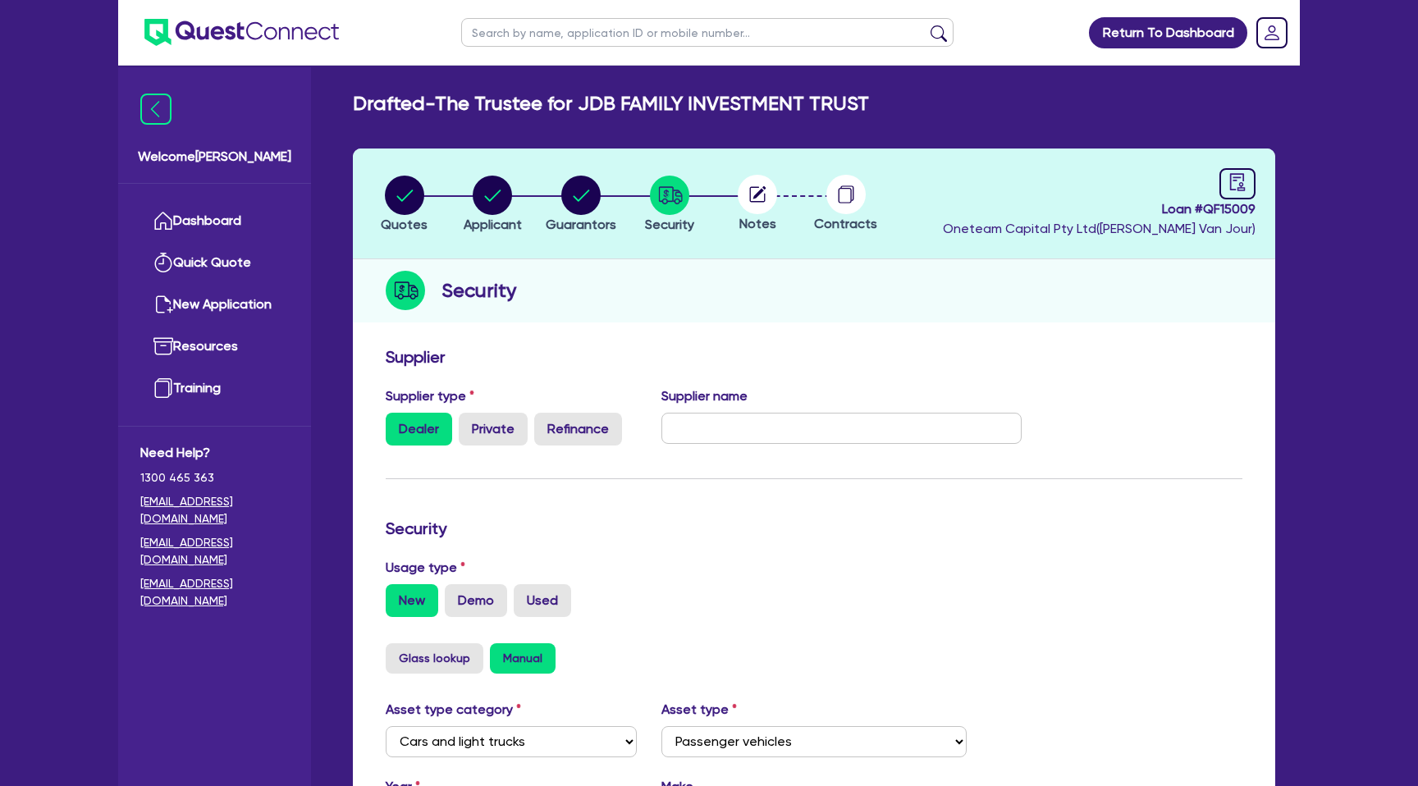
click at [756, 196] on icon at bounding box center [759, 192] width 13 height 13
click at [582, 200] on circle "button" at bounding box center [580, 195] width 39 height 39
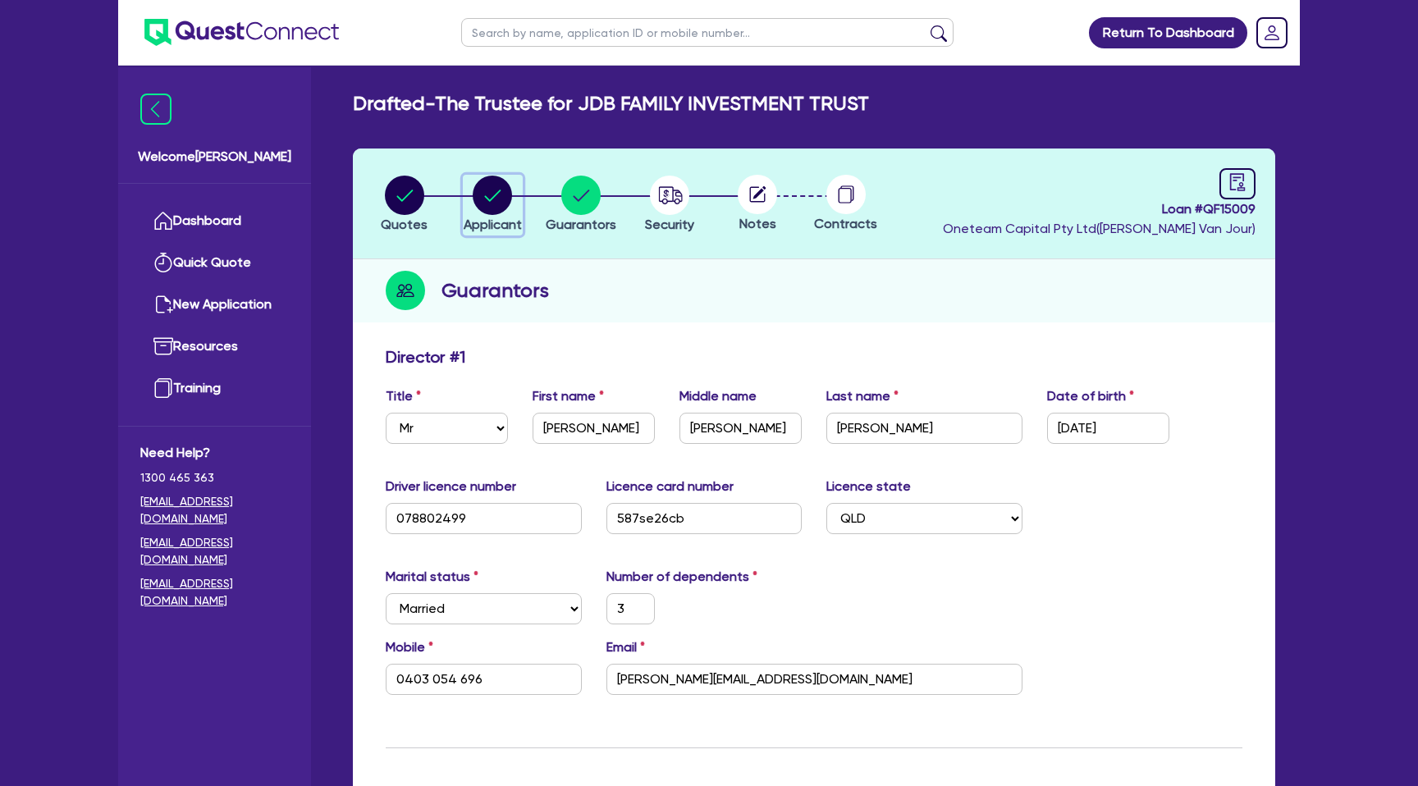
click at [498, 200] on circle "button" at bounding box center [492, 195] width 39 height 39
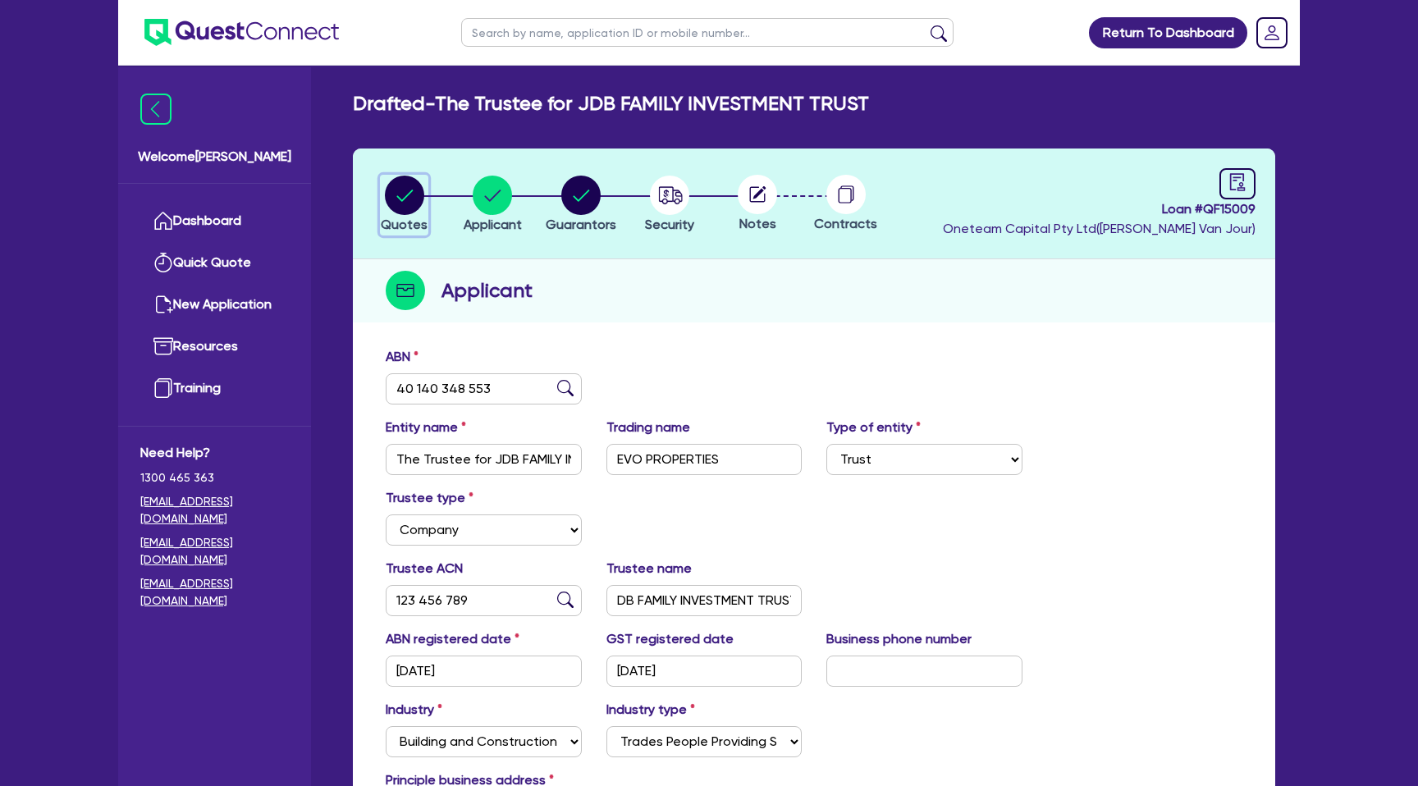
click at [416, 199] on circle "button" at bounding box center [404, 195] width 39 height 39
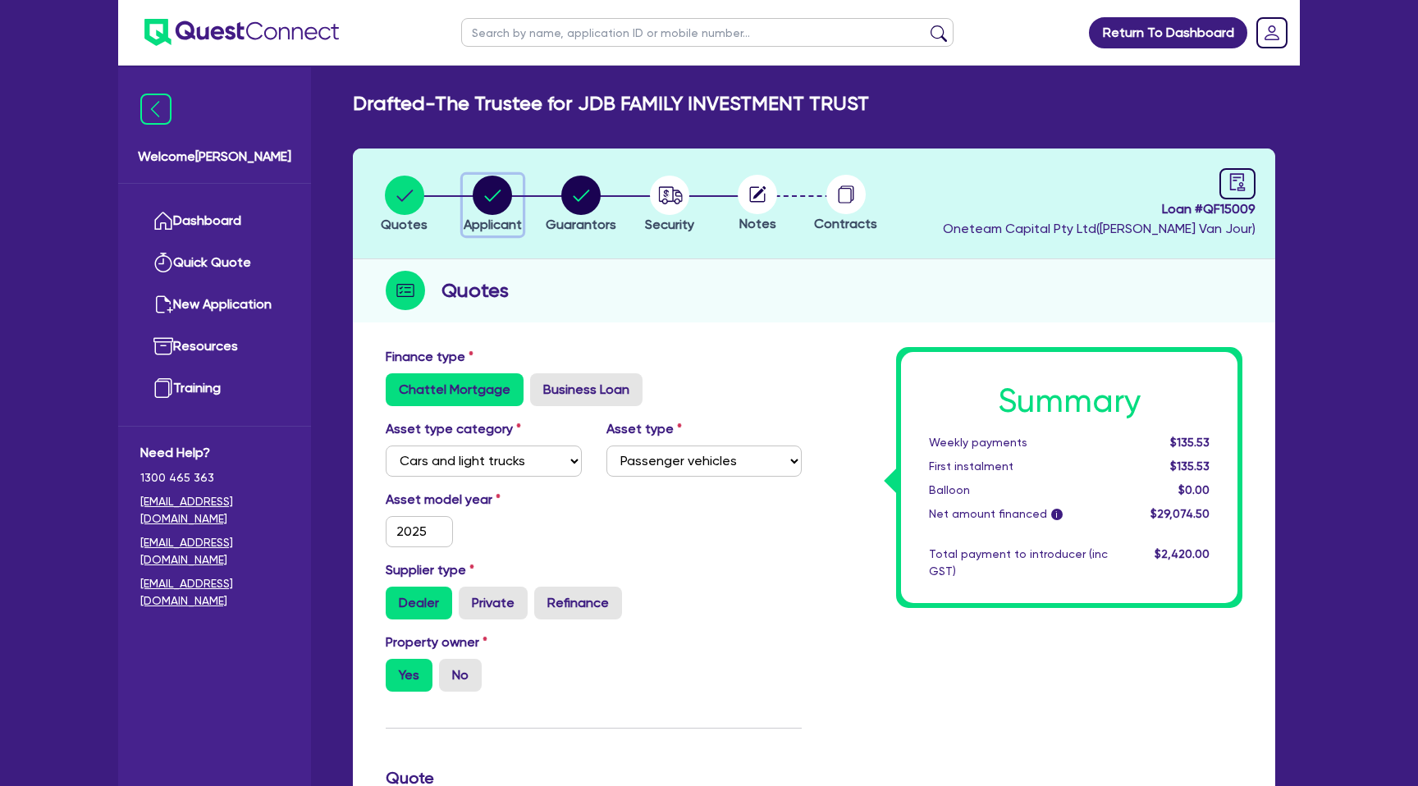
click at [488, 183] on circle "button" at bounding box center [492, 195] width 39 height 39
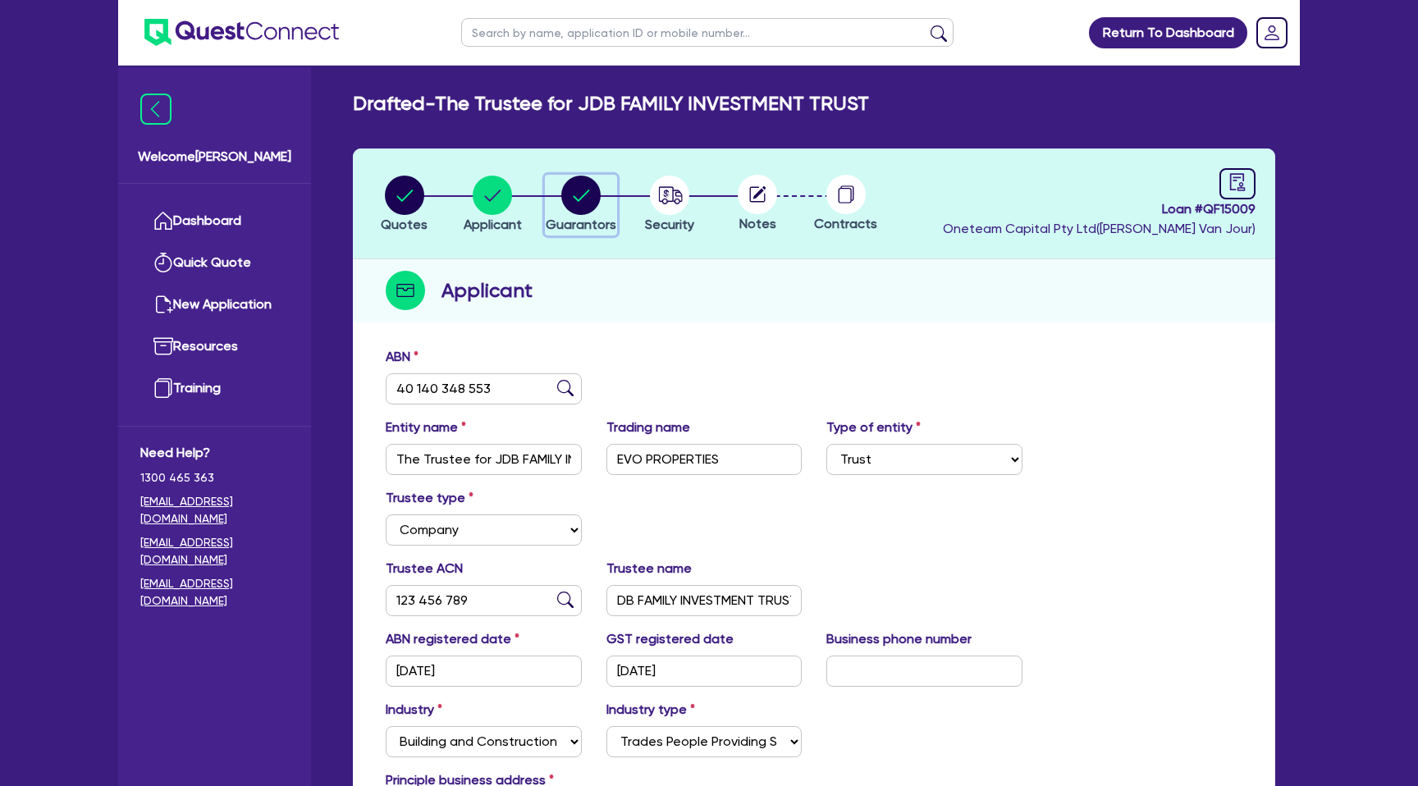
click at [592, 189] on circle "button" at bounding box center [580, 195] width 39 height 39
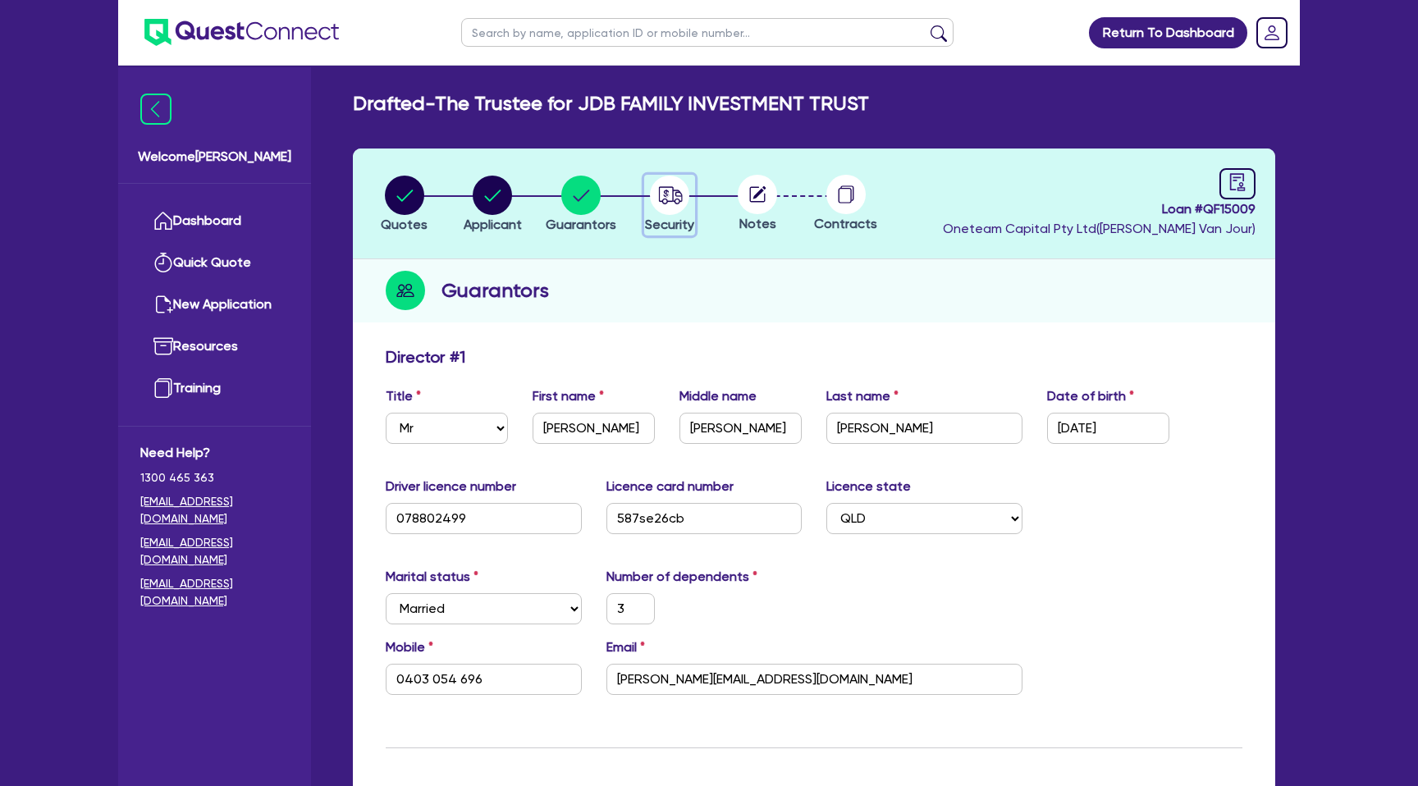
click at [688, 189] on icon "button" at bounding box center [669, 195] width 39 height 39
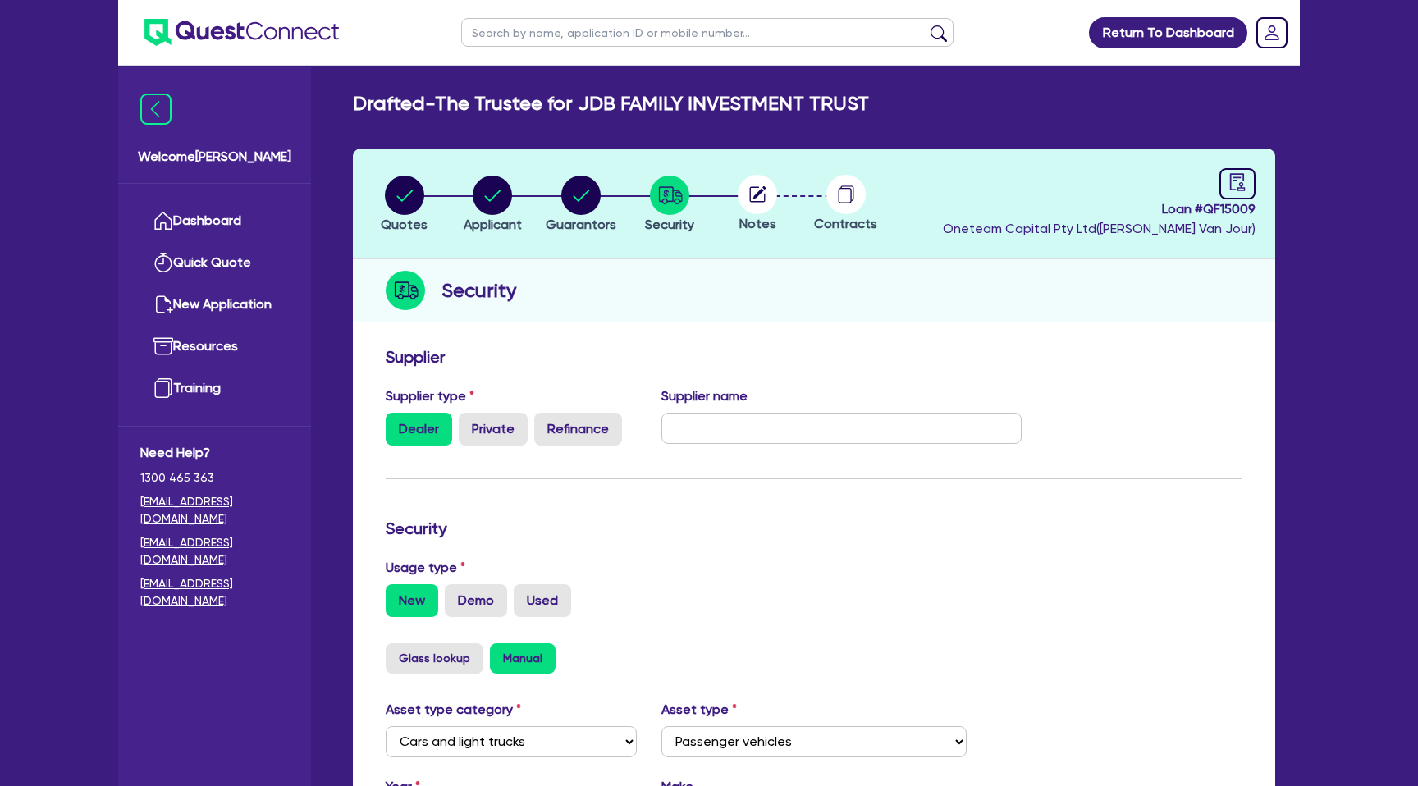
click at [769, 191] on circle at bounding box center [757, 194] width 39 height 39
click at [1244, 176] on icon "audit" at bounding box center [1238, 182] width 18 height 18
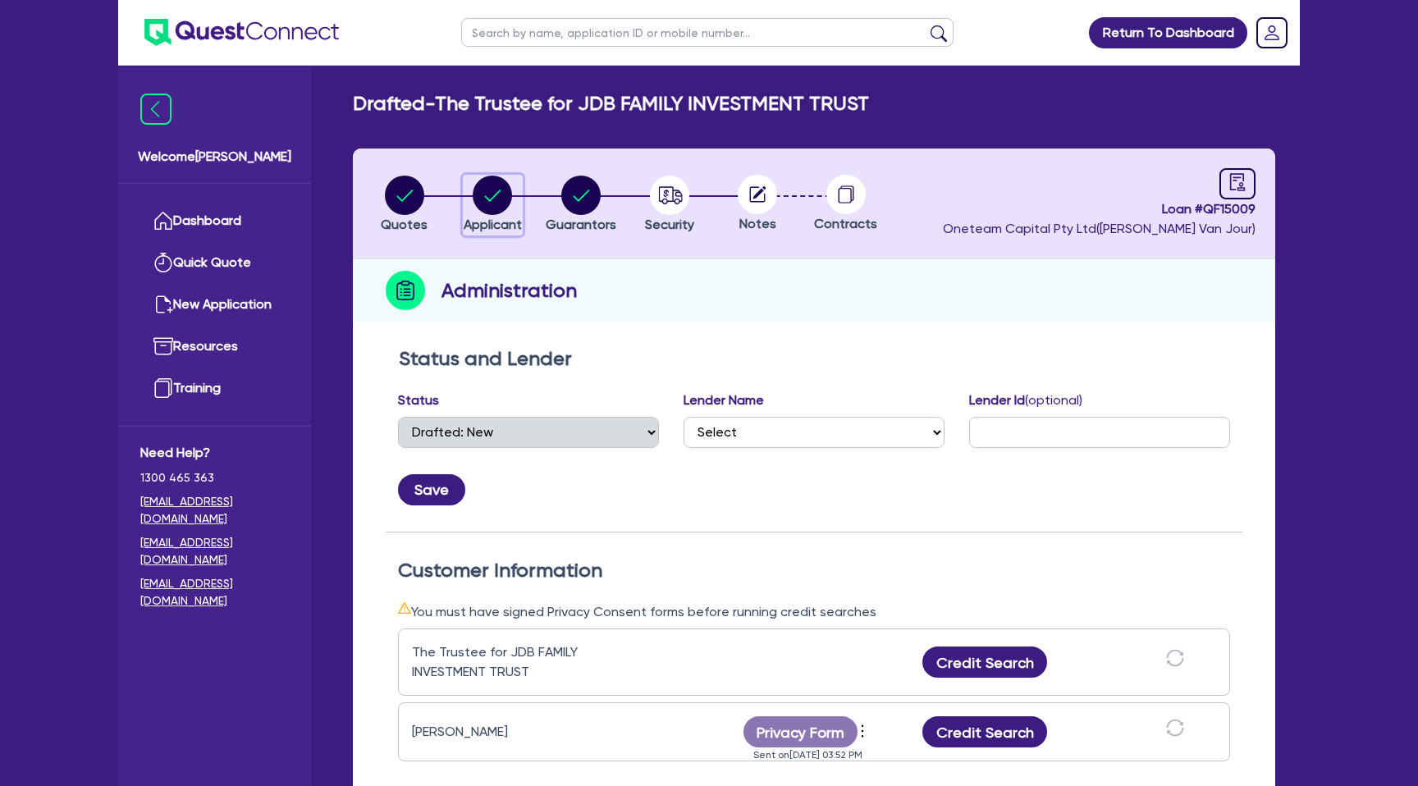
click at [492, 194] on circle "button" at bounding box center [492, 195] width 39 height 39
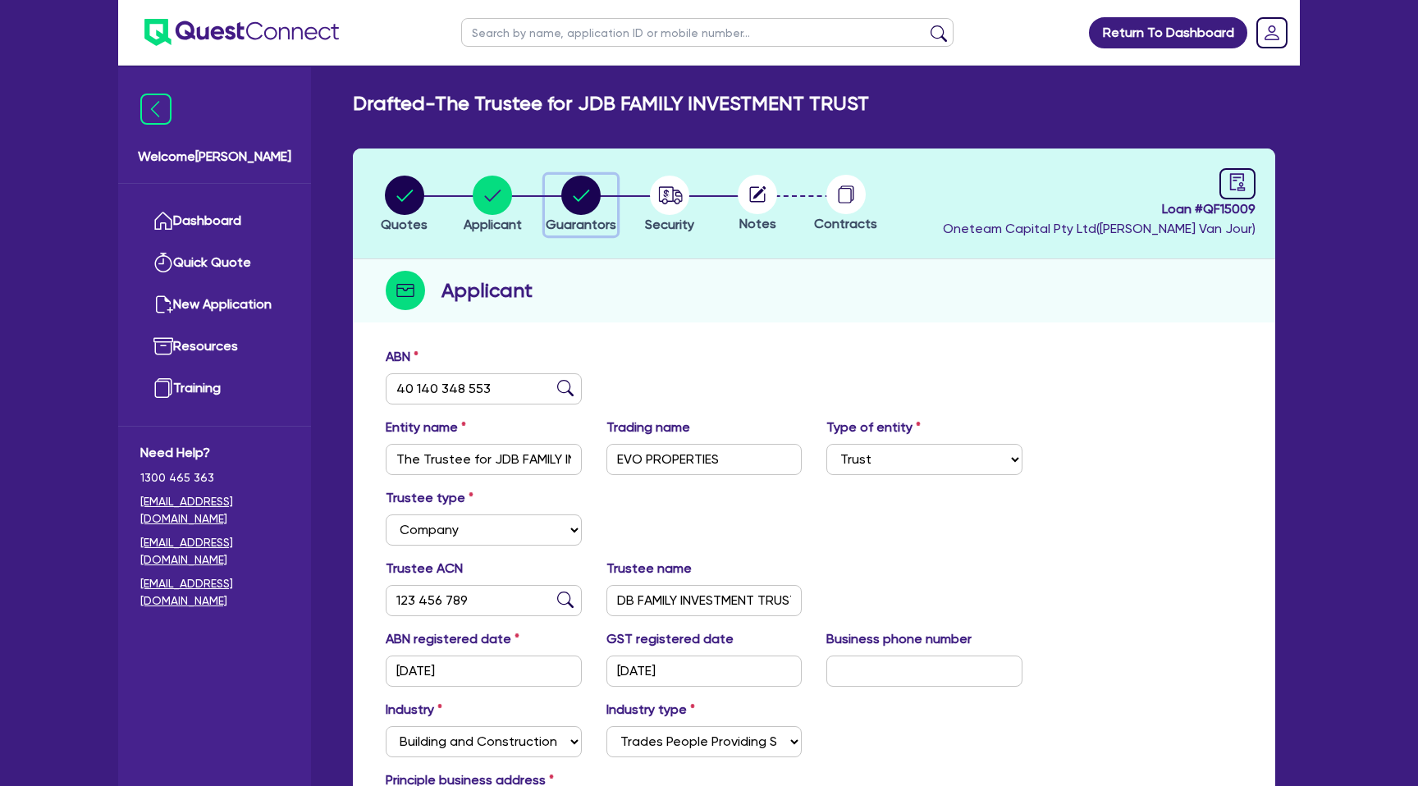
click at [566, 198] on circle "button" at bounding box center [580, 195] width 39 height 39
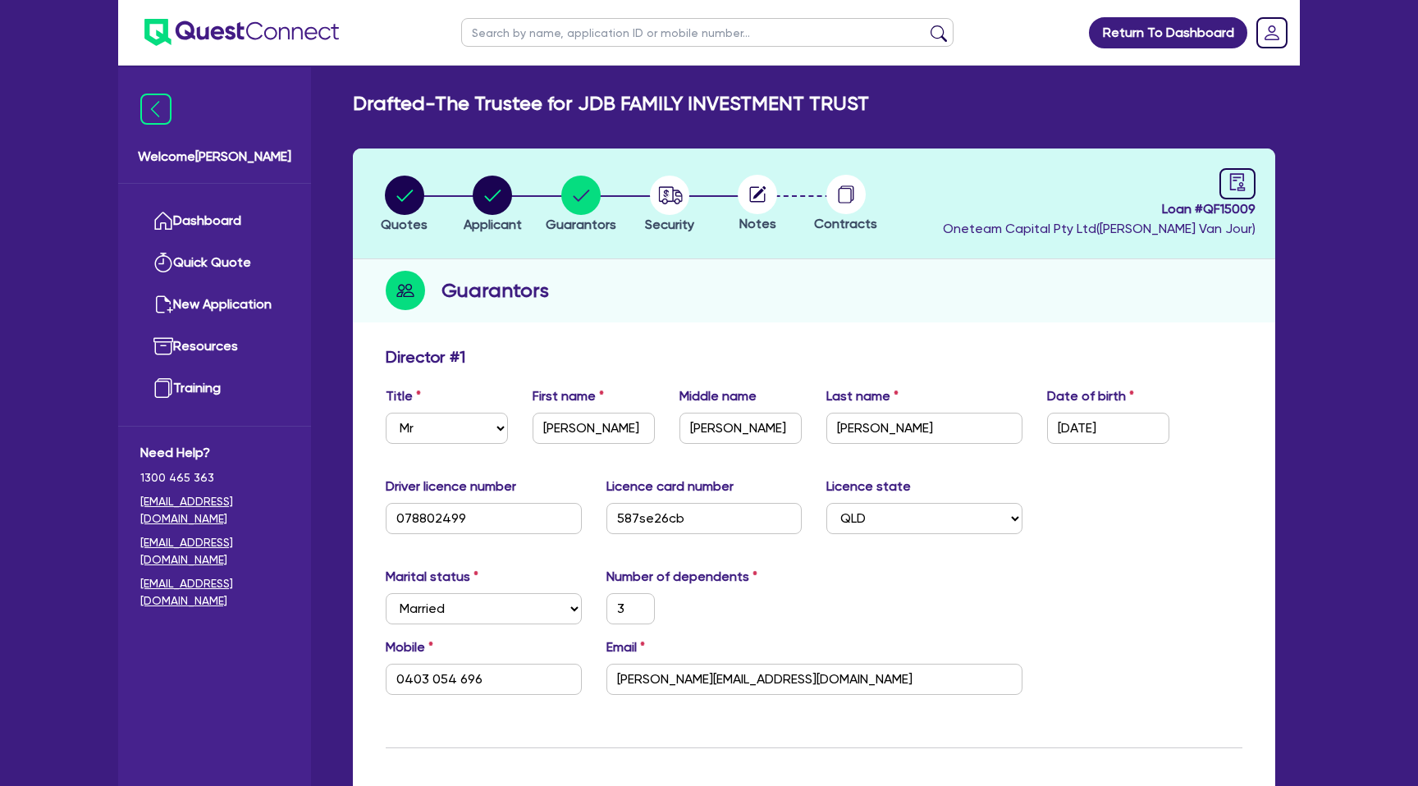
click at [695, 215] on li "Security" at bounding box center [669, 203] width 89 height 57
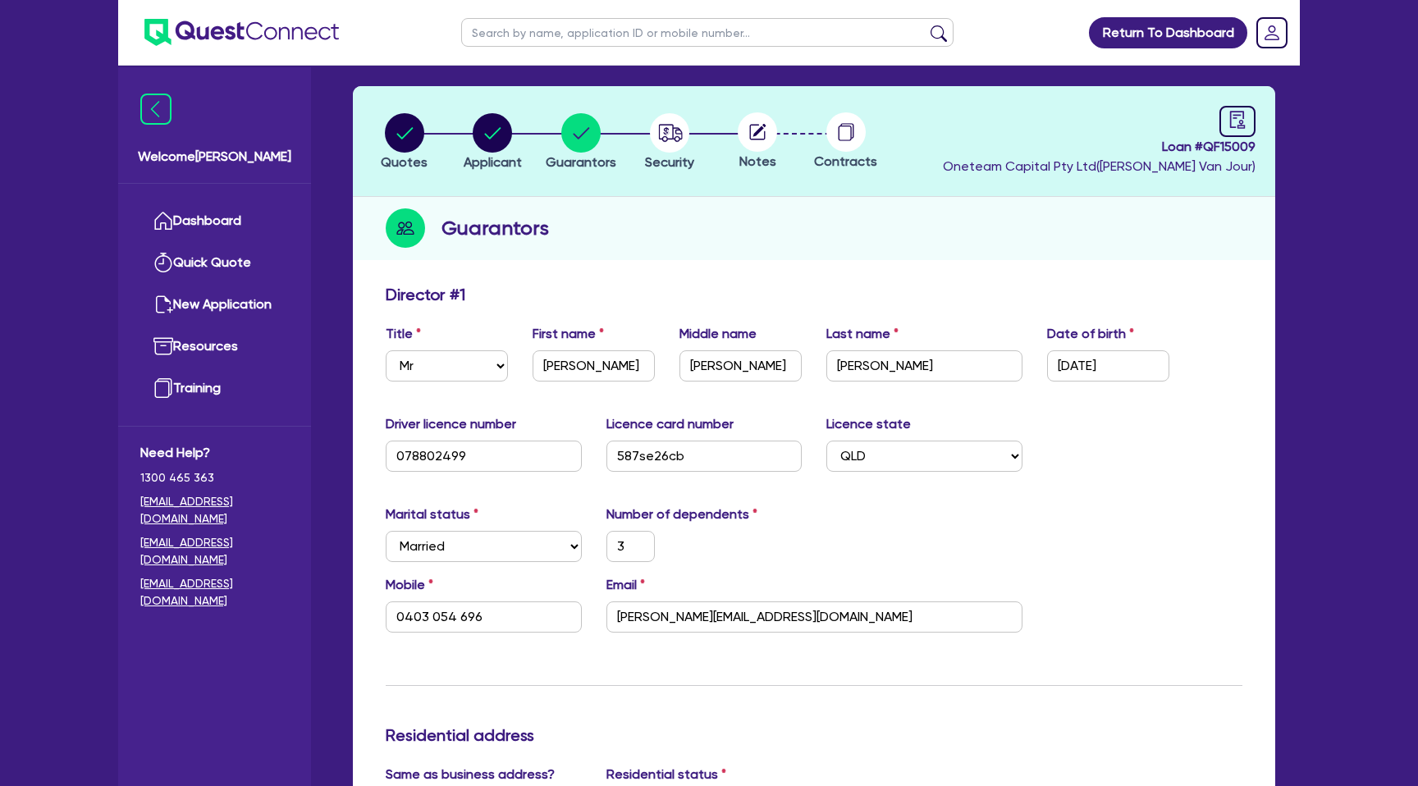
scroll to position [57, 0]
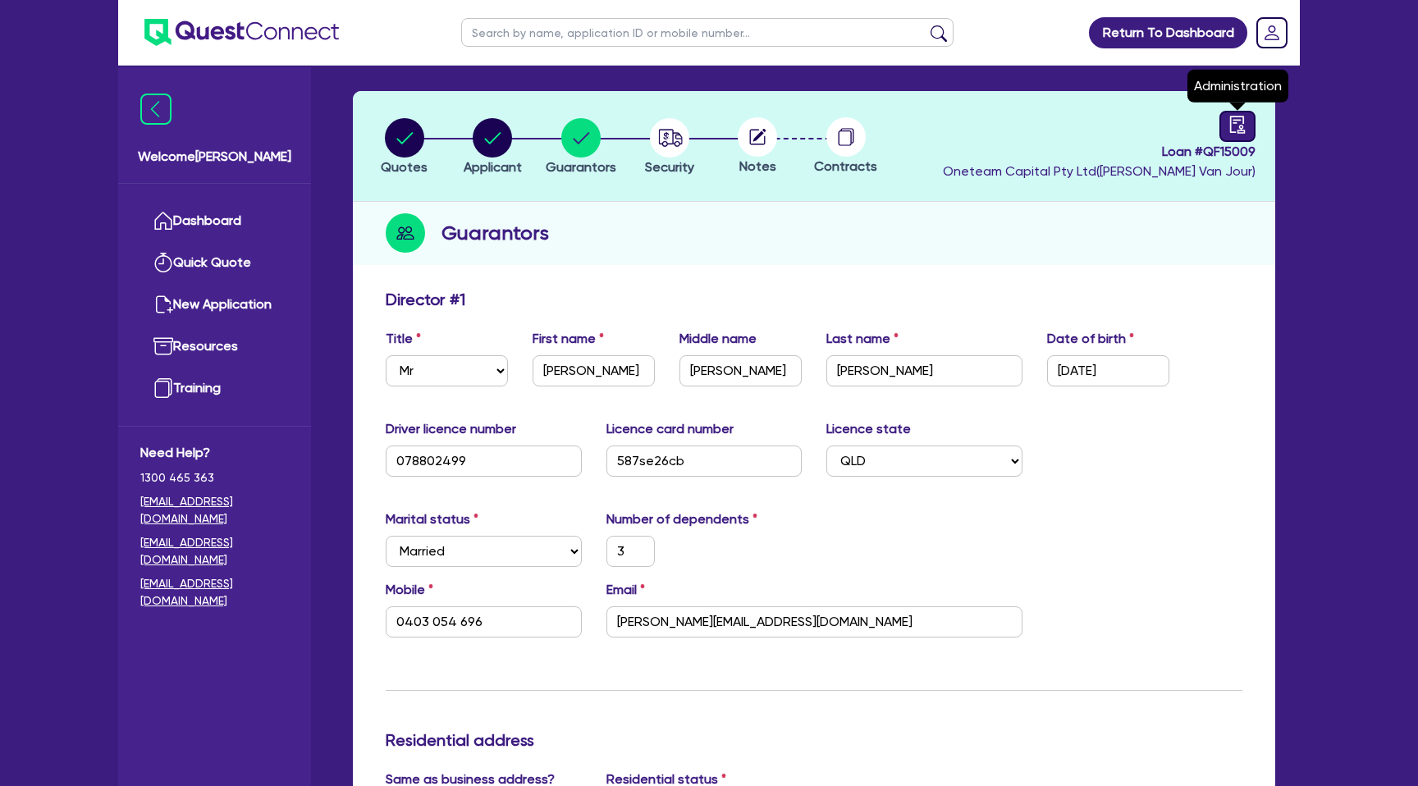
click at [1244, 121] on icon "audit" at bounding box center [1238, 125] width 18 height 18
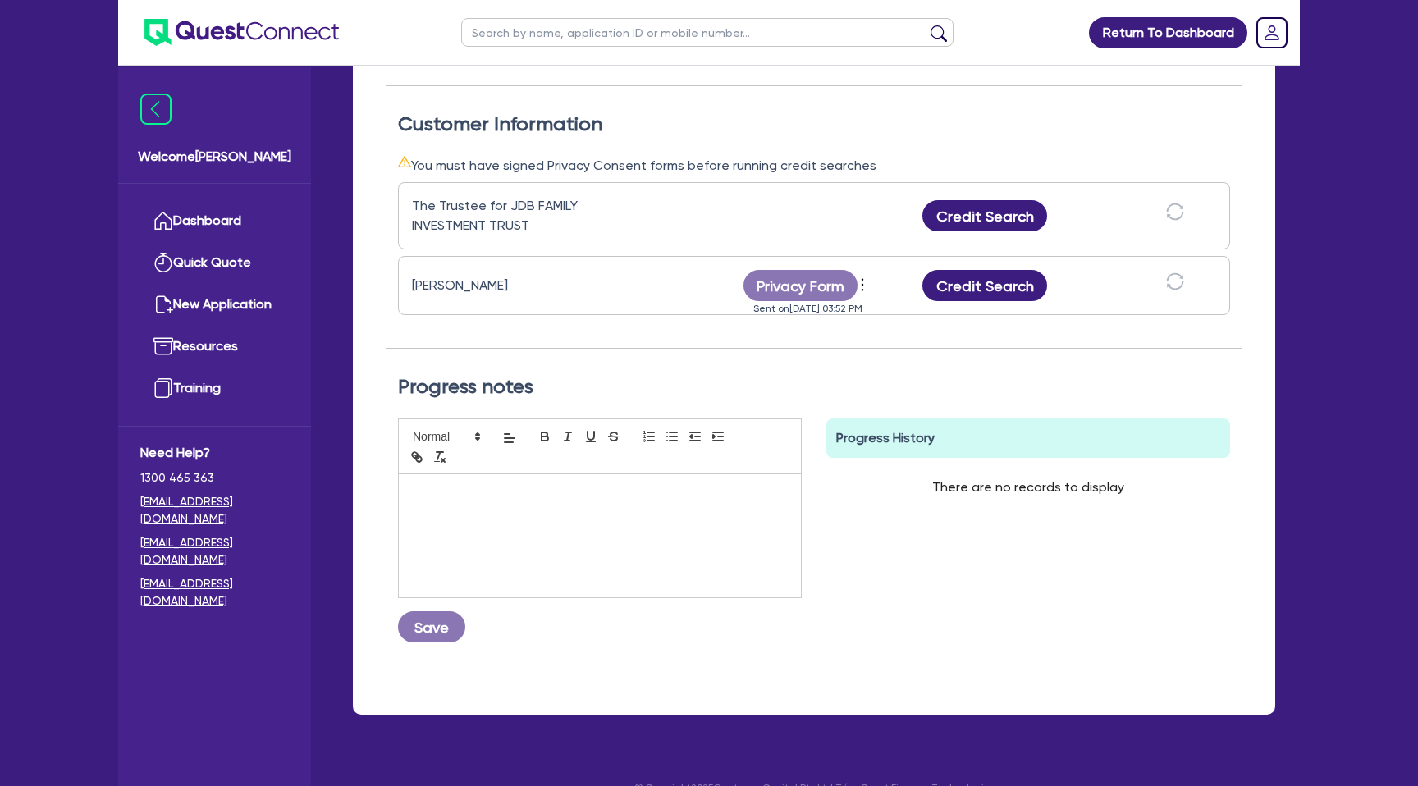
scroll to position [459, 0]
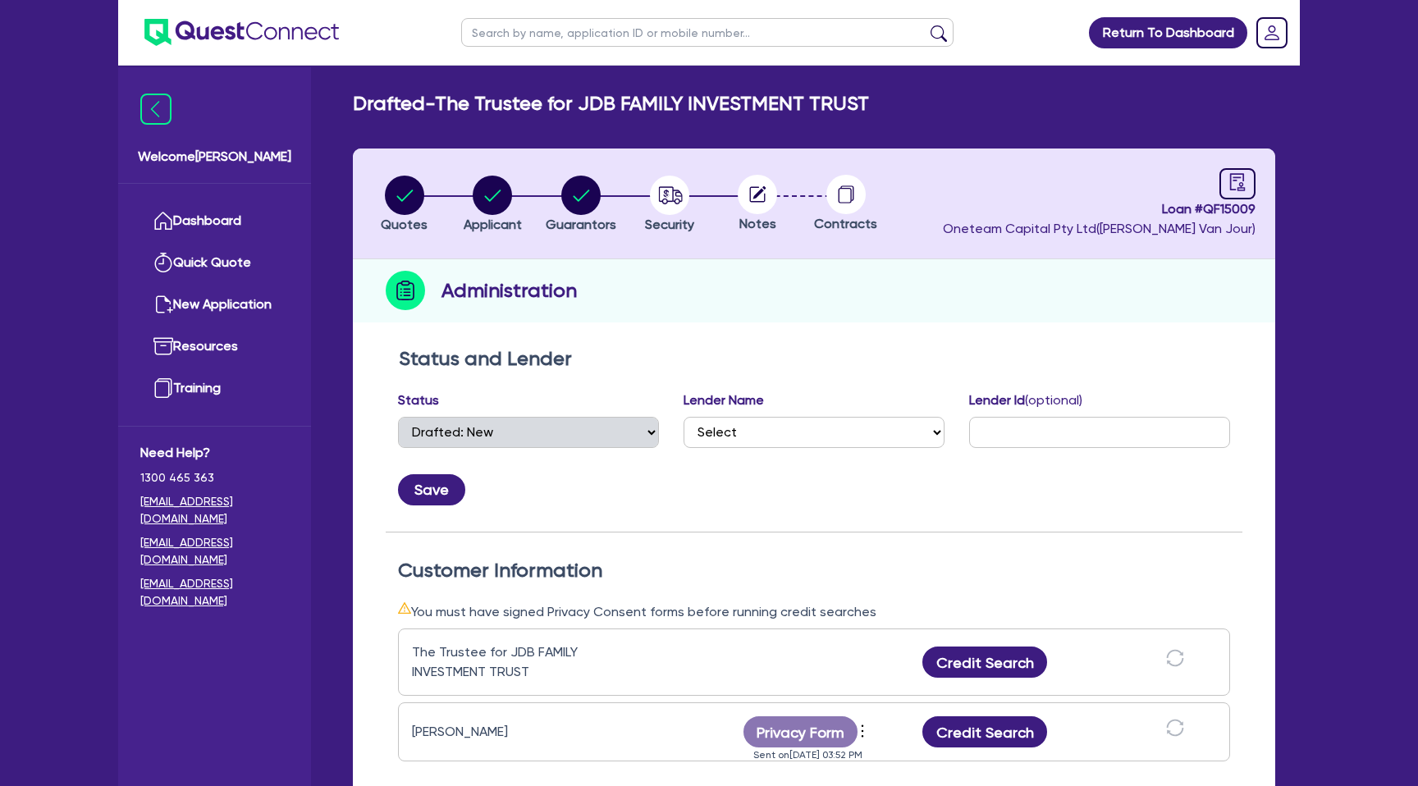
select select "DRAFTED_NEW"
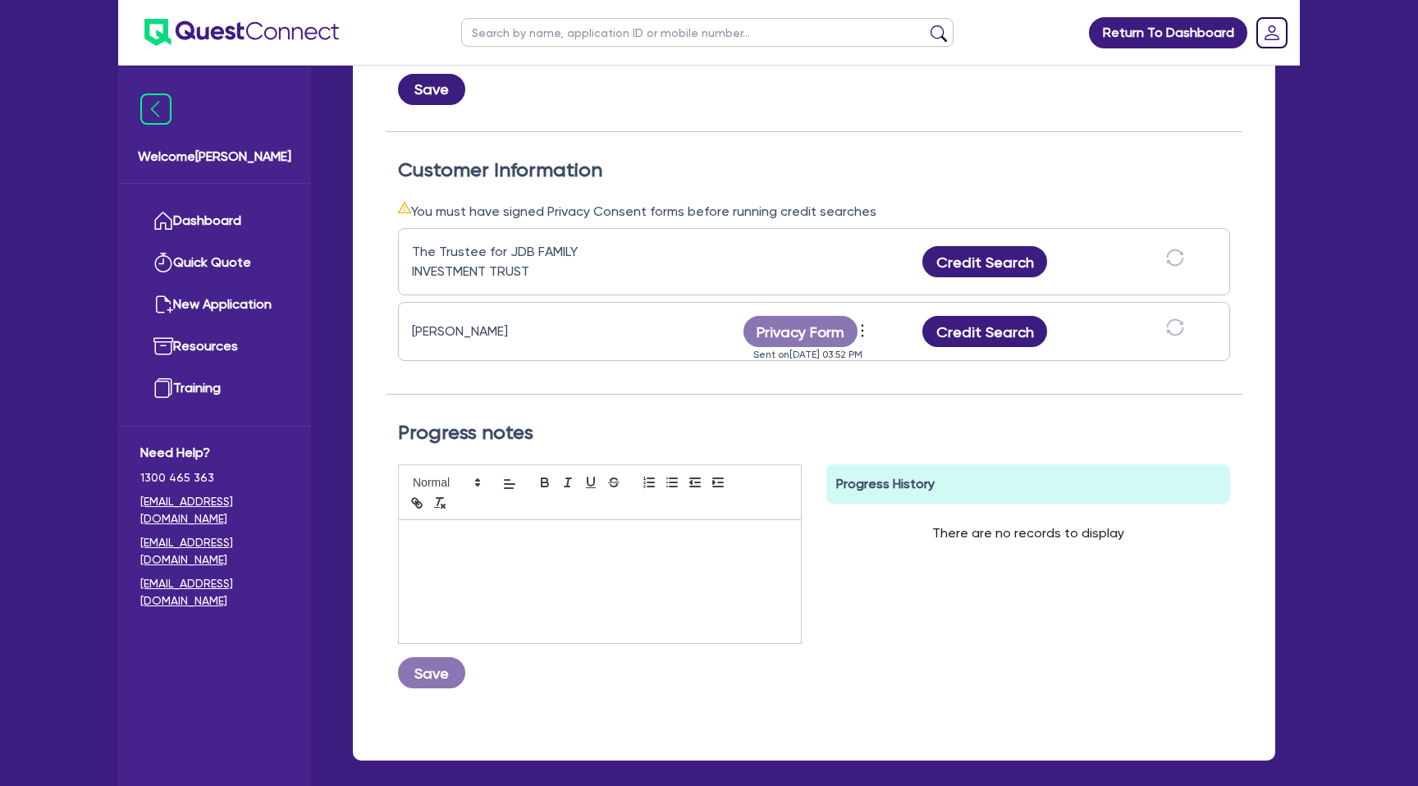
scroll to position [401, 0]
click at [985, 332] on button "Credit Search" at bounding box center [984, 330] width 125 height 31
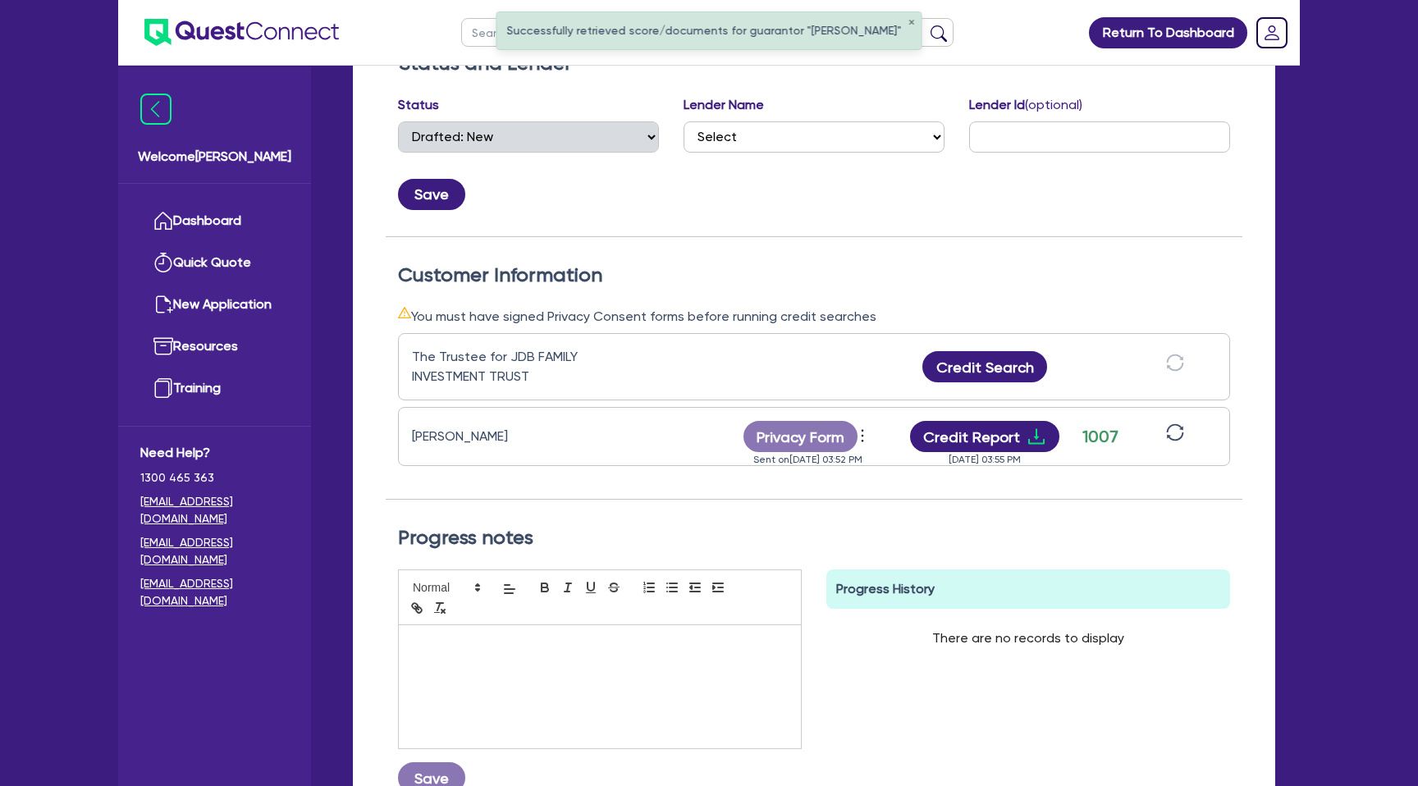
scroll to position [285, 0]
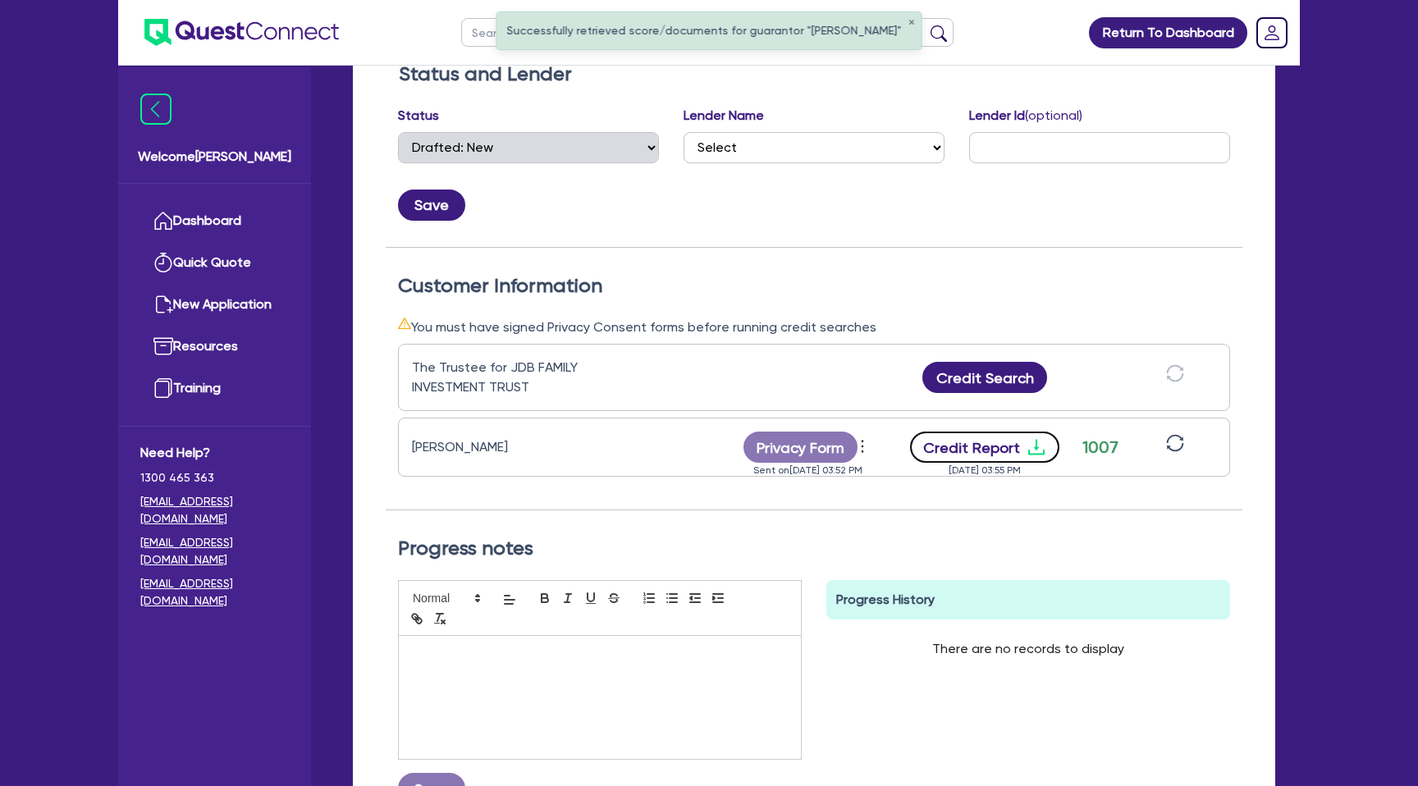
click at [1035, 442] on icon "download" at bounding box center [1037, 447] width 20 height 20
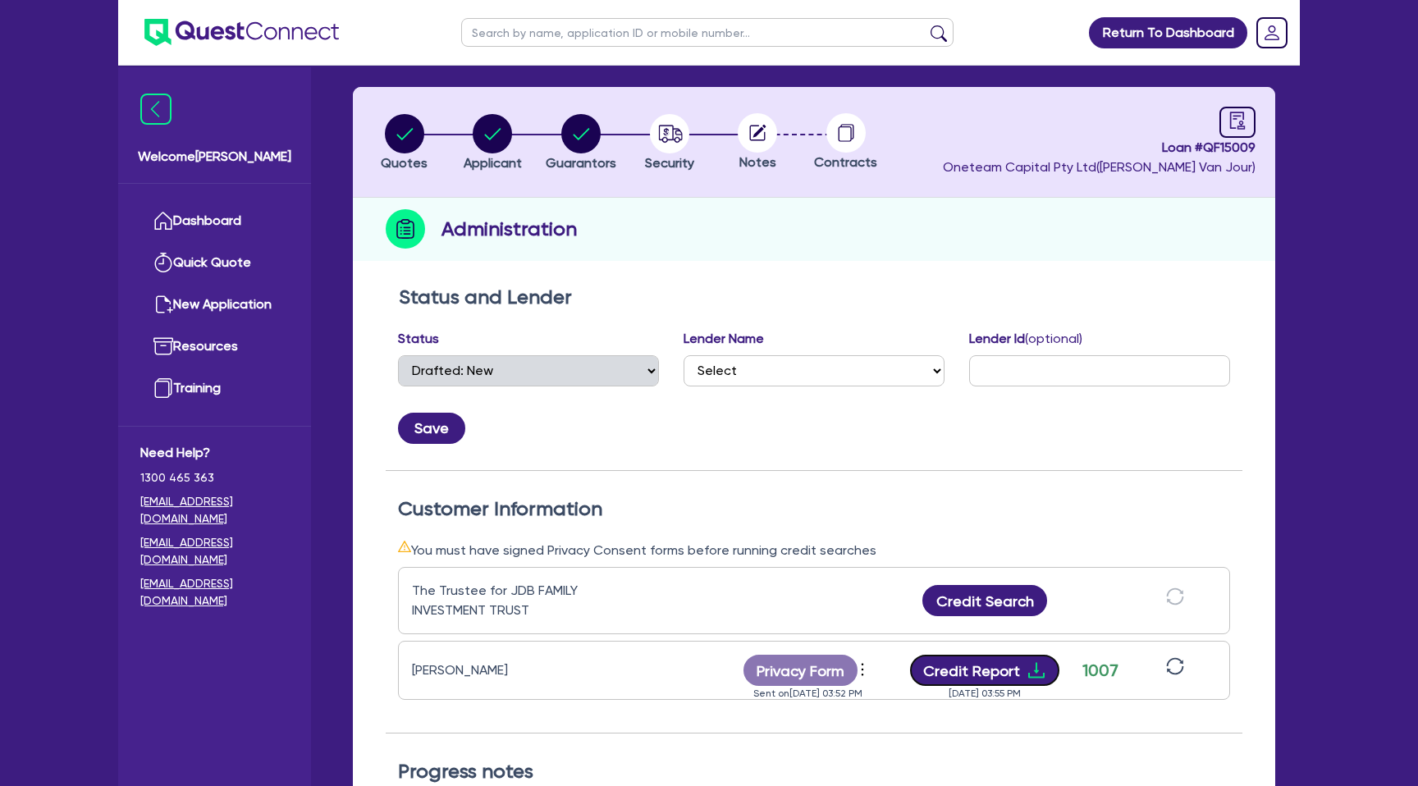
scroll to position [57, 0]
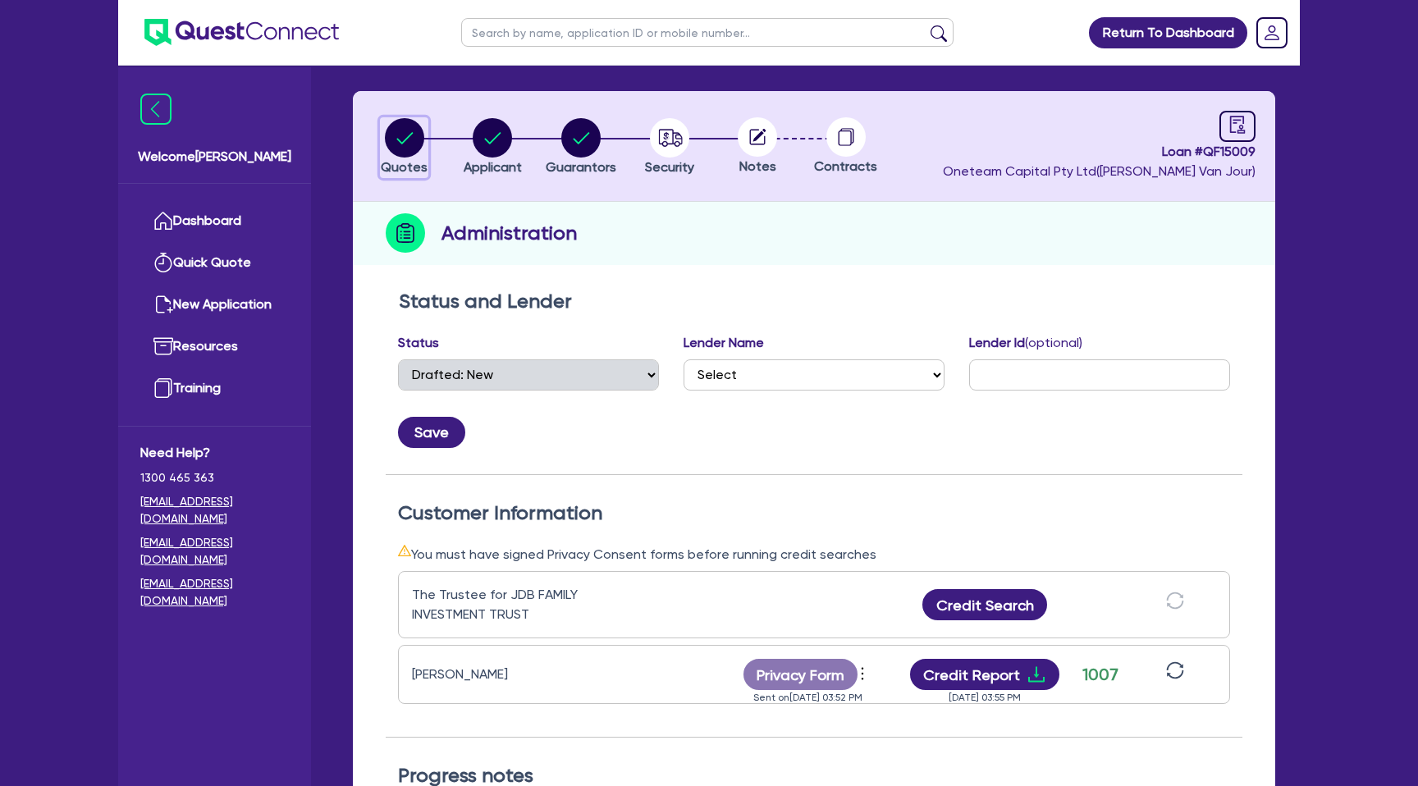
click at [406, 134] on circle "button" at bounding box center [404, 137] width 39 height 39
select select "CARS_AND_LIGHT_TRUCKS"
select select "PASSENGER_VEHICLES"
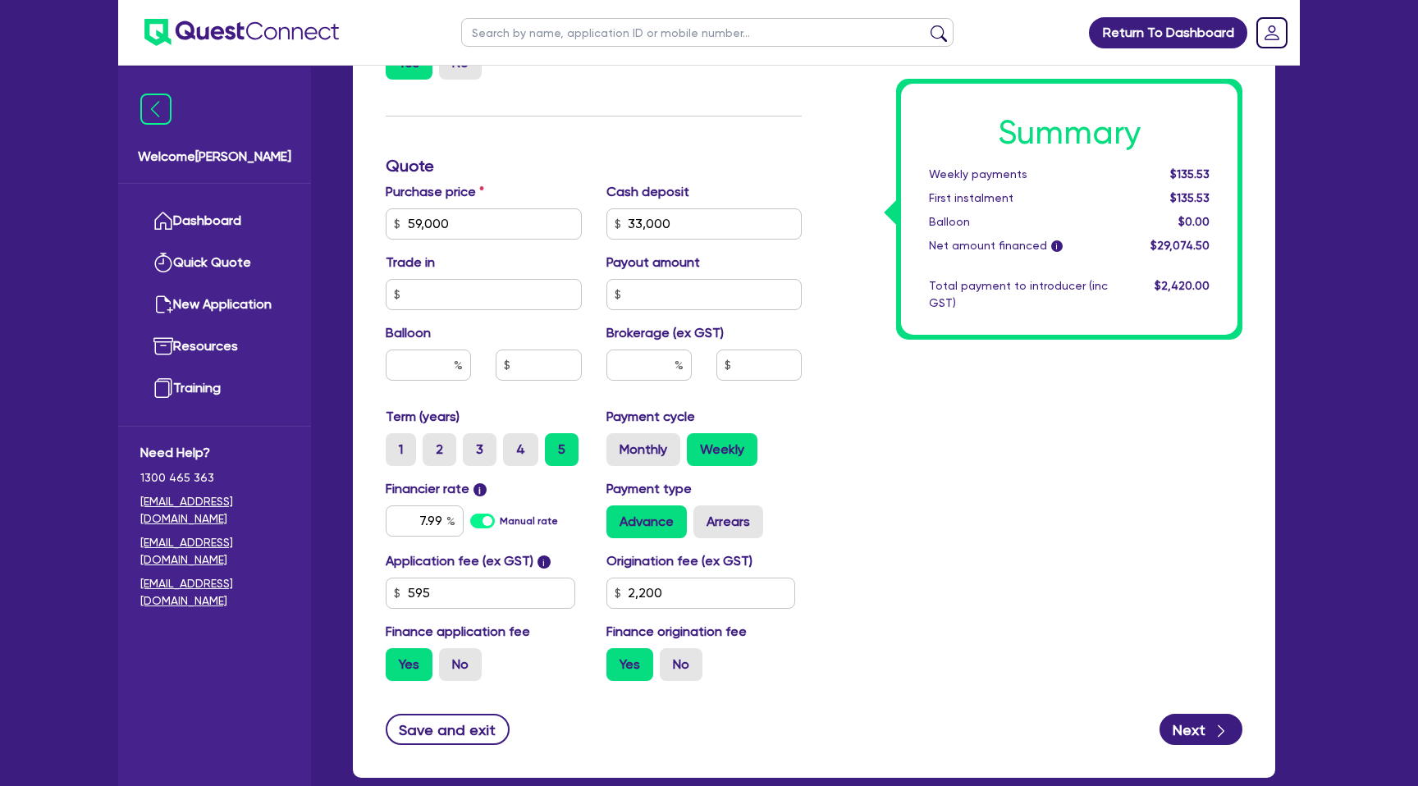
scroll to position [639, 0]
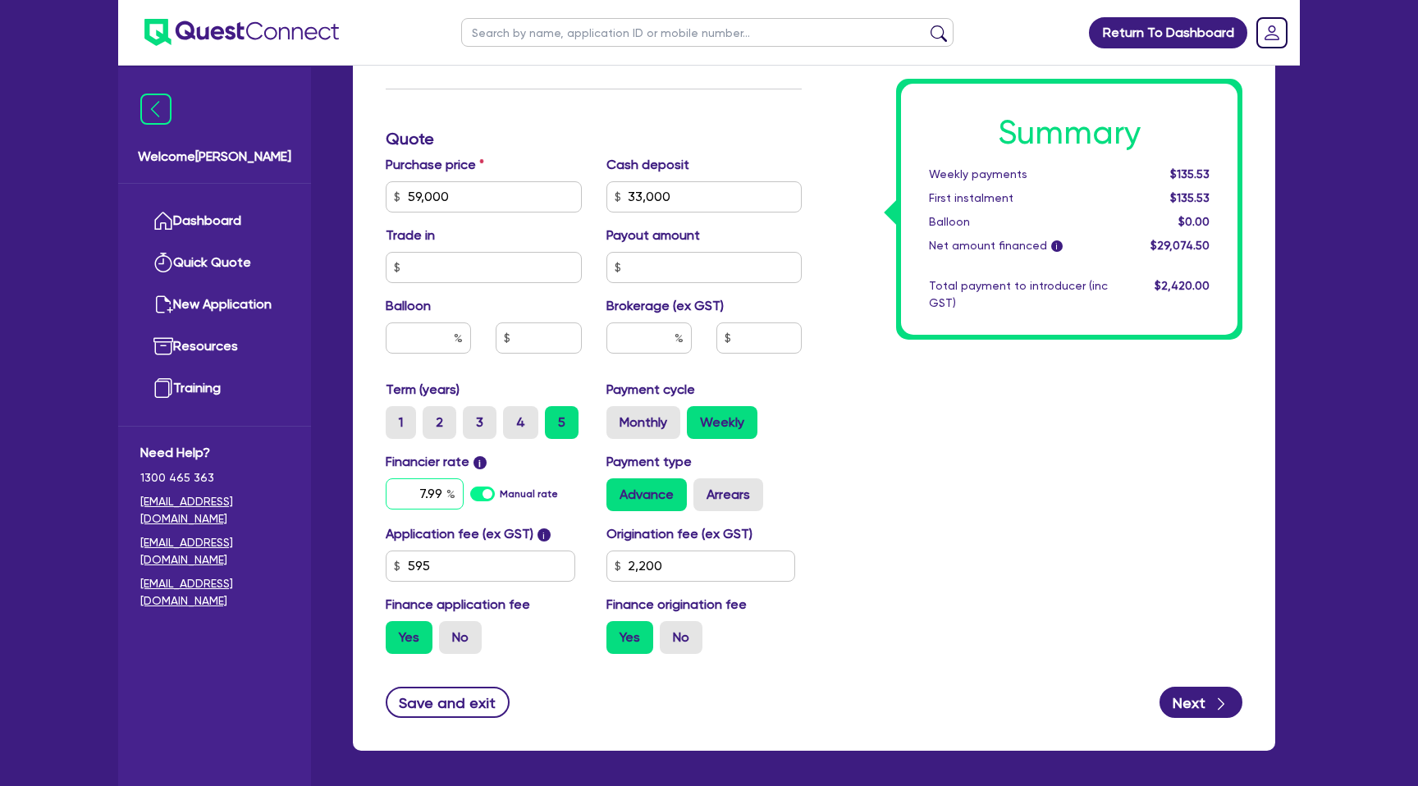
click at [445, 486] on input "7.99" at bounding box center [425, 493] width 78 height 31
type input "7"
type input "6.79"
type input "59,000"
type input "33,000"
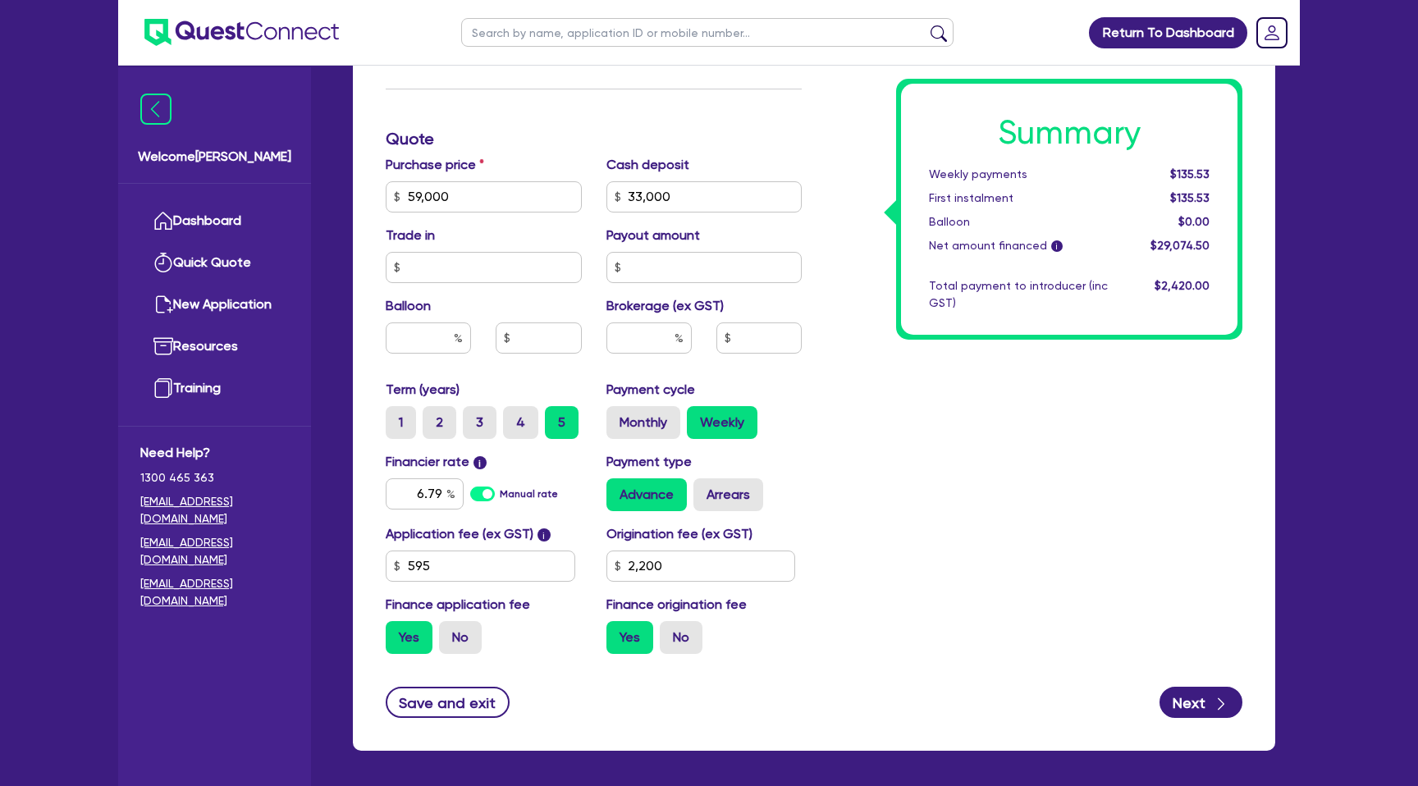
type input "2,200"
click at [1082, 543] on div "Summary Weekly payments $135.53 First instalment $135.53 Balloon $0.00 Net amou…" at bounding box center [1034, 187] width 441 height 959
type input "59,000"
type input "33,000"
type input "2,200"
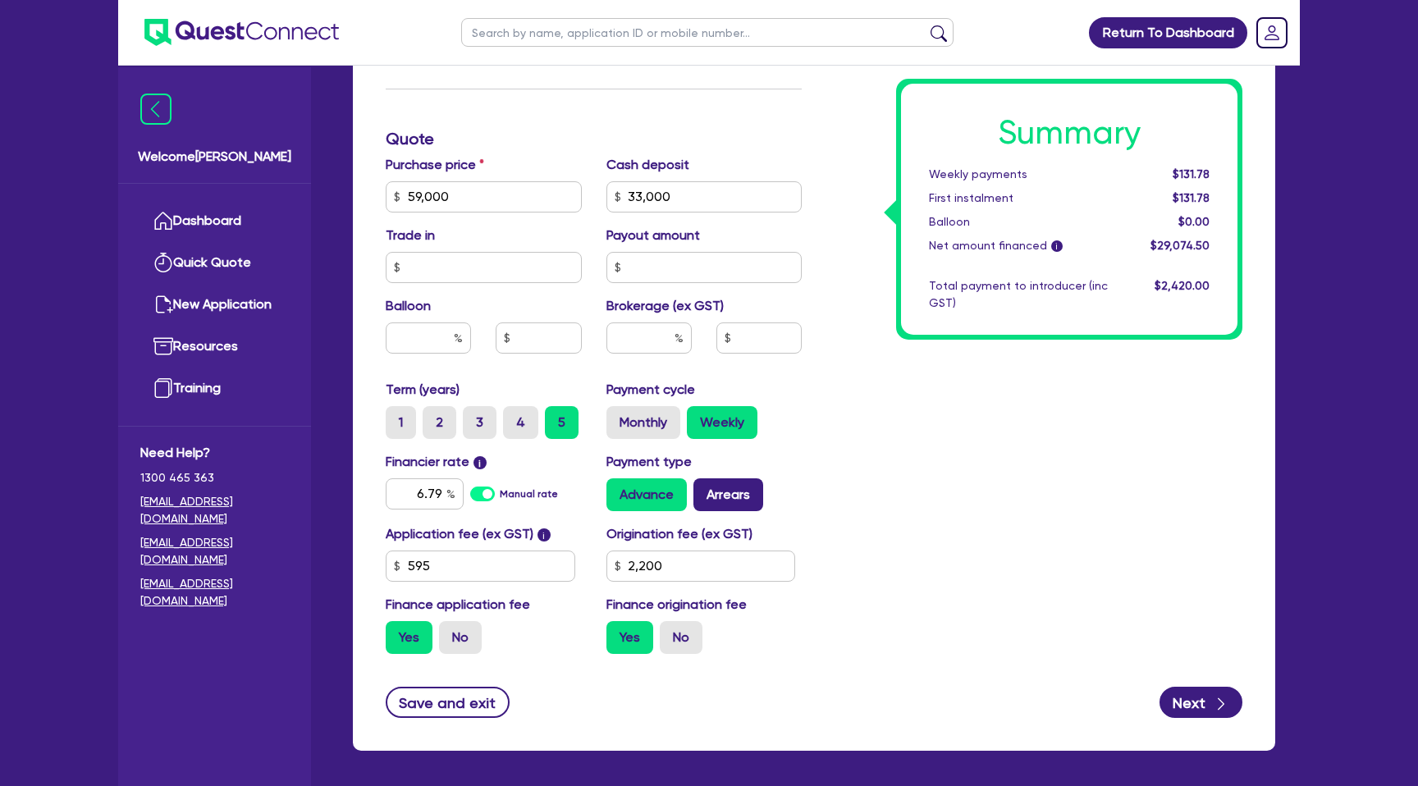
click at [727, 492] on label "Arrears" at bounding box center [728, 494] width 70 height 33
click at [704, 489] on input "Arrears" at bounding box center [698, 483] width 11 height 11
radio input "true"
type input "59,000"
type input "33,000"
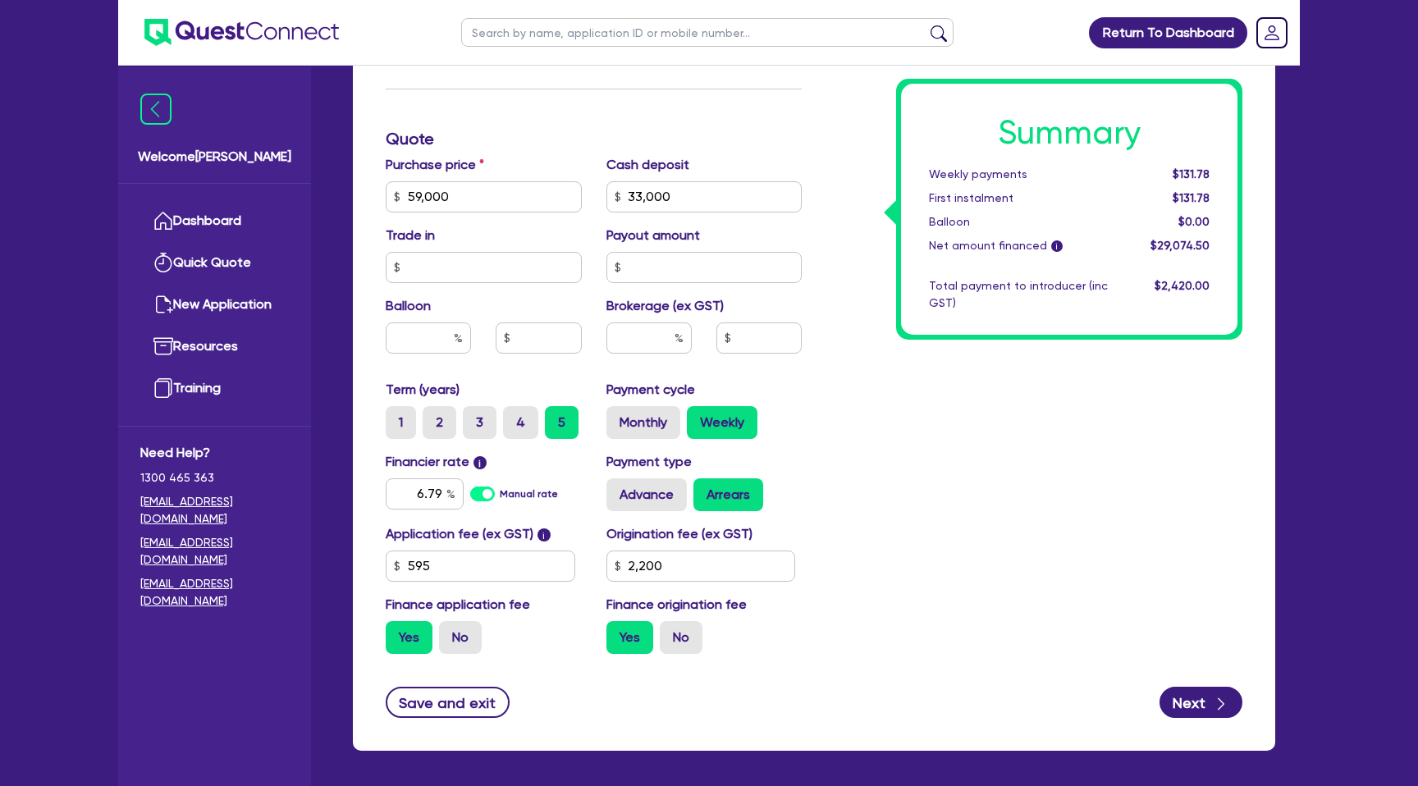
type input "2,200"
type input "59,000"
type input "33,000"
type input "2,200"
click at [649, 418] on label "Monthly" at bounding box center [643, 422] width 74 height 33
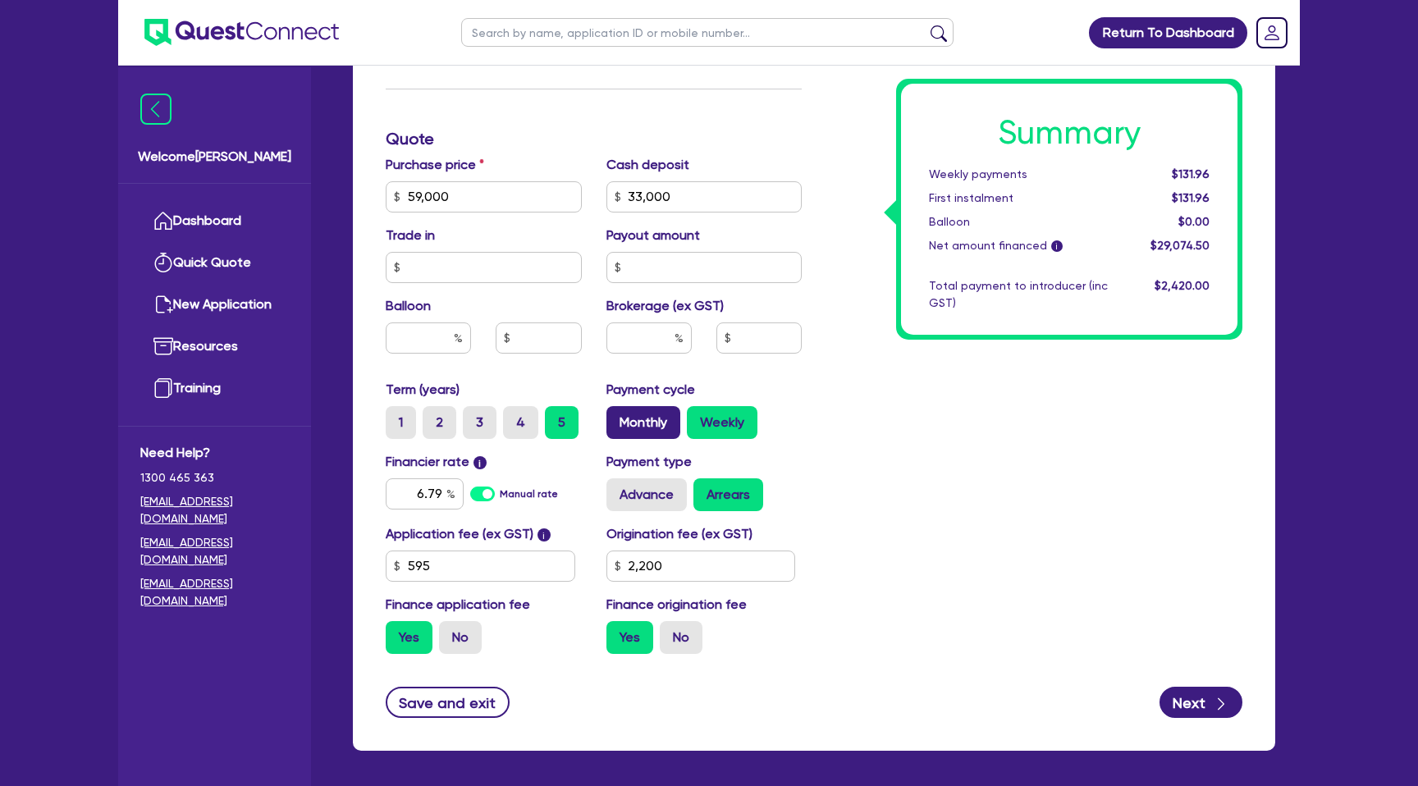
click at [617, 417] on input "Monthly" at bounding box center [611, 411] width 11 height 11
radio input "true"
type input "59,000"
type input "33,000"
type input "2,200"
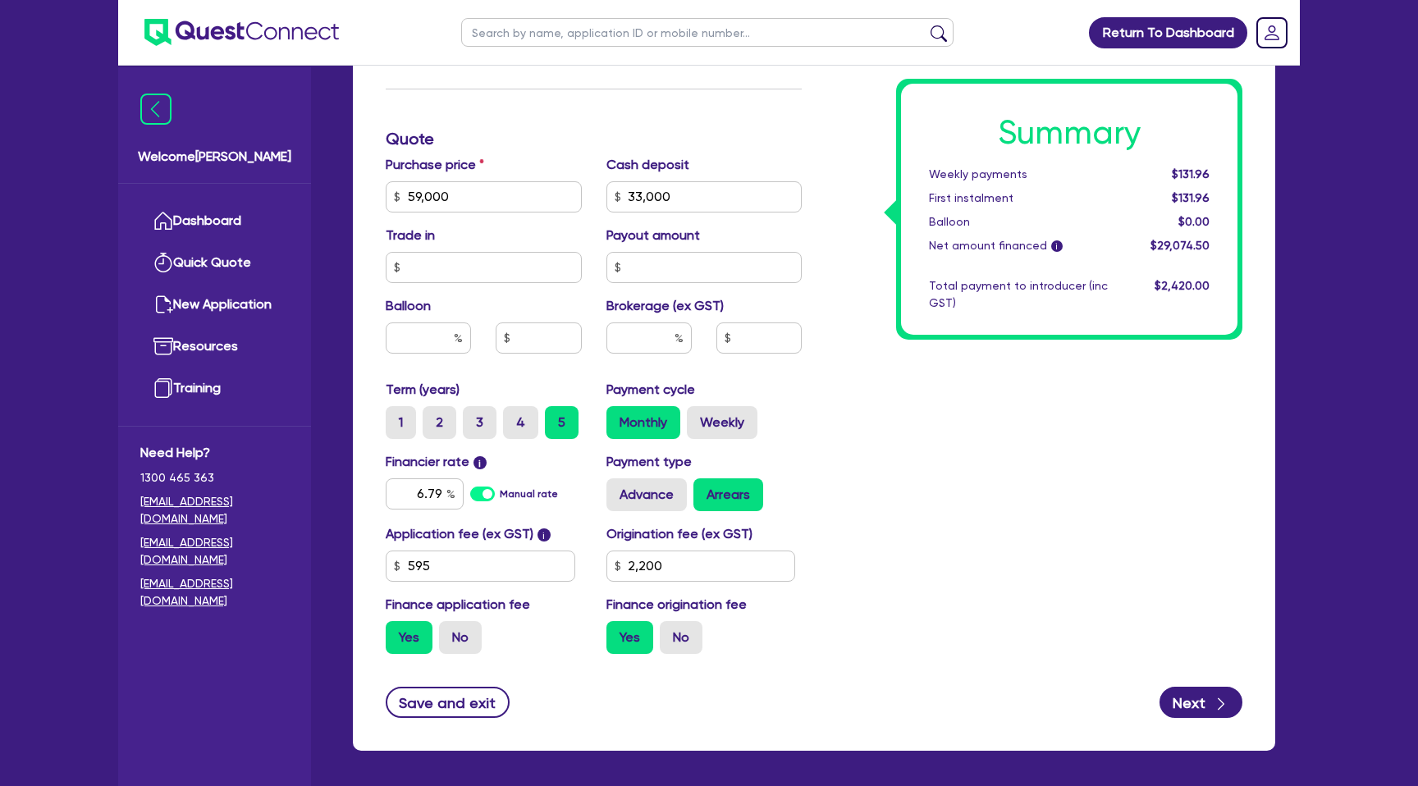
type input "59,000"
type input "33,000"
type input "2,200"
click at [733, 417] on label "Weekly" at bounding box center [722, 422] width 71 height 33
click at [698, 417] on input "Weekly" at bounding box center [692, 411] width 11 height 11
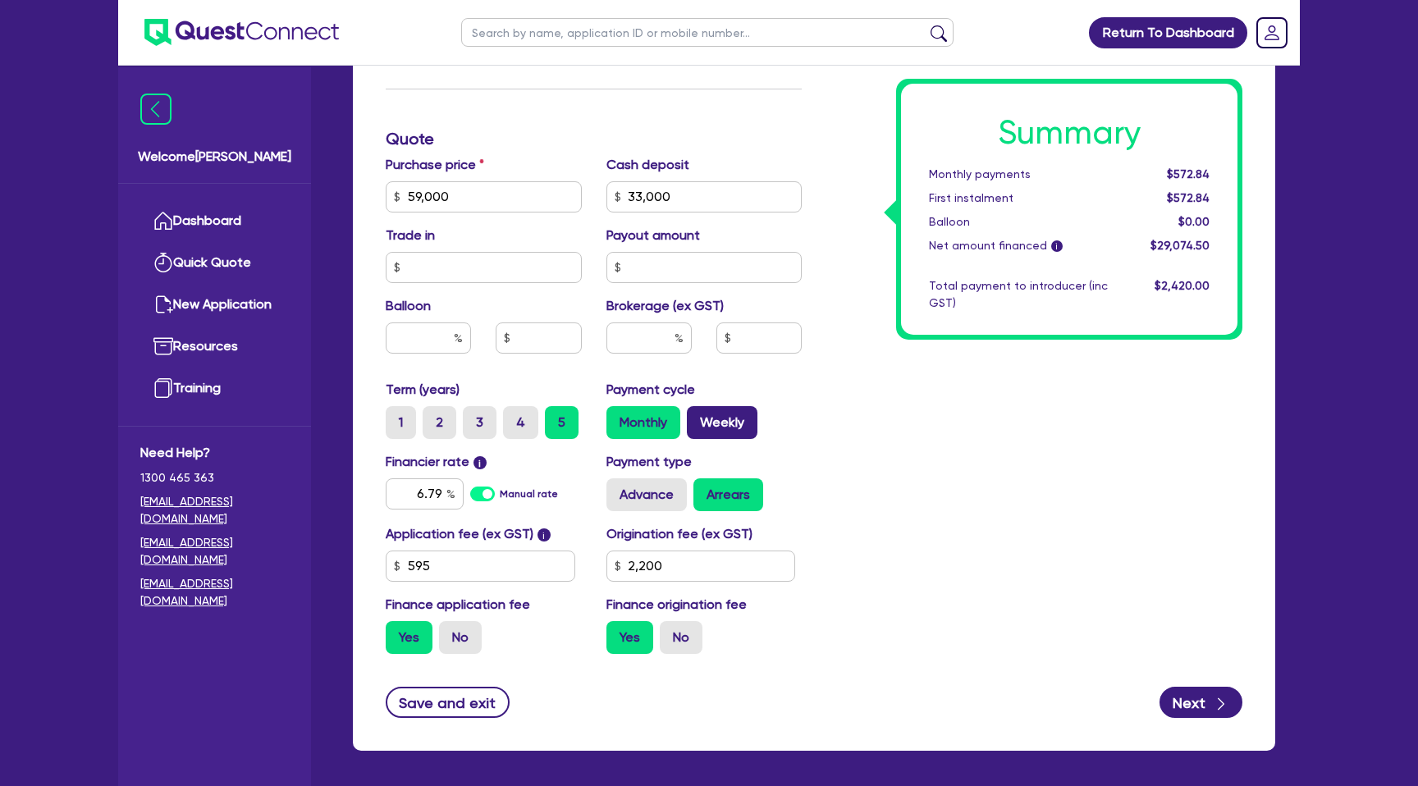
radio input "true"
type input "59,000"
type input "33,000"
type input "2,200"
type input "59,000"
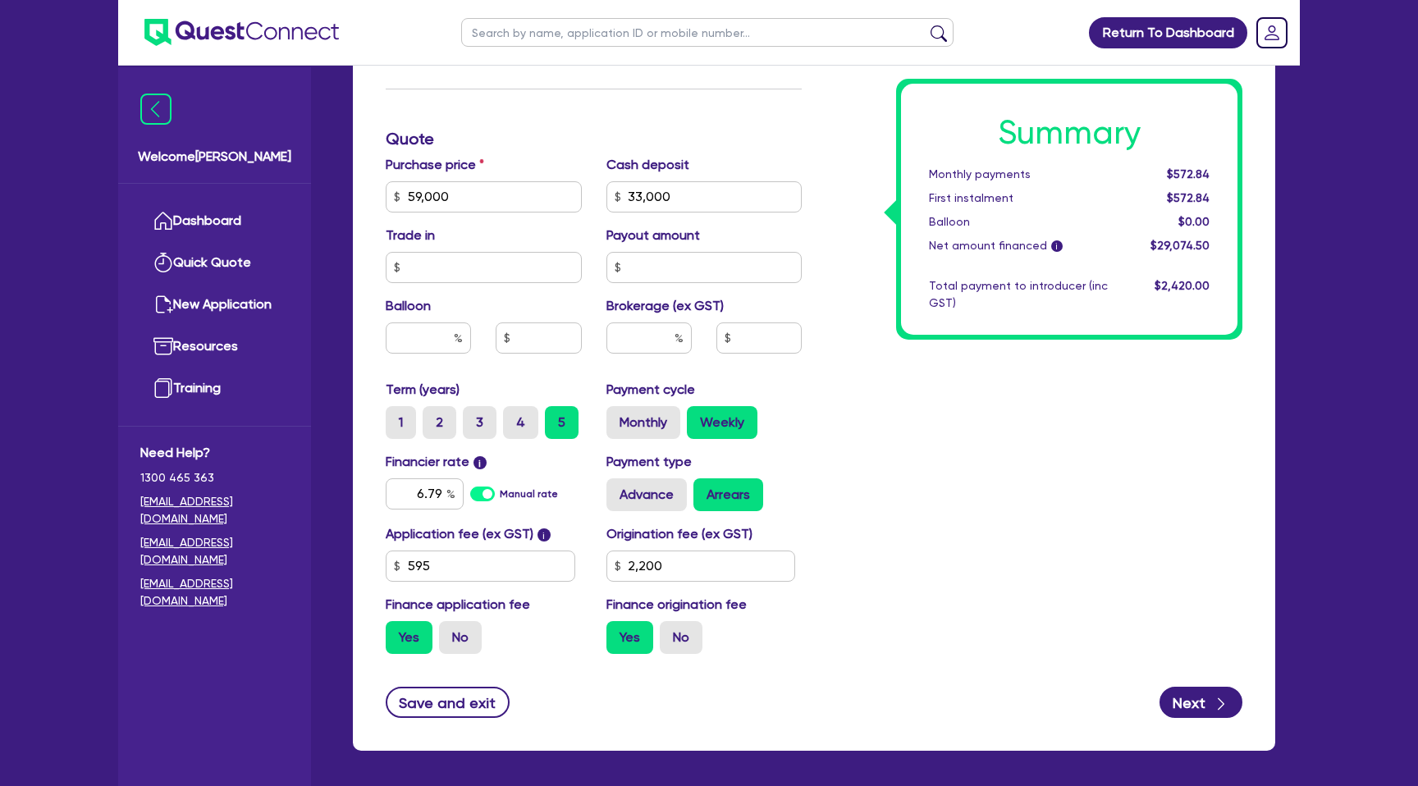
type input "33,000"
type input "2,200"
click at [439, 497] on input "6.79" at bounding box center [425, 493] width 78 height 31
type input "6."
type input "59,000"
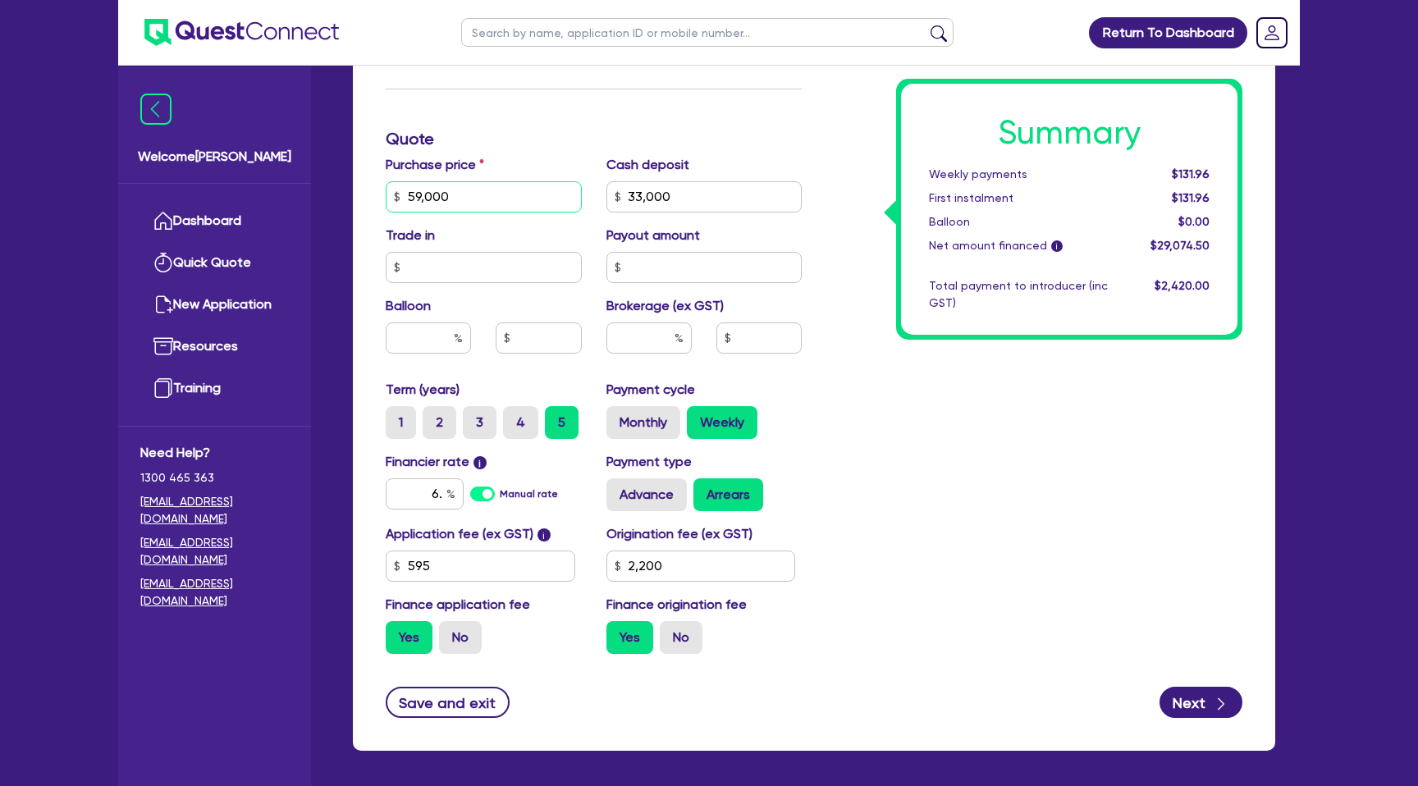
type input "33,000"
type input "6."
type input "2,200"
type input "59,000"
type input "33,000"
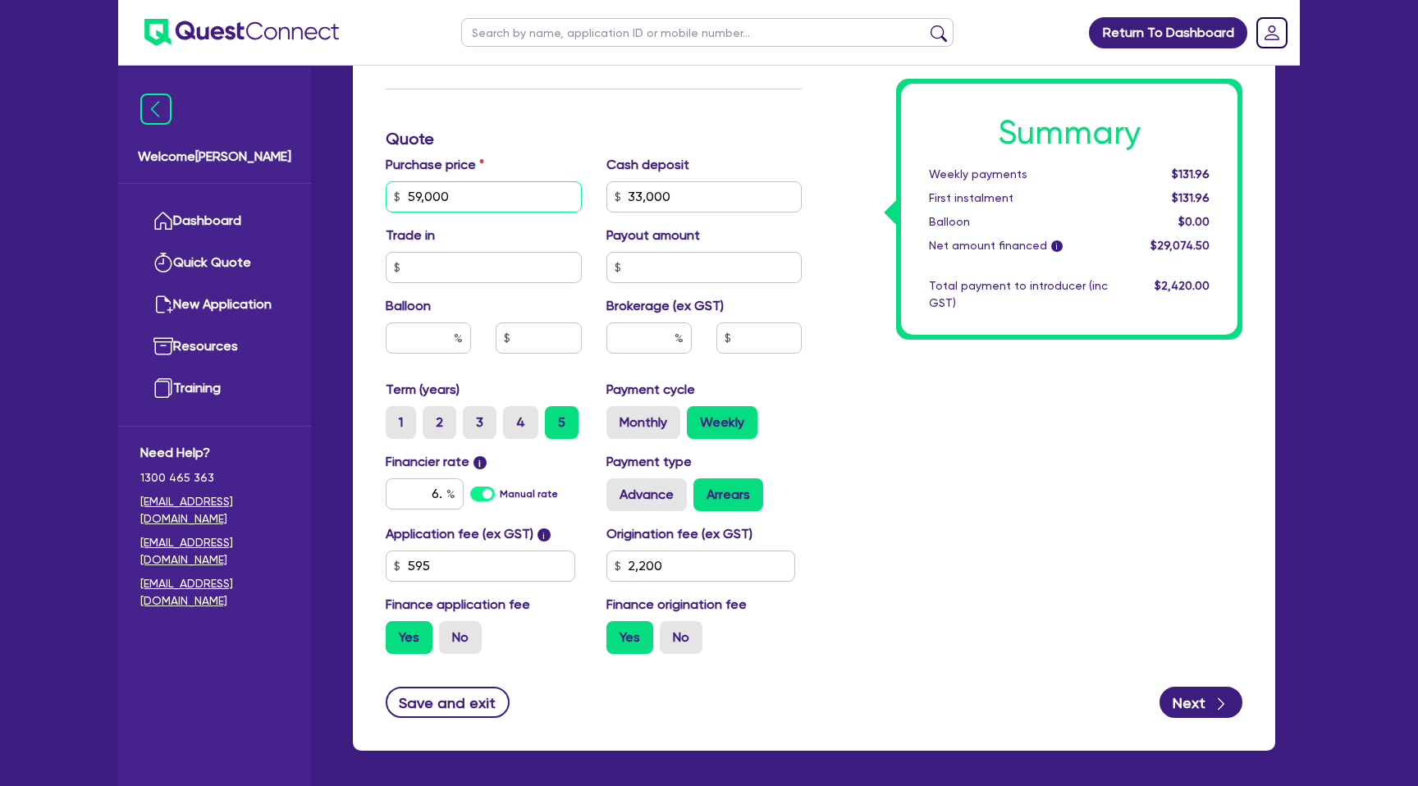
type input "6"
type input "2,200"
drag, startPoint x: 452, startPoint y: 193, endPoint x: 386, endPoint y: 193, distance: 66.5
click at [386, 193] on input "59,000" at bounding box center [484, 196] width 196 height 31
type input "59,000"
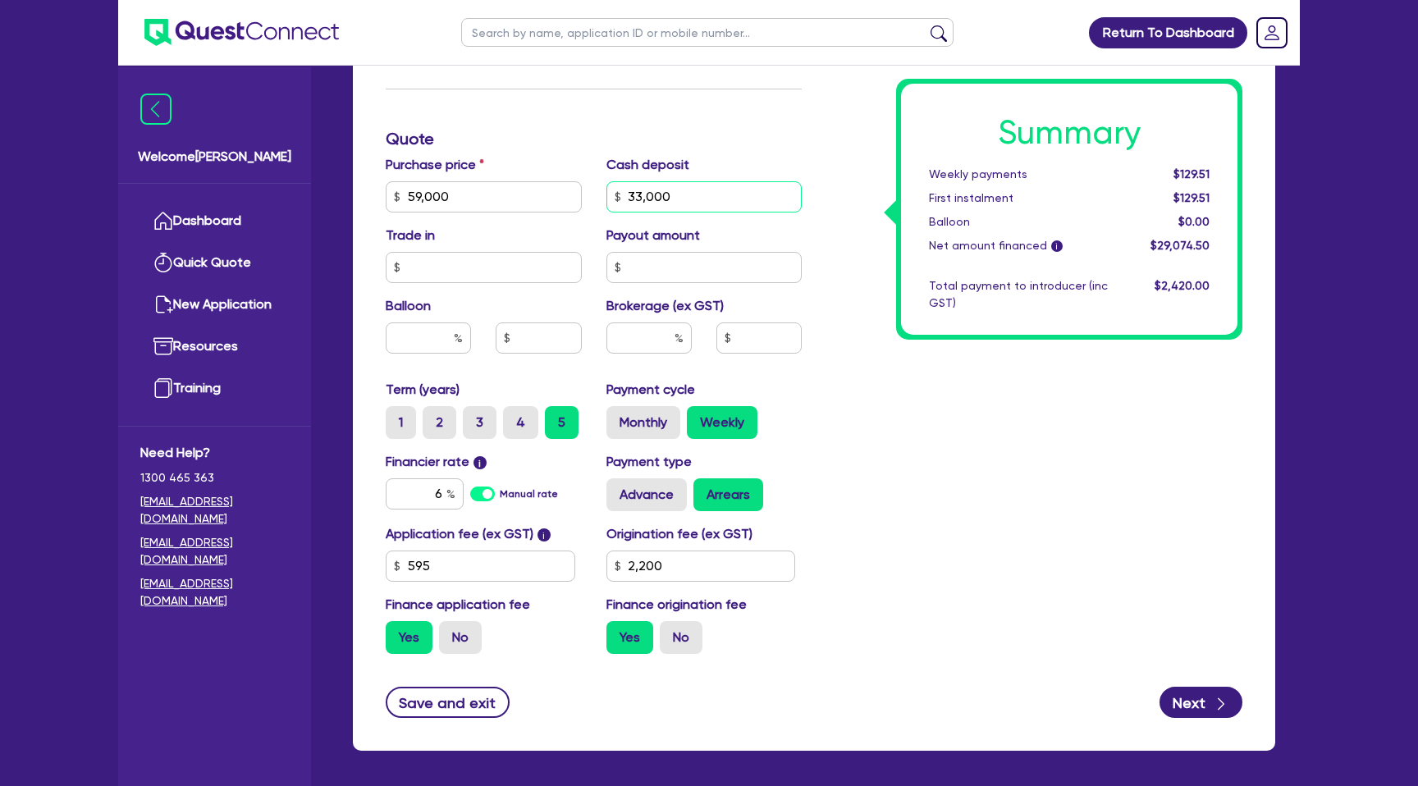
type input "33,000"
type input "2,200"
type input "59,000"
type input "33,000"
type input "2,200"
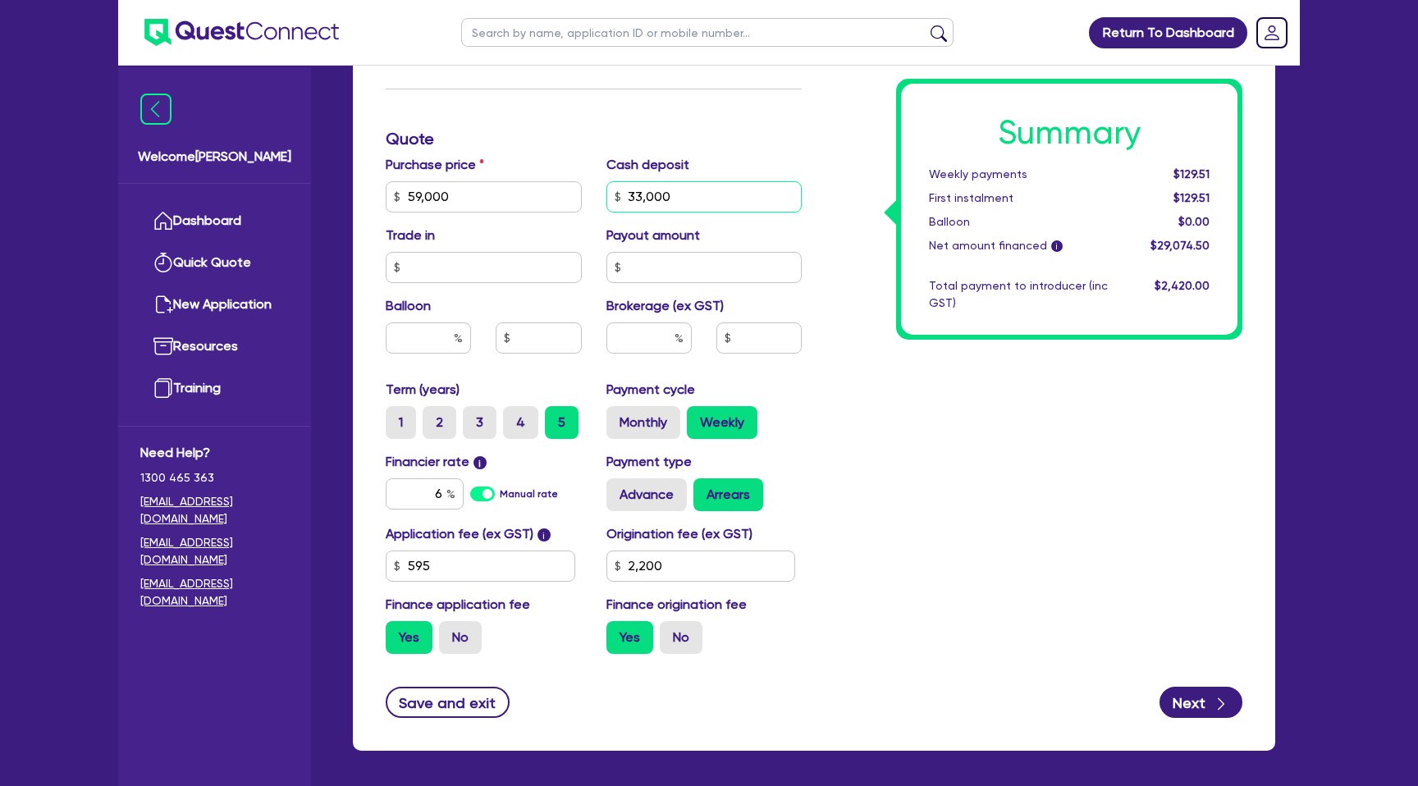
drag, startPoint x: 689, startPoint y: 196, endPoint x: 583, endPoint y: 197, distance: 105.0
click at [583, 197] on div "Purchase price 59,000 Cash deposit 33,000 Trade in Payout amount Balloon Broker…" at bounding box center [593, 267] width 441 height 225
click at [443, 501] on input "6" at bounding box center [425, 493] width 78 height 31
type input "59,000"
type input "33,000"
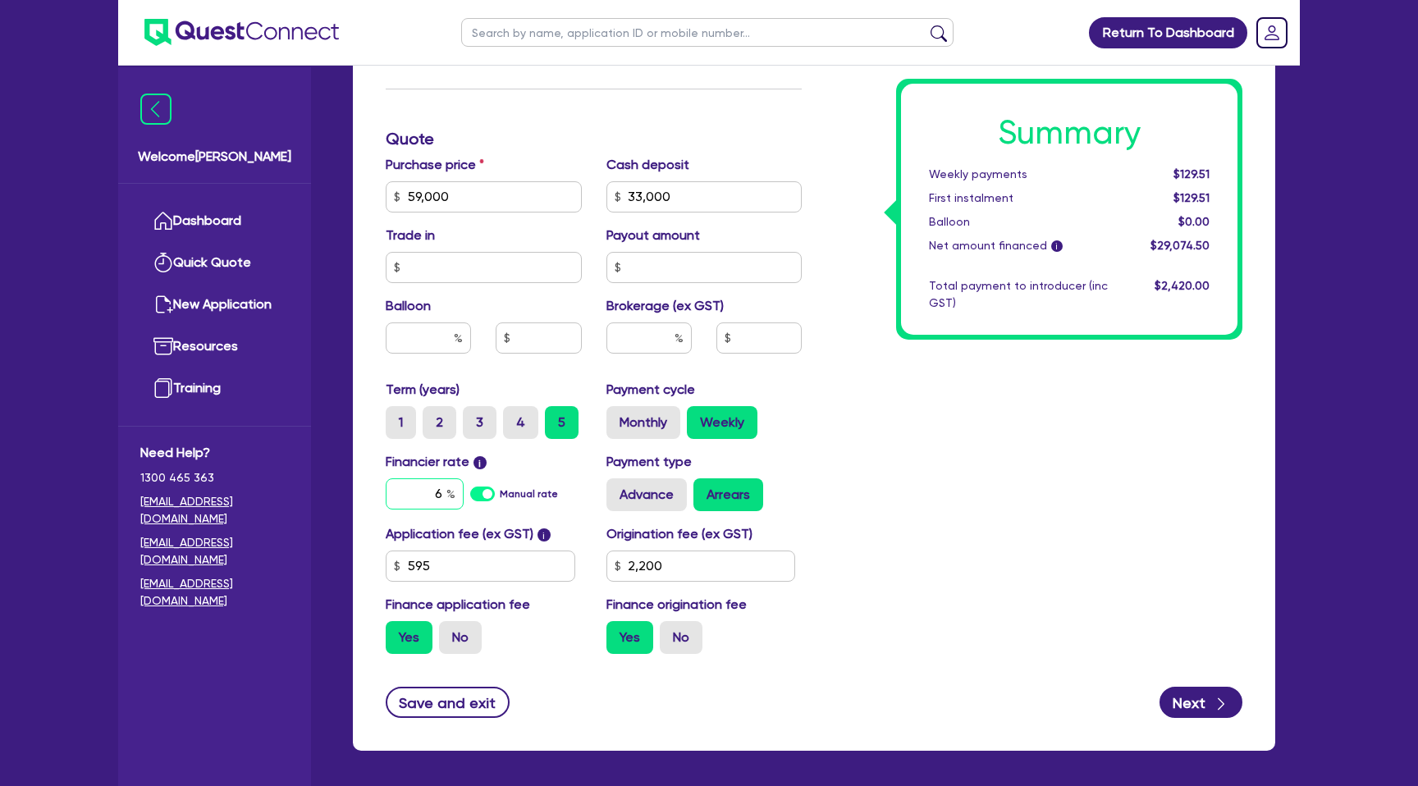
type input "6."
type input "2,200"
type input "59,000"
type input "33,000"
type input "6."
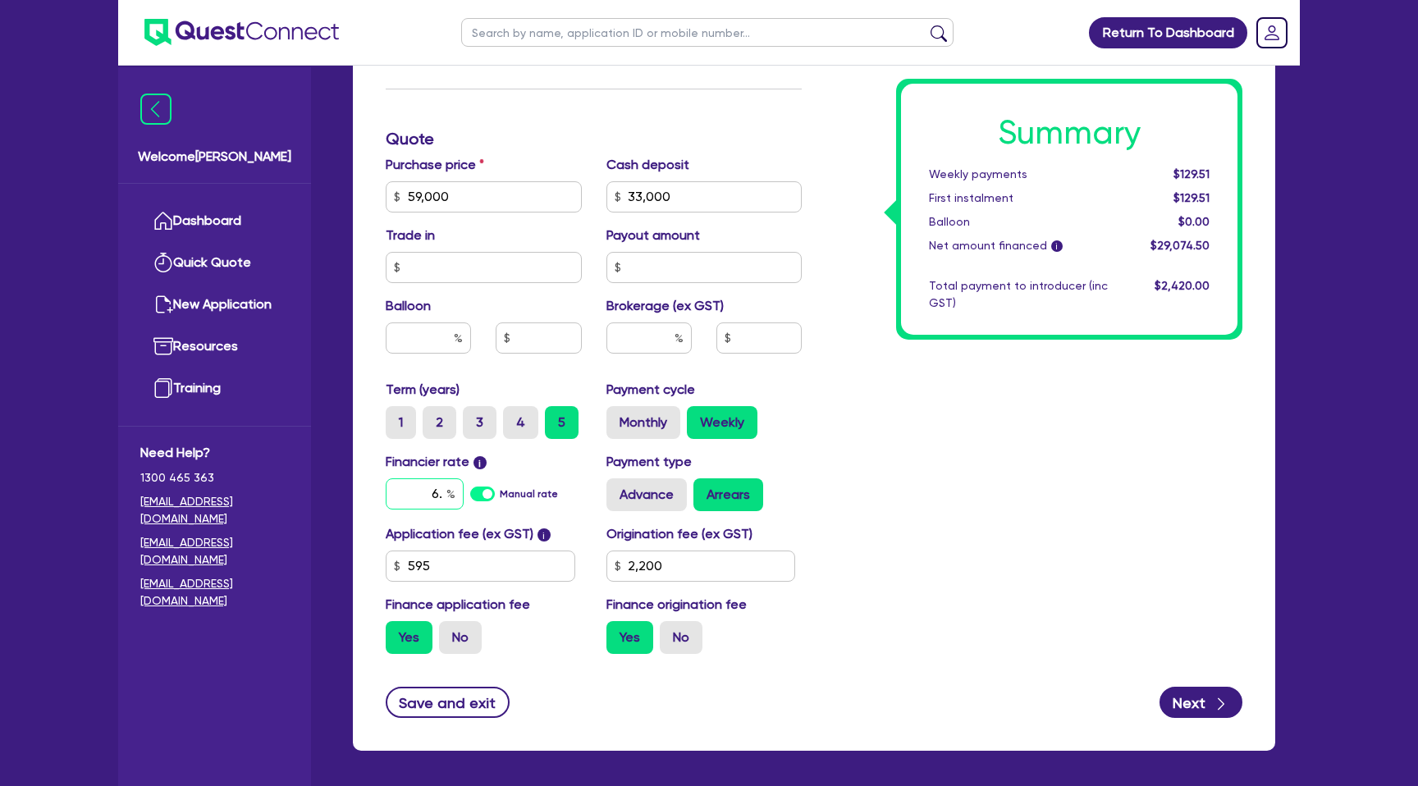
type input "2,200"
type input "6.79"
type input "59,000"
type input "33,000"
type input "2,200"
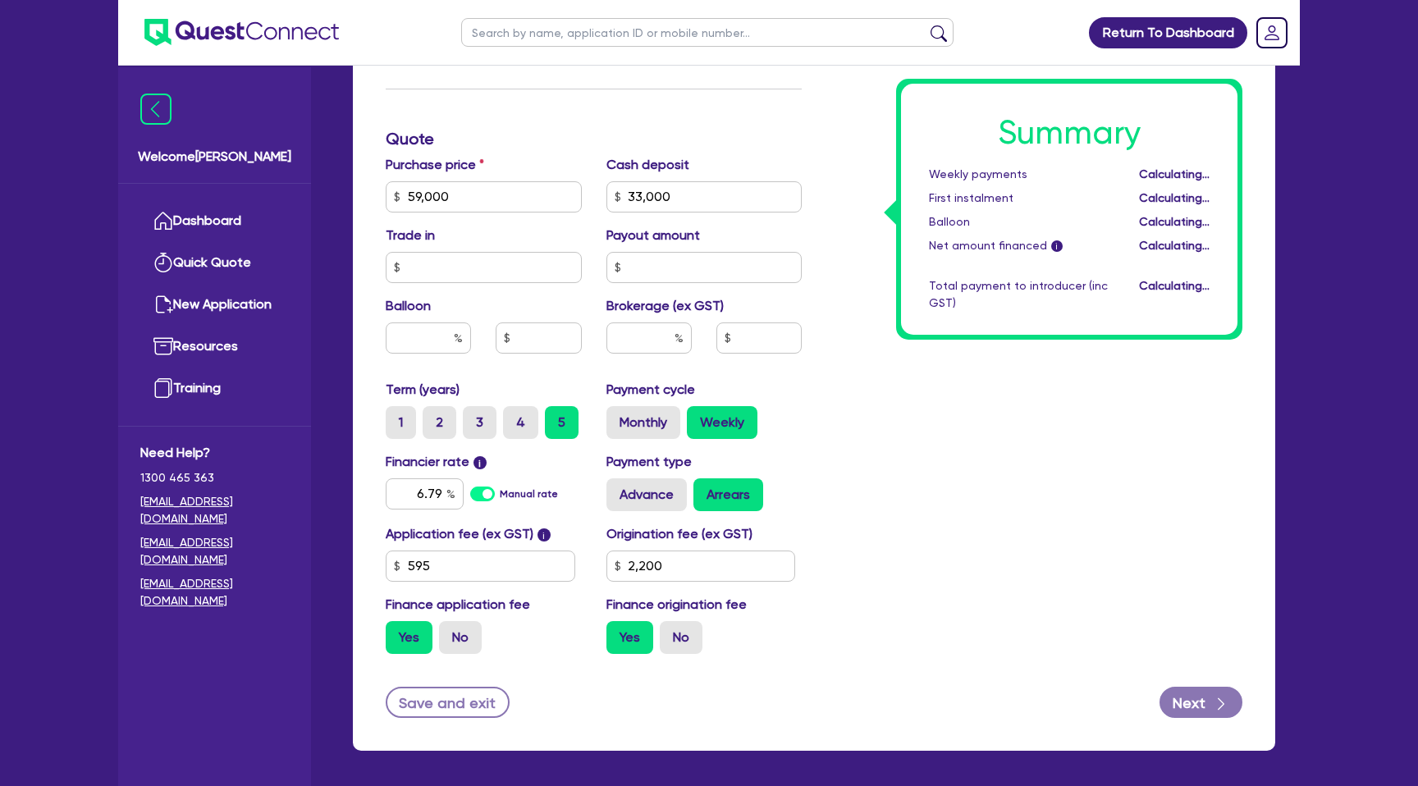
type input "59,000"
type input "33,000"
type input "2,200"
click at [934, 495] on div "Summary Weekly payments Calculating... First instalment Calculating... Balloon …" at bounding box center [1034, 187] width 441 height 959
drag, startPoint x: 406, startPoint y: 196, endPoint x: 455, endPoint y: 197, distance: 49.2
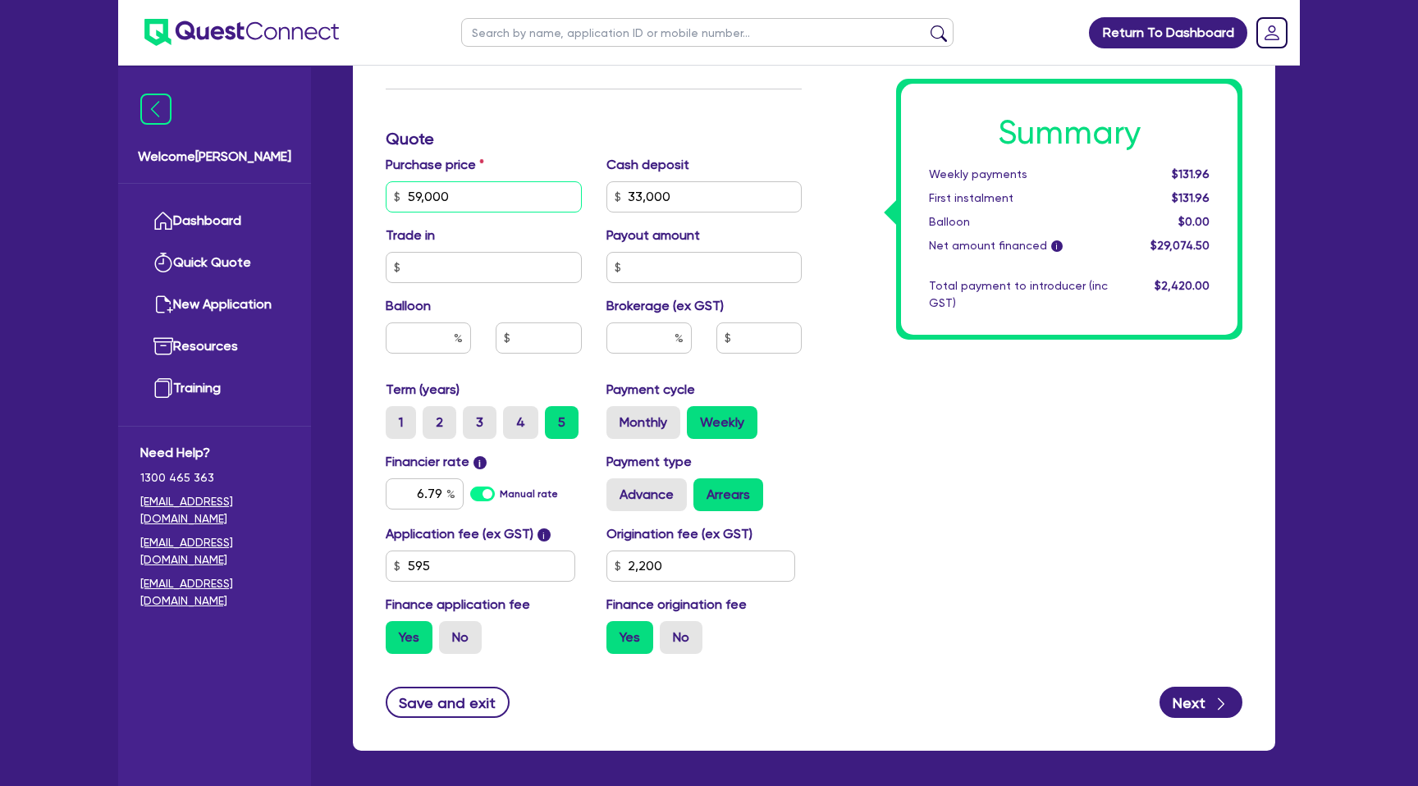
click at [455, 197] on input "59,000" at bounding box center [484, 196] width 196 height 31
drag, startPoint x: 626, startPoint y: 190, endPoint x: 722, endPoint y: 191, distance: 96.0
click at [724, 192] on input "33,000" at bounding box center [704, 196] width 196 height 31
click at [933, 308] on div "Total payment to introducer (inc GST)" at bounding box center [1019, 294] width 204 height 34
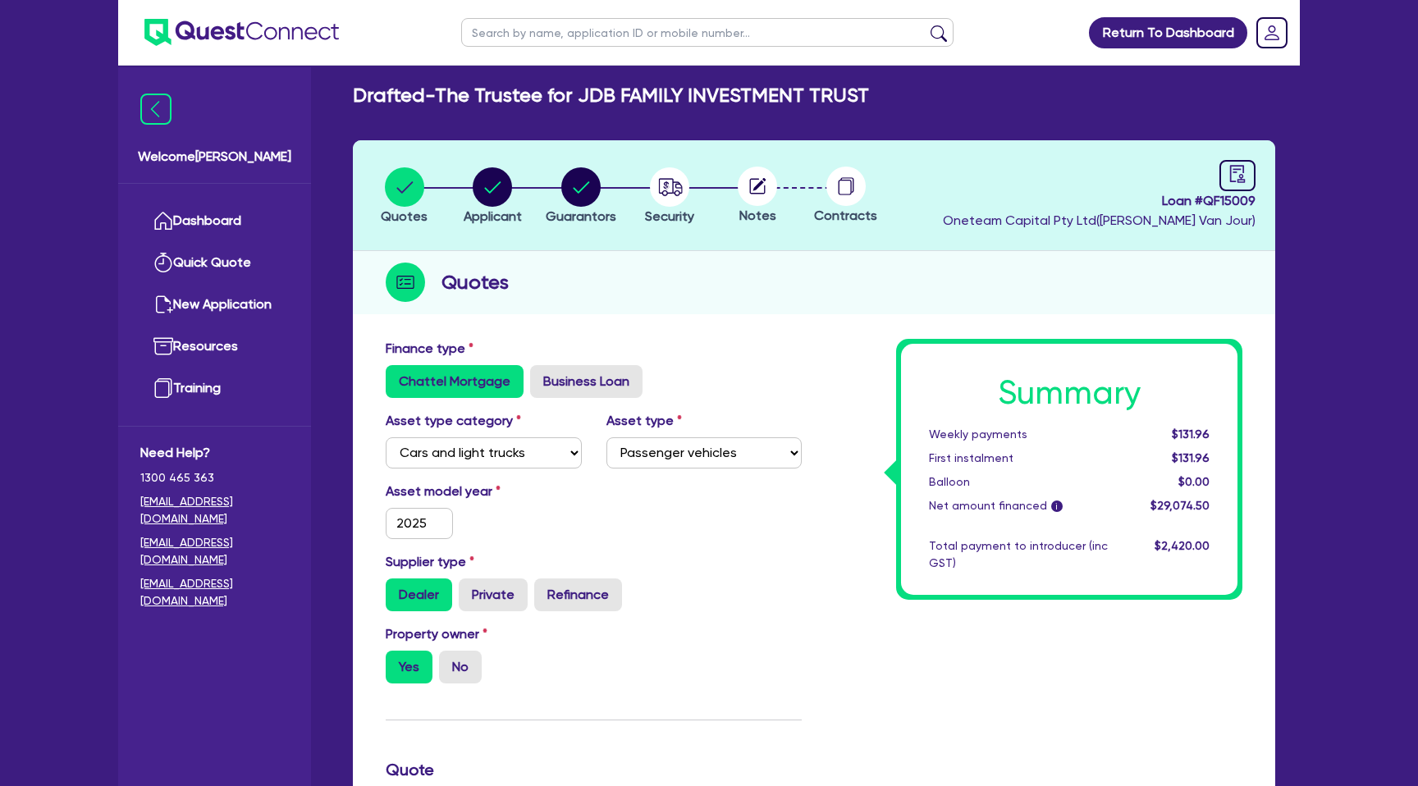
scroll to position [0, 0]
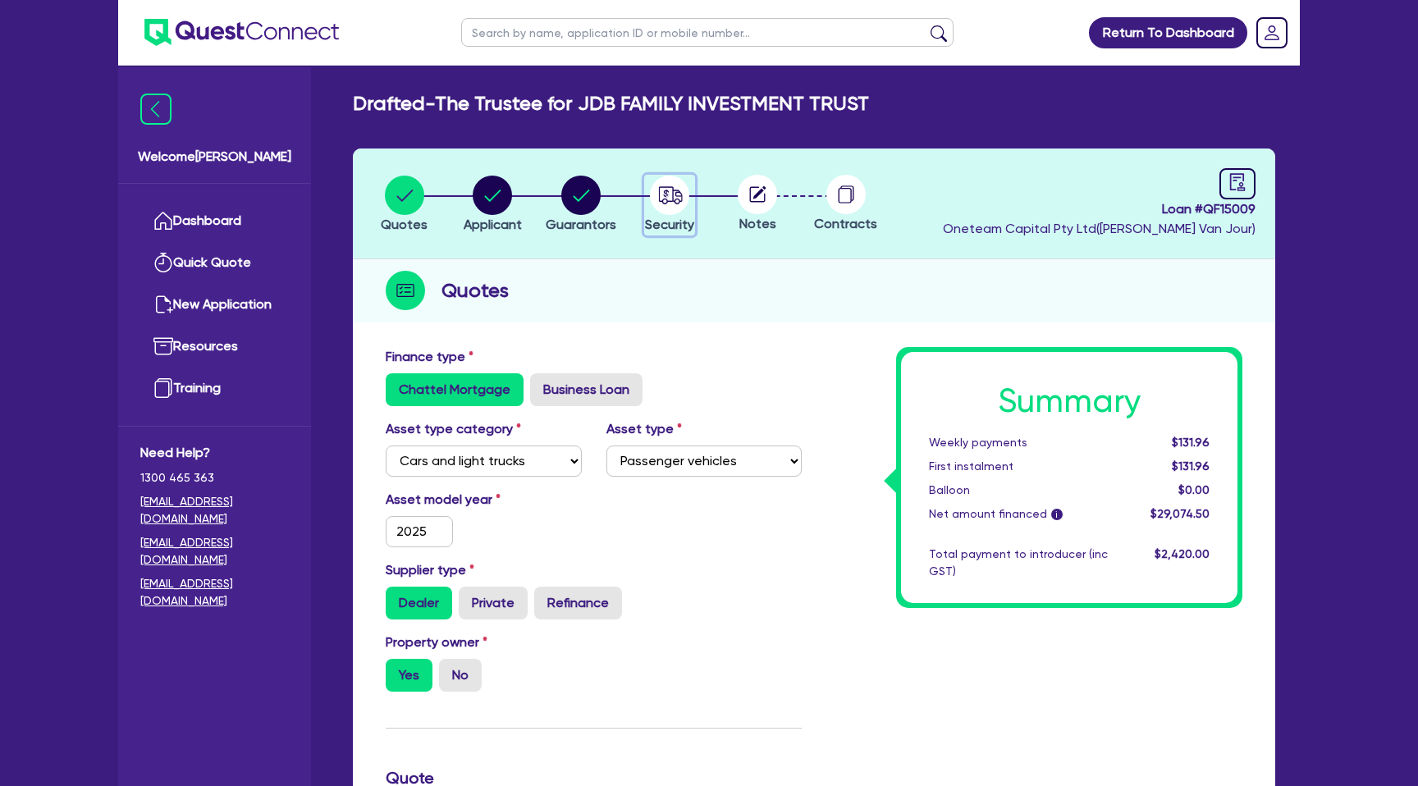
click at [666, 200] on icon "button" at bounding box center [670, 194] width 24 height 17
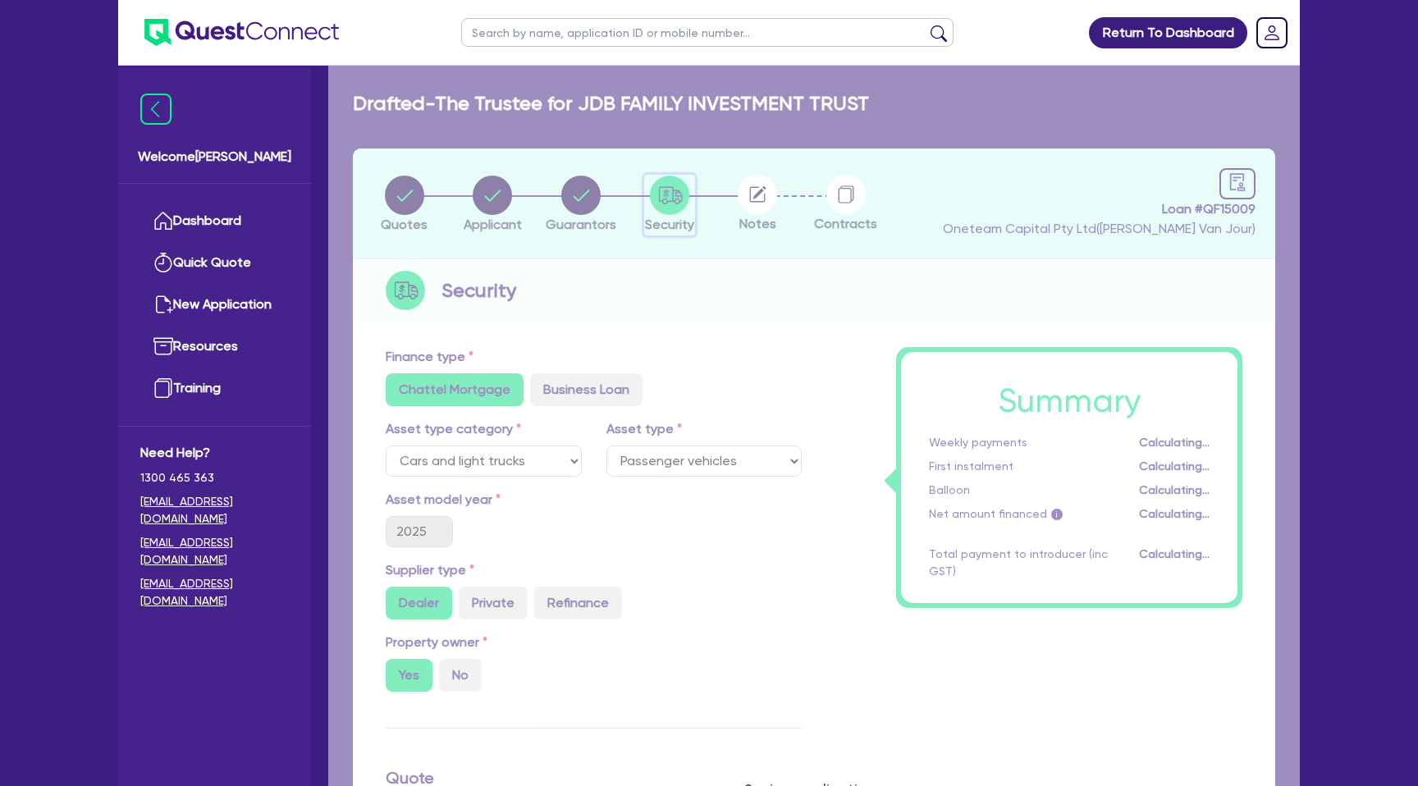
select select "CARS_AND_LIGHT_TRUCKS"
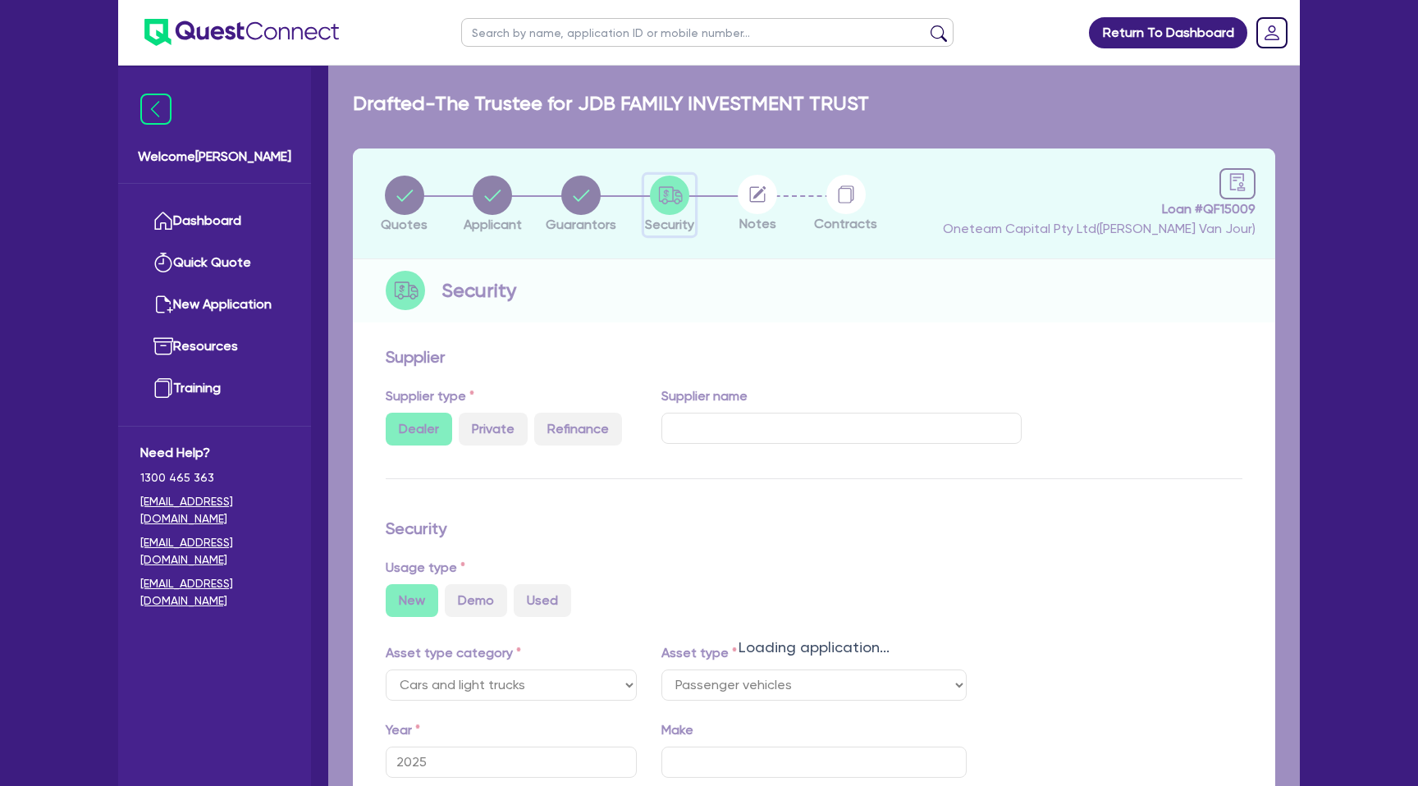
select select "PASSENGER_VEHICLES"
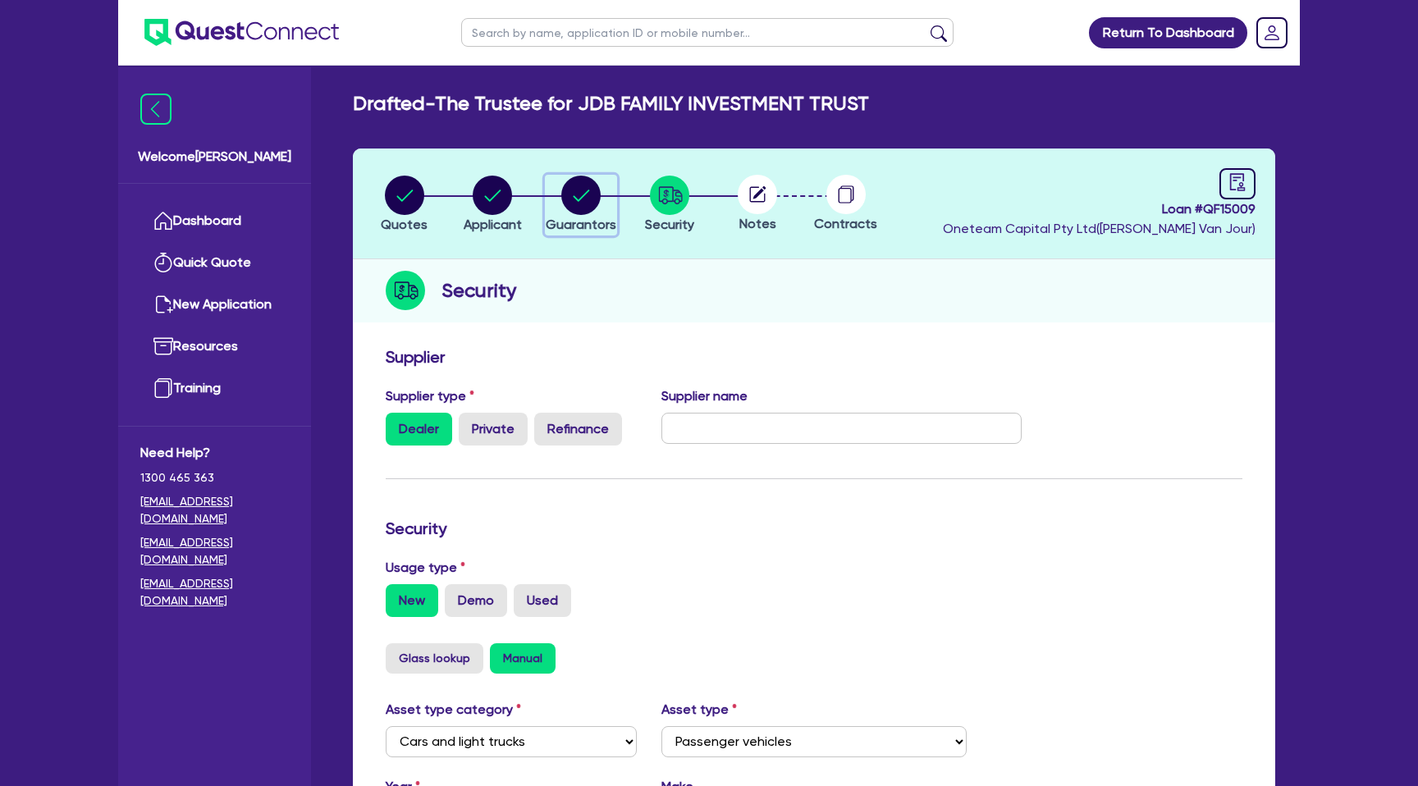
click at [589, 195] on circle "button" at bounding box center [580, 195] width 39 height 39
select select "MR"
select select "QLD"
select select "MARRIED"
select select "PROPERTY"
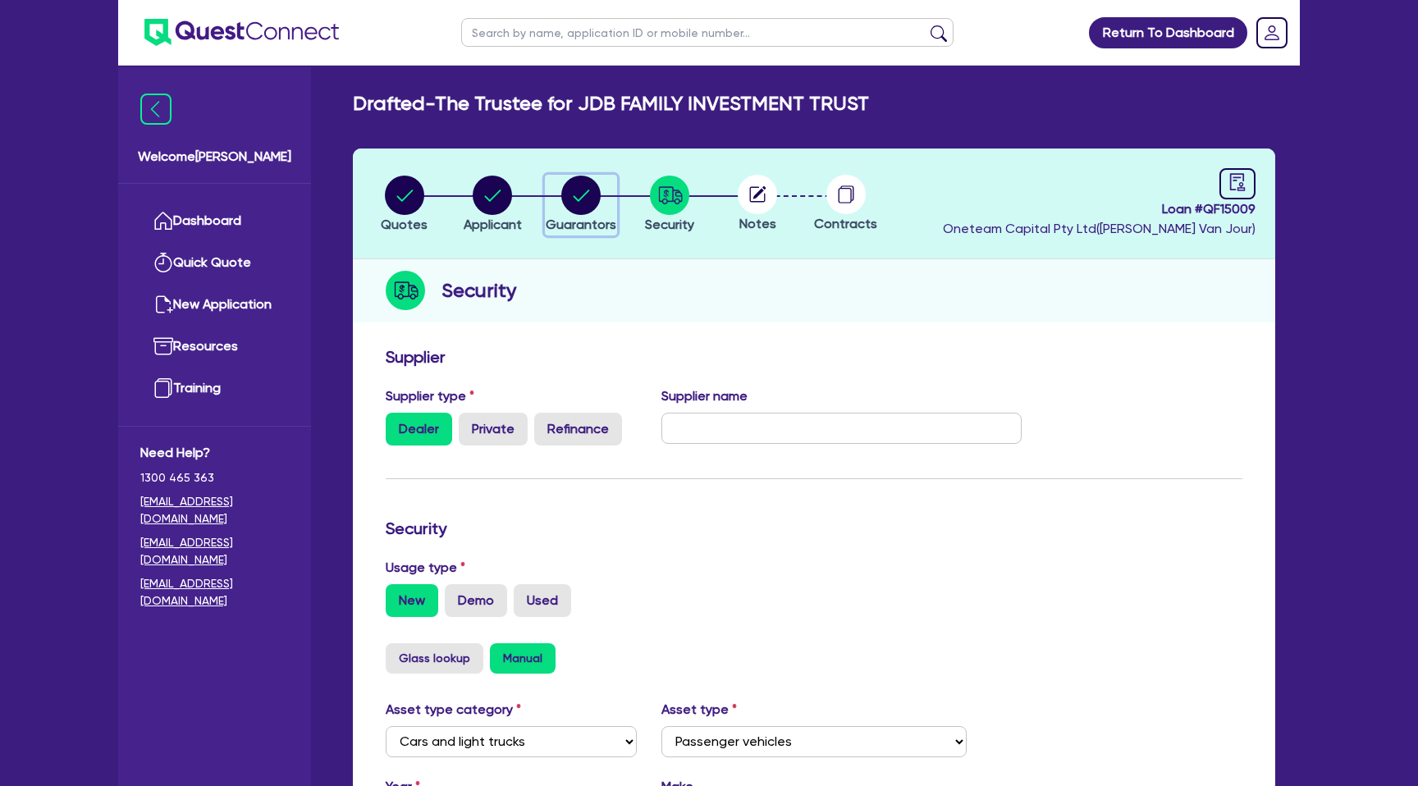
select select "CASH"
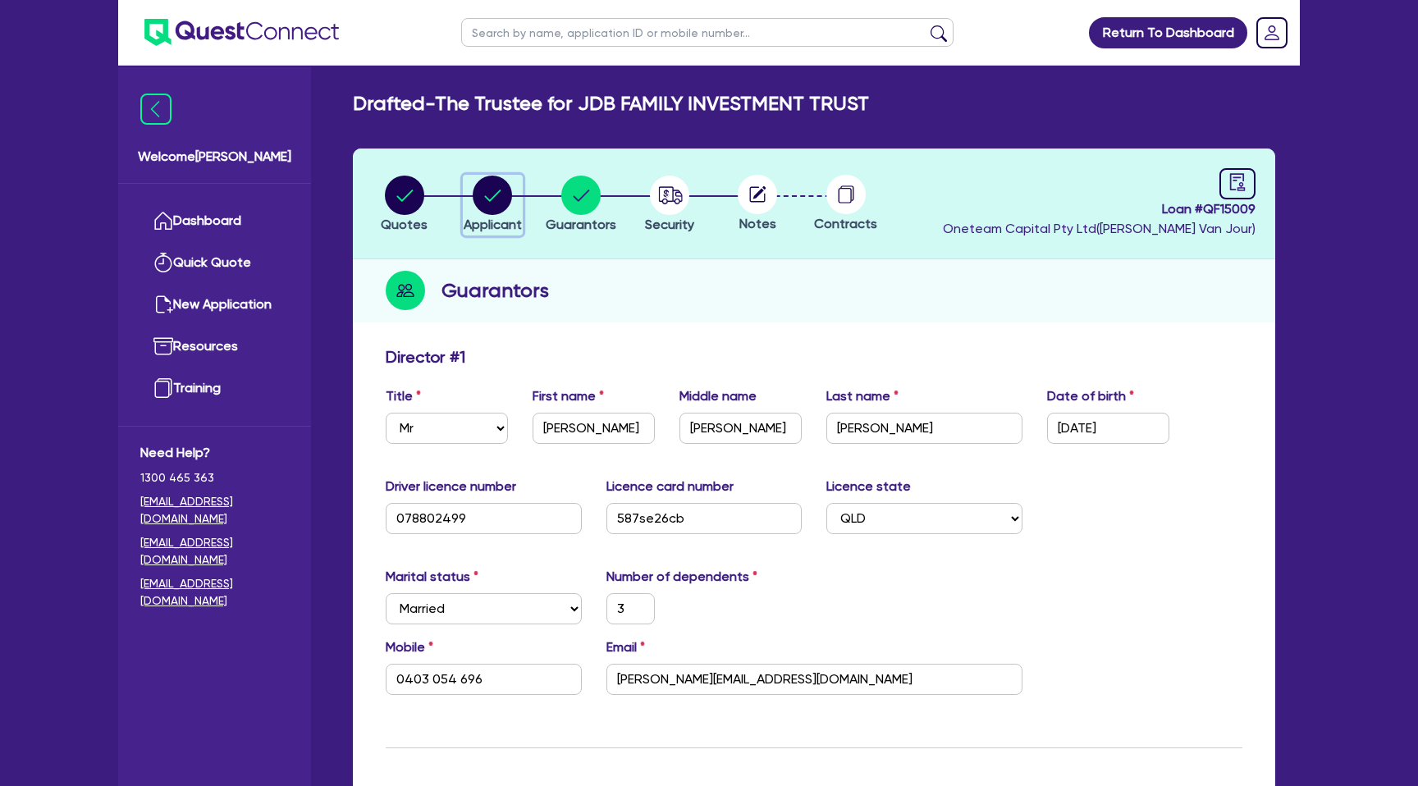
click at [489, 193] on circle "button" at bounding box center [492, 195] width 39 height 39
select select "TRUST"
select select "COMPANY"
select select "BUILDING_CONSTRUCTION"
select select "TRADES_SERVICES_BUSINESSES_GOVERNMENT"
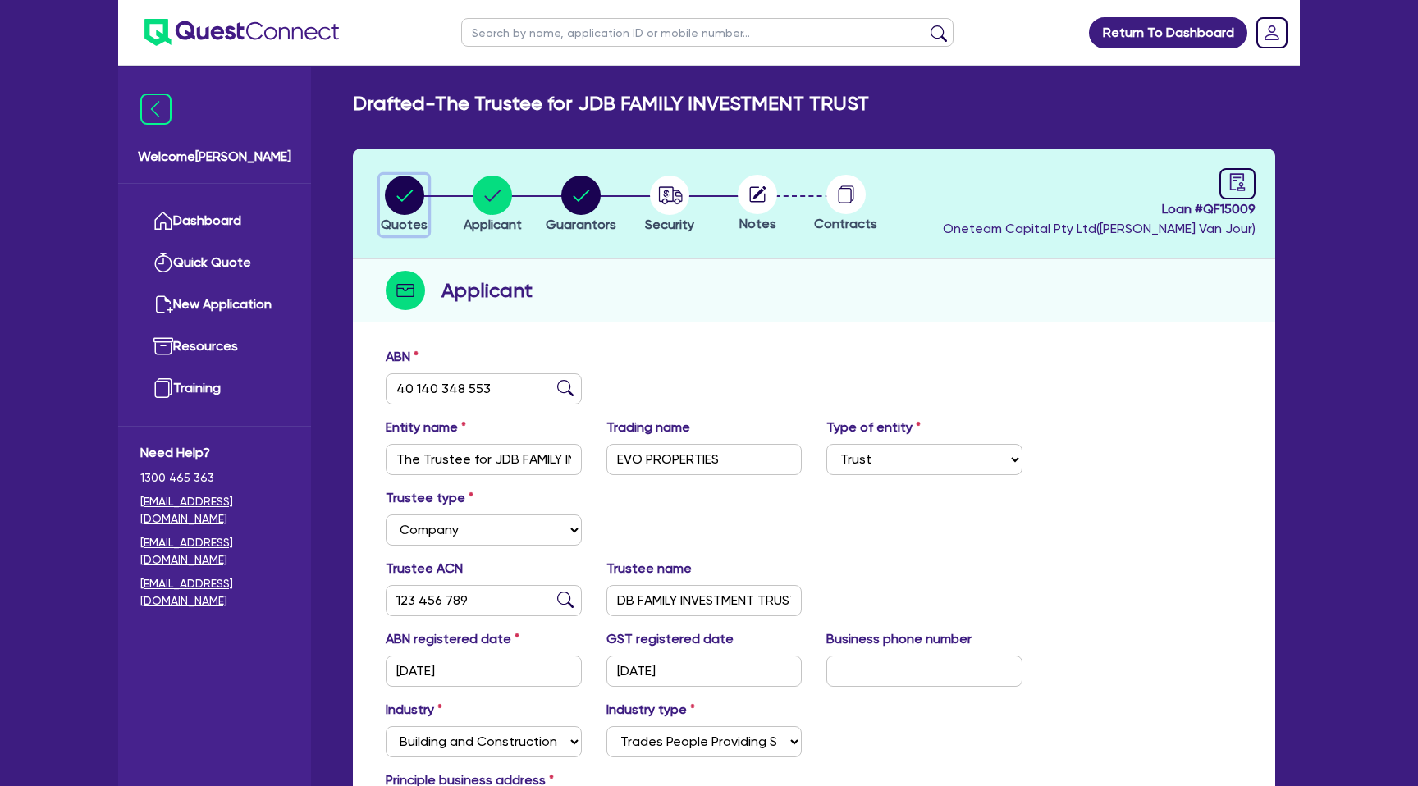
click at [382, 193] on div "button" at bounding box center [404, 195] width 47 height 39
select select "CARS_AND_LIGHT_TRUCKS"
select select "PASSENGER_VEHICLES"
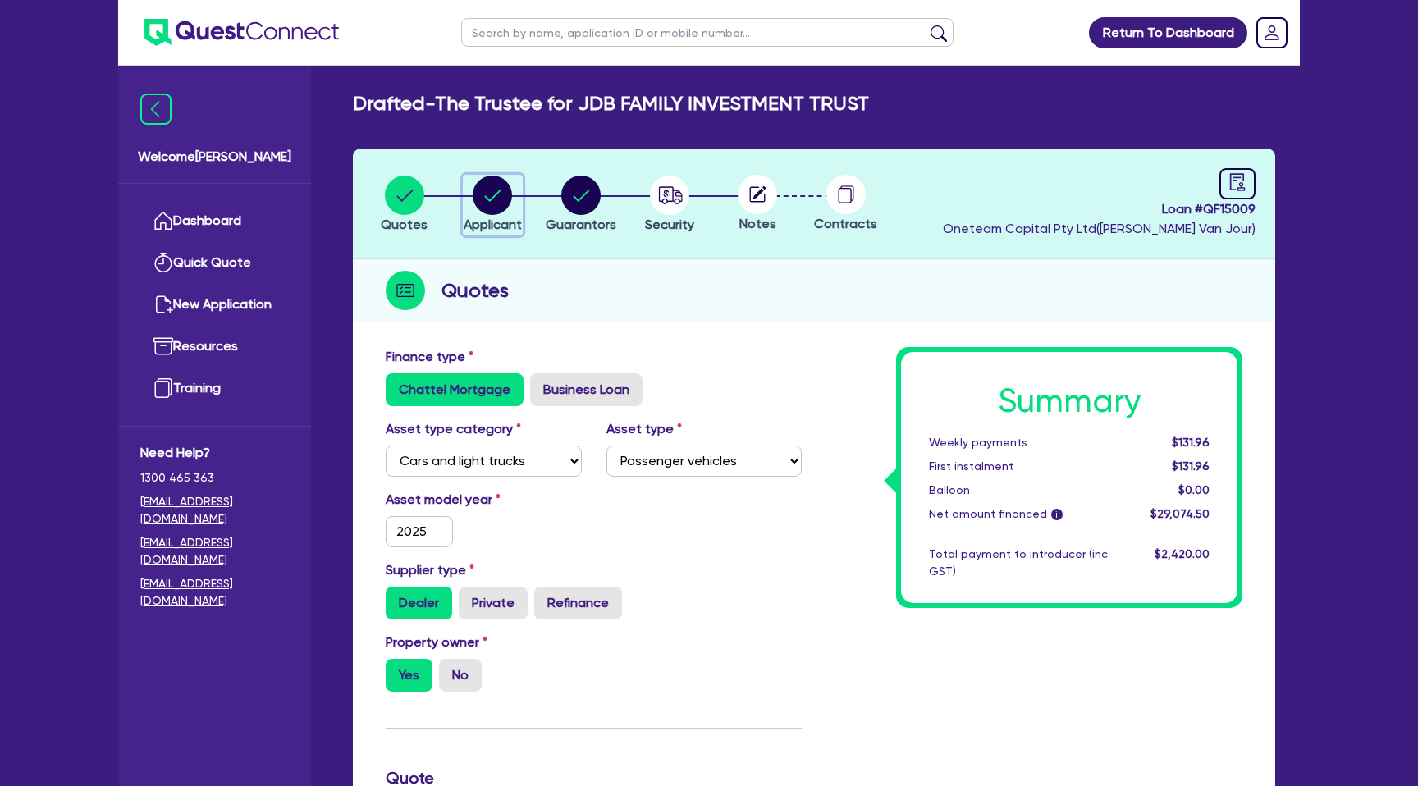
click at [503, 195] on circle "button" at bounding box center [492, 195] width 39 height 39
select select "TRUST"
select select "COMPANY"
select select "BUILDING_CONSTRUCTION"
select select "TRADES_SERVICES_BUSINESSES_GOVERNMENT"
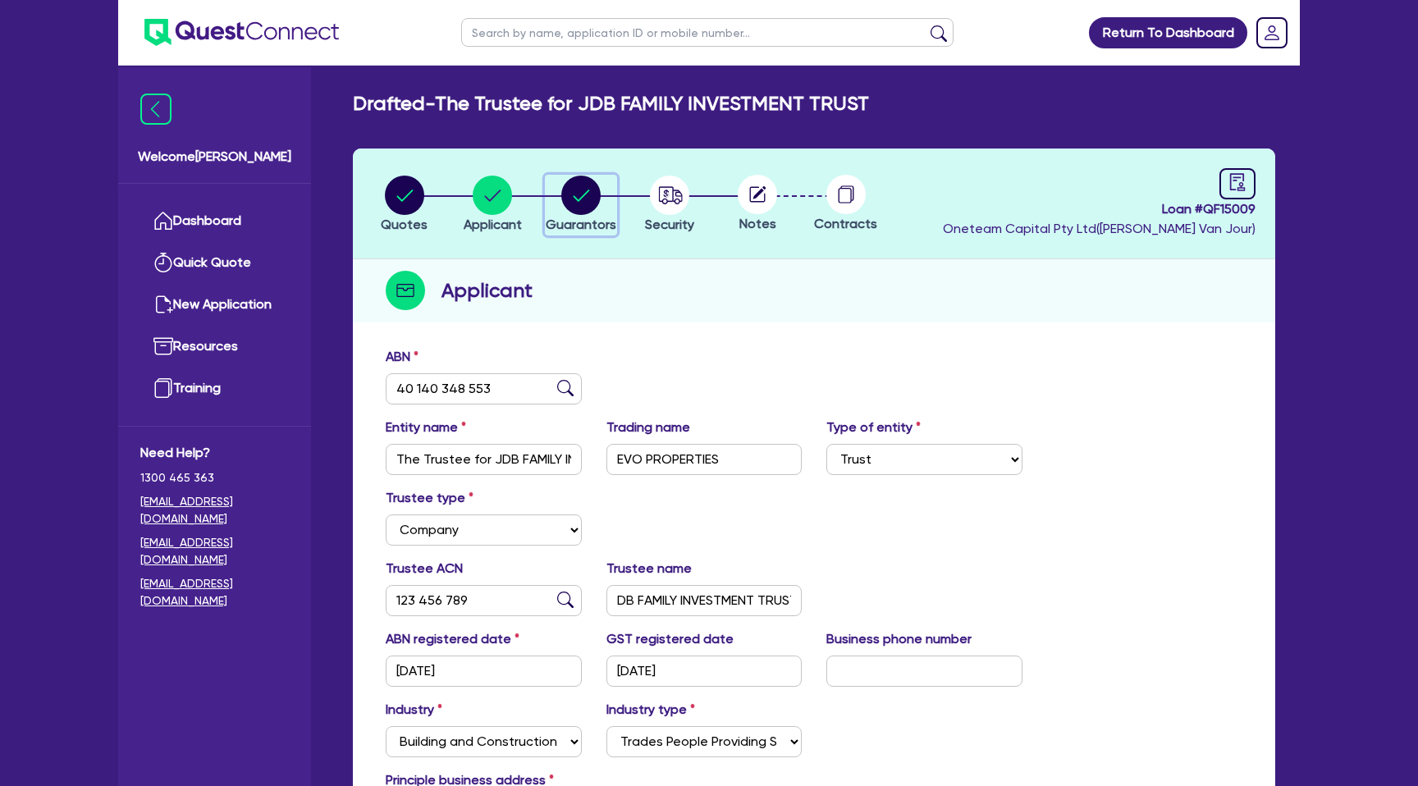
click at [598, 192] on circle "button" at bounding box center [580, 195] width 39 height 39
select select "MR"
select select "QLD"
select select "MARRIED"
select select "PROPERTY"
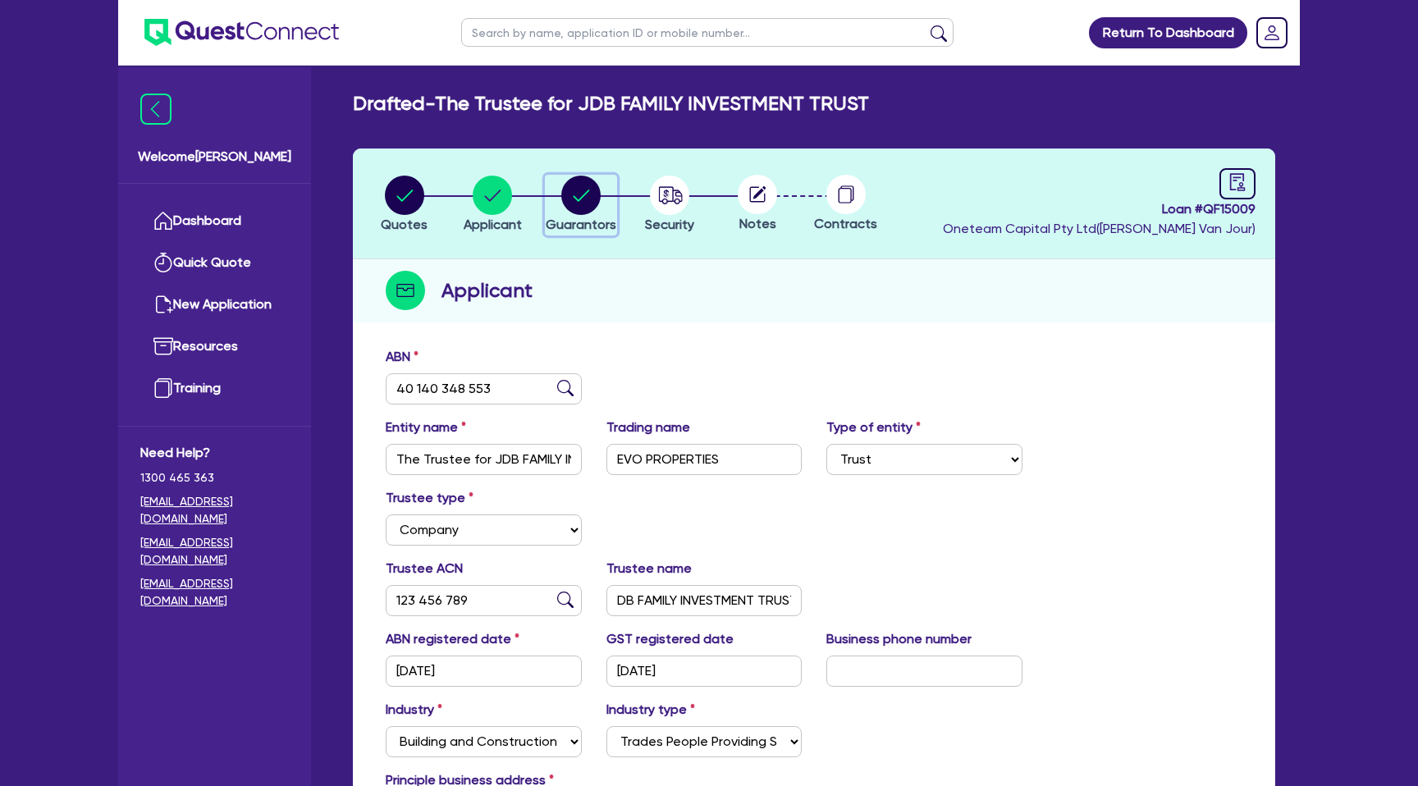
select select "CASH"
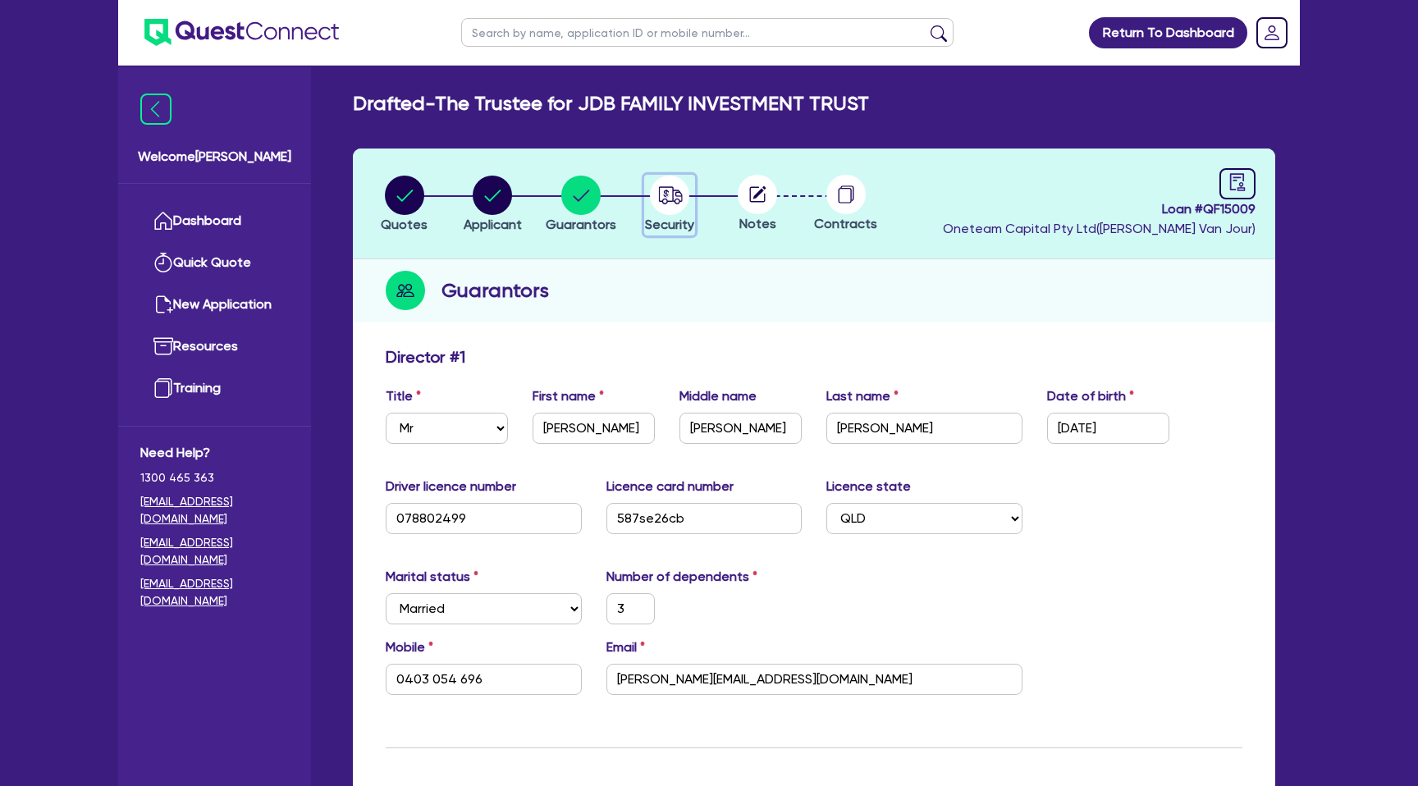
click at [674, 194] on circle "button" at bounding box center [669, 195] width 39 height 39
select select "CARS_AND_LIGHT_TRUCKS"
select select "PASSENGER_VEHICLES"
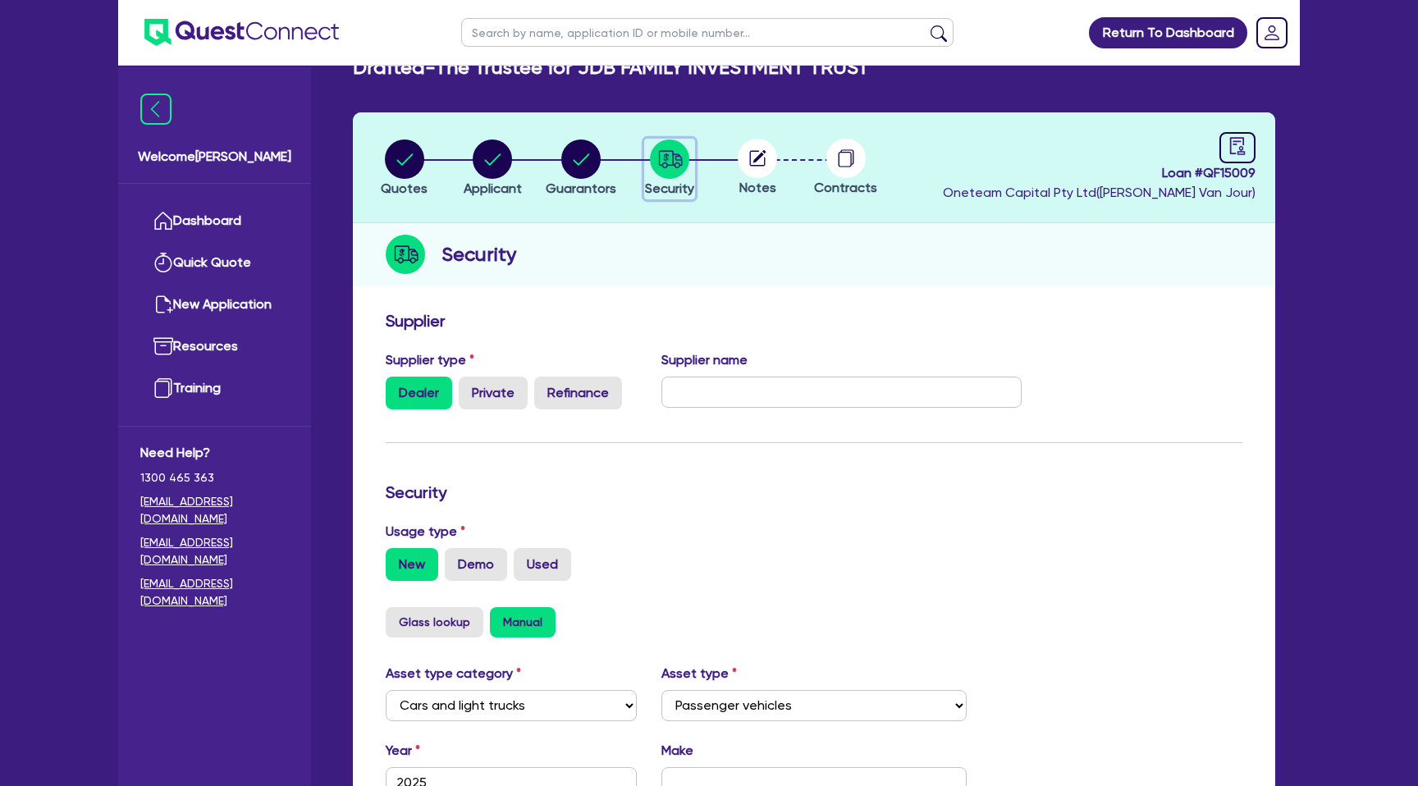
scroll to position [39, 0]
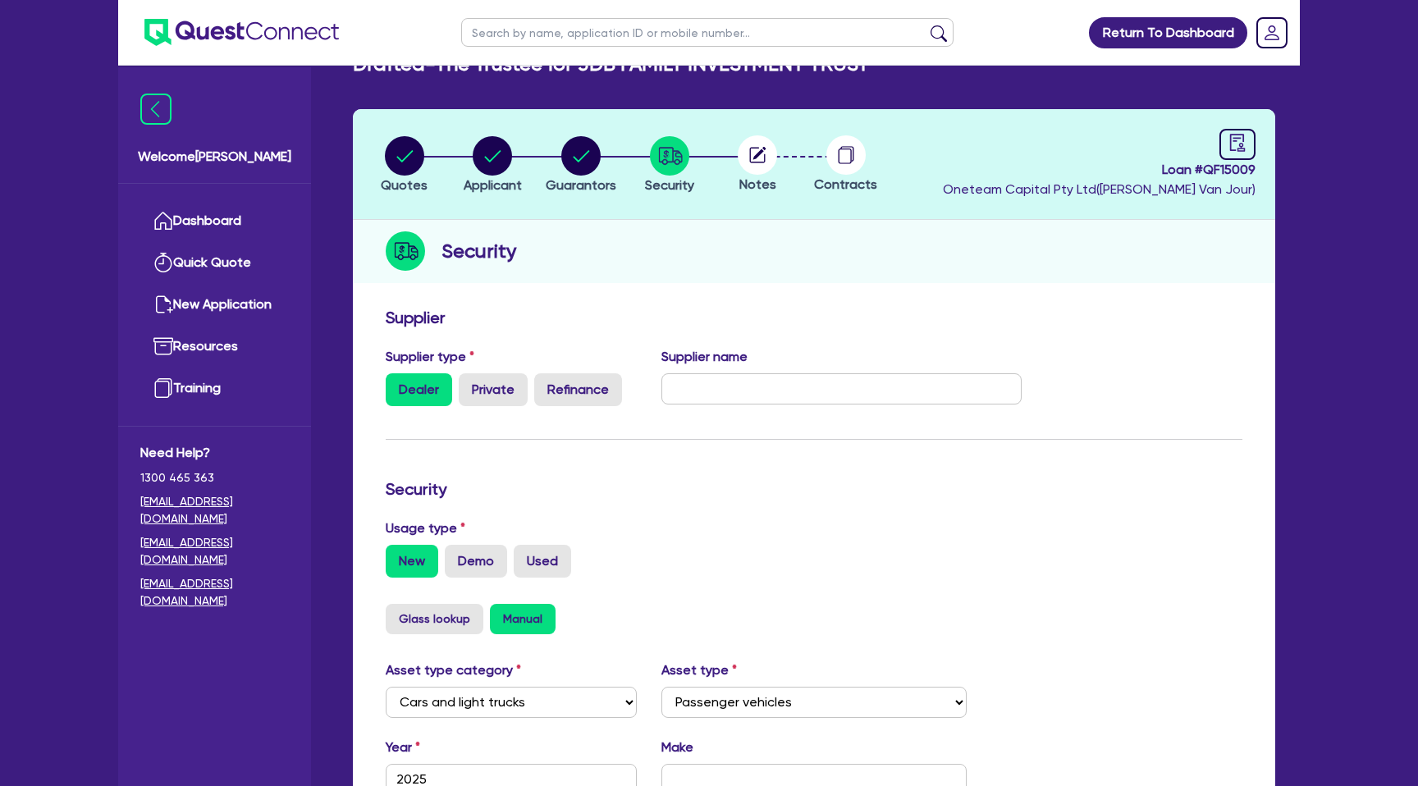
click at [761, 158] on circle at bounding box center [757, 154] width 39 height 39
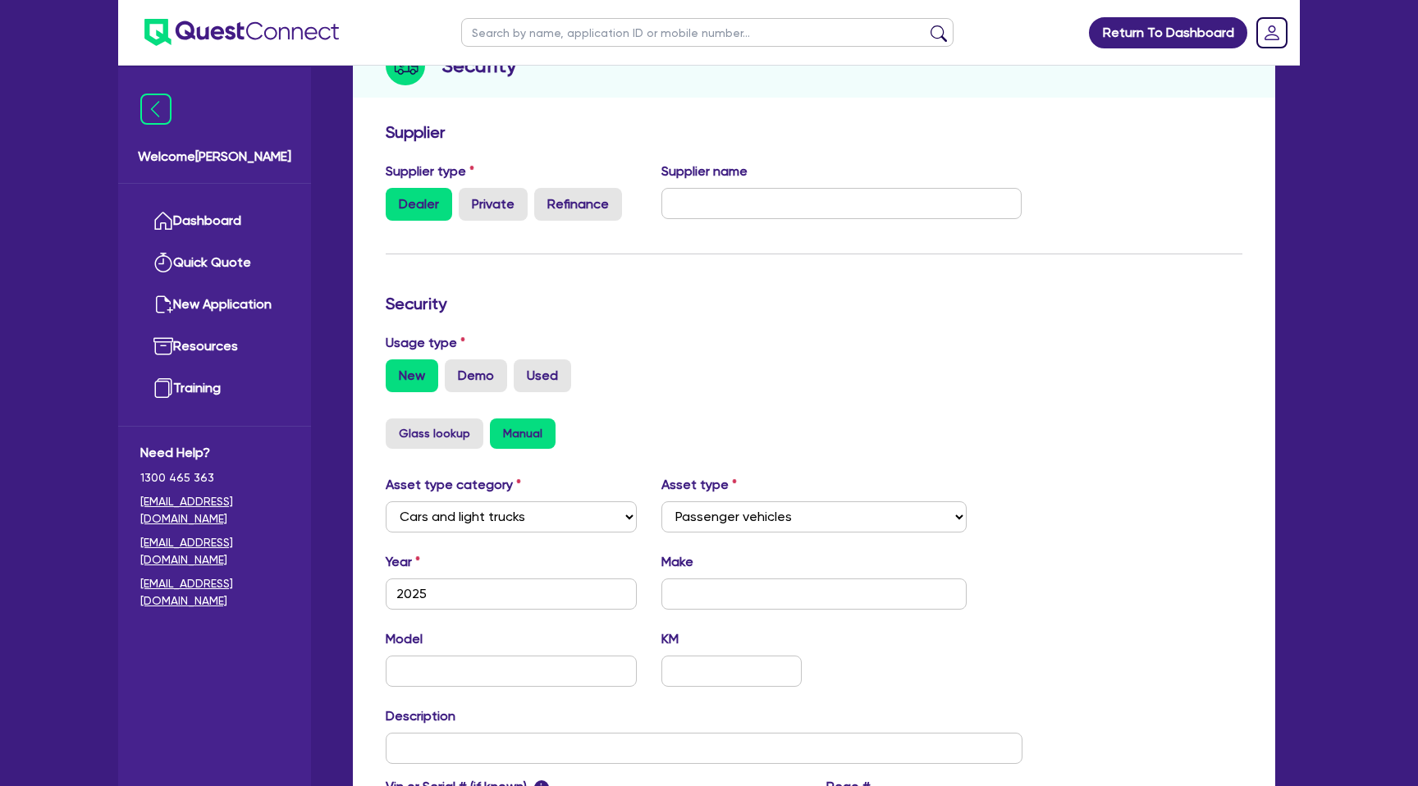
scroll to position [0, 0]
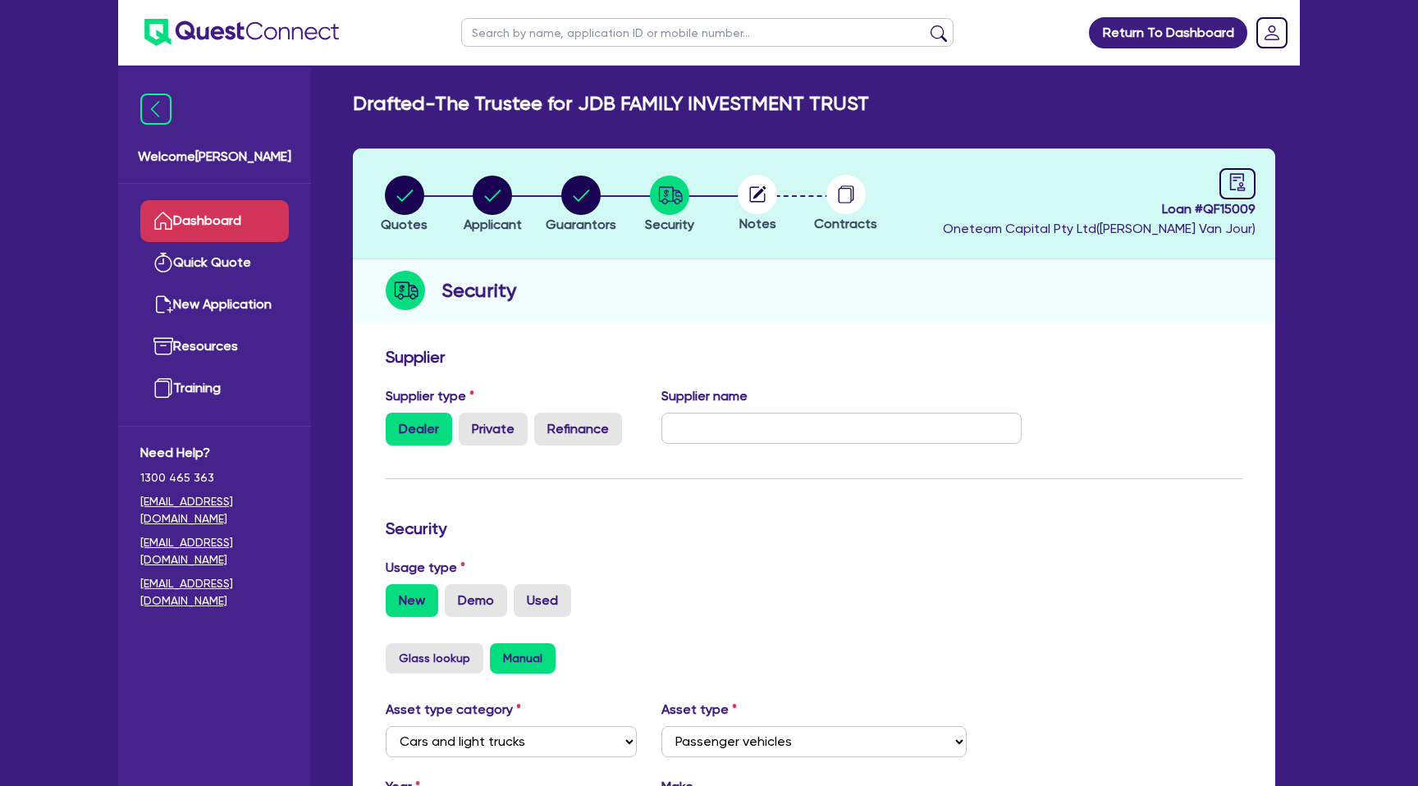
click at [224, 218] on link "Dashboard" at bounding box center [214, 221] width 149 height 42
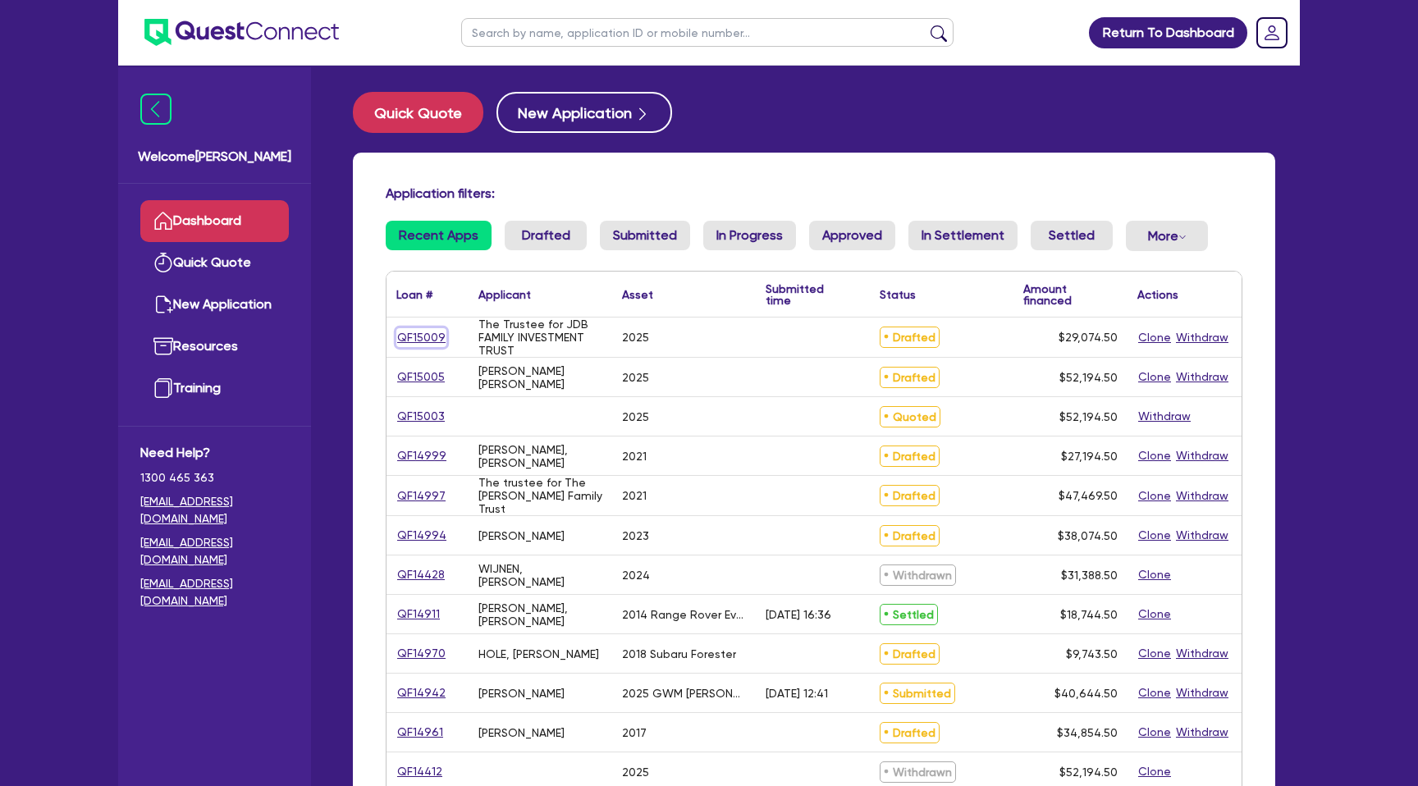
click at [430, 332] on link "QF15009" at bounding box center [421, 337] width 50 height 19
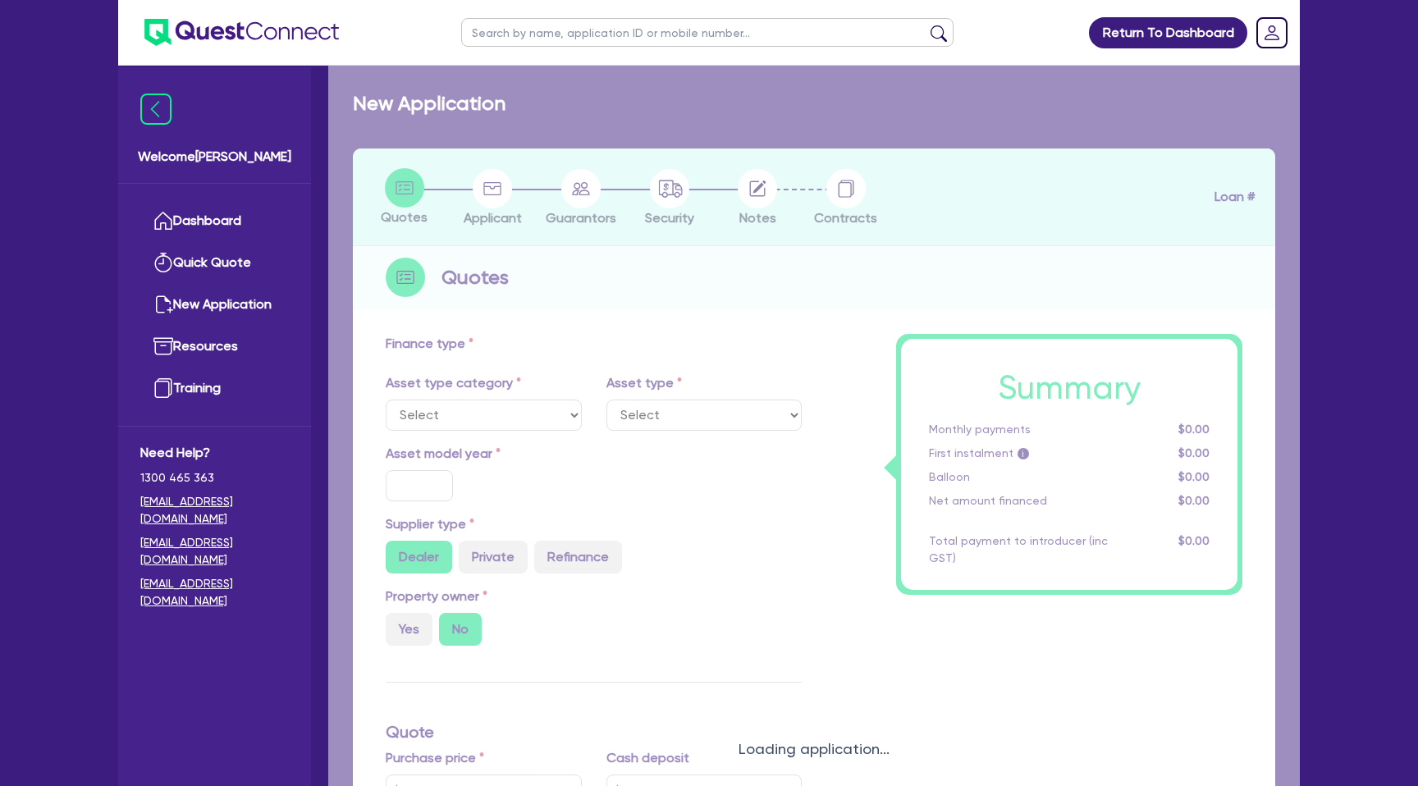
select select "CARS_AND_LIGHT_TRUCKS"
type input "2025"
radio input "true"
type input "59,000"
type input "33,000"
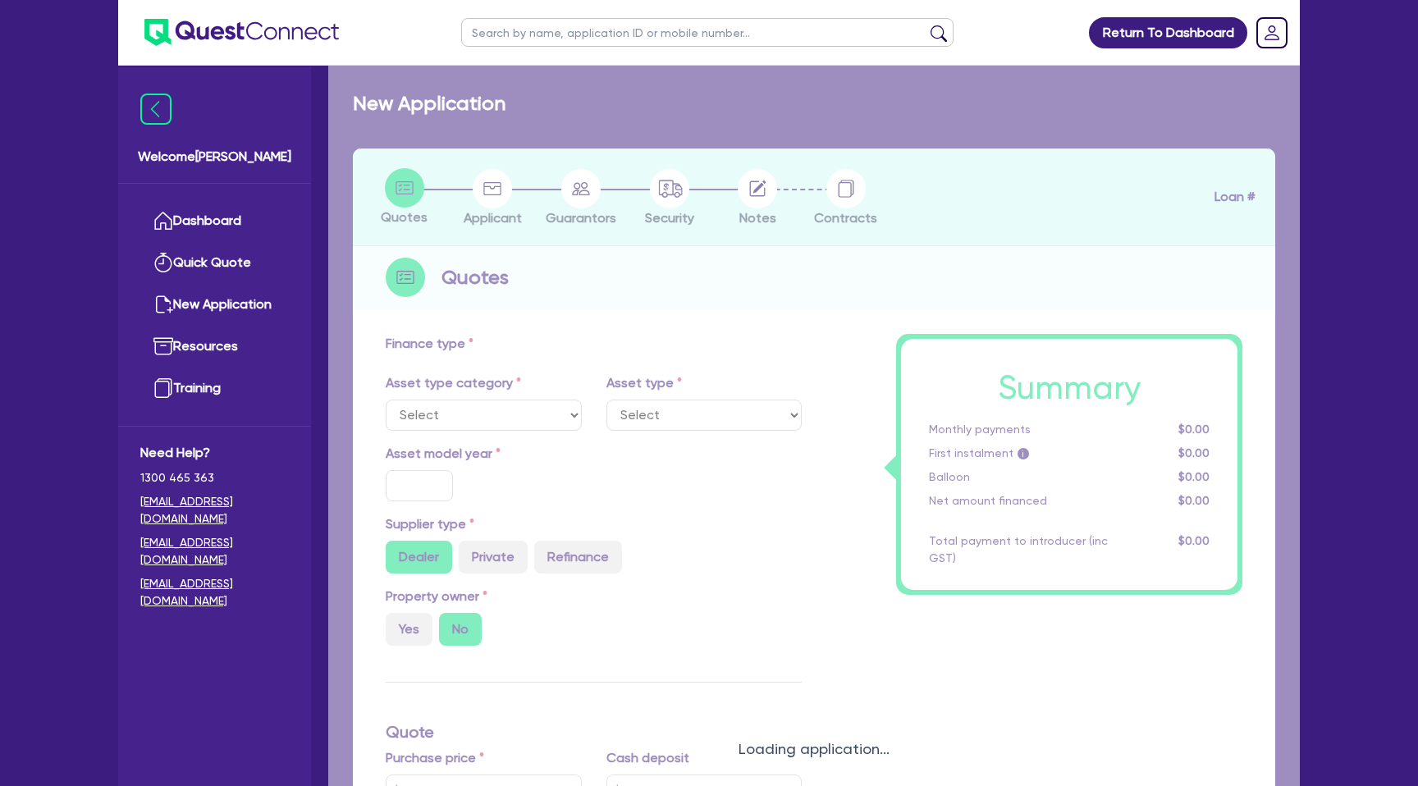
type input "6.79"
type input "2,200"
select select "PASSENGER_VEHICLES"
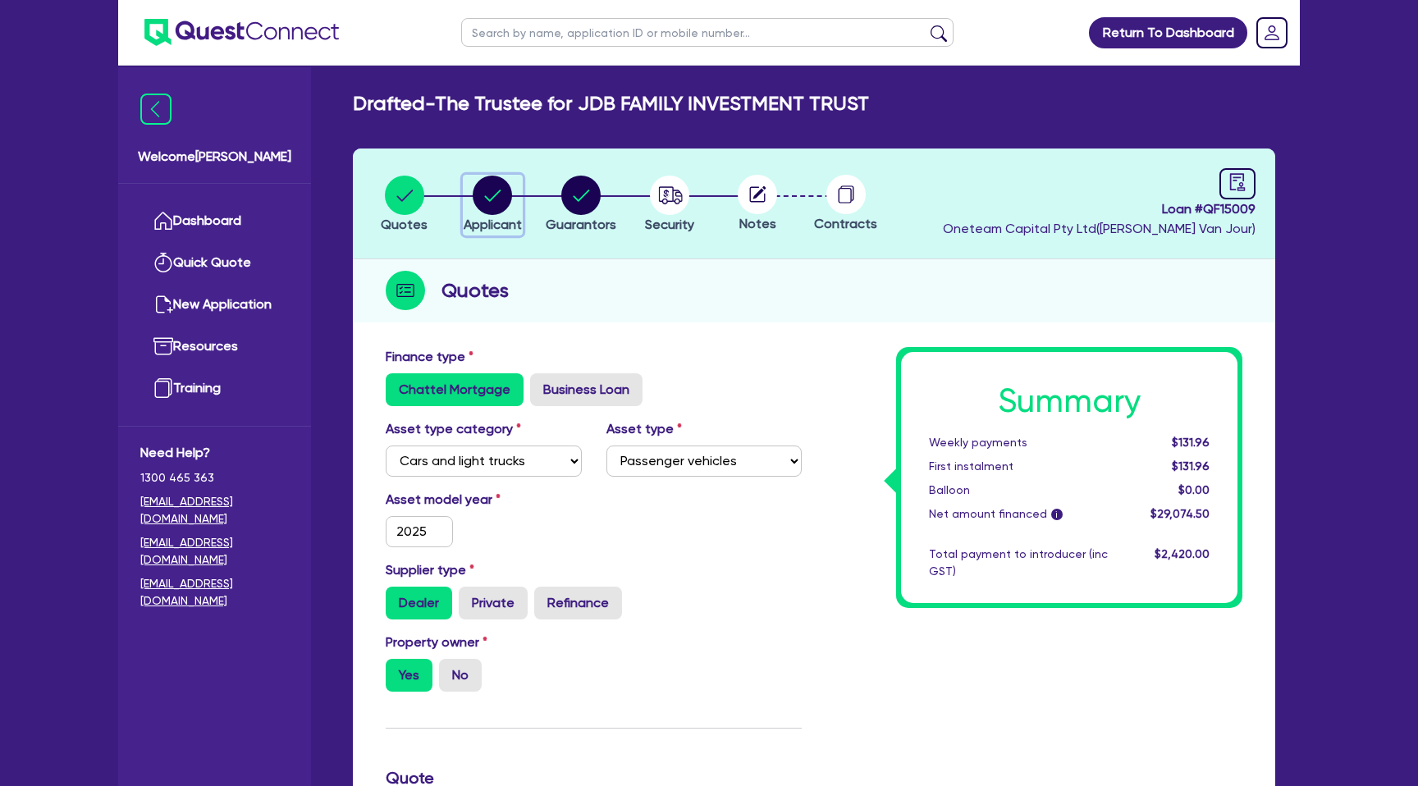
click at [493, 193] on circle "button" at bounding box center [492, 195] width 39 height 39
select select "TRUST"
select select "COMPANY"
select select "BUILDING_CONSTRUCTION"
select select "TRADES_SERVICES_BUSINESSES_GOVERNMENT"
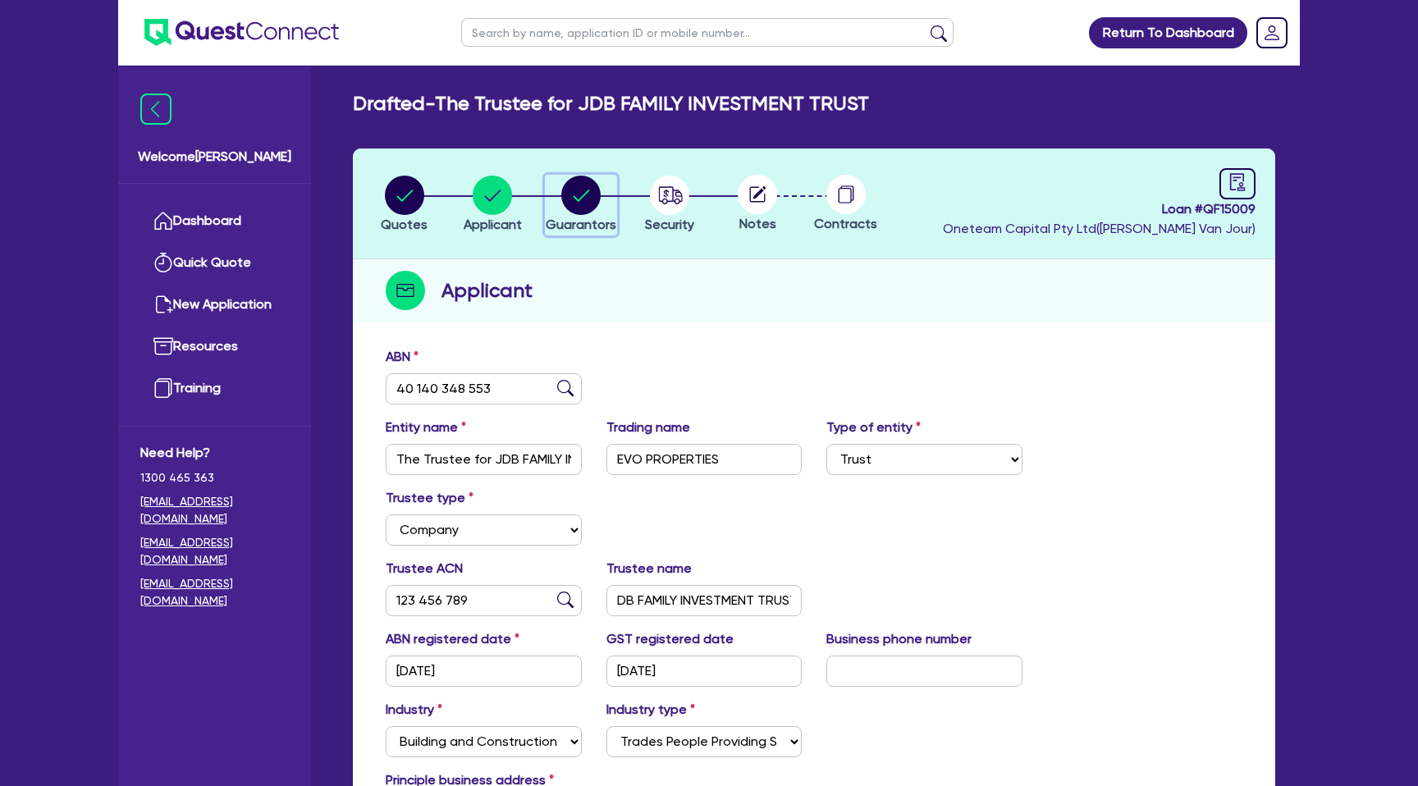
click at [588, 190] on icon "button" at bounding box center [581, 195] width 16 height 11
select select "MR"
select select "QLD"
select select "MARRIED"
select select "PROPERTY"
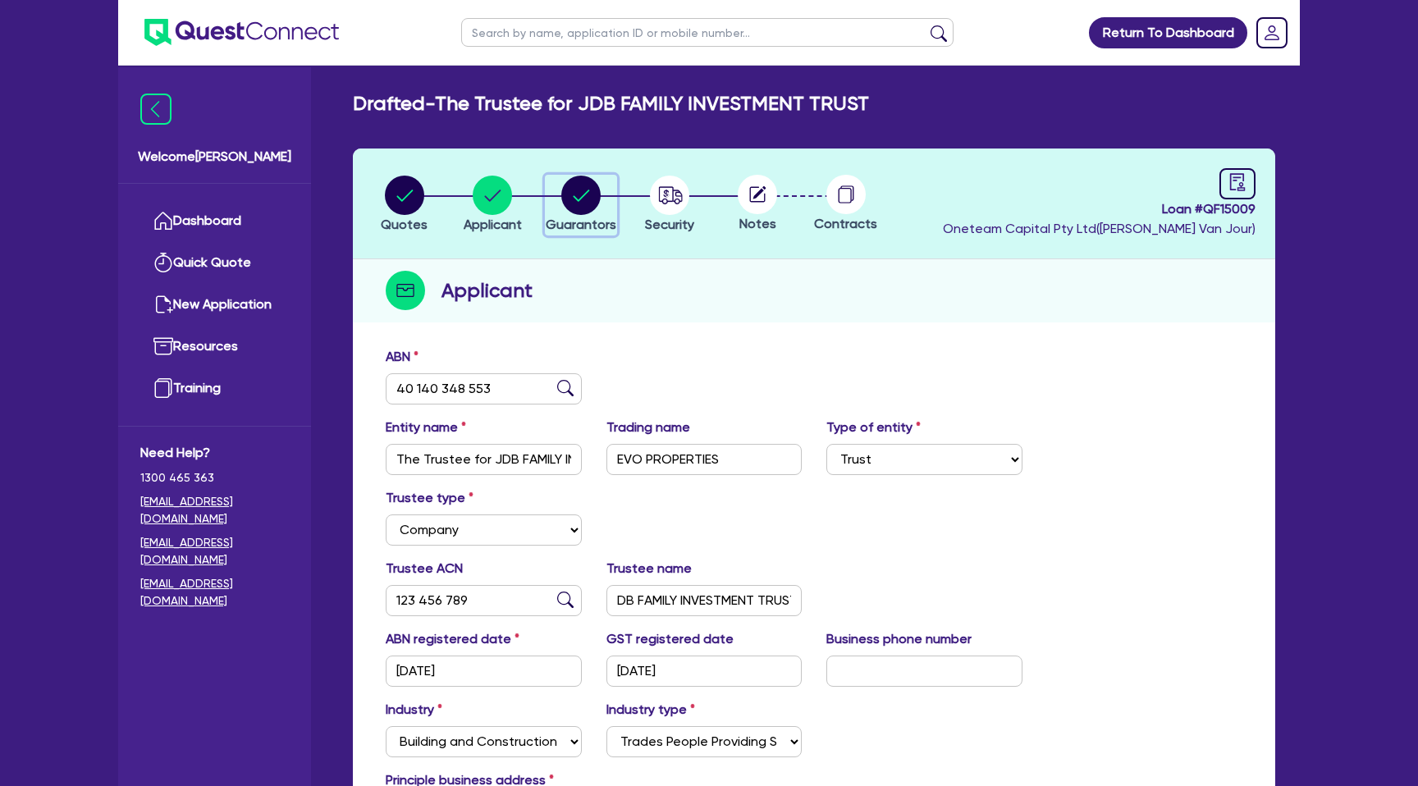
select select "CASH"
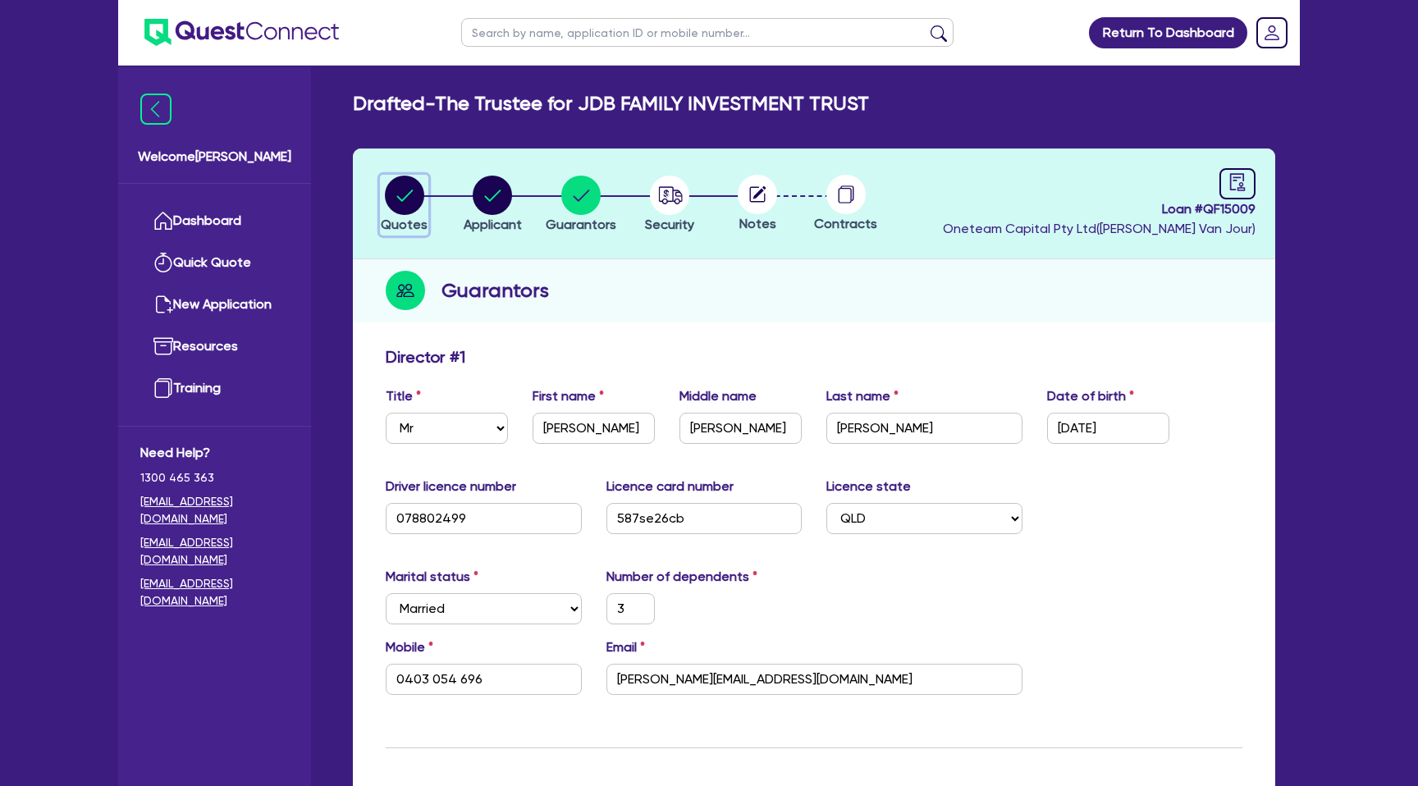
click at [400, 199] on icon "button" at bounding box center [404, 195] width 16 height 11
select select "CARS_AND_LIGHT_TRUCKS"
select select "PASSENGER_VEHICLES"
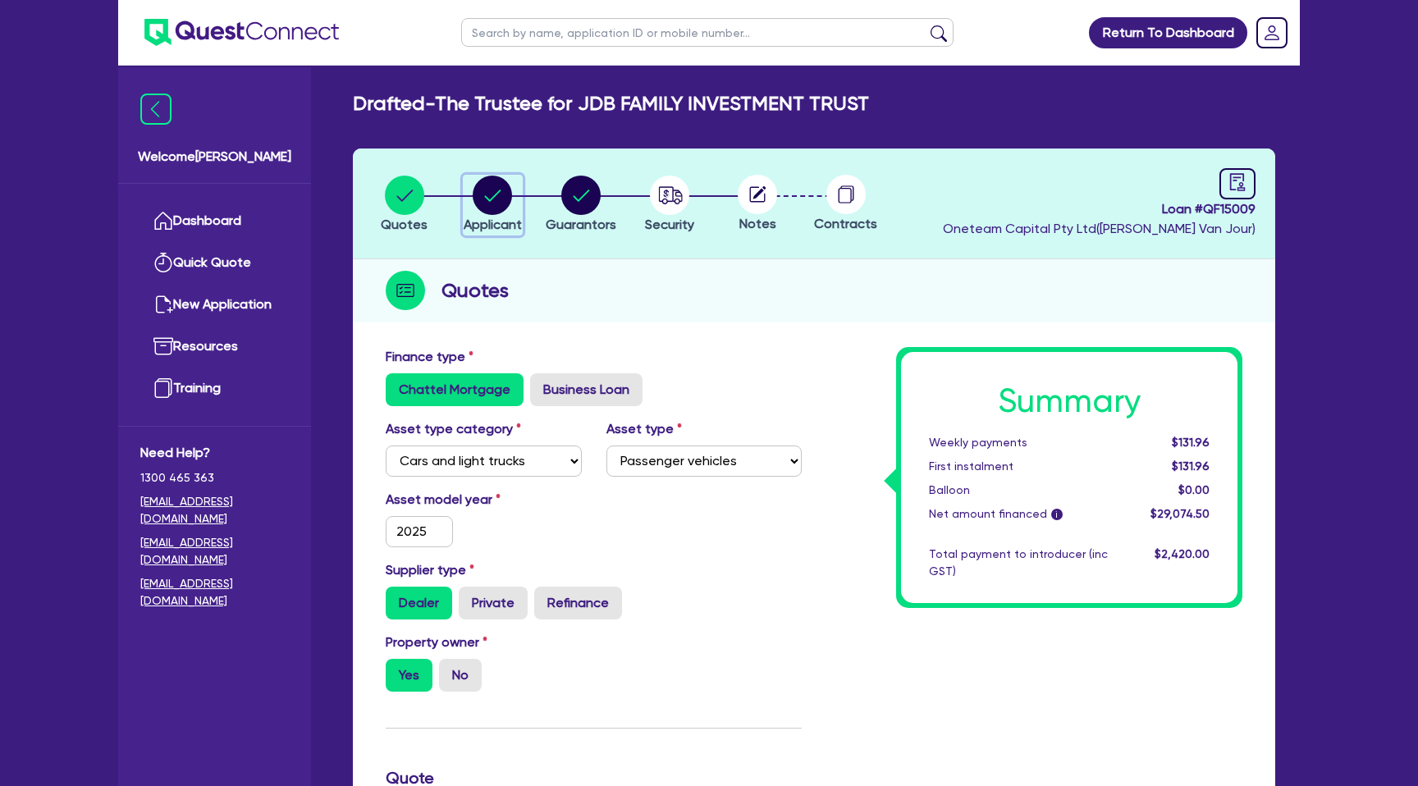
click at [497, 195] on circle "button" at bounding box center [492, 195] width 39 height 39
select select "TRUST"
select select "COMPANY"
select select "BUILDING_CONSTRUCTION"
select select "TRADES_SERVICES_BUSINESSES_GOVERNMENT"
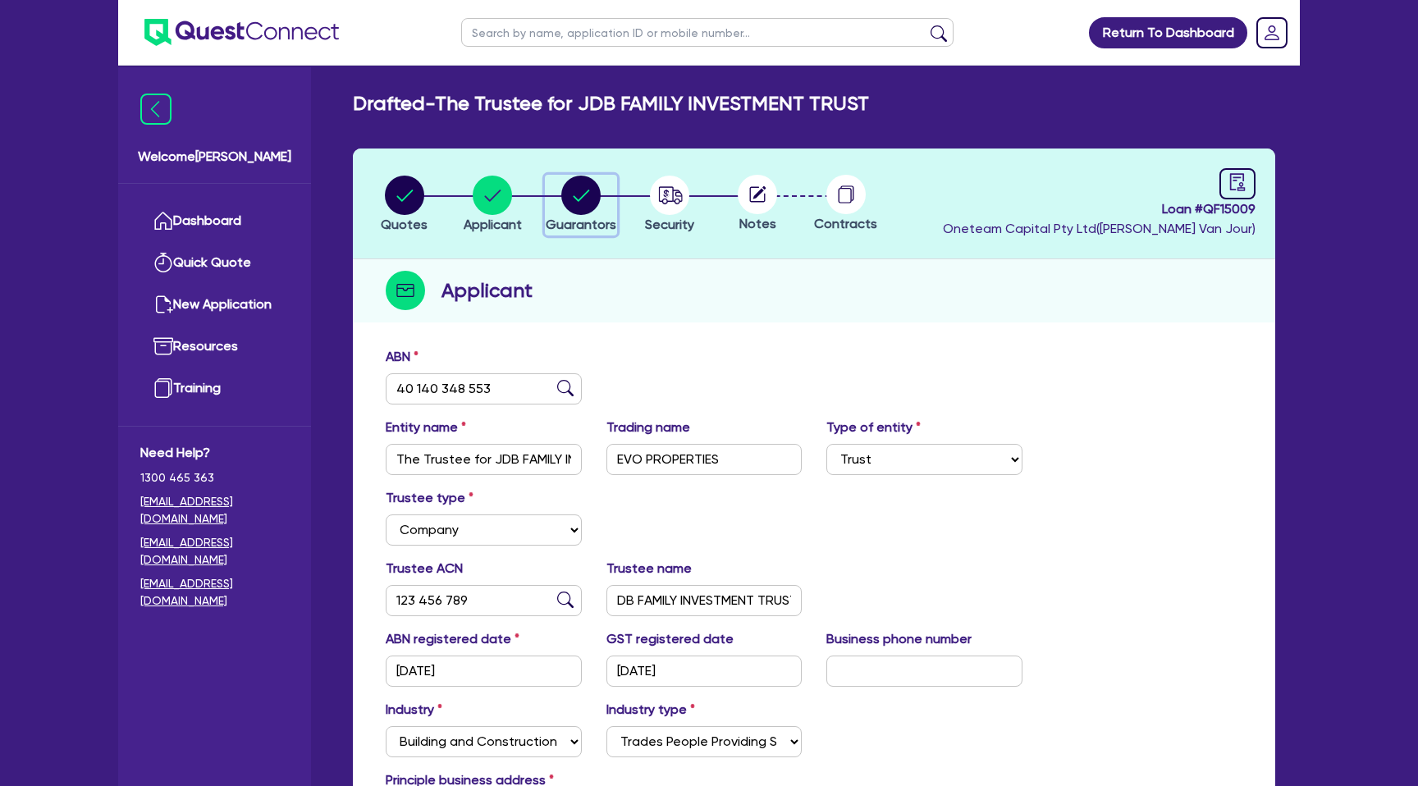
click at [576, 194] on circle "button" at bounding box center [580, 195] width 39 height 39
select select "MR"
select select "QLD"
select select "MARRIED"
select select "PROPERTY"
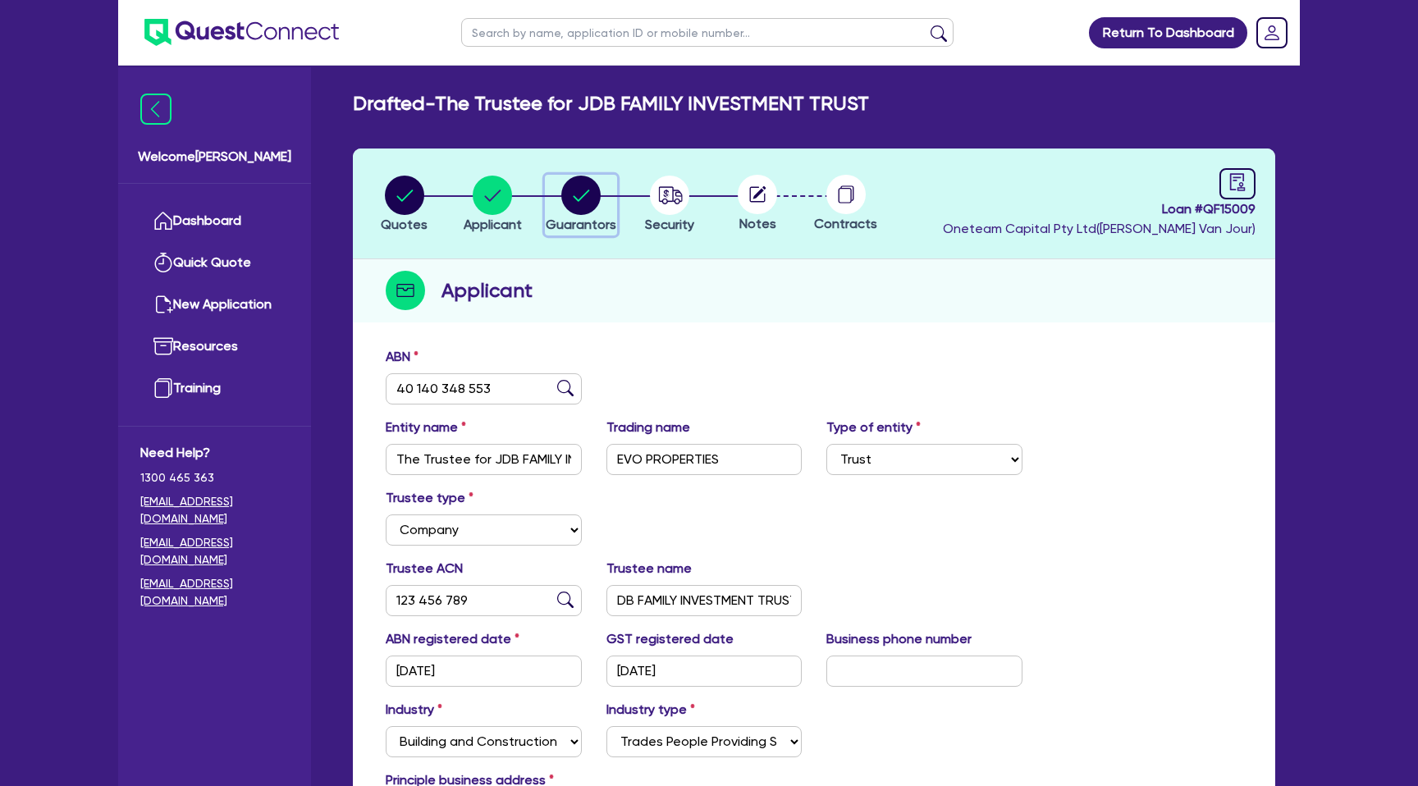
select select "CASH"
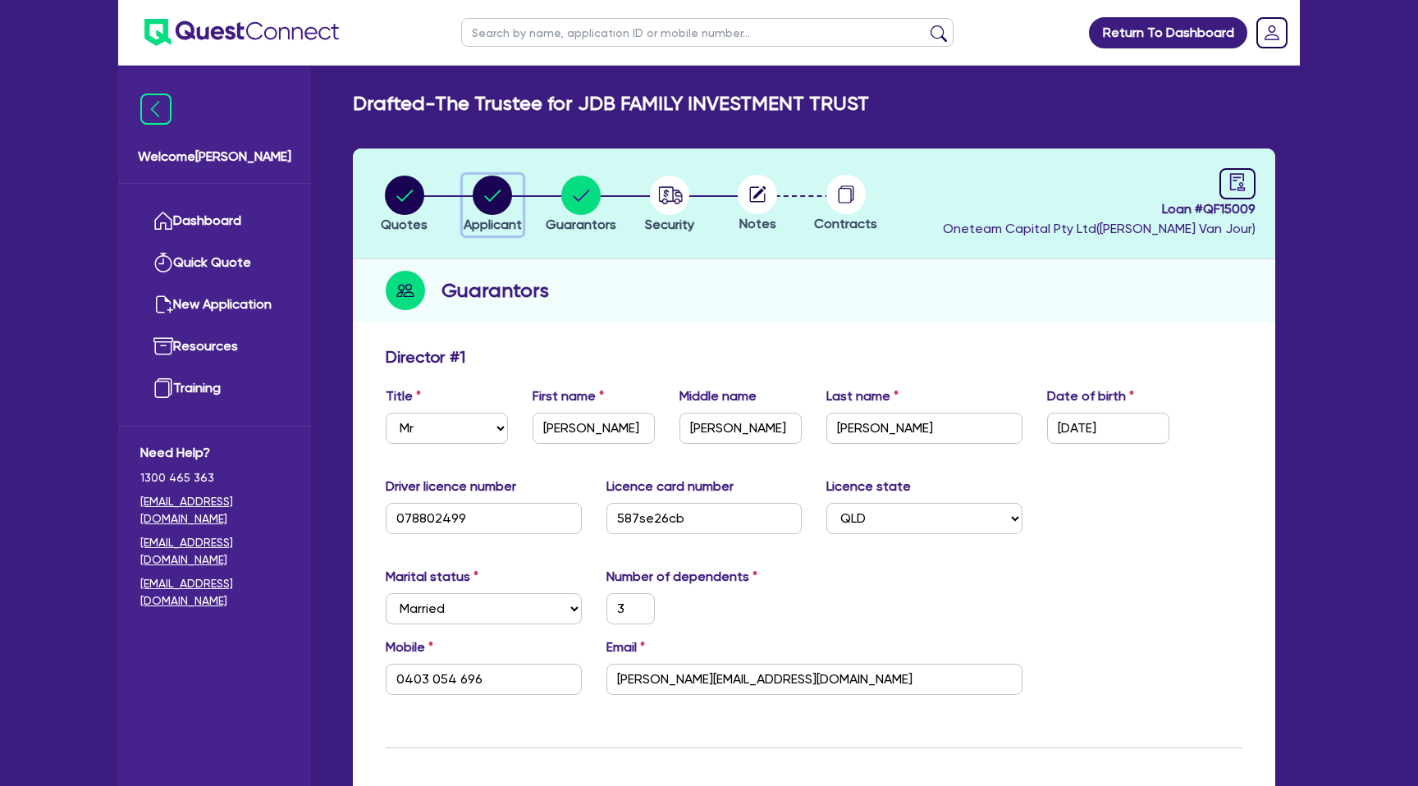
click at [493, 194] on circle "button" at bounding box center [492, 195] width 39 height 39
select select "TRUST"
select select "COMPANY"
select select "BUILDING_CONSTRUCTION"
select select "TRADES_SERVICES_BUSINESSES_GOVERNMENT"
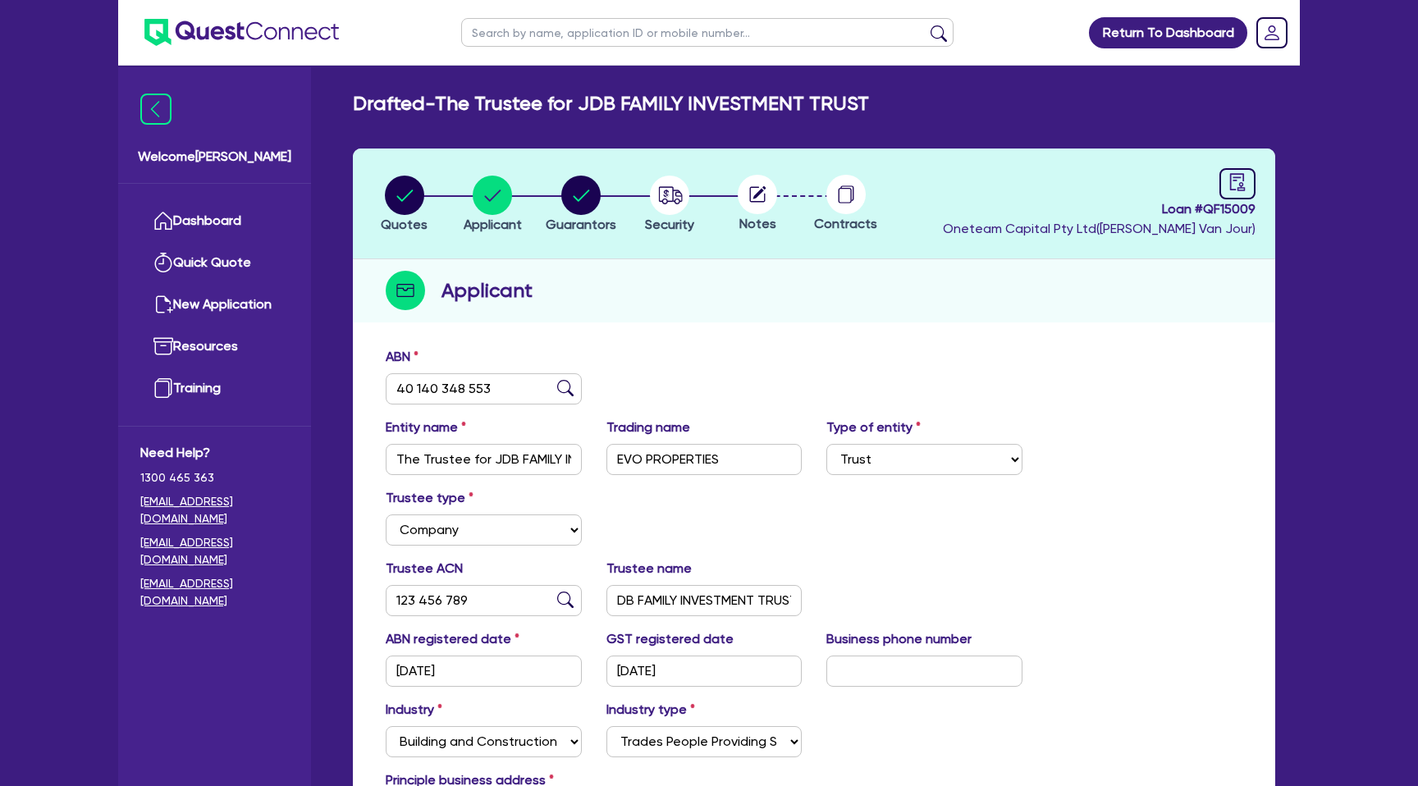
click at [427, 194] on li "Quotes" at bounding box center [404, 203] width 89 height 57
click at [410, 190] on circle "button" at bounding box center [404, 195] width 39 height 39
select select "CARS_AND_LIGHT_TRUCKS"
select select "PASSENGER_VEHICLES"
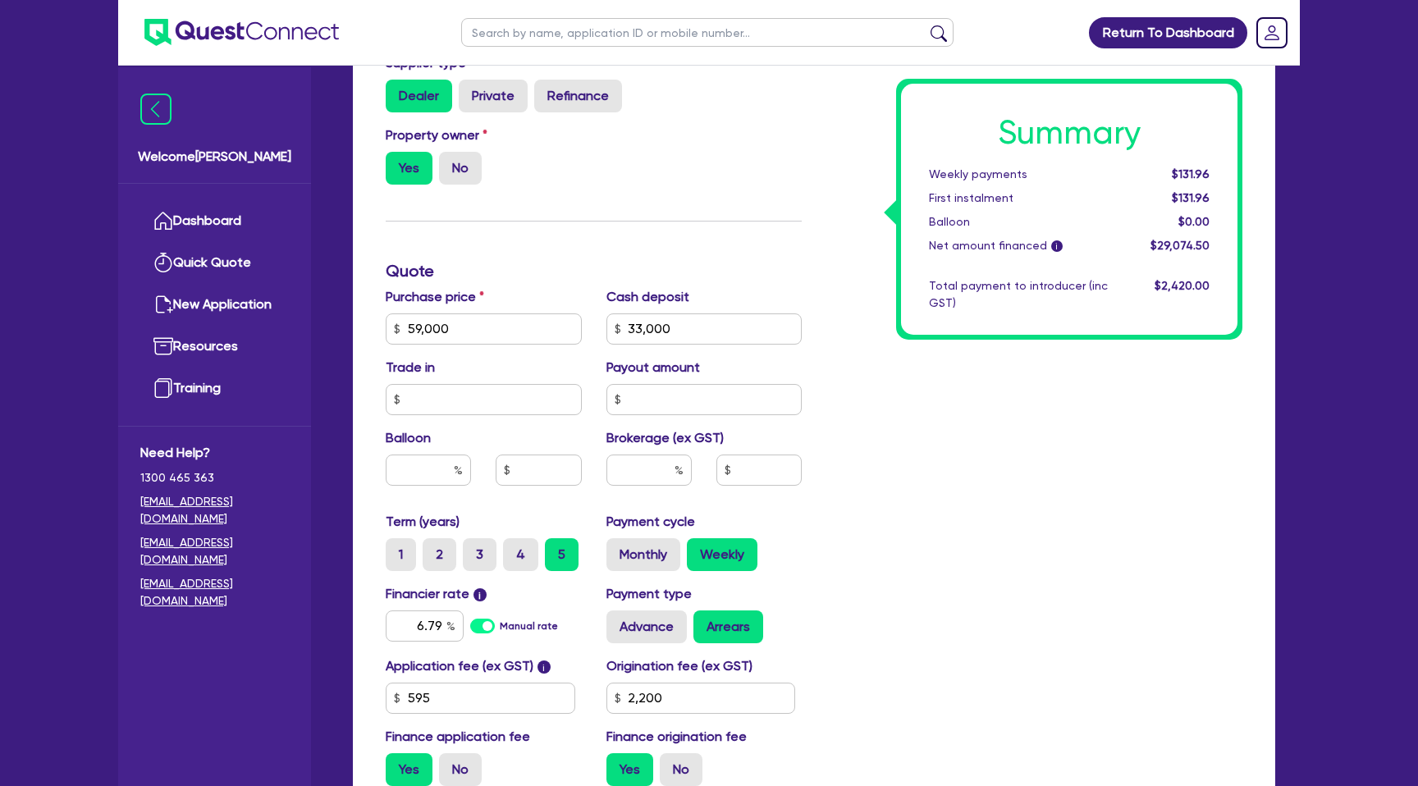
scroll to position [509, 0]
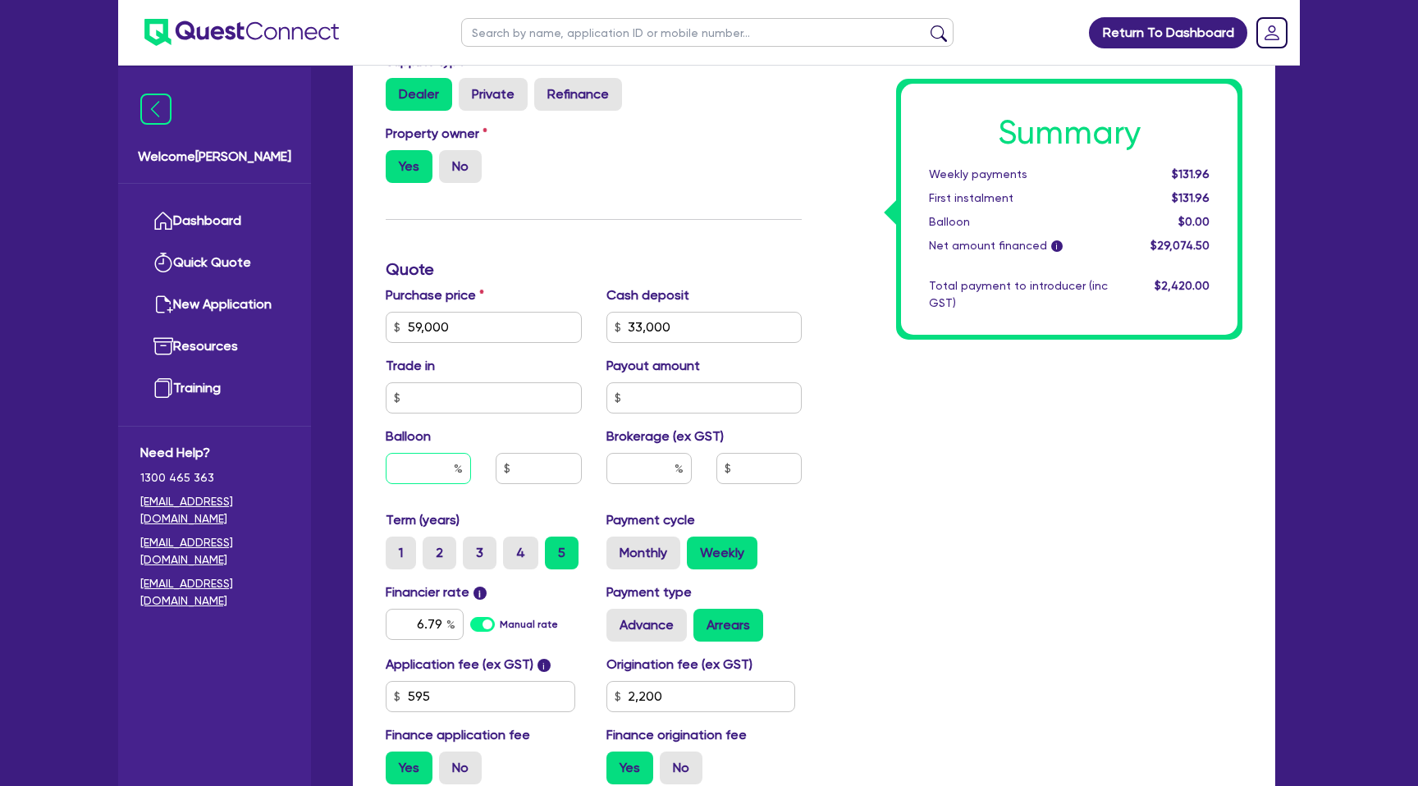
click at [458, 469] on div at bounding box center [428, 468] width 85 height 31
type input "35"
type input "59,000"
type input "33,000"
type input "2,200"
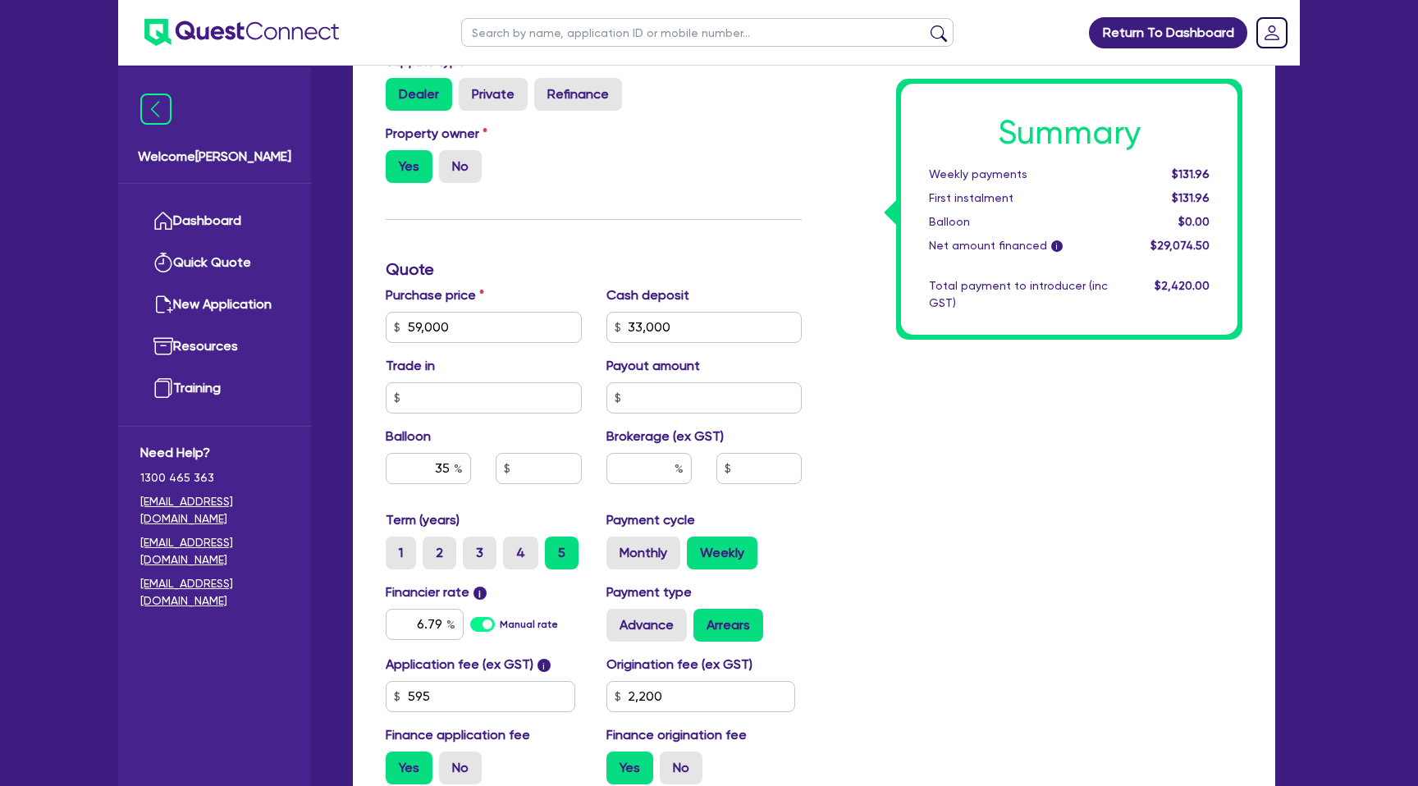
click at [909, 347] on div "Summary Weekly payments $131.96 First instalment $131.96 Balloon $0.00 Net amou…" at bounding box center [1034, 317] width 441 height 959
type input "59,000"
type input "33,000"
type input "20,650"
type input "2,200"
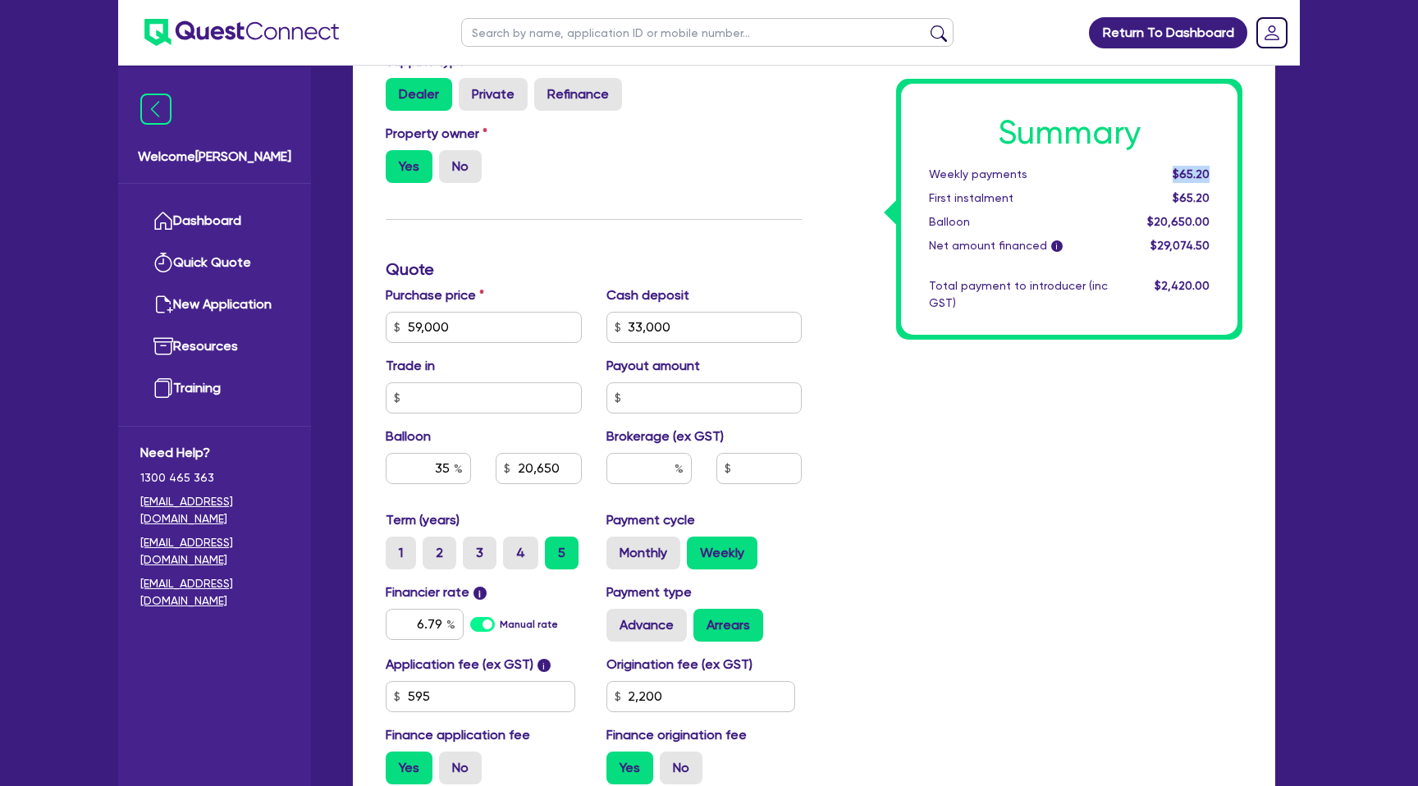
drag, startPoint x: 1173, startPoint y: 169, endPoint x: 1212, endPoint y: 171, distance: 39.4
click at [1212, 171] on div "$65.20" at bounding box center [1171, 174] width 102 height 17
click at [458, 470] on div "35" at bounding box center [428, 468] width 85 height 31
type input "30"
type input "59,000"
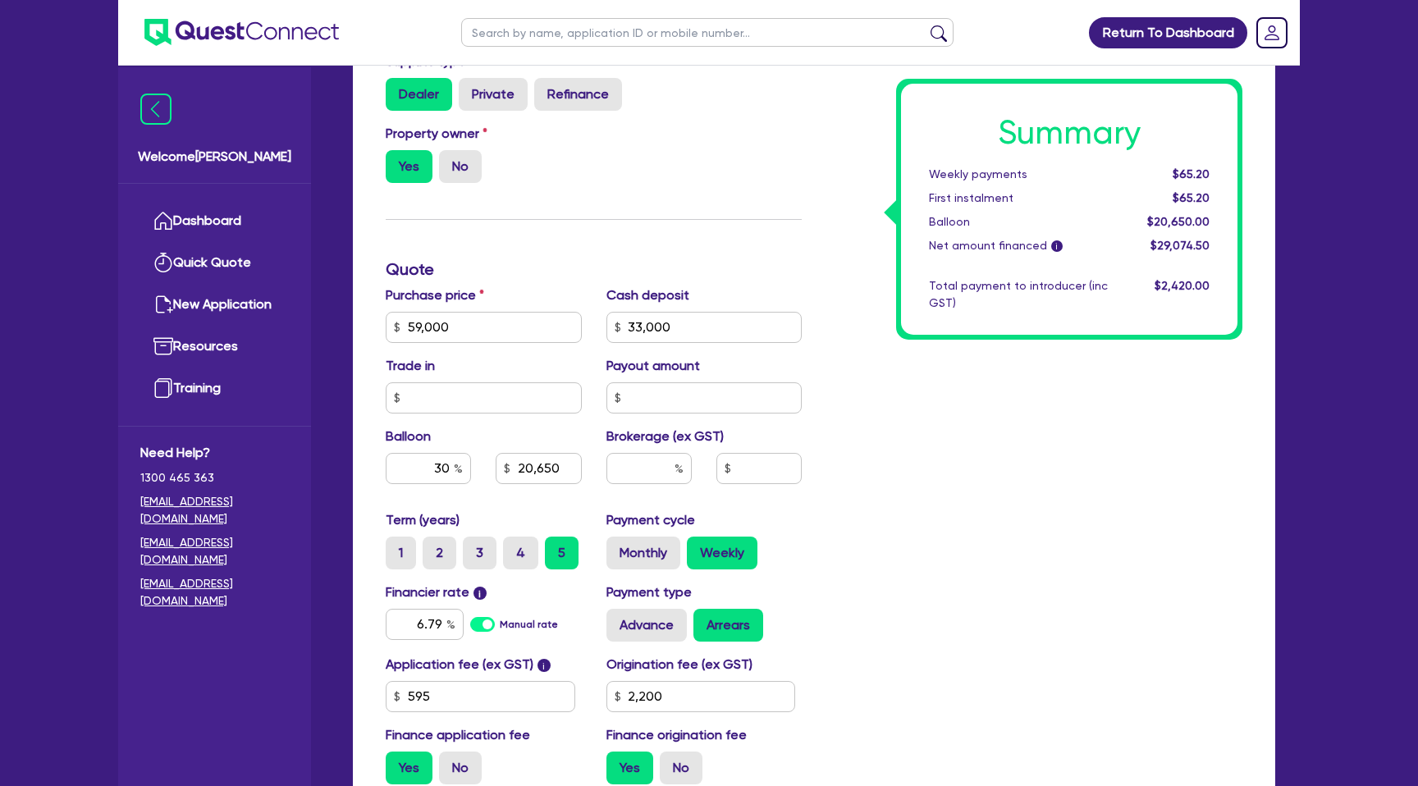
type input "33,000"
type input "20,650"
type input "2,200"
click at [944, 465] on div "Summary Weekly payments $65.20 First instalment $65.20 Balloon $20,650.00 Net a…" at bounding box center [1034, 317] width 441 height 959
type input "59,000"
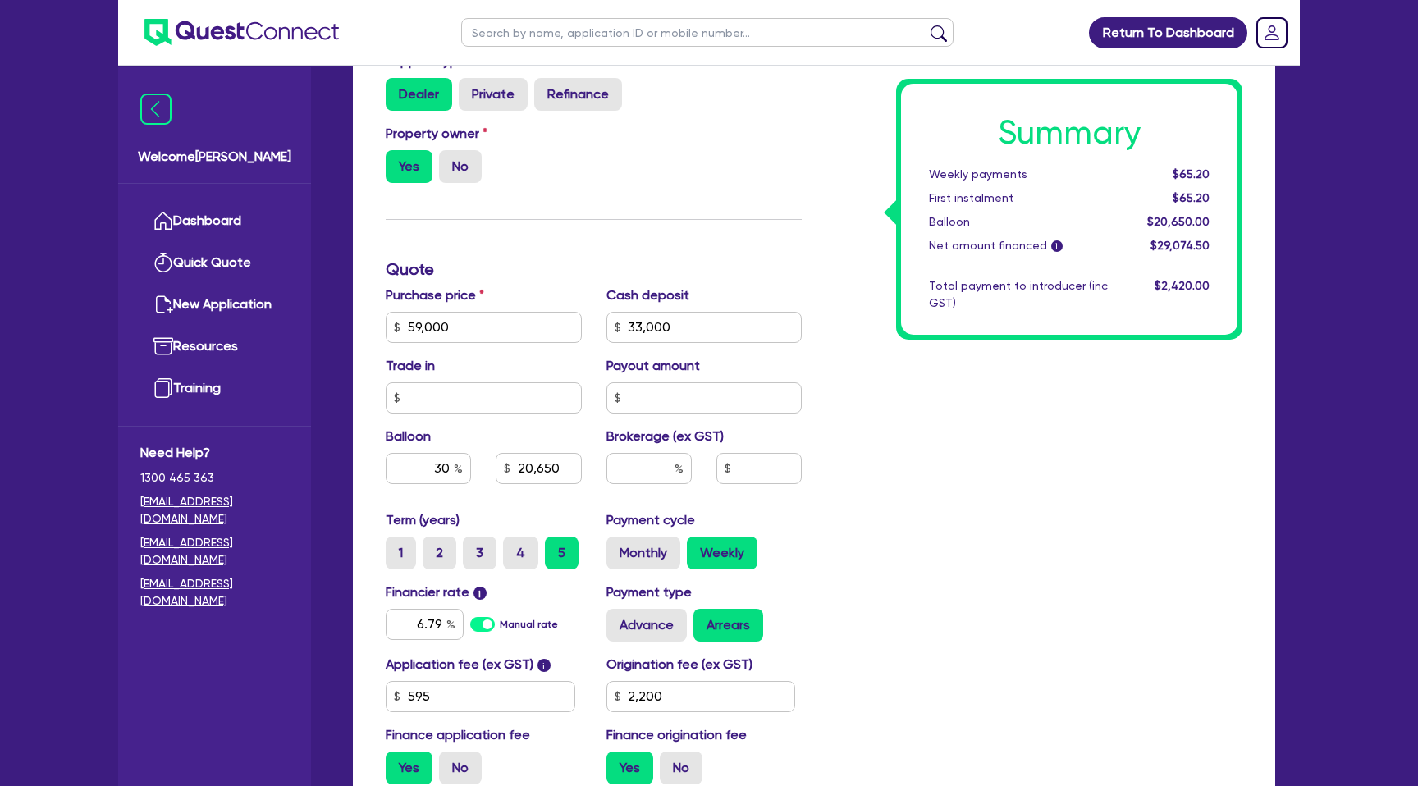
type input "33,000"
type input "17,700"
type input "2,200"
drag, startPoint x: 1176, startPoint y: 176, endPoint x: 1224, endPoint y: 176, distance: 48.4
click at [1224, 176] on div "Summary Weekly payments $74.74 First instalment $74.74 Balloon $17,700.00 Net a…" at bounding box center [1069, 209] width 336 height 251
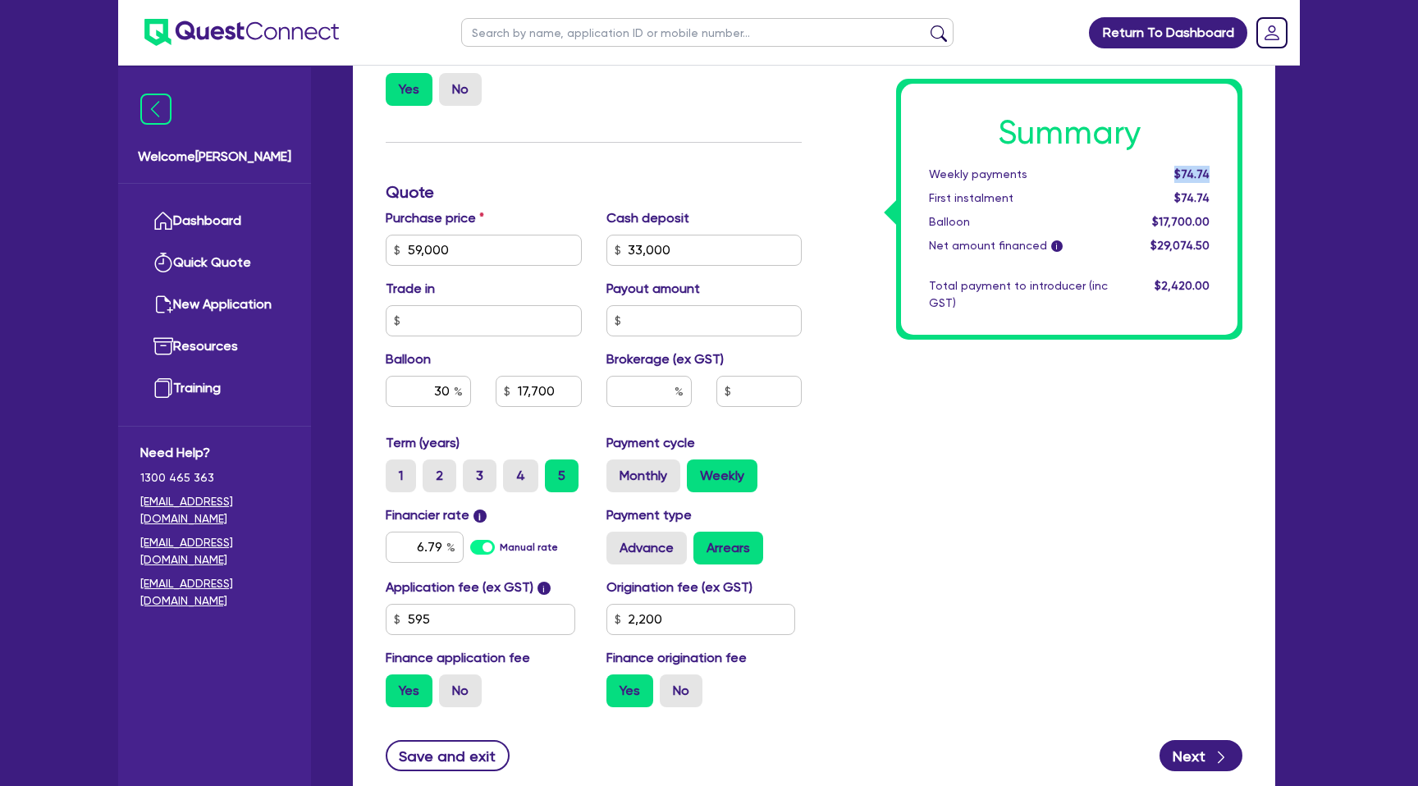
scroll to position [588, 0]
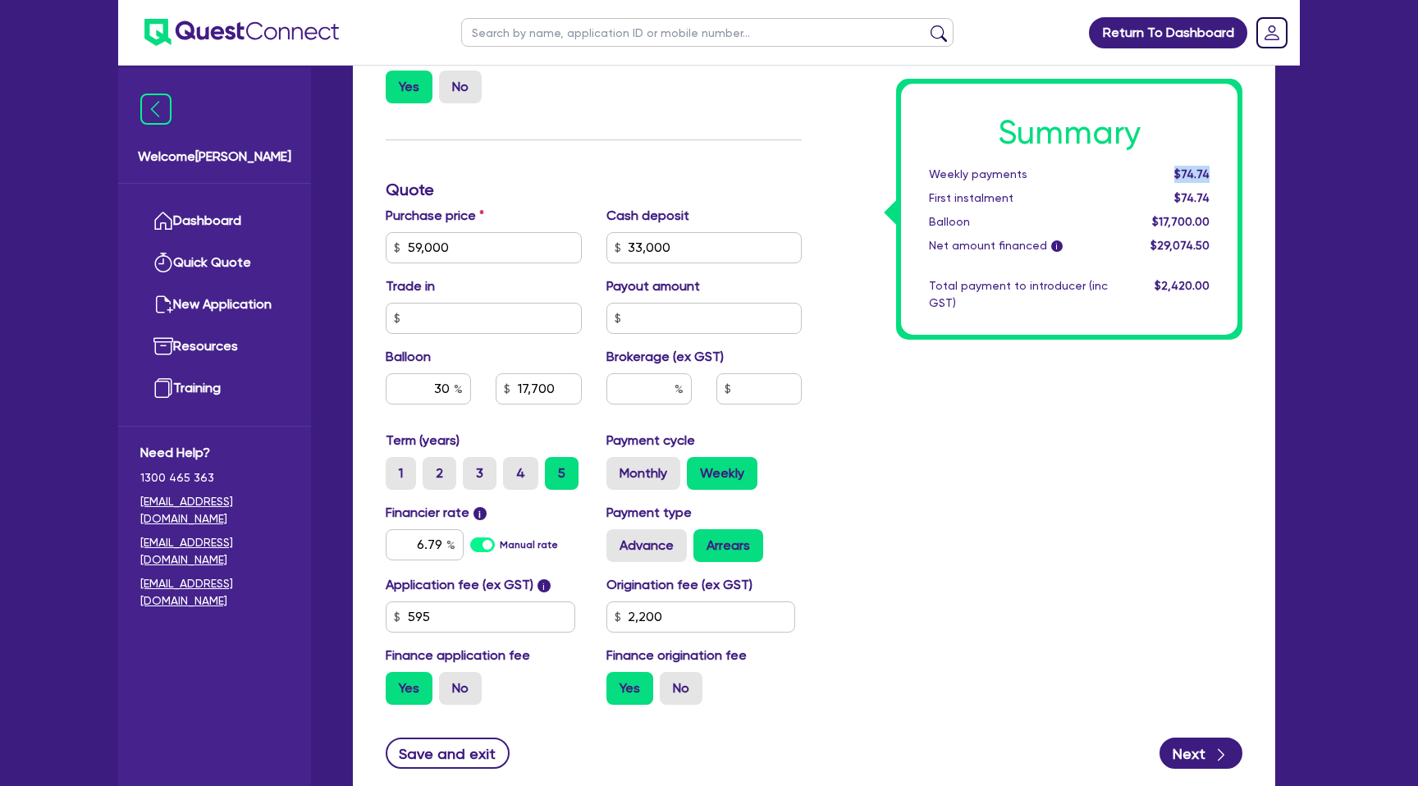
click at [1175, 176] on div "$74.74" at bounding box center [1171, 174] width 102 height 17
drag, startPoint x: 1175, startPoint y: 176, endPoint x: 1231, endPoint y: 178, distance: 55.8
click at [1231, 178] on div "Summary Weekly payments $74.74 First instalment $74.74 Balloon $17,700.00 Net a…" at bounding box center [1069, 209] width 336 height 251
click at [1183, 368] on div "Summary Weekly payments $74.74 First instalment $74.74 Balloon $17,700.00 Net a…" at bounding box center [1034, 238] width 441 height 959
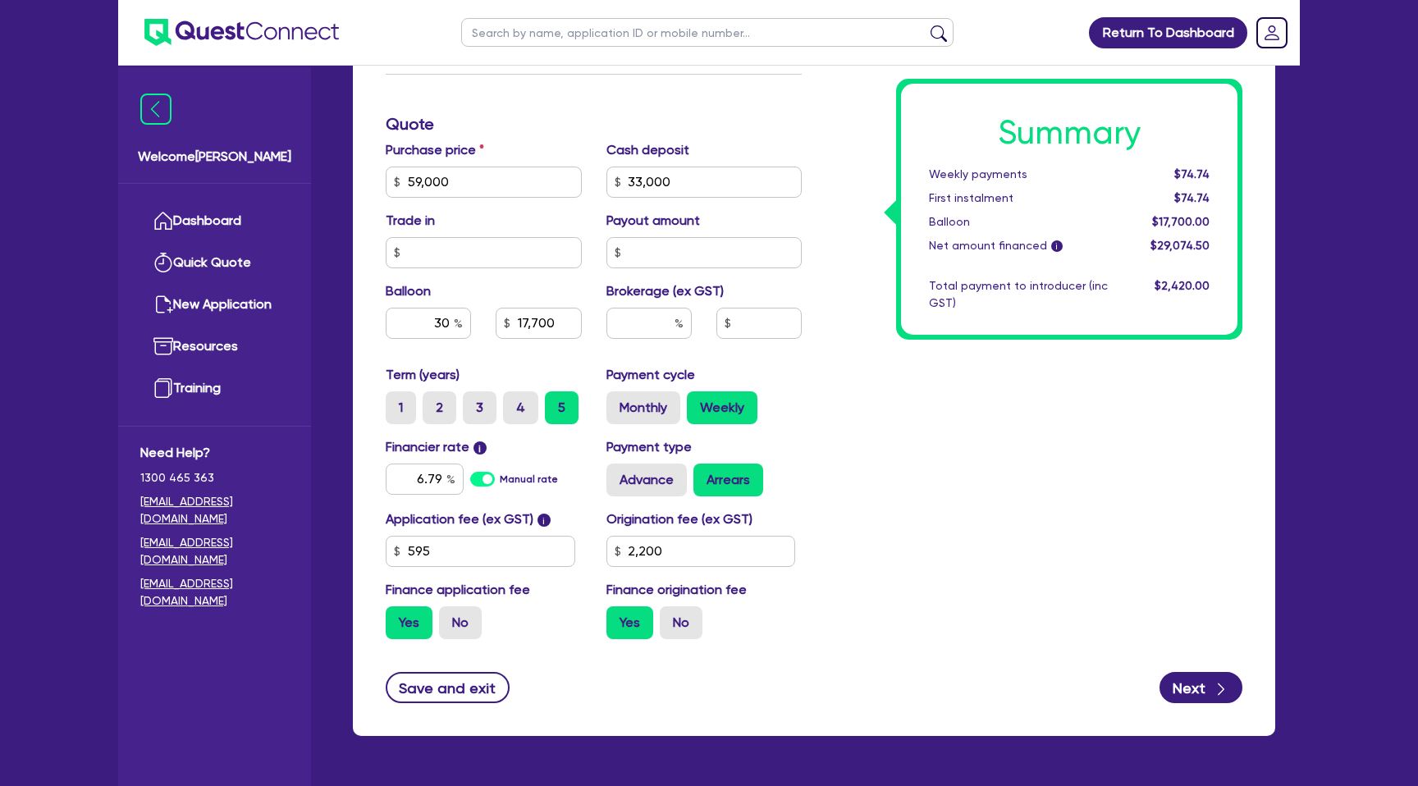
scroll to position [658, 0]
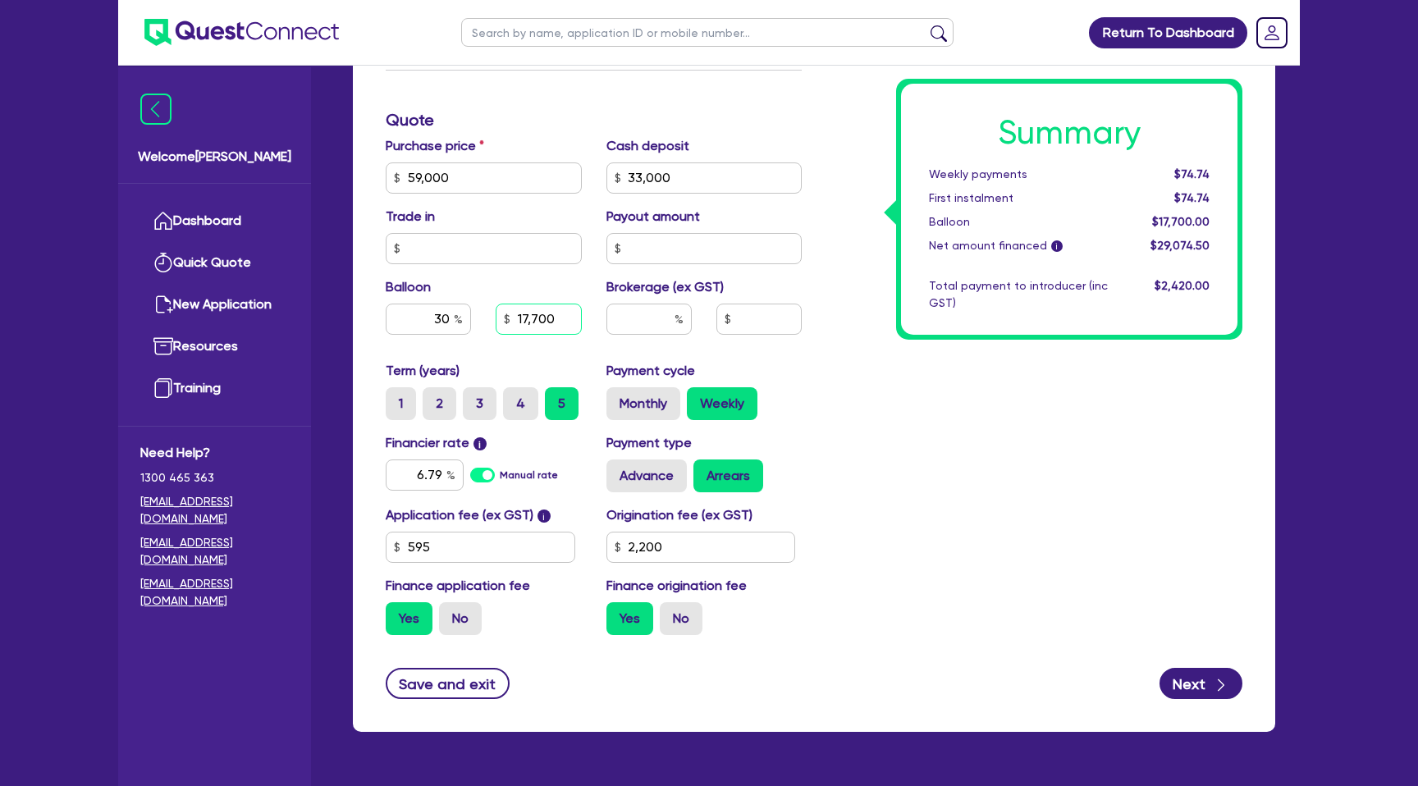
drag, startPoint x: 512, startPoint y: 318, endPoint x: 578, endPoint y: 318, distance: 65.7
click at [578, 318] on input "17,700" at bounding box center [538, 319] width 85 height 31
type input "59,000"
type input "33,000"
type input "17,700"
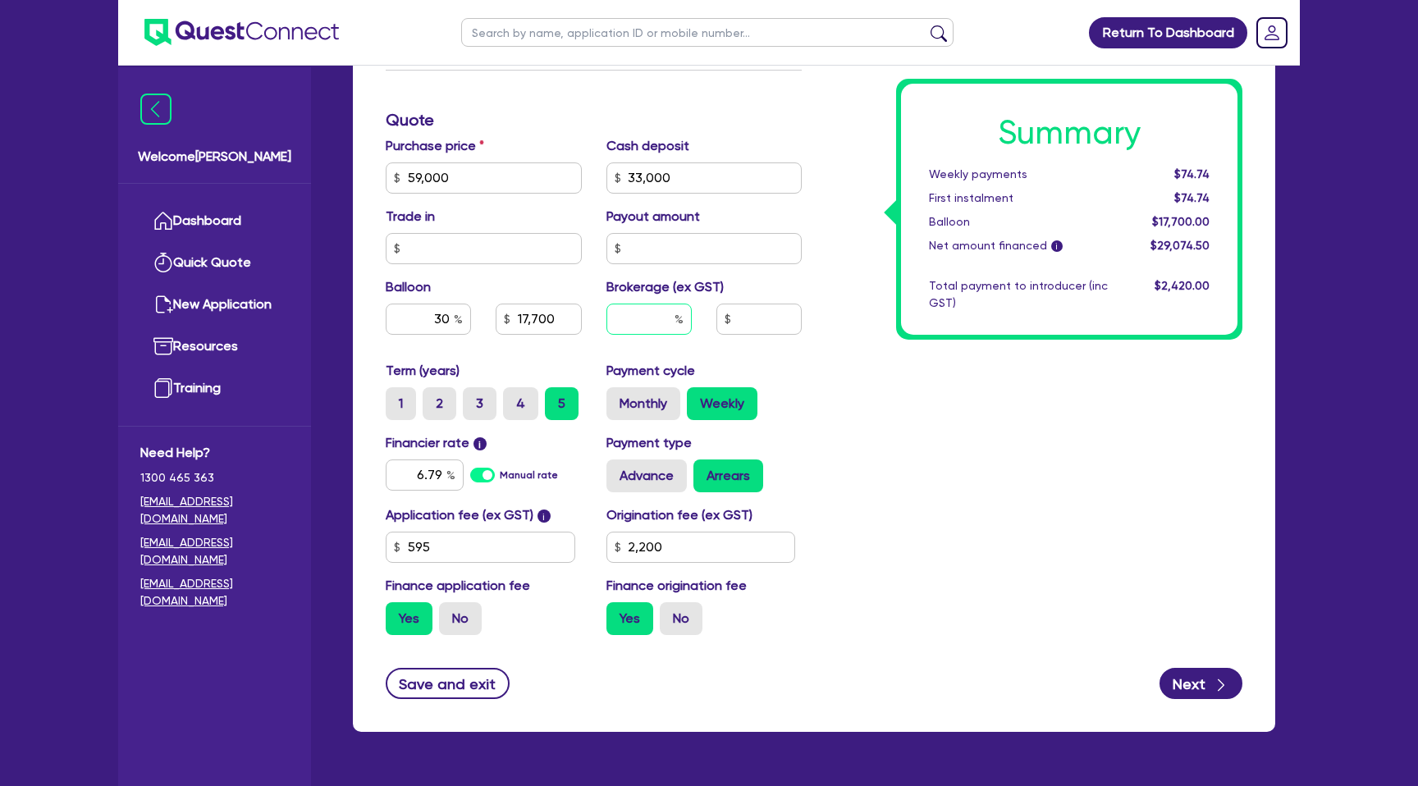
type input "2,200"
type input "59,000"
type input "33,000"
type input "17,700"
type input "2,200"
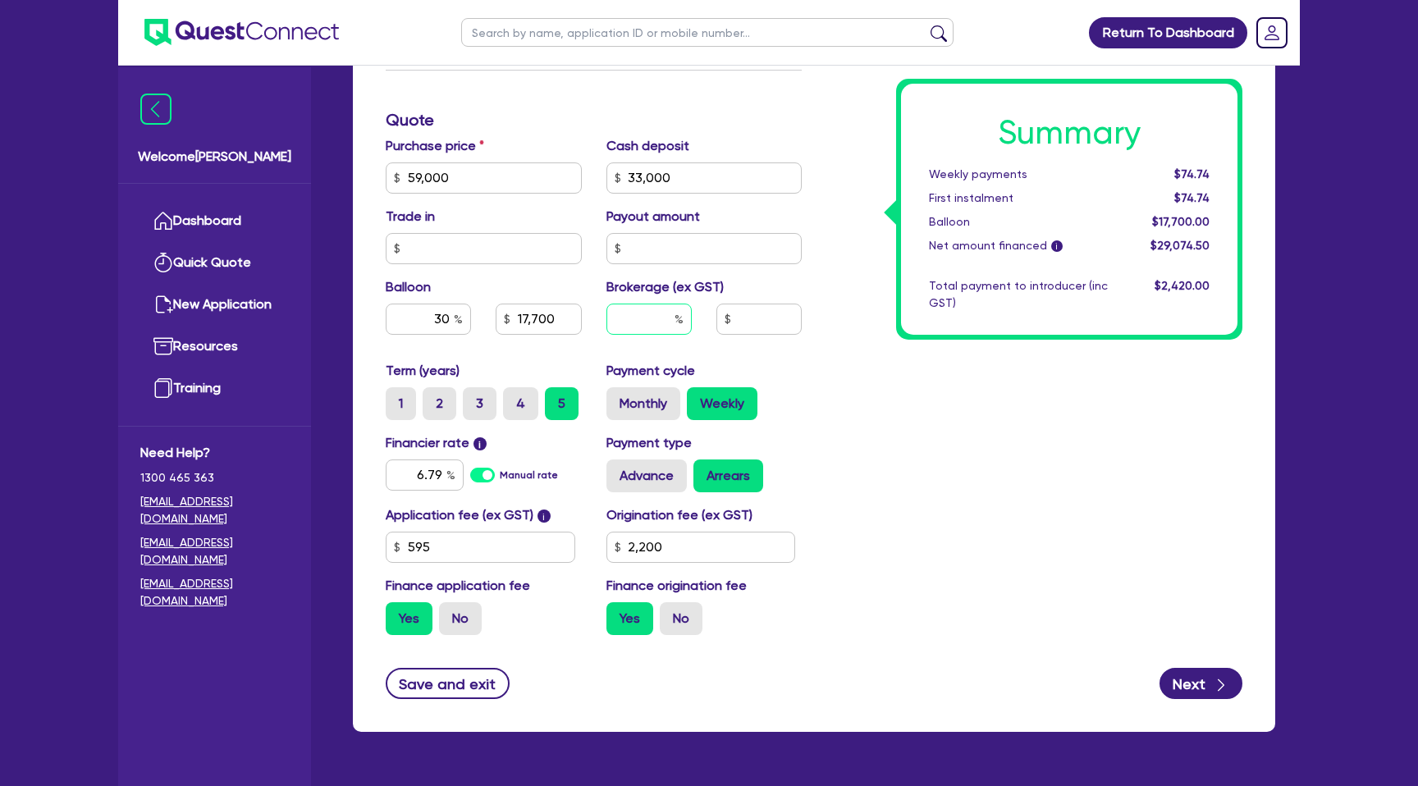
click at [644, 323] on input "text" at bounding box center [648, 319] width 85 height 31
click at [756, 313] on input "text" at bounding box center [758, 319] width 85 height 31
click at [648, 320] on input "text" at bounding box center [648, 319] width 85 height 31
click at [520, 245] on input "text" at bounding box center [484, 248] width 196 height 31
click at [695, 238] on input "text" at bounding box center [704, 248] width 196 height 31
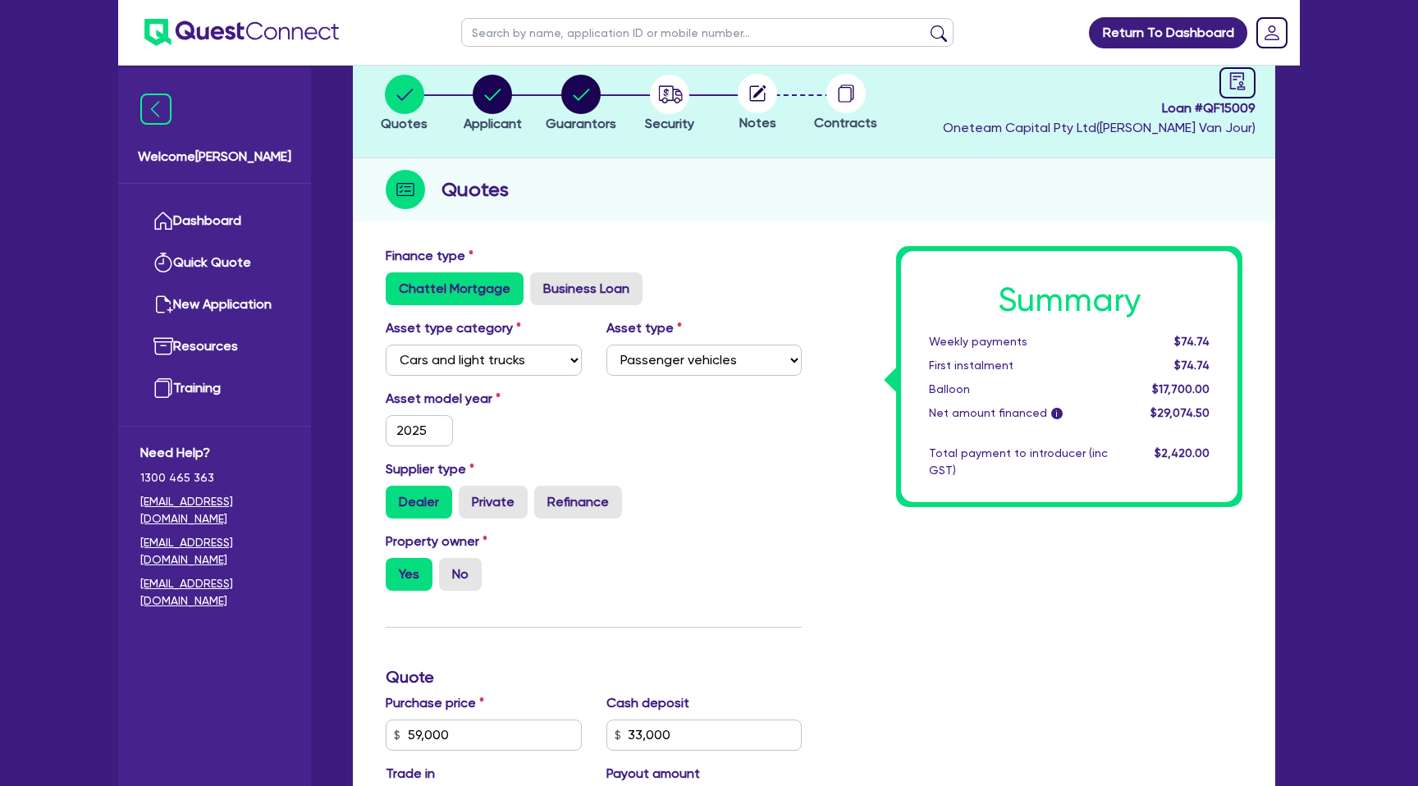
scroll to position [0, 0]
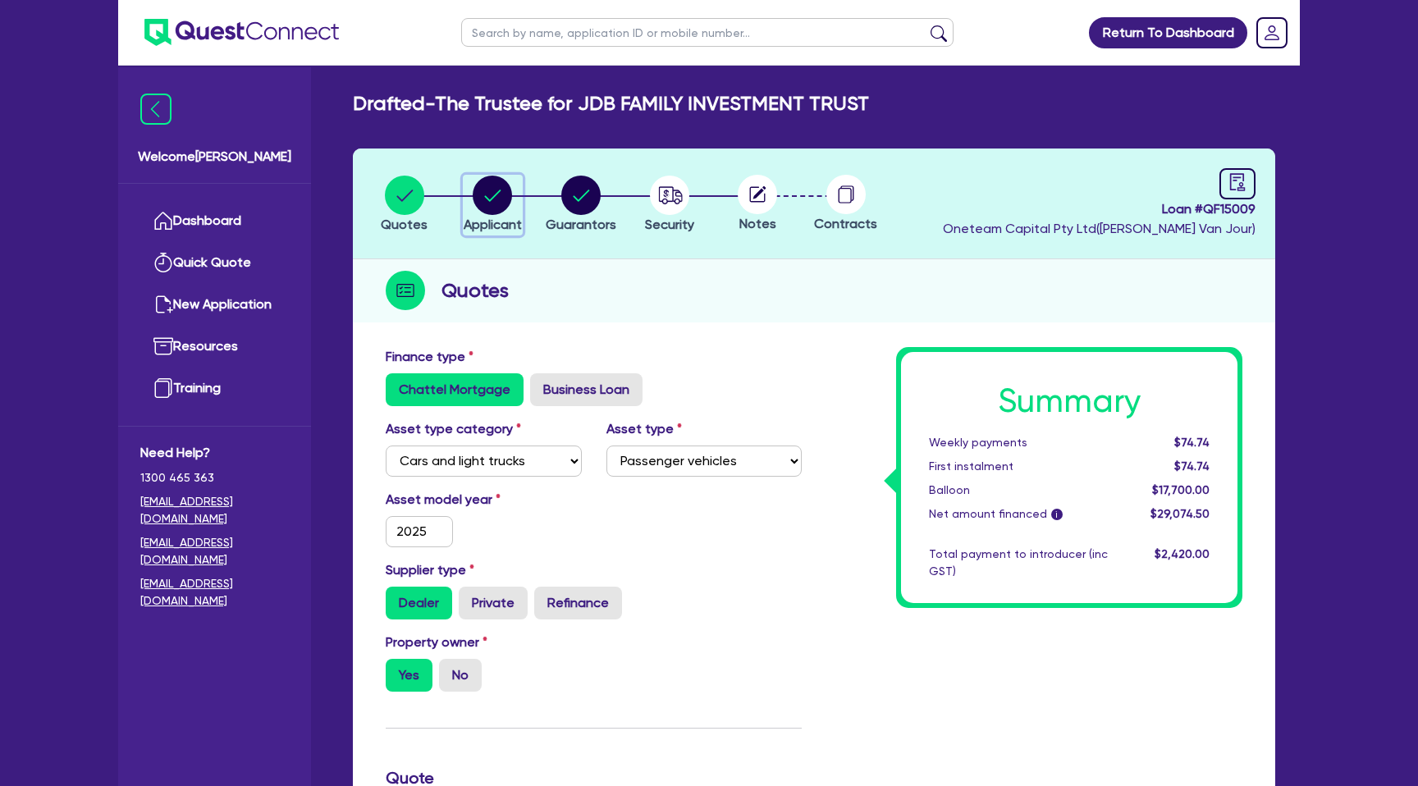
click at [503, 194] on circle "button" at bounding box center [492, 195] width 39 height 39
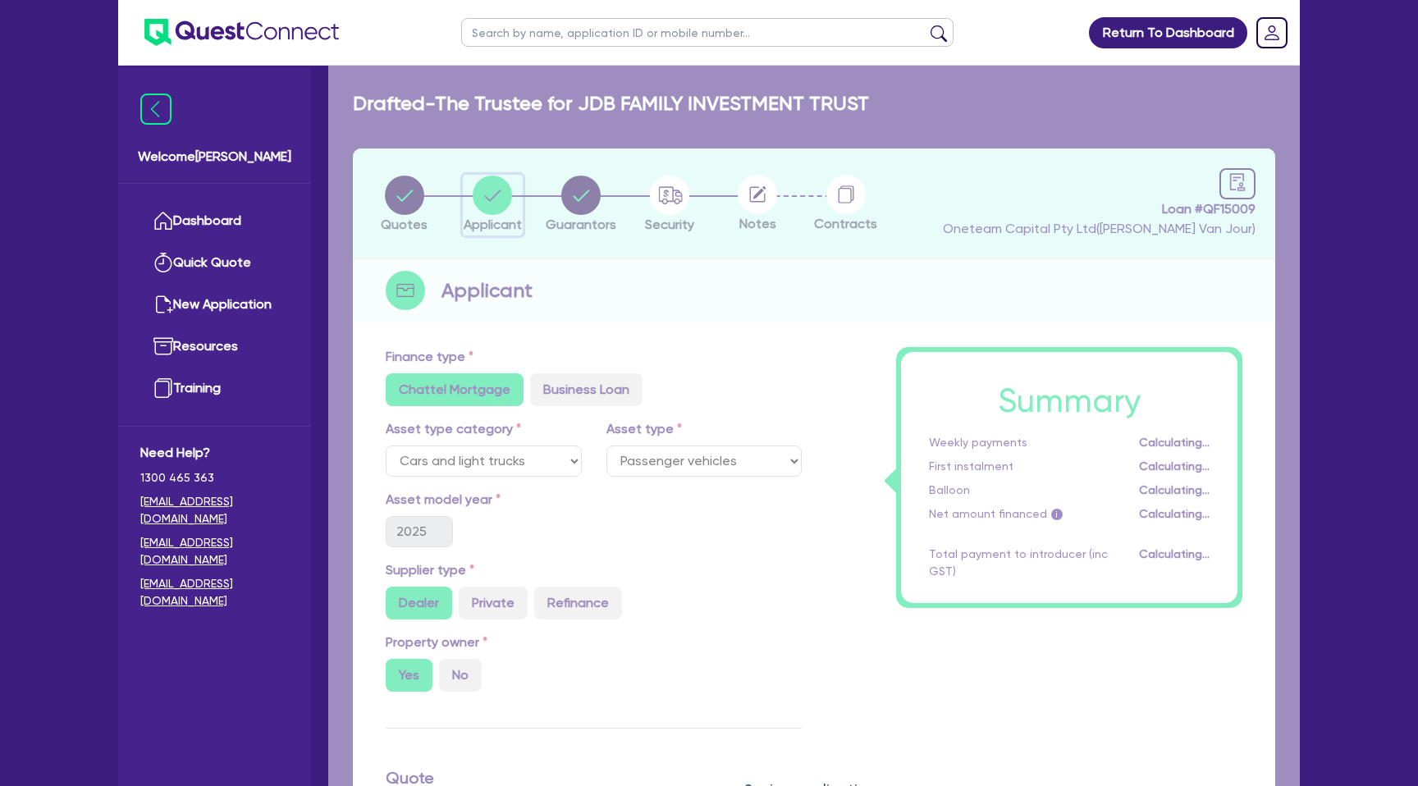
select select "TRUST"
select select "COMPANY"
select select "BUILDING_CONSTRUCTION"
select select "TRADES_SERVICES_BUSINESSES_GOVERNMENT"
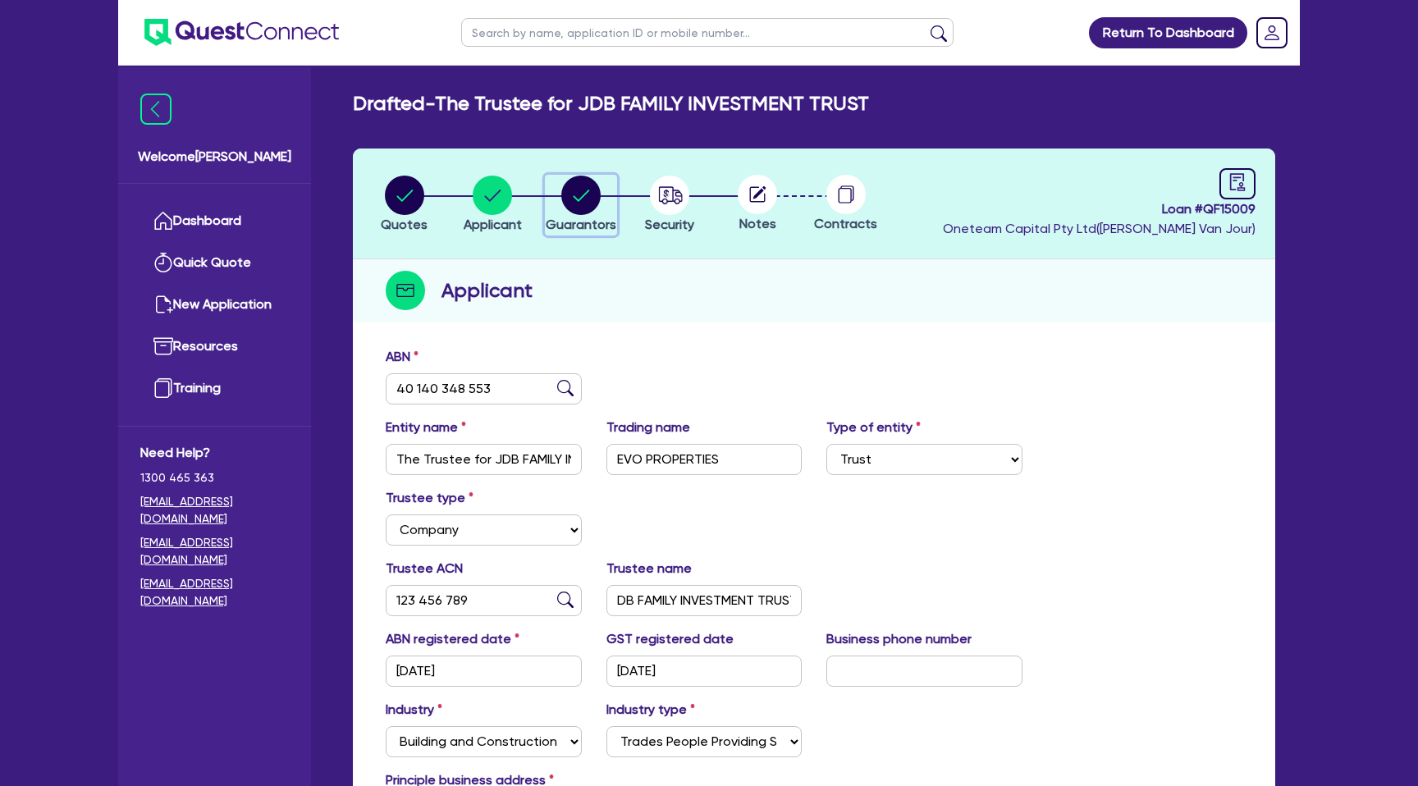
click at [592, 194] on circle "button" at bounding box center [580, 195] width 39 height 39
select select "MR"
select select "QLD"
select select "MARRIED"
select select "PROPERTY"
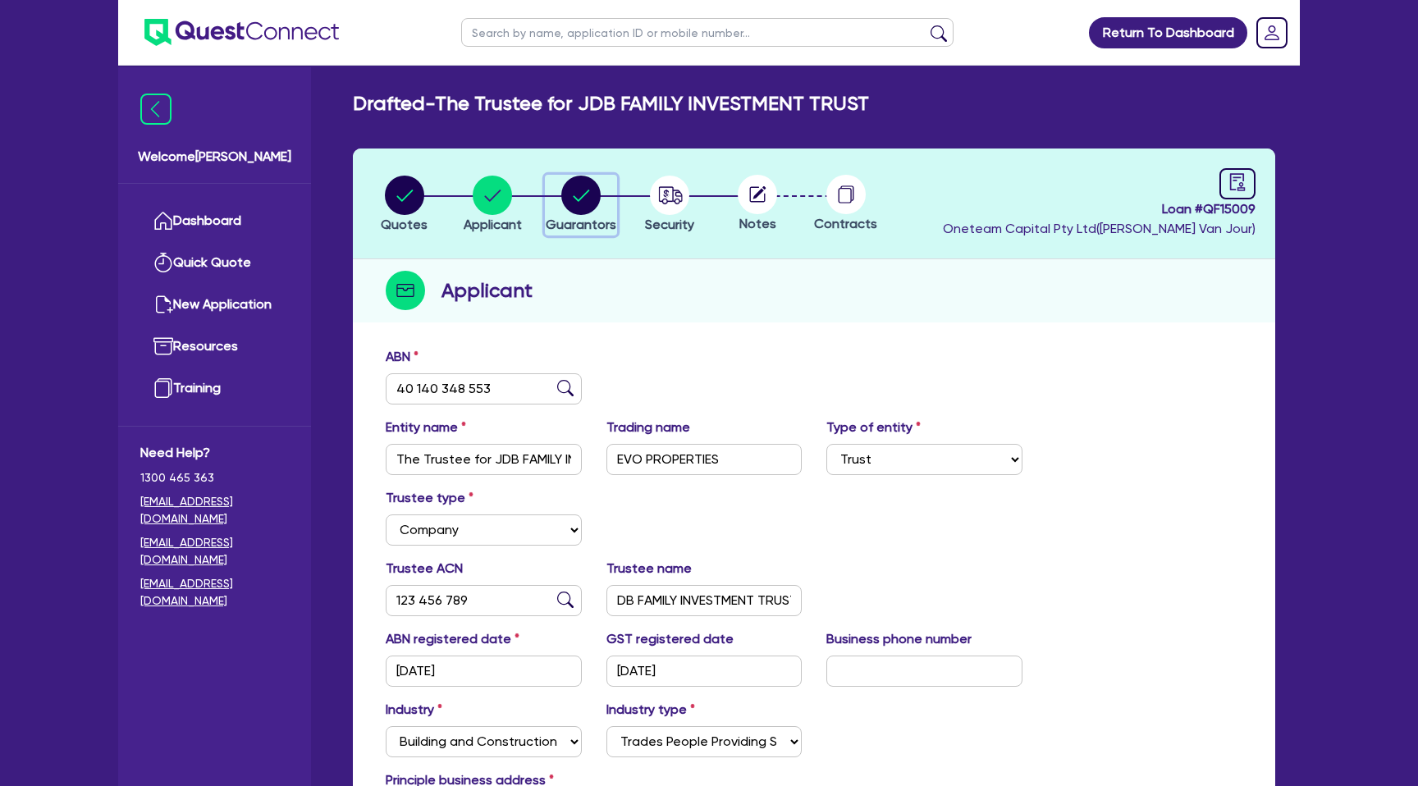
select select "CASH"
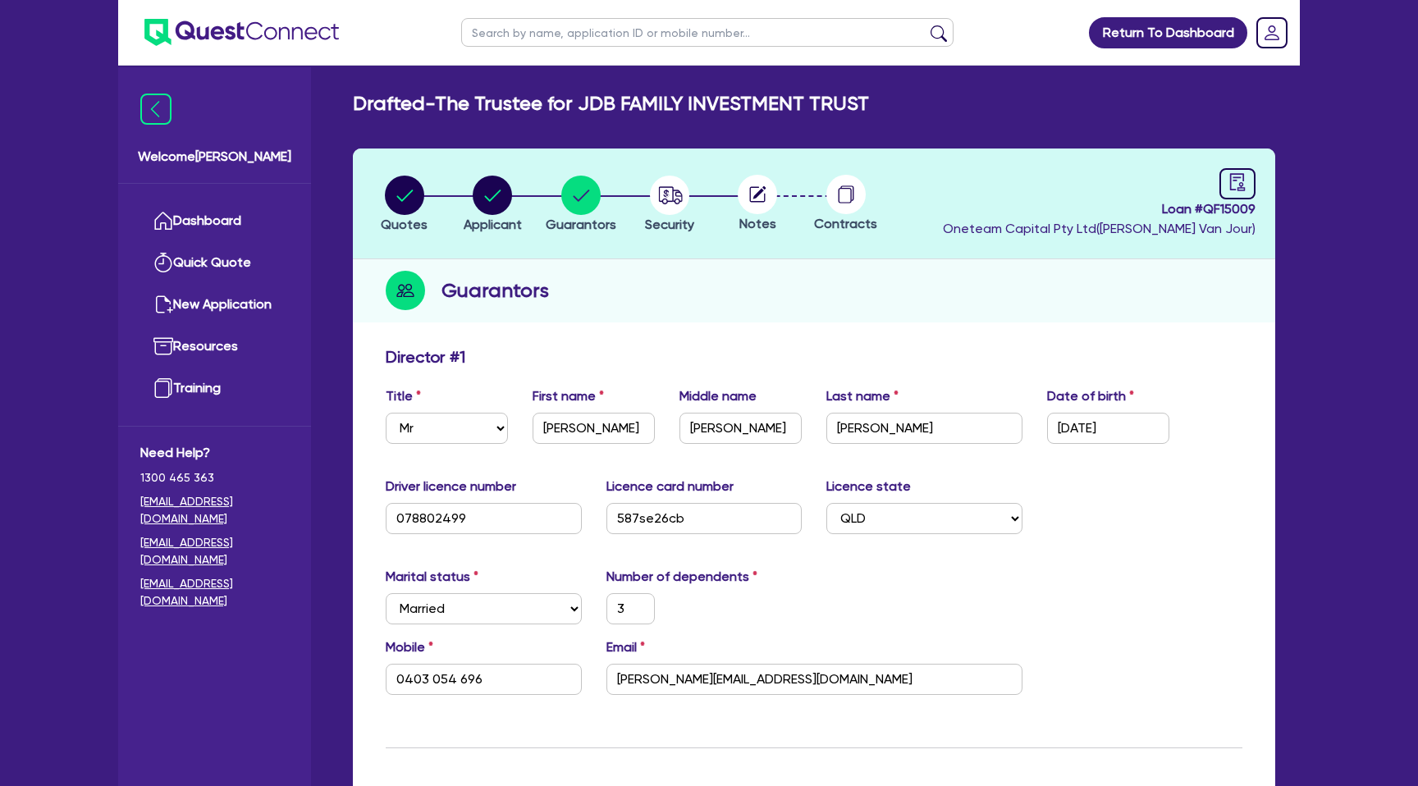
click at [648, 314] on div "Guarantors" at bounding box center [814, 290] width 922 height 63
click at [406, 189] on circle "button" at bounding box center [404, 195] width 39 height 39
select select "CARS_AND_LIGHT_TRUCKS"
select select "PASSENGER_VEHICLES"
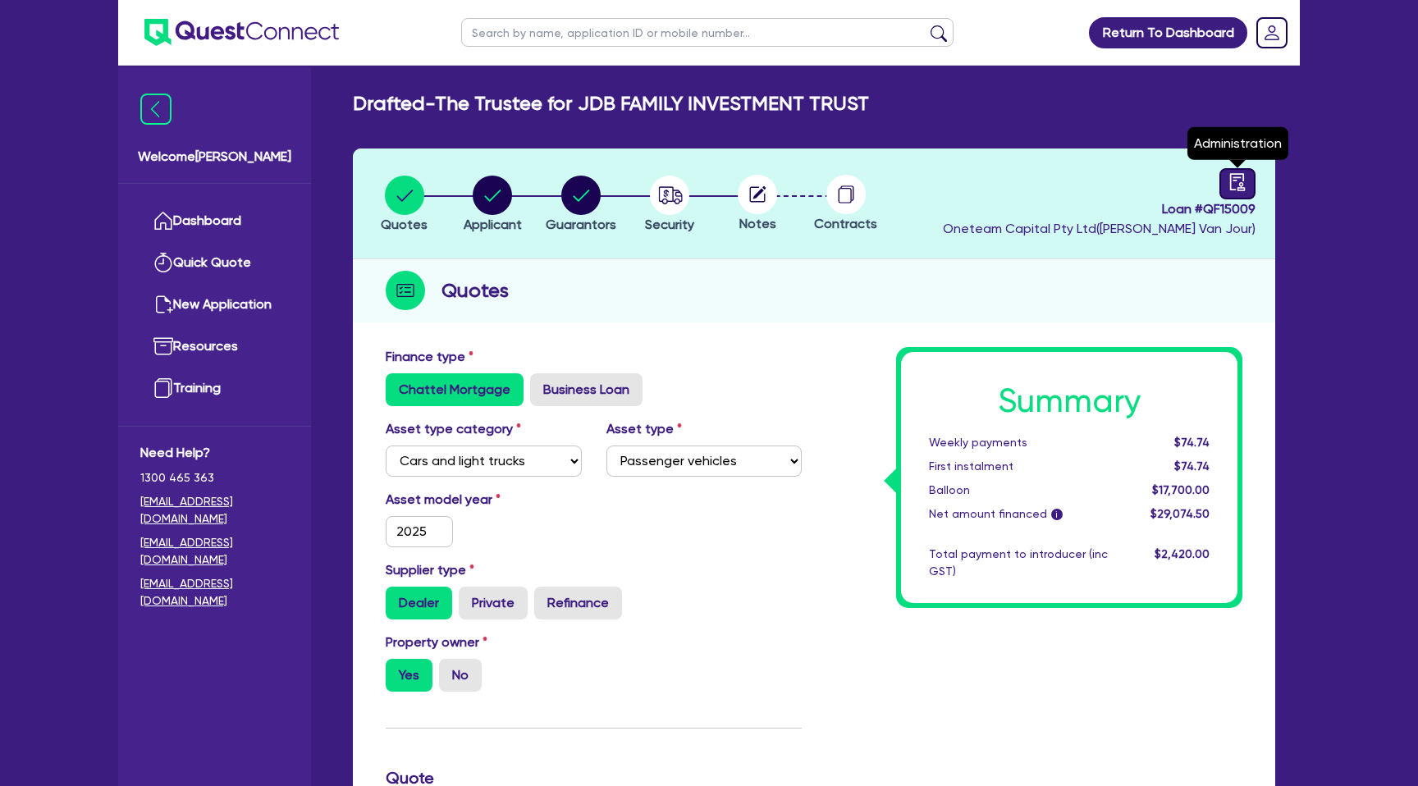
click at [1229, 176] on icon "audit" at bounding box center [1238, 182] width 18 height 18
select select "DRAFTED_NEW"
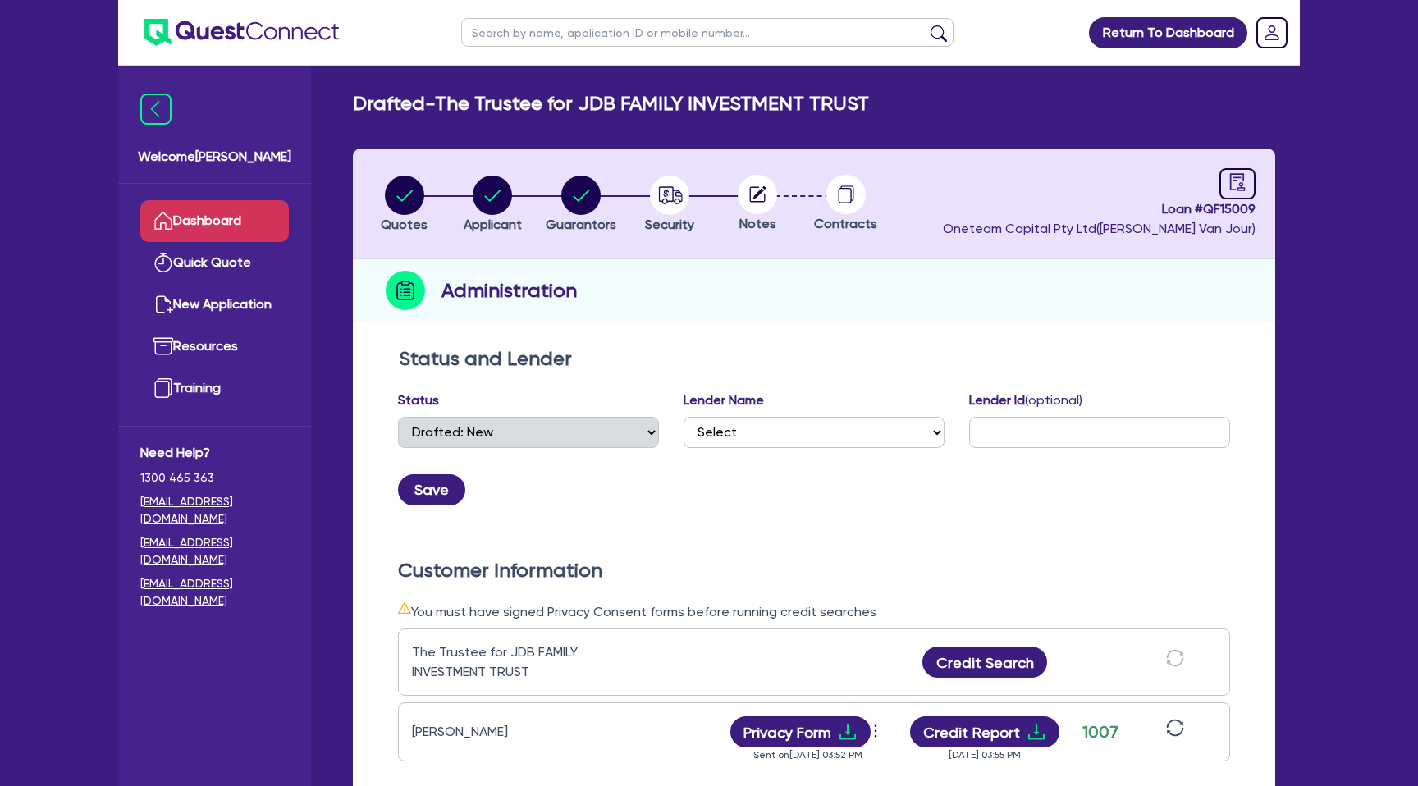
click at [187, 219] on link "Dashboard" at bounding box center [214, 221] width 149 height 42
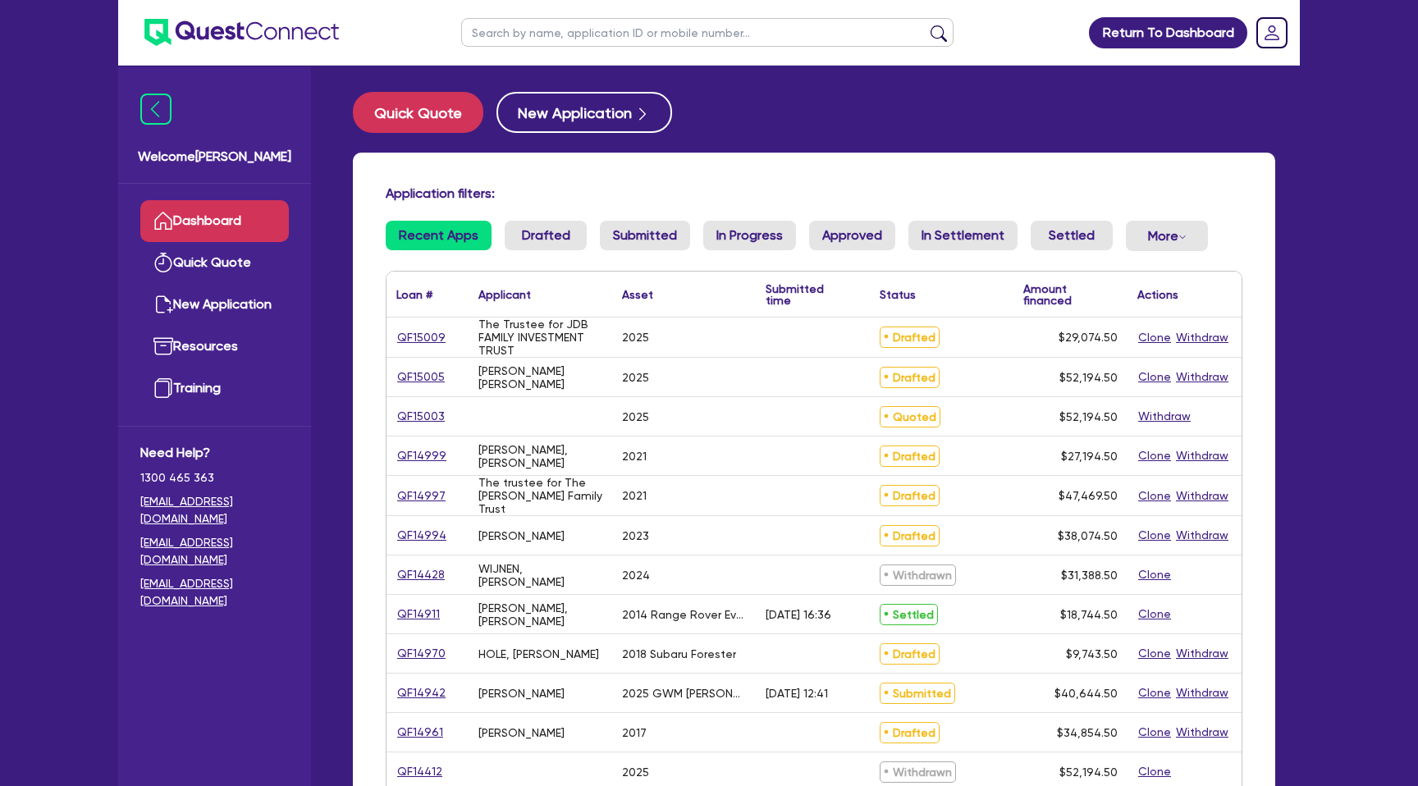
click at [287, 87] on div "Welcome Gabriel" at bounding box center [214, 125] width 193 height 117
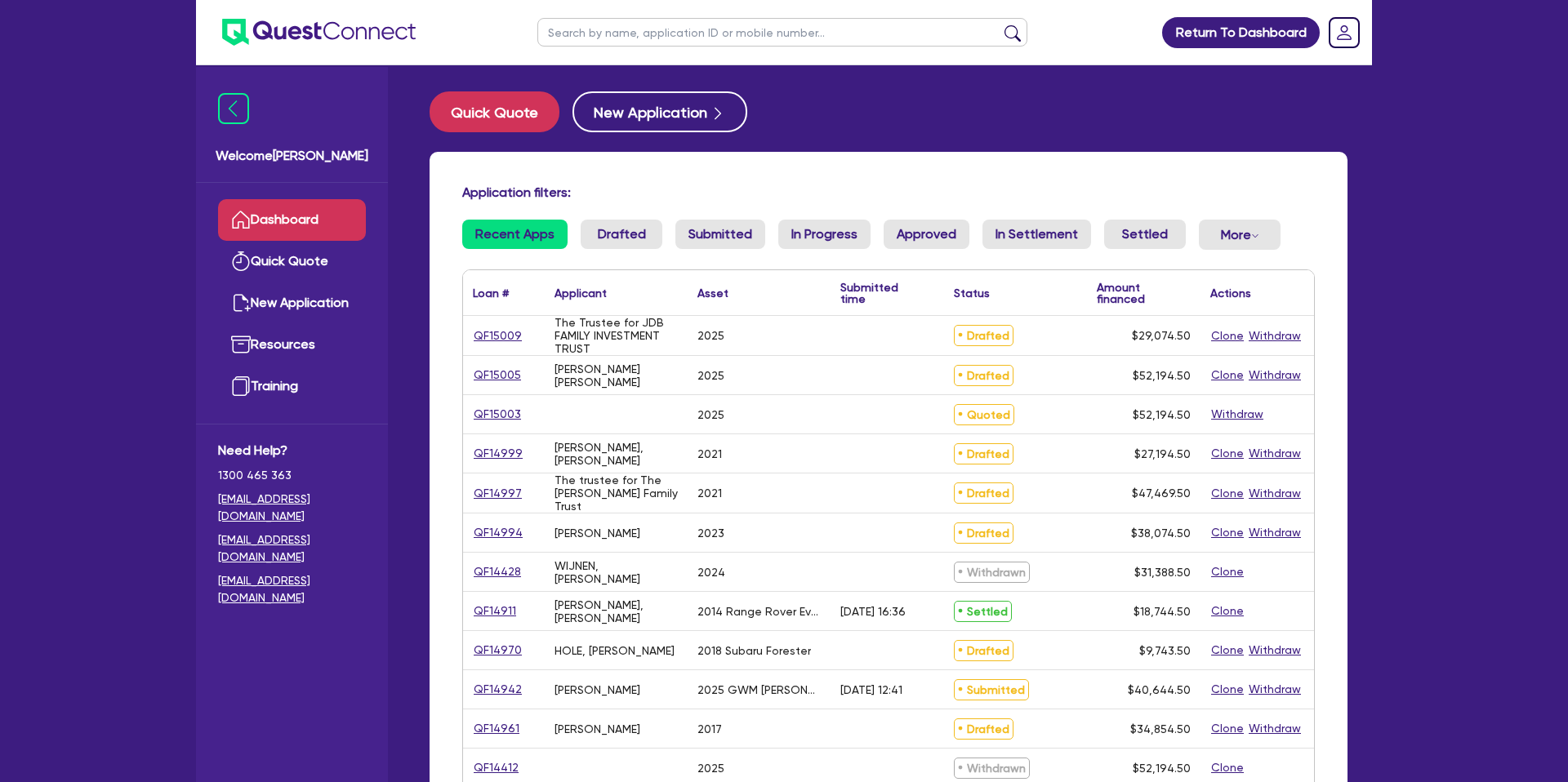
click at [620, 41] on input "text" at bounding box center [782, 32] width 490 height 29
type input "abraham"
click at [999, 25] on button "submit" at bounding box center [1012, 36] width 26 height 23
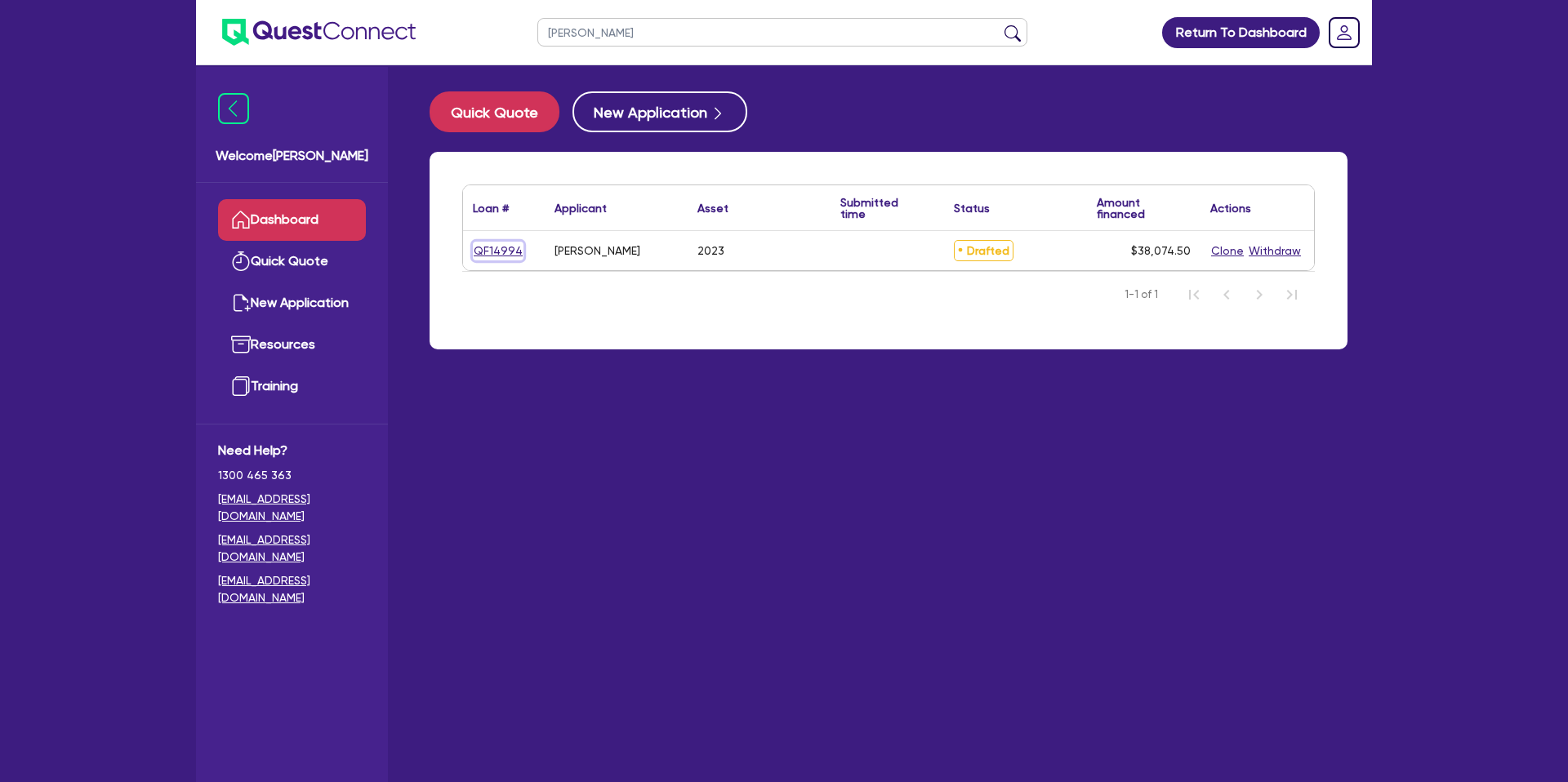
click at [501, 249] on link "QF14994" at bounding box center [497, 251] width 51 height 19
select select "CARS_AND_LIGHT_TRUCKS"
select select "PASSENGER_VEHICLES"
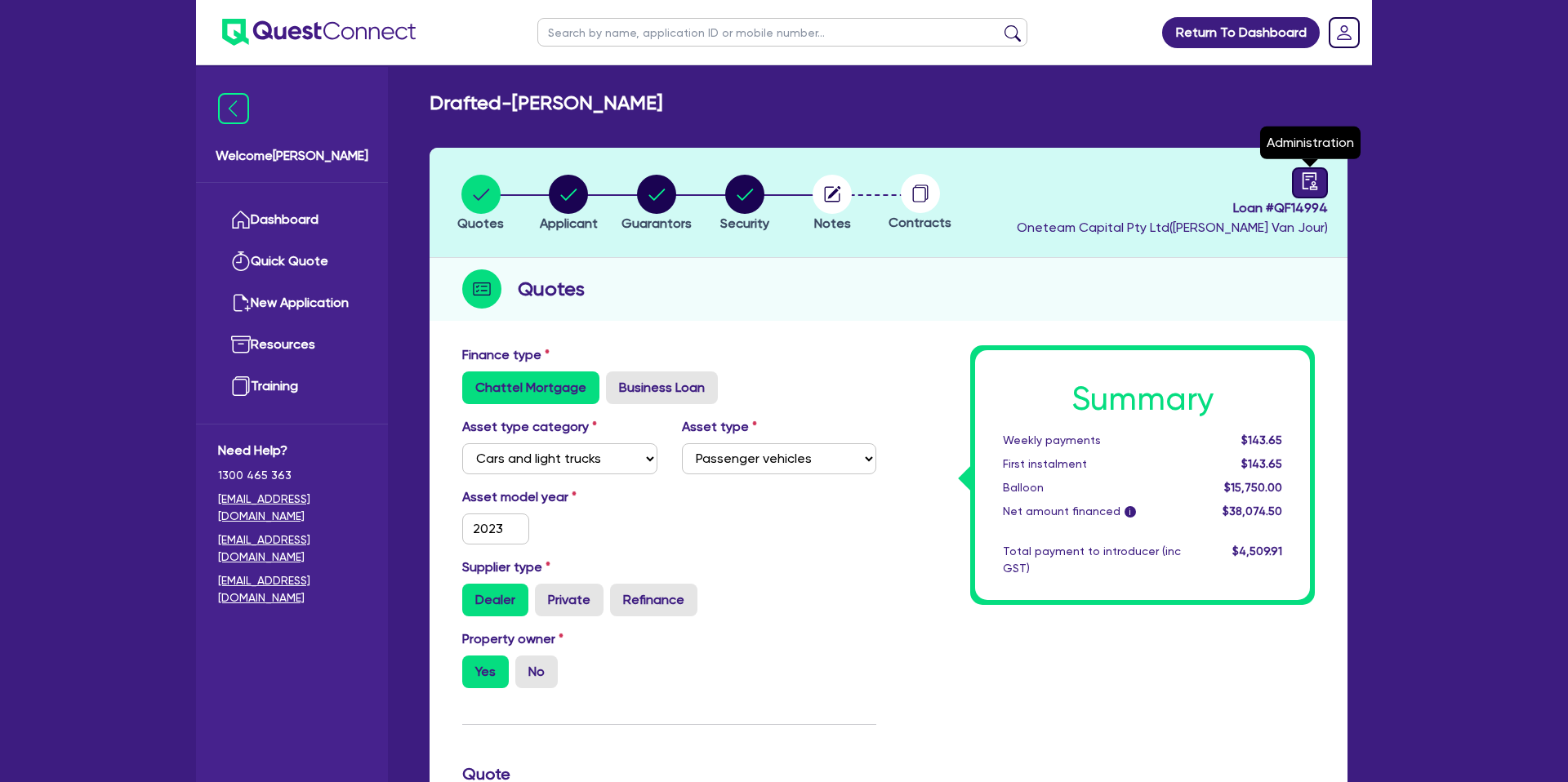
click at [1307, 186] on icon "audit" at bounding box center [1309, 181] width 18 height 18
select select "DRAFTED_NEW"
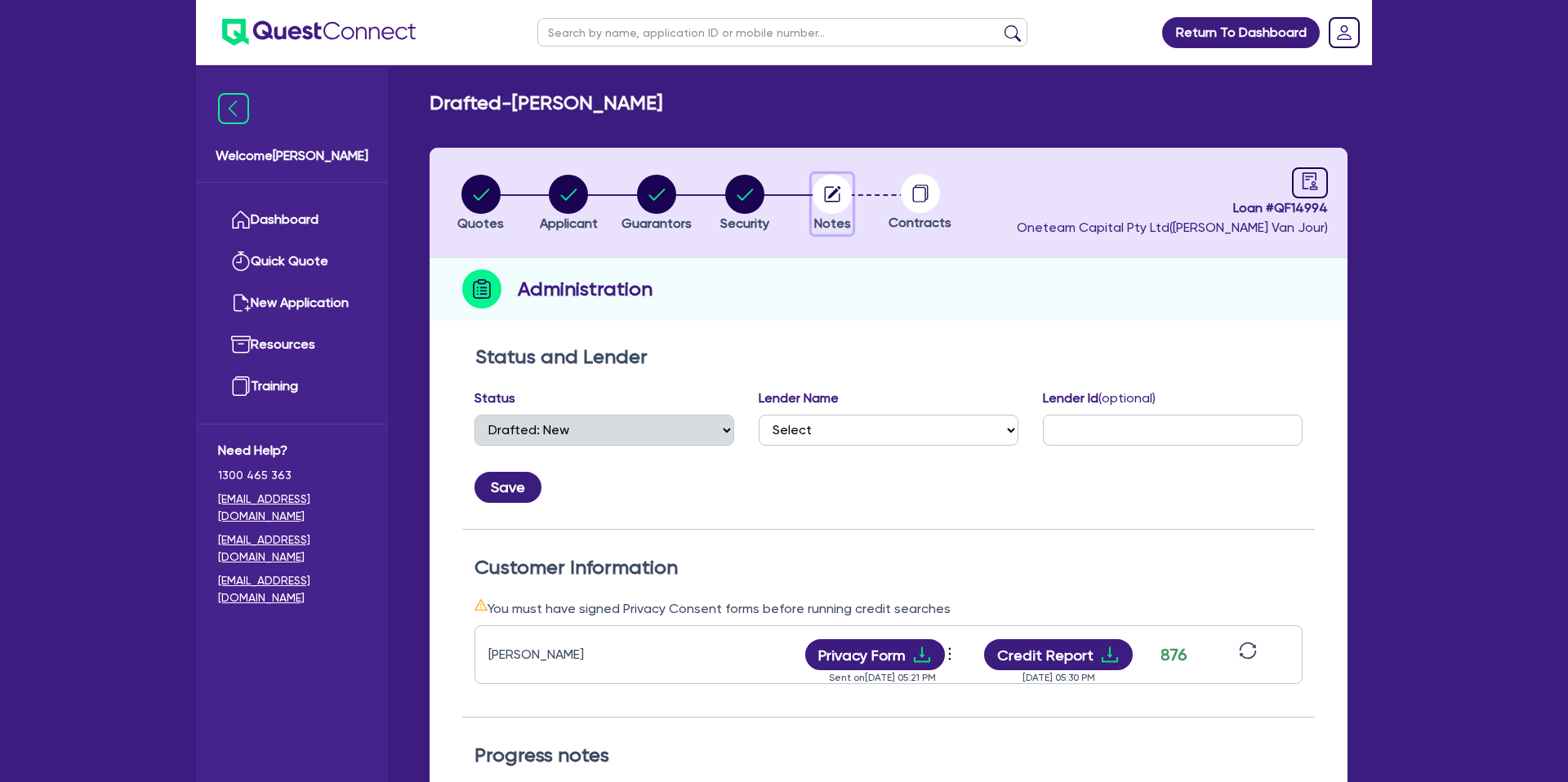
click at [844, 189] on circle "button" at bounding box center [832, 194] width 39 height 39
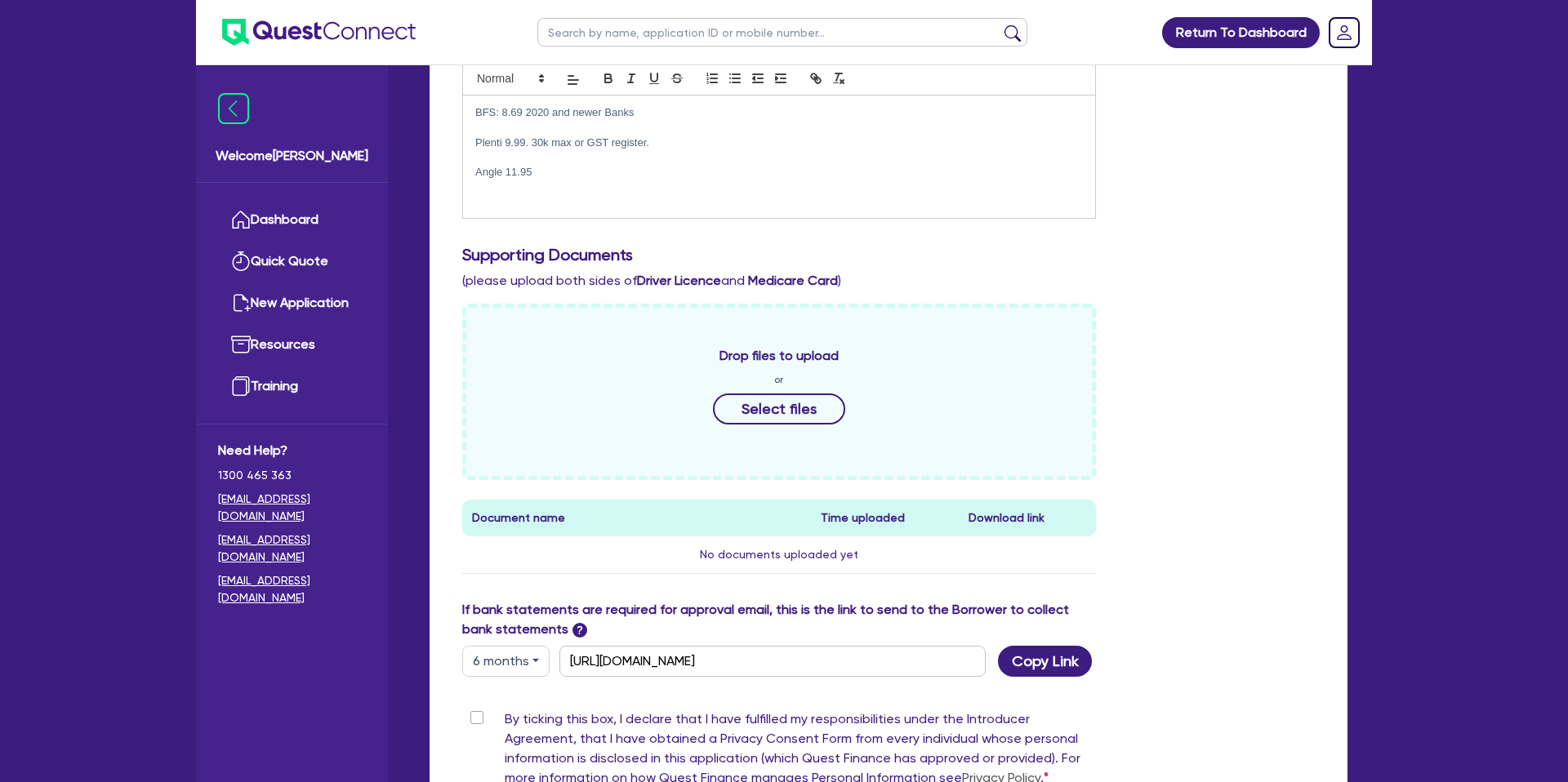
scroll to position [689, 0]
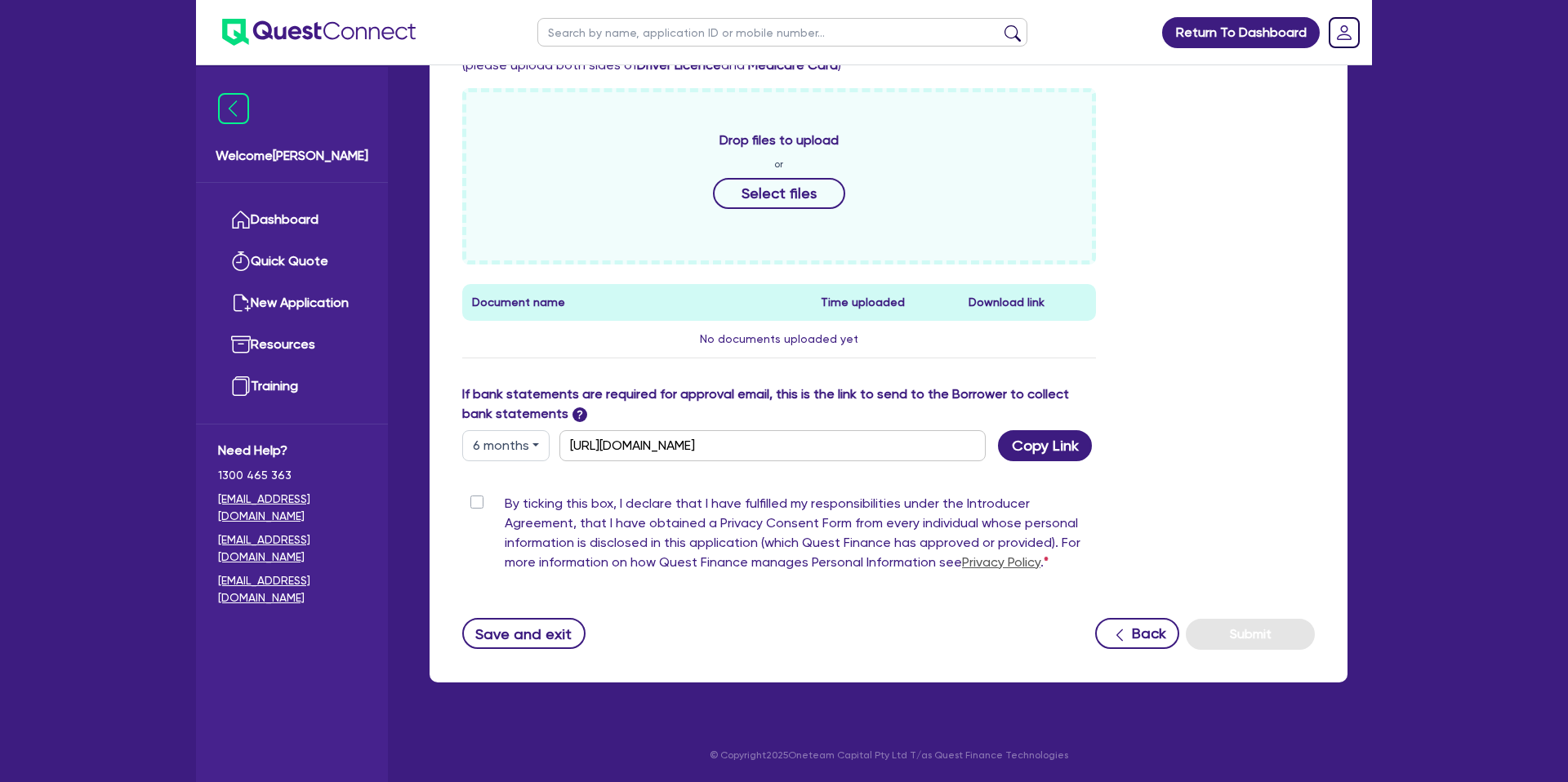
click at [527, 444] on button "6 months" at bounding box center [505, 445] width 88 height 31
click at [529, 476] on link "3 months" at bounding box center [527, 484] width 129 height 30
type input "https://scv.bankstatements.com.au/QUSE-QF14994"
click at [1031, 439] on button "Copy Link" at bounding box center [1045, 445] width 94 height 31
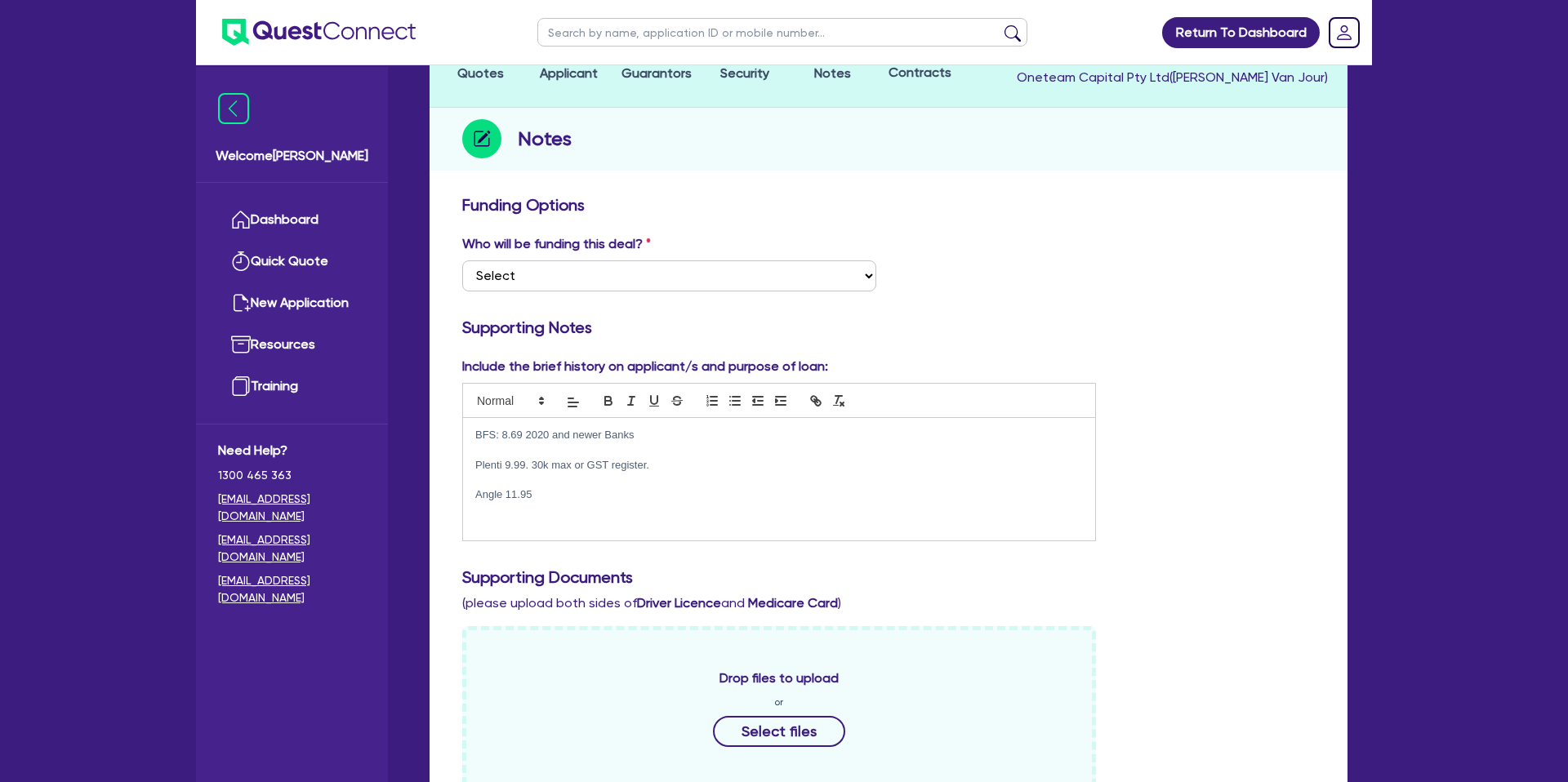
scroll to position [0, 0]
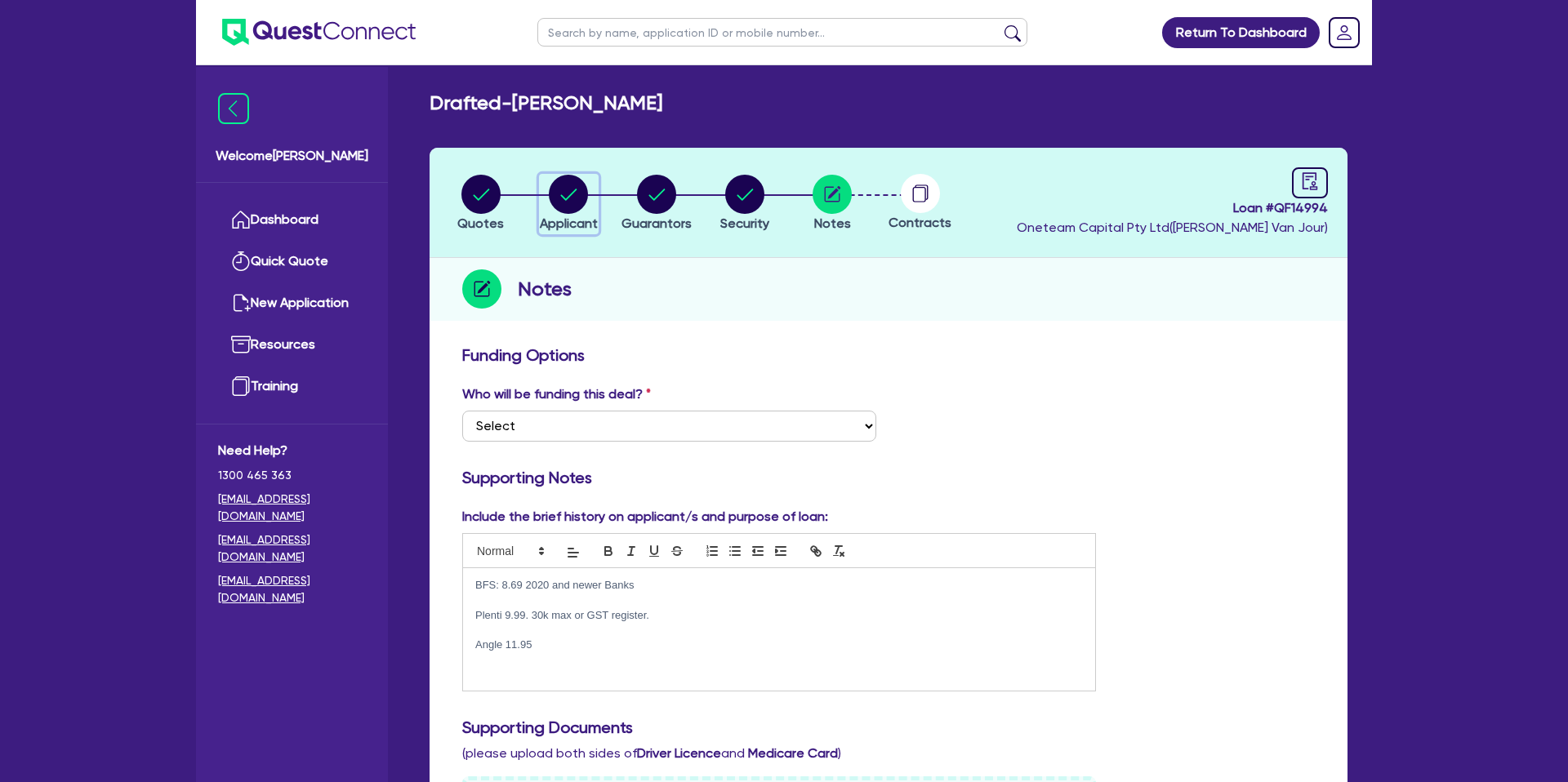
click at [567, 186] on circle "button" at bounding box center [567, 194] width 39 height 39
select select "SOLE_TRADER"
select select "RENTAL_REAL_ESTATE"
select select "PROPERTY_OPERATORS"
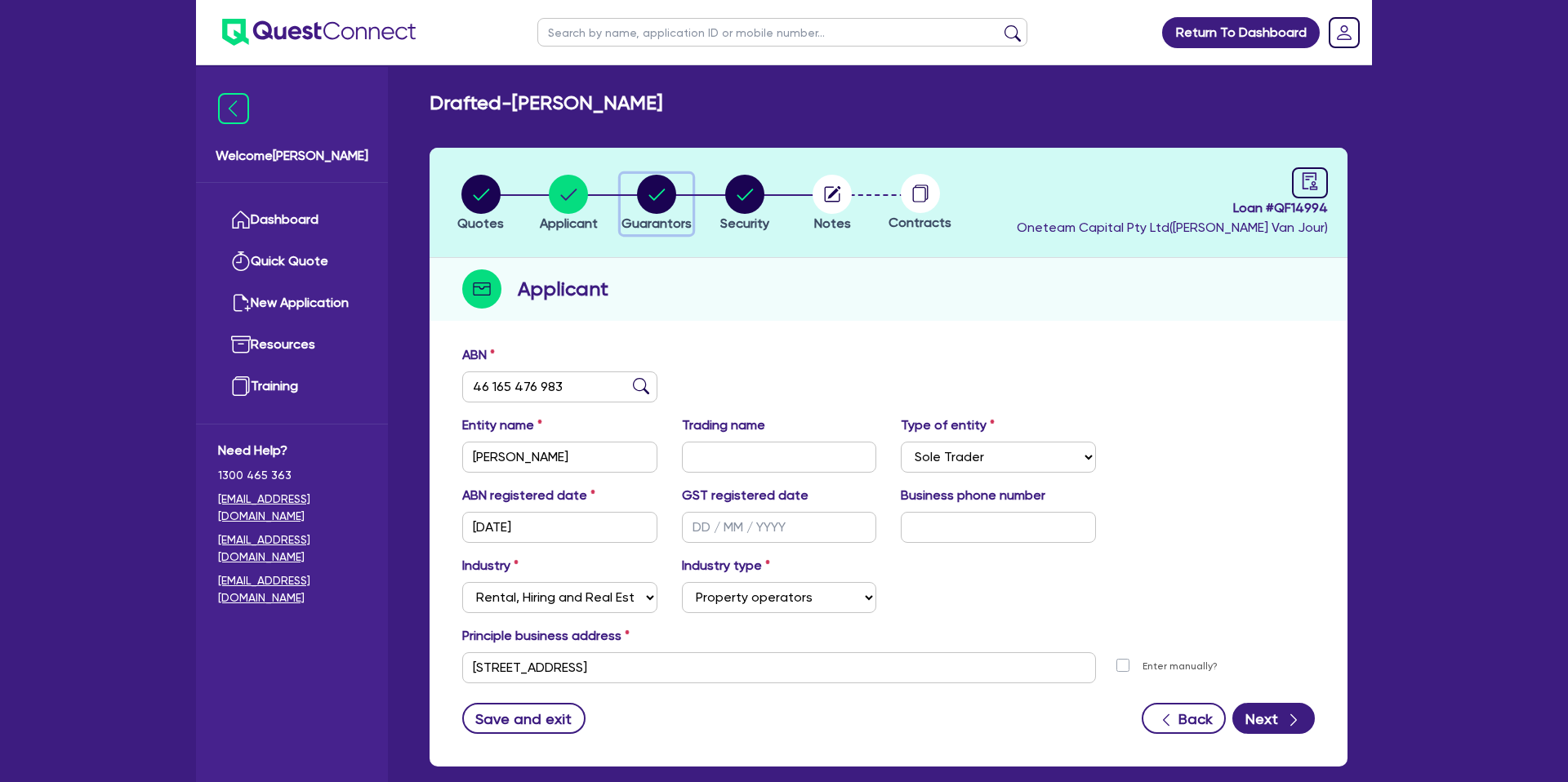
click at [649, 191] on circle "button" at bounding box center [656, 194] width 39 height 39
select select "MR"
select select "QLD"
select select "MARRIED"
select select "PROPERTY"
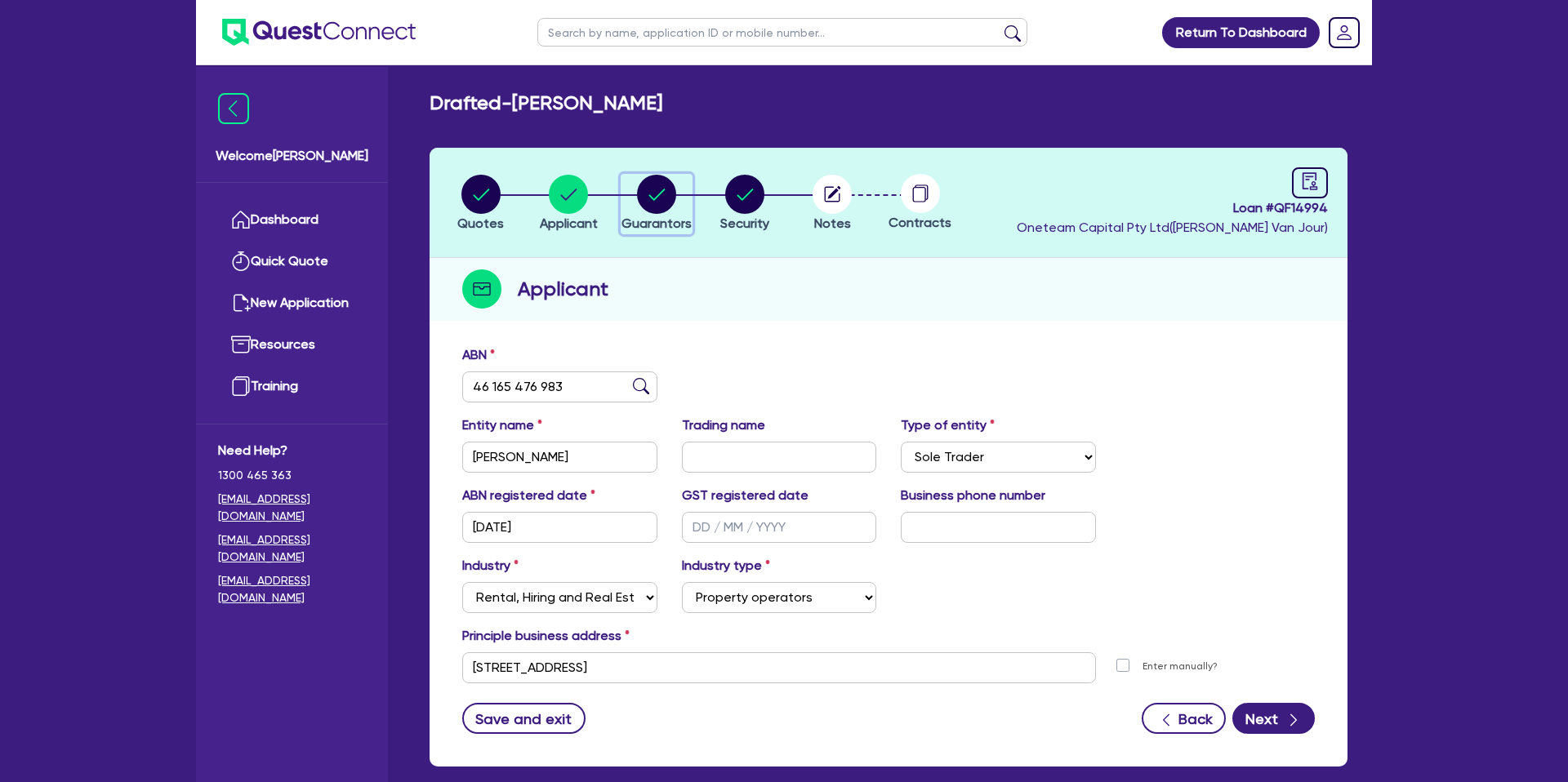
select select "MORTGAGE"
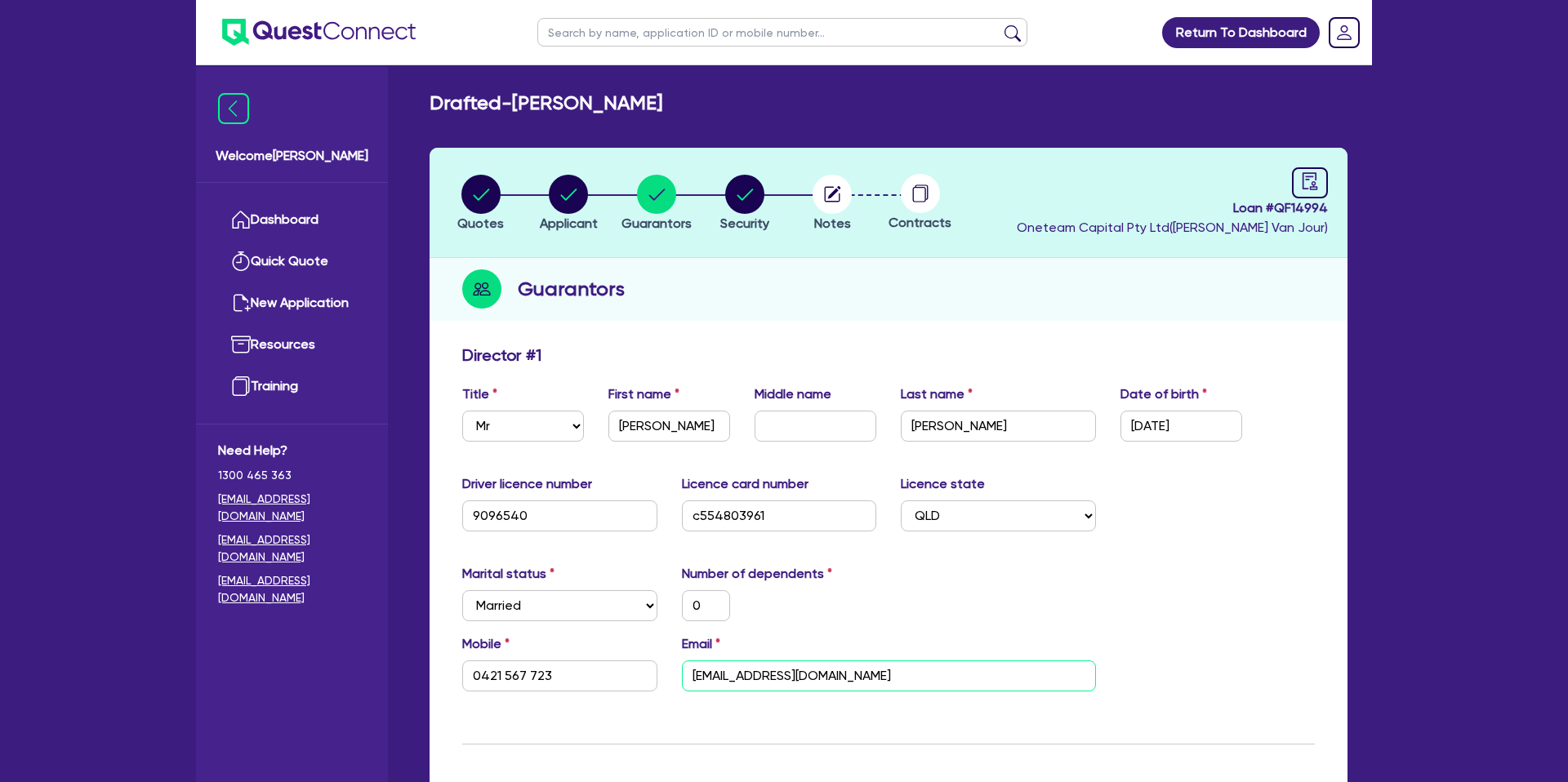
click at [791, 681] on input "mantradrivingschool@gmail.com" at bounding box center [888, 676] width 414 height 31
click at [1322, 177] on link at bounding box center [1309, 182] width 36 height 31
select select "DRAFTED_NEW"
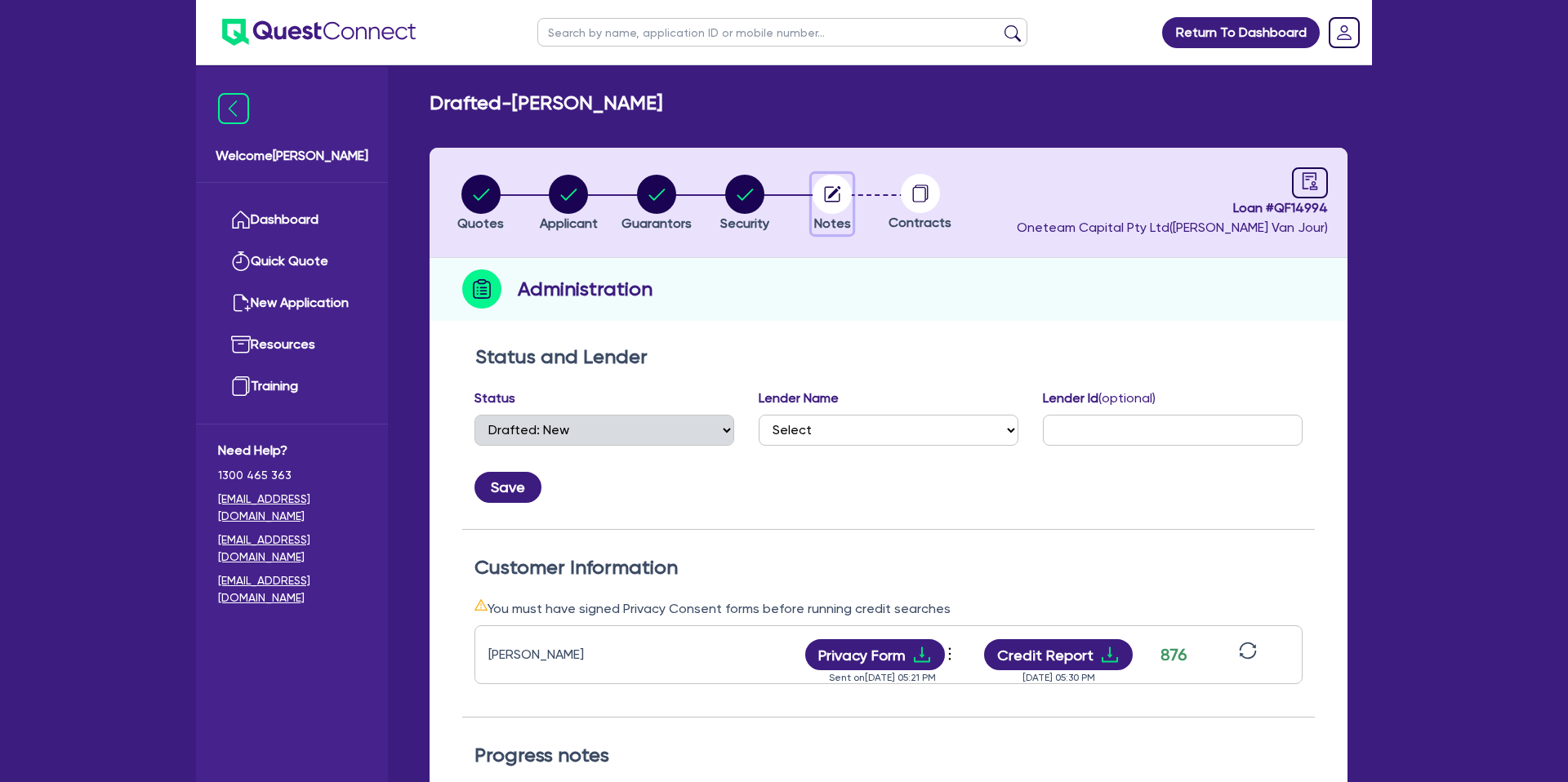
click at [852, 195] on button "Notes" at bounding box center [832, 204] width 41 height 61
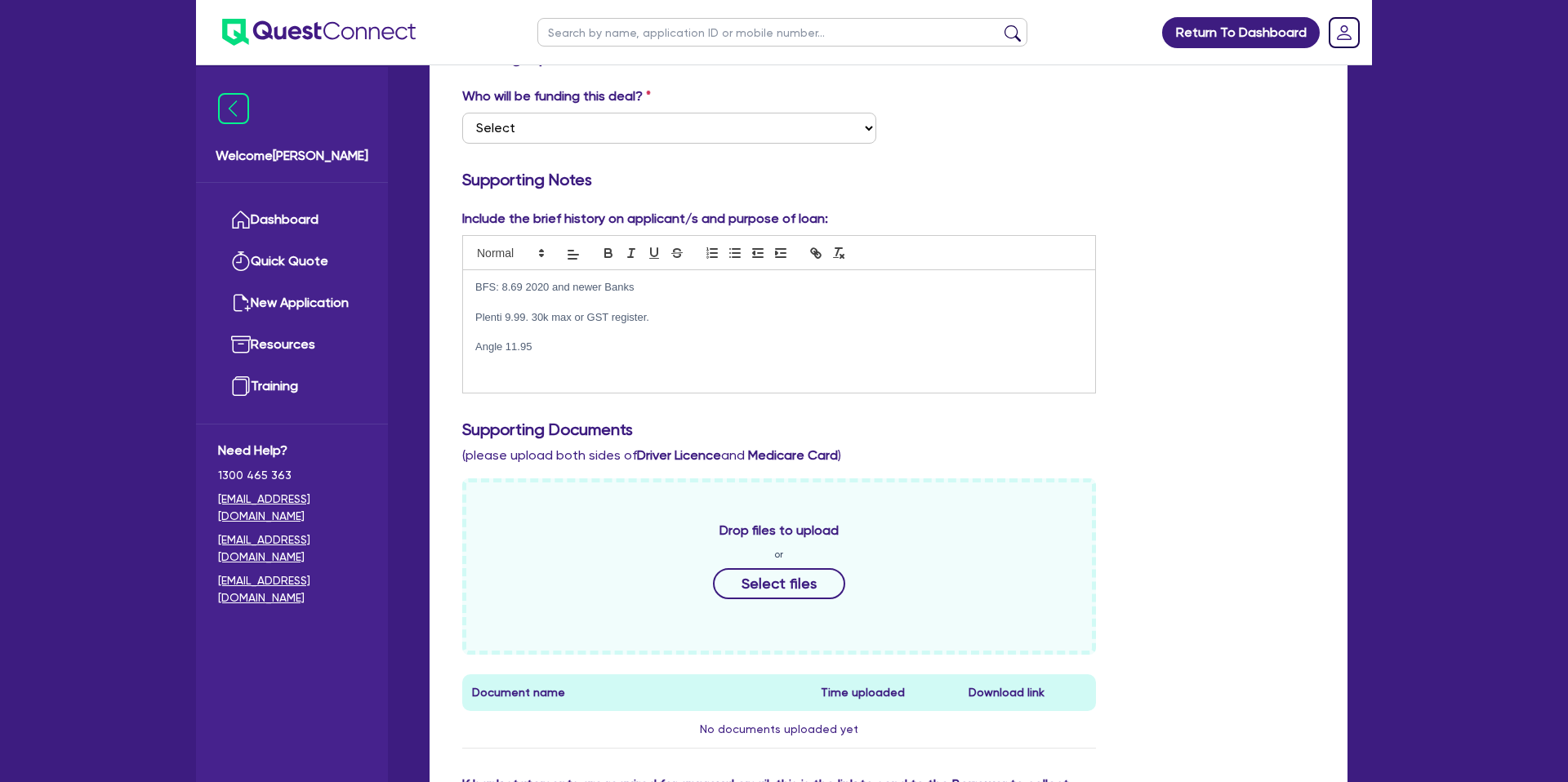
scroll to position [689, 0]
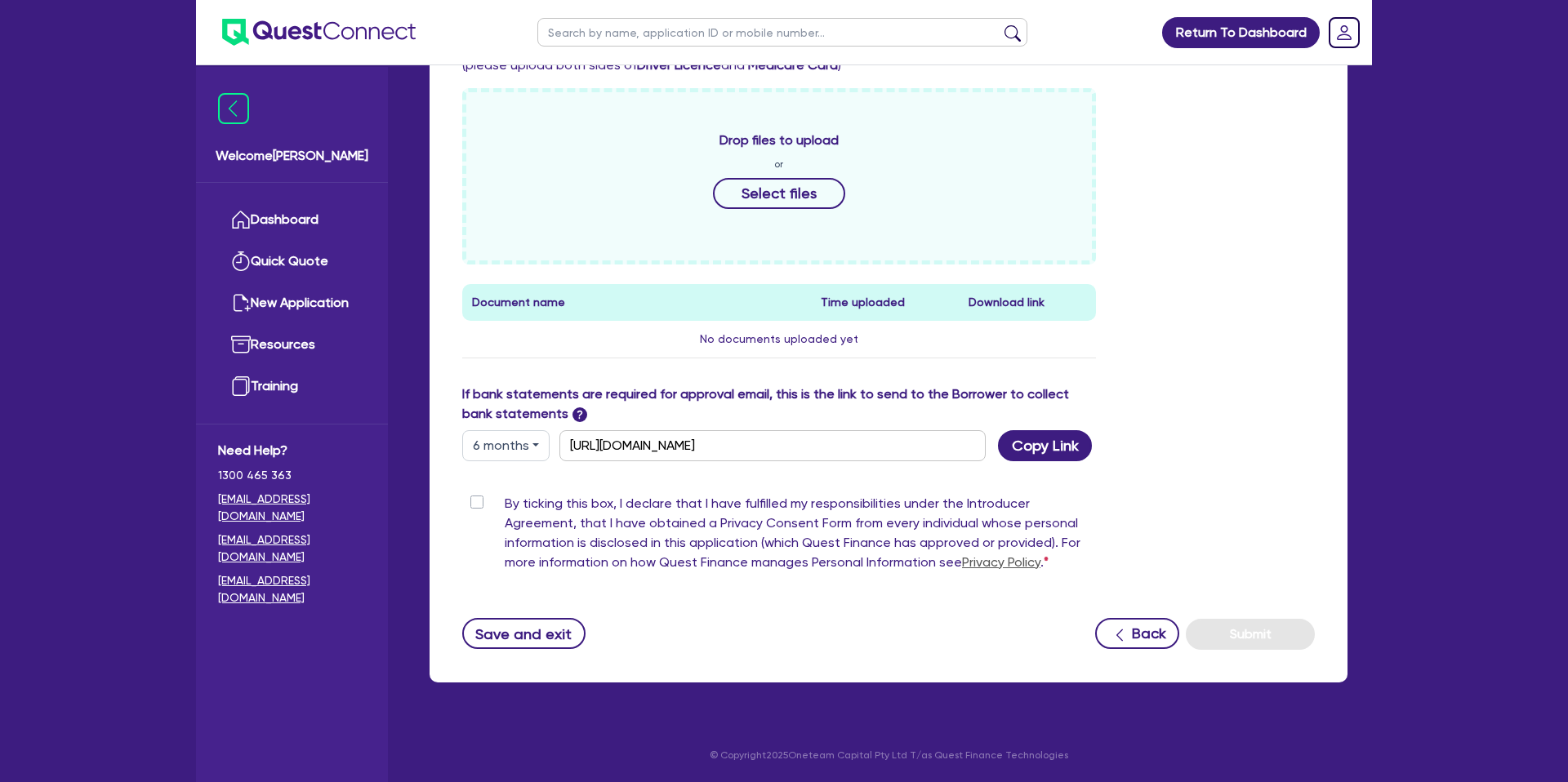
click at [509, 437] on button "6 months" at bounding box center [505, 445] width 88 height 31
click at [516, 485] on link "3 months" at bounding box center [527, 484] width 129 height 30
type input "https://scv.bankstatements.com.au/QUSE-QF14994"
click at [1068, 438] on button "Copy Link" at bounding box center [1045, 445] width 94 height 31
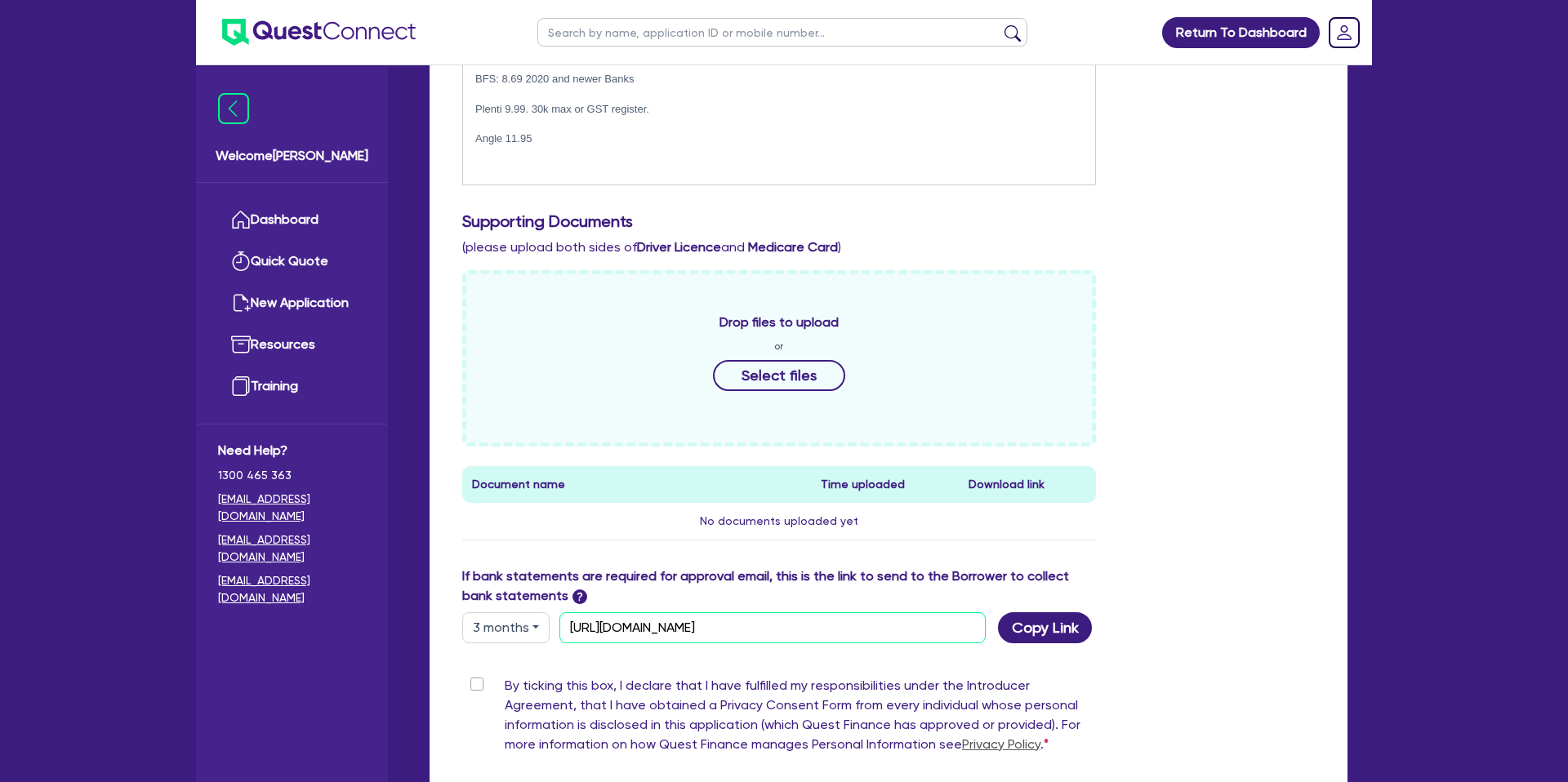
scroll to position [0, 0]
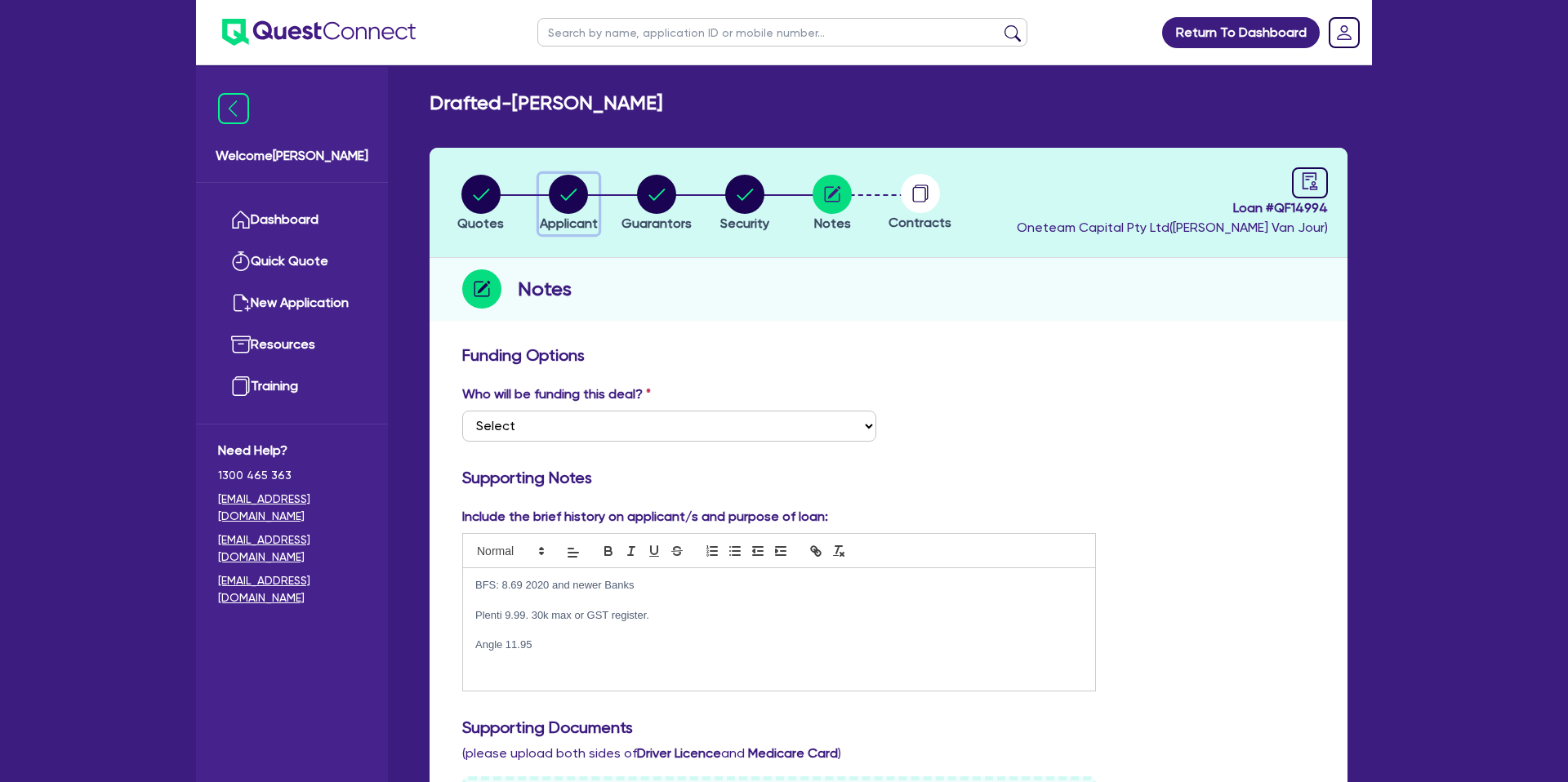
click at [562, 189] on circle "button" at bounding box center [567, 194] width 39 height 39
select select "SOLE_TRADER"
select select "RENTAL_REAL_ESTATE"
select select "PROPERTY_OPERATORS"
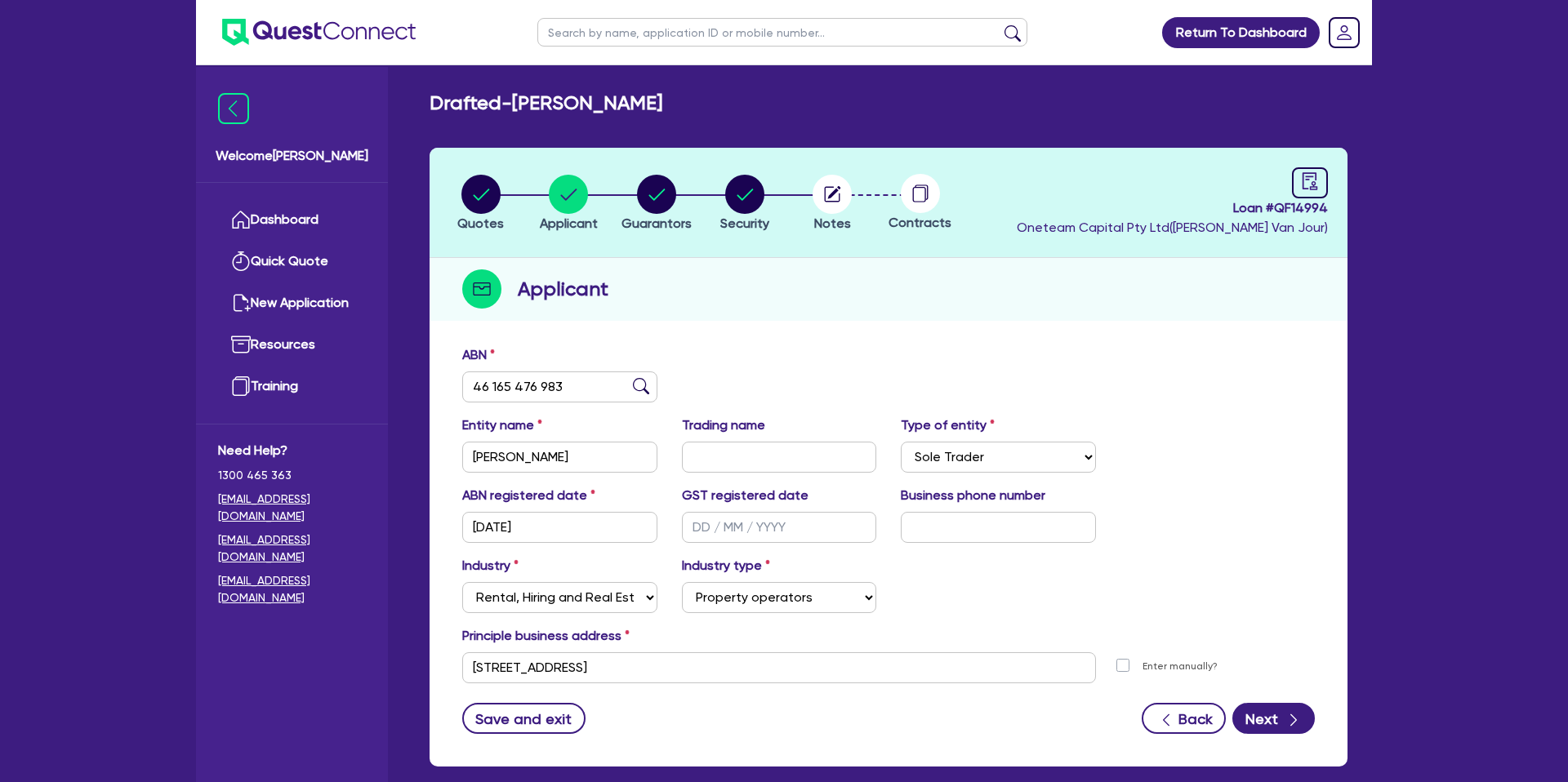
drag, startPoint x: 910, startPoint y: 152, endPoint x: 534, endPoint y: 25, distance: 396.9
click at [909, 152] on header "Quotes Applicant Guarantors Security Notes Contracts Loan # QF14994 Oneteam Cap…" at bounding box center [888, 203] width 917 height 110
click at [345, 213] on link "Dashboard" at bounding box center [292, 220] width 148 height 42
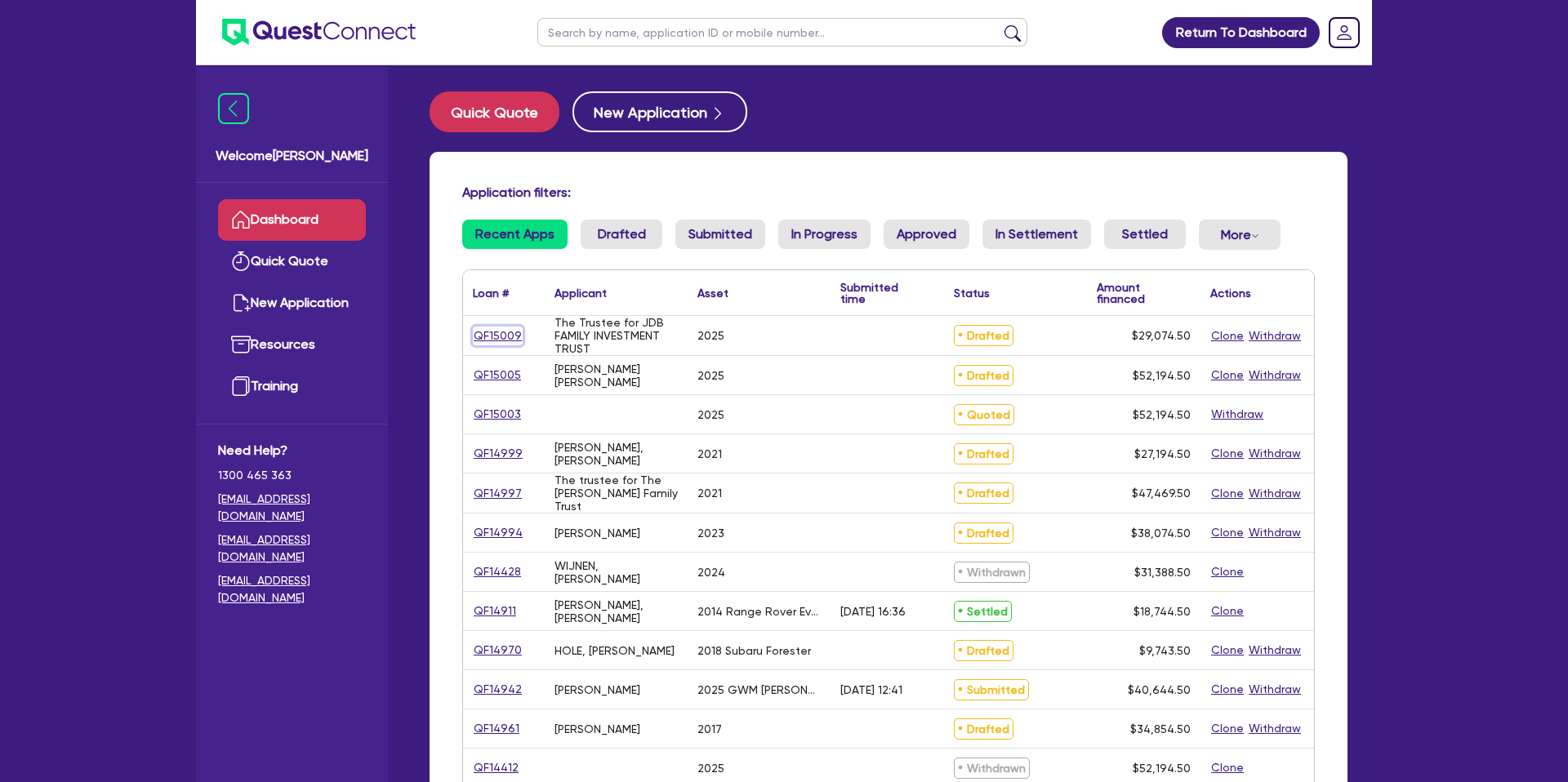
click at [506, 335] on link "QF15009" at bounding box center [497, 335] width 50 height 19
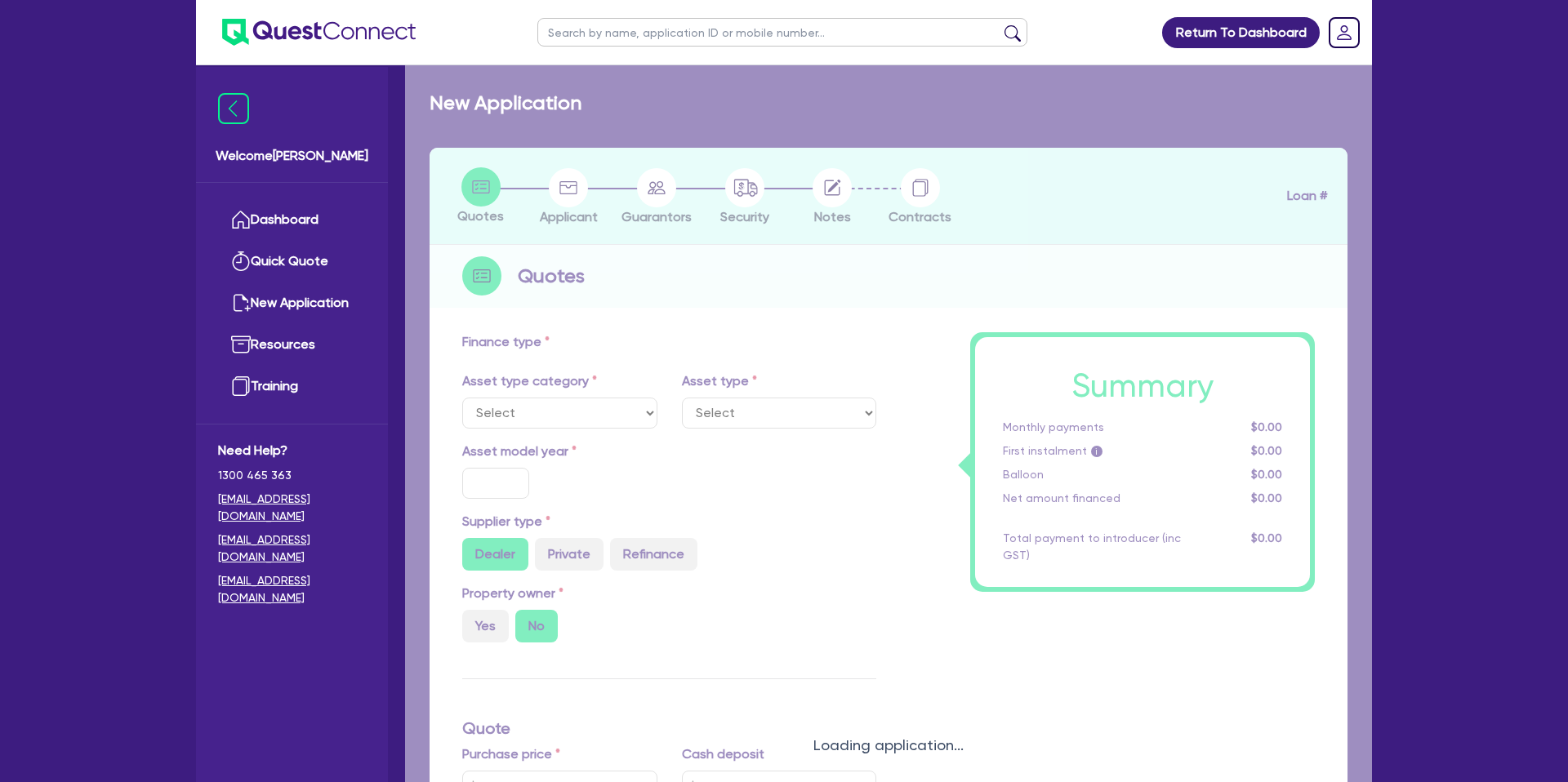
select select "CARS_AND_LIGHT_TRUCKS"
type input "2025"
radio input "true"
type input "59,000"
type input "33,000"
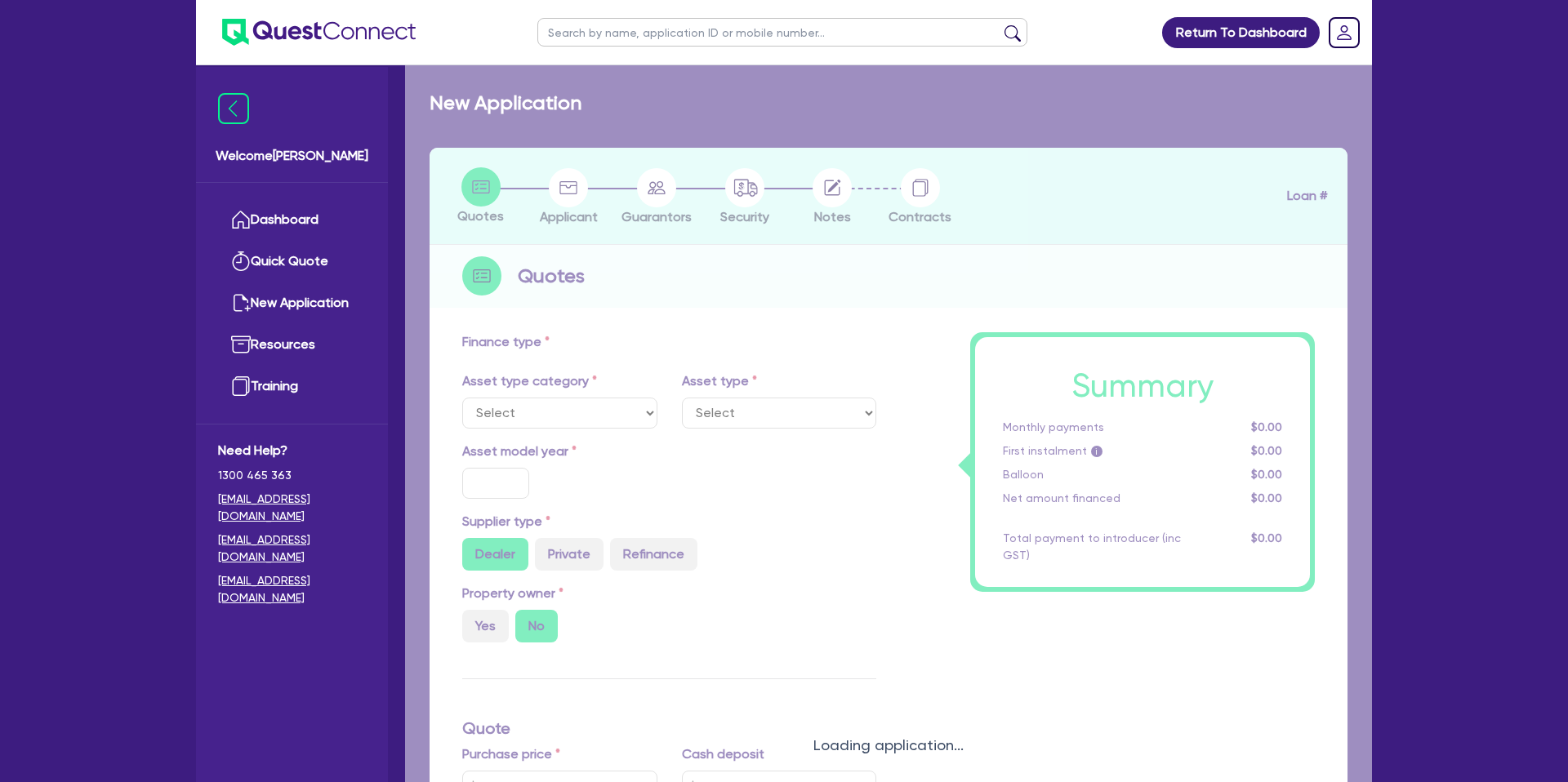
type input "30"
type input "17,700"
type input "6.79"
type input "2,200"
select select "PASSENGER_VEHICLES"
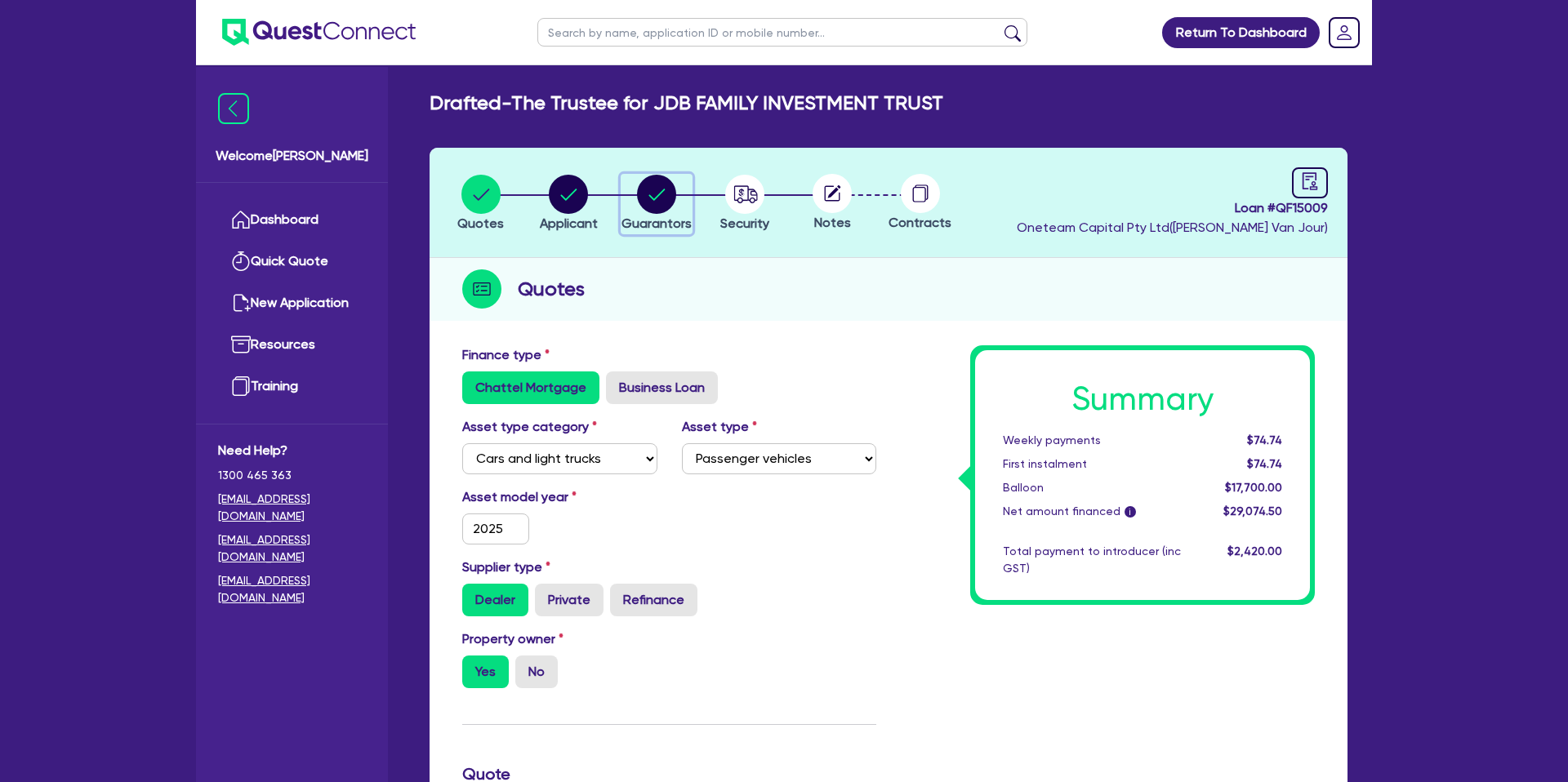
click at [666, 194] on circle "button" at bounding box center [656, 194] width 39 height 39
select select "MR"
select select "QLD"
select select "MARRIED"
select select "PROPERTY"
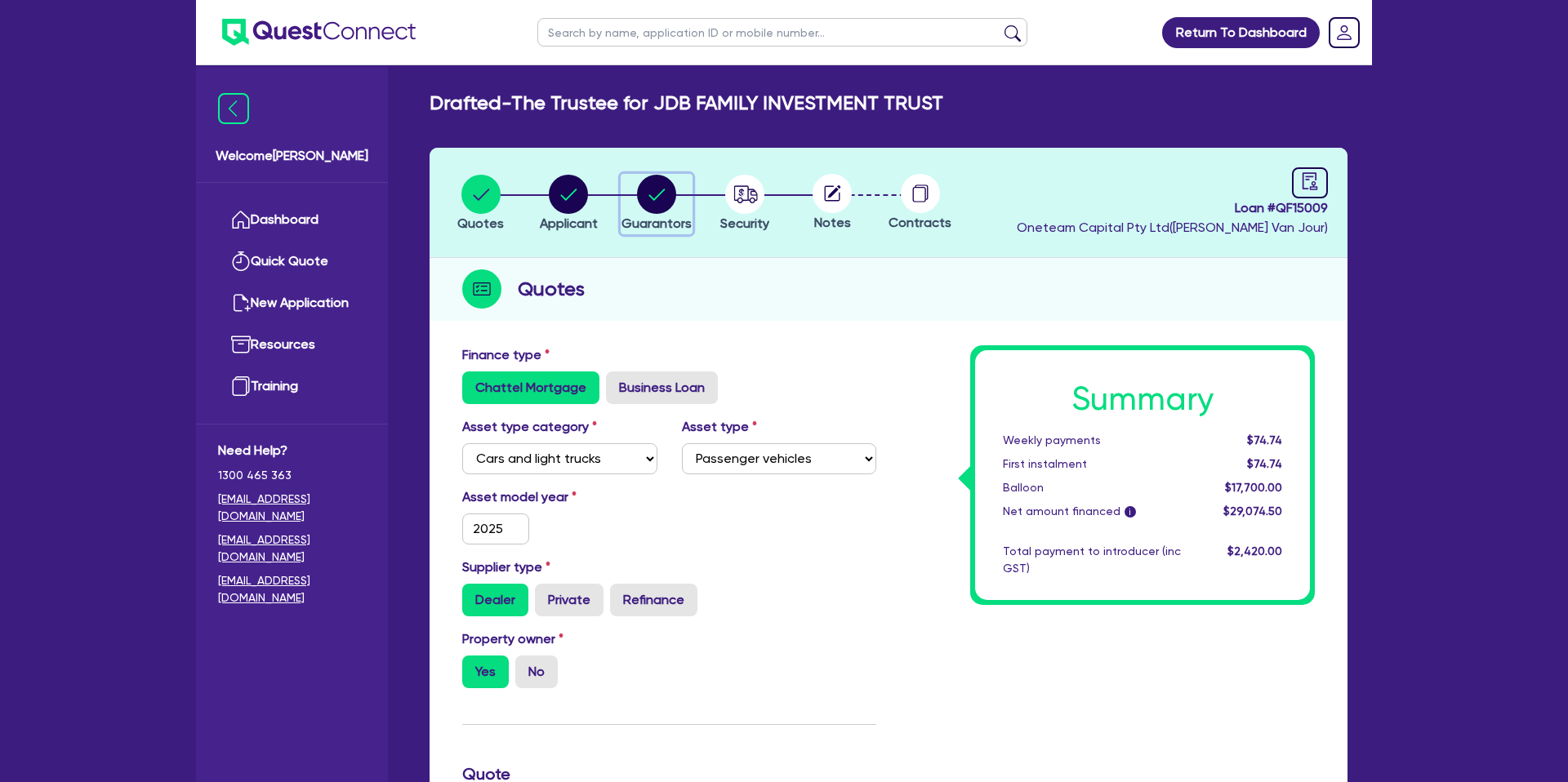
select select "CASH"
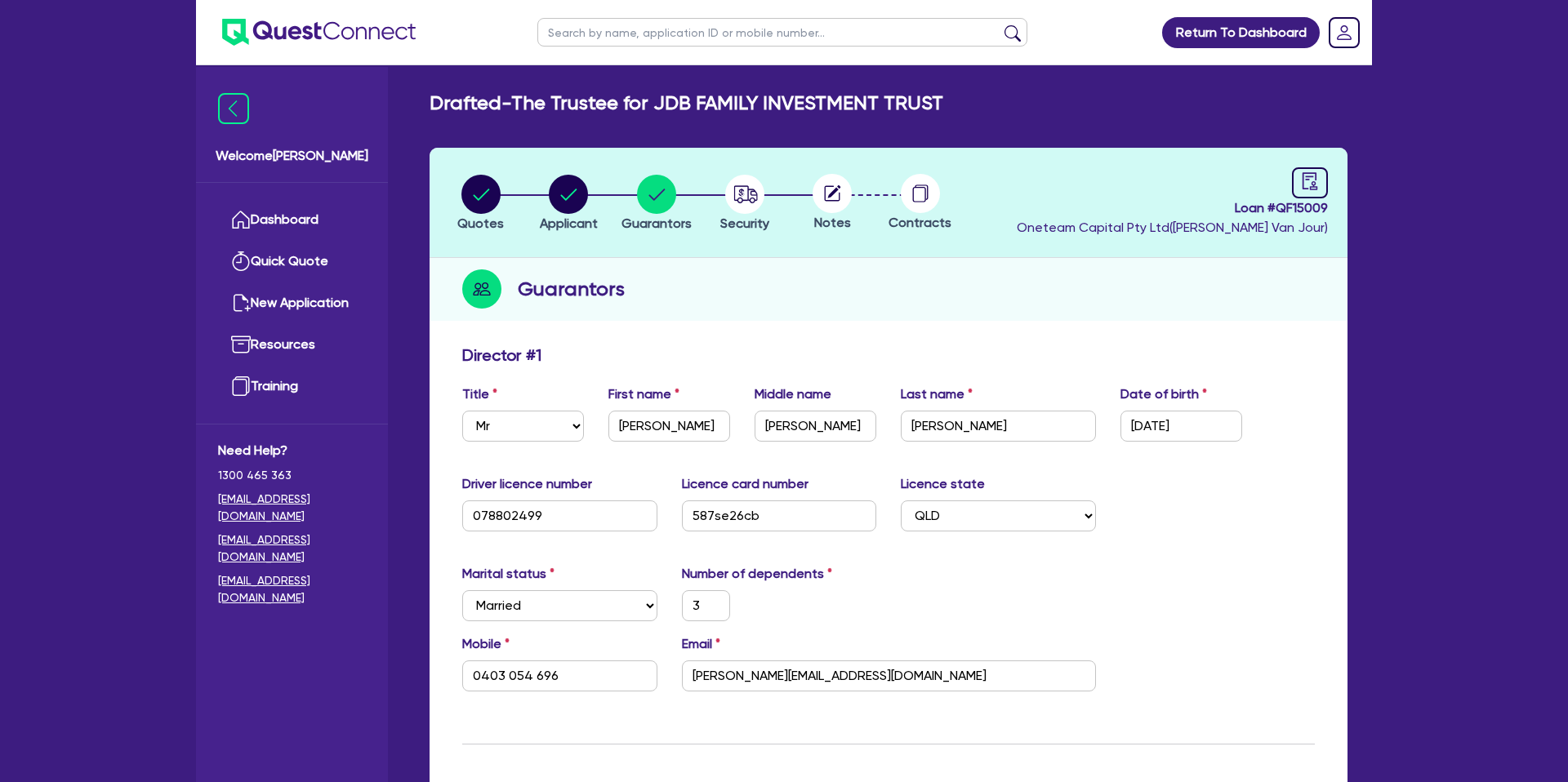
click at [831, 190] on circle at bounding box center [832, 193] width 39 height 39
drag, startPoint x: 903, startPoint y: 189, endPoint x: 928, endPoint y: 189, distance: 25.0
click at [910, 189] on circle at bounding box center [919, 193] width 39 height 39
click at [1303, 184] on icon "audit" at bounding box center [1309, 181] width 18 height 18
select select "DRAFTED_NEW"
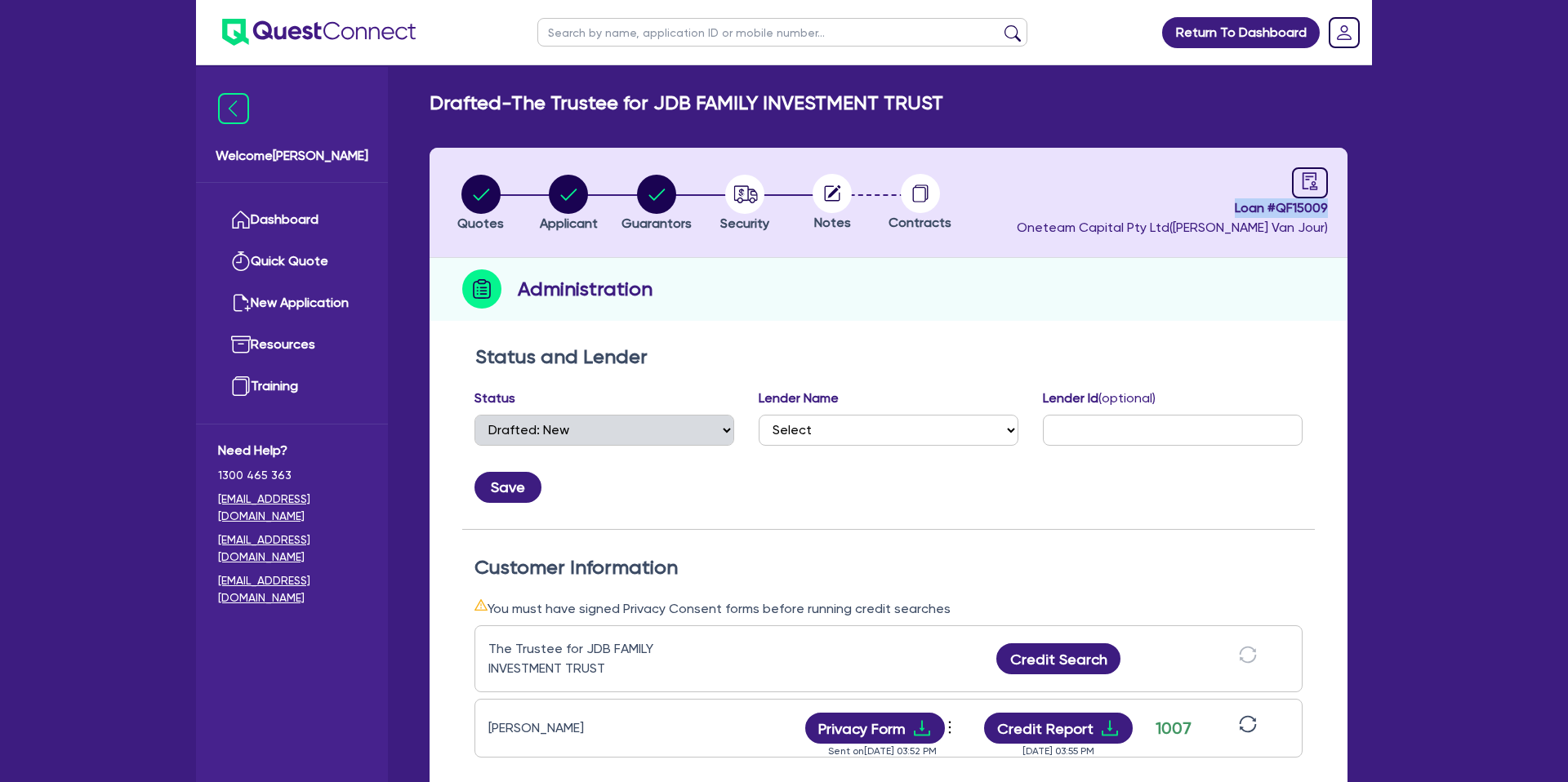
drag, startPoint x: 1232, startPoint y: 206, endPoint x: 1370, endPoint y: 208, distance: 138.0
click at [1370, 207] on div "Drafted - The Trustee for JDB FAMILY INVESTMENT TRUST Quotes Applicant Guaranto…" at bounding box center [888, 633] width 967 height 1083
click at [843, 285] on div "Administration" at bounding box center [888, 289] width 917 height 63
drag, startPoint x: 869, startPoint y: 316, endPoint x: 731, endPoint y: 275, distance: 144.0
click at [869, 313] on div "Administration" at bounding box center [888, 289] width 917 height 63
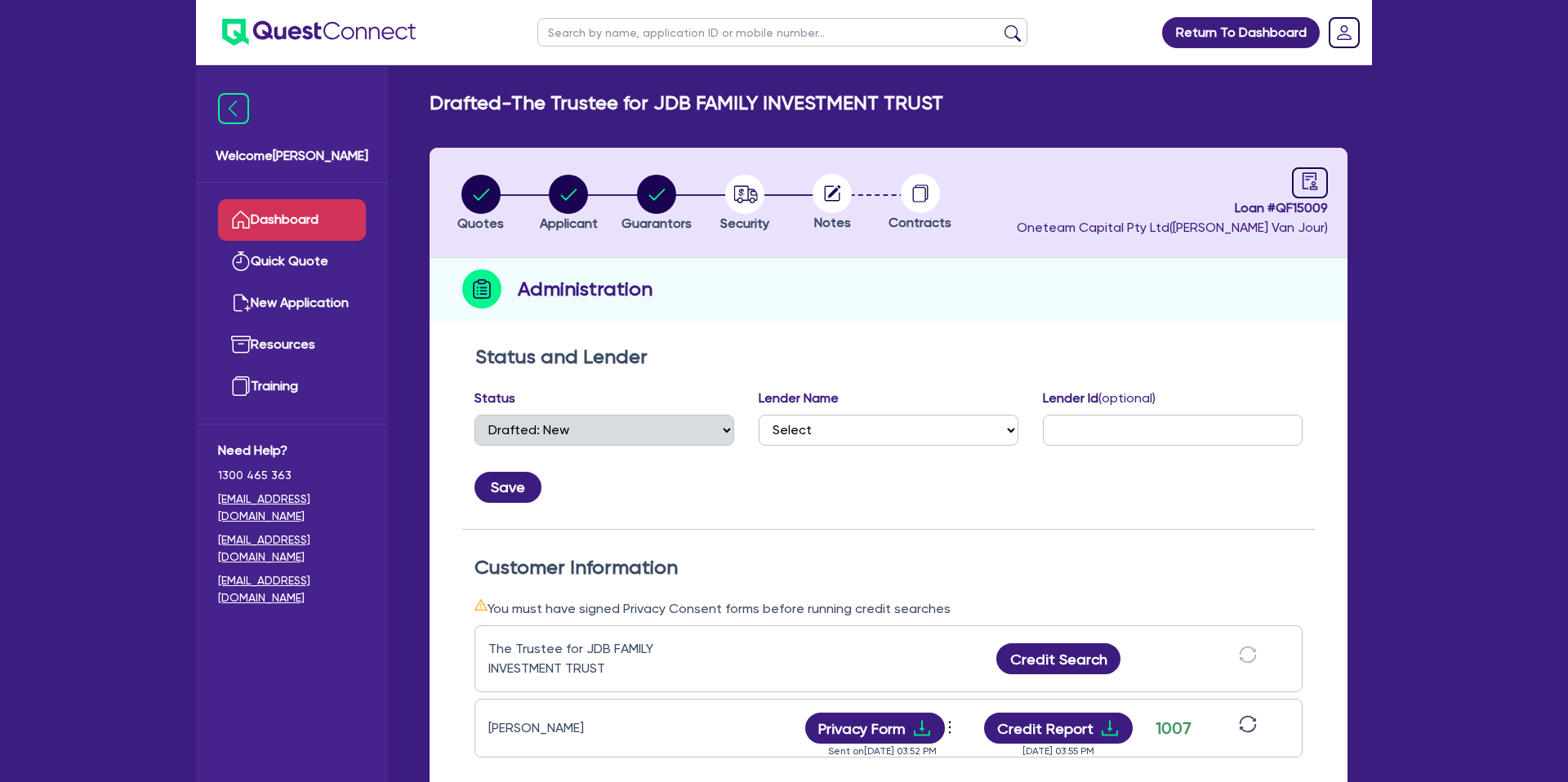
click at [290, 213] on link "Dashboard" at bounding box center [292, 220] width 148 height 42
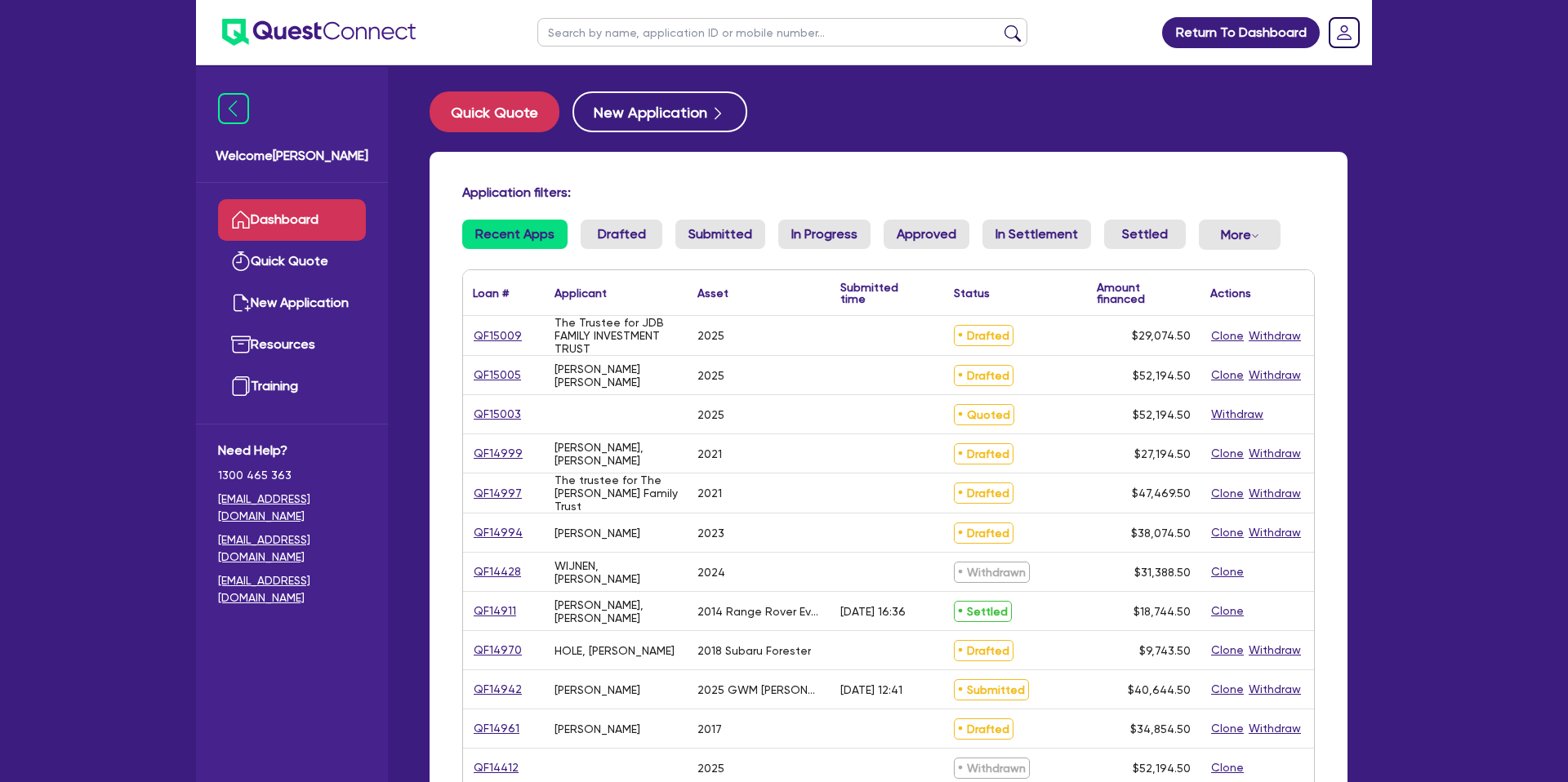
click at [606, 38] on input "text" at bounding box center [782, 32] width 490 height 29
type input "daniel"
click at [999, 25] on button "submit" at bounding box center [1012, 36] width 26 height 23
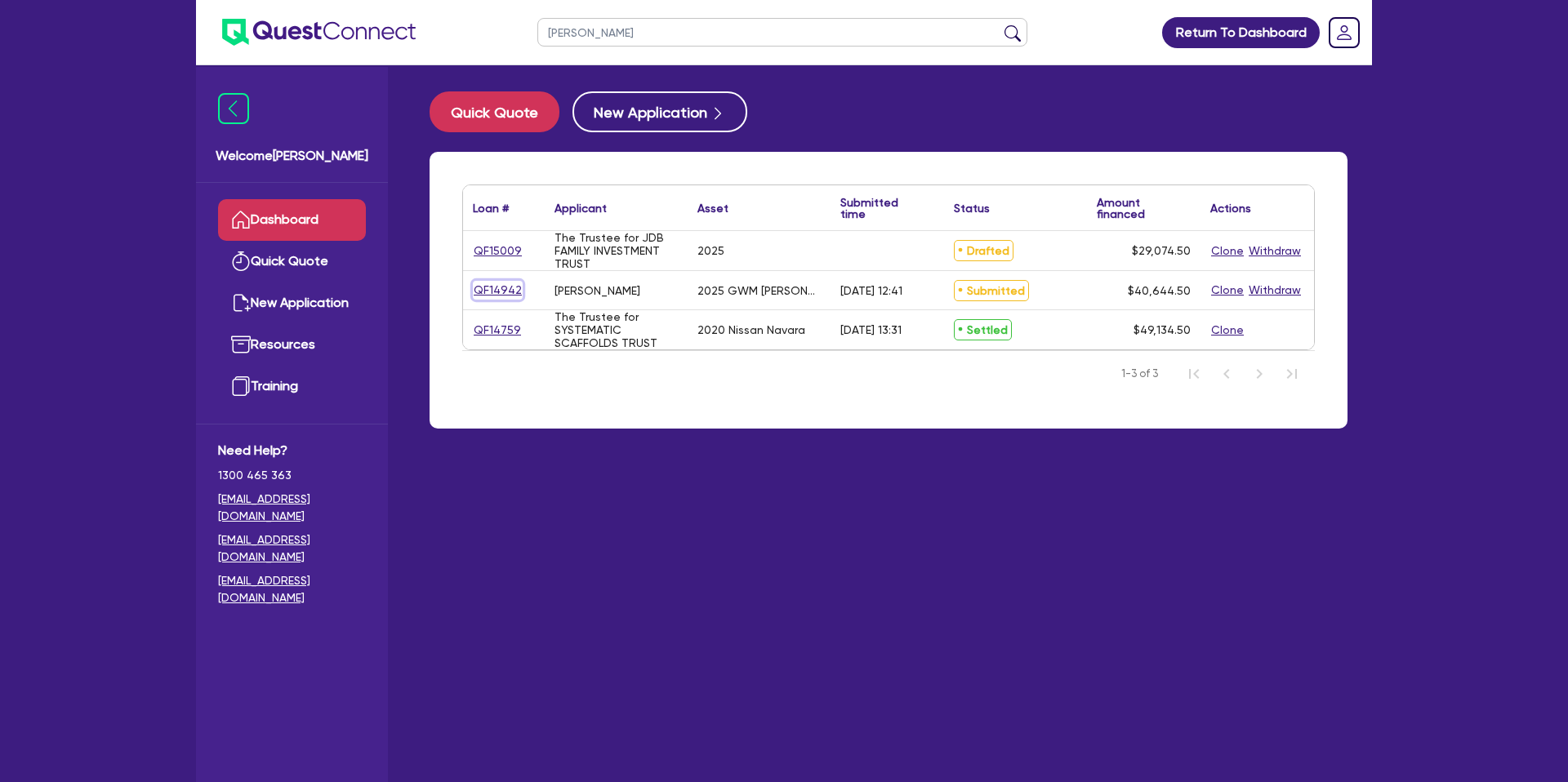
click at [497, 292] on link "QF14942" at bounding box center [497, 290] width 50 height 19
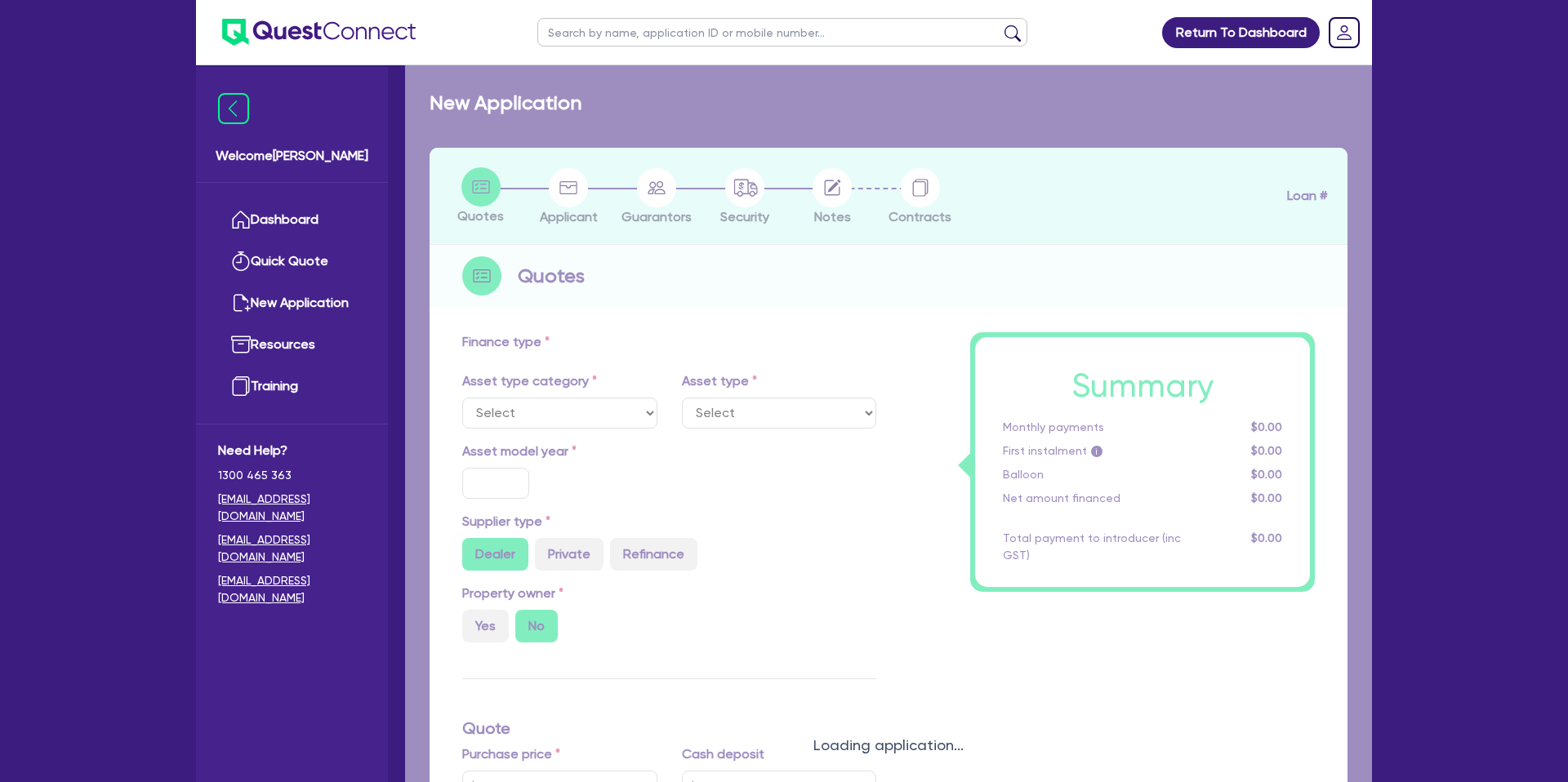
select select "CARS_AND_LIGHT_TRUCKS"
type input "2025"
type input "35,000"
type input "55,000"
type input "59,000"
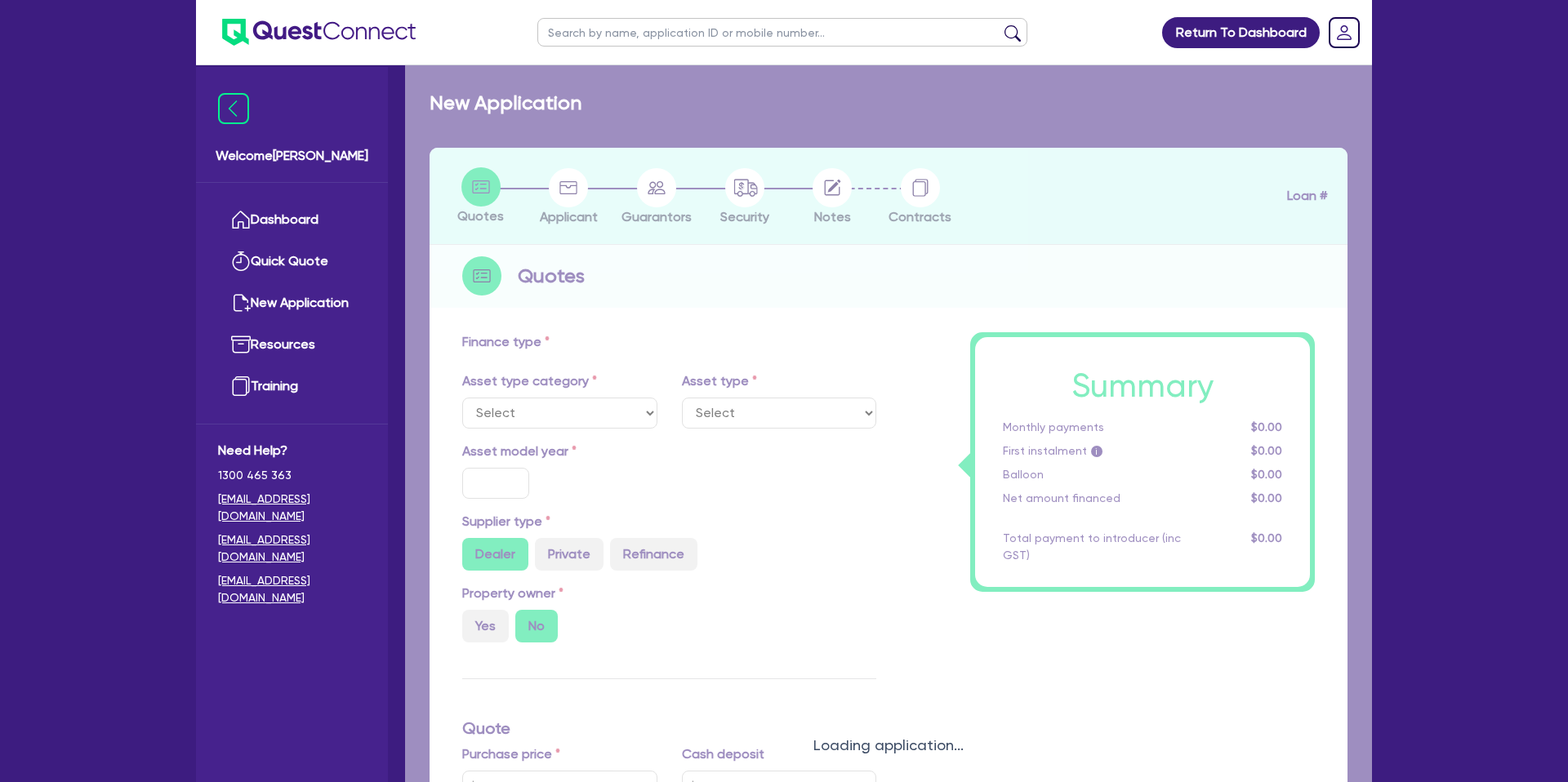
type input "8"
type input "3,251.56"
type input "14.95"
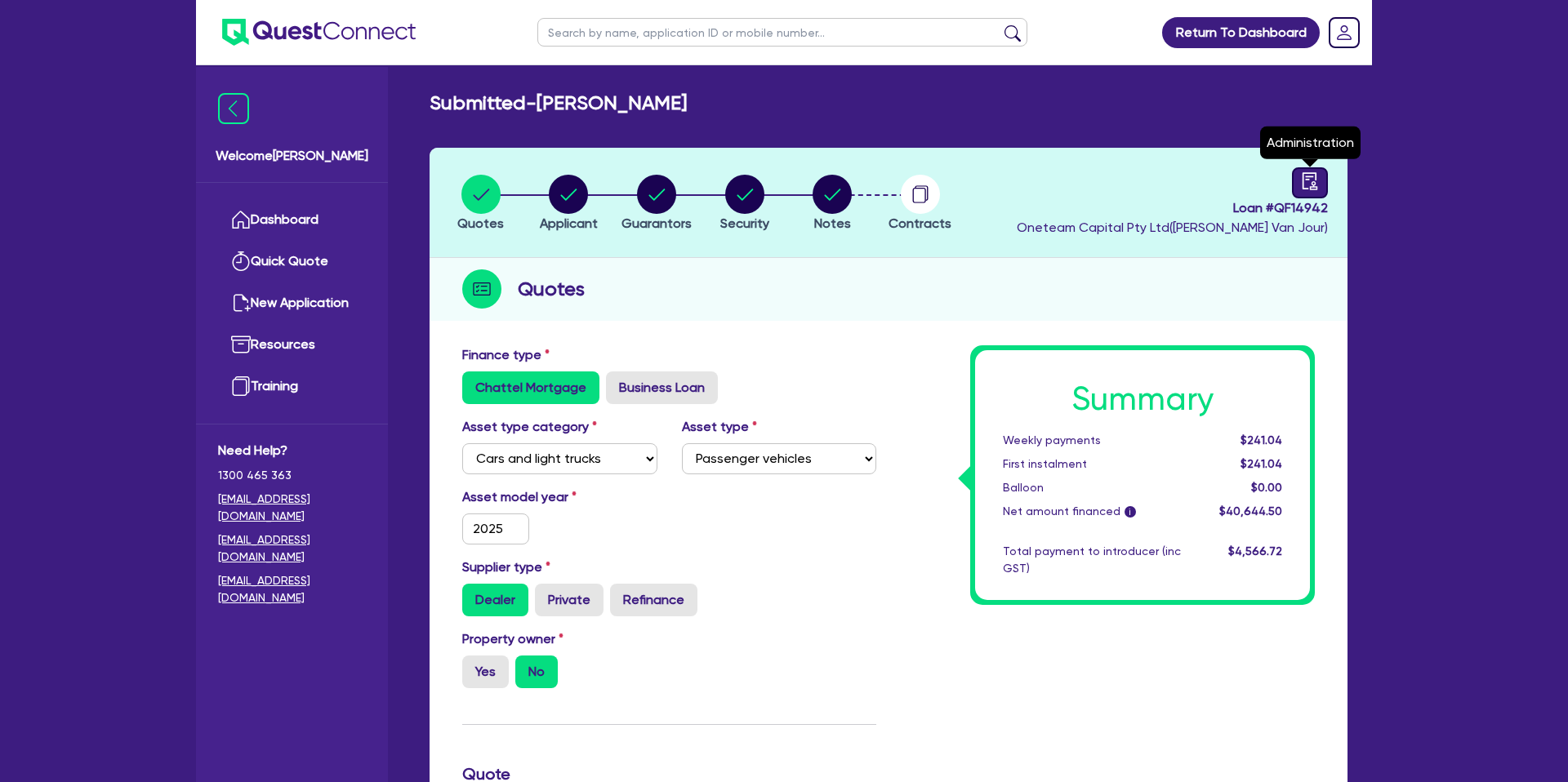
click at [1311, 184] on icon "audit" at bounding box center [1309, 180] width 15 height 17
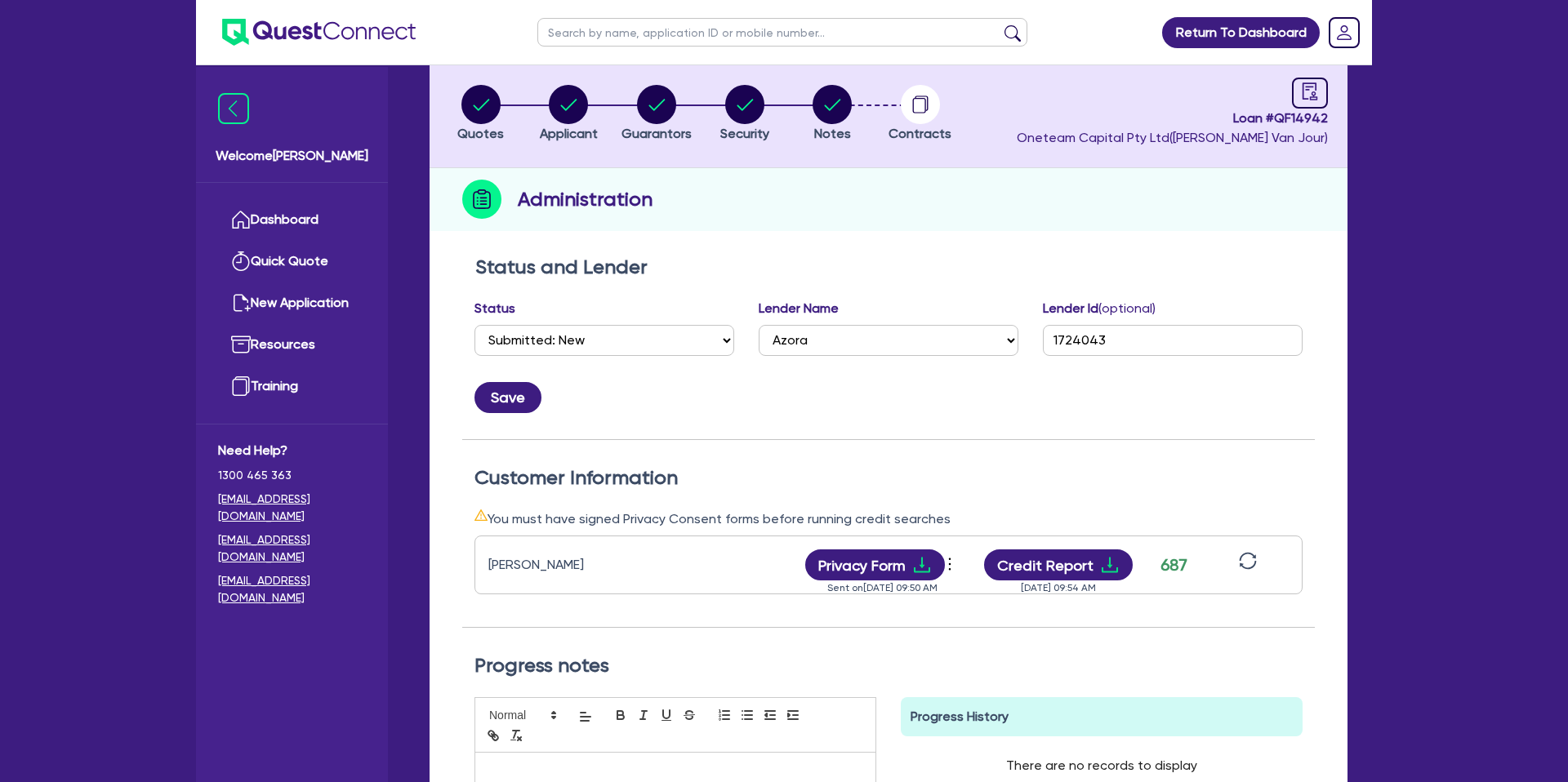
scroll to position [148, 0]
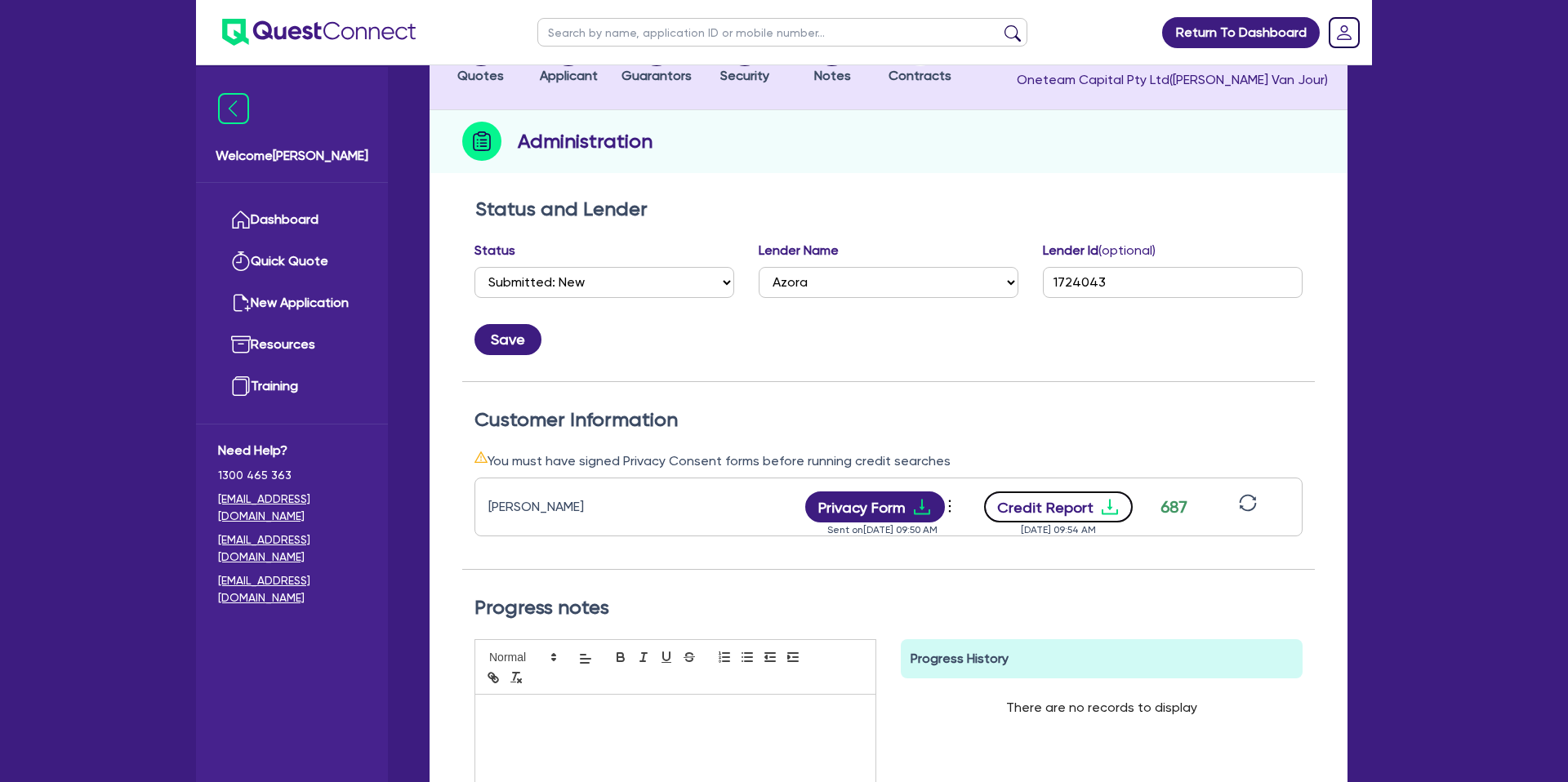
click at [1099, 509] on icon "download" at bounding box center [1109, 507] width 20 height 20
drag, startPoint x: 823, startPoint y: 199, endPoint x: 309, endPoint y: 171, distance: 514.8
click at [809, 198] on h2 "Status and Lender" at bounding box center [888, 210] width 827 height 24
click at [302, 221] on link "Dashboard" at bounding box center [292, 220] width 148 height 42
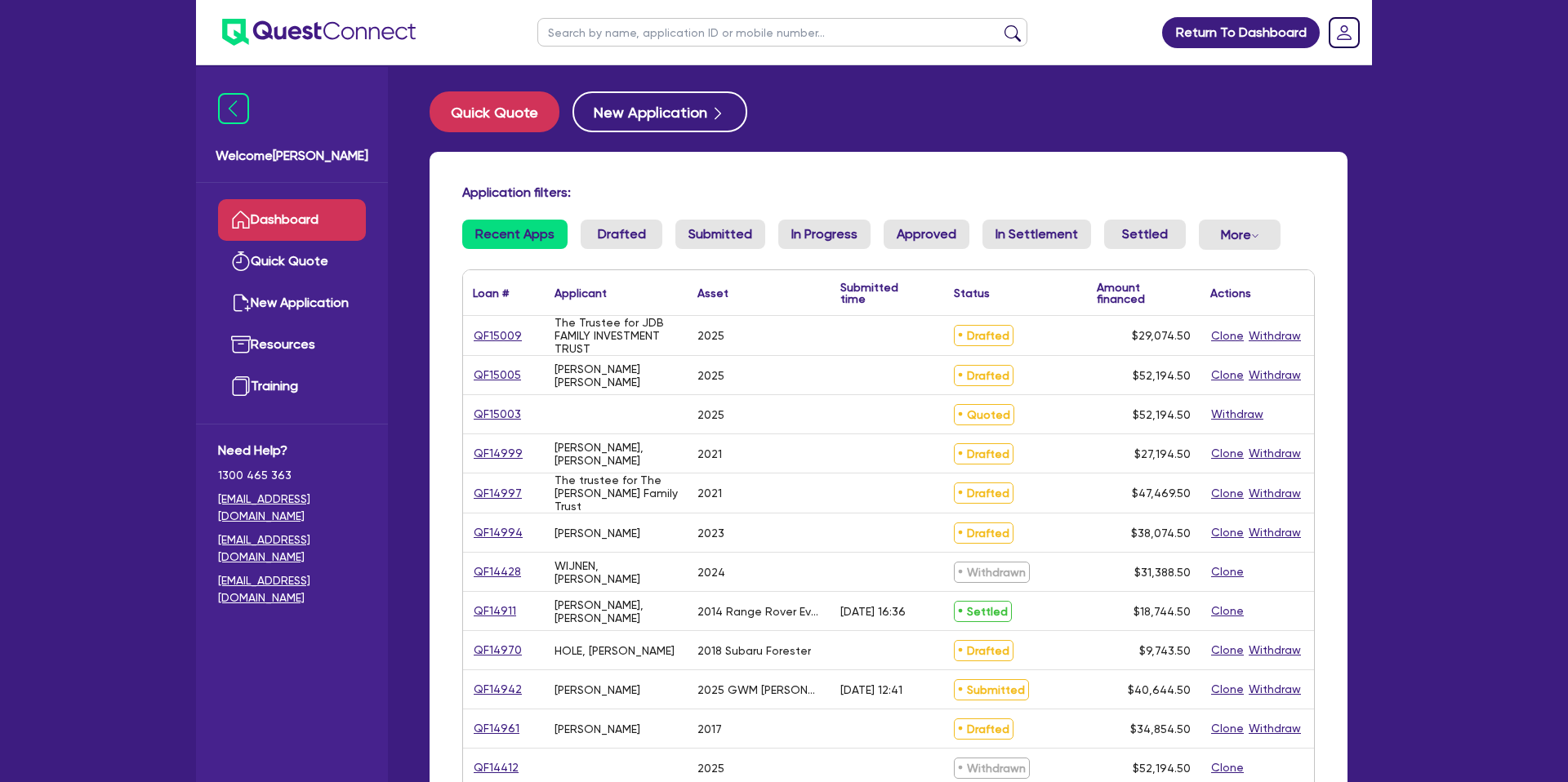
click at [80, 48] on div "Return To Dashboard Edit Profile Logout Welcome Gabriel Dashboard Quick Quote N…" at bounding box center [784, 641] width 1568 height 1281
click at [530, 108] on button "Quick Quote" at bounding box center [494, 111] width 129 height 41
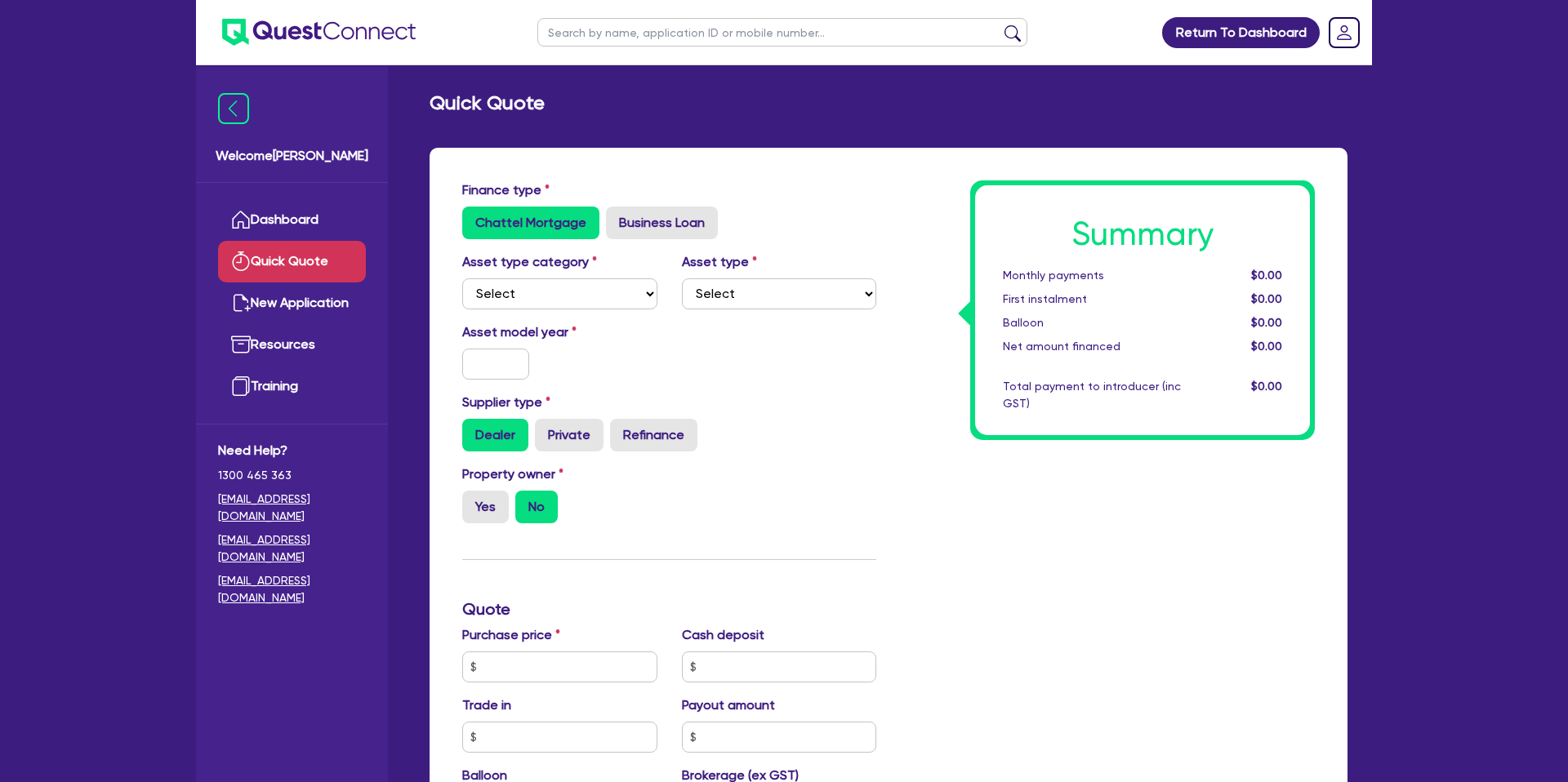
click at [710, 354] on div "Asset model year" at bounding box center [669, 357] width 439 height 71
click at [581, 298] on select "Select Cars and light trucks Primary assets Secondary assets Tertiary assets" at bounding box center [559, 293] width 195 height 31
click at [462, 279] on select "Select Cars and light trucks Primary assets Secondary assets Tertiary assets" at bounding box center [559, 293] width 195 height 31
click at [753, 288] on select "Select Passenger vehicles Vans and utes Light trucks up to 4.5 tonne" at bounding box center [779, 293] width 195 height 31
click at [682, 279] on select "Select Passenger vehicles Vans and utes Light trucks up to 4.5 tonne" at bounding box center [779, 293] width 195 height 31
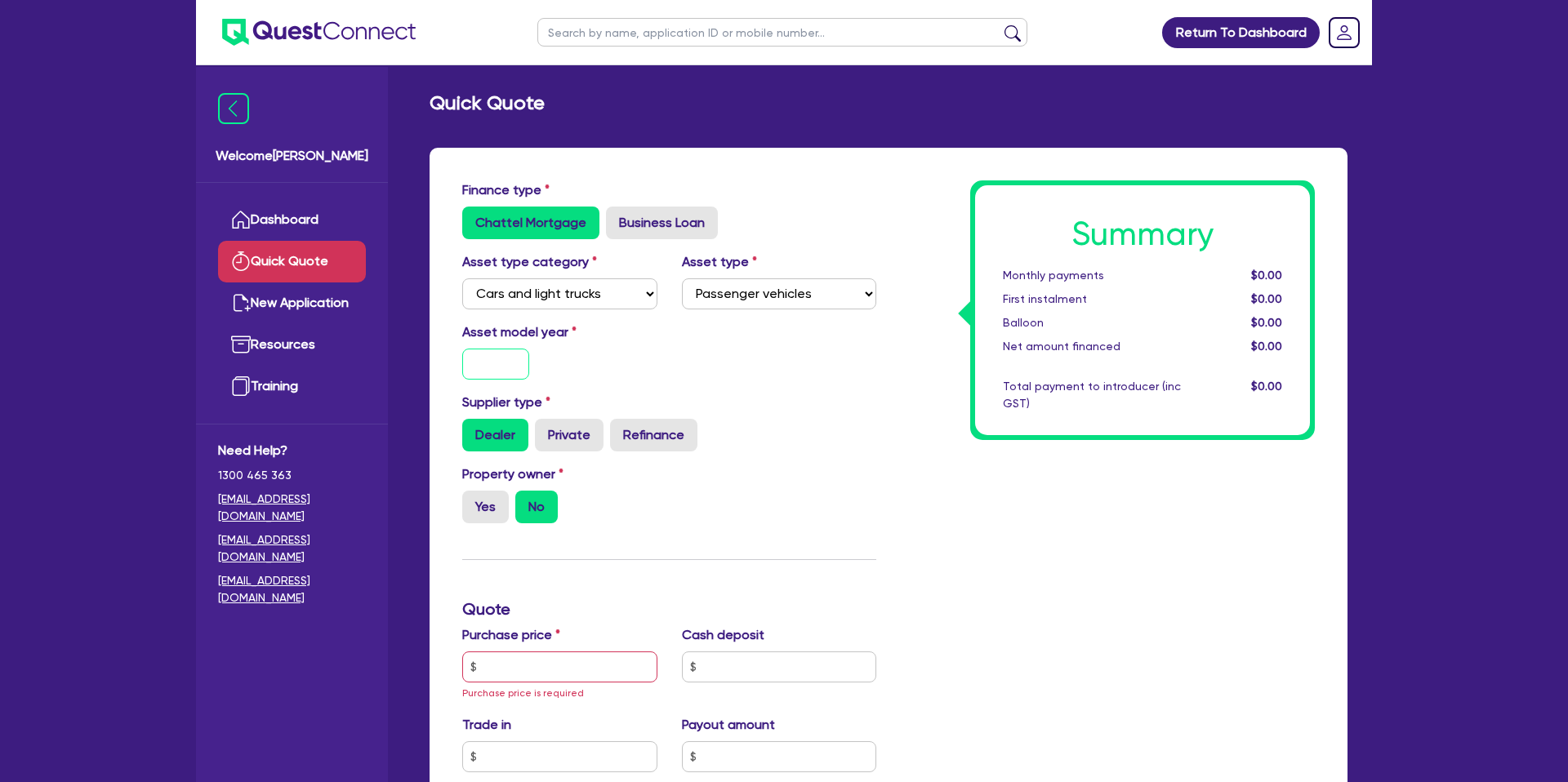
click at [503, 369] on input "text" at bounding box center [494, 363] width 67 height 31
click at [700, 332] on div "Asset model year 2025" at bounding box center [669, 357] width 439 height 71
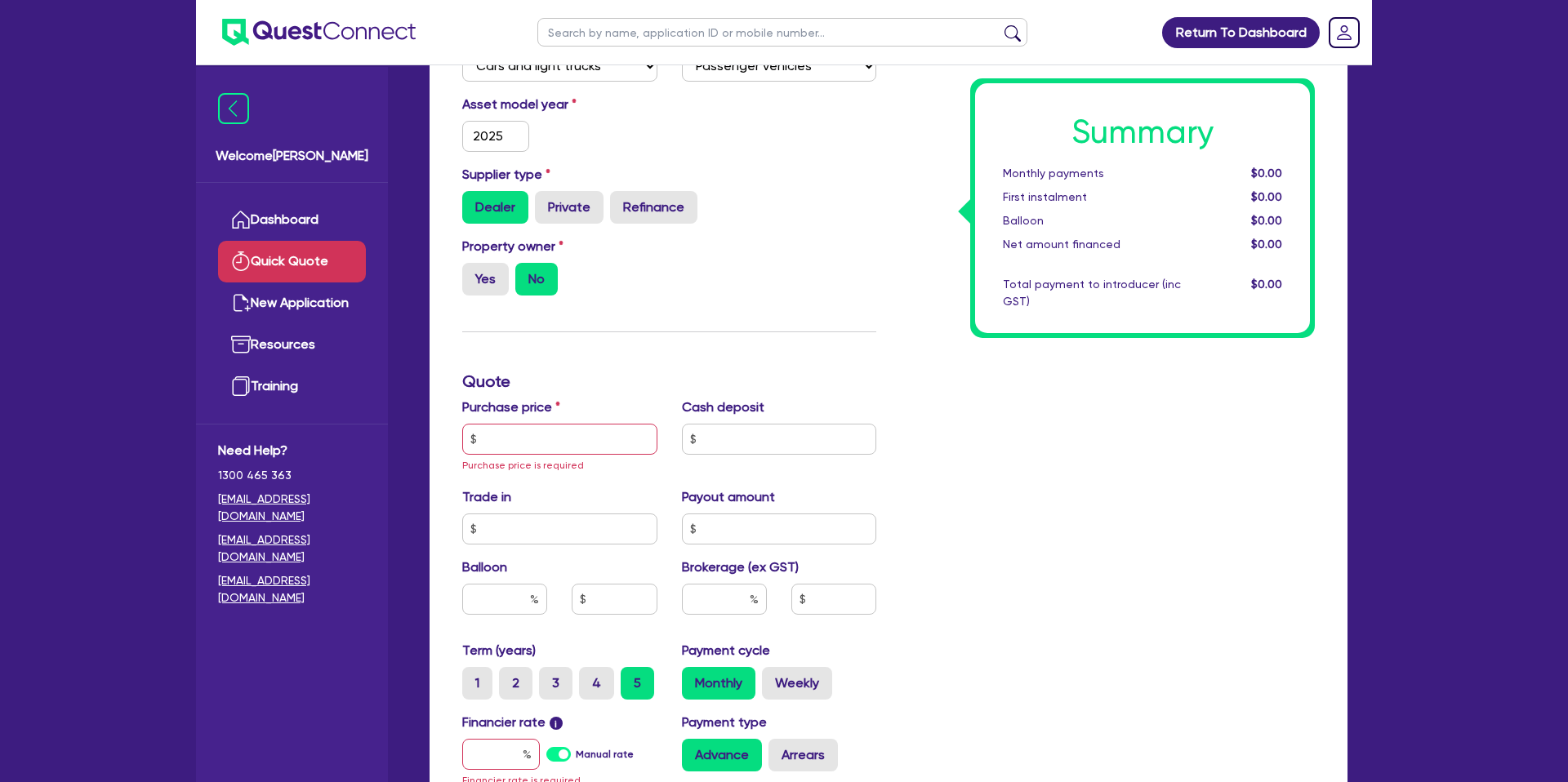
scroll to position [231, 0]
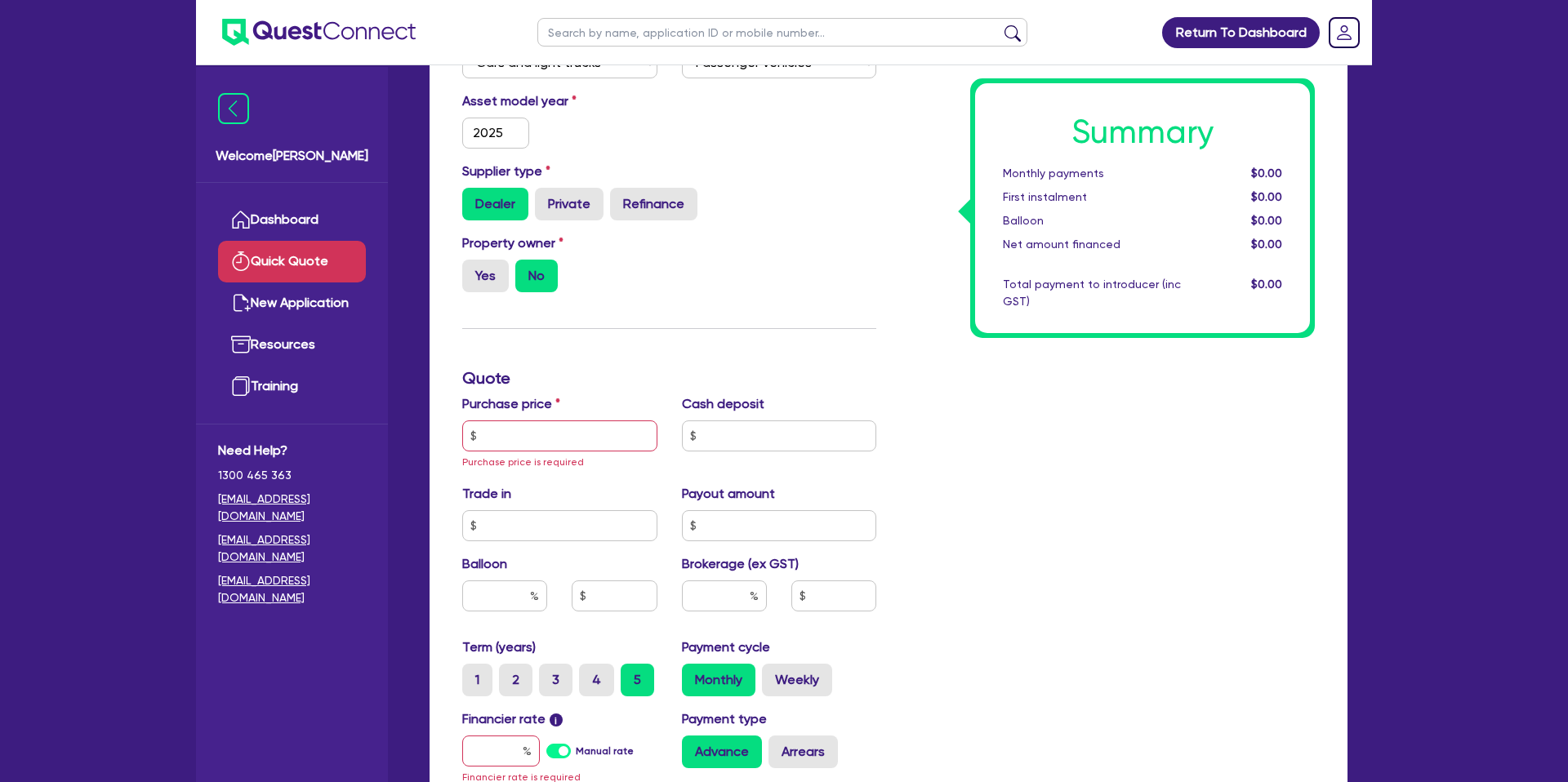
click at [771, 329] on div "Finance type Chattel Mortgage Business Loan Asset type category Select Cars and…" at bounding box center [669, 445] width 439 height 992
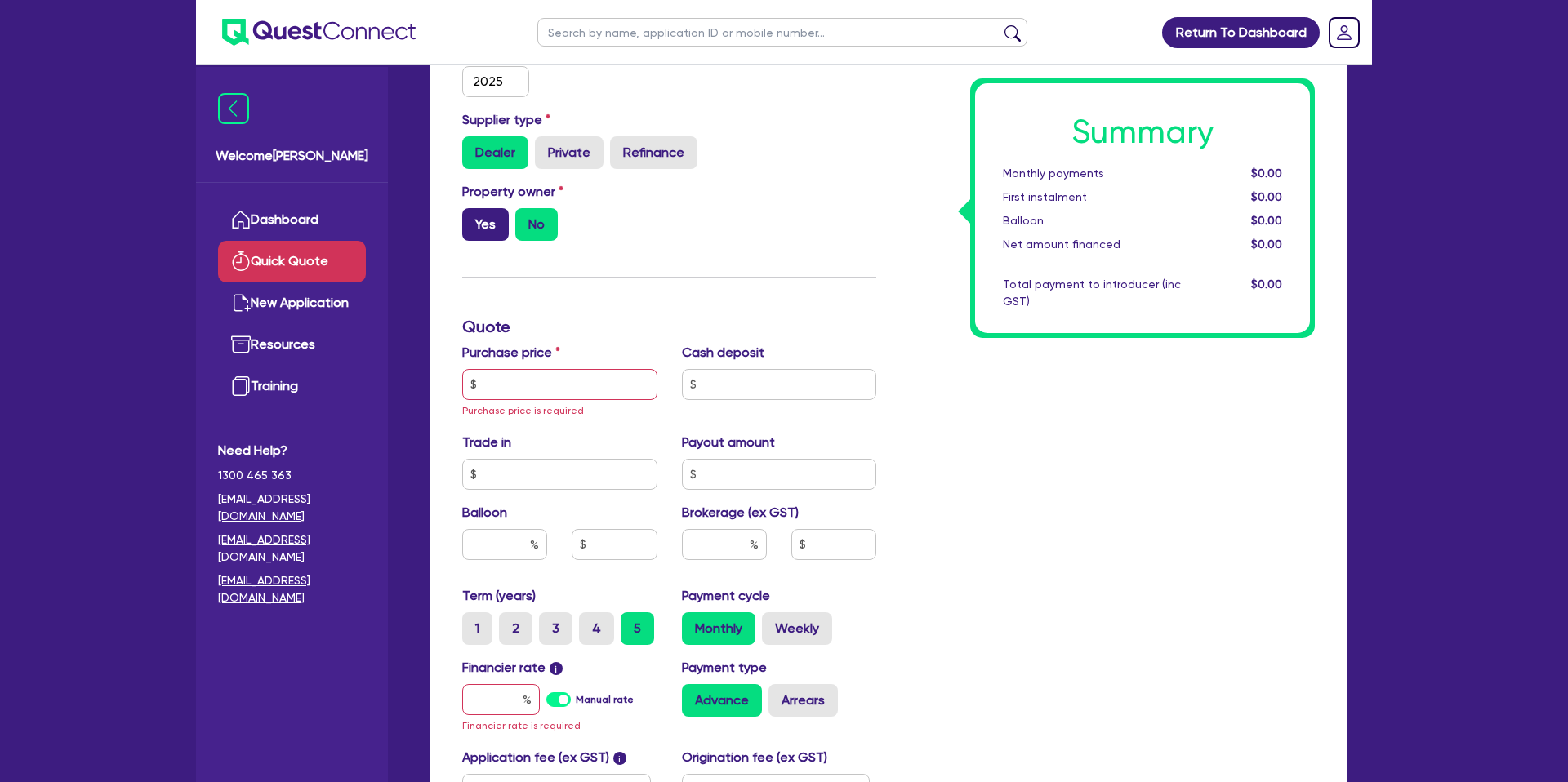
click at [490, 233] on label "Yes" at bounding box center [485, 224] width 47 height 33
click at [473, 219] on input "Yes" at bounding box center [467, 213] width 11 height 11
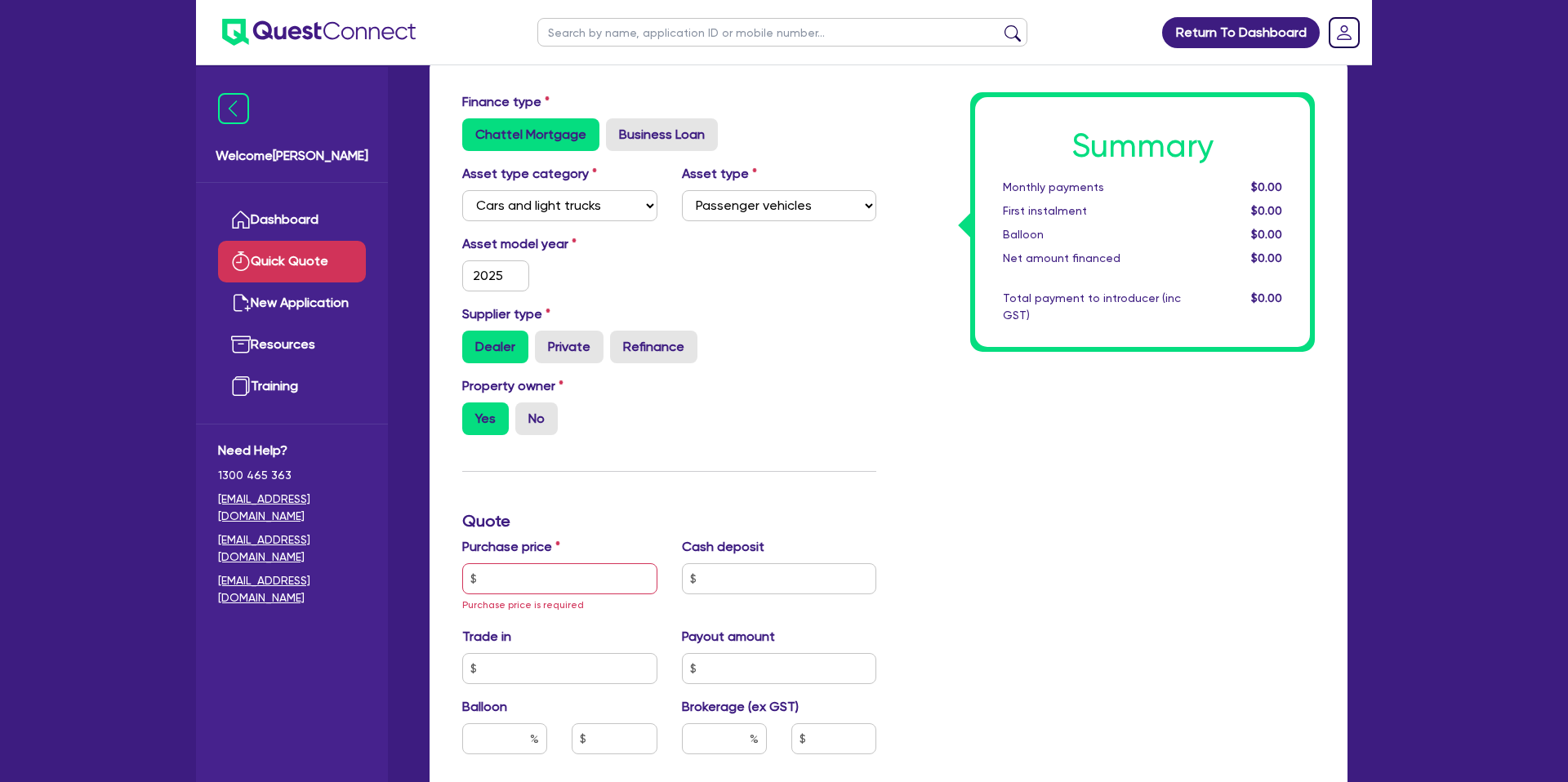
scroll to position [106, 0]
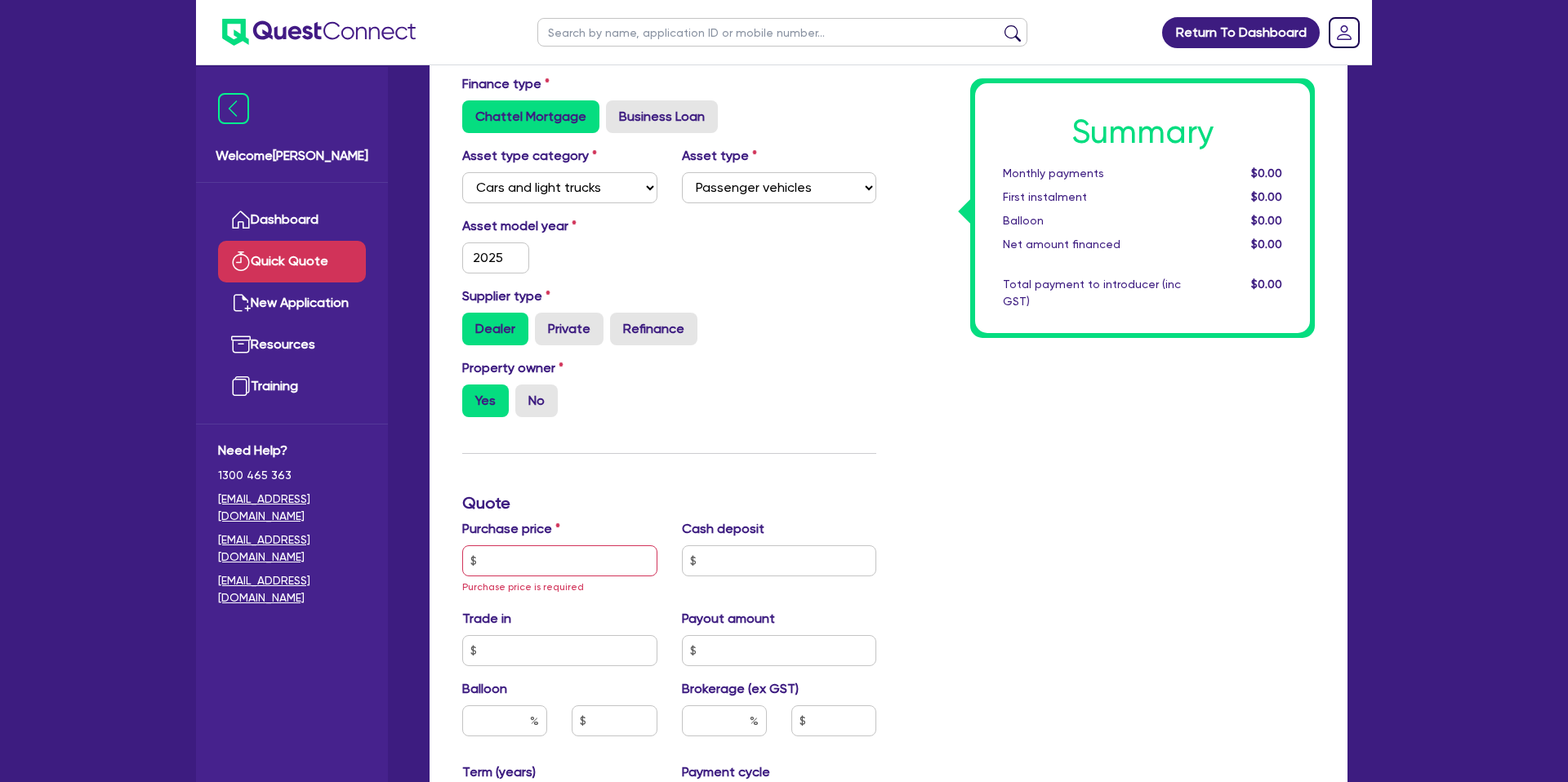
click at [42, 257] on div "Return To Dashboard Edit Profile Logout Welcome Gabriel Dashboard Quick Quote N…" at bounding box center [784, 571] width 1568 height 1355
drag, startPoint x: 922, startPoint y: 285, endPoint x: 816, endPoint y: 316, distance: 110.4
click at [920, 279] on div "Summary Monthly payments $0.00 First instalment $0.00 Balloon $0.00 Net amount …" at bounding box center [1107, 570] width 439 height 992
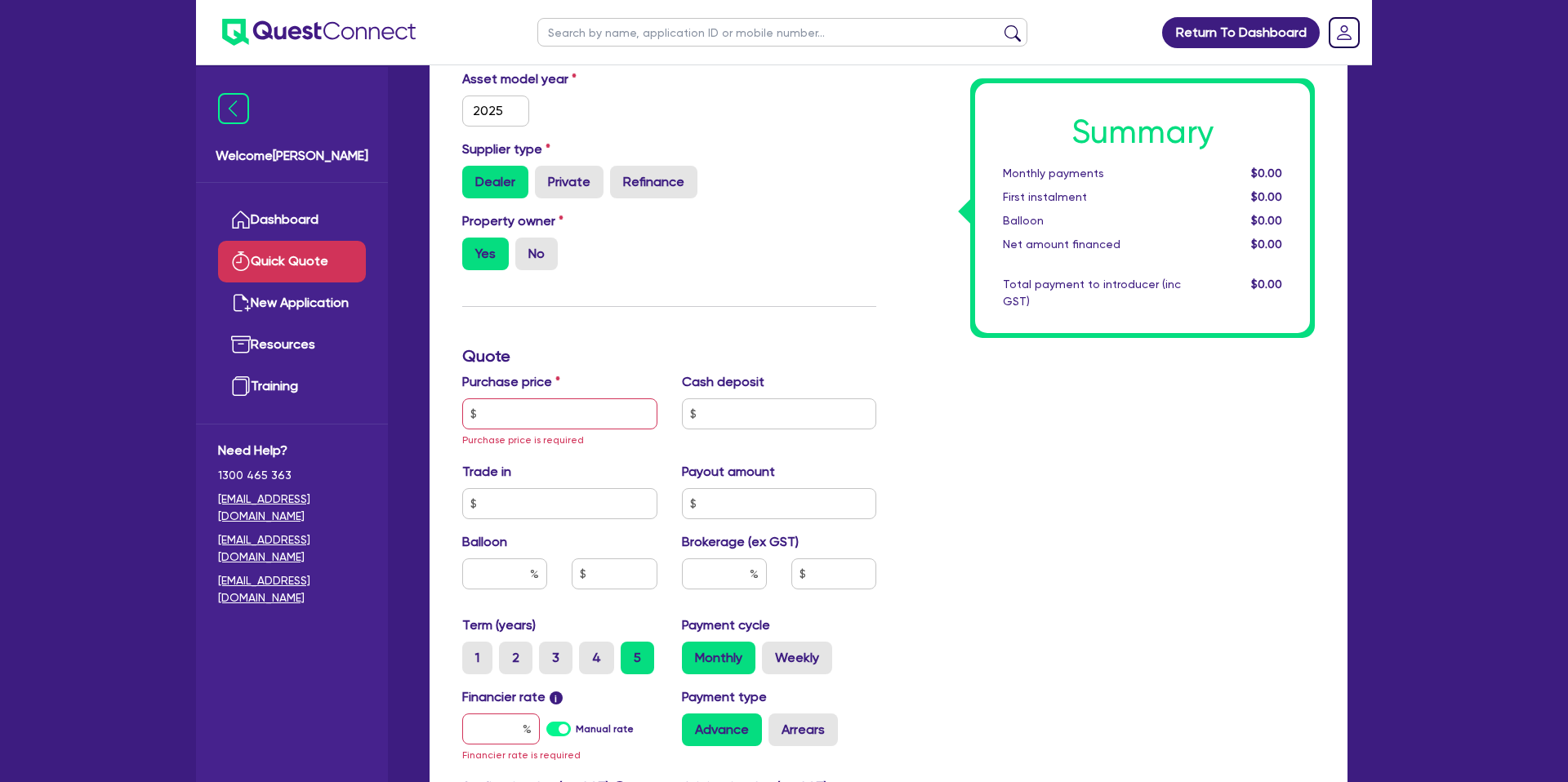
scroll to position [270, 0]
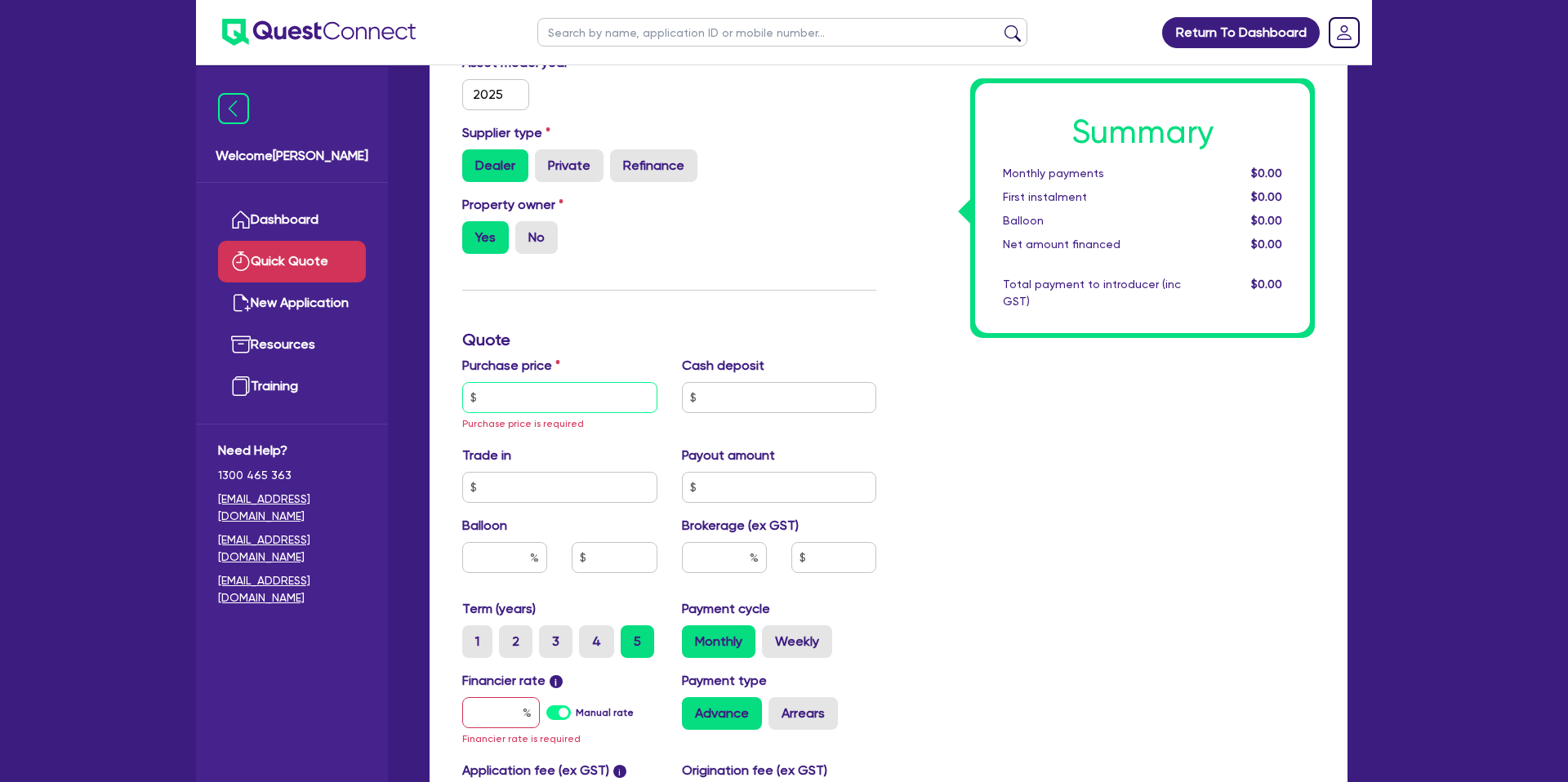
click at [517, 388] on input "text" at bounding box center [559, 397] width 195 height 31
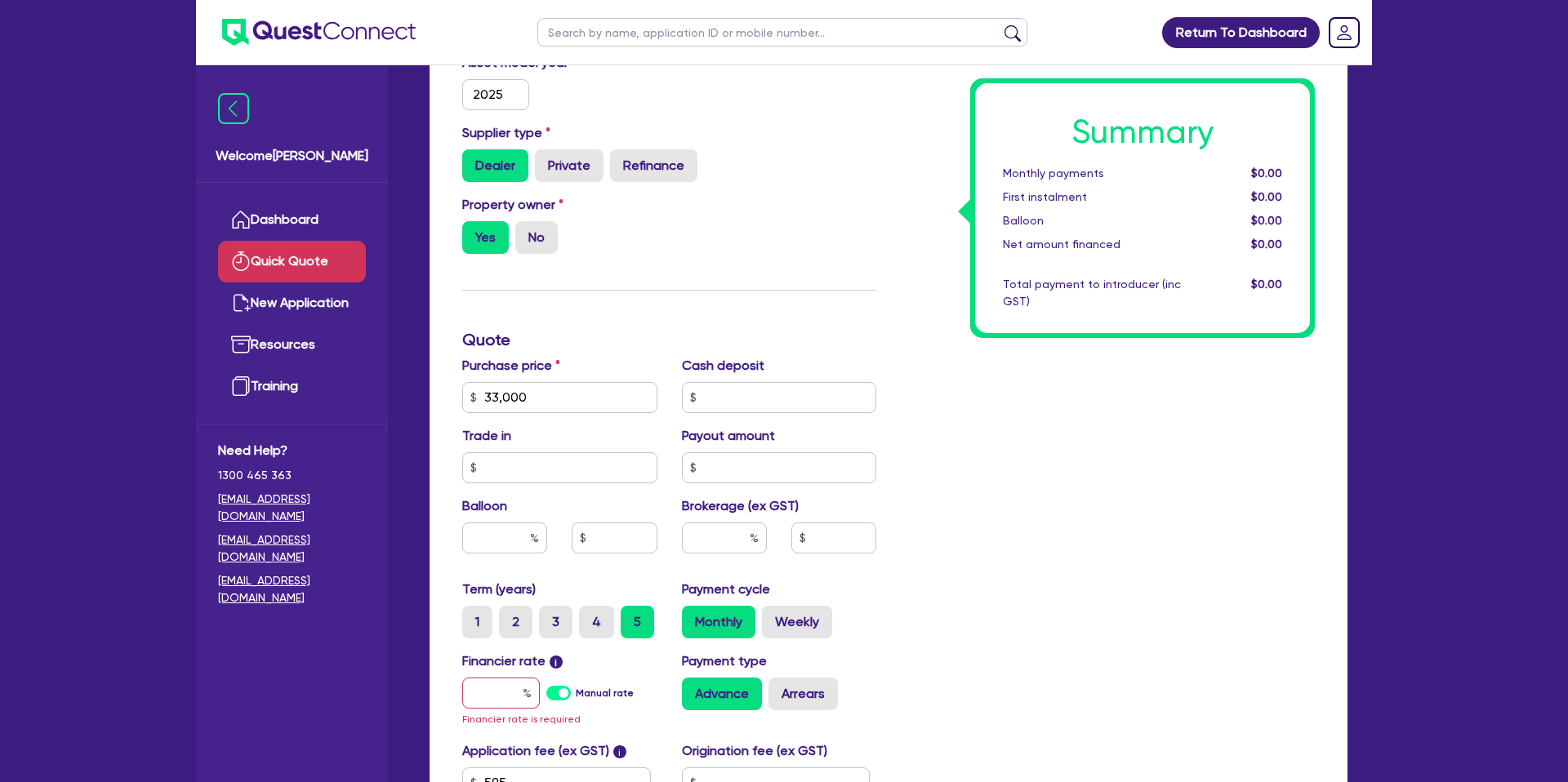
click at [1081, 428] on div "Summary Monthly payments $0.00 First instalment $0.00 Balloon $0.00 Net amount …" at bounding box center [1107, 397] width 439 height 972
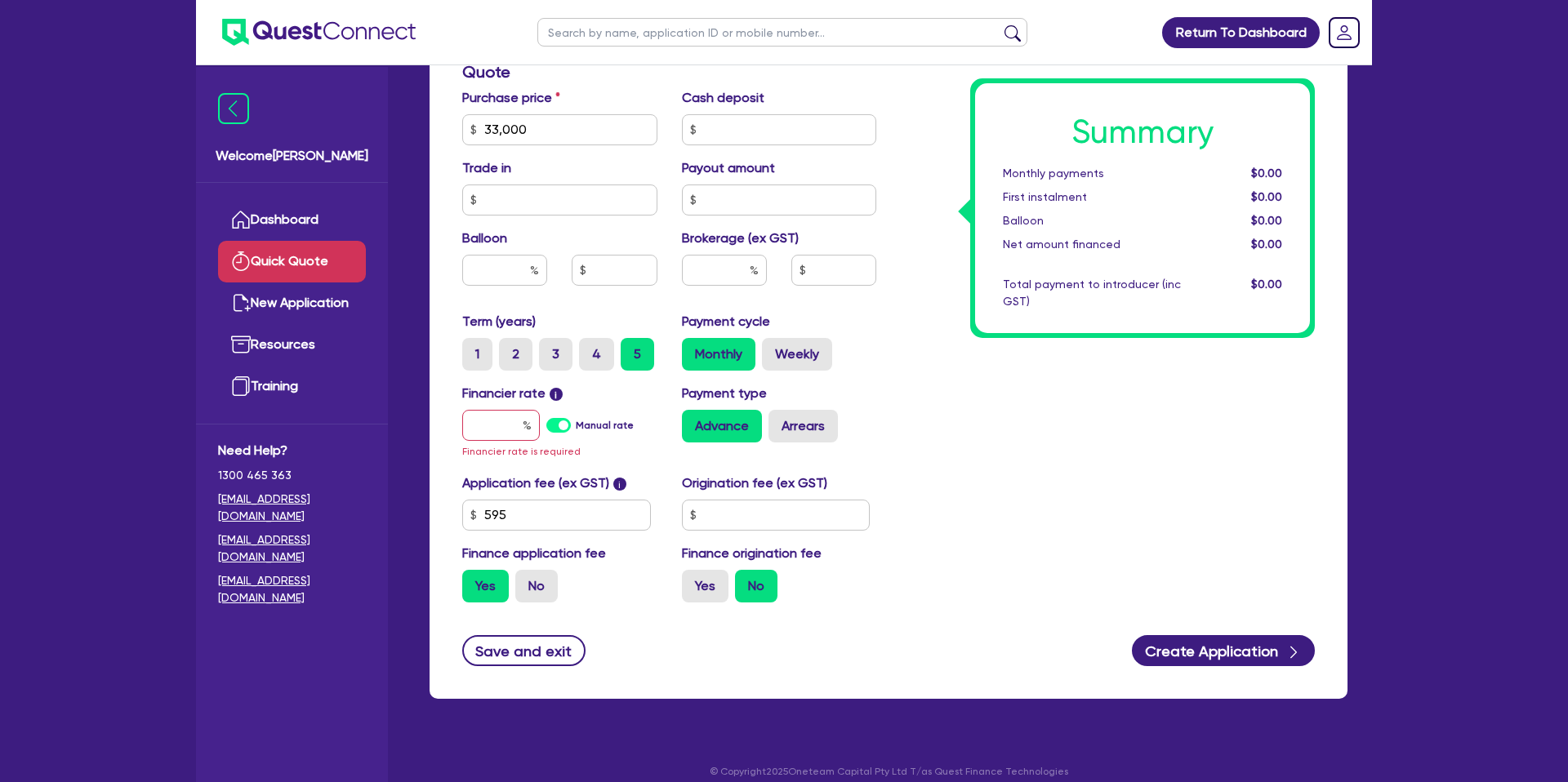
scroll to position [539, 0]
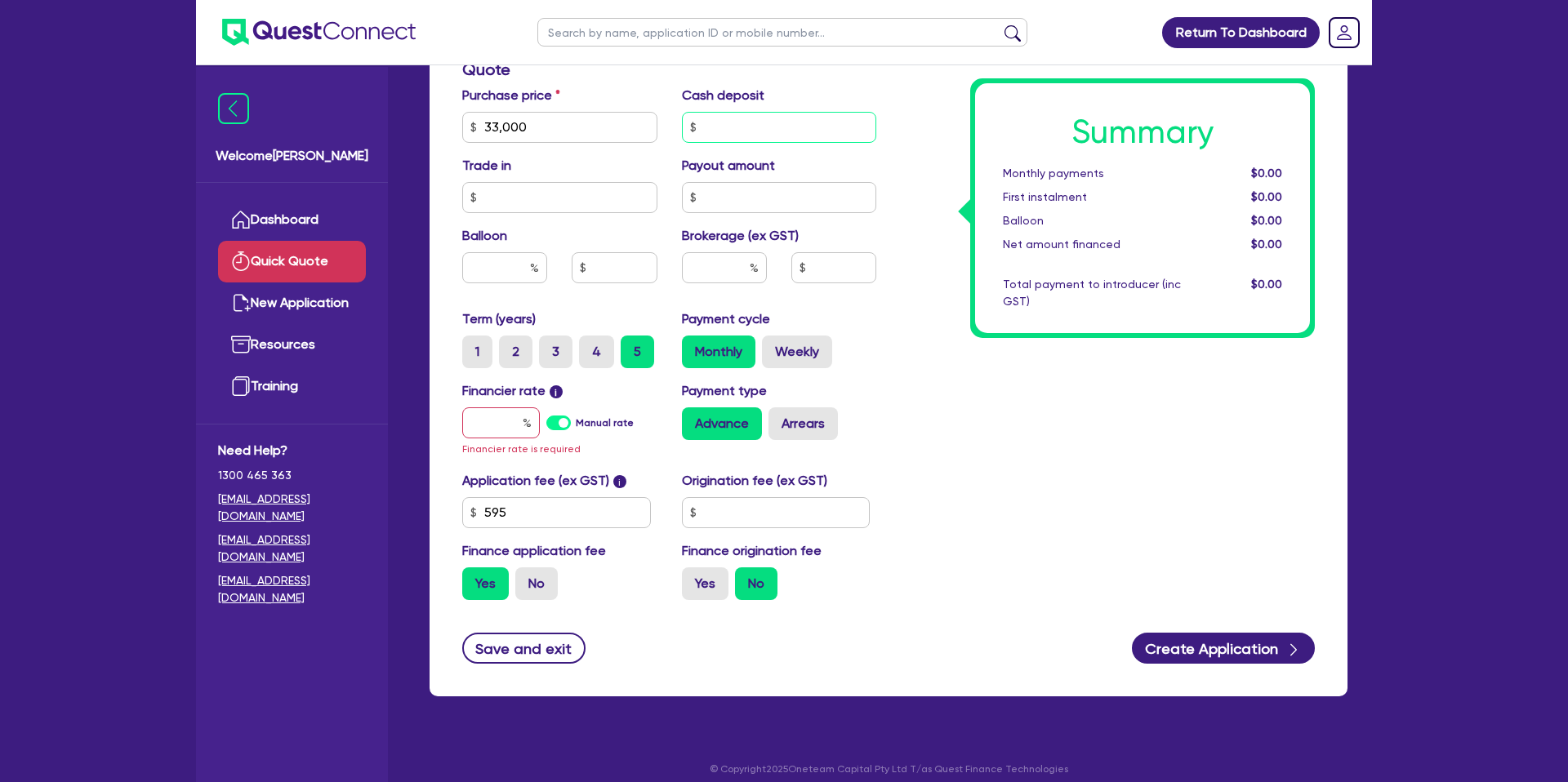
click at [726, 125] on input "text" at bounding box center [779, 126] width 195 height 31
click at [512, 273] on input "text" at bounding box center [503, 268] width 85 height 31
click at [493, 414] on input "text" at bounding box center [500, 423] width 78 height 31
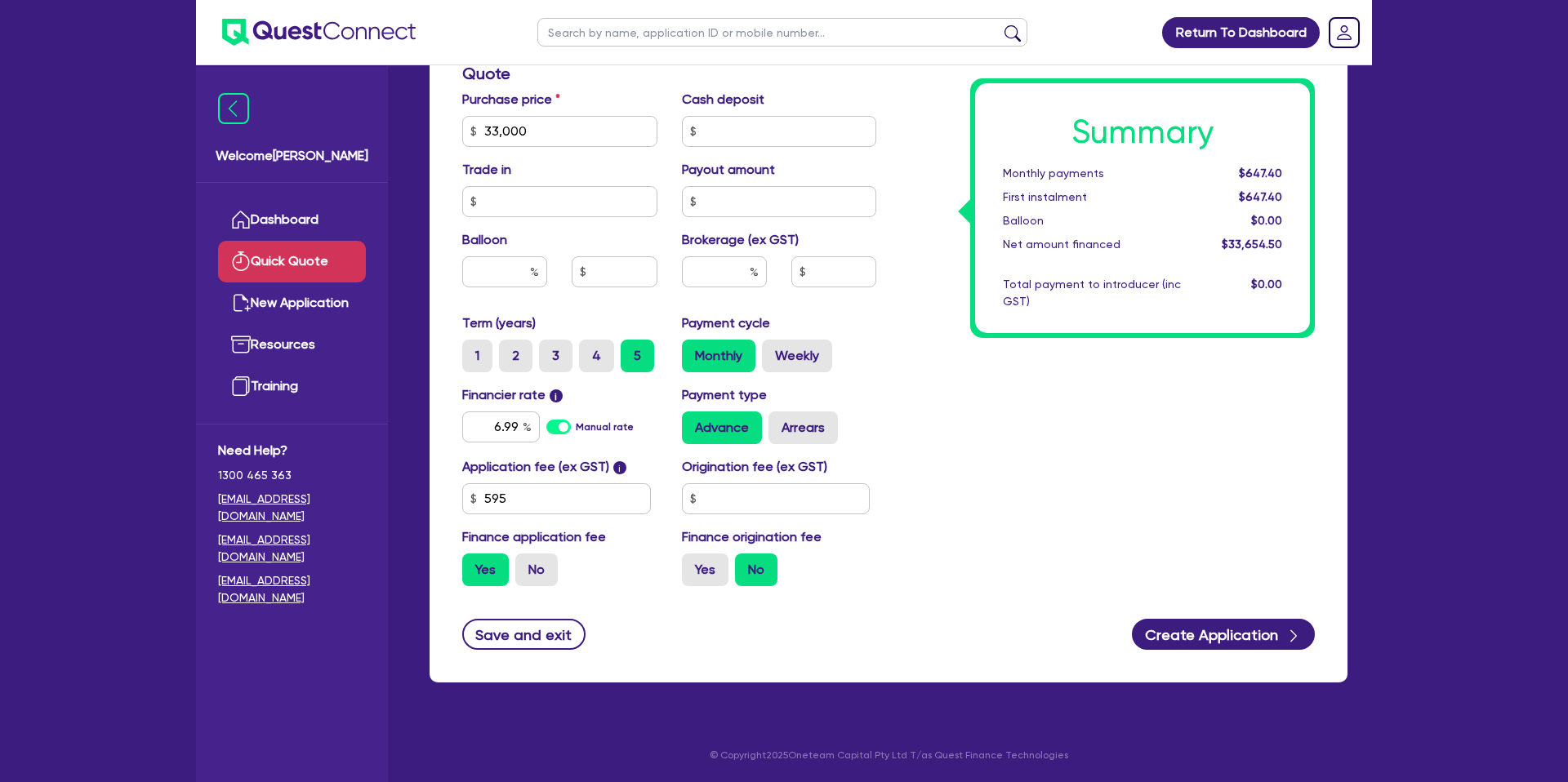
click at [954, 424] on div "Summary Monthly payments $647.40 First instalment $647.40 Balloon $0.00 Net amo…" at bounding box center [1107, 121] width 439 height 954
click at [521, 421] on input "6.99" at bounding box center [500, 427] width 78 height 31
click at [958, 503] on div "Summary Monthly payments Calculating... First instalment Calculating... Balloon…" at bounding box center [1107, 121] width 439 height 954
click at [775, 489] on input "text" at bounding box center [776, 498] width 189 height 31
click at [1141, 524] on div "Summary Monthly payments $677.72 First instalment $677.72 Balloon $0.00 Net amo…" at bounding box center [1107, 121] width 439 height 954
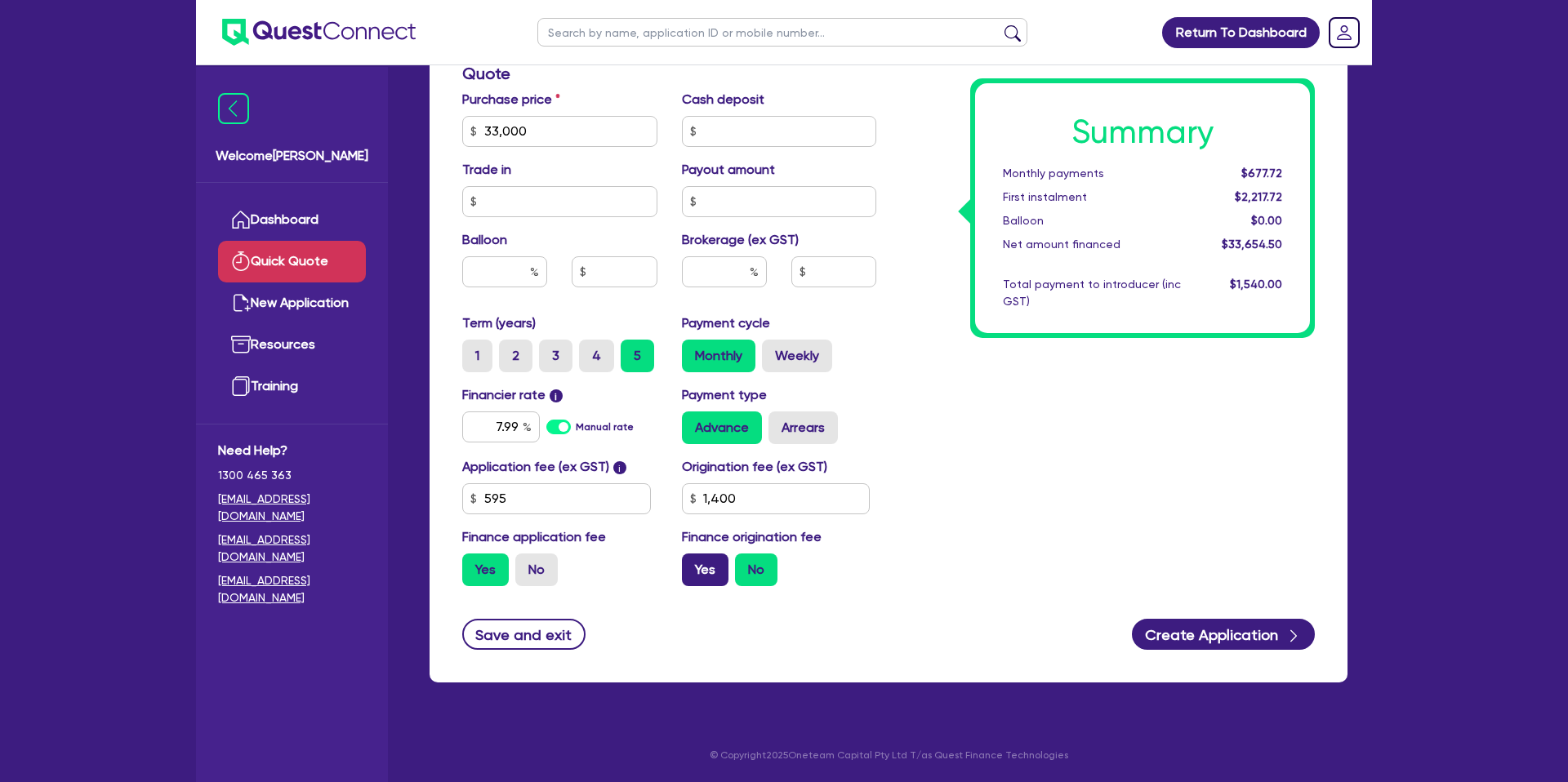
click at [707, 558] on label "Yes" at bounding box center [704, 569] width 47 height 33
click at [692, 558] on input "Yes" at bounding box center [686, 558] width 11 height 11
click at [794, 424] on label "Arrears" at bounding box center [803, 428] width 70 height 33
click at [779, 422] on input "Arrears" at bounding box center [773, 417] width 11 height 11
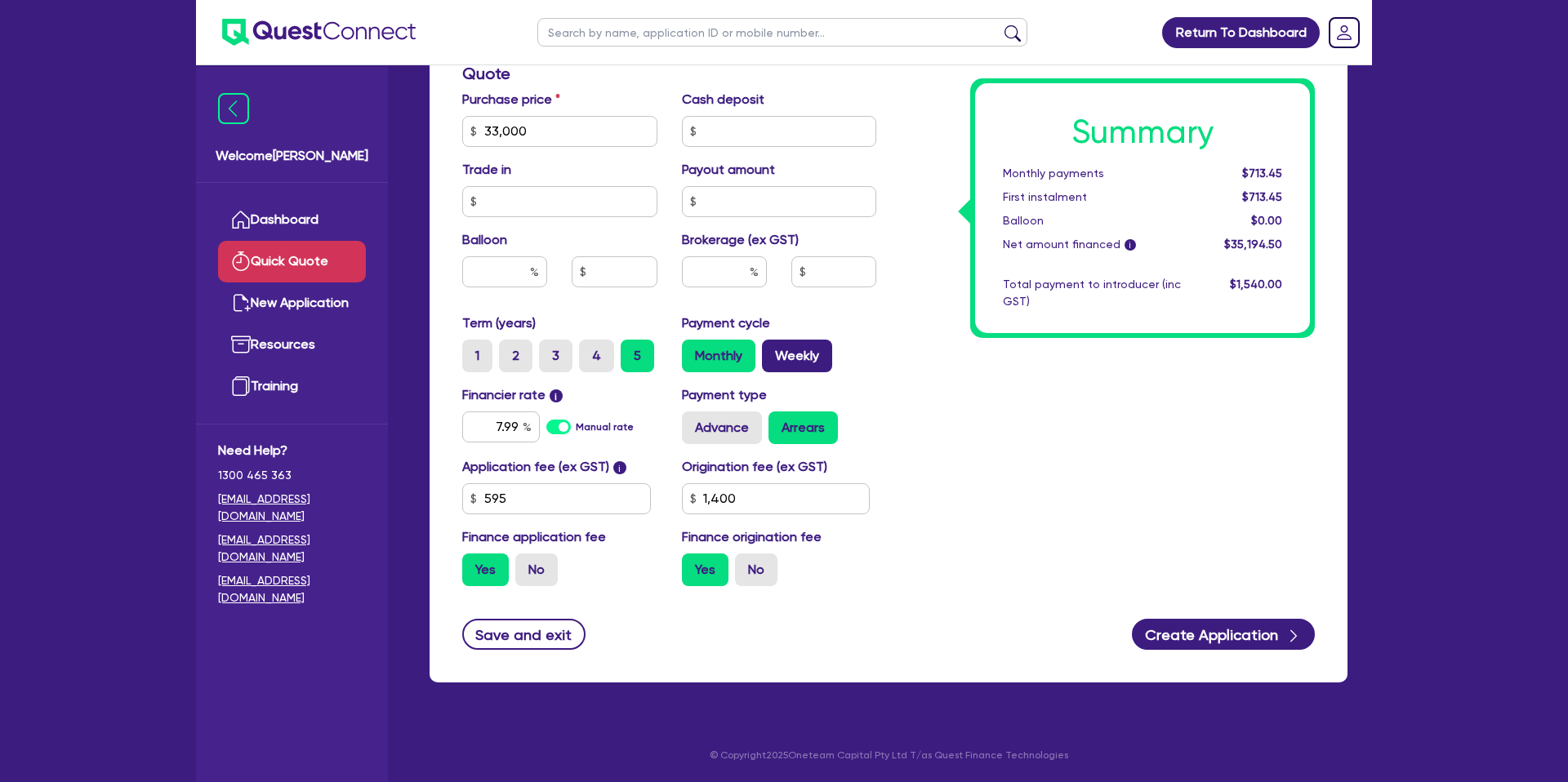
click at [799, 352] on label "Weekly" at bounding box center [797, 355] width 71 height 33
click at [772, 350] on input "Weekly" at bounding box center [767, 344] width 11 height 11
click at [520, 430] on input "7.99" at bounding box center [500, 427] width 78 height 31
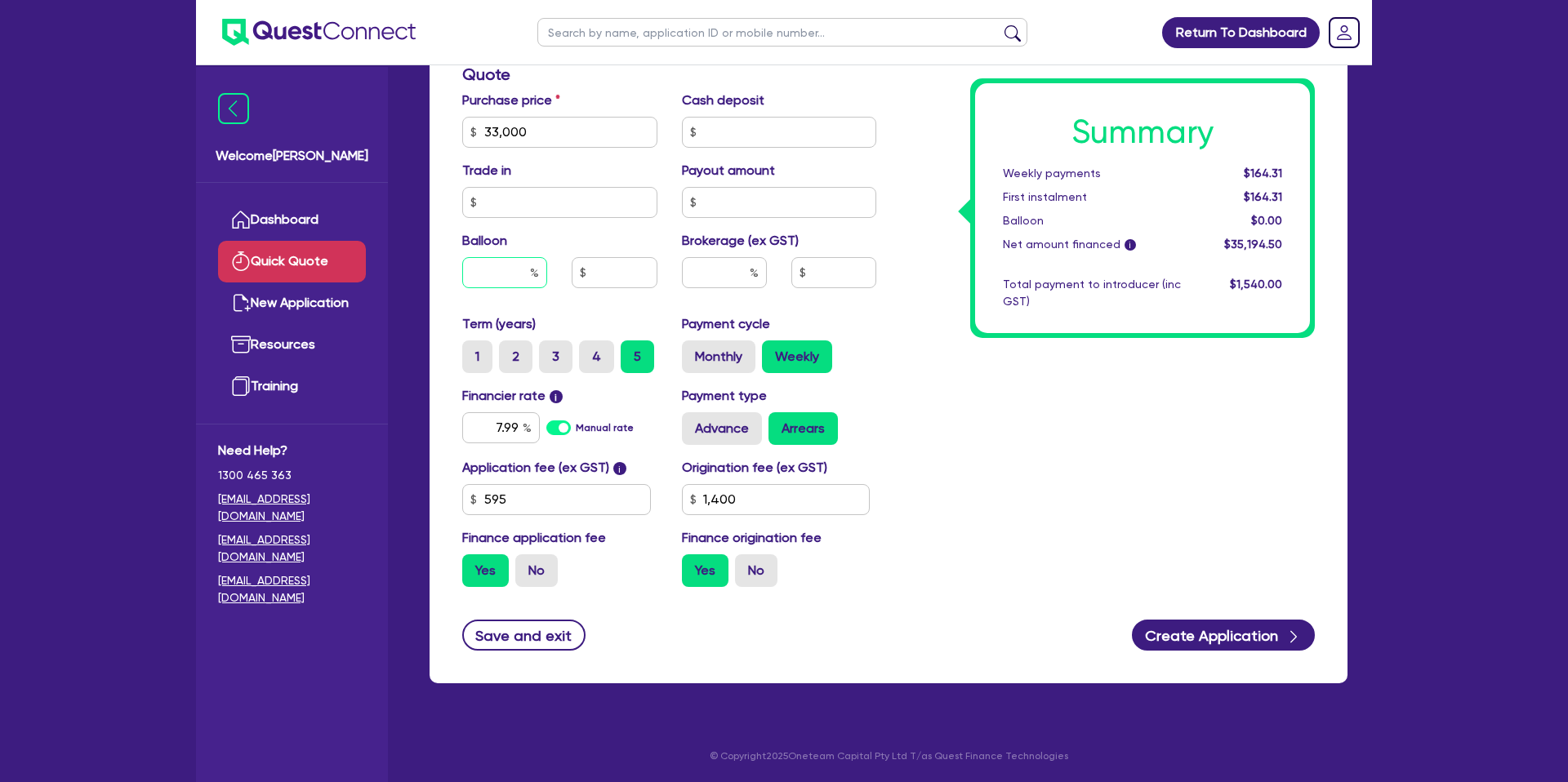
click at [507, 281] on input "text" at bounding box center [503, 273] width 85 height 31
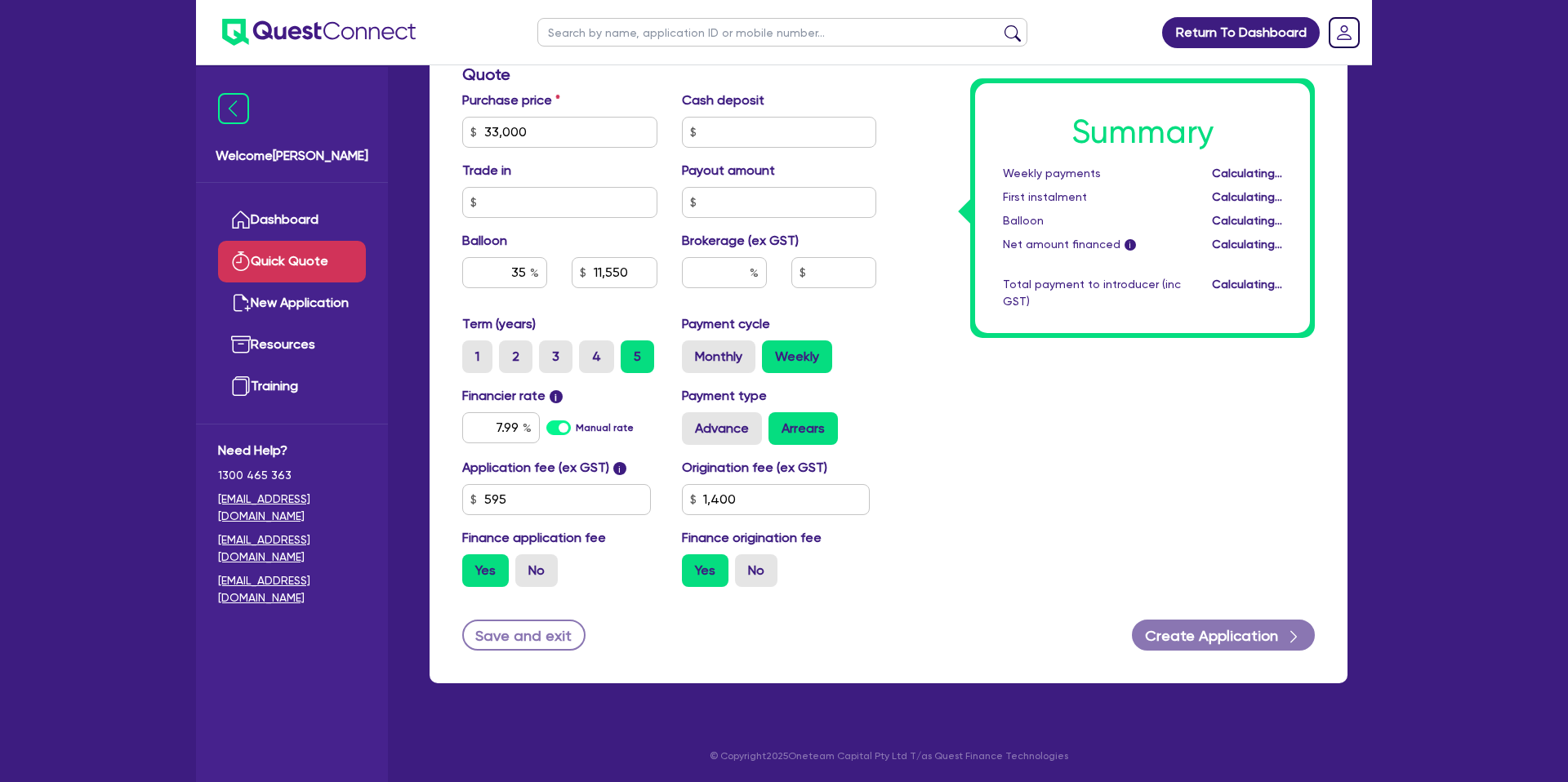
click at [1104, 339] on div "Summary Weekly payments Calculating... First instalment Calculating... Balloon …" at bounding box center [1107, 122] width 439 height 954
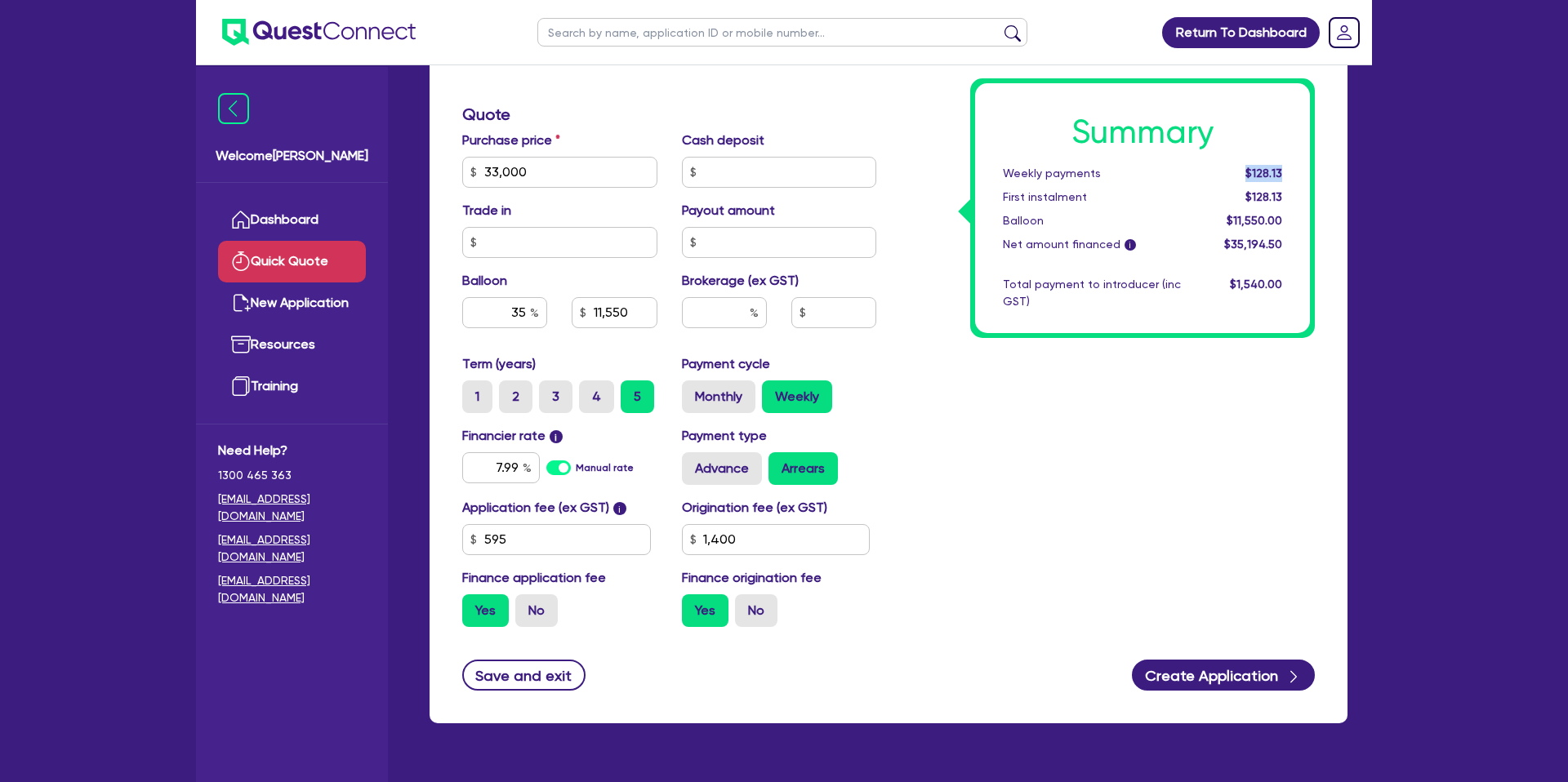
drag, startPoint x: 1245, startPoint y: 175, endPoint x: 1287, endPoint y: 171, distance: 42.2
click at [1287, 171] on div "$128.13" at bounding box center [1244, 173] width 101 height 17
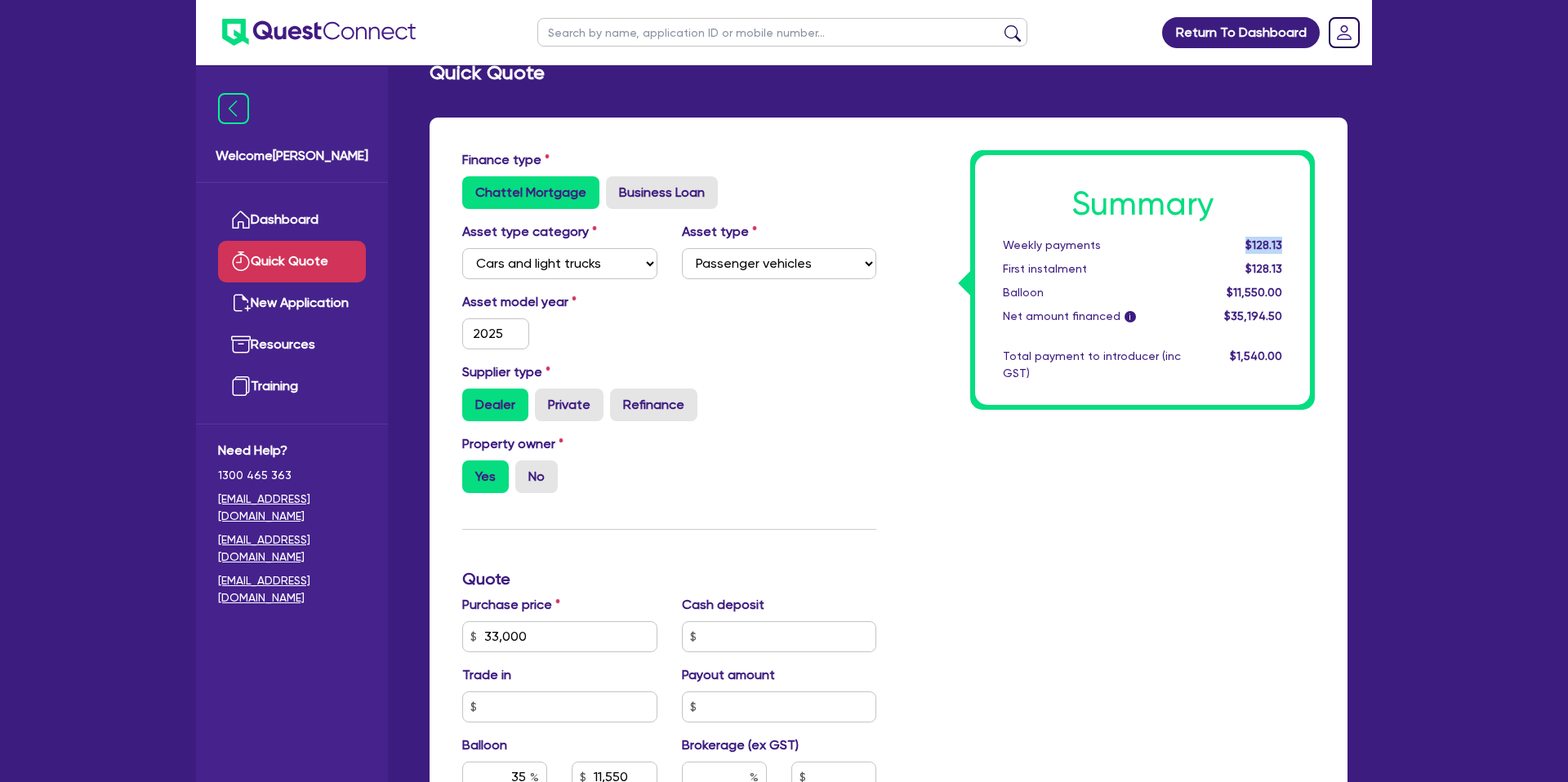
scroll to position [0, 0]
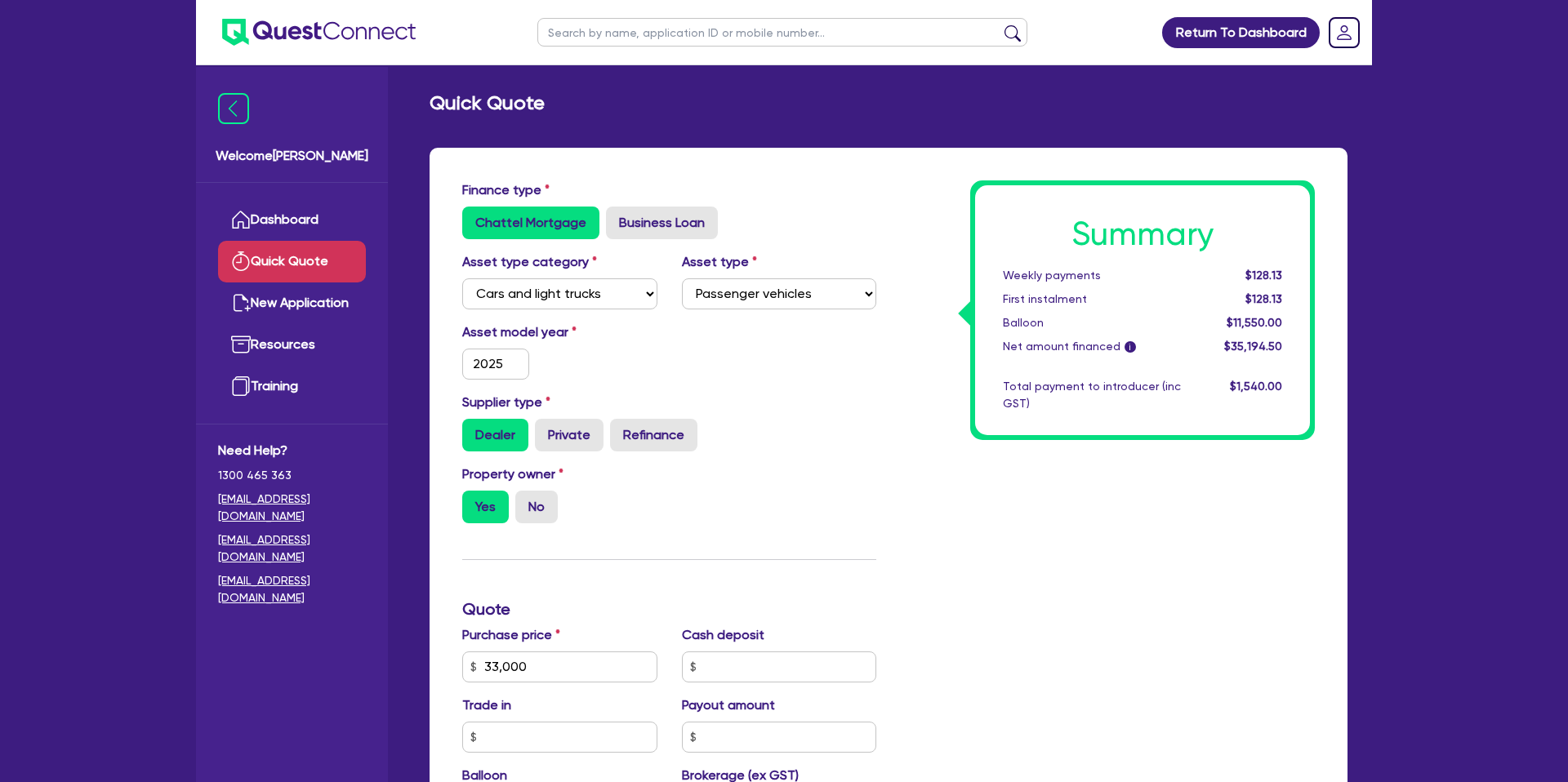
click at [1112, 343] on div "Net amount financed i" at bounding box center [1091, 346] width 203 height 17
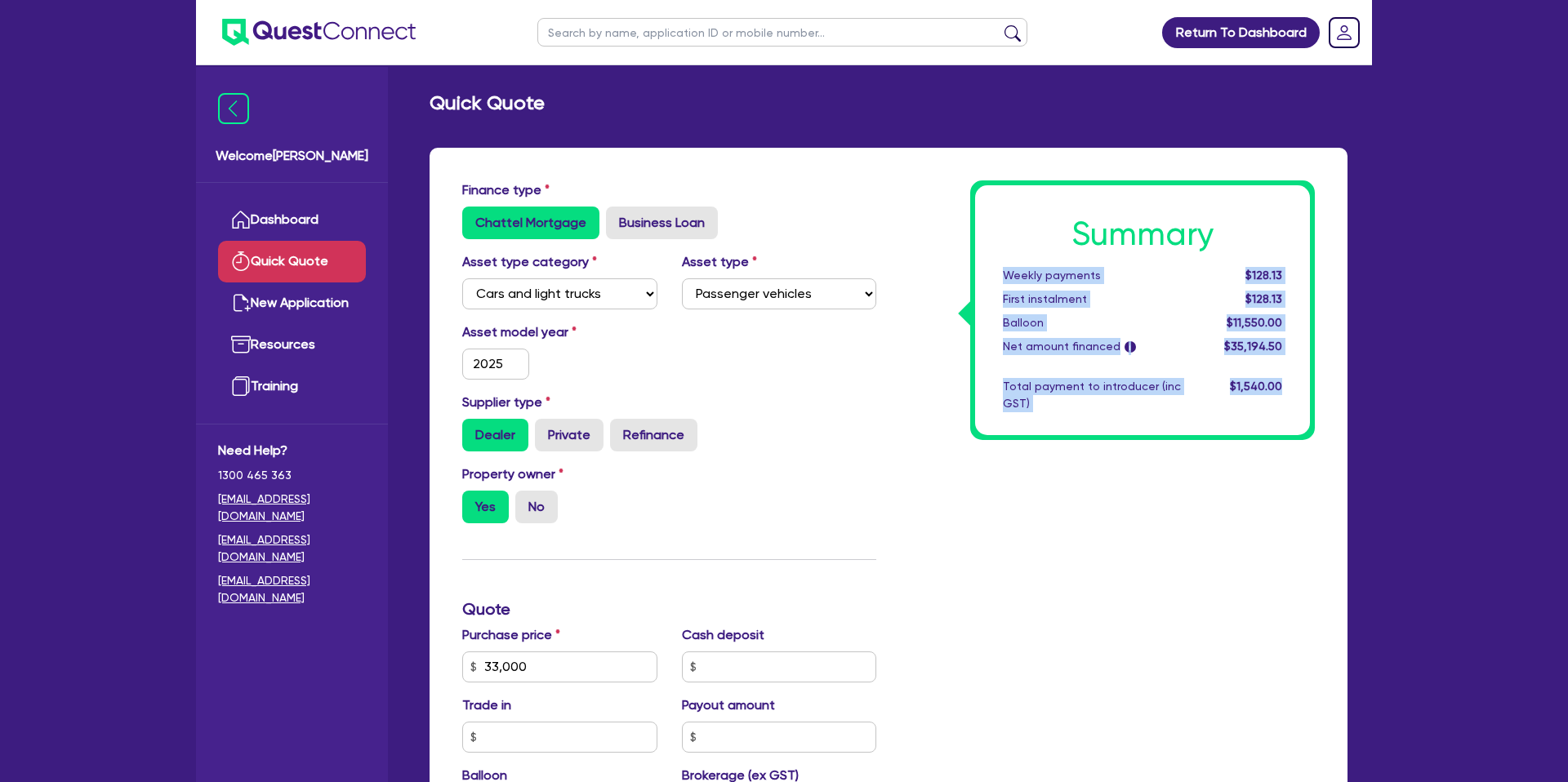
drag, startPoint x: 1002, startPoint y: 273, endPoint x: 1299, endPoint y: 386, distance: 317.8
click at [1299, 386] on div "Summary Weekly payments $128.13 First instalment $128.13 Balloon $11,550.00 Net…" at bounding box center [1142, 309] width 334 height 250
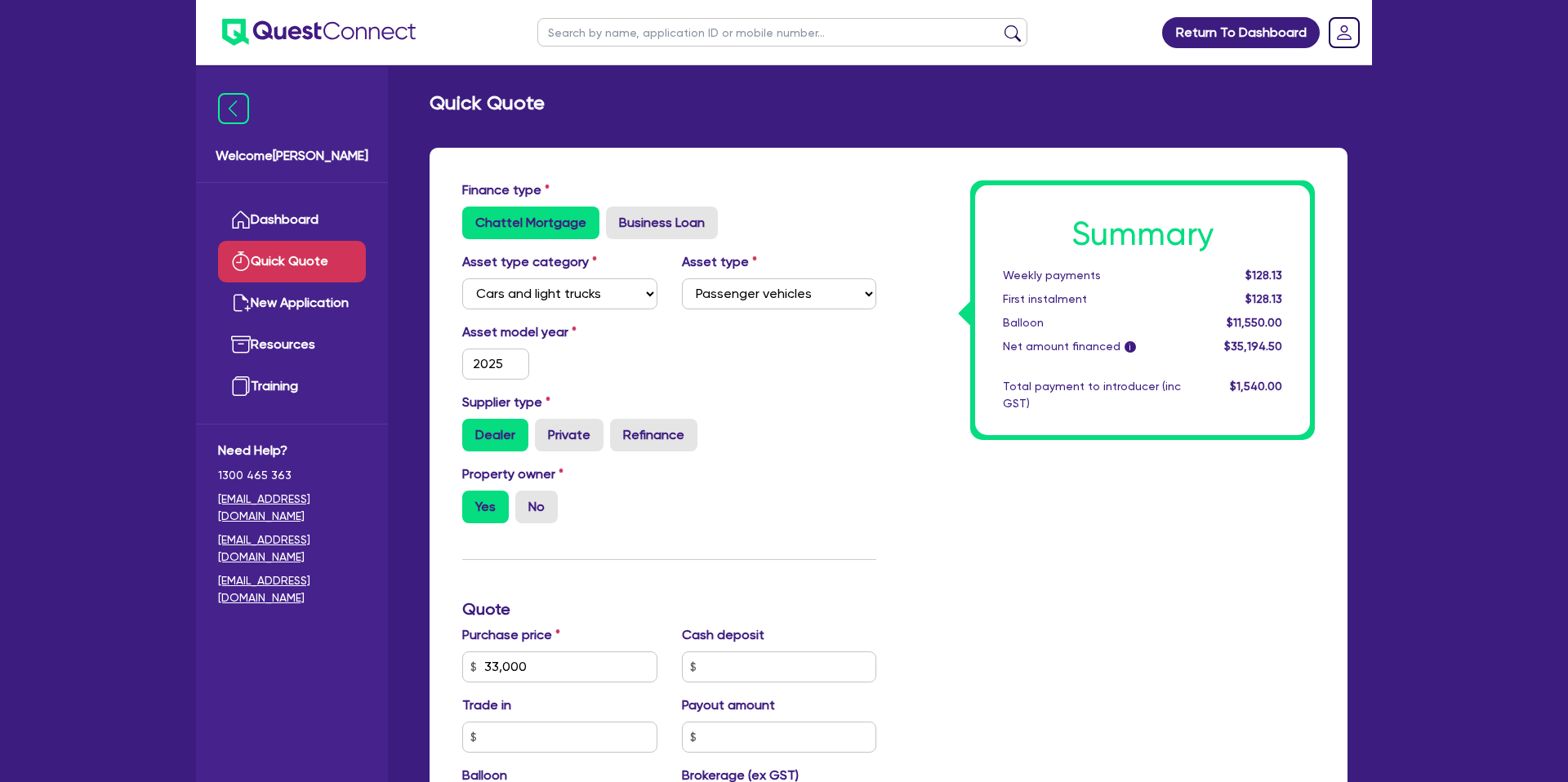
click at [808, 371] on div "Asset model year 2025" at bounding box center [669, 357] width 439 height 71
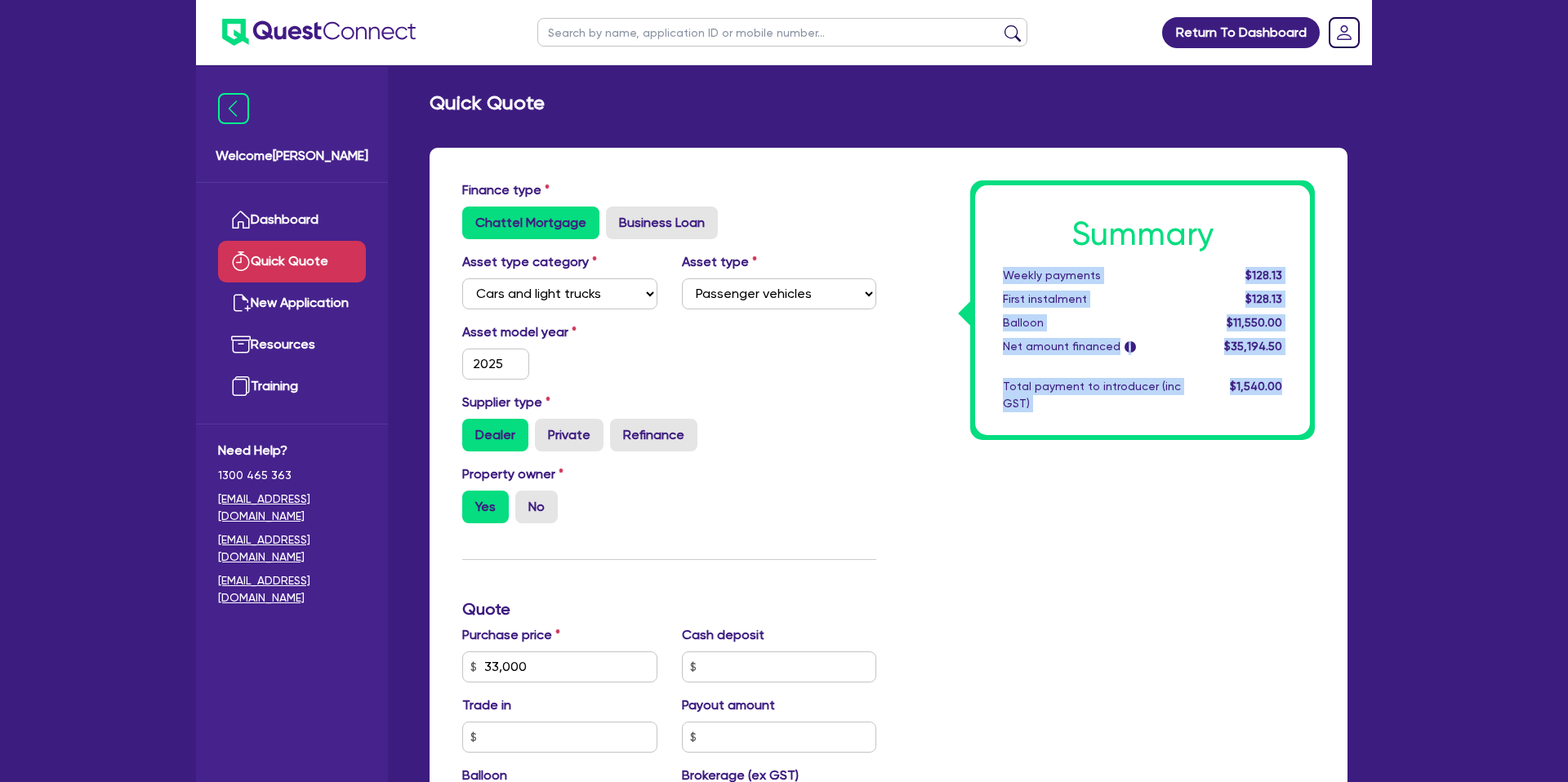
drag, startPoint x: 1003, startPoint y: 274, endPoint x: 1319, endPoint y: 400, distance: 340.2
click at [1319, 400] on div "Summary Weekly payments $128.13 First instalment $128.13 Balloon $11,550.00 Net…" at bounding box center [1107, 657] width 439 height 954
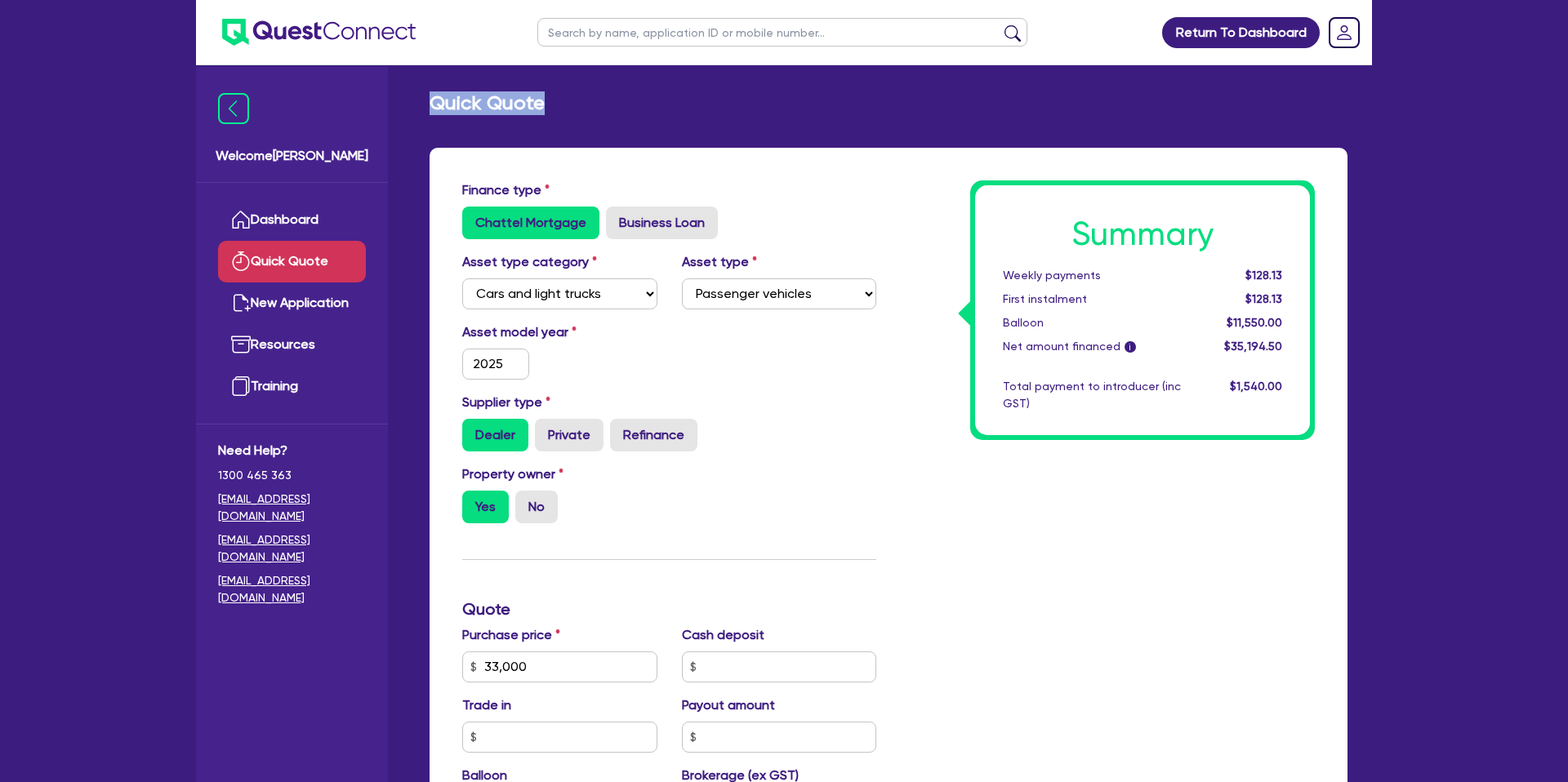
drag, startPoint x: 440, startPoint y: 102, endPoint x: 586, endPoint y: 106, distance: 146.1
click at [586, 106] on div "Quick Quote" at bounding box center [887, 103] width 942 height 24
click at [836, 123] on div "Quick Quote Finance type Chattel Mortgage Business Loan Asset type category Sel…" at bounding box center [888, 665] width 967 height 1146
click at [804, 178] on div "Finance type Chattel Mortgage Business Loan Asset type category Select Cars and…" at bounding box center [888, 684] width 917 height 1071
click at [816, 297] on select "Select Passenger vehicles Vans and utes Light trucks up to 4.5 tonne" at bounding box center [779, 293] width 195 height 31
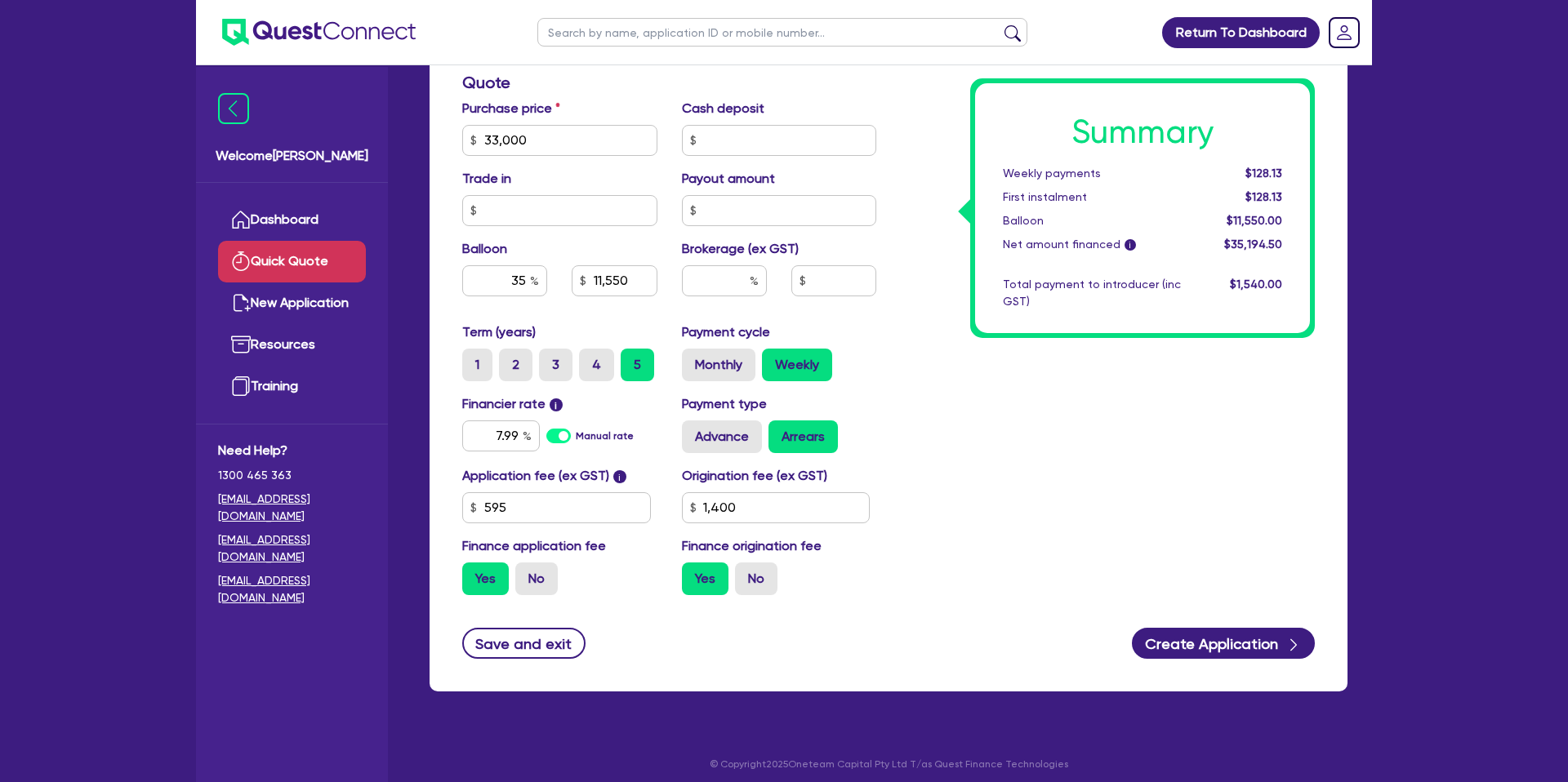
scroll to position [535, 0]
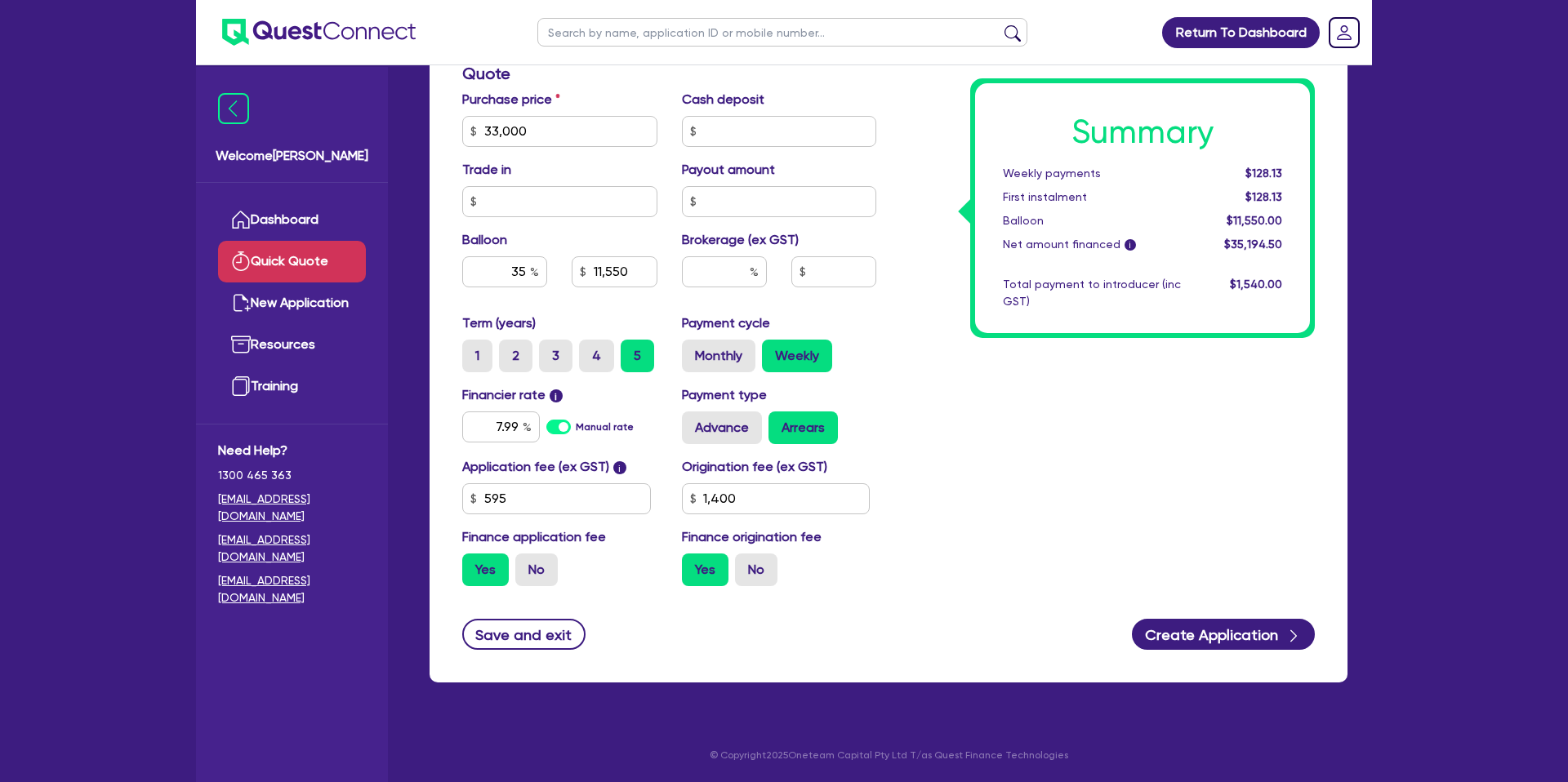
click at [1410, 71] on div "Return To Dashboard Edit Profile Logout Welcome Gabriel Dashboard Quick Quote N…" at bounding box center [784, 123] width 1568 height 1318
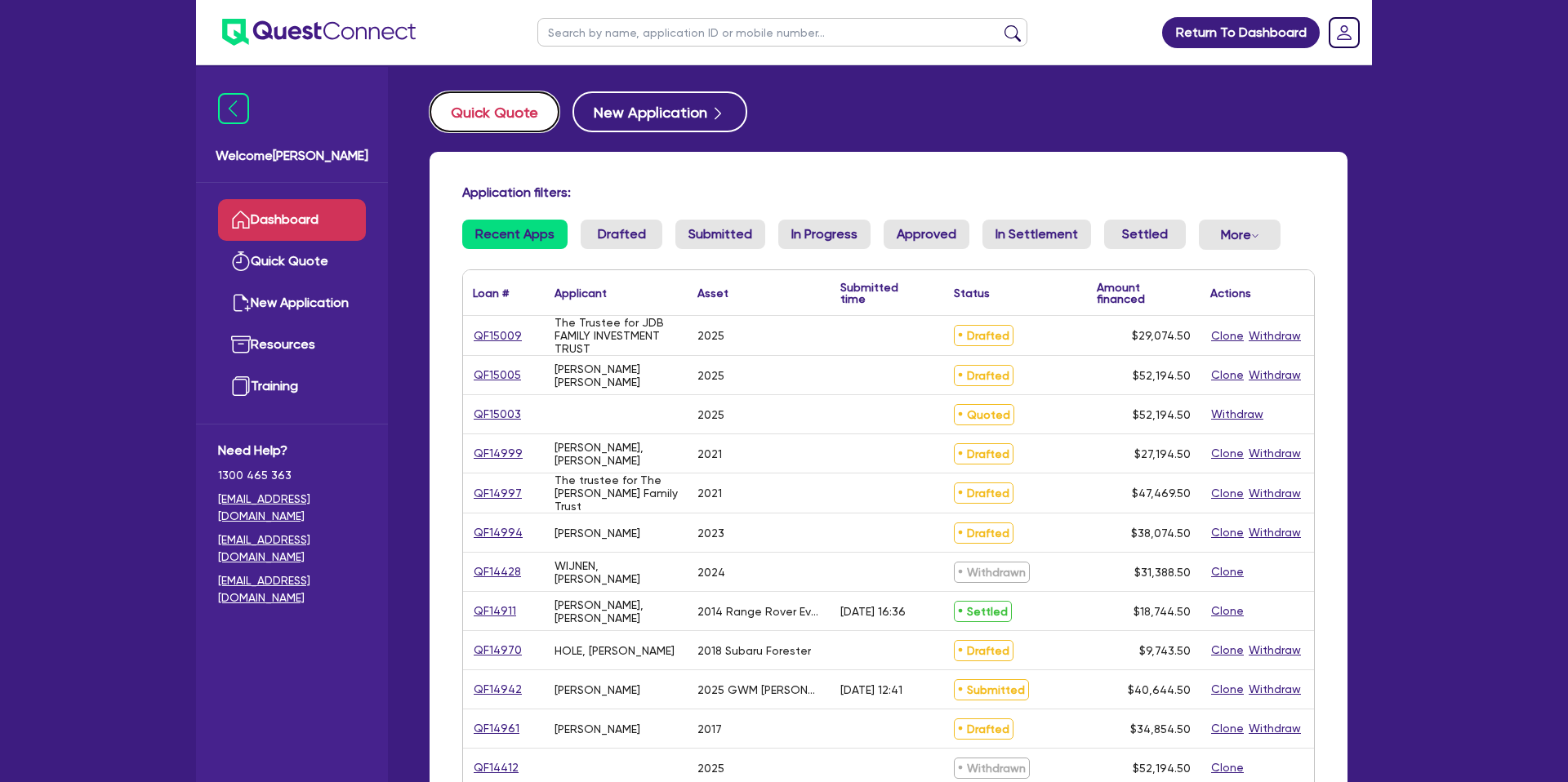
click at [487, 92] on button "Quick Quote" at bounding box center [494, 111] width 129 height 41
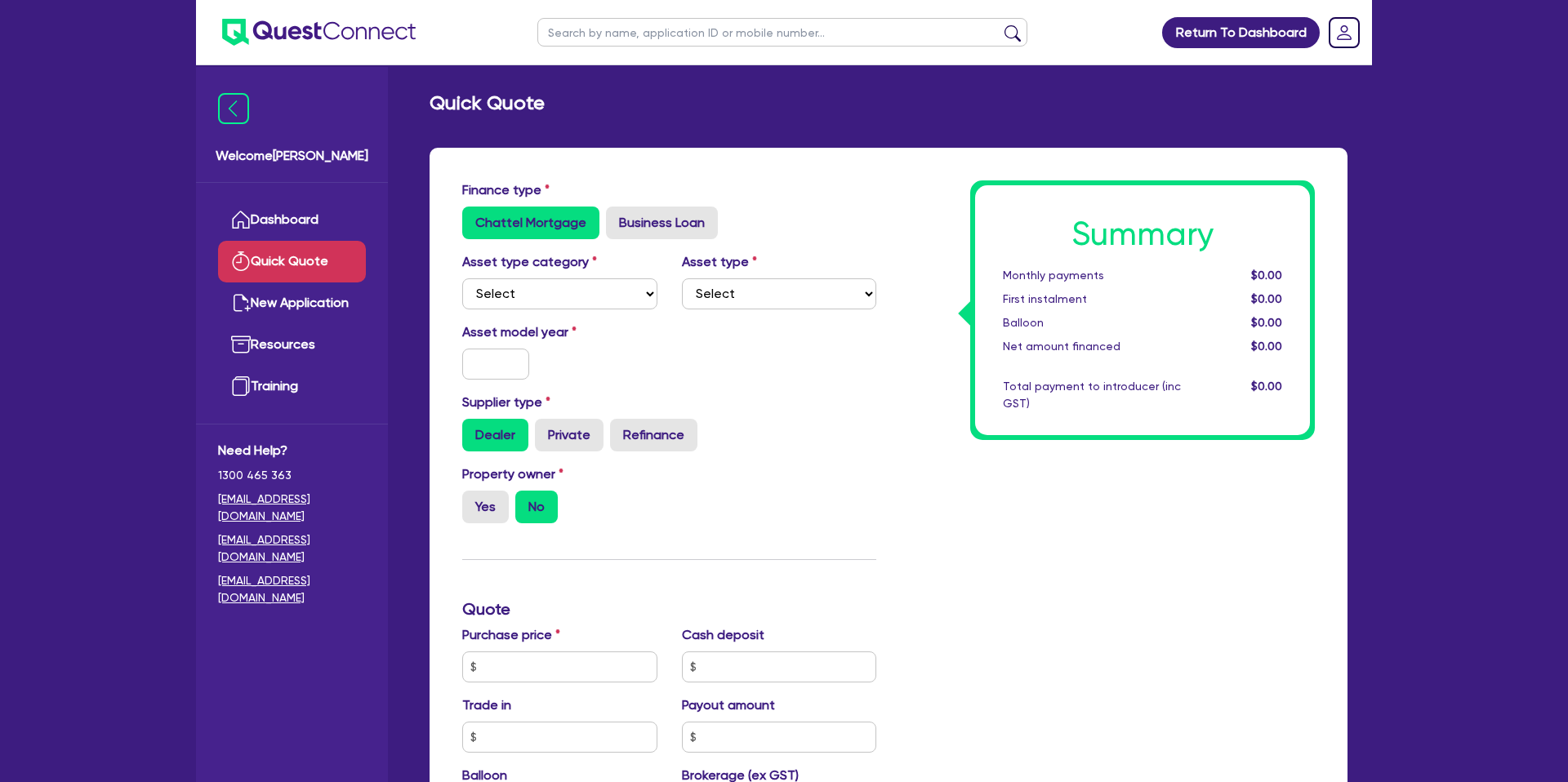
drag, startPoint x: 517, startPoint y: 267, endPoint x: 522, endPoint y: 288, distance: 21.6
click at [521, 266] on label "Asset type category" at bounding box center [528, 263] width 134 height 20
click at [522, 288] on select "Select Cars and light trucks Primary assets Secondary assets Tertiary assets" at bounding box center [559, 293] width 195 height 31
select select "CARS_AND_LIGHT_TRUCKS"
click at [462, 279] on select "Select Cars and light trucks Primary assets Secondary assets Tertiary assets" at bounding box center [559, 293] width 195 height 31
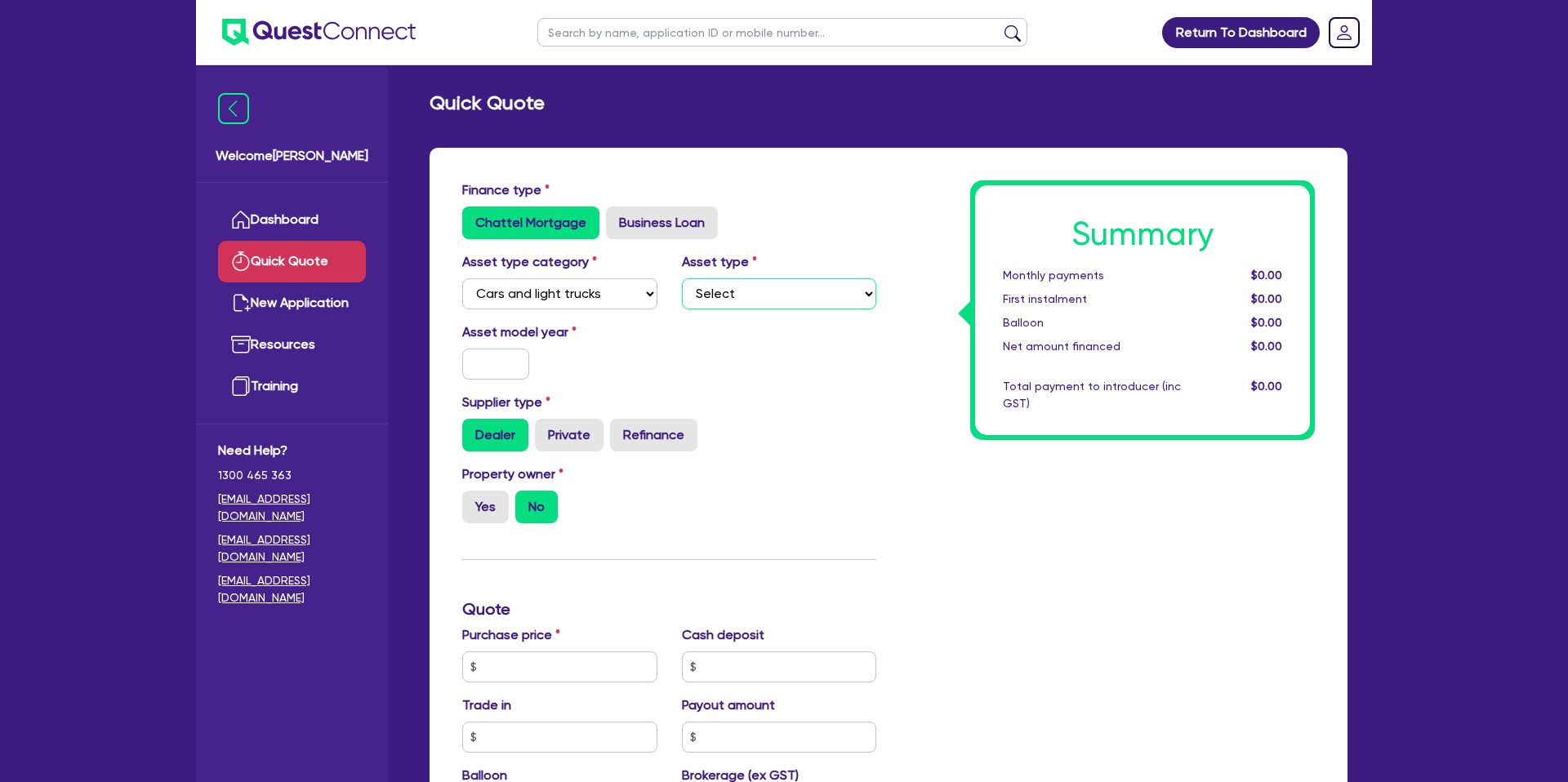
click at [736, 297] on select "Select" at bounding box center [779, 293] width 195 height 31
select select "PASSENGER_VEHICLES"
click at [682, 279] on select "Select Passenger vehicles Vans and utes Light trucks up to 4.5 tonne" at bounding box center [779, 293] width 195 height 31
click at [494, 363] on input "text" at bounding box center [494, 363] width 67 height 31
type input "2025"
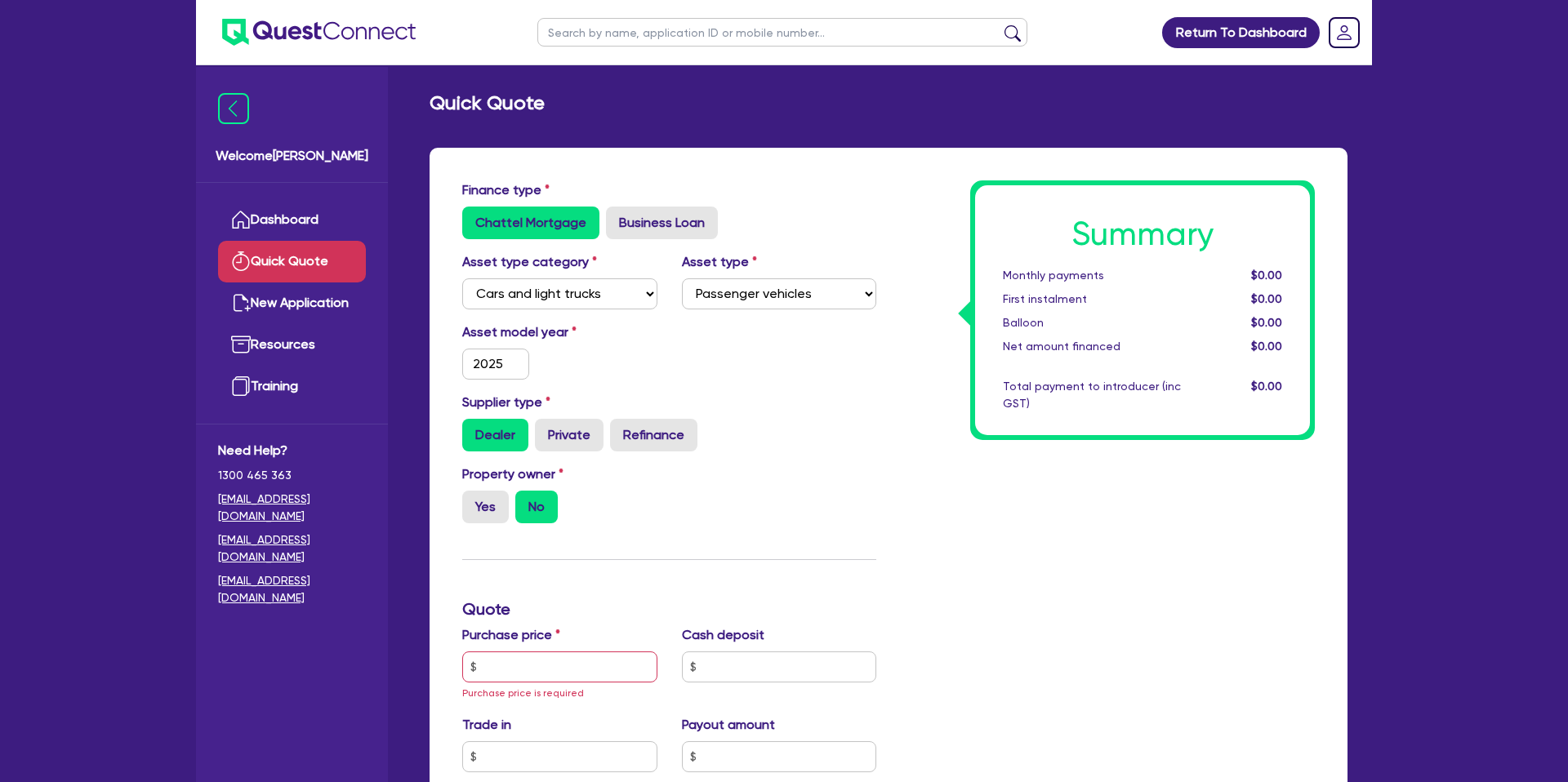
click at [872, 318] on div "Asset type category Select Cars and light trucks Primary assets Secondary asset…" at bounding box center [669, 288] width 439 height 71
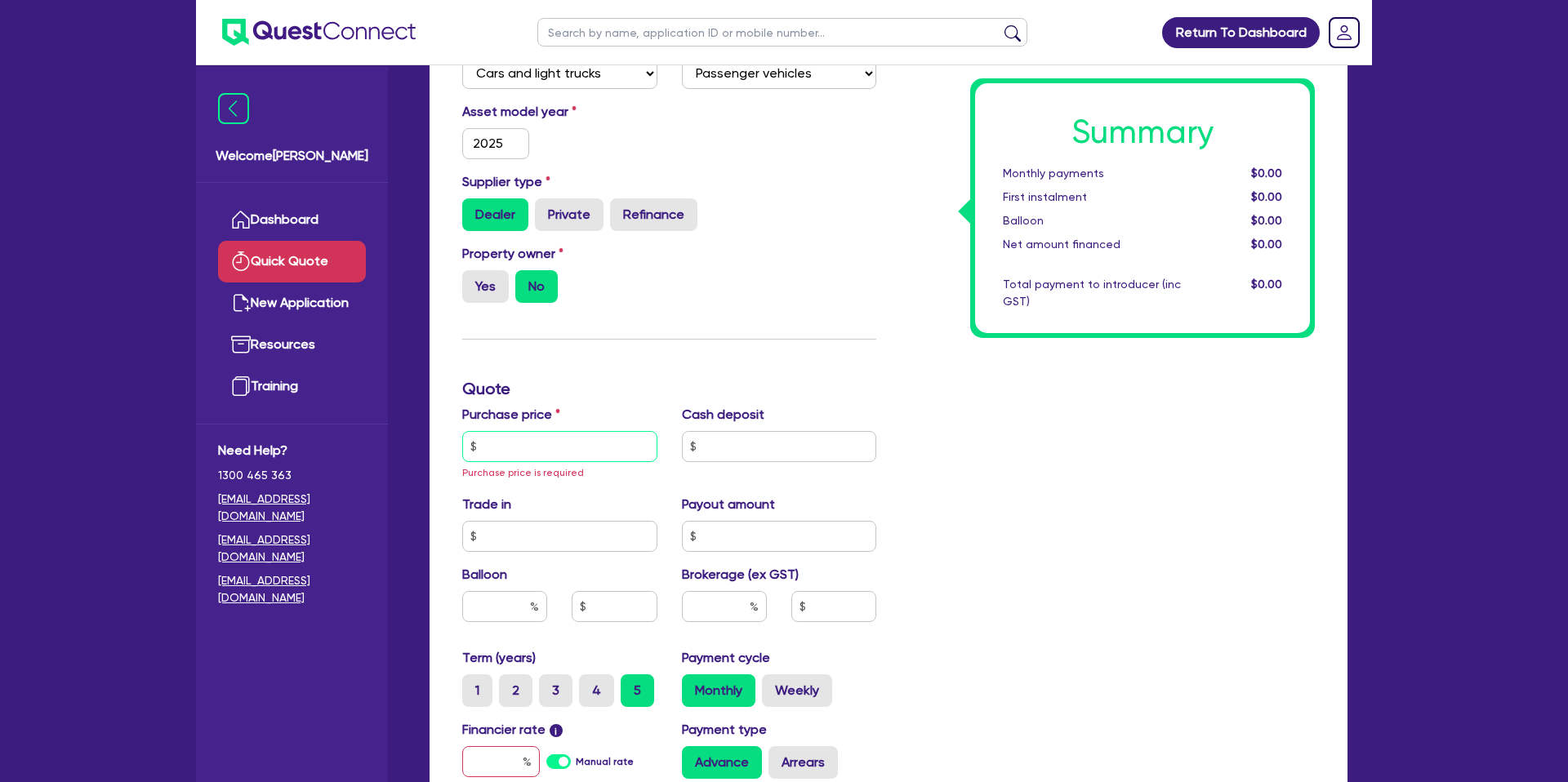
drag, startPoint x: 500, startPoint y: 445, endPoint x: 535, endPoint y: 442, distance: 35.1
click at [501, 445] on input "text" at bounding box center [559, 446] width 195 height 31
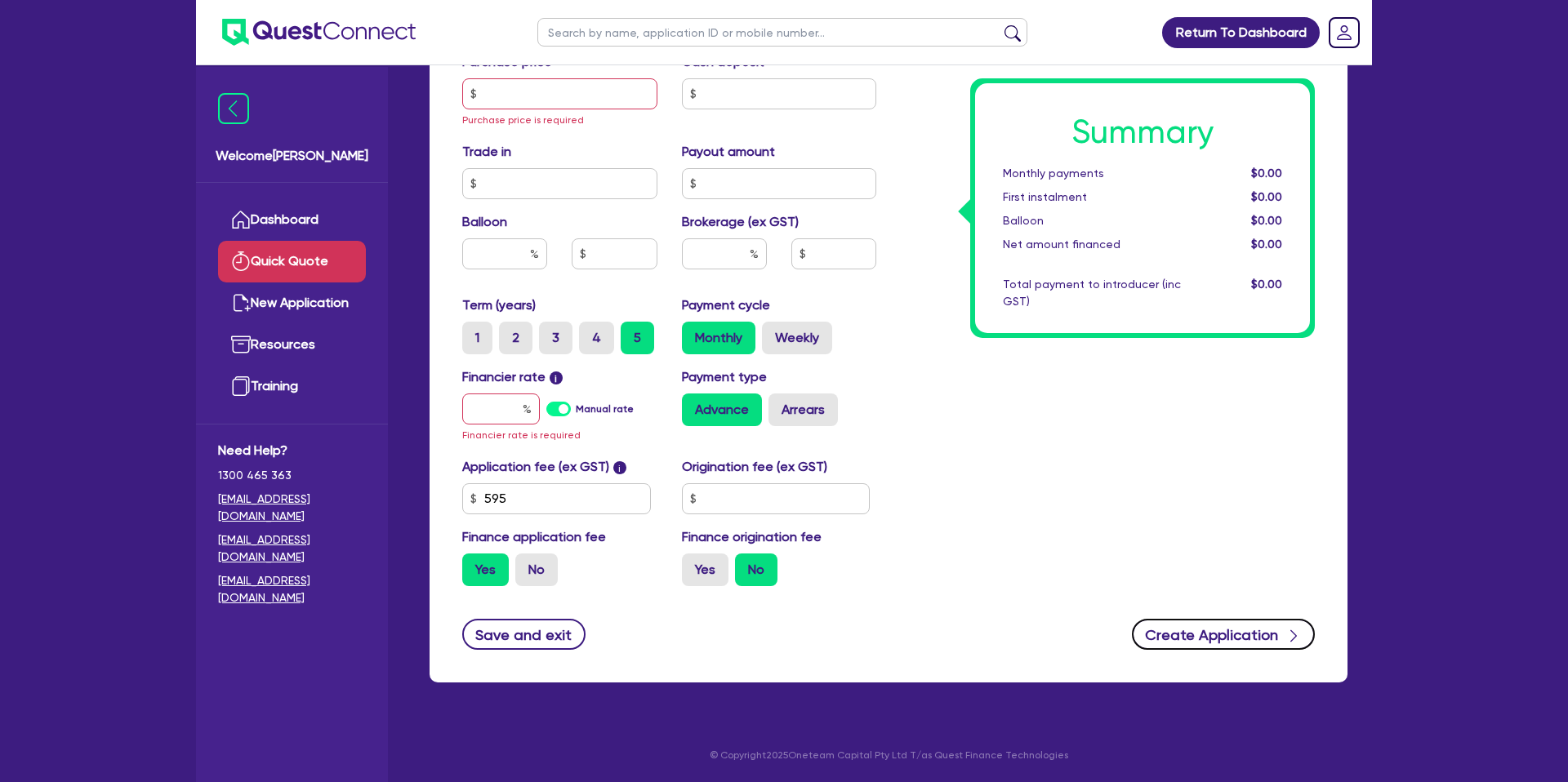
click at [1249, 635] on button "Create Application" at bounding box center [1223, 634] width 183 height 31
click at [512, 86] on input "text" at bounding box center [559, 94] width 195 height 31
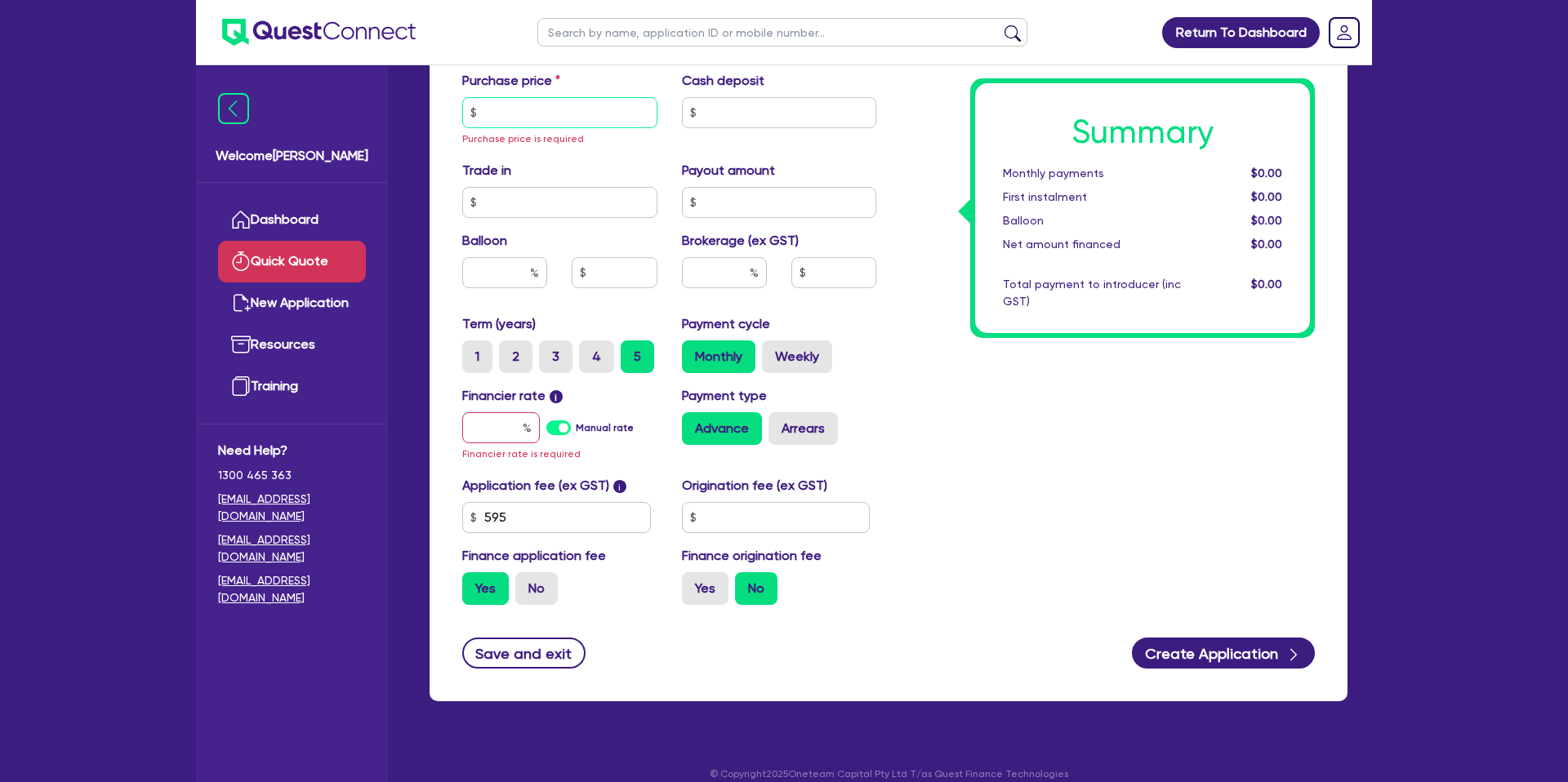
scroll to position [493, 0]
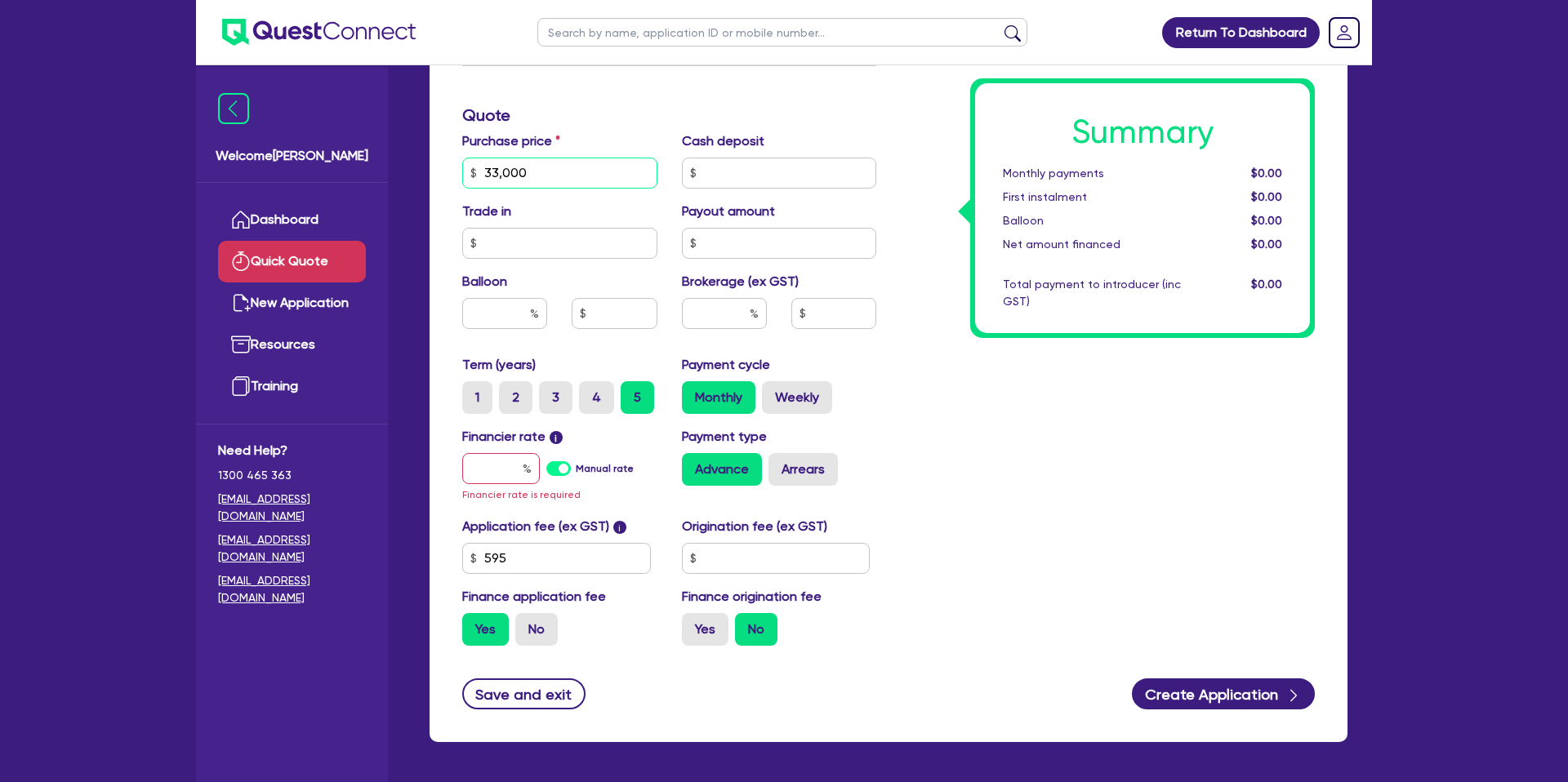
type input "33,000"
click at [1242, 433] on div "Summary Monthly payments $0.00 First instalment $0.00 Balloon $0.00 Net amount …" at bounding box center [1107, 172] width 439 height 972
click at [490, 466] on input "text" at bounding box center [500, 468] width 78 height 31
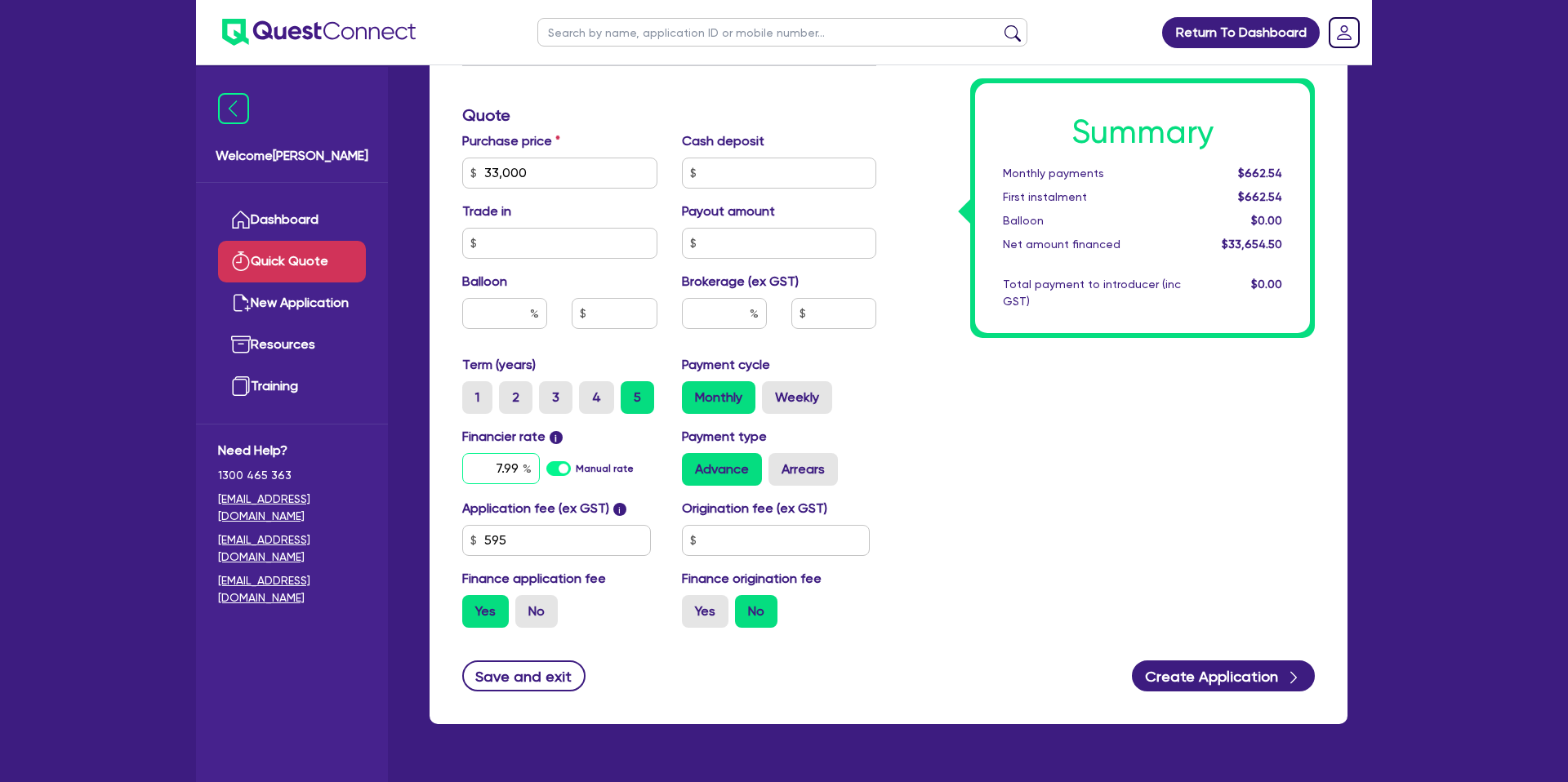
type input "7.99"
click at [982, 471] on div "Summary Monthly payments $662.54 First instalment $662.54 Balloon $0.00 Net amo…" at bounding box center [1107, 163] width 439 height 954
click at [761, 541] on input "text" at bounding box center [776, 540] width 189 height 31
type input "1,400"
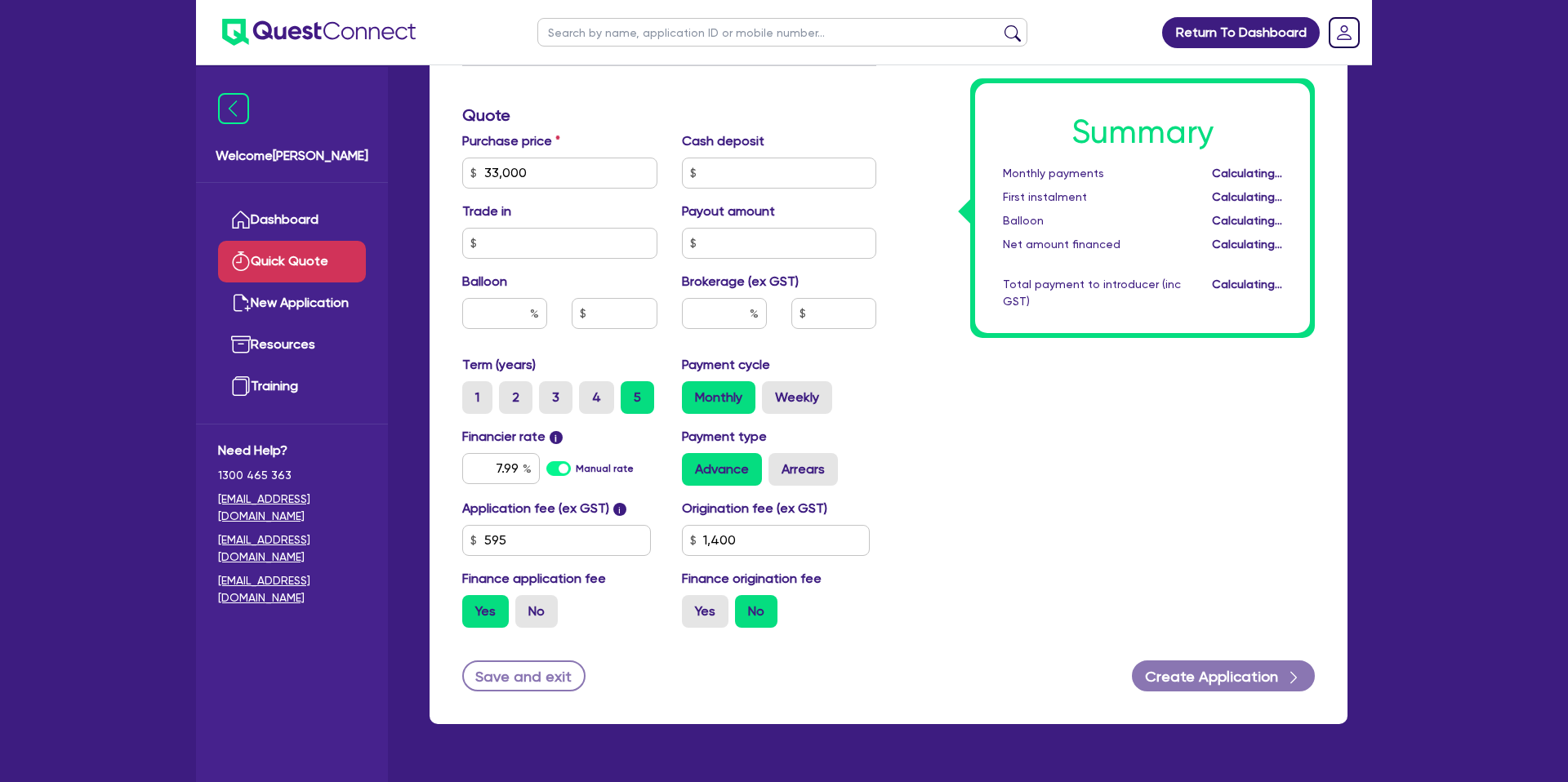
click at [1273, 518] on div "Summary Monthly payments Calculating... First instalment Calculating... Balloon…" at bounding box center [1107, 163] width 439 height 954
click at [1232, 667] on button "Create Application" at bounding box center [1223, 676] width 183 height 31
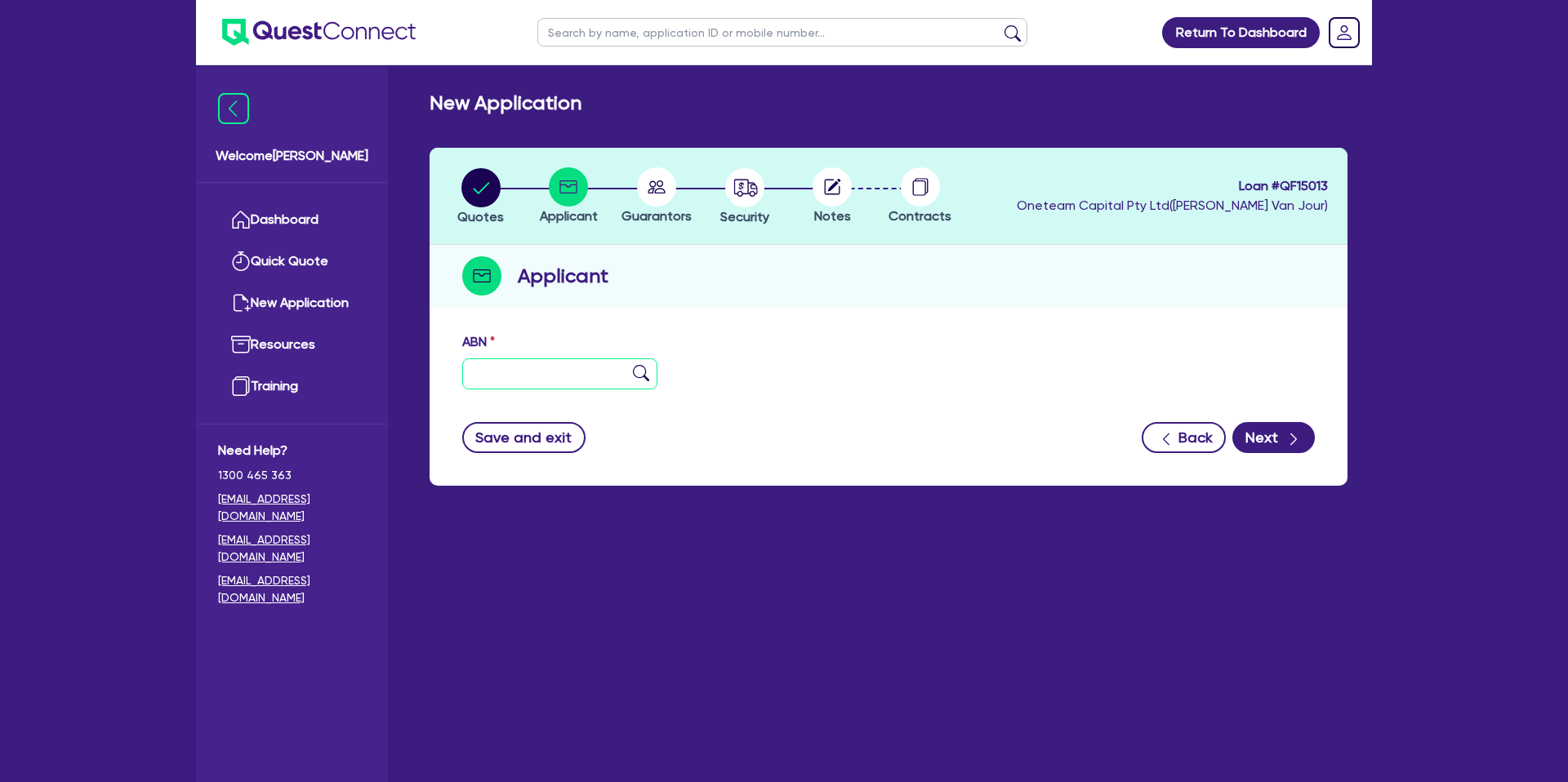
click at [521, 381] on input "text" at bounding box center [559, 373] width 195 height 31
paste input "63 634 688 163"
type input "63 634 688 163"
click at [875, 357] on div "ABN 63 634 688 163" at bounding box center [887, 367] width 877 height 71
type input "PICTURE START PTY. LTD."
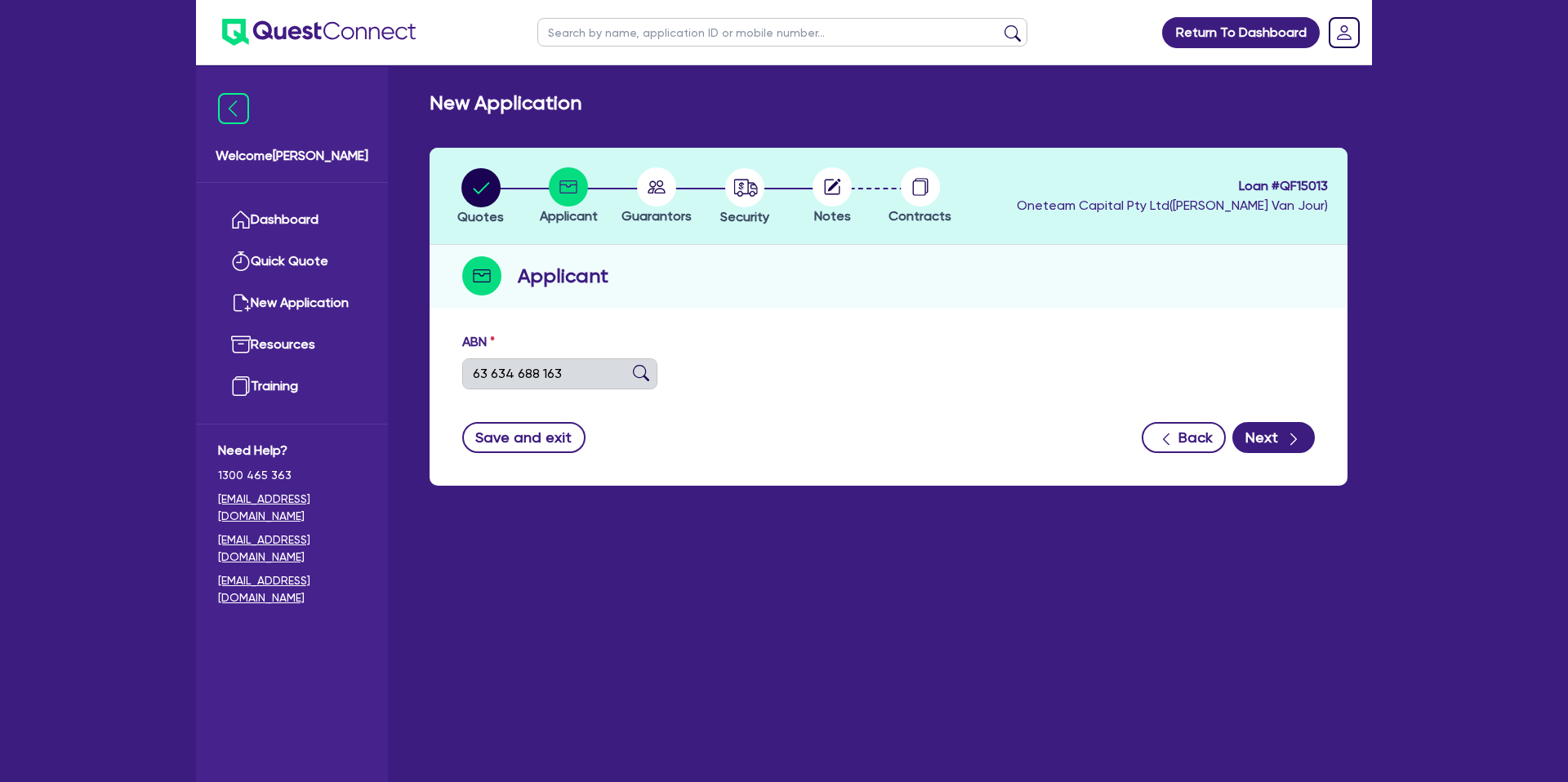
select select "COMPANY"
type input "[DATE]"
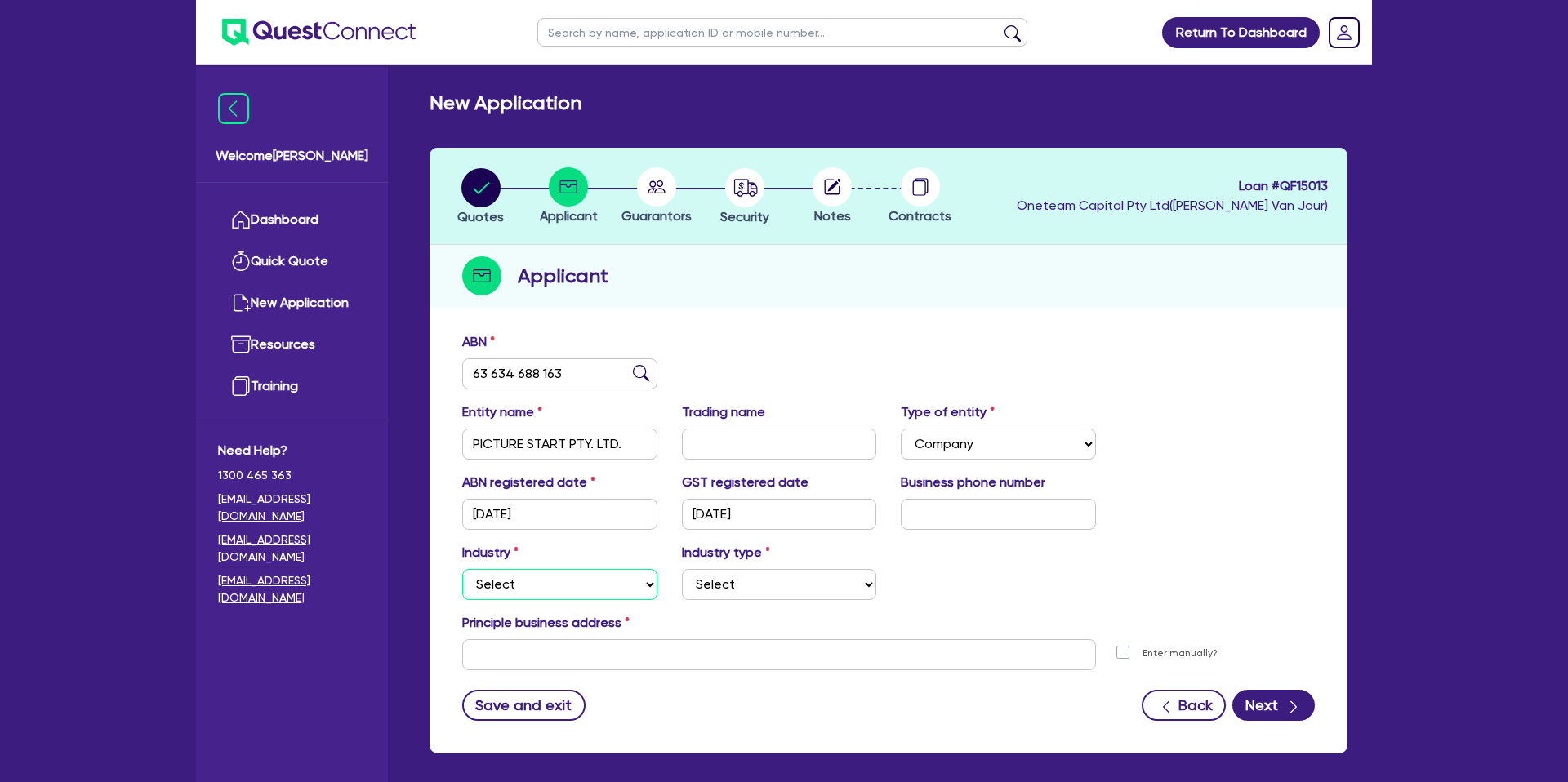
click at [528, 573] on select "Select Accomodation & Food Services Administrative & Support Services Agricultu…" at bounding box center [559, 584] width 195 height 31
select select "ACCOMODATION_FOOD"
click at [462, 569] on select "Select Accomodation & Food Services Administrative & Support Services Agricultu…" at bounding box center [559, 584] width 195 height 31
click at [723, 596] on select "Select Hotels Motels Serviced Apartments Other Short-term Accomodation Cafes Re…" at bounding box center [779, 584] width 195 height 31
select select "HOTELS"
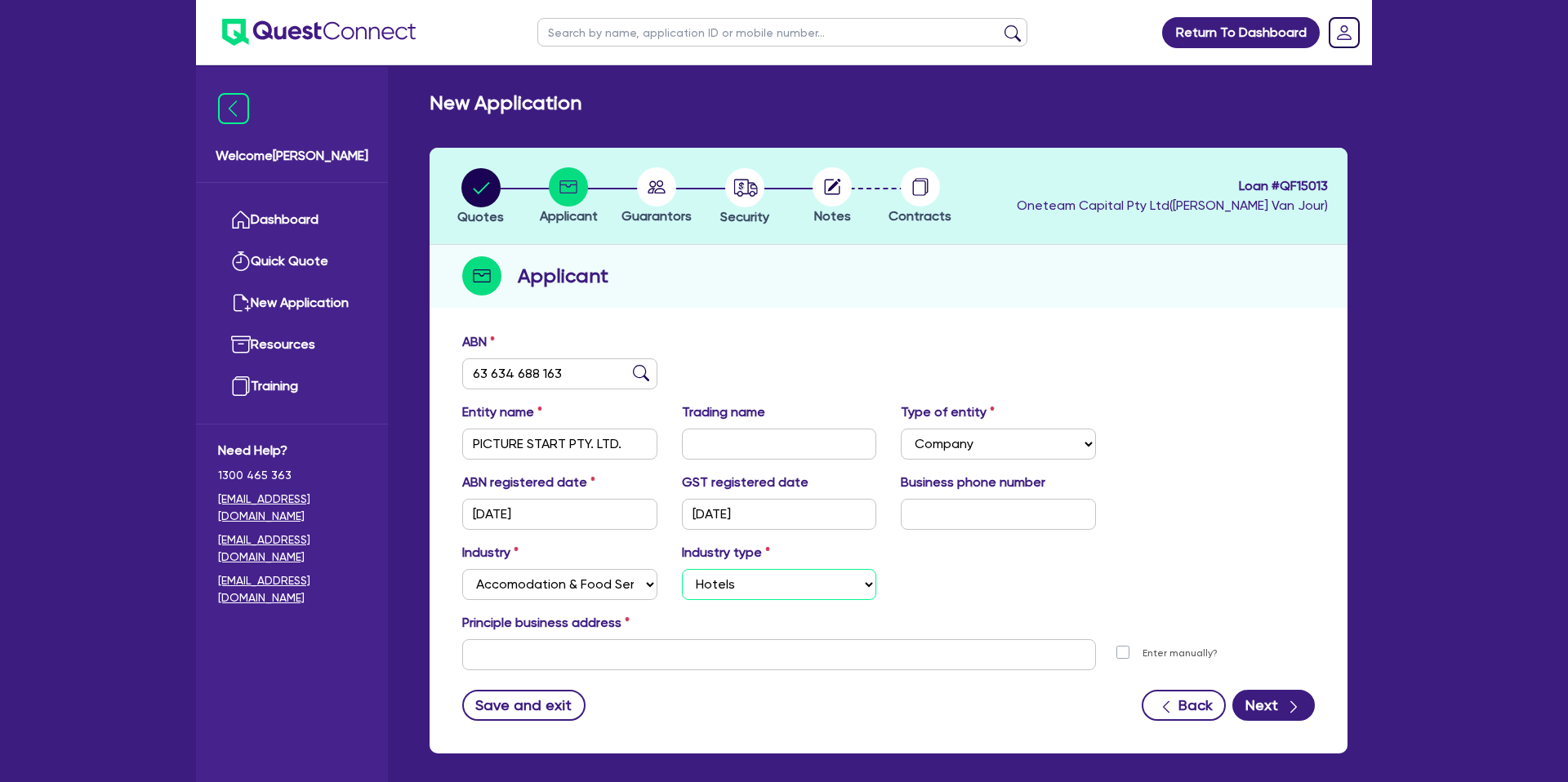
click at [682, 569] on select "Select Hotels Motels Serviced Apartments Other Short-term Accomodation Cafes Re…" at bounding box center [779, 584] width 195 height 31
drag, startPoint x: 576, startPoint y: 649, endPoint x: 600, endPoint y: 611, distance: 44.9
click at [576, 649] on input "text" at bounding box center [778, 655] width 634 height 31
paste input "[STREET_ADDRESS]"
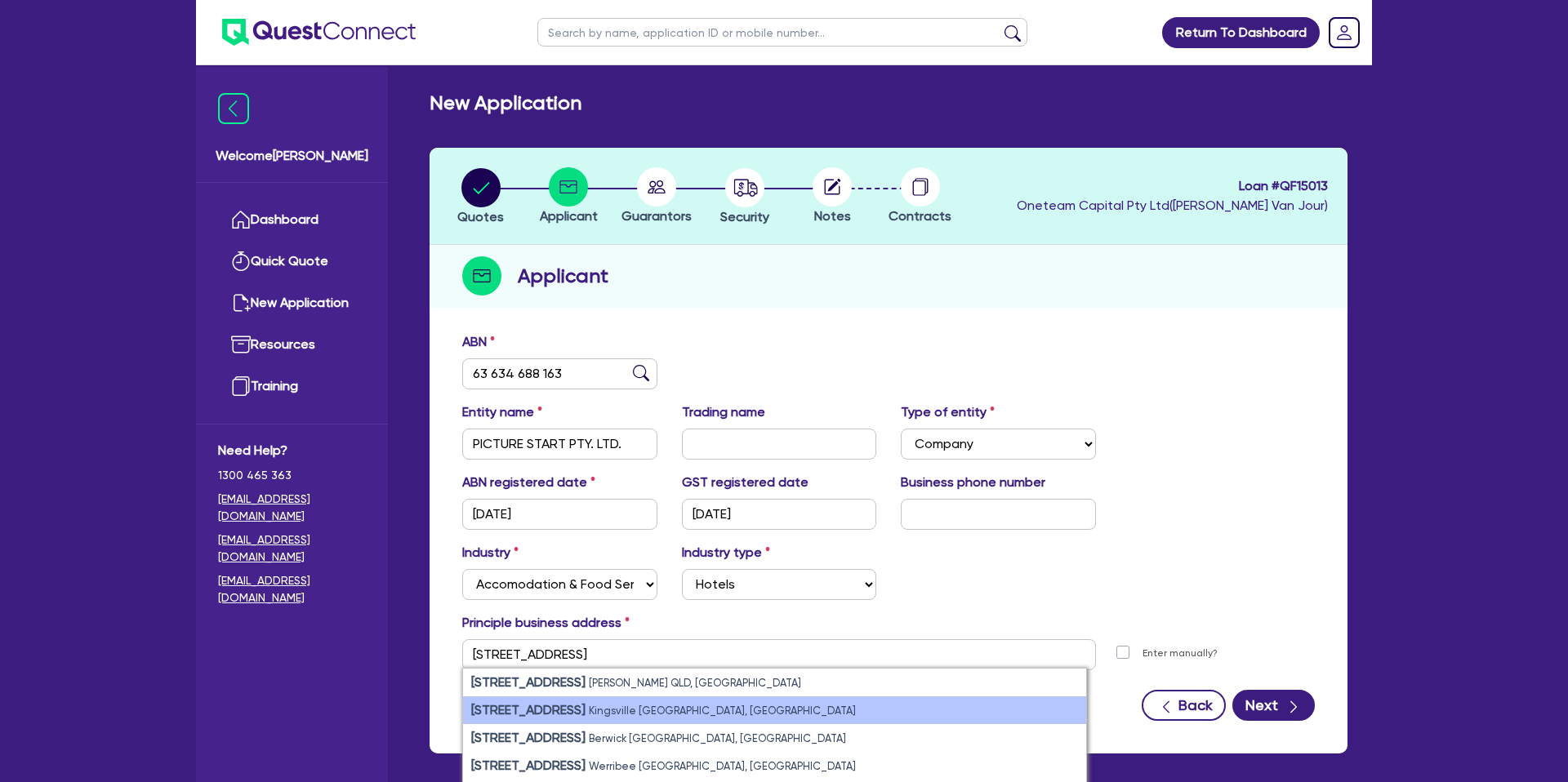
click at [647, 711] on small "Kingsville [GEOGRAPHIC_DATA], [GEOGRAPHIC_DATA]" at bounding box center [722, 710] width 267 height 12
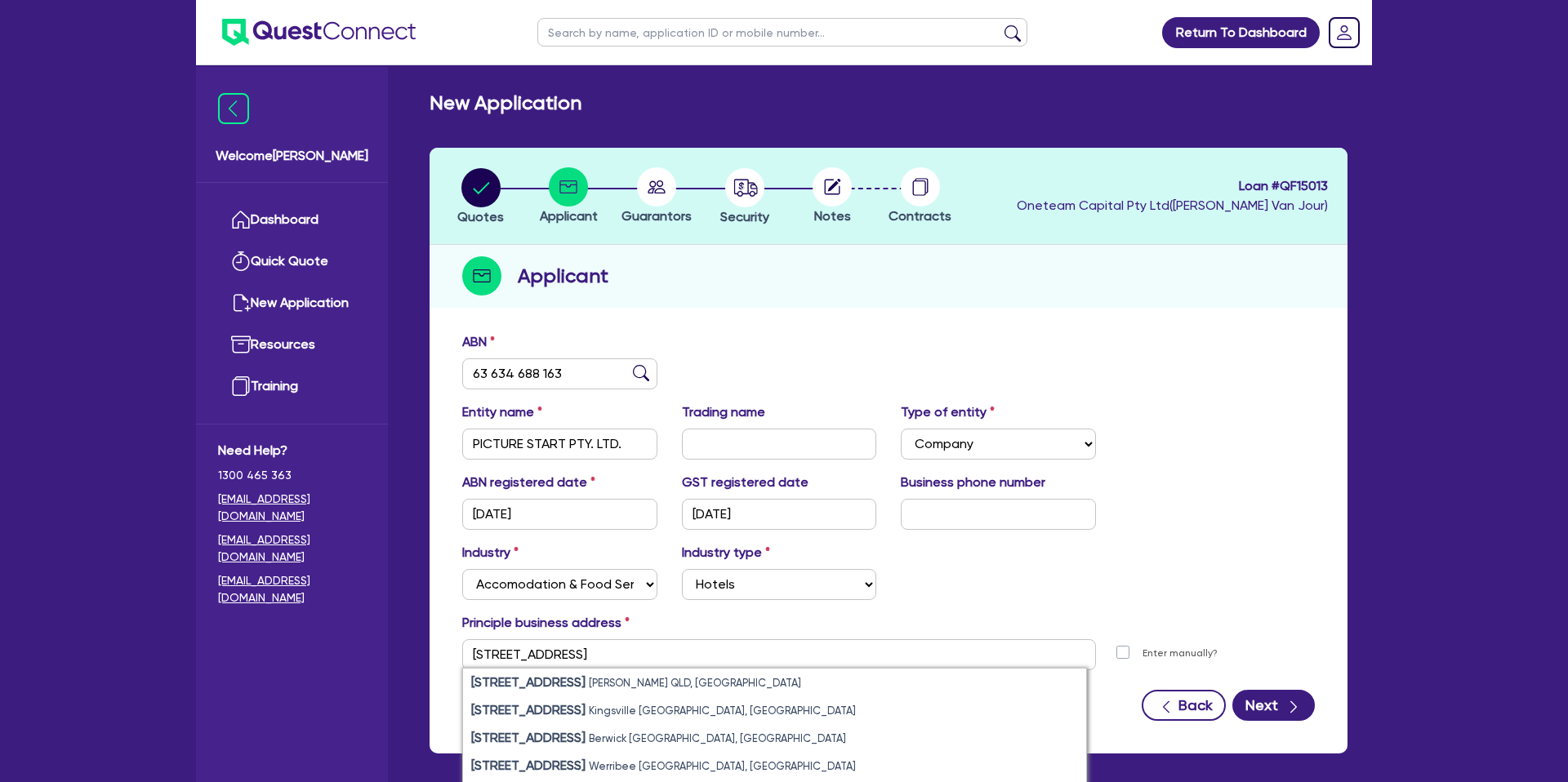
type input "[STREET_ADDRESS]"
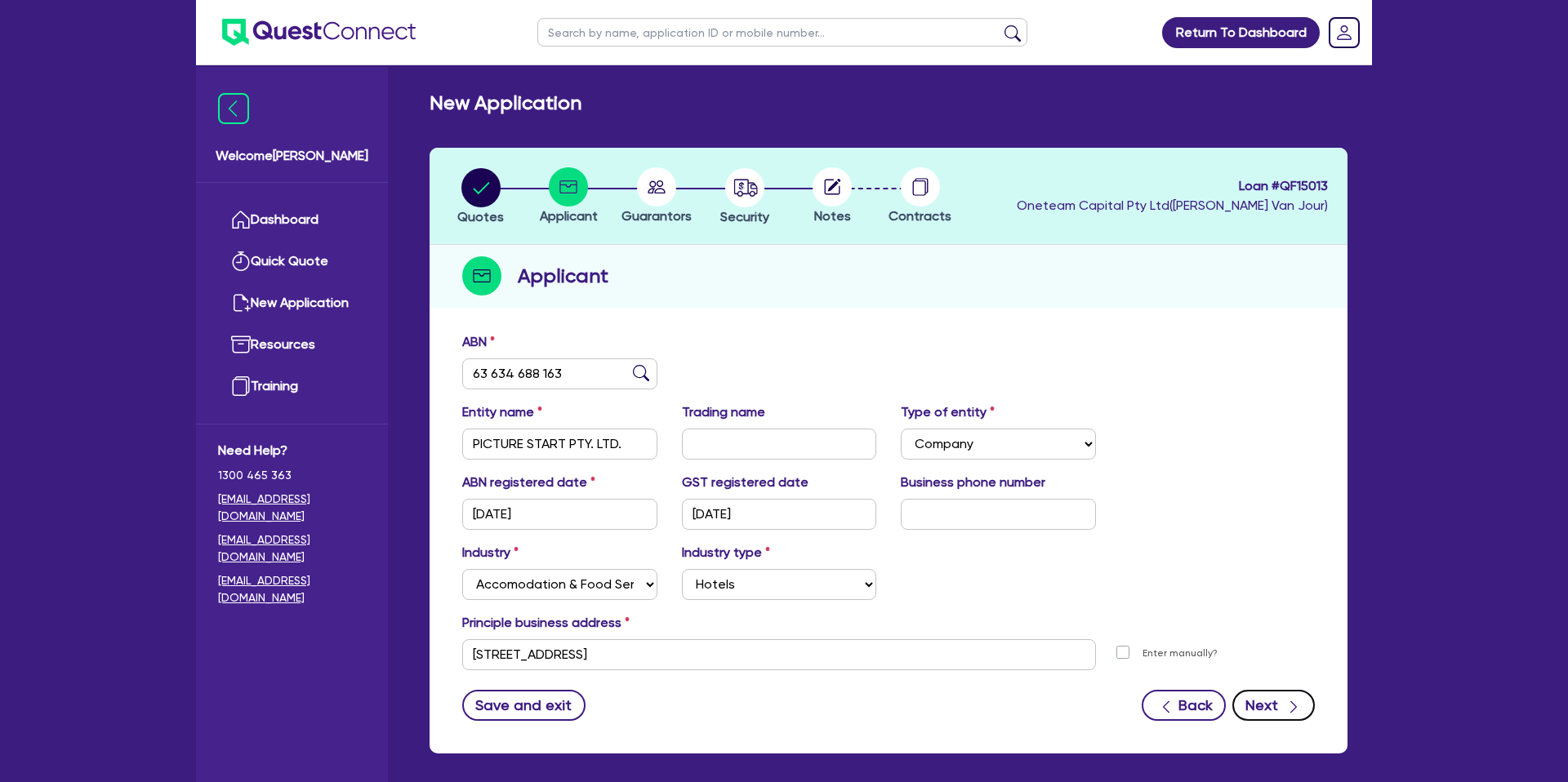
click at [1285, 706] on icon "button" at bounding box center [1293, 706] width 16 height 16
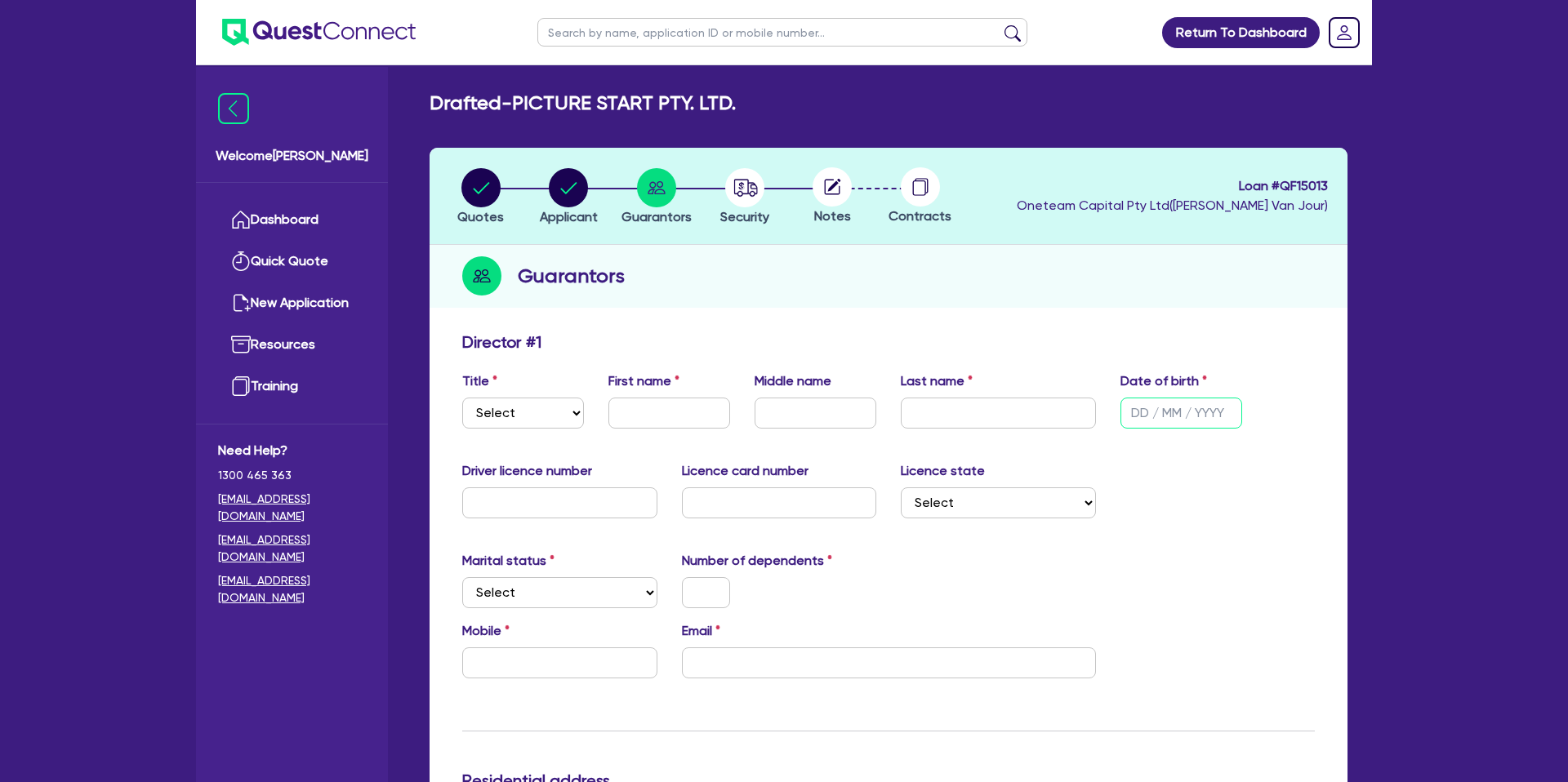
click at [1136, 411] on input "text" at bounding box center [1181, 413] width 121 height 31
type input "[DATE]"
click at [1233, 481] on div "Driver licence number Licence card number Licence state Select [GEOGRAPHIC_DATA…" at bounding box center [887, 496] width 877 height 71
click at [515, 401] on select "Select Mr Mrs Ms Miss Dr" at bounding box center [522, 413] width 121 height 31
select select "MR"
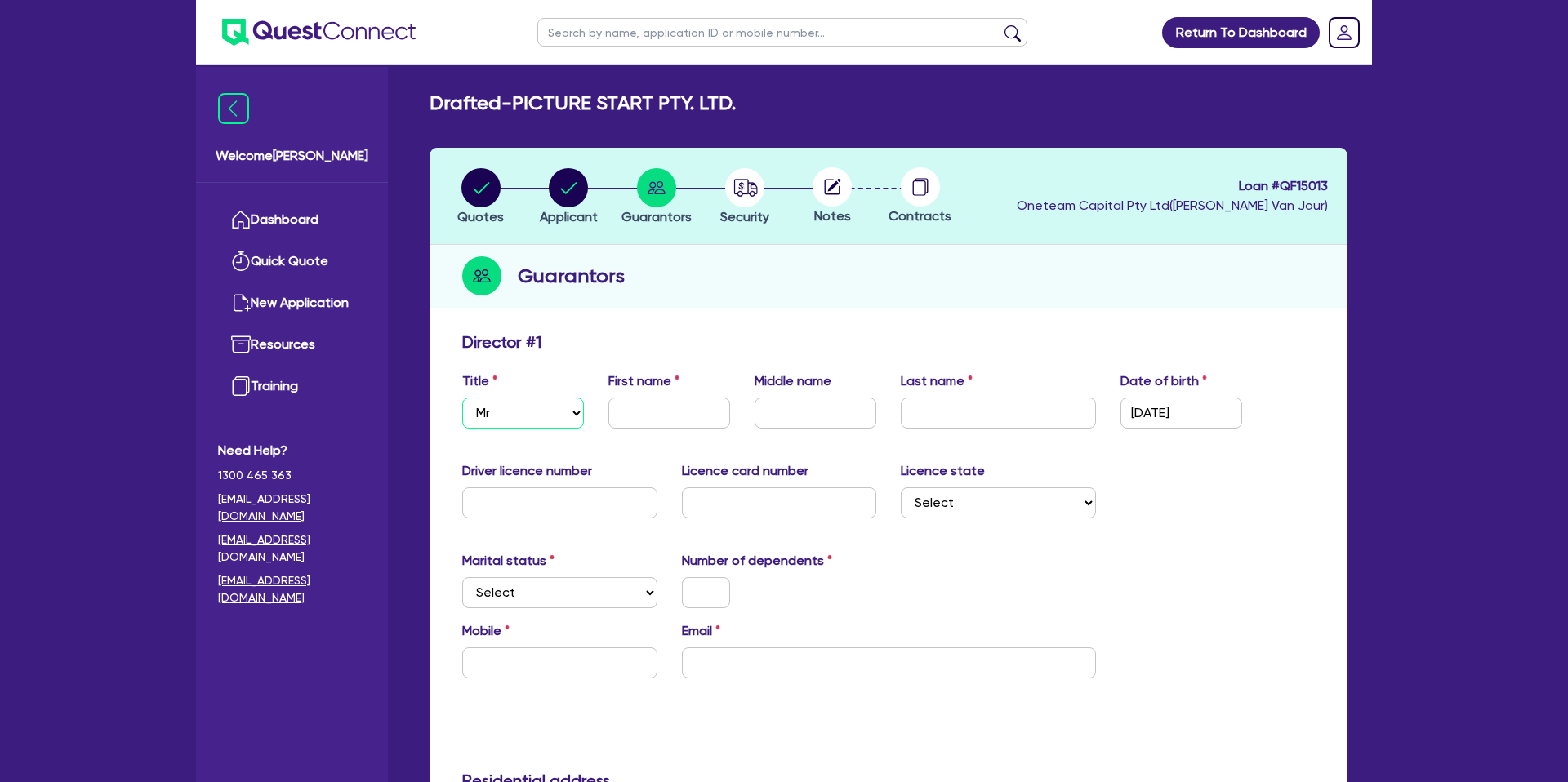
click at [462, 398] on select "Select Mr Mrs Ms Miss Dr" at bounding box center [522, 413] width 121 height 31
click at [513, 588] on select "Select Single Married De Facto / Partner" at bounding box center [559, 592] width 195 height 31
select select "DE_FACTO"
click at [462, 577] on select "Select Single Married De Facto / Partner" at bounding box center [559, 592] width 195 height 31
click at [715, 581] on input "text" at bounding box center [705, 592] width 48 height 31
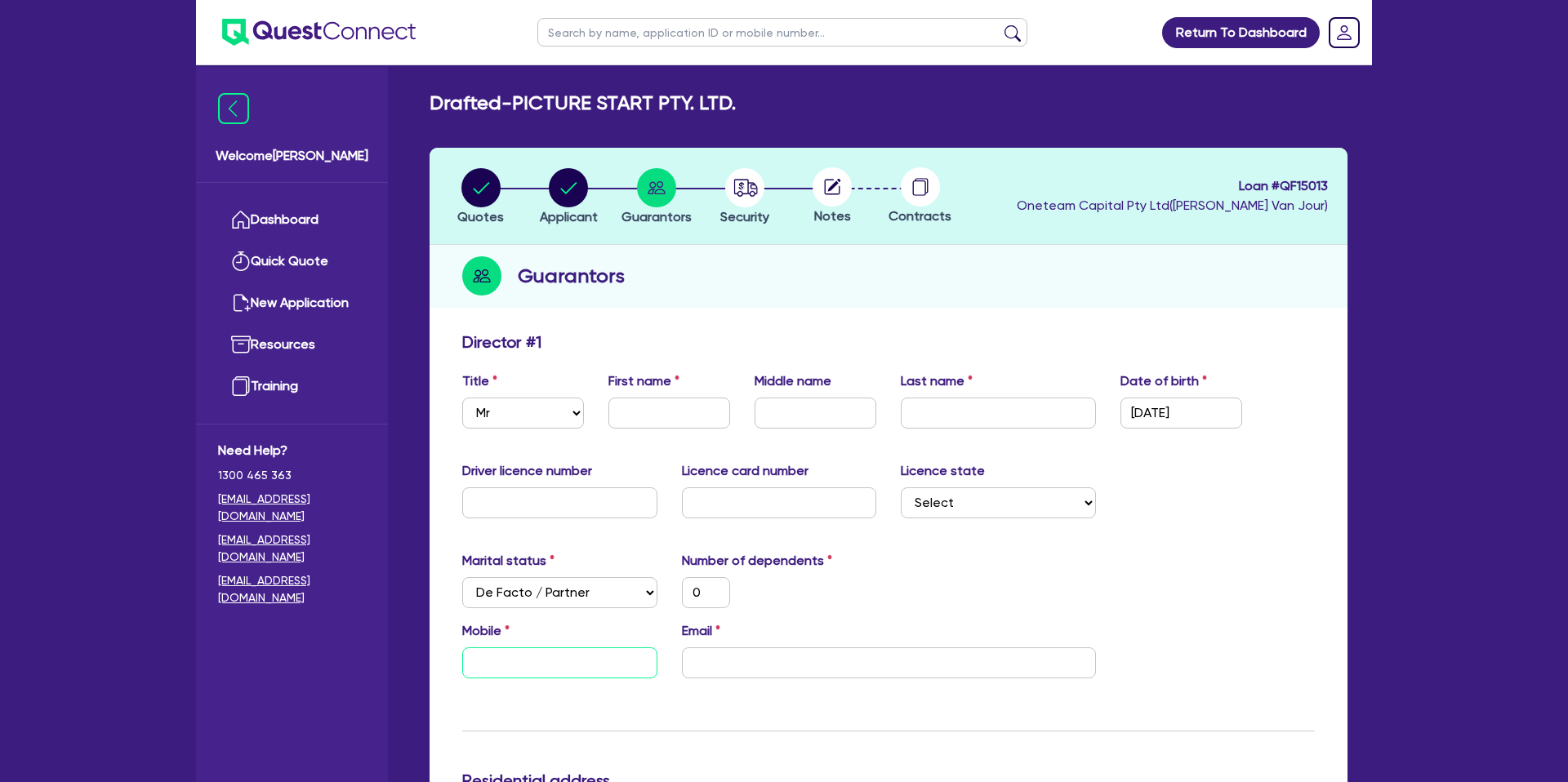
drag, startPoint x: 503, startPoint y: 671, endPoint x: 511, endPoint y: 672, distance: 8.1
click at [503, 671] on input "text" at bounding box center [559, 663] width 195 height 31
type input "0"
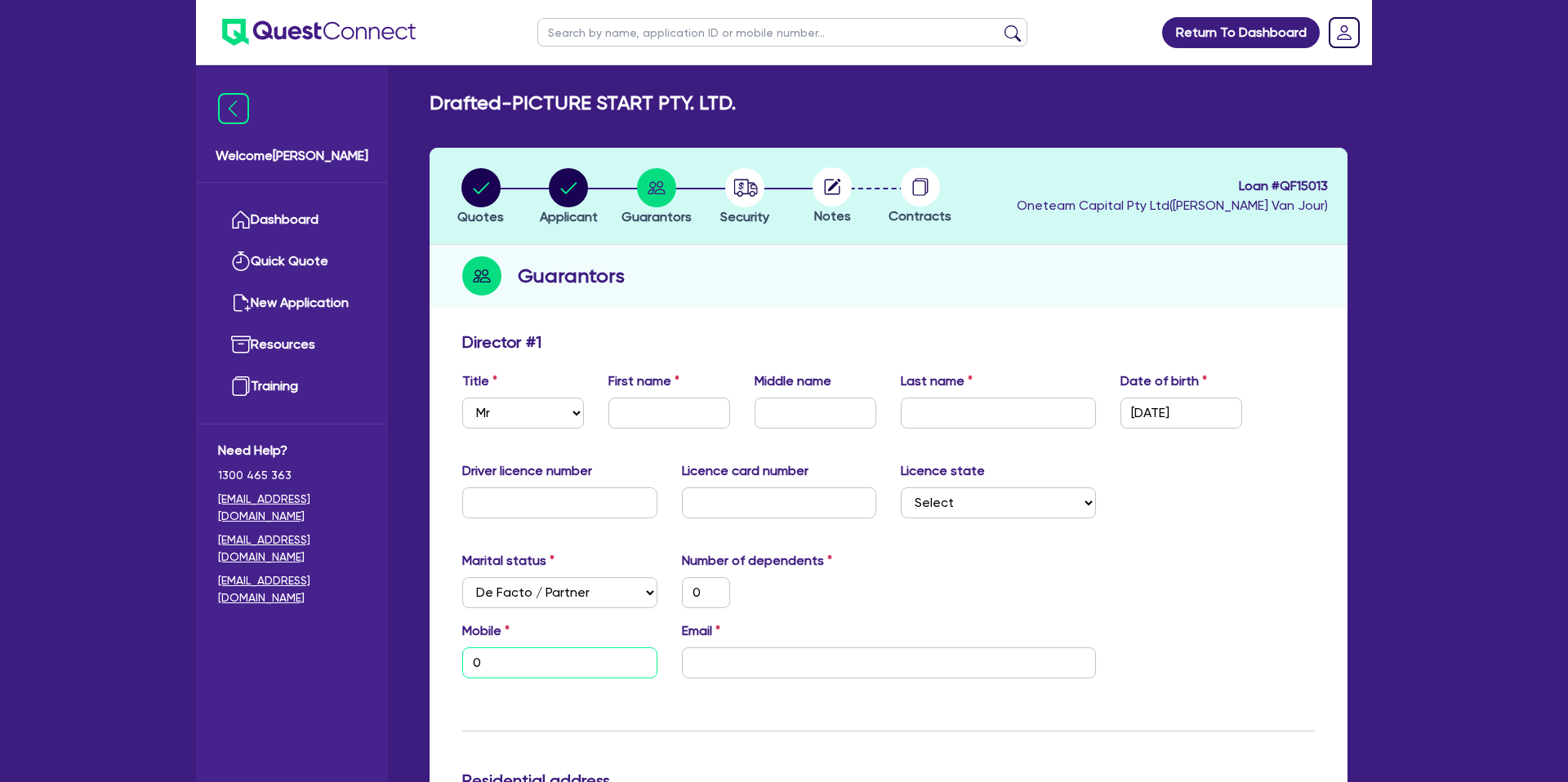
type input "04"
type input "0"
type input "041"
type input "0"
type input "0414"
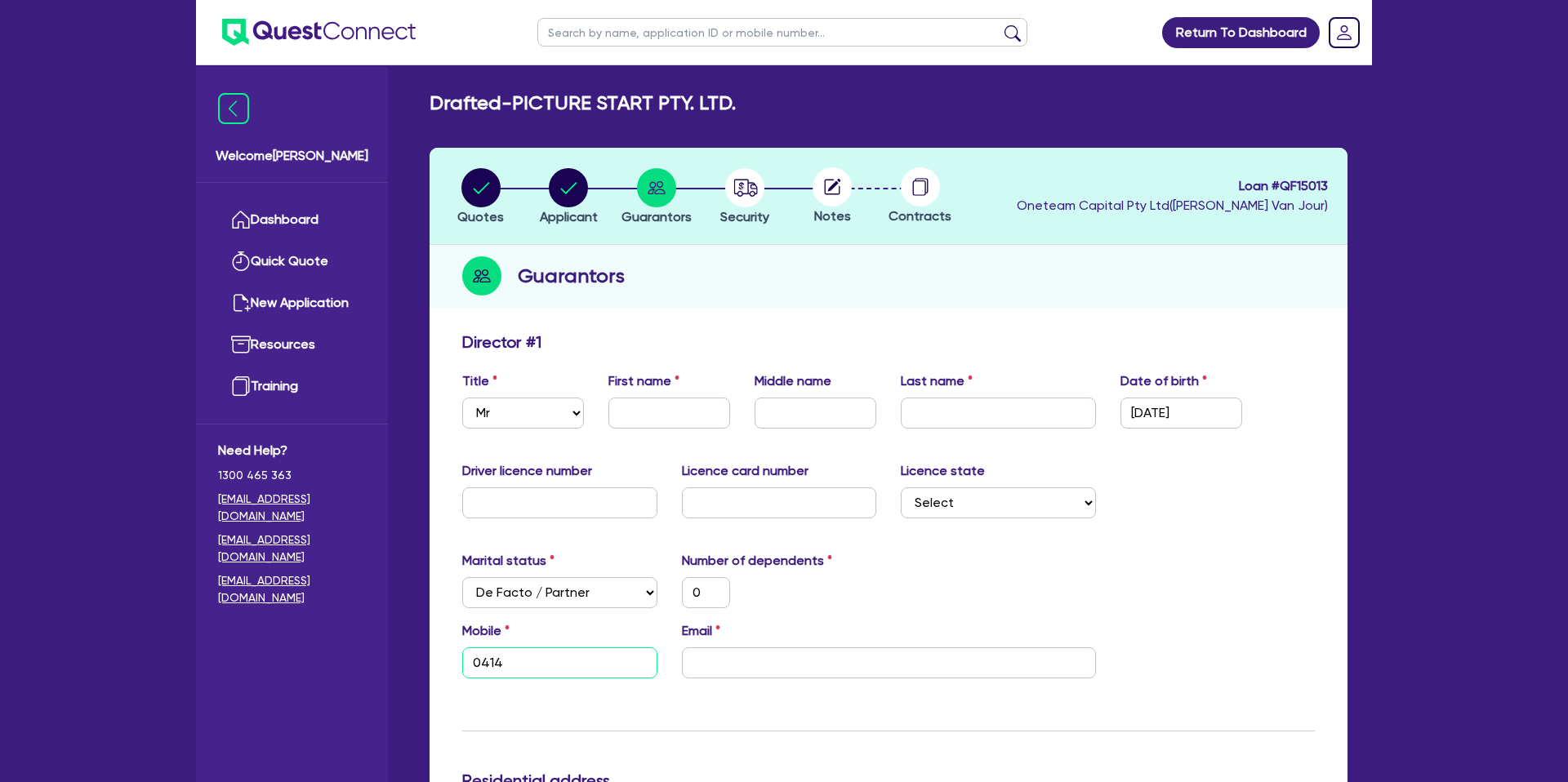
type input "0"
type input "0414 9"
type input "0"
type input "0414 90"
type input "0"
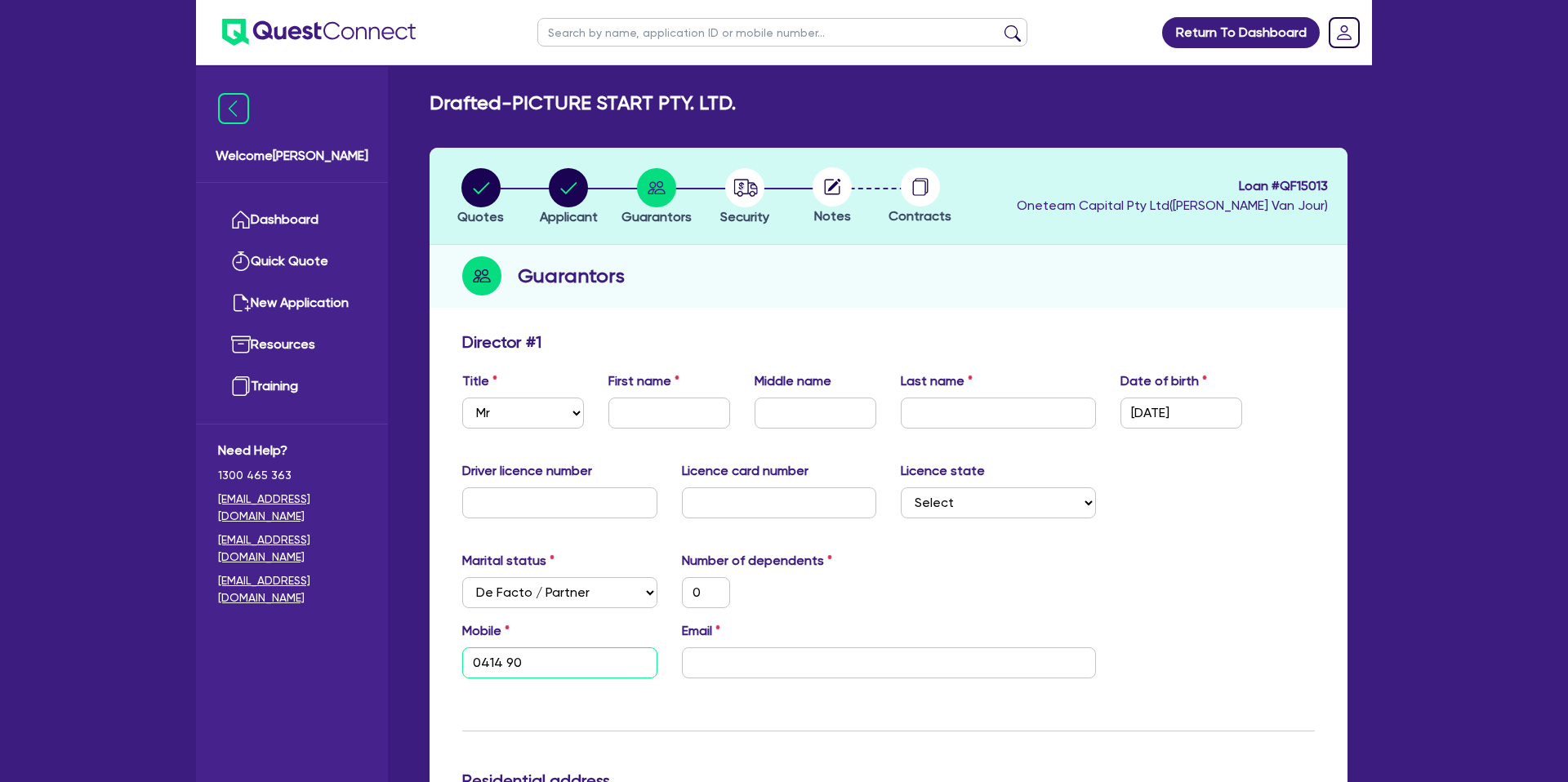
type input "0414 903"
type input "0"
type input "0414 903 1"
type input "0"
type input "0414 903 18"
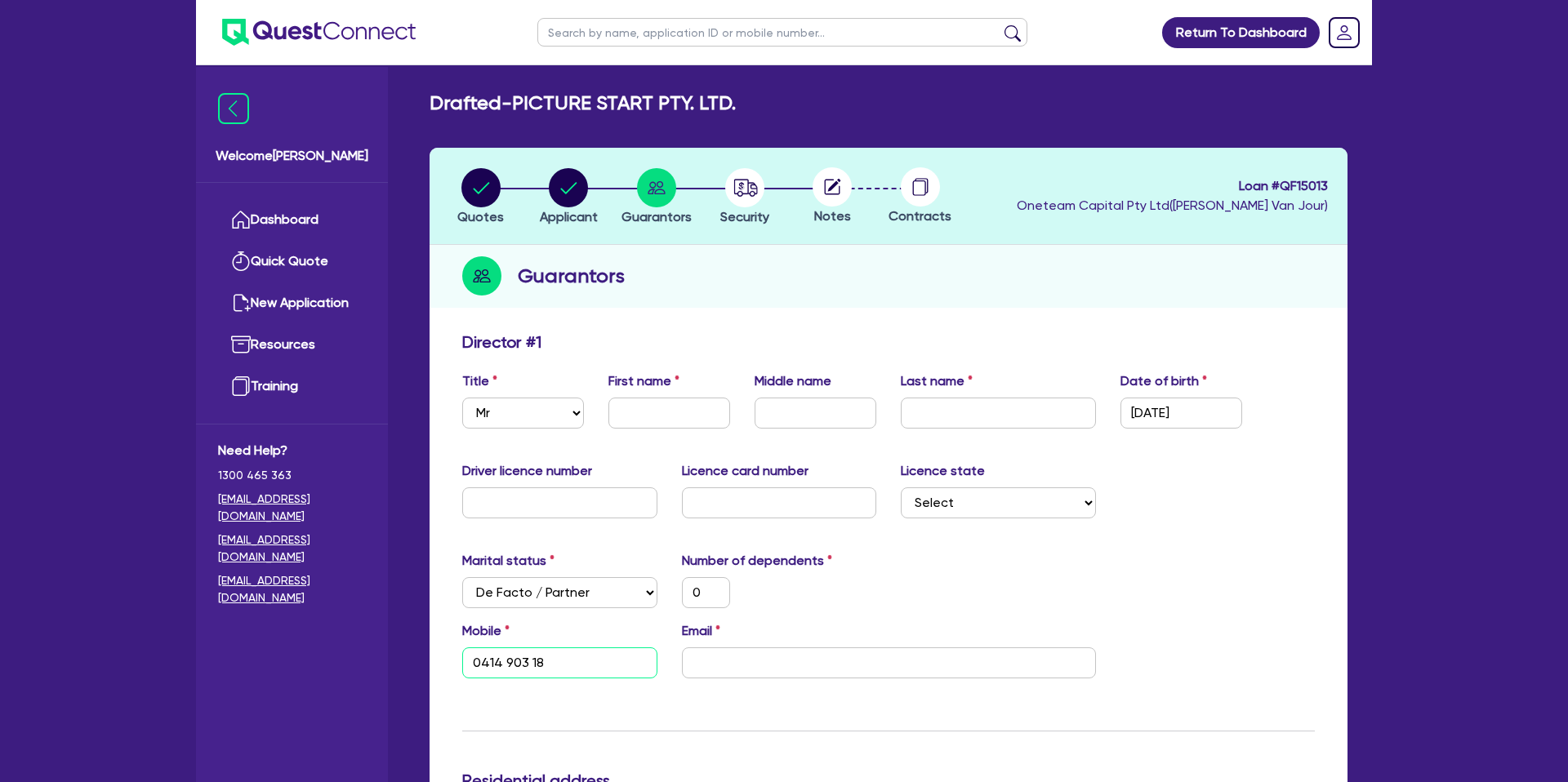
type input "0"
type input "0414 903 187"
click at [713, 666] on input "email" at bounding box center [888, 663] width 414 height 31
paste input "[EMAIL_ADDRESS][DOMAIN_NAME]"
type input "0"
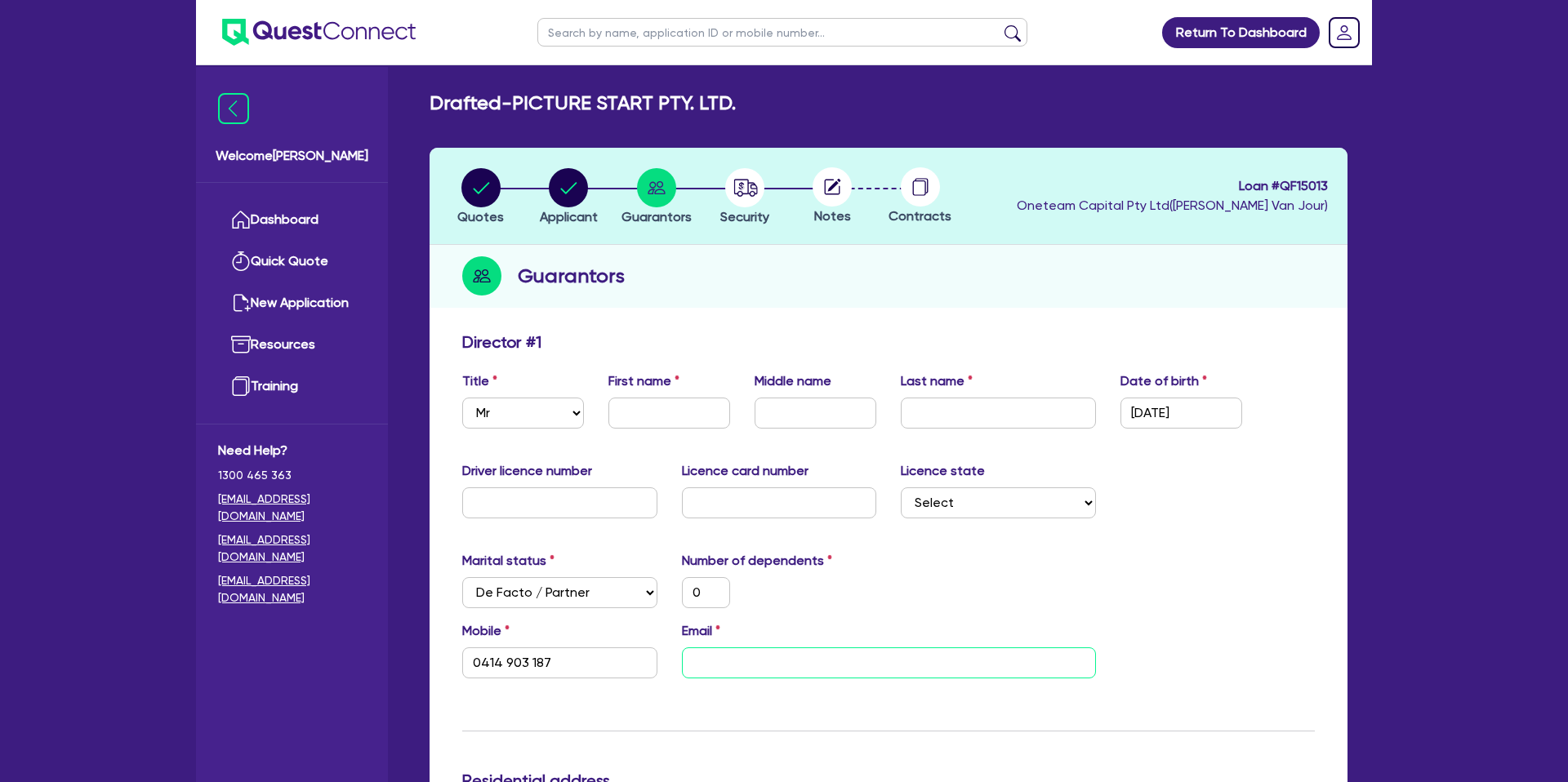
type input "0414 903 187"
type input "[EMAIL_ADDRESS][DOMAIN_NAME]"
click at [1013, 578] on div "Marital status Select [DEMOGRAPHIC_DATA] Married De Facto / Partner Number of d…" at bounding box center [887, 586] width 877 height 71
click at [646, 411] on input "text" at bounding box center [669, 413] width 121 height 31
type input "R"
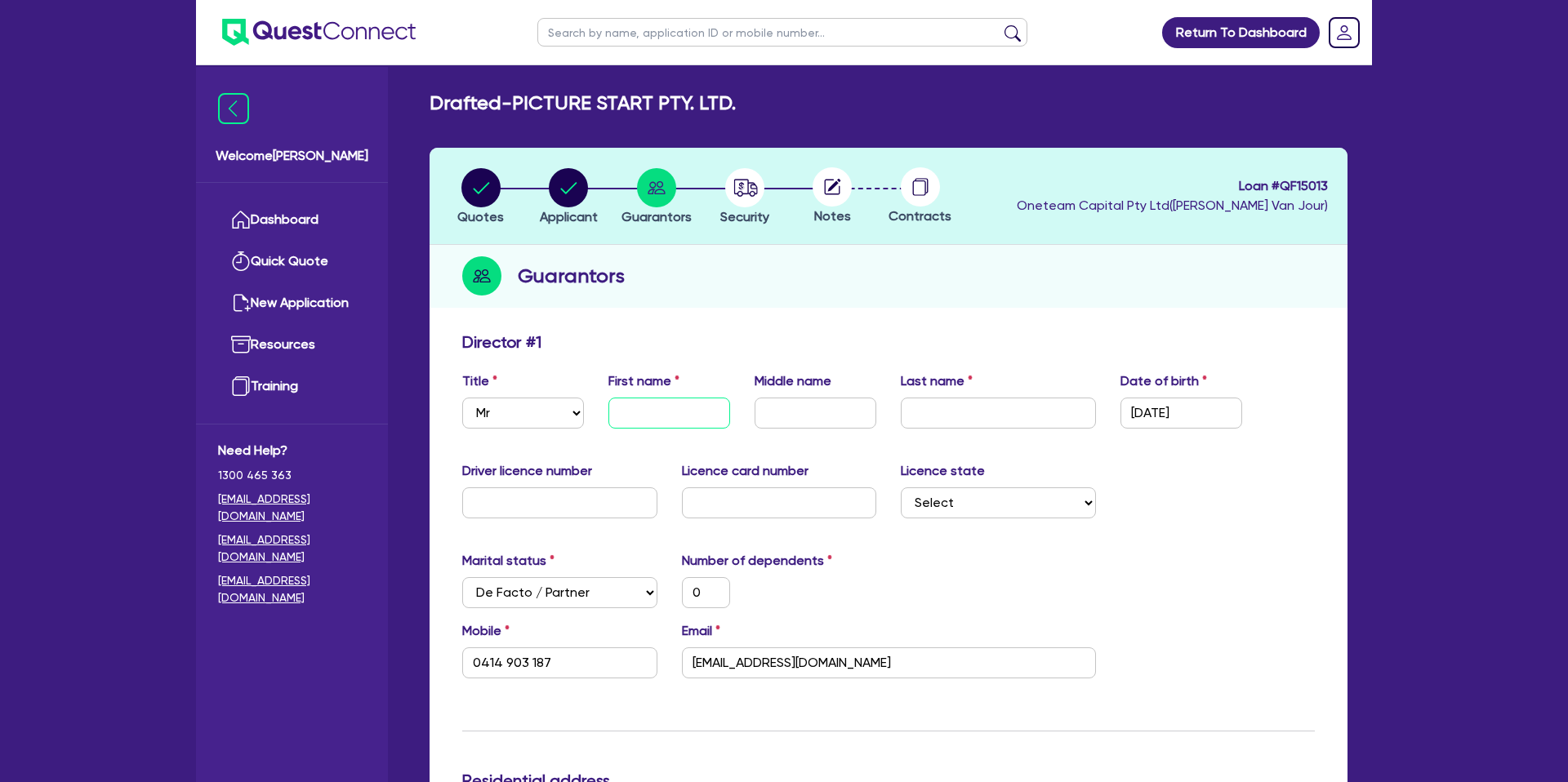
type input "0"
type input "0414 903 187"
type input "Ro"
type input "0"
type input "0414 903 187"
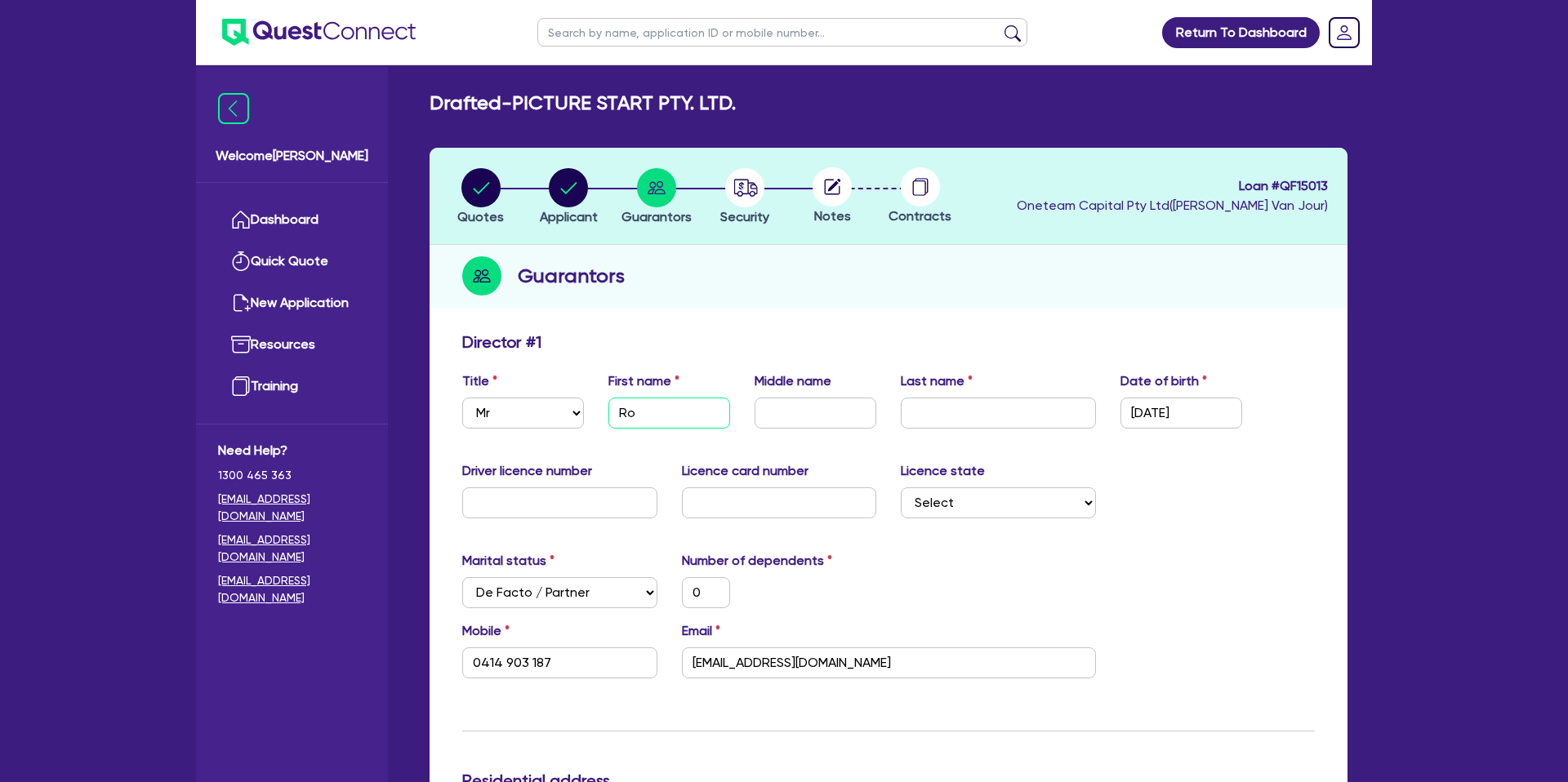
type input "[PERSON_NAME]"
type input "0"
type input "0414 903 187"
type input "Robe"
type input "0"
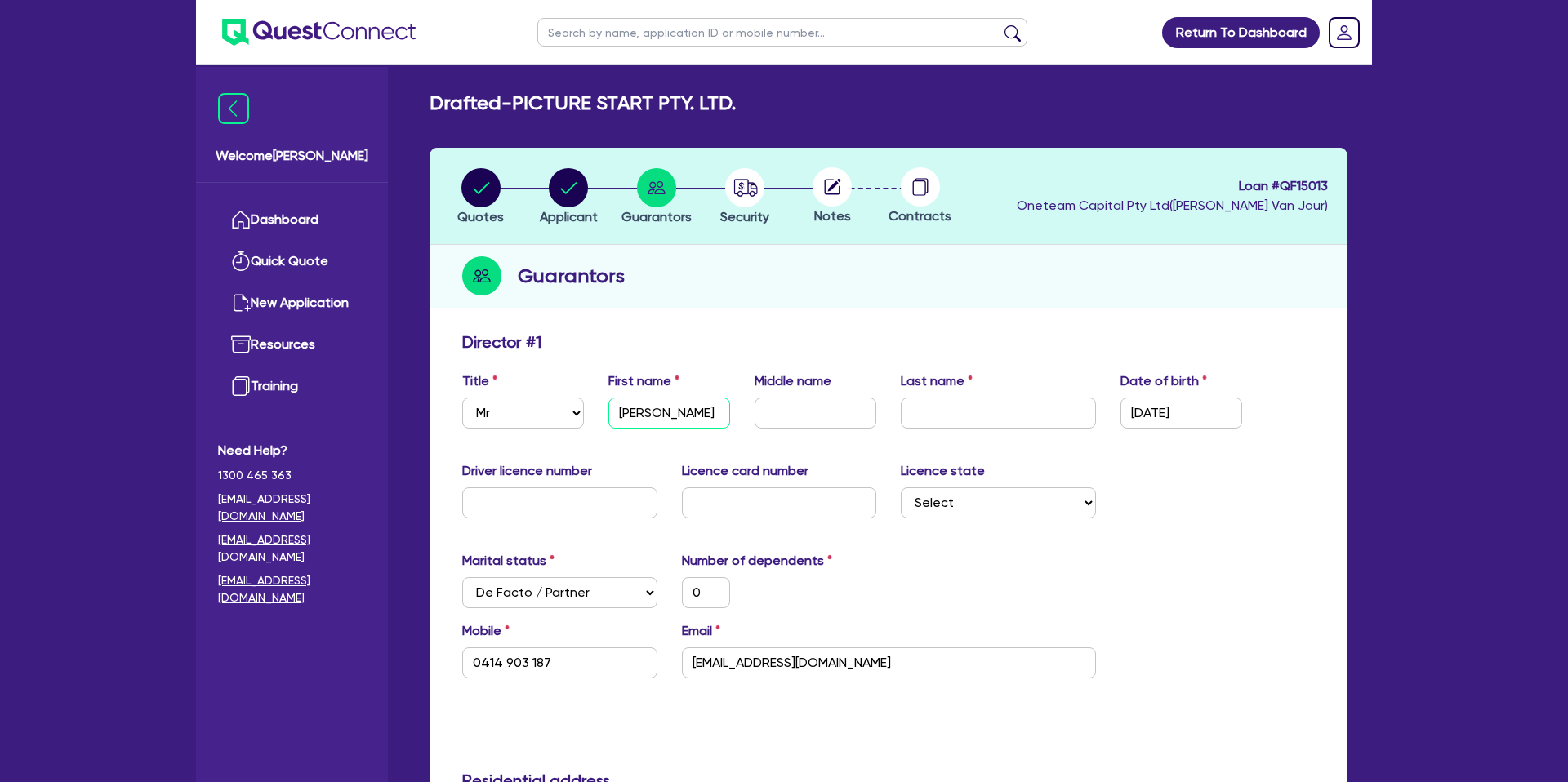
type input "0414 903 187"
type input "Rober"
type input "0"
type input "0414 903 187"
type input "[PERSON_NAME]"
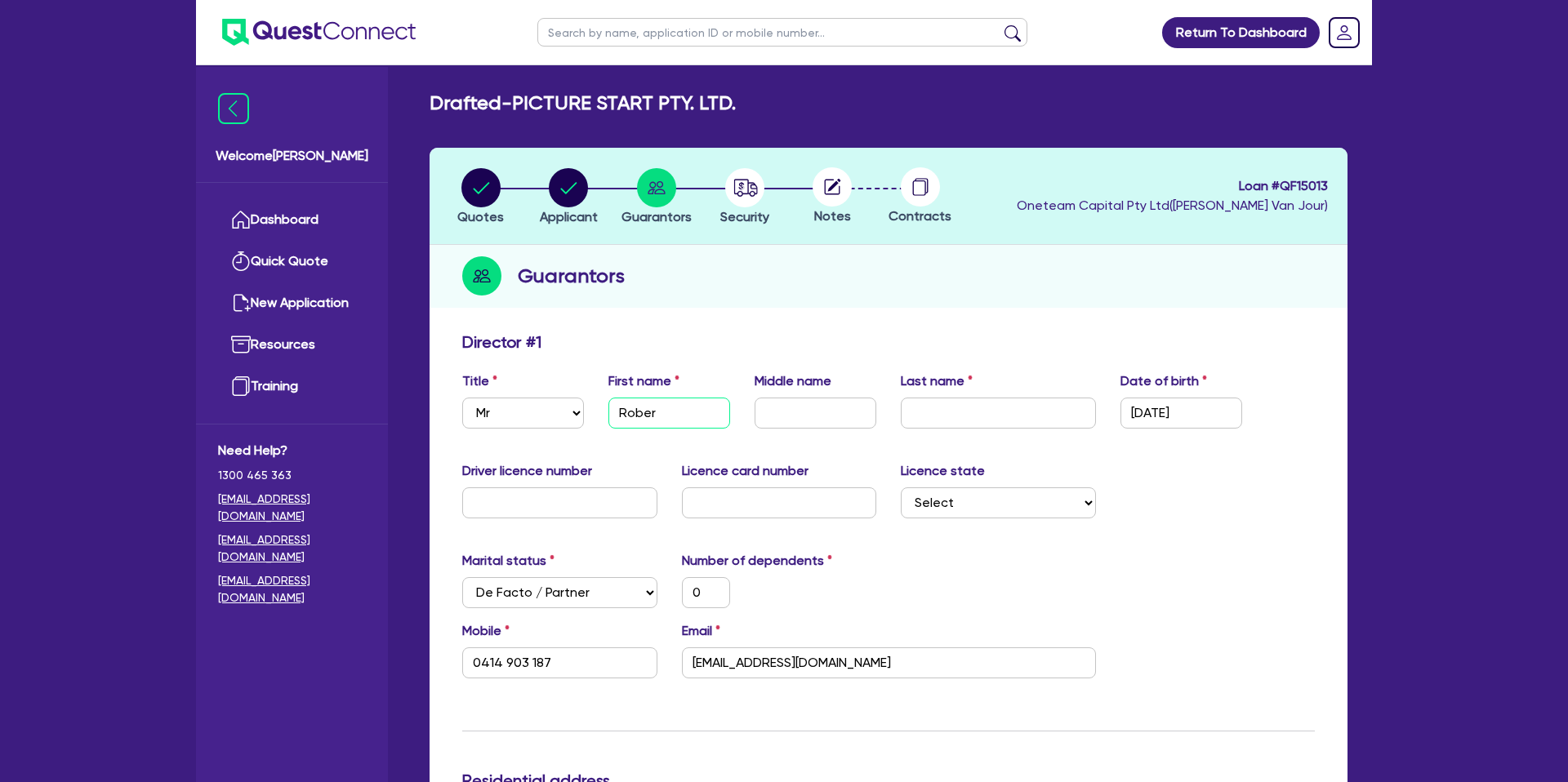
type input "0"
type input "0414 903 187"
type input "[PERSON_NAME]"
type input "S"
type input "0"
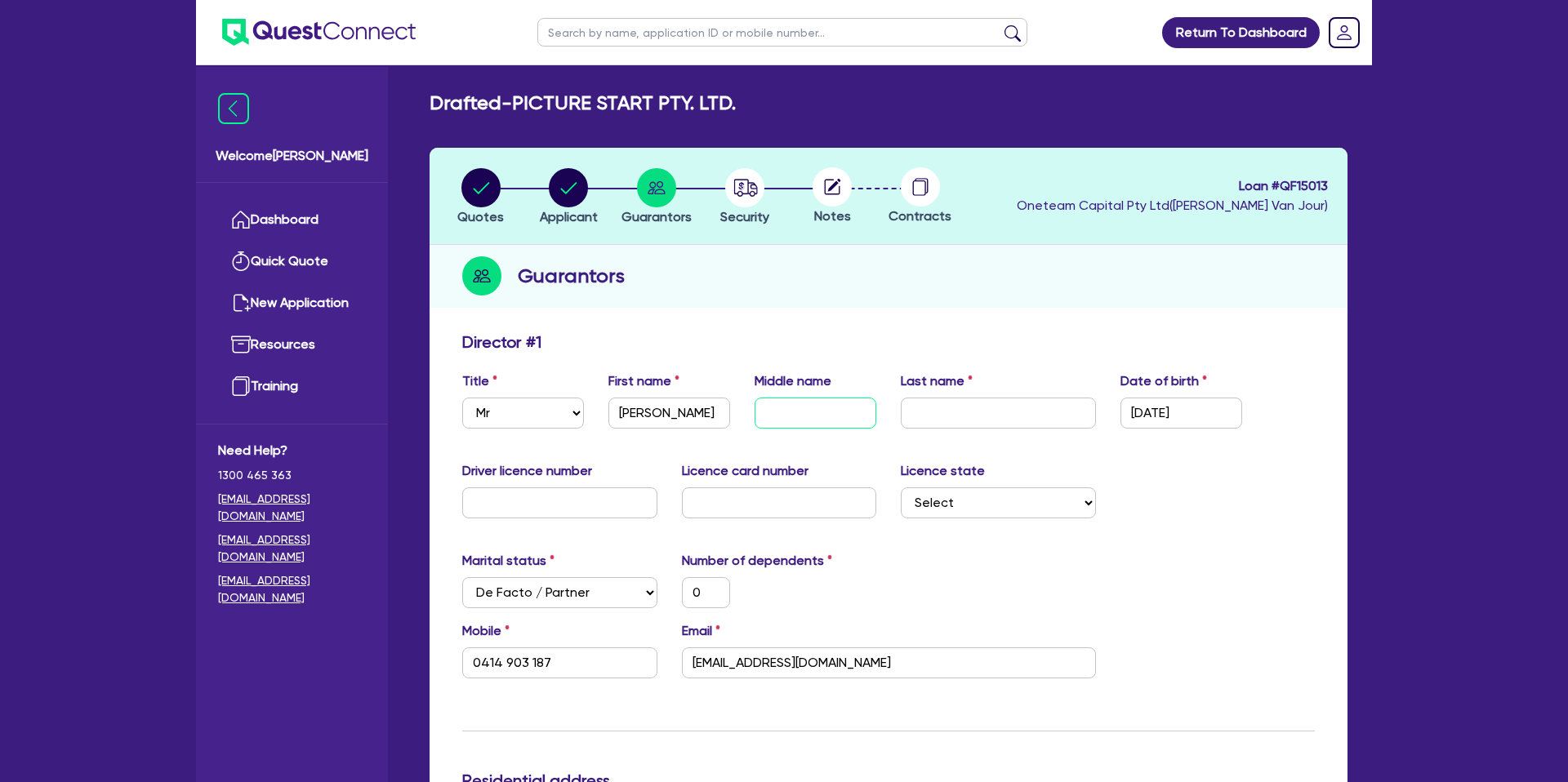
type input "0414 903 187"
type input "Sh"
type input "0"
type input "0414 903 187"
type input "Sha"
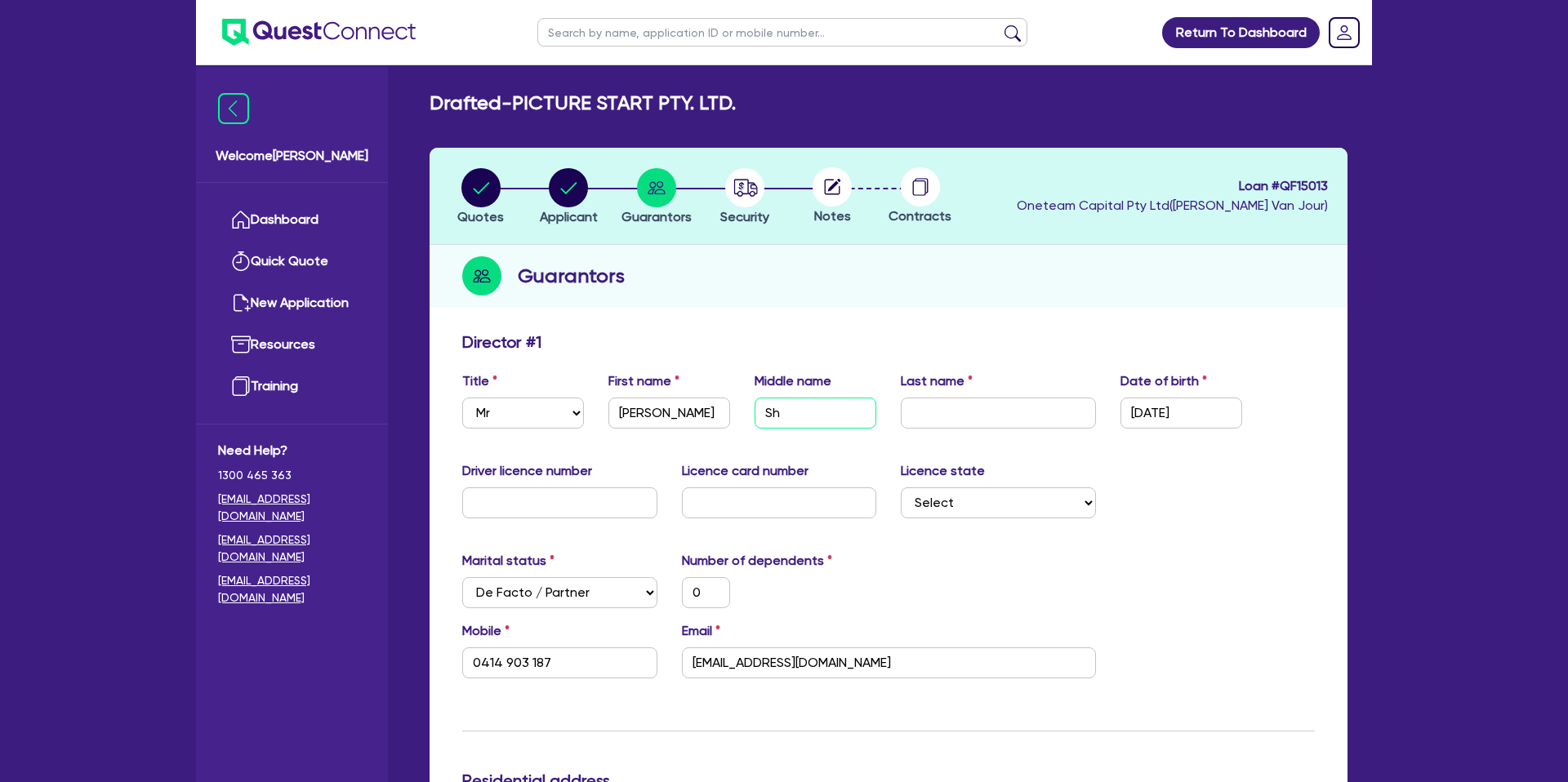
type input "0"
type input "0414 903 187"
type input "Shan"
type input "0"
type input "0414 903 187"
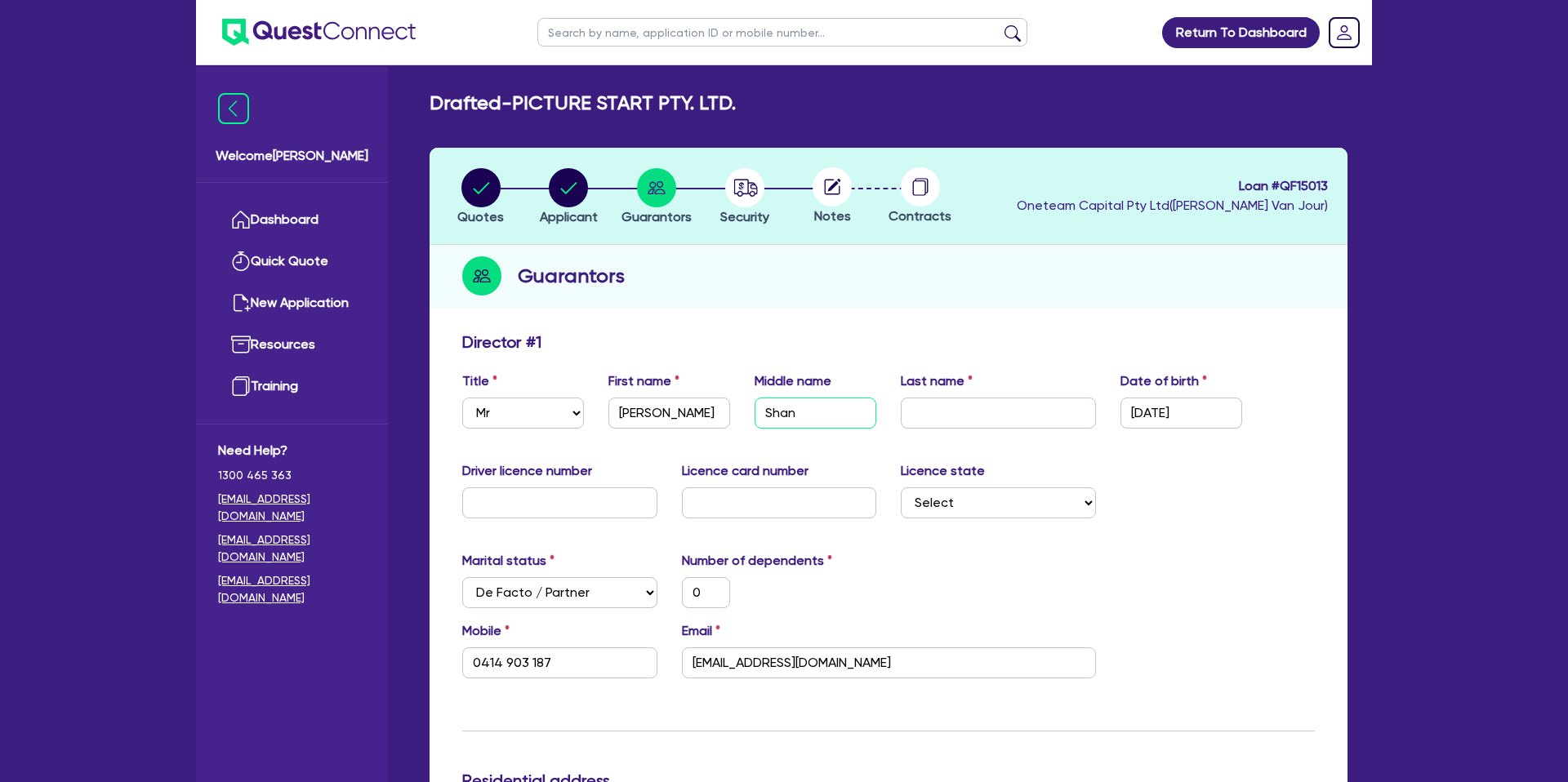
type input "[PERSON_NAME]"
type input "0"
type input "0414 903 187"
type input "[PERSON_NAME]"
type input "M"
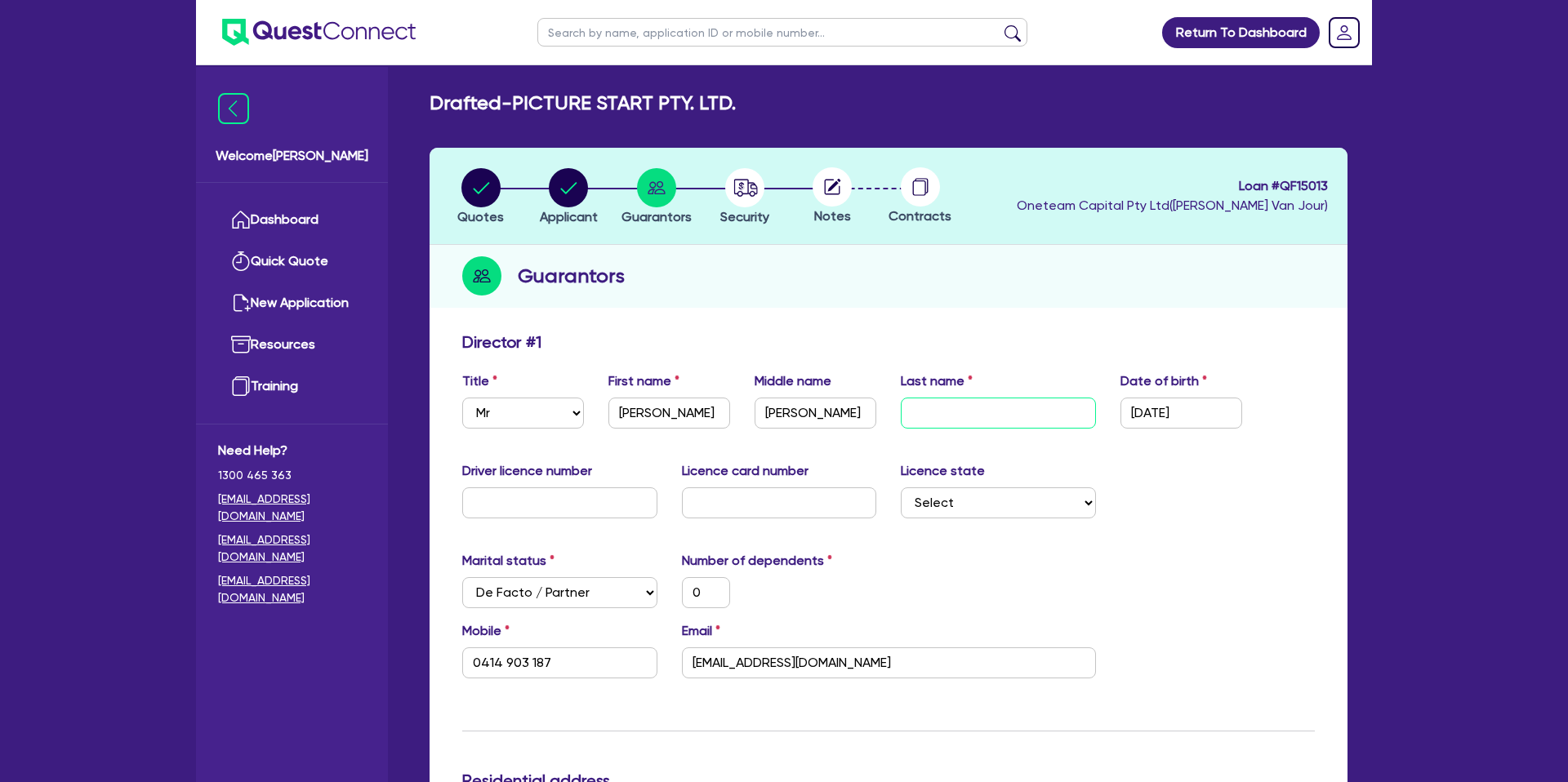
type input "0"
type input "0414 903 187"
type input "Mu"
type input "0"
type input "0414 903 187"
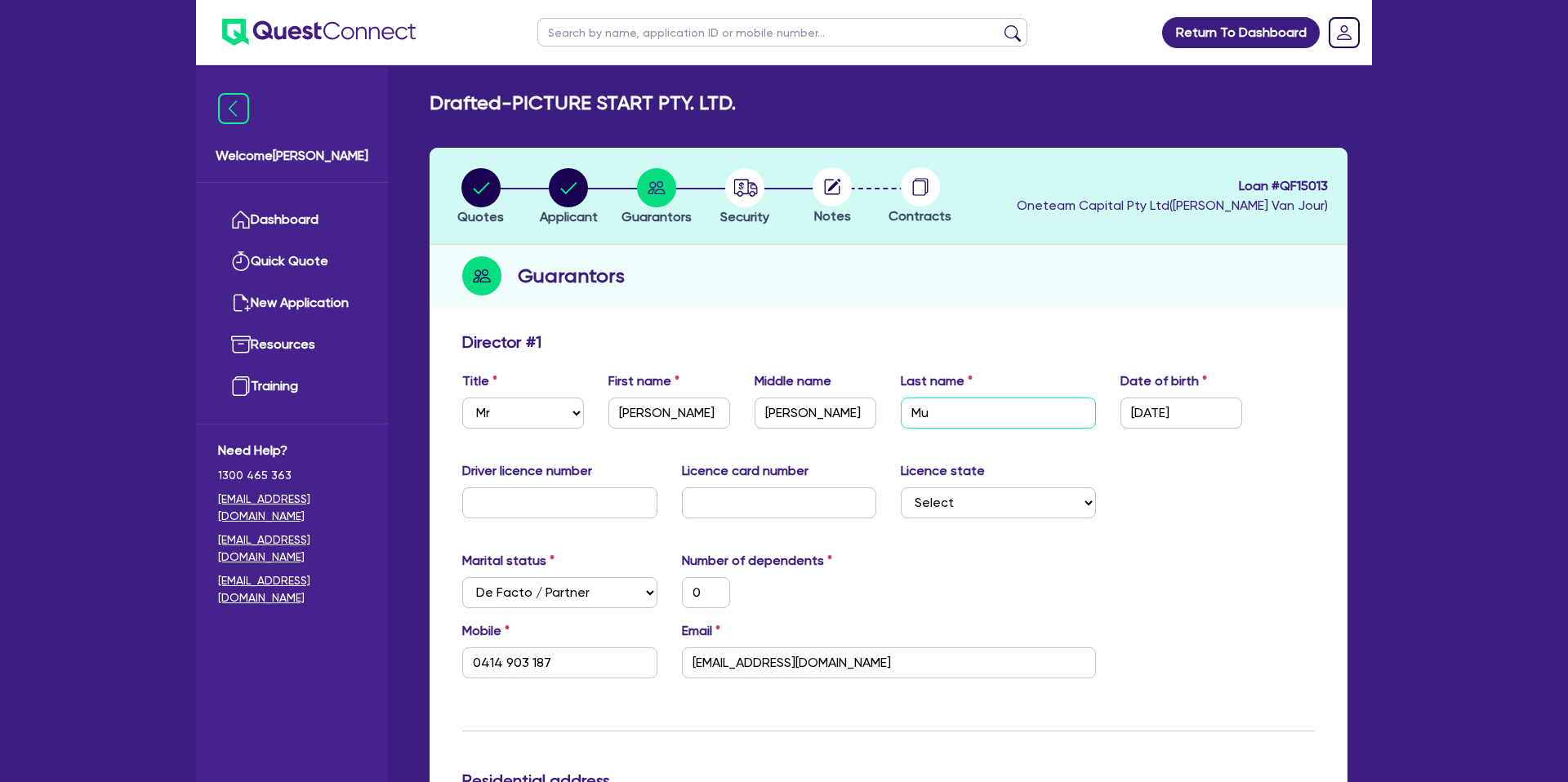
type input "Mur"
type input "0"
type input "0414 903 187"
type input "Murp"
type input "0"
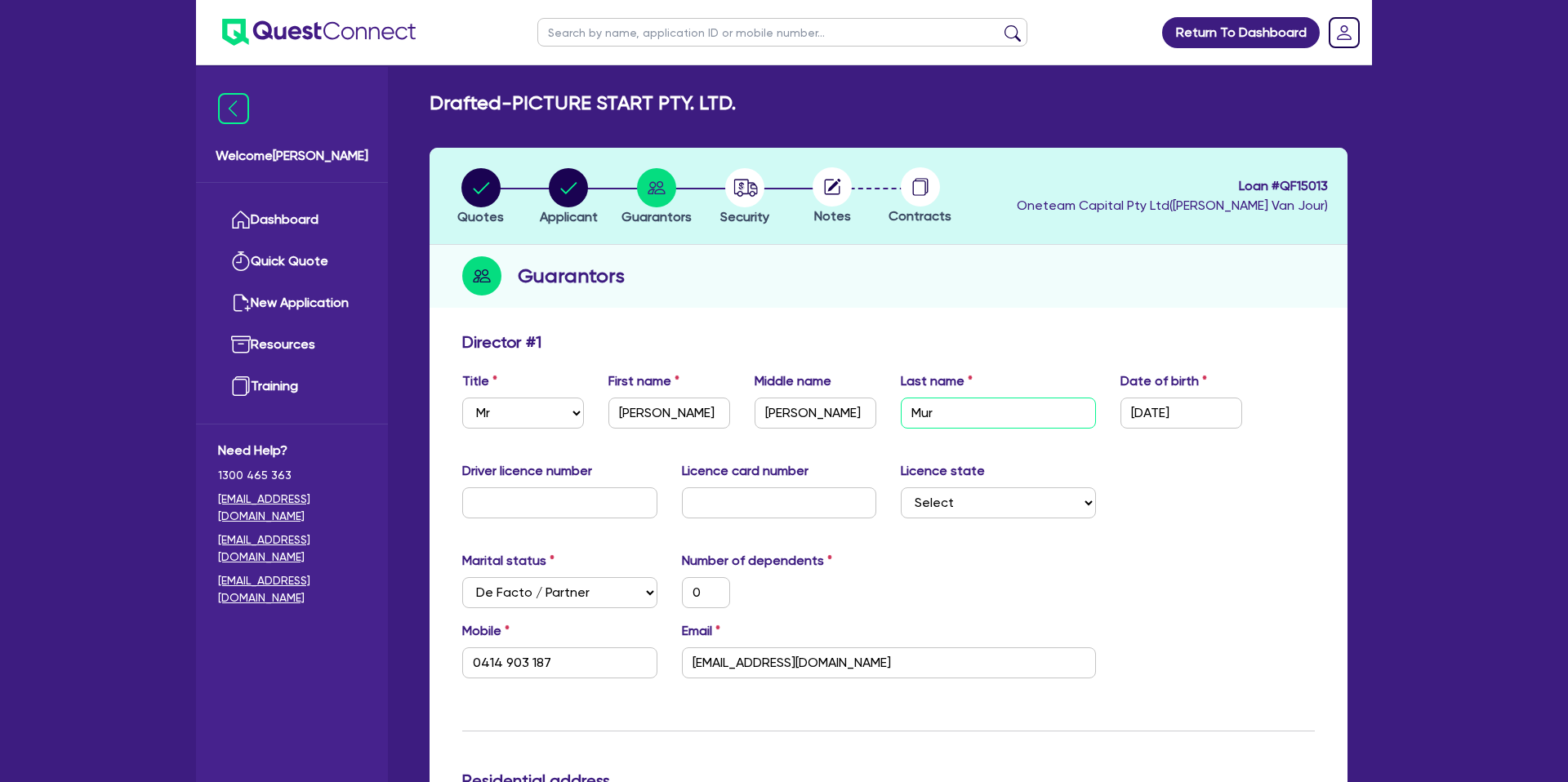
type input "0414 903 187"
type input "Murph"
type input "0"
type input "0414 903 187"
type input "[PERSON_NAME]"
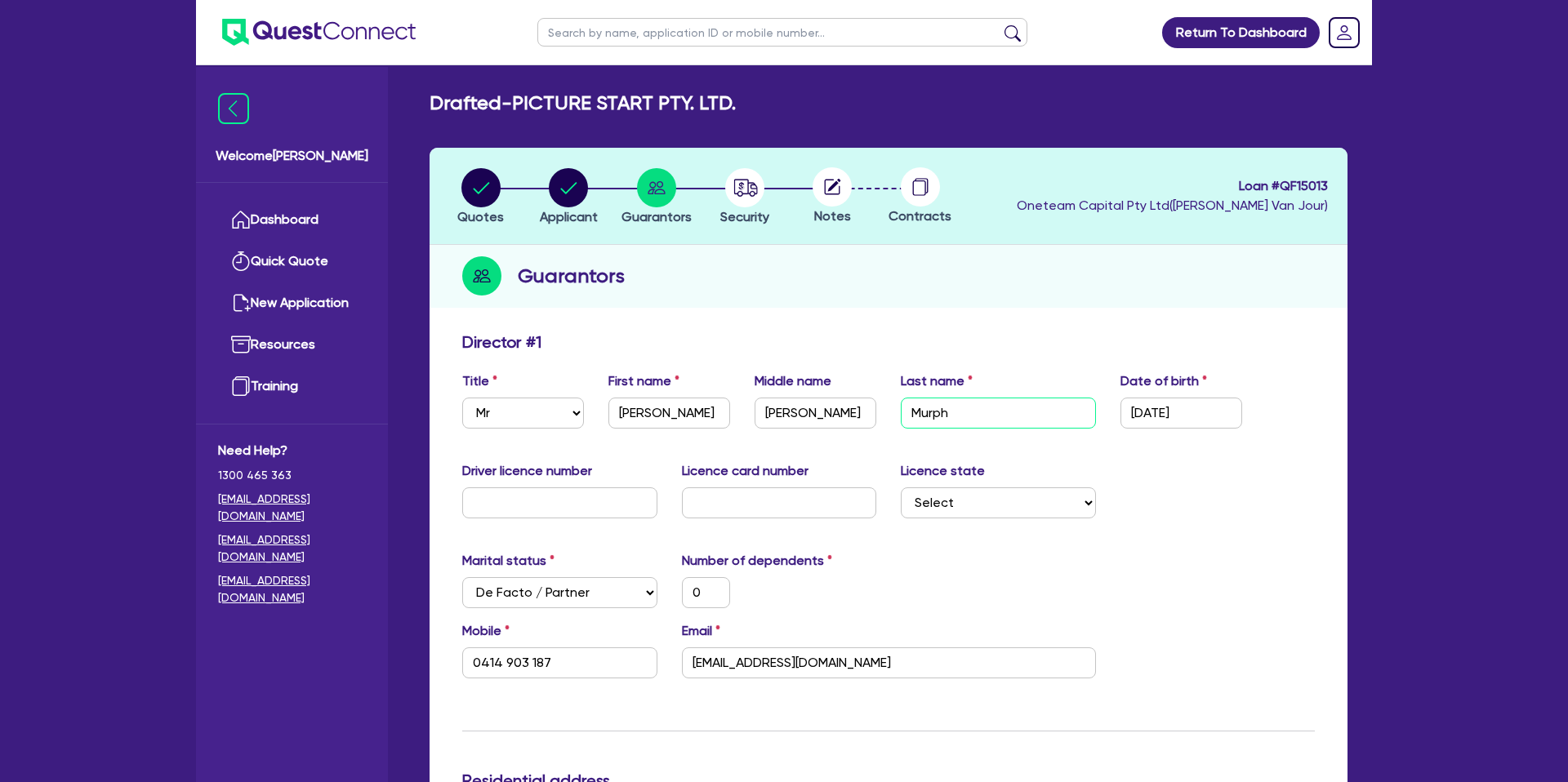
type input "0"
type input "0414 903 187"
type input "[PERSON_NAME]"
type input "0"
type input "0414 903 187"
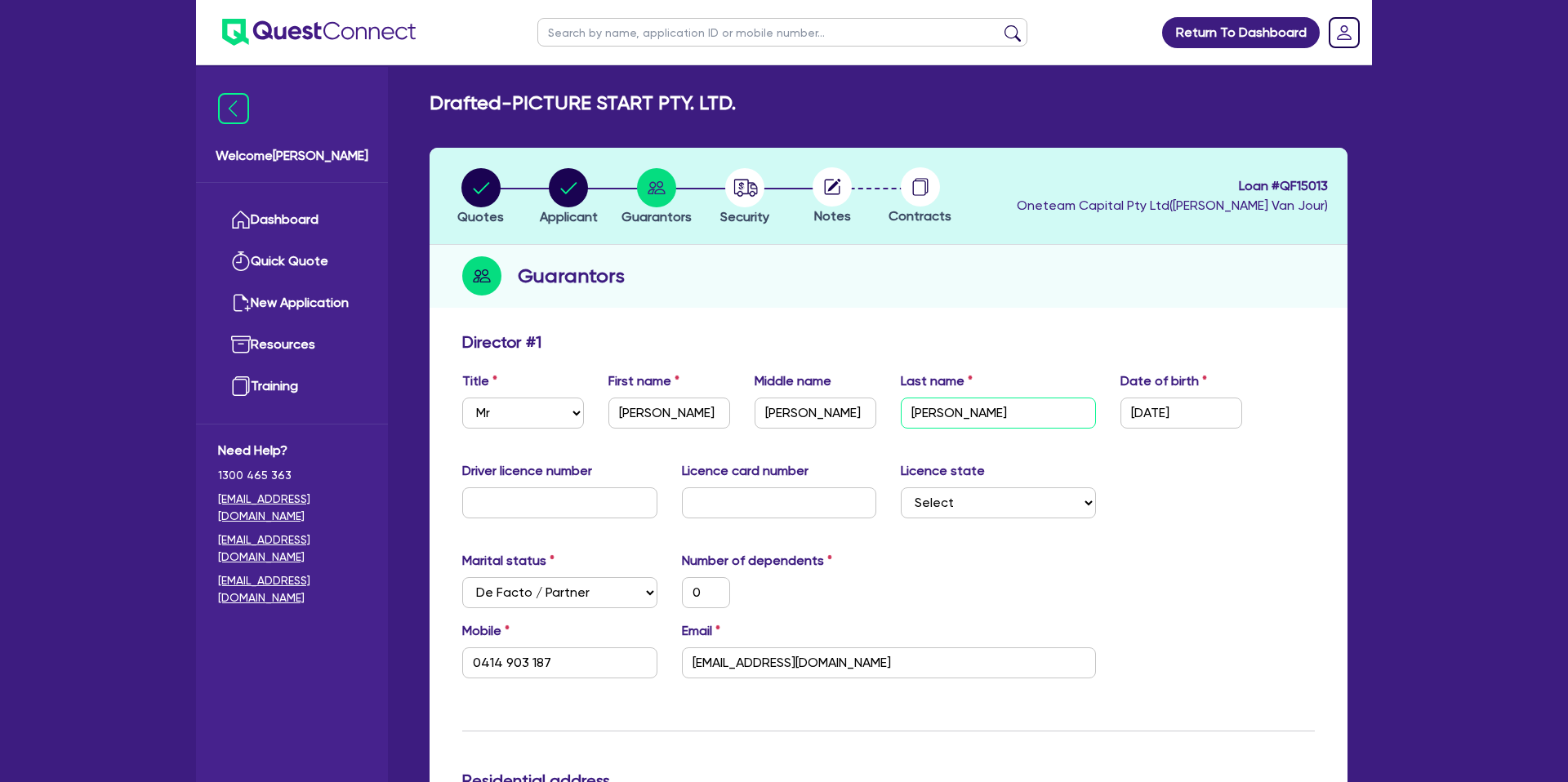
type input "[PERSON_NAME]"
drag, startPoint x: 1195, startPoint y: 502, endPoint x: 947, endPoint y: 488, distance: 248.4
click at [1171, 498] on div "Driver licence number Licence card number Licence state Select [GEOGRAPHIC_DATA…" at bounding box center [887, 496] width 877 height 71
click at [544, 496] on input "text" at bounding box center [559, 502] width 195 height 31
type input "P"
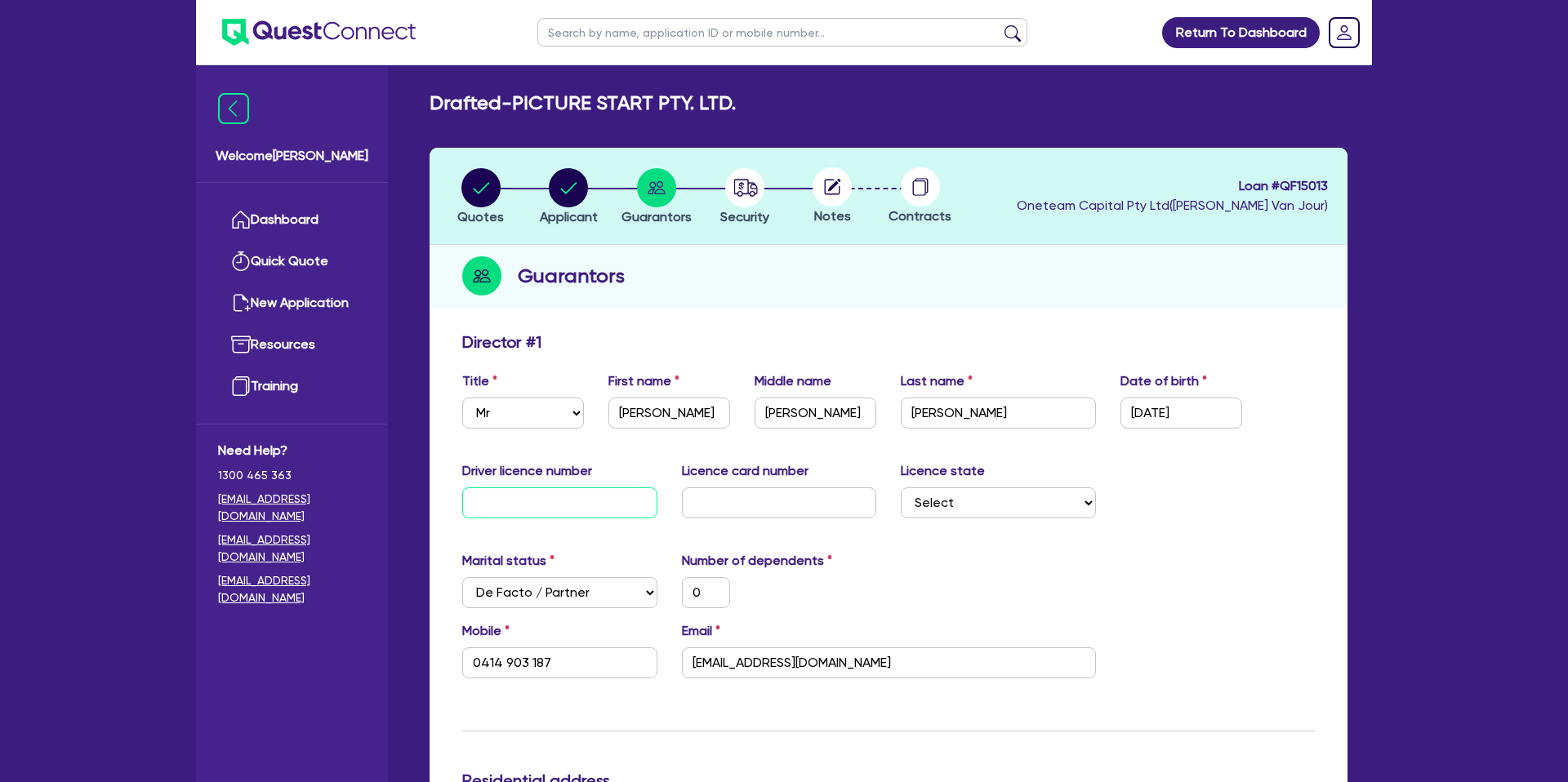
type input "0"
type input "0414 903 187"
type input "0"
type input "0414 903 187"
type input "P"
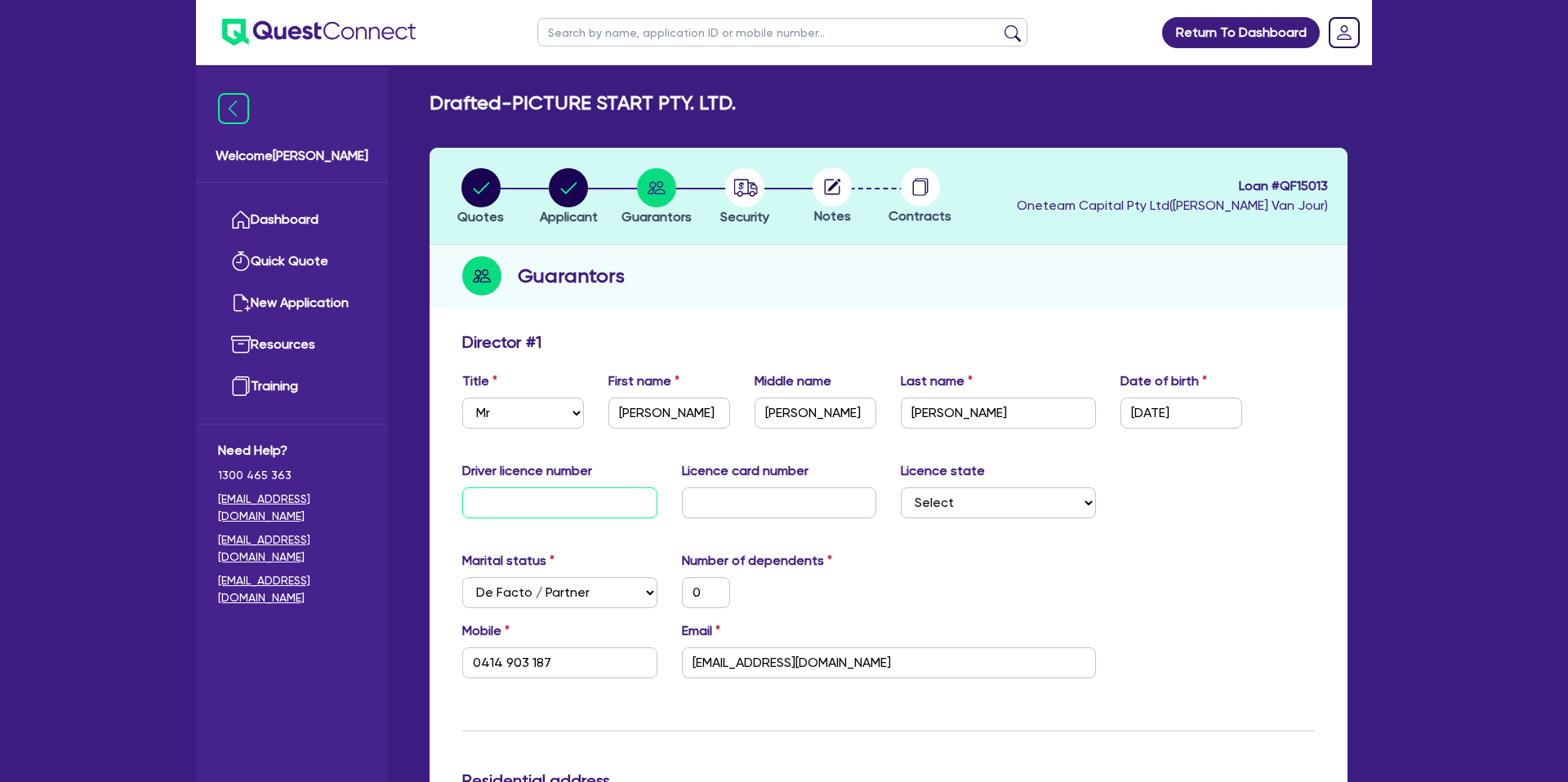
type input "0"
type input "0414 903 187"
type input "P0"
type input "0"
type input "0414 903 187"
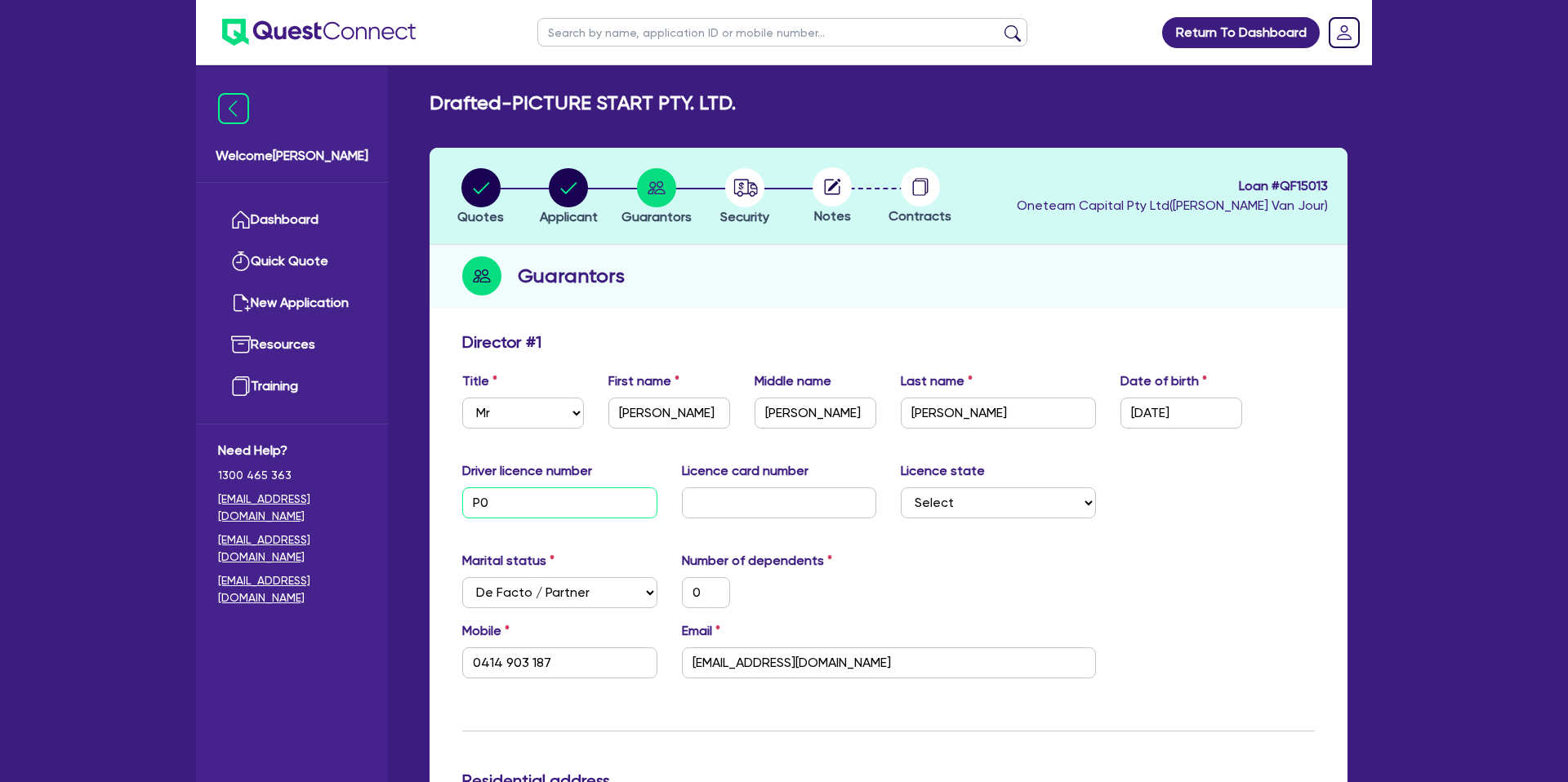
type input "P02"
type input "0"
type input "0414 903 187"
type input "P029"
type input "0"
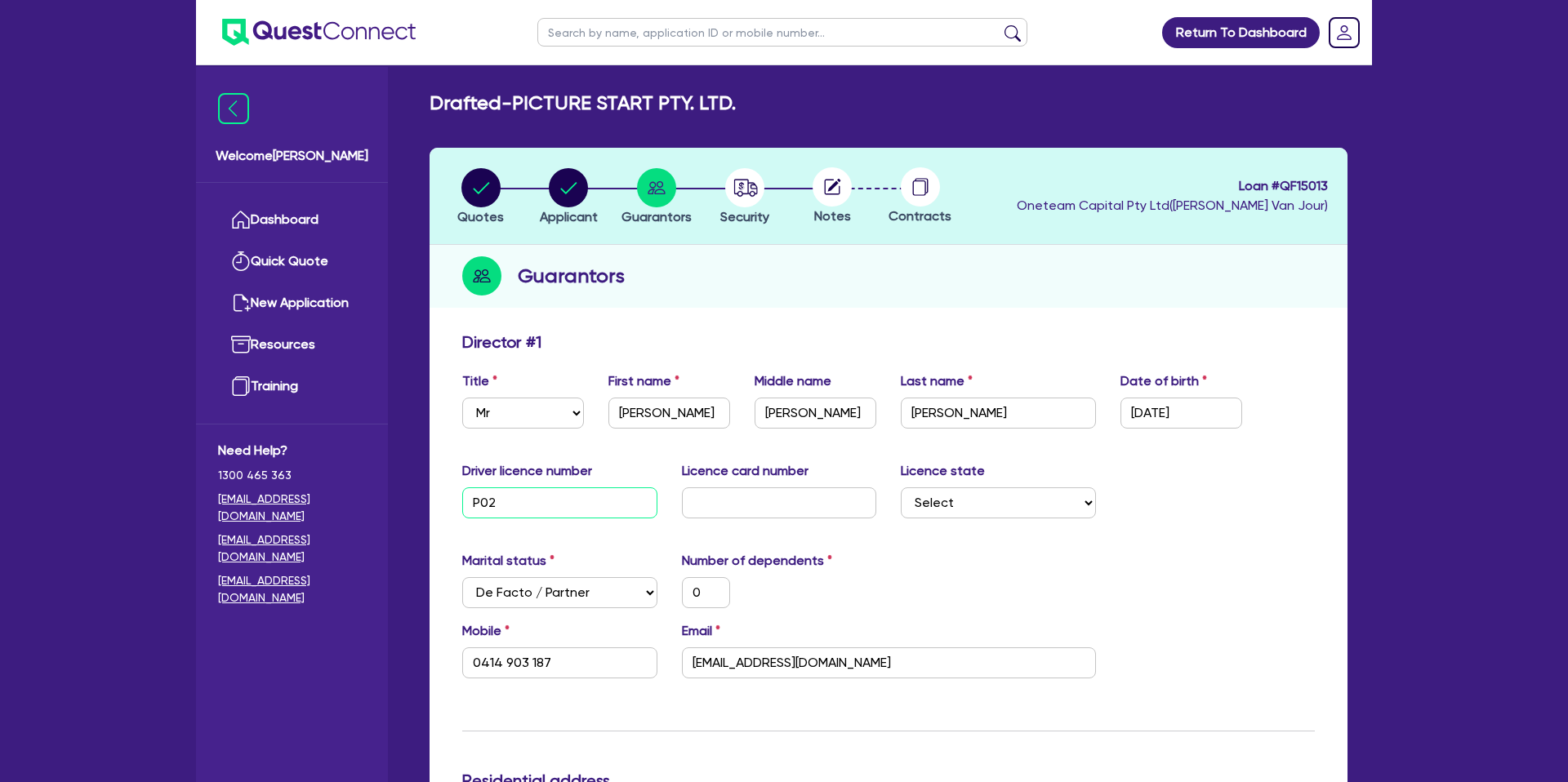
type input "0414 903 187"
type input "P0298"
type input "0"
type input "0414 903 187"
type input "P02982"
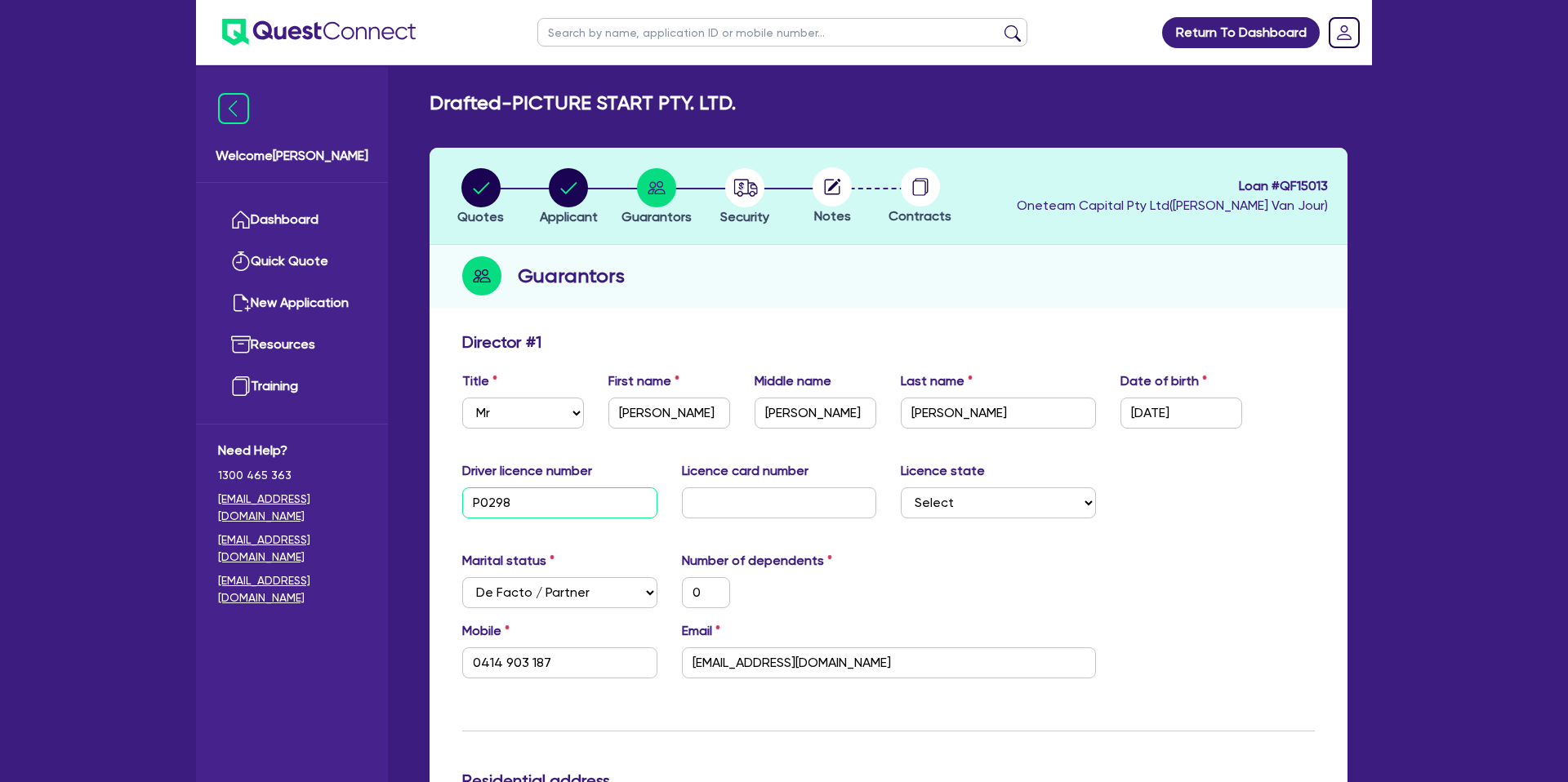
type input "0"
type input "0414 903 187"
type input "P029823"
type input "0"
type input "0414 903 187"
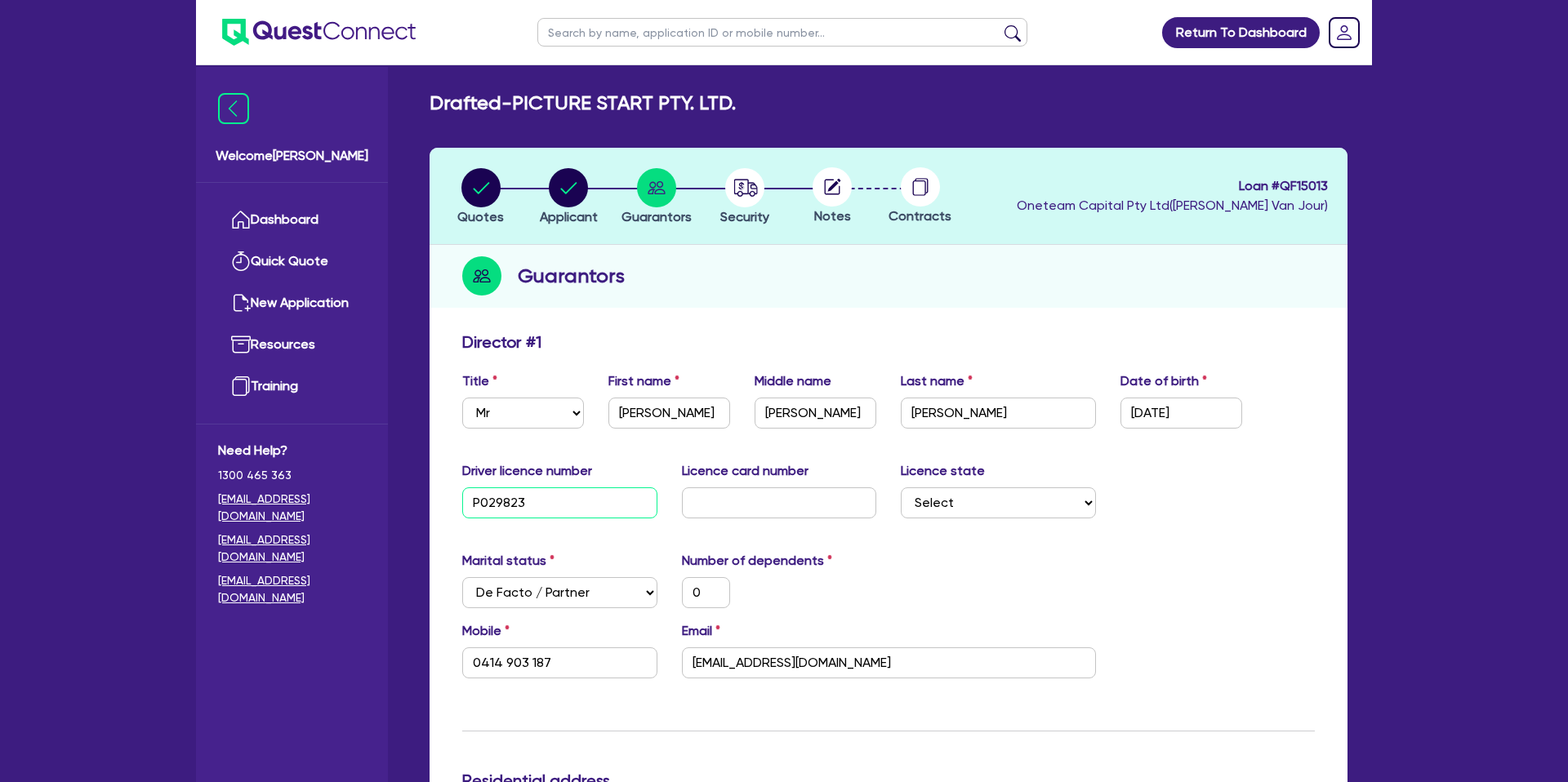
type input "P0298233"
type input "0"
type input "0414 903 187"
type input "P0298233"
click at [757, 503] on input "text" at bounding box center [779, 502] width 195 height 31
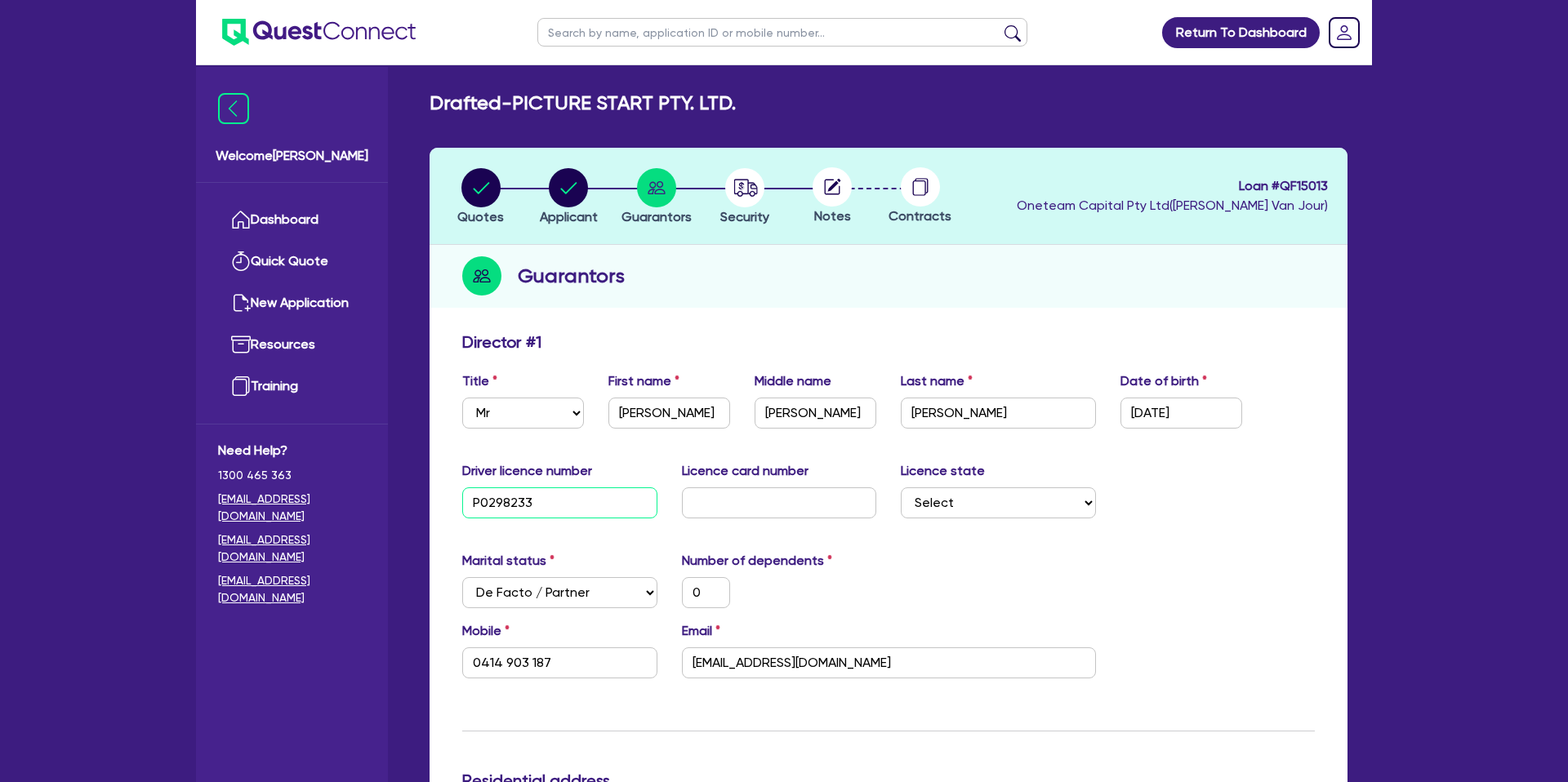
click at [506, 502] on input "P0298233" at bounding box center [559, 502] width 195 height 31
click at [747, 503] on input "text" at bounding box center [779, 502] width 195 height 31
paste input "P0298233"
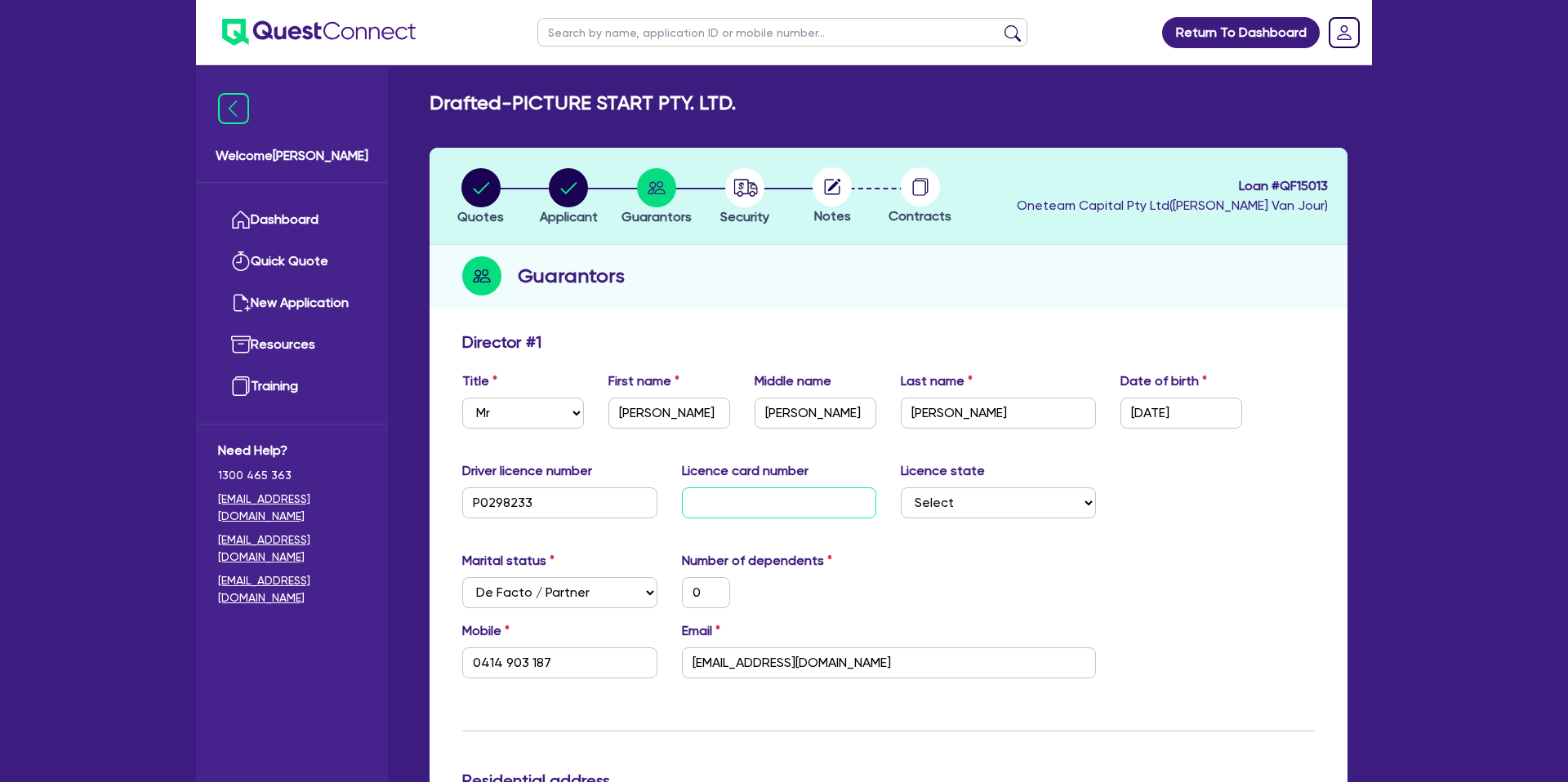
type input "P0298233"
type input "0"
type input "0414 903 187"
type input "P0298233"
click at [490, 503] on input "P0298233" at bounding box center [559, 502] width 195 height 31
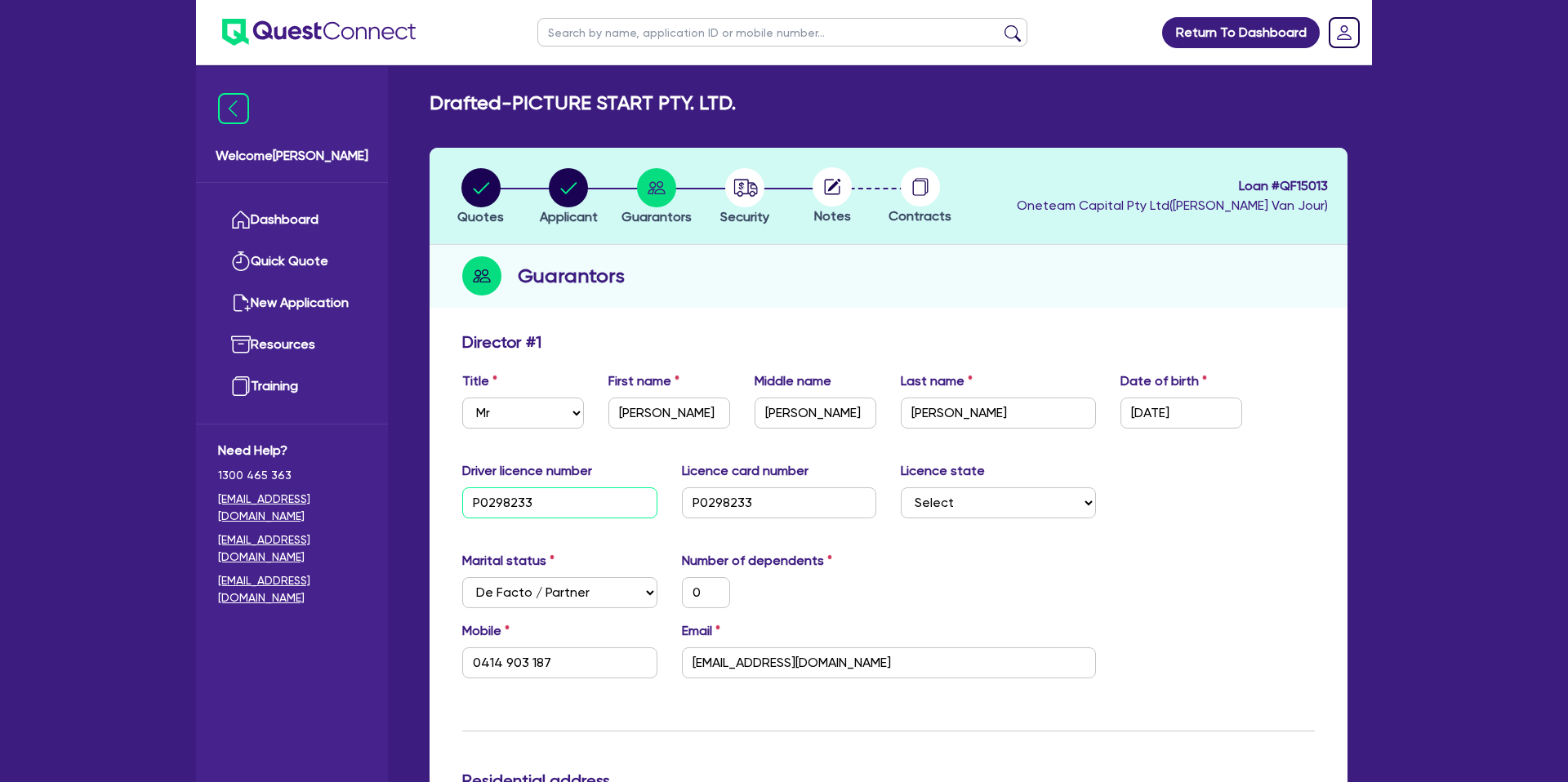
click at [490, 503] on input "P0298233" at bounding box center [559, 502] width 195 height 31
type input "0"
type input "0414 903 187"
type input "0"
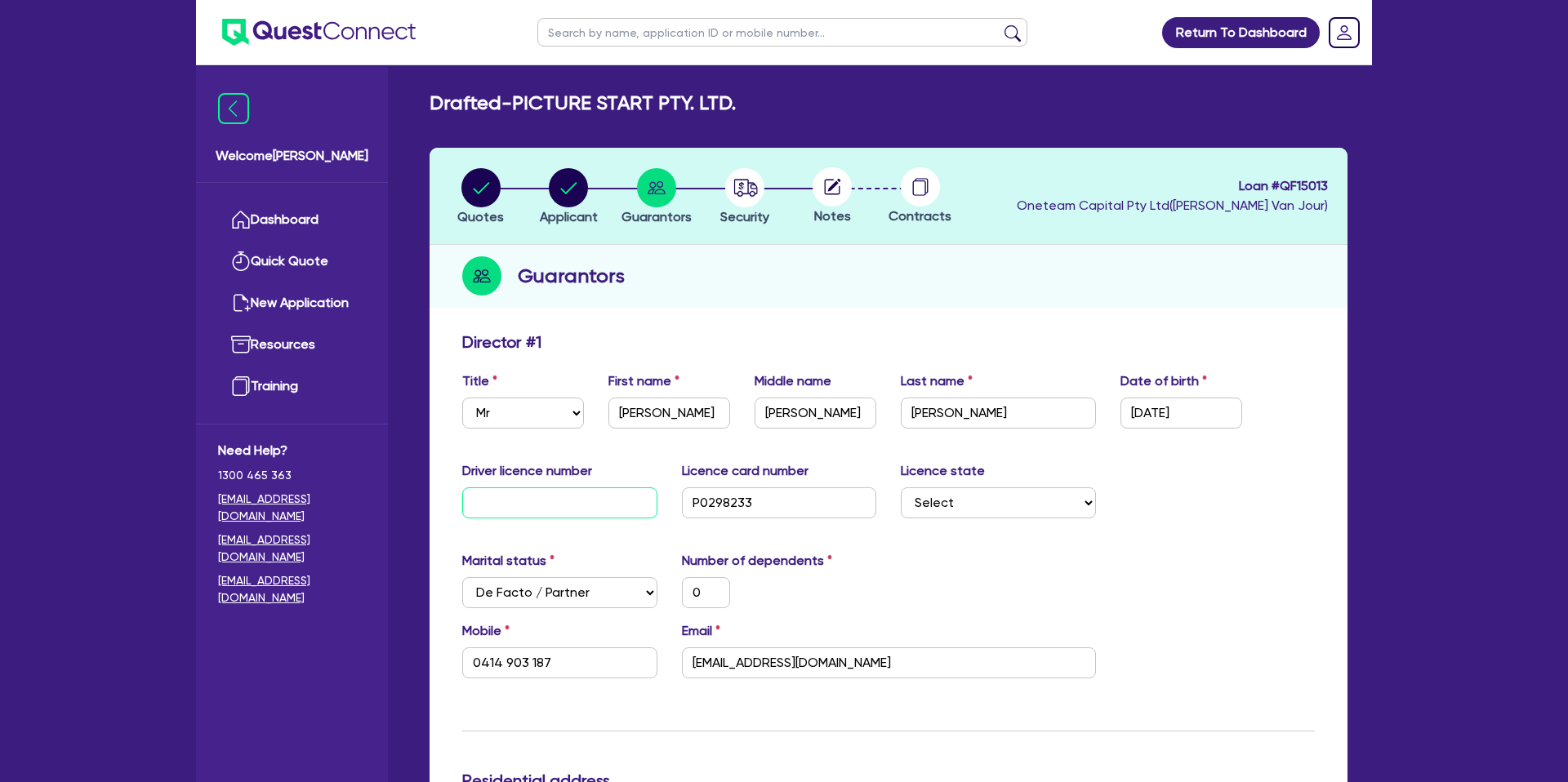
type input "0"
type input "0414 903 187"
type input "03"
type input "0"
type input "0414 903 187"
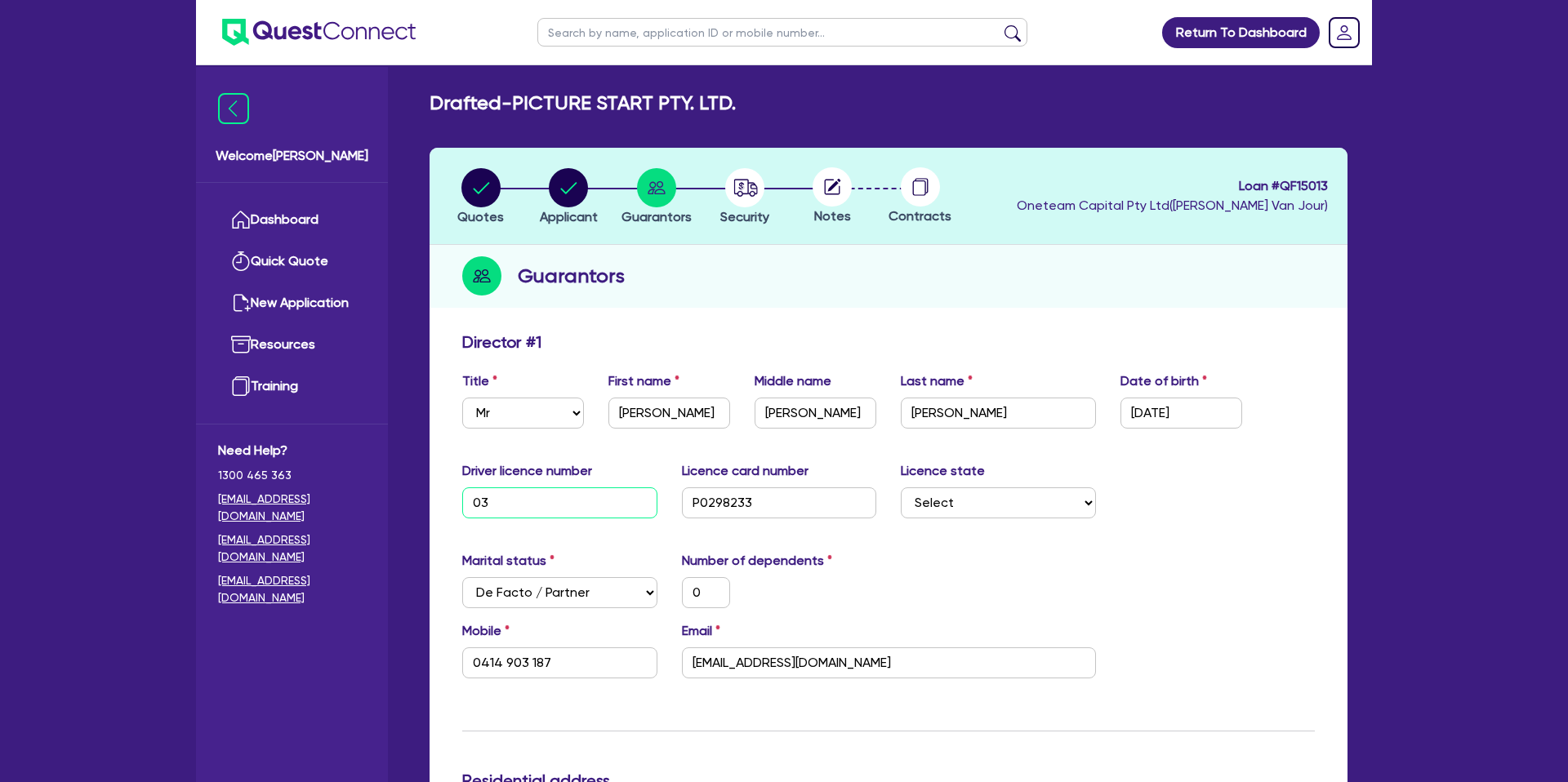
type input "032"
type input "0"
type input "0414 903 187"
type input "0327"
type input "0"
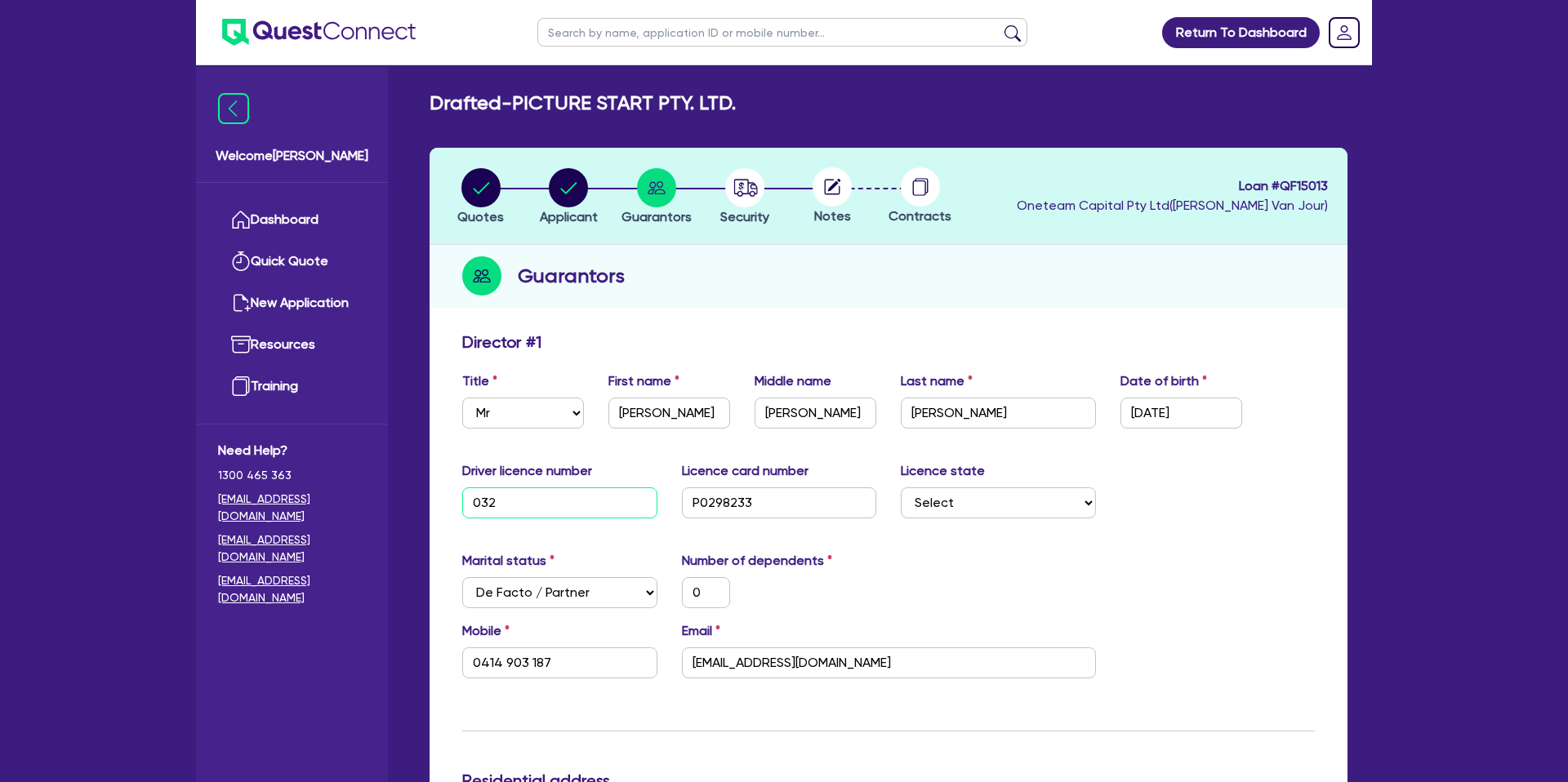
type input "0414 903 187"
type input "03279"
type input "0"
type input "0414 903 187"
type input "032791"
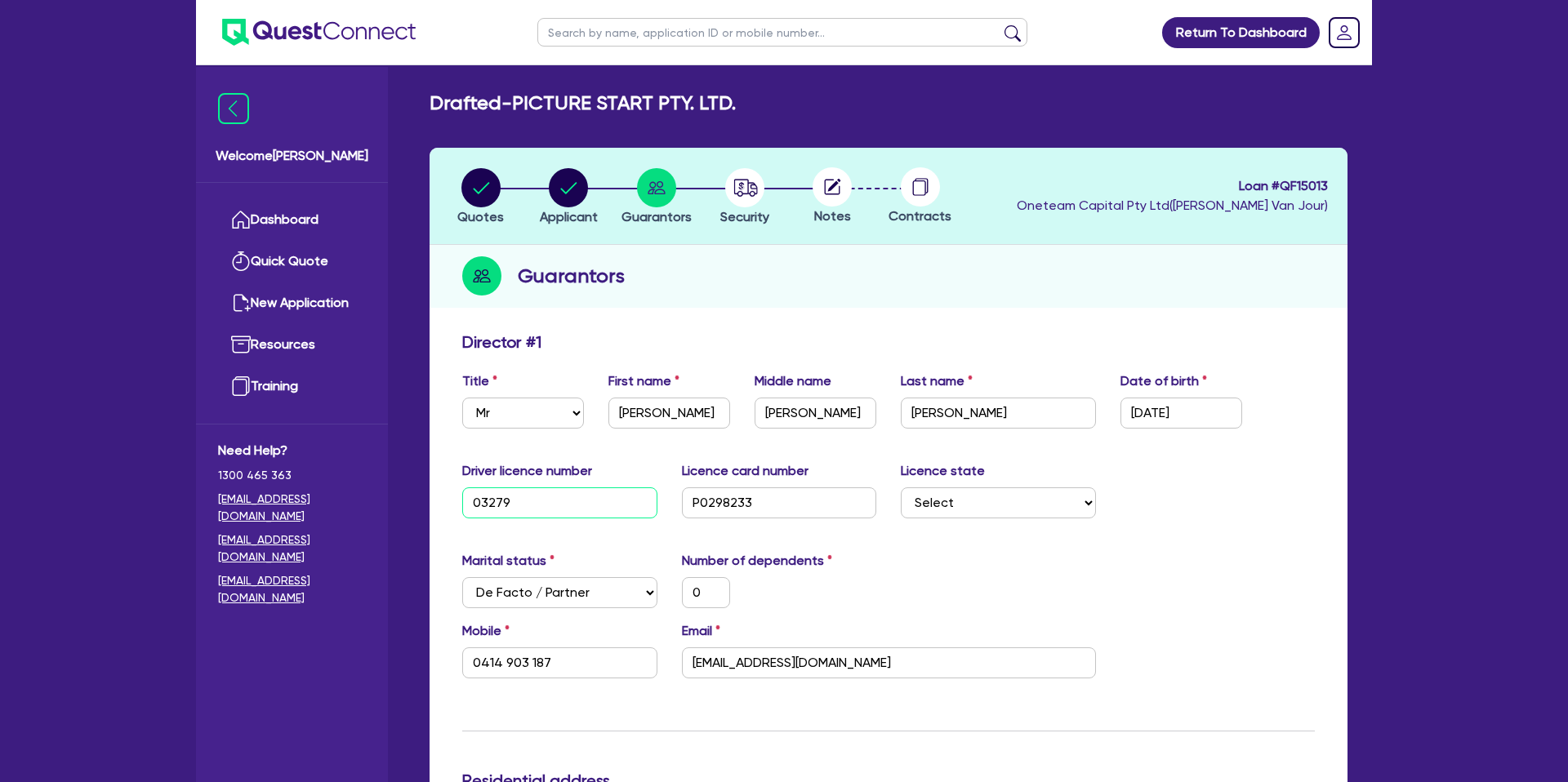
type input "0"
type input "0414 903 187"
type input "0327910"
type input "0"
type input "0414 903 187"
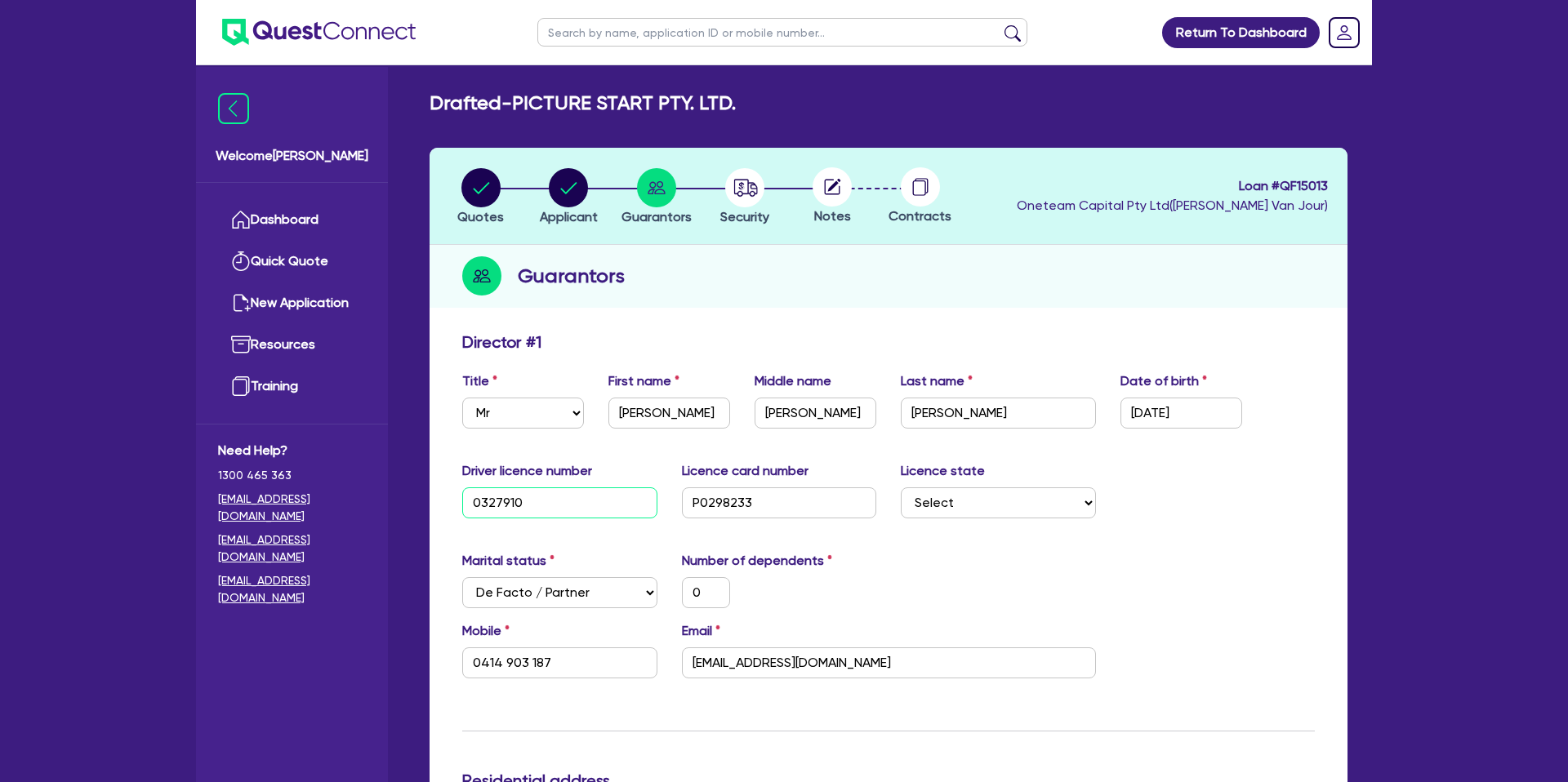
type input "03279105"
type input "0"
type input "0414 903 187"
type input "032791053"
type input "0"
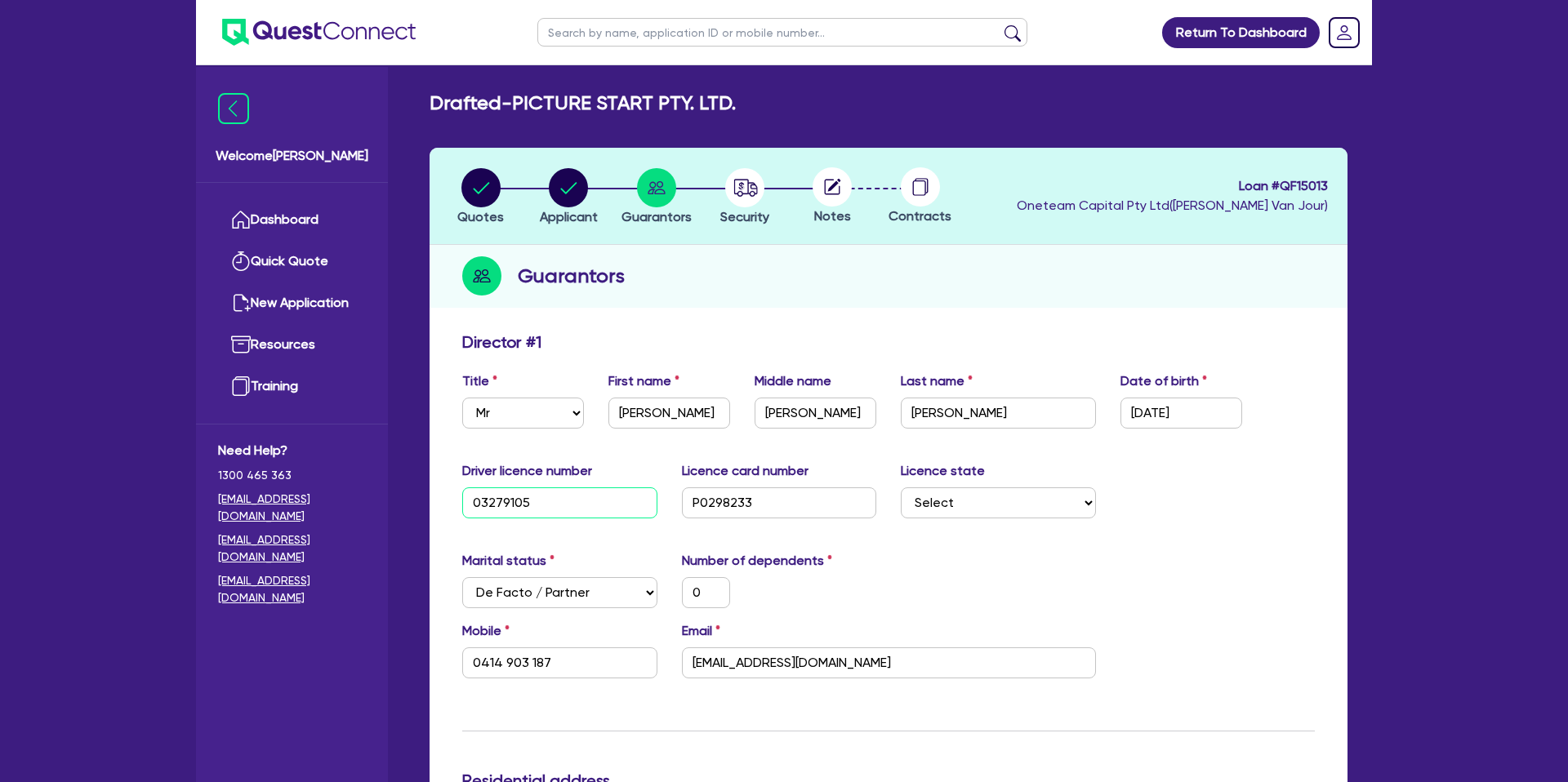
type input "0414 903 187"
type input "032791053"
drag, startPoint x: 987, startPoint y: 591, endPoint x: 981, endPoint y: 548, distance: 43.4
click at [988, 591] on div "Marital status Select [DEMOGRAPHIC_DATA] Married De Facto / Partner Number of d…" at bounding box center [887, 586] width 877 height 71
click at [975, 508] on select "Select [GEOGRAPHIC_DATA] [GEOGRAPHIC_DATA] [GEOGRAPHIC_DATA] [GEOGRAPHIC_DATA] …" at bounding box center [998, 502] width 195 height 31
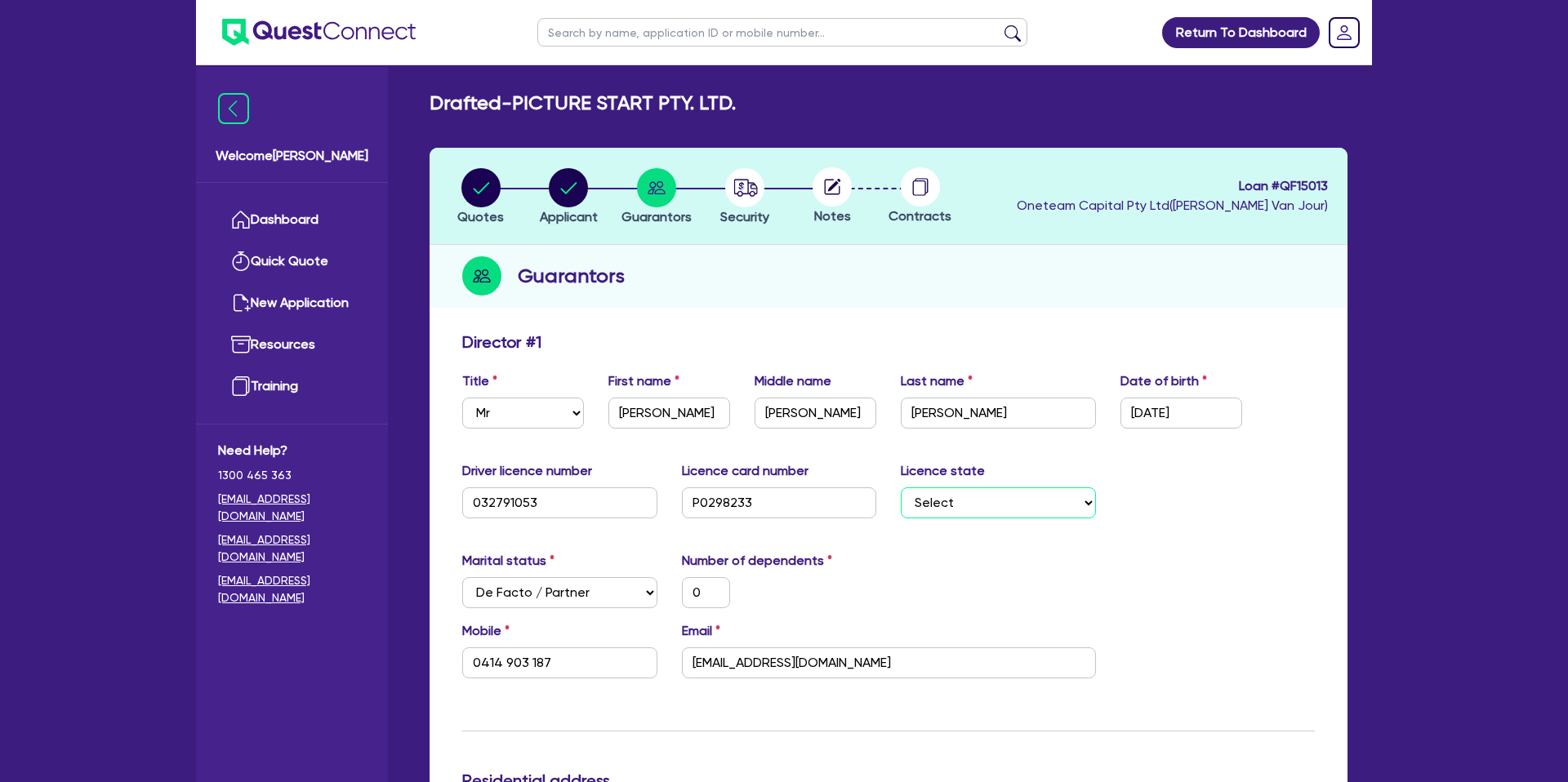
select select "VIC"
click at [900, 488] on select "Select [GEOGRAPHIC_DATA] [GEOGRAPHIC_DATA] [GEOGRAPHIC_DATA] [GEOGRAPHIC_DATA] …" at bounding box center [998, 502] width 195 height 31
type input "0"
type input "0414 903 187"
click at [887, 562] on div "Number of dependents 0" at bounding box center [779, 579] width 220 height 57
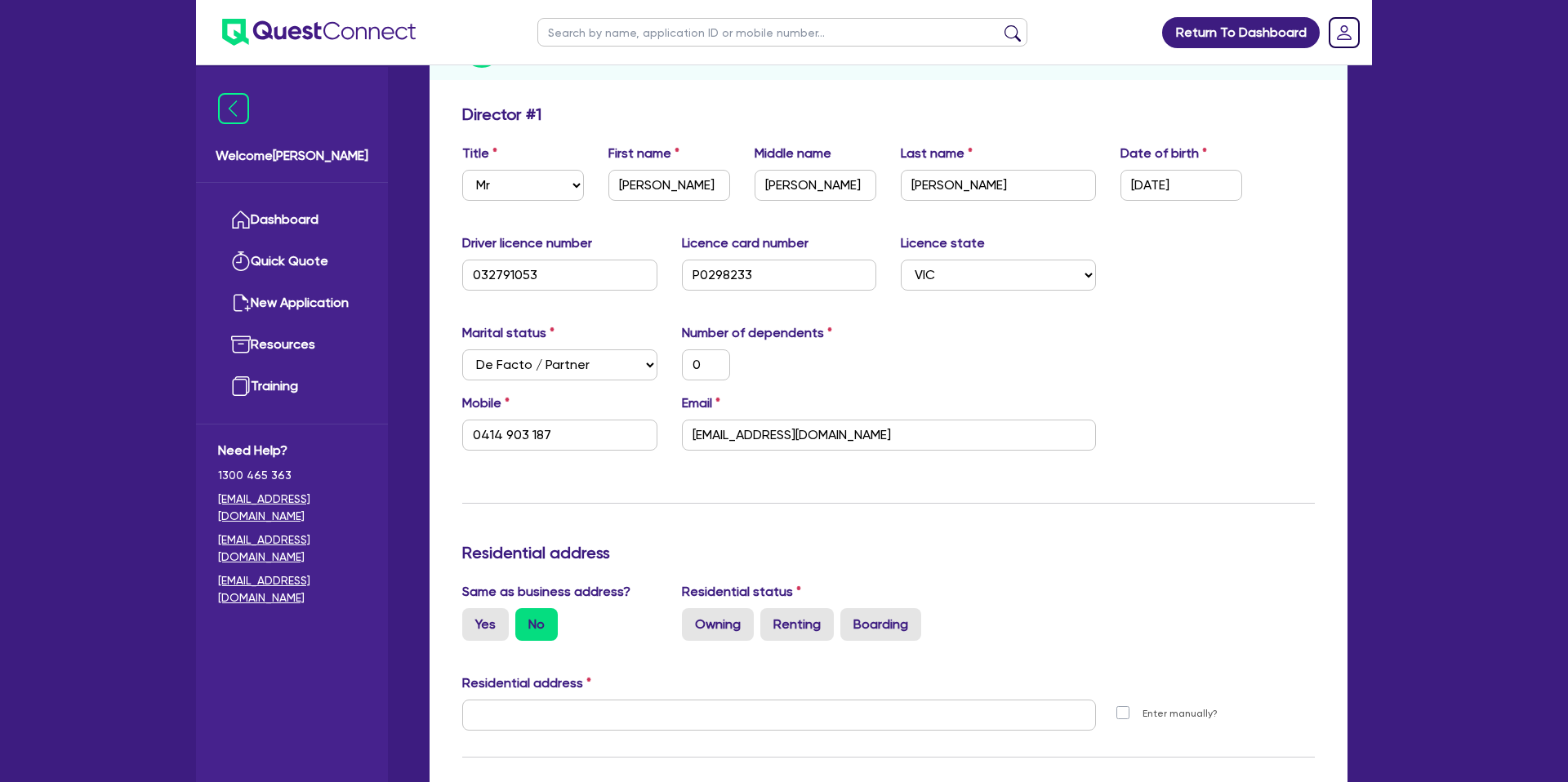
scroll to position [339, 0]
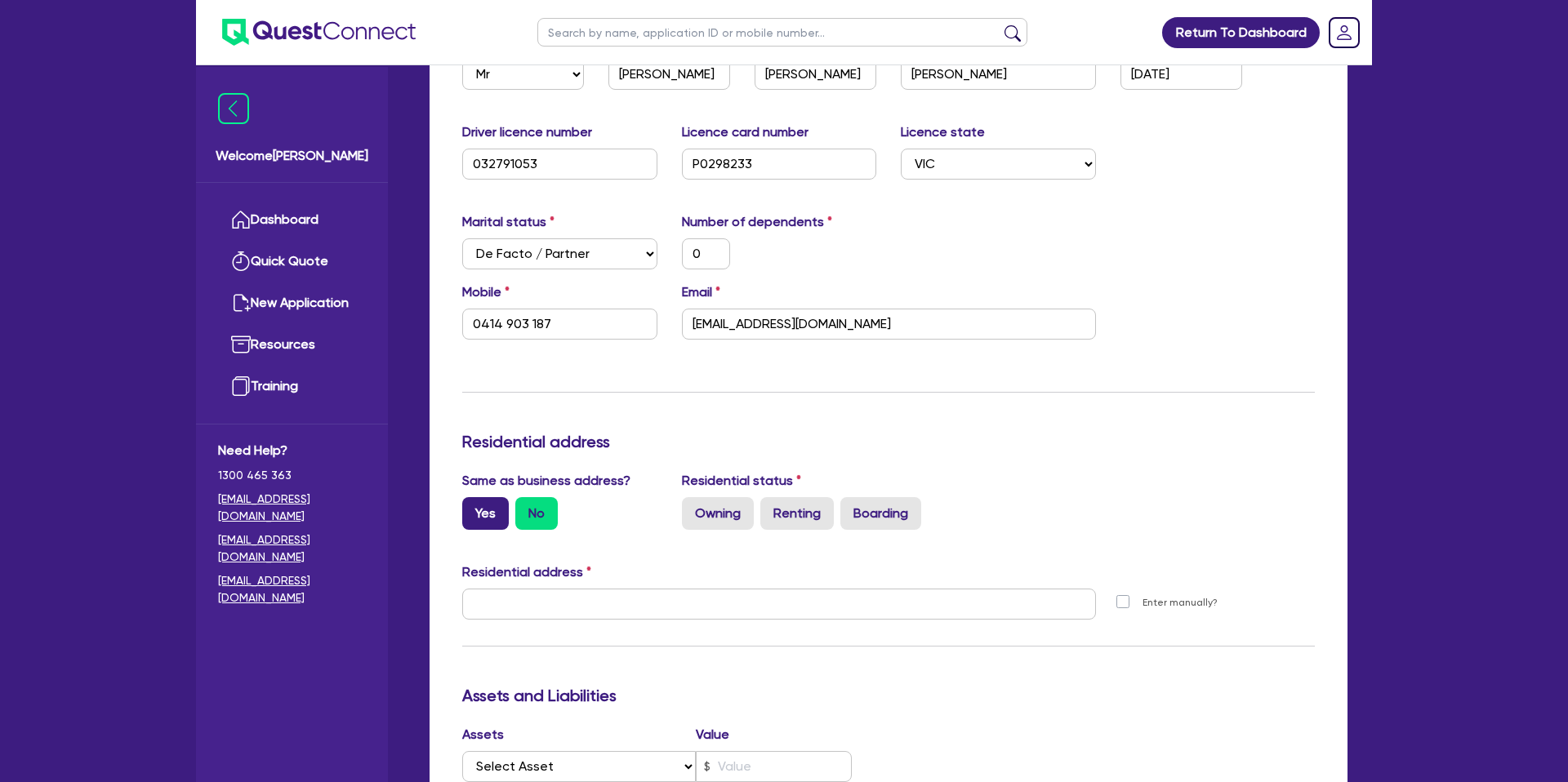
click at [489, 505] on label "Yes" at bounding box center [485, 513] width 47 height 33
click at [473, 505] on input "Yes" at bounding box center [467, 502] width 11 height 11
radio input "true"
type input "0"
type input "0414 903 187"
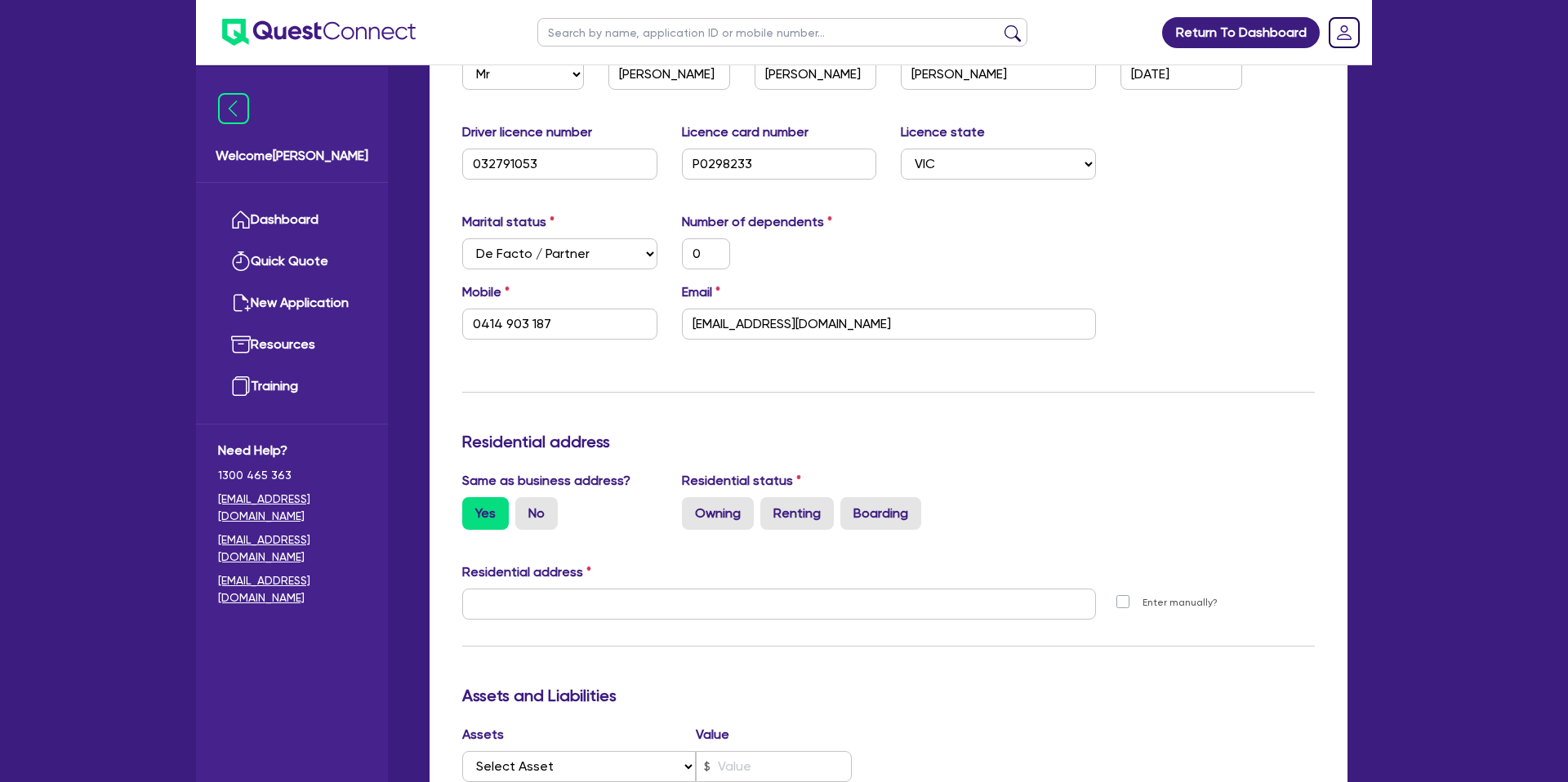
type input "[STREET_ADDRESS]"
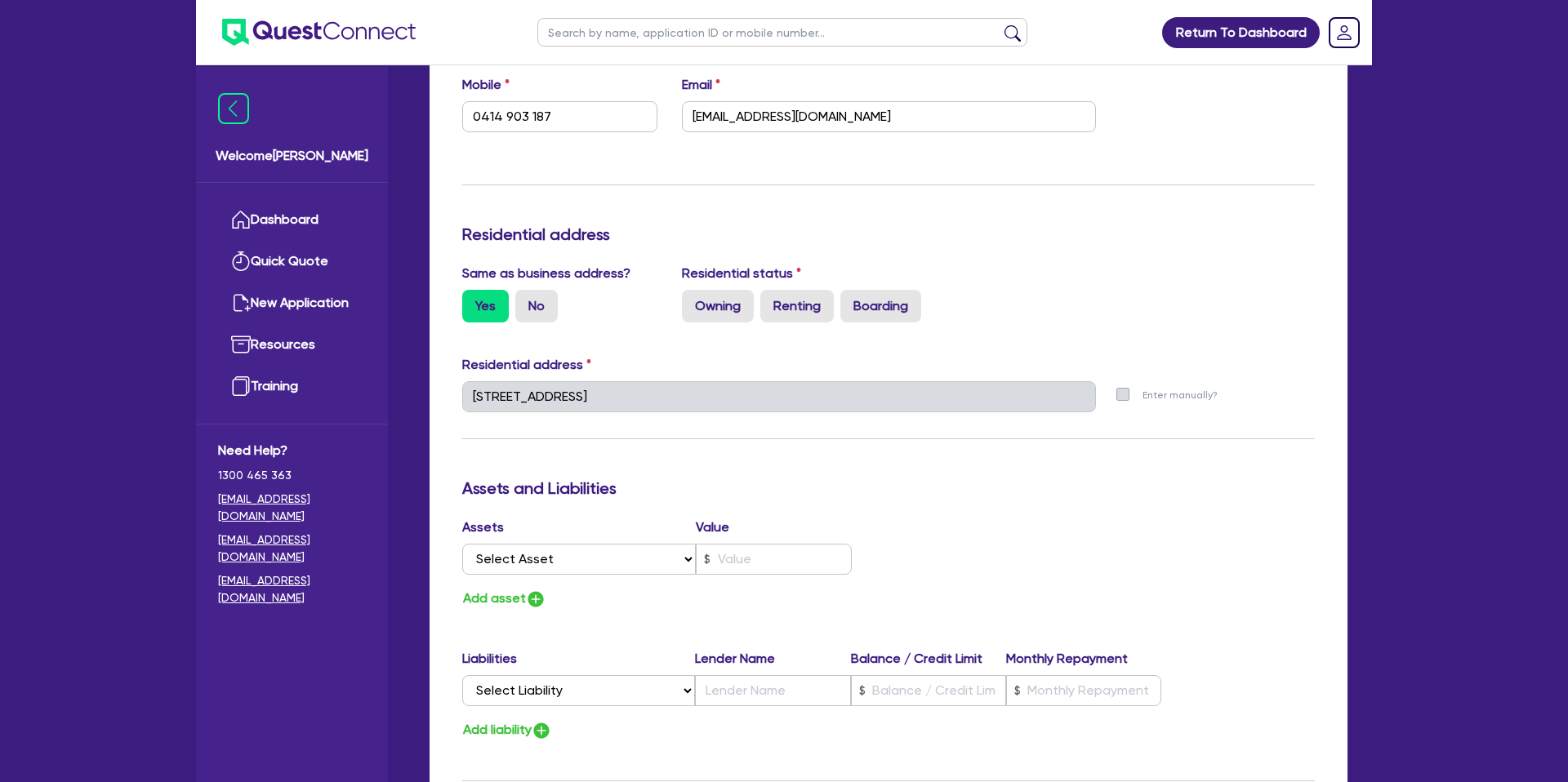
scroll to position [560, 0]
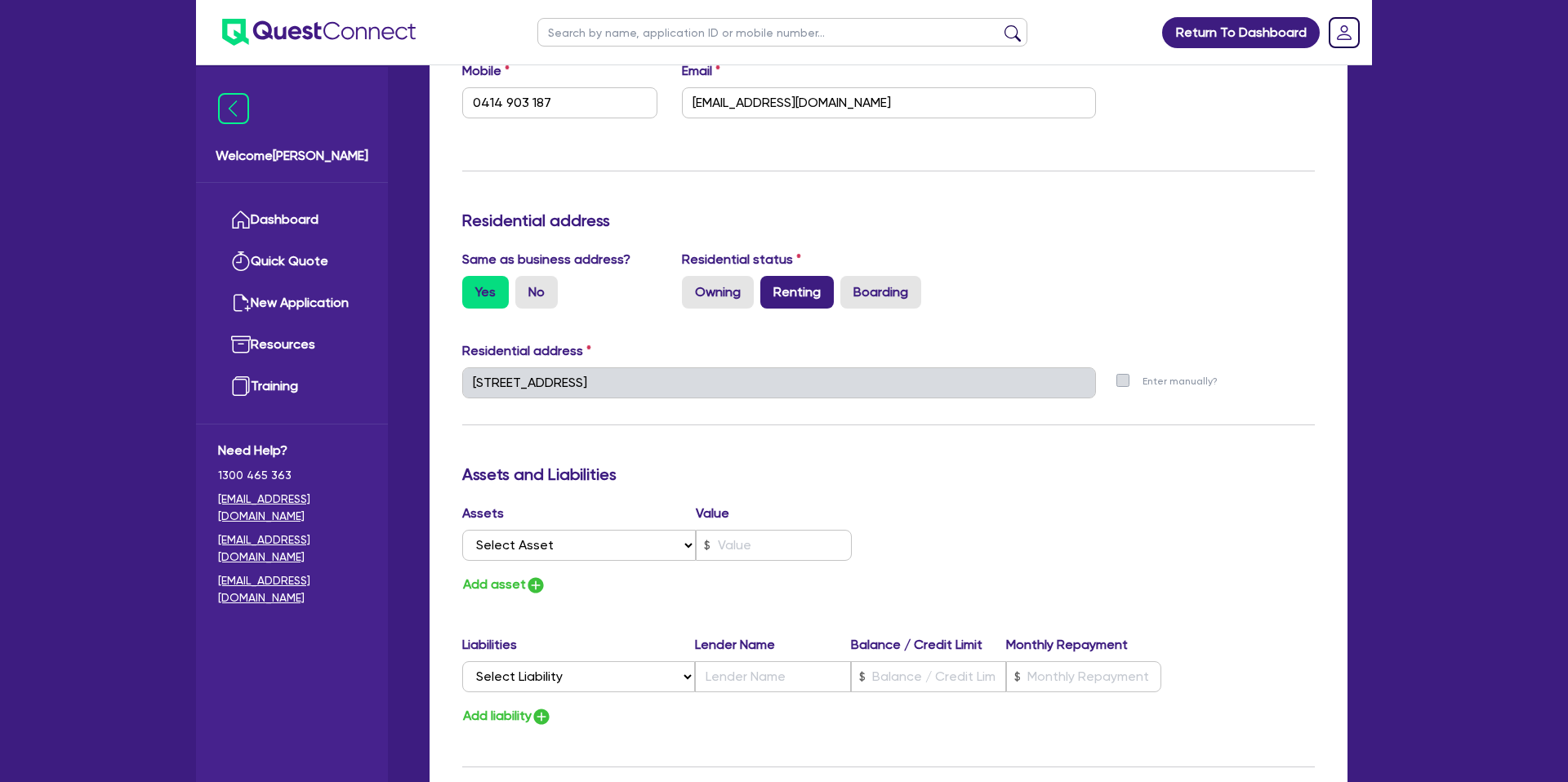
click at [779, 299] on label "Renting" at bounding box center [797, 292] width 74 height 33
click at [771, 287] on input "Renting" at bounding box center [765, 281] width 11 height 11
radio input "true"
type input "0"
type input "0414 903 187"
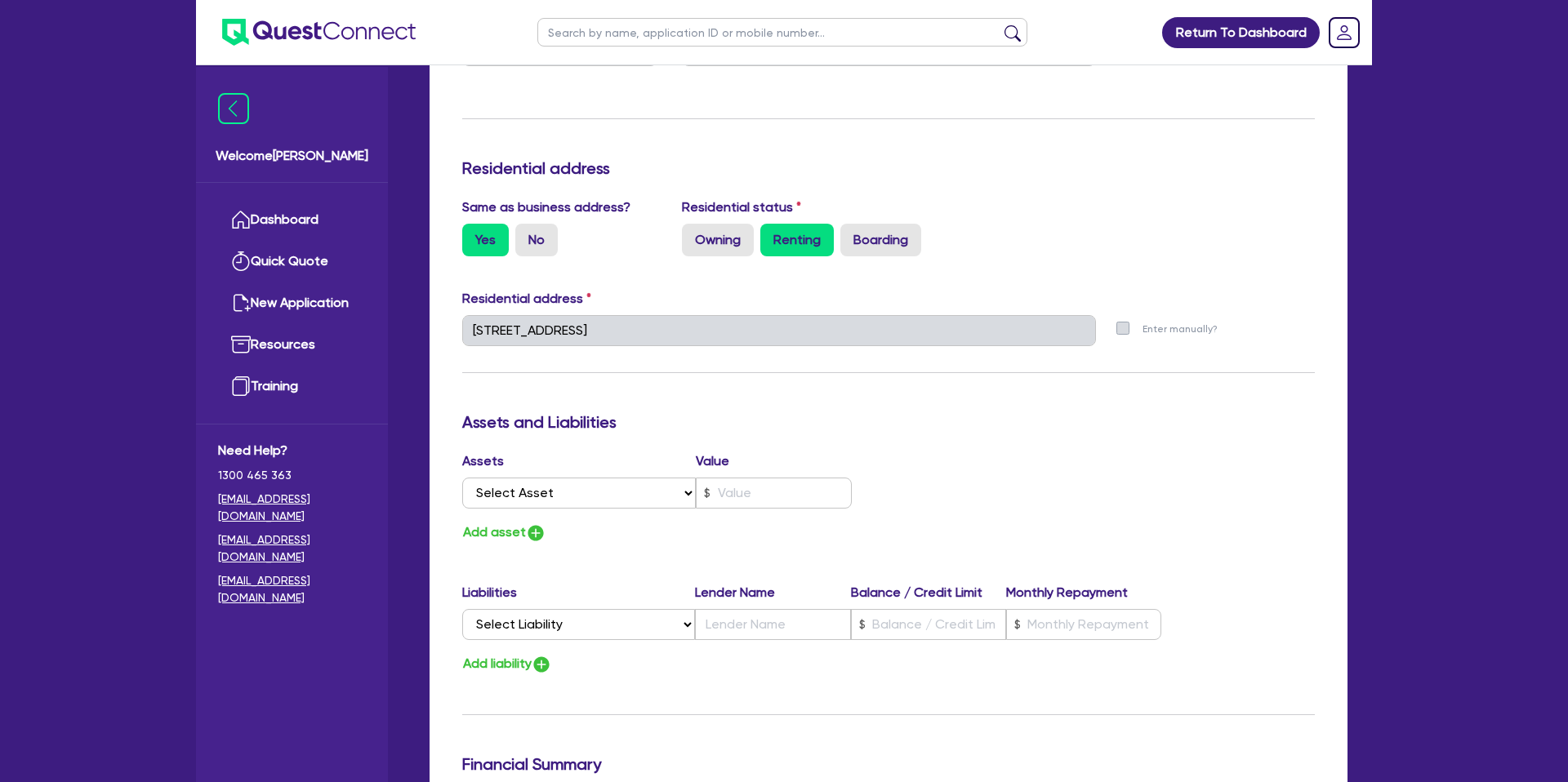
scroll to position [633, 0]
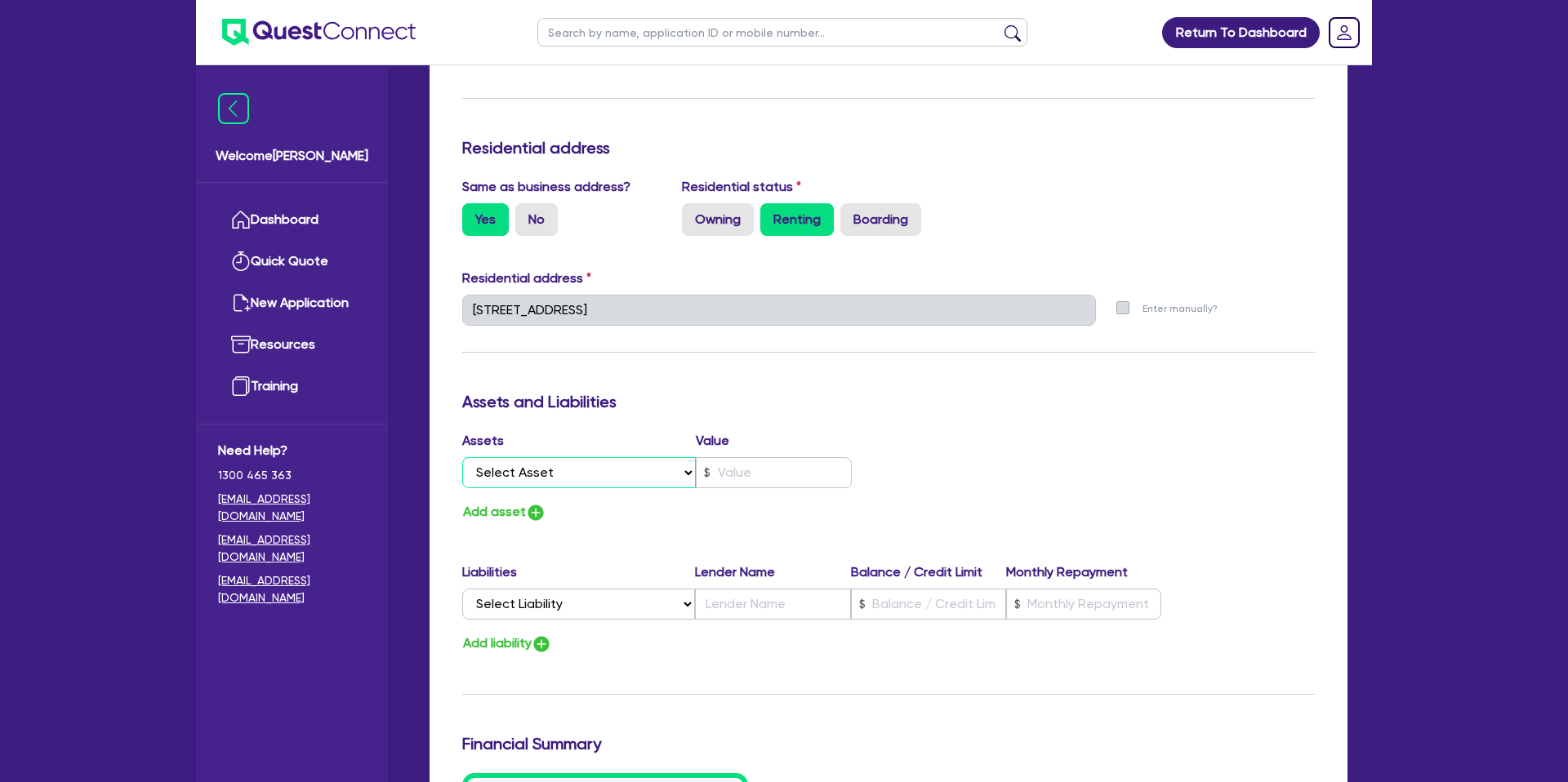
click at [545, 470] on select "Select Asset Cash Property Investment property Vehicle Truck Trailer Equipment …" at bounding box center [578, 473] width 234 height 31
select select "CASH"
click at [462, 458] on select "Select Asset Cash Property Investment property Vehicle Truck Trailer Equipment …" at bounding box center [578, 473] width 234 height 31
type input "0"
type input "0414 903 187"
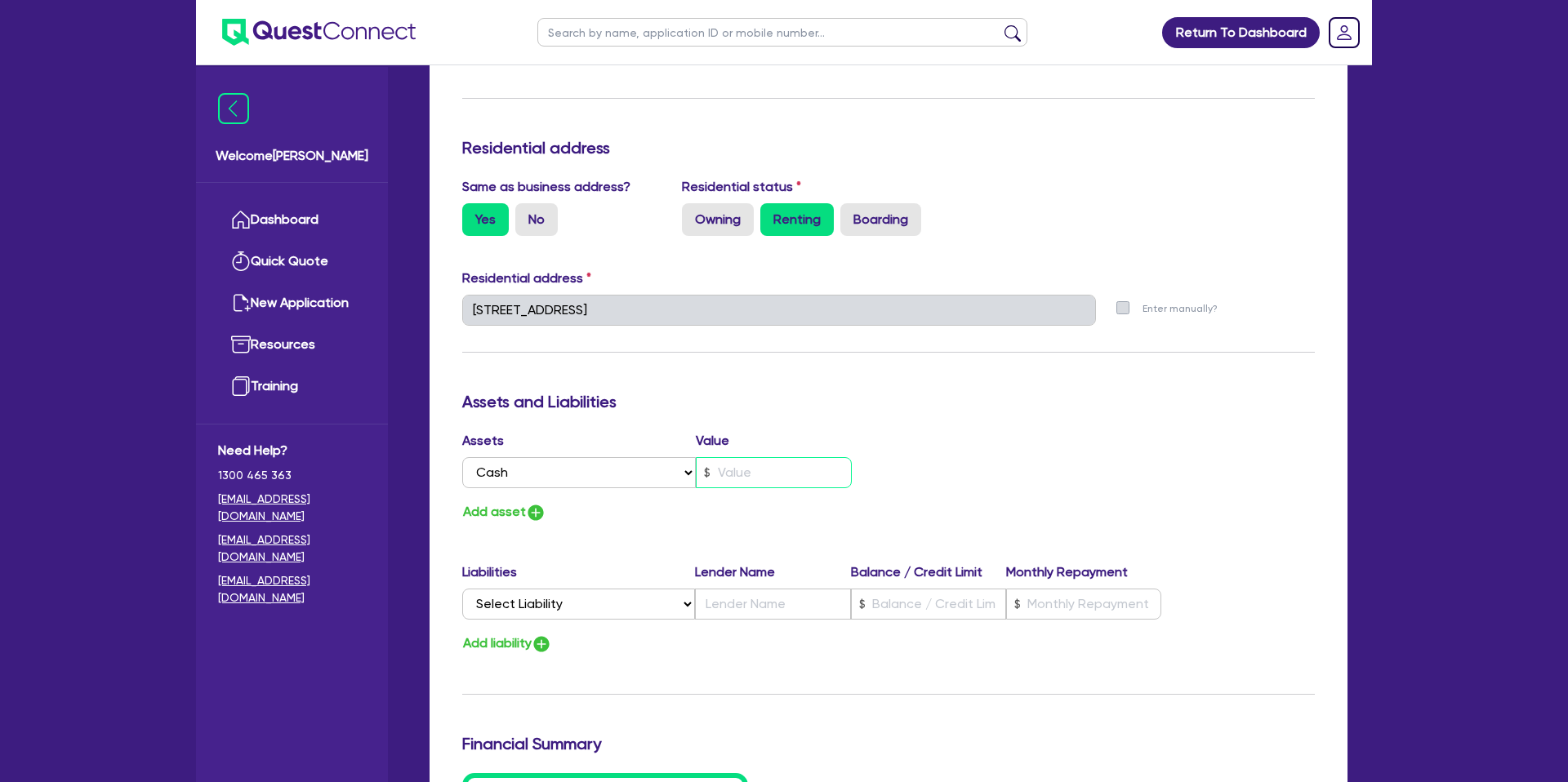
click at [794, 474] on input "text" at bounding box center [773, 473] width 156 height 31
type input "0"
type input "0414 903 187"
type input "6"
type input "0"
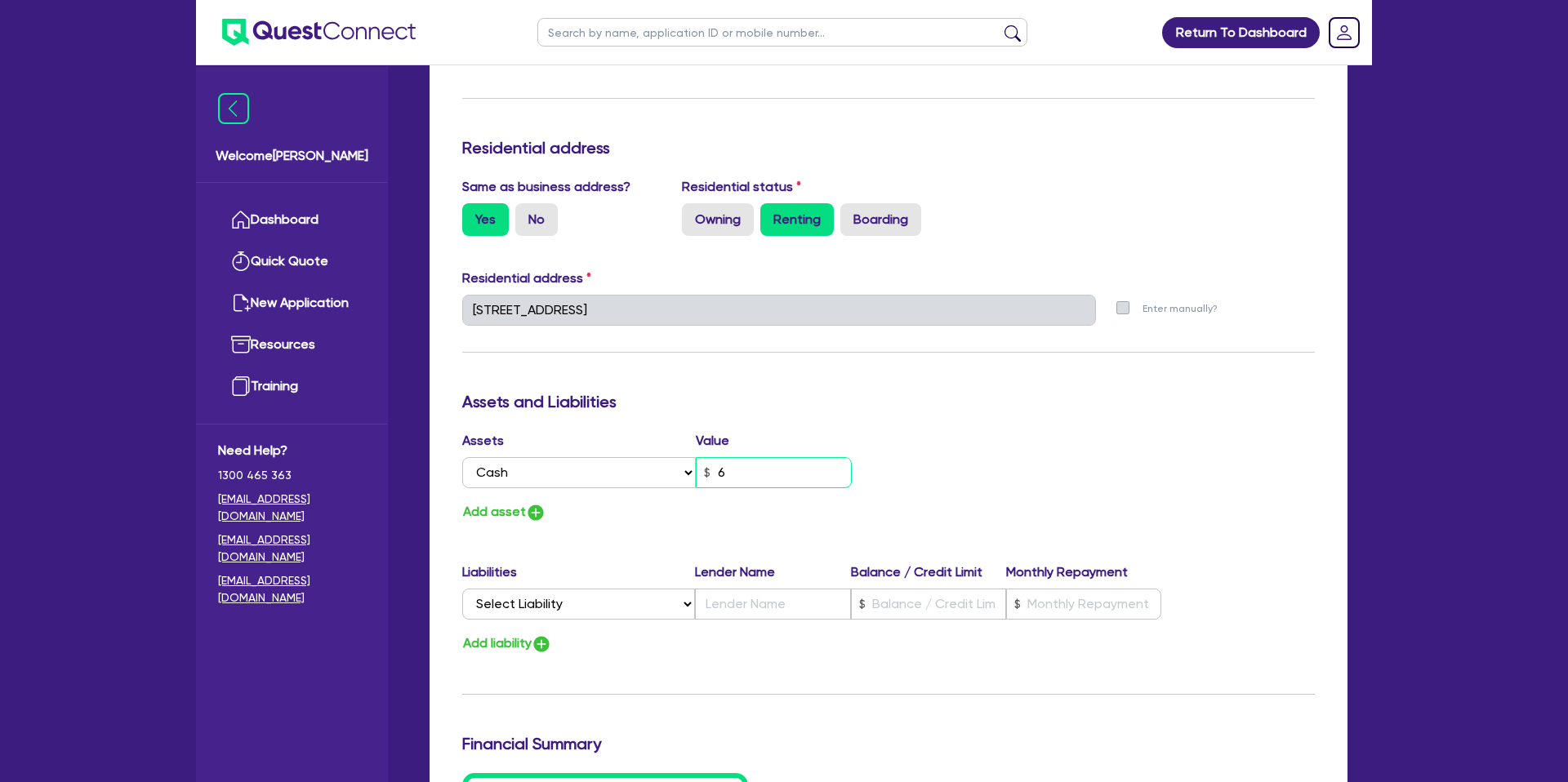
type input "0414 903 187"
type input "65"
type input "0"
type input "0414 903 187"
type input "650"
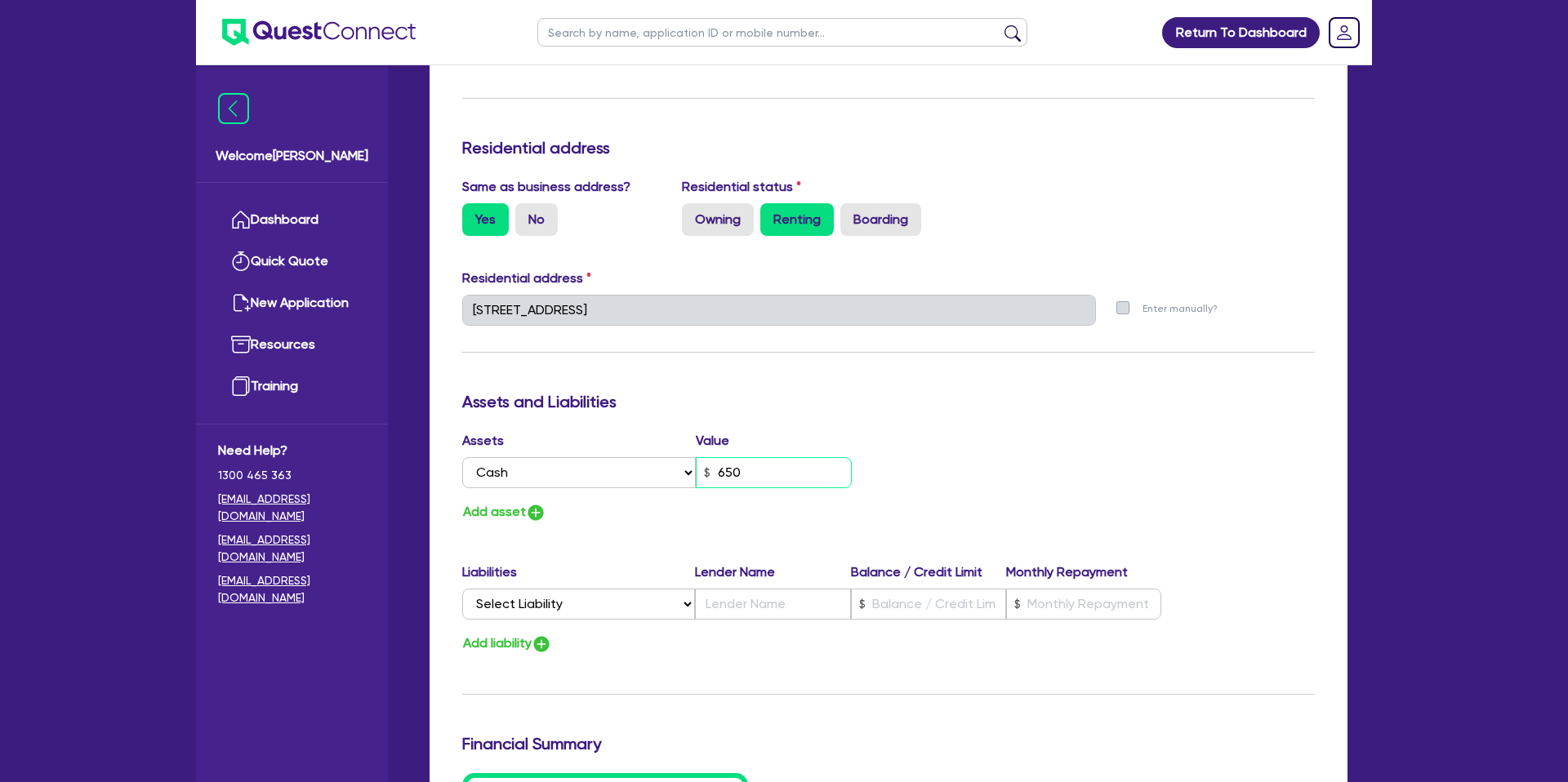
type input "0"
type input "0414 903 187"
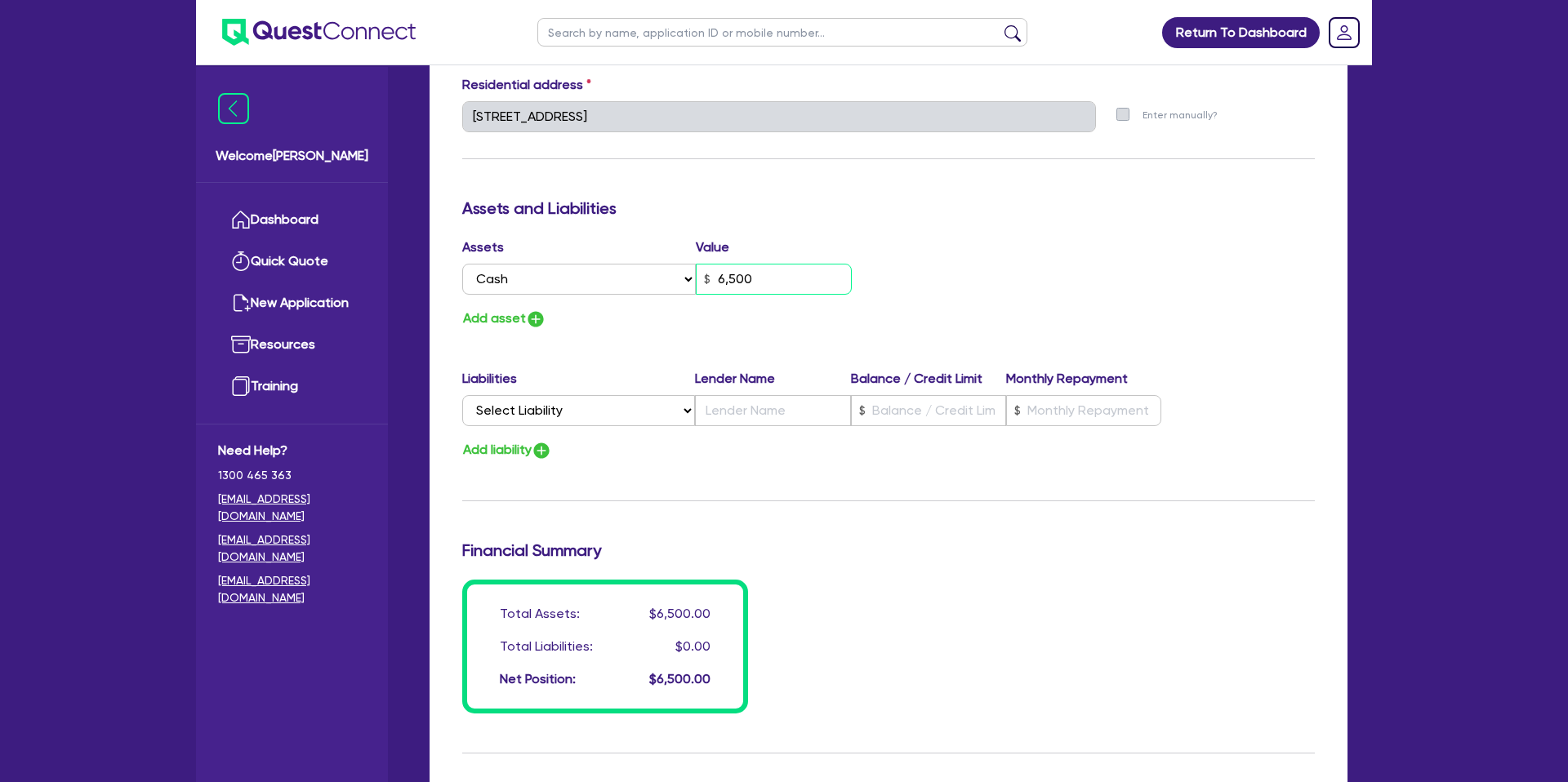
scroll to position [828, 0]
type input "6,500"
click at [668, 321] on div "Add asset" at bounding box center [669, 317] width 439 height 22
click at [547, 409] on select "Select Liability Credit card Mortgage Investment property loan Vehicle loan Tru…" at bounding box center [578, 409] width 233 height 31
click at [462, 313] on button "Add asset" at bounding box center [503, 317] width 85 height 22
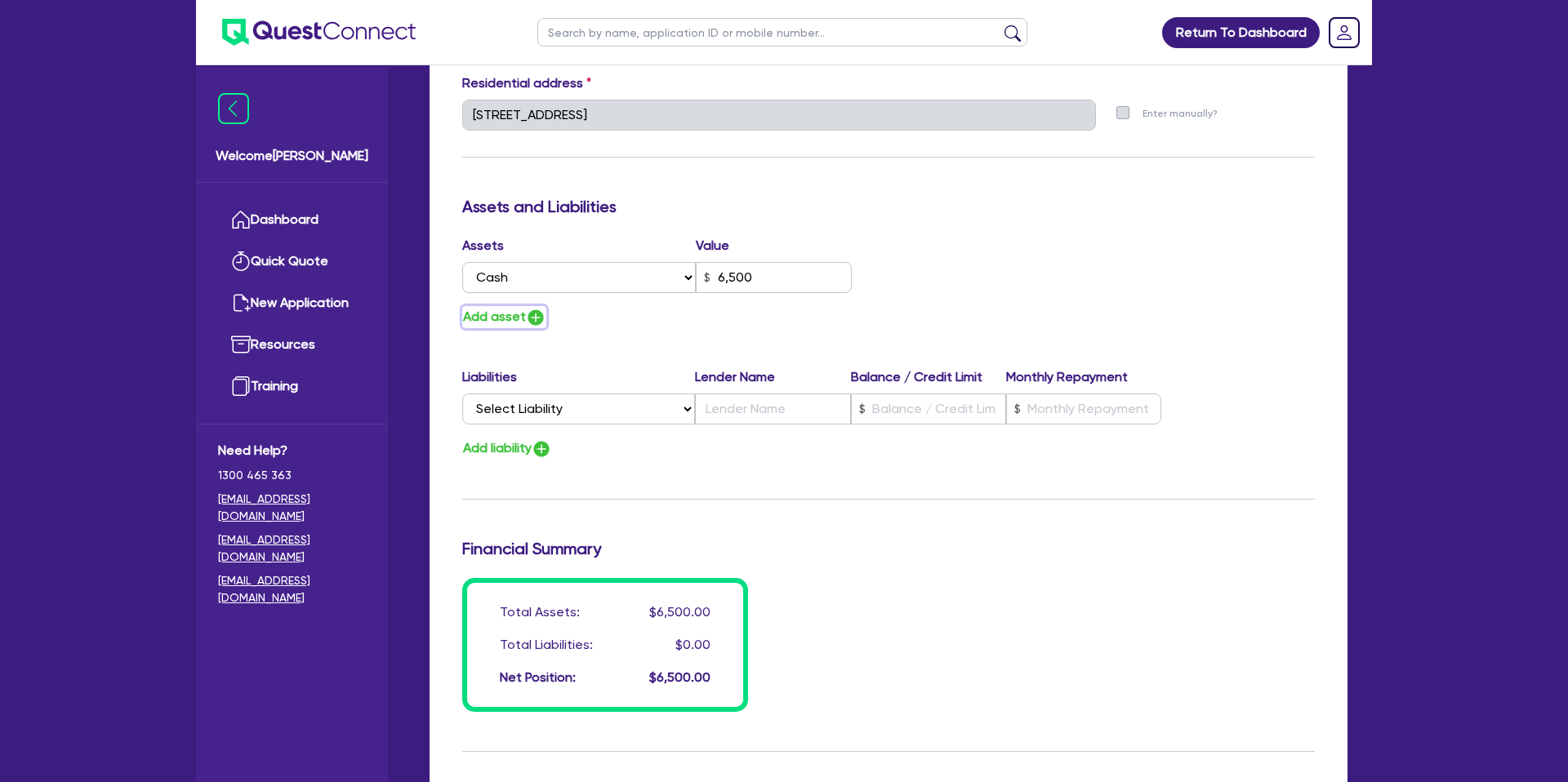
type input "0"
type input "0414 903 187"
type input "6,500"
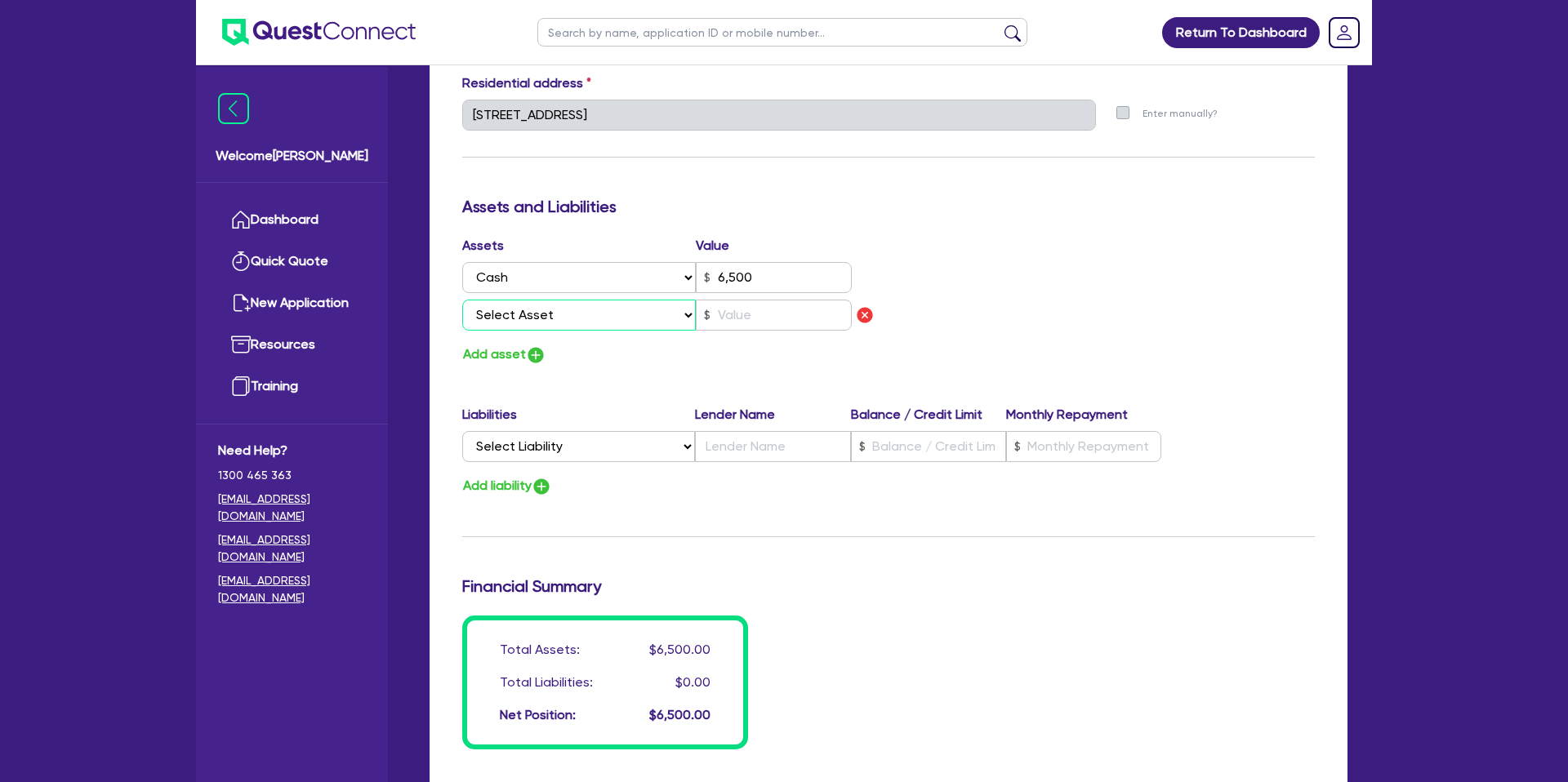
click at [564, 306] on select "Select Asset Cash Property Investment property Vehicle Truck Trailer Equipment …" at bounding box center [578, 314] width 234 height 31
click at [869, 315] on img "button" at bounding box center [865, 315] width 20 height 20
type input "0"
type input "0414 903 187"
type input "6,500"
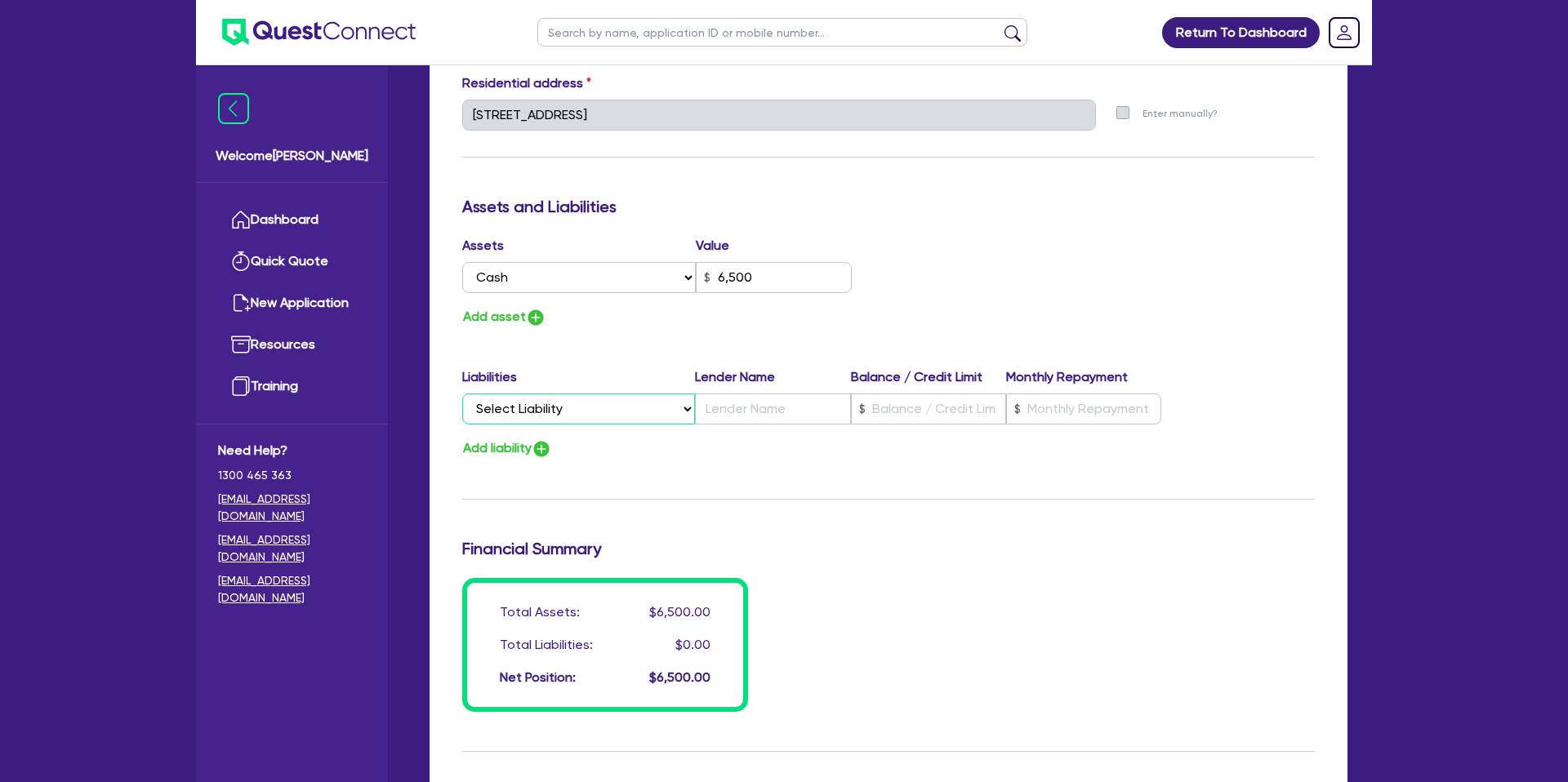
click at [580, 413] on select "Select Liability Credit card Mortgage Investment property loan Vehicle loan Tru…" at bounding box center [578, 409] width 233 height 31
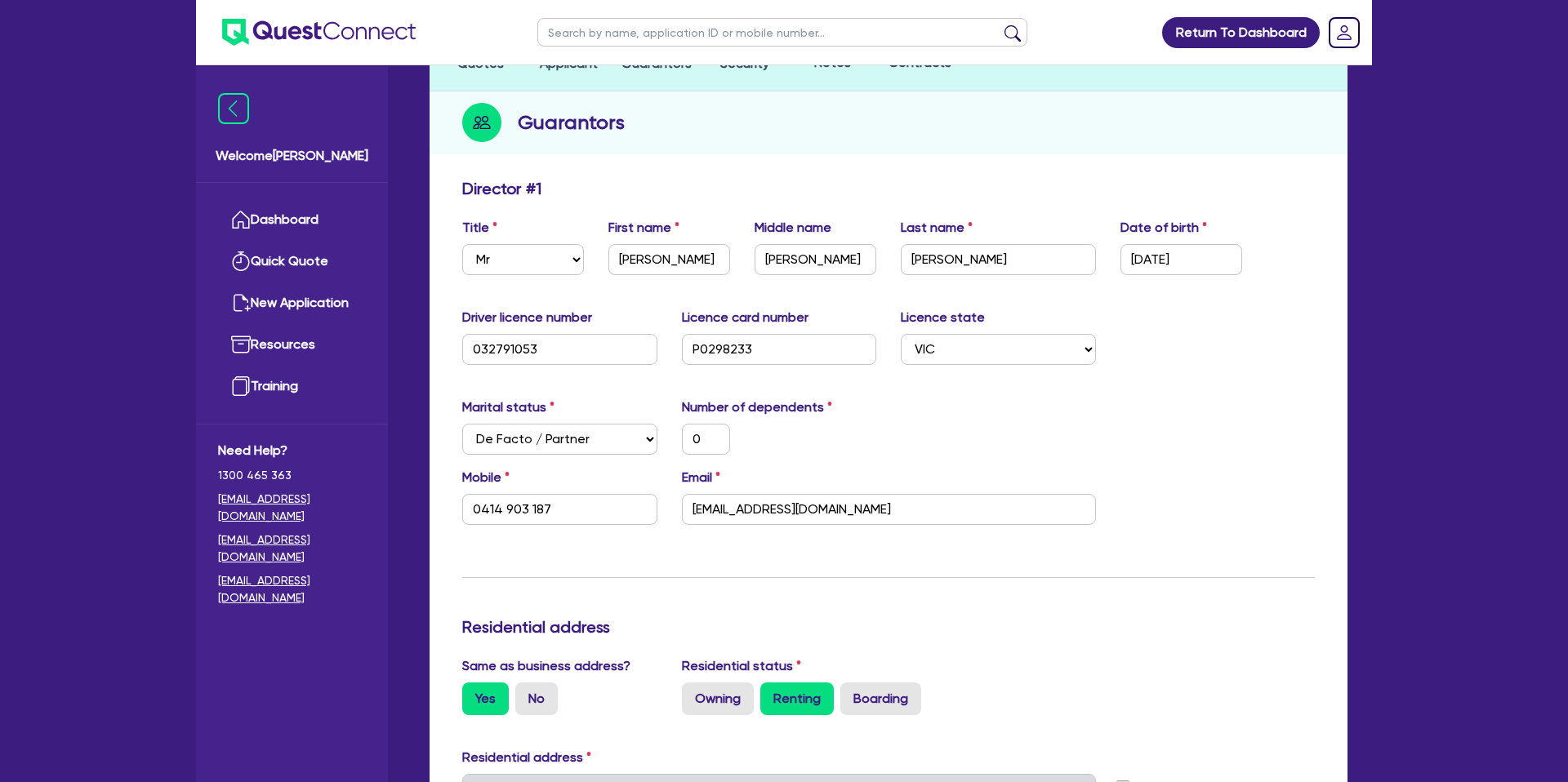
scroll to position [0, 0]
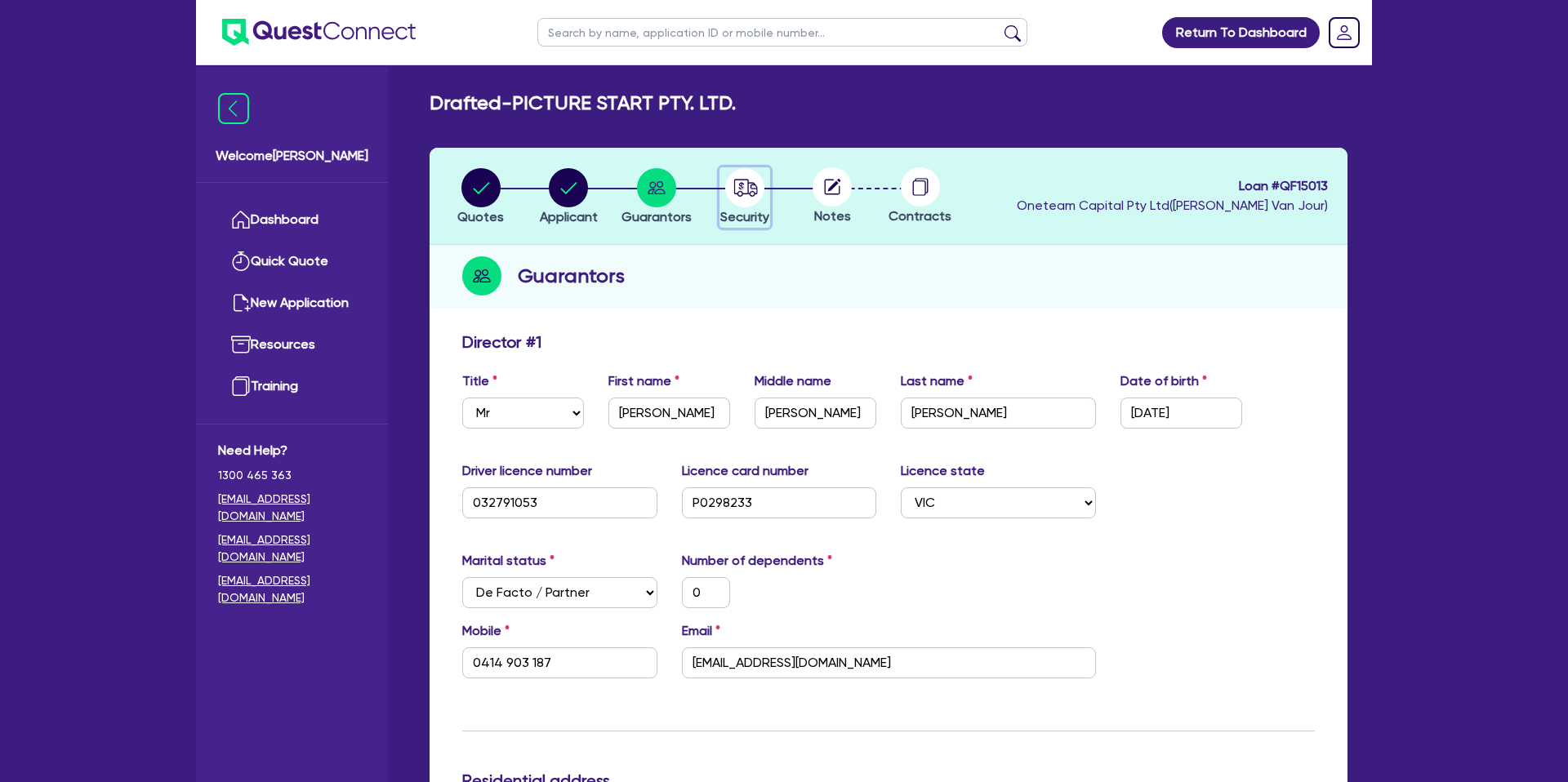
click at [729, 184] on circle "button" at bounding box center [744, 187] width 39 height 39
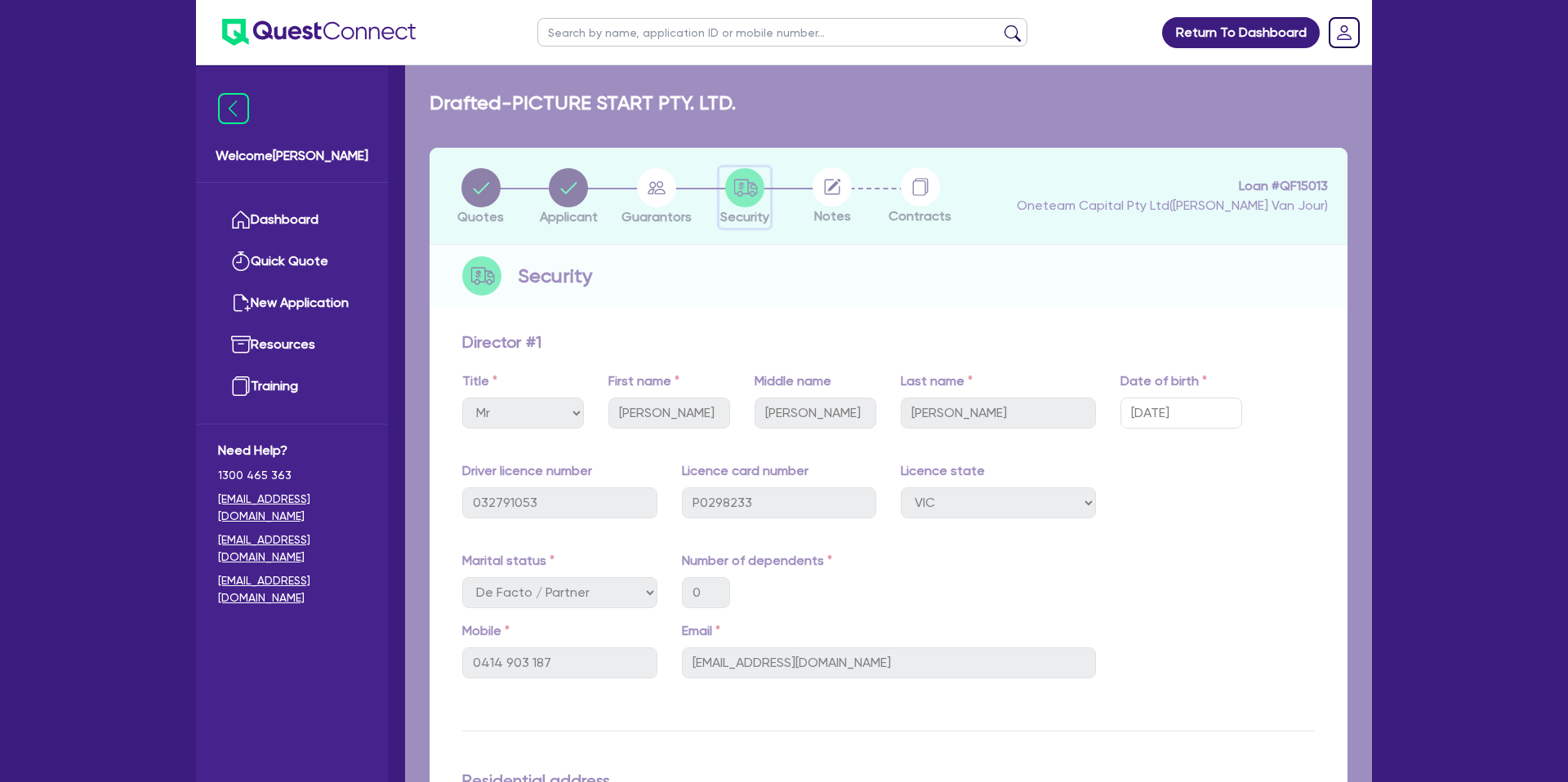
select select "CARS_AND_LIGHT_TRUCKS"
select select "PASSENGER_VEHICLES"
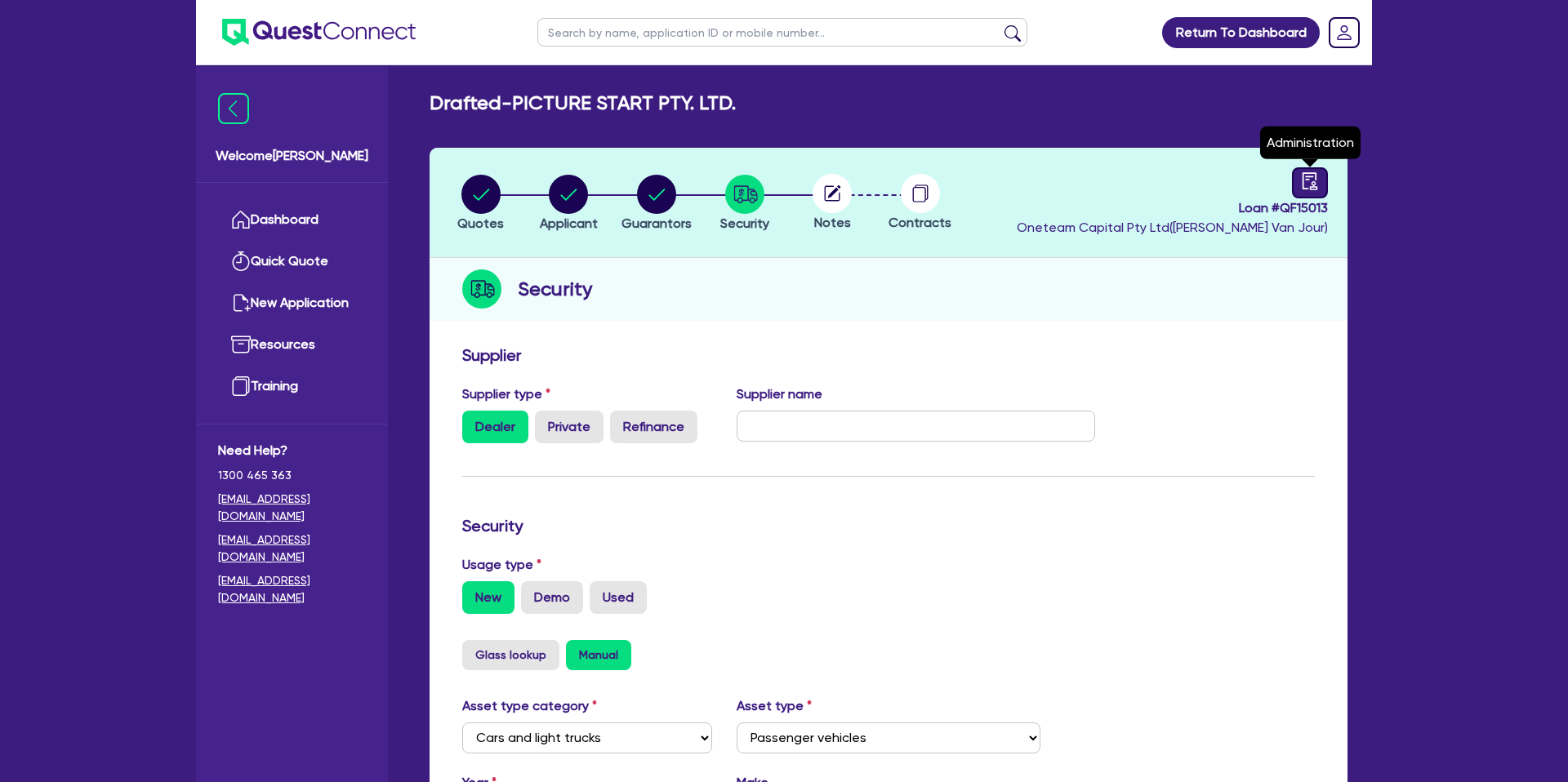
click at [1321, 176] on link at bounding box center [1309, 182] width 36 height 31
select select "DRAFTED_NEW"
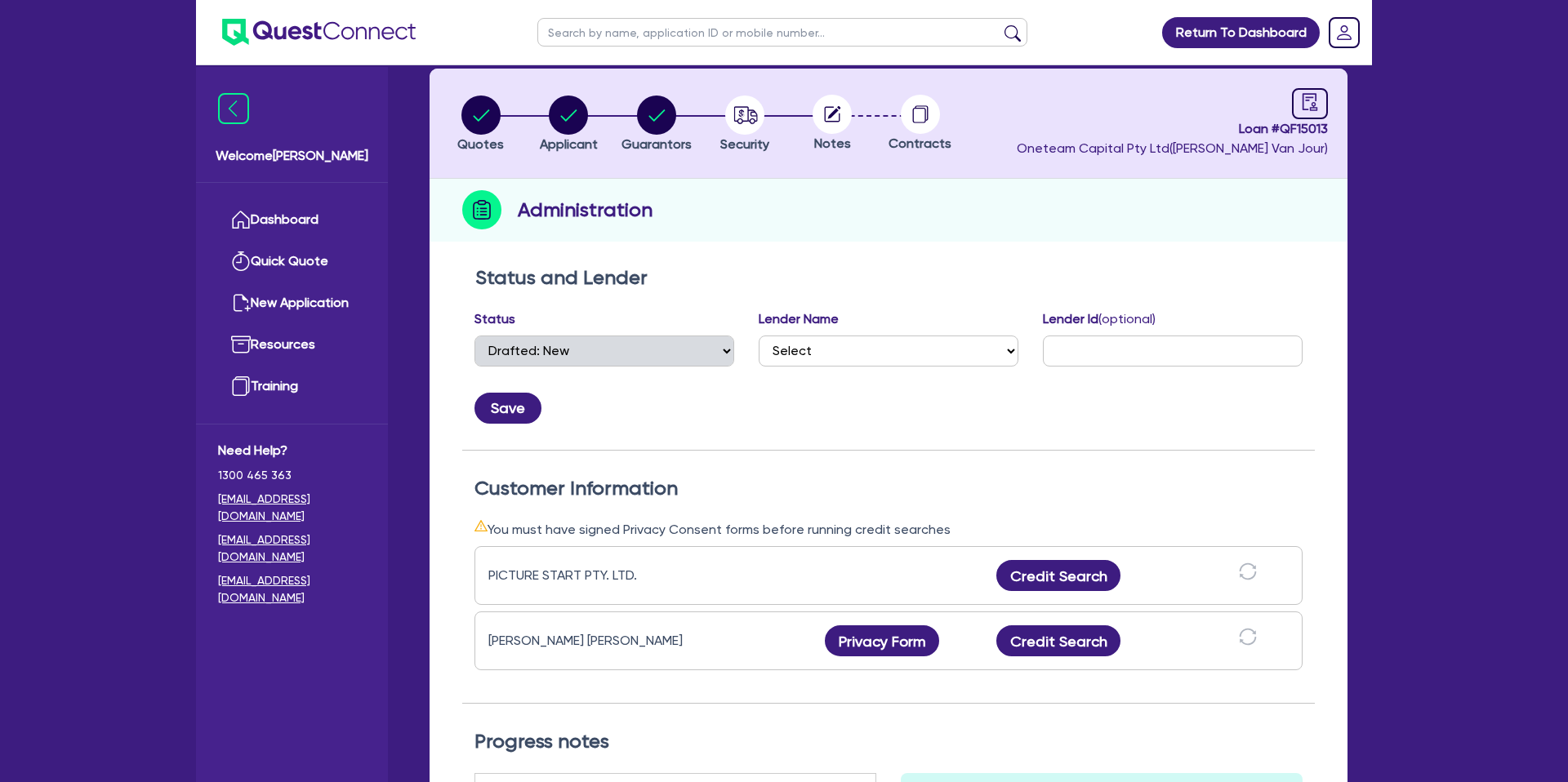
scroll to position [94, 0]
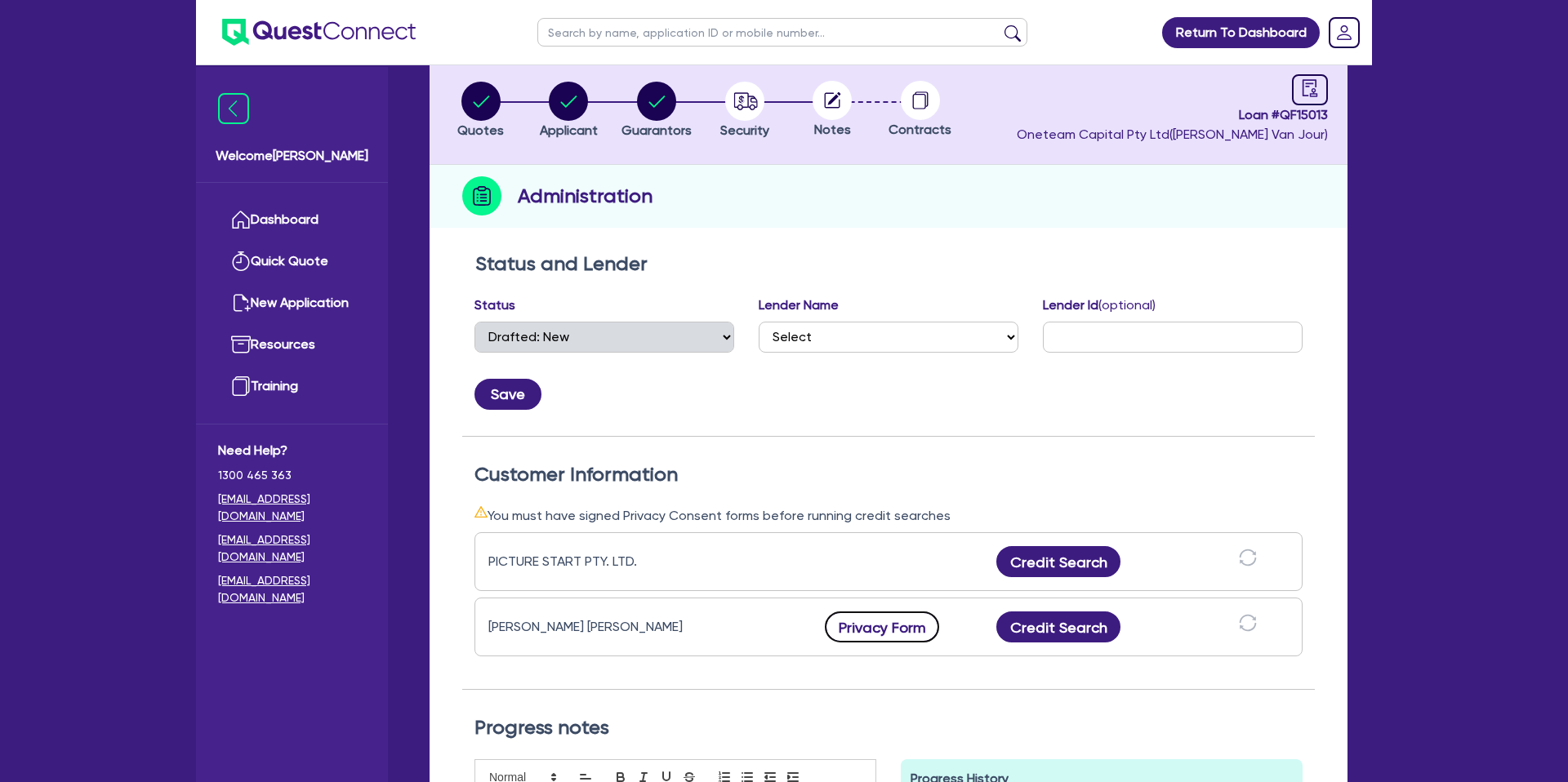
click at [880, 636] on button "Privacy Form" at bounding box center [882, 627] width 114 height 31
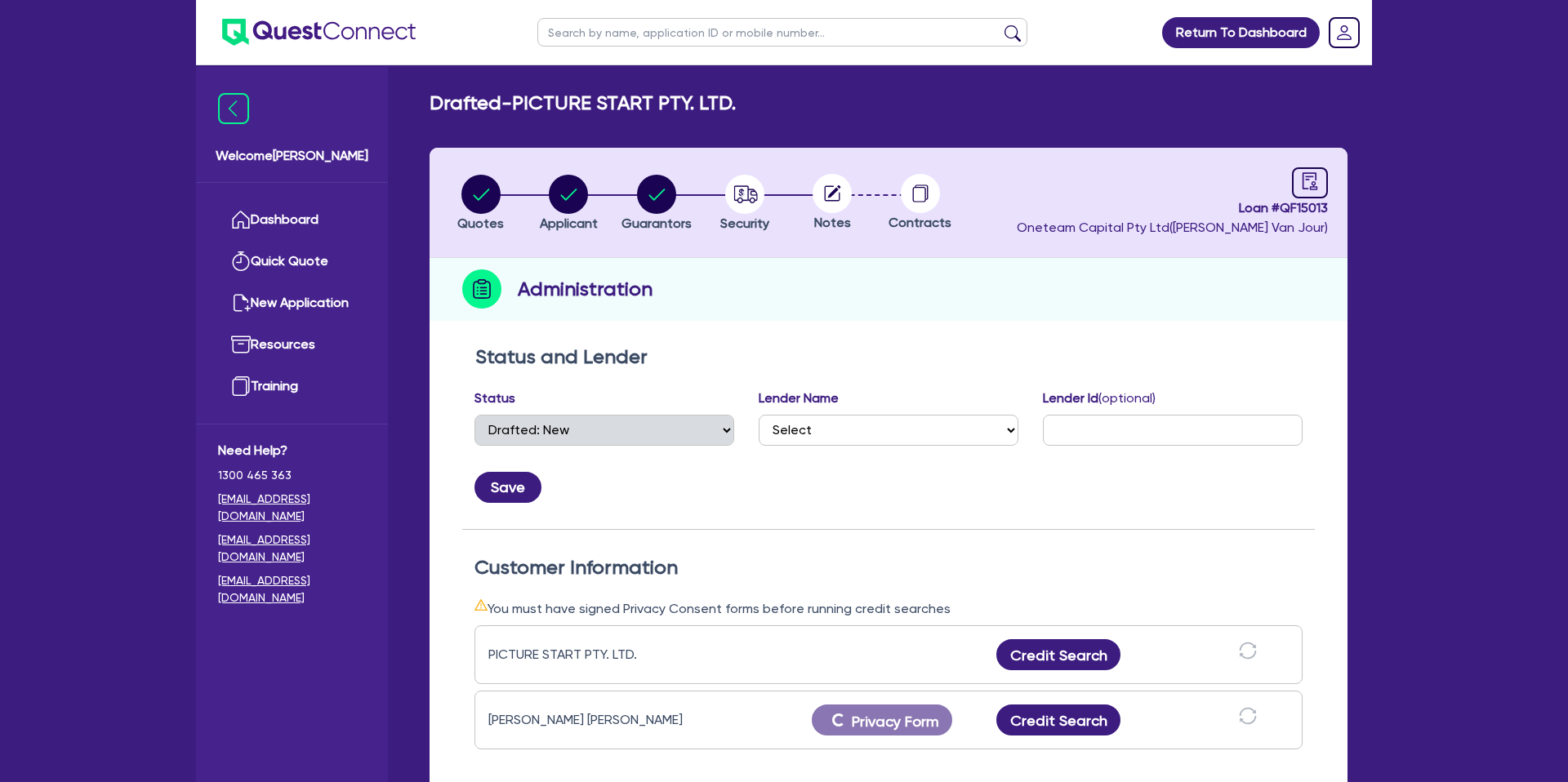
scroll to position [5, 0]
select select "DRAFTED_NEW"
click at [1041, 263] on div "Administration" at bounding box center [888, 289] width 917 height 63
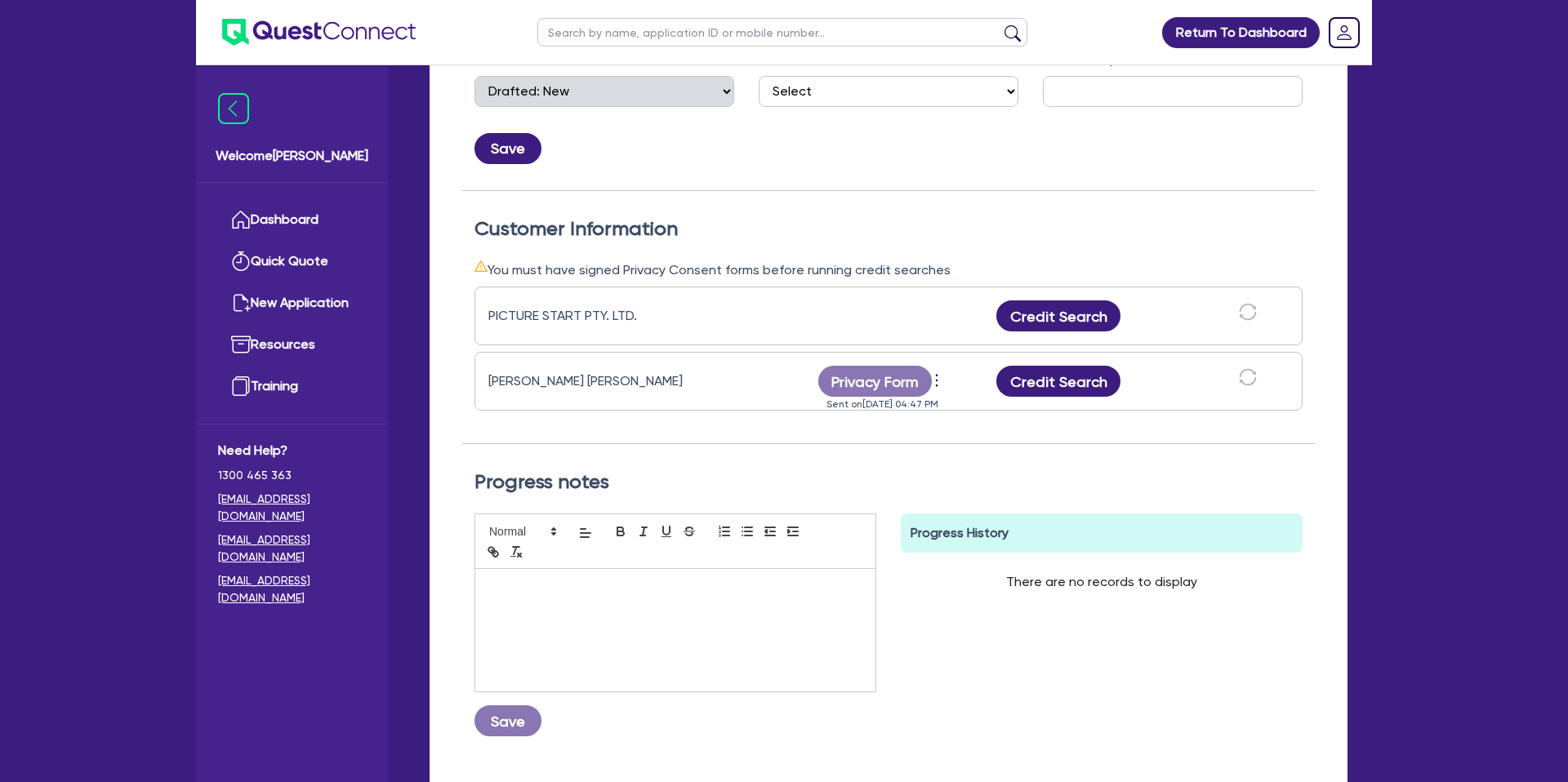
scroll to position [344, 0]
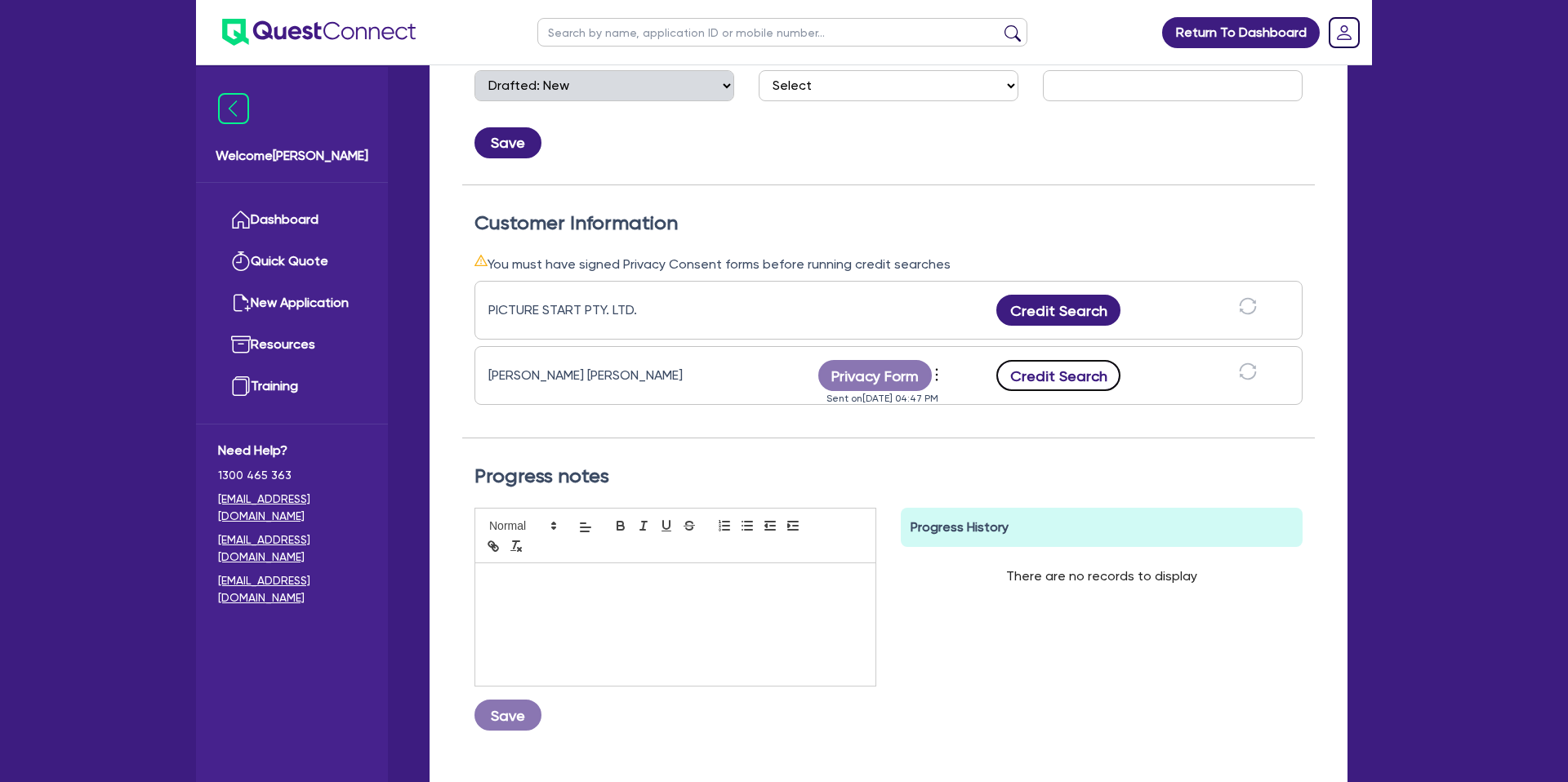
click at [1055, 369] on button "Credit Search" at bounding box center [1058, 375] width 124 height 31
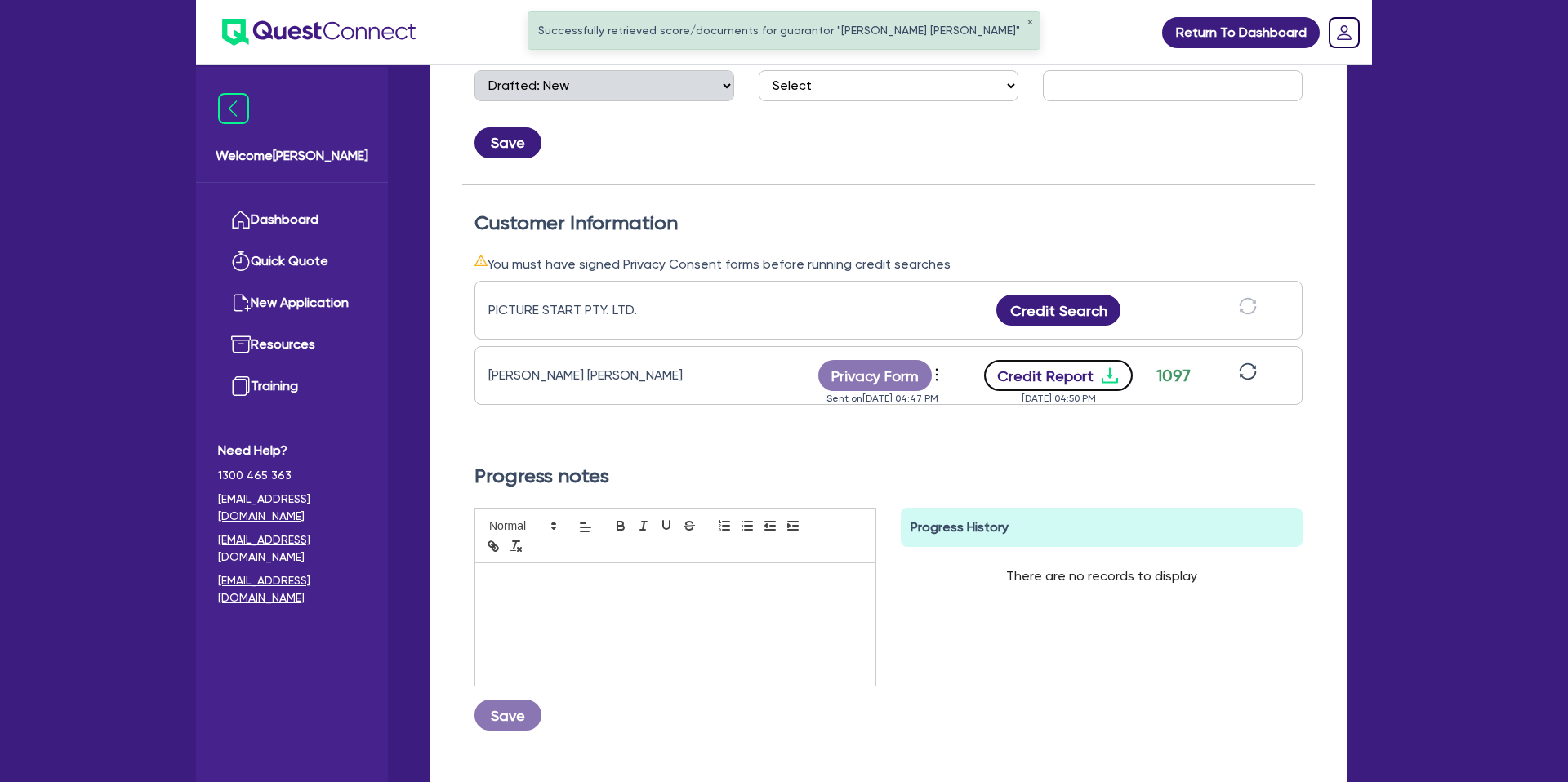
click at [1079, 379] on button "Credit Report" at bounding box center [1059, 375] width 149 height 31
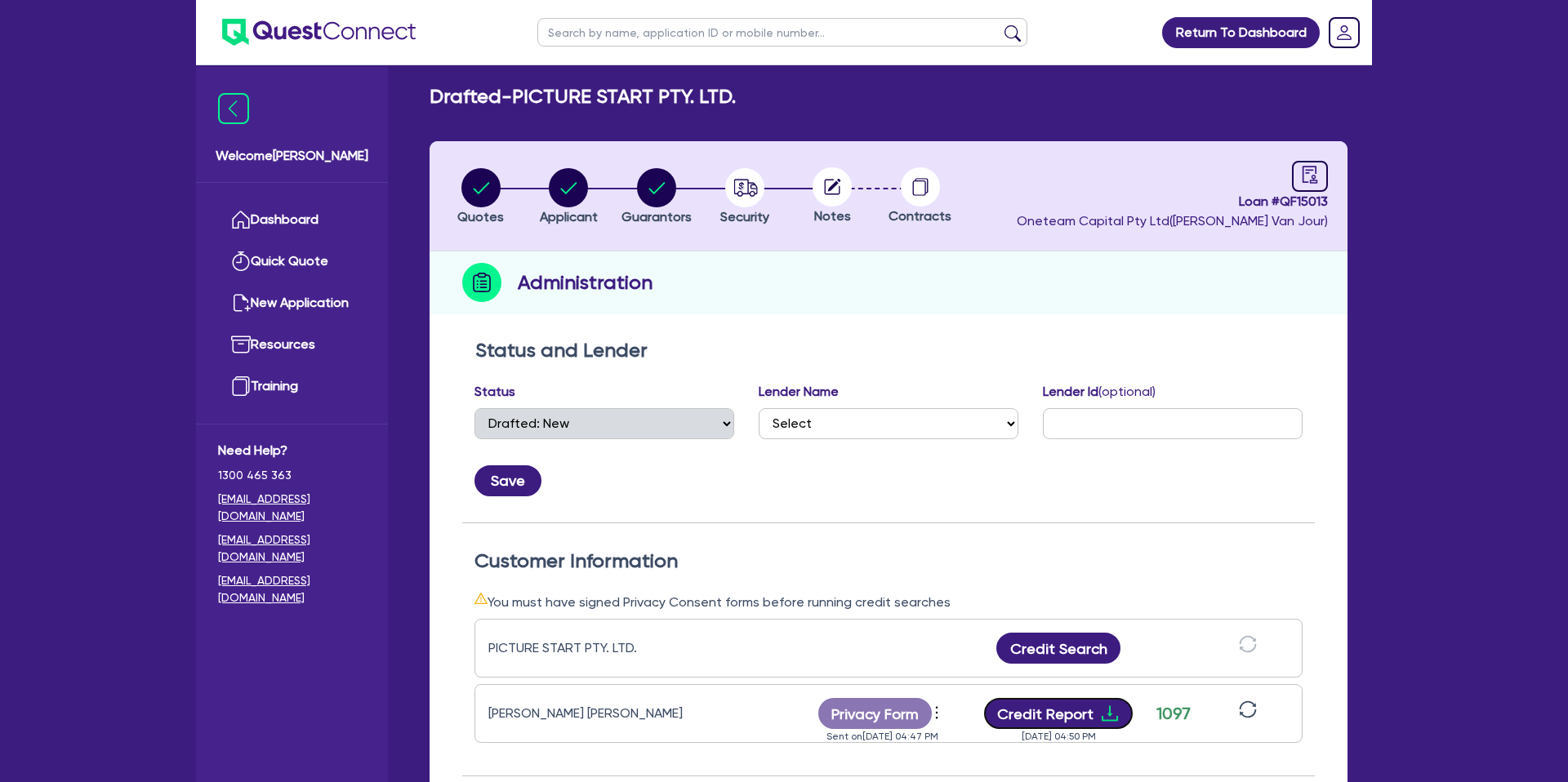
scroll to position [0, 0]
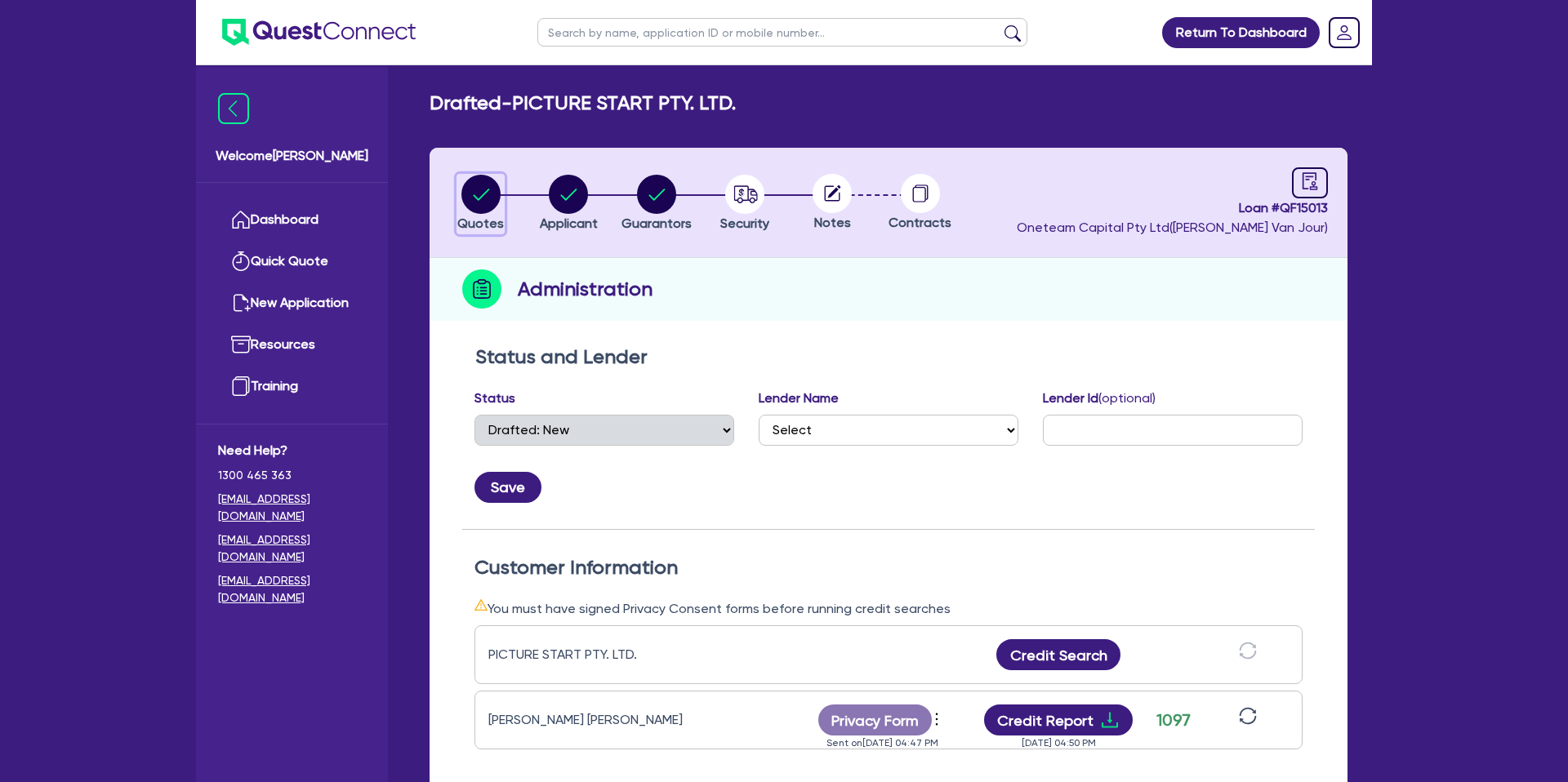
click at [489, 189] on circle "button" at bounding box center [481, 194] width 39 height 39
select select "CARS_AND_LIGHT_TRUCKS"
select select "PASSENGER_VEHICLES"
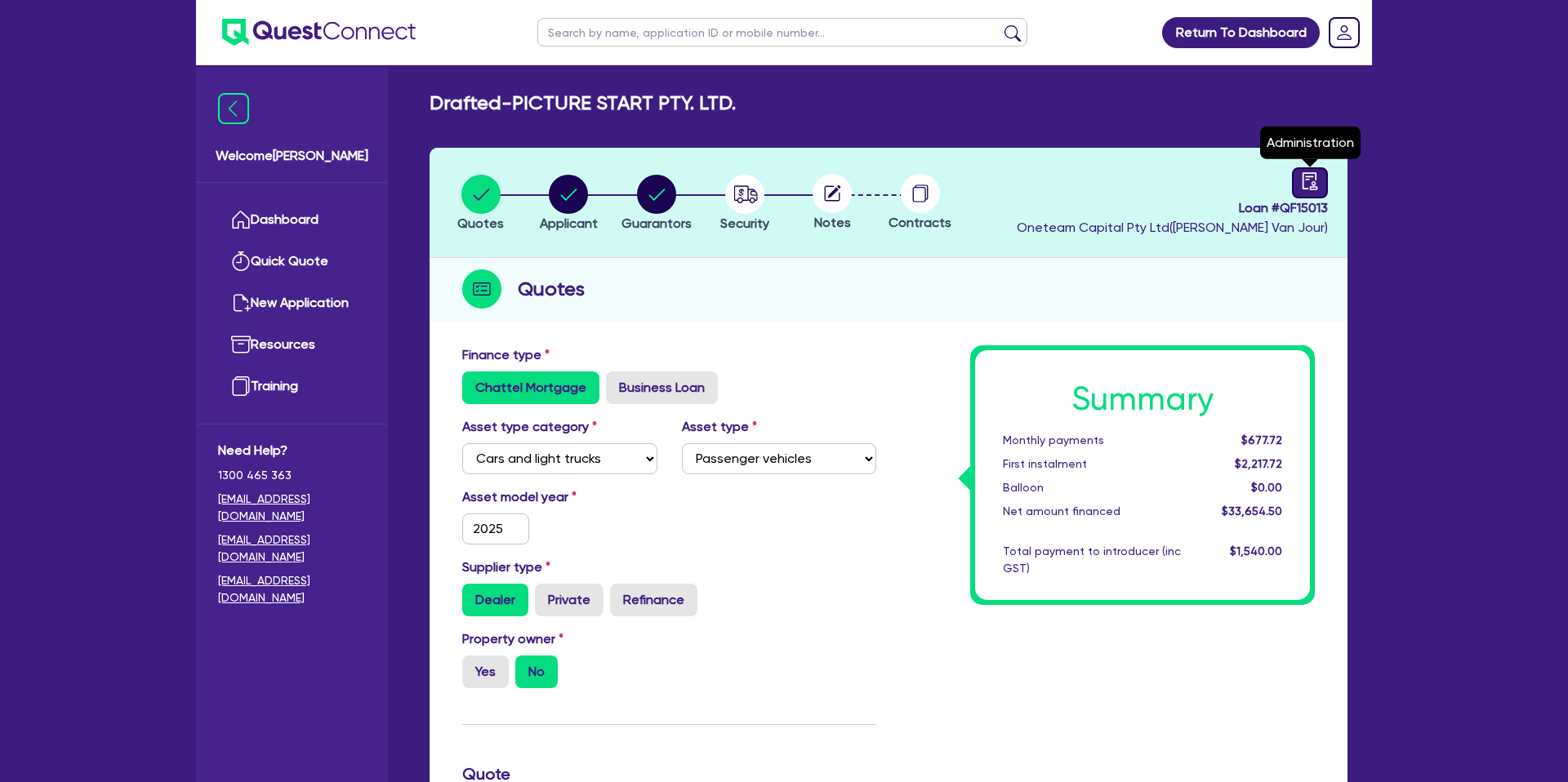
click at [1310, 191] on link at bounding box center [1309, 182] width 36 height 31
select select "DRAFTED_NEW"
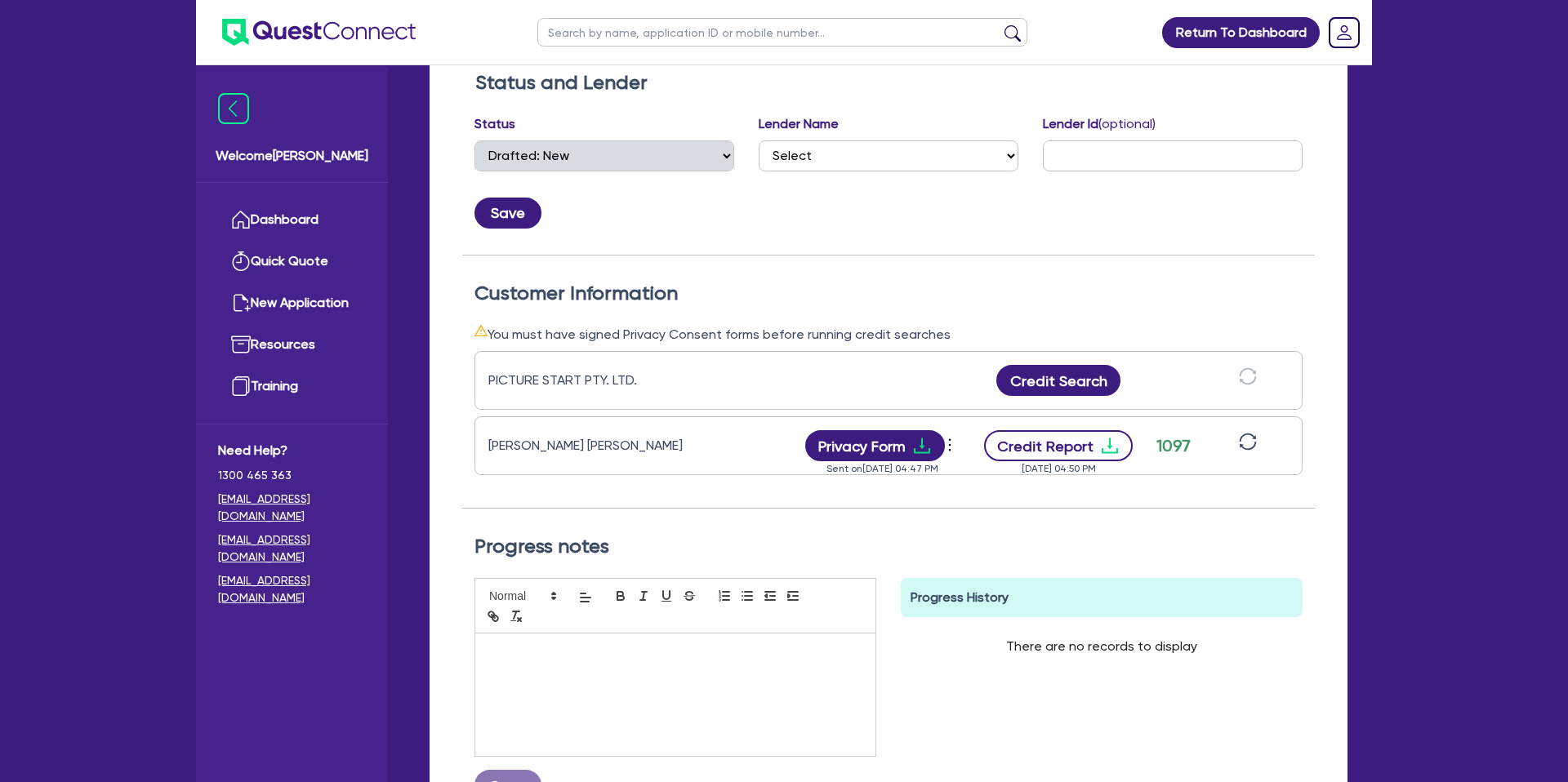
scroll to position [278, 0]
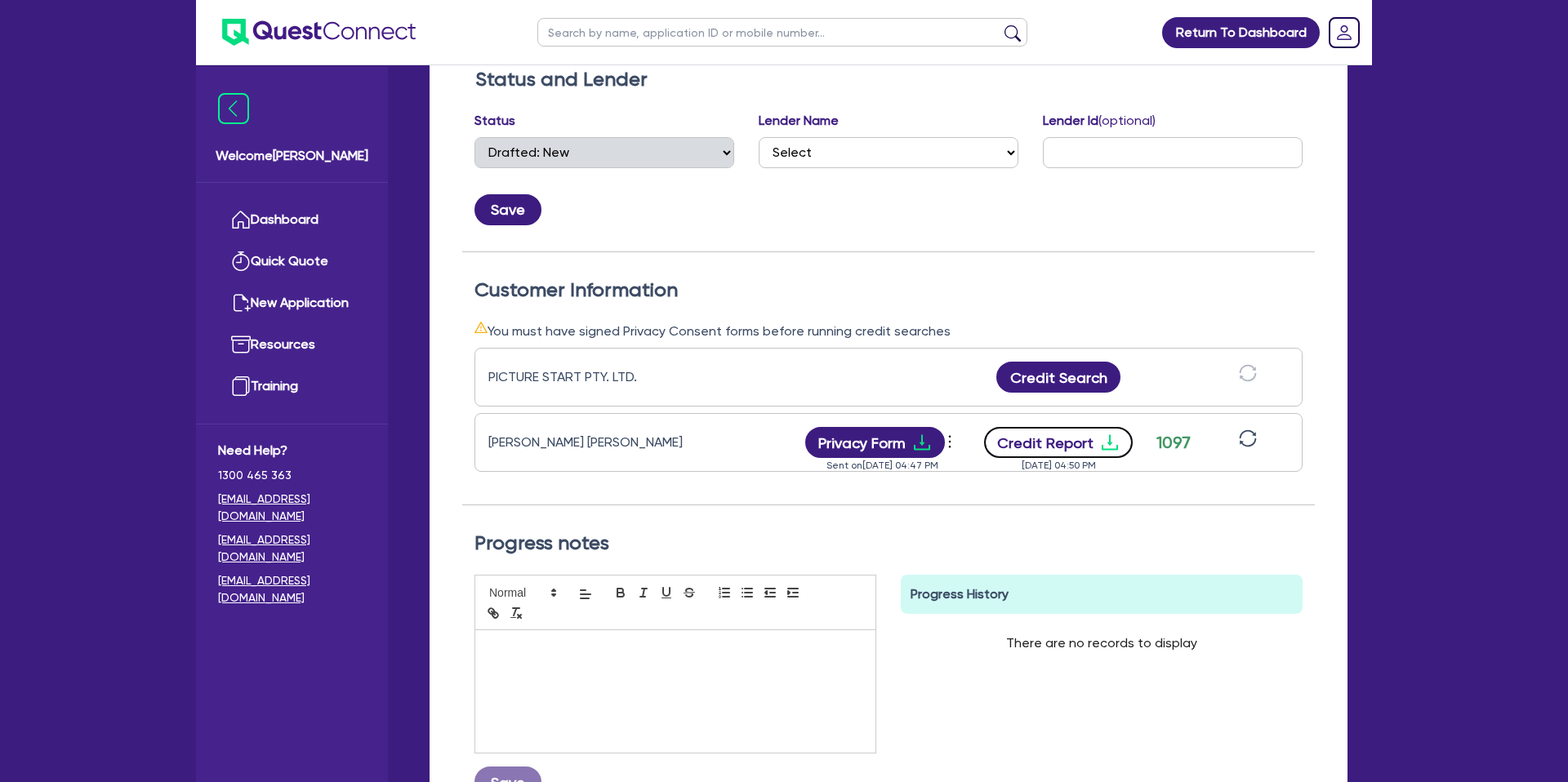
click at [1090, 444] on button "Credit Report" at bounding box center [1059, 442] width 149 height 31
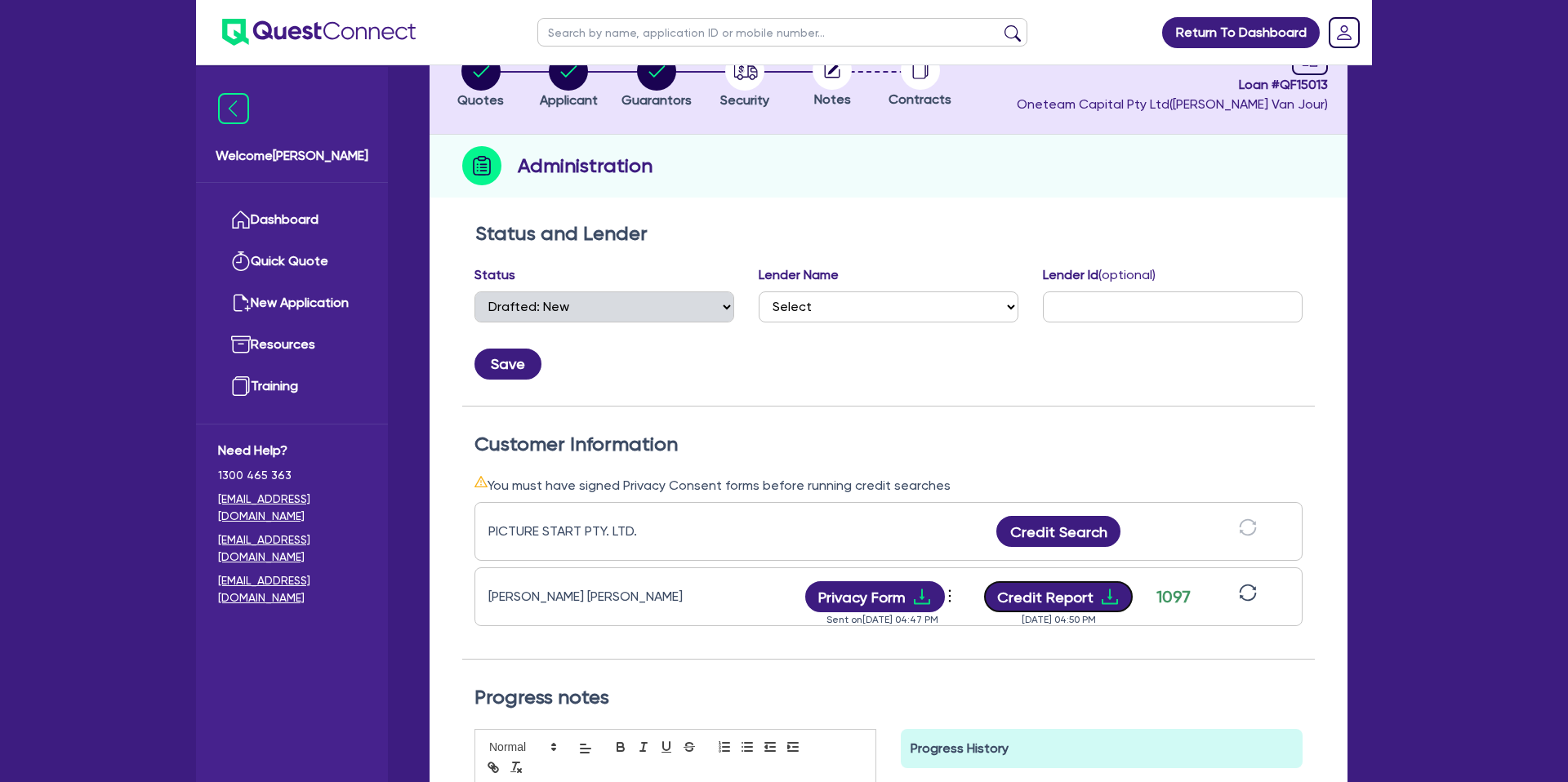
scroll to position [0, 0]
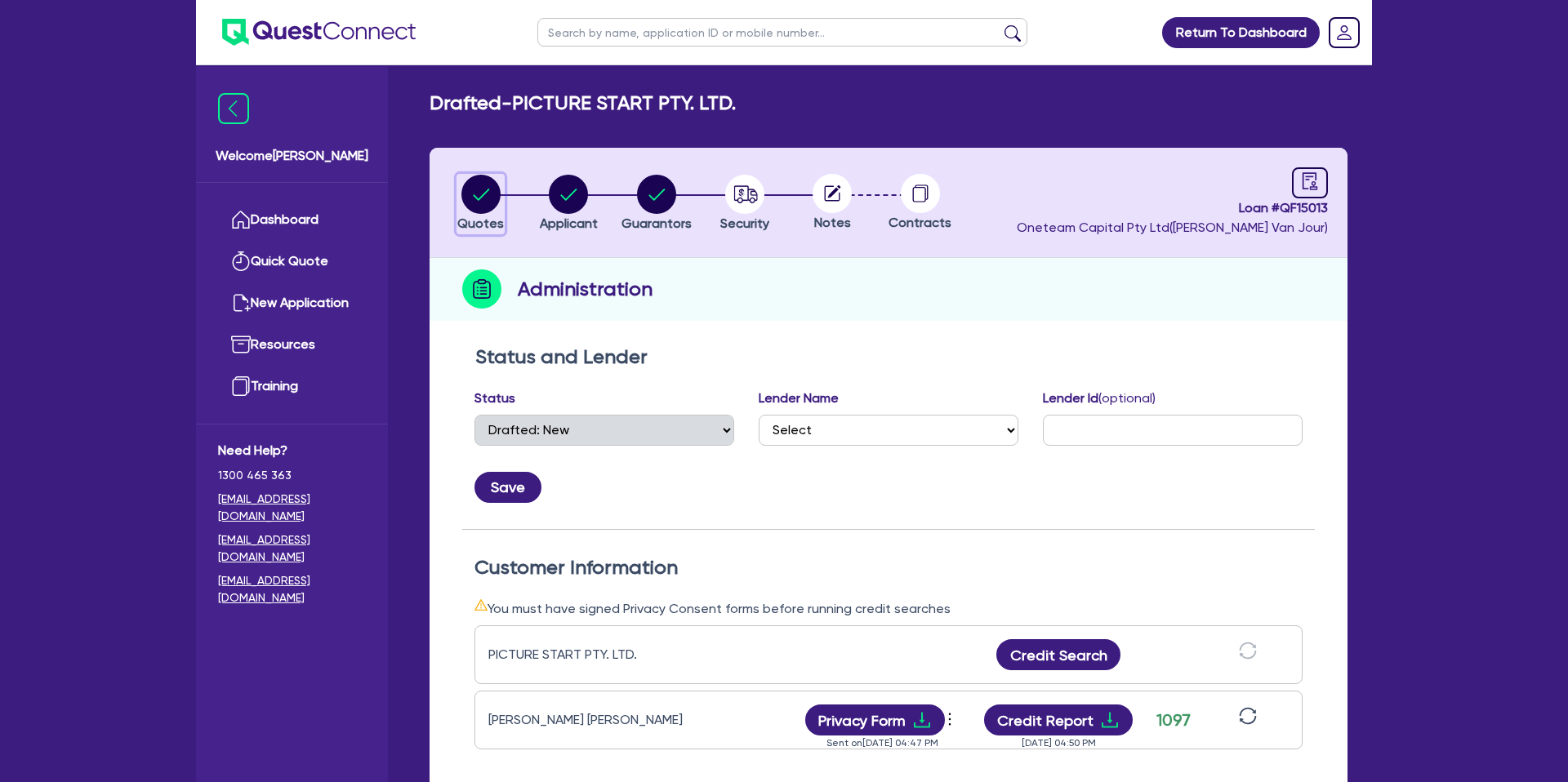
click at [490, 193] on circle "button" at bounding box center [481, 194] width 39 height 39
select select "CARS_AND_LIGHT_TRUCKS"
select select "PASSENGER_VEHICLES"
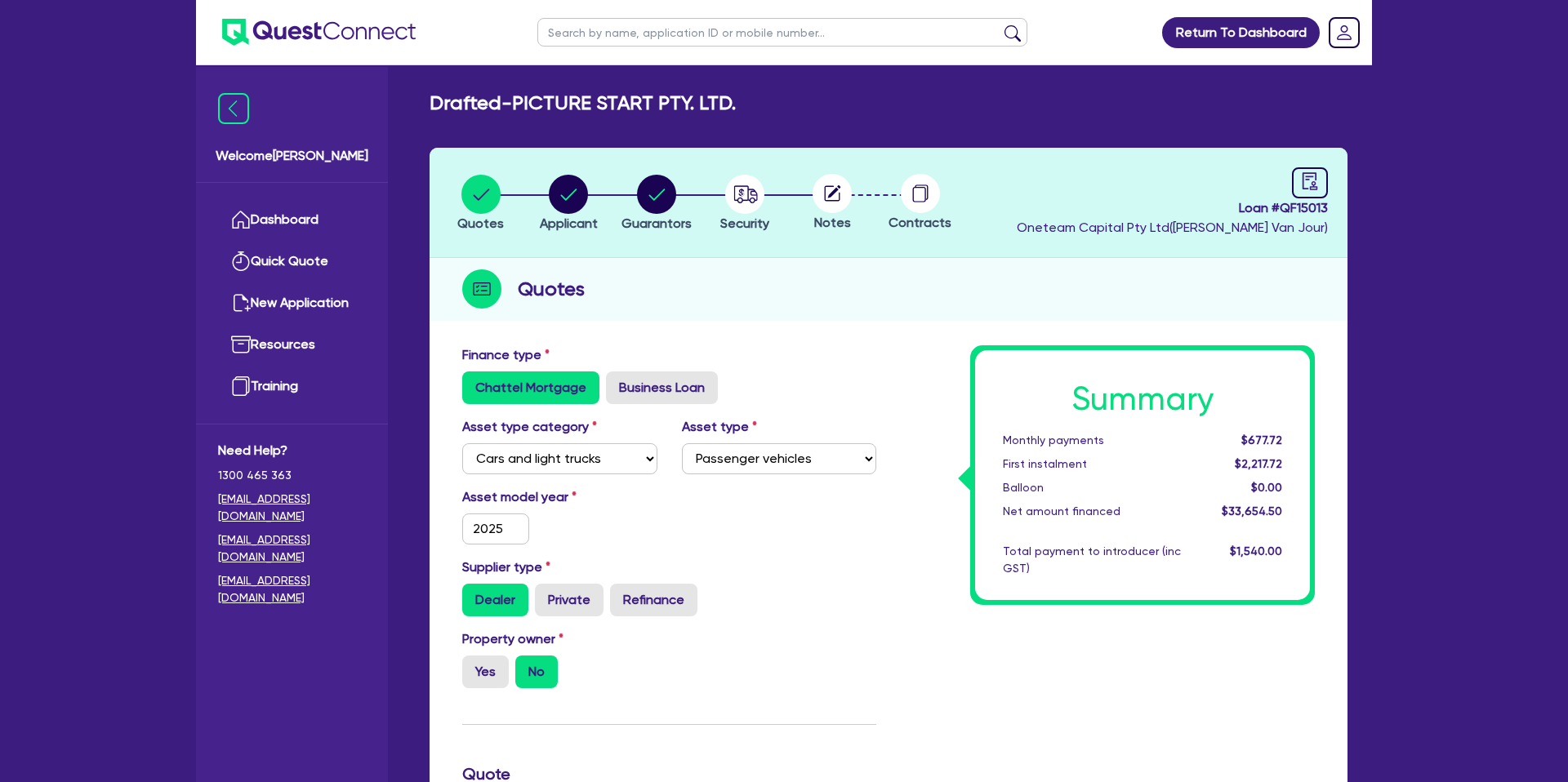
click at [922, 190] on circle at bounding box center [919, 193] width 39 height 39
drag, startPoint x: 750, startPoint y: 195, endPoint x: 805, endPoint y: 197, distance: 55.0
click at [750, 194] on icon "button" at bounding box center [745, 193] width 24 height 17
select select "CARS_AND_LIGHT_TRUCKS"
select select "PASSENGER_VEHICLES"
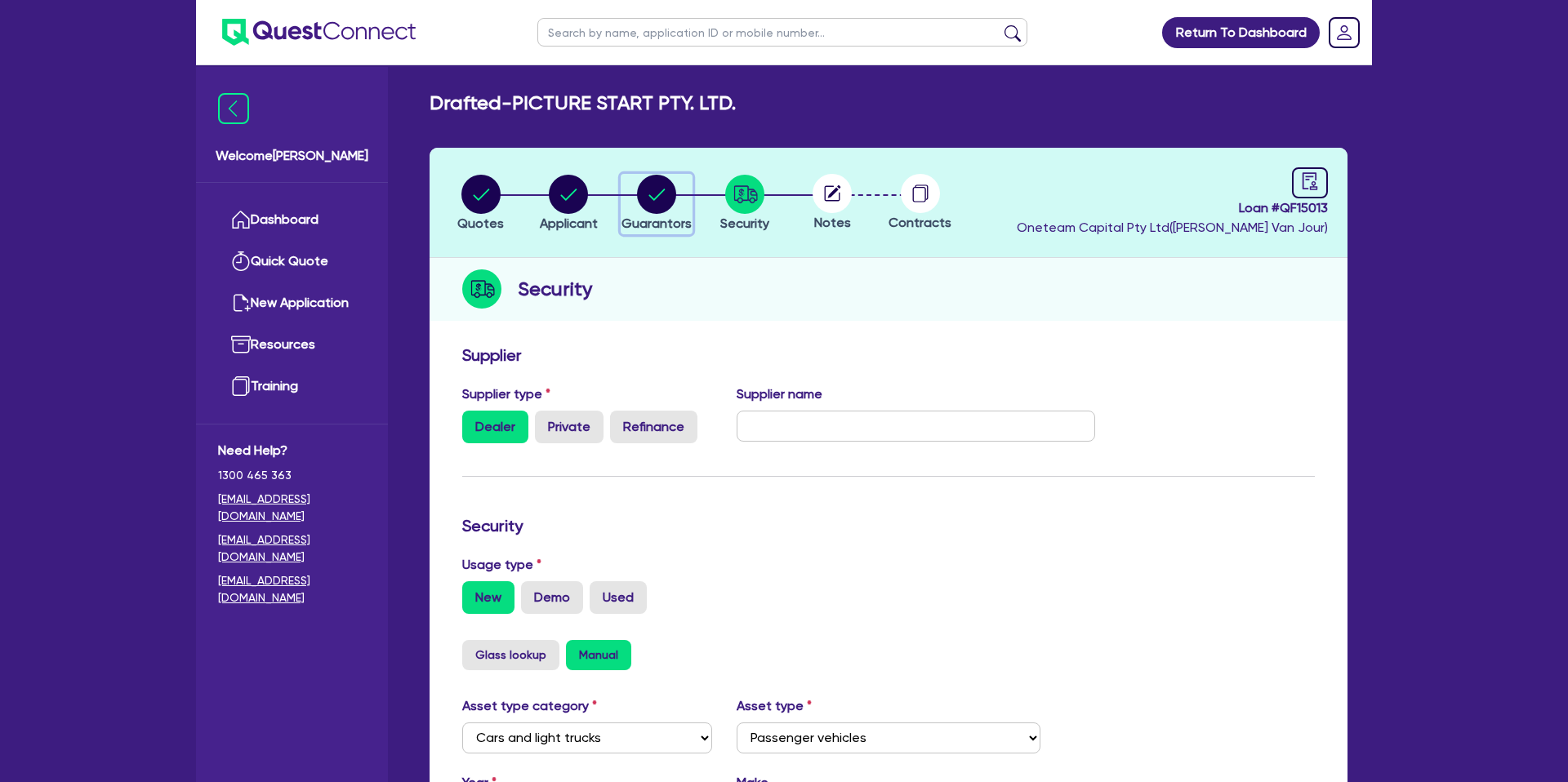
click at [663, 193] on circle "button" at bounding box center [656, 194] width 39 height 39
select select "MR"
select select "VIC"
select select "DE_FACTO"
select select "CASH"
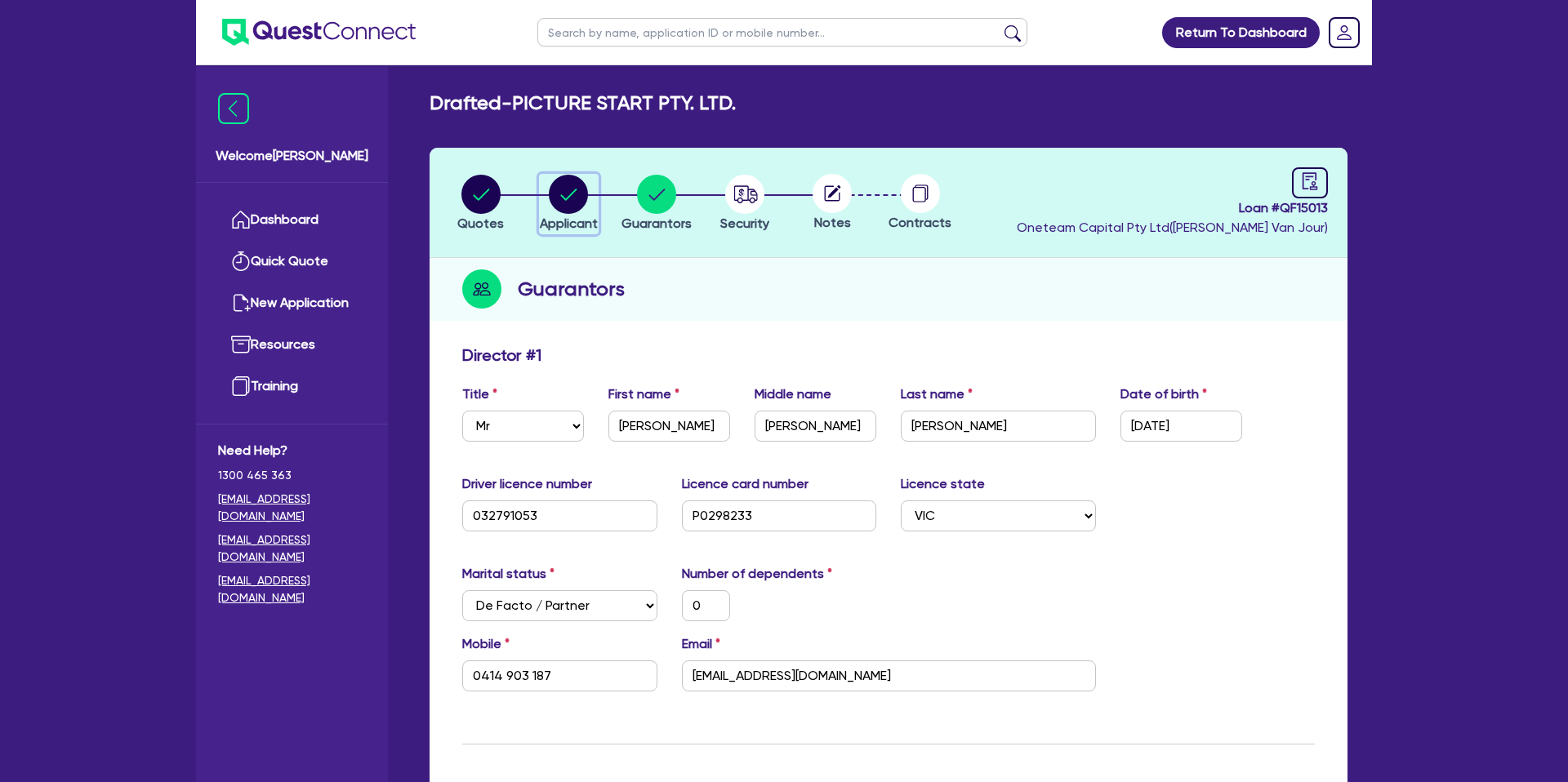
drag, startPoint x: 578, startPoint y: 193, endPoint x: 539, endPoint y: 192, distance: 39.0
click at [580, 191] on circle "button" at bounding box center [567, 194] width 39 height 39
select select "COMPANY"
select select "ACCOMODATION_FOOD"
select select "HOTELS"
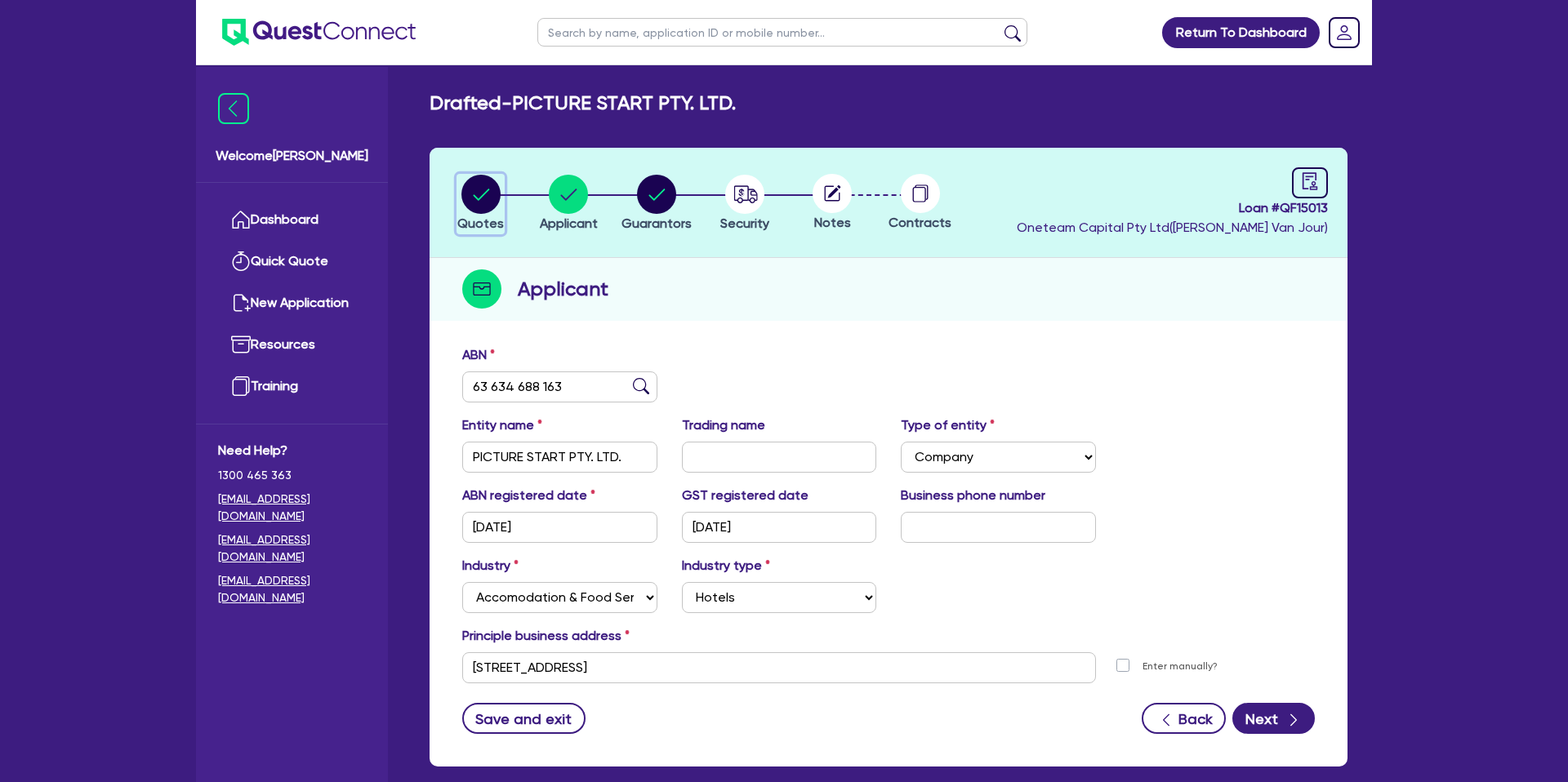
click at [502, 193] on div "button" at bounding box center [481, 194] width 47 height 39
select select "CARS_AND_LIGHT_TRUCKS"
select select "PASSENGER_VEHICLES"
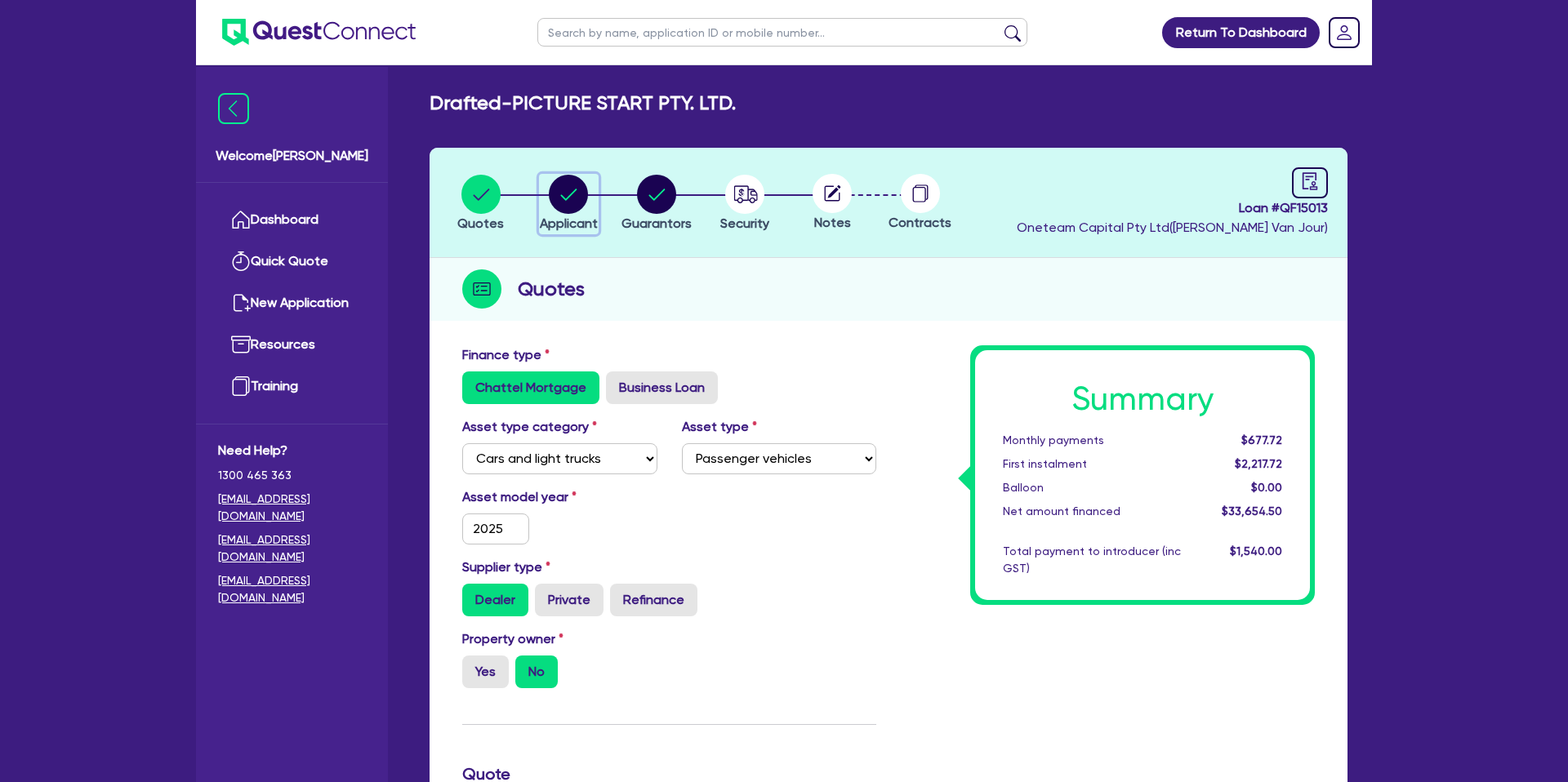
click at [571, 197] on circle "button" at bounding box center [567, 194] width 39 height 39
select select "COMPANY"
select select "ACCOMODATION_FOOD"
select select "HOTELS"
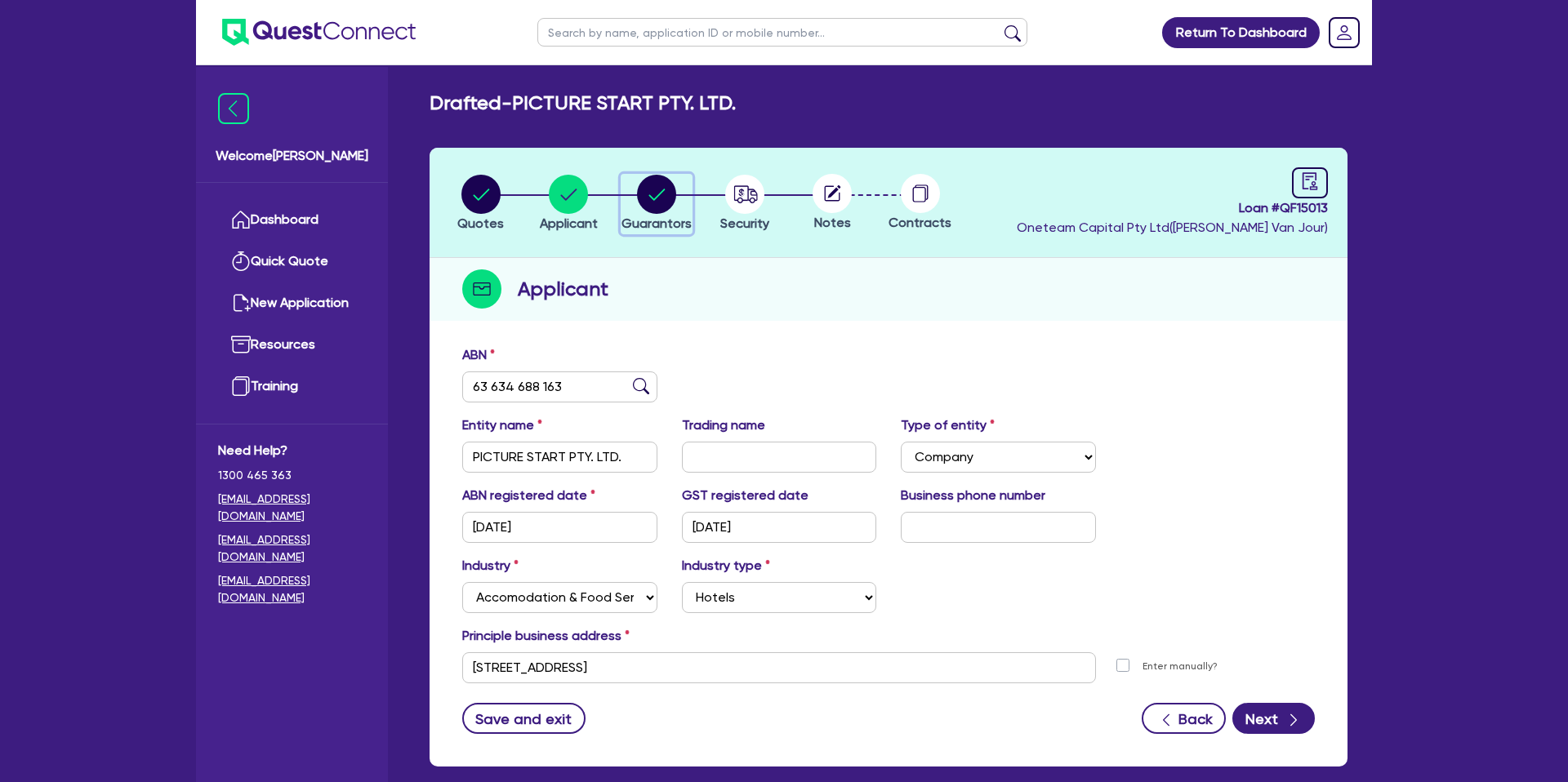
click at [658, 186] on circle "button" at bounding box center [656, 194] width 39 height 39
select select "MR"
select select "VIC"
select select "DE_FACTO"
select select "CASH"
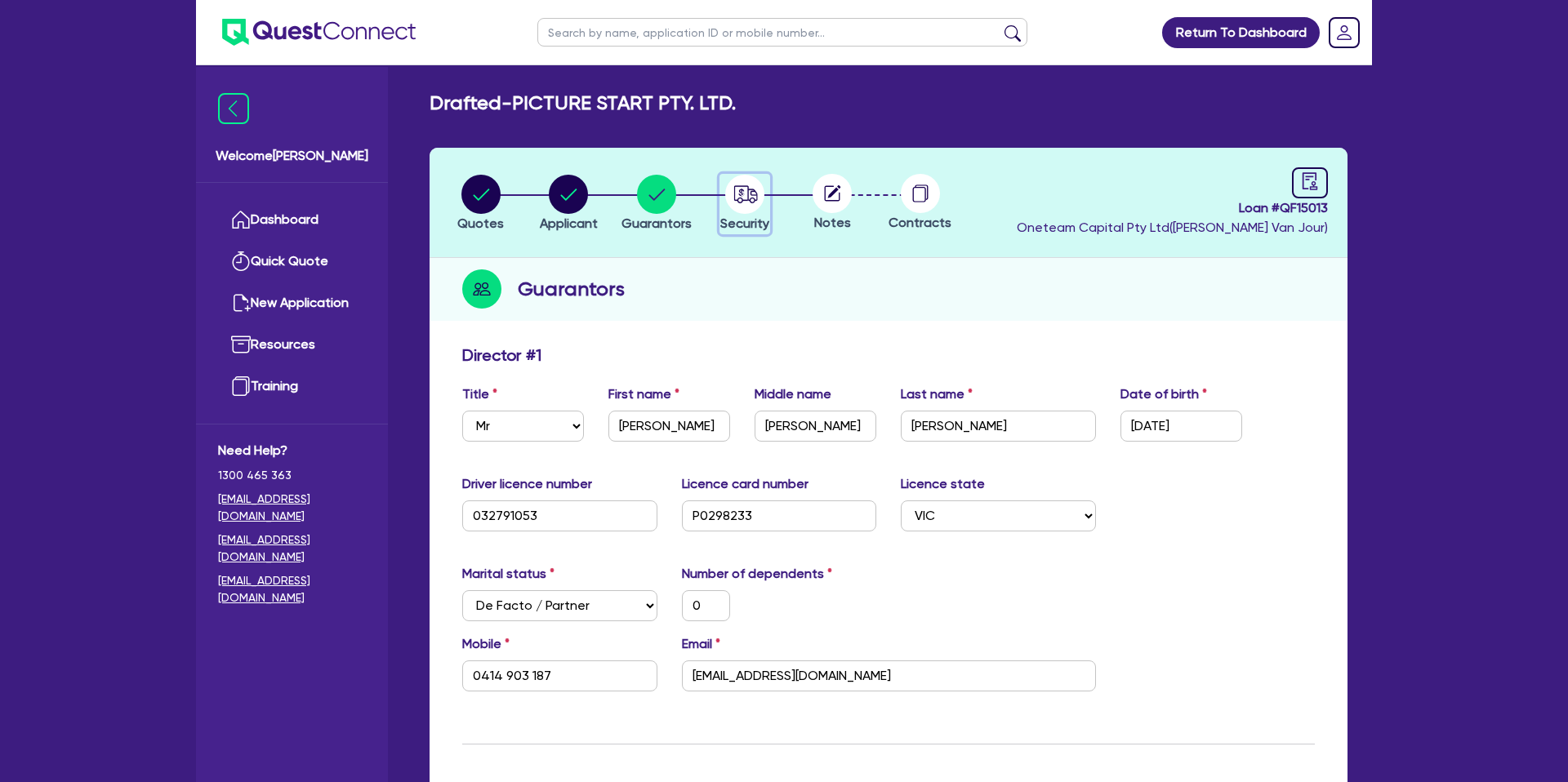
click at [750, 192] on icon "button" at bounding box center [745, 193] width 24 height 17
select select "CARS_AND_LIGHT_TRUCKS"
select select "PASSENGER_VEHICLES"
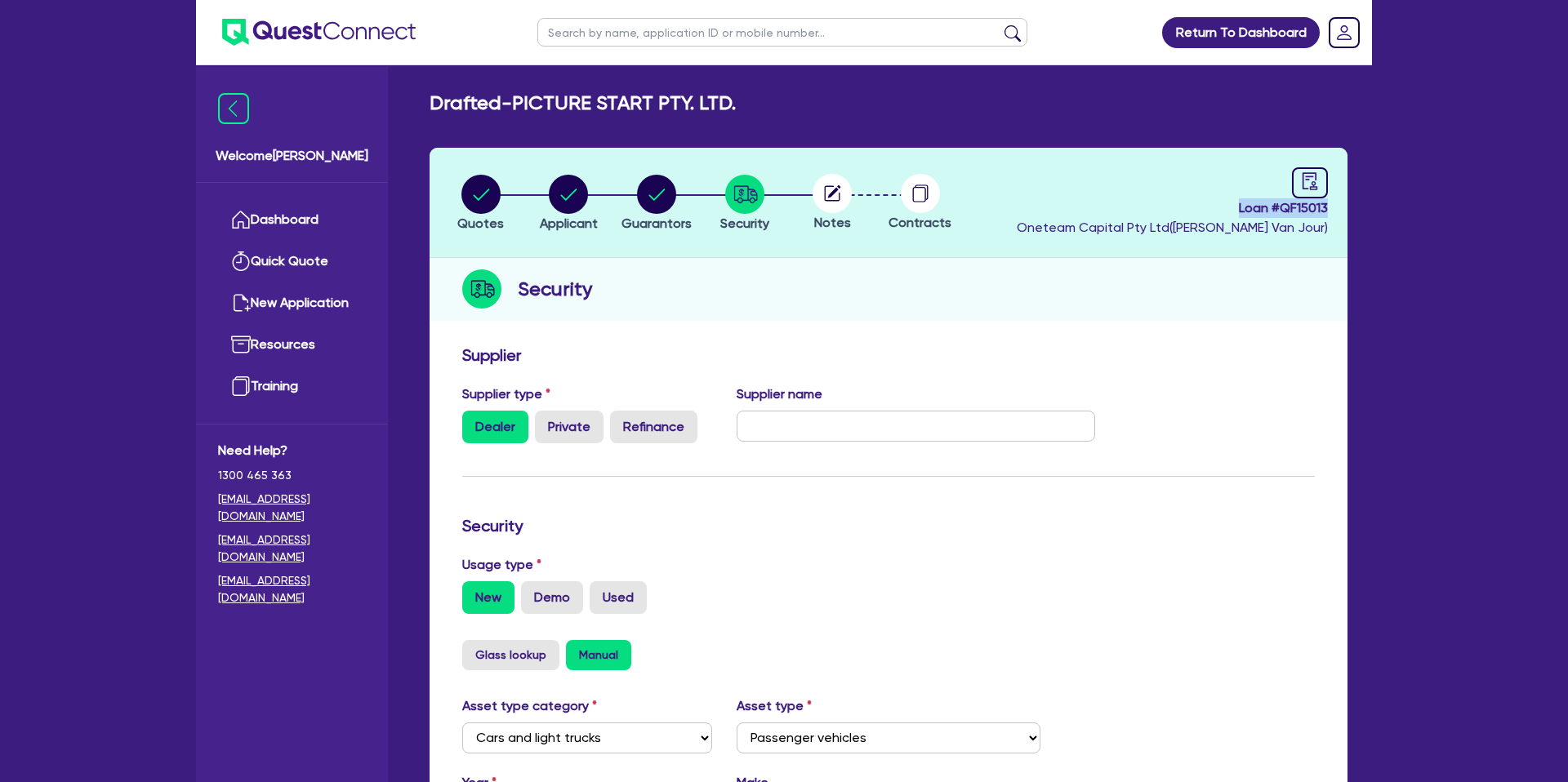
drag, startPoint x: 1236, startPoint y: 207, endPoint x: 1321, endPoint y: 214, distance: 85.3
click at [1331, 213] on header "Quotes Applicant [GEOGRAPHIC_DATA] Security Notes Contracts Loan # QF15013 Onet…" at bounding box center [888, 203] width 917 height 110
click at [1227, 207] on span "Loan # QF15013" at bounding box center [1172, 208] width 311 height 20
drag, startPoint x: 1236, startPoint y: 207, endPoint x: 1335, endPoint y: 226, distance: 100.8
click at [1335, 226] on header "Quotes Applicant [GEOGRAPHIC_DATA] Security Notes Contracts Loan # QF15013 Onet…" at bounding box center [888, 203] width 917 height 110
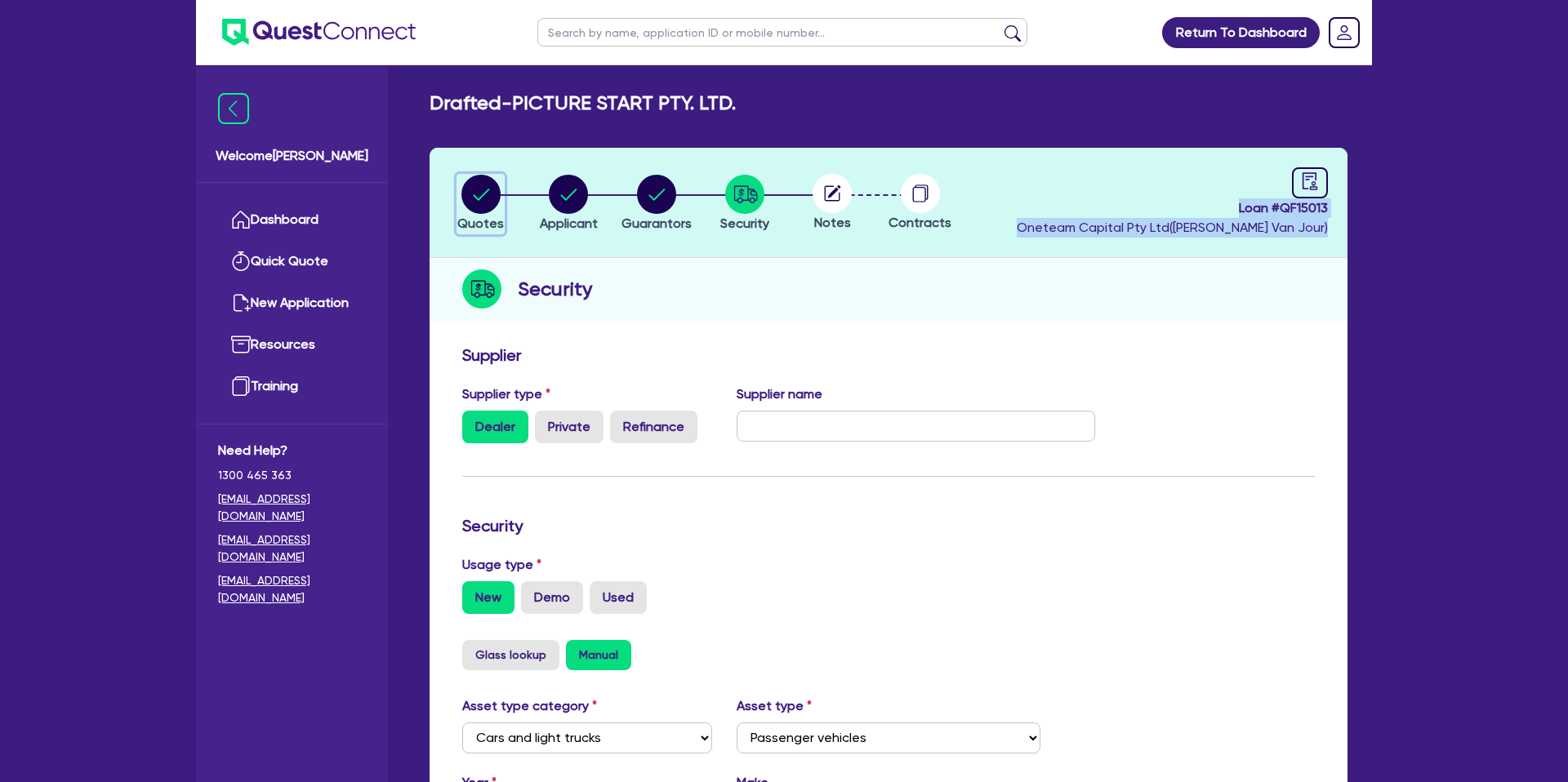
click at [496, 203] on circle "button" at bounding box center [481, 194] width 39 height 39
select select "CARS_AND_LIGHT_TRUCKS"
select select "PASSENGER_VEHICLES"
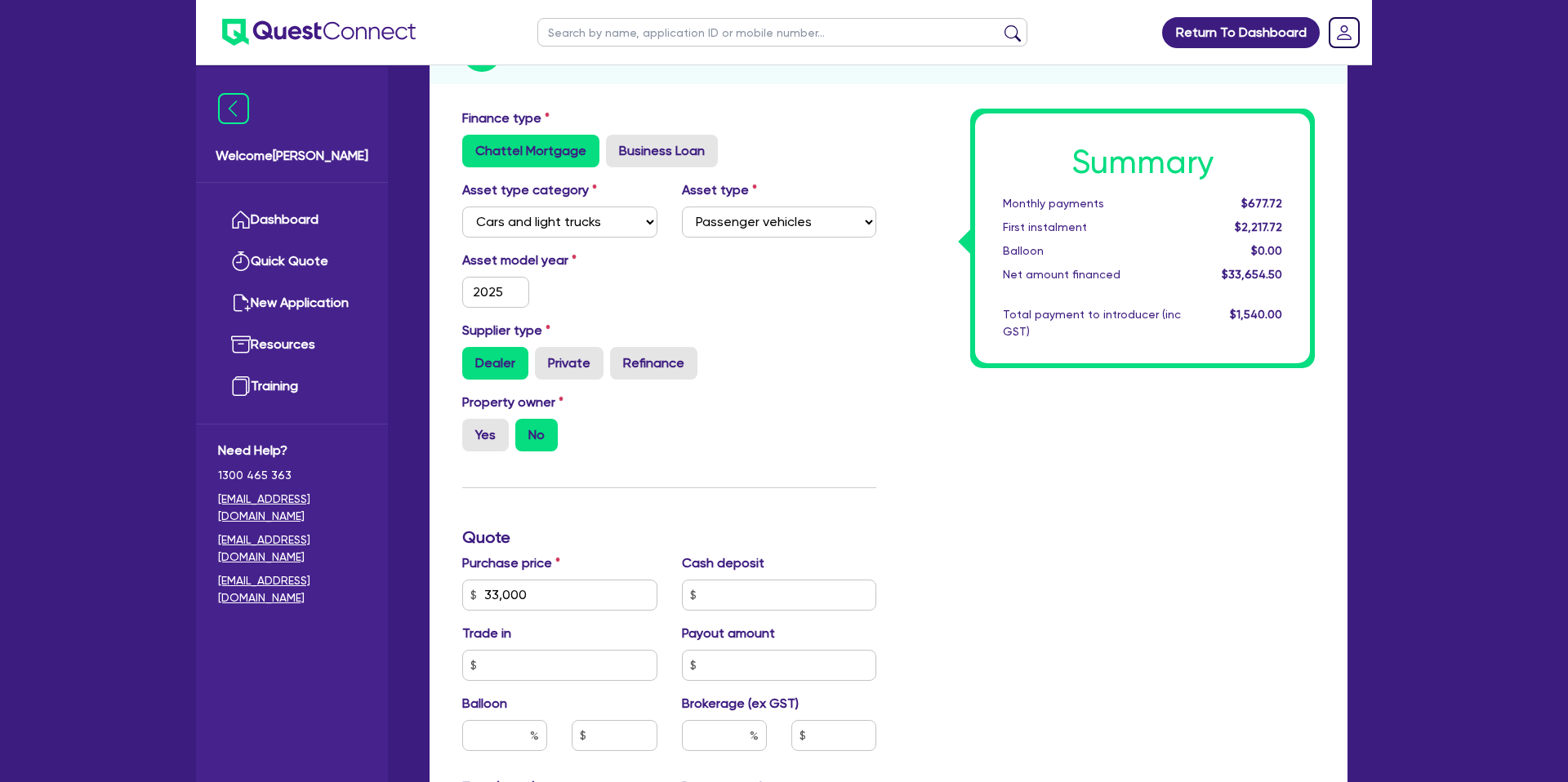
scroll to position [238, 0]
click at [691, 370] on label "Refinance" at bounding box center [654, 362] width 88 height 33
click at [621, 357] on input "Refinance" at bounding box center [615, 351] width 11 height 11
radio input "true"
type input "33,000"
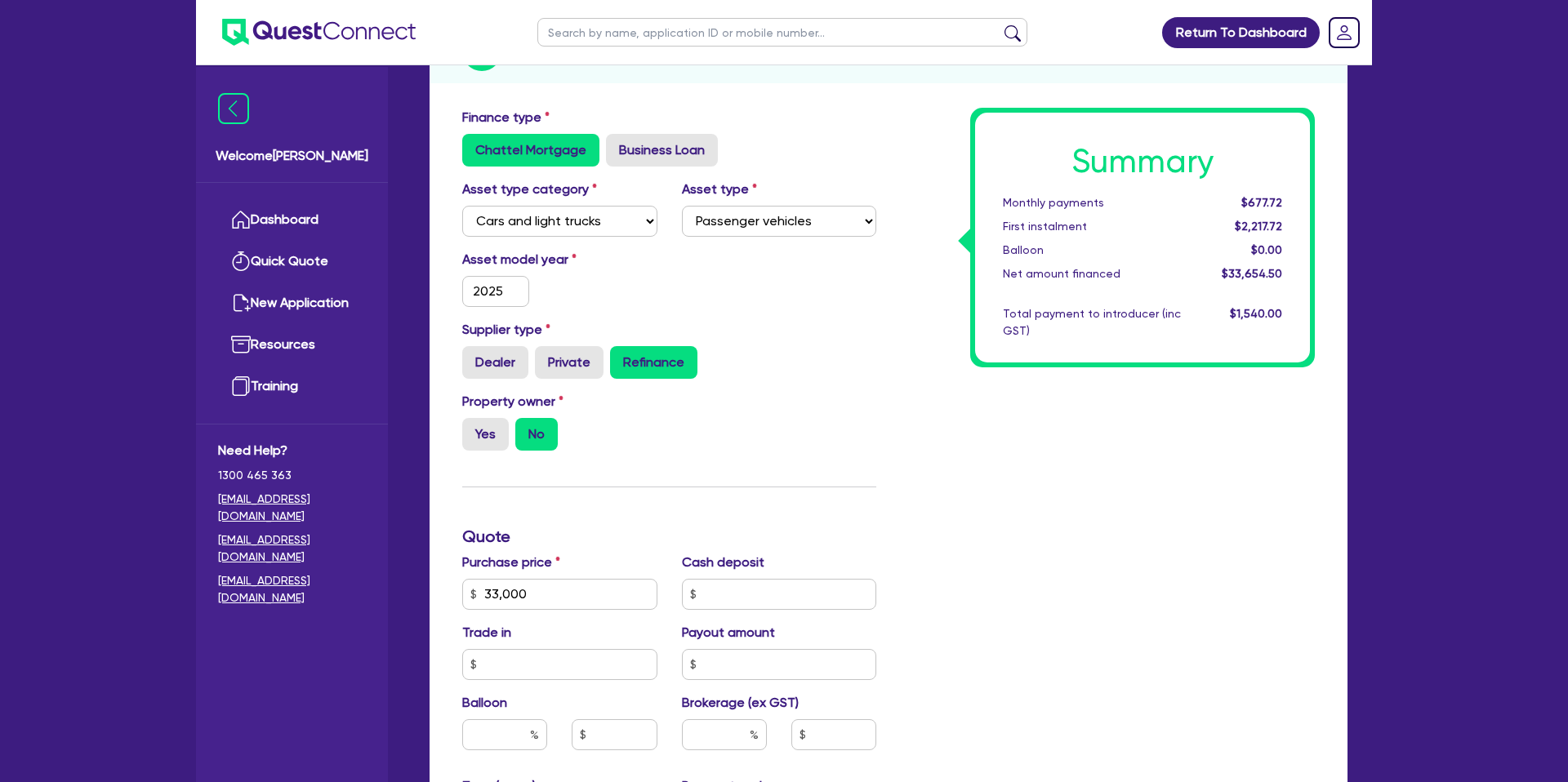
type input "1,400"
type input "33,000"
type input "1,400"
click at [481, 354] on label "Dealer" at bounding box center [494, 362] width 66 height 33
click at [473, 354] on input "Dealer" at bounding box center [467, 351] width 11 height 11
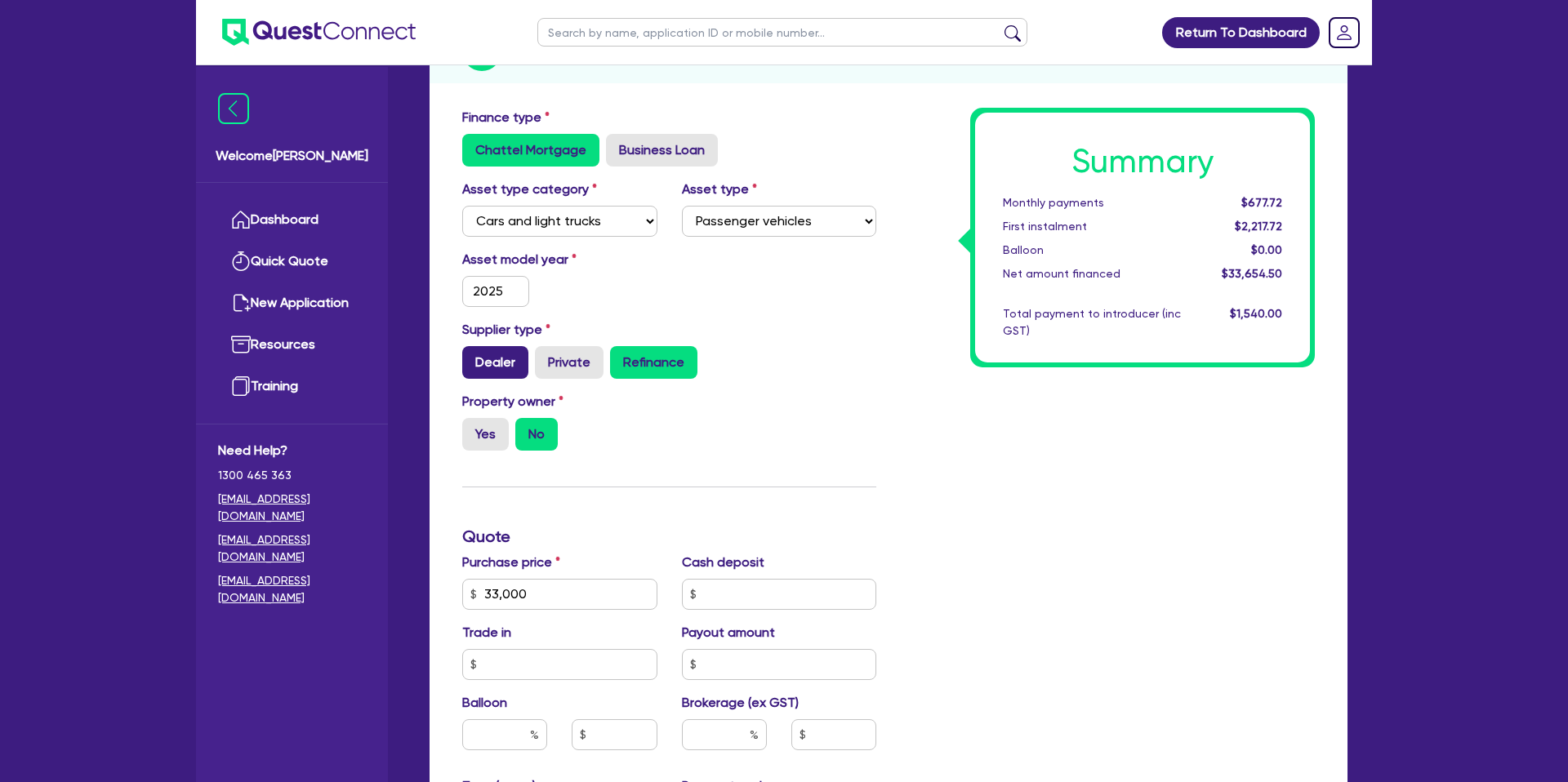
radio input "true"
type input "33,000"
type input "1,400"
type input "33,000"
type input "1,400"
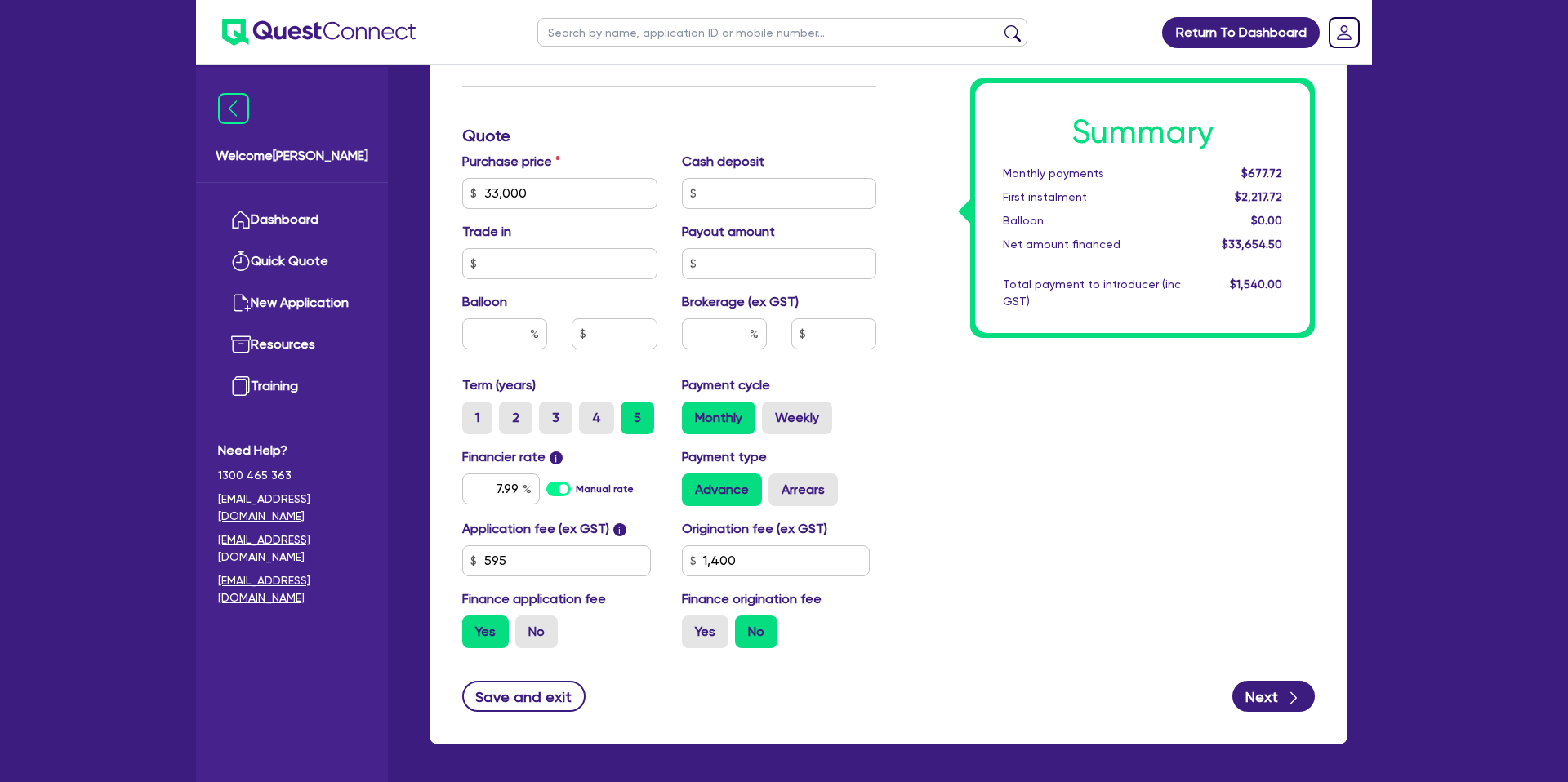
scroll to position [700, 0]
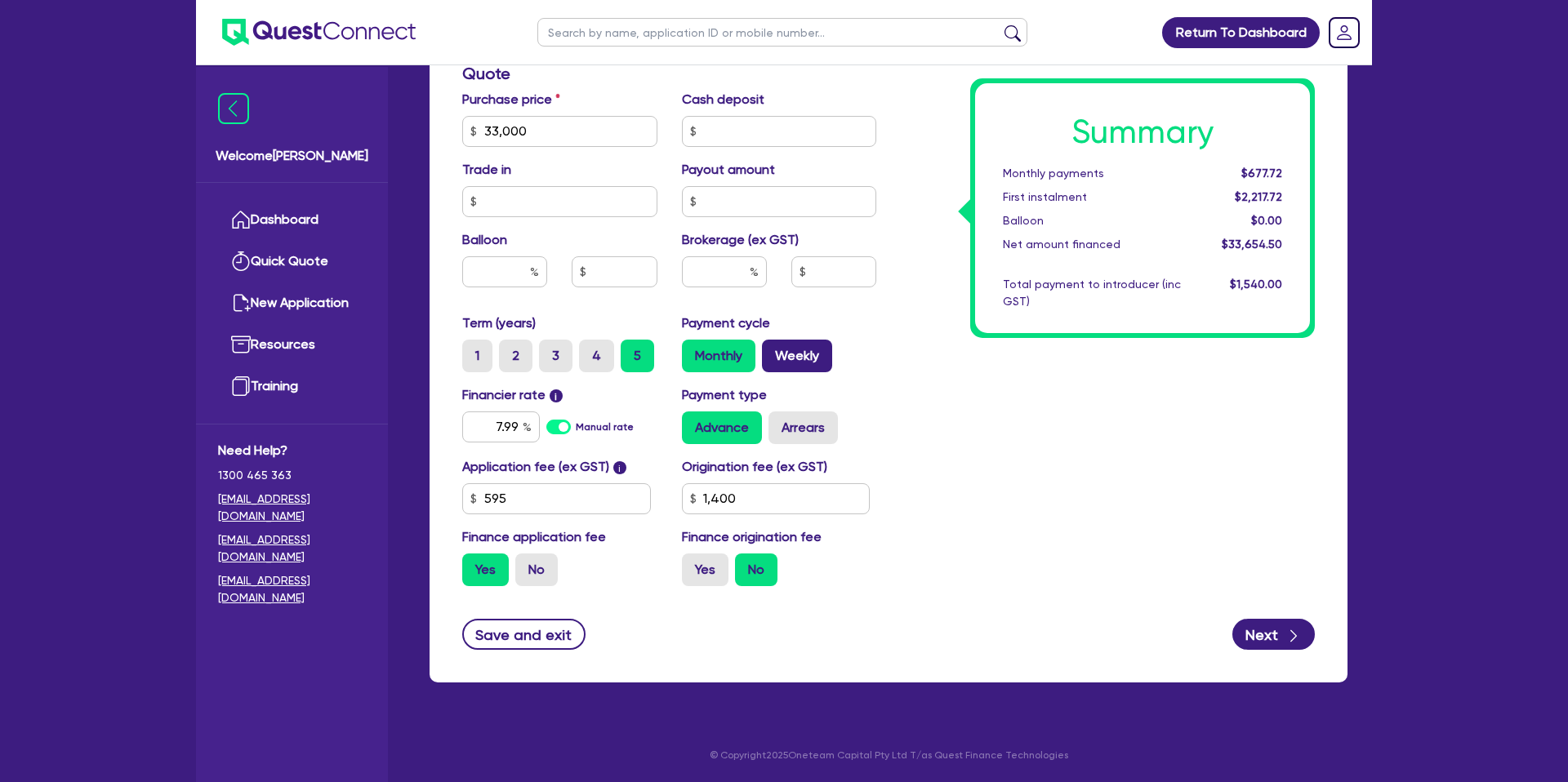
click at [795, 357] on label "Weekly" at bounding box center [797, 355] width 71 height 33
click at [772, 350] on input "Weekly" at bounding box center [767, 344] width 11 height 11
radio input "true"
type input "33,000"
type input "1,400"
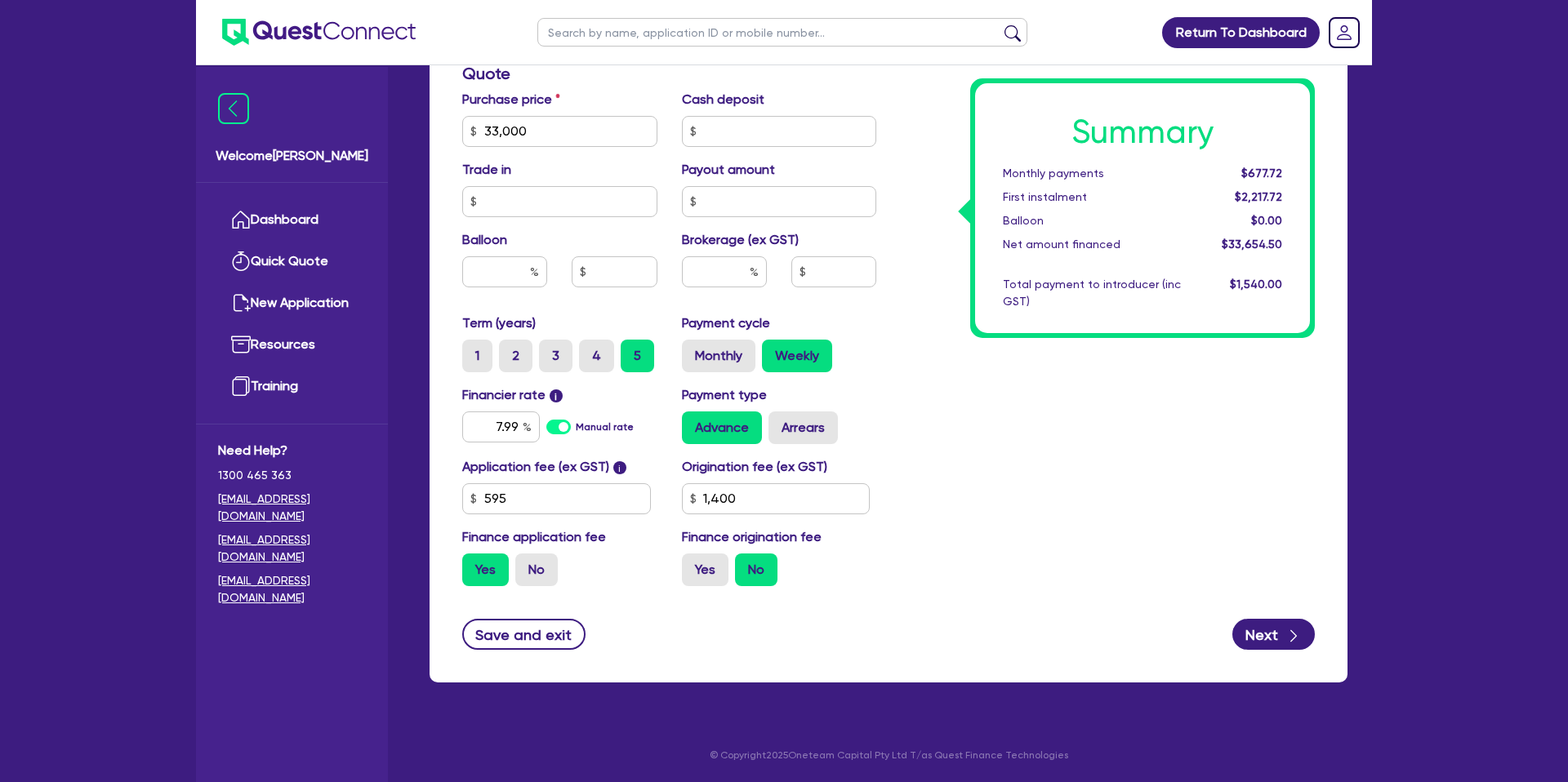
type input "33,000"
type input "1,400"
click at [523, 279] on input "text" at bounding box center [503, 272] width 85 height 31
type input "35"
type input "33,000"
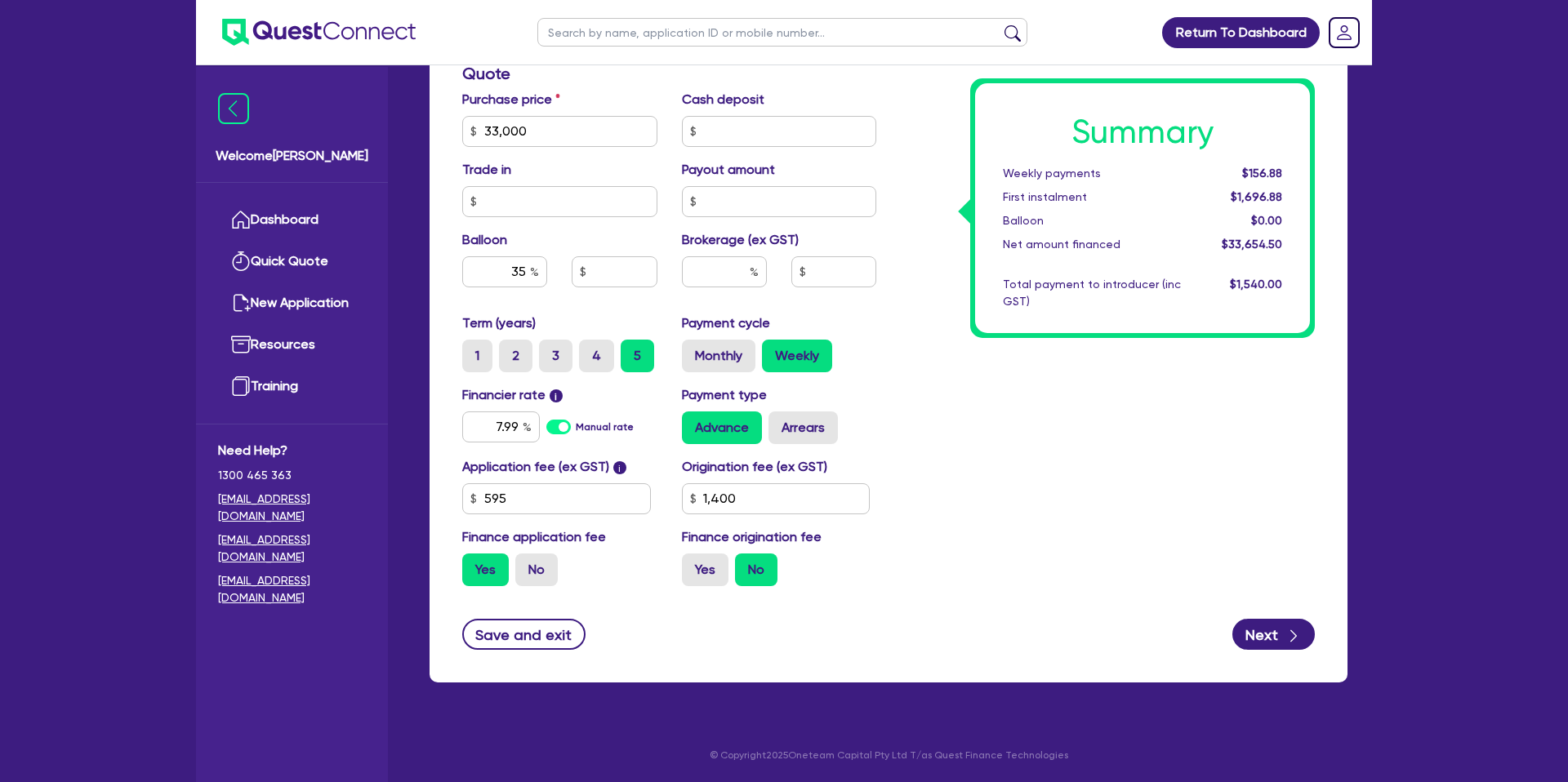
type input "1,400"
type input "33,000"
type input "11,550"
type input "1,400"
click at [1197, 419] on div "Summary Weekly payments $156.88 First instalment $1,696.88 Balloon $0.00 Net am…" at bounding box center [1107, 121] width 439 height 954
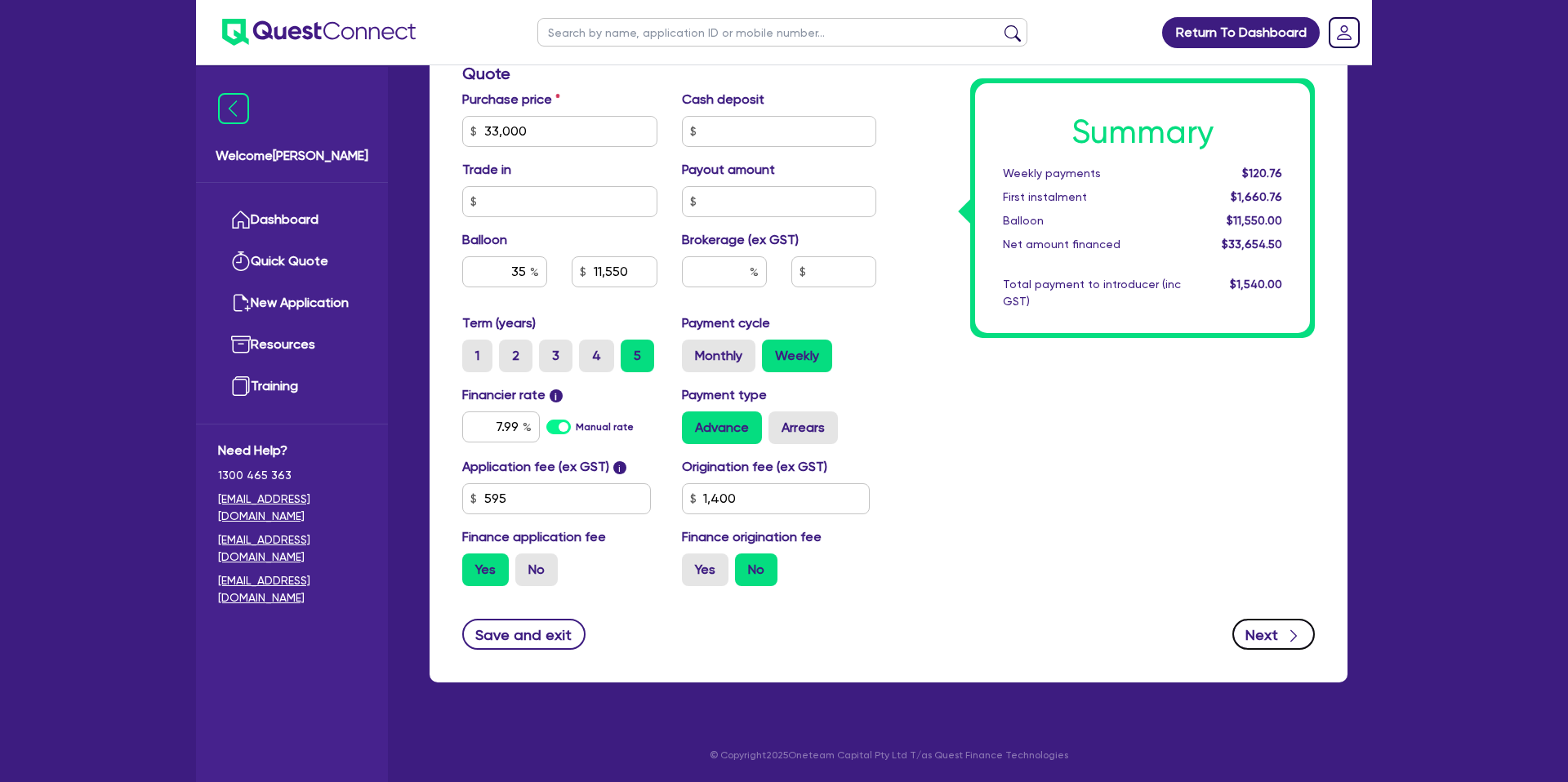
click at [1297, 626] on div "button" at bounding box center [1293, 635] width 16 height 21
type input "33,000"
type input "11,550"
type input "1,400"
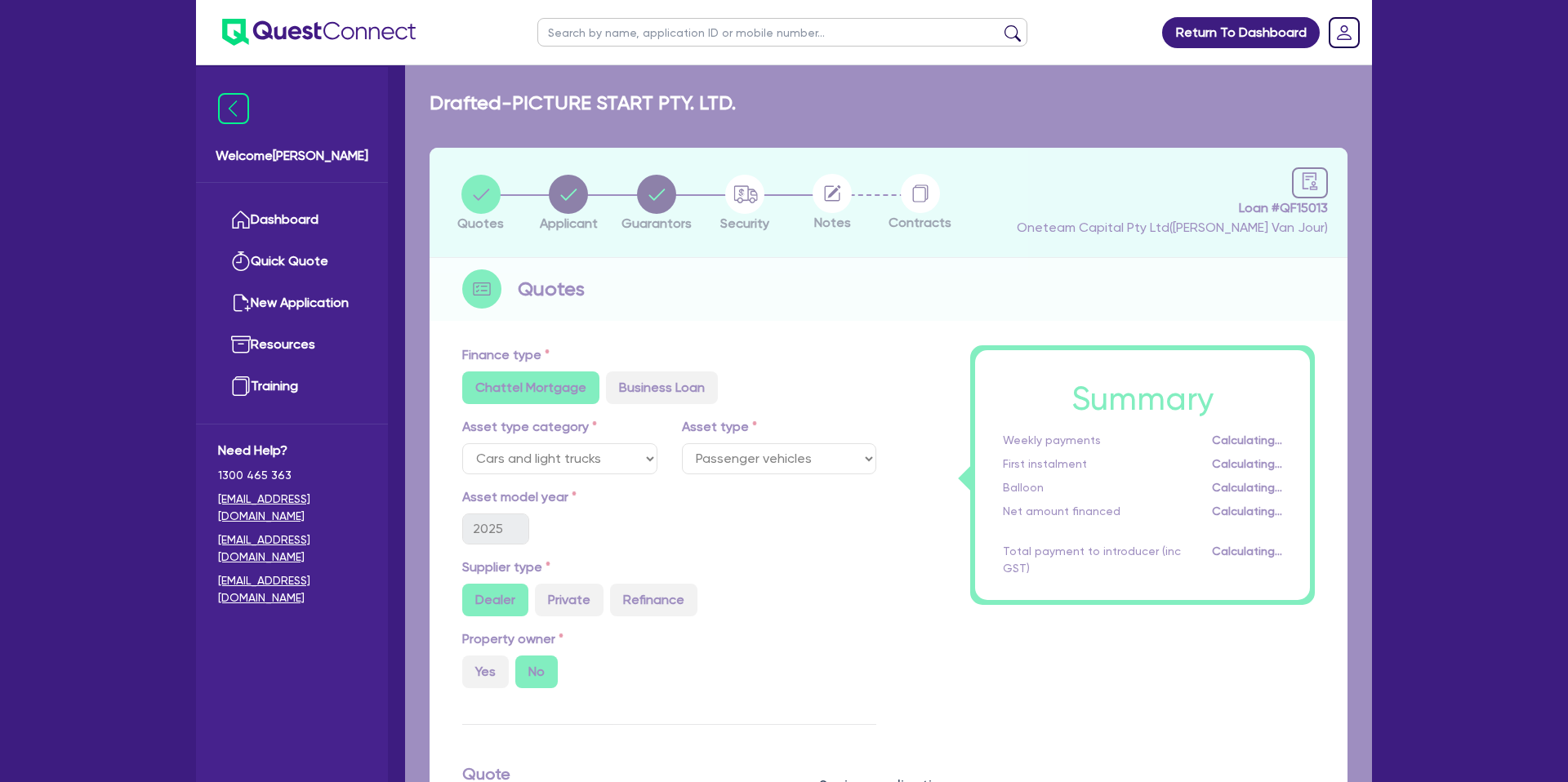
select select "COMPANY"
select select "ACCOMODATION_FOOD"
select select "HOTELS"
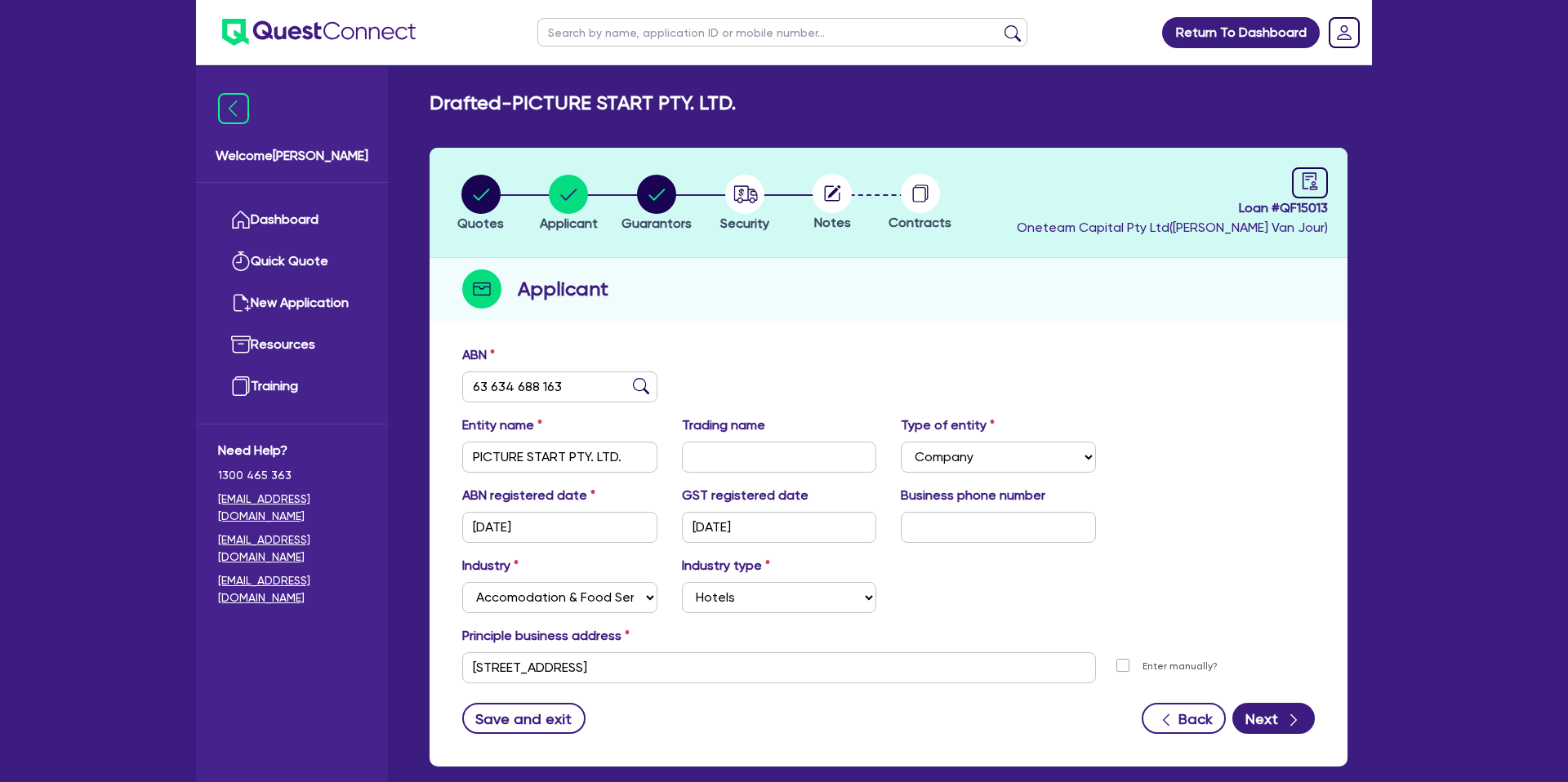
click at [904, 80] on main "Drafted - PICTURE START PTY. LTD. Quotes Applicant [GEOGRAPHIC_DATA] Security N…" at bounding box center [888, 446] width 967 height 760
click at [339, 226] on link "Dashboard" at bounding box center [292, 220] width 148 height 42
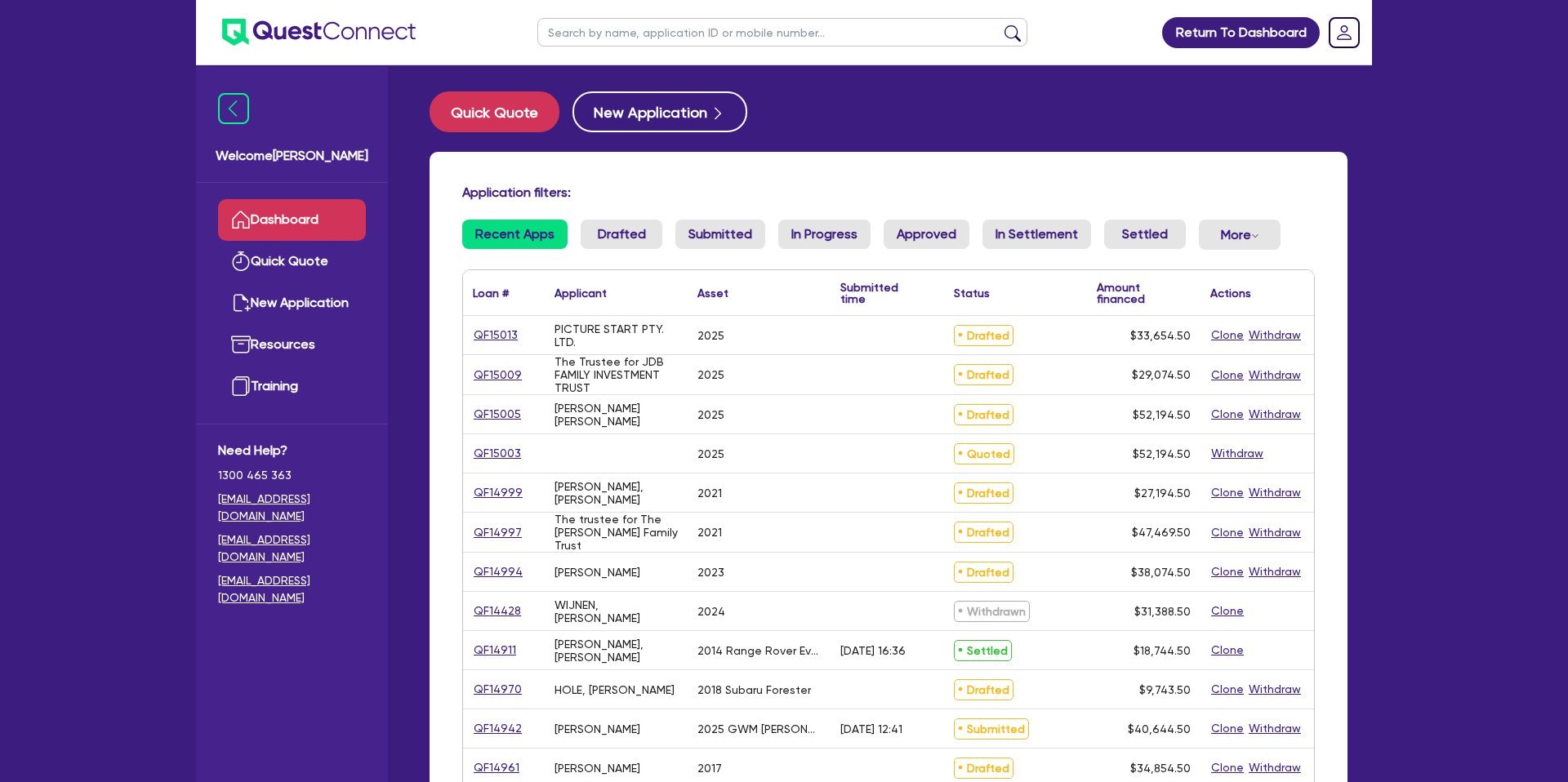
click at [652, 39] on input "text" at bounding box center [782, 32] width 490 height 29
type input "[PERSON_NAME]"
click at [999, 25] on button "submit" at bounding box center [1012, 36] width 26 height 23
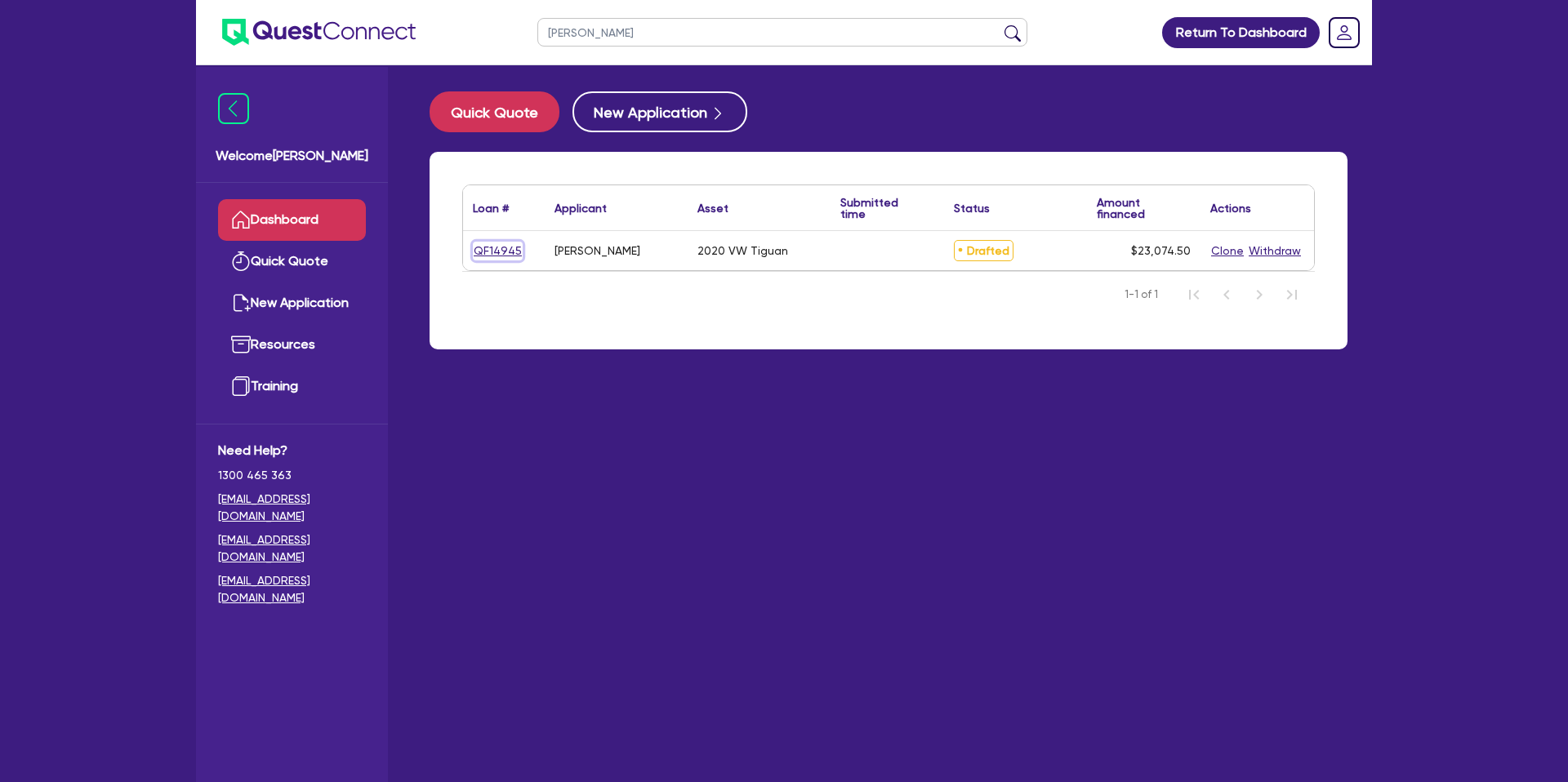
click at [517, 248] on link "QF14945" at bounding box center [497, 251] width 50 height 19
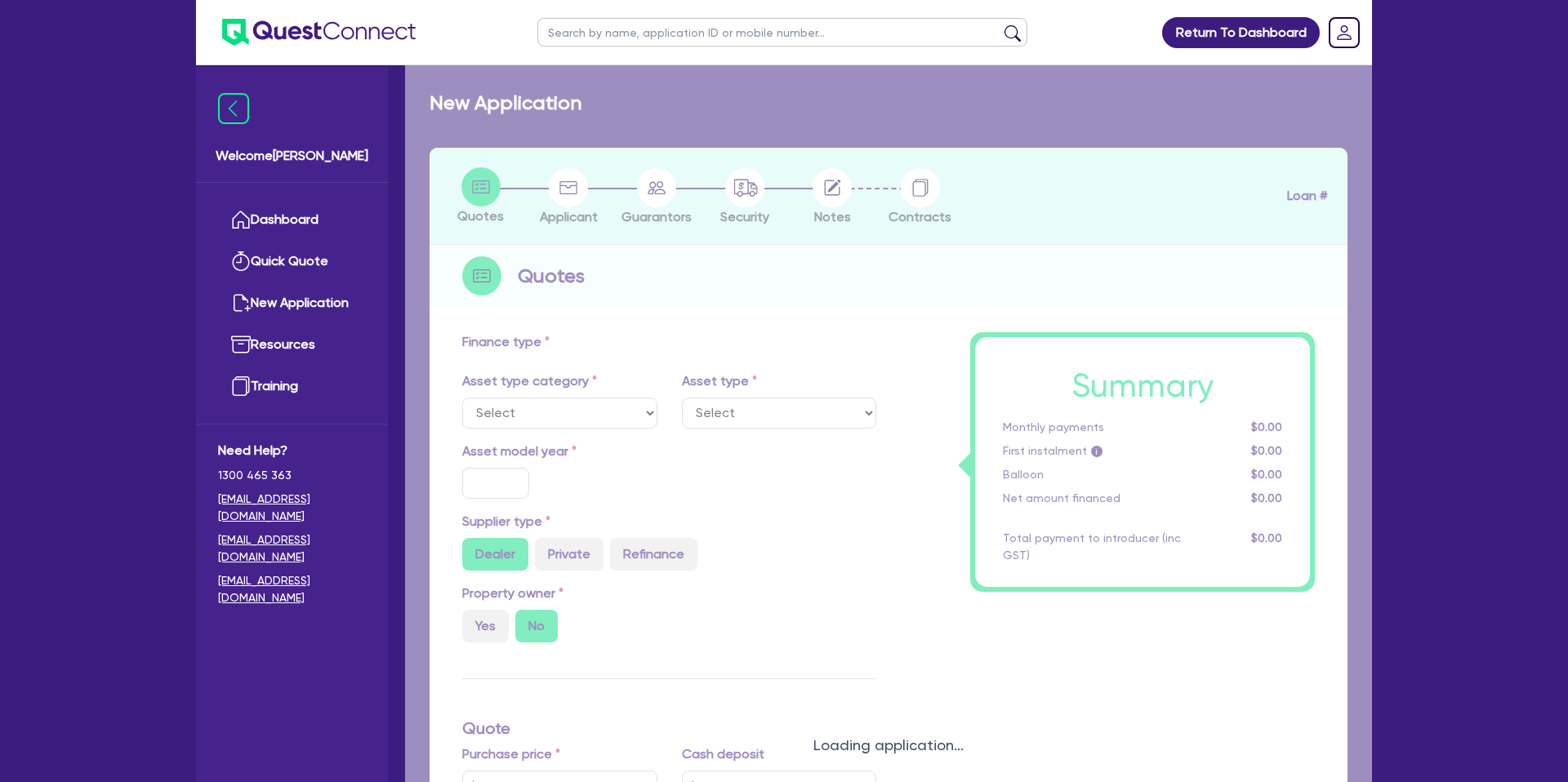
select select "CARS_AND_LIGHT_TRUCKS"
type input "2020"
type input "28,000"
type input "8,000"
type input "12.99"
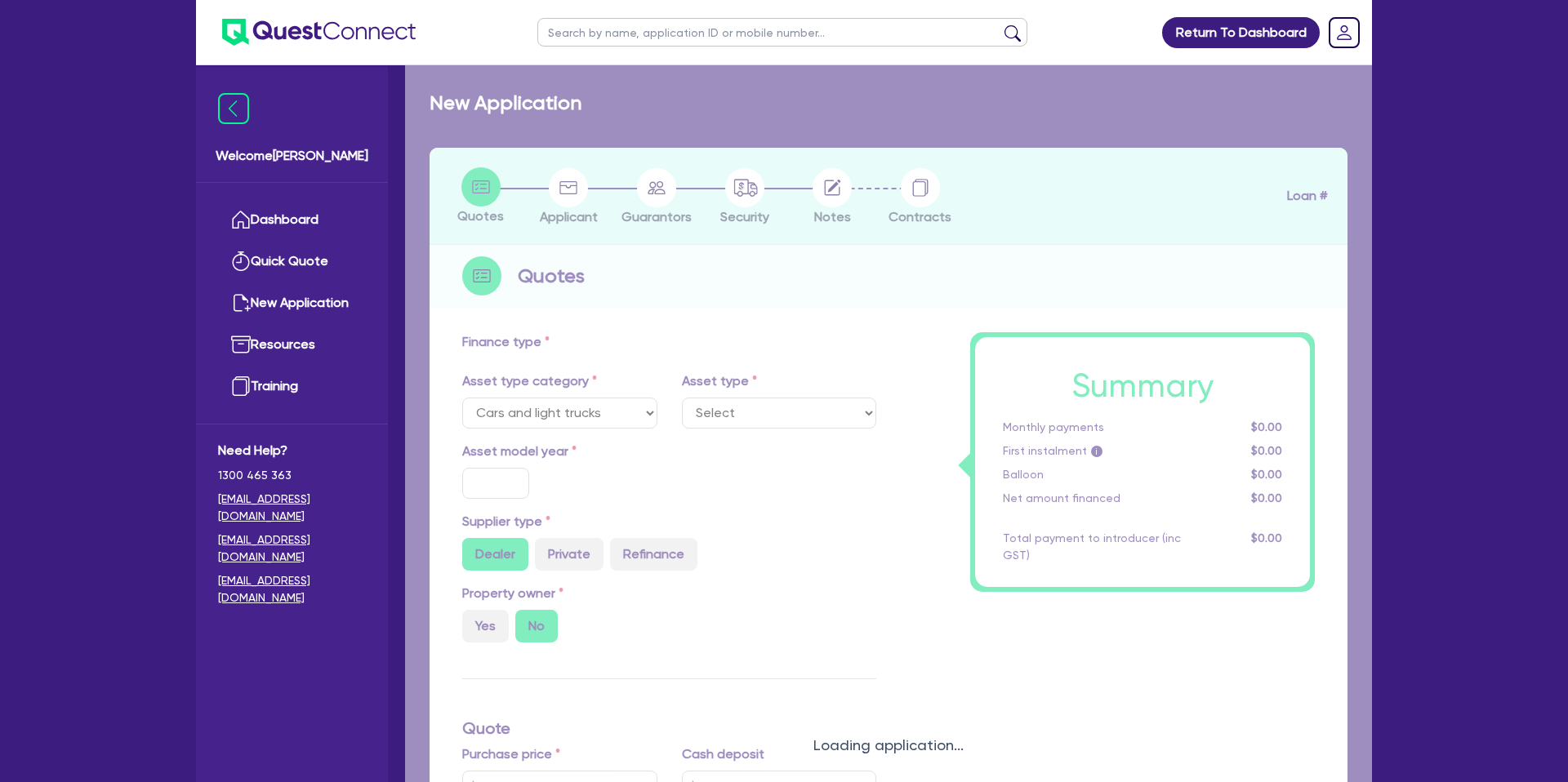
type input "2,200"
select select "PASSENGER_VEHICLES"
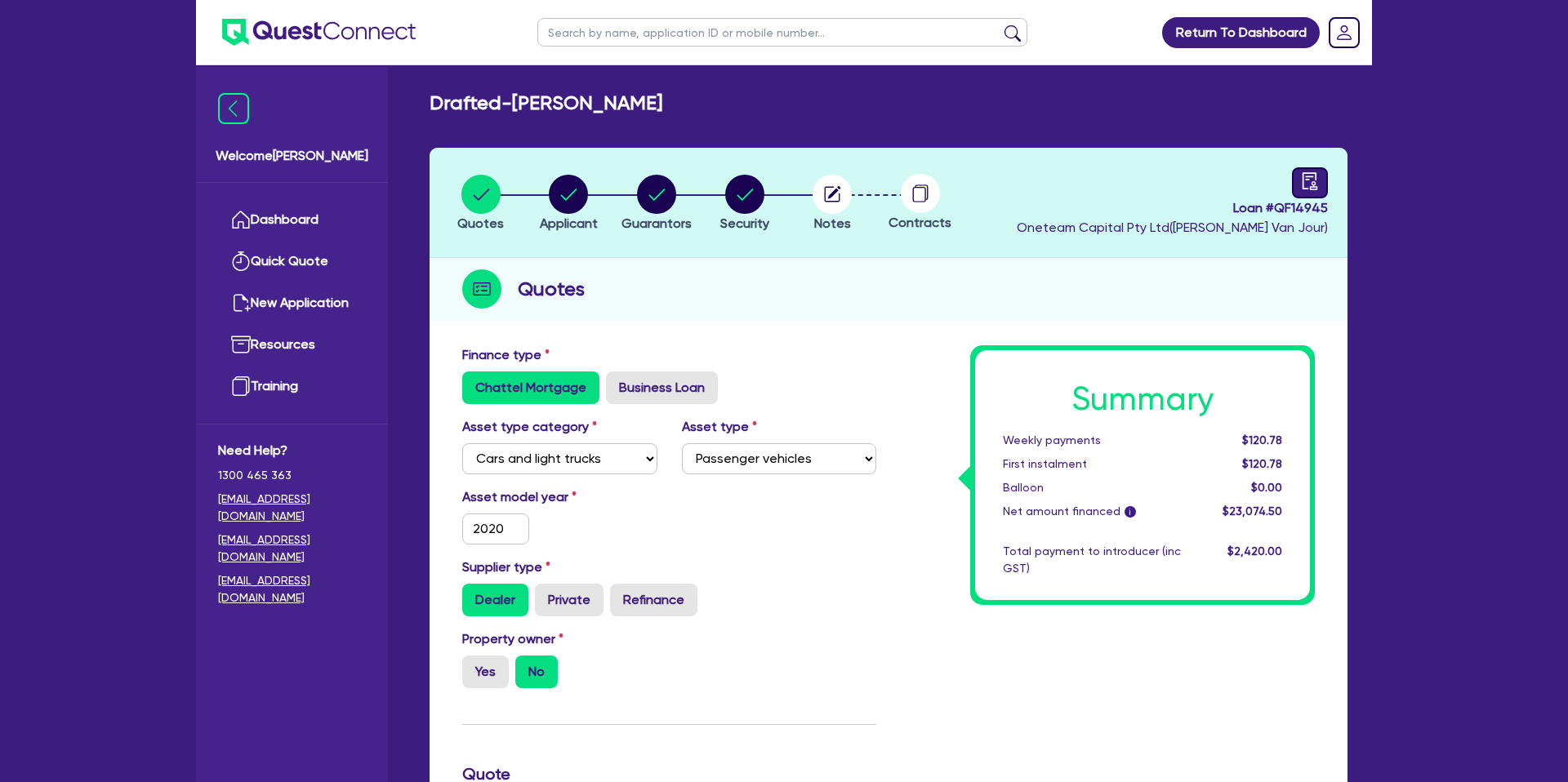
click at [1316, 190] on link at bounding box center [1309, 182] width 36 height 31
select select "DRAFTED_NEW"
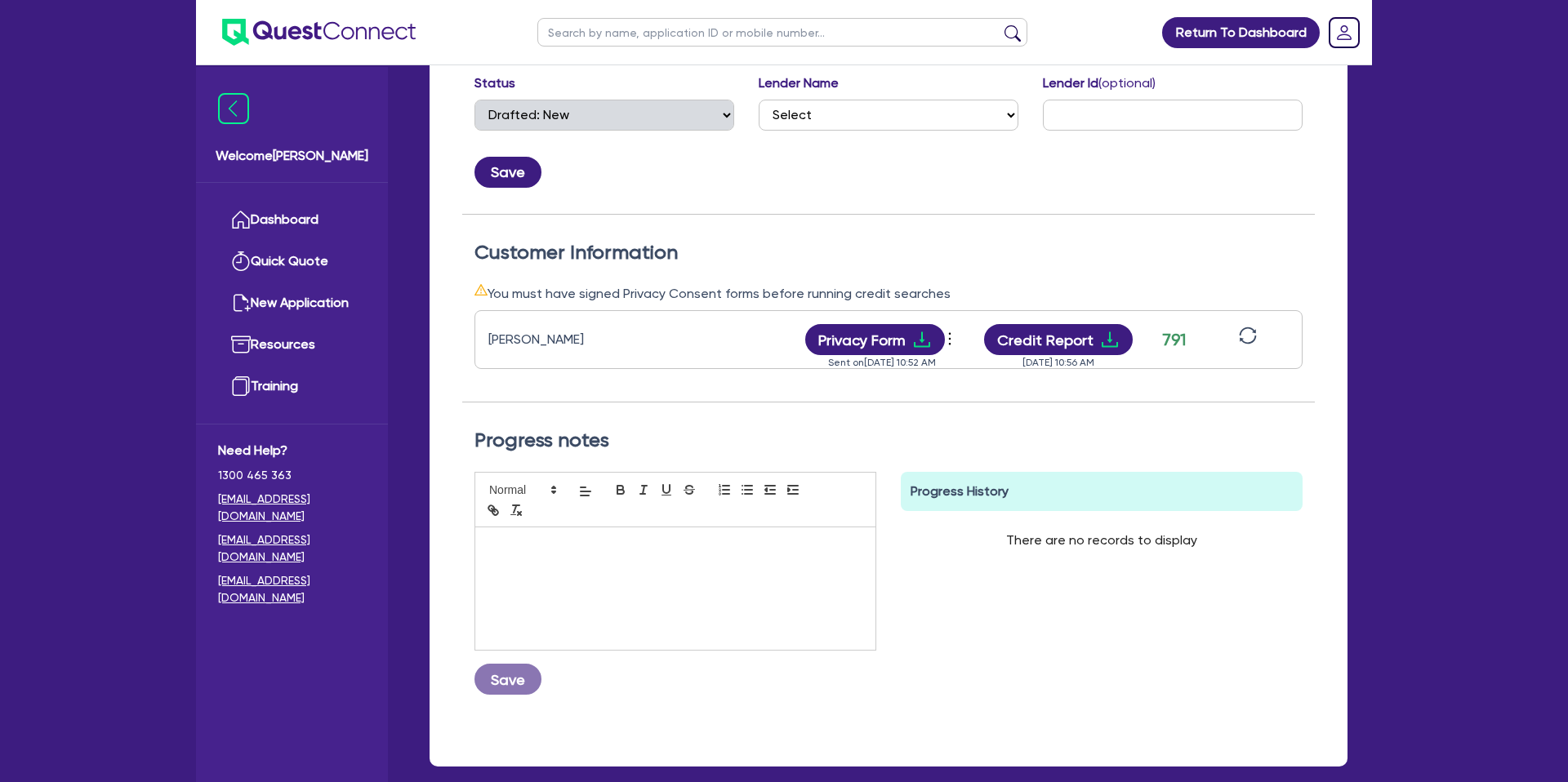
scroll to position [401, 0]
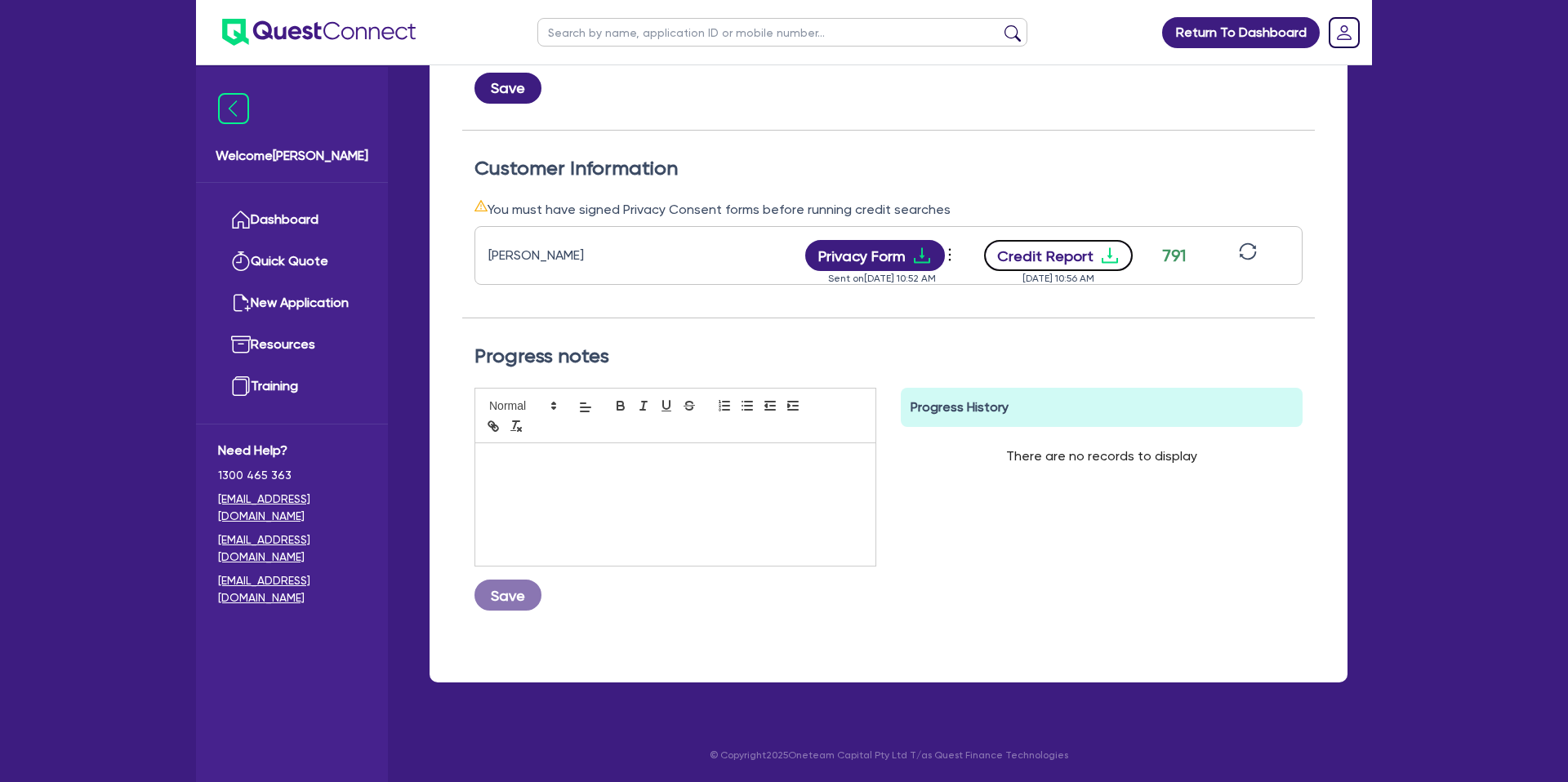
click at [1091, 259] on button "Credit Report" at bounding box center [1059, 255] width 149 height 31
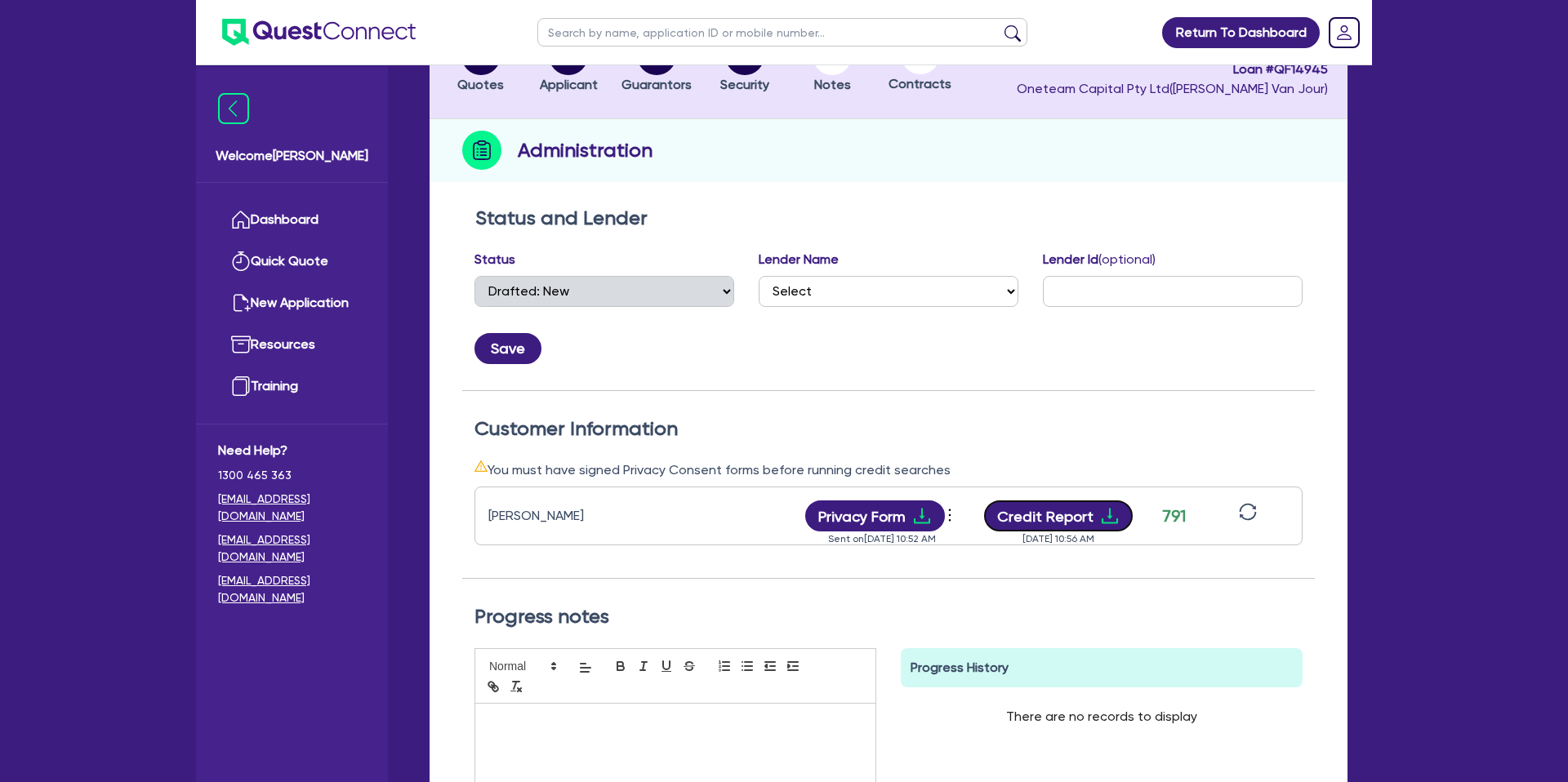
scroll to position [0, 0]
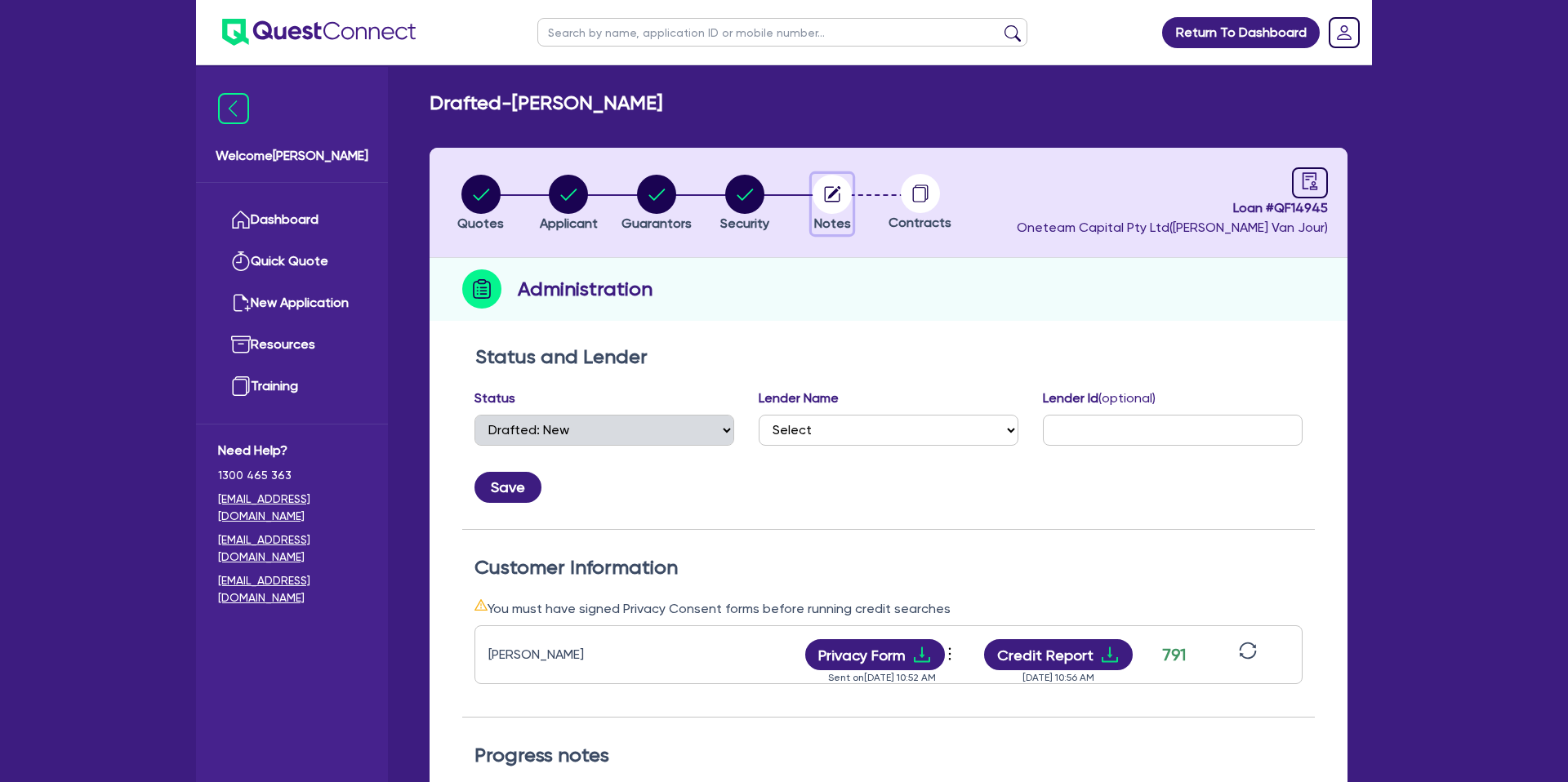
click at [821, 194] on circle "button" at bounding box center [832, 194] width 39 height 39
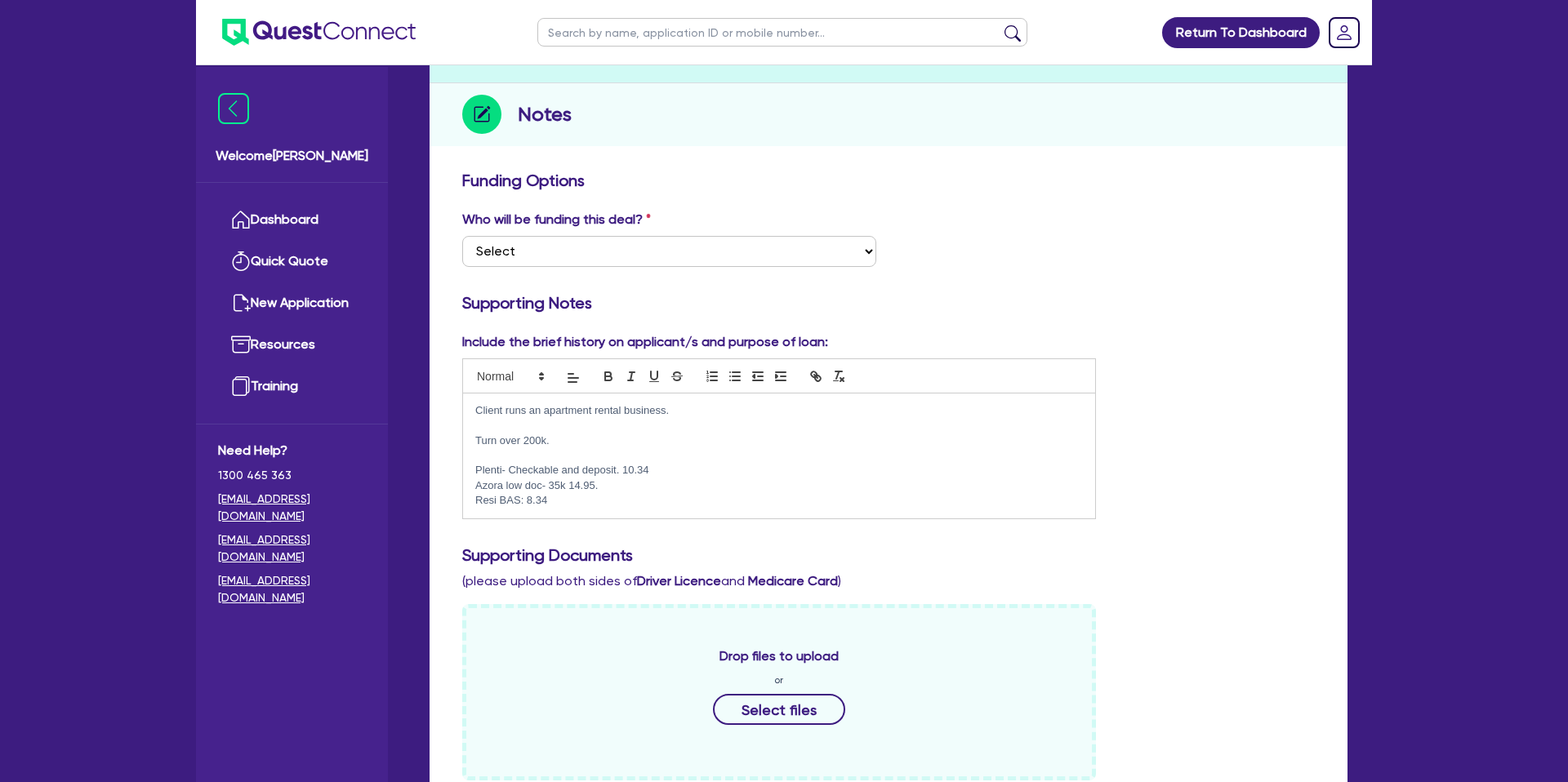
scroll to position [226, 0]
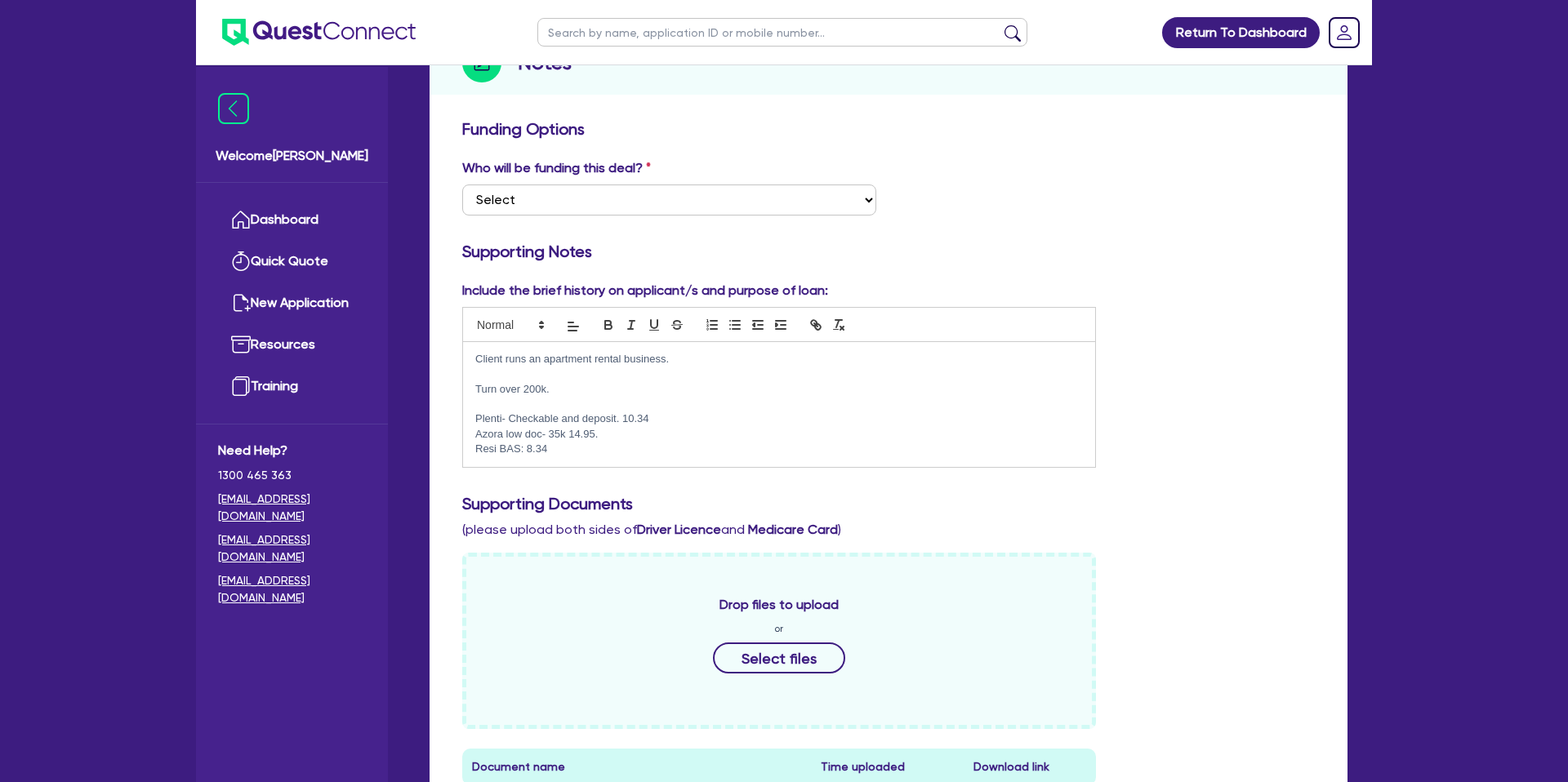
click at [575, 453] on p "Resi BAS: 8.34" at bounding box center [779, 449] width 608 height 15
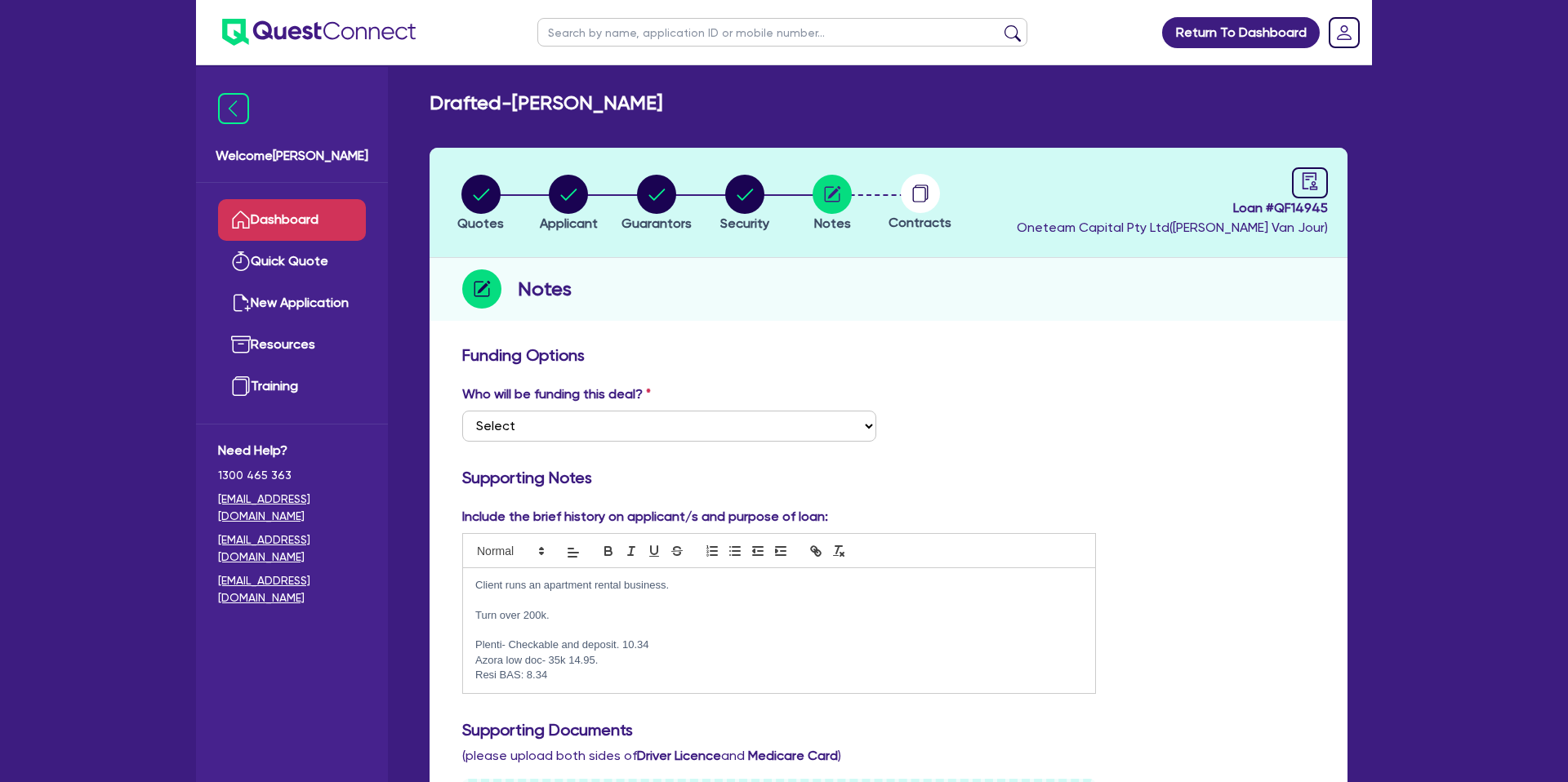
click at [298, 221] on link "Dashboard" at bounding box center [292, 220] width 148 height 42
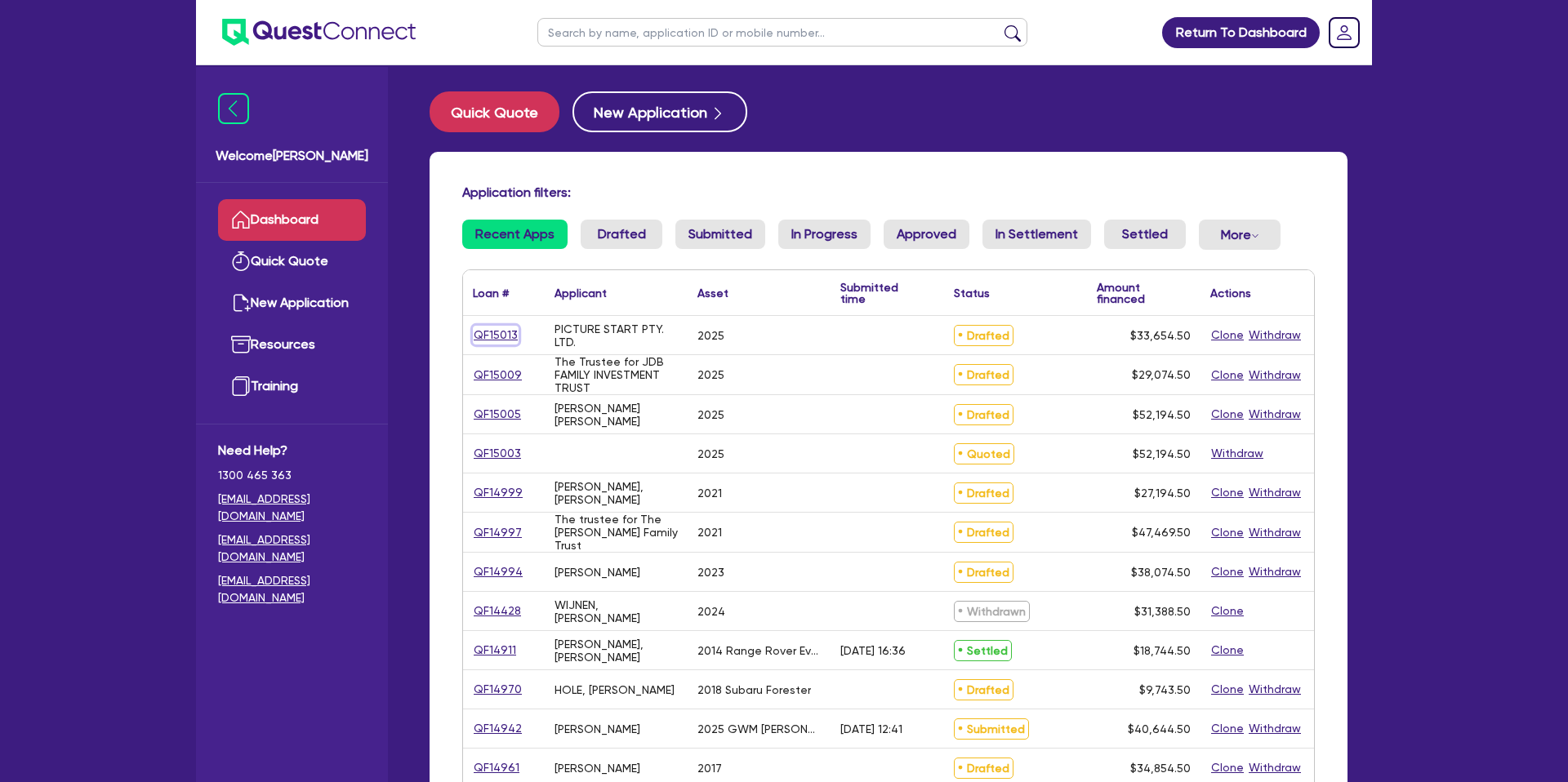
click at [498, 329] on link "QF15013" at bounding box center [495, 334] width 46 height 19
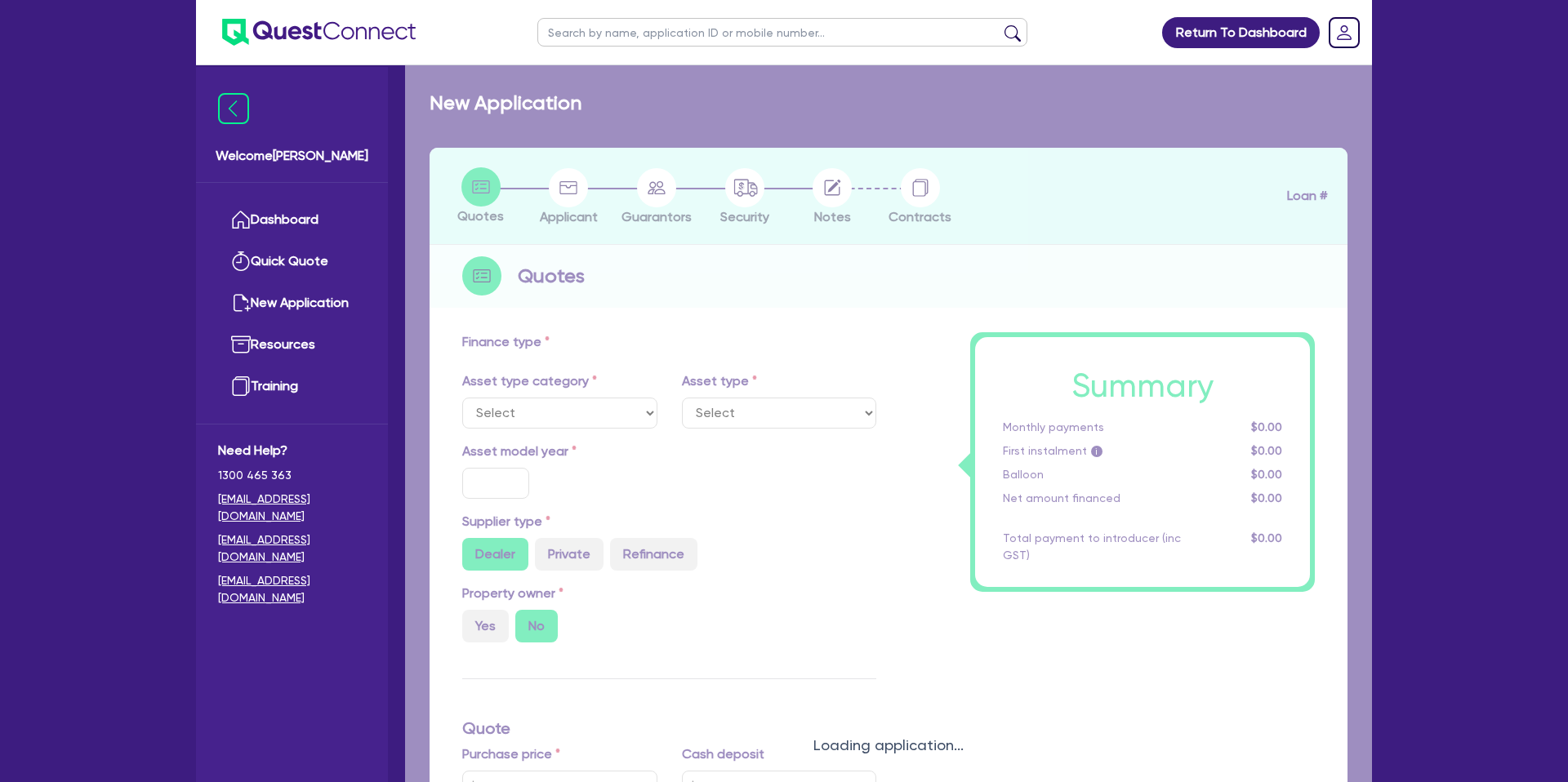
select select "CARS_AND_LIGHT_TRUCKS"
type input "2025"
type input "33,000"
type input "35"
type input "11,550"
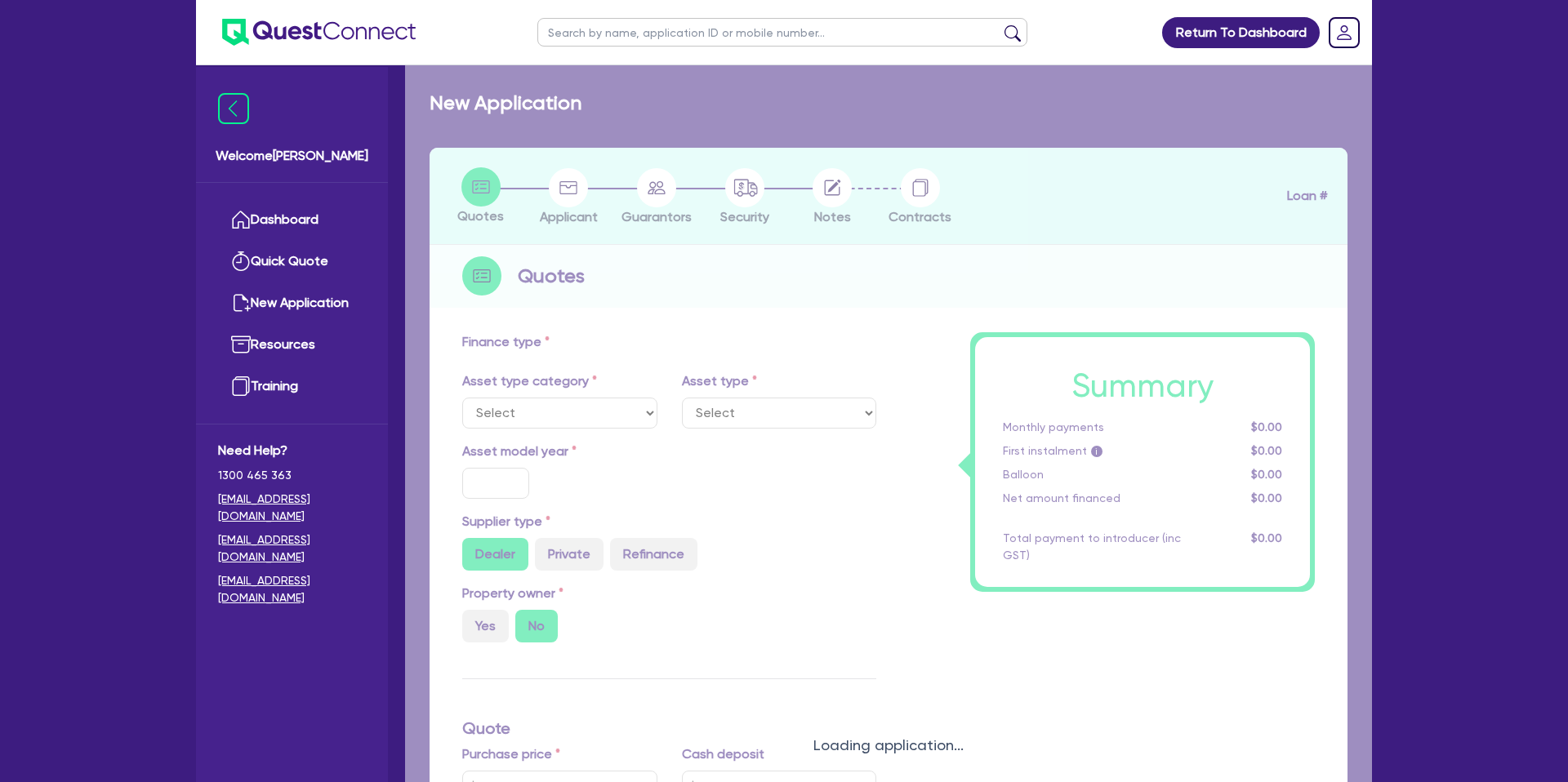
type input "7.99"
type input "1,400"
select select "PASSENGER_VEHICLES"
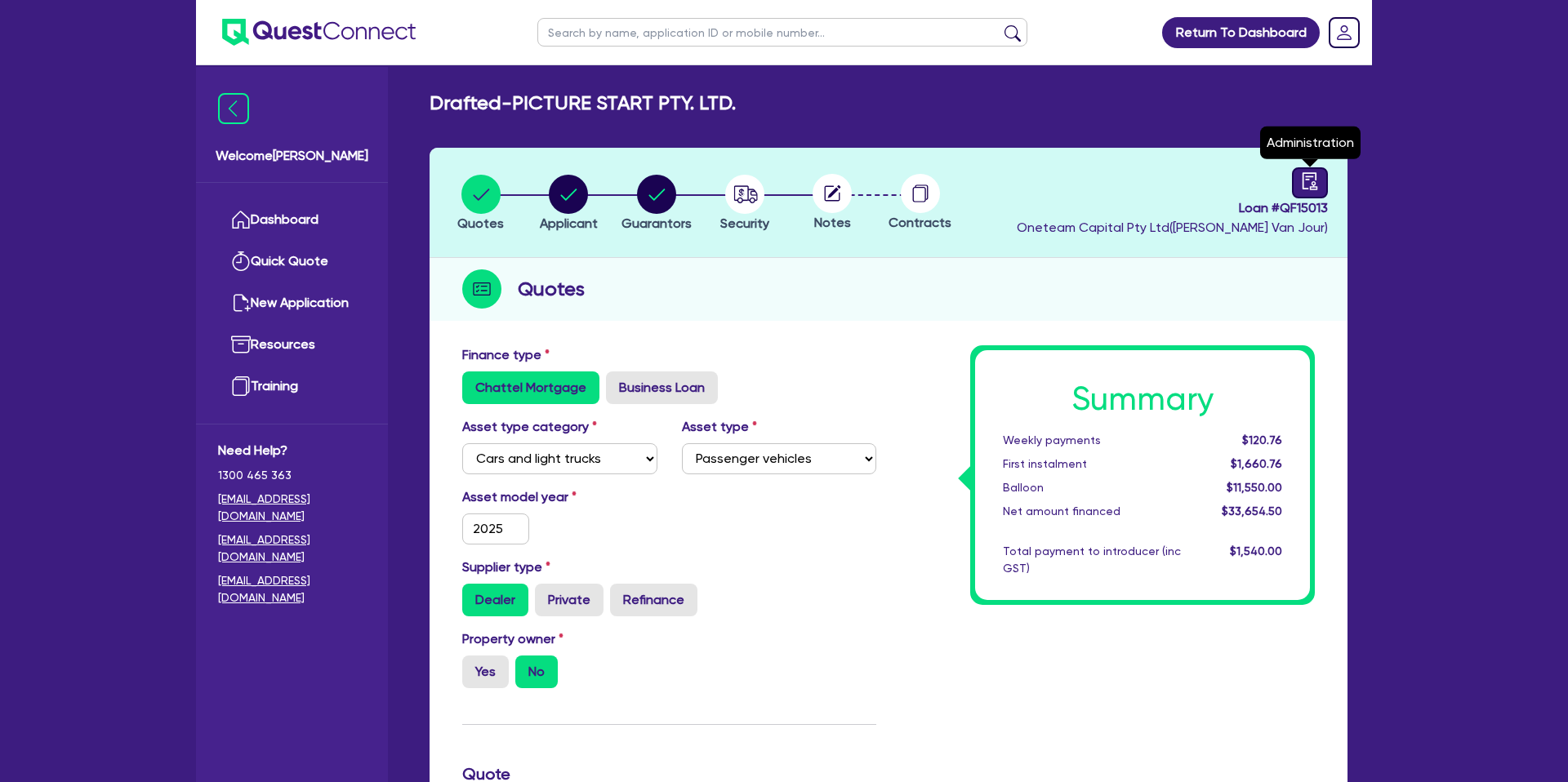
click at [1310, 186] on icon "audit" at bounding box center [1309, 180] width 15 height 17
select select "DRAFTED_NEW"
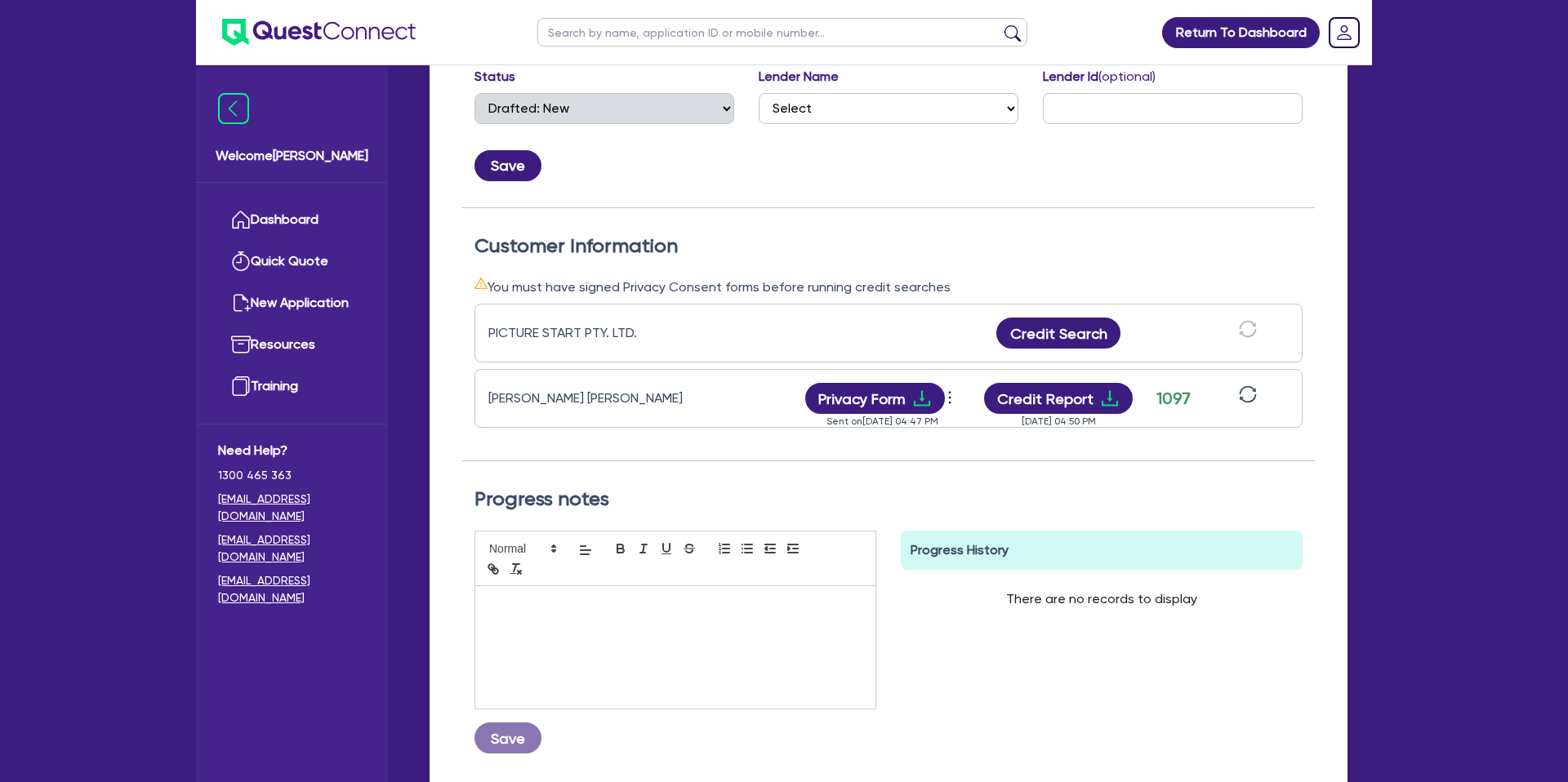
scroll to position [335, 0]
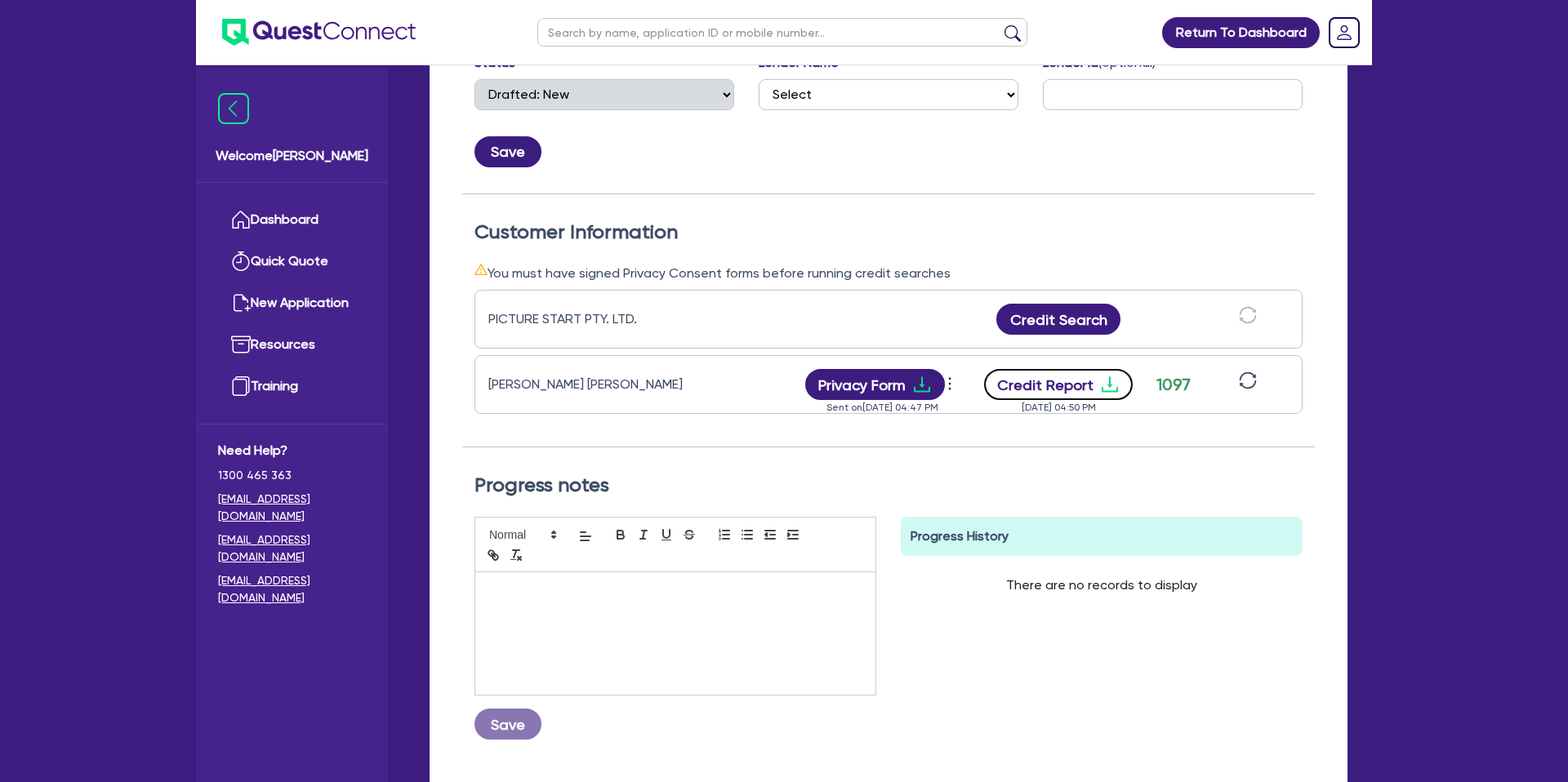
click at [1056, 391] on button "Credit Report" at bounding box center [1059, 384] width 149 height 31
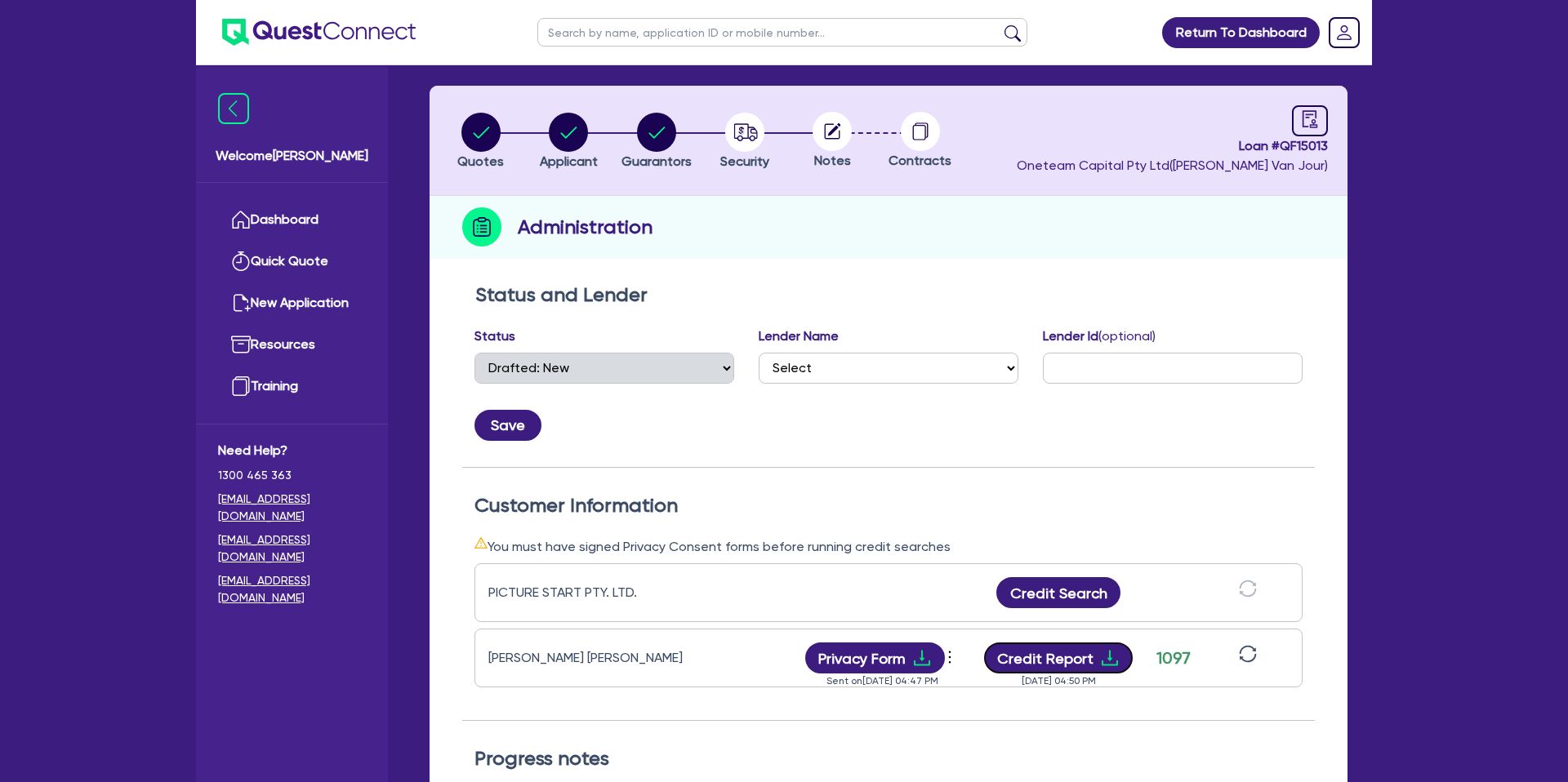
scroll to position [0, 0]
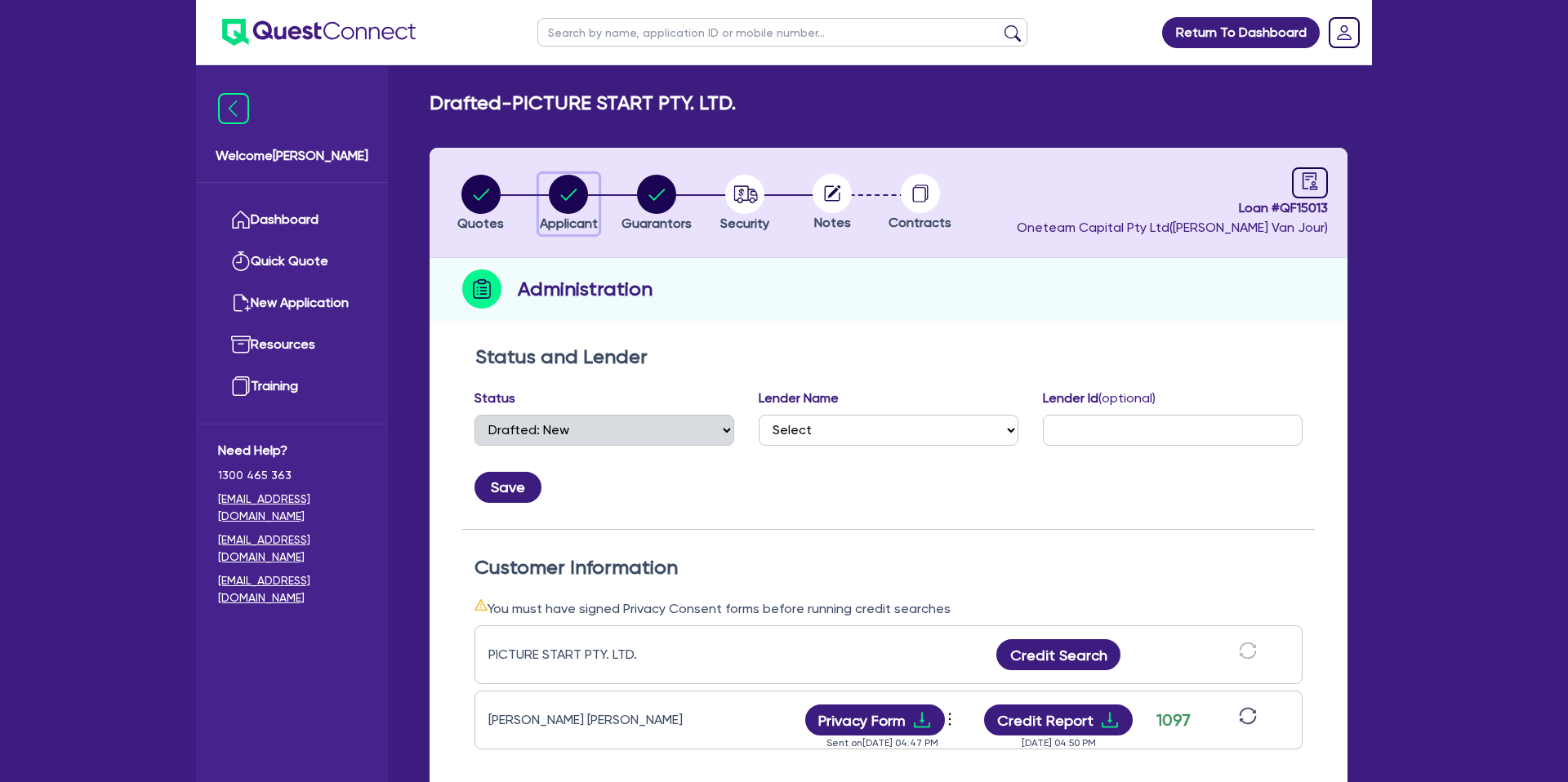
click at [557, 193] on circle "button" at bounding box center [567, 194] width 39 height 39
select select "COMPANY"
select select "ACCOMODATION_FOOD"
select select "HOTELS"
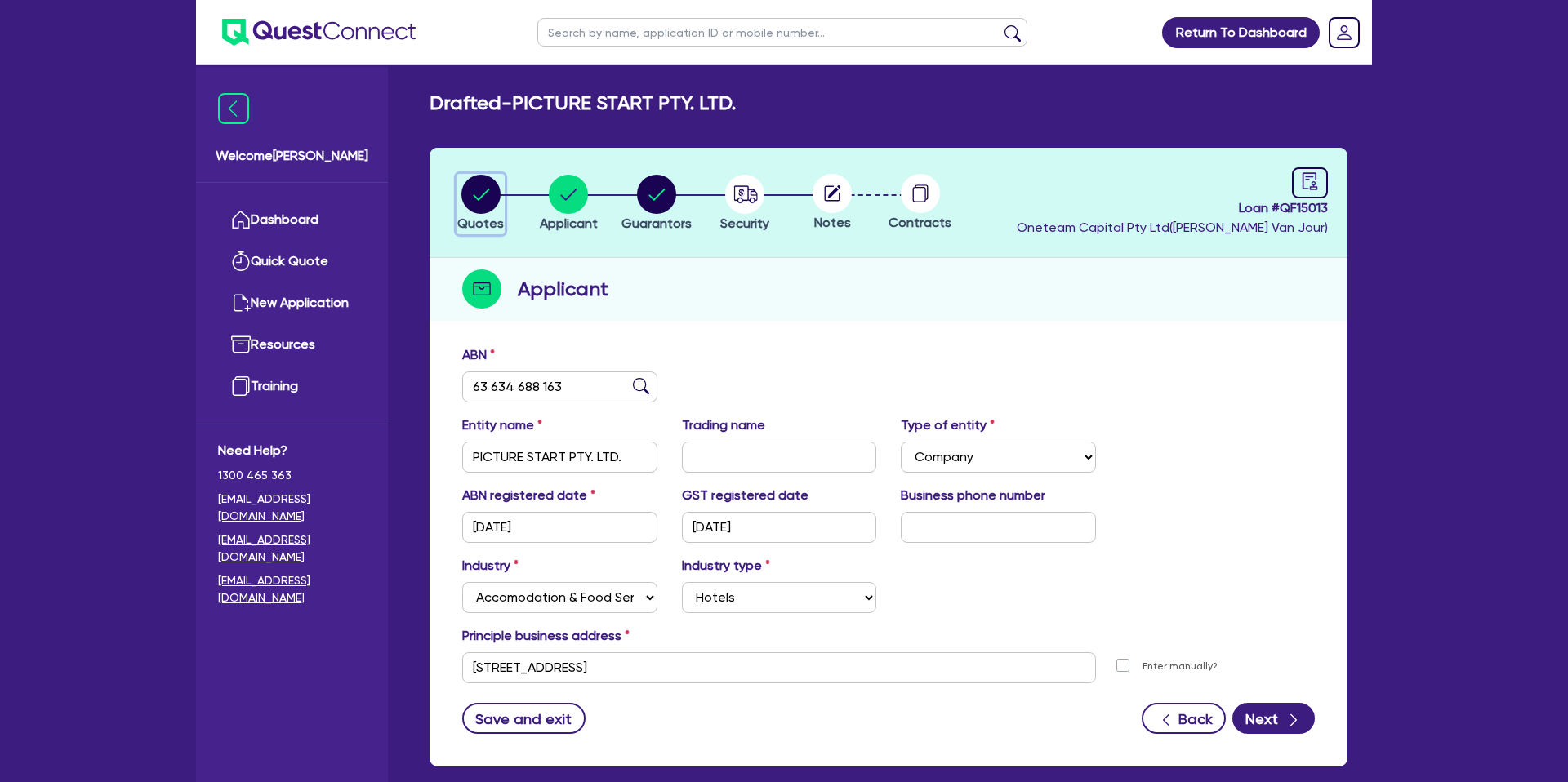
click at [475, 192] on circle "button" at bounding box center [481, 194] width 39 height 39
select select "CARS_AND_LIGHT_TRUCKS"
select select "PASSENGER_VEHICLES"
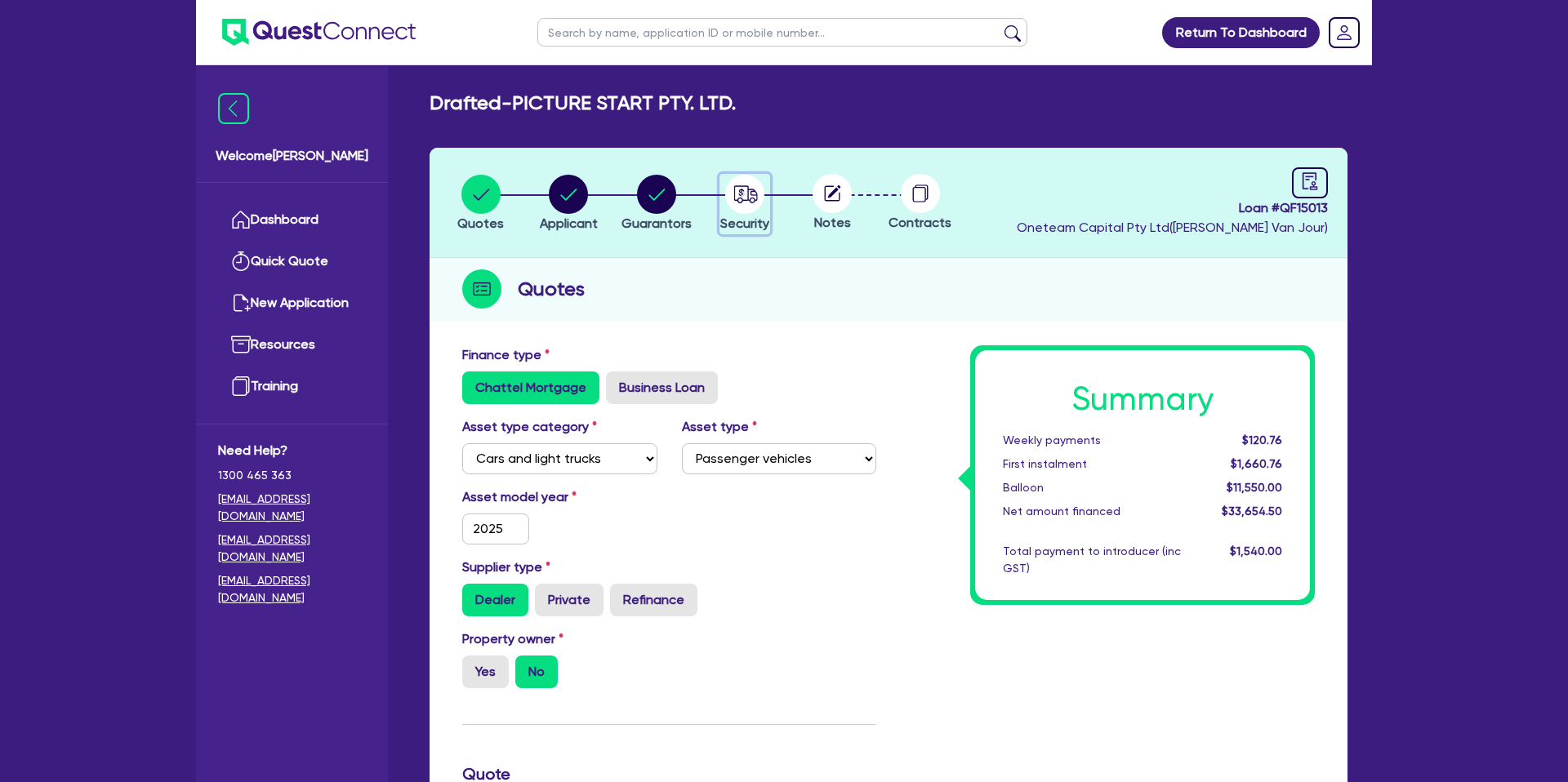
click at [734, 229] on span "Security" at bounding box center [744, 224] width 49 height 16
select select "CARS_AND_LIGHT_TRUCKS"
select select "PASSENGER_VEHICLES"
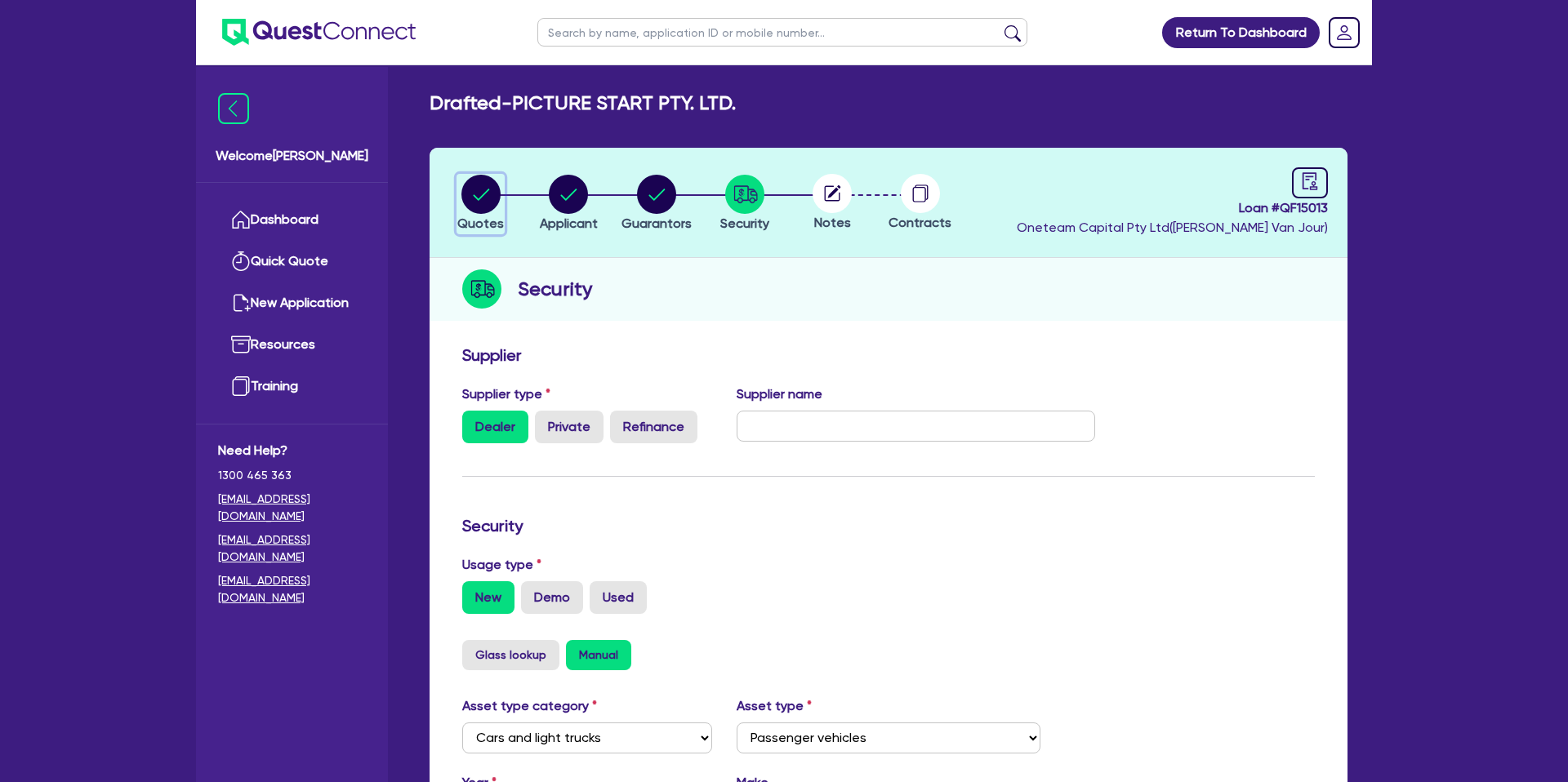
click at [483, 187] on circle "button" at bounding box center [481, 194] width 39 height 39
select select "CARS_AND_LIGHT_TRUCKS"
select select "PASSENGER_VEHICLES"
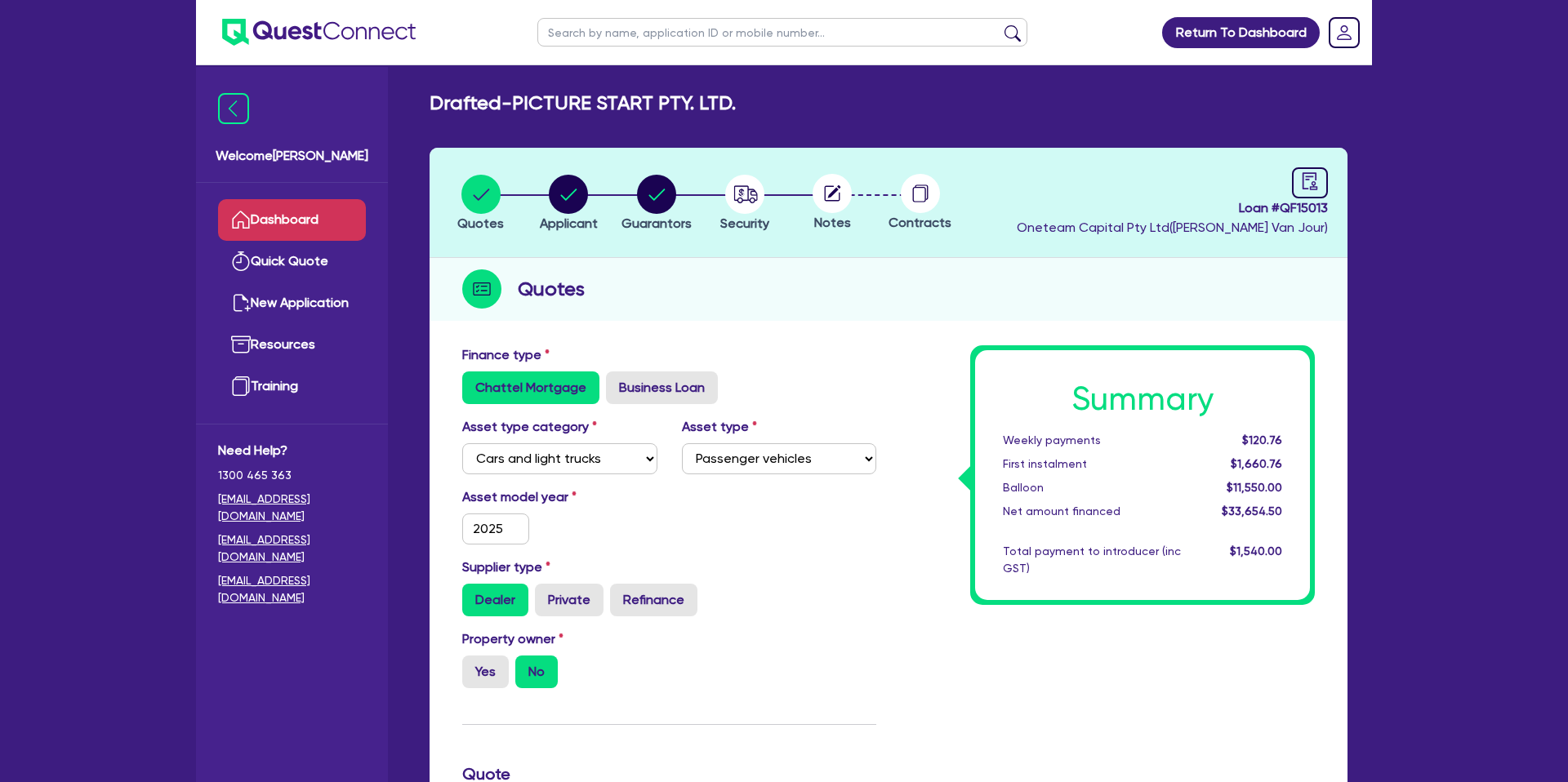
click at [326, 215] on link "Dashboard" at bounding box center [292, 220] width 148 height 42
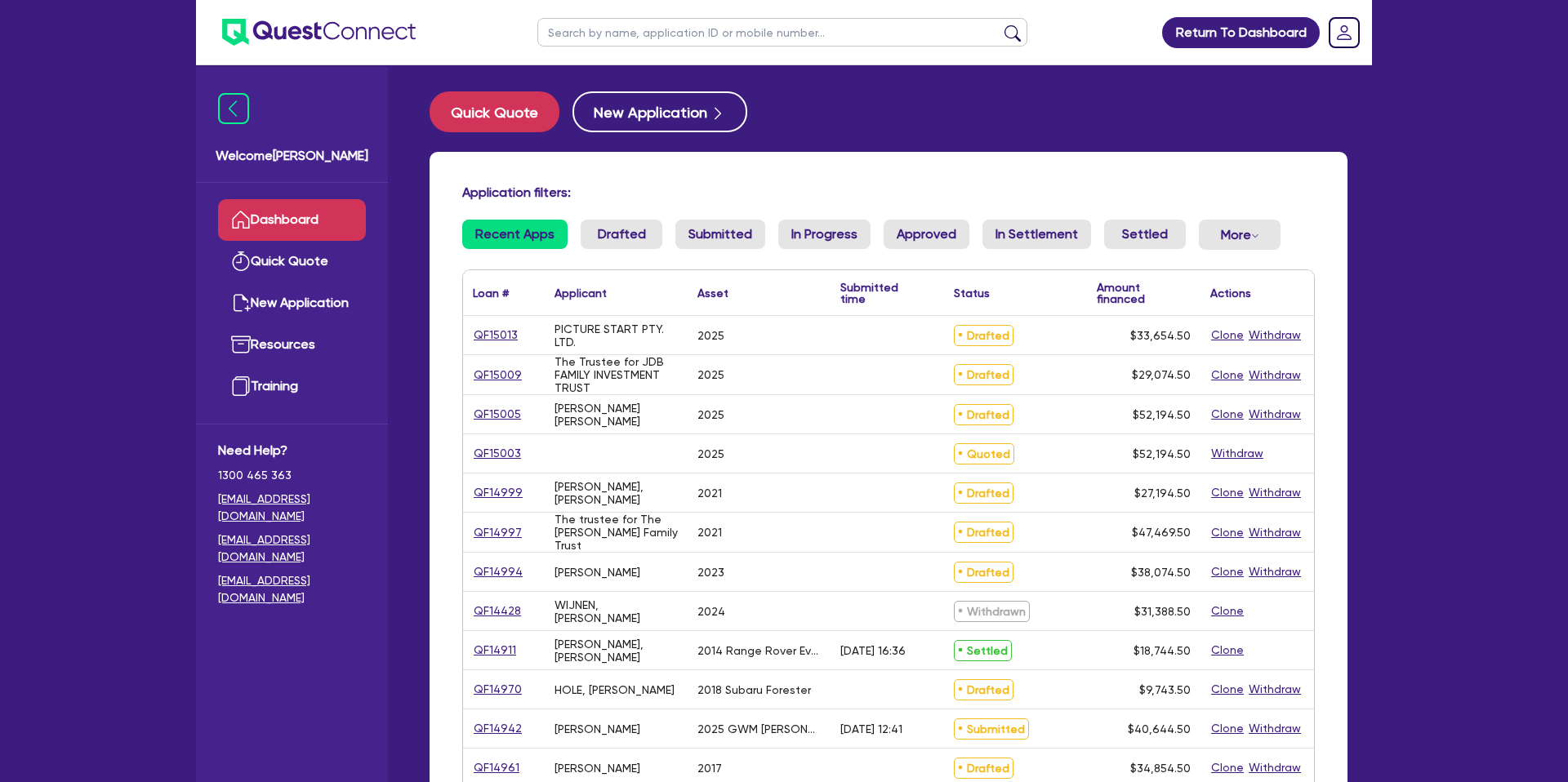
click at [712, 45] on input "text" at bounding box center [782, 32] width 490 height 29
type input "[PERSON_NAME]"
click at [999, 25] on button "submit" at bounding box center [1012, 36] width 26 height 23
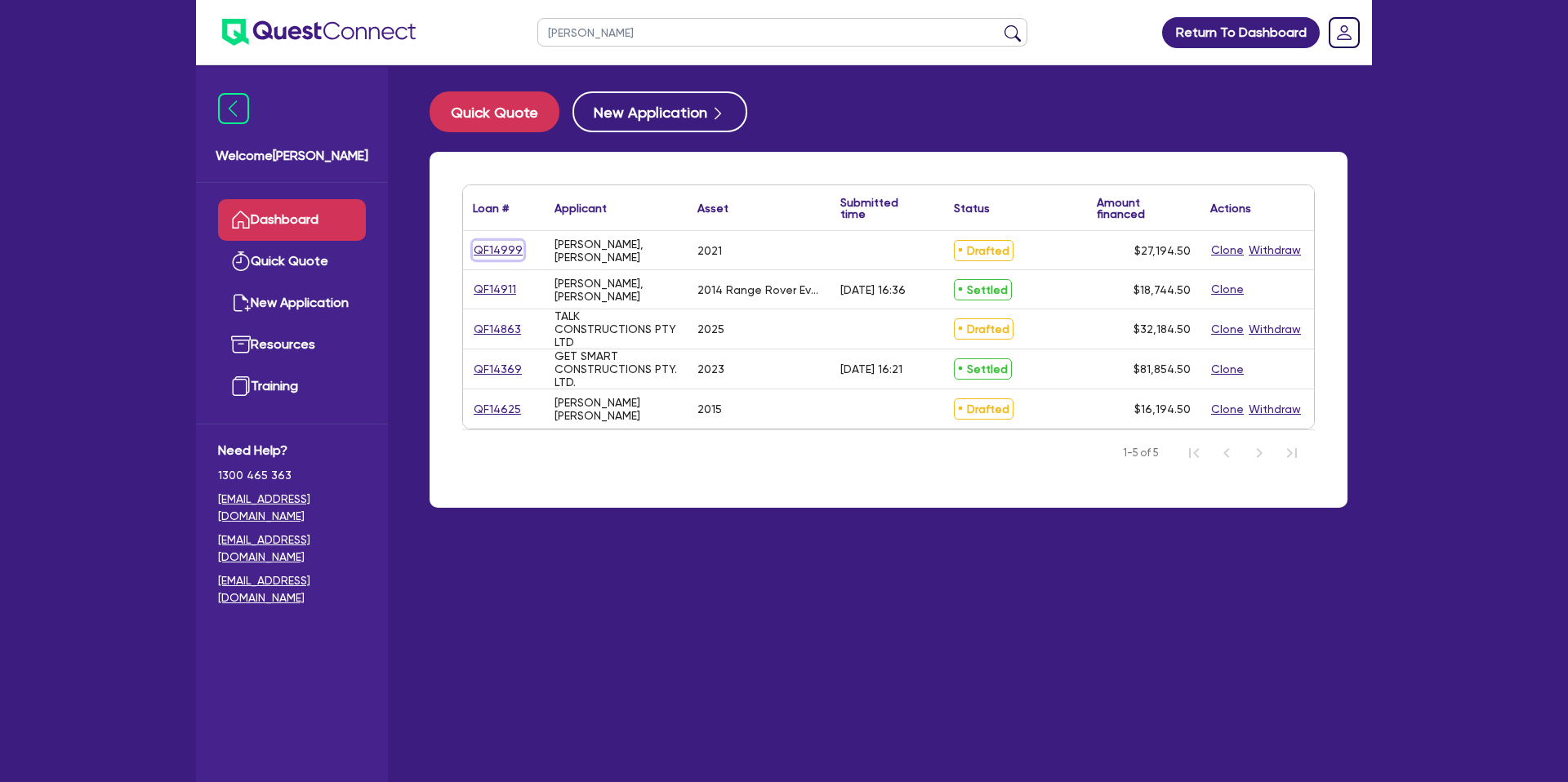
click at [511, 252] on link "QF14999" at bounding box center [497, 250] width 51 height 19
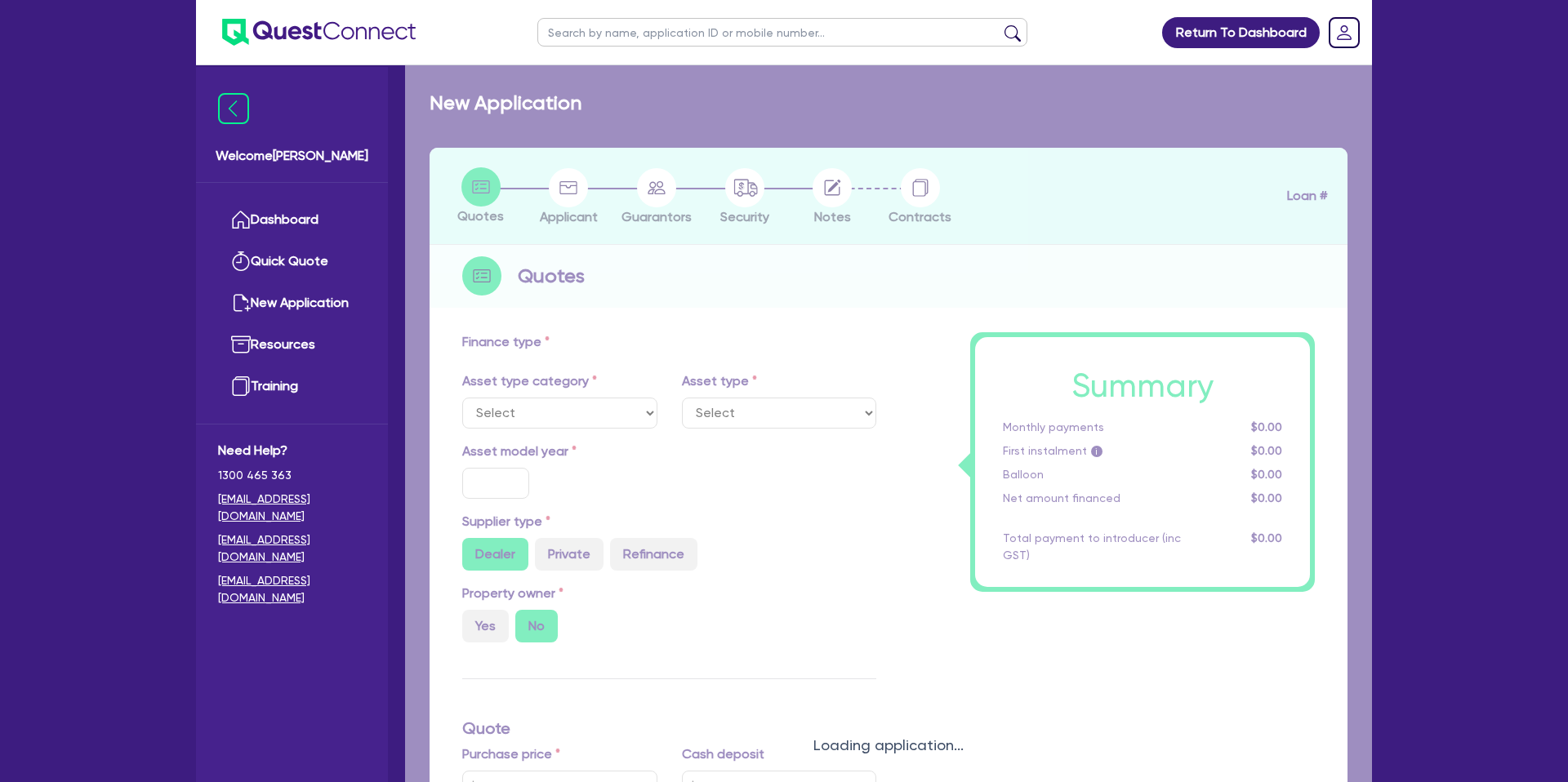
select select "CARS_AND_LIGHT_TRUCKS"
type input "2021"
radio input "true"
type input "25,000"
type input "10.99"
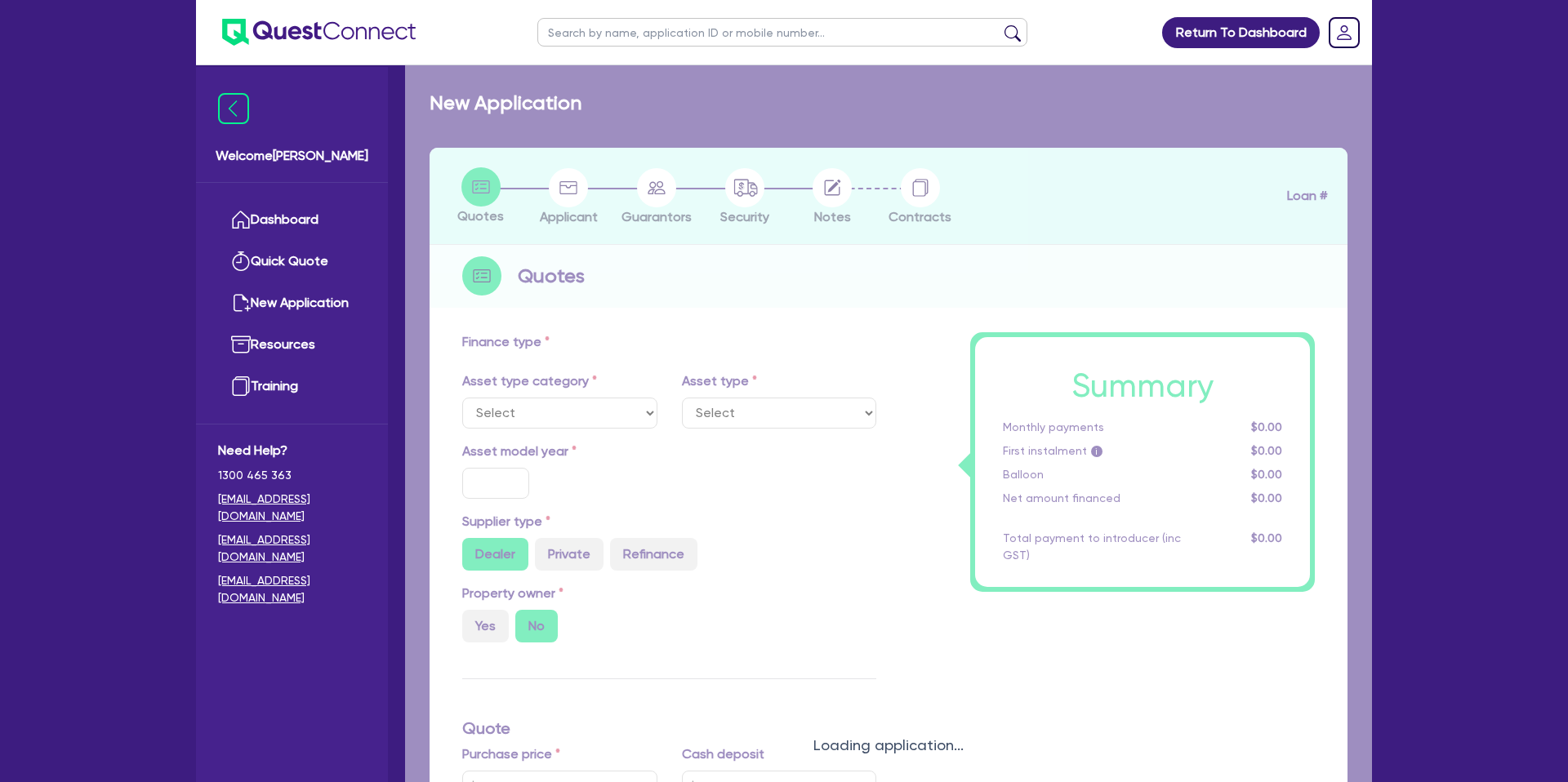
type input "1,400"
select select "PASSENGER_VEHICLES"
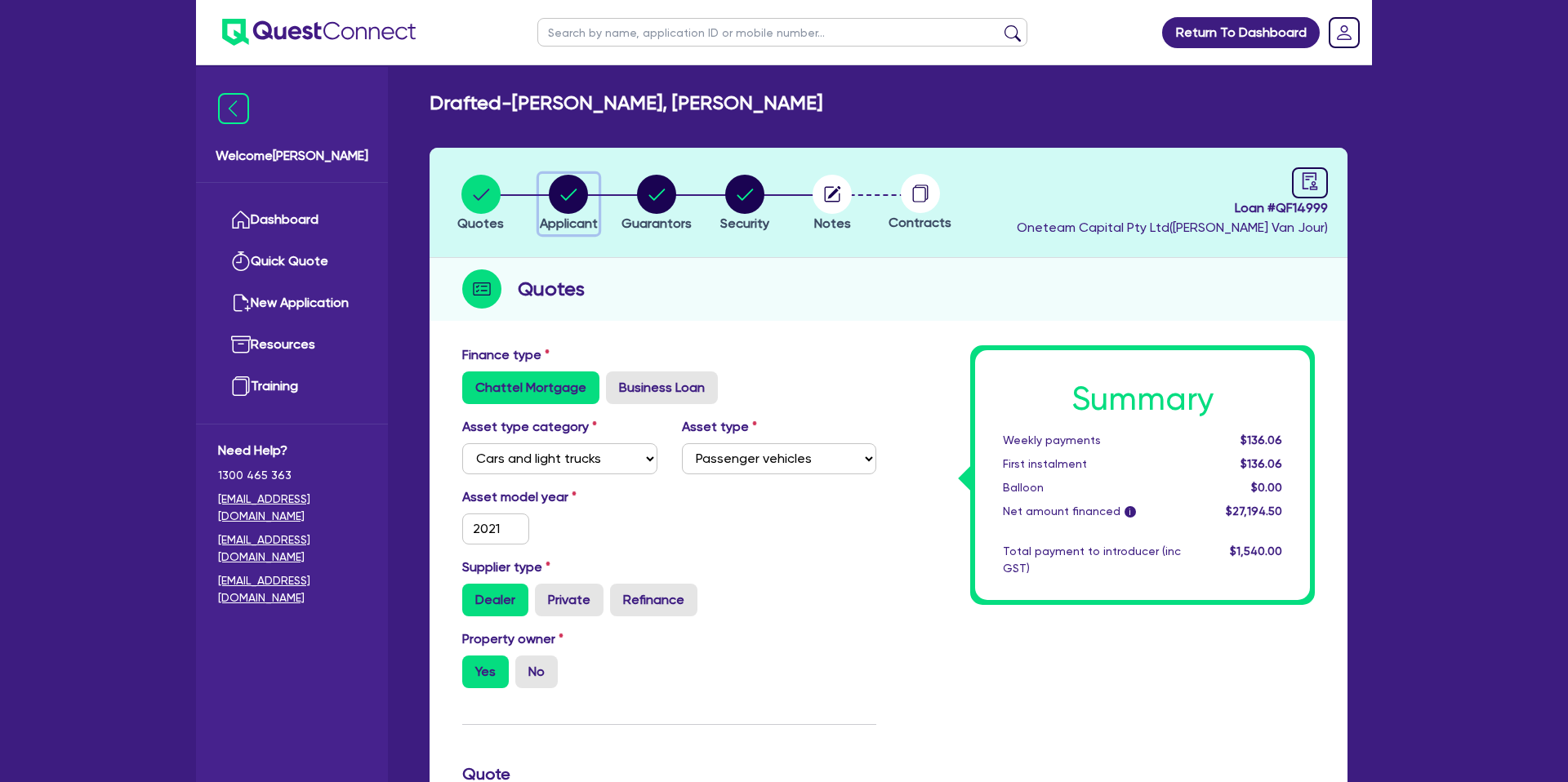
click at [571, 190] on circle "button" at bounding box center [567, 194] width 39 height 39
select select "SOLE_TRADER"
select select "BUILDING_CONSTRUCTION"
select select "TRADES_SERVICES_CONSUMERS"
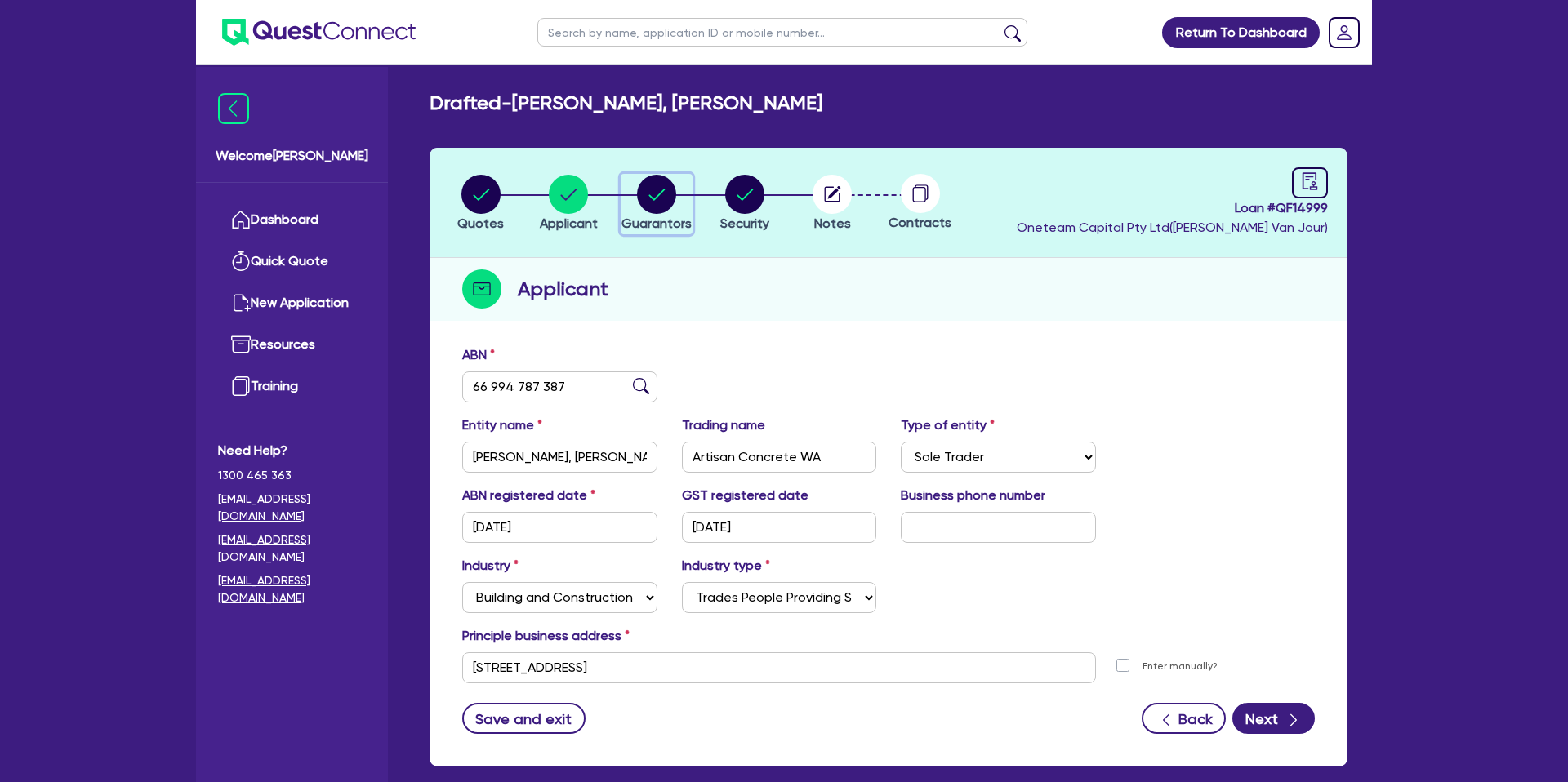
click at [660, 203] on circle "button" at bounding box center [656, 194] width 39 height 39
select select "MR"
select select "WA"
select select "DE_FACTO"
select select "PROPERTY"
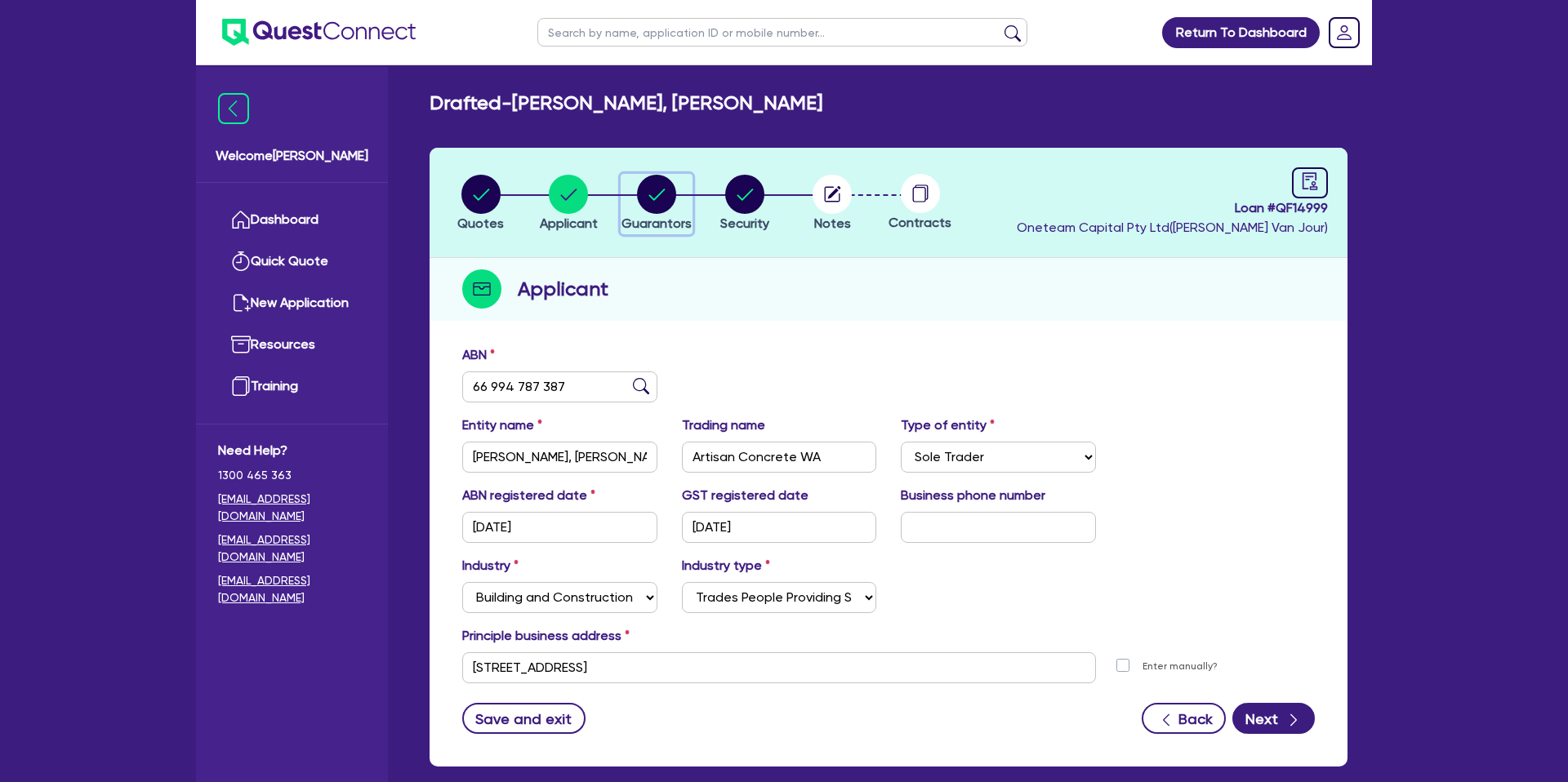
select select "CASH"
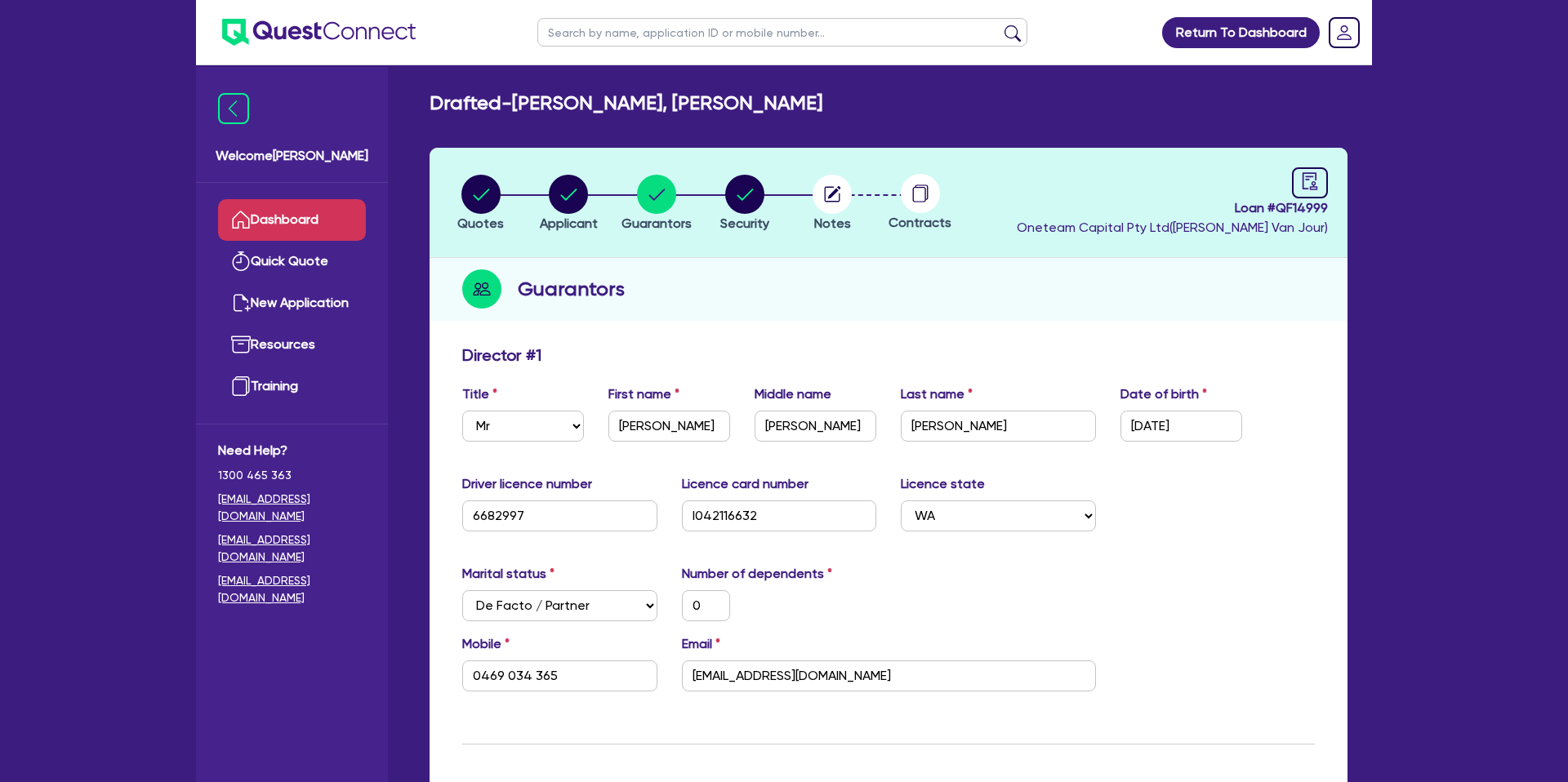
click at [342, 215] on link "Dashboard" at bounding box center [292, 220] width 148 height 42
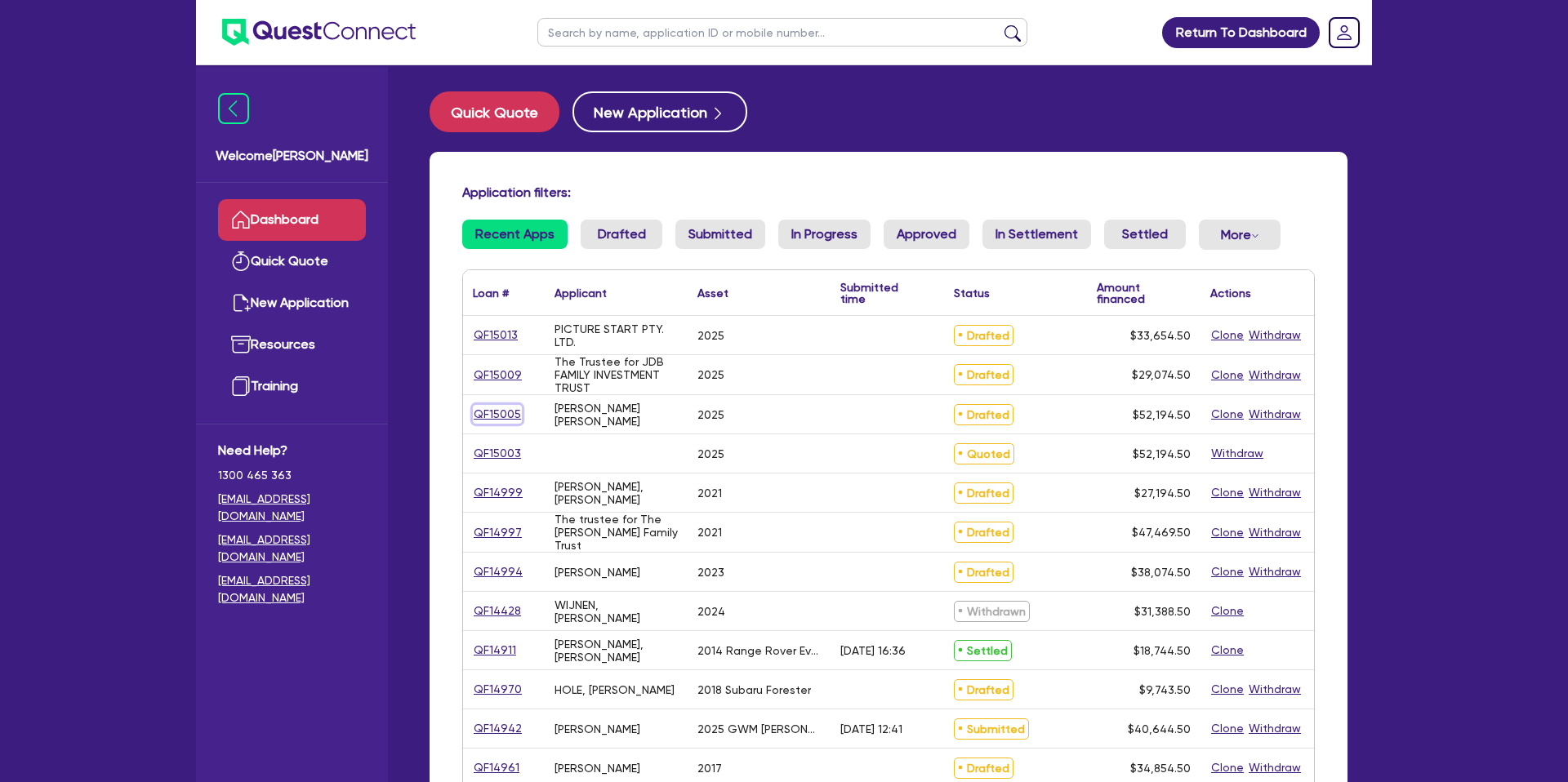
click at [505, 405] on link "QF15005" at bounding box center [496, 414] width 49 height 19
select select "CARS_AND_LIGHT_TRUCKS"
select select "PASSENGER_VEHICLES"
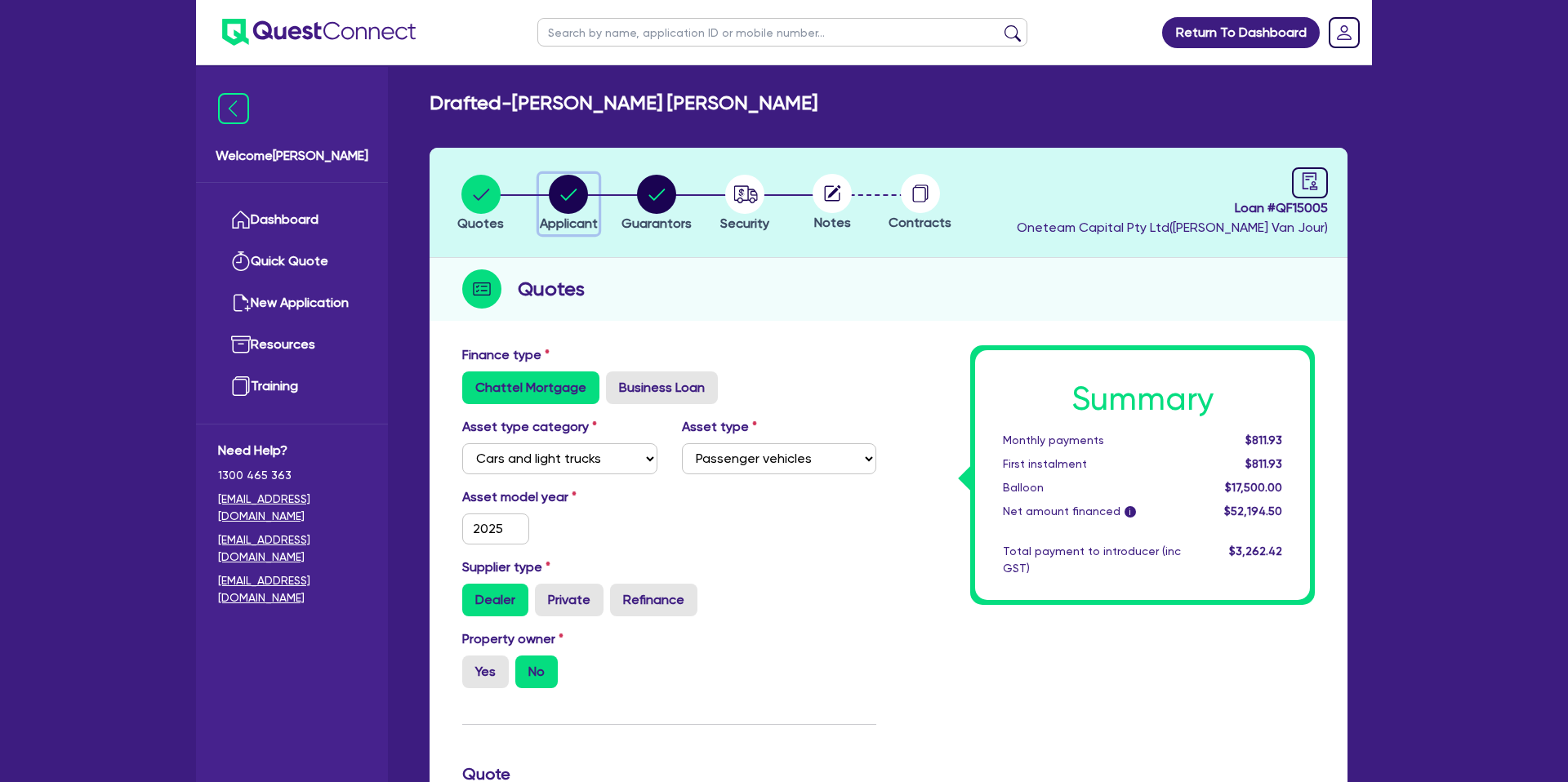
click at [571, 195] on circle "button" at bounding box center [567, 194] width 39 height 39
select select "SOLE_TRADER"
select select "BUILDING_CONSTRUCTION"
select select "TRADES_SERVICES_CONSUMERS"
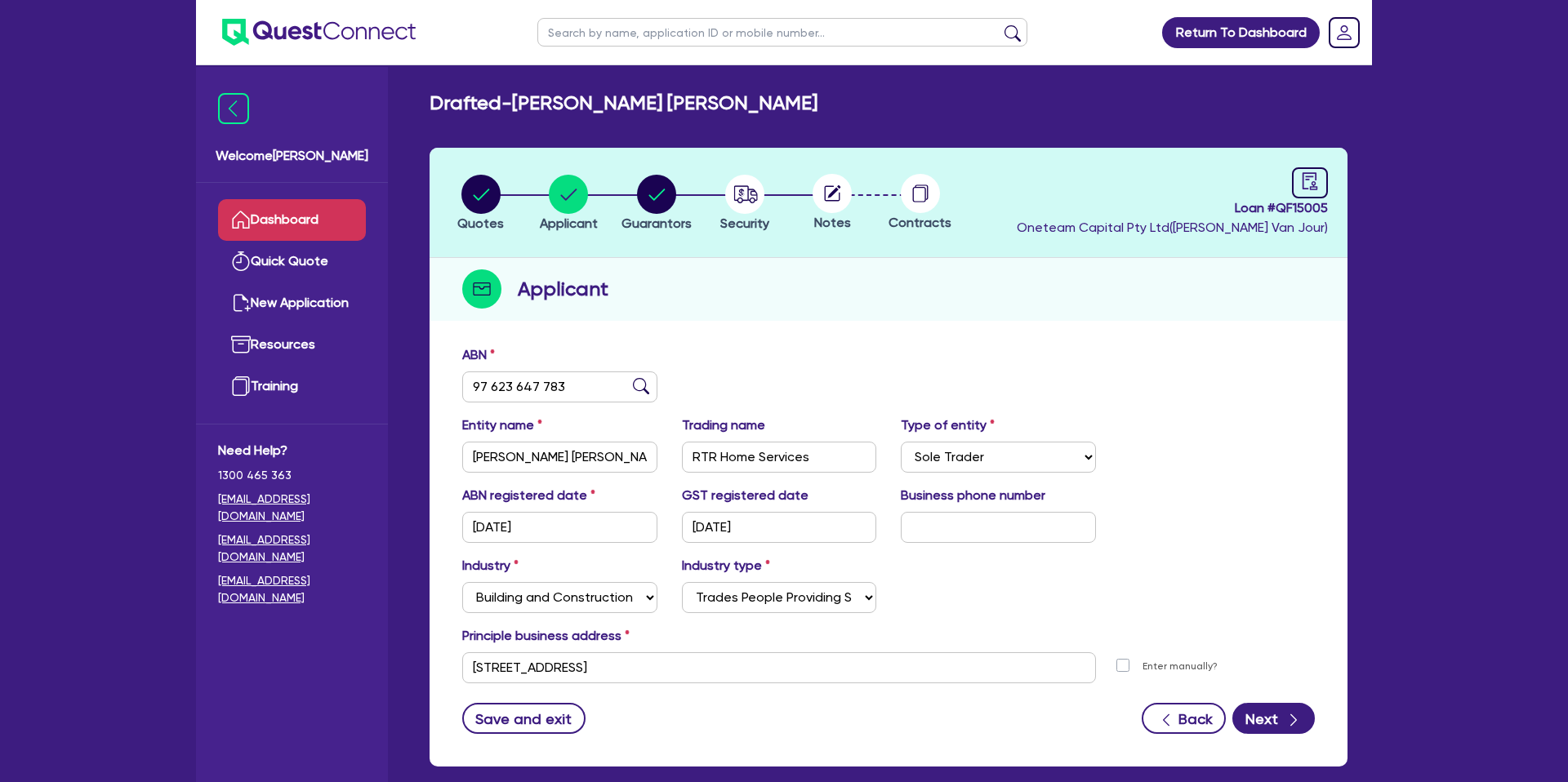
click at [288, 236] on link "Dashboard" at bounding box center [292, 220] width 148 height 42
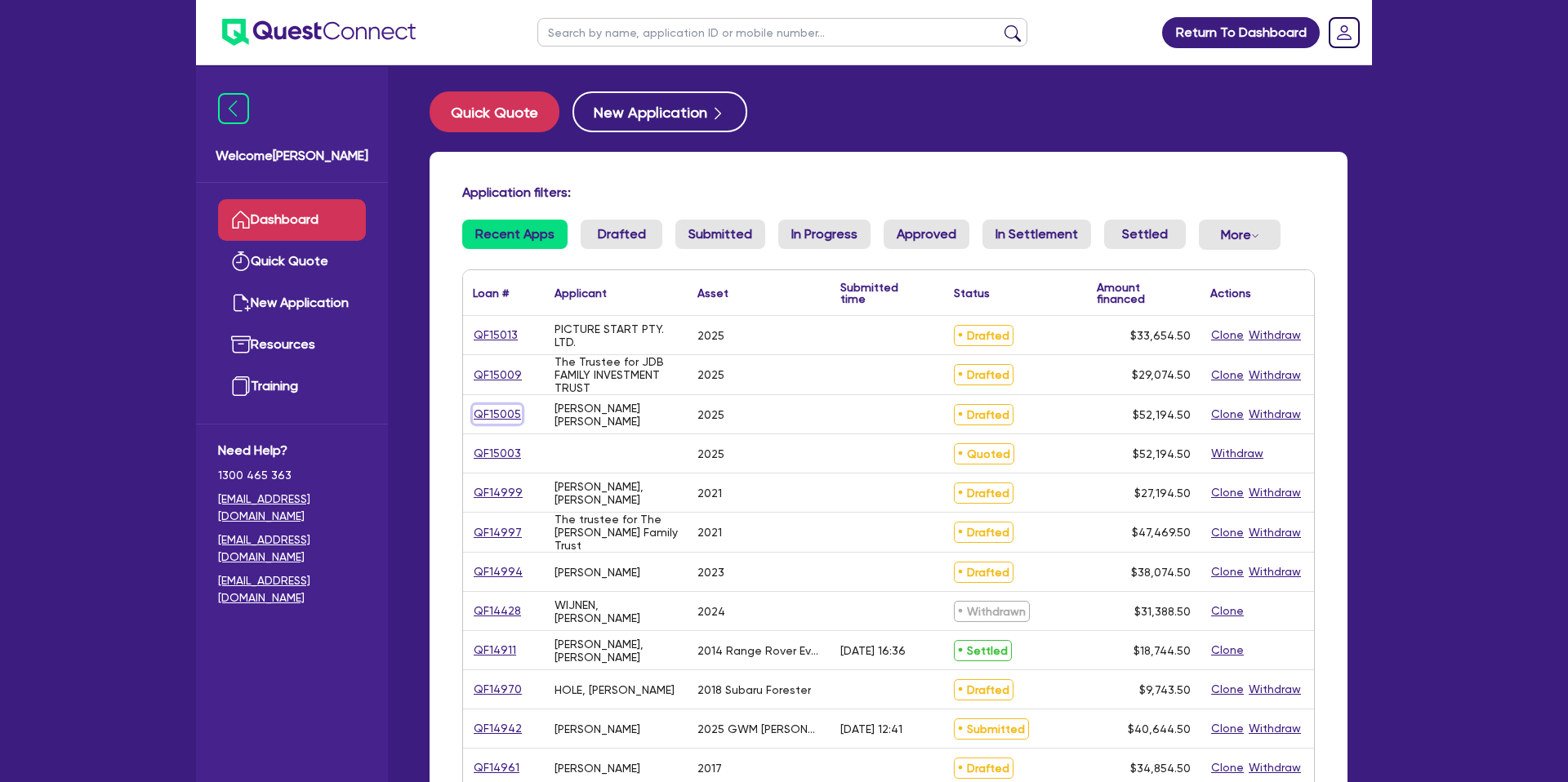
click at [487, 410] on link "QF15005" at bounding box center [496, 414] width 49 height 19
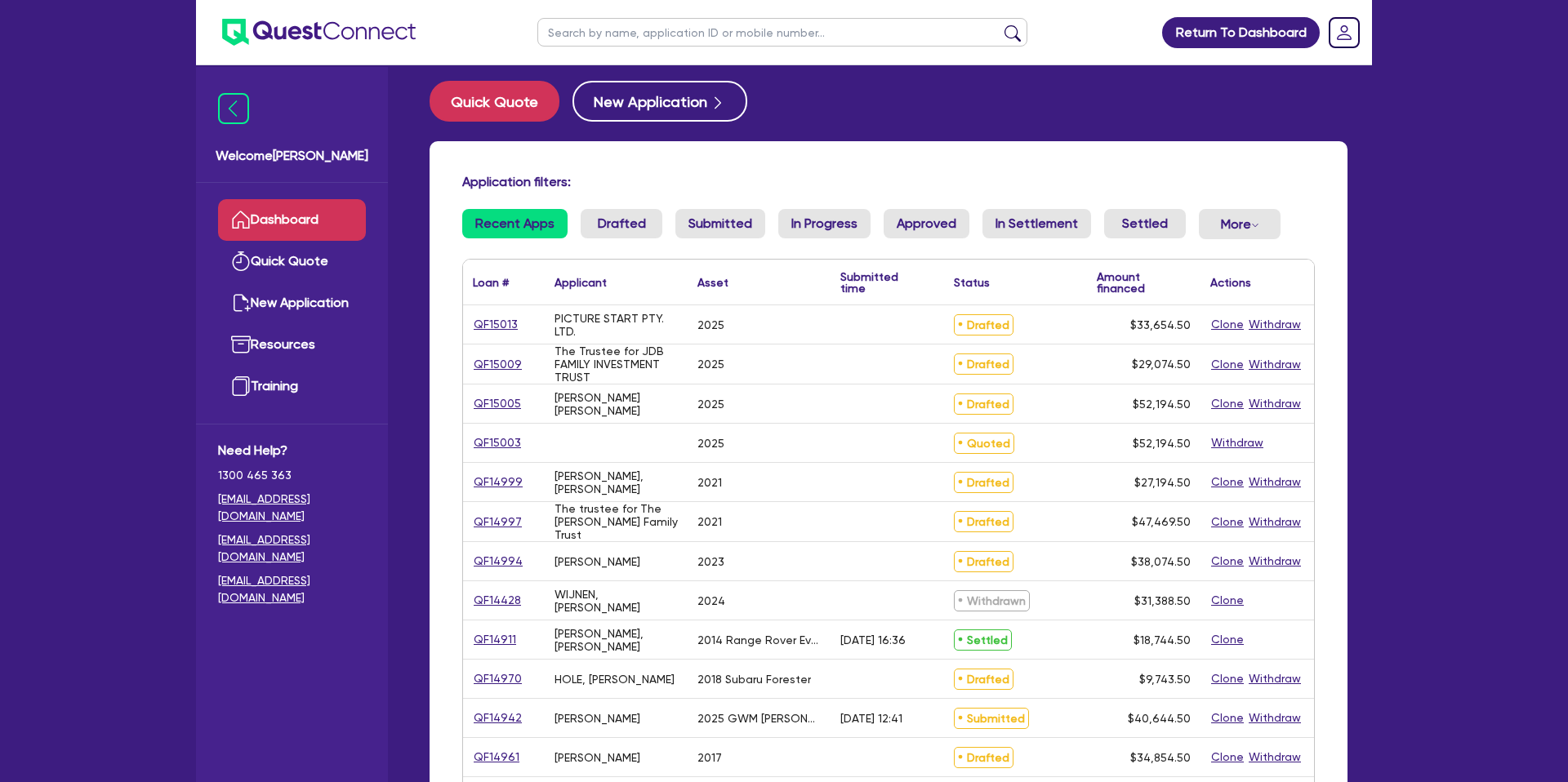
select select "CARS_AND_LIGHT_TRUCKS"
select select "PASSENGER_VEHICLES"
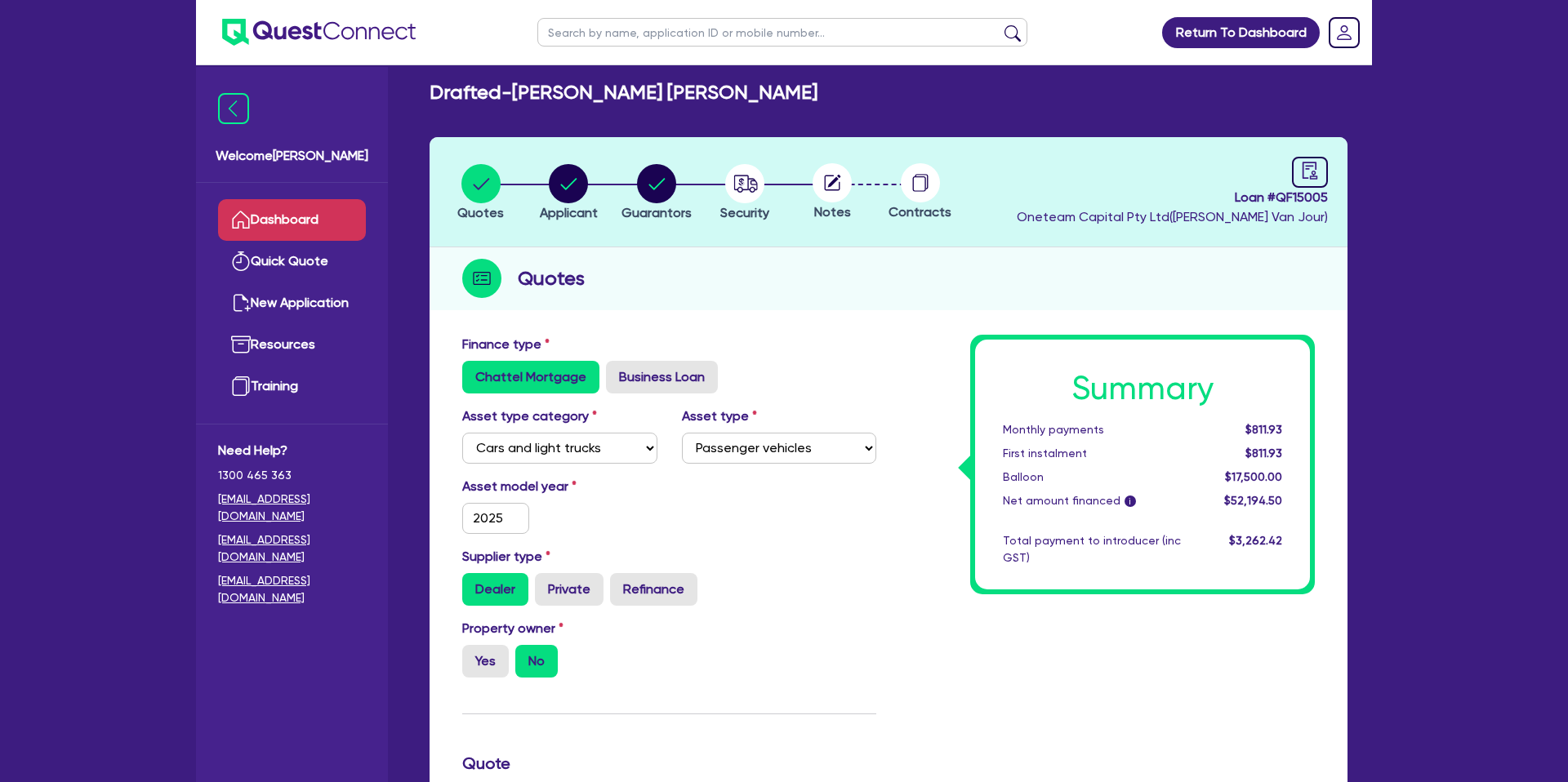
click at [273, 212] on link "Dashboard" at bounding box center [292, 220] width 148 height 42
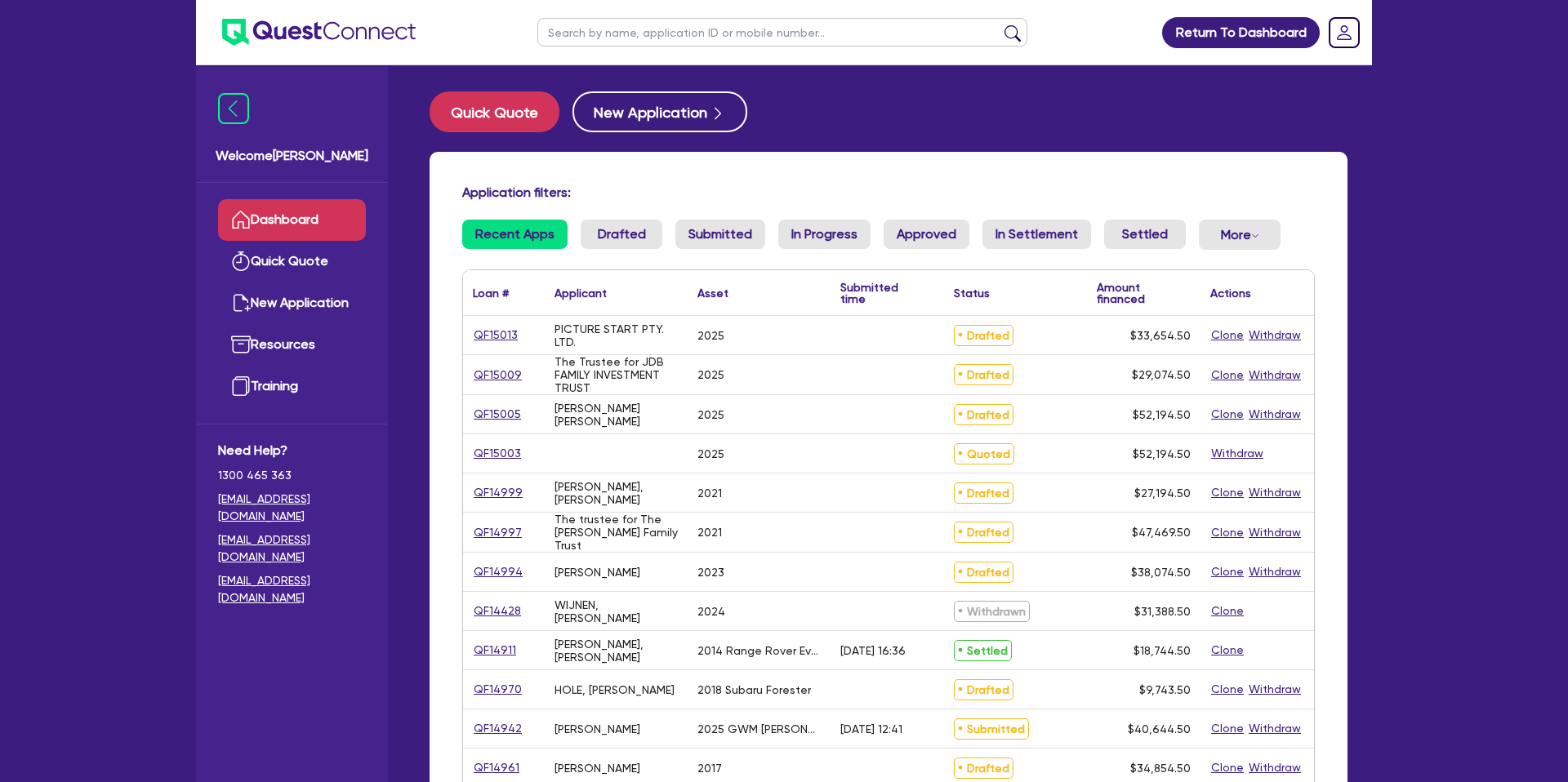
click at [598, 30] on input "text" at bounding box center [782, 32] width 490 height 29
